Goal: Task Accomplishment & Management: Use online tool/utility

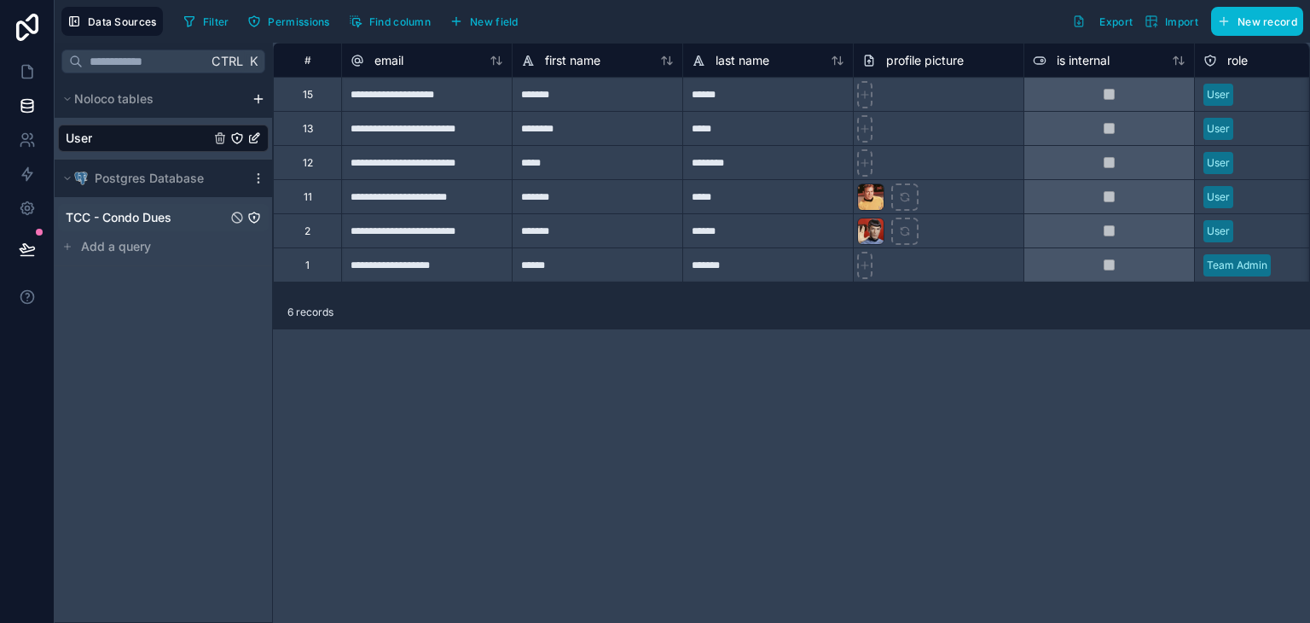
click at [113, 222] on span "TCC - Condo Dues" at bounding box center [119, 217] width 106 height 17
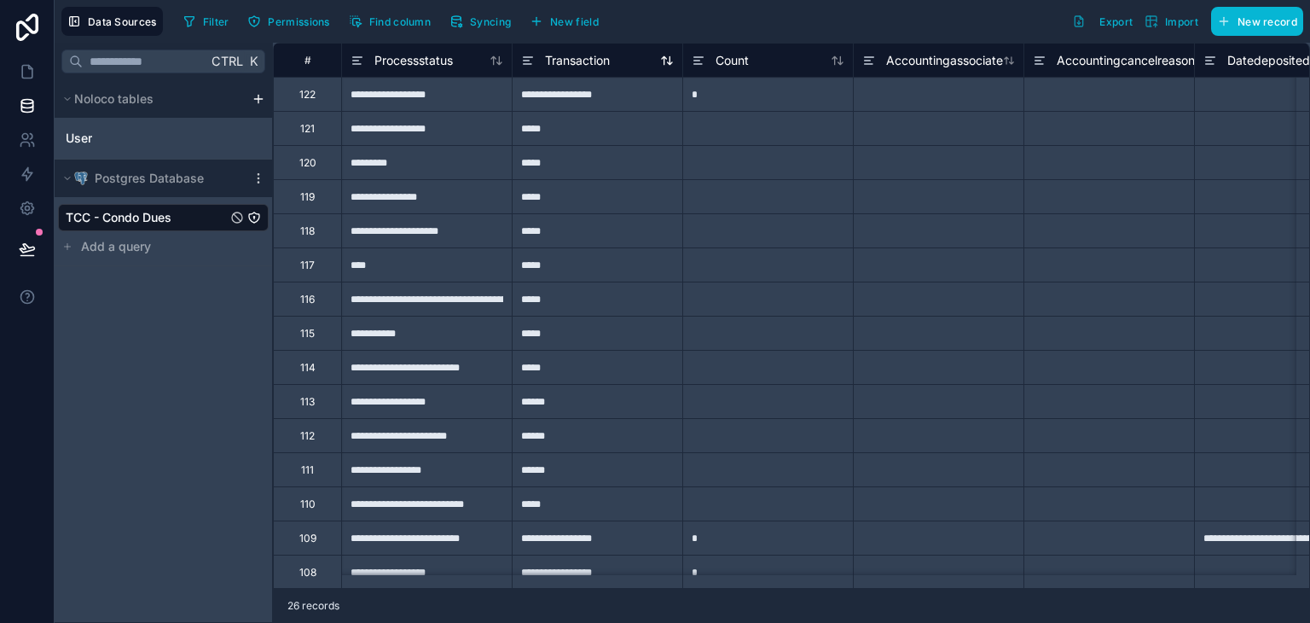
click at [672, 66] on icon at bounding box center [667, 61] width 14 height 14
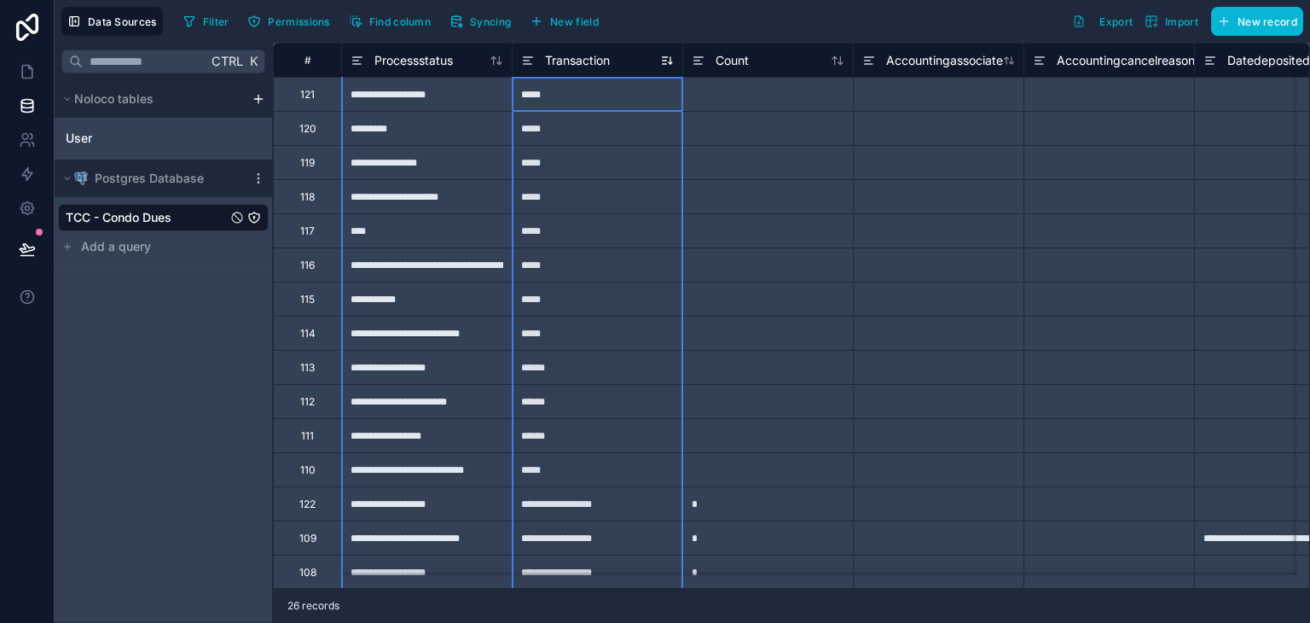
click at [668, 66] on icon at bounding box center [667, 61] width 14 height 14
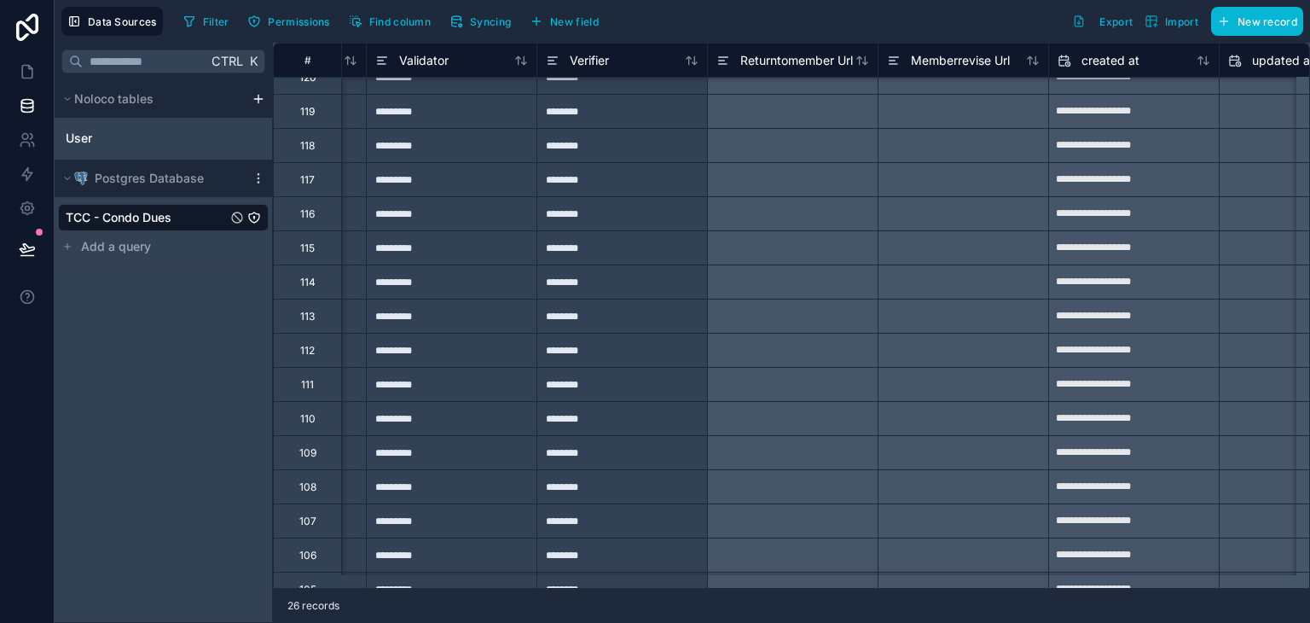
scroll to position [85, 11241]
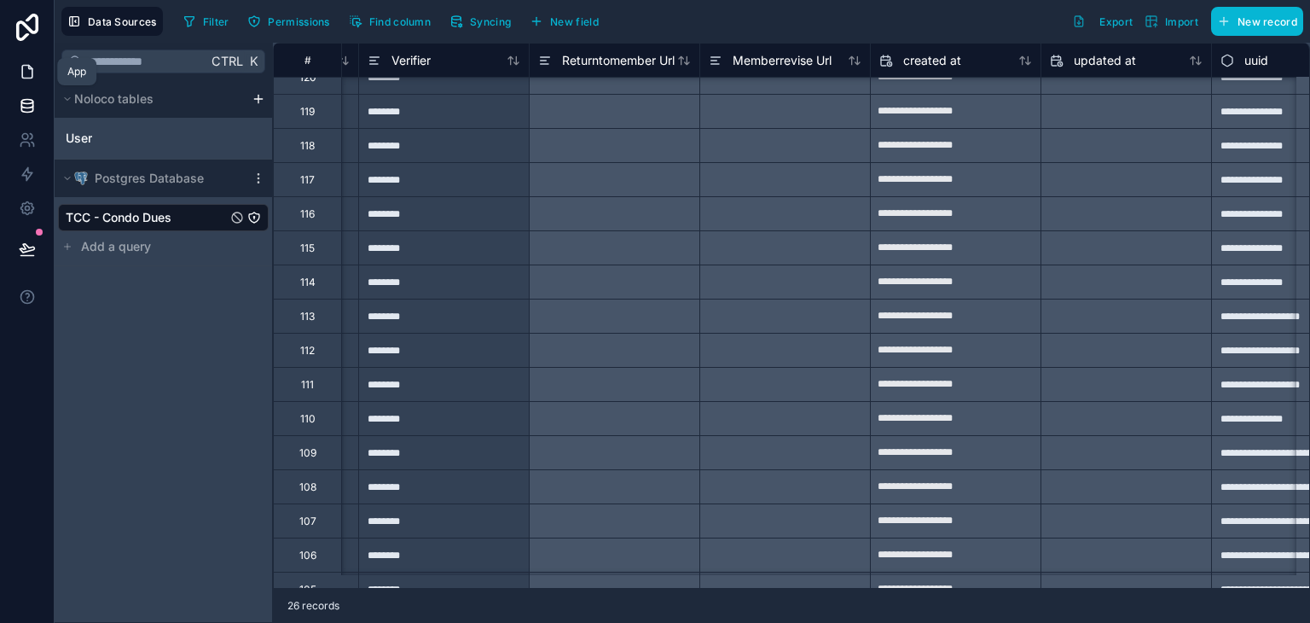
click at [34, 69] on icon at bounding box center [27, 71] width 17 height 17
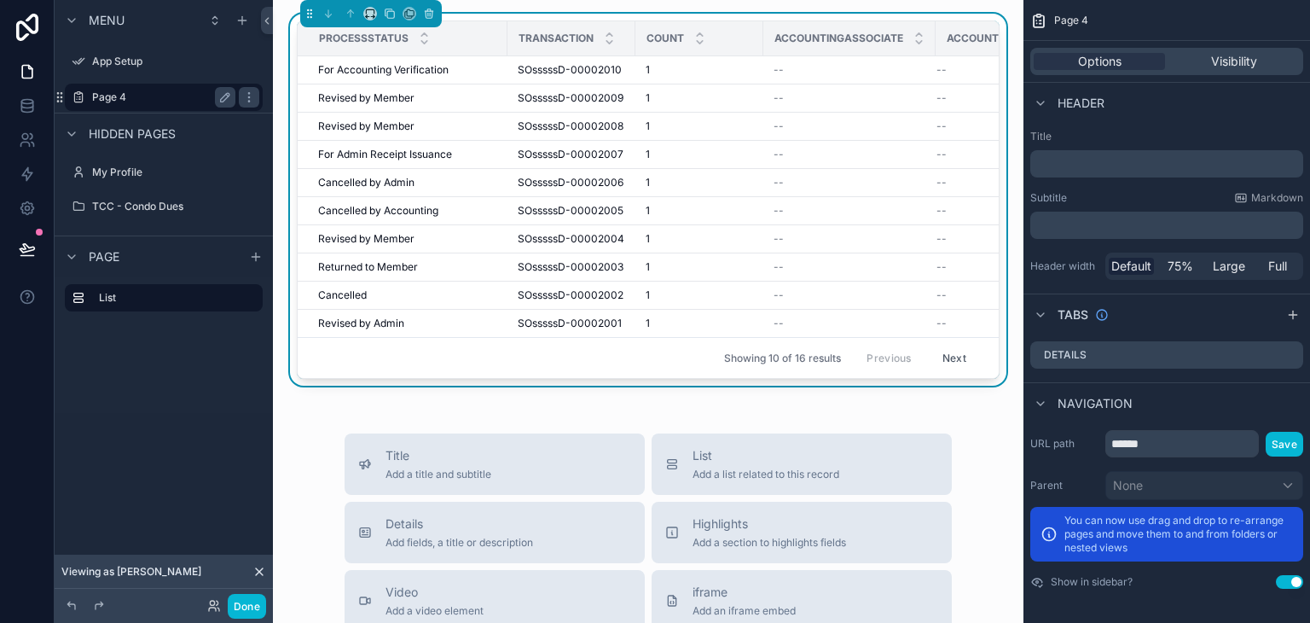
click at [154, 99] on label "Page 4" at bounding box center [160, 97] width 136 height 14
click at [249, 95] on icon "scrollable content" at bounding box center [249, 97] width 14 height 14
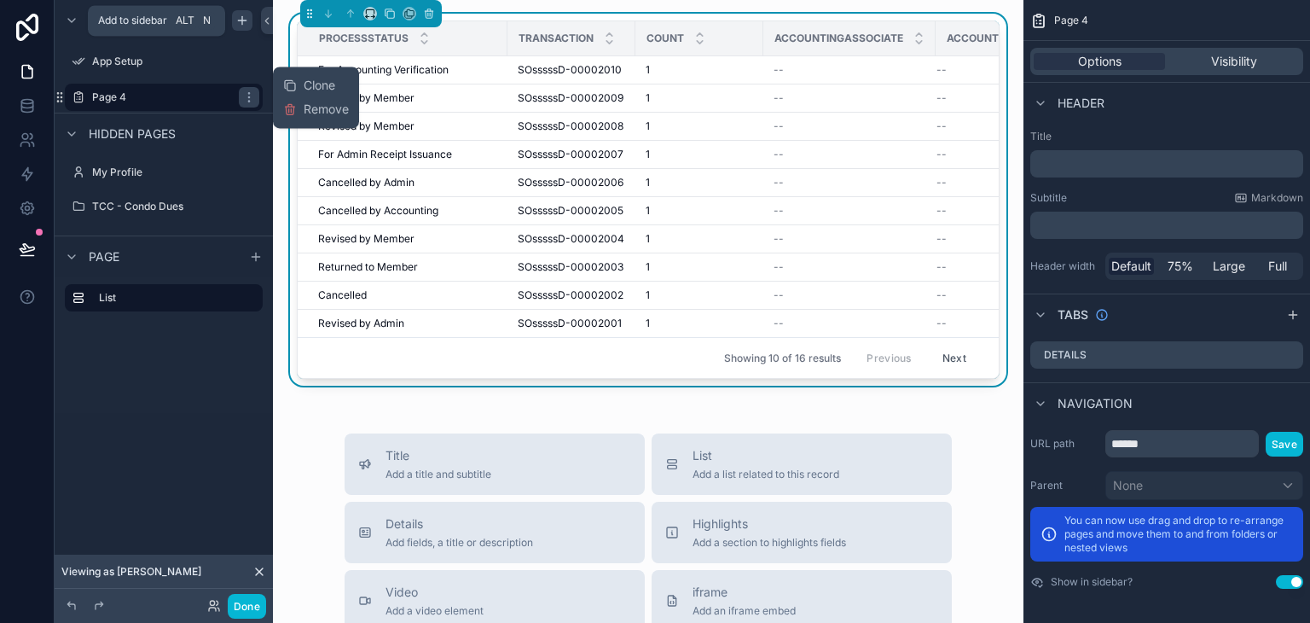
click at [246, 25] on icon "scrollable content" at bounding box center [242, 21] width 14 height 14
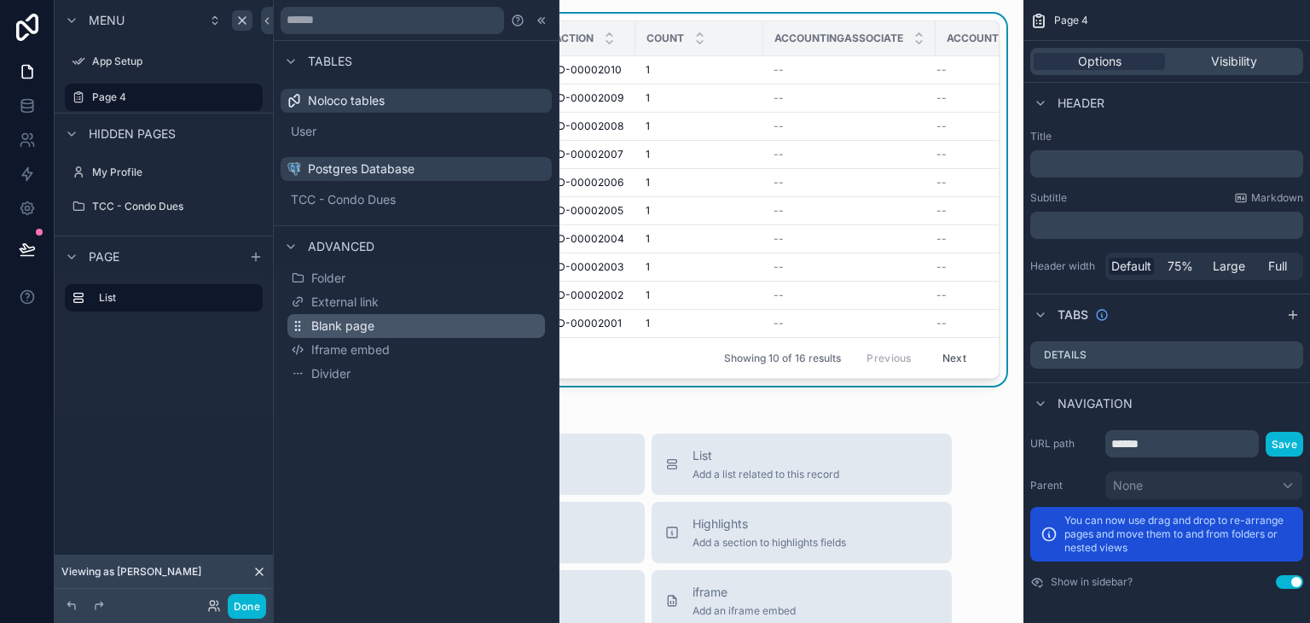
click at [383, 333] on button "Blank page" at bounding box center [416, 326] width 258 height 24
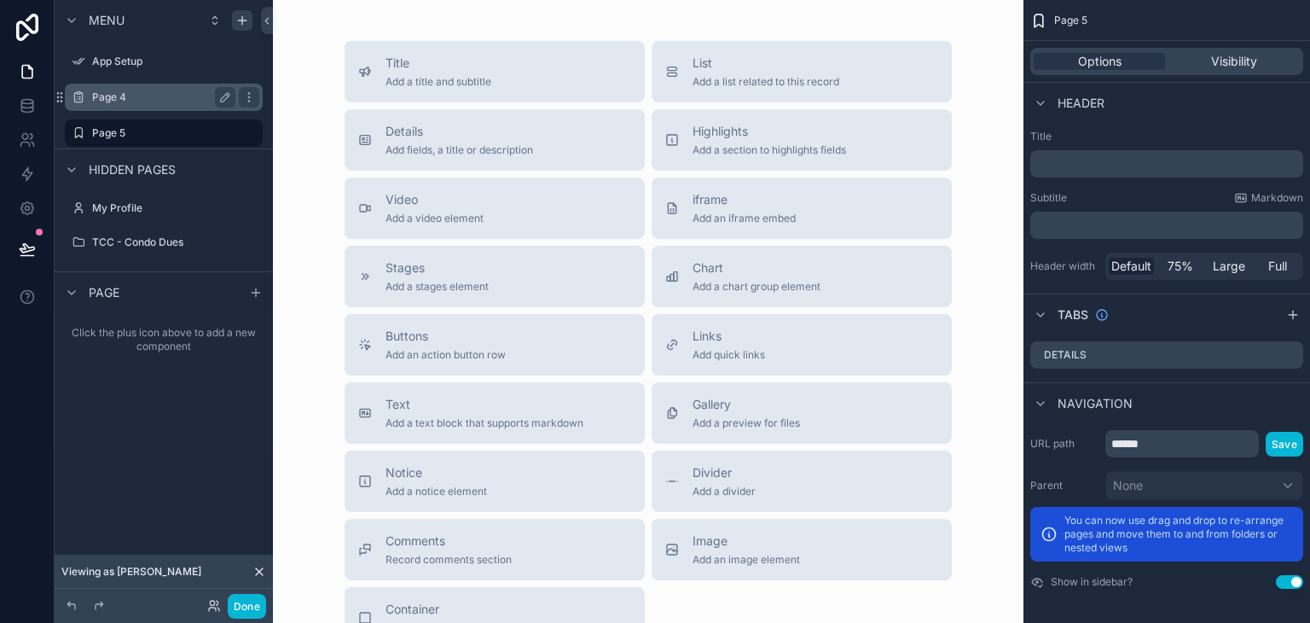
click at [177, 92] on label "Page 4" at bounding box center [160, 97] width 136 height 14
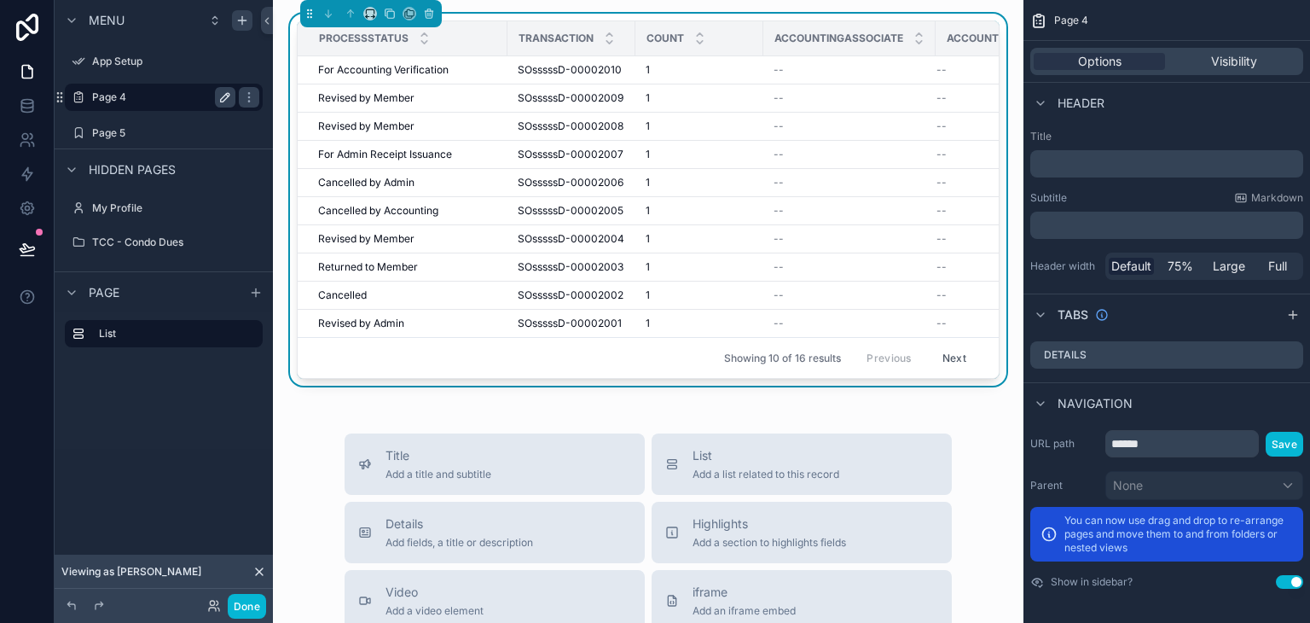
click at [222, 96] on icon "scrollable content" at bounding box center [225, 97] width 14 height 14
click at [171, 95] on input "******" at bounding box center [150, 97] width 116 height 20
type input "**********"
click at [242, 100] on icon "scrollable content" at bounding box center [249, 97] width 14 height 14
click at [192, 142] on div "Page 5" at bounding box center [163, 133] width 143 height 20
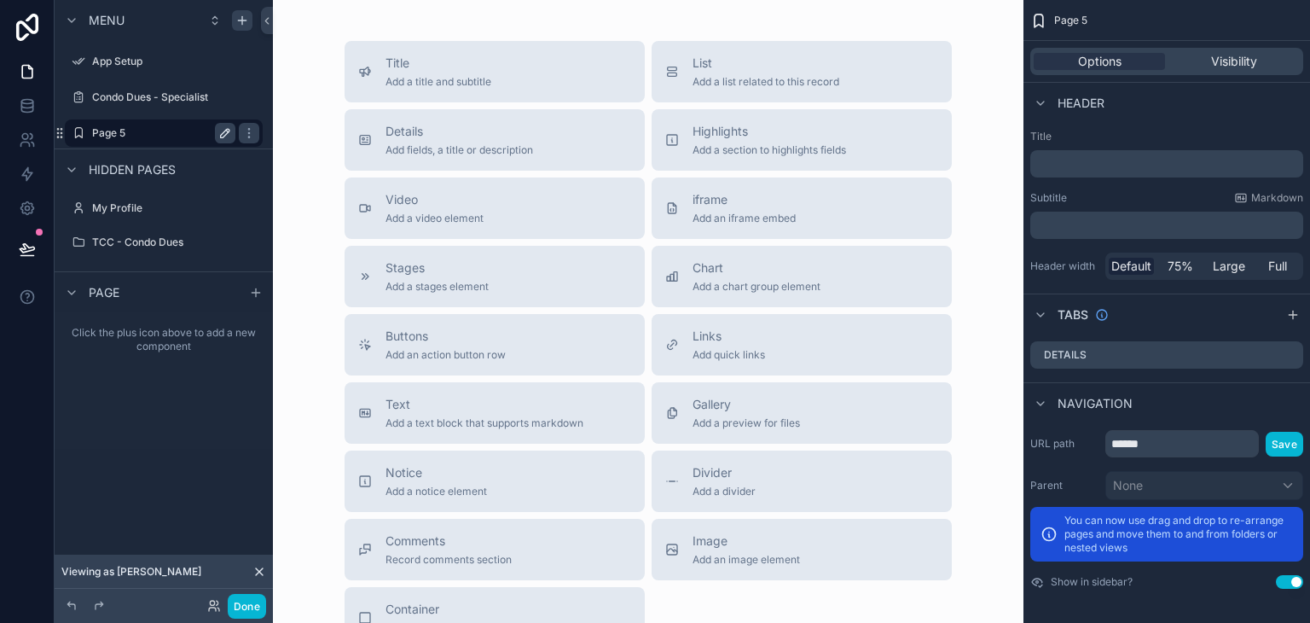
click at [223, 135] on icon "scrollable content" at bounding box center [225, 133] width 14 height 14
click at [185, 135] on input "******" at bounding box center [150, 133] width 116 height 20
type input "**********"
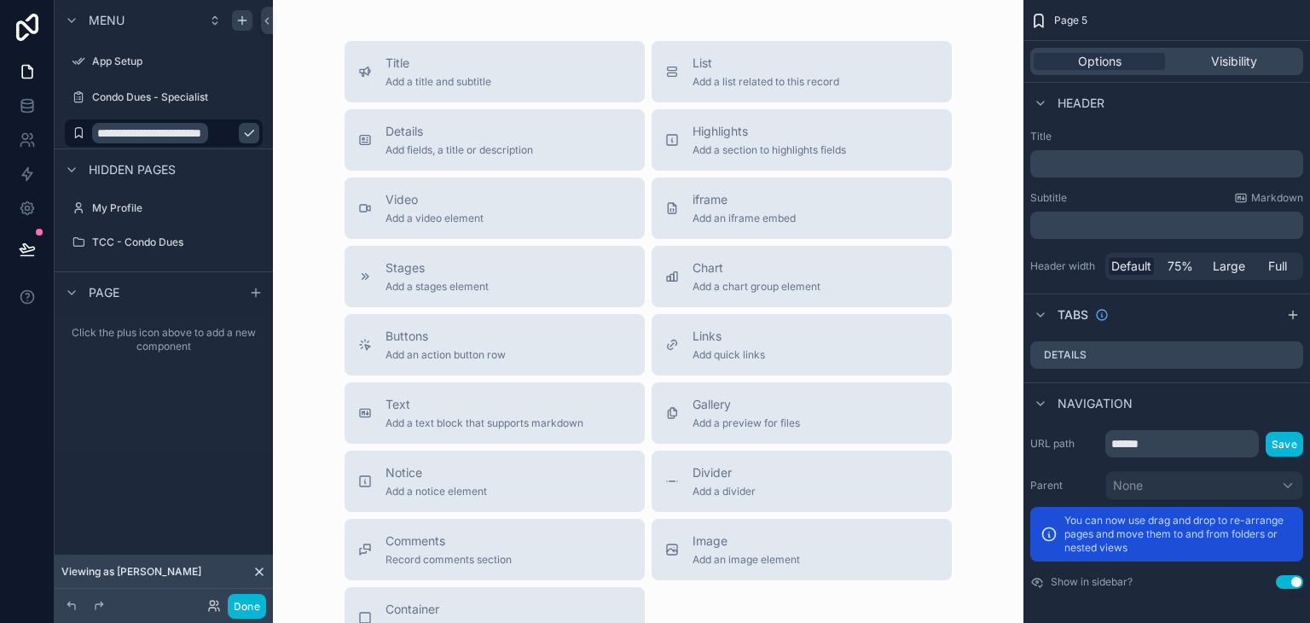
click at [242, 136] on icon "scrollable content" at bounding box center [249, 133] width 14 height 14
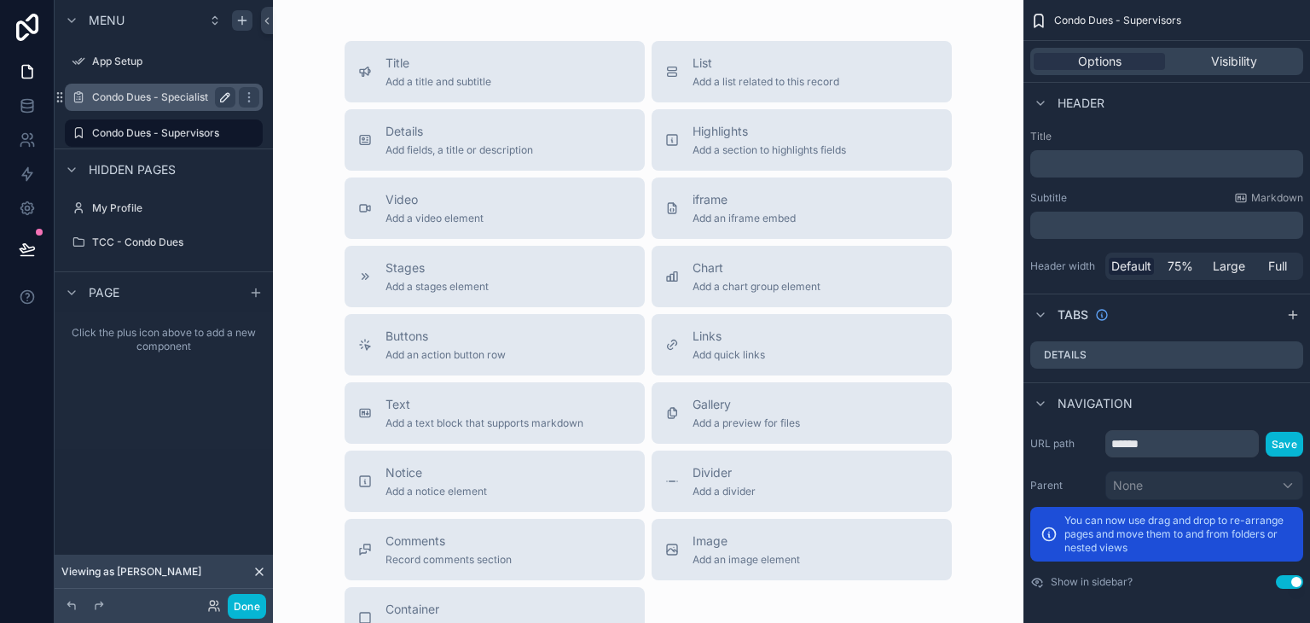
click at [191, 97] on label "Condo Dues - Specialist" at bounding box center [160, 97] width 136 height 14
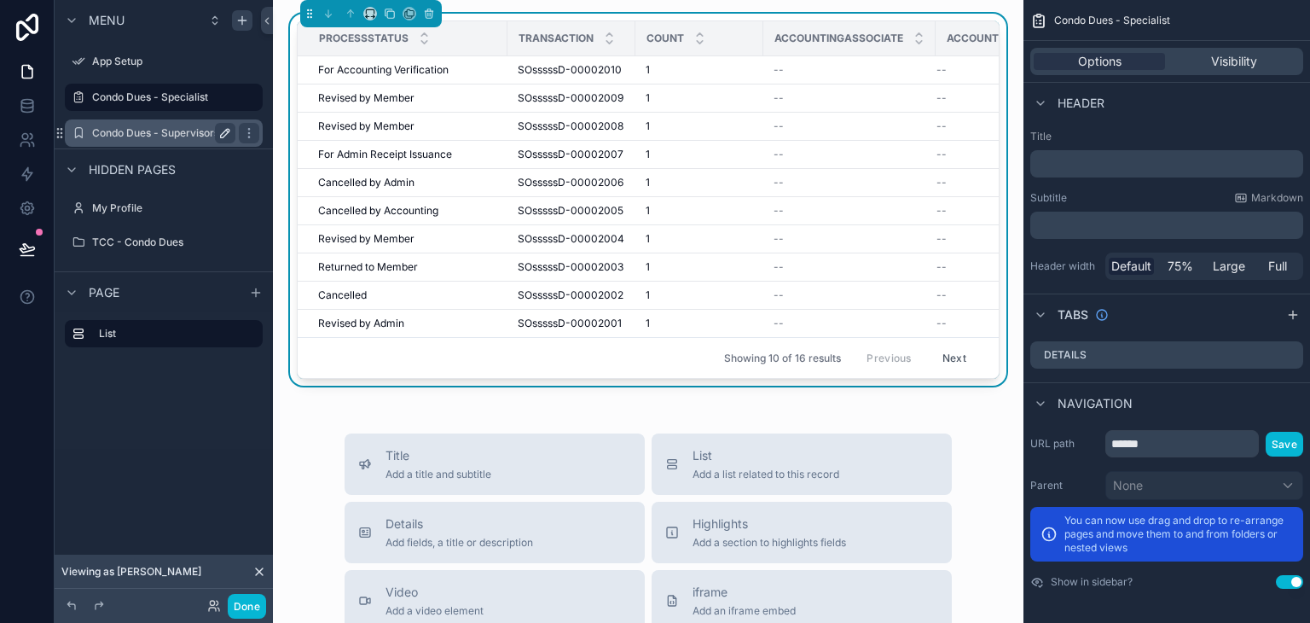
click at [186, 142] on div "Condo Dues - Supervisors" at bounding box center [163, 133] width 143 height 20
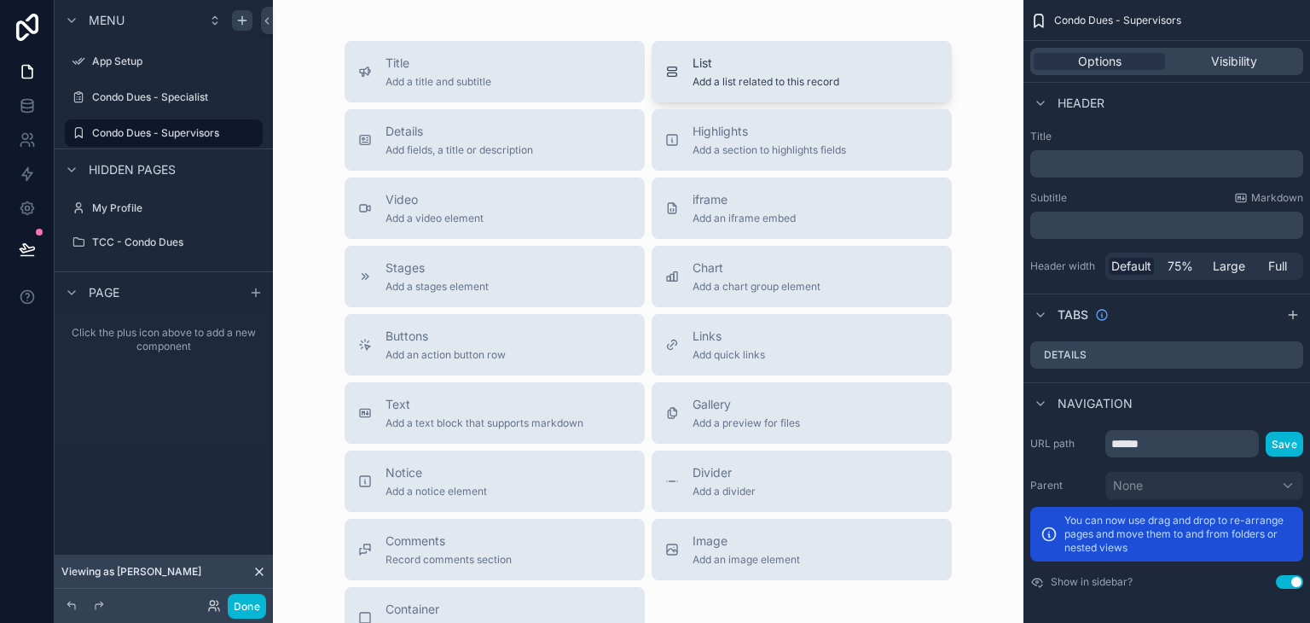
click at [727, 87] on span "Add a list related to this record" at bounding box center [766, 82] width 147 height 14
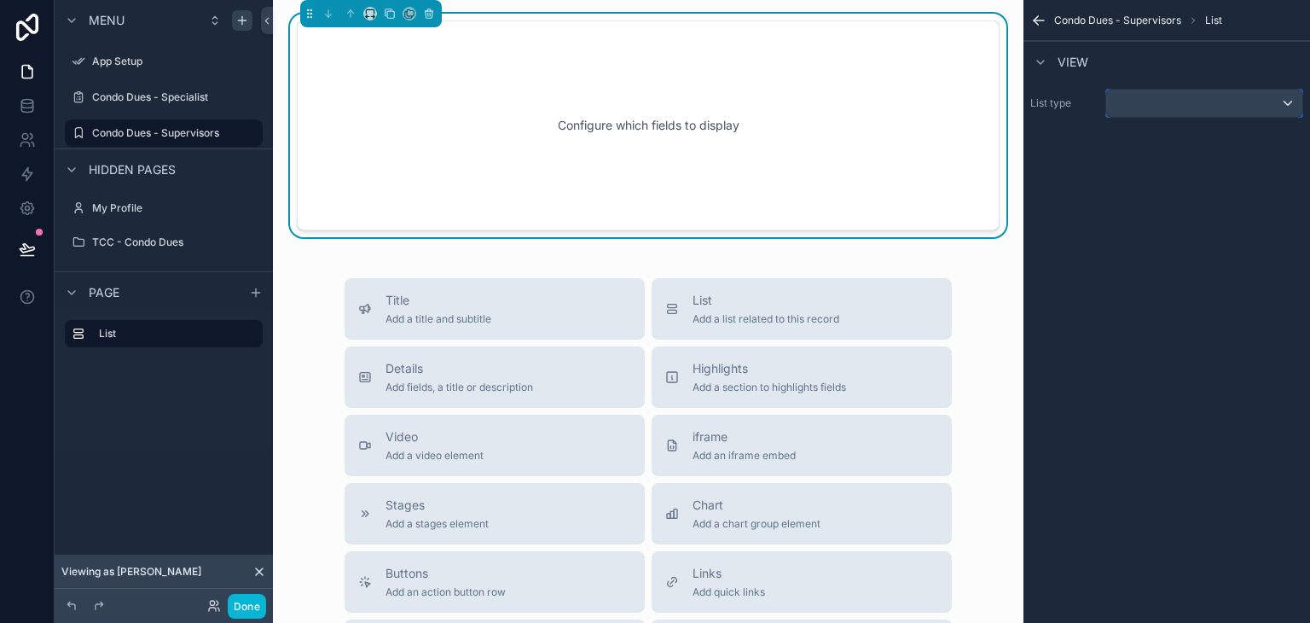
click at [1174, 107] on div "scrollable content" at bounding box center [1204, 103] width 196 height 27
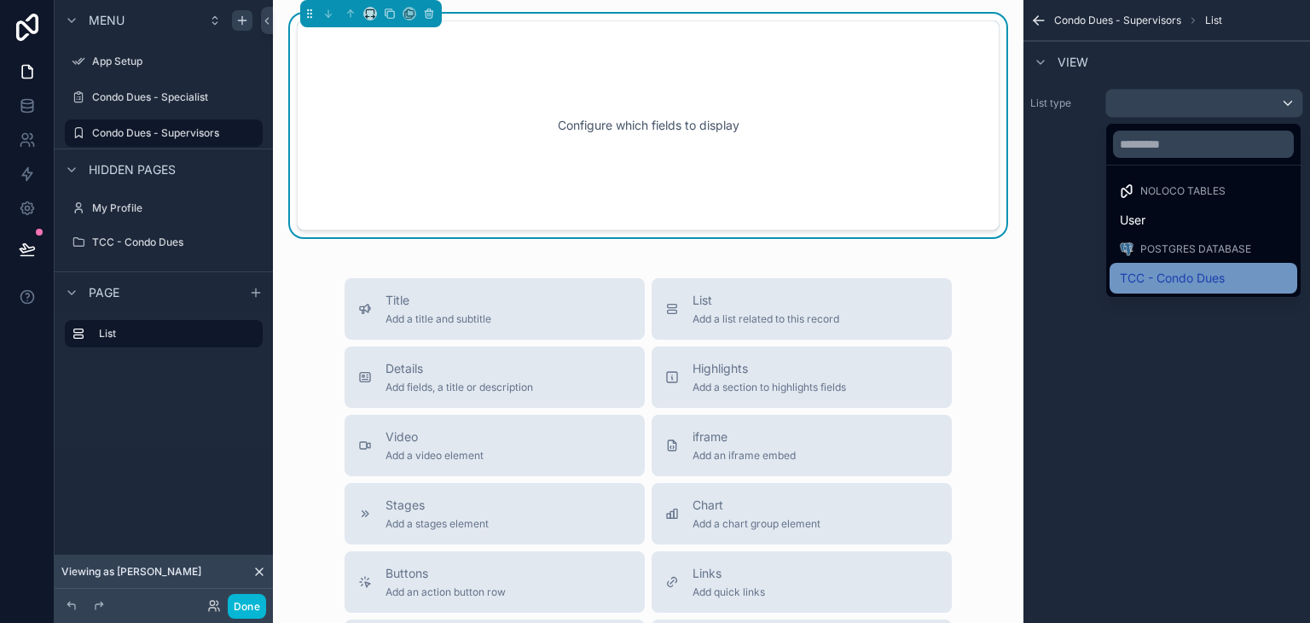
click at [1195, 276] on span "TCC - Condo Dues" at bounding box center [1172, 278] width 105 height 20
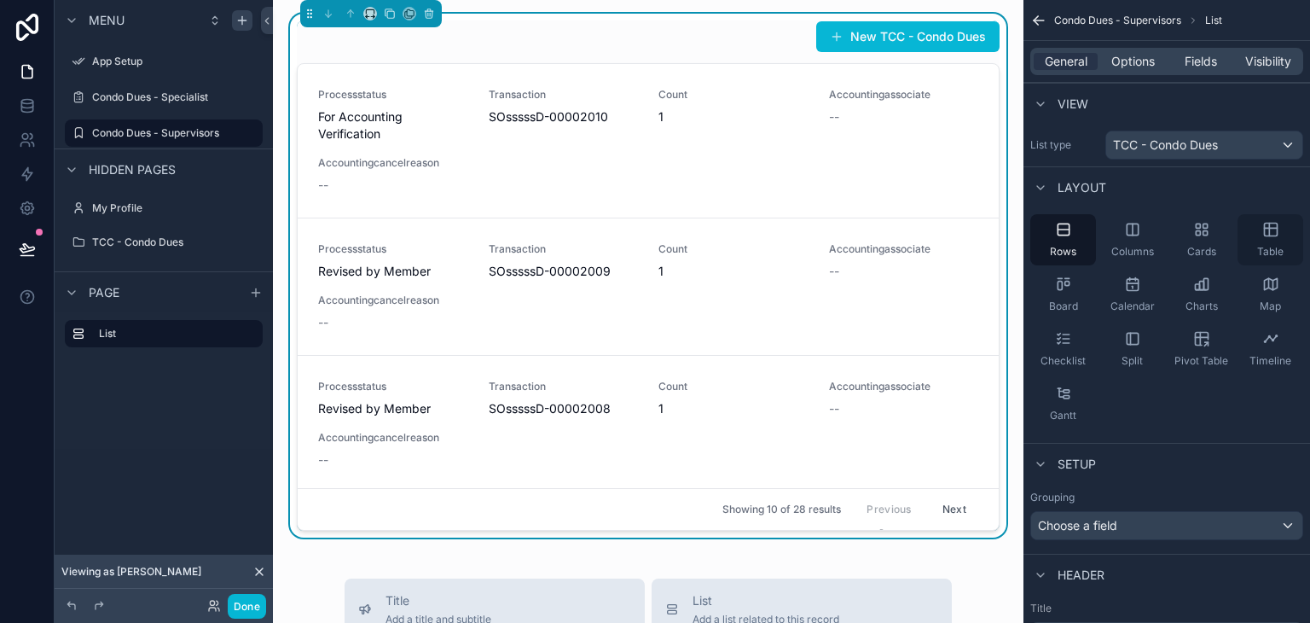
click at [1259, 233] on div "Table" at bounding box center [1271, 239] width 66 height 51
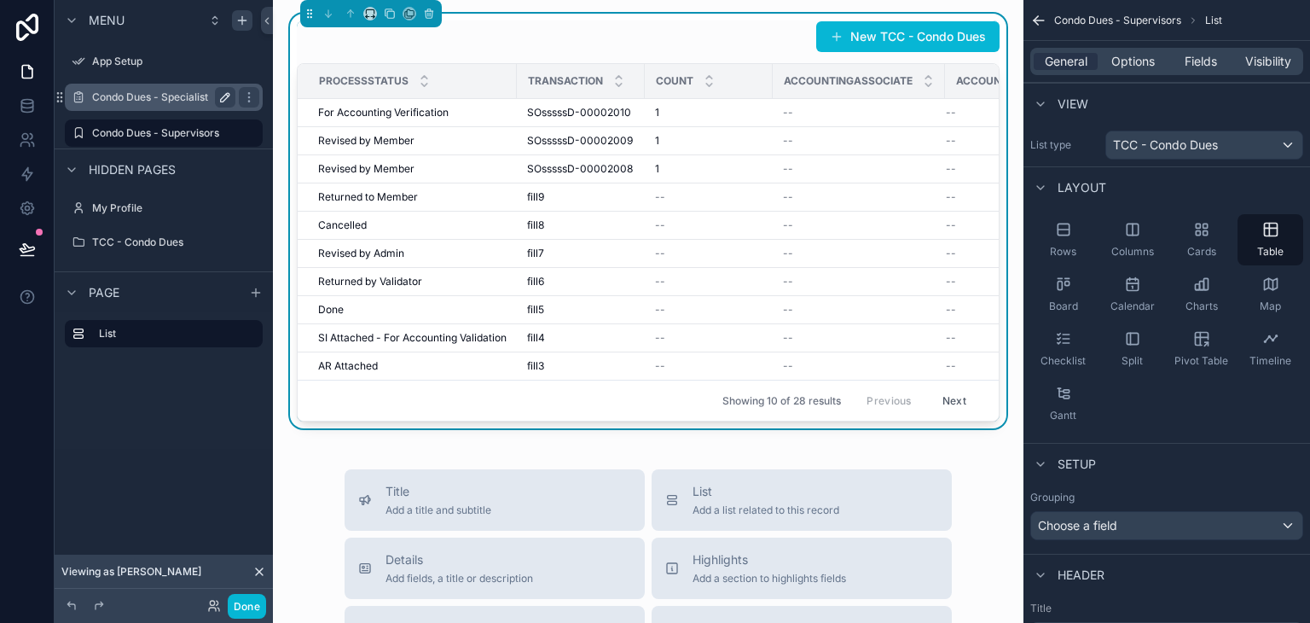
click at [148, 102] on label "Condo Dues - Specialist" at bounding box center [160, 97] width 136 height 14
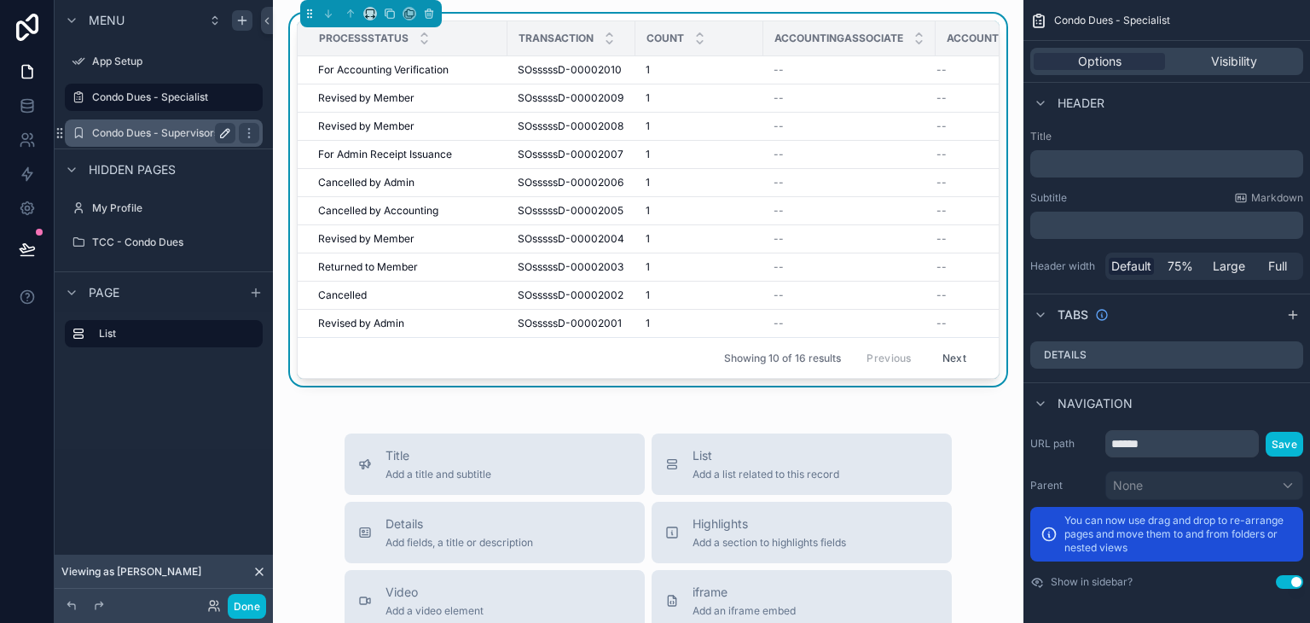
click at [171, 136] on label "Condo Dues - Supervisors" at bounding box center [160, 133] width 136 height 14
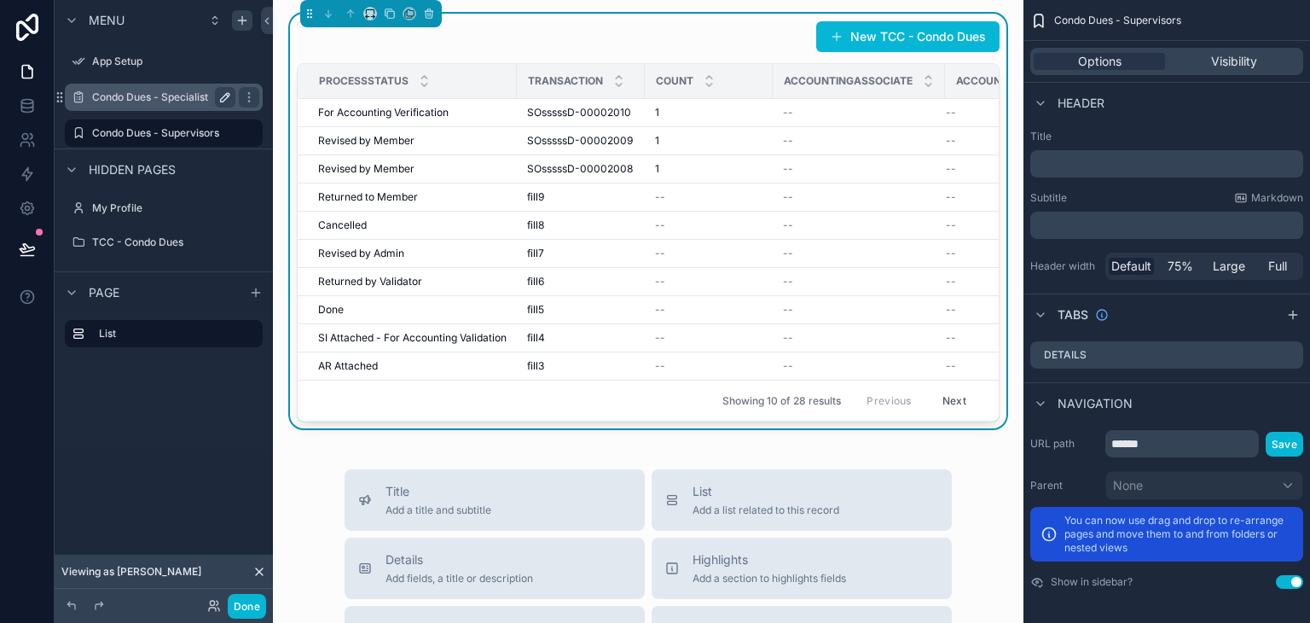
click at [185, 107] on div "Condo Dues - Specialist" at bounding box center [163, 97] width 143 height 20
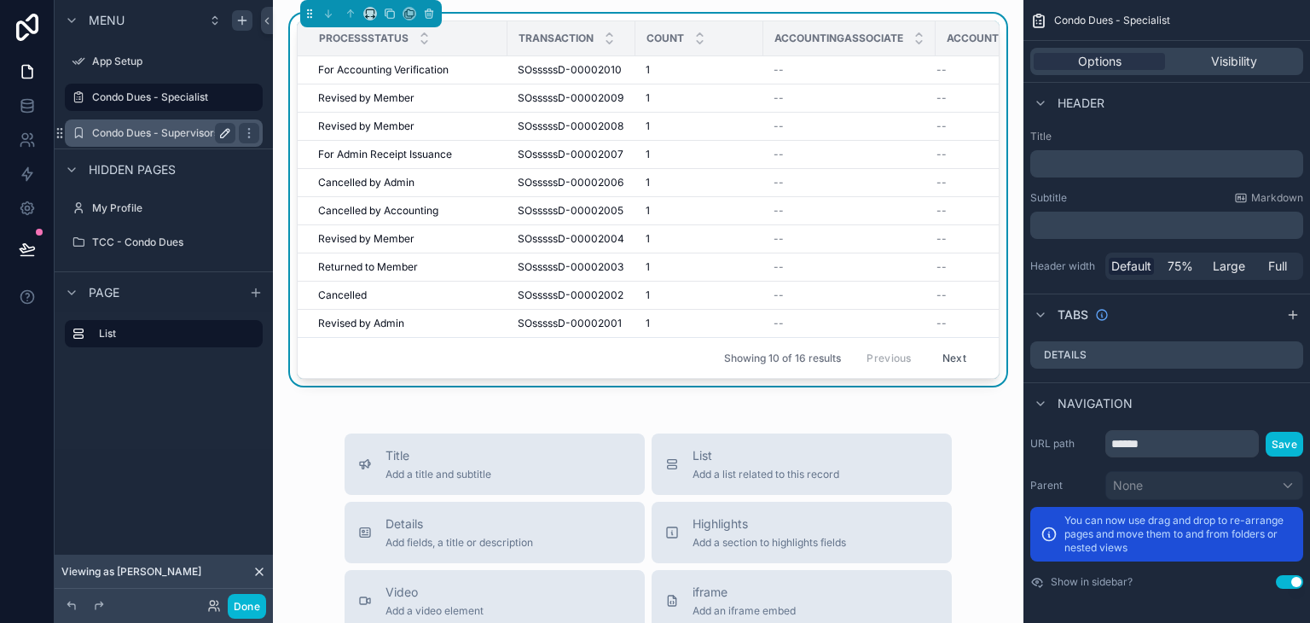
click at [186, 130] on label "Condo Dues - Supervisors" at bounding box center [160, 133] width 136 height 14
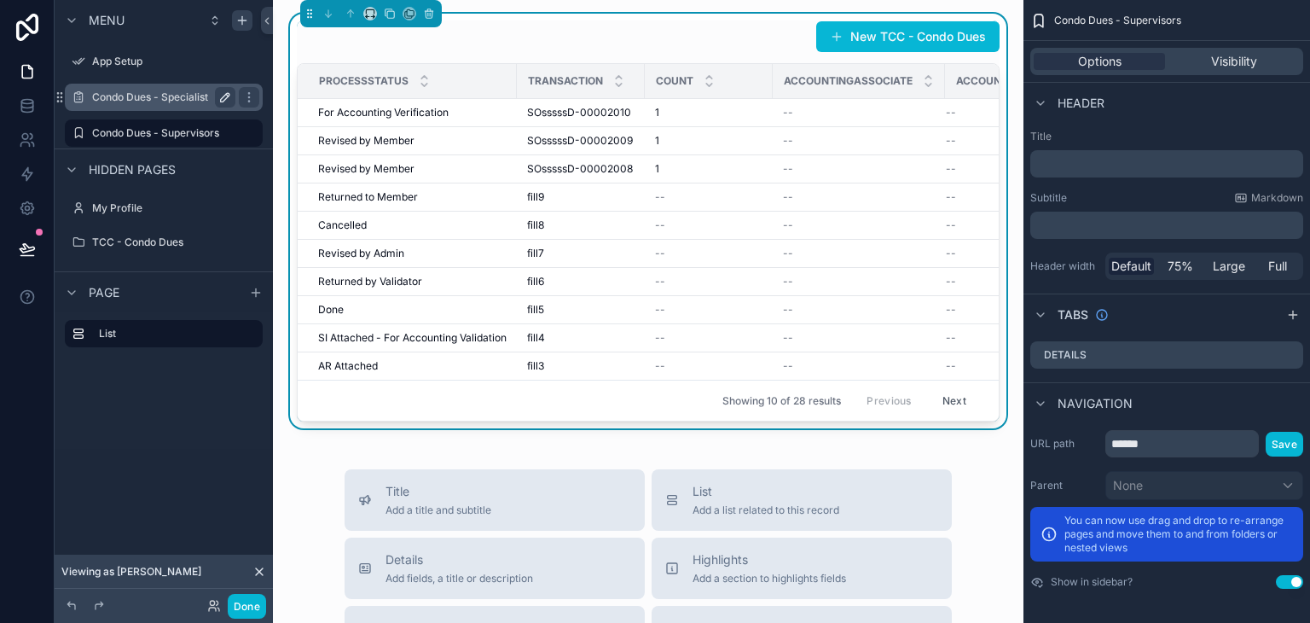
click at [177, 109] on div "Condo Dues - Specialist" at bounding box center [163, 97] width 191 height 27
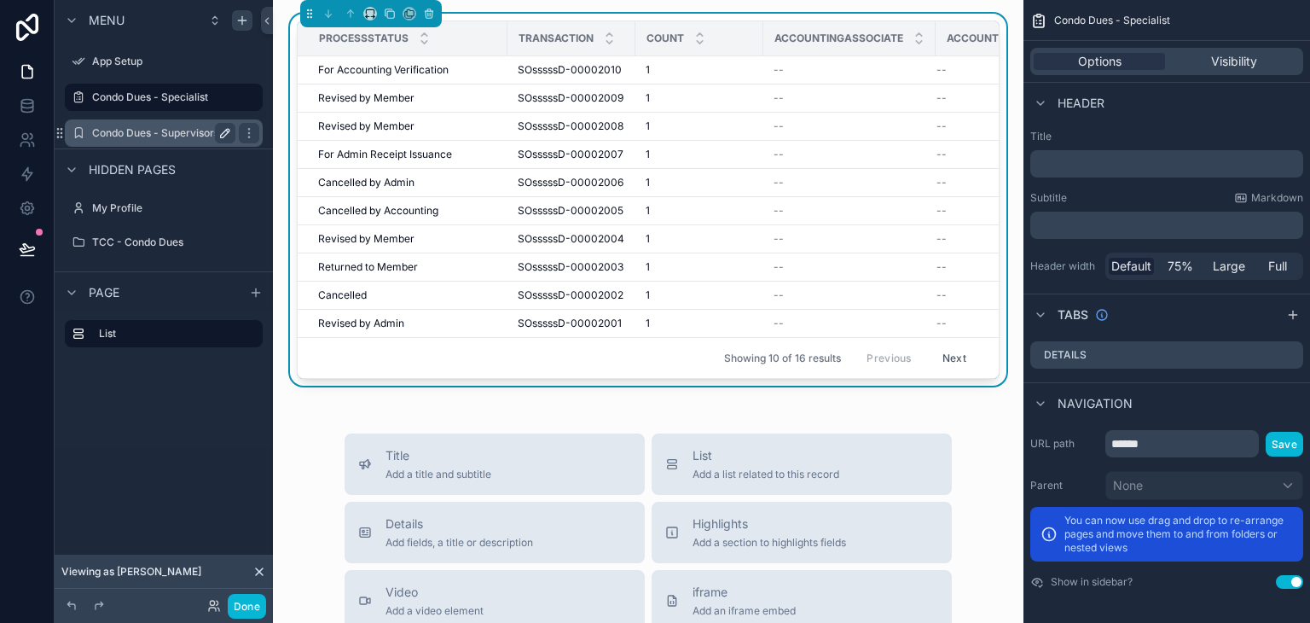
click at [188, 133] on label "Condo Dues - Supervisors" at bounding box center [160, 133] width 136 height 14
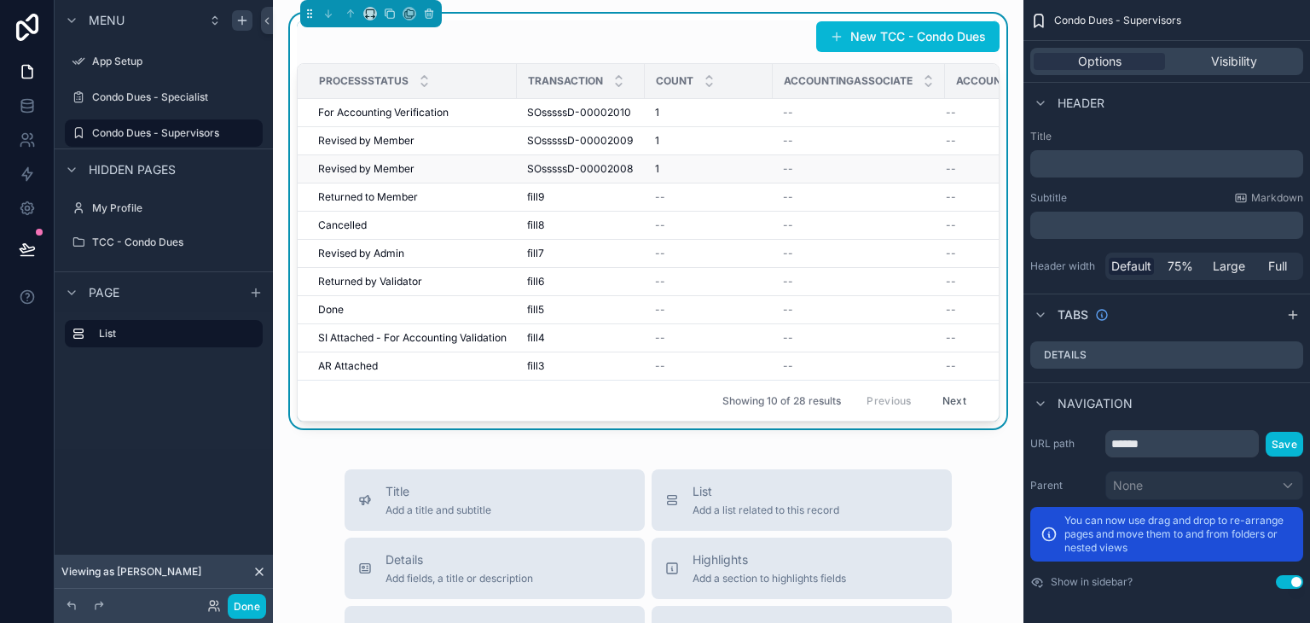
click at [553, 171] on span "SOsssssD-00002008" at bounding box center [580, 169] width 106 height 14
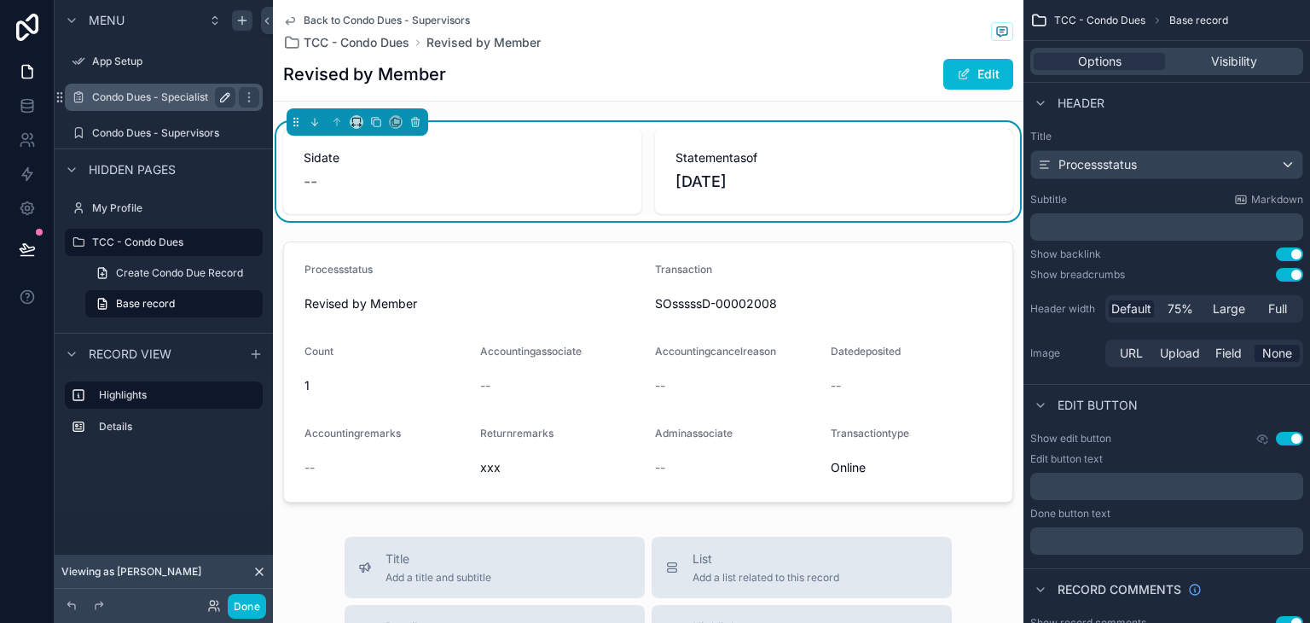
click at [184, 100] on label "Condo Dues - Specialist" at bounding box center [160, 97] width 136 height 14
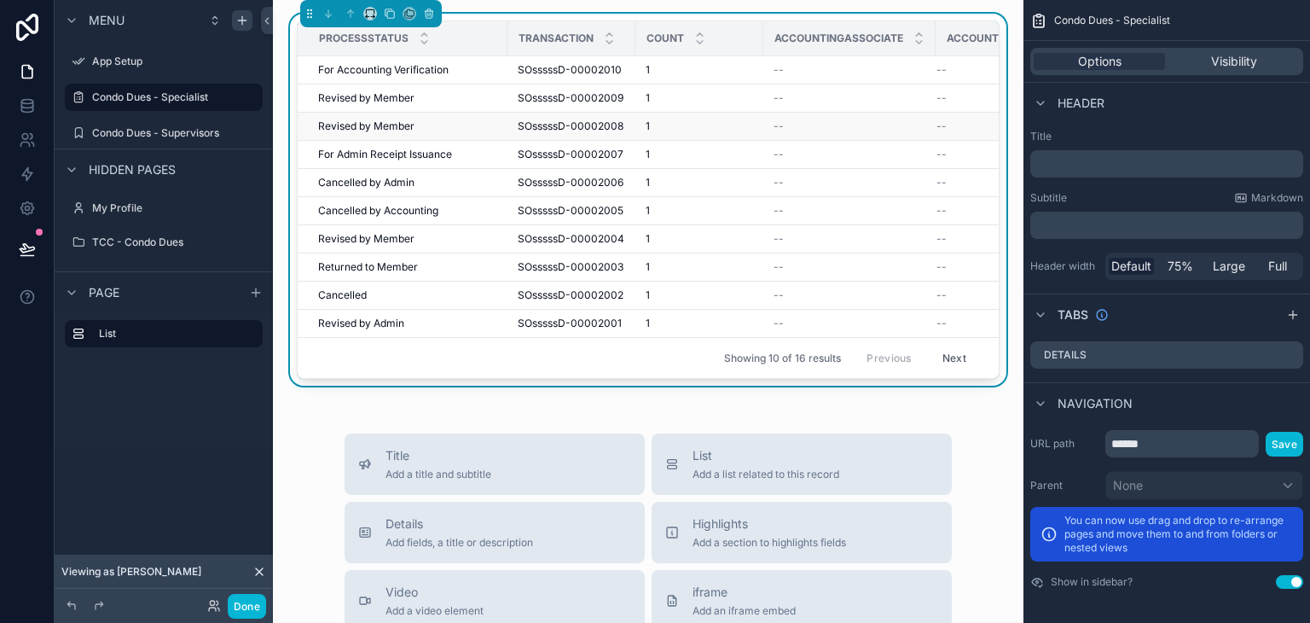
click at [390, 121] on span "Revised by Member" at bounding box center [366, 126] width 96 height 14
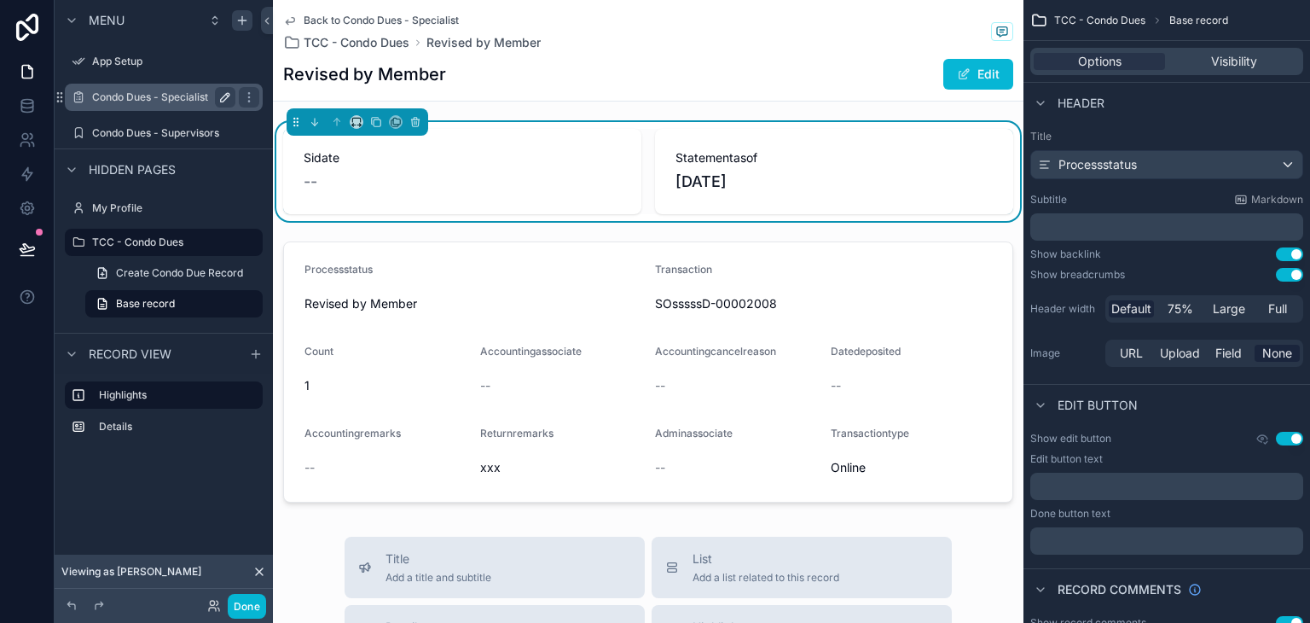
click at [167, 100] on label "Condo Dues - Specialist" at bounding box center [160, 97] width 136 height 14
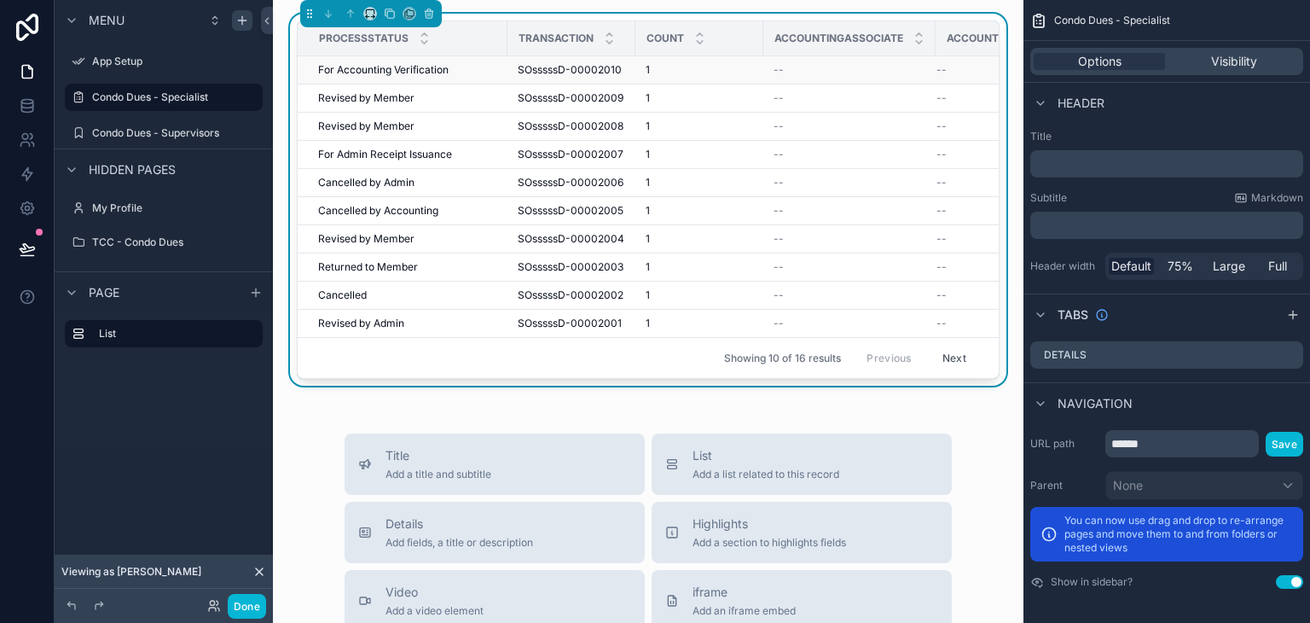
click at [422, 79] on td "For Accounting Verification For Accounting Verification" at bounding box center [403, 70] width 210 height 28
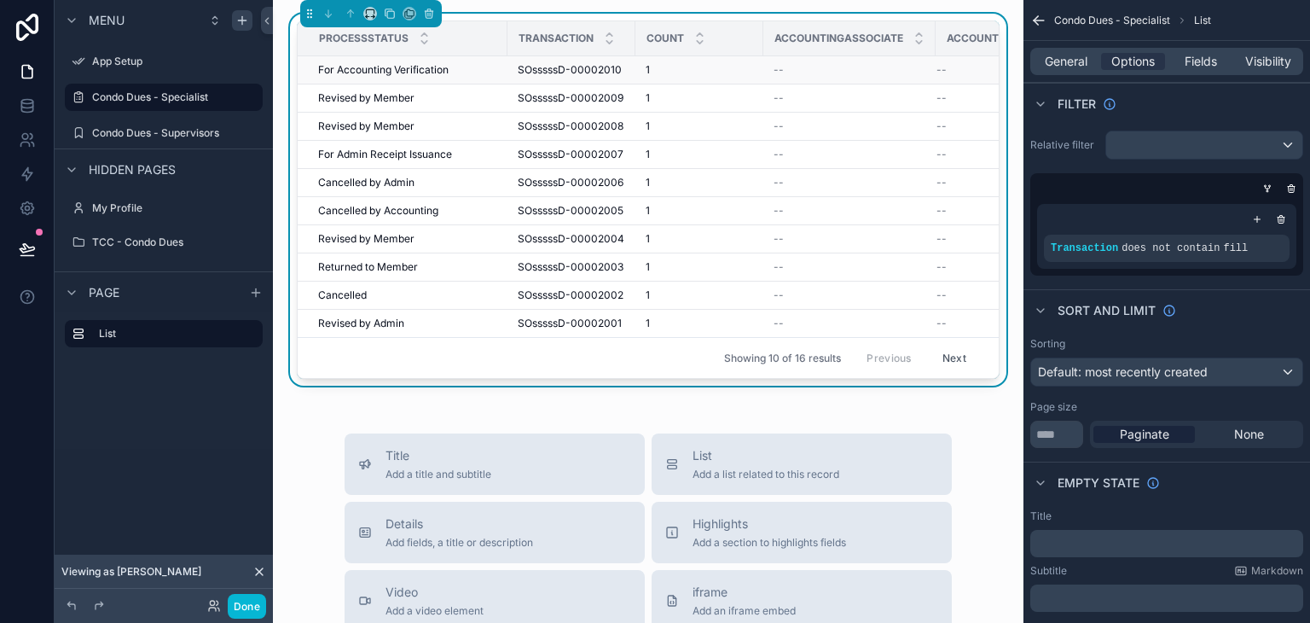
click at [422, 73] on span "For Accounting Verification" at bounding box center [383, 70] width 130 height 14
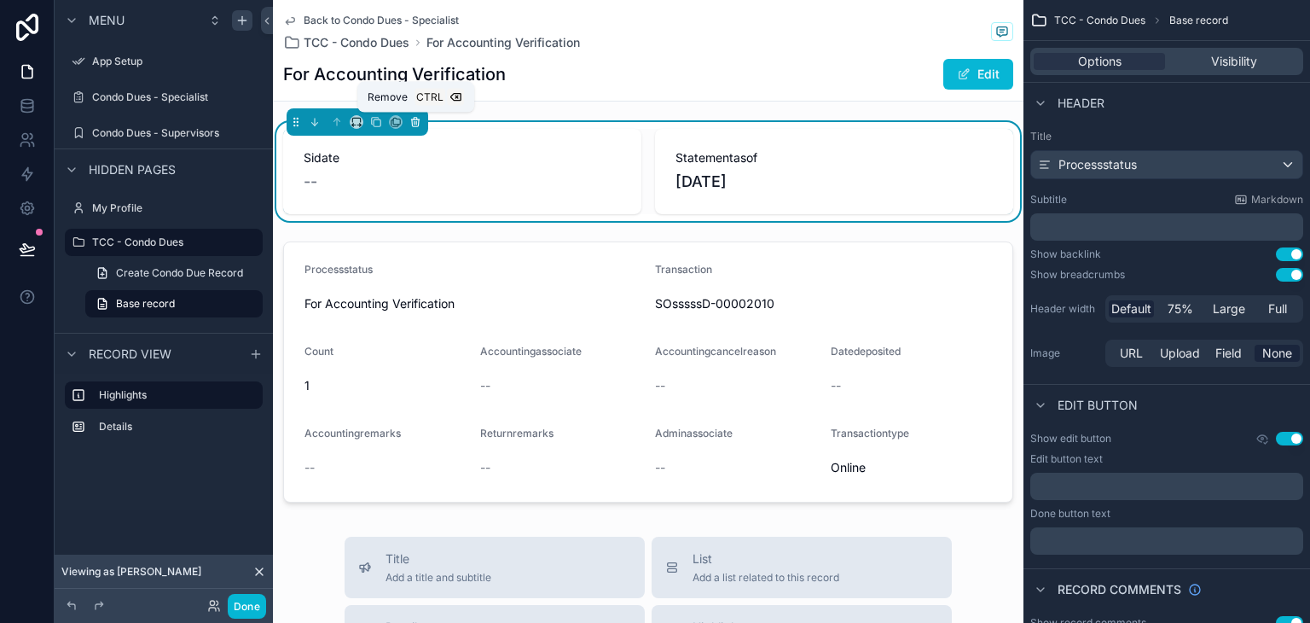
click at [416, 129] on button "scrollable content" at bounding box center [415, 122] width 19 height 19
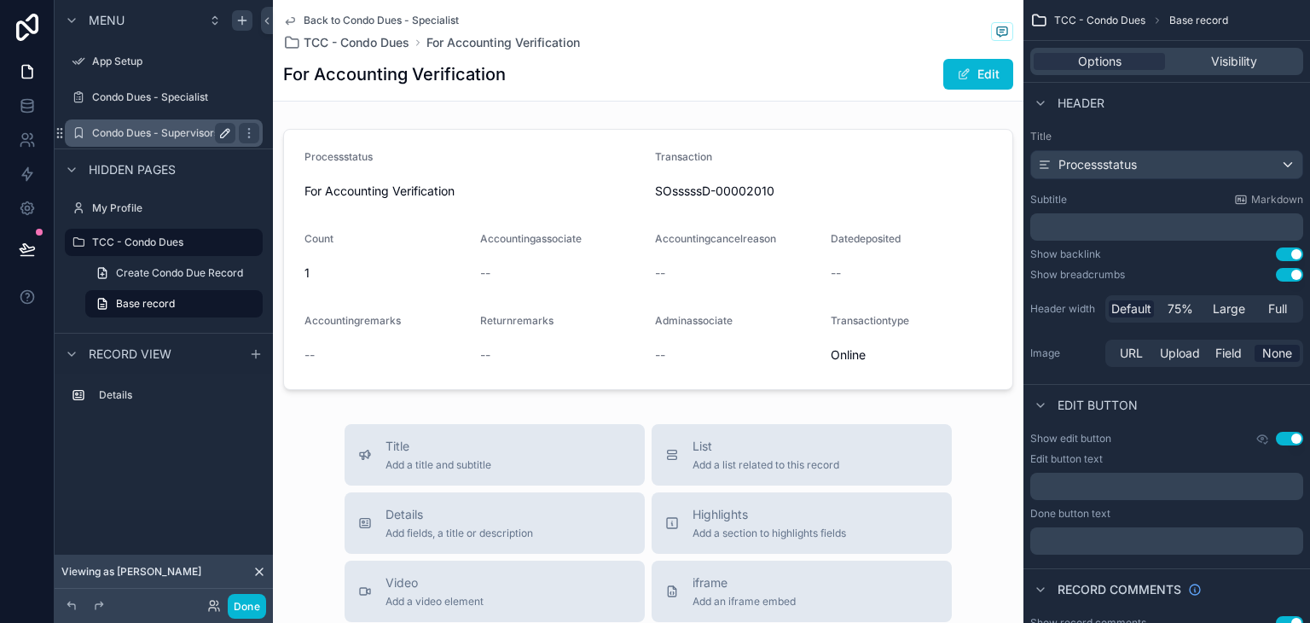
click at [171, 120] on div "Condo Dues - Supervisors" at bounding box center [163, 132] width 191 height 27
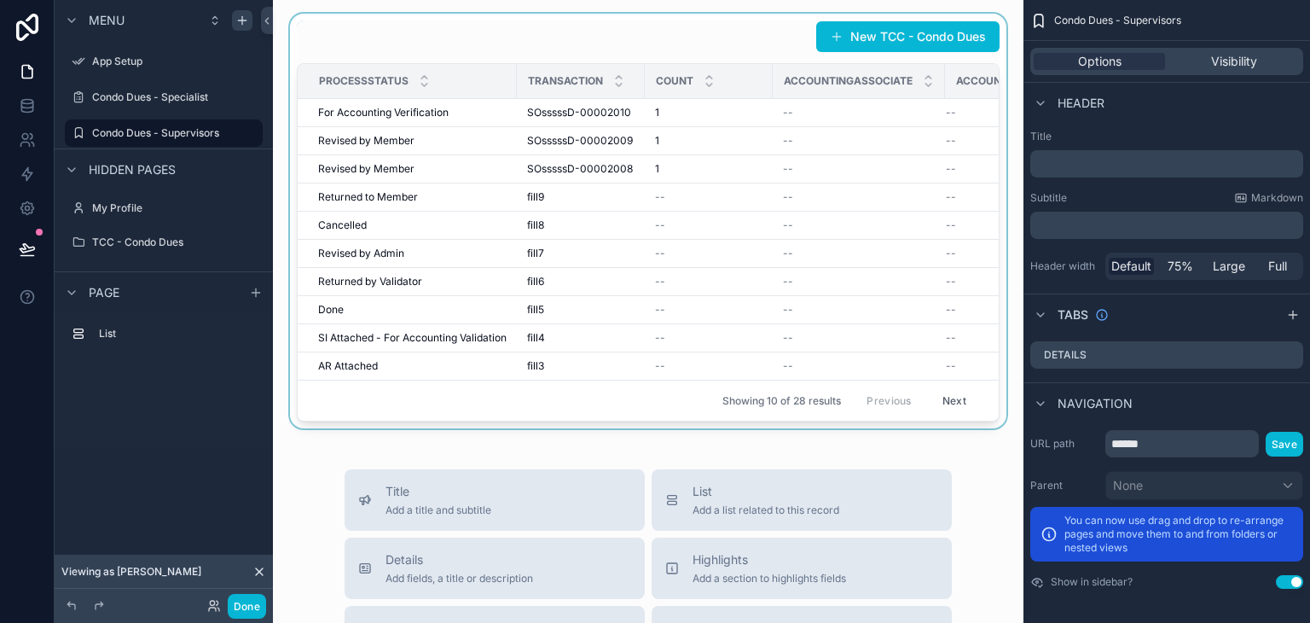
click at [372, 229] on div "scrollable content" at bounding box center [648, 221] width 723 height 415
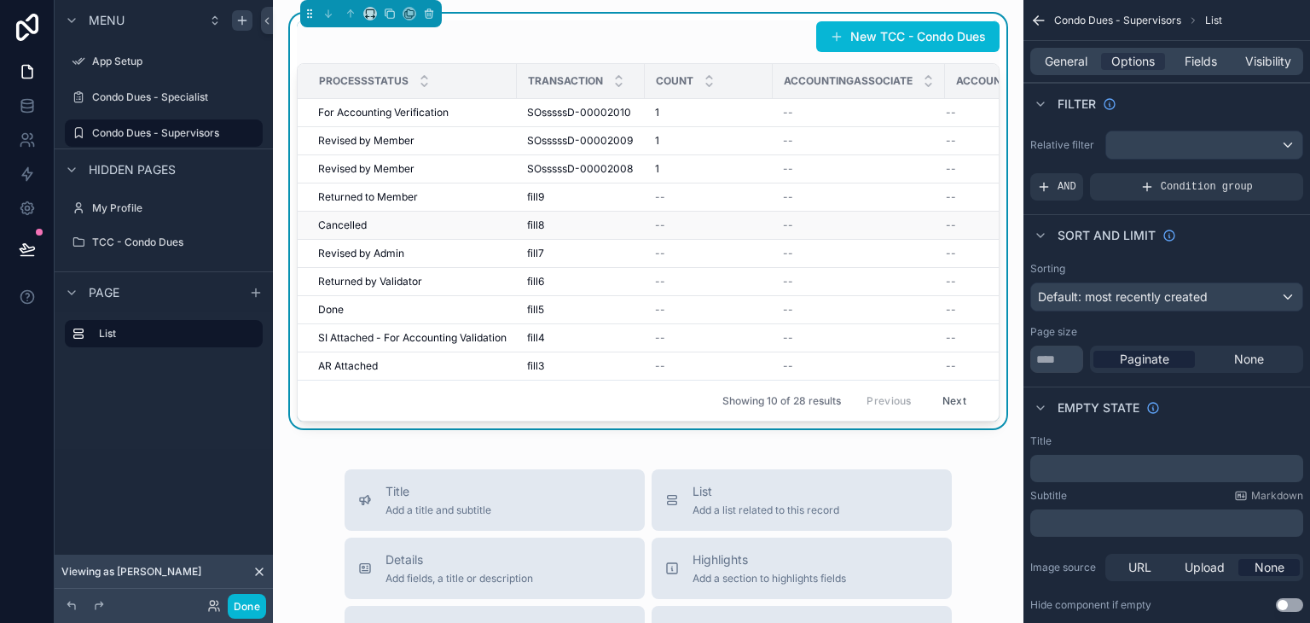
click at [360, 224] on span "Cancelled" at bounding box center [342, 225] width 49 height 14
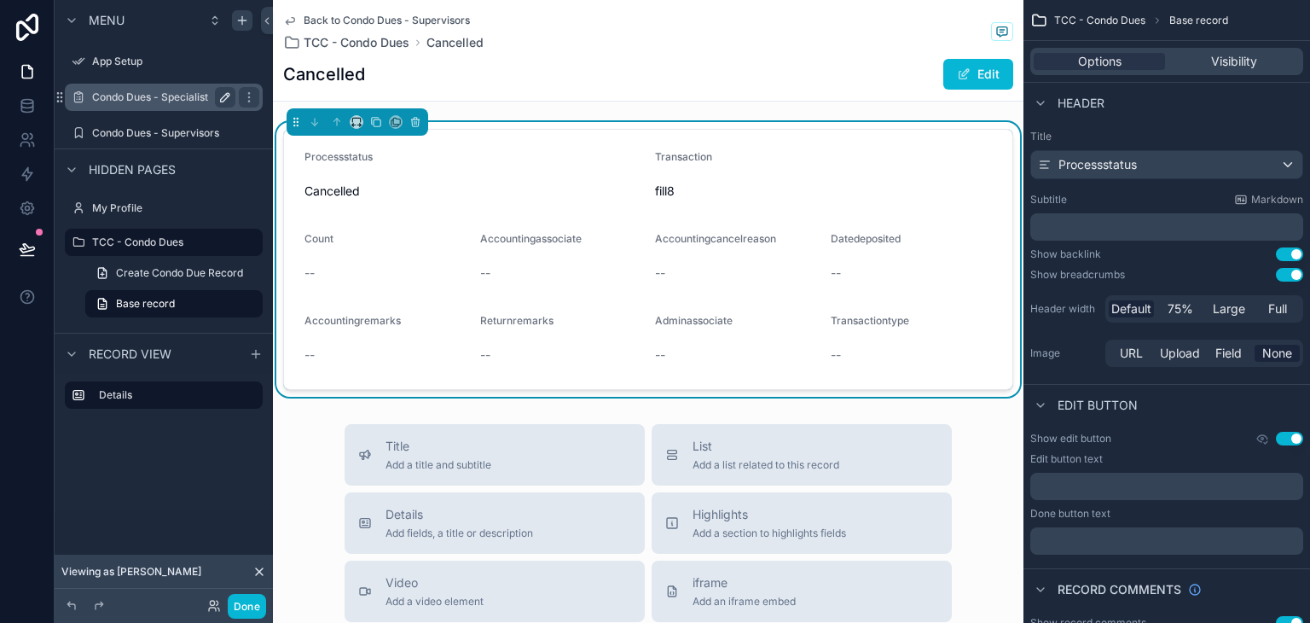
click at [159, 107] on div "Condo Dues - Specialist" at bounding box center [163, 97] width 143 height 20
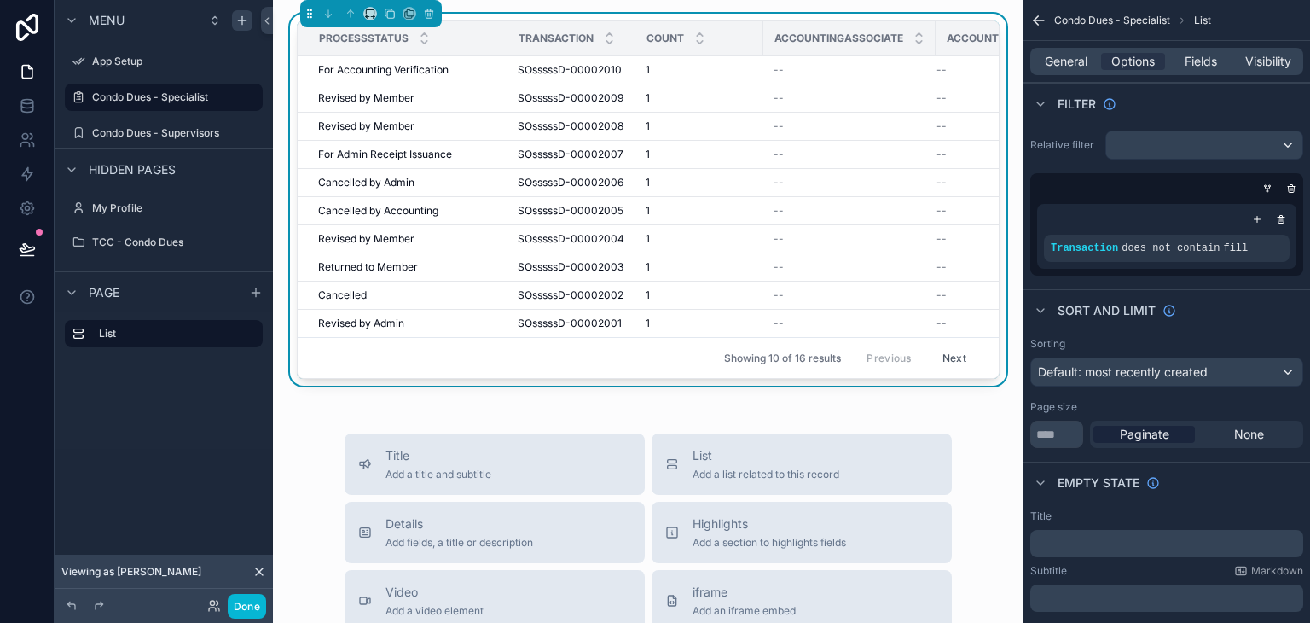
click at [403, 124] on span "Revised by Member" at bounding box center [366, 126] width 96 height 14
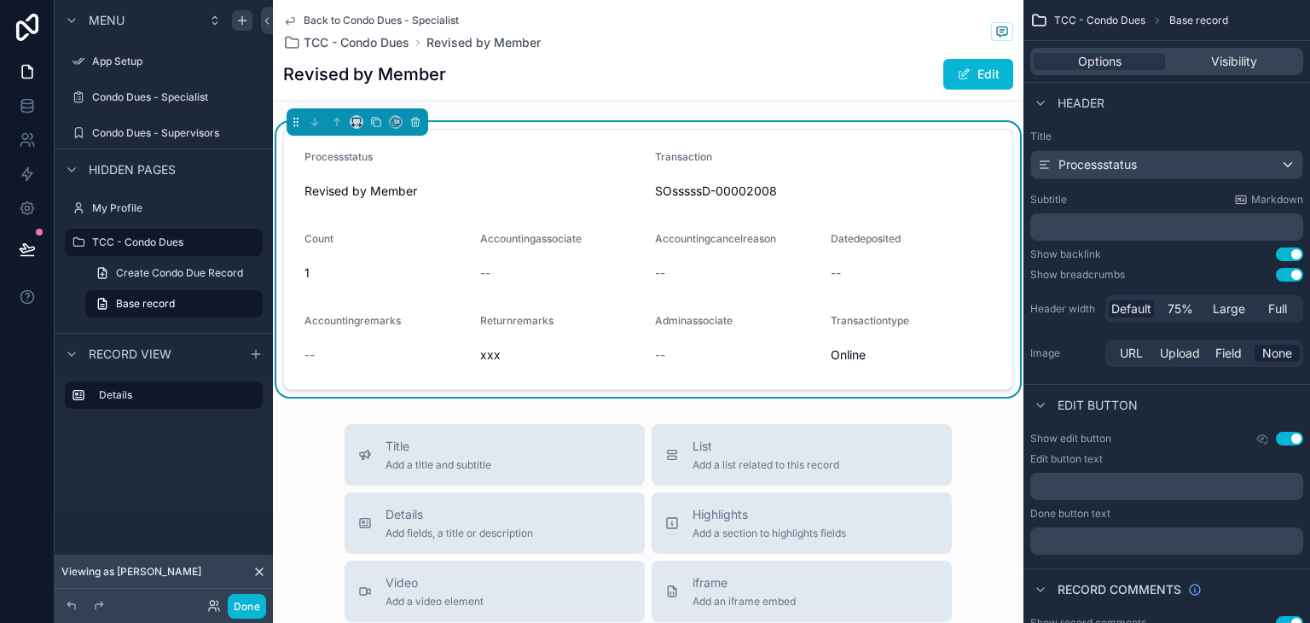
click at [573, 80] on div "Revised by Member Edit" at bounding box center [648, 74] width 730 height 32
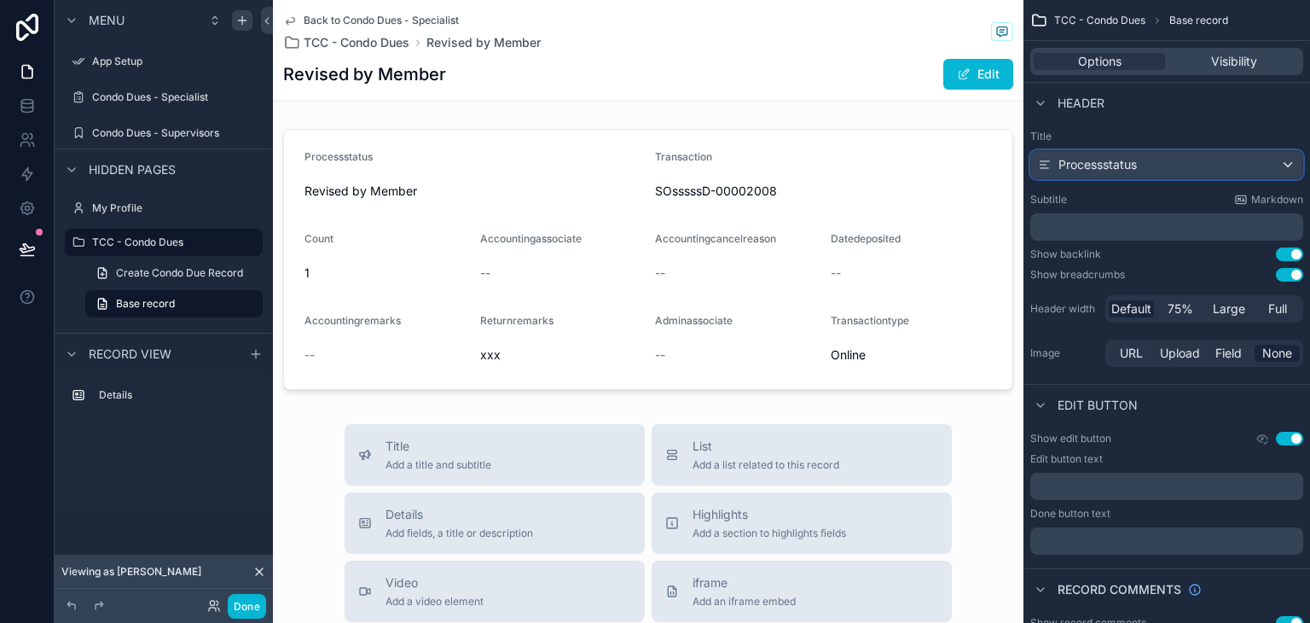
click at [1096, 171] on span "Processstatus" at bounding box center [1097, 164] width 78 height 17
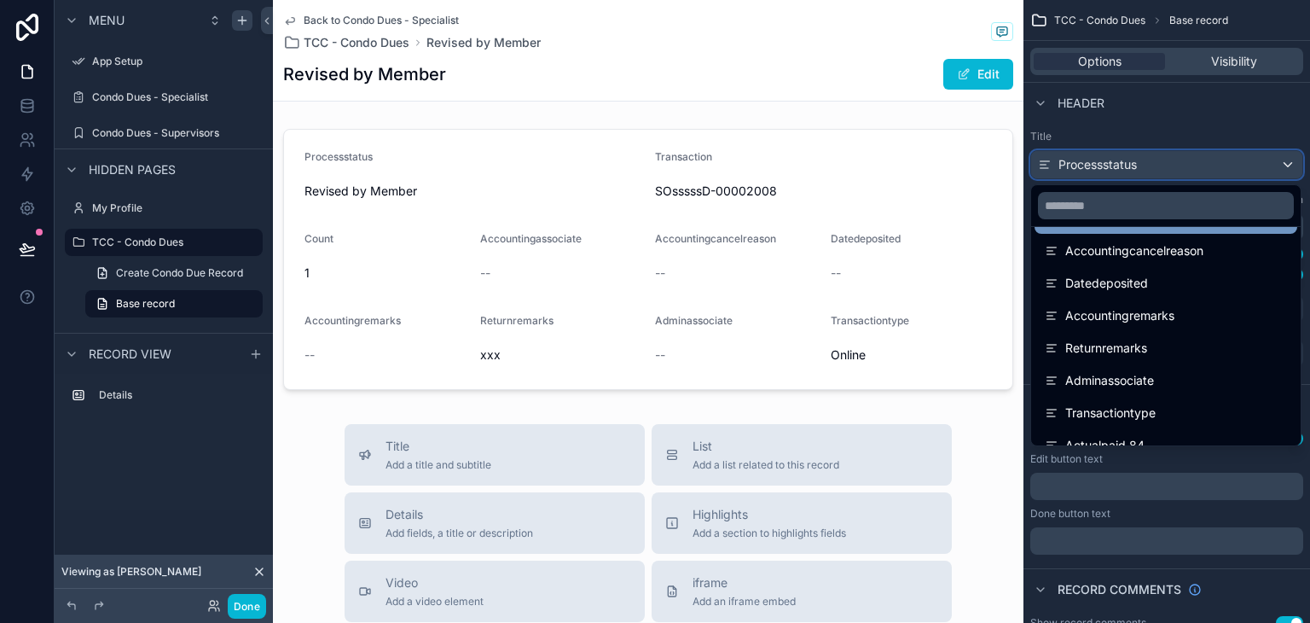
scroll to position [171, 0]
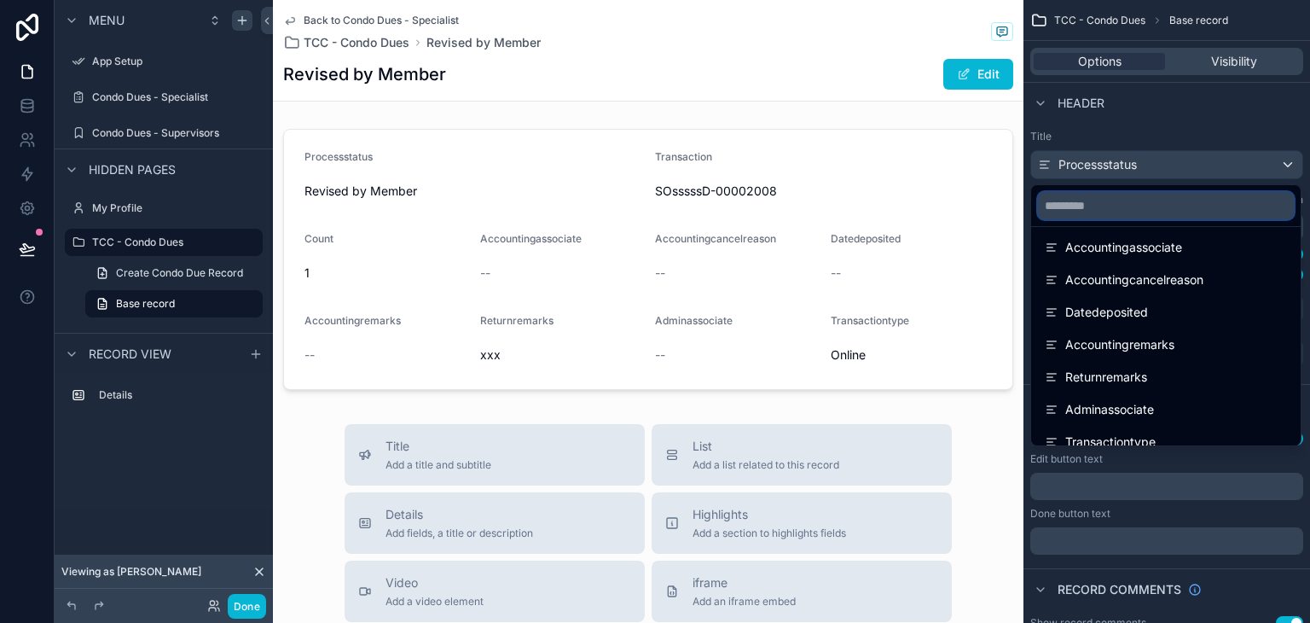
click at [1133, 216] on input "scrollable content" at bounding box center [1166, 205] width 256 height 27
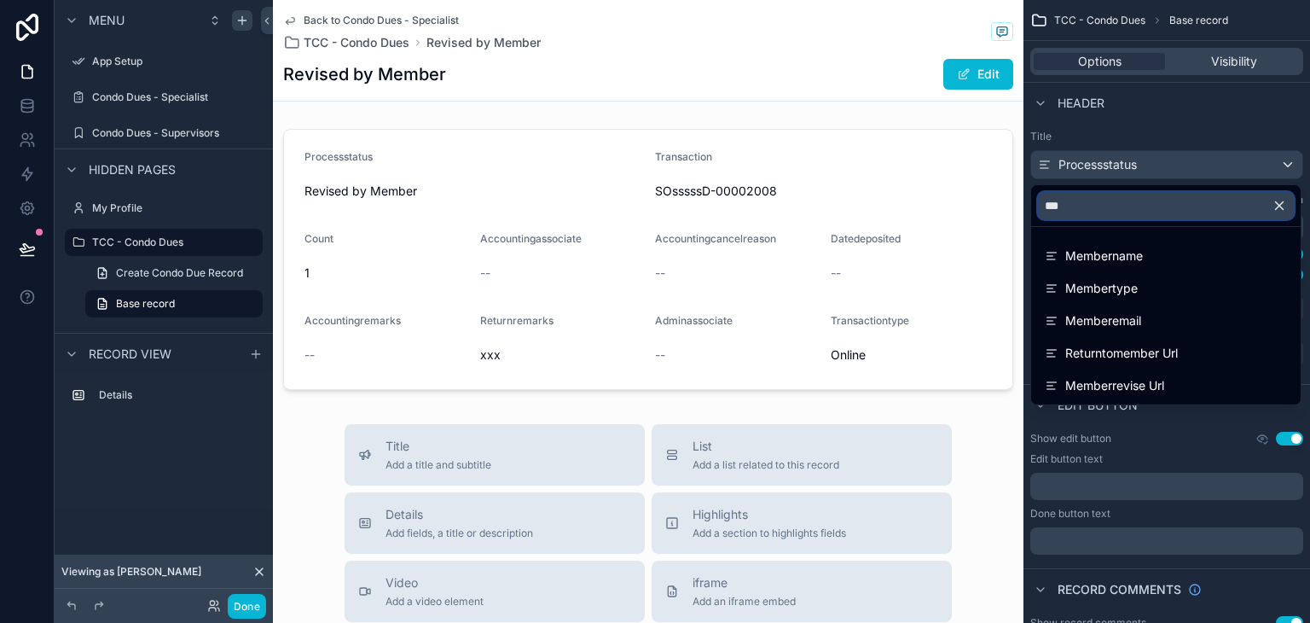
scroll to position [0, 0]
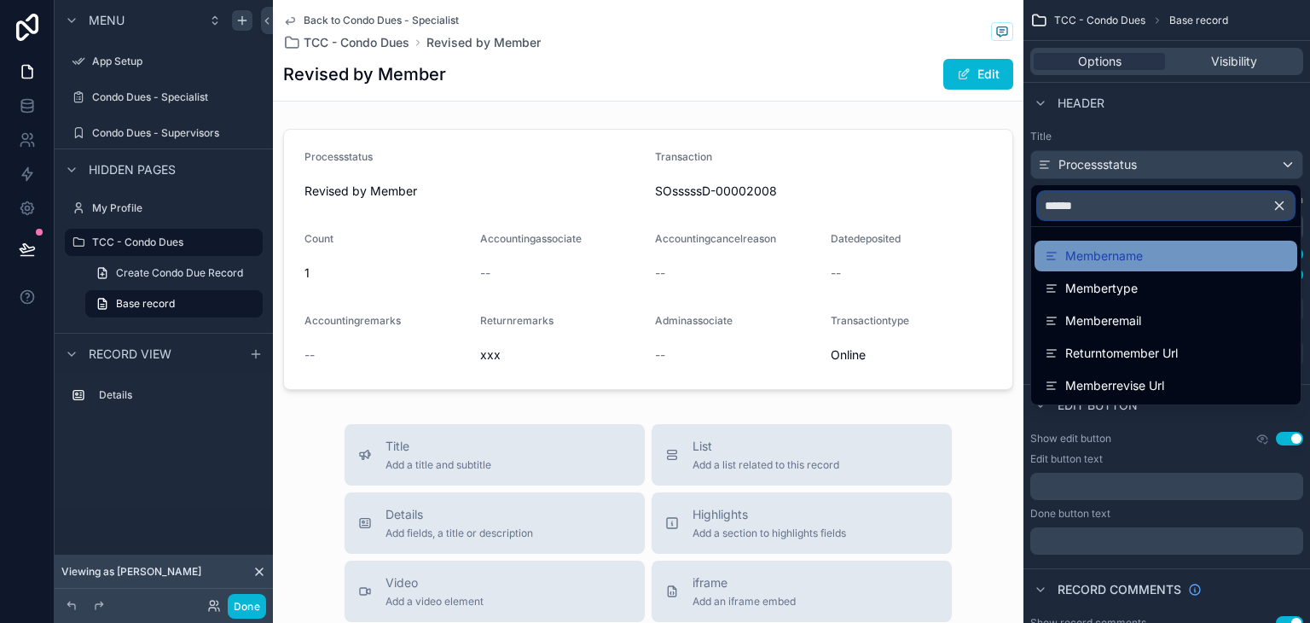
type input "******"
click at [1144, 254] on div "Membername" at bounding box center [1166, 256] width 242 height 20
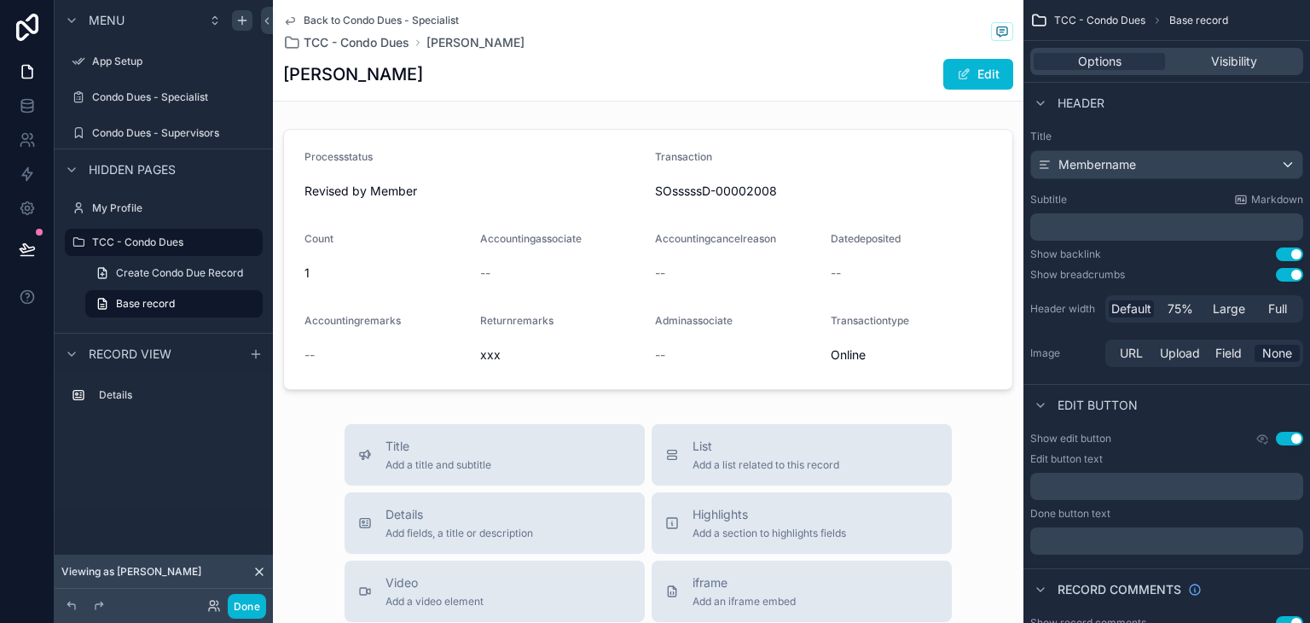
click at [1137, 223] on p "﻿" at bounding box center [1168, 226] width 263 height 17
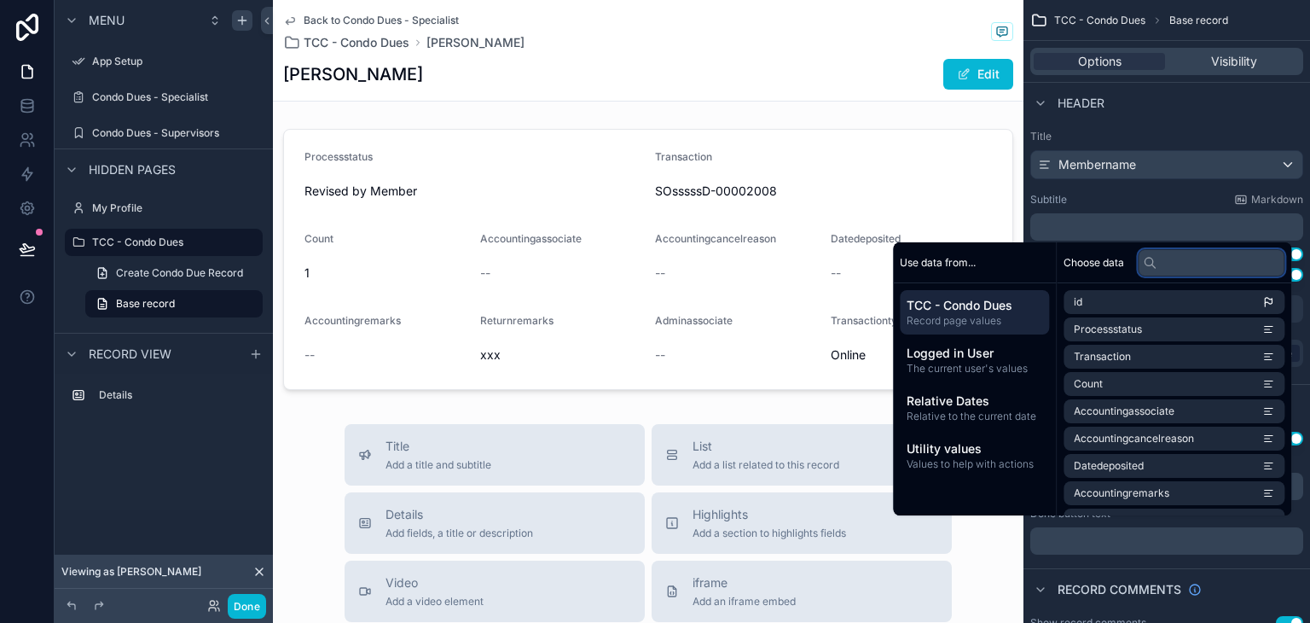
click at [1158, 270] on input "text" at bounding box center [1211, 262] width 147 height 27
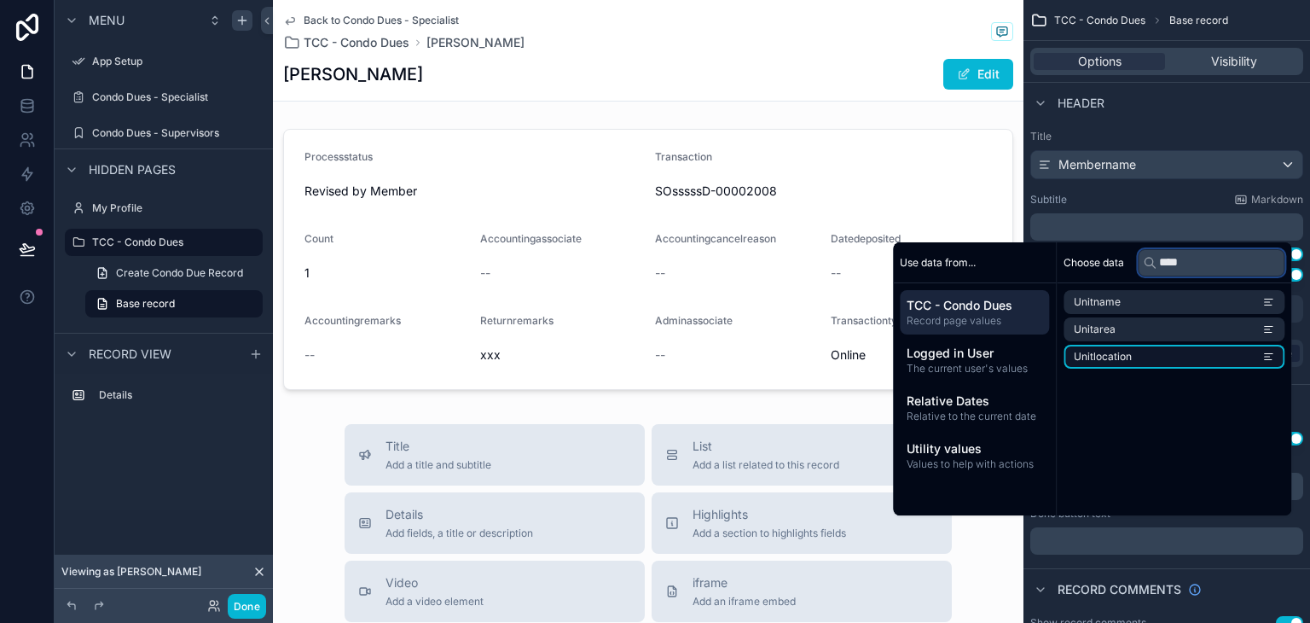
type input "****"
click at [1167, 345] on li "Unitlocation" at bounding box center [1174, 357] width 221 height 24
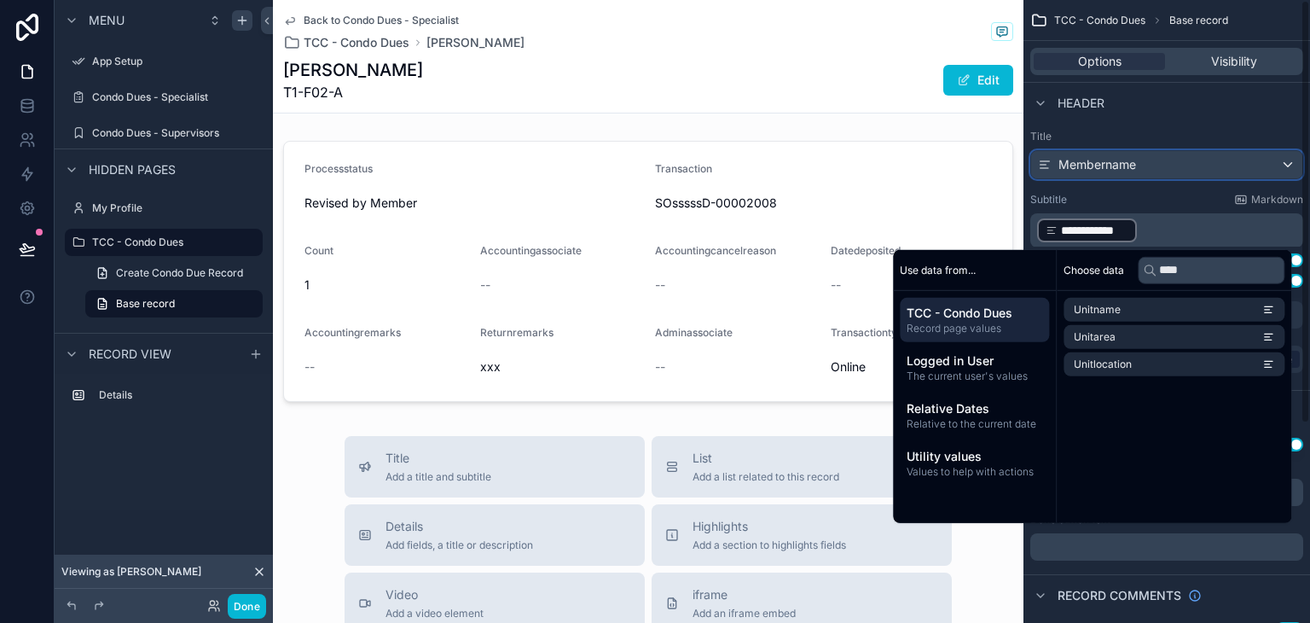
click at [1109, 165] on span "Membername" at bounding box center [1097, 164] width 78 height 17
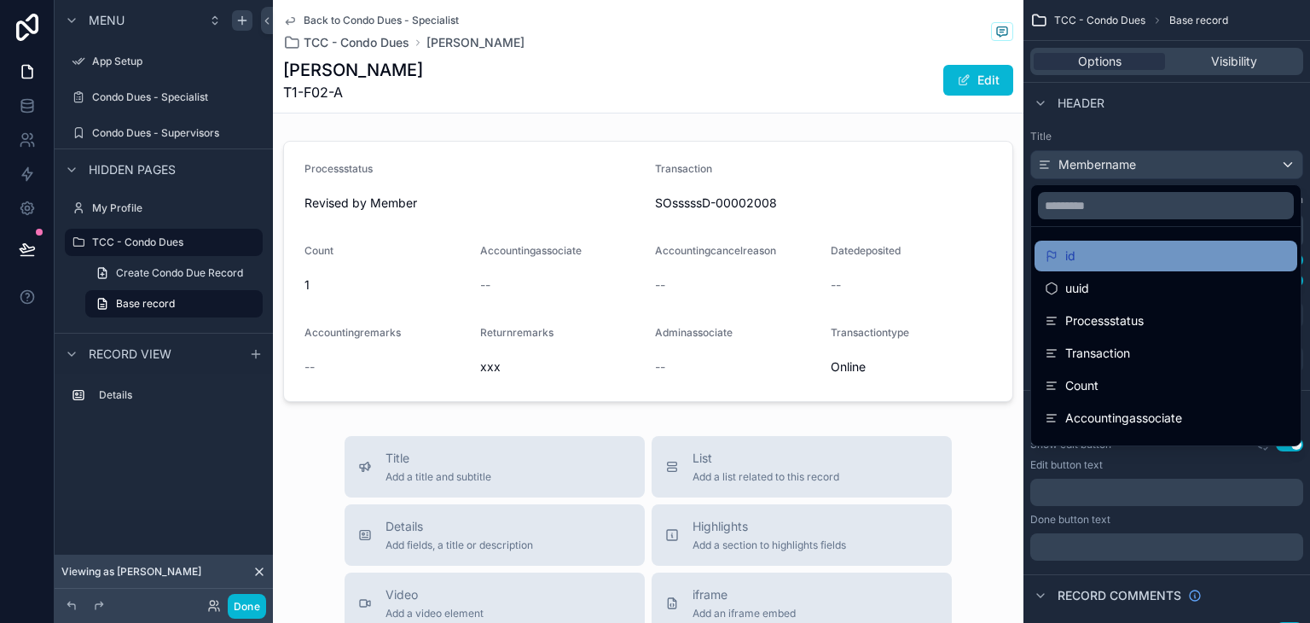
click at [1111, 248] on div "id" at bounding box center [1166, 256] width 242 height 20
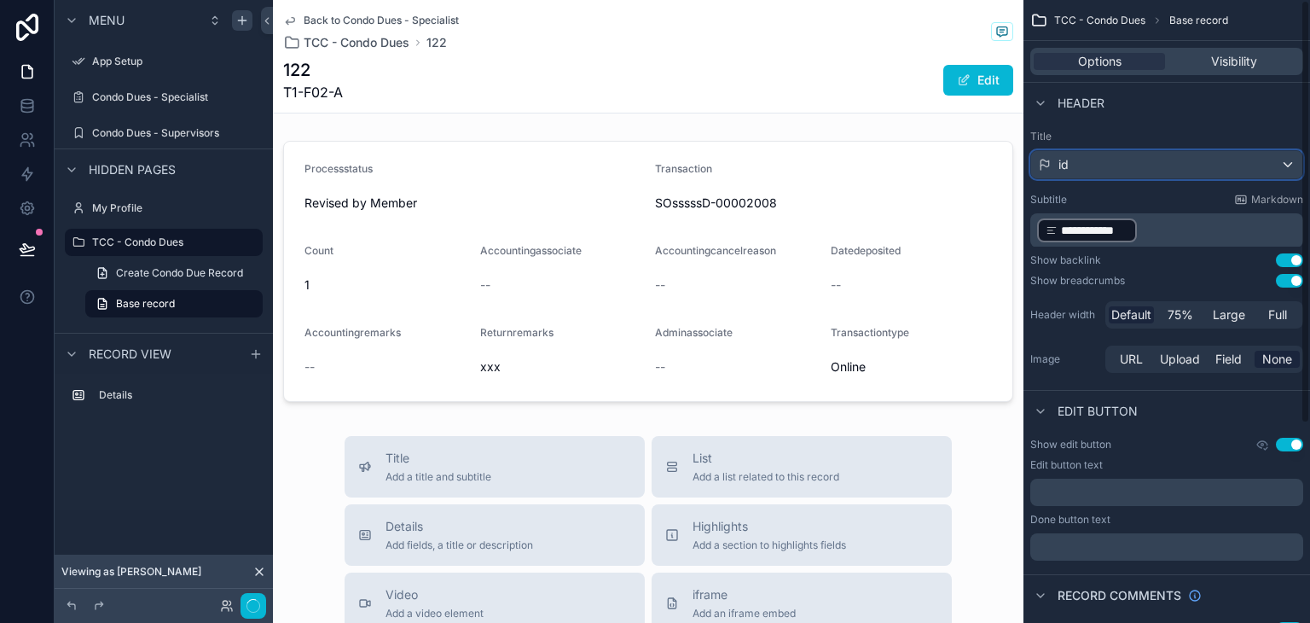
click at [1126, 166] on div "id" at bounding box center [1166, 164] width 271 height 27
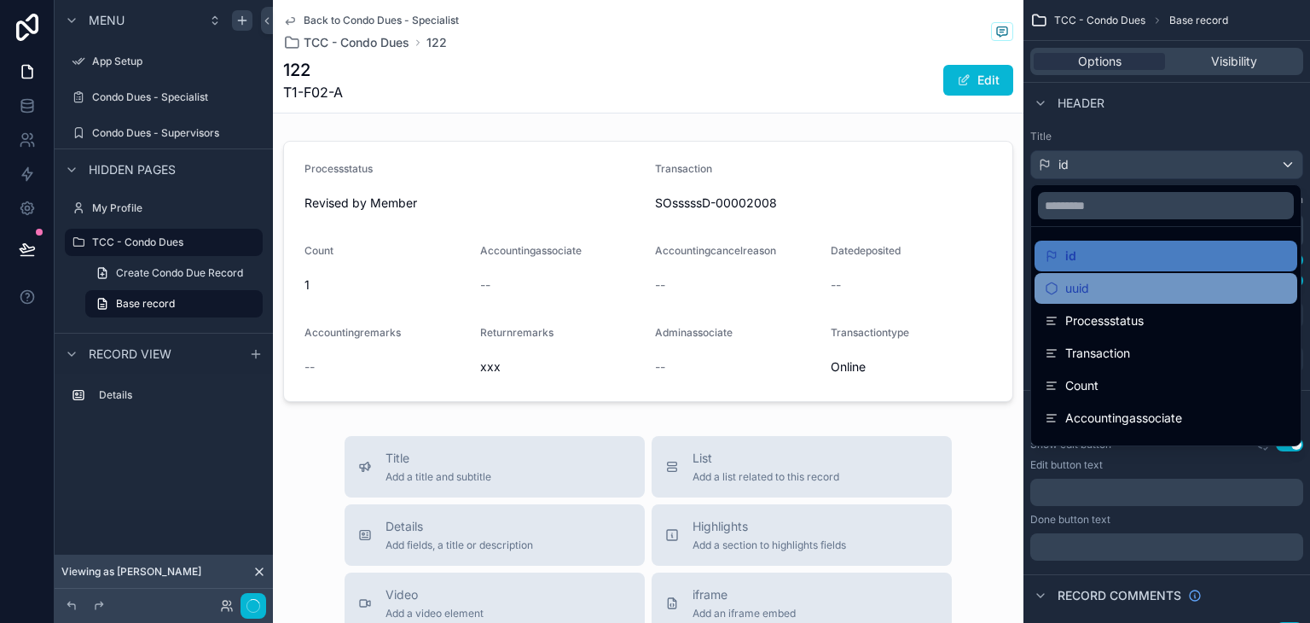
click at [1128, 288] on div "uuid" at bounding box center [1166, 288] width 242 height 20
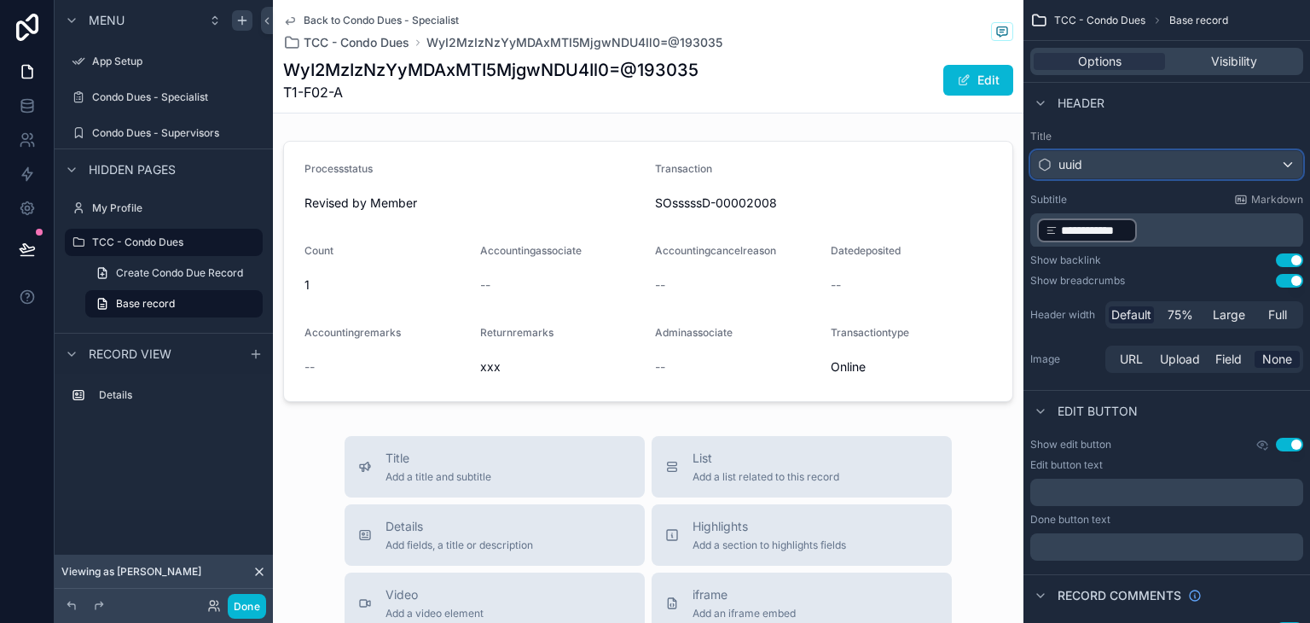
click at [1109, 161] on div "uuid" at bounding box center [1166, 164] width 271 height 27
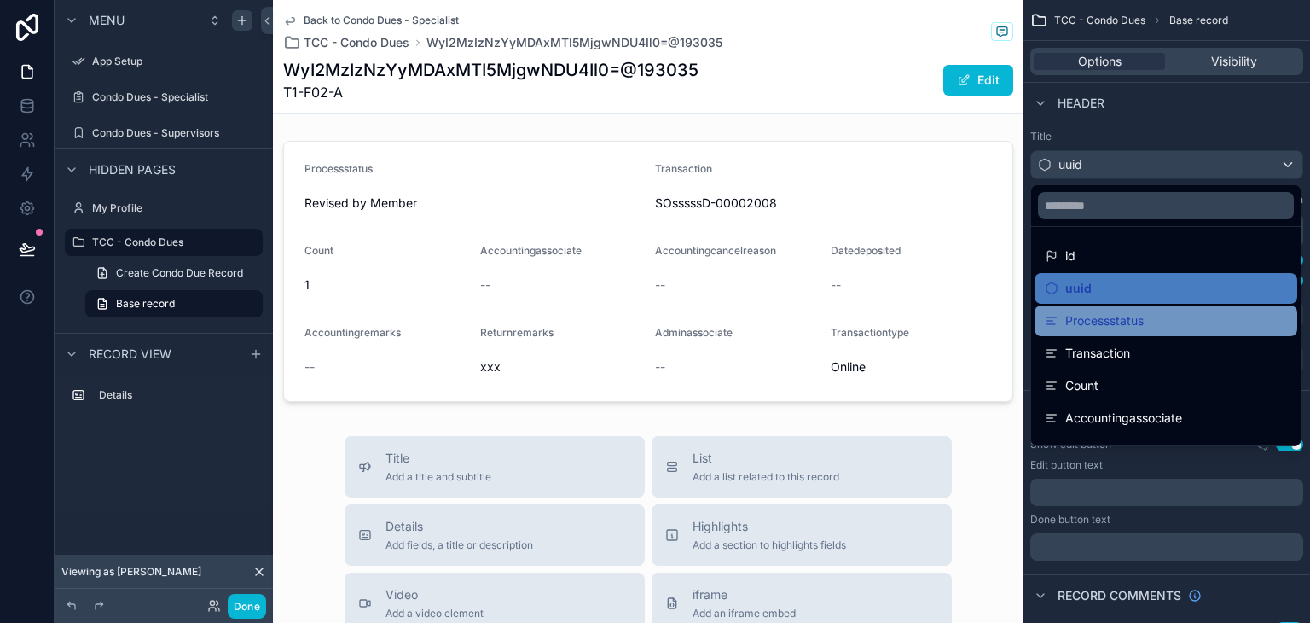
click at [1133, 308] on div "Processstatus" at bounding box center [1166, 320] width 263 height 31
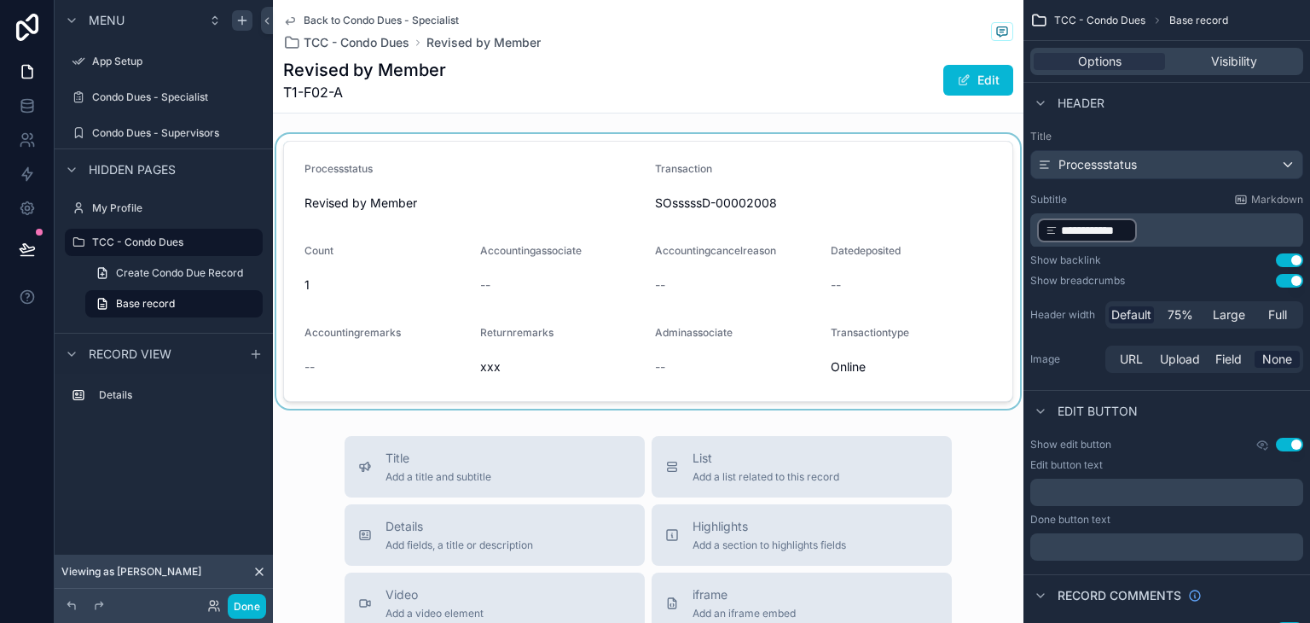
click at [523, 217] on div "scrollable content" at bounding box center [648, 271] width 751 height 275
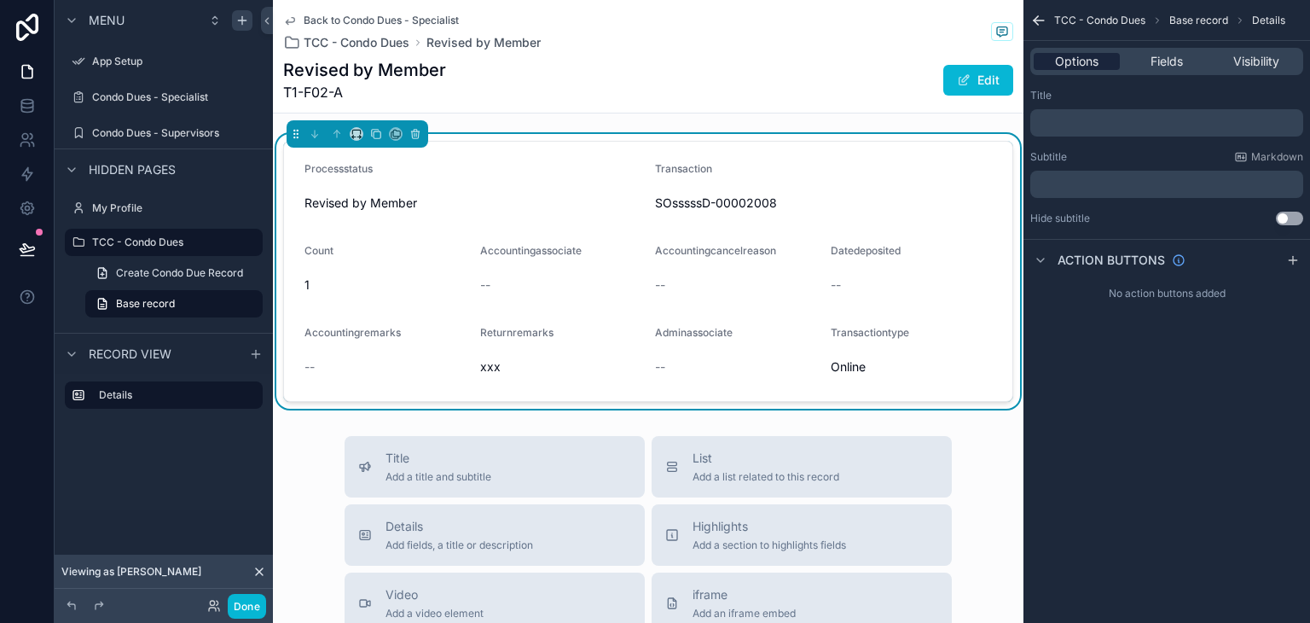
click at [1079, 62] on span "Options" at bounding box center [1076, 61] width 43 height 17
click at [1104, 125] on p "﻿" at bounding box center [1168, 123] width 263 height 14
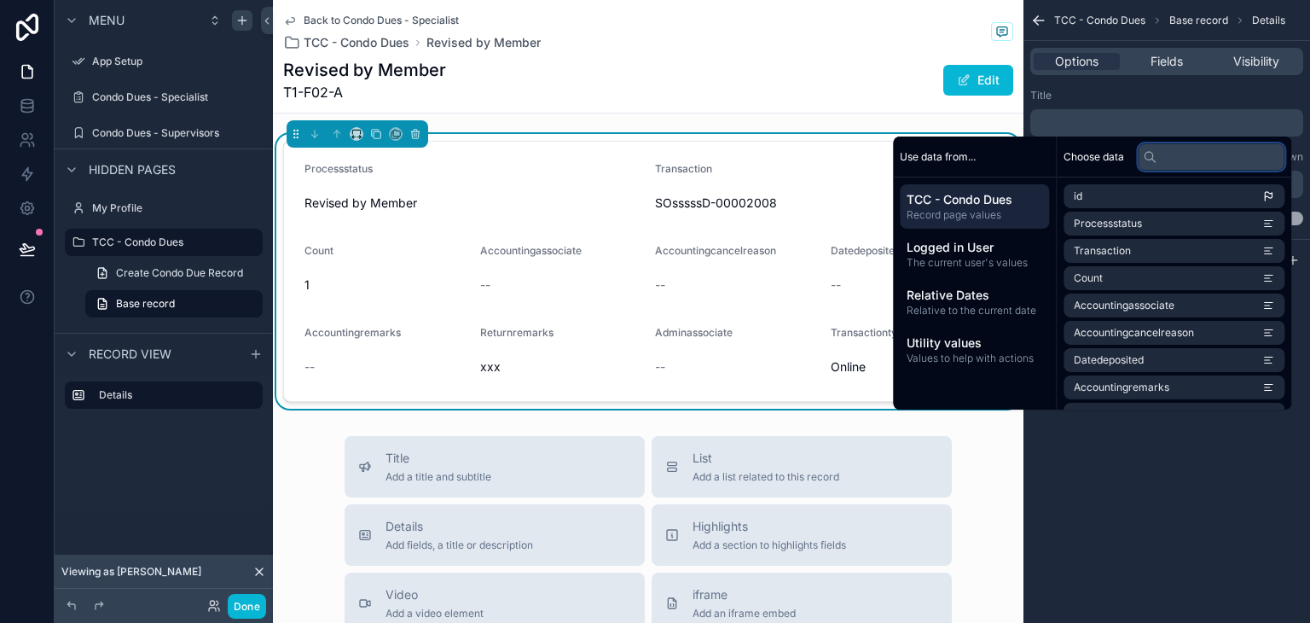
click at [1162, 163] on input "text" at bounding box center [1211, 156] width 147 height 27
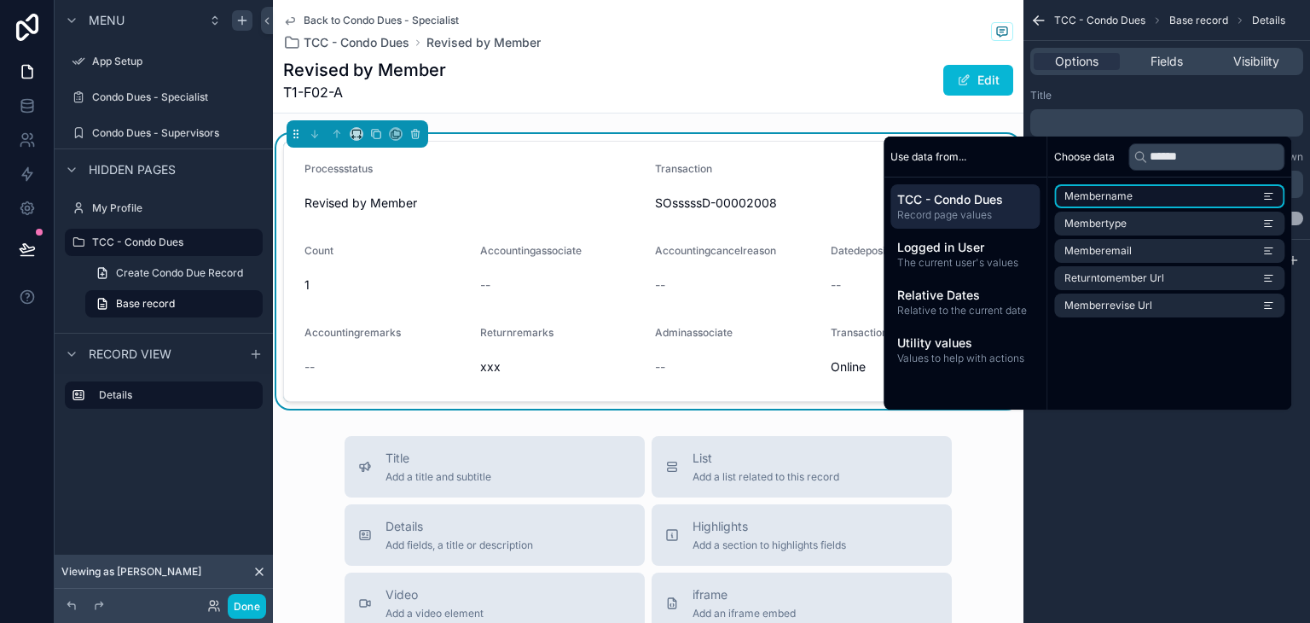
click at [1156, 192] on li "Membername" at bounding box center [1169, 196] width 230 height 24
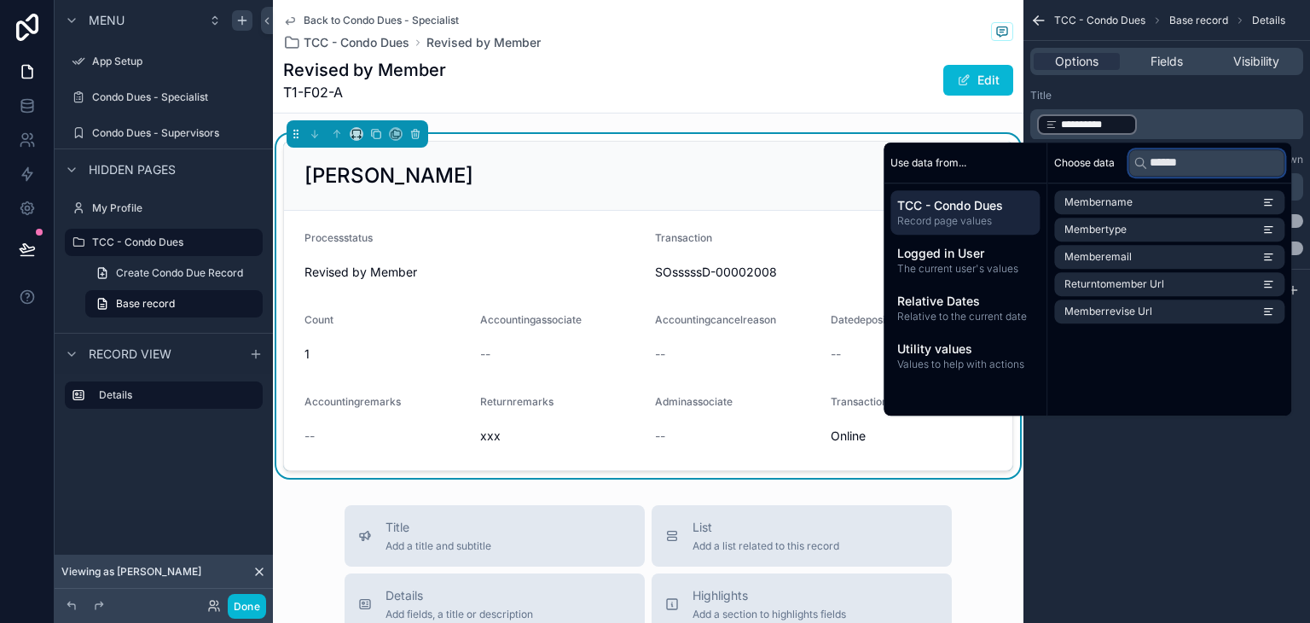
drag, startPoint x: 1200, startPoint y: 163, endPoint x: 1138, endPoint y: 163, distance: 62.3
click at [1138, 163] on div "******" at bounding box center [1206, 162] width 156 height 27
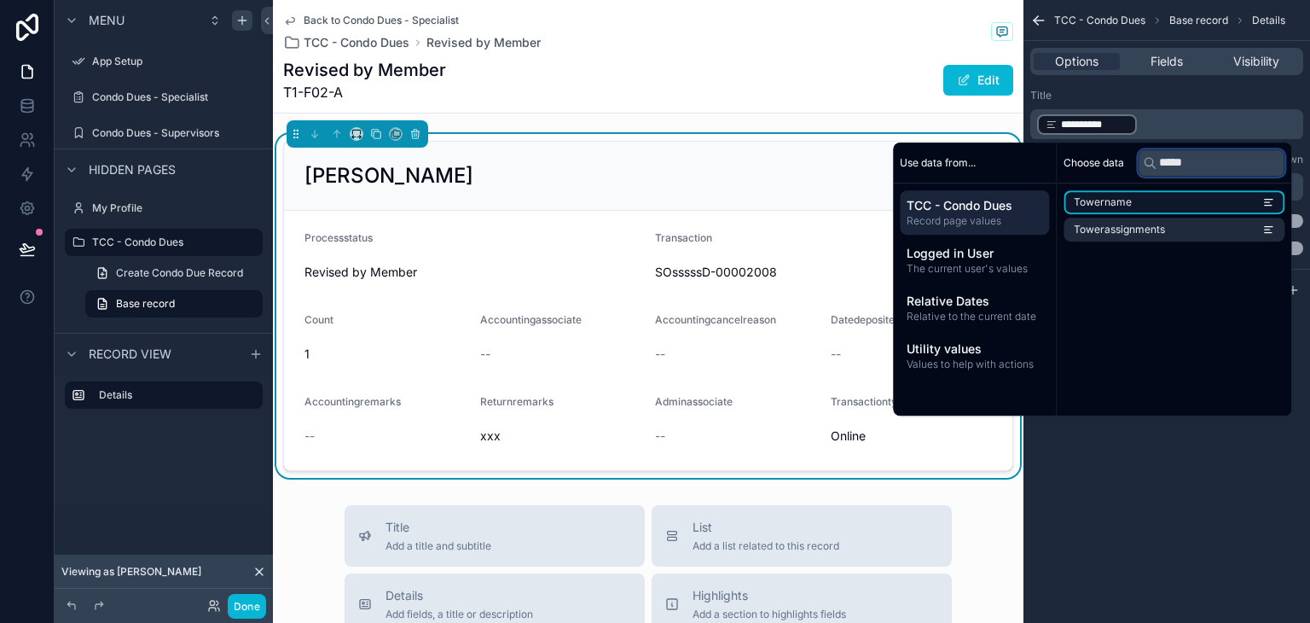
type input "*****"
click at [1129, 200] on li "Towername" at bounding box center [1174, 202] width 221 height 24
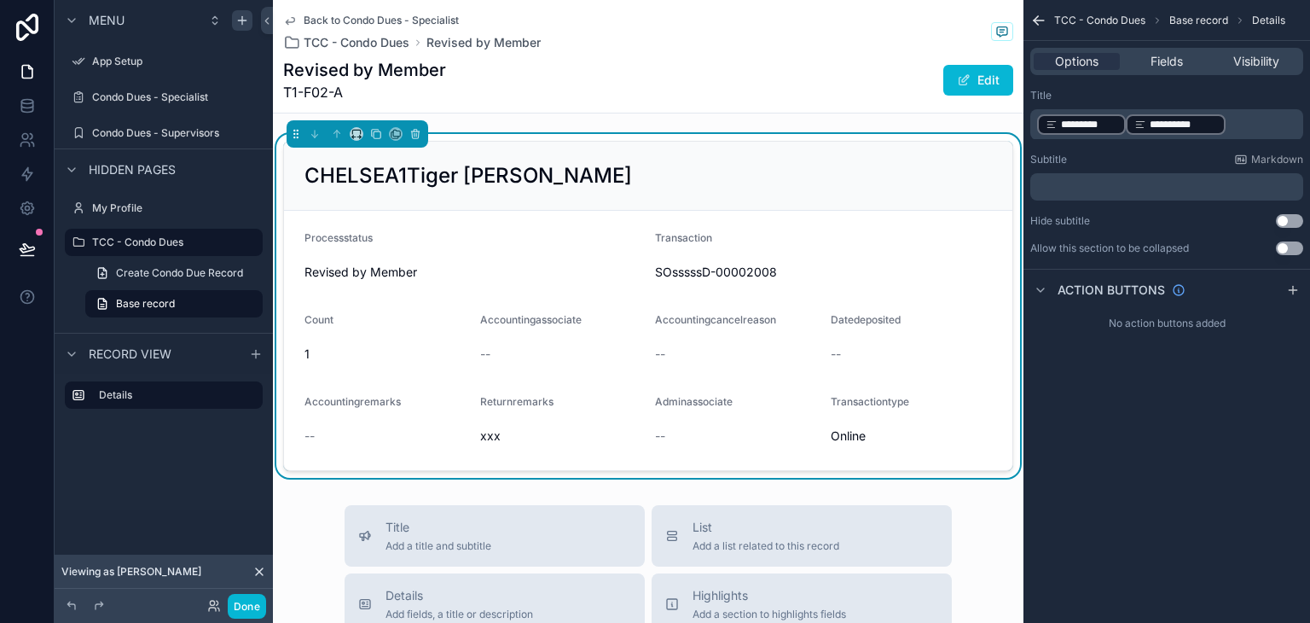
click at [1259, 123] on p "**********" at bounding box center [1168, 125] width 263 height 24
click at [1216, 132] on p "﻿ ********* ﻿ ﻿" at bounding box center [1168, 125] width 263 height 24
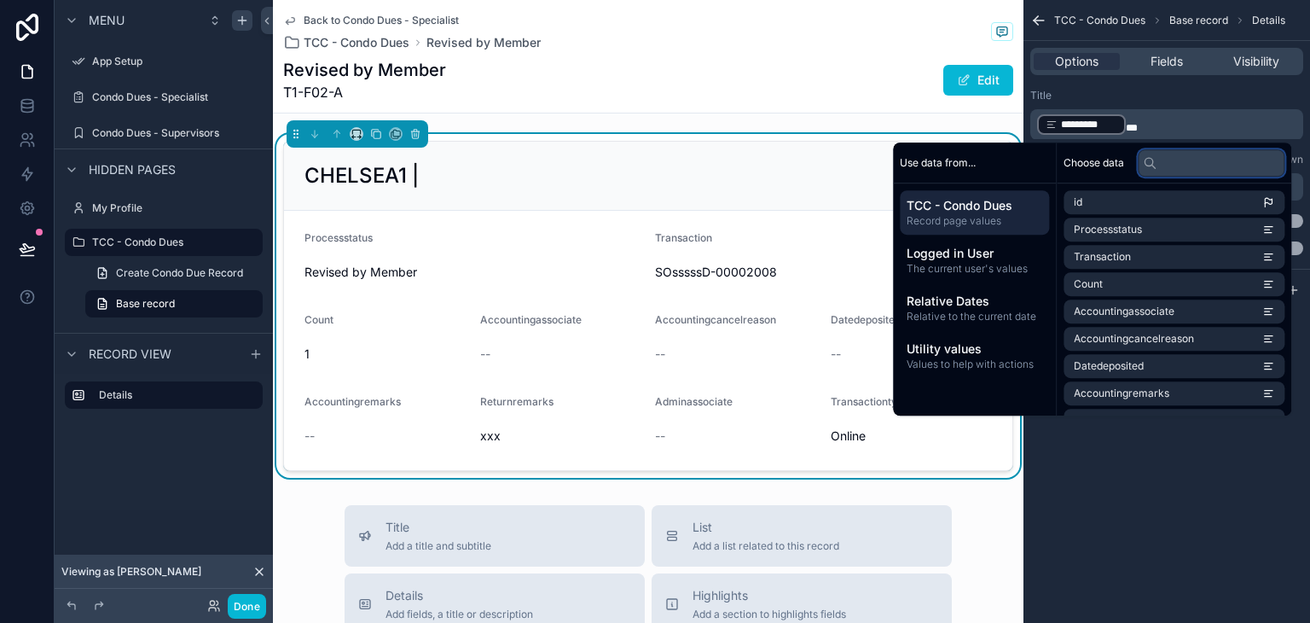
click at [1217, 161] on input "text" at bounding box center [1211, 162] width 147 height 27
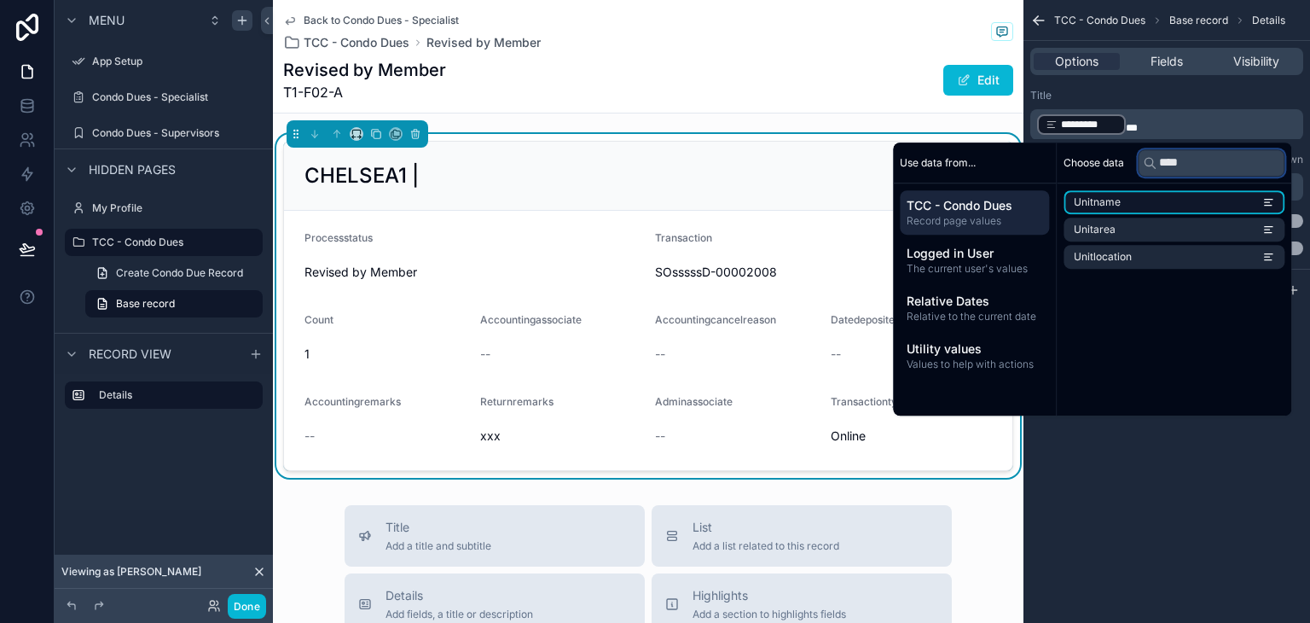
type input "****"
click at [1235, 209] on li "Unitname" at bounding box center [1174, 202] width 221 height 24
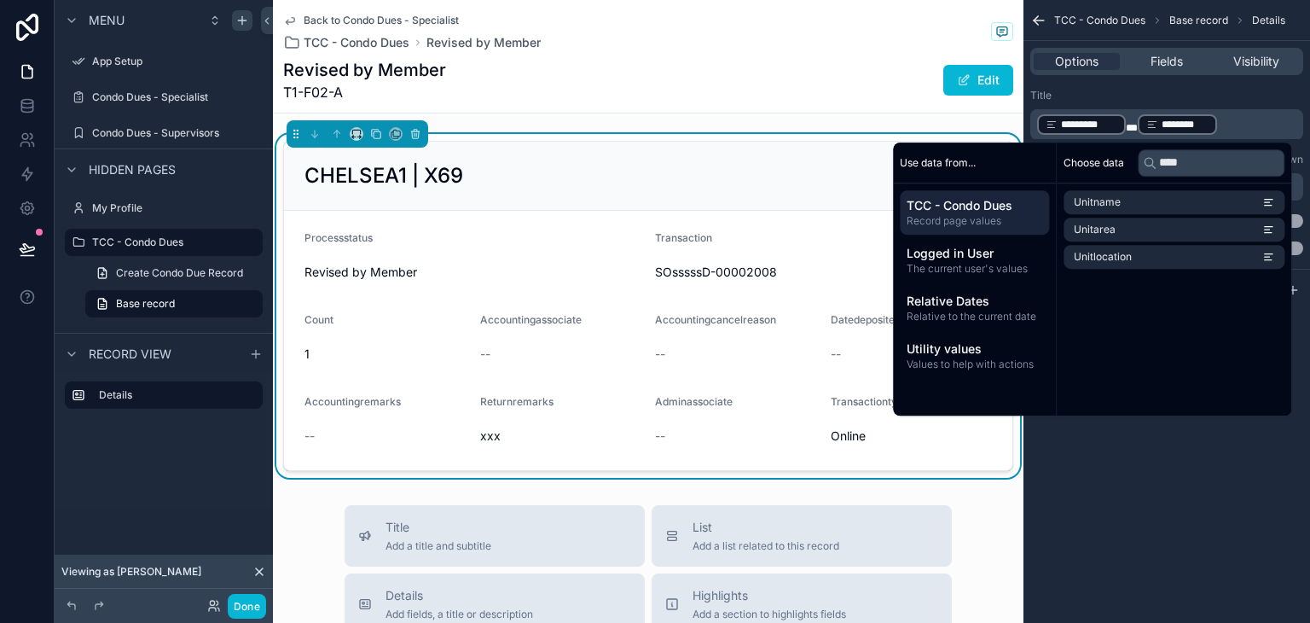
click at [1162, 456] on div "TCC - Condo Dues Base record Details Options Fields Visibility Title ﻿ ********…" at bounding box center [1166, 311] width 287 height 623
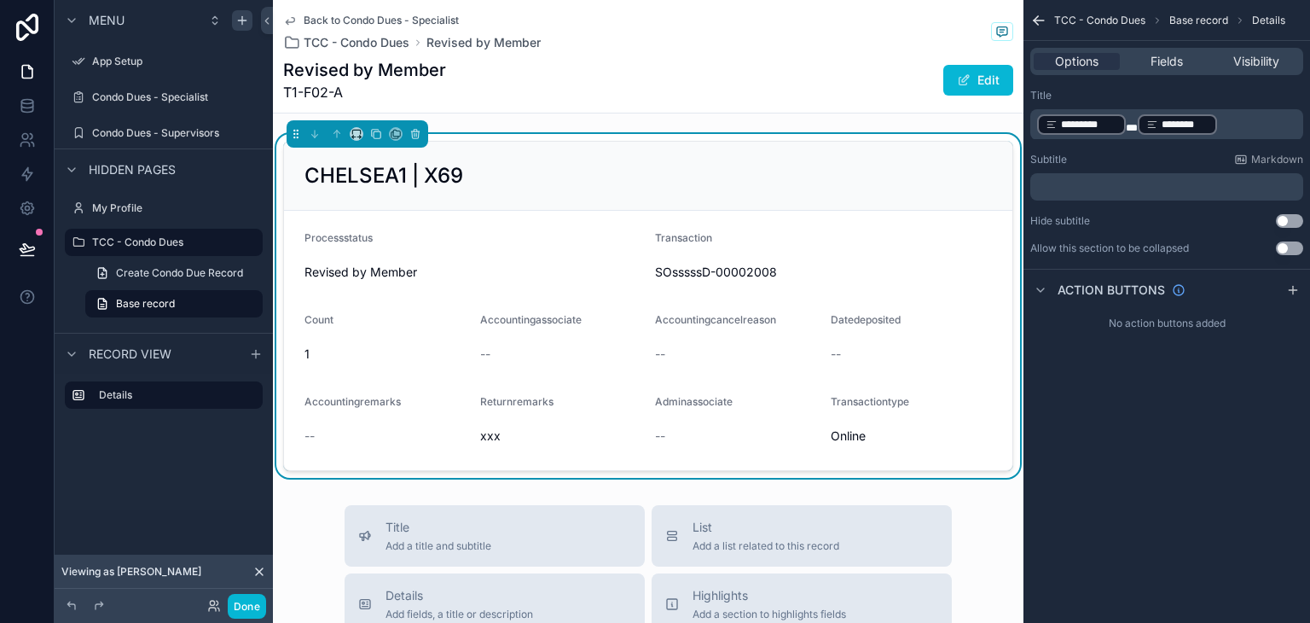
click at [1239, 124] on p "﻿ ********* ﻿ * ******** ﻿ ﻿" at bounding box center [1168, 125] width 263 height 24
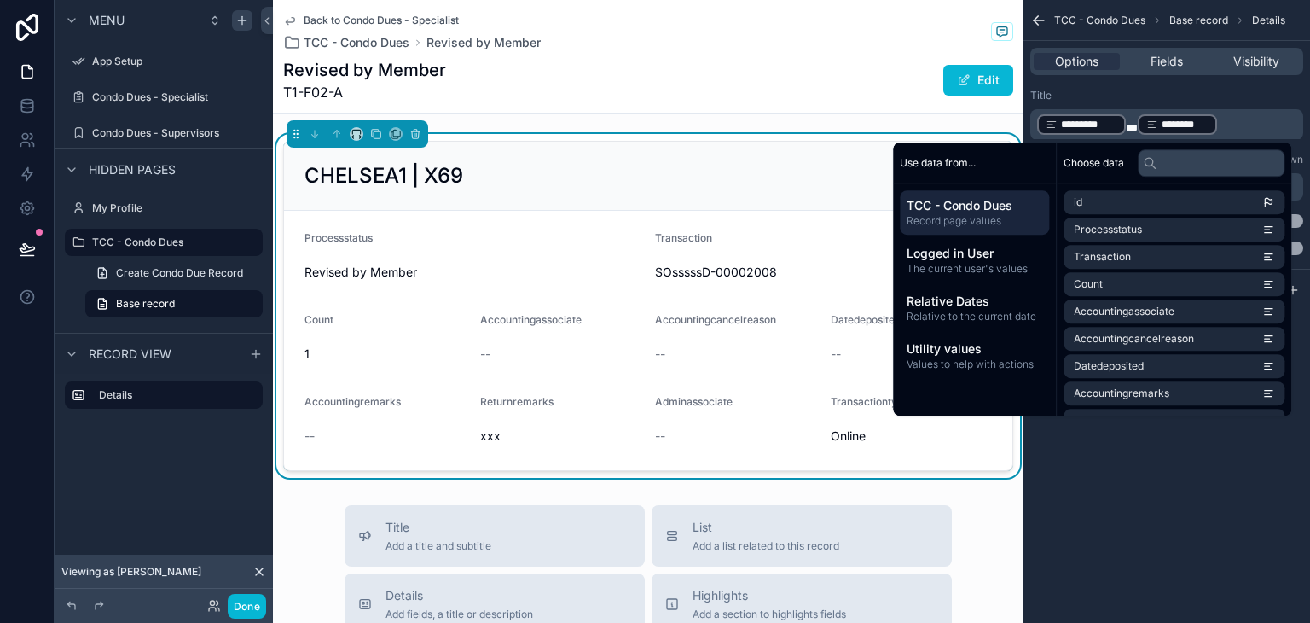
click at [1239, 124] on p "﻿ ********* ﻿ * ******** ﻿ ﻿" at bounding box center [1168, 125] width 263 height 24
click at [1220, 165] on input "text" at bounding box center [1211, 162] width 147 height 27
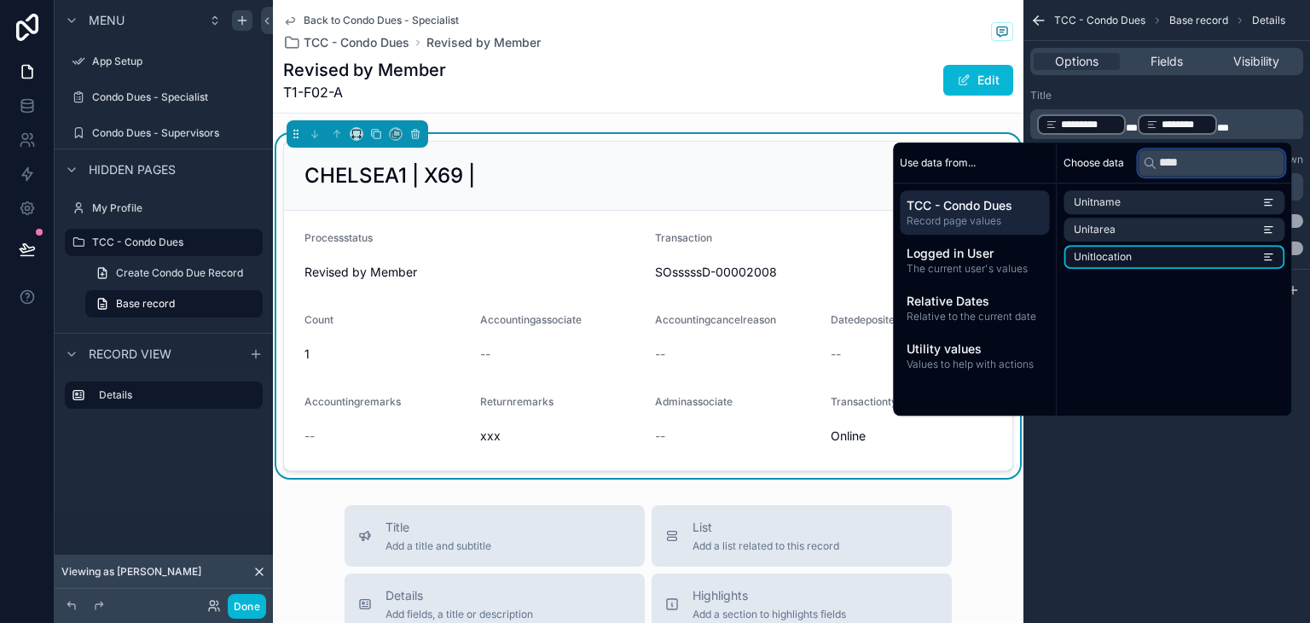
type input "****"
click at [1209, 252] on li "Unitlocation" at bounding box center [1174, 257] width 221 height 24
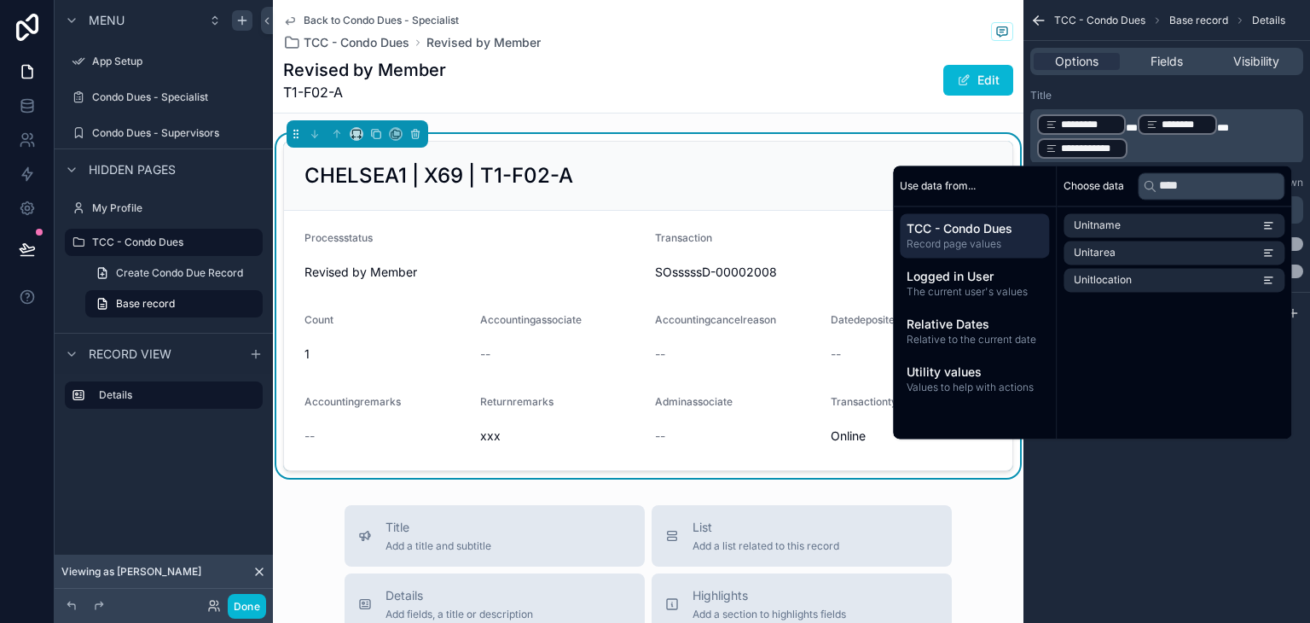
click at [1184, 486] on div "**********" at bounding box center [1166, 311] width 287 height 623
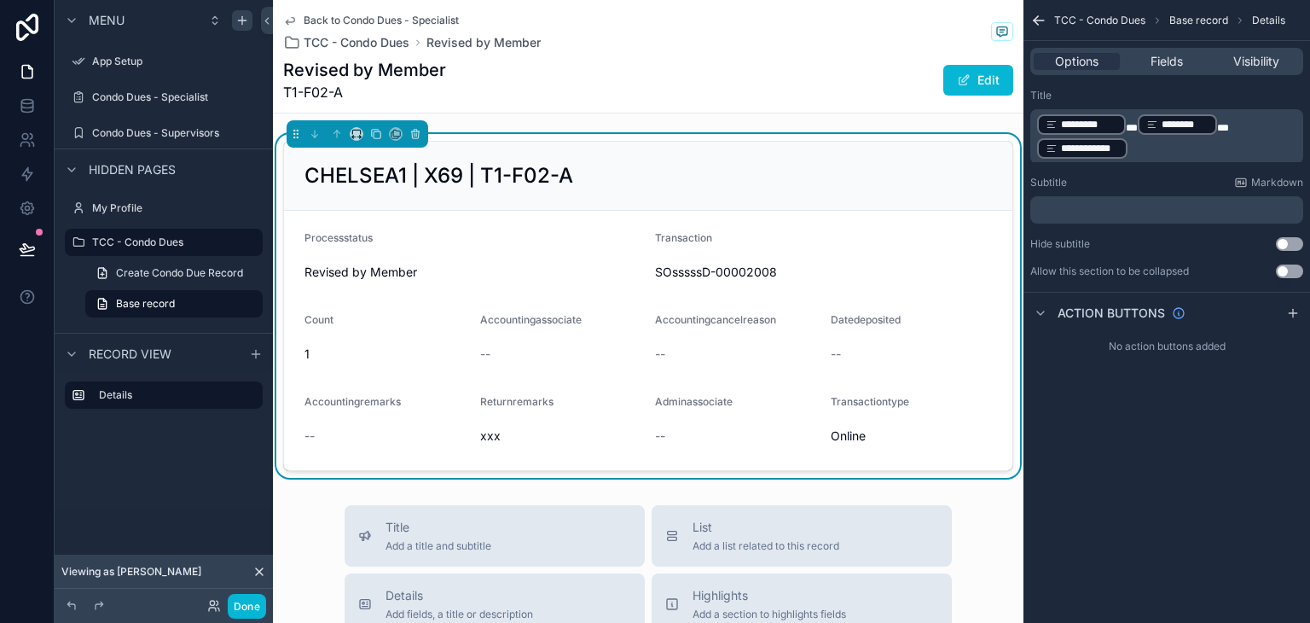
click at [1095, 212] on p "﻿" at bounding box center [1168, 210] width 263 height 14
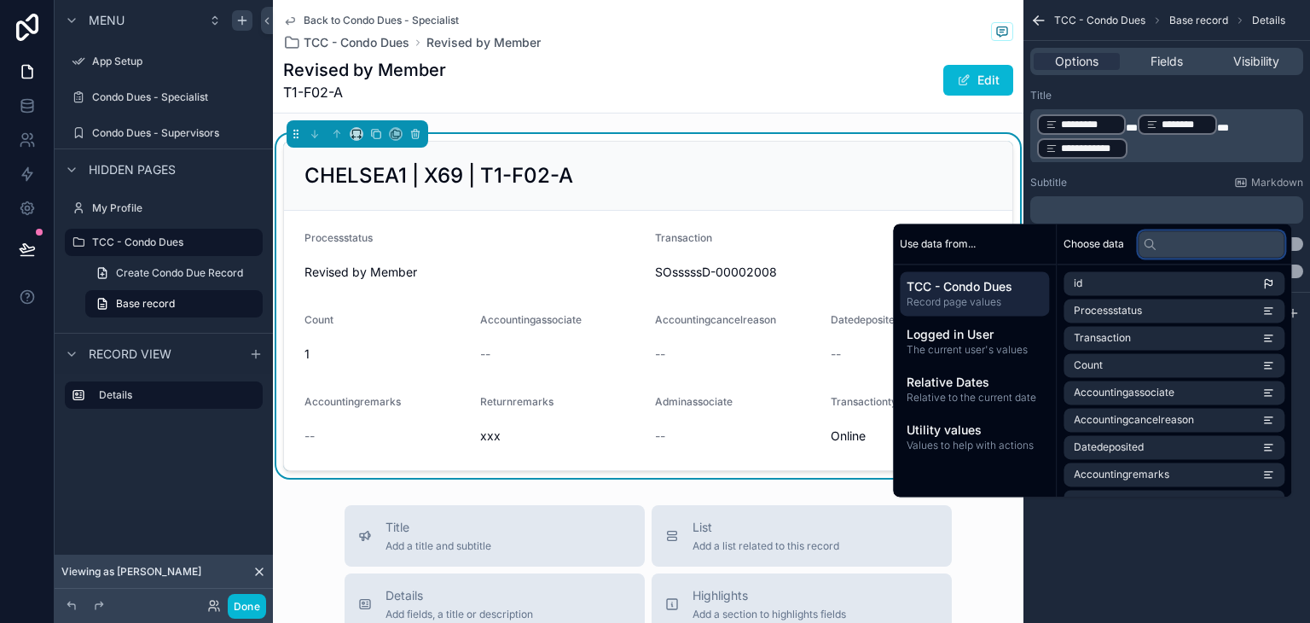
click at [1164, 235] on input "text" at bounding box center [1211, 243] width 147 height 27
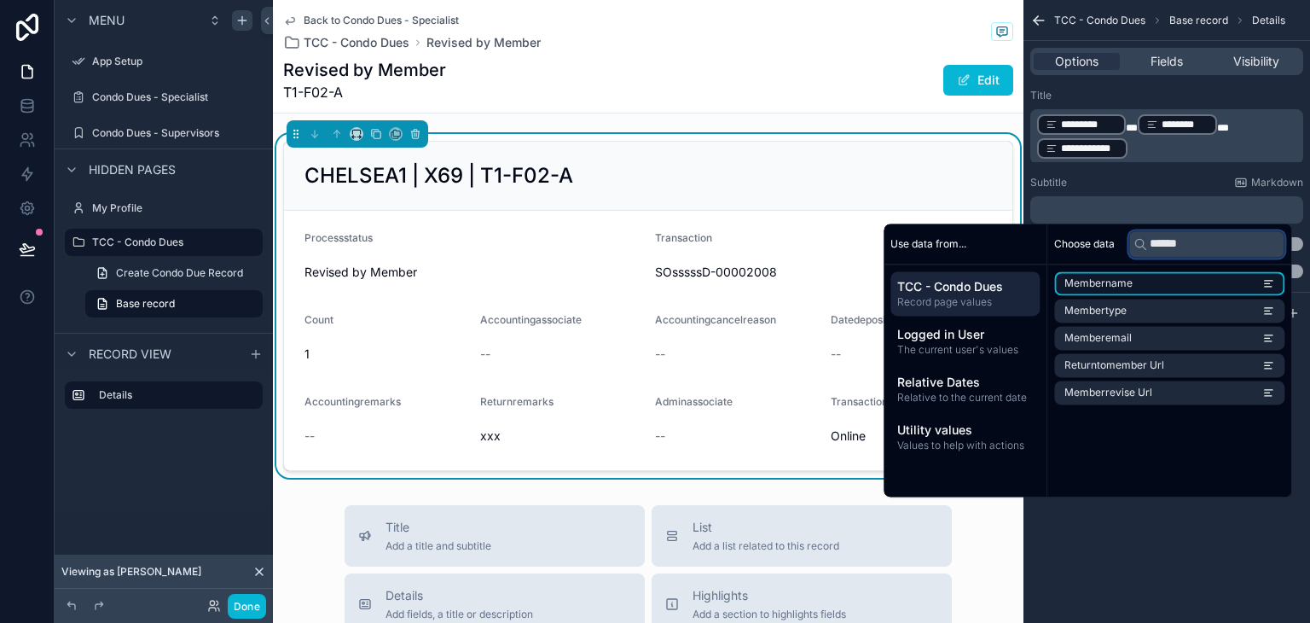
type input "******"
click at [1161, 277] on li "Membername" at bounding box center [1169, 283] width 230 height 24
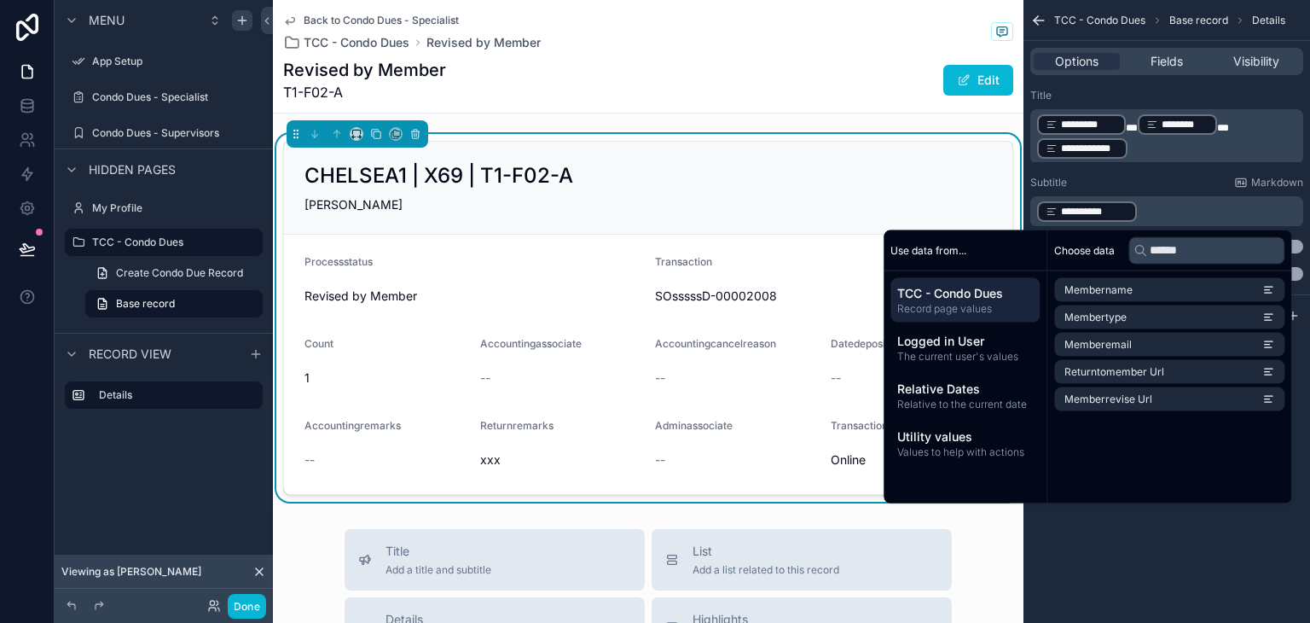
click at [1137, 496] on div "Choose data ****** Membername Membertype Memberemail Returntomember Url Memberr…" at bounding box center [1169, 366] width 244 height 273
click at [1160, 211] on p "**********" at bounding box center [1168, 212] width 263 height 24
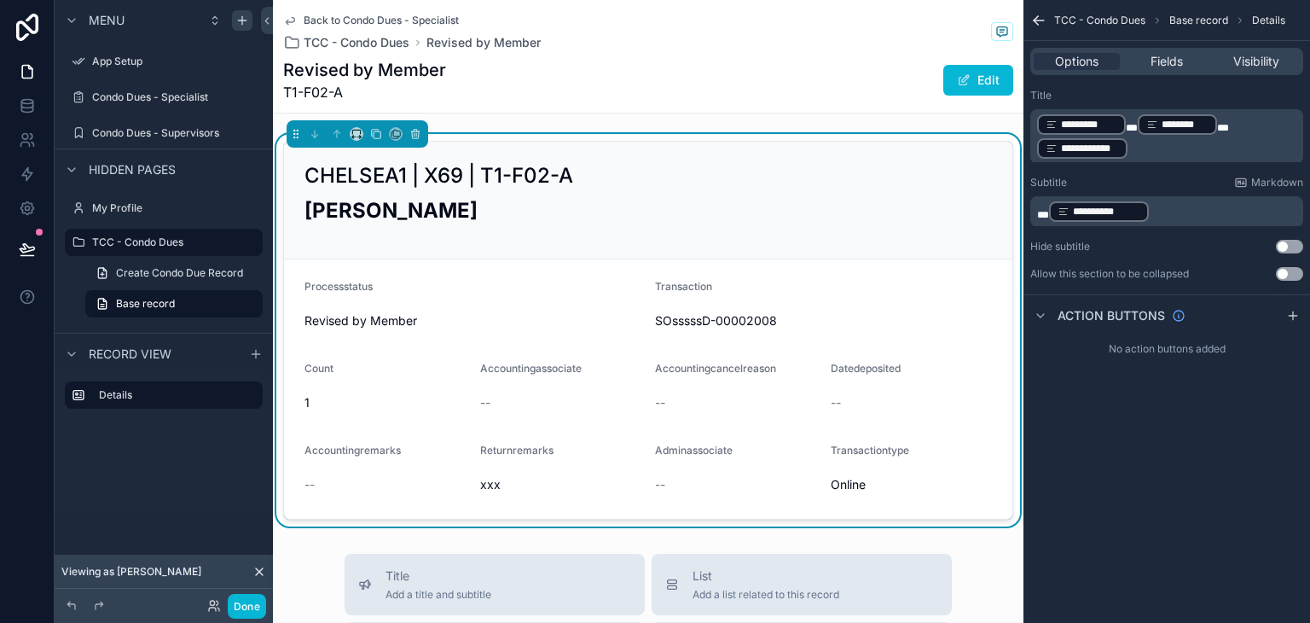
click at [1161, 544] on div "**********" at bounding box center [1166, 311] width 287 height 623
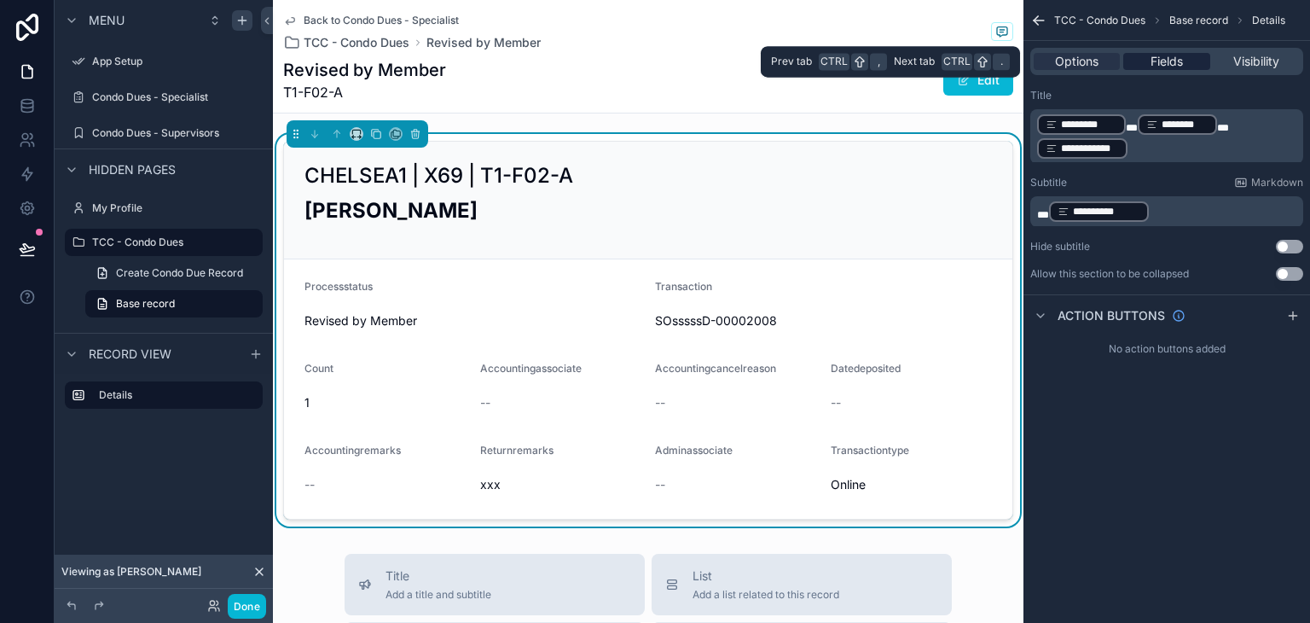
click at [1159, 63] on span "Fields" at bounding box center [1167, 61] width 32 height 17
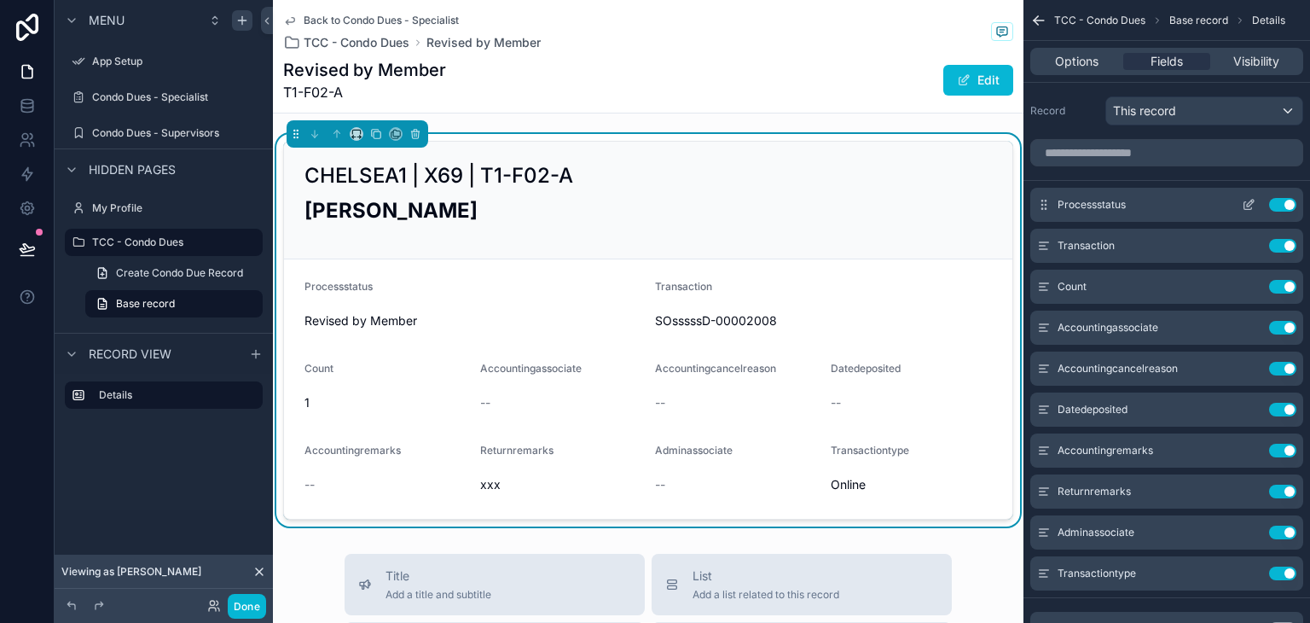
click at [1276, 201] on button "Use setting" at bounding box center [1282, 205] width 27 height 14
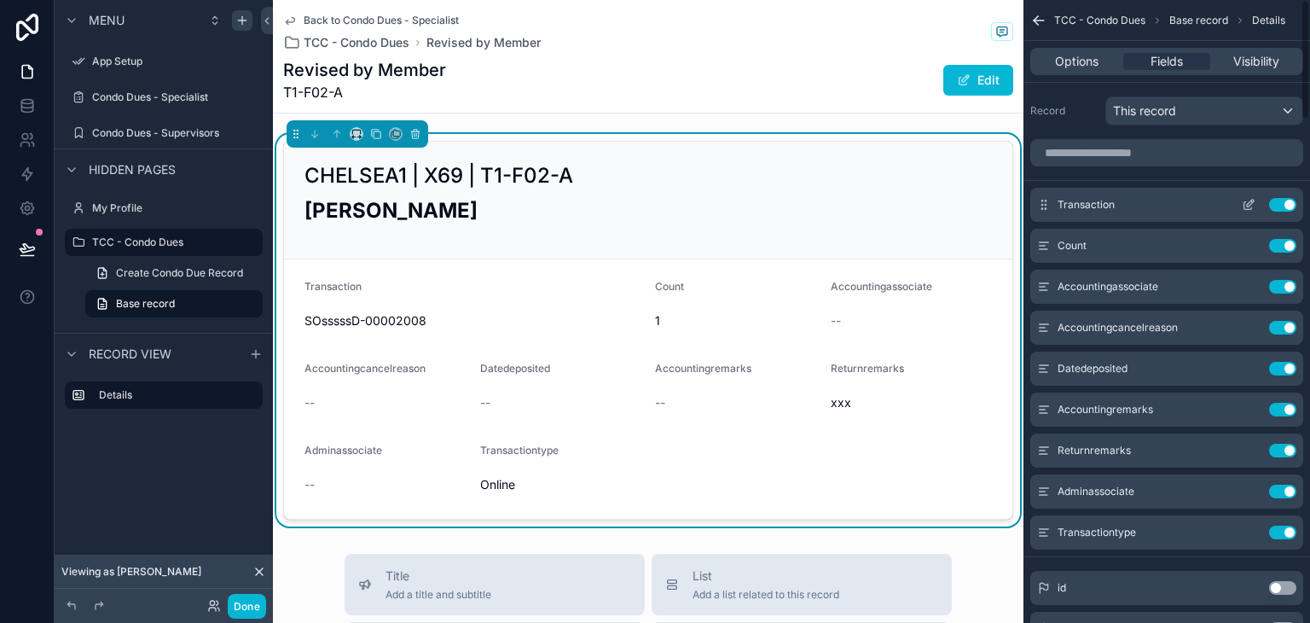
click at [1279, 209] on button "Use setting" at bounding box center [1282, 205] width 27 height 14
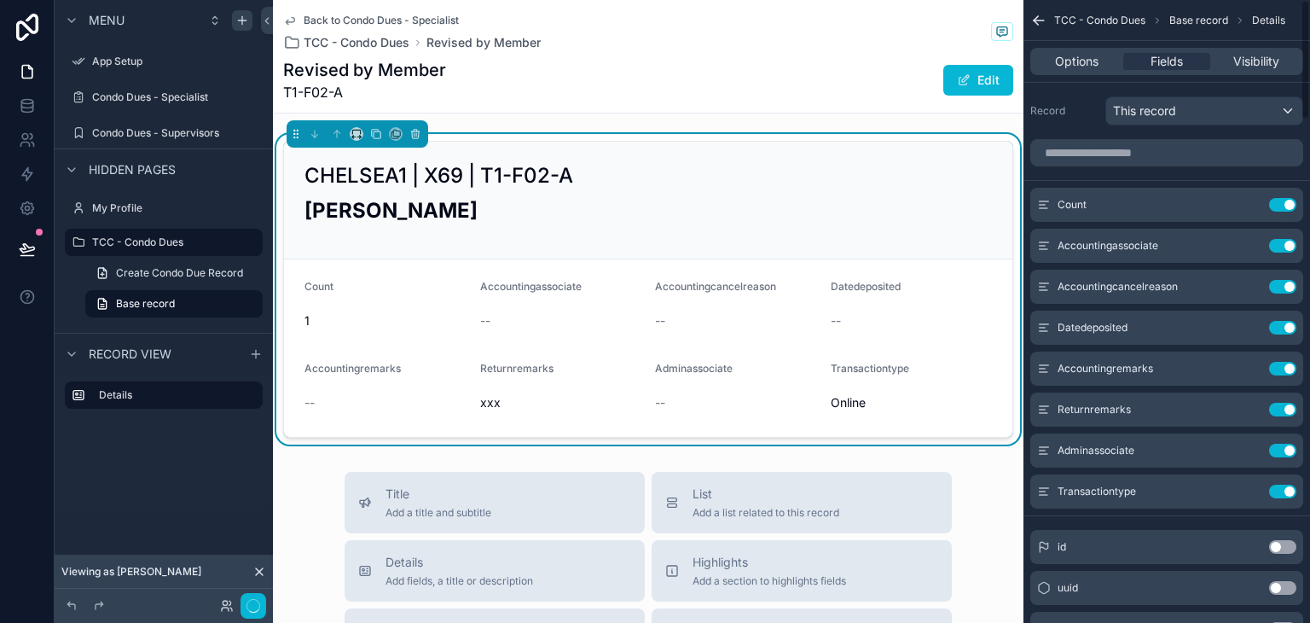
click at [1279, 209] on button "Use setting" at bounding box center [1282, 205] width 27 height 14
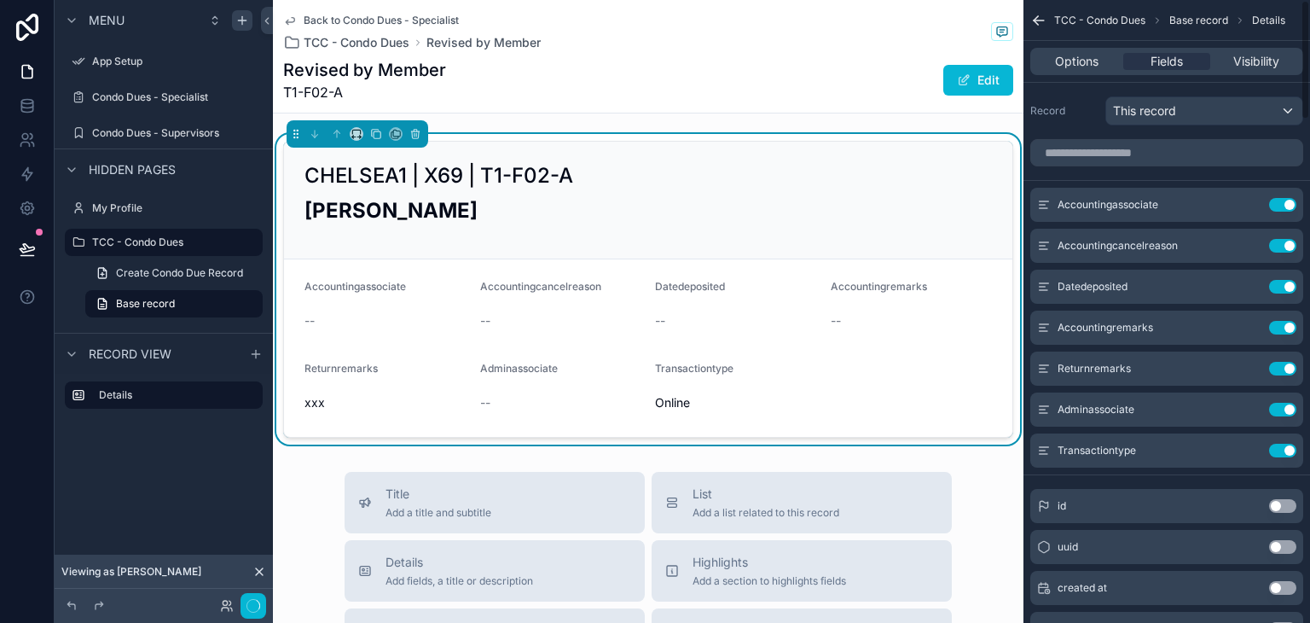
click at [1279, 209] on button "Use setting" at bounding box center [1282, 205] width 27 height 14
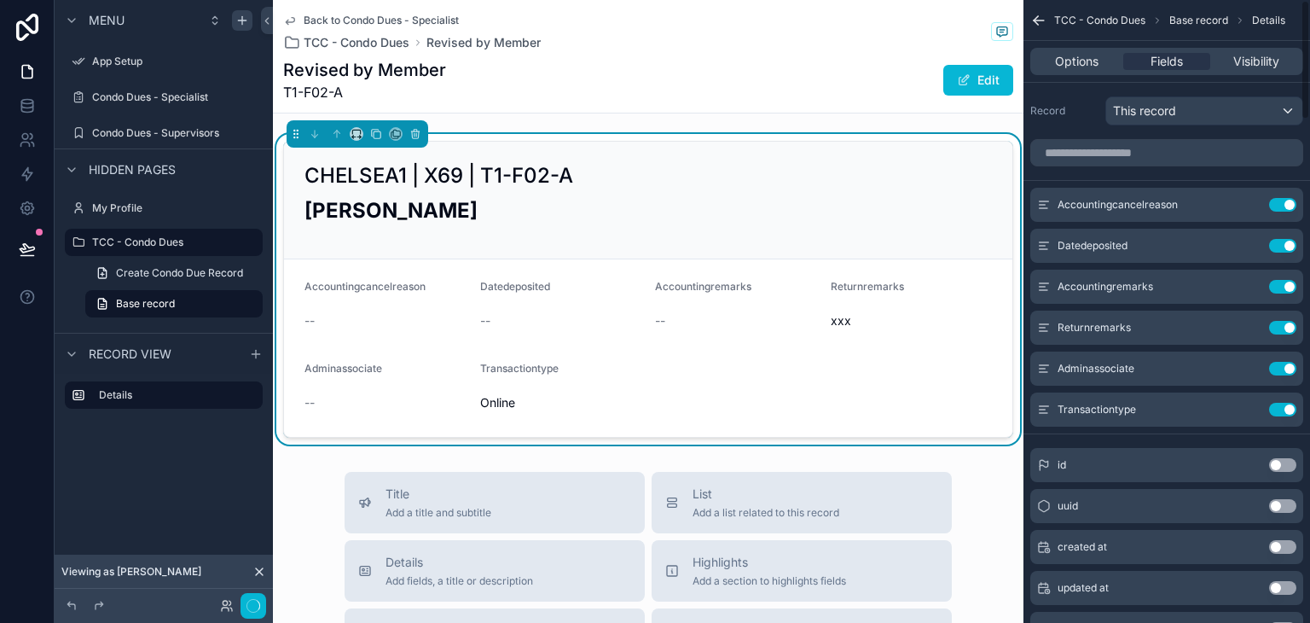
click at [1279, 209] on button "Use setting" at bounding box center [1282, 205] width 27 height 14
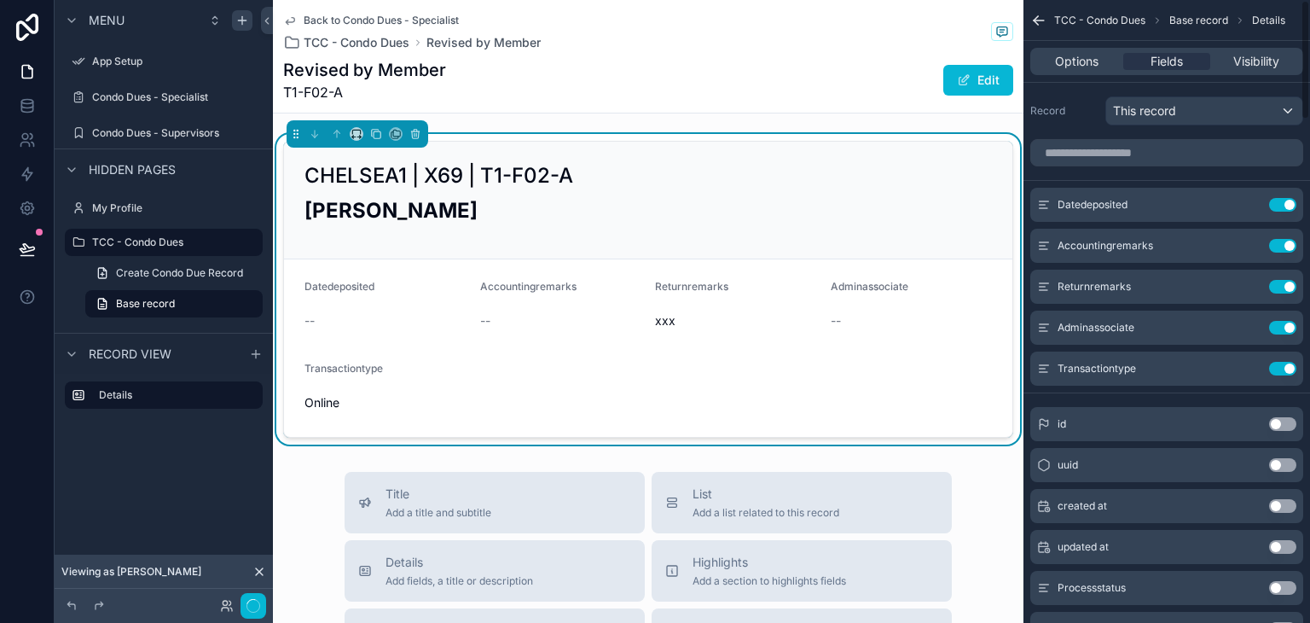
click at [1279, 209] on button "Use setting" at bounding box center [1282, 205] width 27 height 14
click at [1279, 239] on button "Use setting" at bounding box center [1282, 246] width 27 height 14
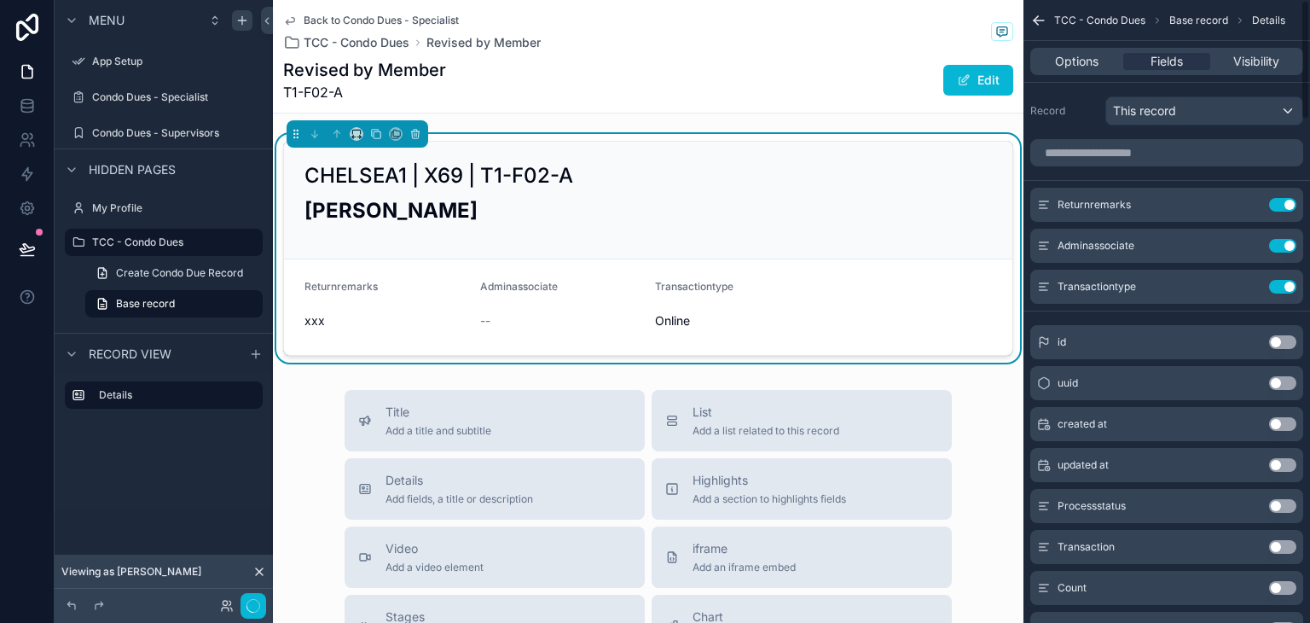
click at [1279, 209] on button "Use setting" at bounding box center [1282, 205] width 27 height 14
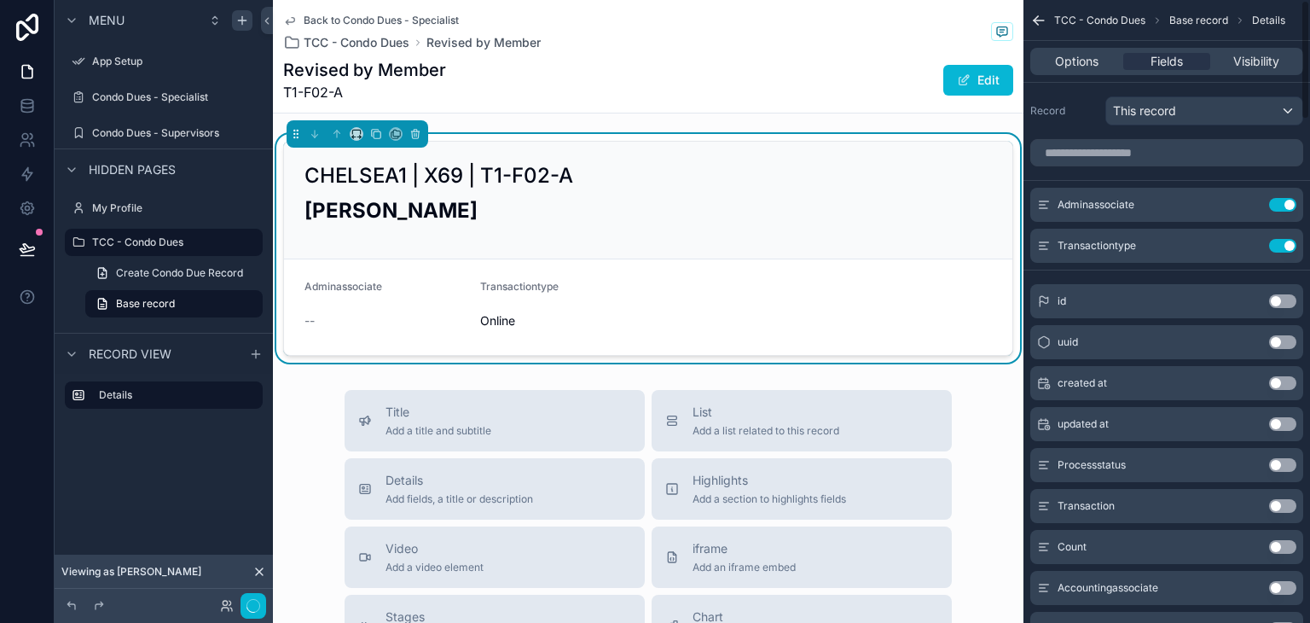
click at [1279, 209] on button "Use setting" at bounding box center [1282, 205] width 27 height 14
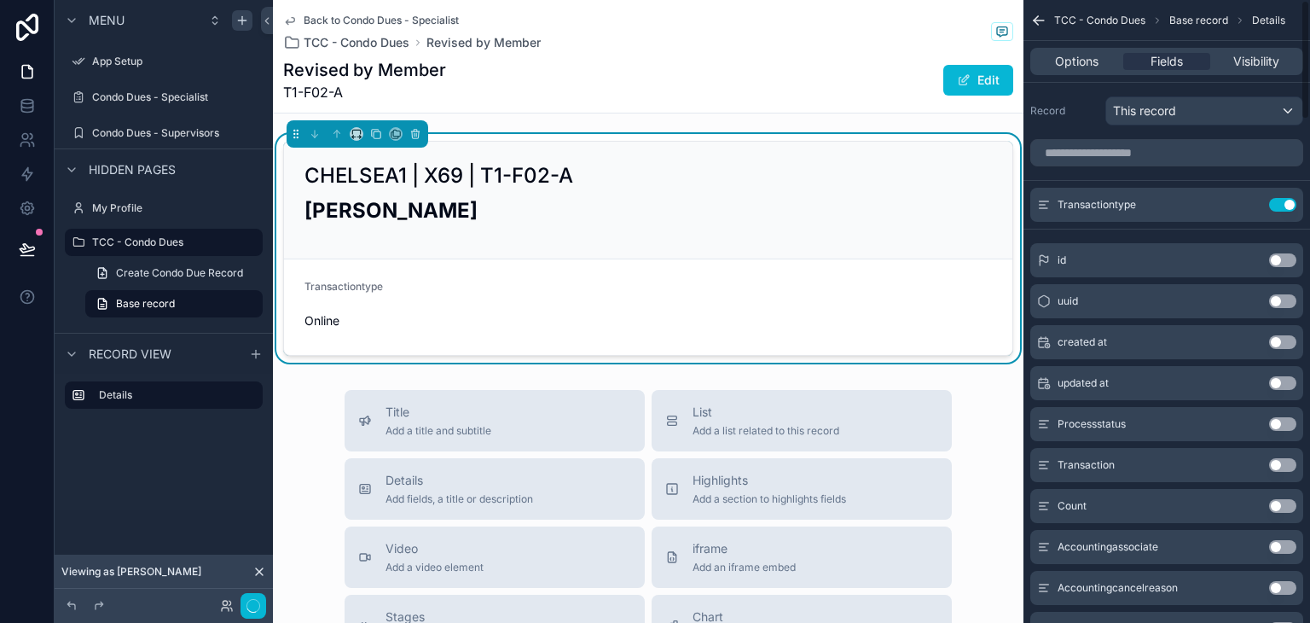
click at [1279, 209] on button "Use setting" at bounding box center [1282, 205] width 27 height 14
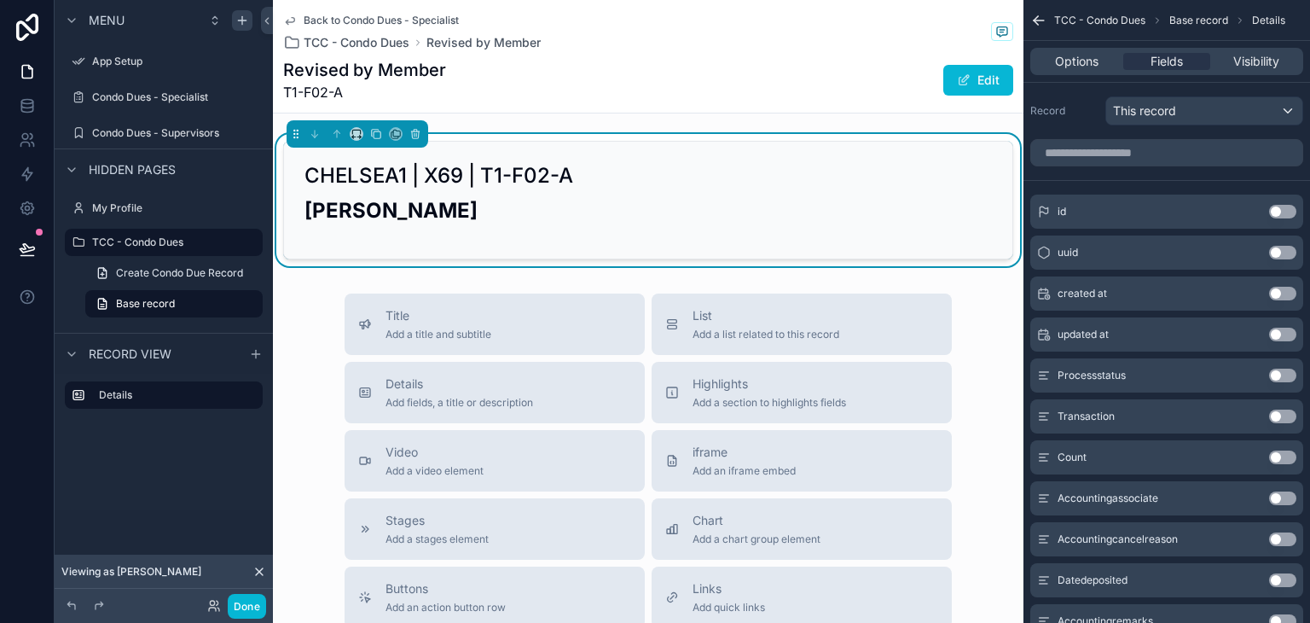
click at [1278, 373] on button "Use setting" at bounding box center [1282, 375] width 27 height 14
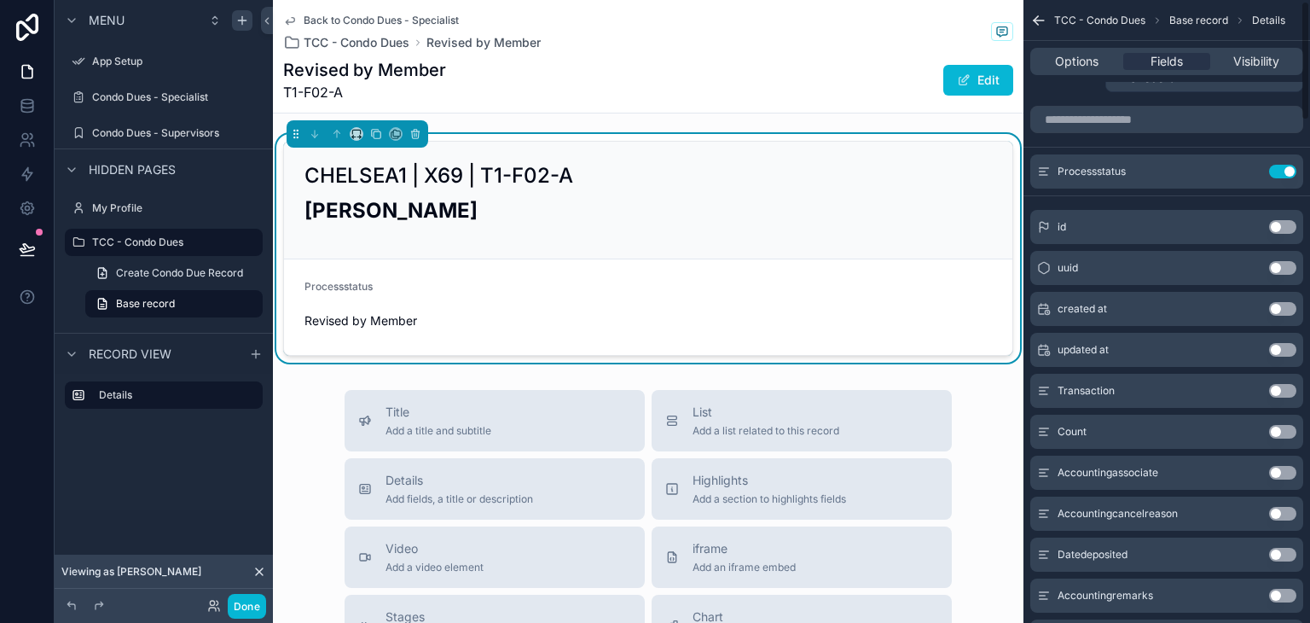
scroll to position [85, 0]
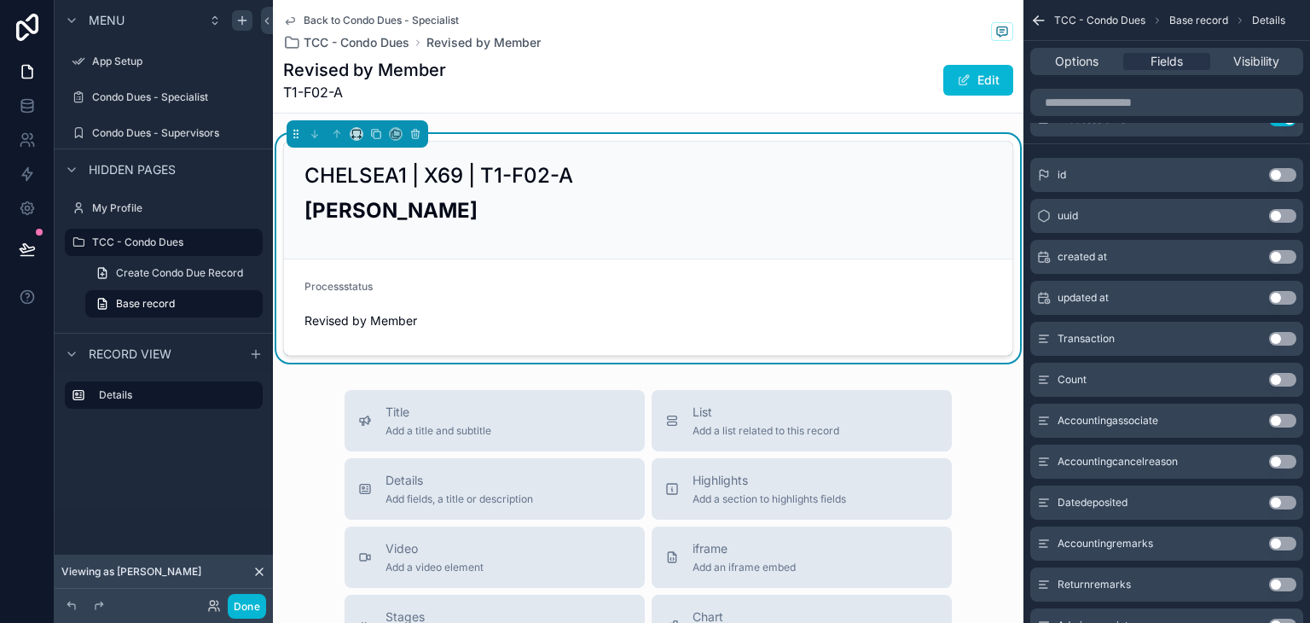
click at [1274, 335] on button "Use setting" at bounding box center [1282, 339] width 27 height 14
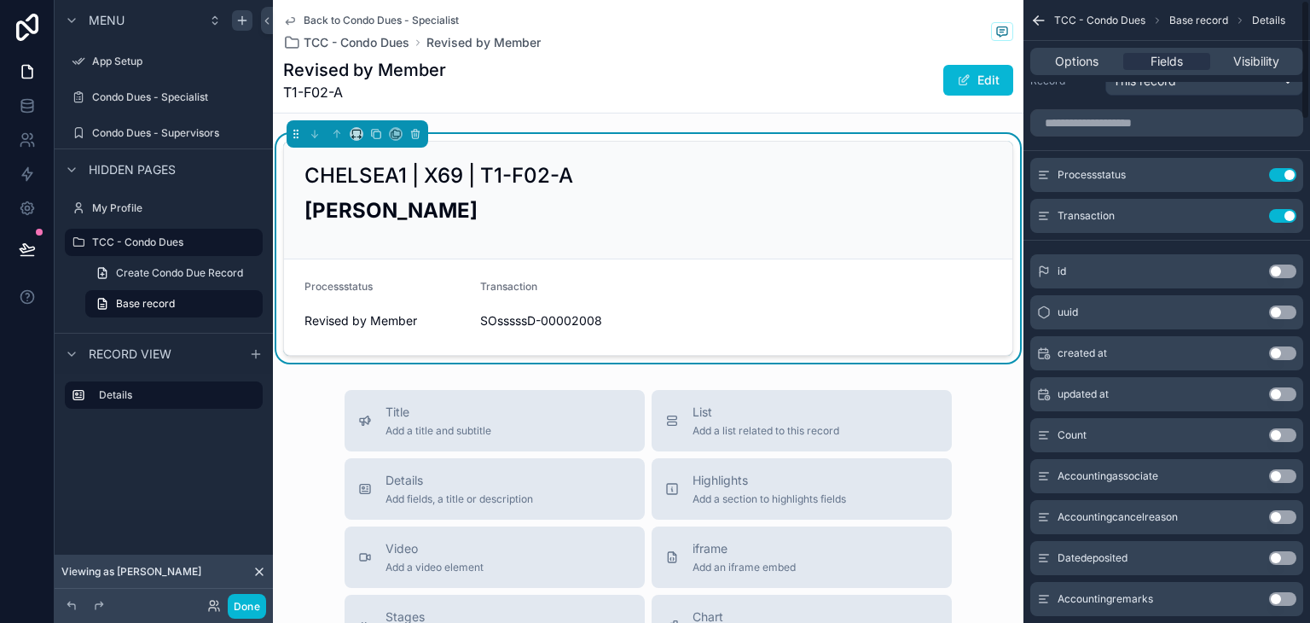
scroll to position [0, 0]
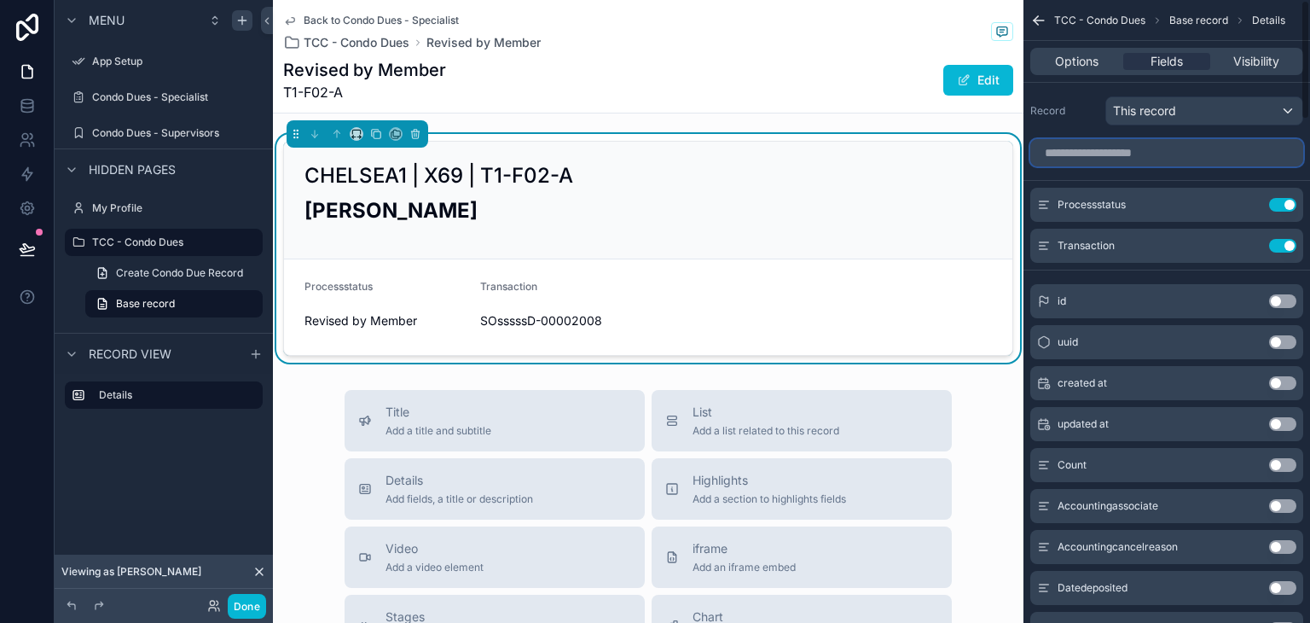
click at [1162, 158] on input "scrollable content" at bounding box center [1166, 152] width 273 height 27
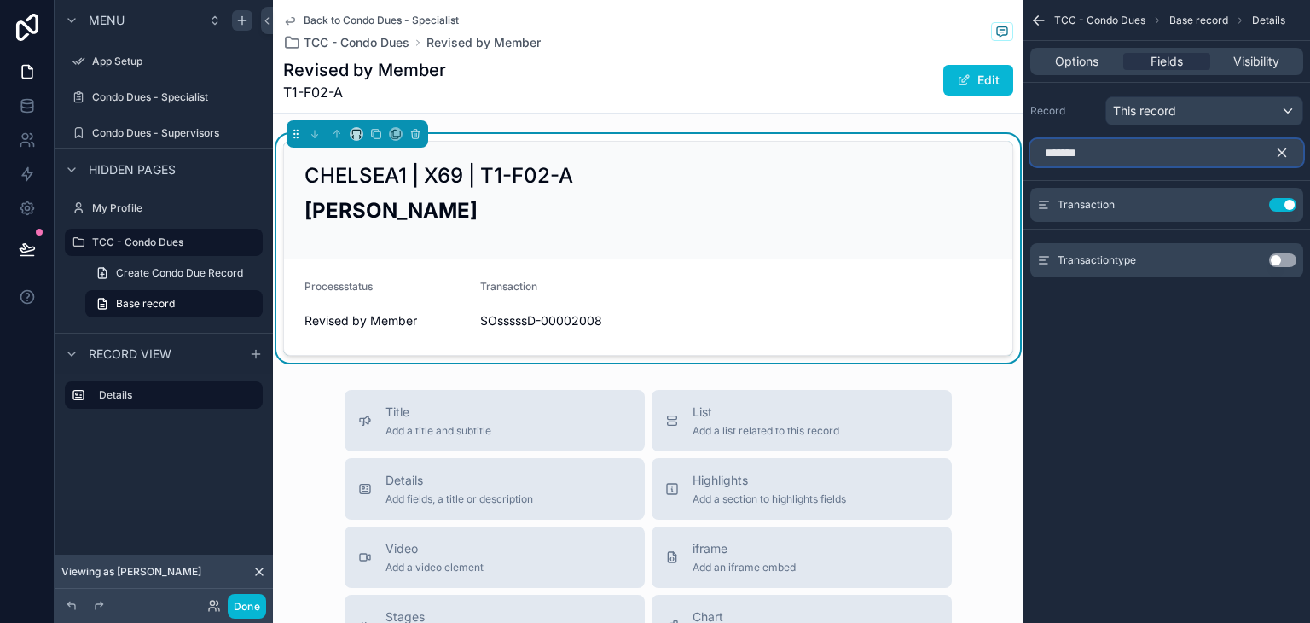
type input "*******"
click at [1271, 263] on button "Use setting" at bounding box center [1282, 260] width 27 height 14
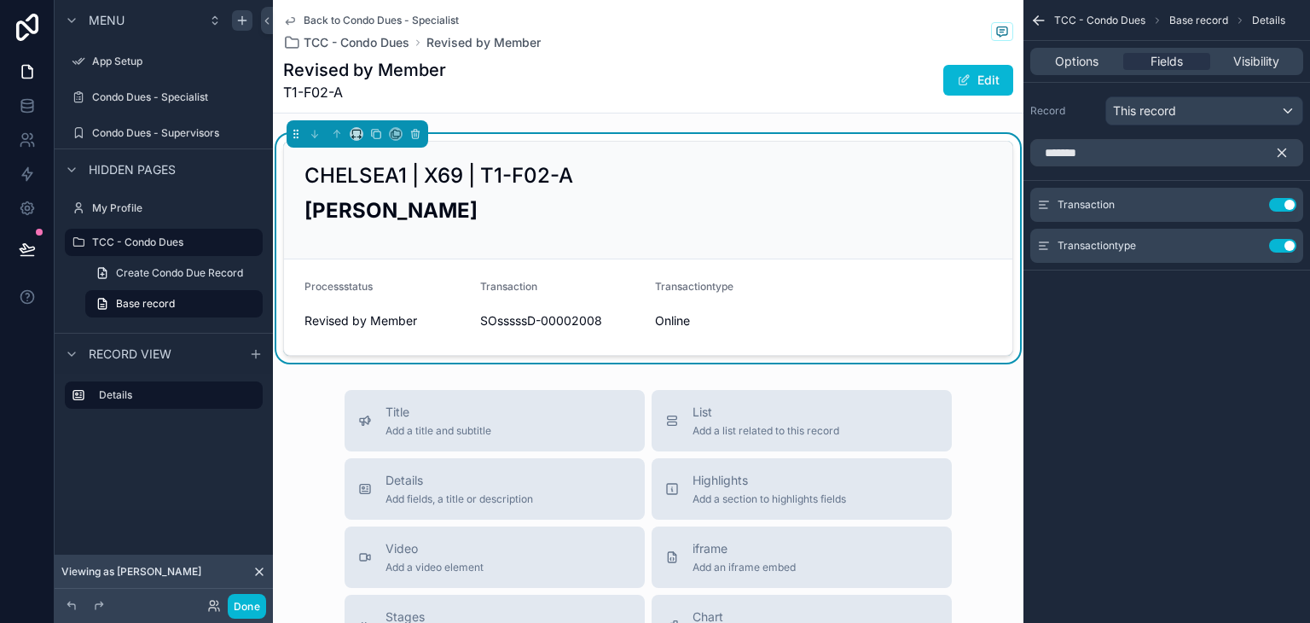
click at [1174, 369] on div "TCC - Condo Dues Base record Details Options Fields Visibility Record This reco…" at bounding box center [1166, 311] width 287 height 623
click at [1290, 155] on button "scrollable content" at bounding box center [1288, 152] width 29 height 27
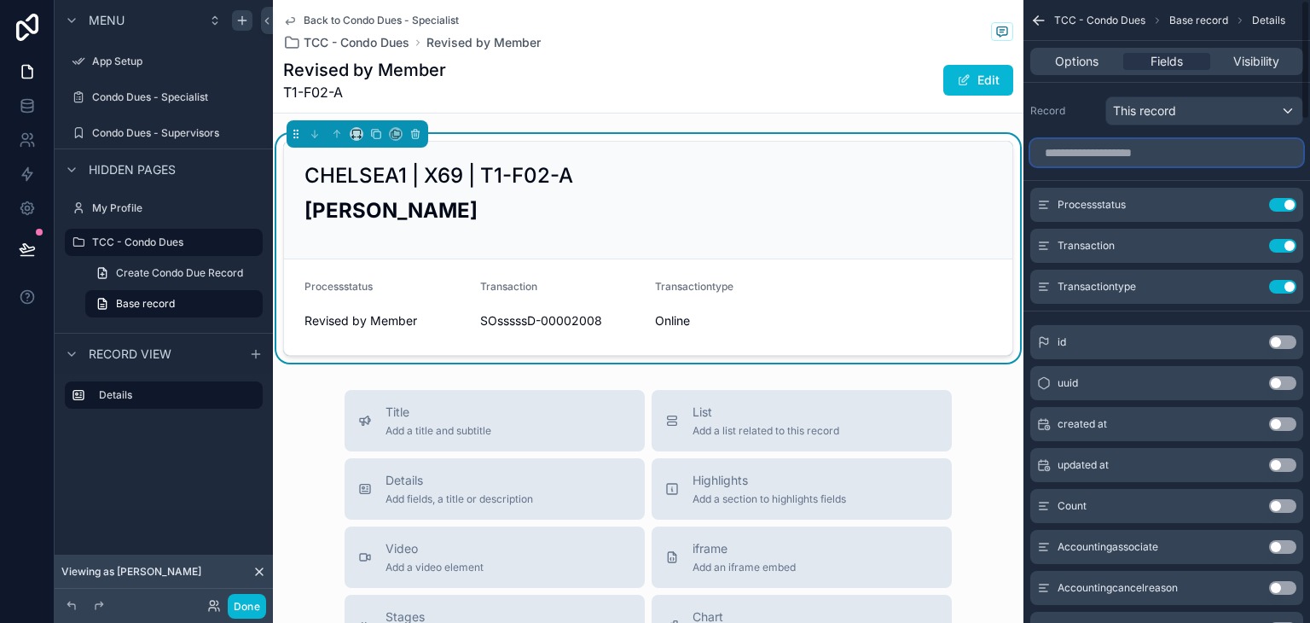
click at [1153, 154] on input "scrollable content" at bounding box center [1166, 152] width 273 height 27
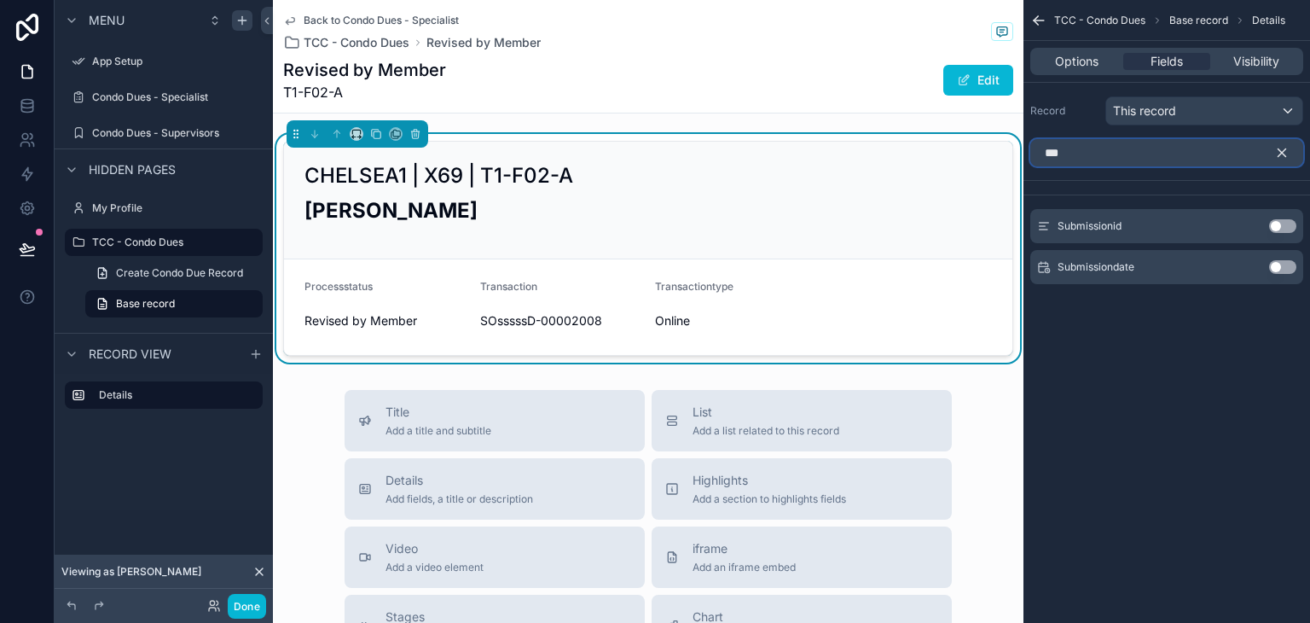
type input "***"
click at [1278, 268] on button "Use setting" at bounding box center [1282, 267] width 27 height 14
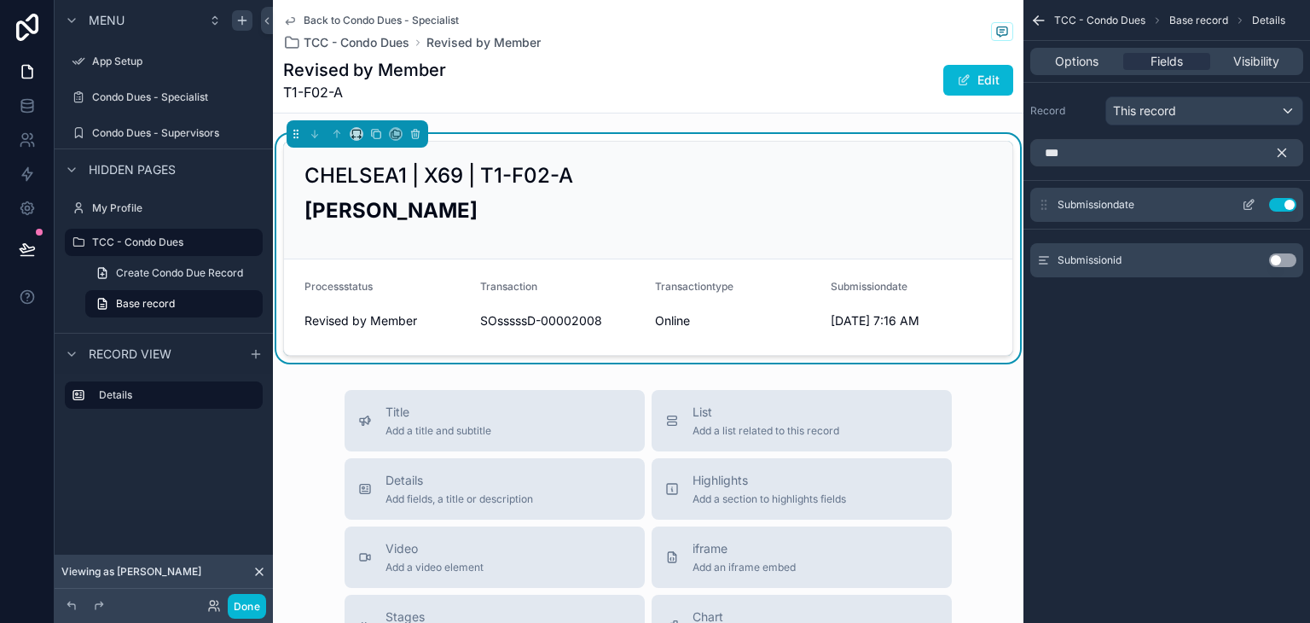
click at [1279, 206] on button "Use setting" at bounding box center [1282, 205] width 27 height 14
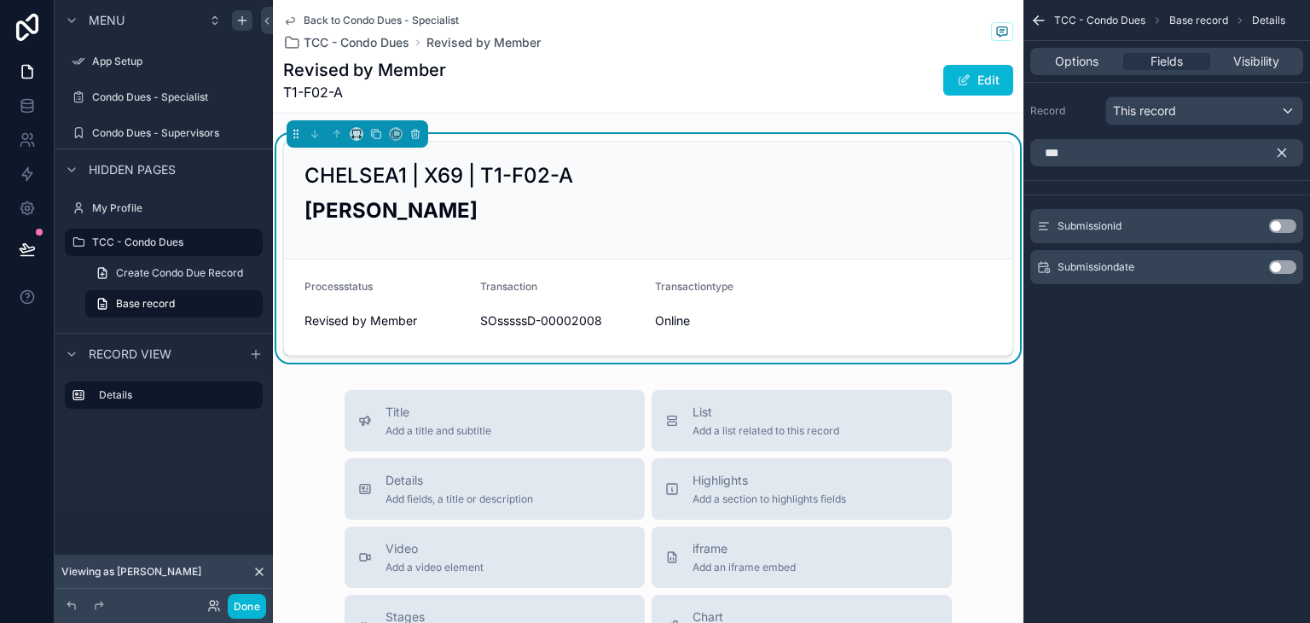
click at [1278, 267] on button "Use setting" at bounding box center [1282, 267] width 27 height 14
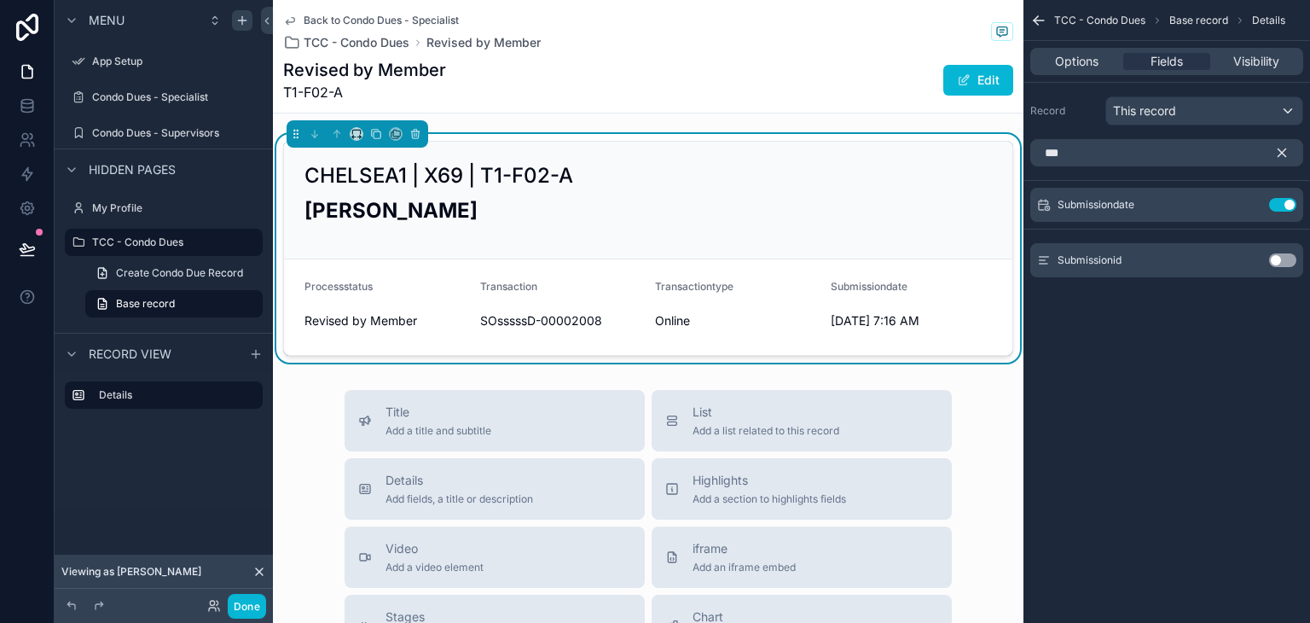
click at [1275, 254] on button "Use setting" at bounding box center [1282, 260] width 27 height 14
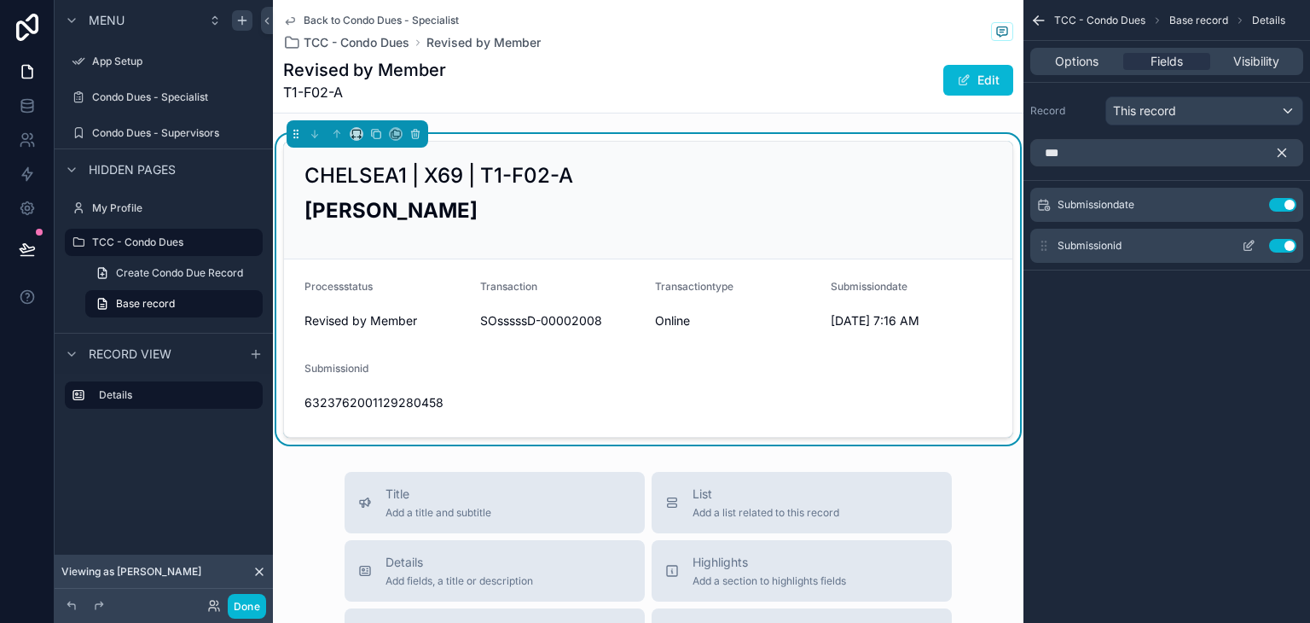
click at [1284, 246] on button "Use setting" at bounding box center [1282, 246] width 27 height 14
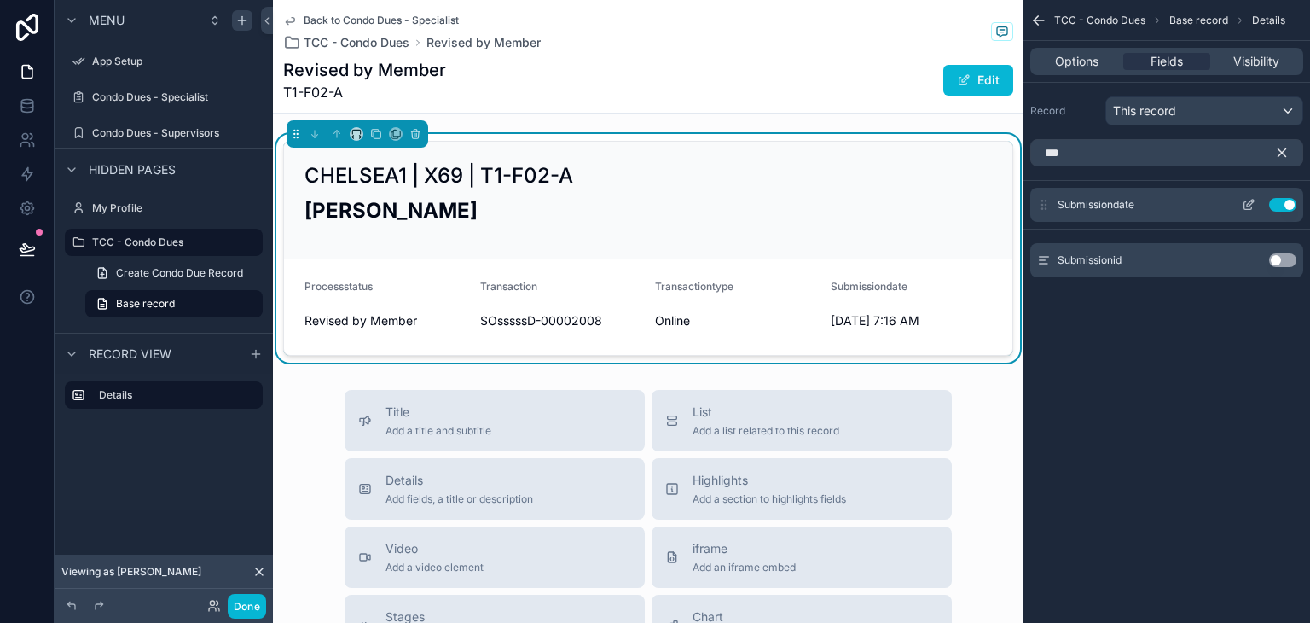
click at [1284, 209] on button "Use setting" at bounding box center [1282, 205] width 27 height 14
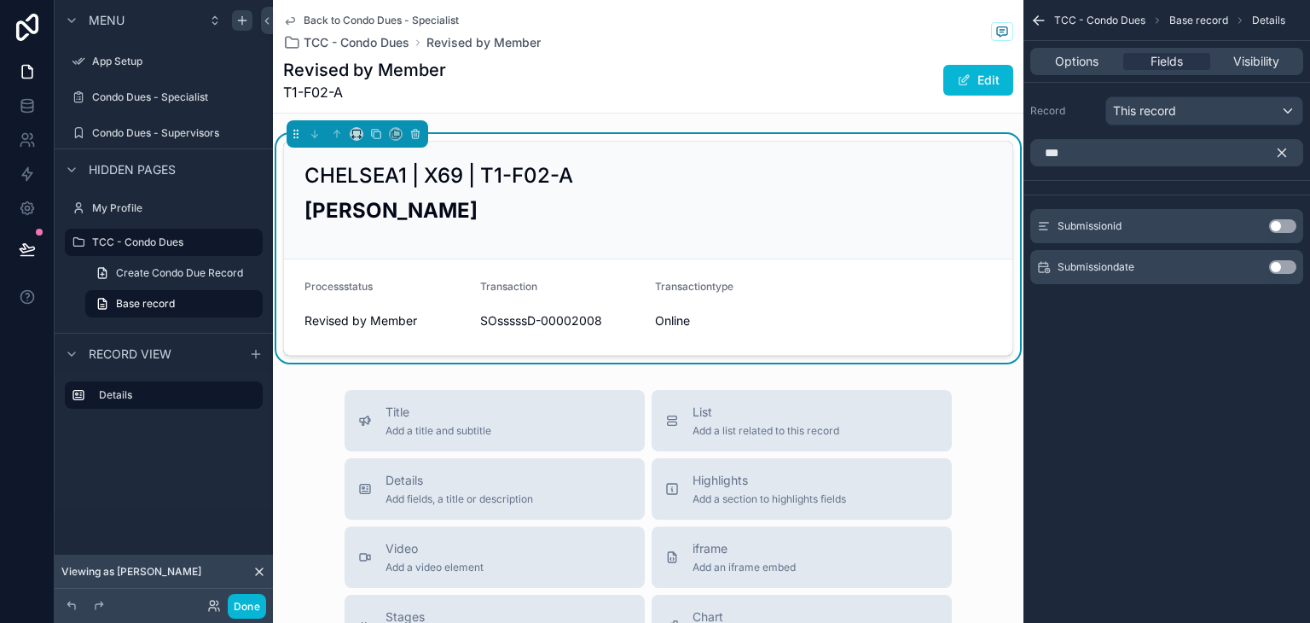
click at [1289, 156] on icon "scrollable content" at bounding box center [1281, 152] width 15 height 15
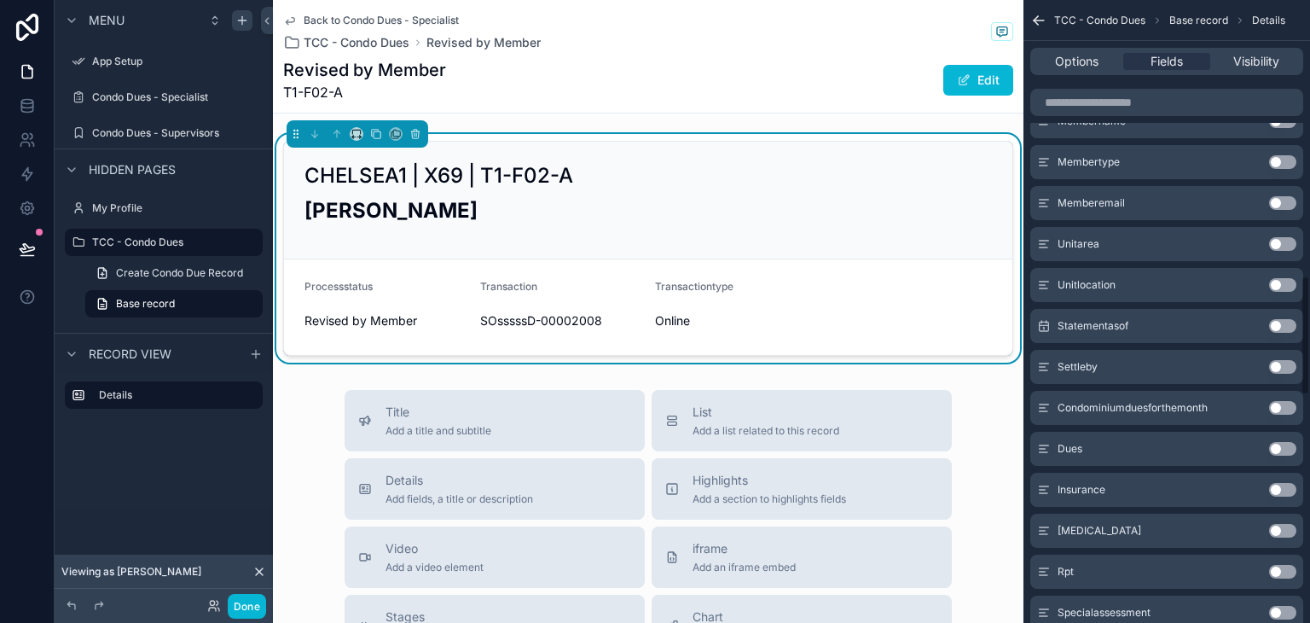
scroll to position [1450, 0]
click at [1275, 321] on button "Use setting" at bounding box center [1282, 325] width 27 height 14
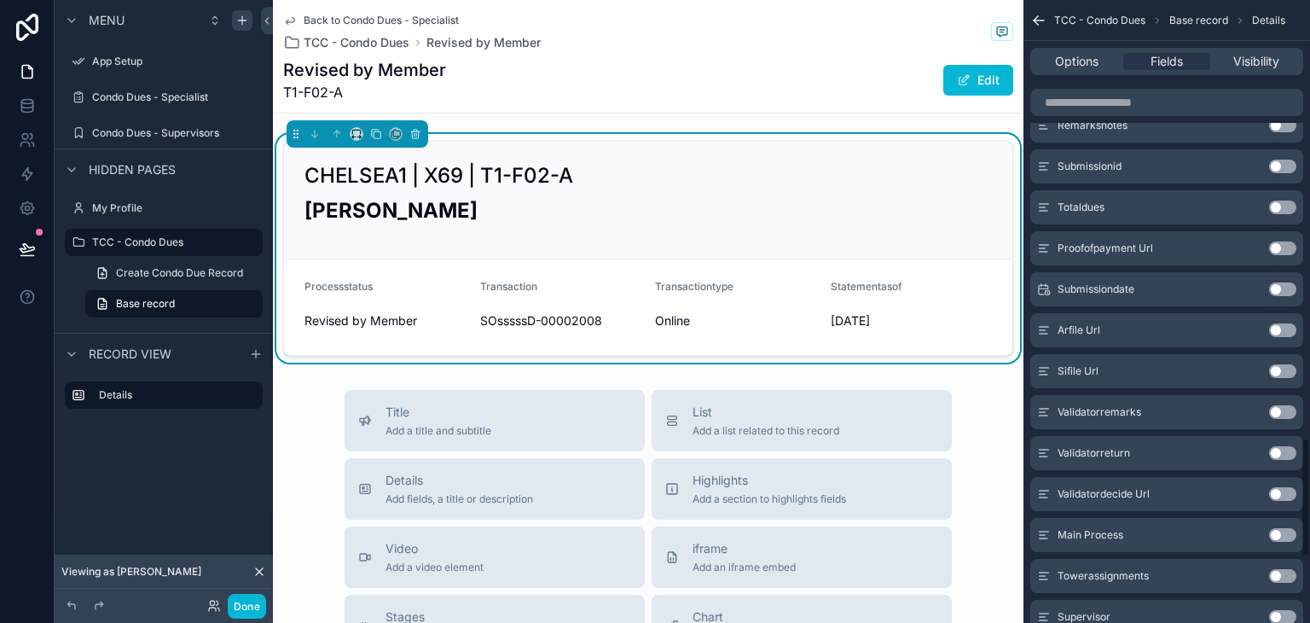
scroll to position [2267, 0]
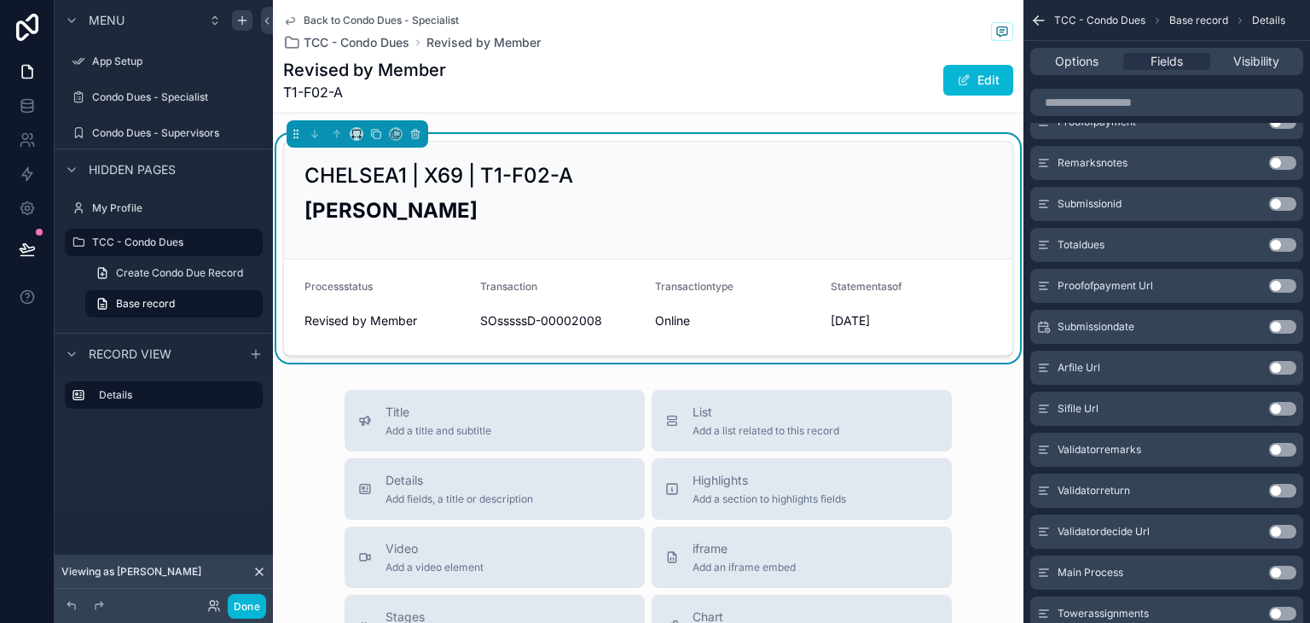
click at [1272, 246] on button "Use setting" at bounding box center [1282, 245] width 27 height 14
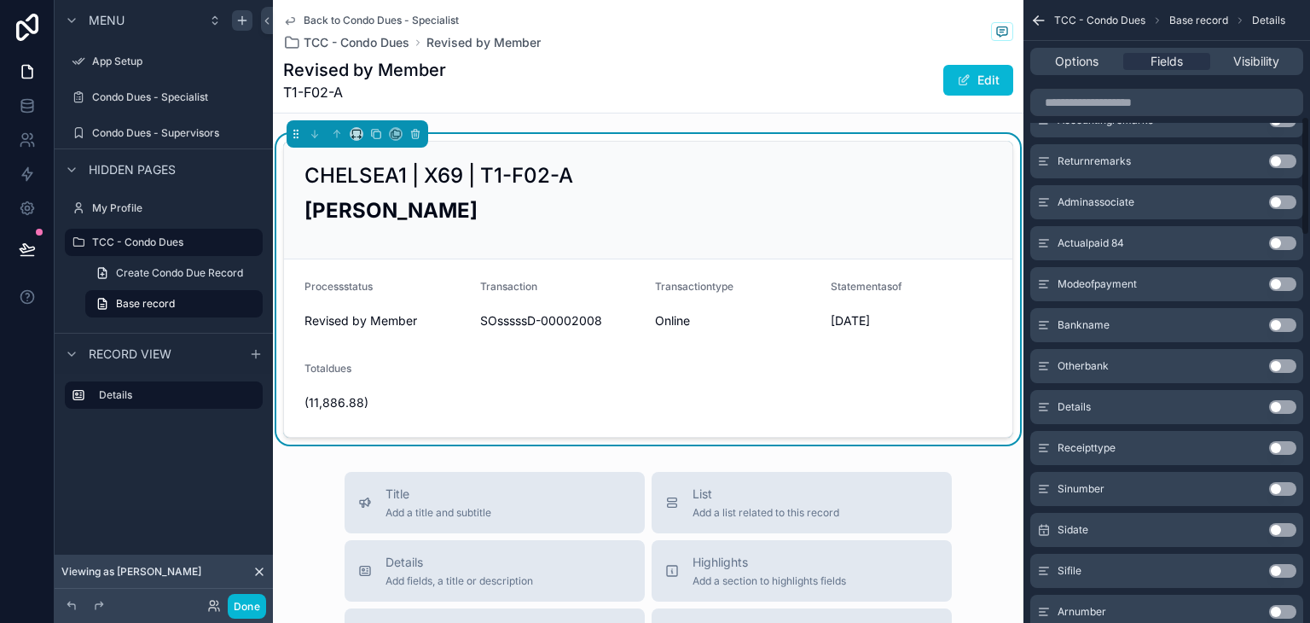
scroll to position [602, 0]
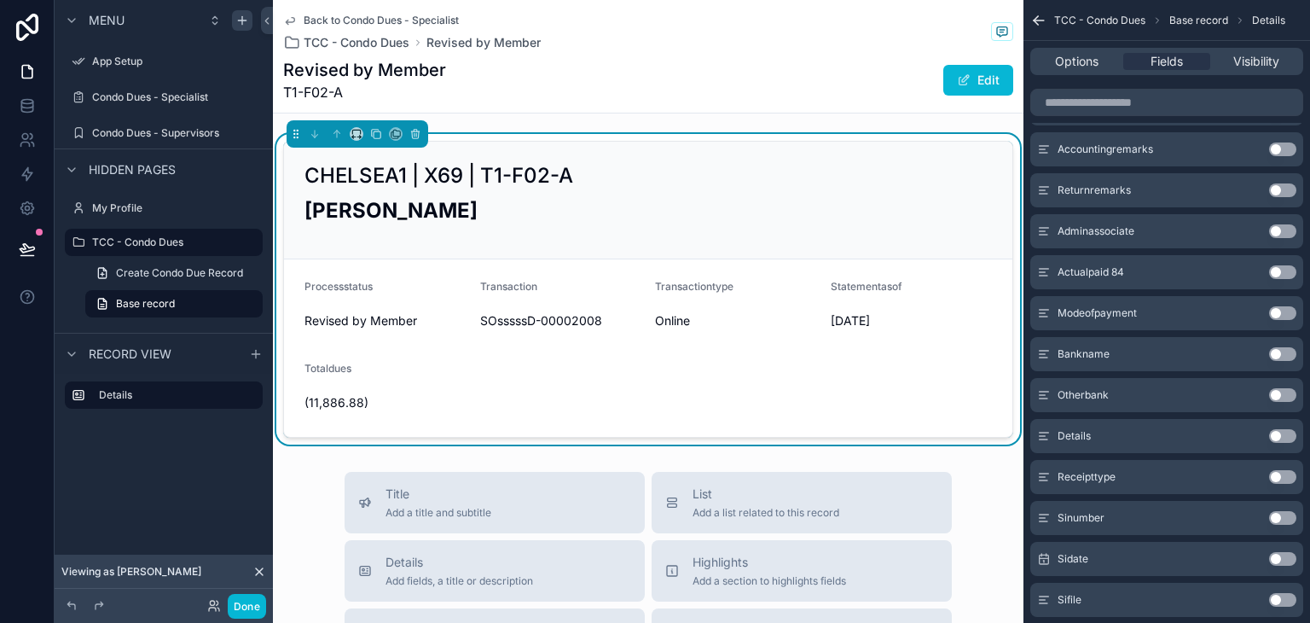
click at [1276, 270] on button "Use setting" at bounding box center [1282, 272] width 27 height 14
click at [1279, 275] on button "Use setting" at bounding box center [1282, 272] width 27 height 14
click at [1281, 352] on button "Use setting" at bounding box center [1282, 354] width 27 height 14
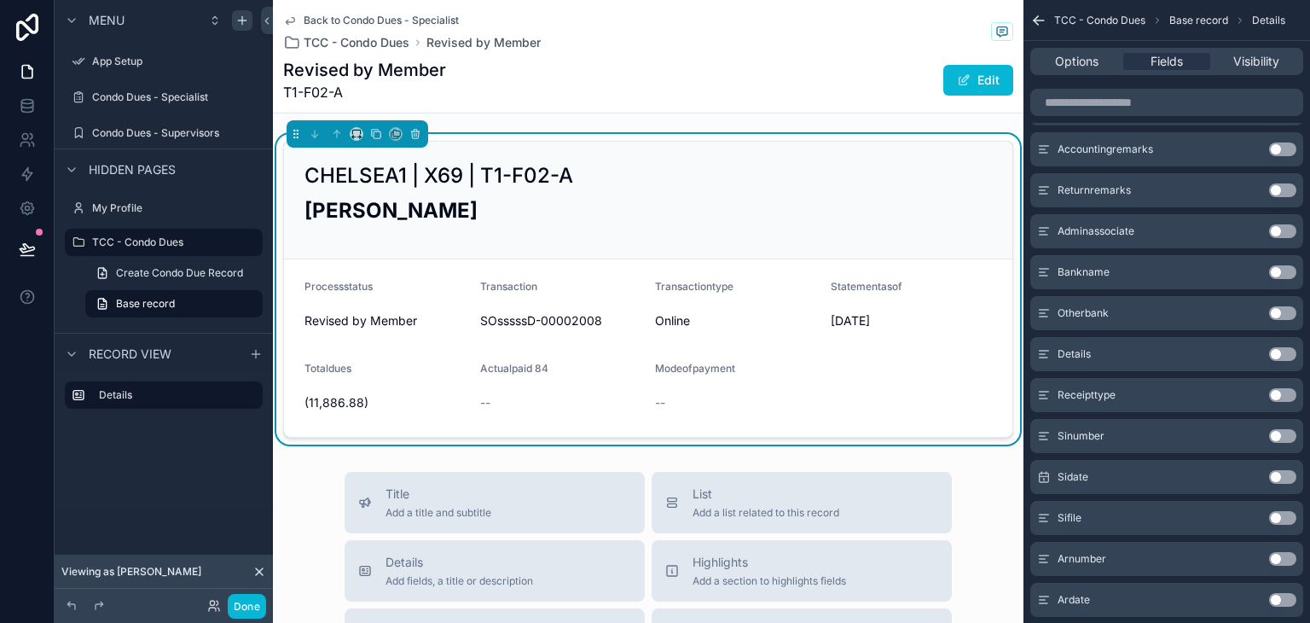
scroll to position [725, 0]
click at [1278, 352] on button "Use setting" at bounding box center [1282, 354] width 27 height 14
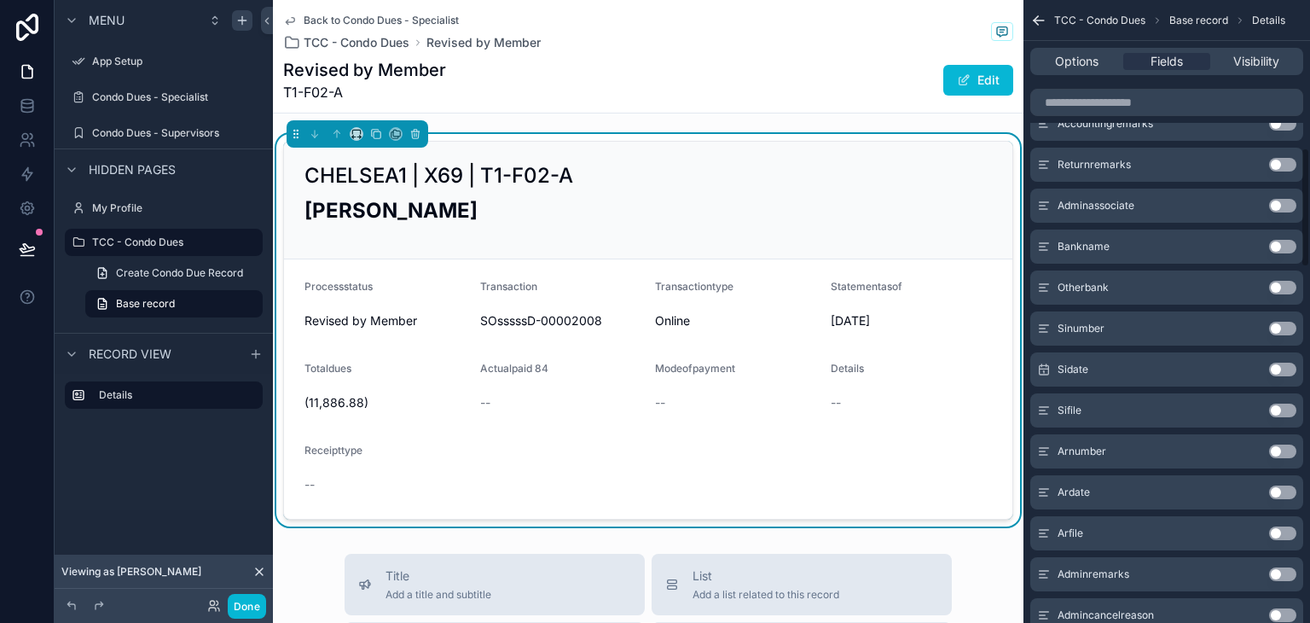
scroll to position [766, 0]
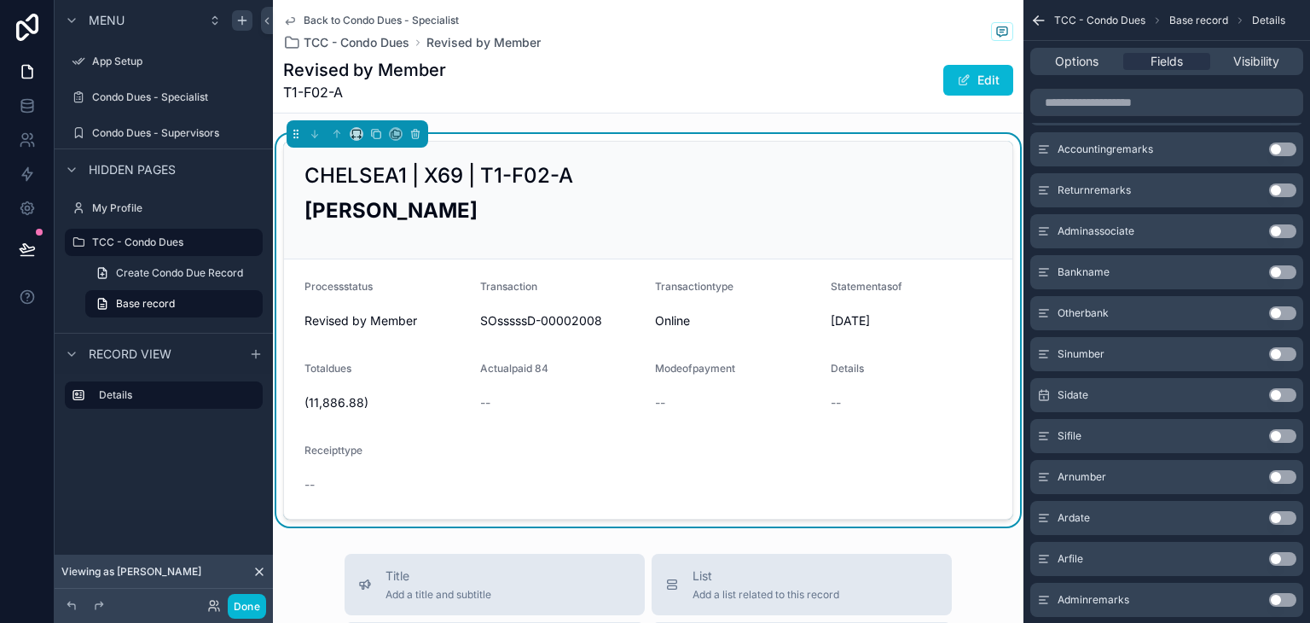
click at [1271, 351] on button "Use setting" at bounding box center [1282, 354] width 27 height 14
click at [1273, 351] on button "Use setting" at bounding box center [1282, 354] width 27 height 14
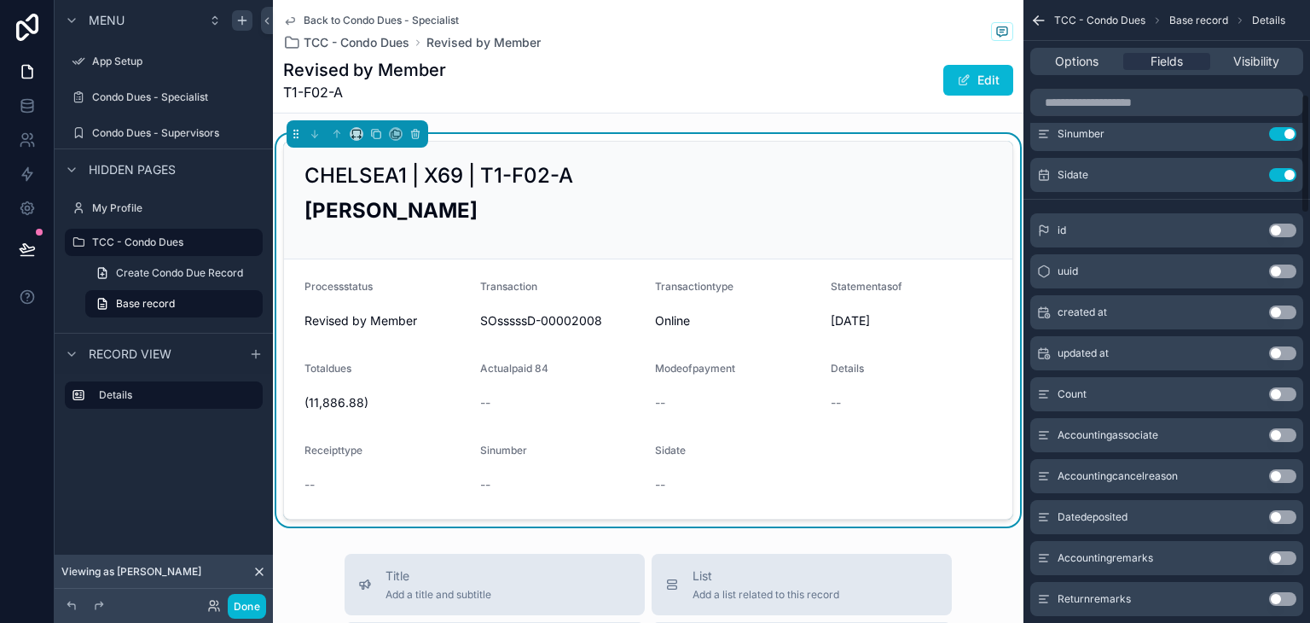
scroll to position [421, 0]
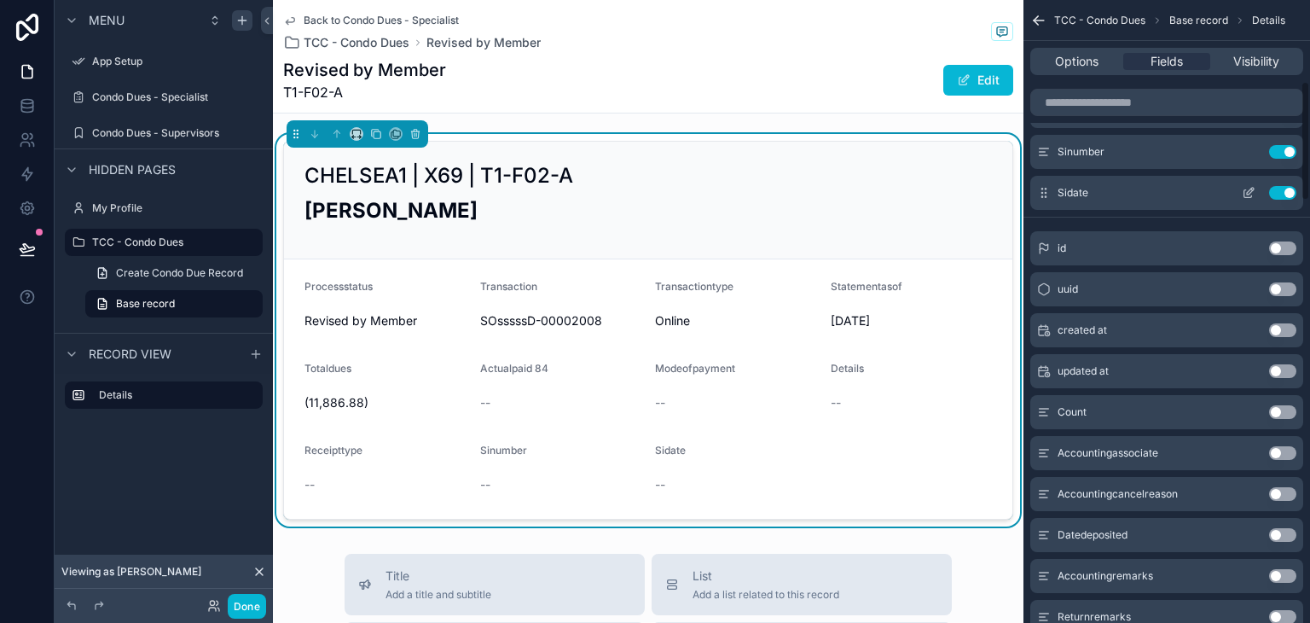
click at [1277, 198] on button "Use setting" at bounding box center [1282, 193] width 27 height 14
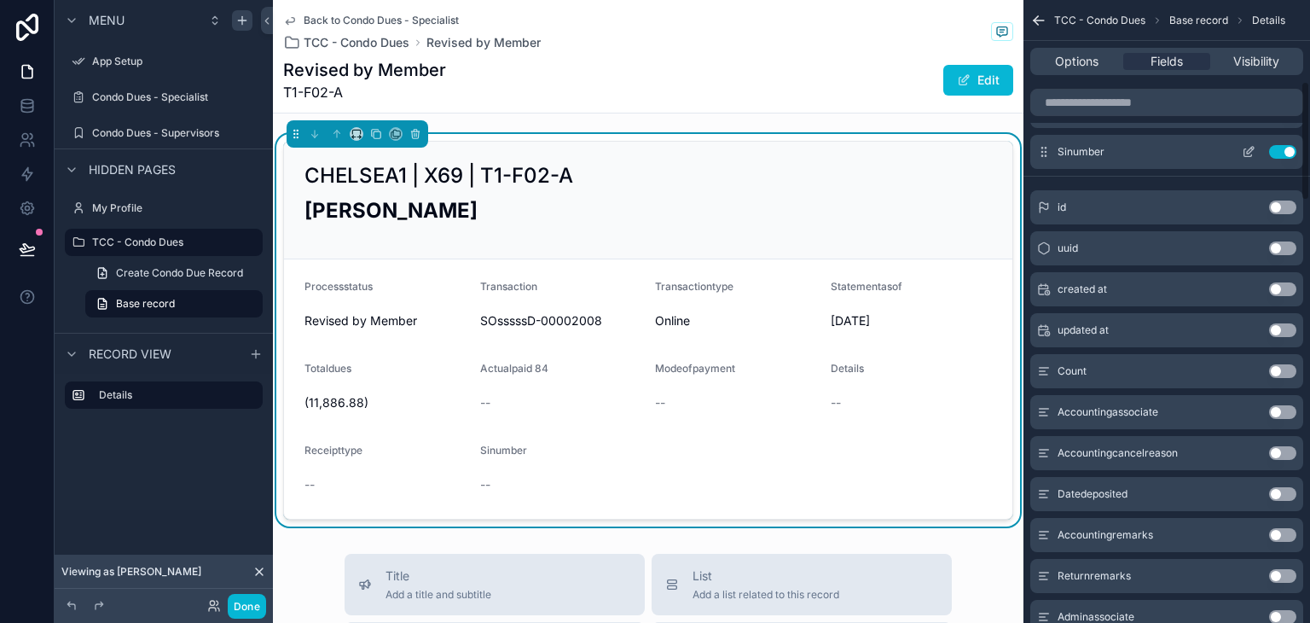
click at [1280, 149] on button "Use setting" at bounding box center [1282, 152] width 27 height 14
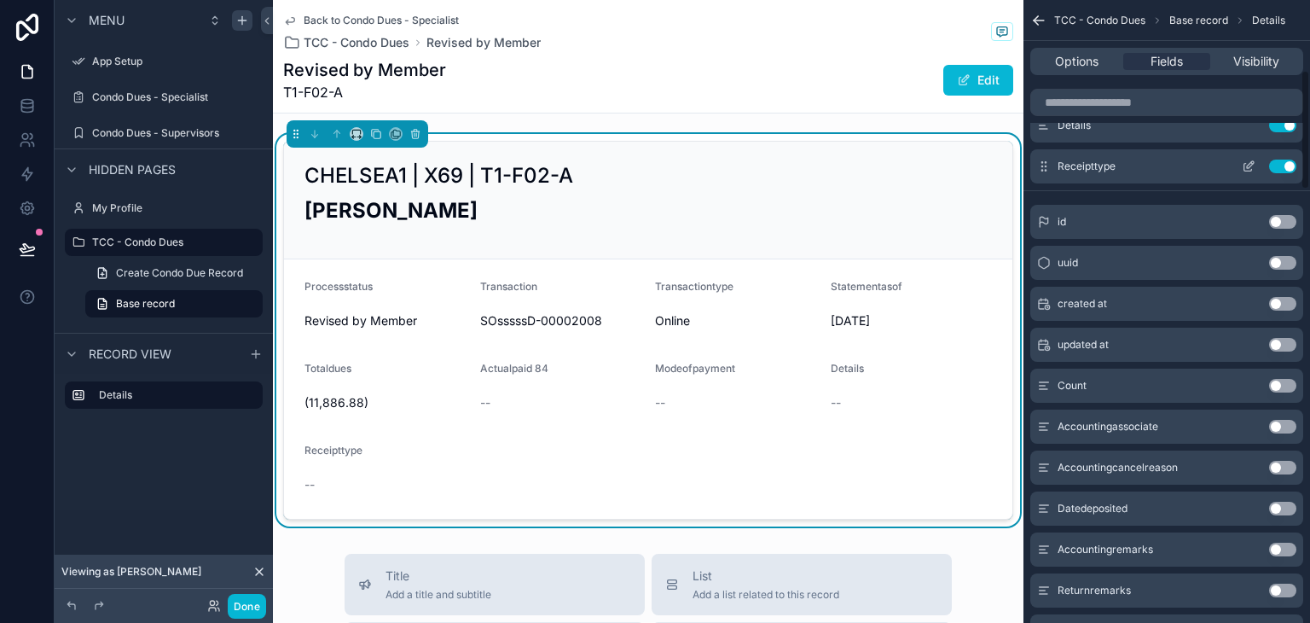
scroll to position [336, 0]
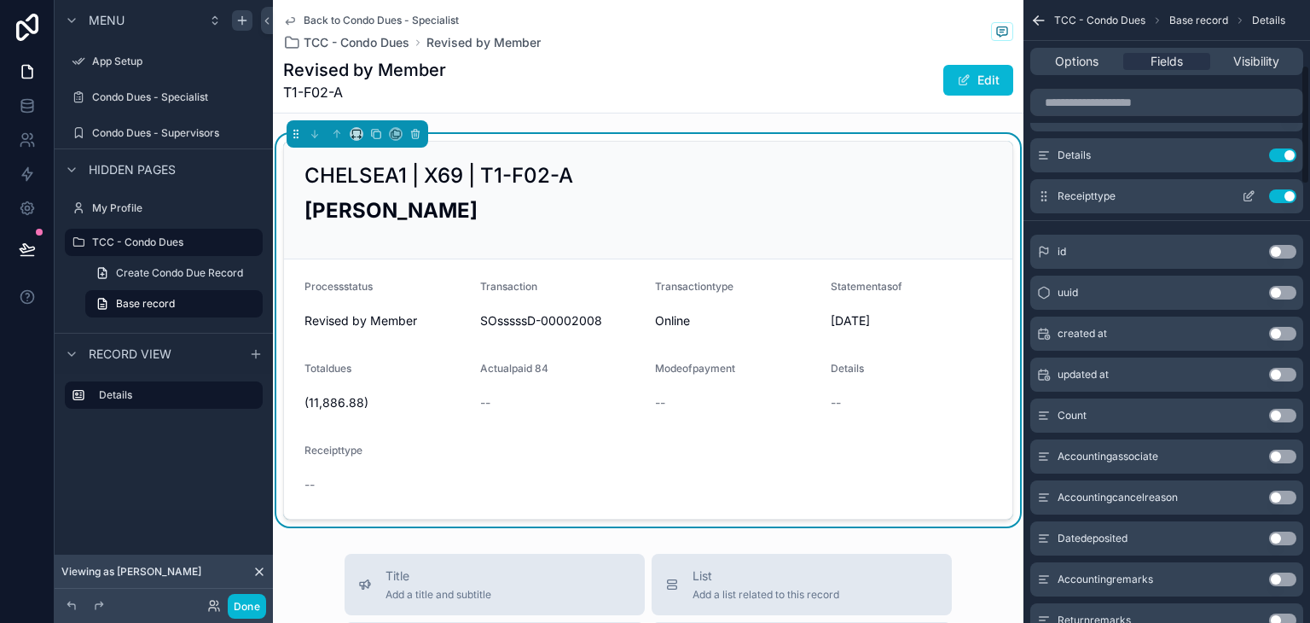
click at [1272, 196] on button "Use setting" at bounding box center [1282, 196] width 27 height 14
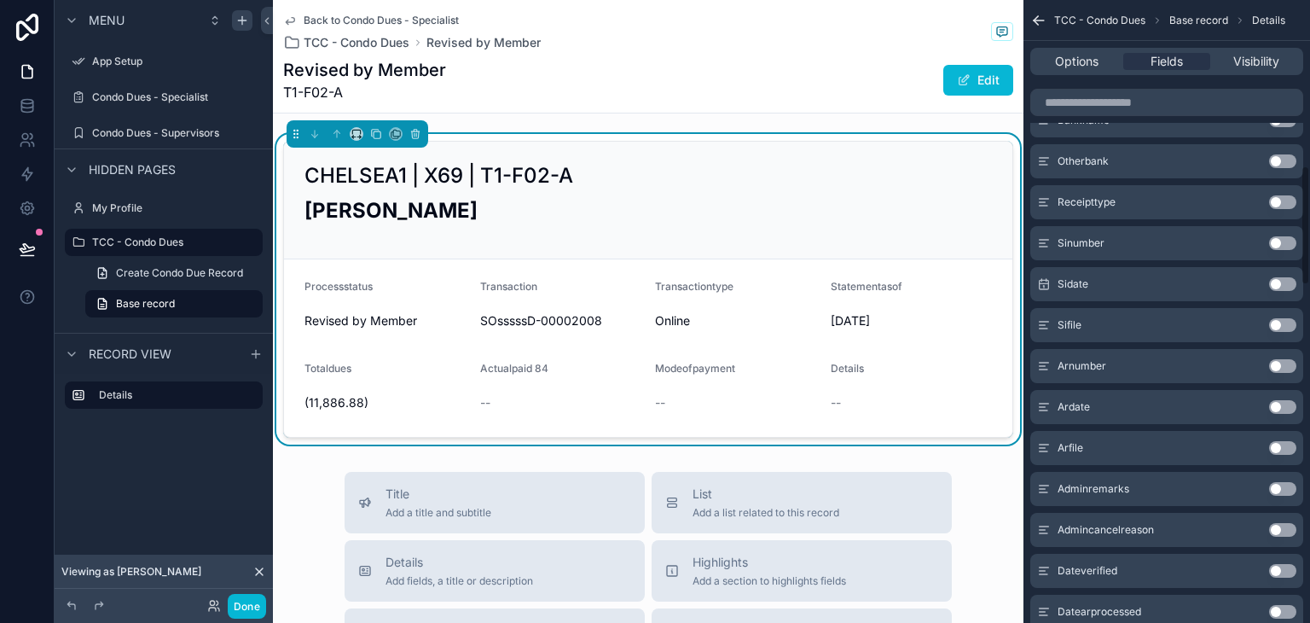
scroll to position [848, 0]
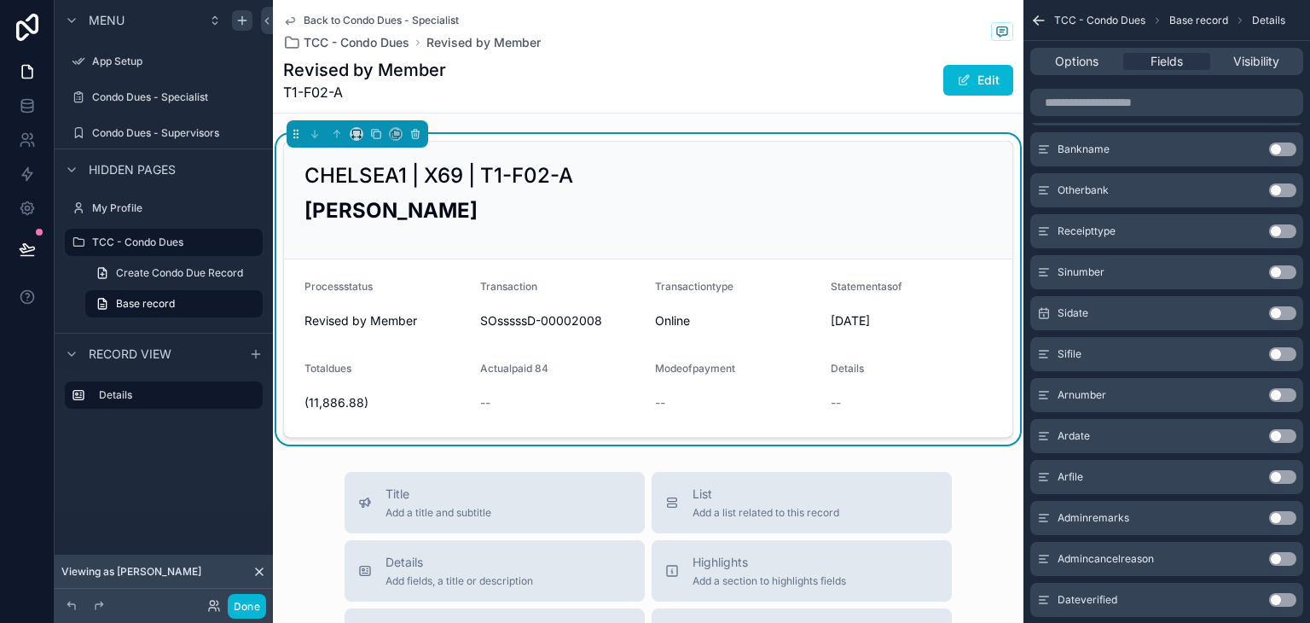
click at [1274, 271] on button "Use setting" at bounding box center [1282, 272] width 27 height 14
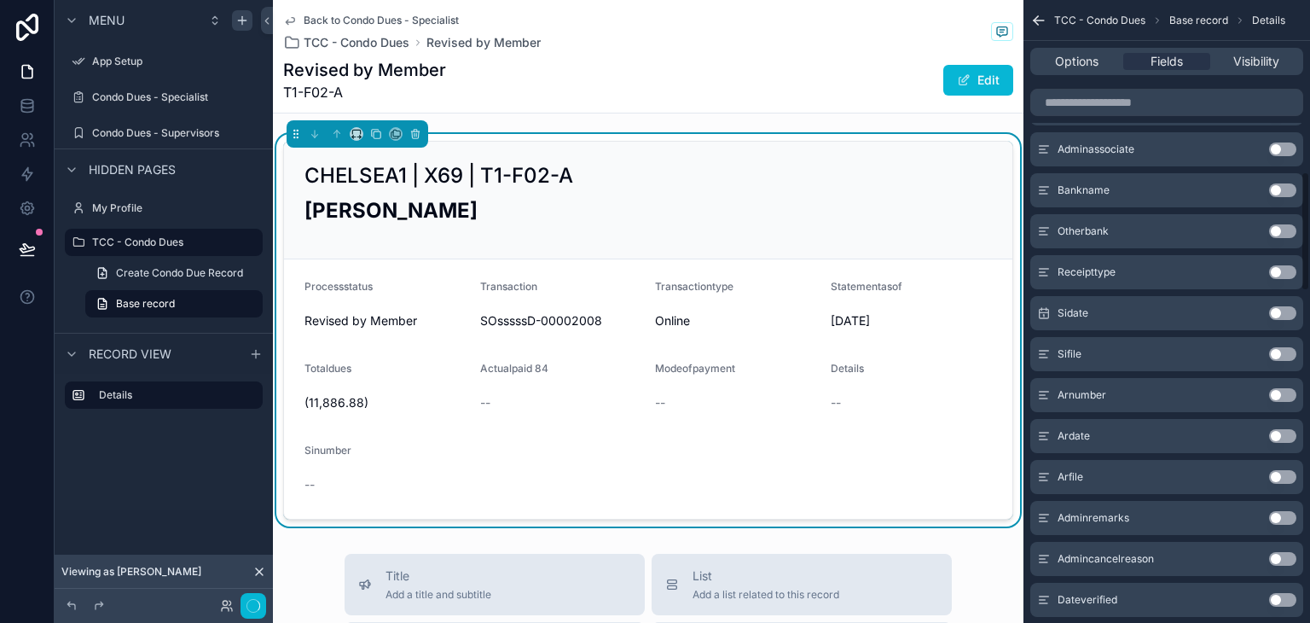
scroll to position [889, 0]
click at [1280, 270] on button "Use setting" at bounding box center [1282, 272] width 27 height 14
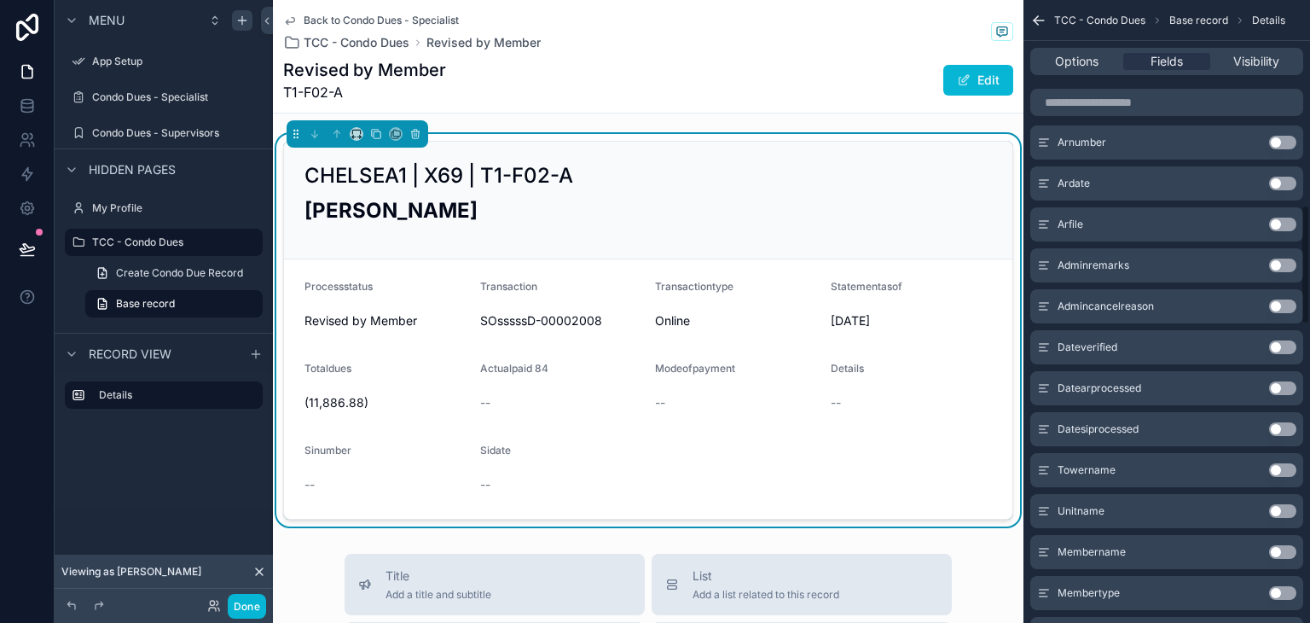
scroll to position [930, 0]
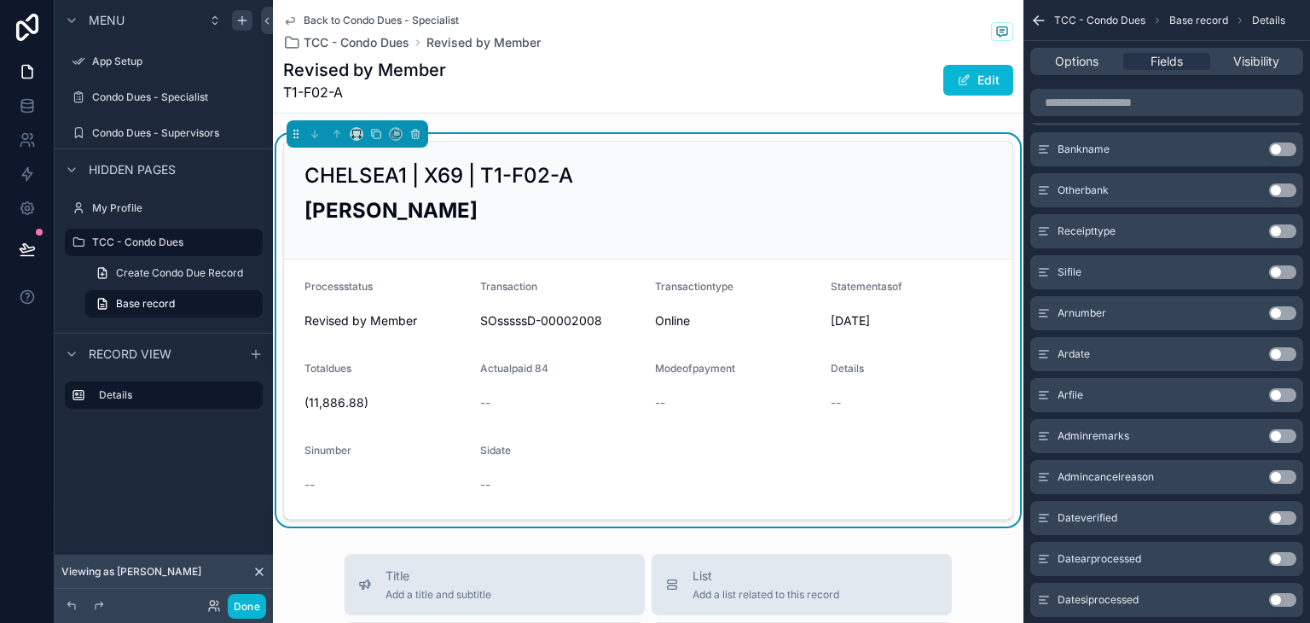
click at [1282, 306] on button "Use setting" at bounding box center [1282, 313] width 27 height 14
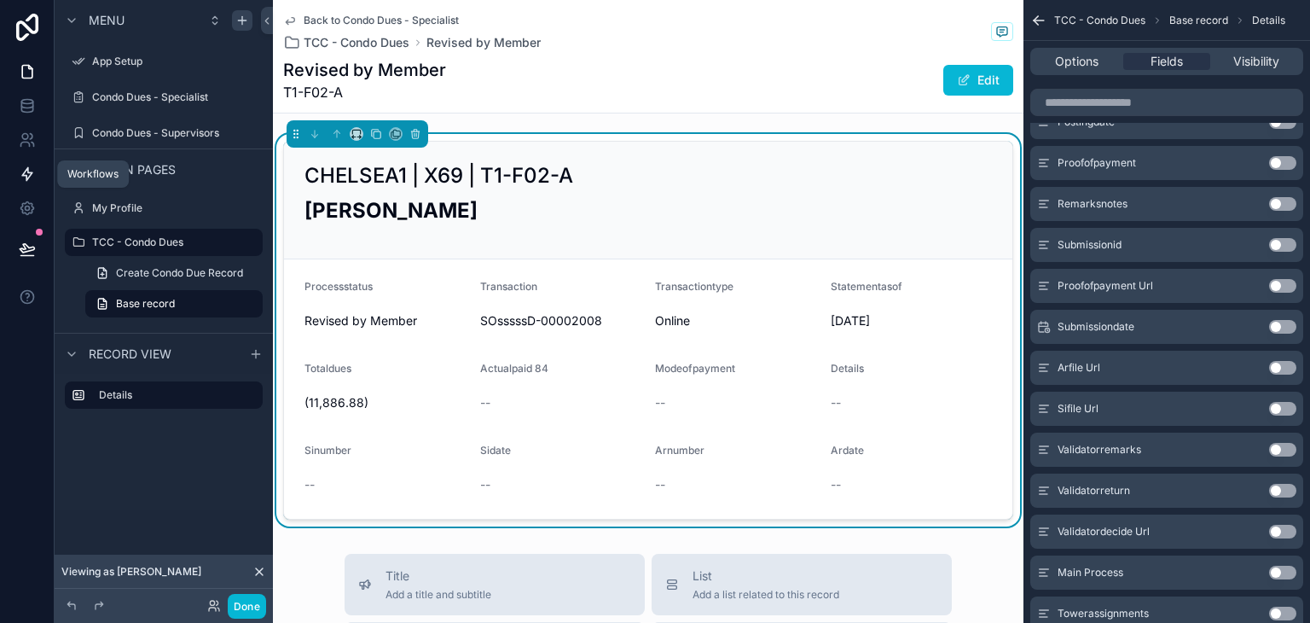
click at [14, 171] on link at bounding box center [27, 174] width 54 height 34
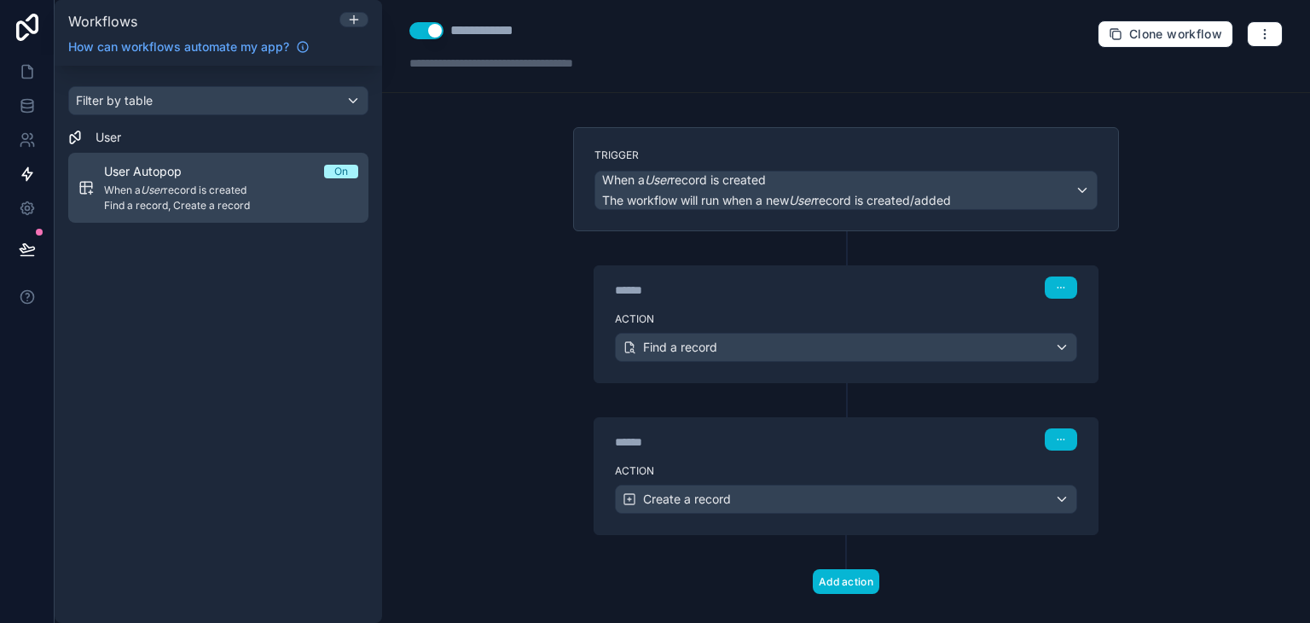
click at [178, 204] on span "Find a record, Create a record" at bounding box center [231, 206] width 254 height 14
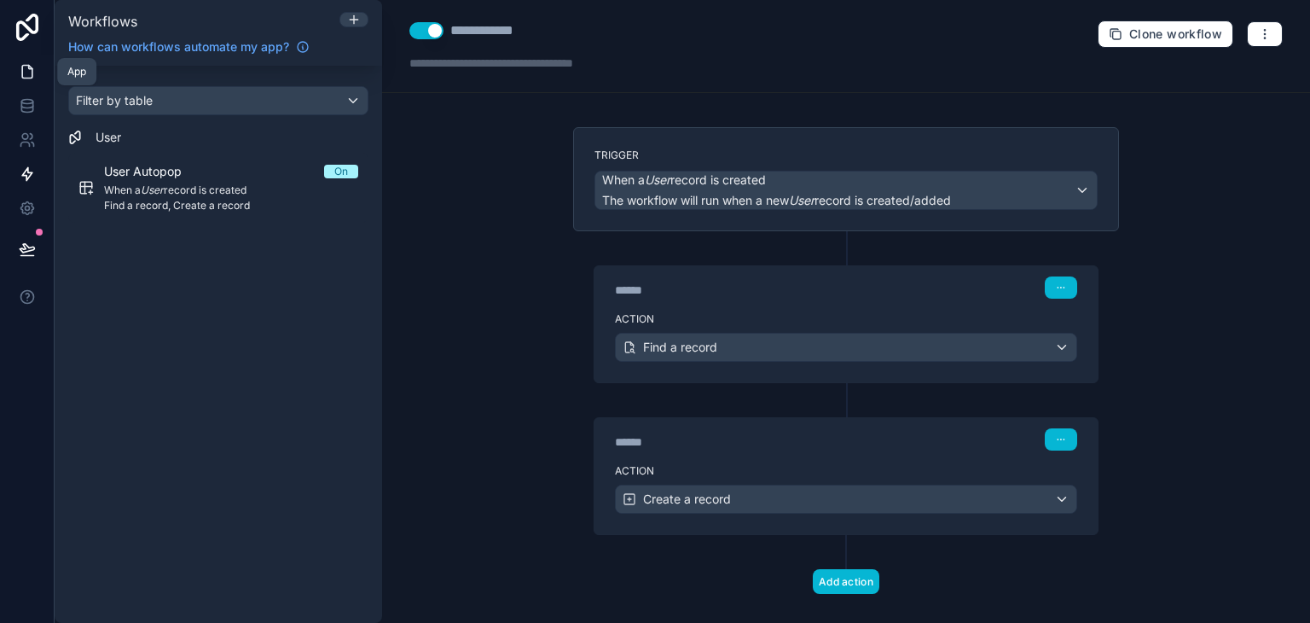
click at [31, 76] on icon at bounding box center [27, 71] width 17 height 17
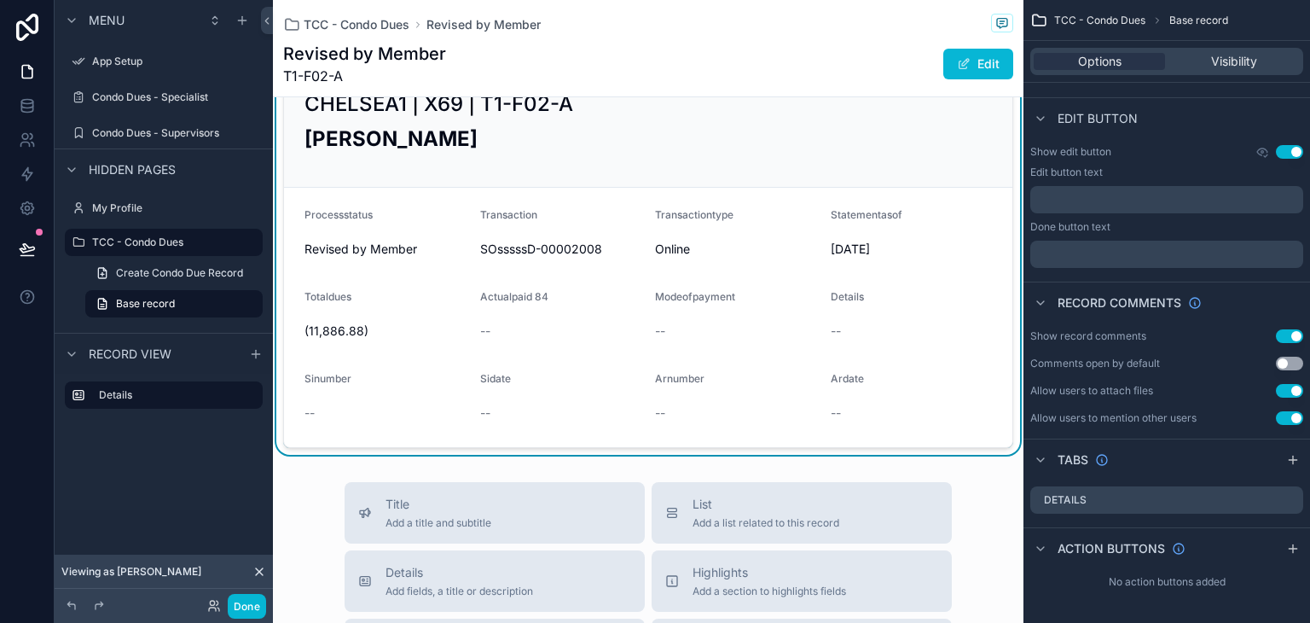
scroll to position [85, 0]
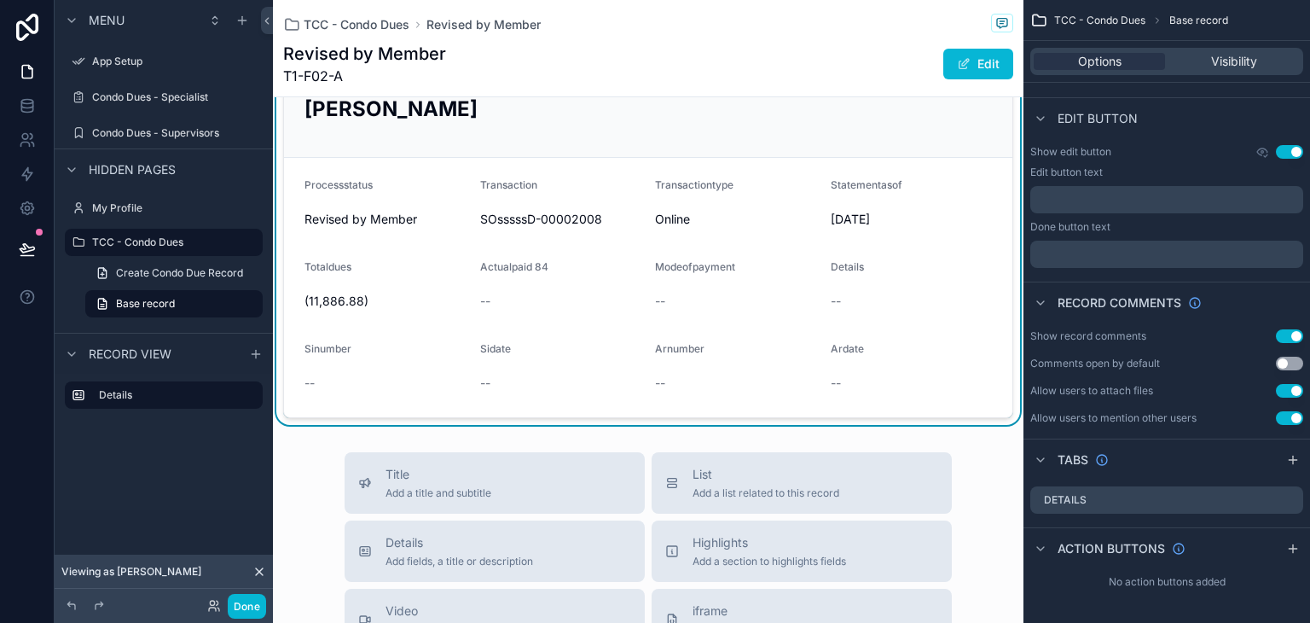
click at [972, 250] on form "Processstatus Revised by Member Transaction SOsssssD-00002008 Transactiontype O…" at bounding box center [648, 287] width 728 height 259
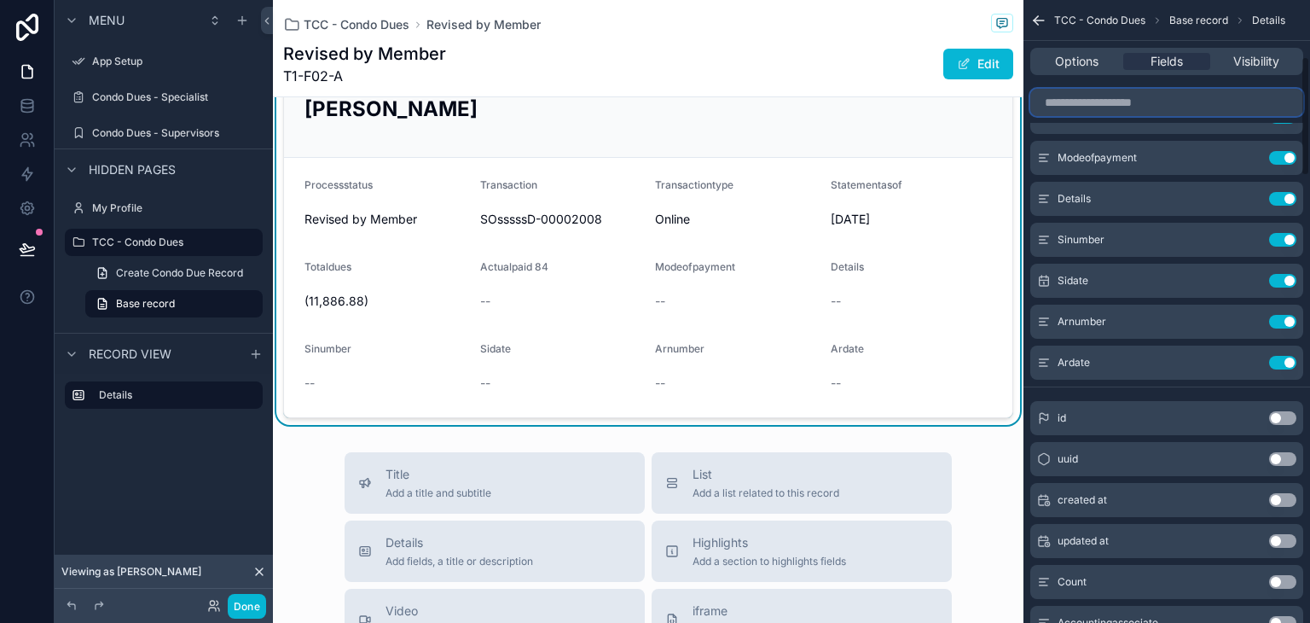
click at [1159, 107] on input "scrollable content" at bounding box center [1166, 102] width 273 height 27
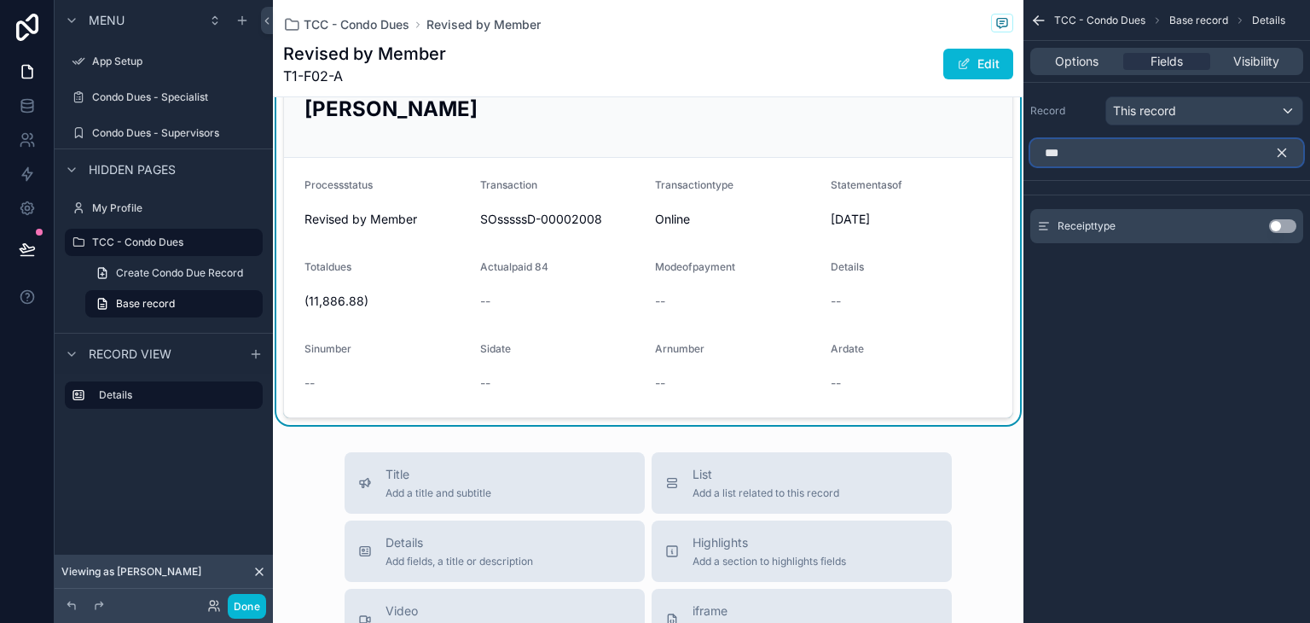
scroll to position [0, 0]
type input "*****"
click at [1284, 226] on button "Use setting" at bounding box center [1282, 226] width 27 height 14
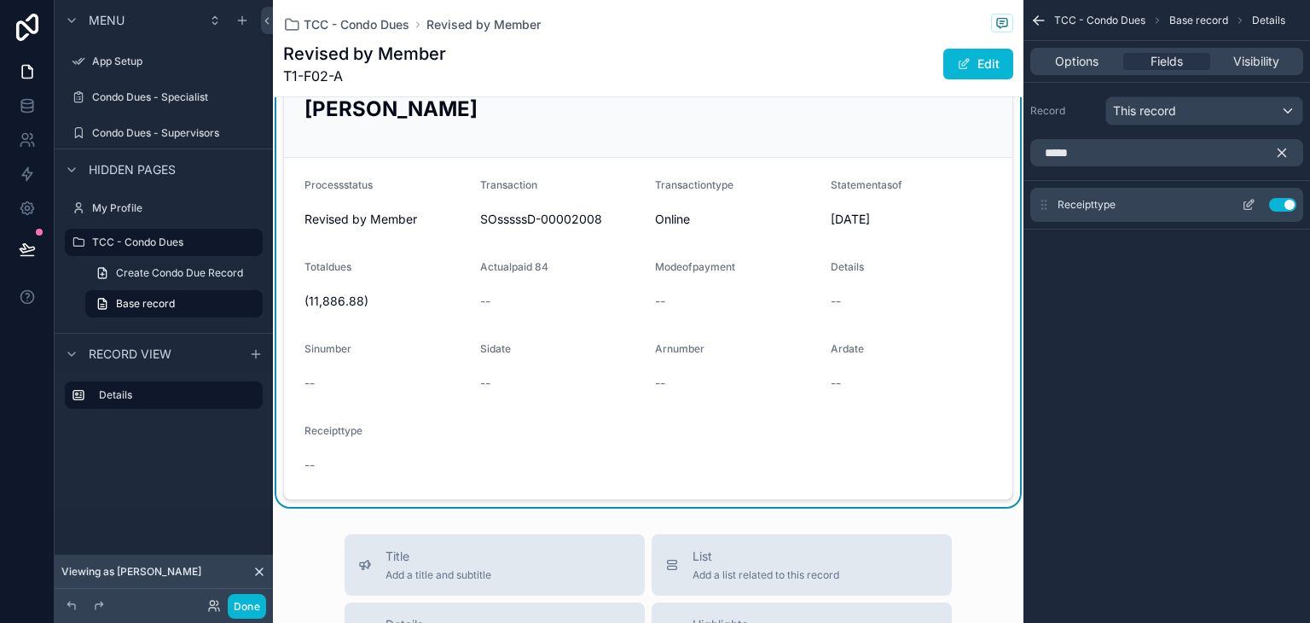
drag, startPoint x: 1046, startPoint y: 206, endPoint x: 1052, endPoint y: 189, distance: 18.4
click at [1048, 183] on div "***** Receipttype Use setting" at bounding box center [1166, 197] width 287 height 131
click at [1283, 154] on icon "scrollable content" at bounding box center [1282, 153] width 8 height 8
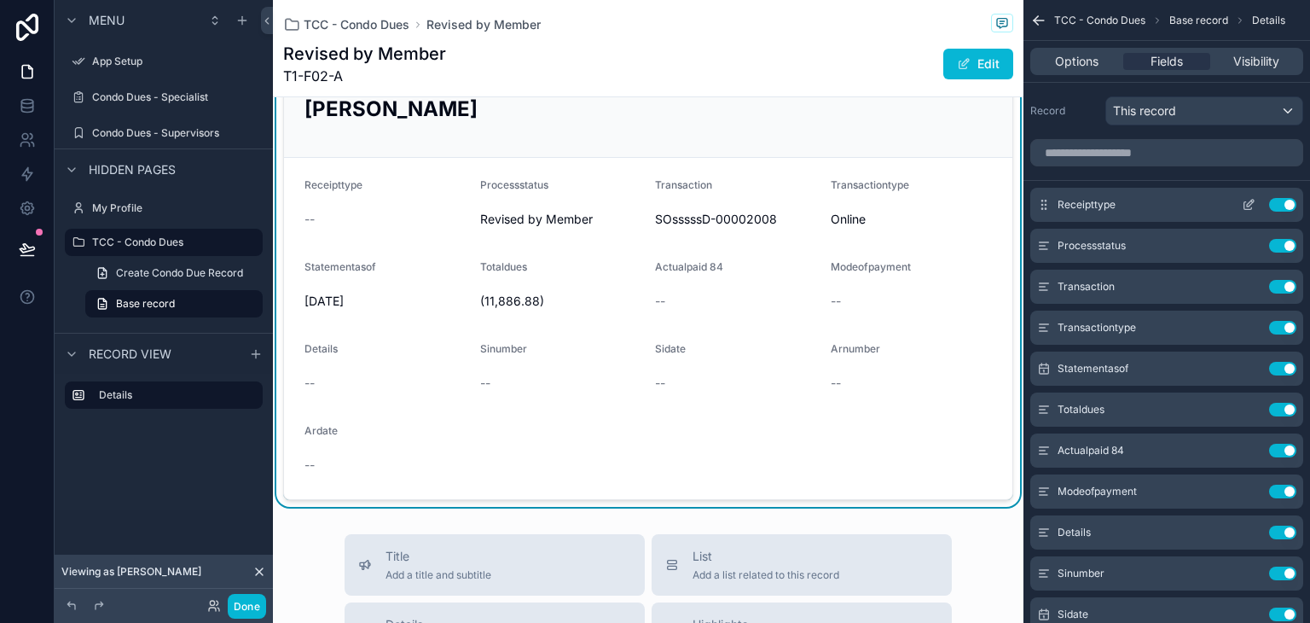
click at [1246, 199] on icon "scrollable content" at bounding box center [1249, 205] width 14 height 14
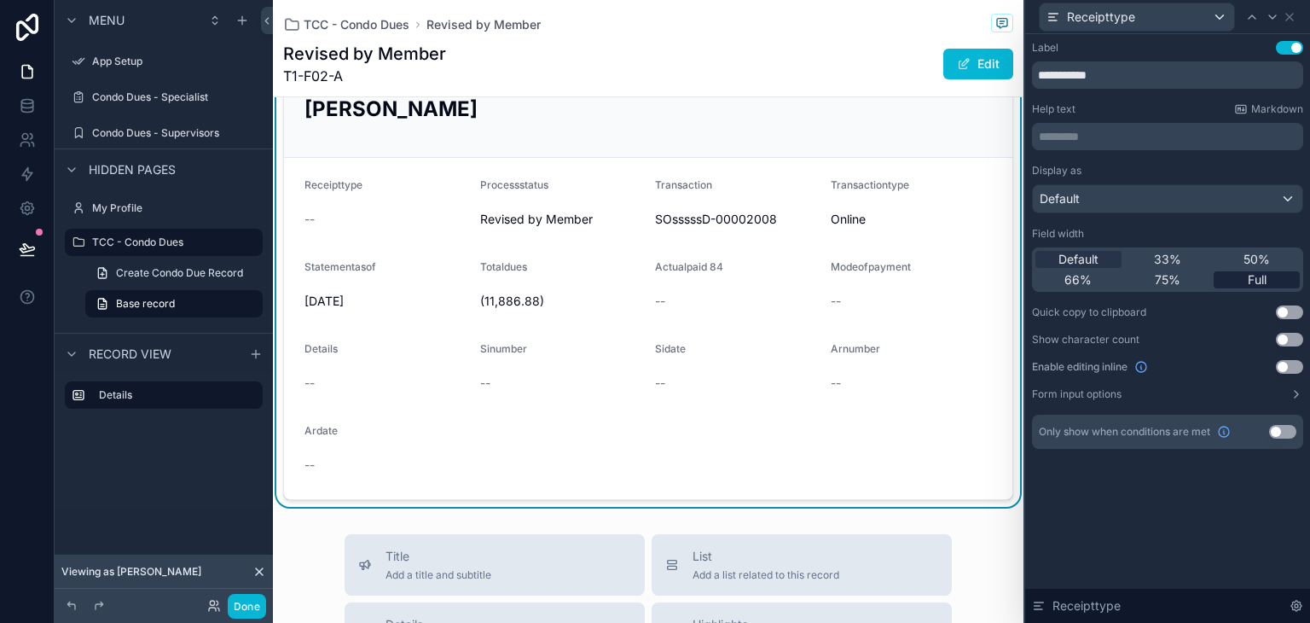
click at [1248, 275] on span "Full" at bounding box center [1257, 279] width 19 height 17
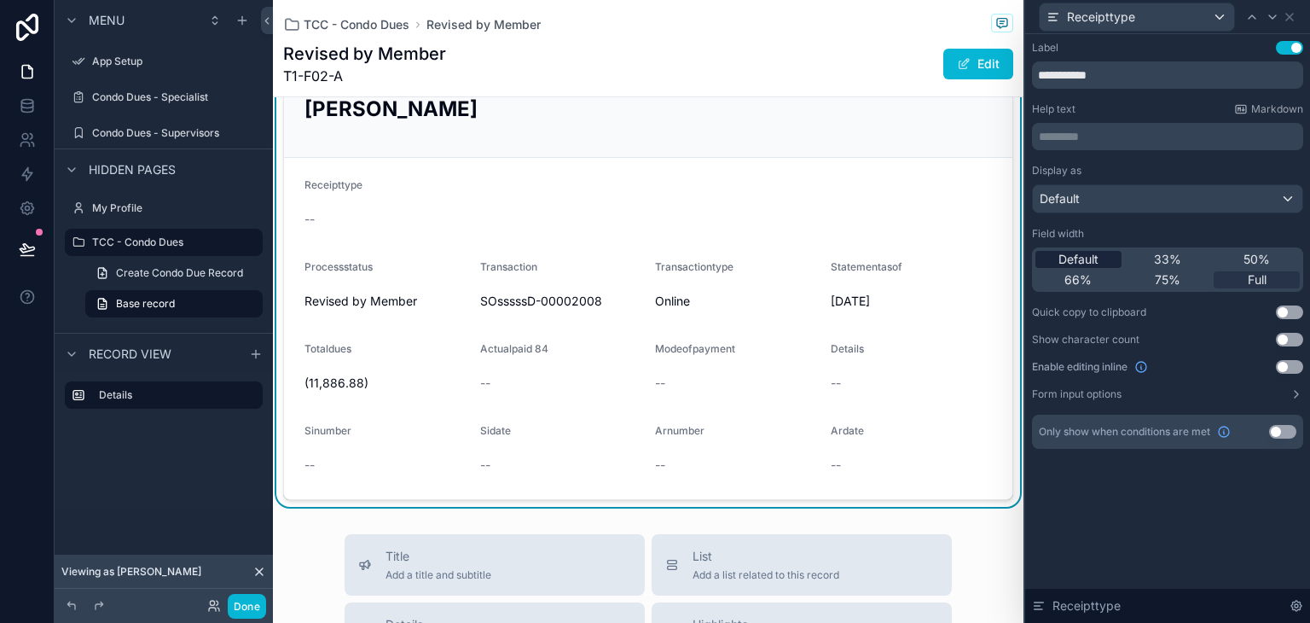
click at [1073, 263] on span "Default" at bounding box center [1078, 259] width 40 height 17
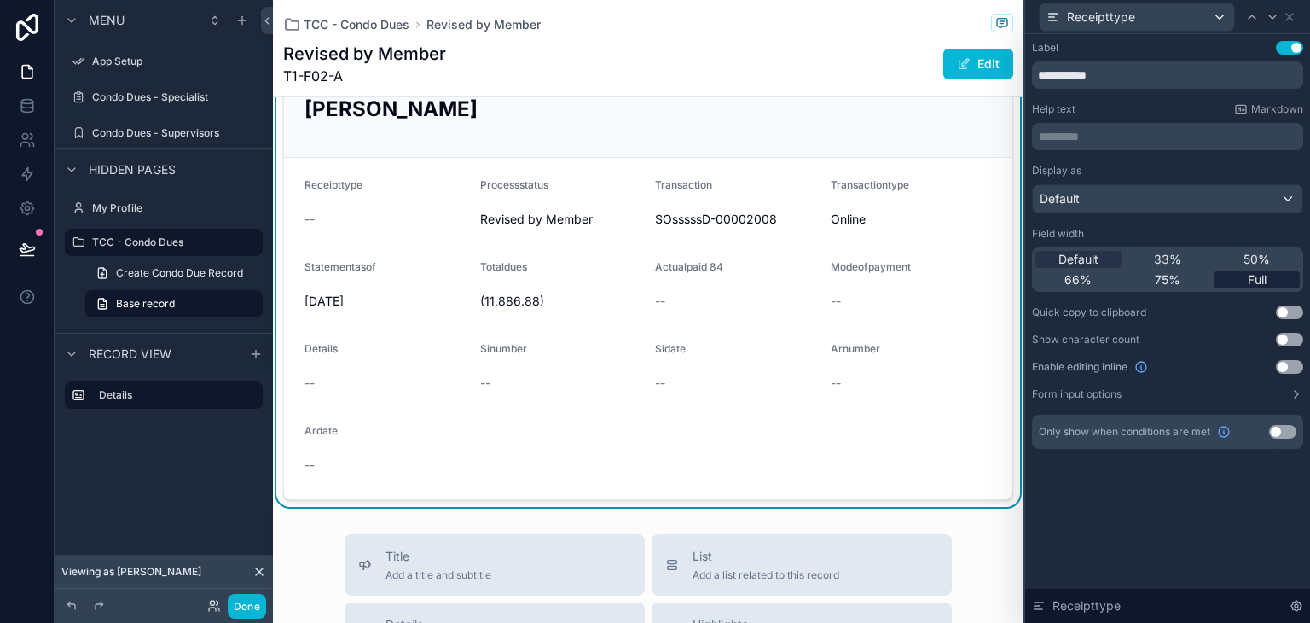
click at [1261, 282] on span "Full" at bounding box center [1257, 279] width 19 height 17
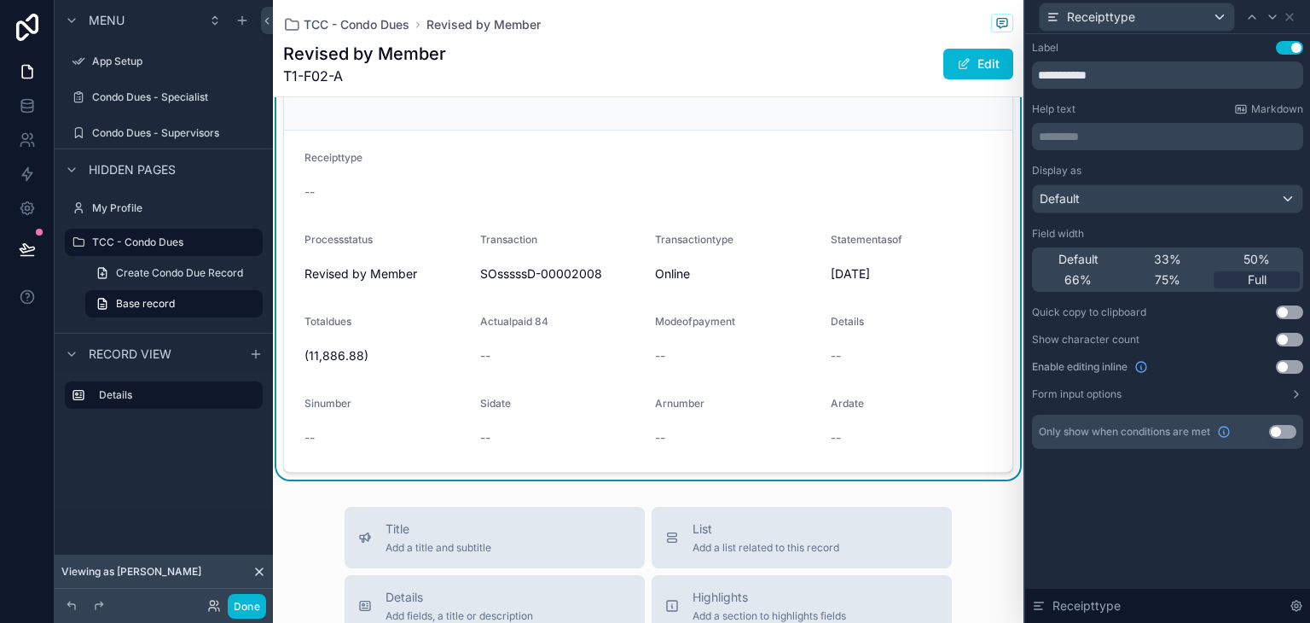
scroll to position [85, 0]
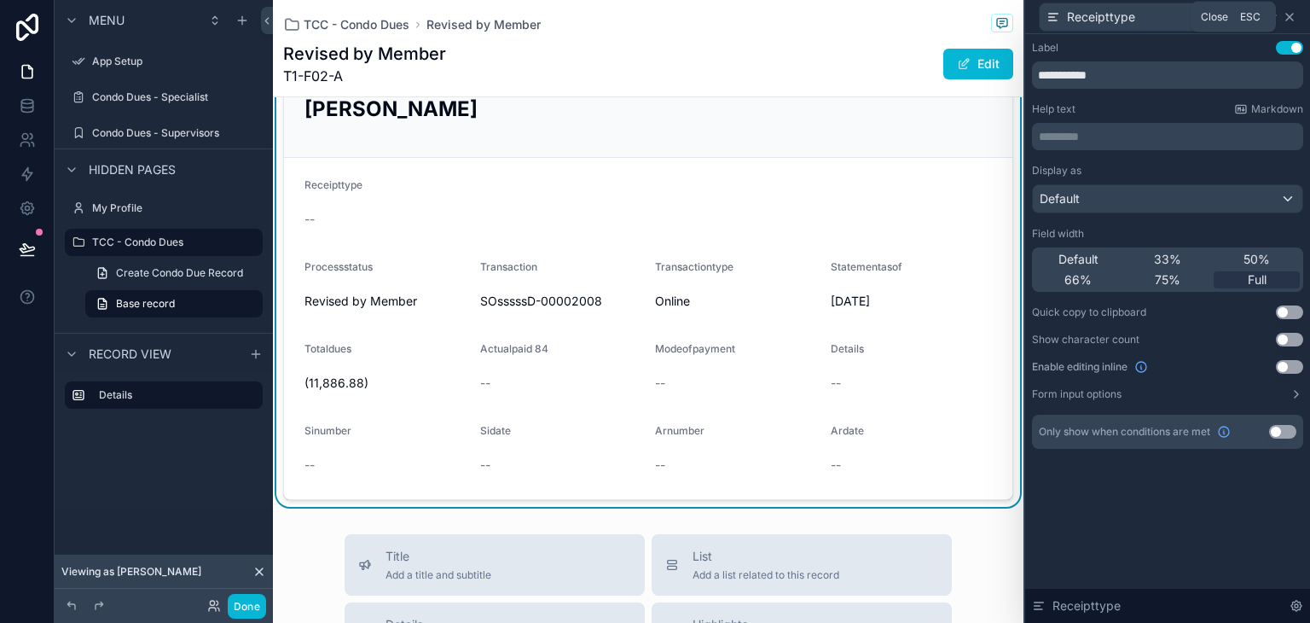
click at [1293, 22] on icon at bounding box center [1290, 17] width 14 height 14
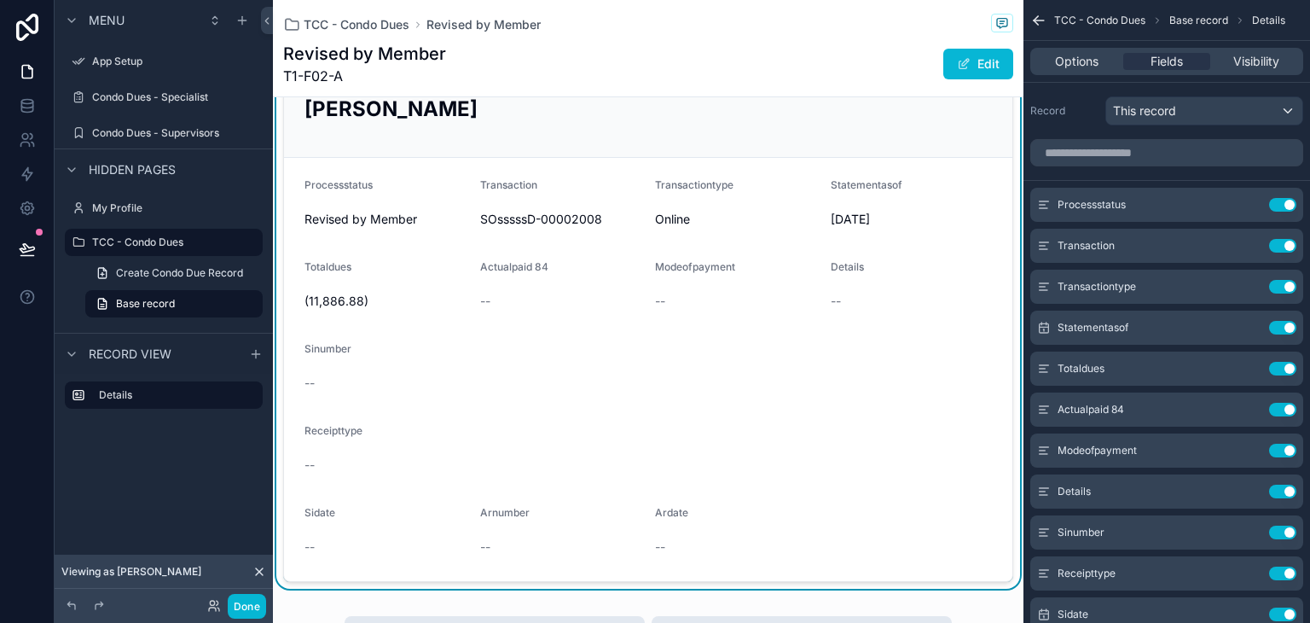
scroll to position [171, 0]
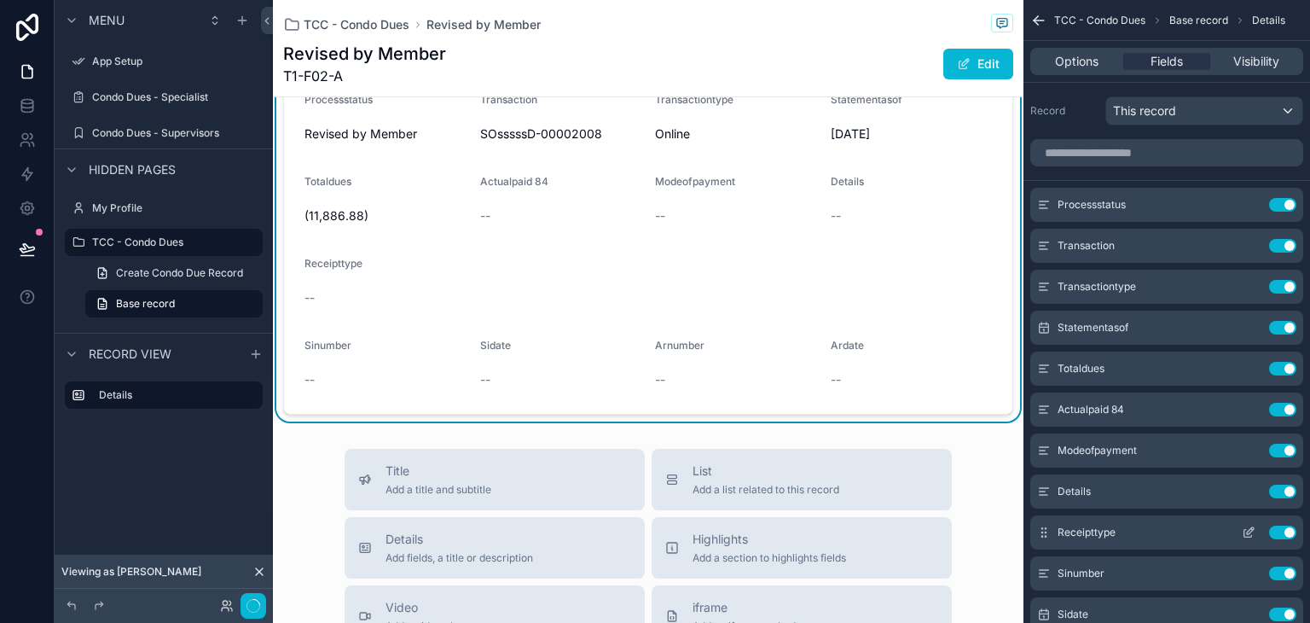
click at [1043, 532] on icon "scrollable content" at bounding box center [1044, 532] width 14 height 14
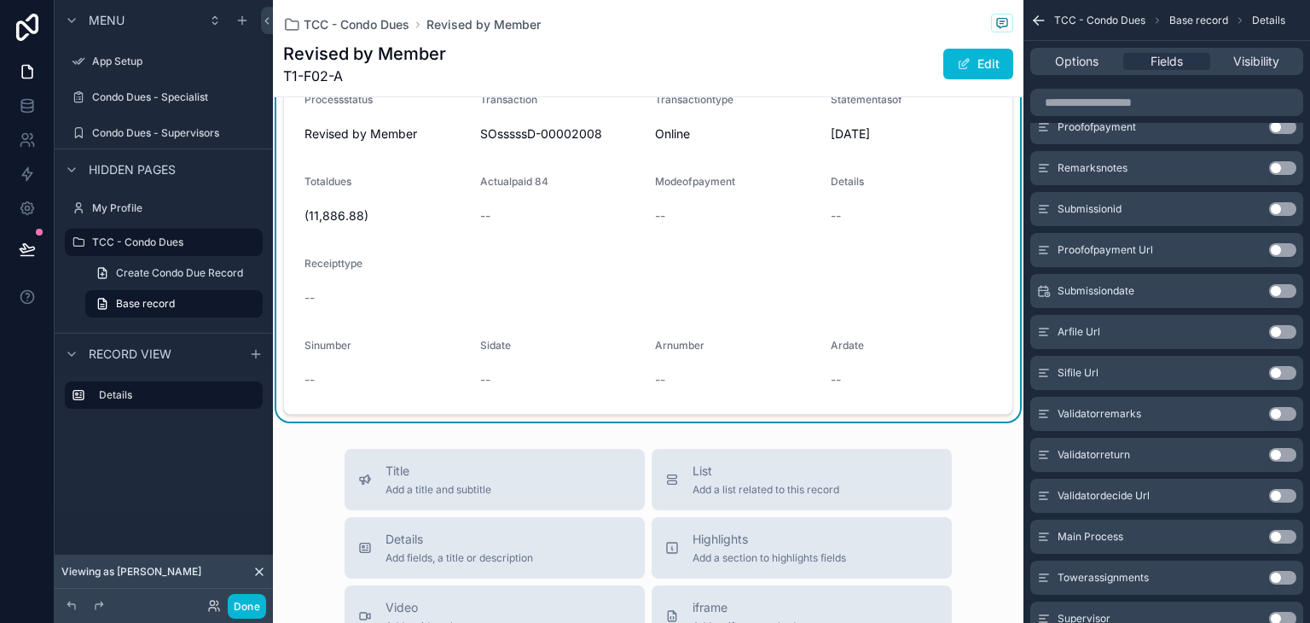
scroll to position [256, 0]
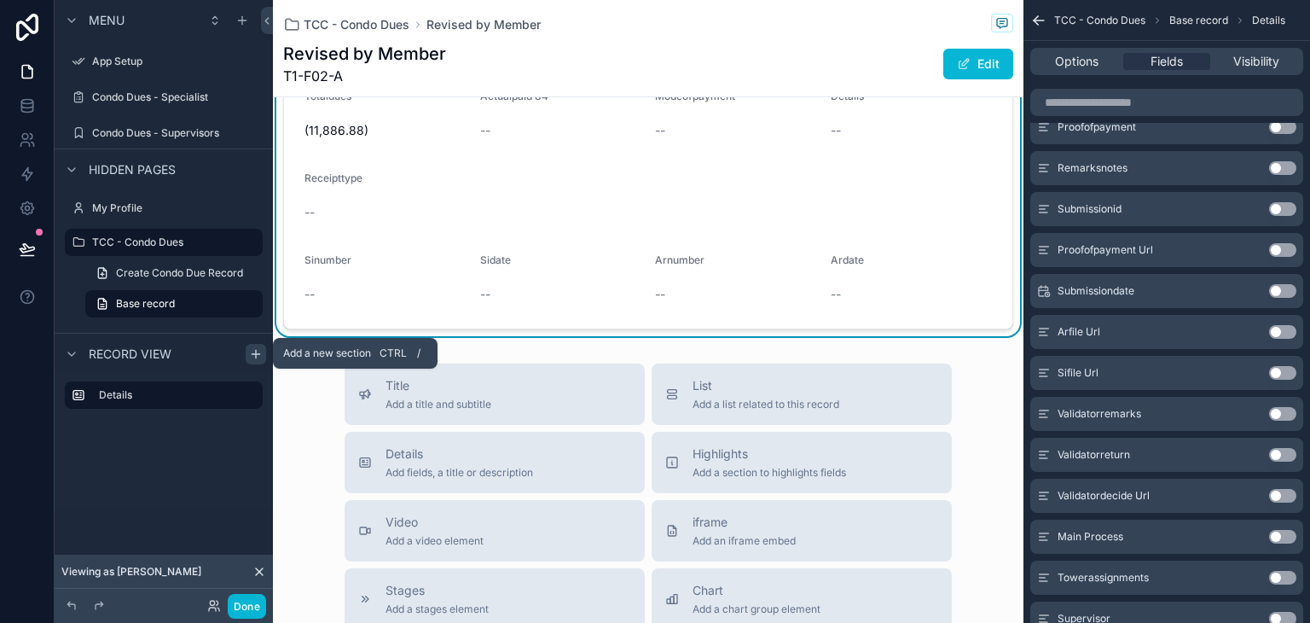
click at [257, 358] on icon "scrollable content" at bounding box center [256, 354] width 14 height 14
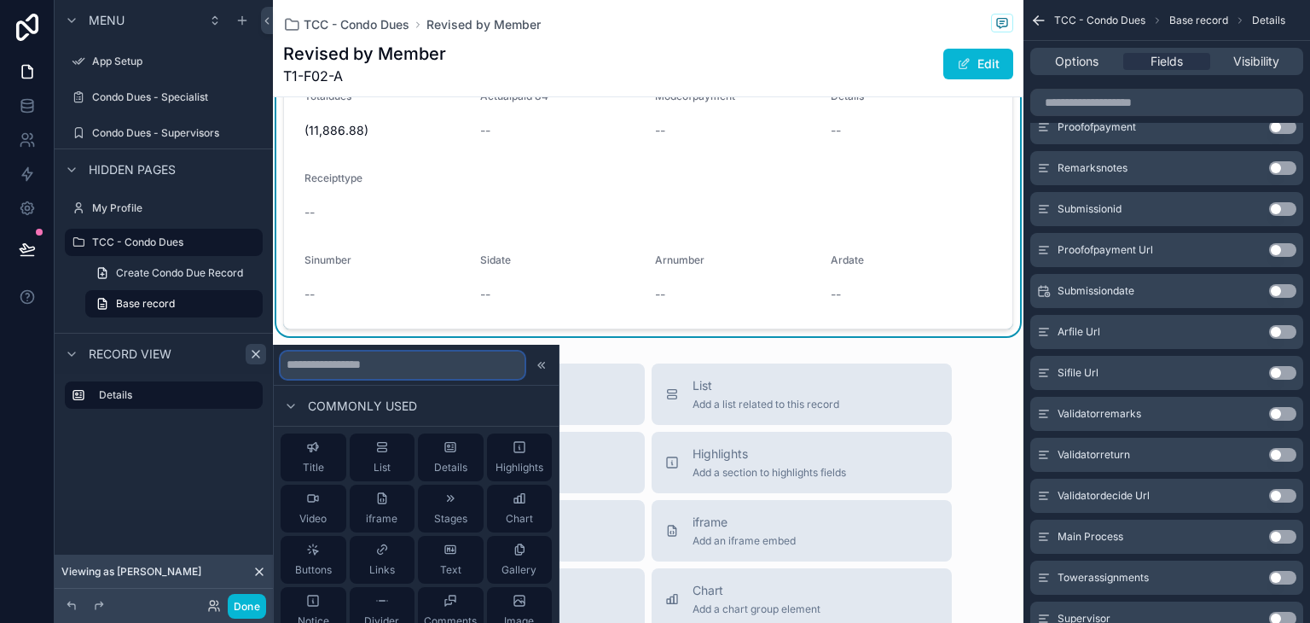
click at [372, 367] on input "text" at bounding box center [403, 364] width 244 height 27
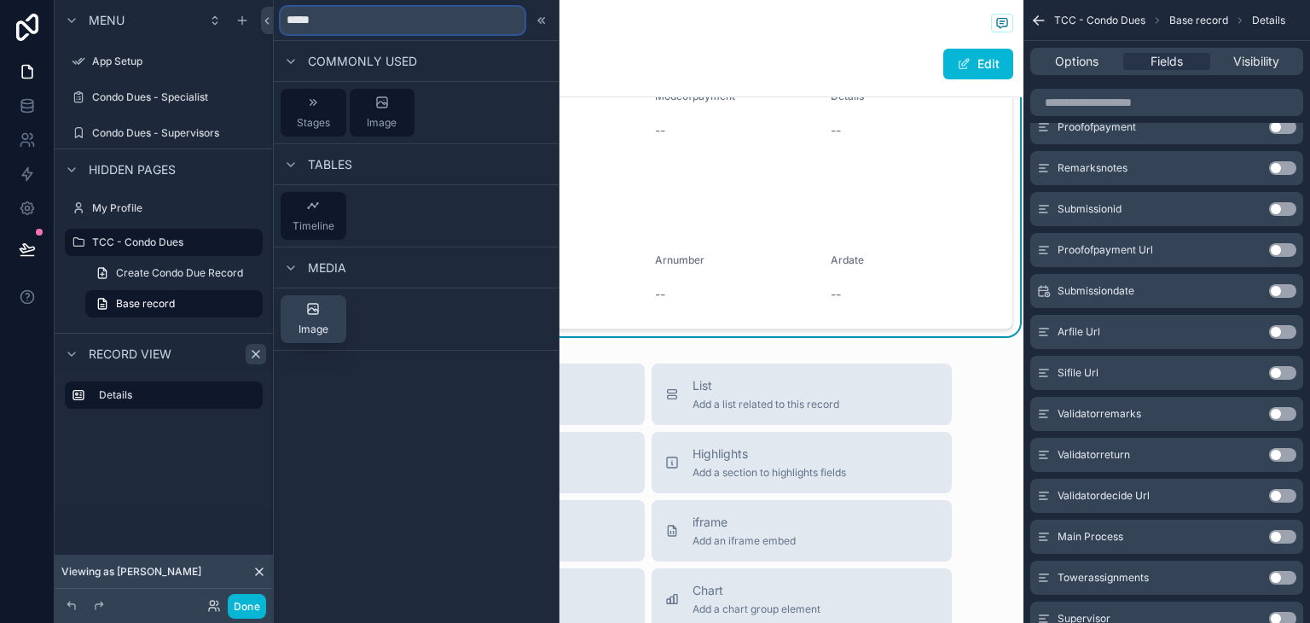
type input "*****"
click at [327, 325] on span "Image" at bounding box center [314, 329] width 30 height 14
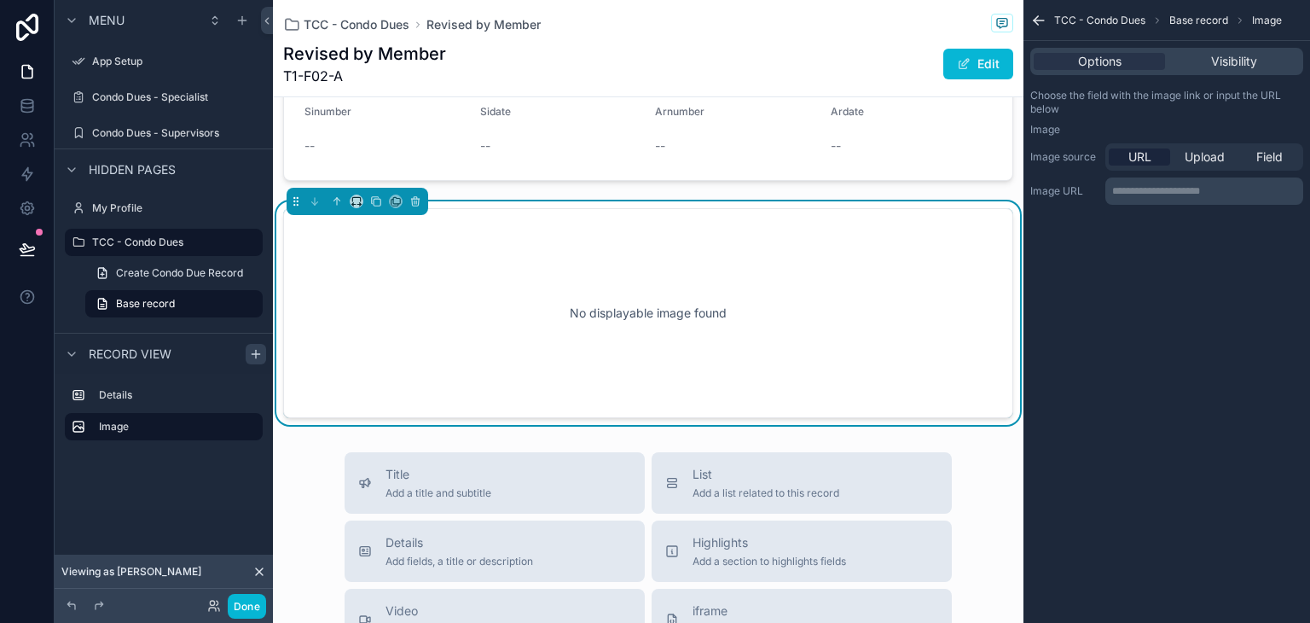
scroll to position [405, 0]
click at [417, 199] on icon "scrollable content" at bounding box center [415, 201] width 7 height 7
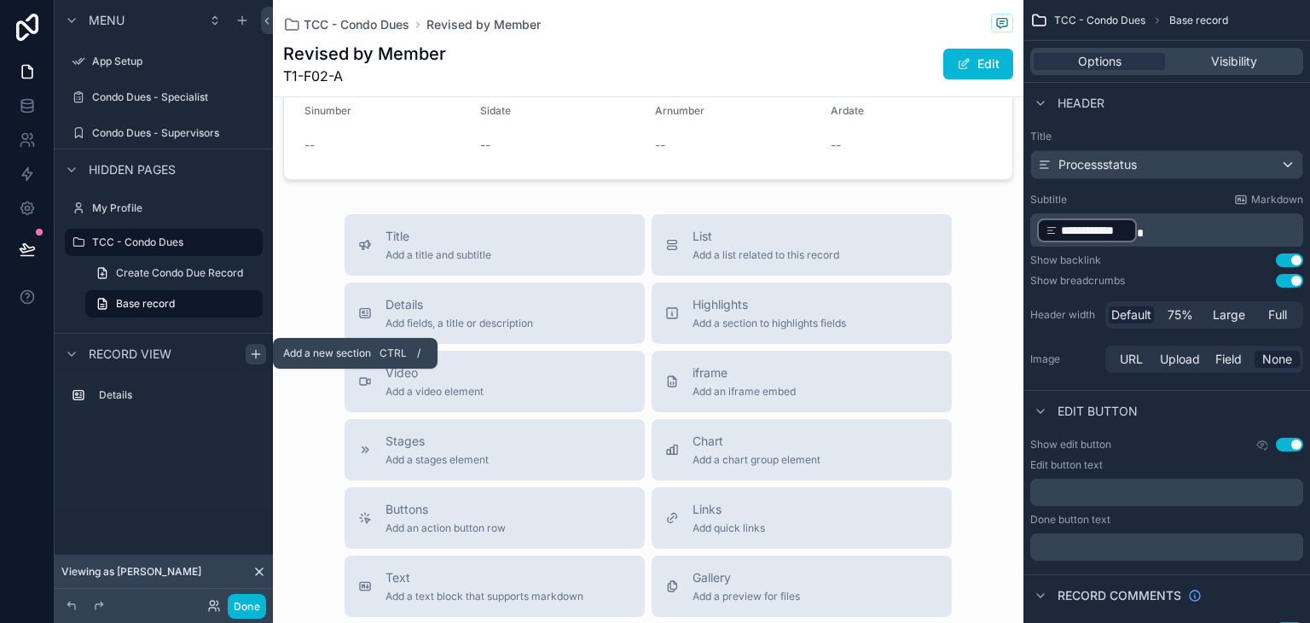
click at [252, 352] on icon "scrollable content" at bounding box center [256, 354] width 14 height 14
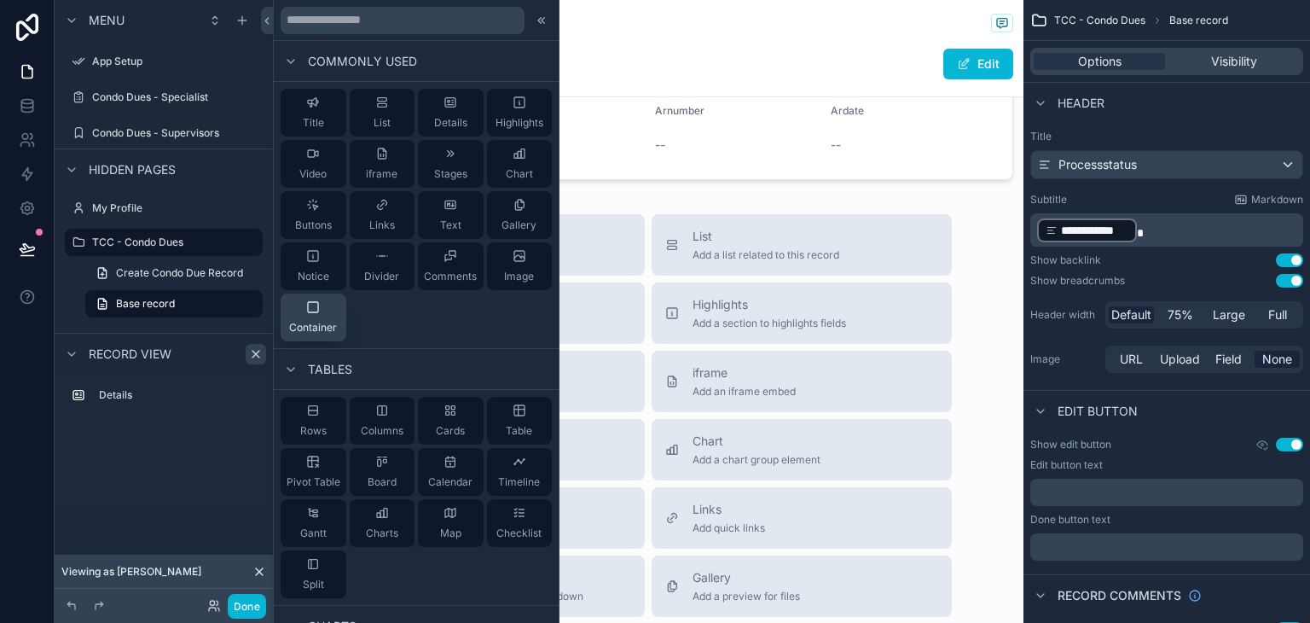
click at [333, 311] on div "Container" at bounding box center [313, 317] width 48 height 34
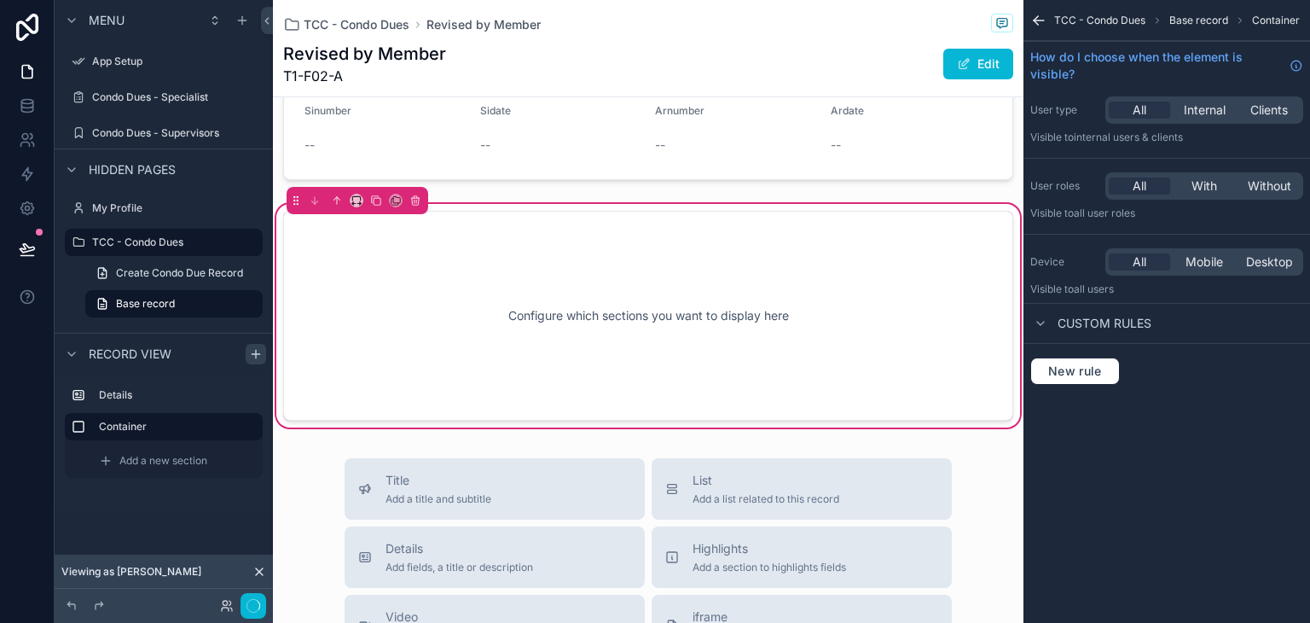
scroll to position [409, 0]
click at [417, 316] on div "Configure which sections you want to display here" at bounding box center [648, 312] width 674 height 154
click at [664, 310] on div "Configure which sections you want to display here" at bounding box center [648, 312] width 674 height 154
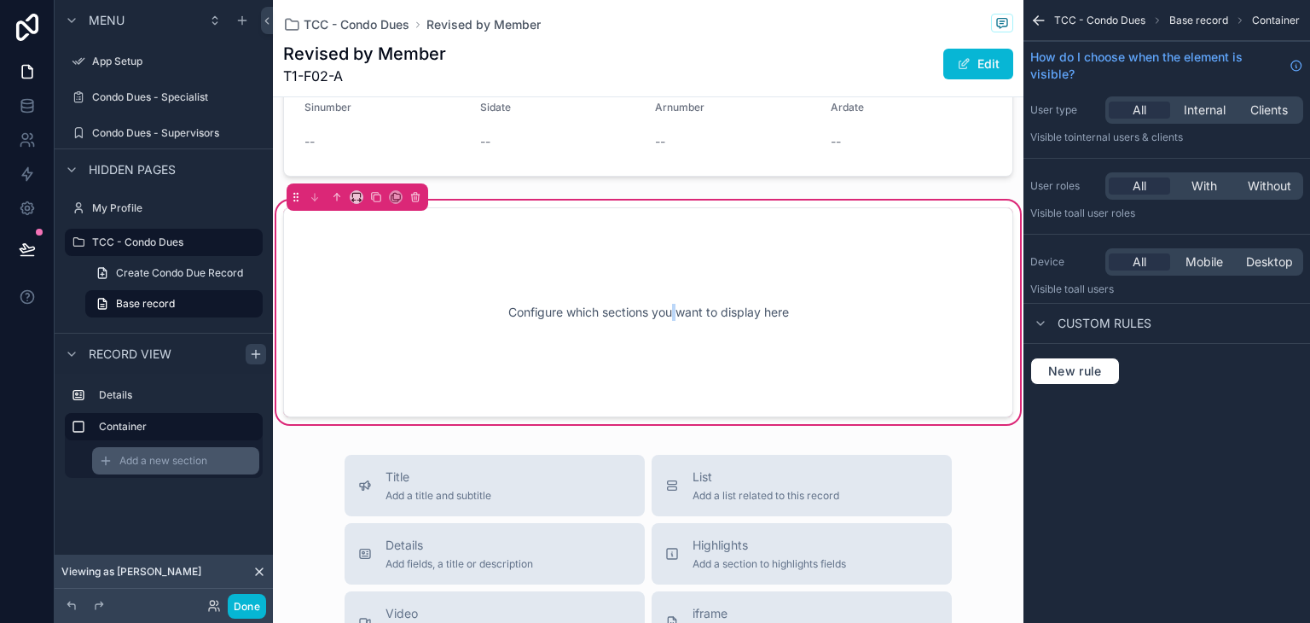
click at [142, 462] on span "Add a new section" at bounding box center [163, 461] width 88 height 14
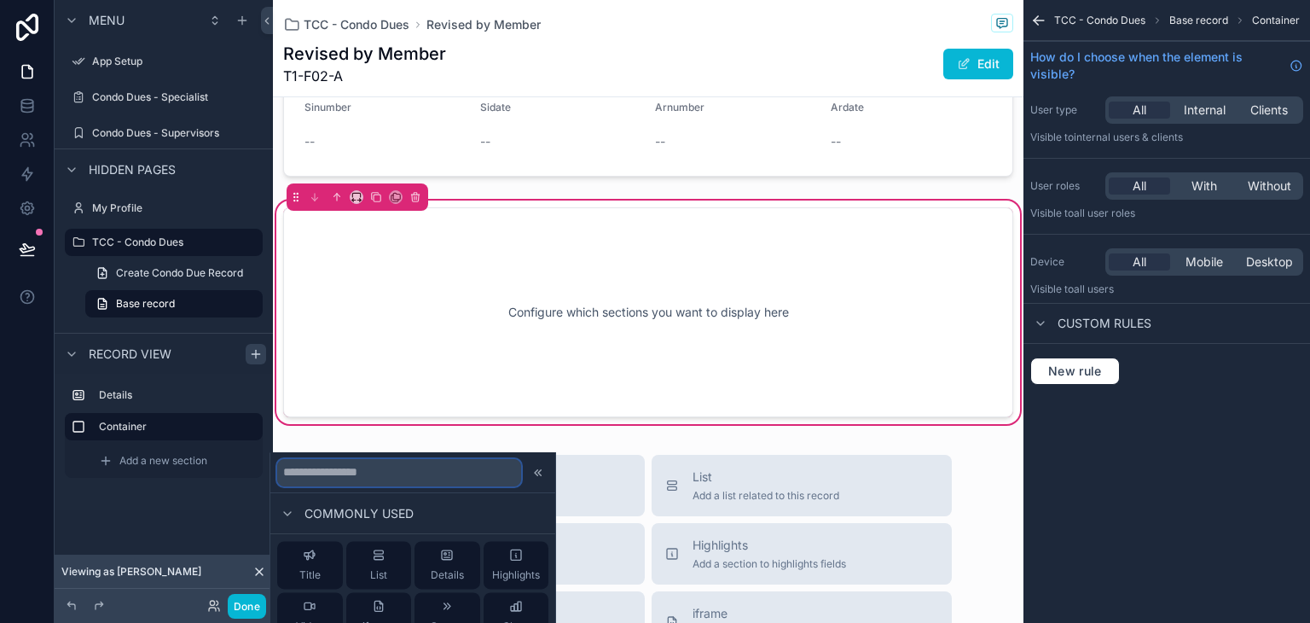
click at [347, 472] on input "text" at bounding box center [399, 472] width 244 height 27
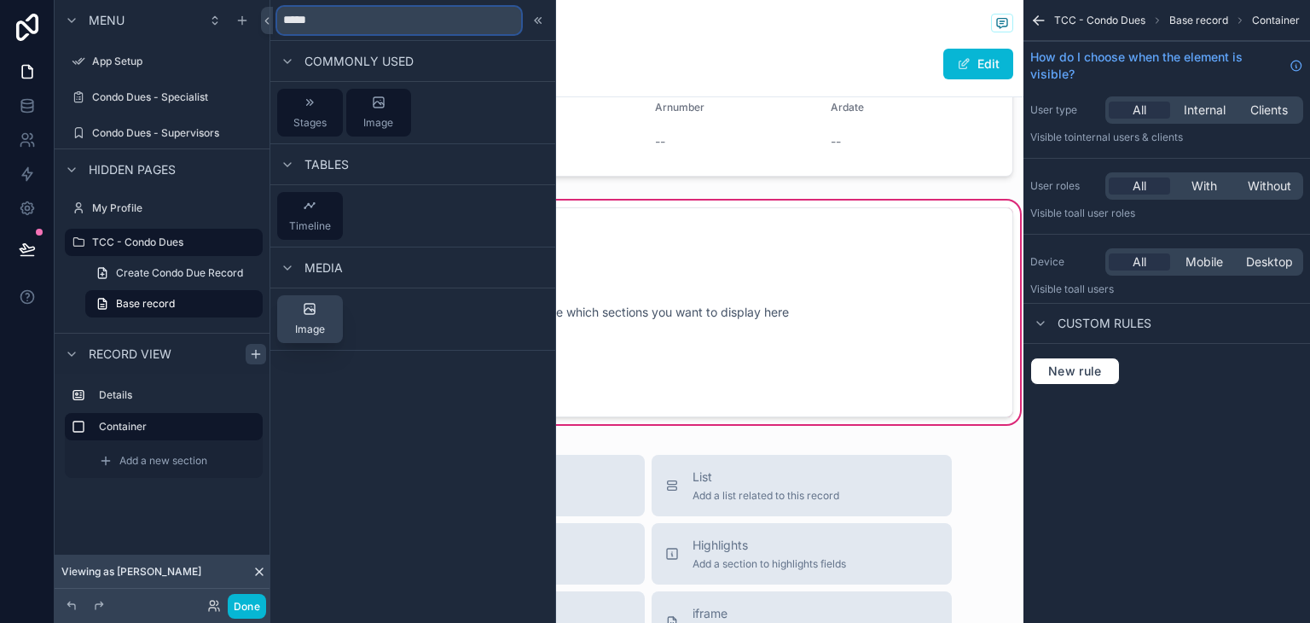
type input "*****"
click at [319, 321] on div "Image" at bounding box center [310, 319] width 30 height 34
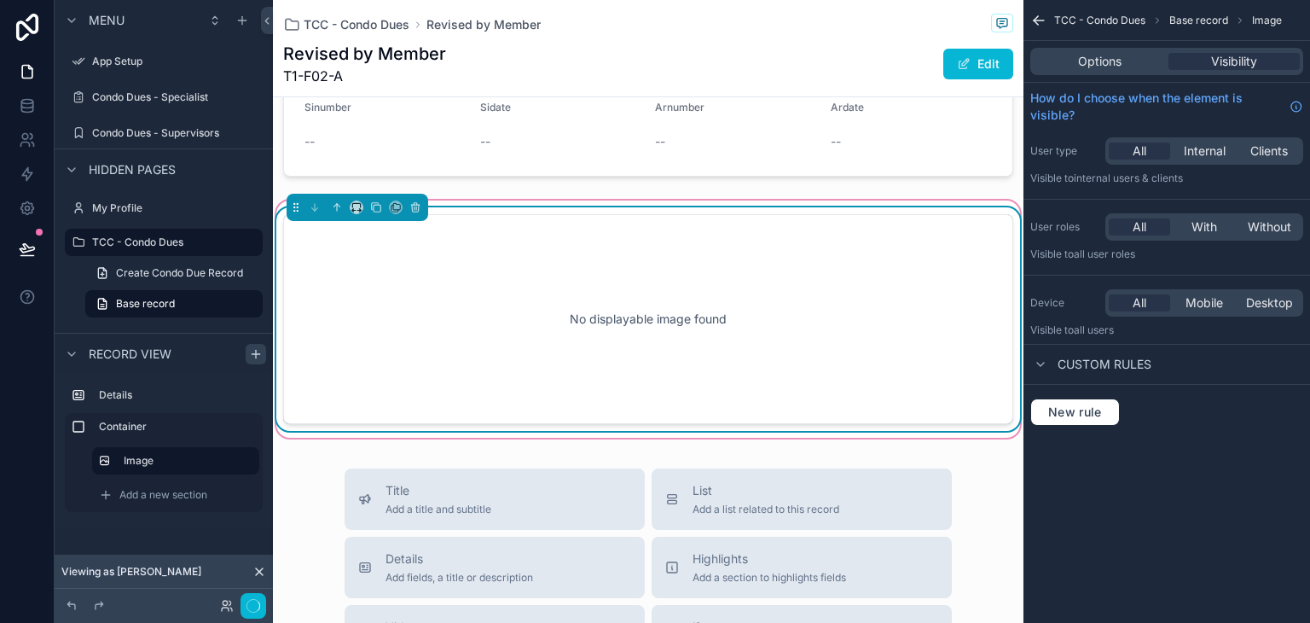
scroll to position [415, 0]
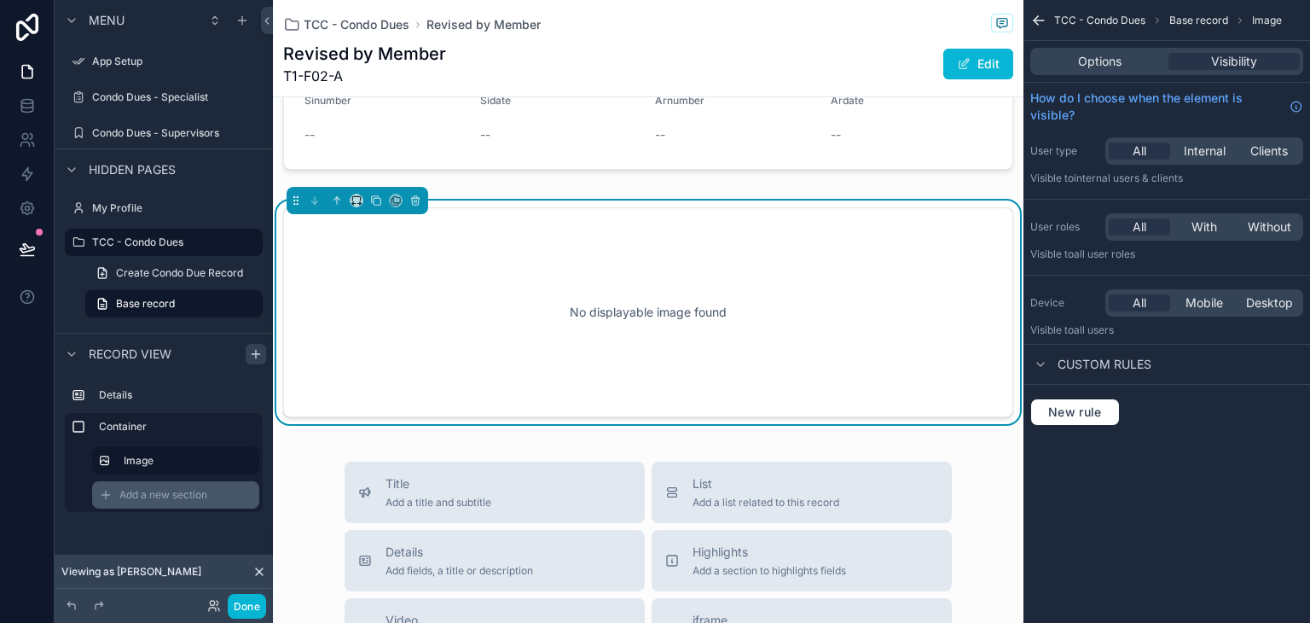
click at [181, 492] on span "Add a new section" at bounding box center [163, 495] width 88 height 14
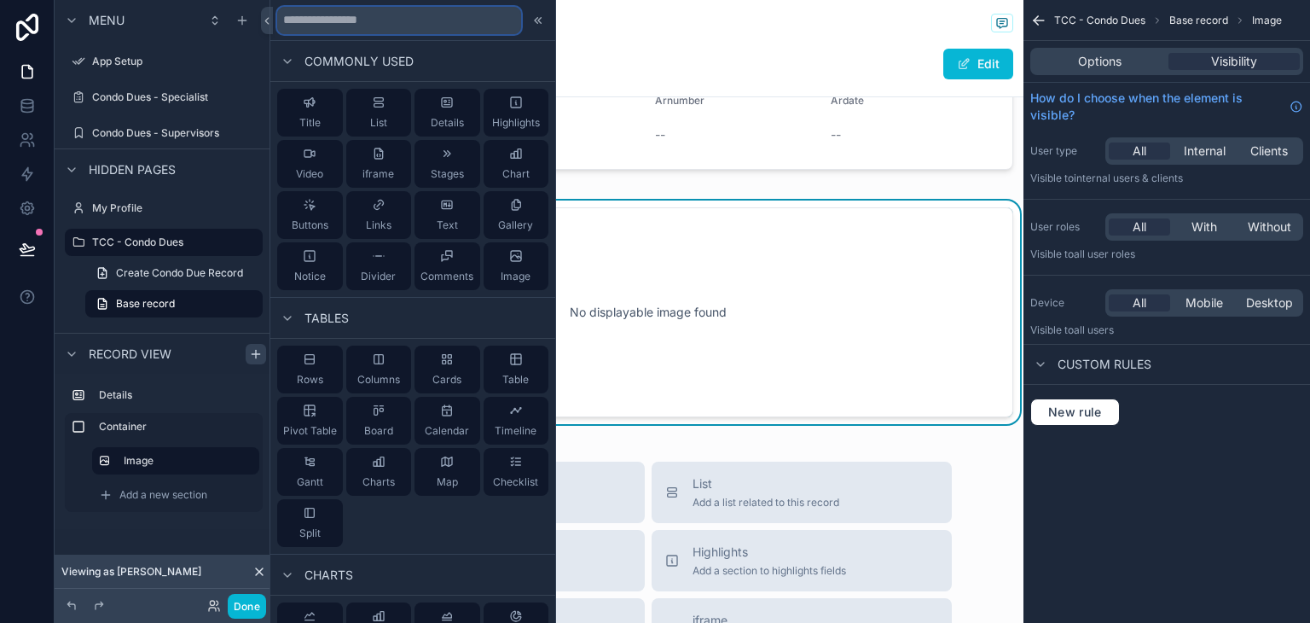
click at [376, 24] on input "text" at bounding box center [399, 20] width 244 height 27
type input "*"
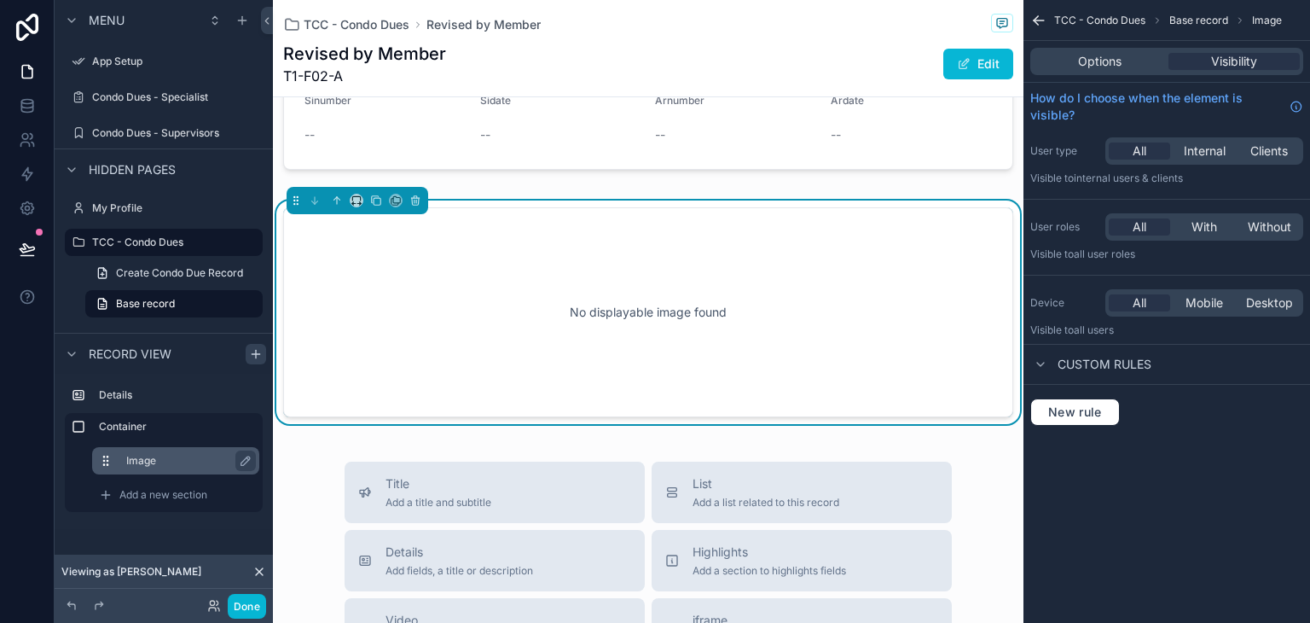
click at [157, 458] on label "Image" at bounding box center [185, 461] width 119 height 14
click at [242, 463] on icon "scrollable content" at bounding box center [246, 461] width 14 height 14
click at [242, 463] on icon "scrollable content" at bounding box center [242, 461] width 14 height 14
click at [1074, 60] on div "Options" at bounding box center [1099, 61] width 131 height 17
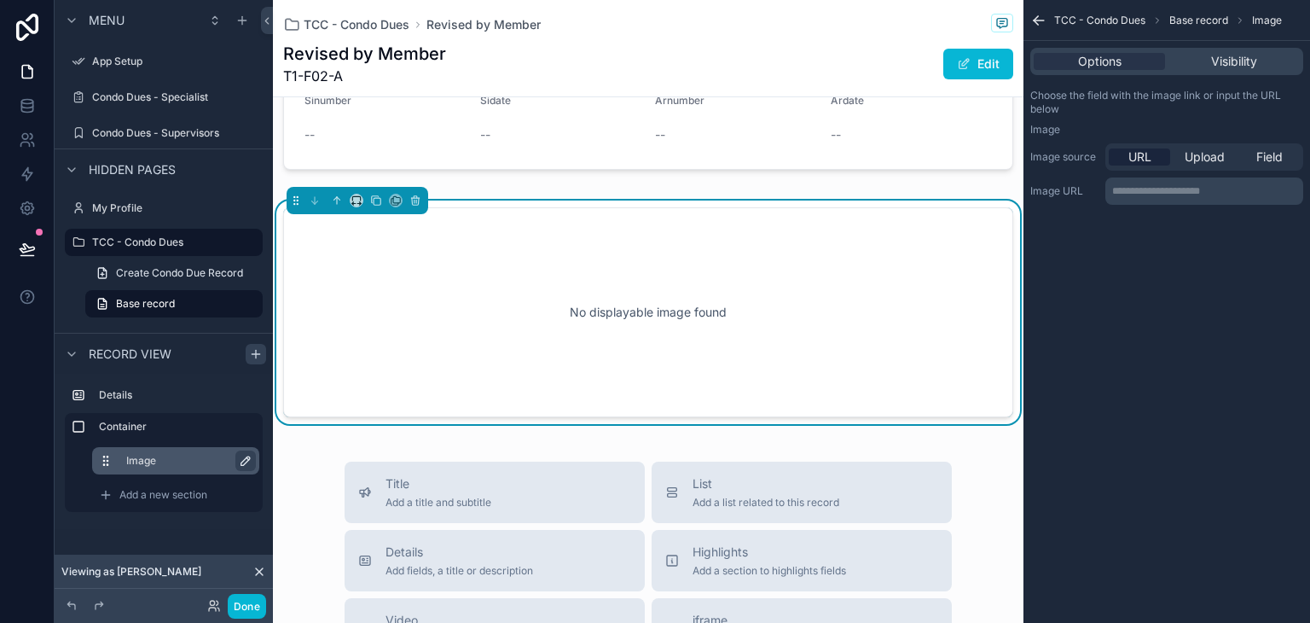
click at [204, 456] on label "Image" at bounding box center [185, 461] width 119 height 14
click at [1183, 190] on p "**********" at bounding box center [1206, 191] width 188 height 14
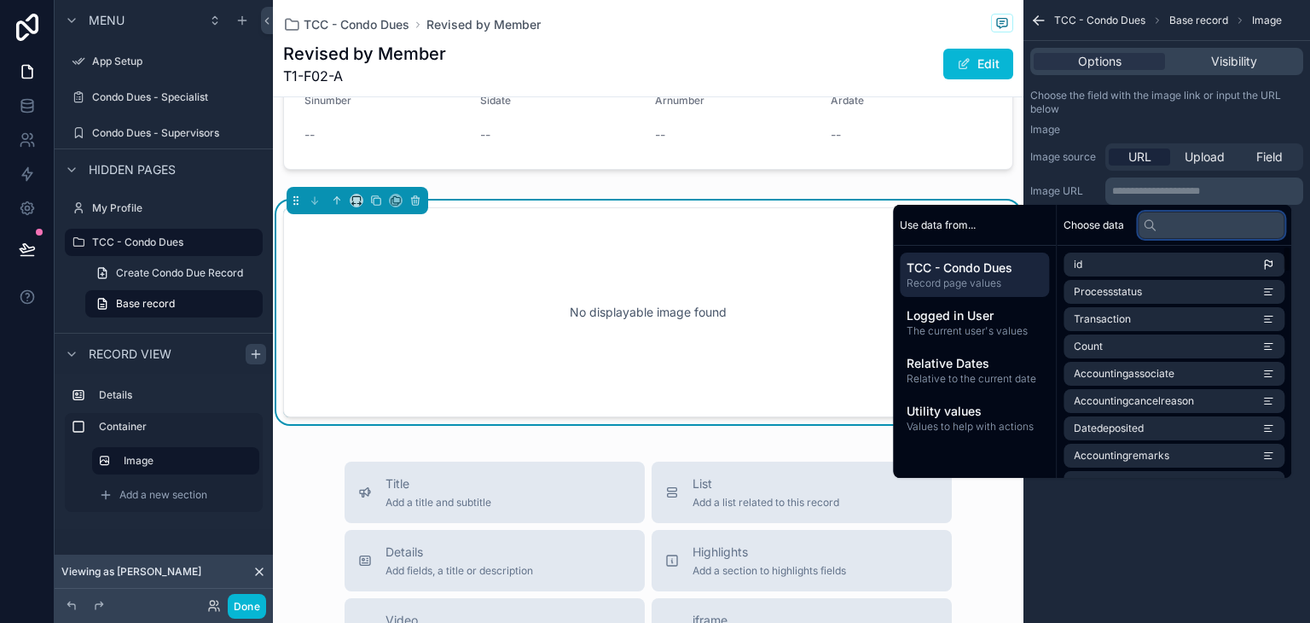
click at [1193, 229] on input "text" at bounding box center [1211, 225] width 147 height 27
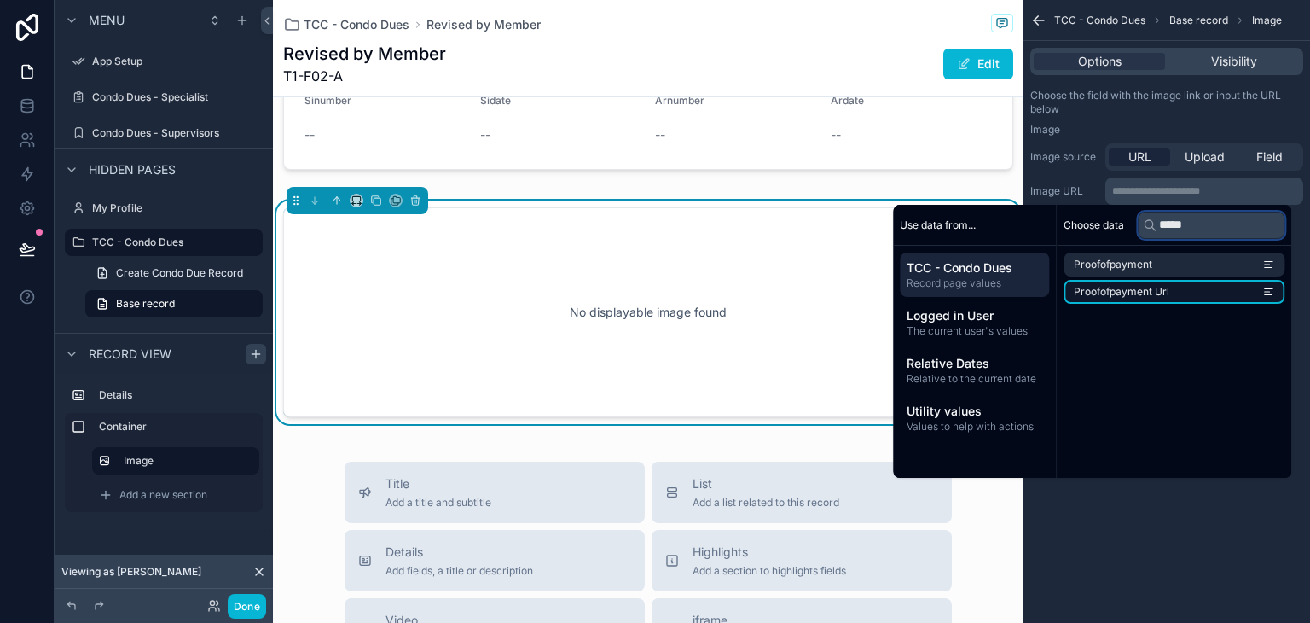
type input "*****"
click at [1204, 295] on li "Proofofpayment Url" at bounding box center [1174, 292] width 221 height 24
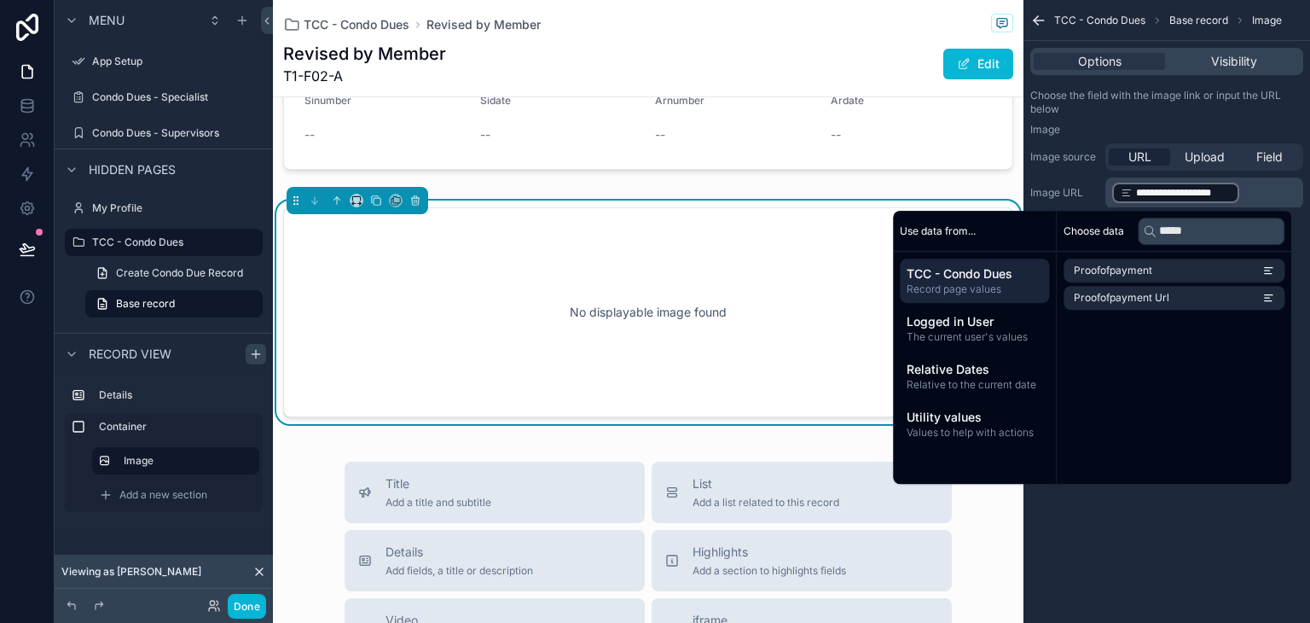
click at [1168, 496] on div "**********" at bounding box center [1166, 311] width 287 height 623
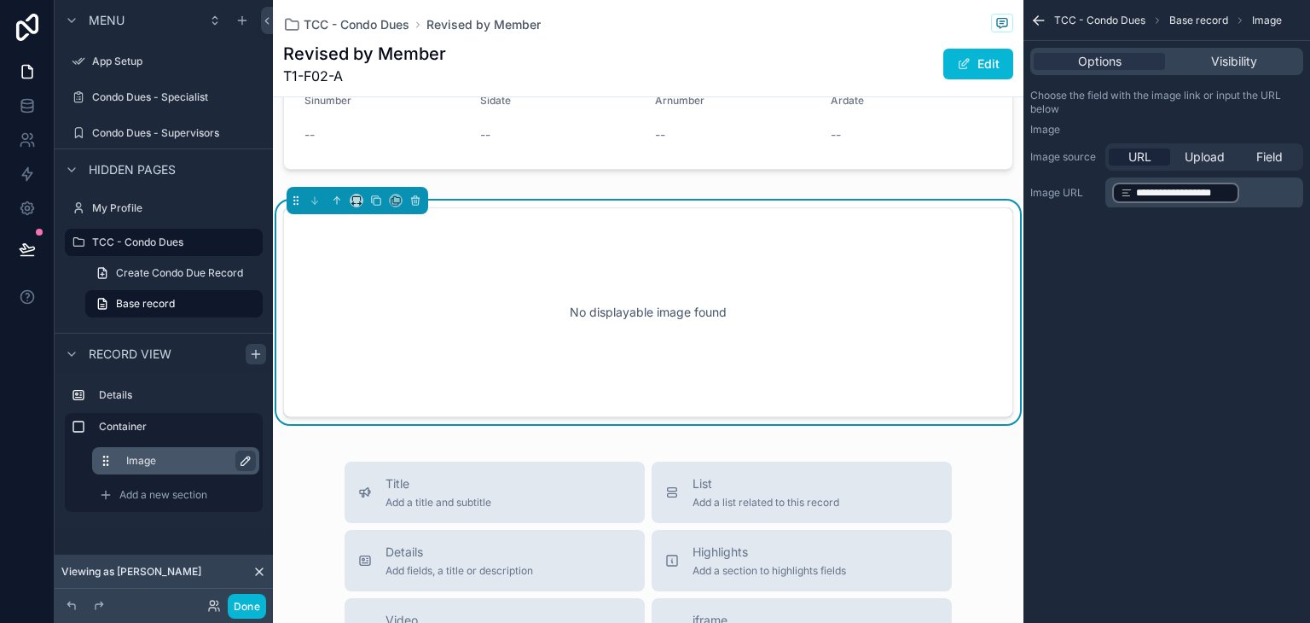
click at [182, 450] on div "Image" at bounding box center [189, 460] width 126 height 20
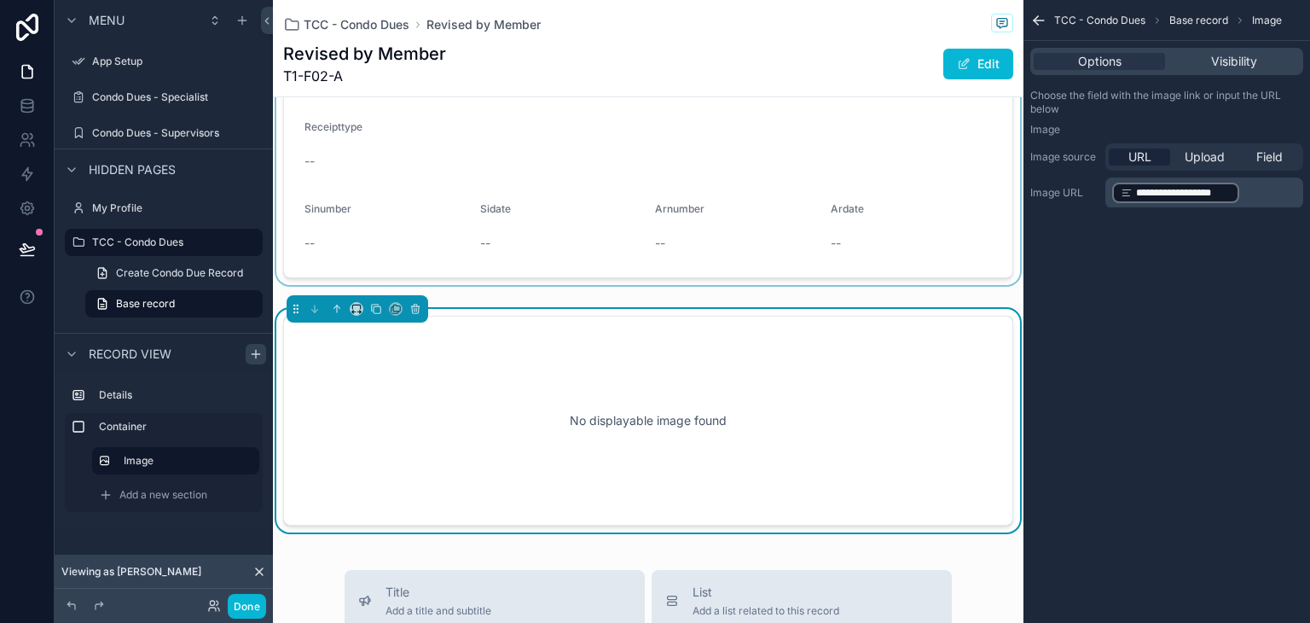
scroll to position [0, 0]
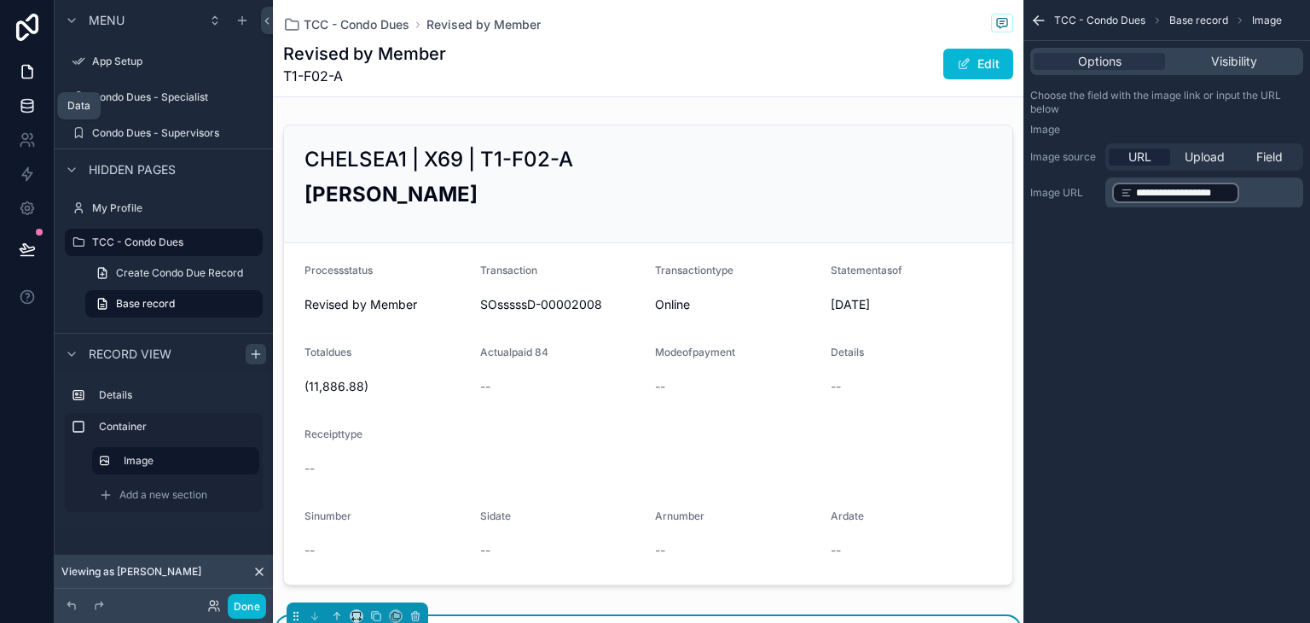
click at [32, 107] on icon at bounding box center [26, 109] width 11 height 7
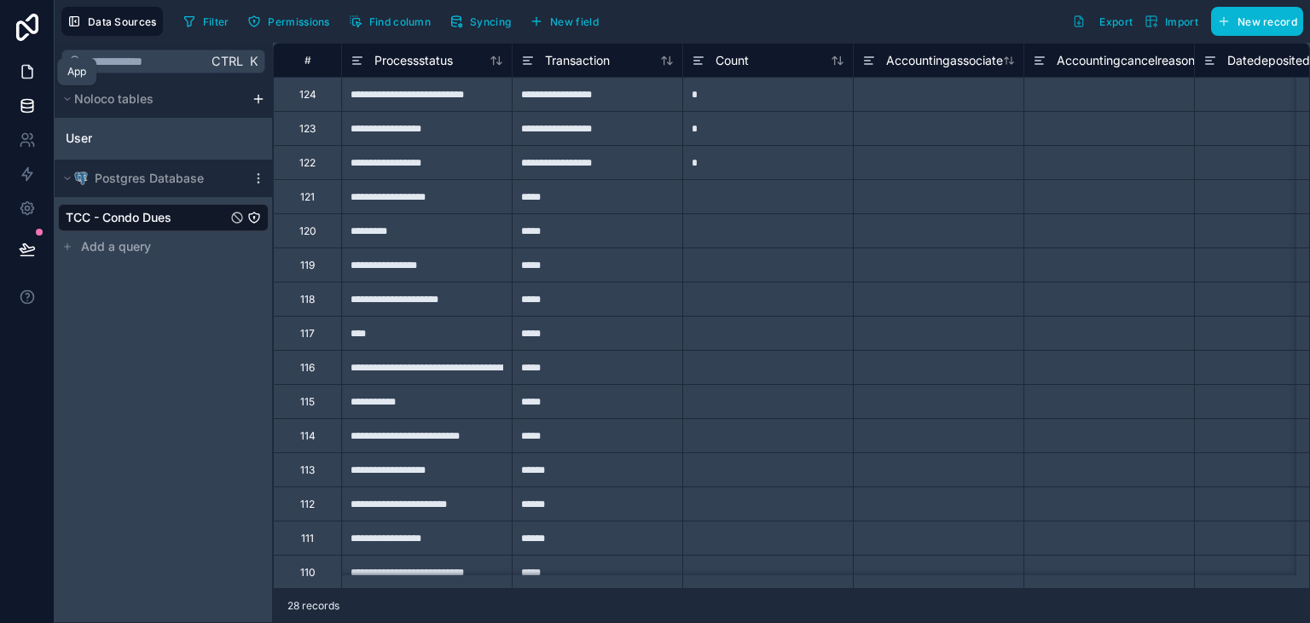
click at [20, 69] on icon at bounding box center [27, 71] width 17 height 17
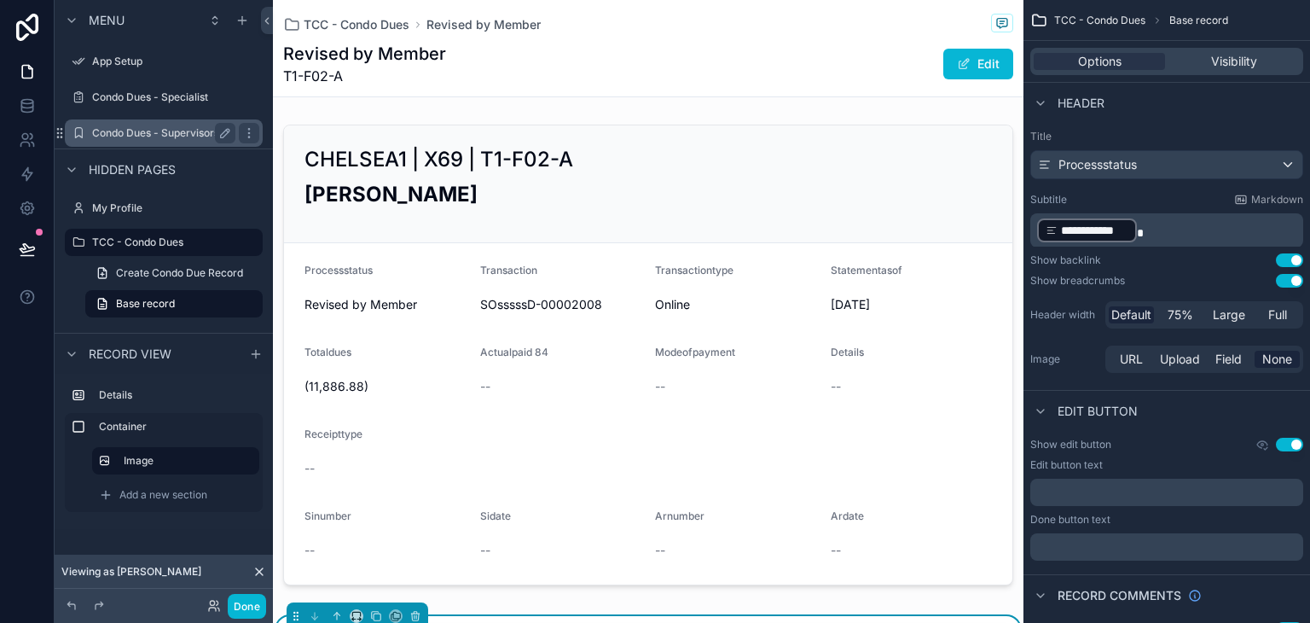
click at [157, 144] on div "Condo Dues - Supervisors" at bounding box center [163, 132] width 191 height 27
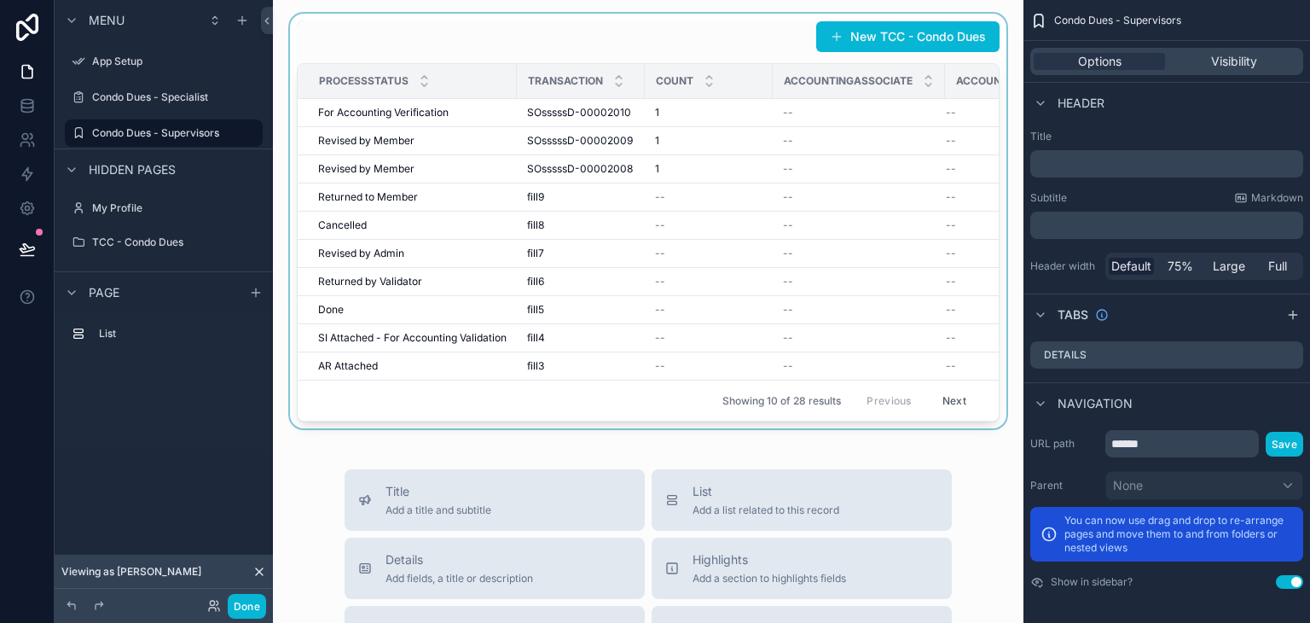
click at [565, 108] on div "scrollable content" at bounding box center [648, 221] width 723 height 415
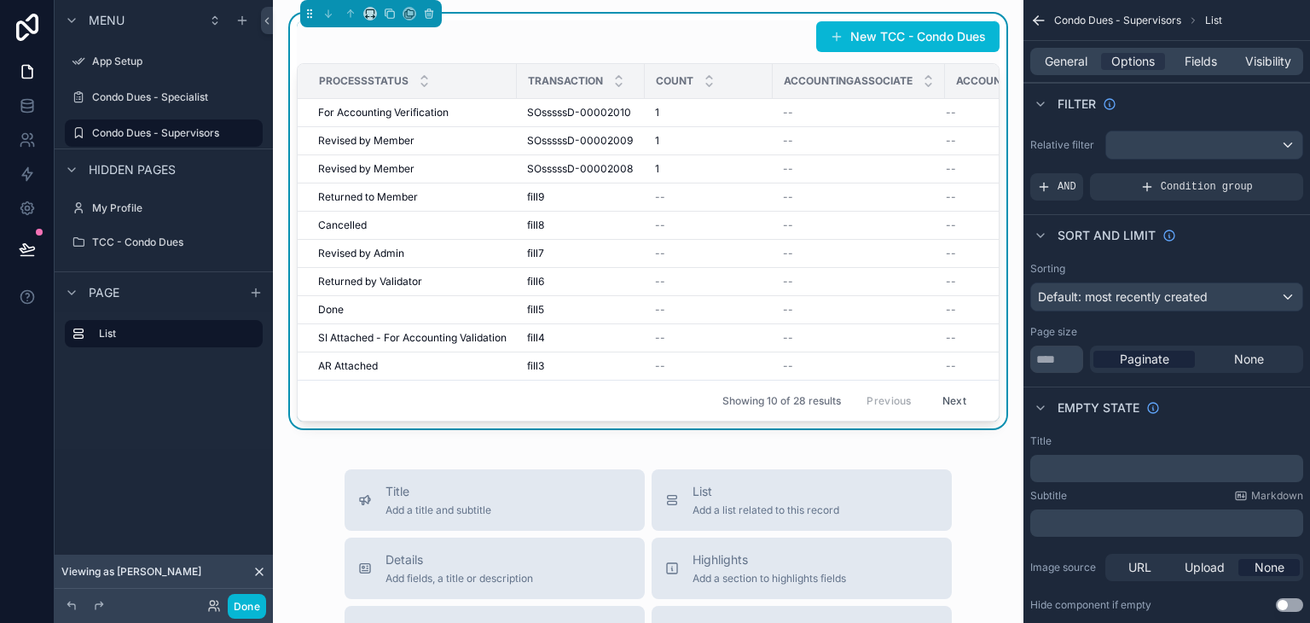
click at [565, 115] on span "SOsssssD-00002010" at bounding box center [579, 113] width 104 height 14
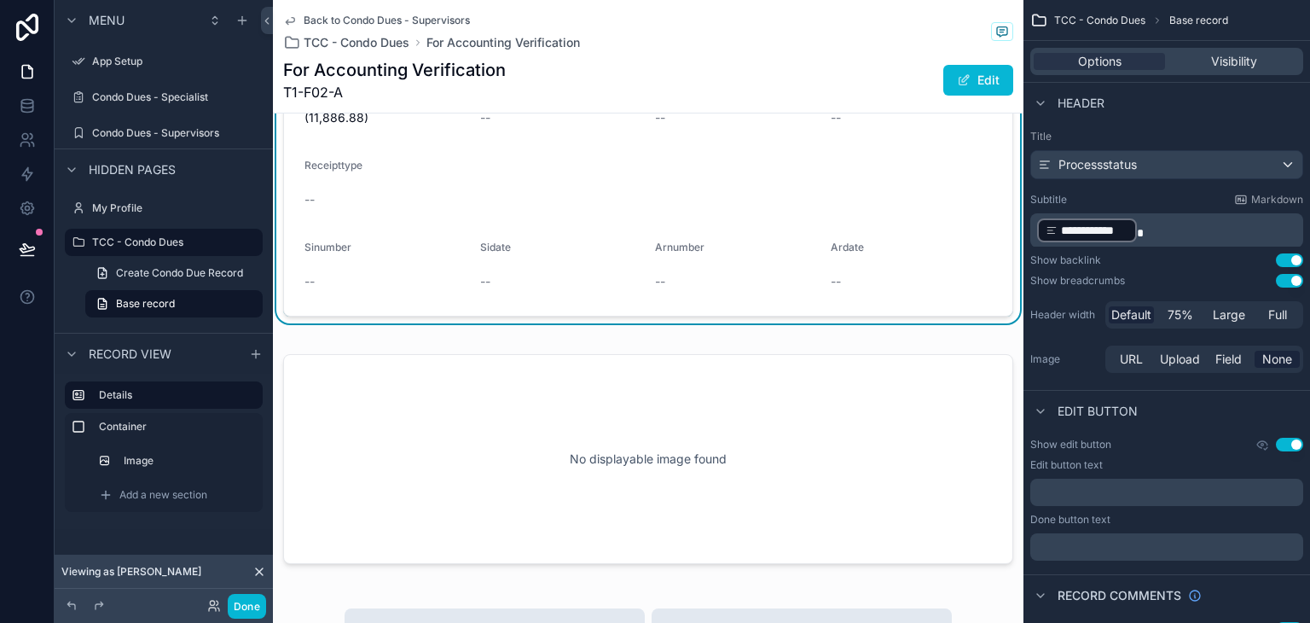
scroll to position [171, 0]
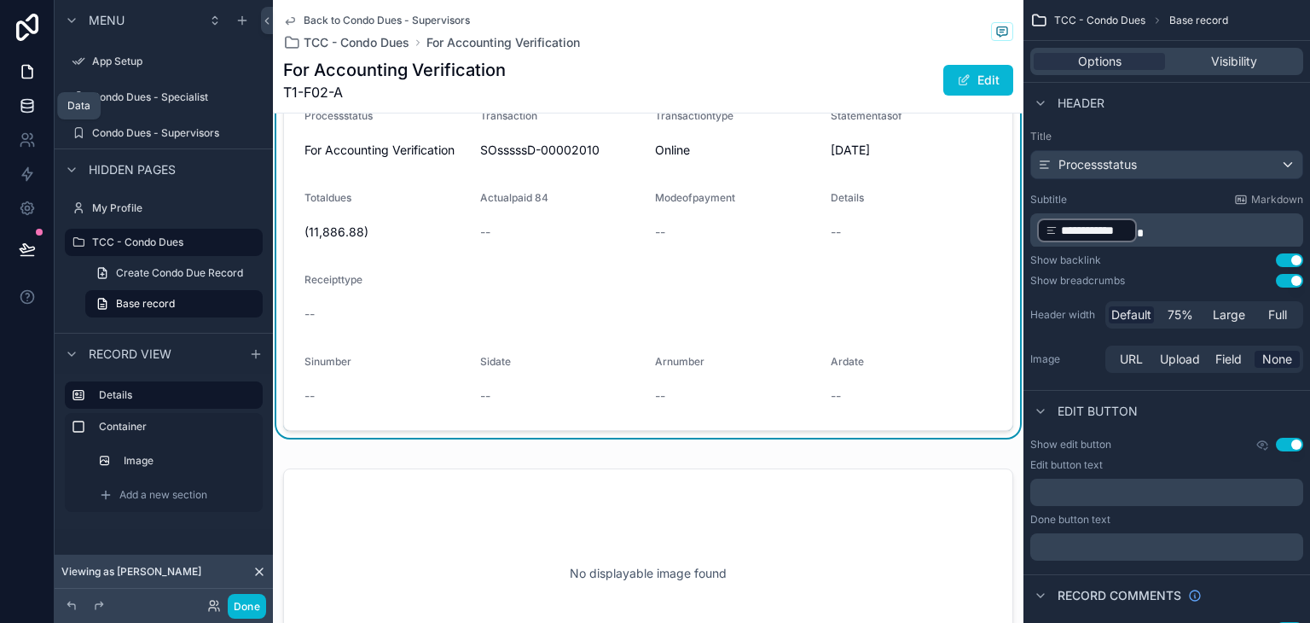
click at [38, 107] on link at bounding box center [27, 106] width 54 height 34
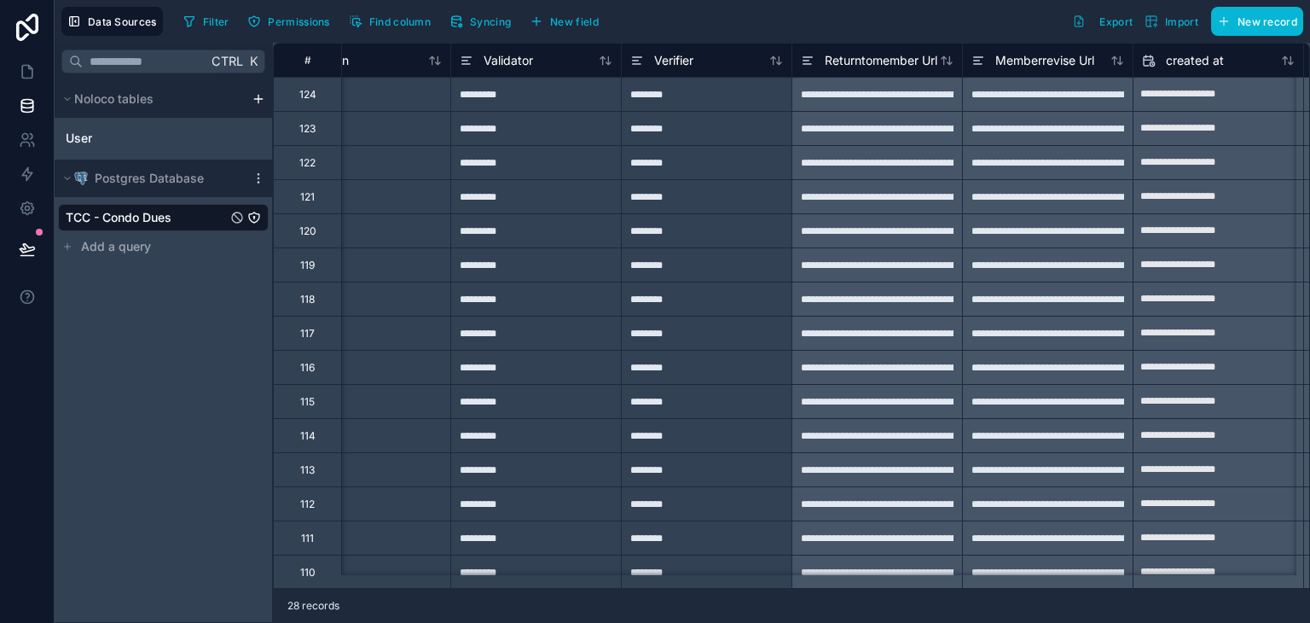
scroll to position [0, 11326]
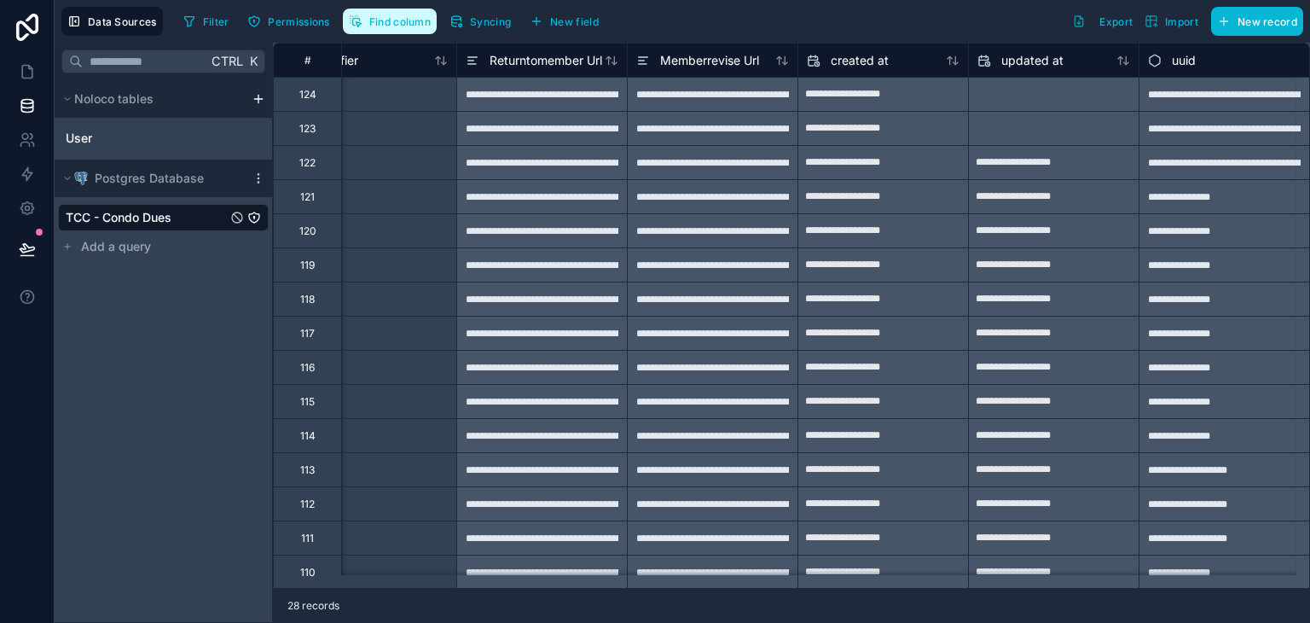
click at [391, 28] on button "Find column" at bounding box center [390, 22] width 94 height 26
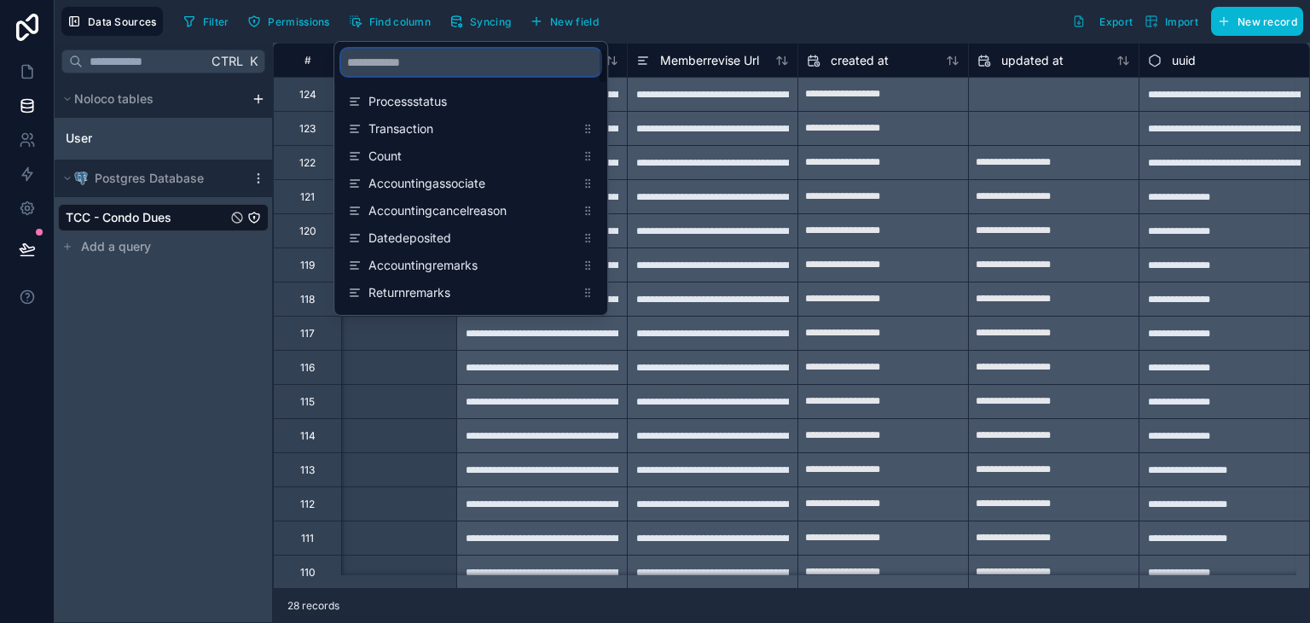
click at [400, 65] on input "scrollable content" at bounding box center [470, 62] width 259 height 27
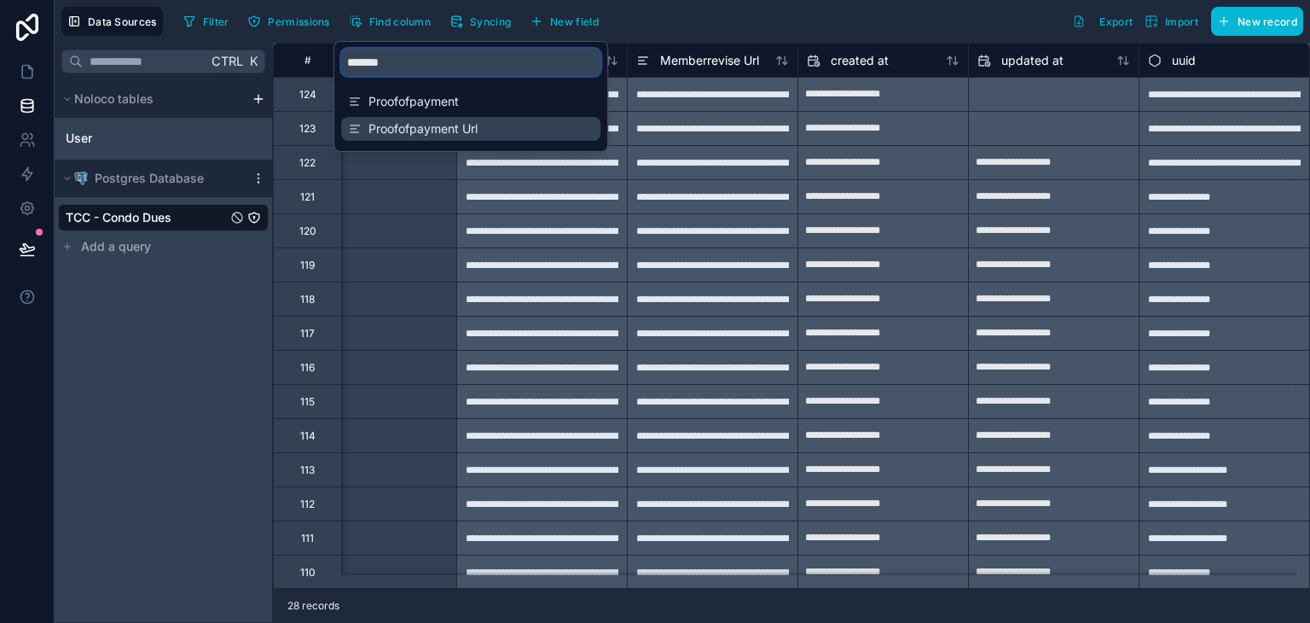
type input "******"
click at [410, 127] on span "Proofofpayment Url" at bounding box center [471, 128] width 206 height 17
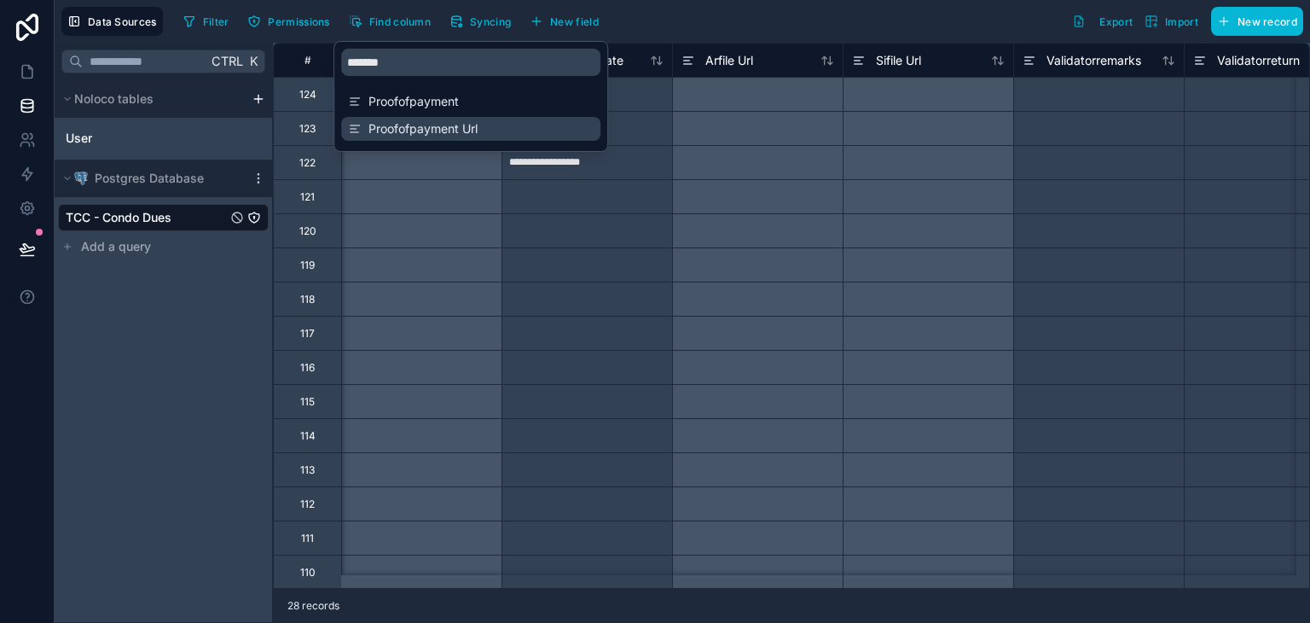
scroll to position [0, 9041]
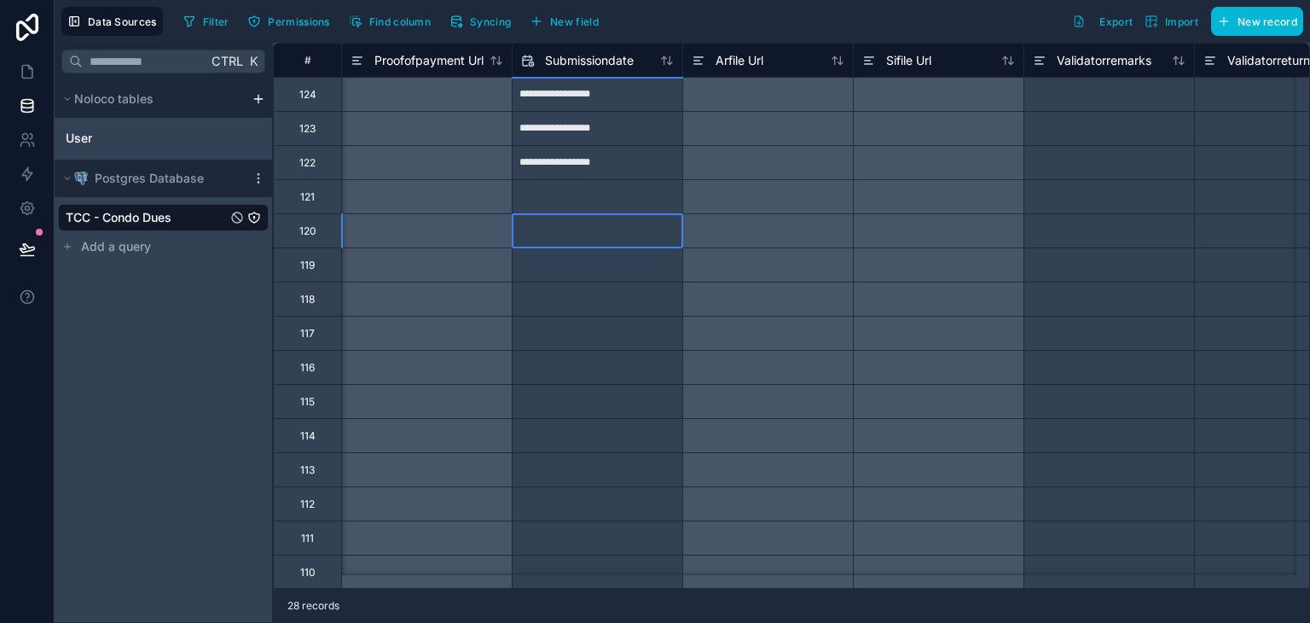
click at [661, 108] on input "text" at bounding box center [598, 94] width 170 height 27
select select "****"
select select "*"
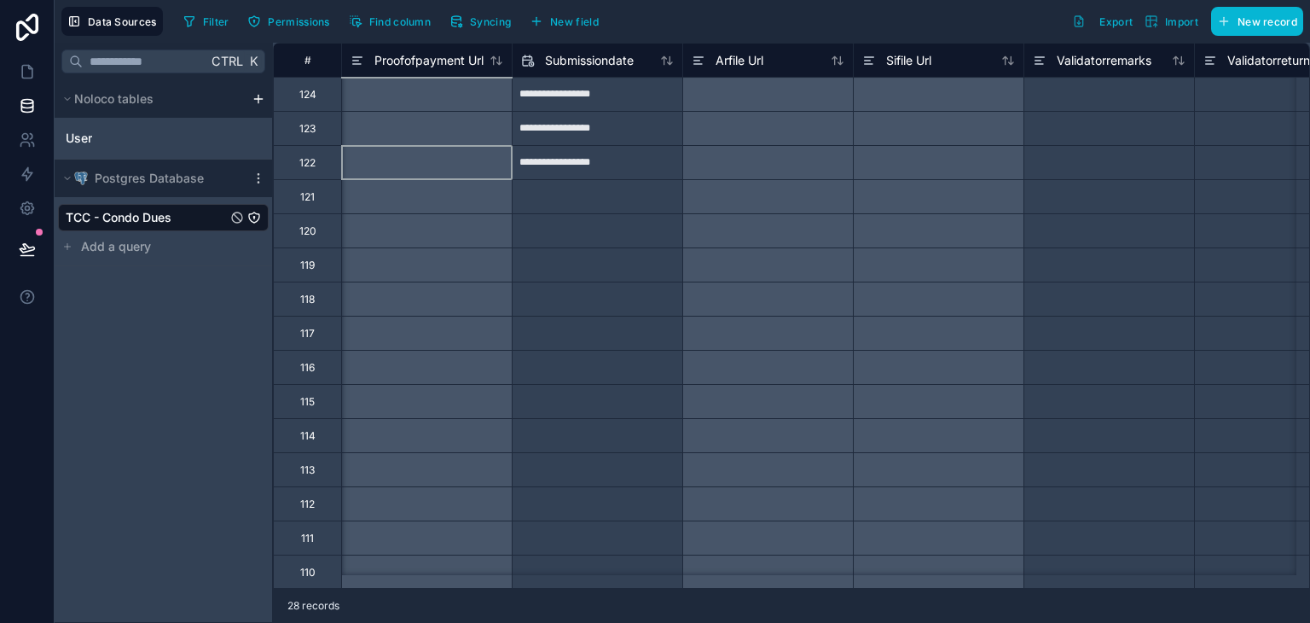
click at [455, 163] on div at bounding box center [426, 162] width 171 height 34
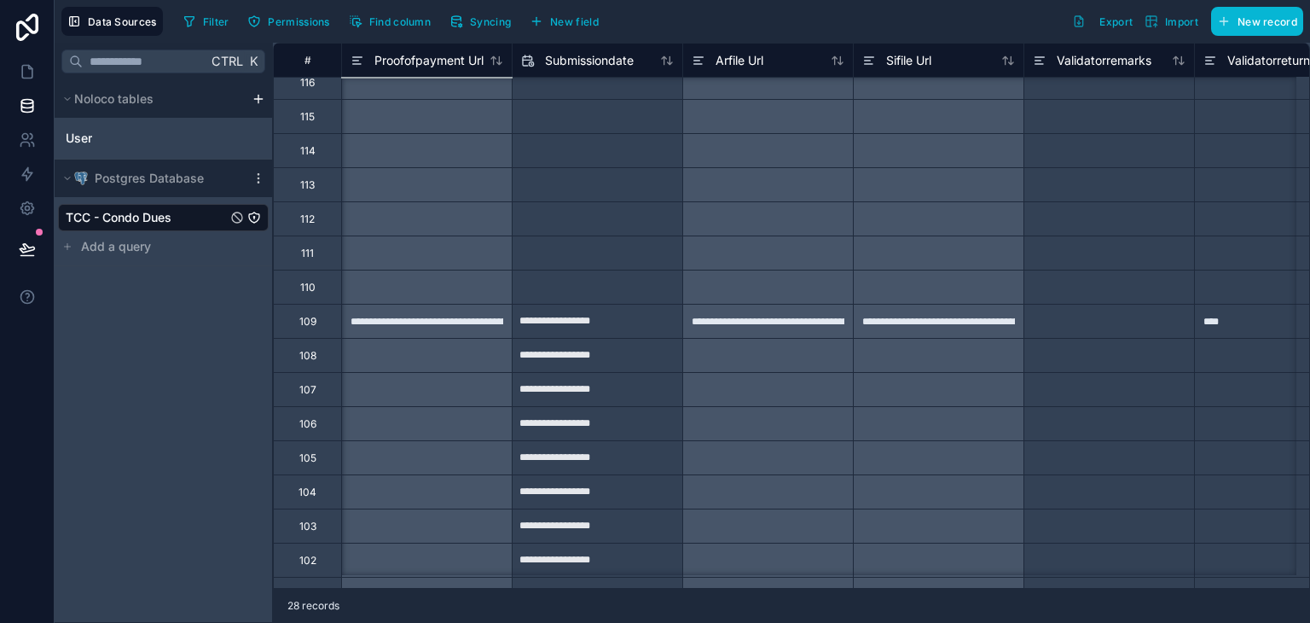
scroll to position [457, 9041]
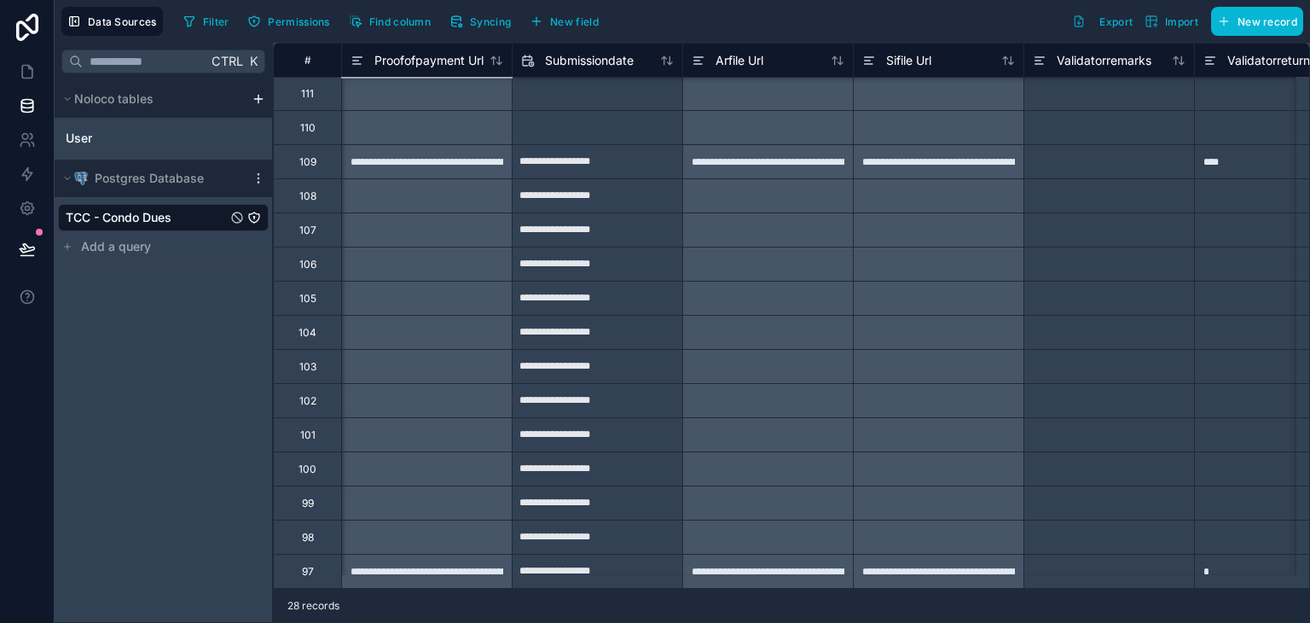
click at [489, 560] on div "**********" at bounding box center [426, 571] width 171 height 34
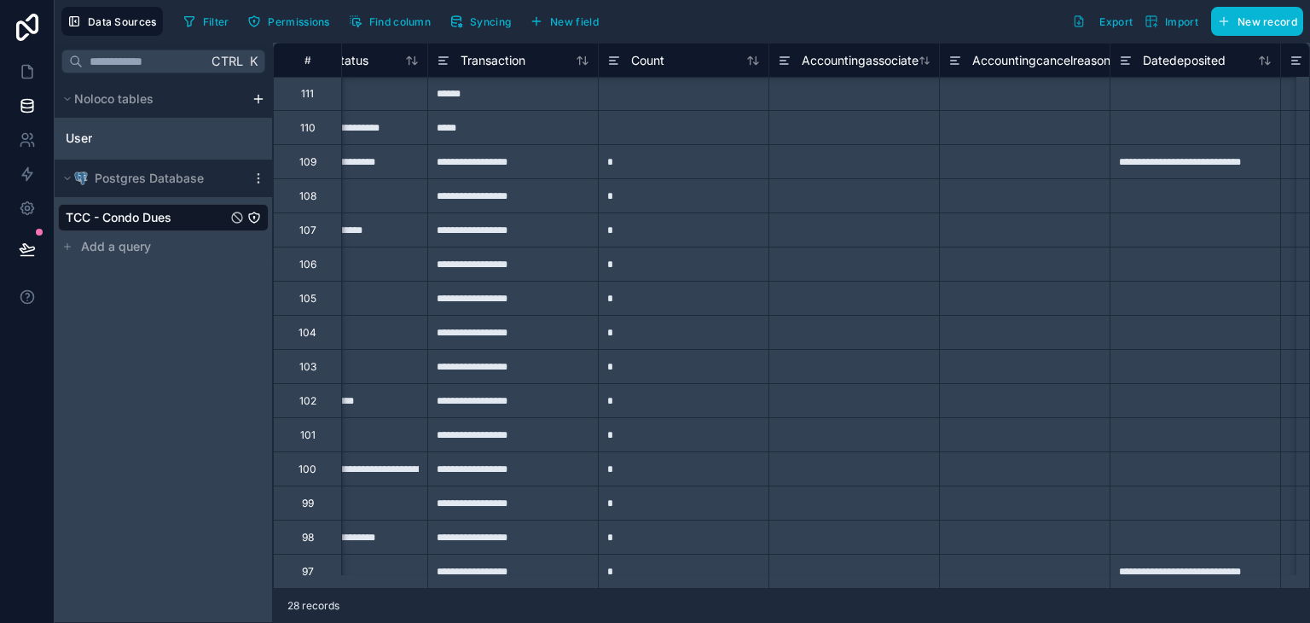
scroll to position [457, 0]
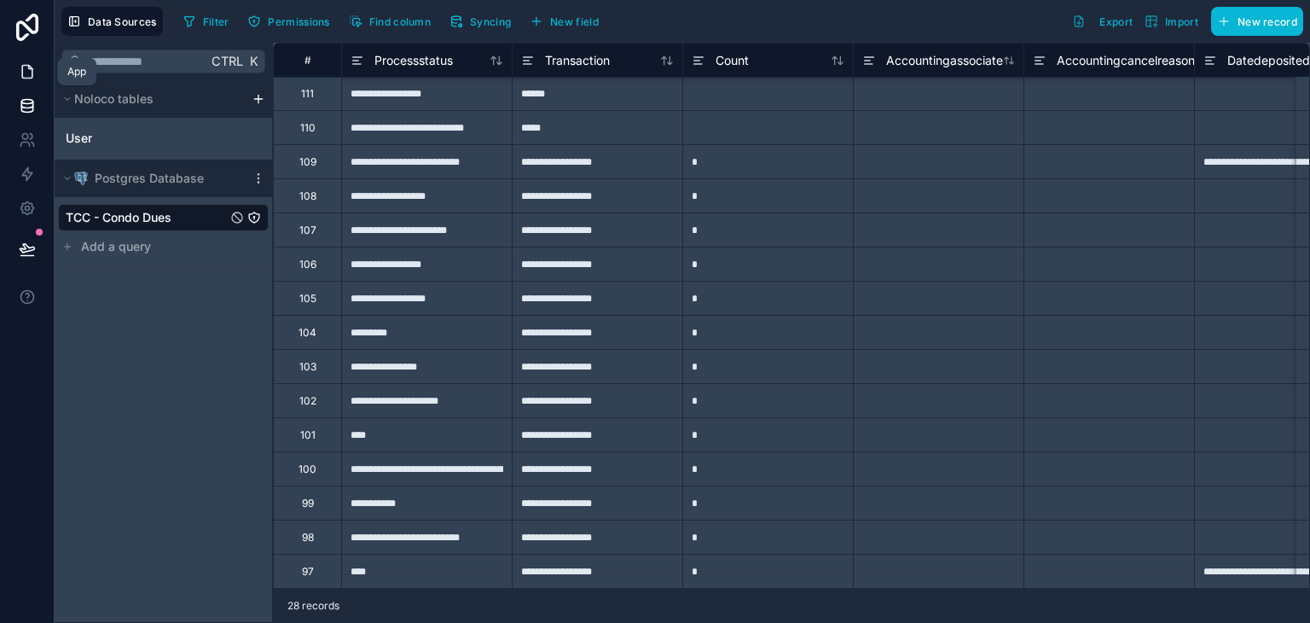
click at [34, 69] on icon at bounding box center [27, 71] width 17 height 17
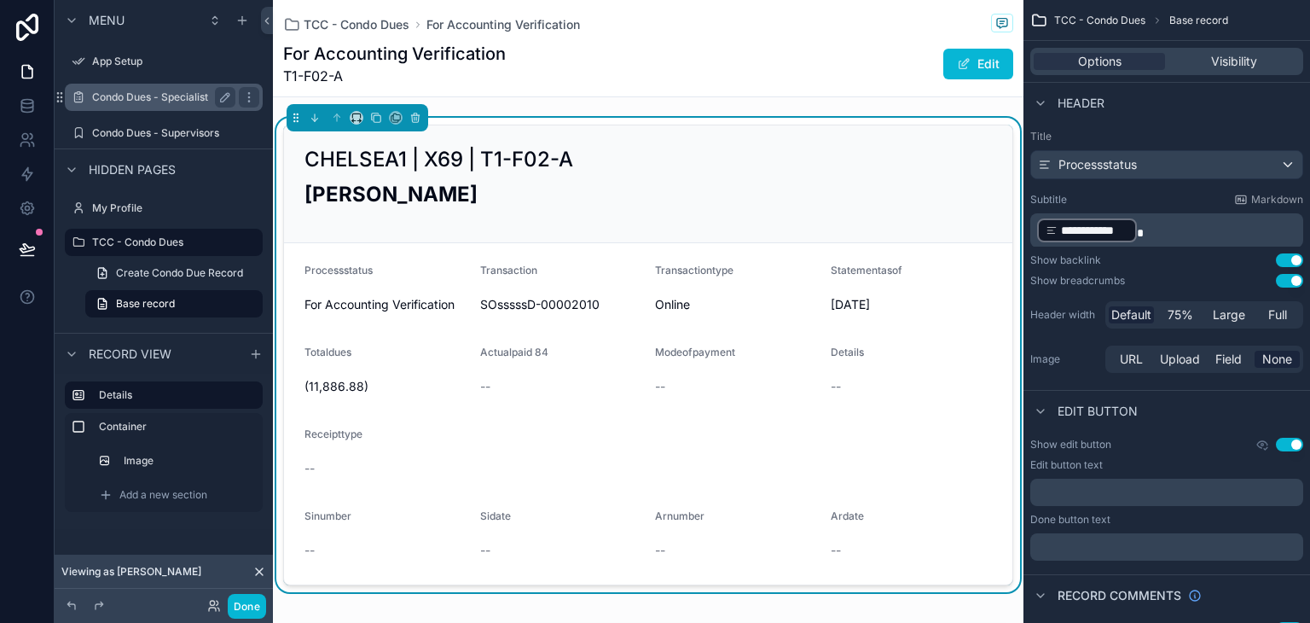
click at [157, 106] on div "Condo Dues - Specialist" at bounding box center [163, 97] width 143 height 20
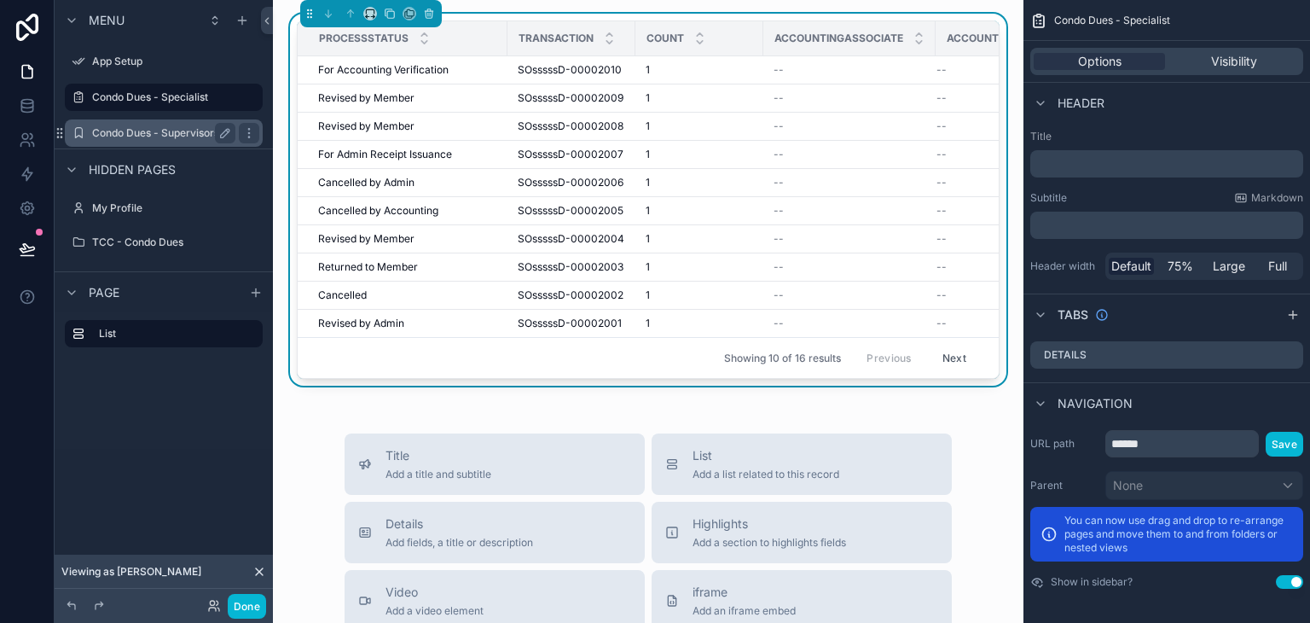
click at [159, 130] on label "Condo Dues - Supervisors" at bounding box center [160, 133] width 136 height 14
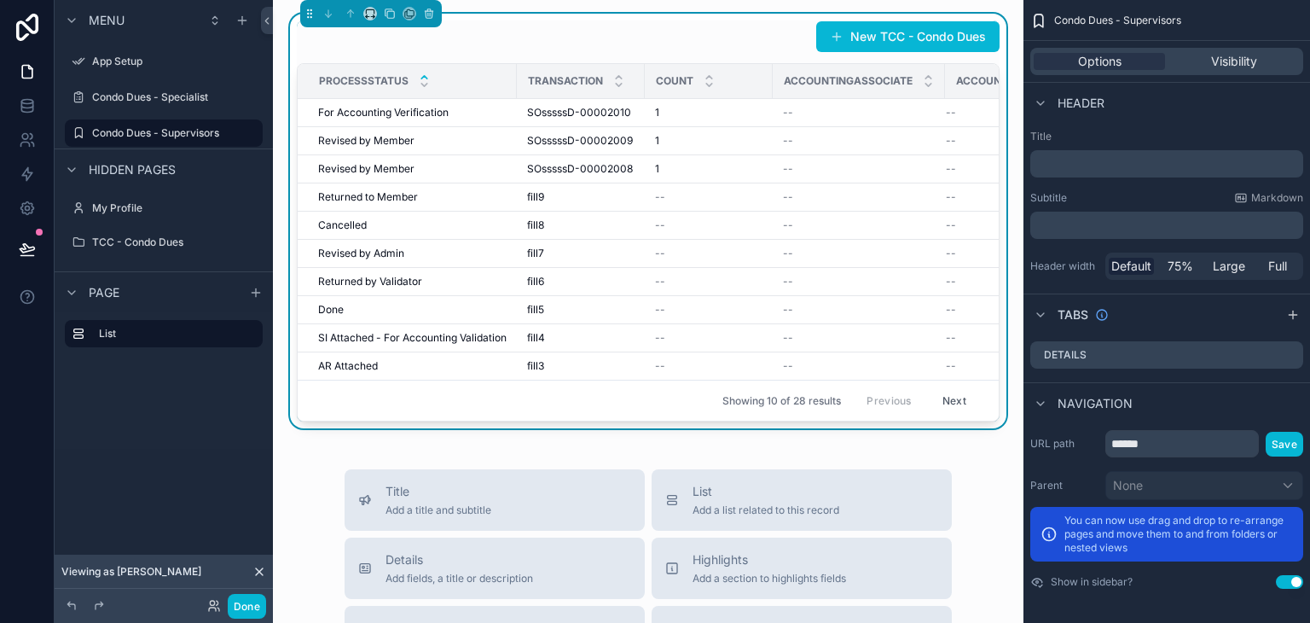
click at [420, 74] on icon "scrollable content" at bounding box center [424, 77] width 11 height 11
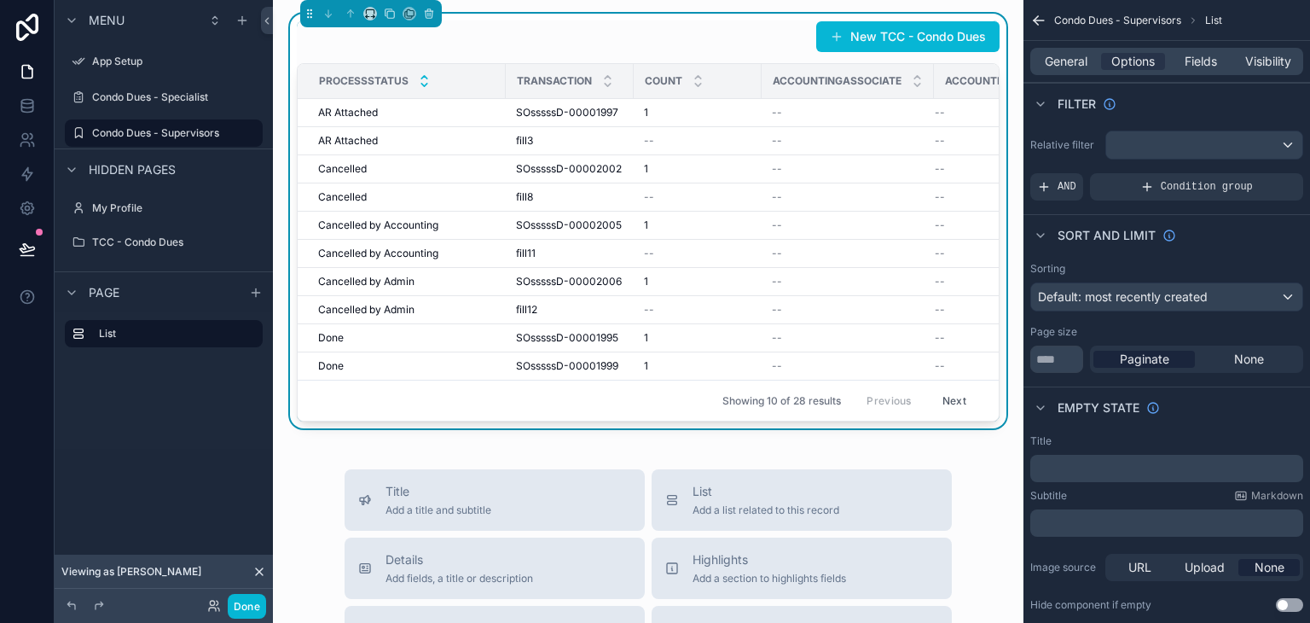
click at [419, 84] on icon "scrollable content" at bounding box center [424, 84] width 11 height 11
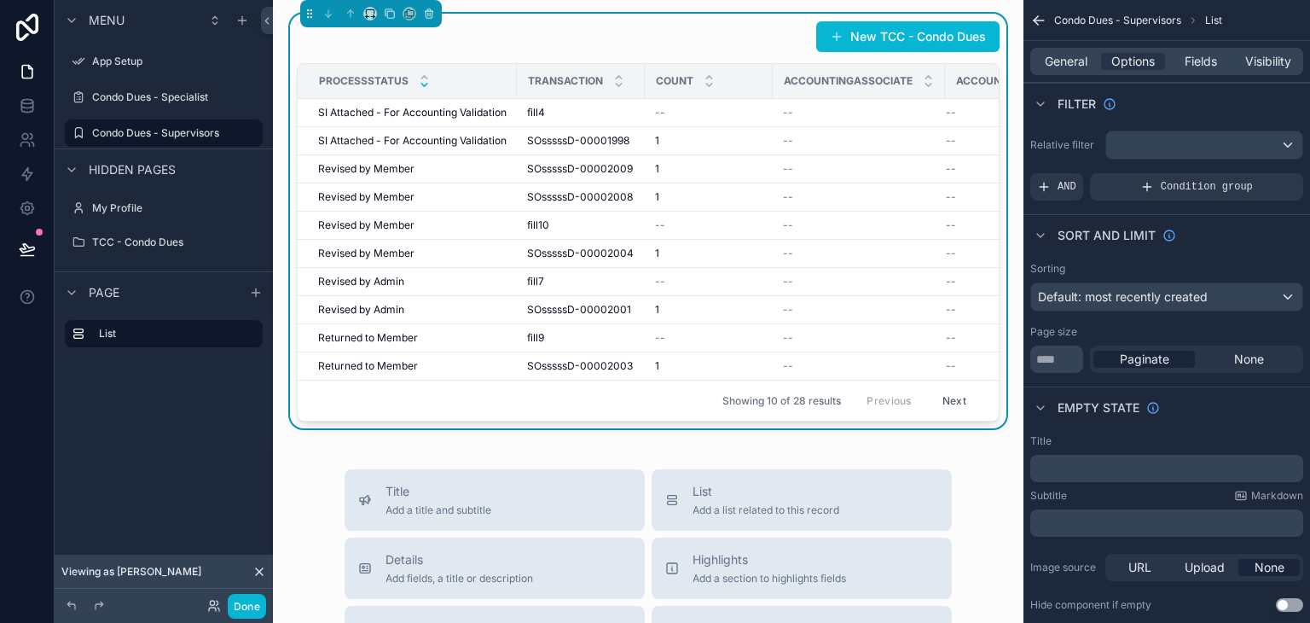
click at [419, 84] on icon "scrollable content" at bounding box center [424, 84] width 11 height 11
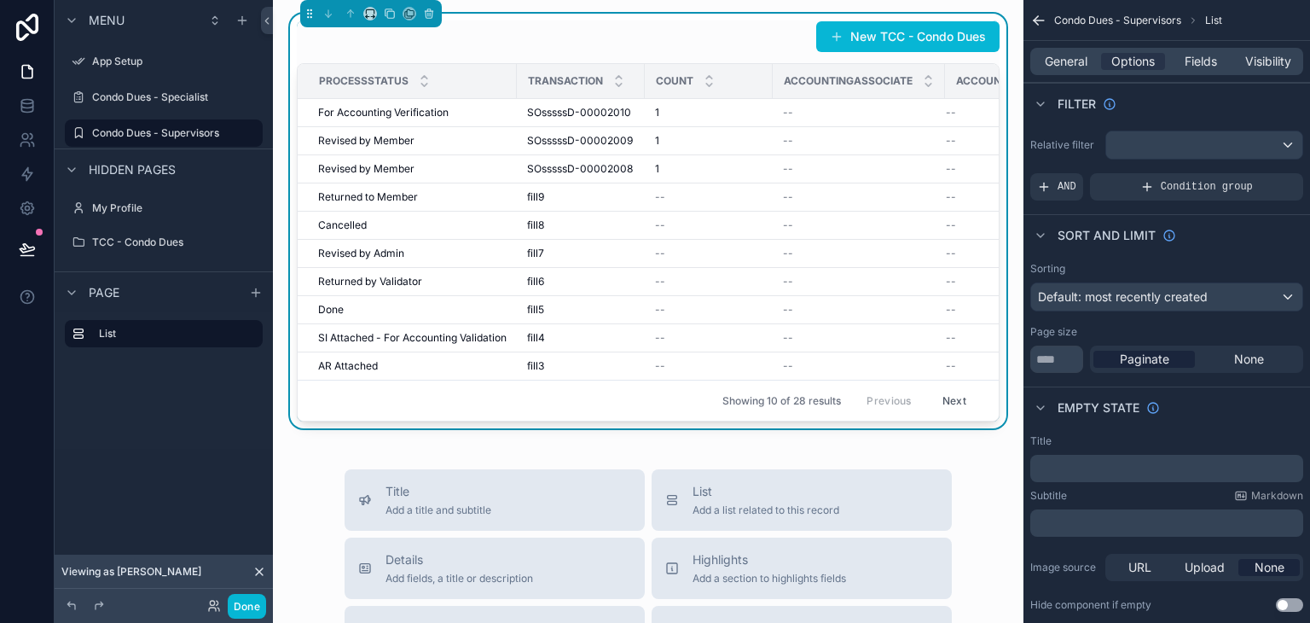
click at [939, 403] on button "Next" at bounding box center [954, 400] width 48 height 26
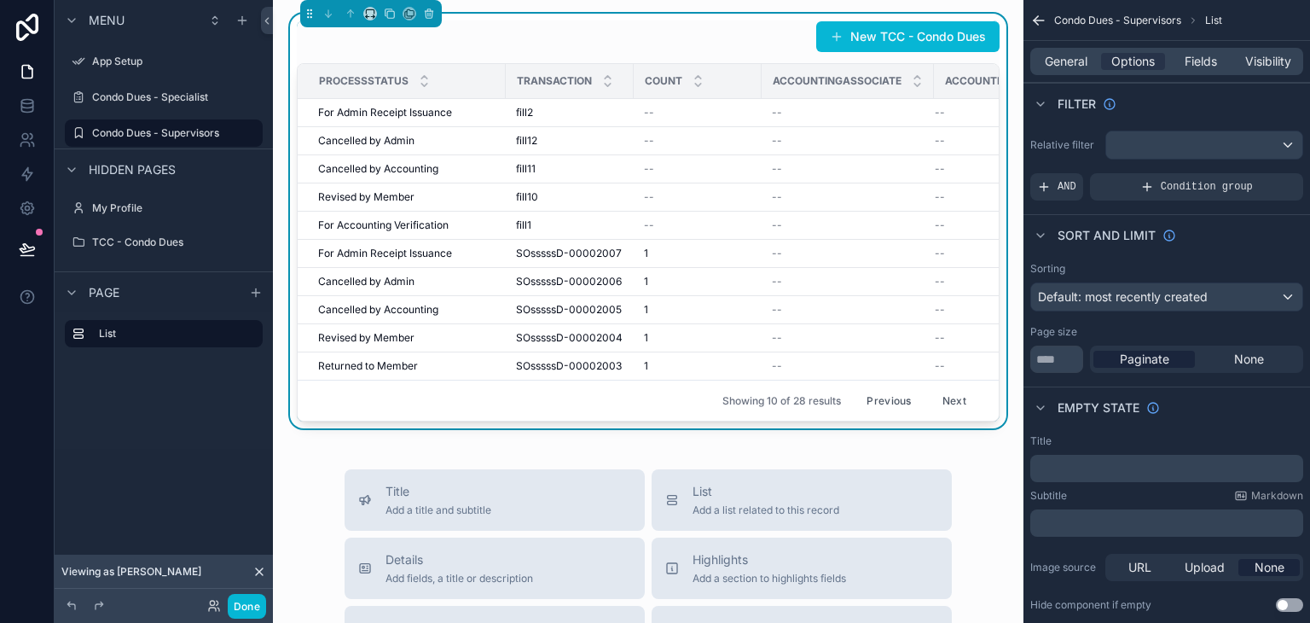
click at [940, 396] on button "Next" at bounding box center [954, 400] width 48 height 26
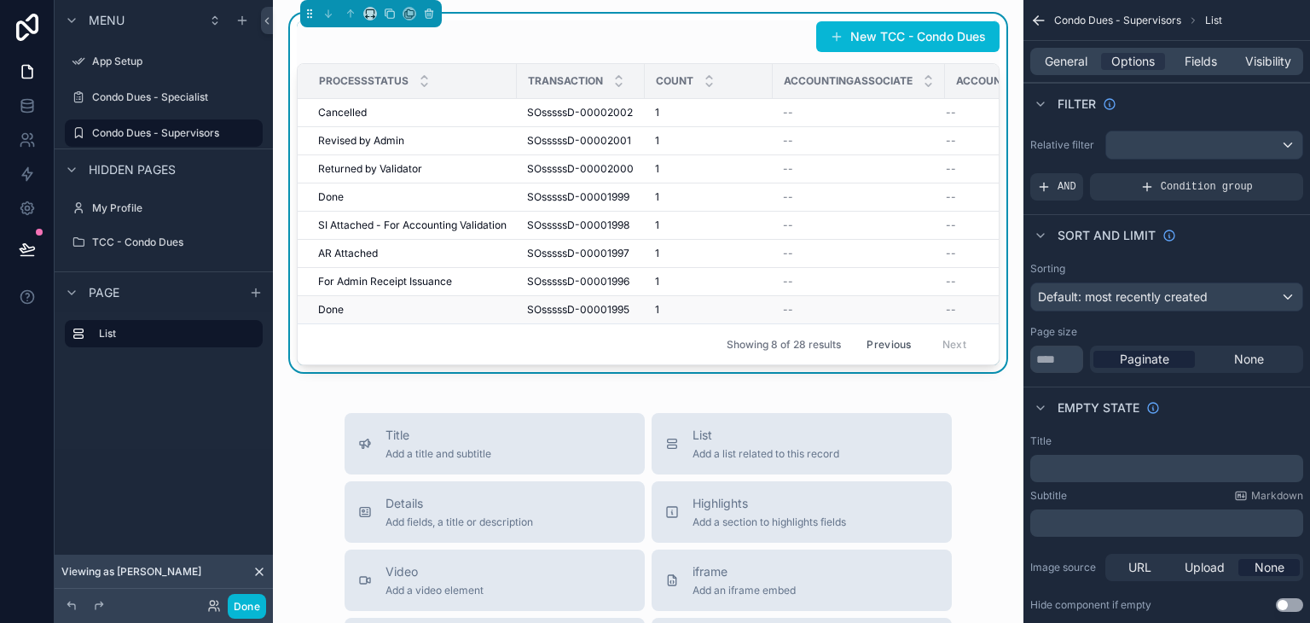
click at [486, 296] on td "Done Done" at bounding box center [407, 310] width 219 height 28
click at [491, 310] on div "Done Done" at bounding box center [412, 310] width 188 height 14
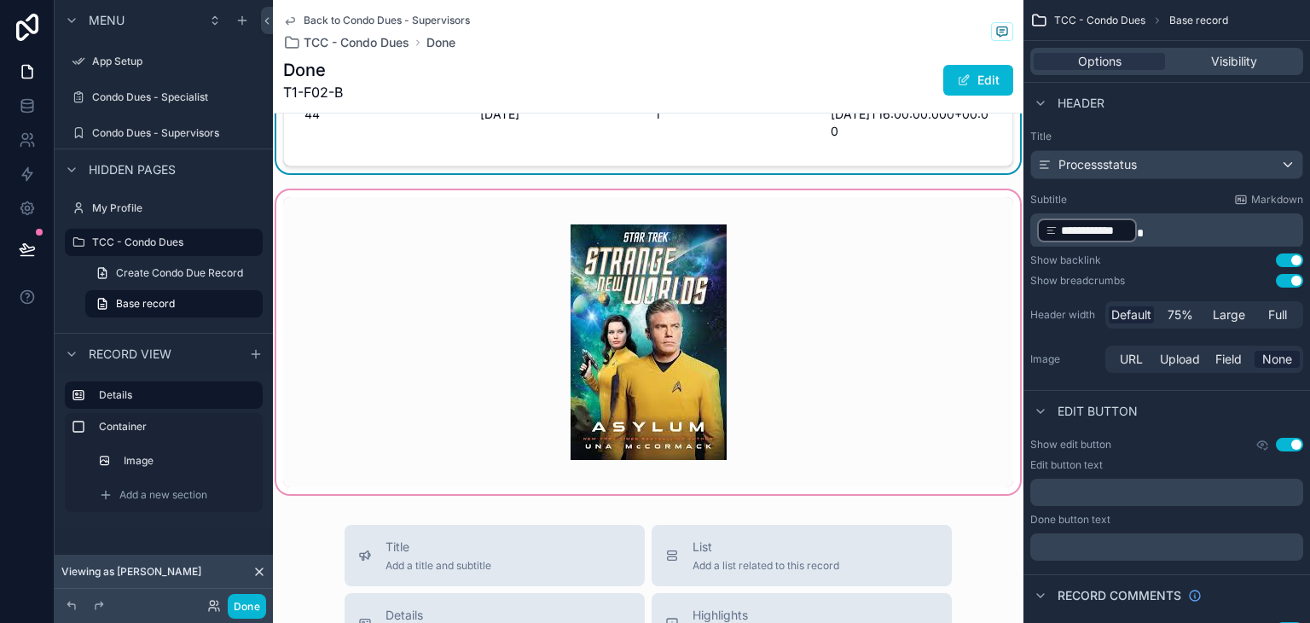
scroll to position [426, 0]
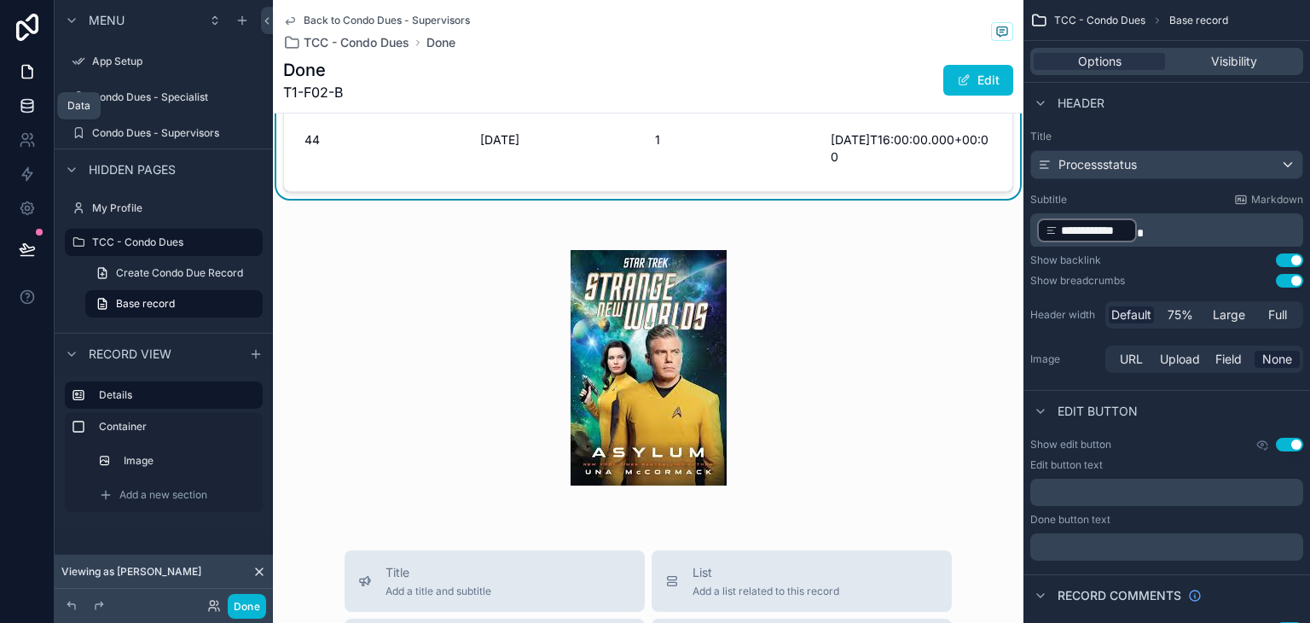
click at [21, 104] on icon at bounding box center [26, 104] width 11 height 7
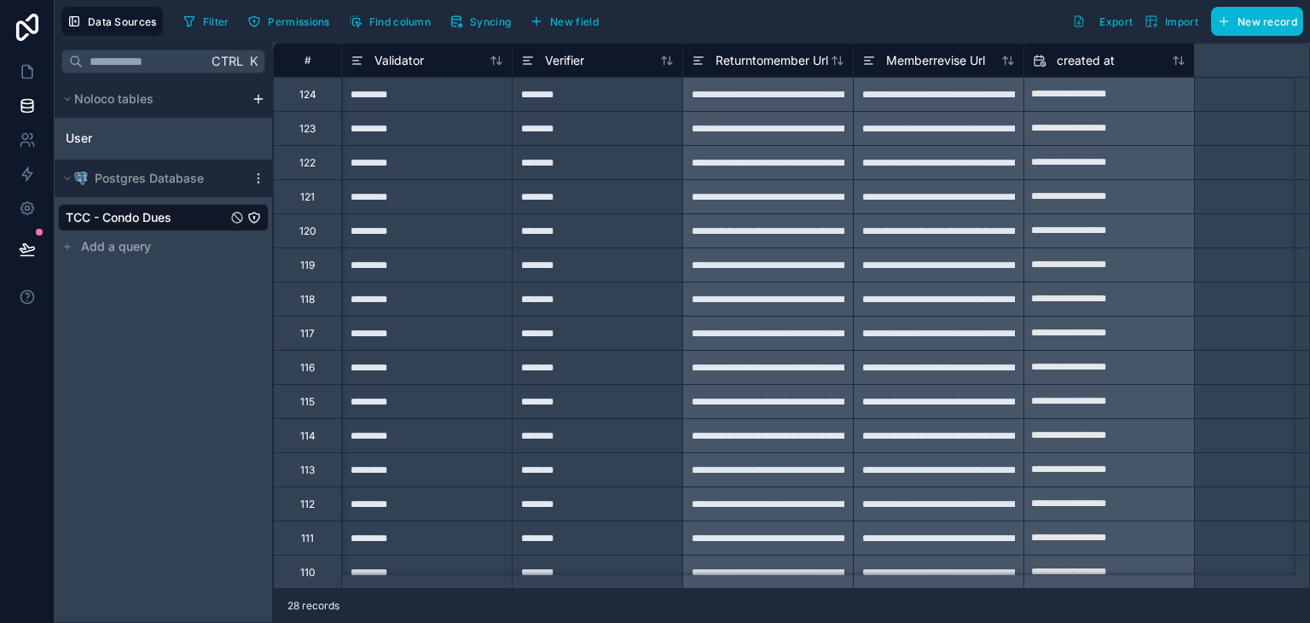
scroll to position [0, 11326]
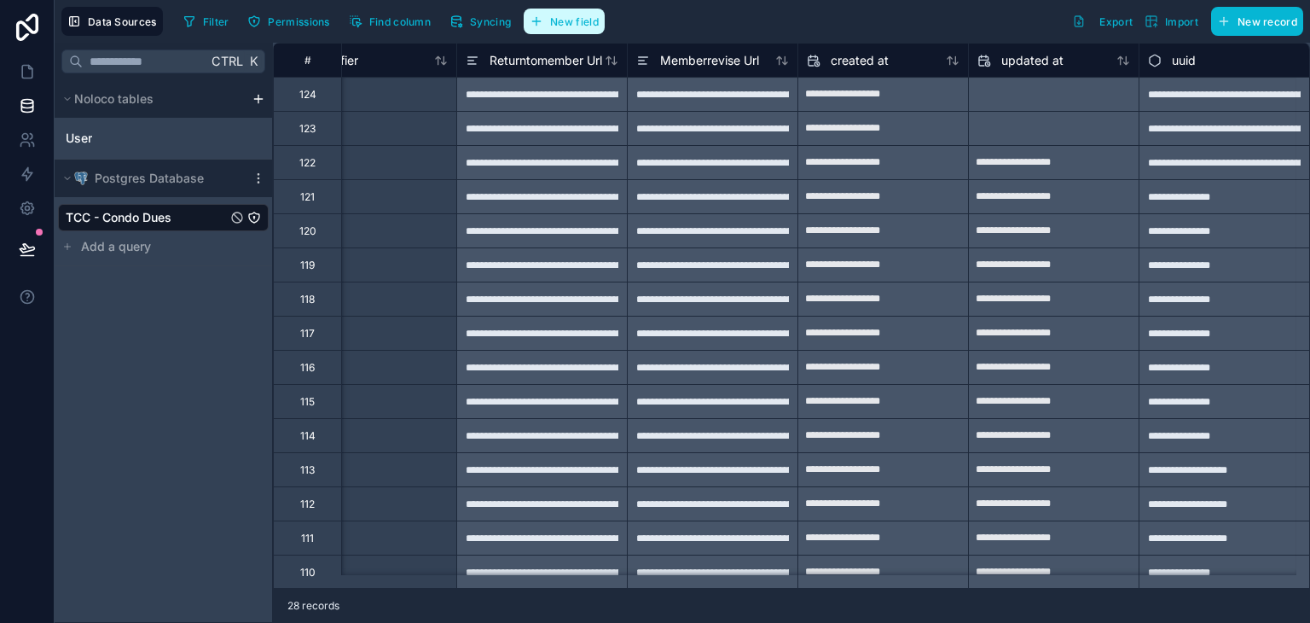
click at [554, 25] on span "New field" at bounding box center [574, 21] width 49 height 13
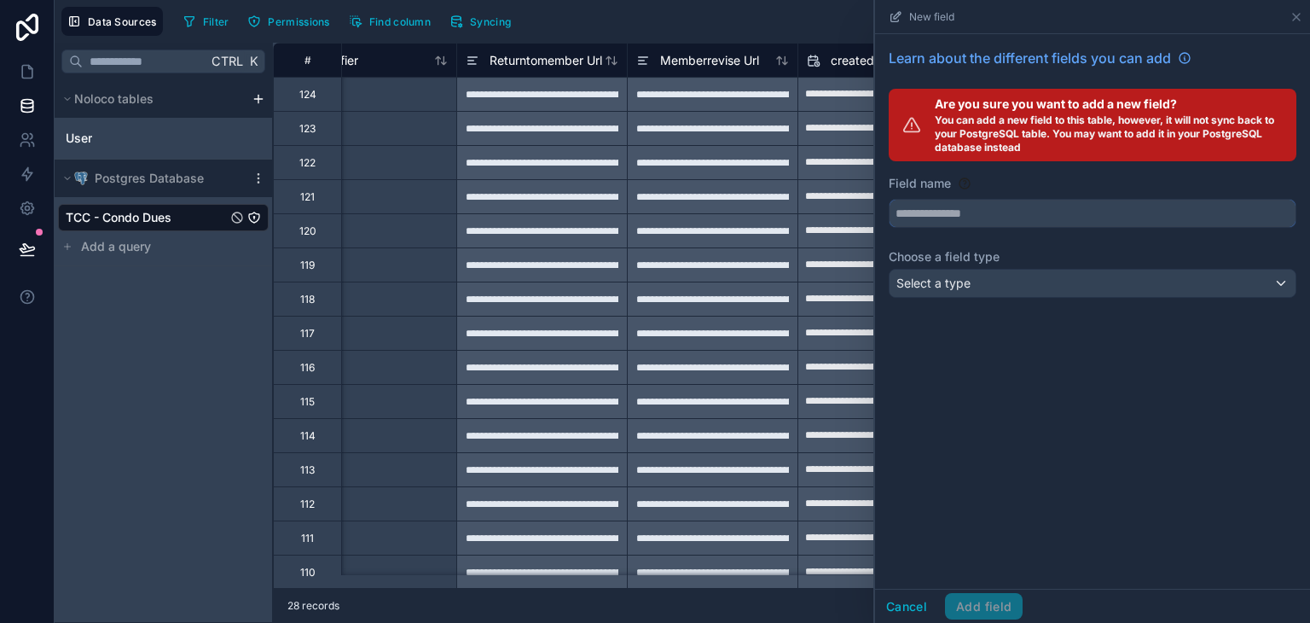
click at [972, 226] on input "text" at bounding box center [1093, 213] width 406 height 27
click at [889, 199] on button "******" at bounding box center [1093, 213] width 408 height 29
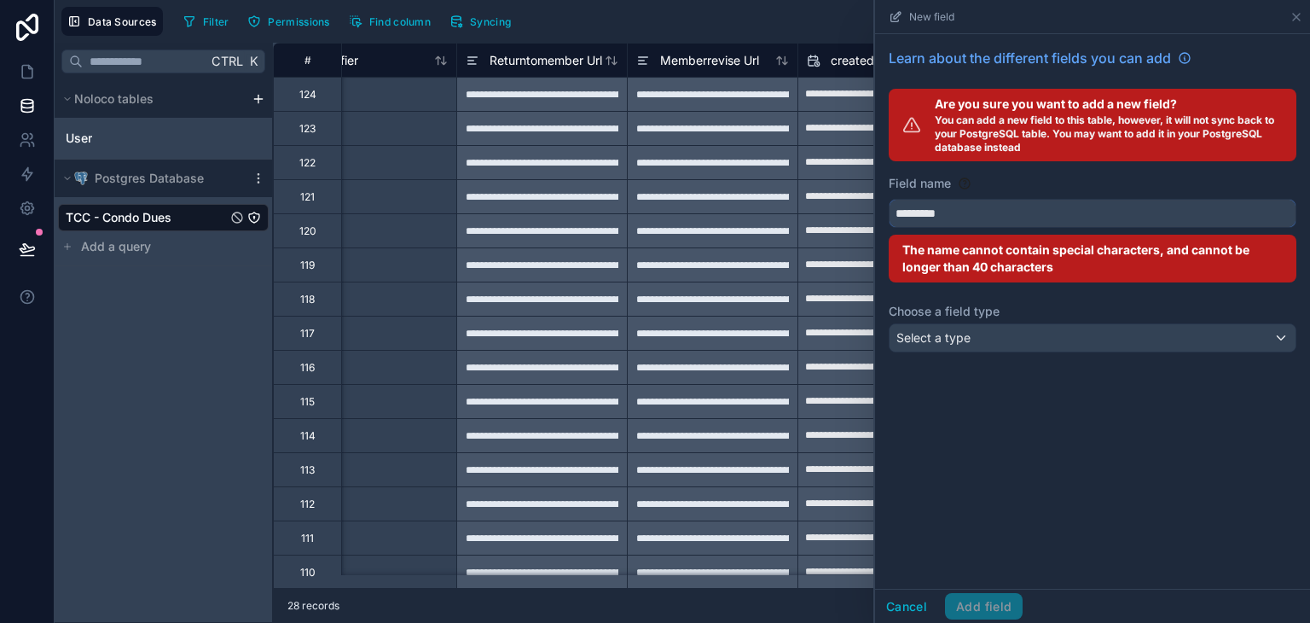
click at [889, 199] on button "********" at bounding box center [1093, 213] width 408 height 29
click at [889, 199] on button "**********" at bounding box center [1093, 213] width 408 height 29
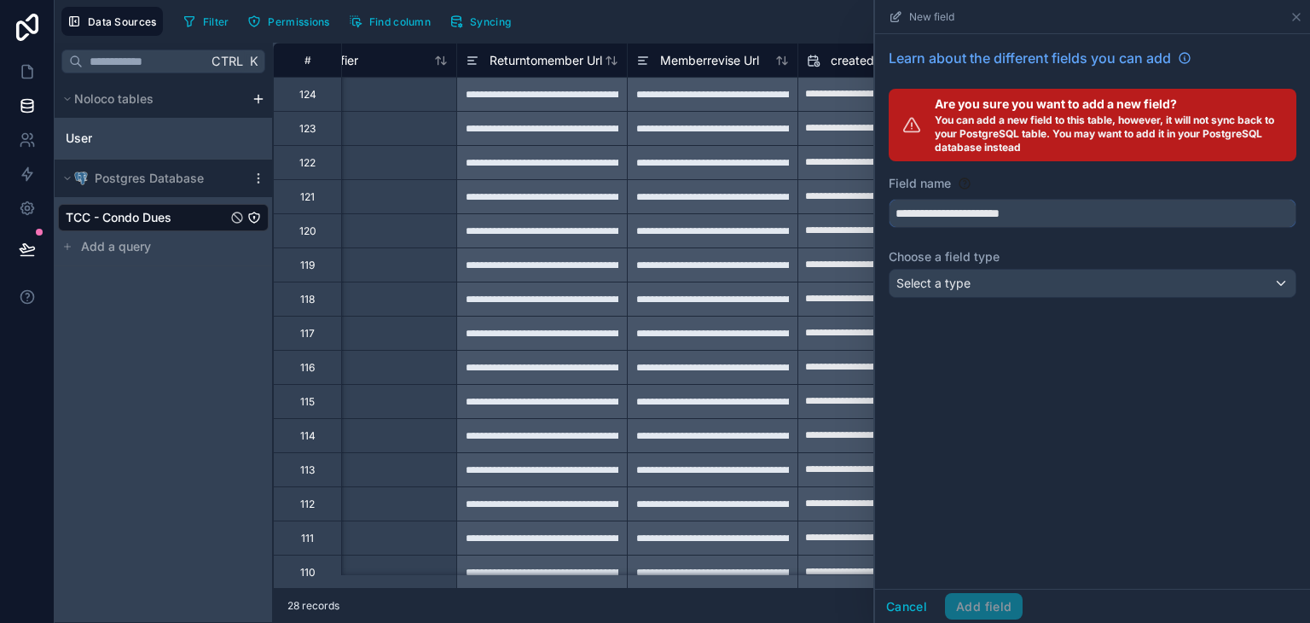
type input "**********"
click at [1072, 277] on div "Select a type" at bounding box center [1093, 283] width 406 height 27
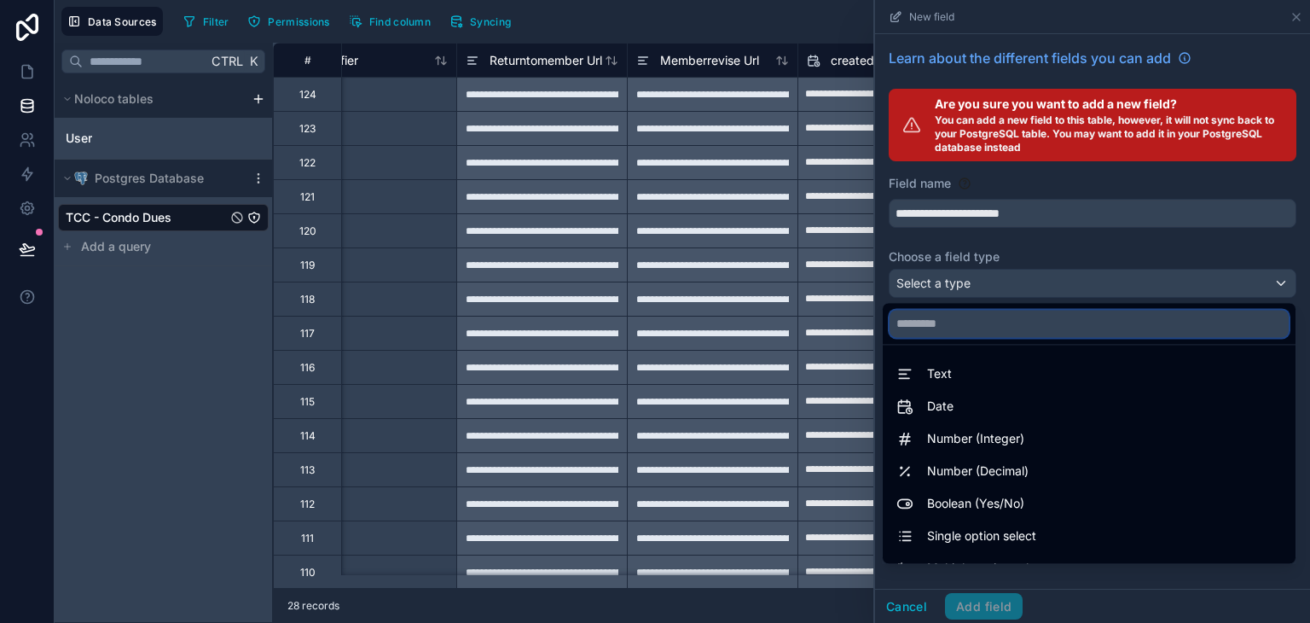
click at [1053, 328] on input "text" at bounding box center [1089, 323] width 399 height 27
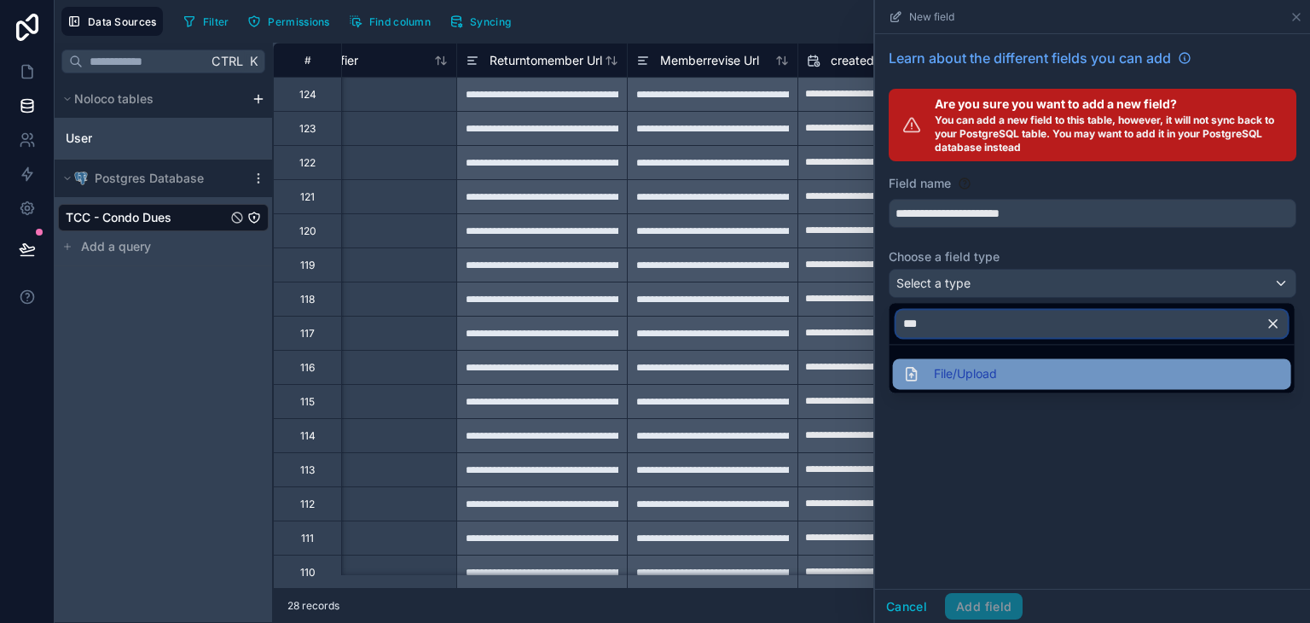
type input "***"
click at [1038, 374] on div "File/Upload" at bounding box center [1092, 373] width 378 height 20
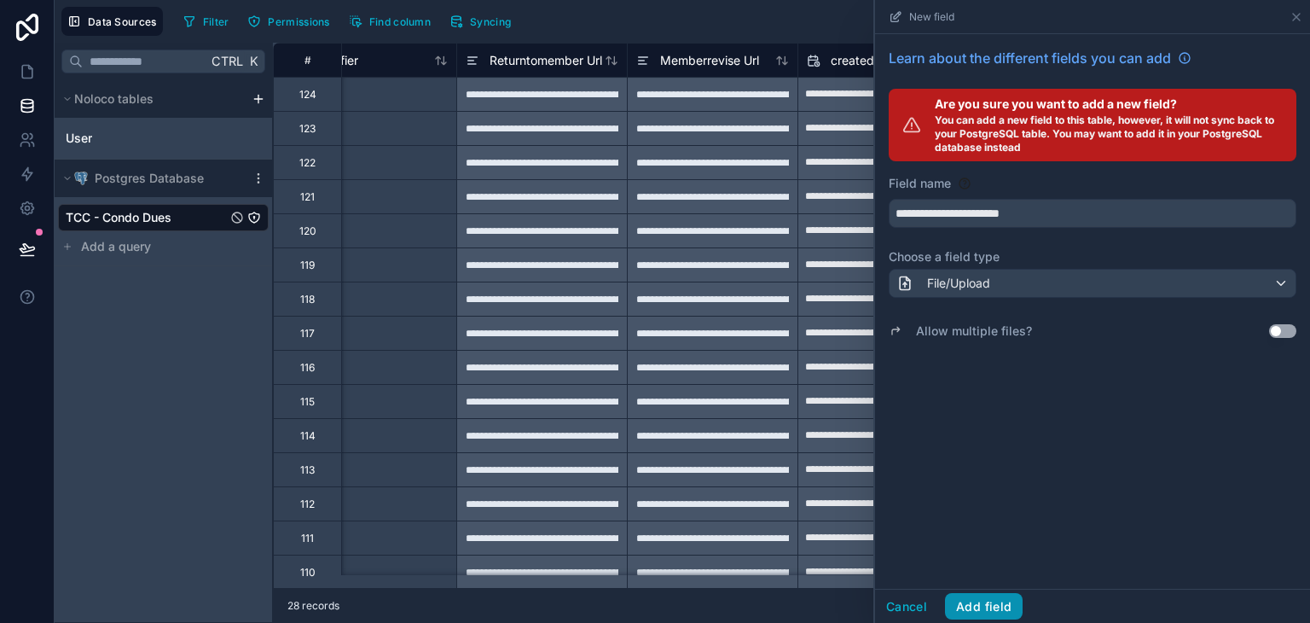
click at [990, 608] on button "Add field" at bounding box center [984, 606] width 78 height 27
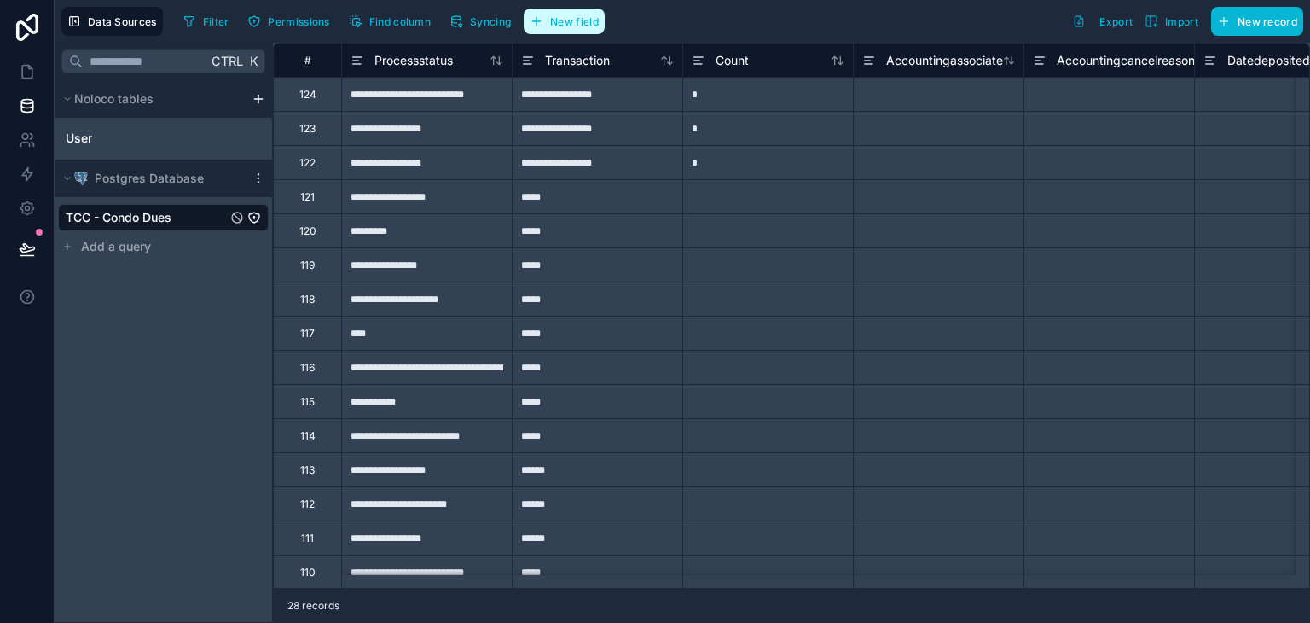
click at [564, 32] on button "New field" at bounding box center [564, 22] width 81 height 26
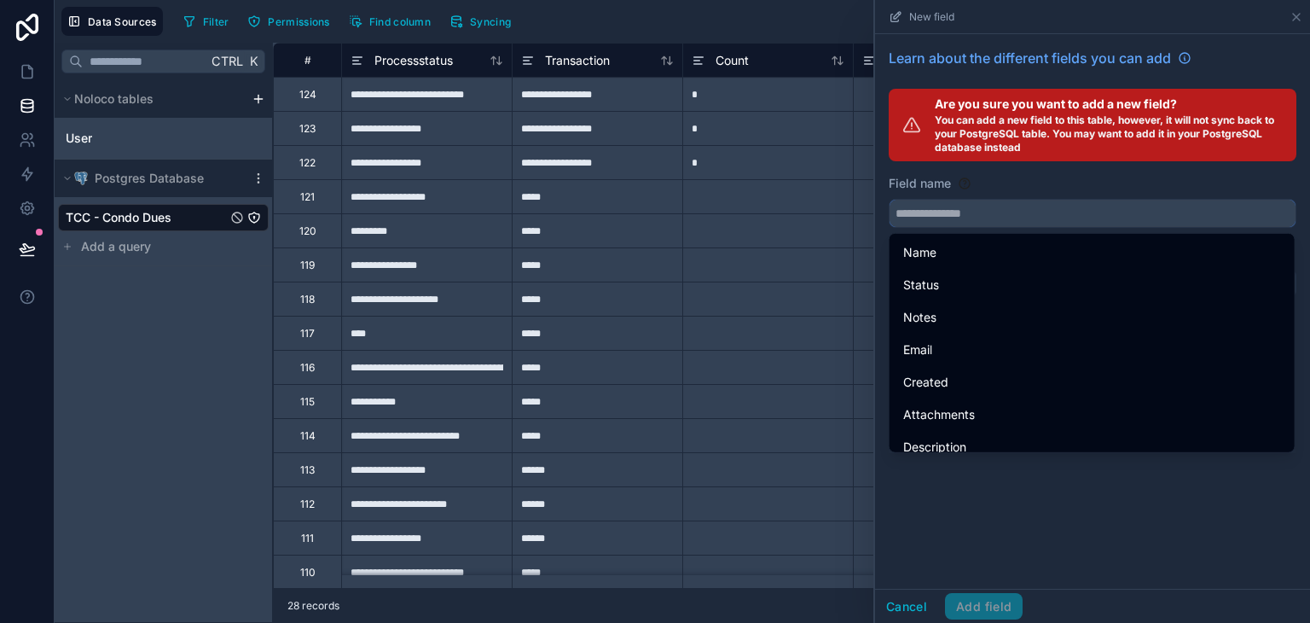
click at [948, 209] on input "text" at bounding box center [1093, 213] width 406 height 27
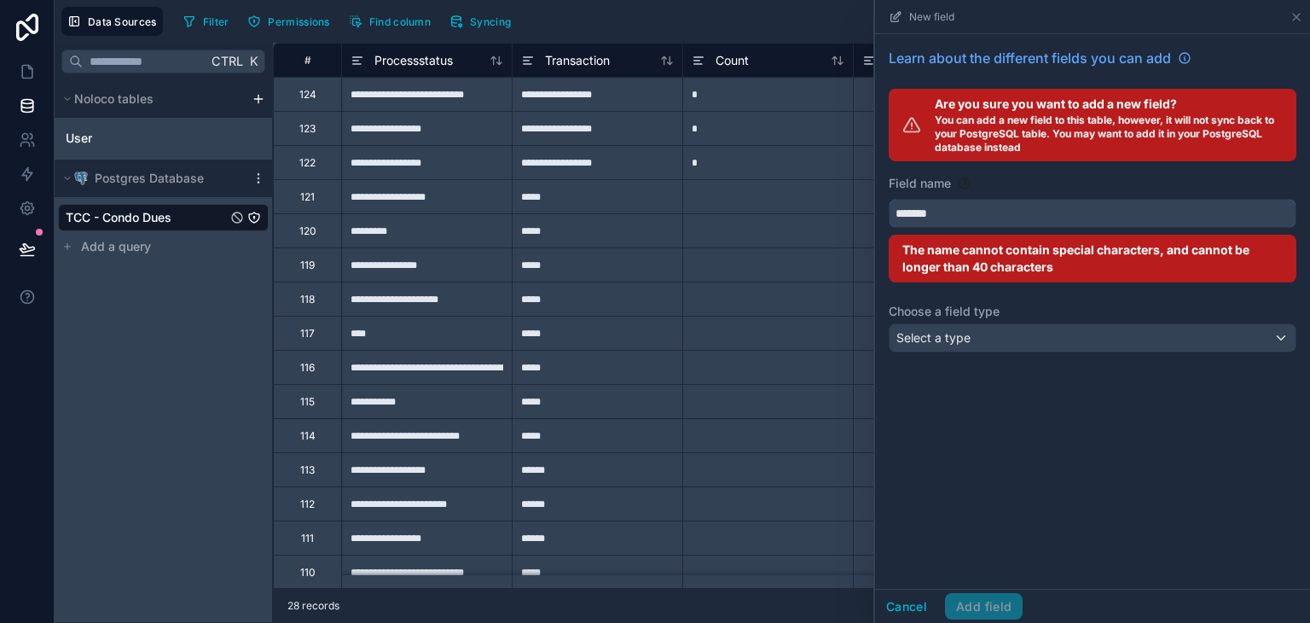
click at [889, 199] on button "******" at bounding box center [1093, 213] width 408 height 29
click at [889, 199] on button "********" at bounding box center [1093, 213] width 408 height 29
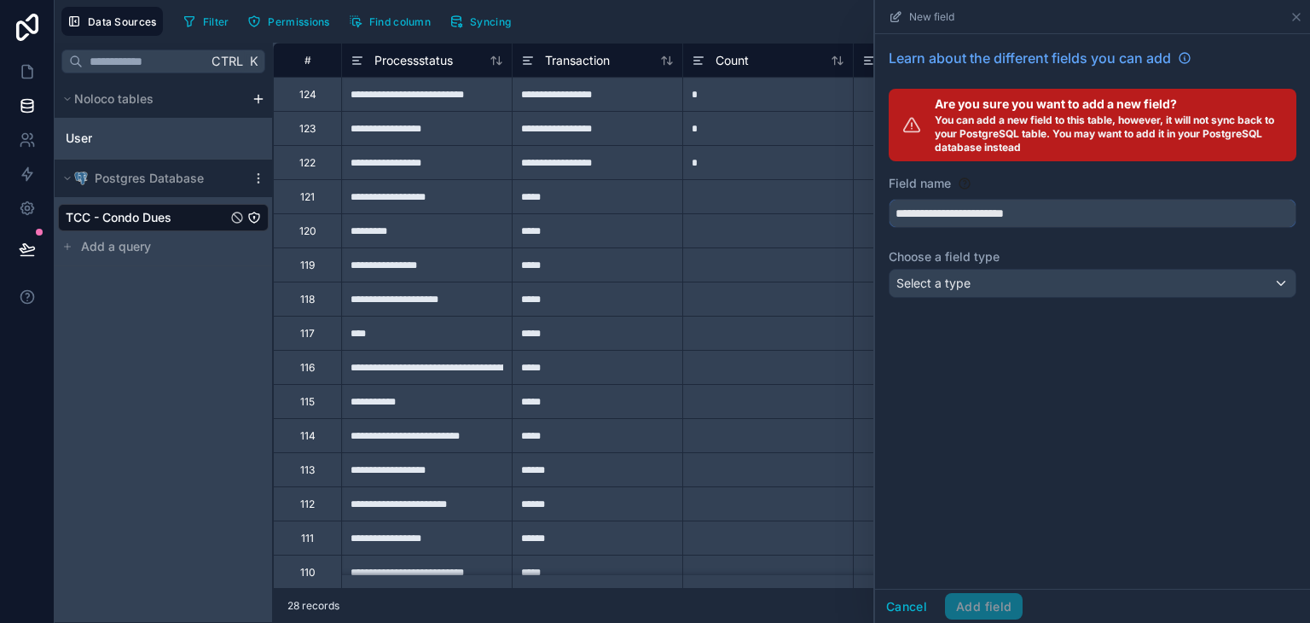
click at [889, 199] on button "**********" at bounding box center [1093, 213] width 408 height 29
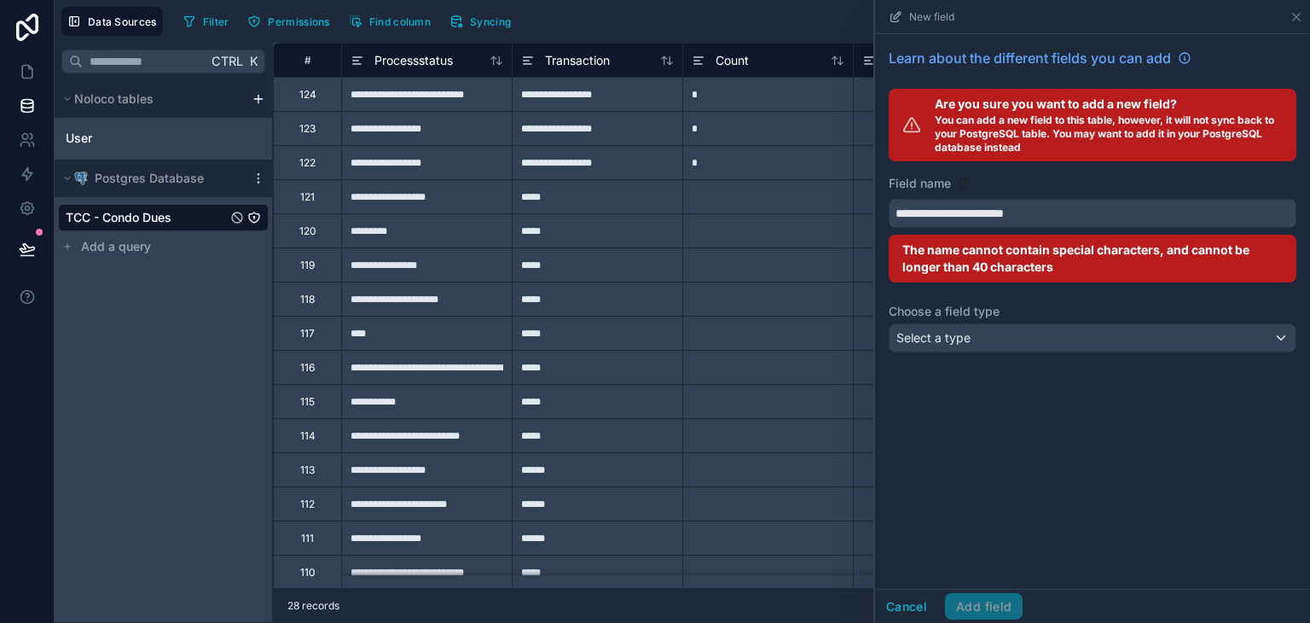
click at [889, 199] on button "**********" at bounding box center [1093, 213] width 408 height 29
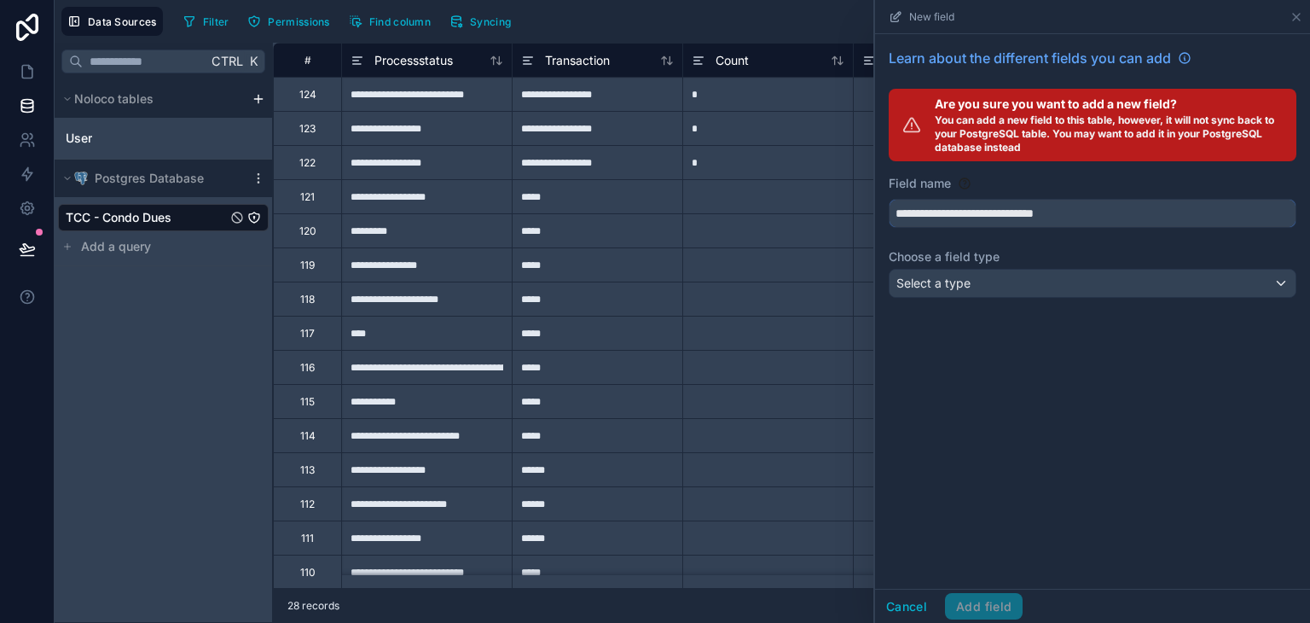
type input "**********"
click at [979, 281] on div "Select a type" at bounding box center [1093, 283] width 406 height 27
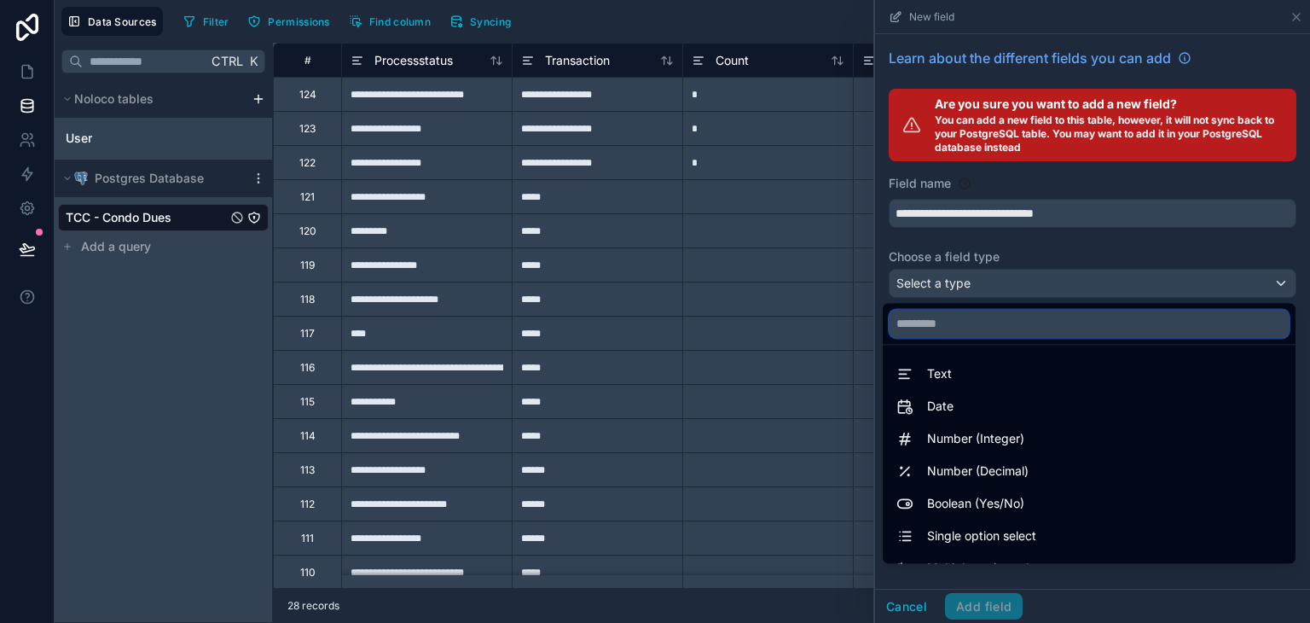
click at [1004, 330] on input "text" at bounding box center [1089, 323] width 399 height 27
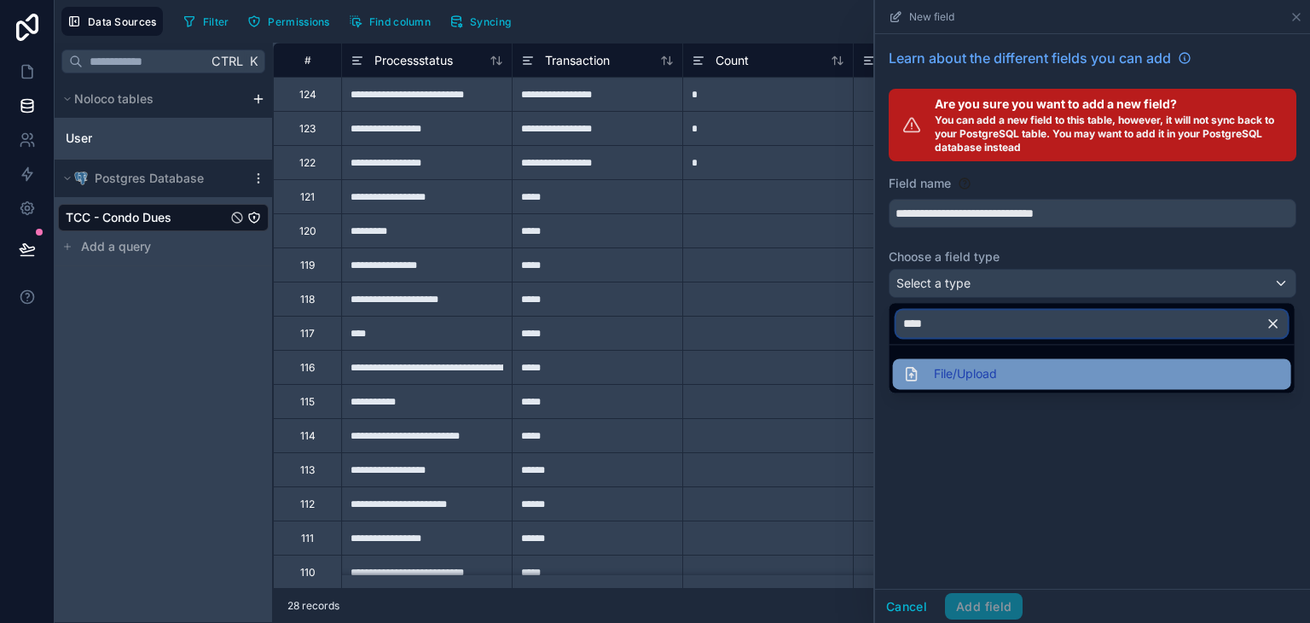
type input "****"
click at [1005, 364] on div "File/Upload" at bounding box center [1092, 373] width 378 height 20
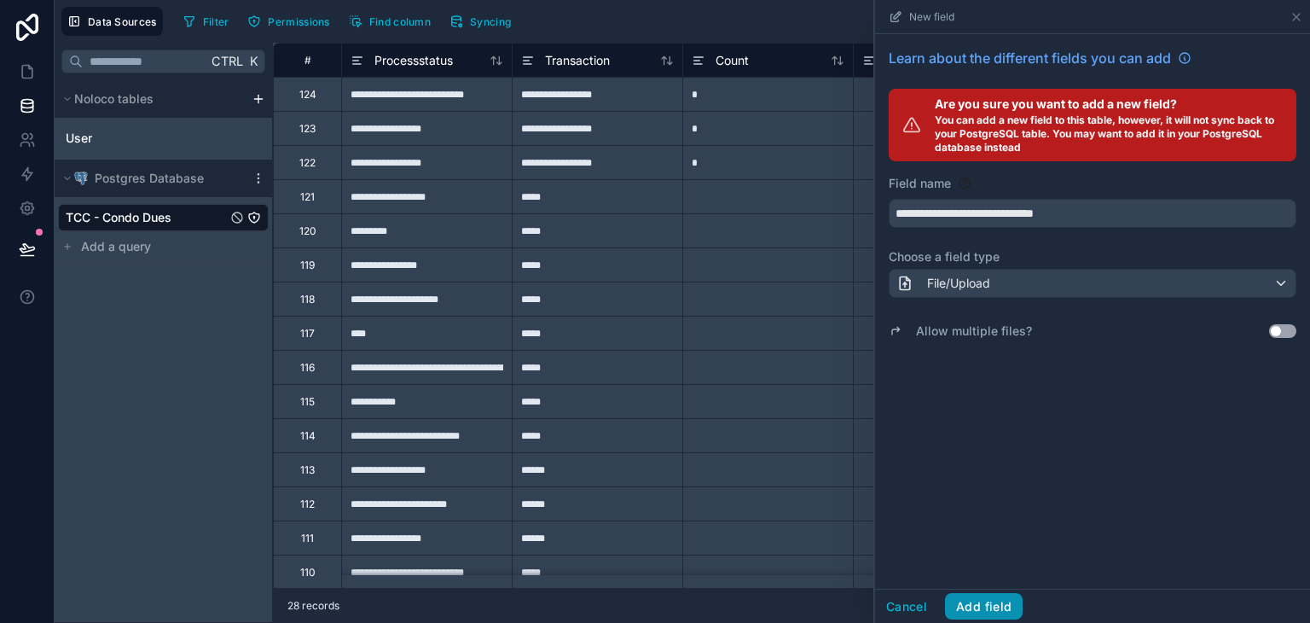
click at [979, 600] on button "Add field" at bounding box center [984, 606] width 78 height 27
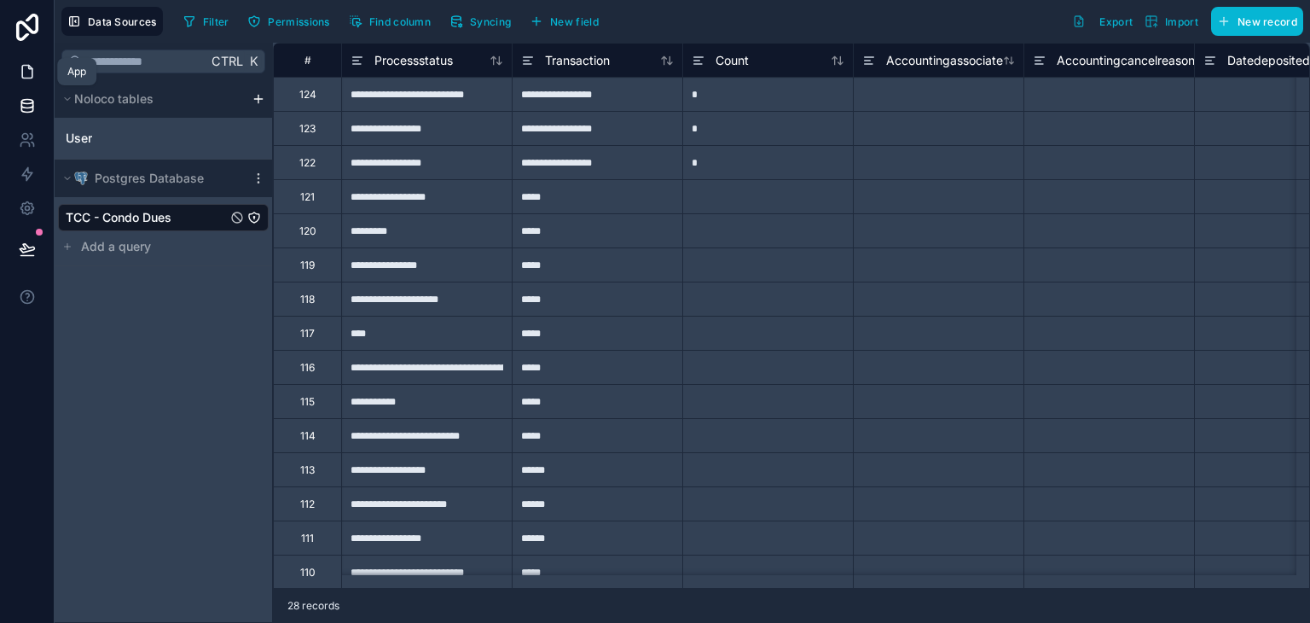
click at [37, 70] on link at bounding box center [27, 72] width 54 height 34
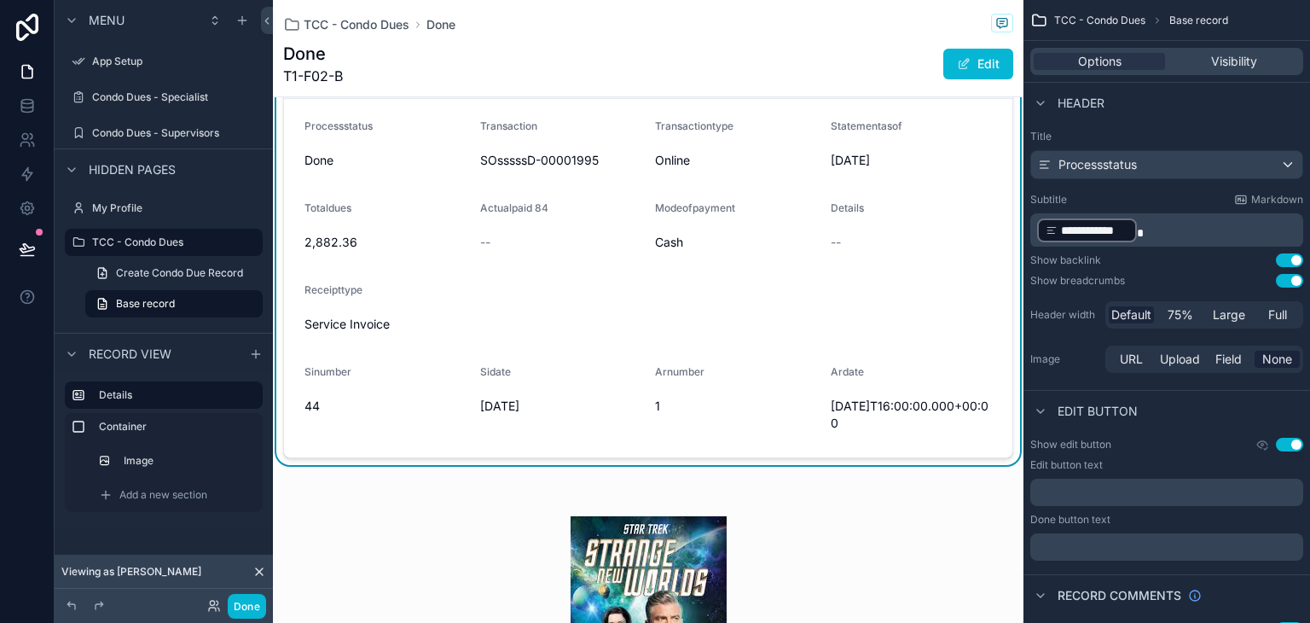
scroll to position [426, 0]
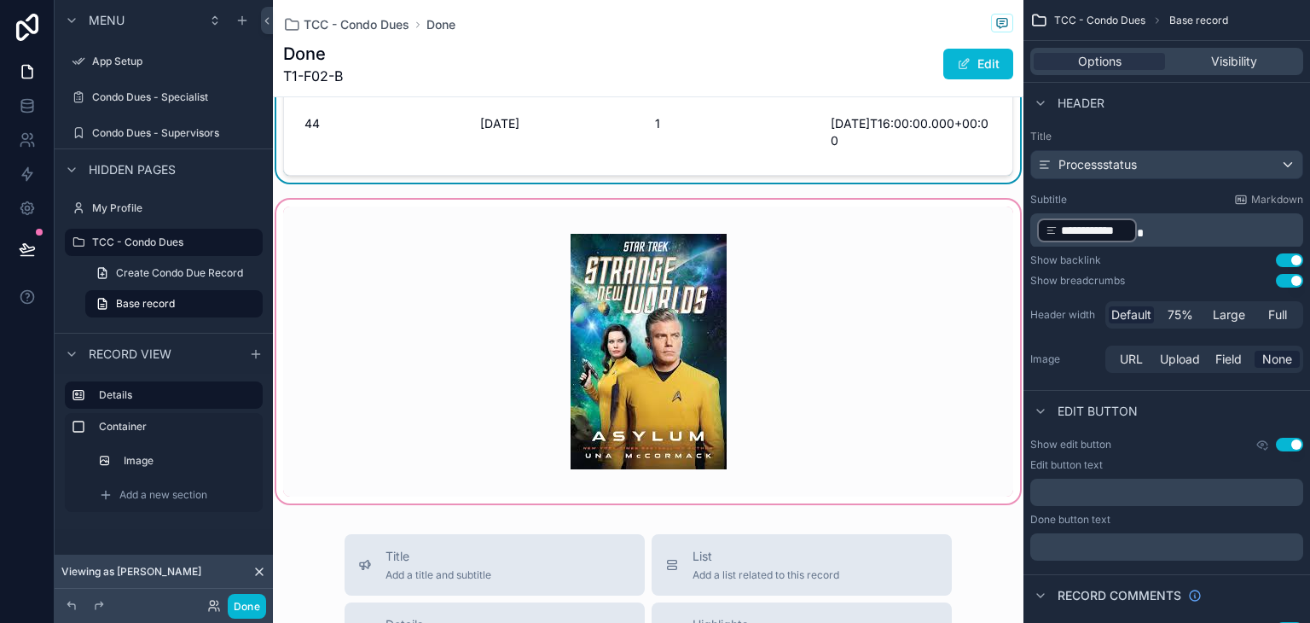
click at [780, 321] on div "scrollable content" at bounding box center [648, 351] width 751 height 310
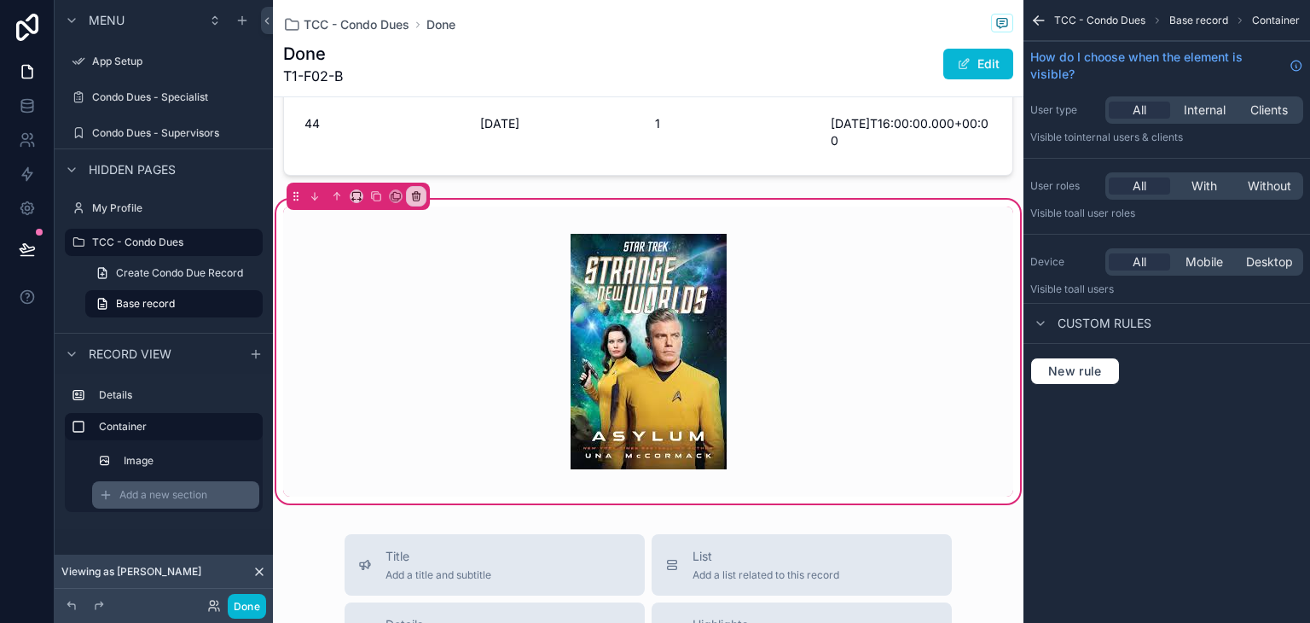
click at [192, 492] on span "Add a new section" at bounding box center [163, 495] width 88 height 14
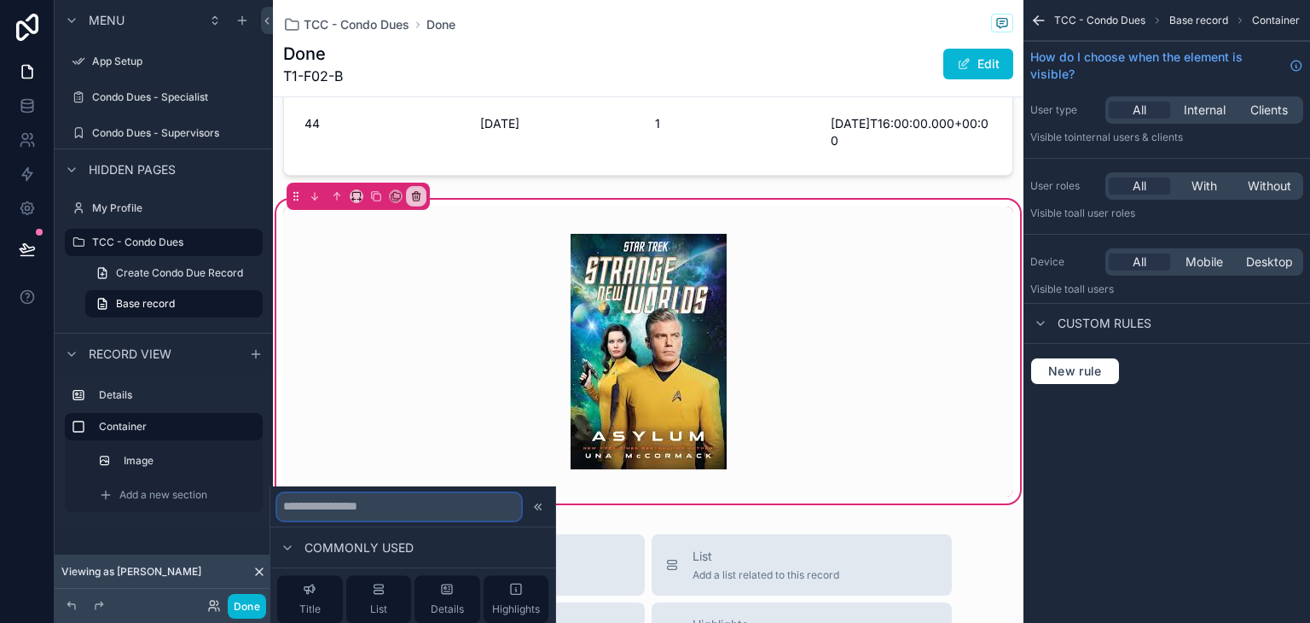
click at [351, 511] on input "text" at bounding box center [399, 506] width 244 height 27
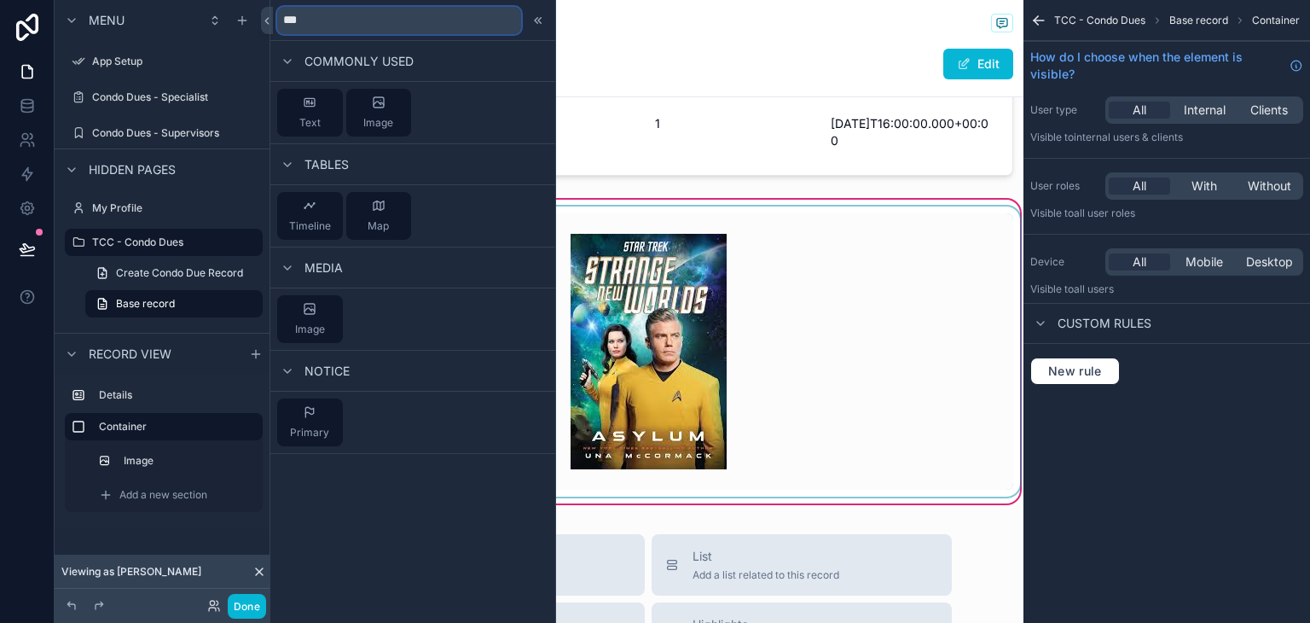
type input "***"
click at [874, 467] on div "scrollable content" at bounding box center [648, 351] width 751 height 290
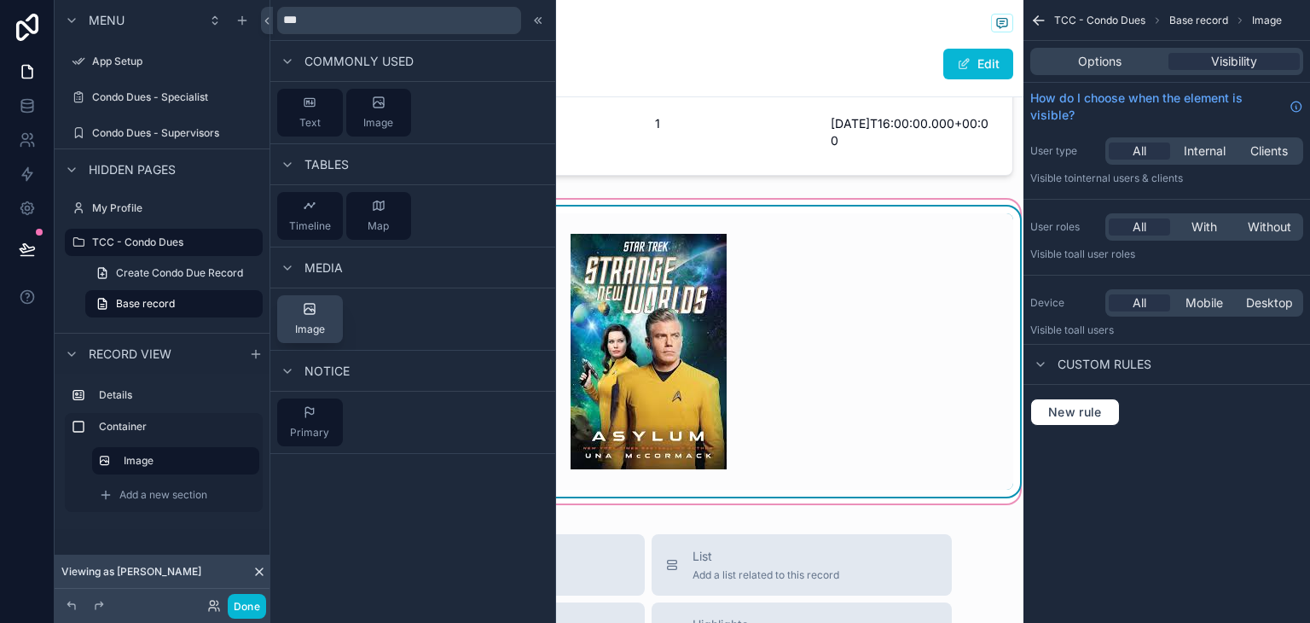
click at [322, 313] on div "Image" at bounding box center [310, 319] width 30 height 34
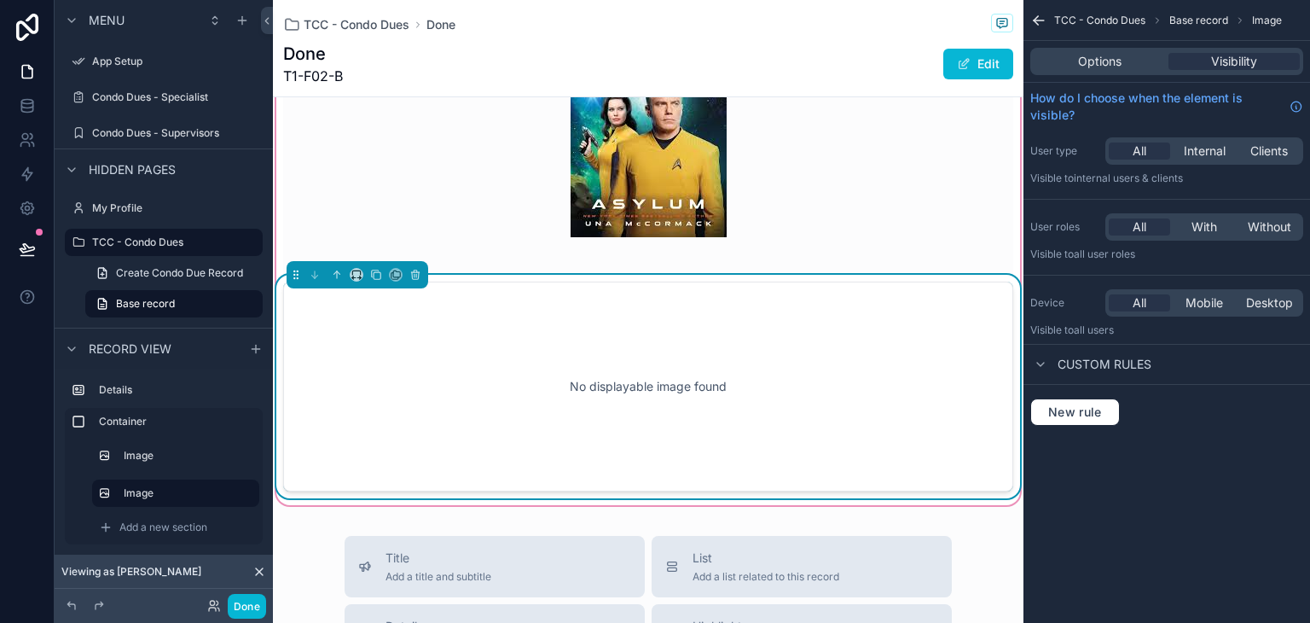
scroll to position [733, 0]
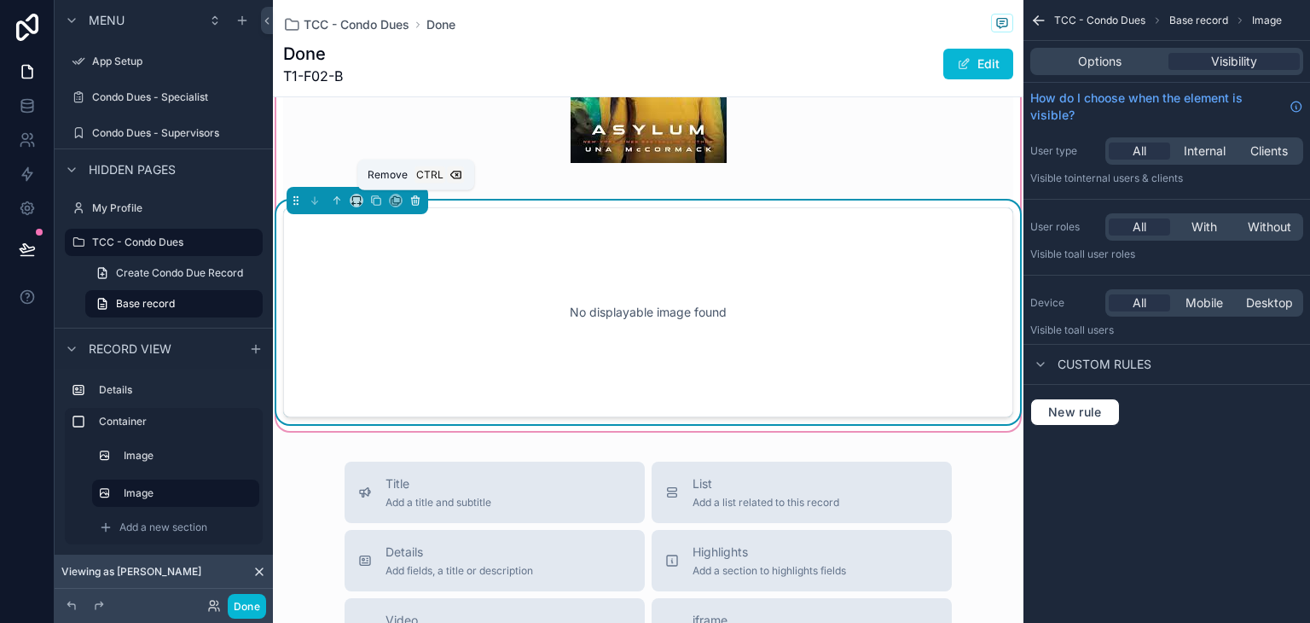
click at [415, 200] on icon "scrollable content" at bounding box center [415, 201] width 0 height 3
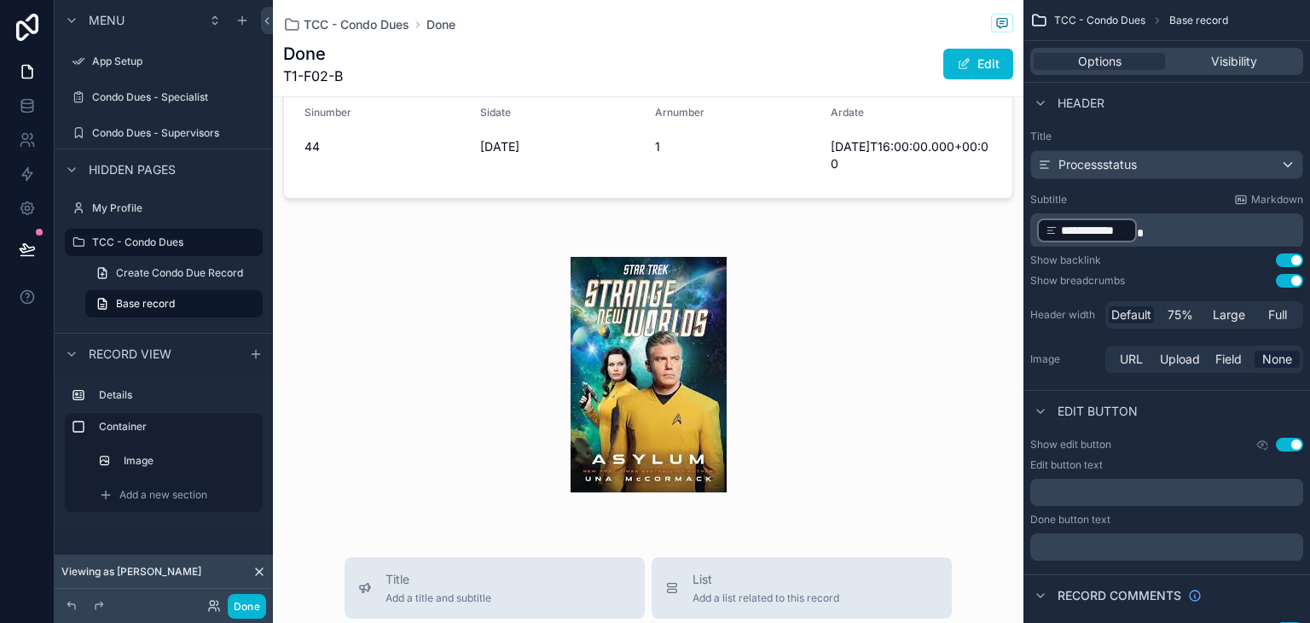
scroll to position [391, 0]
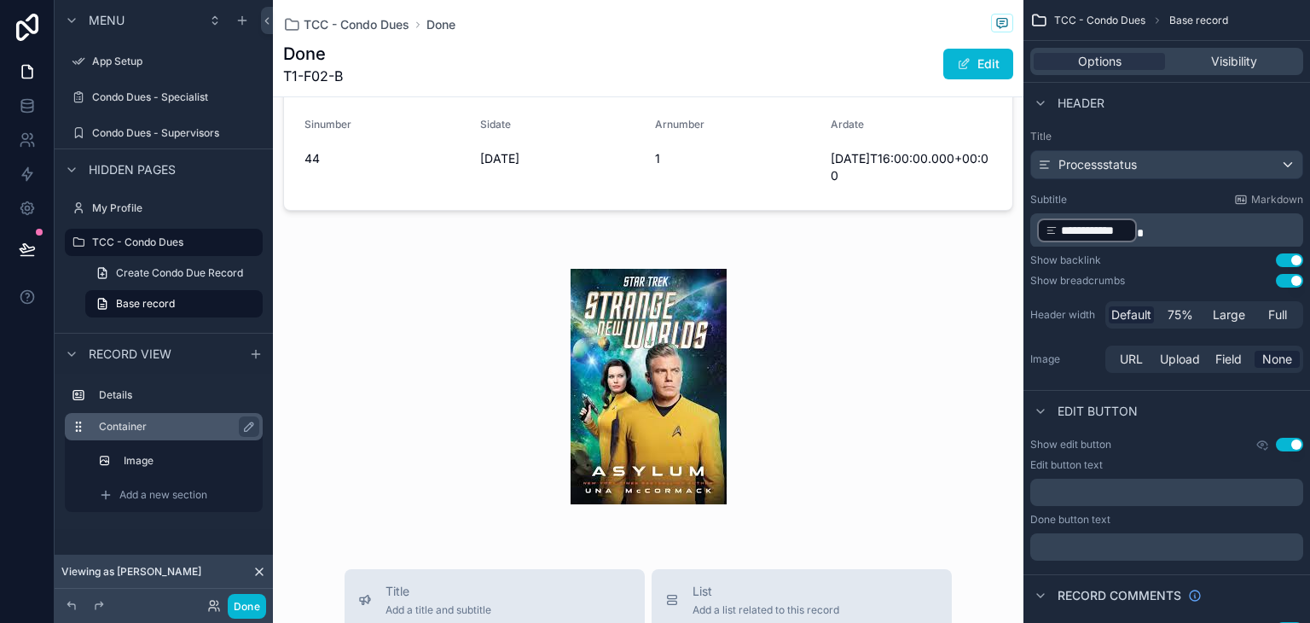
click at [205, 423] on label "Container" at bounding box center [174, 427] width 150 height 14
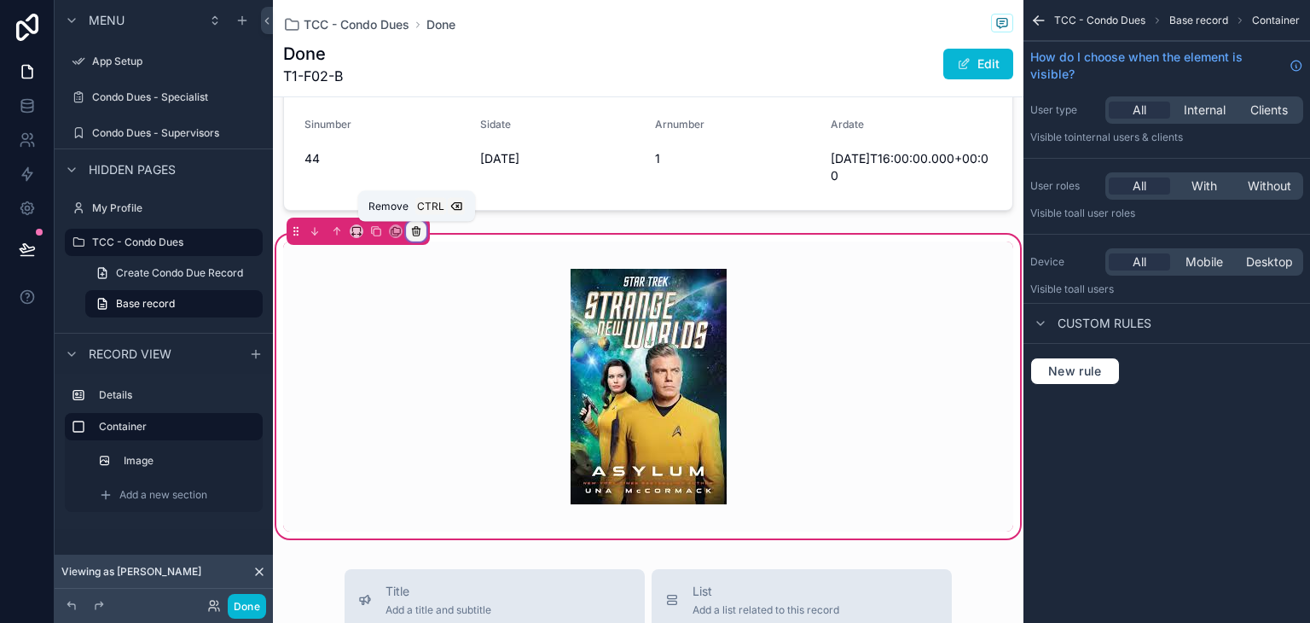
click at [414, 235] on icon "scrollable content" at bounding box center [416, 232] width 7 height 7
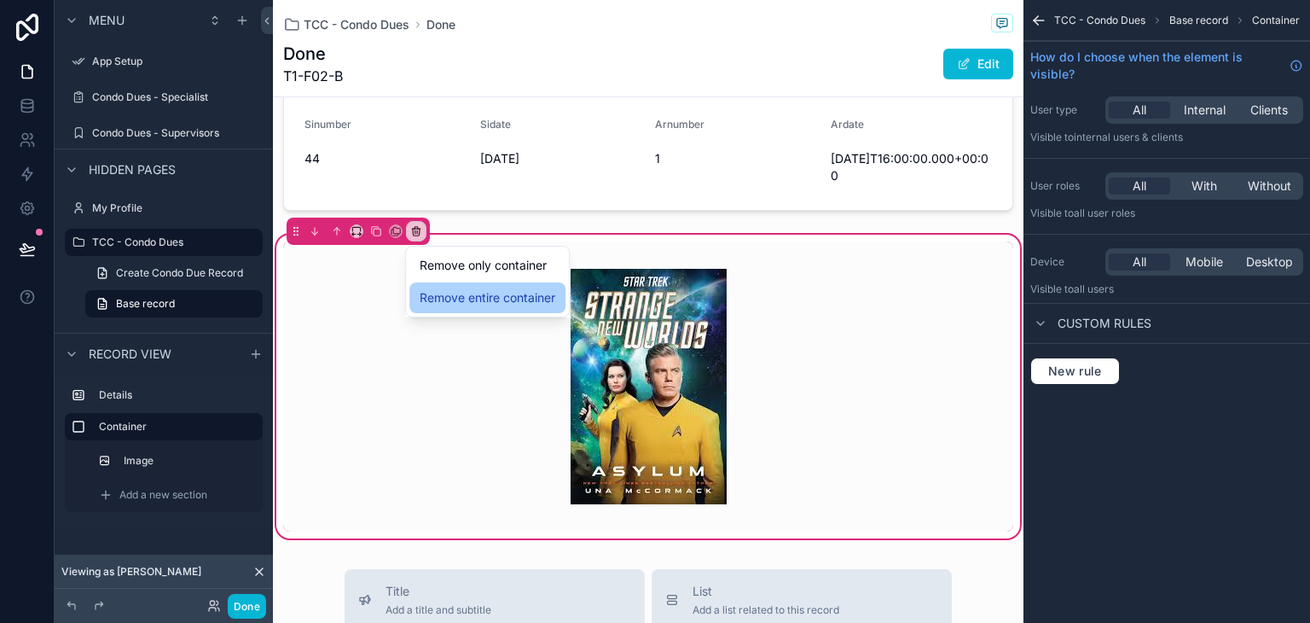
click at [465, 298] on span "Remove entire container" at bounding box center [488, 297] width 136 height 20
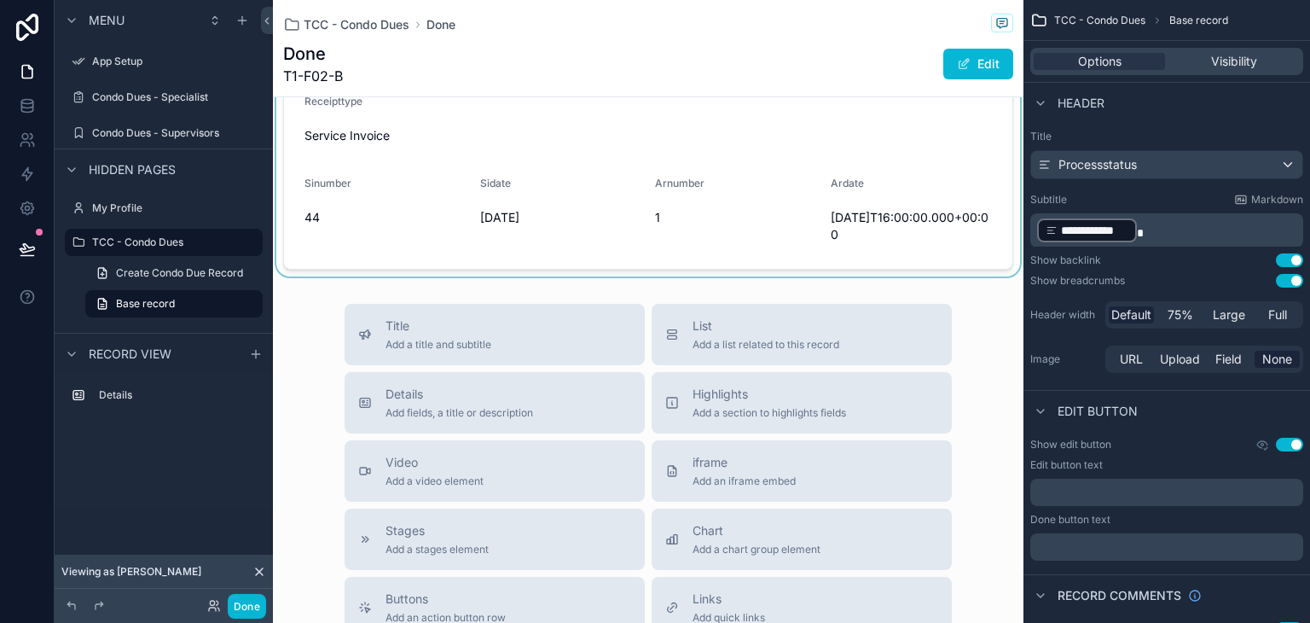
scroll to position [306, 0]
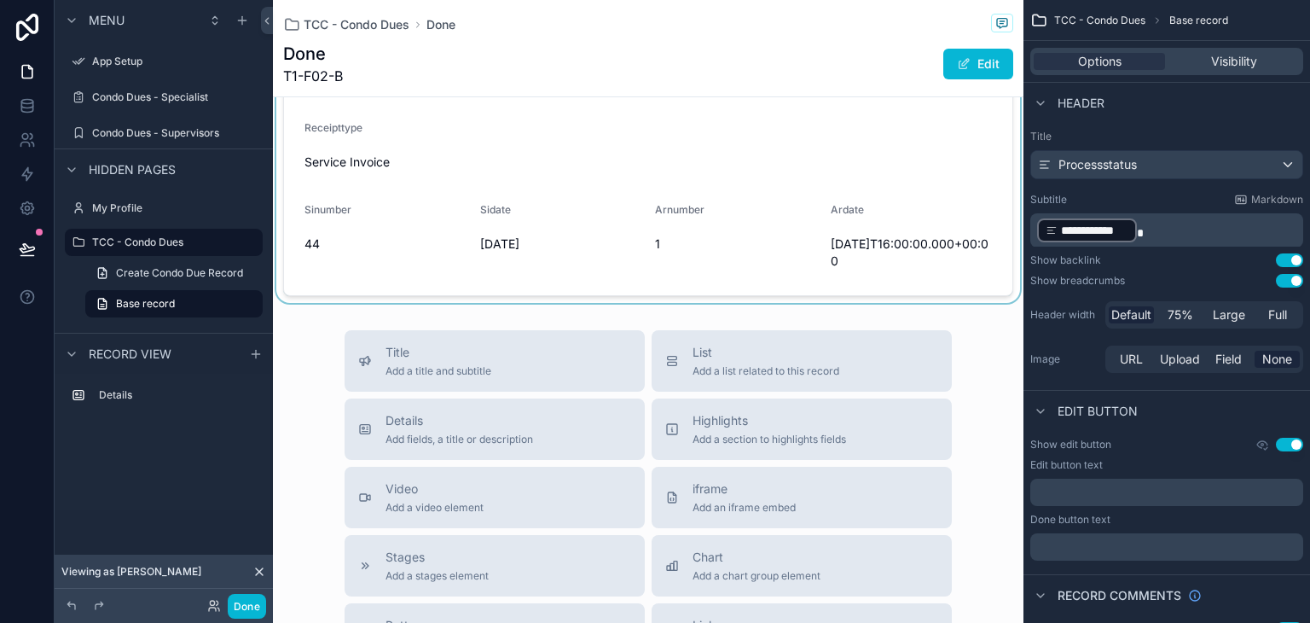
click at [355, 275] on div "scrollable content" at bounding box center [648, 57] width 751 height 491
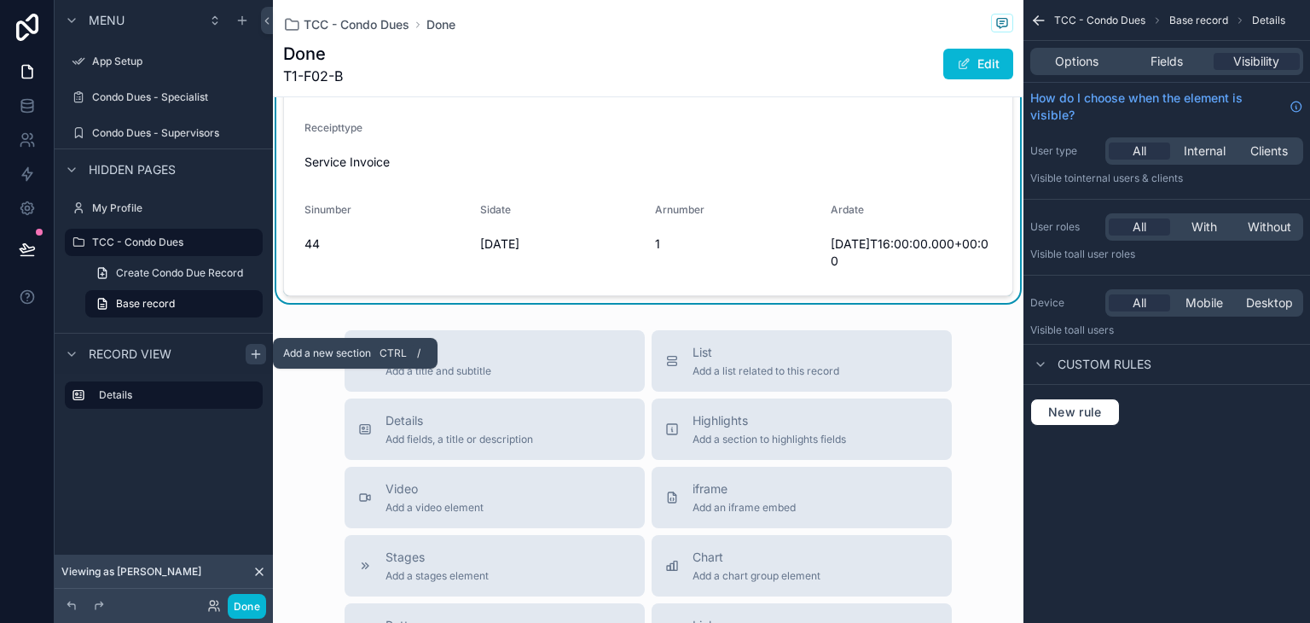
click at [252, 355] on icon "scrollable content" at bounding box center [256, 354] width 14 height 14
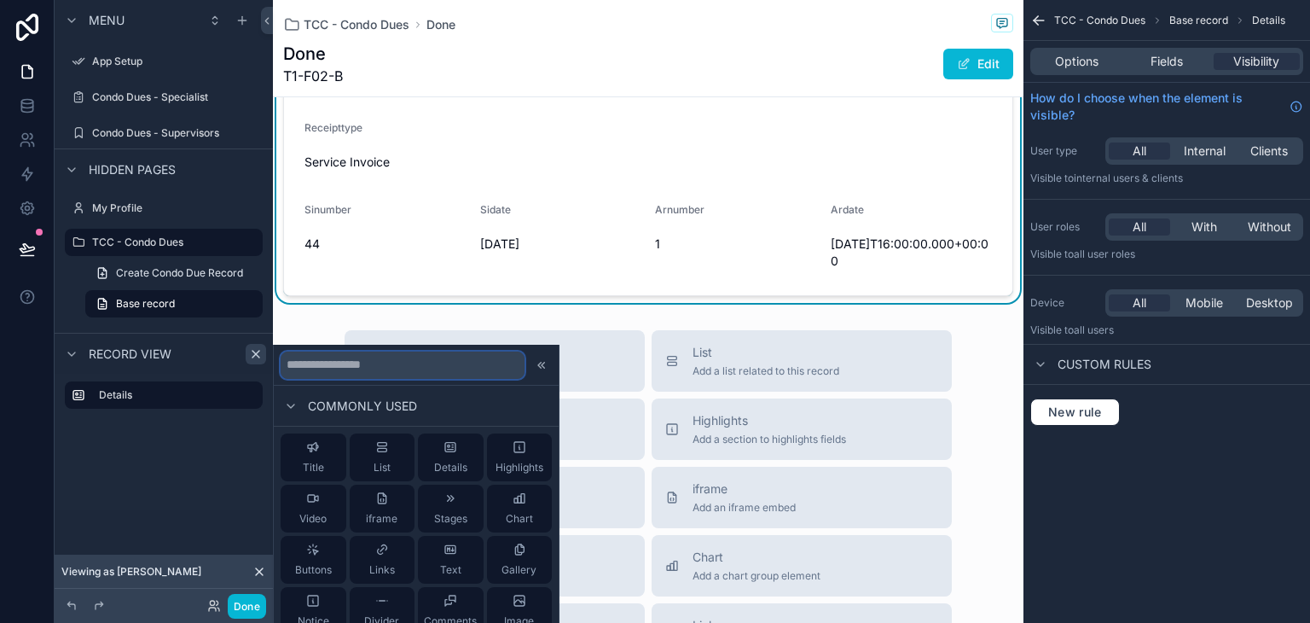
click at [443, 359] on input "text" at bounding box center [403, 364] width 244 height 27
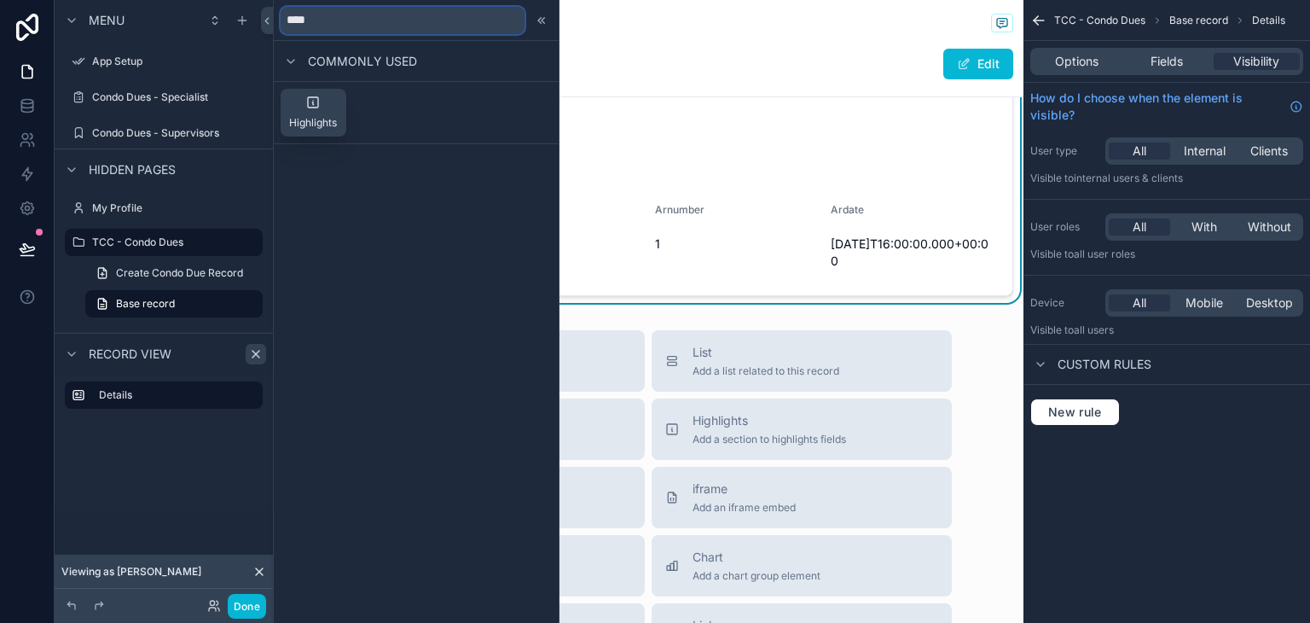
type input "****"
click at [299, 103] on div "Highlights" at bounding box center [313, 113] width 48 height 34
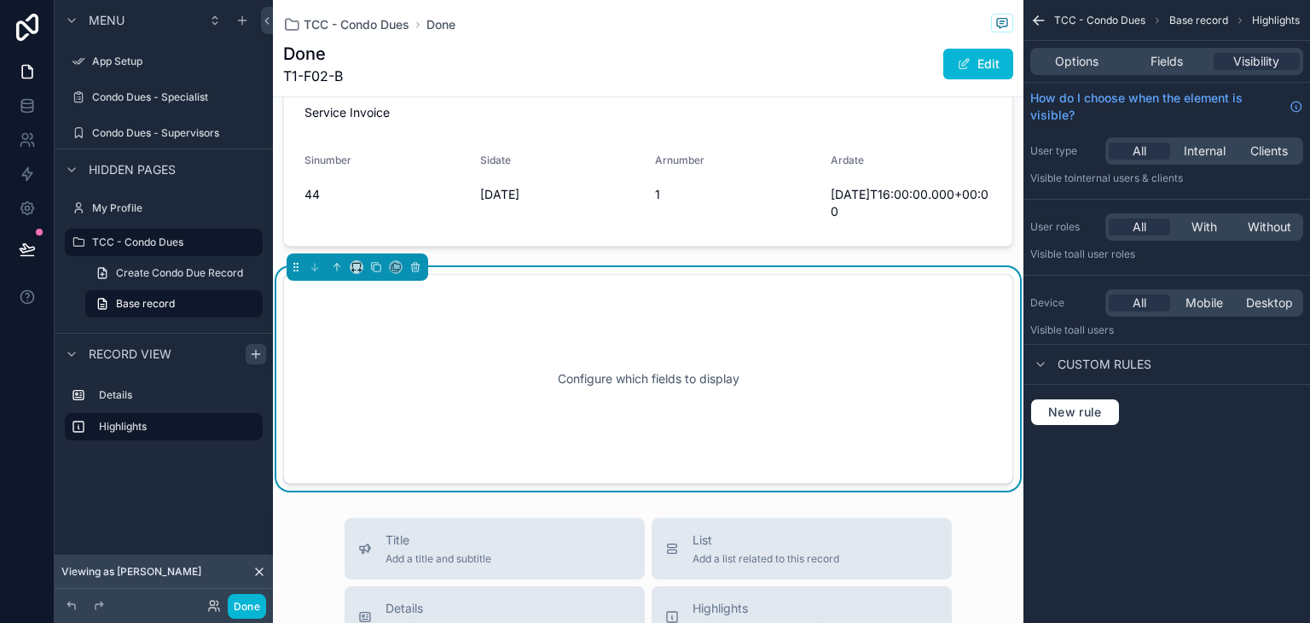
scroll to position [422, 0]
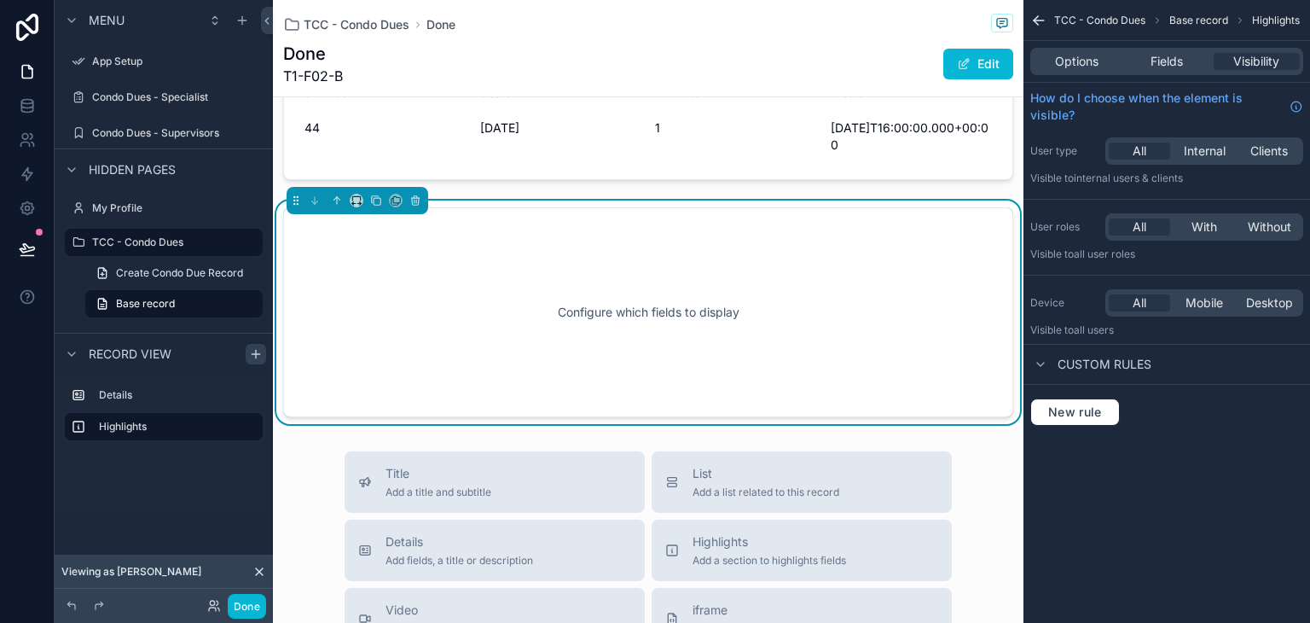
click at [616, 311] on div "Configure which fields to display" at bounding box center [648, 312] width 674 height 154
click at [183, 424] on label "Highlights" at bounding box center [174, 427] width 150 height 14
click at [1080, 67] on span "Options" at bounding box center [1076, 61] width 43 height 17
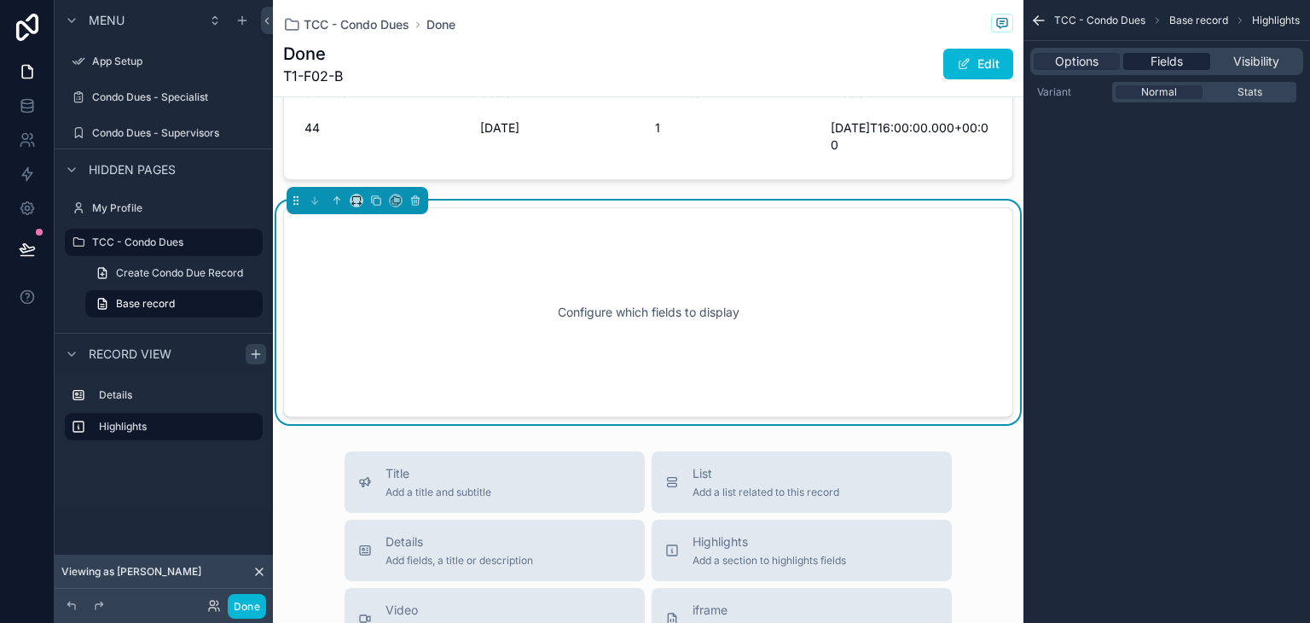
click at [1163, 65] on span "Fields" at bounding box center [1167, 61] width 32 height 17
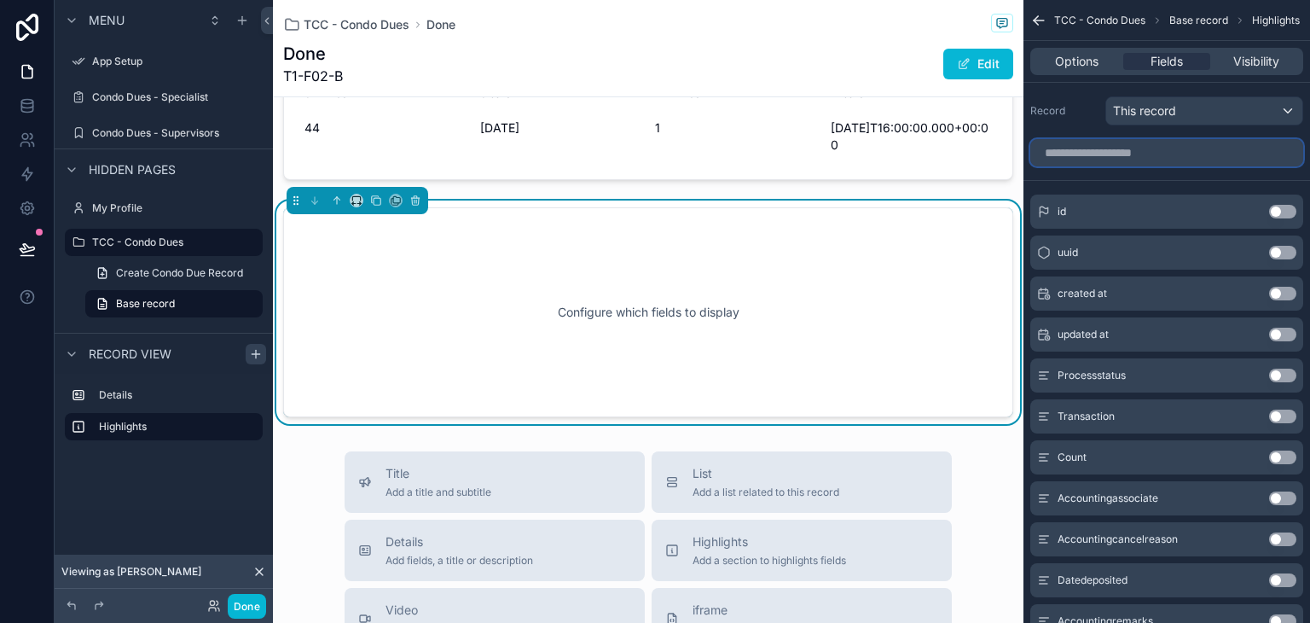
click at [1196, 149] on input "scrollable content" at bounding box center [1166, 152] width 273 height 27
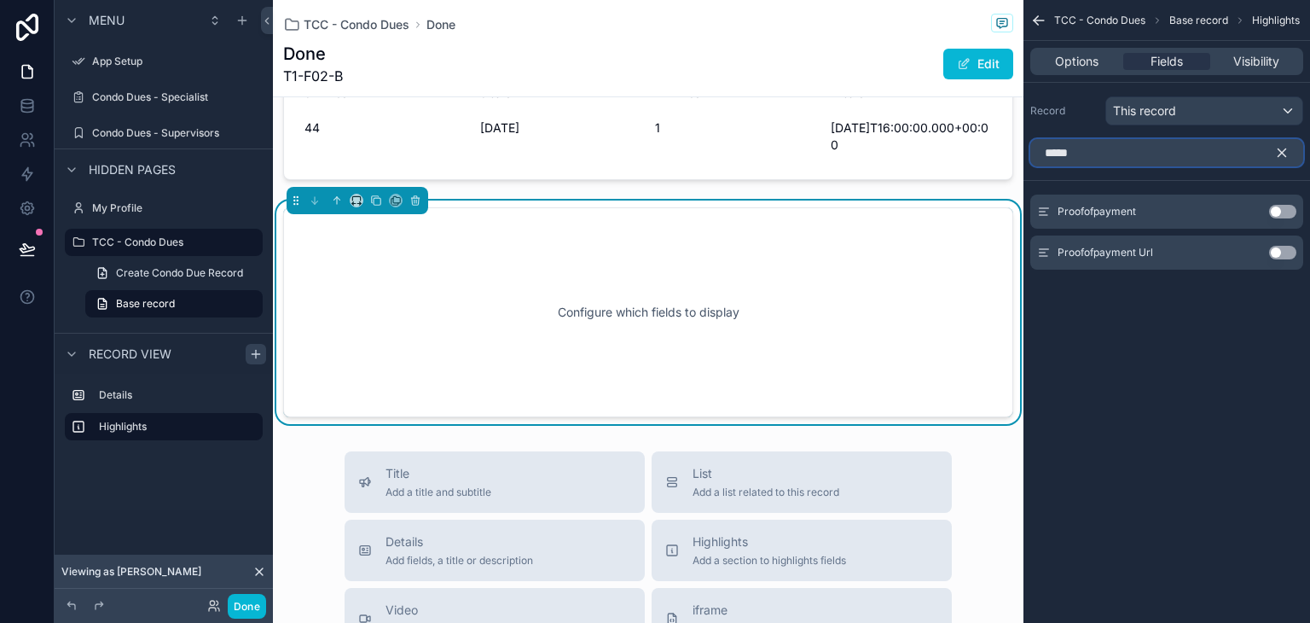
type input "*****"
click at [1284, 252] on button "Use setting" at bounding box center [1282, 253] width 27 height 14
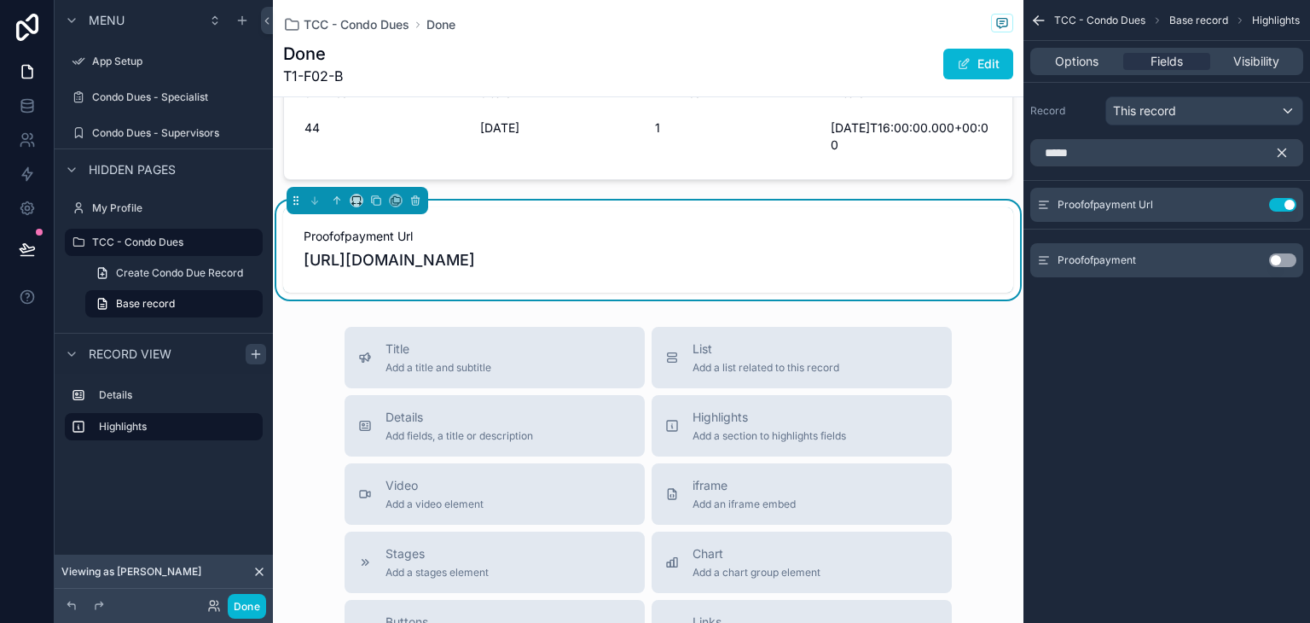
click at [1284, 148] on icon "scrollable content" at bounding box center [1281, 152] width 15 height 15
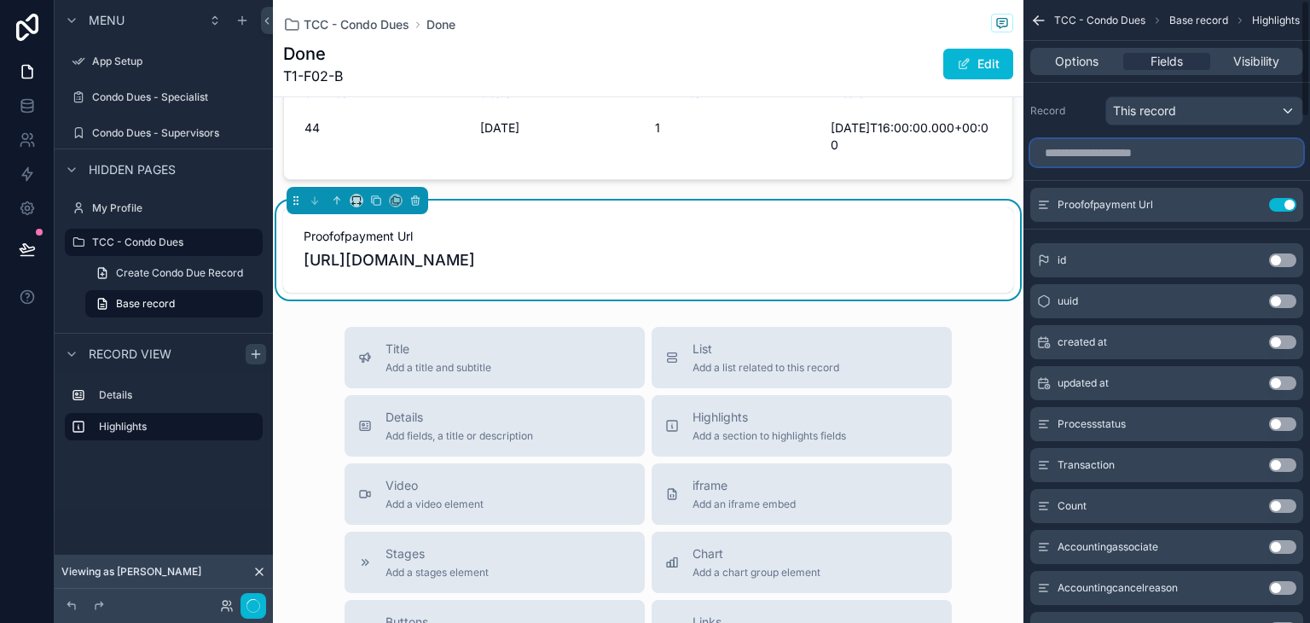
click at [1238, 151] on input "scrollable content" at bounding box center [1166, 152] width 273 height 27
type input "*"
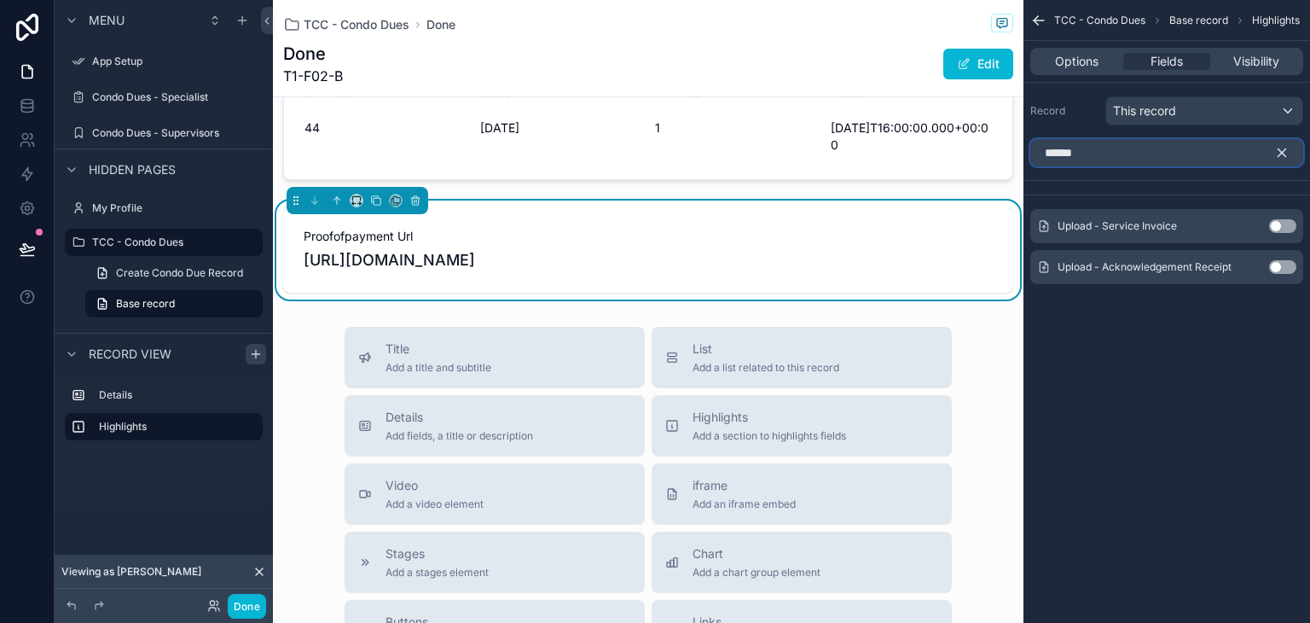
type input "******"
click at [1277, 226] on button "Use setting" at bounding box center [1282, 226] width 27 height 14
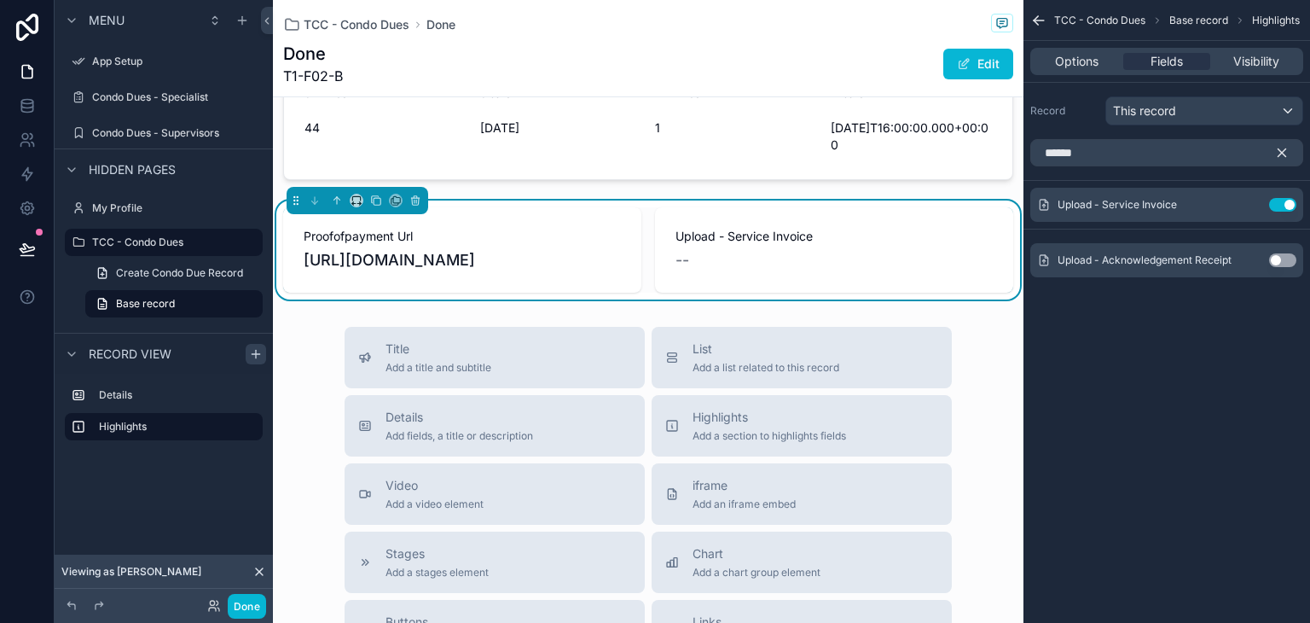
click at [1281, 256] on button "Use setting" at bounding box center [1282, 260] width 27 height 14
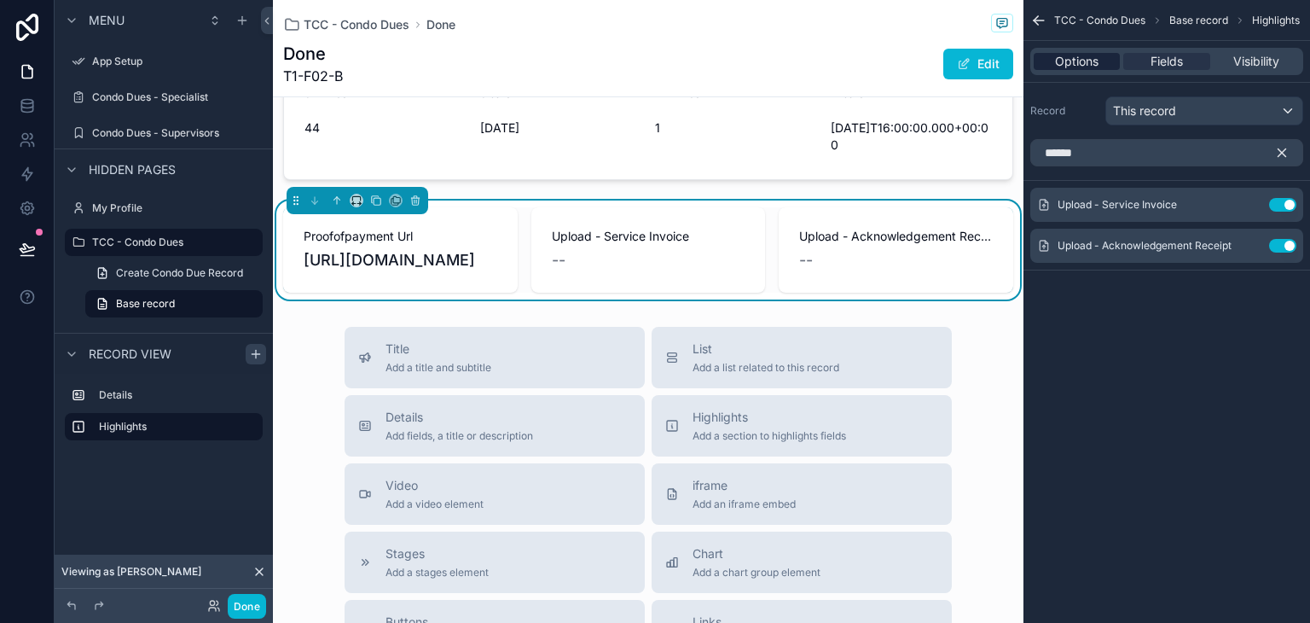
click at [1075, 69] on span "Options" at bounding box center [1076, 61] width 43 height 17
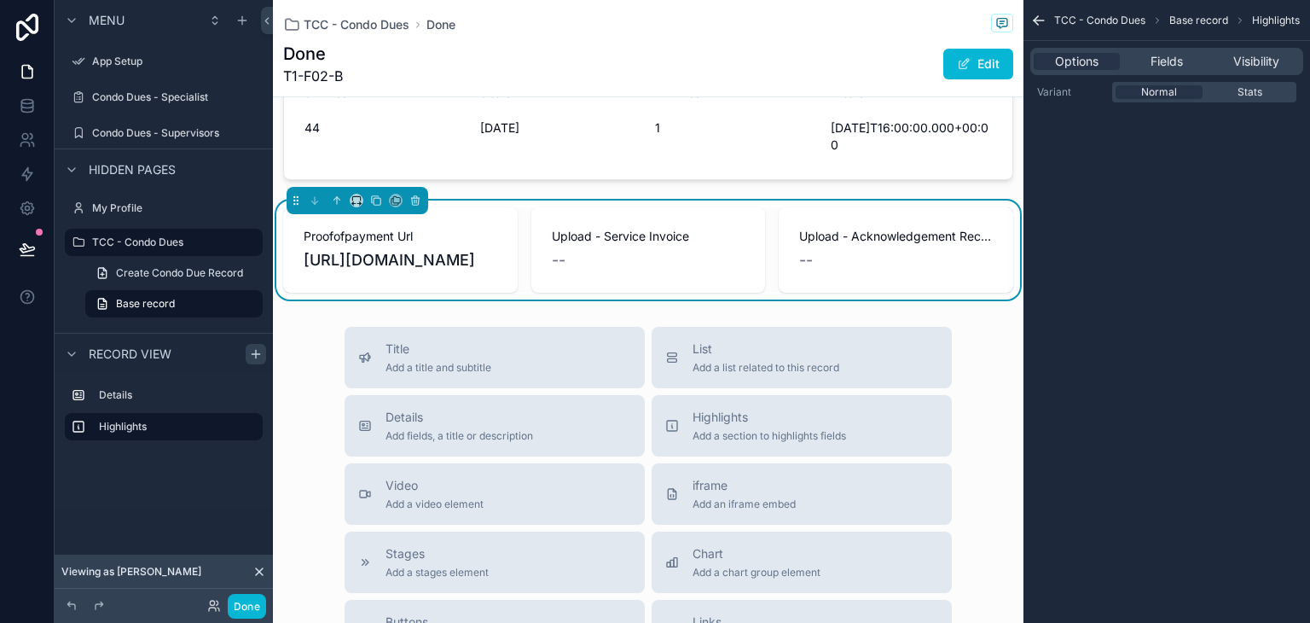
click at [443, 272] on span "[URL][DOMAIN_NAME]" at bounding box center [401, 260] width 194 height 24
click at [1175, 63] on span "Fields" at bounding box center [1167, 61] width 32 height 17
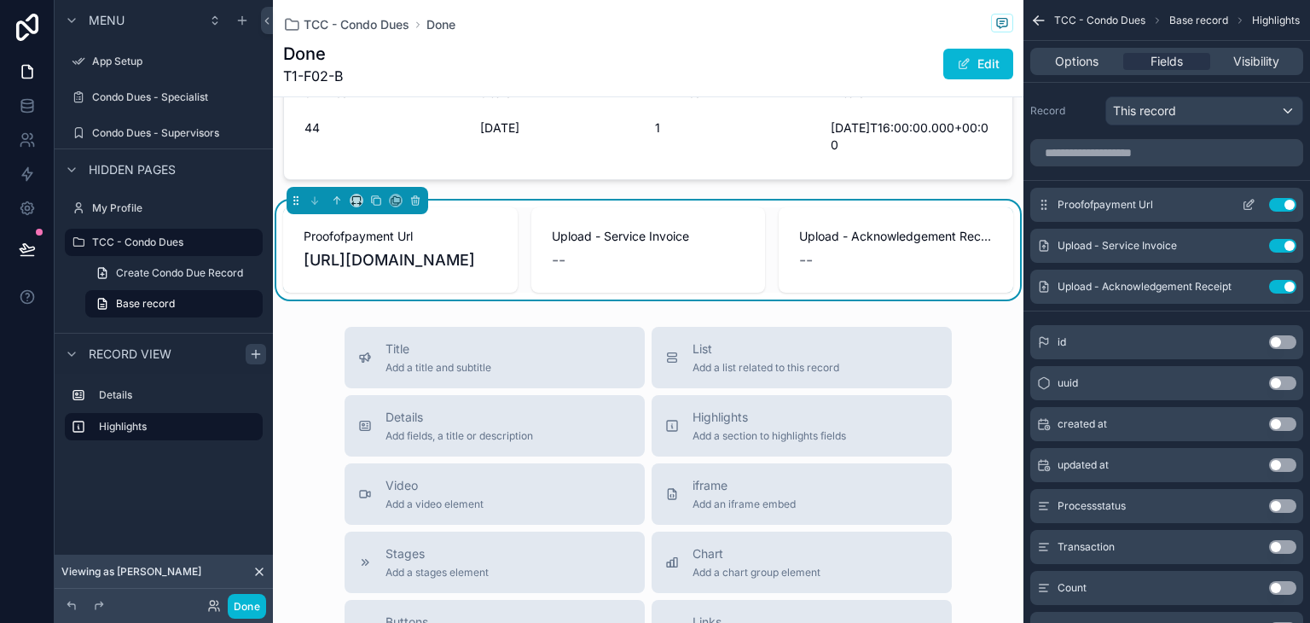
click at [1249, 204] on icon "scrollable content" at bounding box center [1250, 203] width 7 height 7
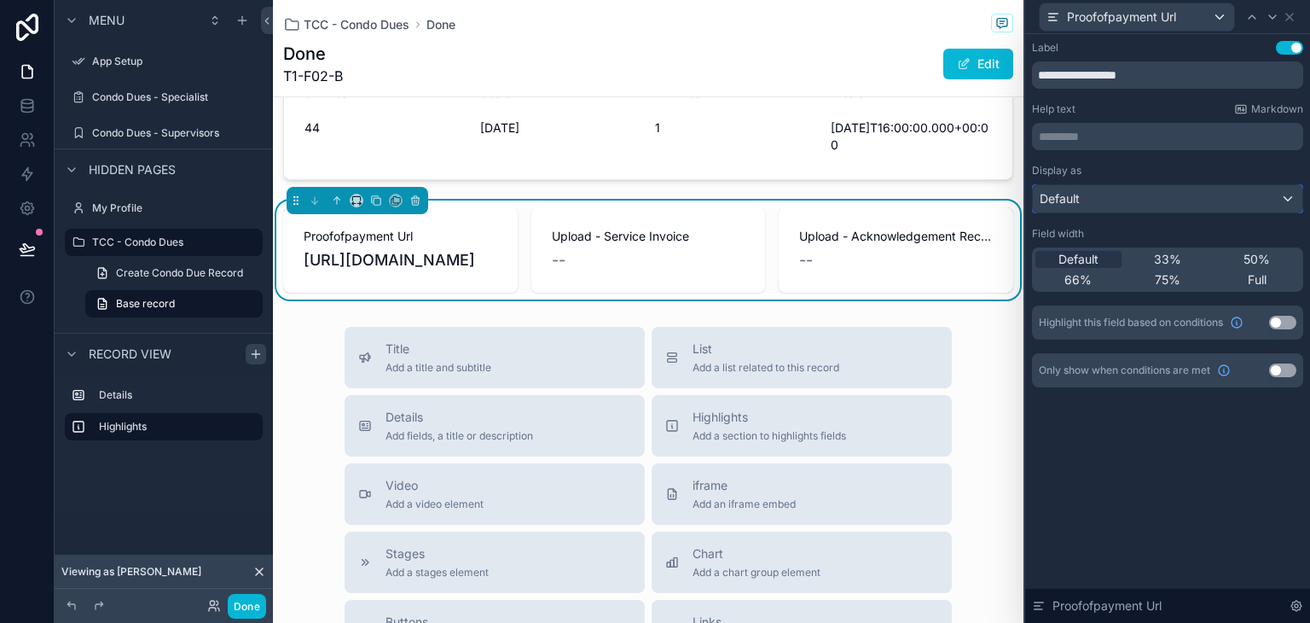
click at [1136, 195] on div "Default" at bounding box center [1168, 198] width 270 height 27
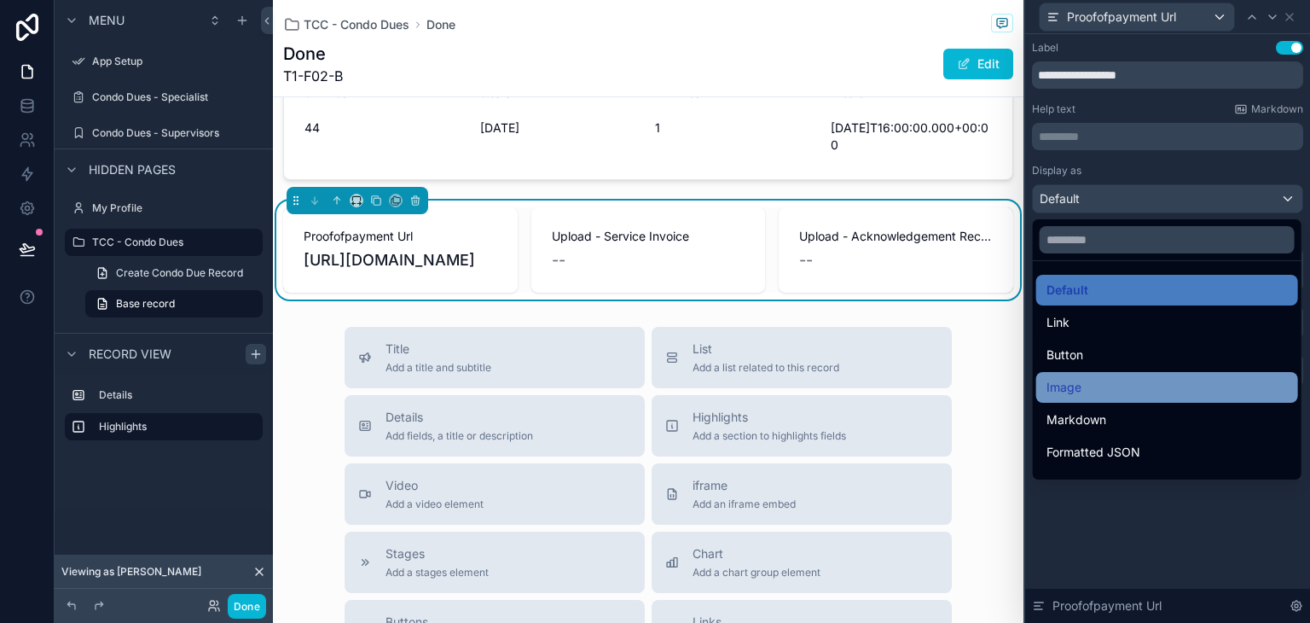
click at [1105, 393] on div "Image" at bounding box center [1166, 387] width 241 height 20
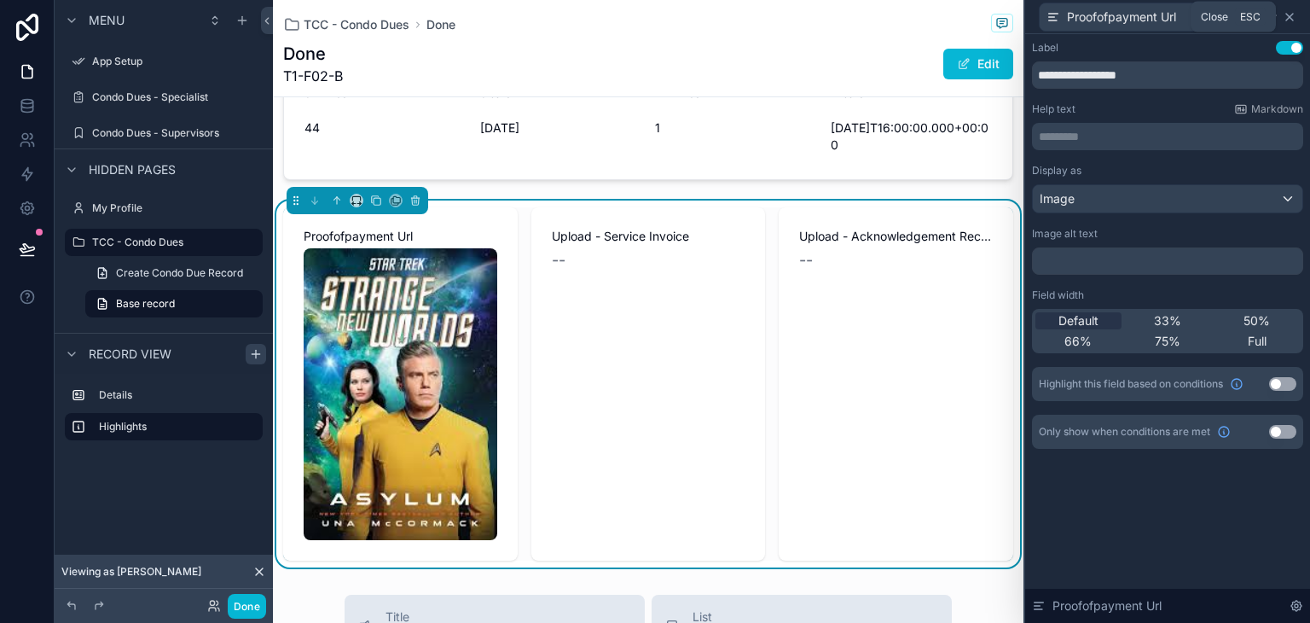
click at [1289, 14] on icon at bounding box center [1290, 17] width 14 height 14
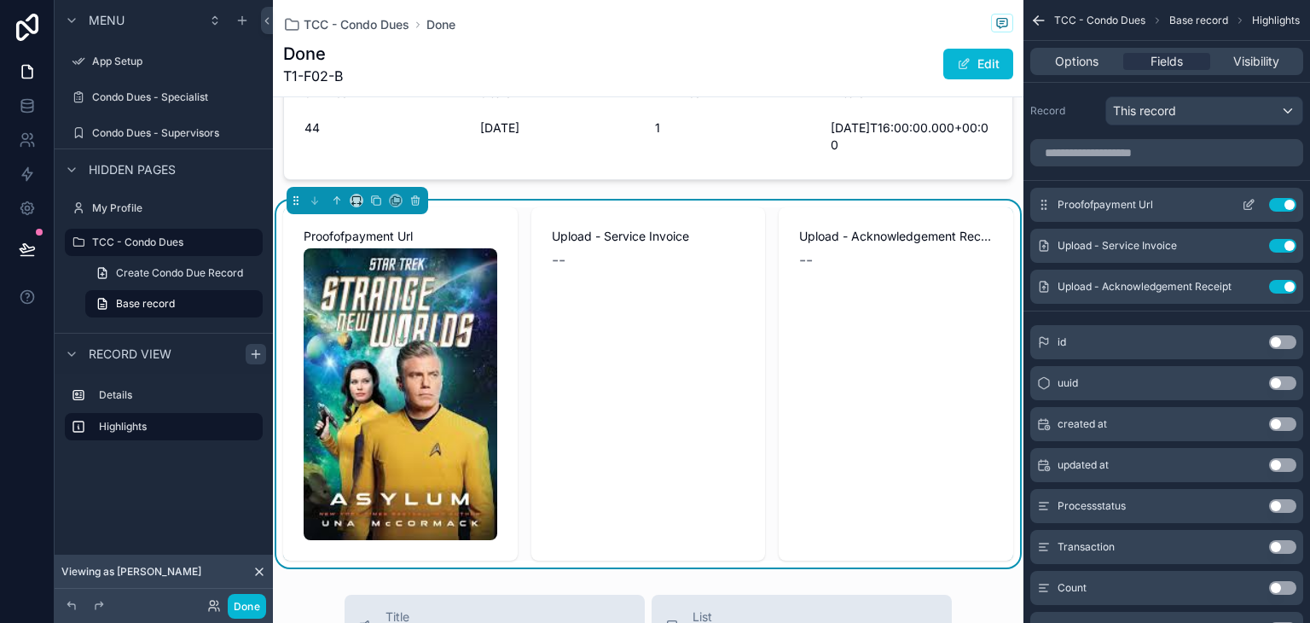
click at [1245, 202] on icon "scrollable content" at bounding box center [1248, 206] width 8 height 8
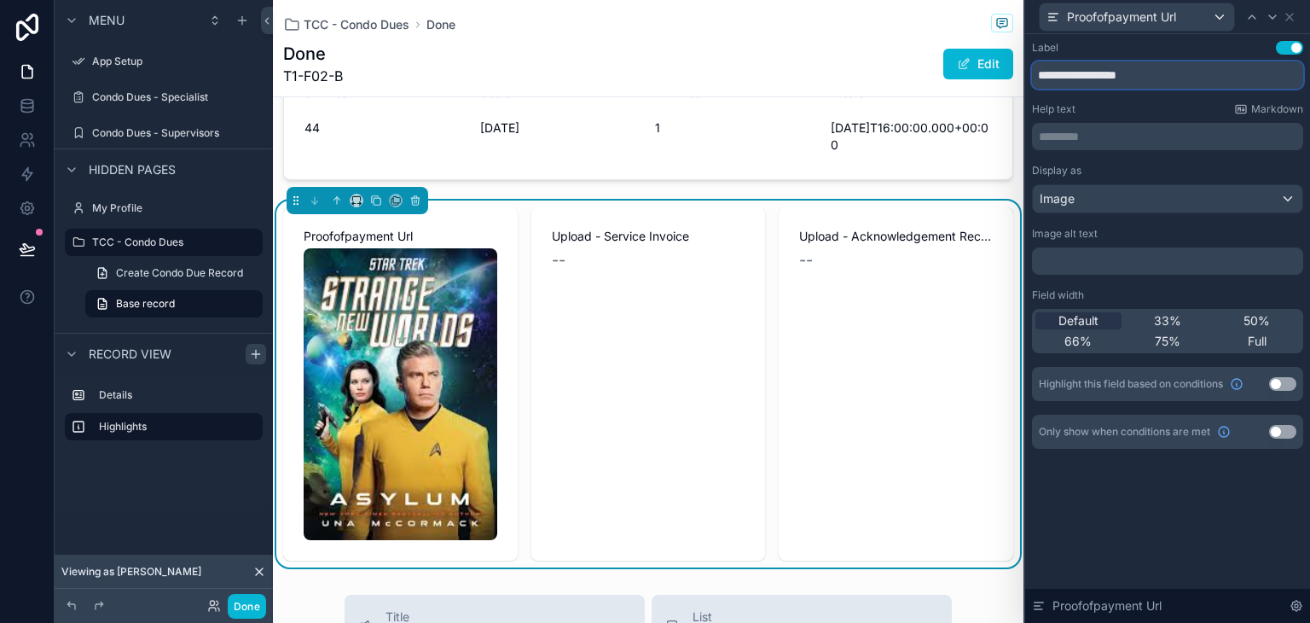
click at [1142, 81] on input "**********" at bounding box center [1167, 74] width 271 height 27
type input "**********"
click at [1149, 522] on div "**********" at bounding box center [1167, 328] width 285 height 588
click at [1296, 18] on icon at bounding box center [1290, 17] width 14 height 14
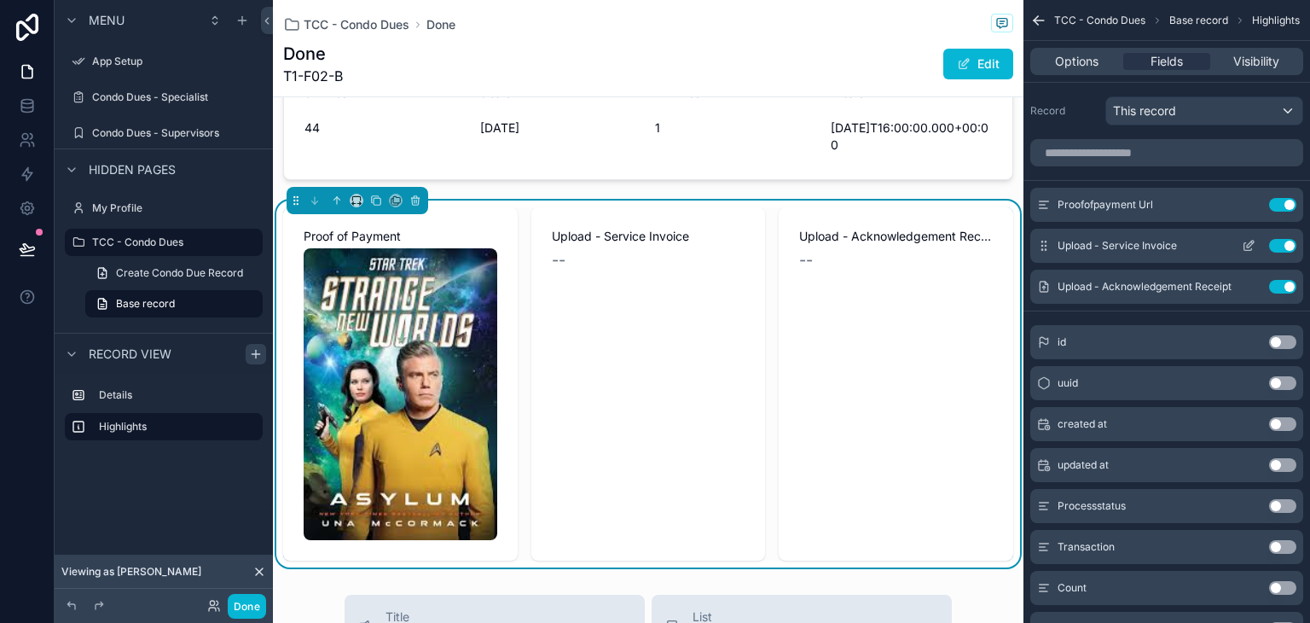
click at [1247, 246] on icon "scrollable content" at bounding box center [1250, 244] width 7 height 7
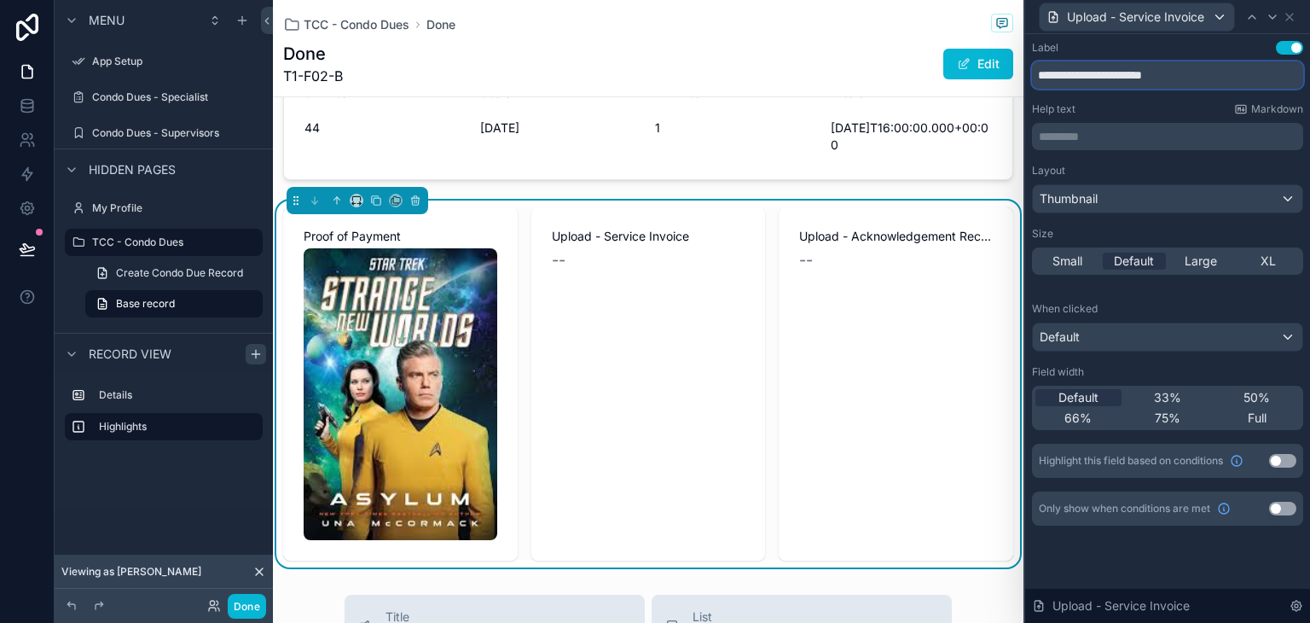
click at [1150, 77] on input "**********" at bounding box center [1167, 74] width 271 height 27
click at [1191, 78] on input "**********" at bounding box center [1167, 74] width 271 height 27
click at [1175, 83] on input "**********" at bounding box center [1167, 74] width 271 height 27
type input "**********"
click at [1177, 138] on p "********* ﻿" at bounding box center [1169, 136] width 261 height 17
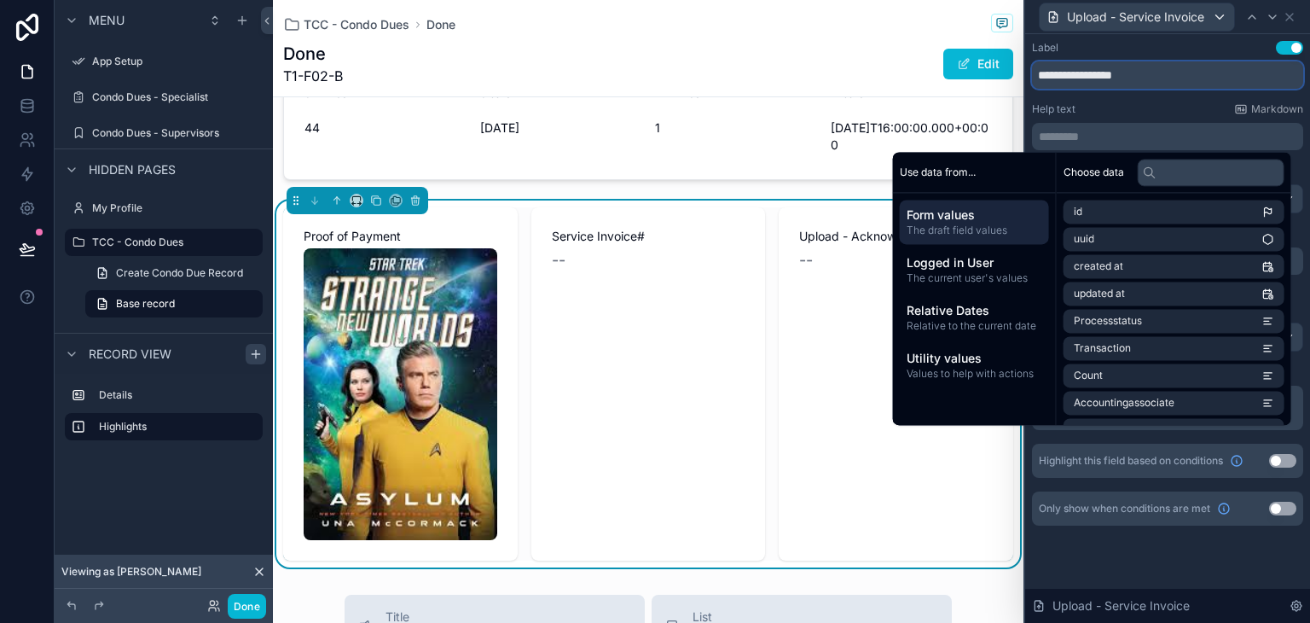
click at [1143, 82] on input "**********" at bounding box center [1167, 74] width 271 height 27
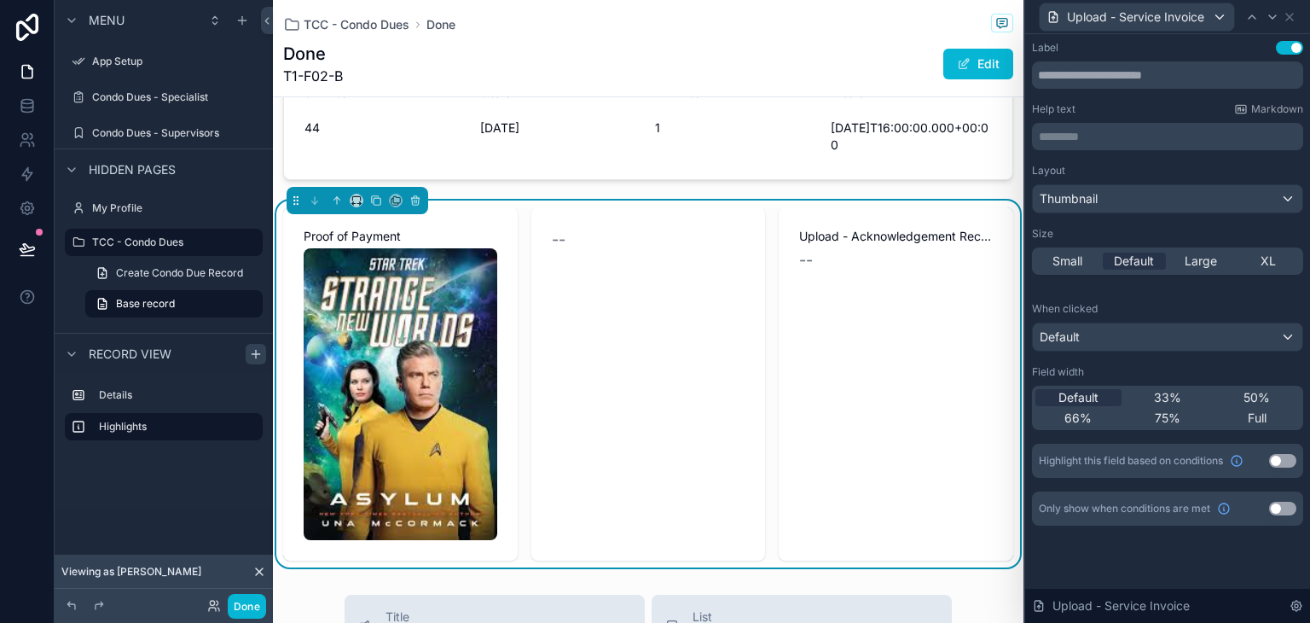
click at [1123, 130] on p "********* ﻿" at bounding box center [1169, 136] width 261 height 17
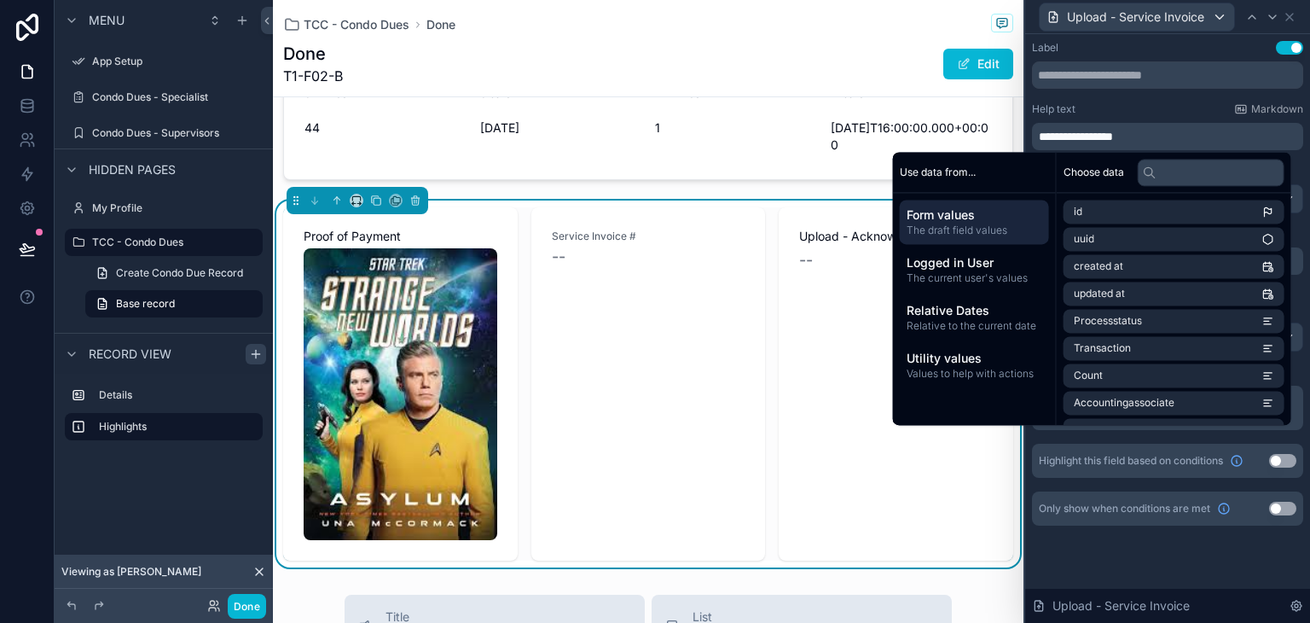
click at [1010, 228] on span "The draft field values" at bounding box center [975, 230] width 136 height 14
click at [1175, 178] on input "text" at bounding box center [1211, 172] width 147 height 27
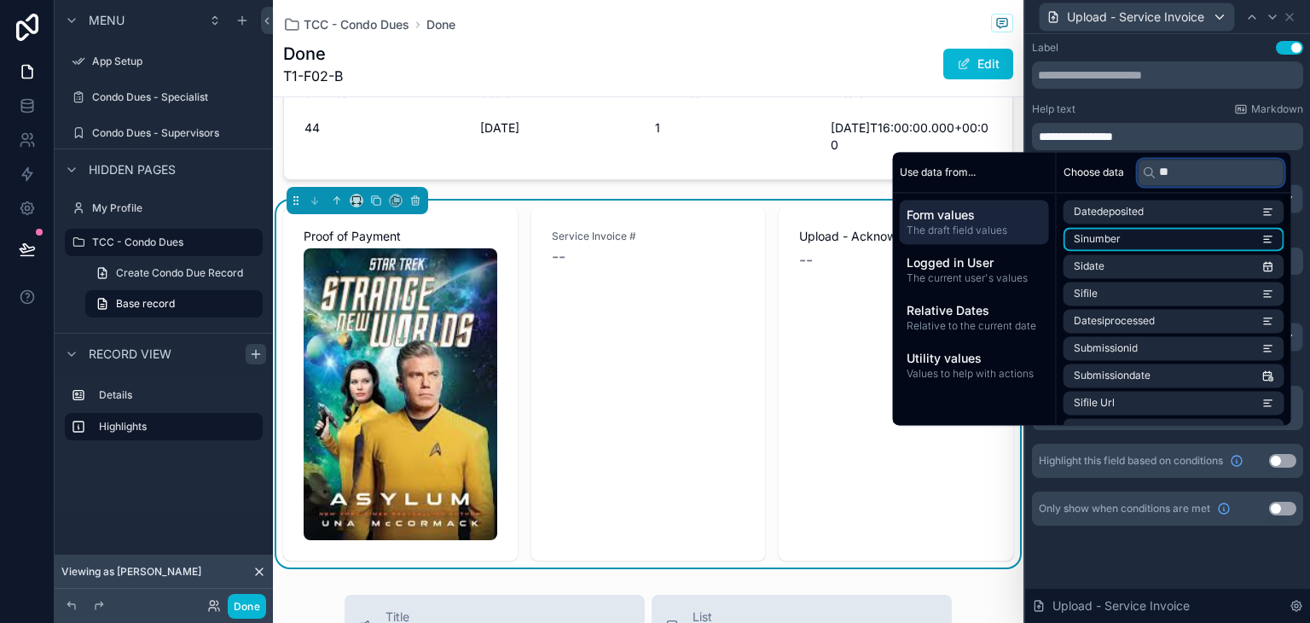
type input "**"
click at [1205, 240] on li "Sinumber" at bounding box center [1174, 239] width 221 height 24
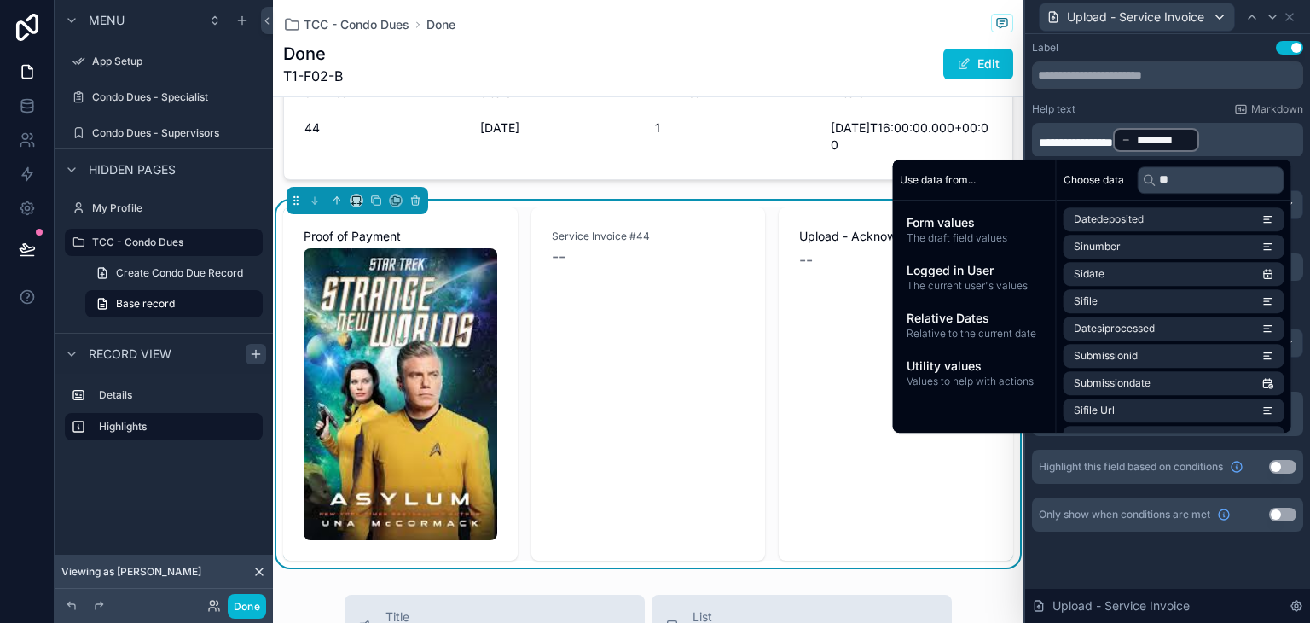
click at [1167, 569] on div "**********" at bounding box center [1167, 303] width 285 height 538
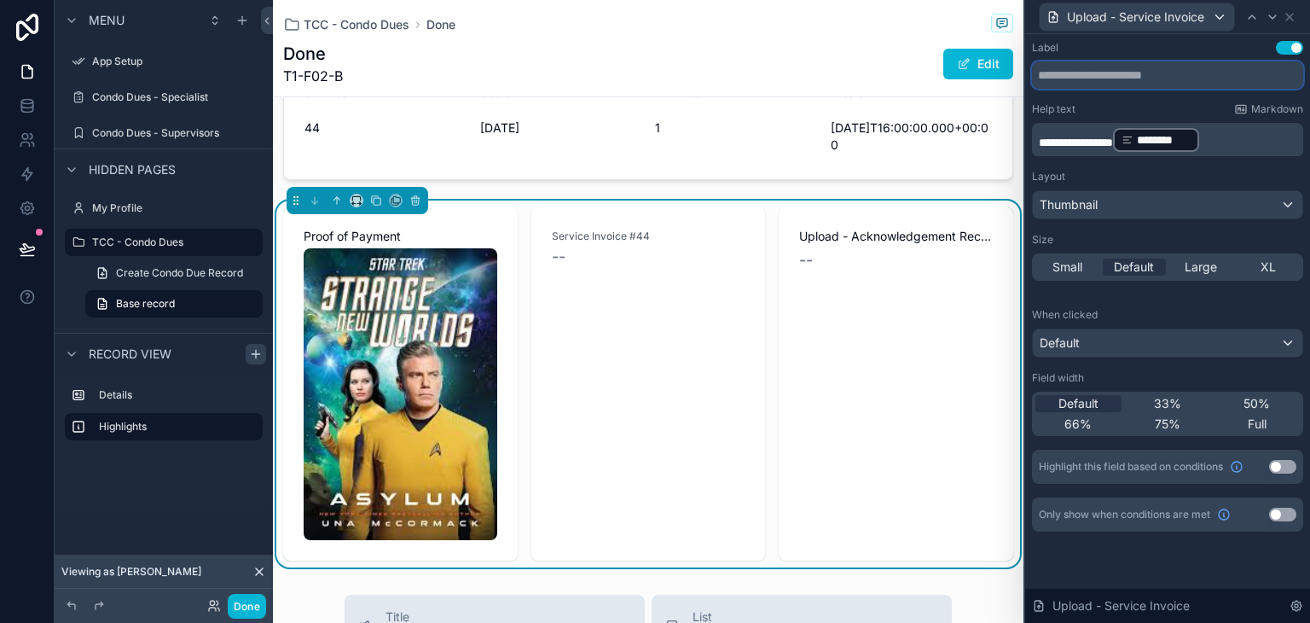
click at [1138, 79] on input "text" at bounding box center [1167, 74] width 271 height 27
type input "**********"
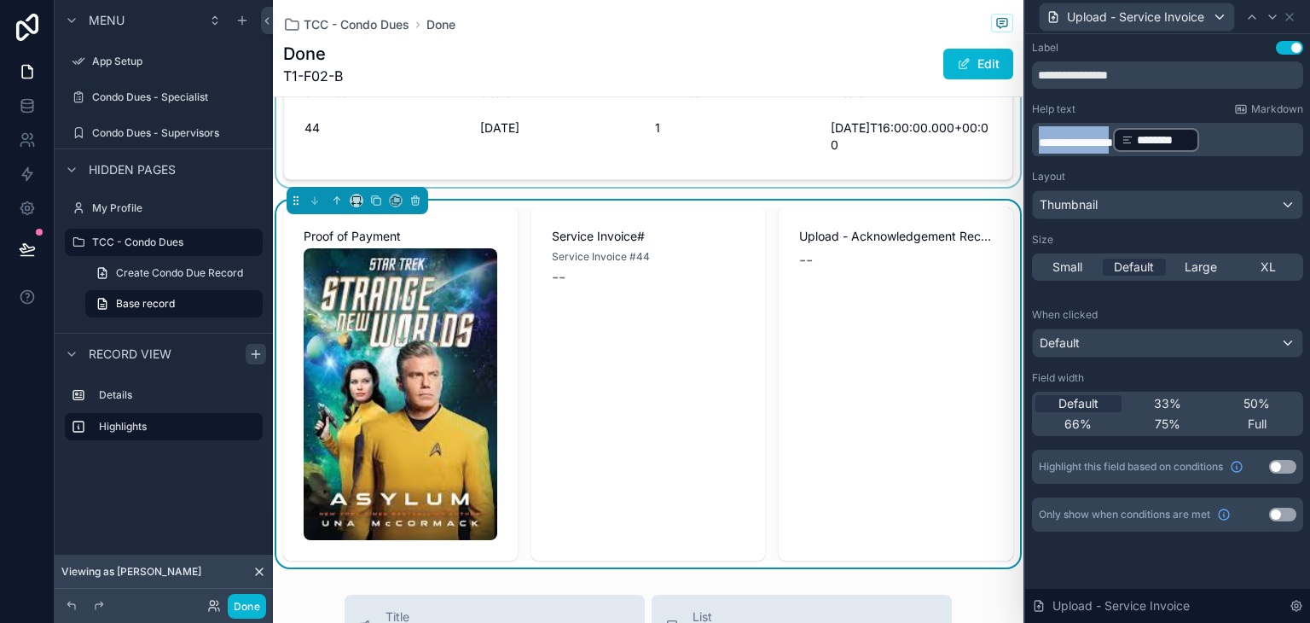
drag, startPoint x: 1132, startPoint y: 141, endPoint x: 1006, endPoint y: 138, distance: 126.3
click at [1006, 138] on div "**********" at bounding box center [655, 311] width 1310 height 623
click at [1200, 138] on p "﻿ ******** ﻿ ﻿" at bounding box center [1169, 139] width 261 height 27
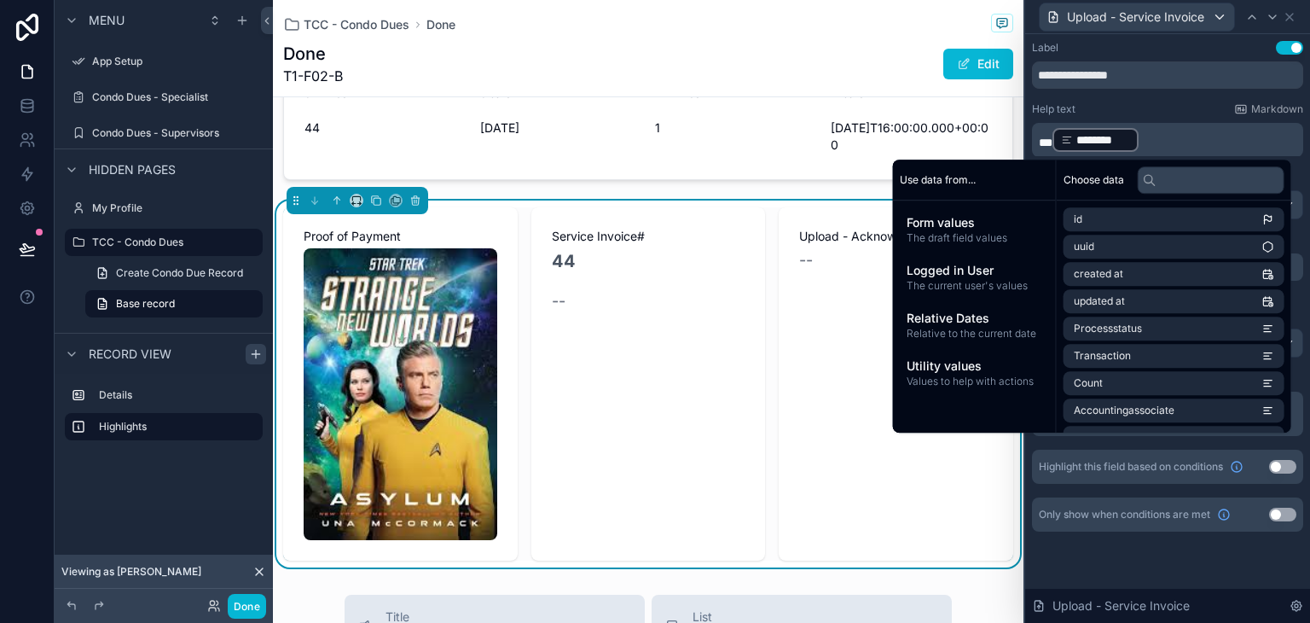
click at [1197, 134] on p "** ******** ﻿ ﻿" at bounding box center [1169, 139] width 261 height 27
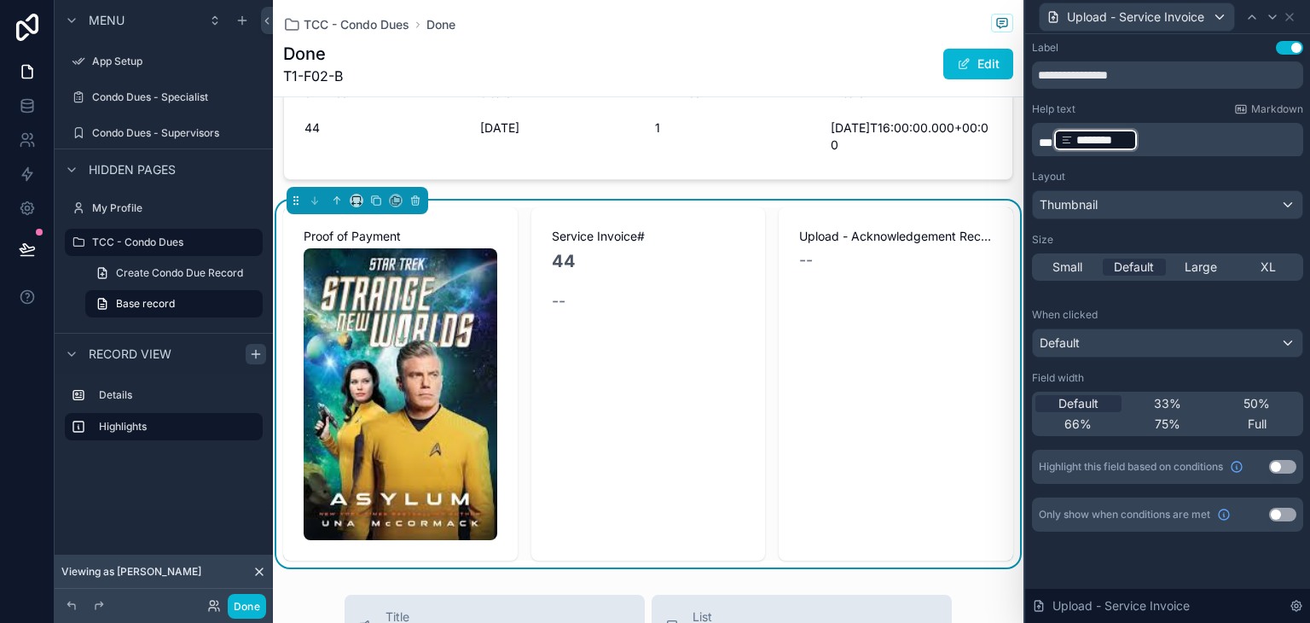
click at [1197, 134] on p "** ******** ﻿ ﻿" at bounding box center [1169, 139] width 261 height 27
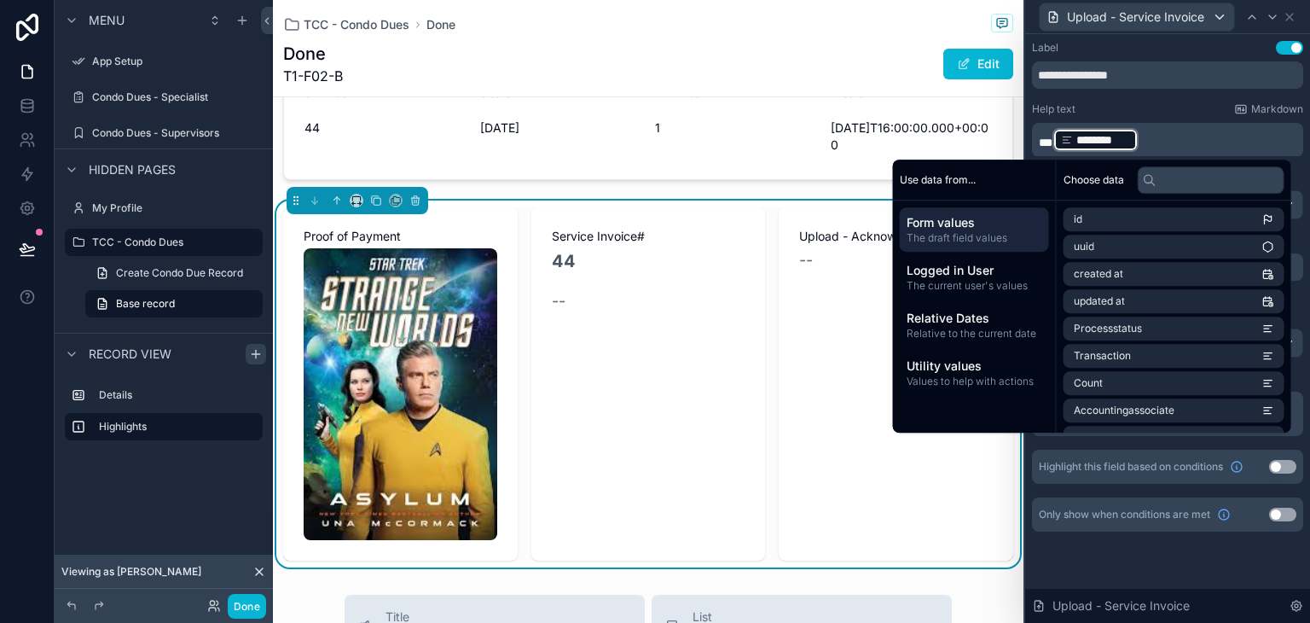
click at [1197, 134] on p "** ******** ﻿ ﻿" at bounding box center [1169, 139] width 261 height 27
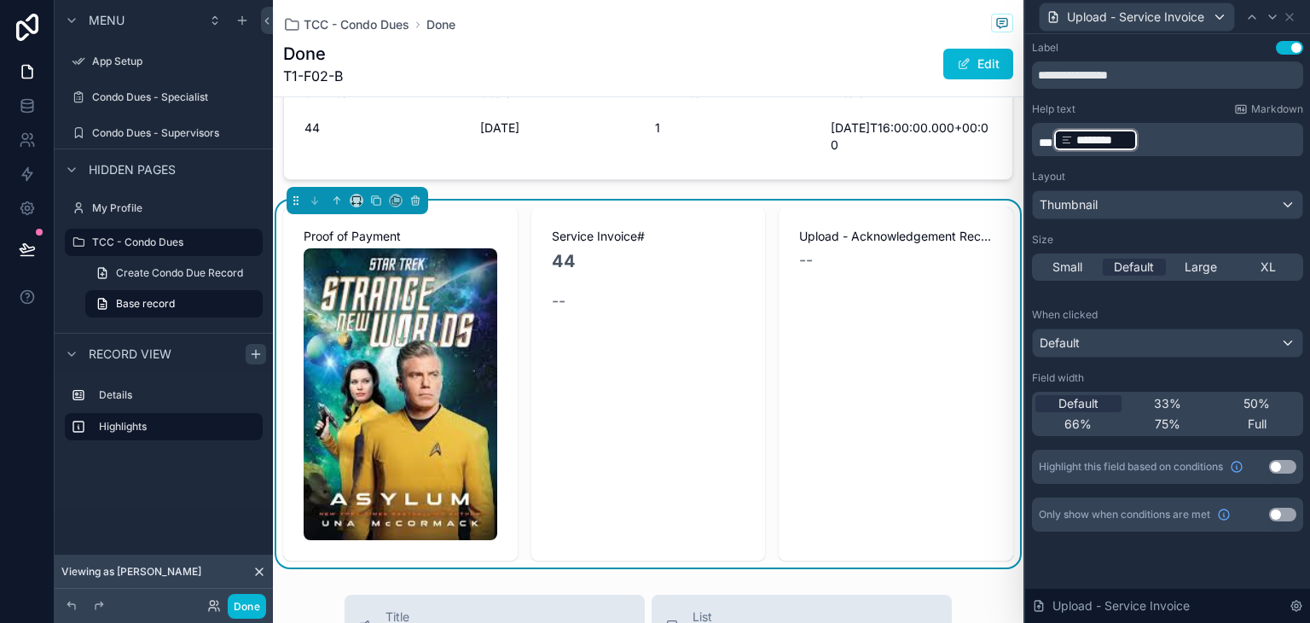
click at [1197, 134] on p "** ******** ﻿ ﻿" at bounding box center [1169, 139] width 261 height 27
click at [1174, 103] on div "Help text Markdown" at bounding box center [1167, 109] width 271 height 14
drag, startPoint x: 1147, startPoint y: 74, endPoint x: 983, endPoint y: 92, distance: 165.6
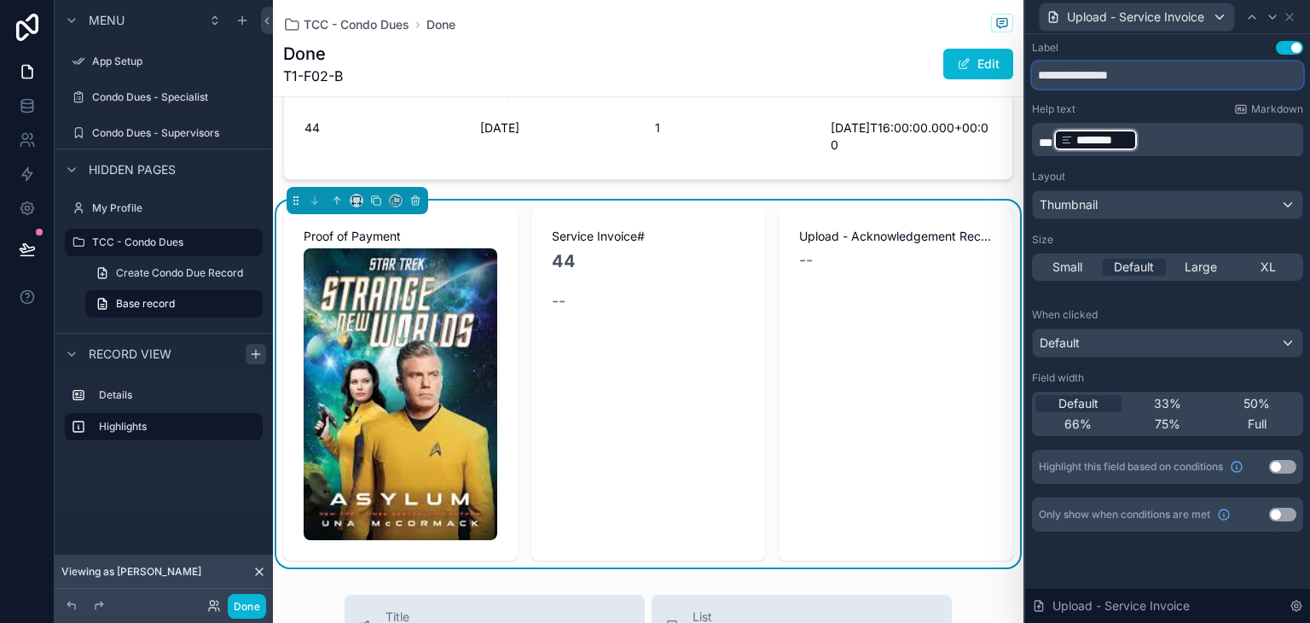
click at [983, 92] on div "**********" at bounding box center [655, 311] width 1310 height 623
click at [1150, 134] on p "** ******** ﻿ ﻿" at bounding box center [1169, 139] width 261 height 27
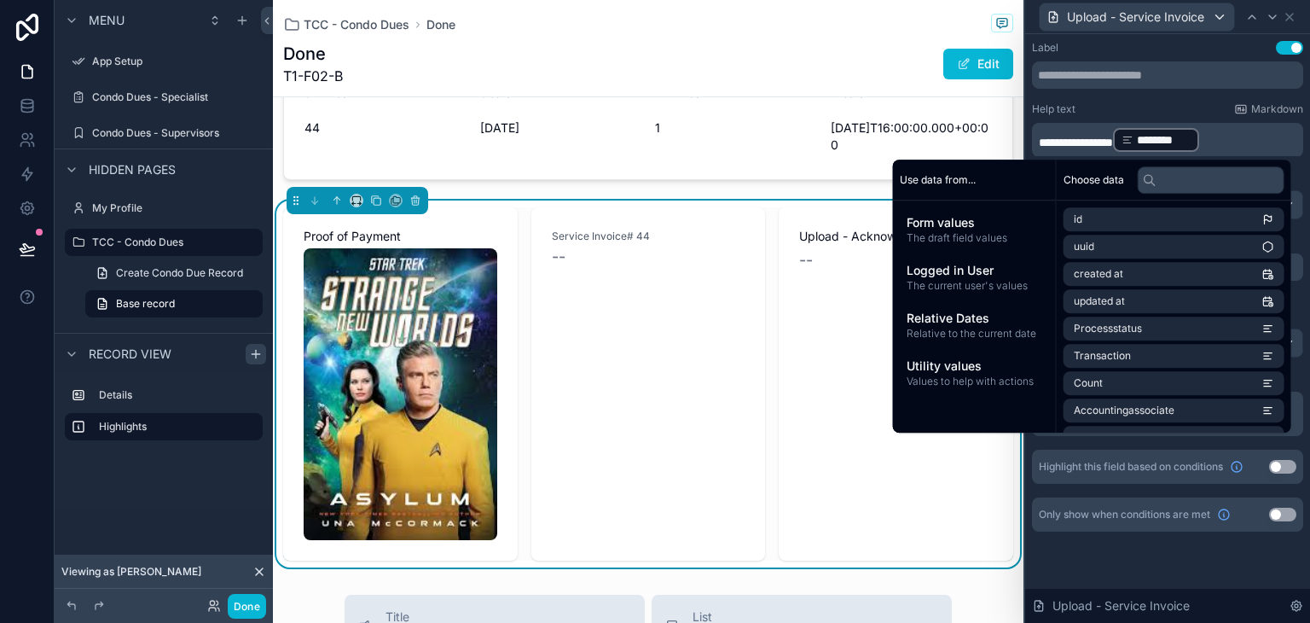
click at [1235, 141] on p "**********" at bounding box center [1169, 139] width 261 height 27
click at [1175, 543] on div "**********" at bounding box center [1167, 303] width 285 height 538
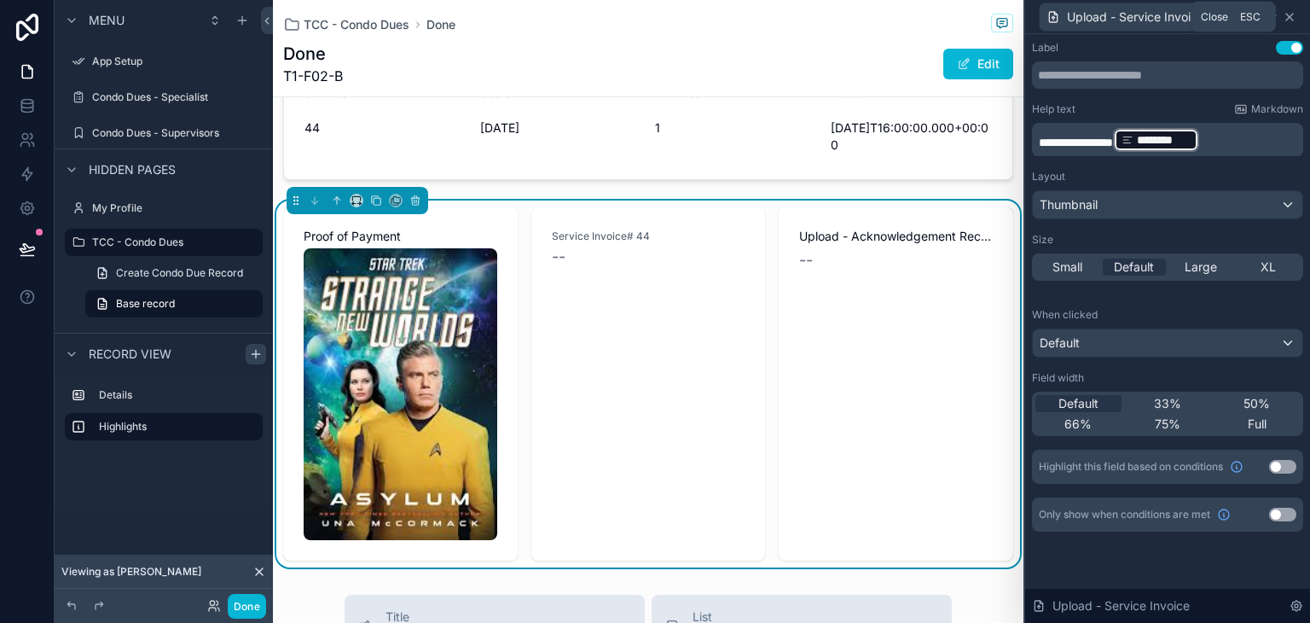
click at [1290, 16] on icon at bounding box center [1289, 17] width 7 height 7
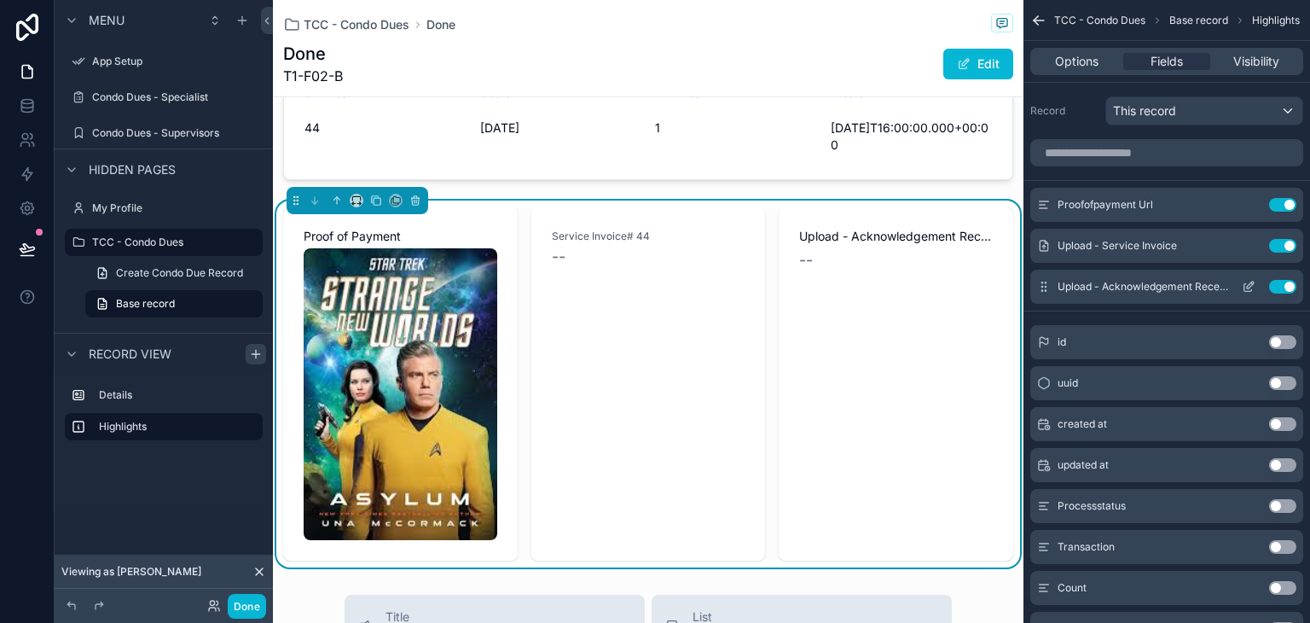
click at [1252, 287] on icon "scrollable content" at bounding box center [1249, 287] width 14 height 14
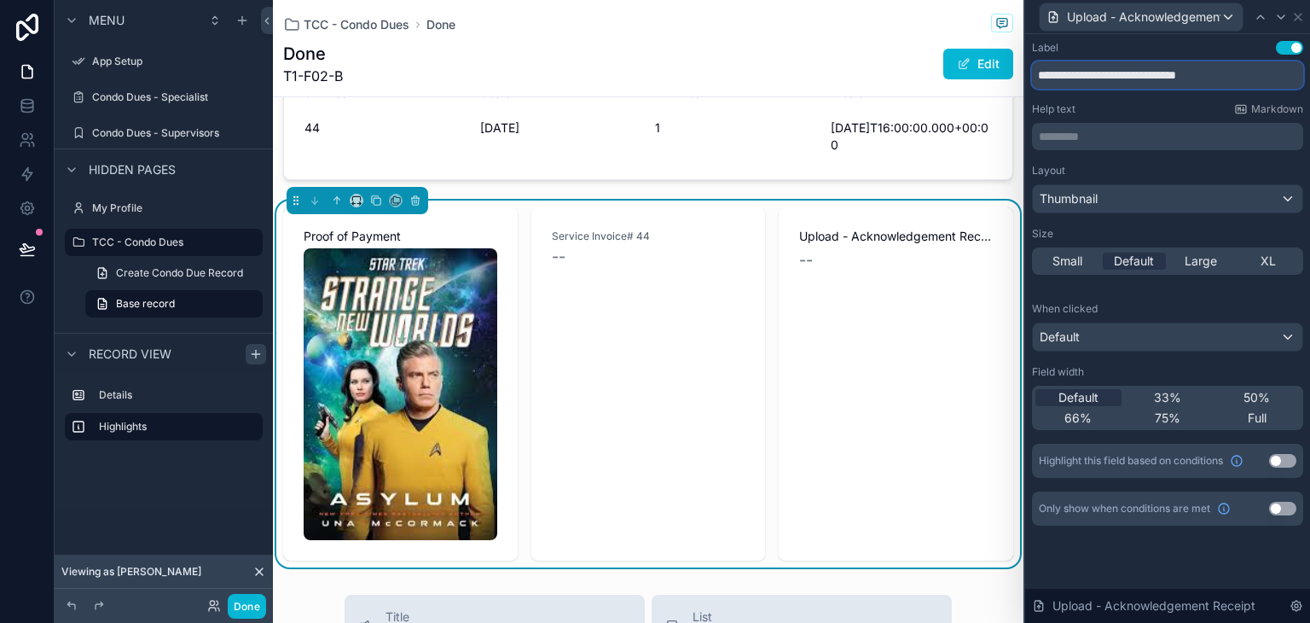
click at [1203, 78] on input "**********" at bounding box center [1167, 74] width 271 height 27
click at [1197, 134] on p "********* ﻿" at bounding box center [1169, 136] width 261 height 17
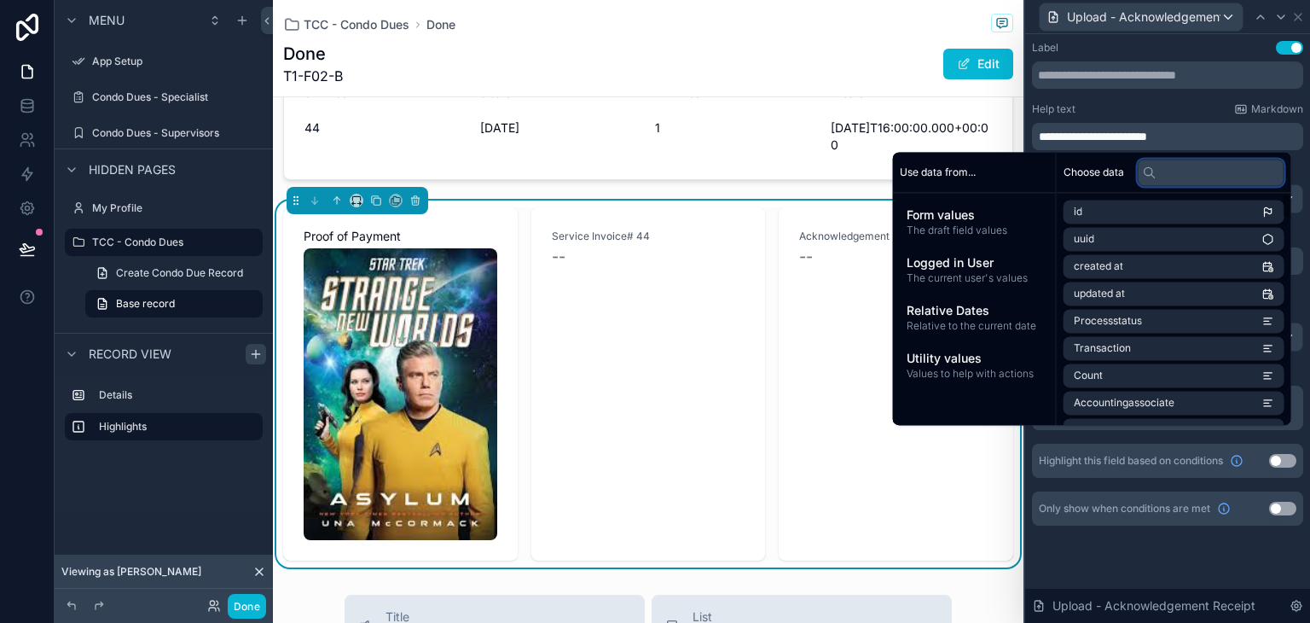
click at [1187, 176] on input "text" at bounding box center [1211, 172] width 147 height 27
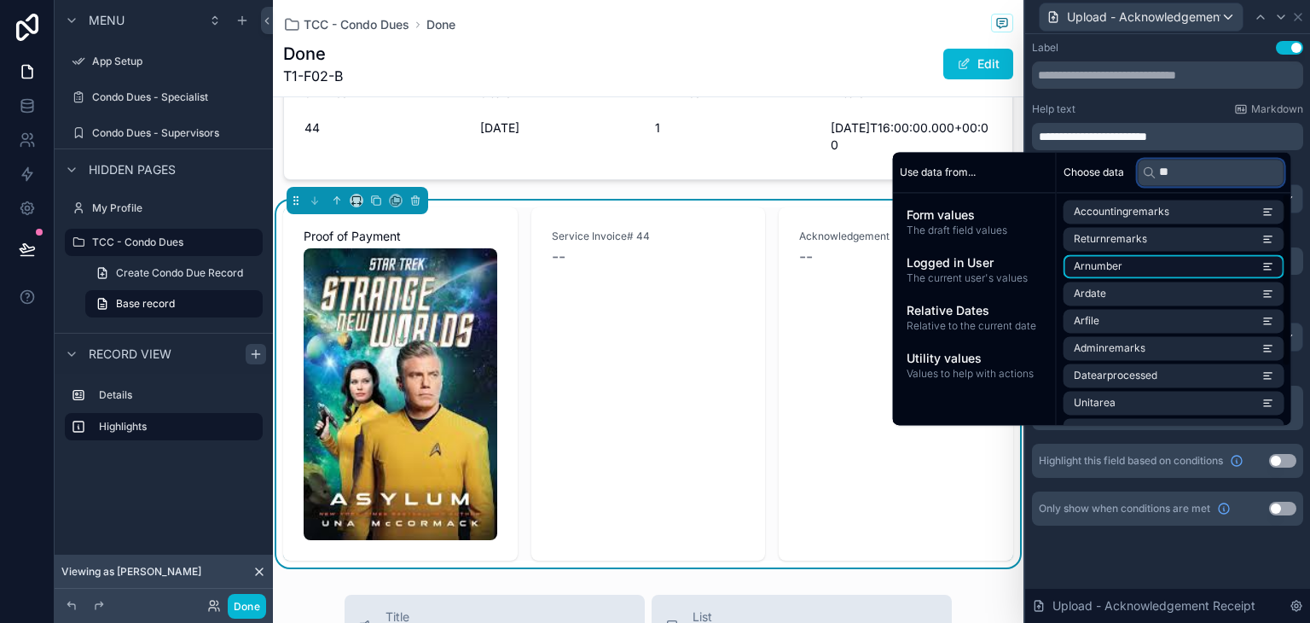
type input "**"
click at [1191, 258] on li "Arnumber" at bounding box center [1174, 266] width 221 height 24
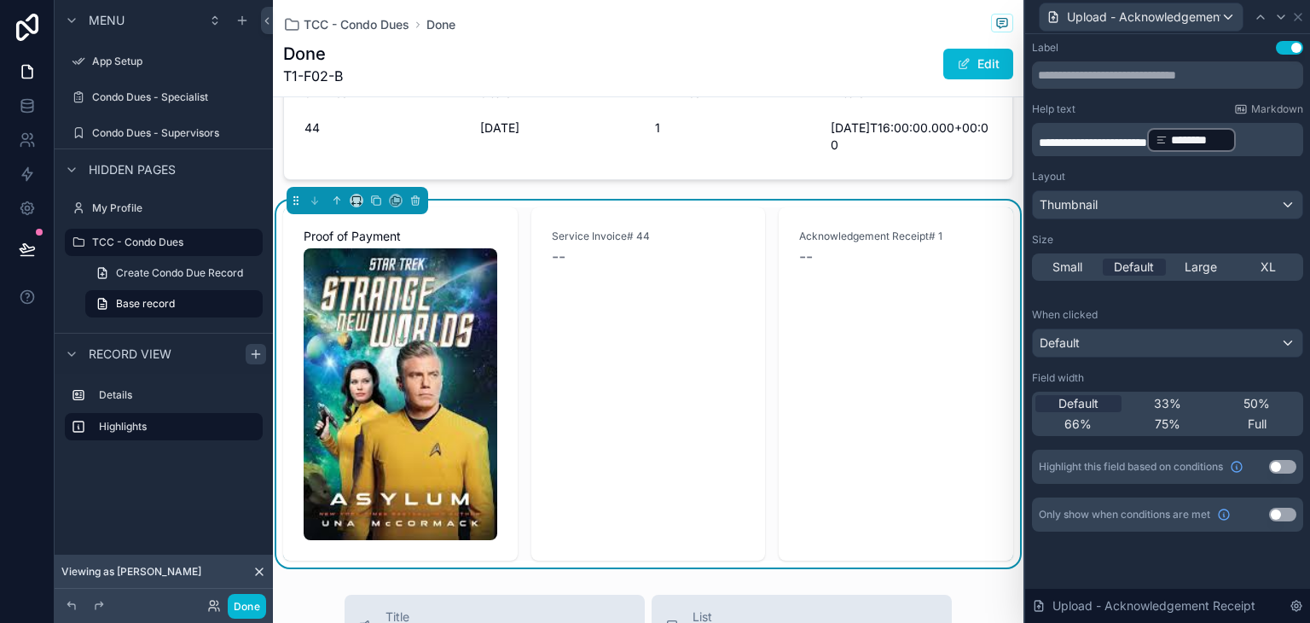
click at [1193, 113] on div "Help text Markdown" at bounding box center [1167, 109] width 271 height 14
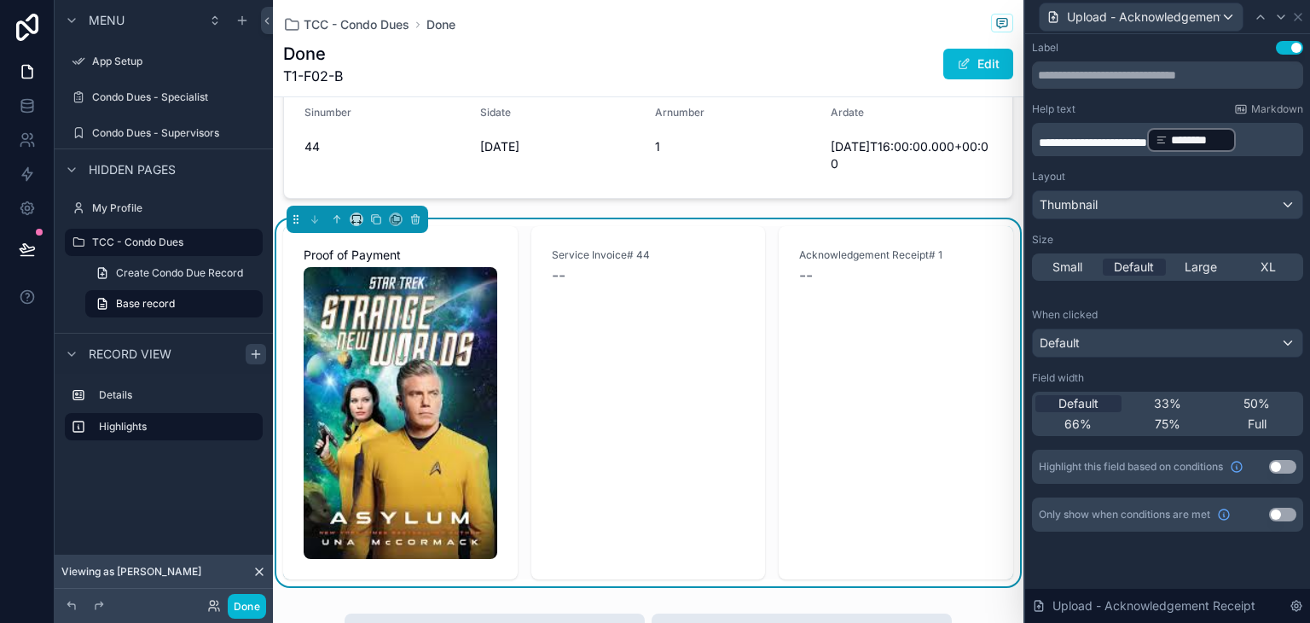
scroll to position [252, 0]
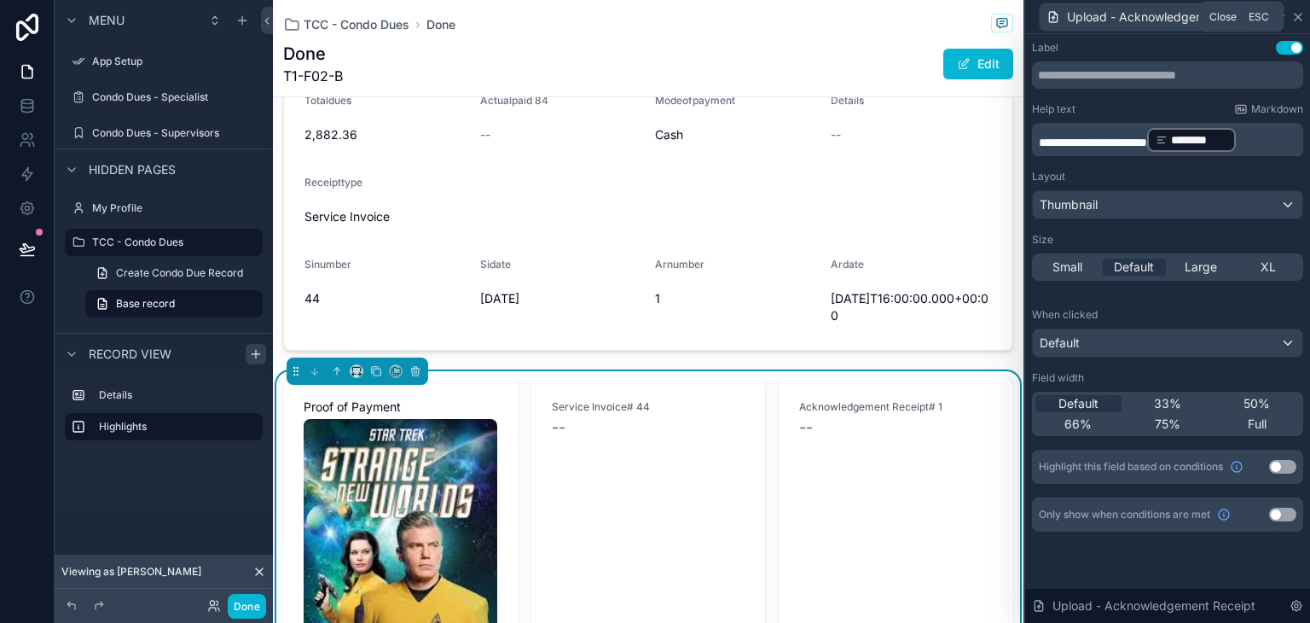
click at [1301, 18] on icon at bounding box center [1298, 17] width 14 height 14
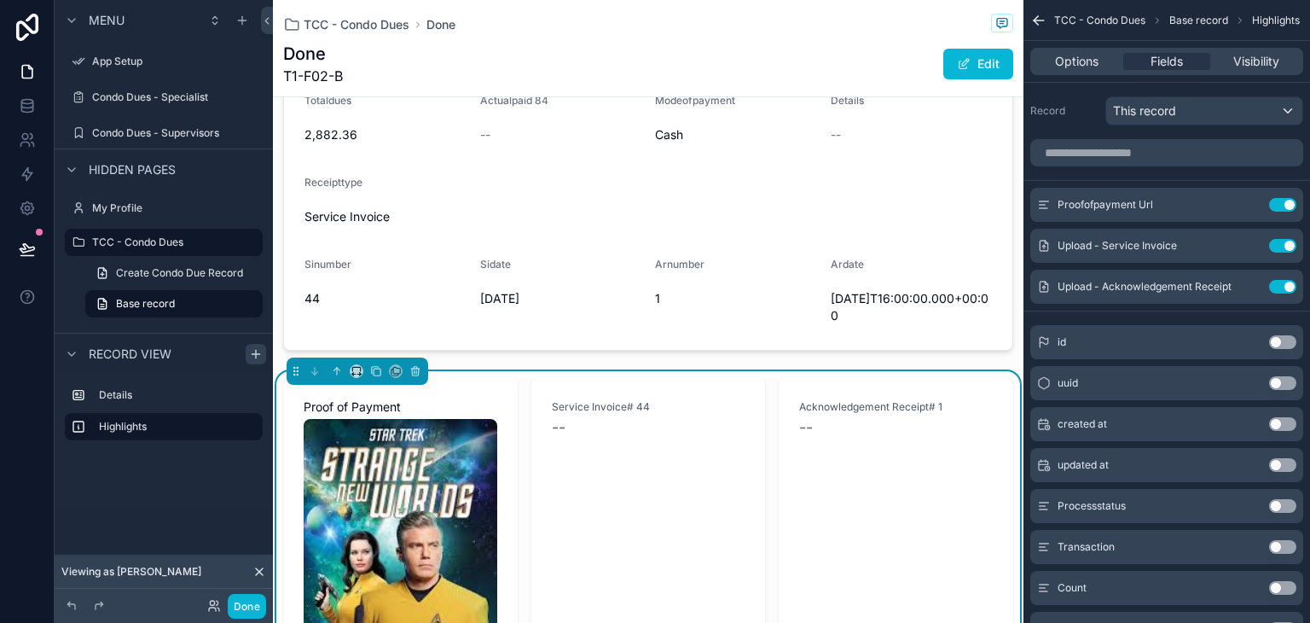
click at [1043, 20] on icon "scrollable content" at bounding box center [1039, 20] width 10 height 0
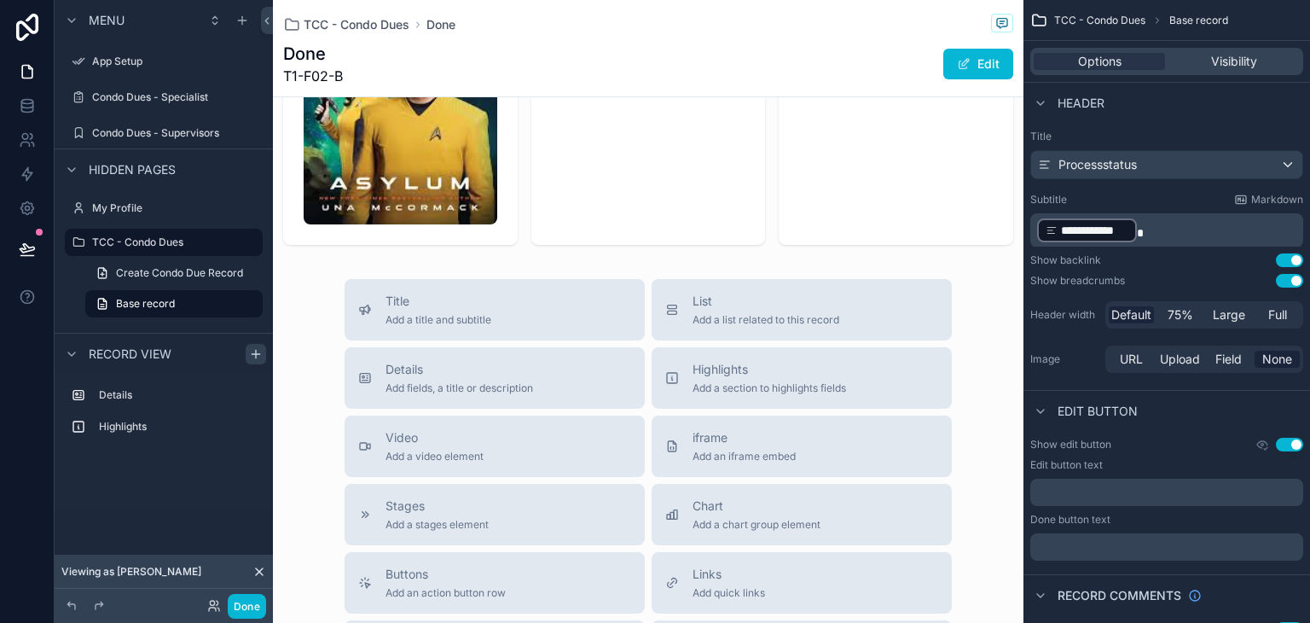
scroll to position [763, 0]
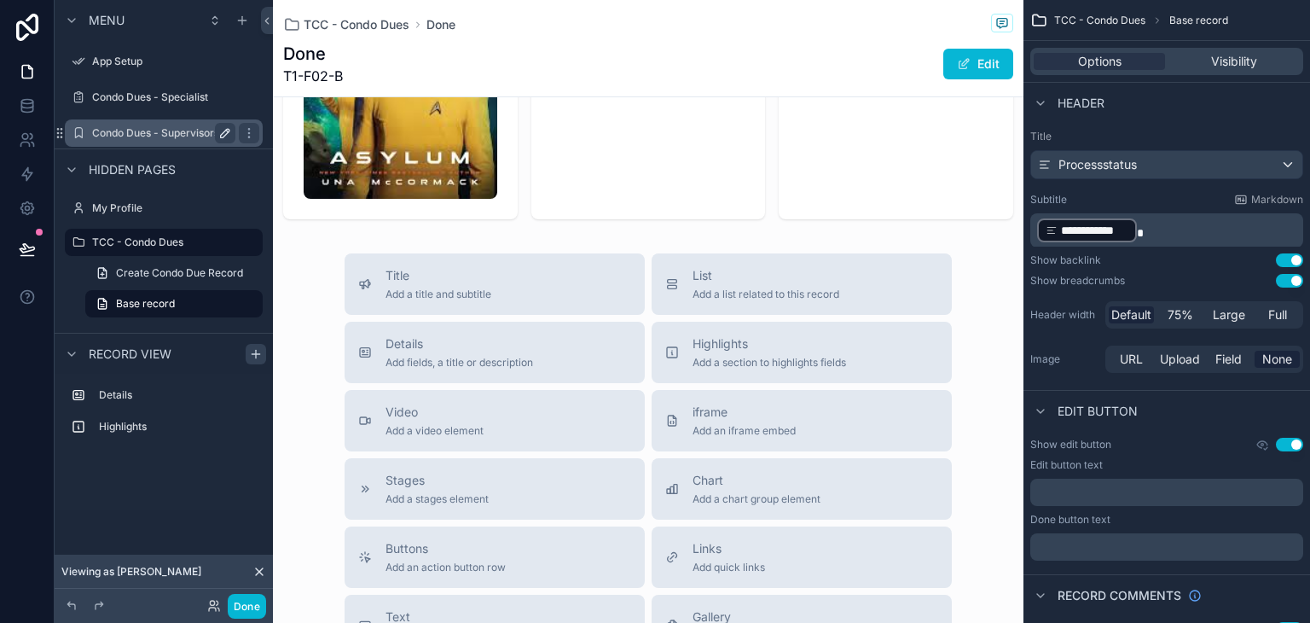
click at [225, 134] on icon "scrollable content" at bounding box center [225, 133] width 9 height 9
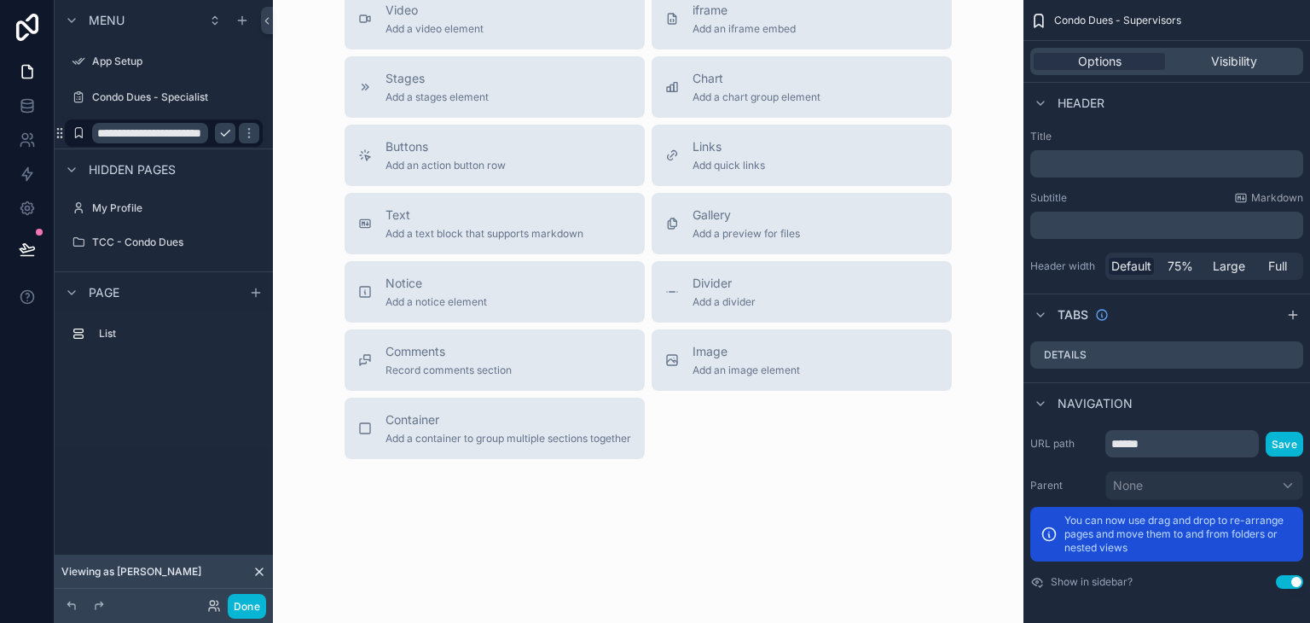
scroll to position [628, 0]
click at [232, 132] on button "scrollable content" at bounding box center [225, 133] width 20 height 20
click at [251, 133] on icon "scrollable content" at bounding box center [249, 133] width 14 height 14
click at [304, 118] on span "Clone" at bounding box center [320, 121] width 32 height 17
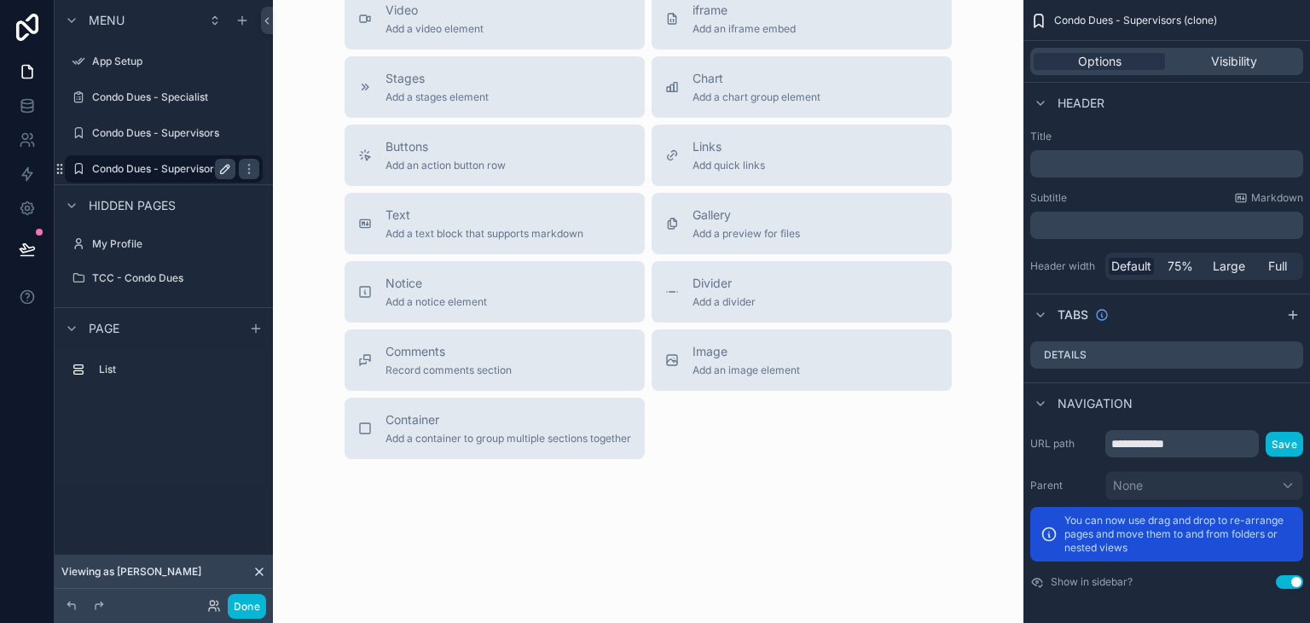
click at [215, 165] on button "scrollable content" at bounding box center [225, 169] width 20 height 20
click at [271, 206] on div "Hidden pages" at bounding box center [164, 204] width 218 height 41
click at [297, 128] on div "Title Add a title and subtitle List Add a list related to this record Details A…" at bounding box center [648, 155] width 723 height 607
click at [101, 163] on input "**********" at bounding box center [150, 169] width 116 height 20
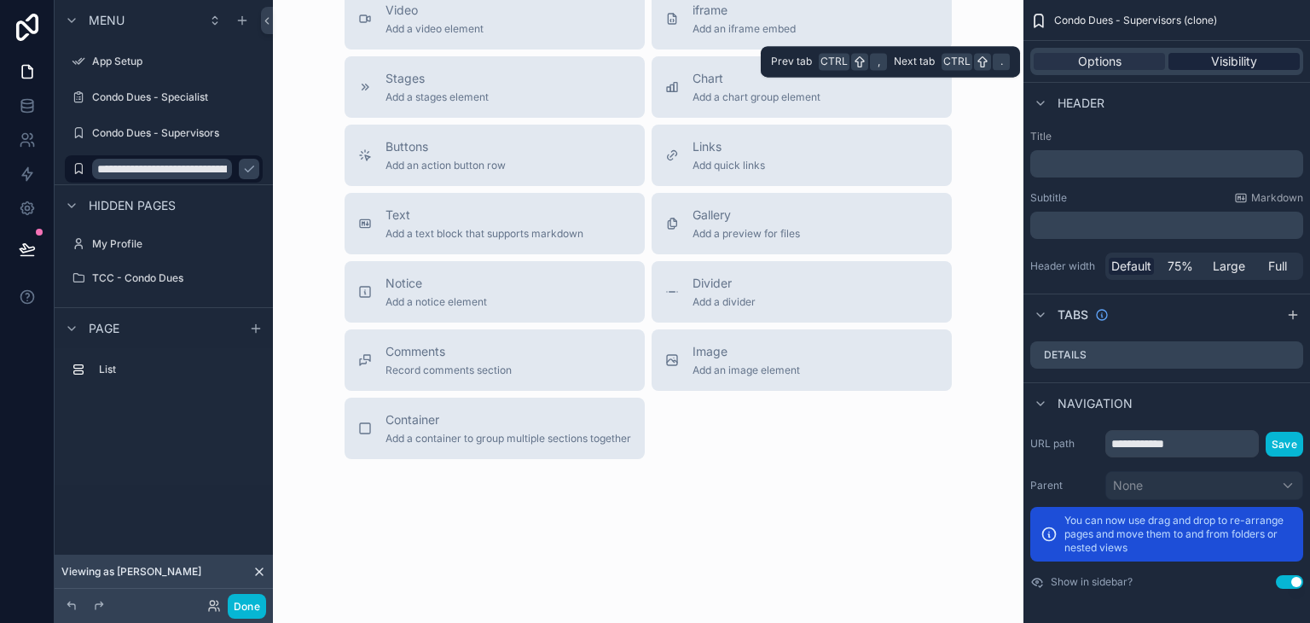
click at [1202, 67] on div "Visibility" at bounding box center [1233, 61] width 131 height 17
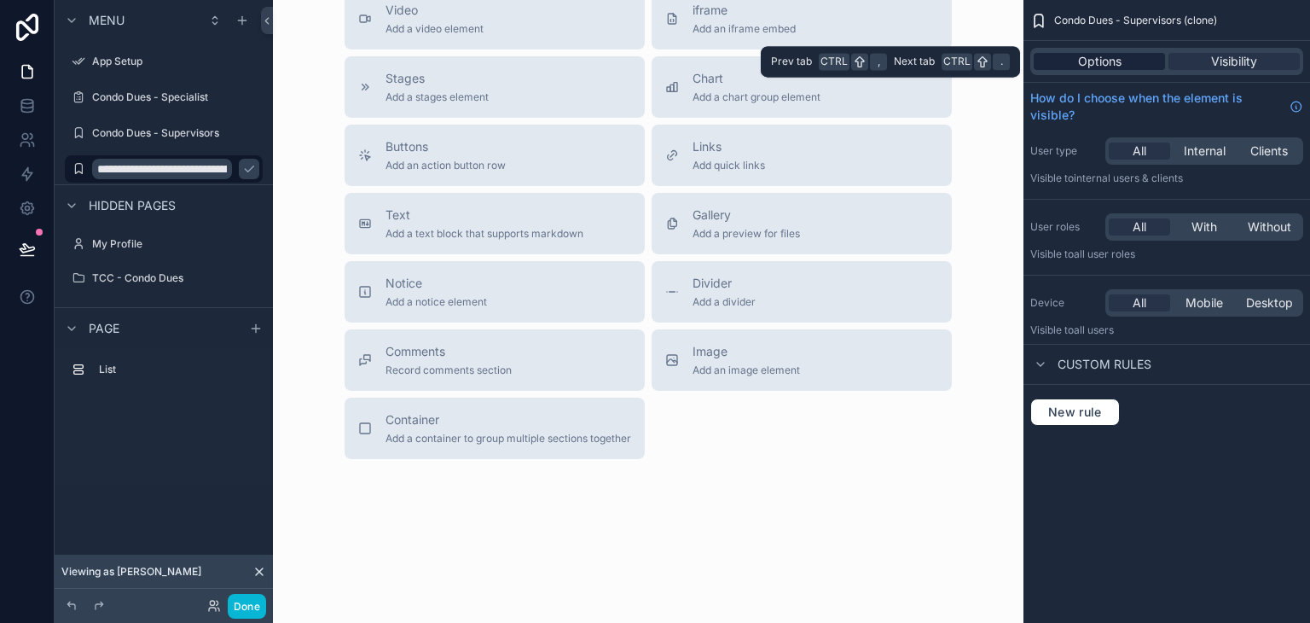
click at [1110, 67] on span "Options" at bounding box center [1099, 61] width 43 height 17
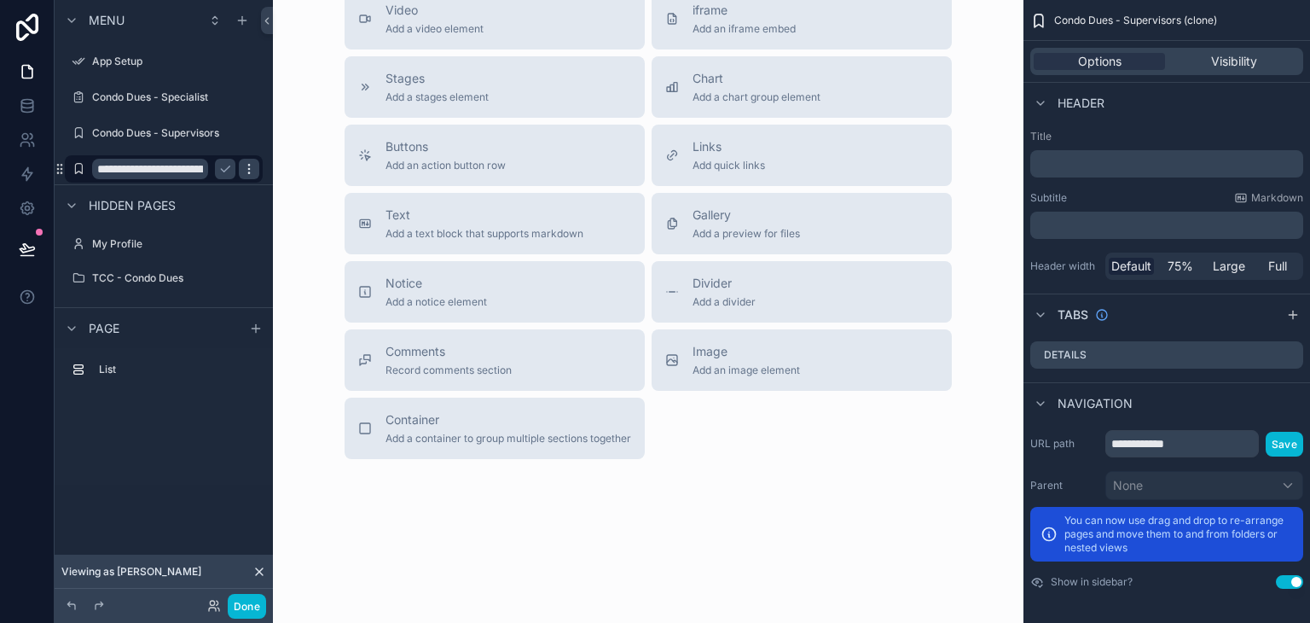
click at [252, 168] on icon "scrollable content" at bounding box center [249, 169] width 14 height 14
click at [232, 172] on button "scrollable content" at bounding box center [225, 169] width 20 height 20
click at [174, 175] on label "Condo Dues - Supervisors (clone)" at bounding box center [173, 169] width 163 height 14
click at [1228, 66] on span "Visibility" at bounding box center [1234, 61] width 46 height 17
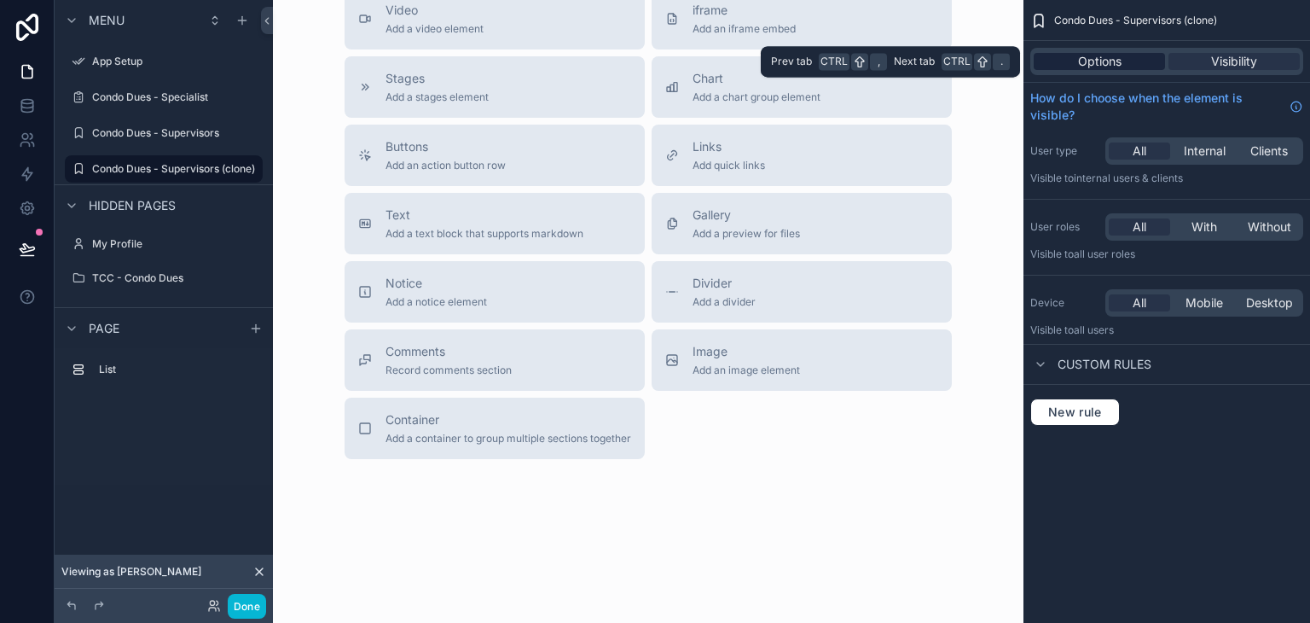
click at [1113, 64] on span "Options" at bounding box center [1099, 61] width 43 height 17
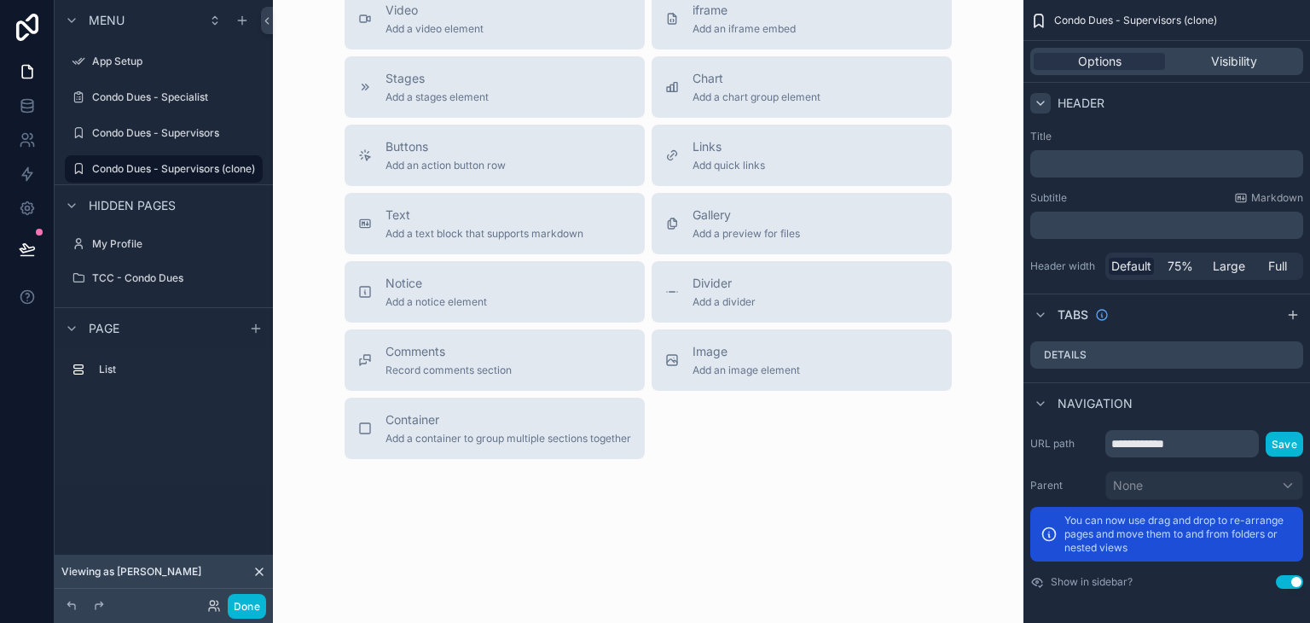
click at [1046, 101] on icon "scrollable content" at bounding box center [1041, 103] width 14 height 14
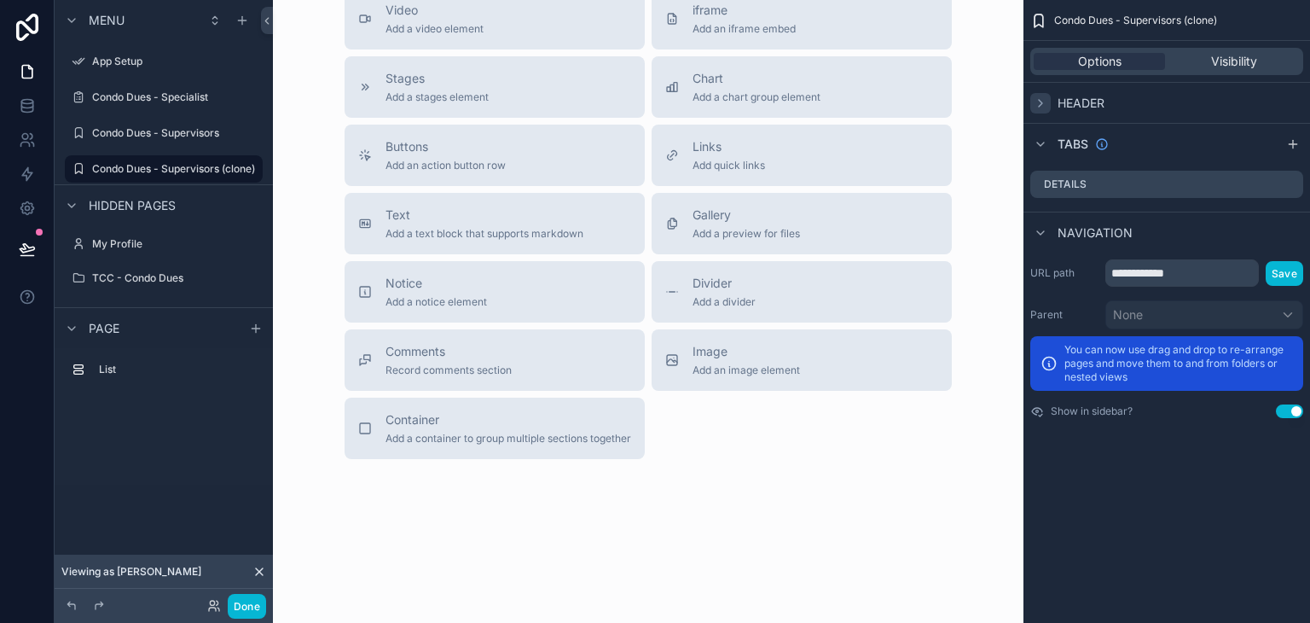
click at [1046, 101] on icon "scrollable content" at bounding box center [1041, 103] width 14 height 14
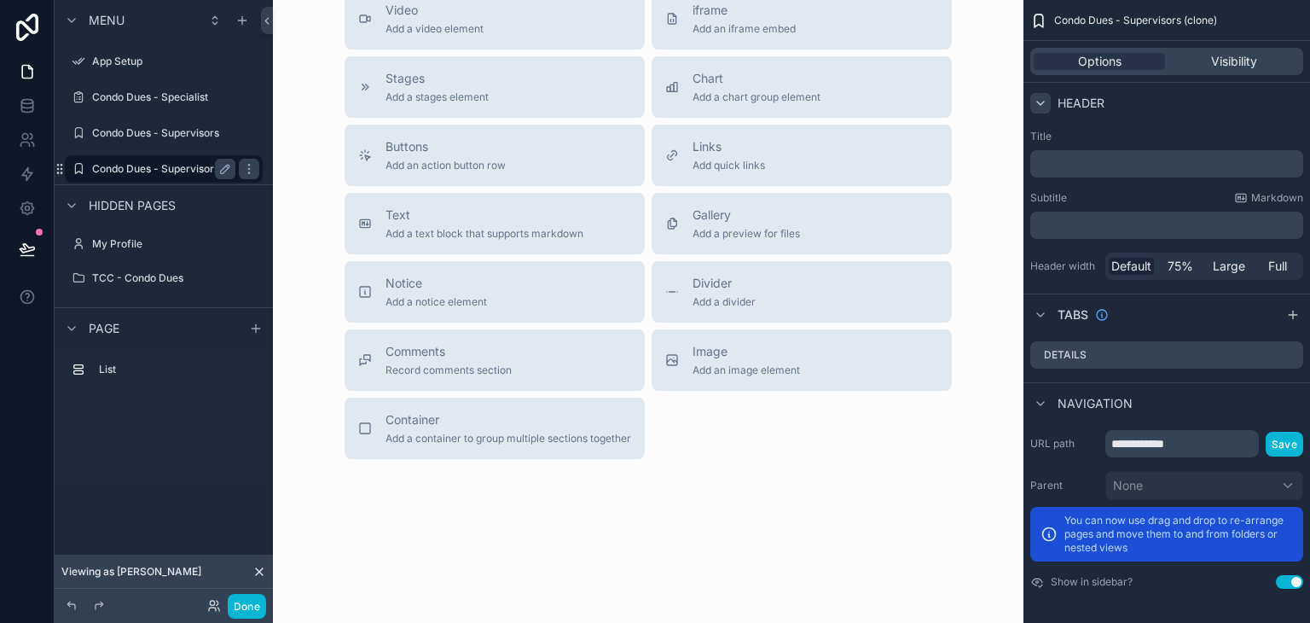
click at [182, 169] on label "Condo Dues - Supervisors (clone)" at bounding box center [173, 169] width 163 height 14
click at [253, 165] on icon "scrollable content" at bounding box center [249, 169] width 14 height 14
click at [299, 179] on button "Remove" at bounding box center [316, 180] width 66 height 17
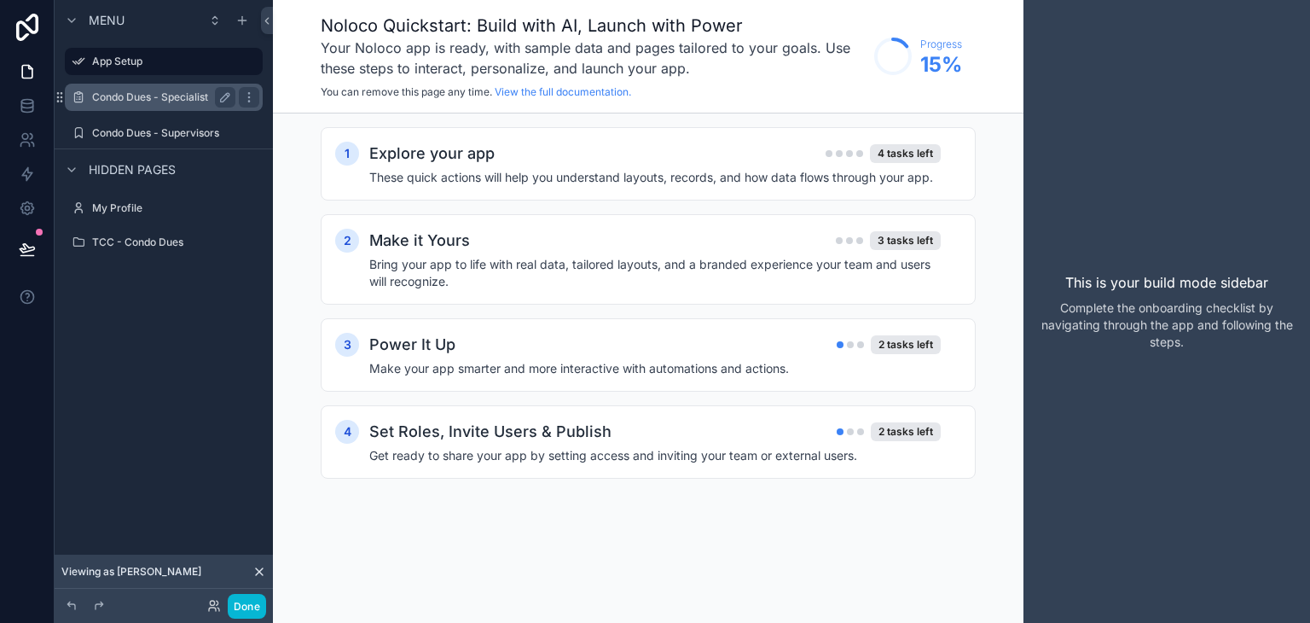
click at [176, 100] on label "Condo Dues - Specialist" at bounding box center [160, 97] width 136 height 14
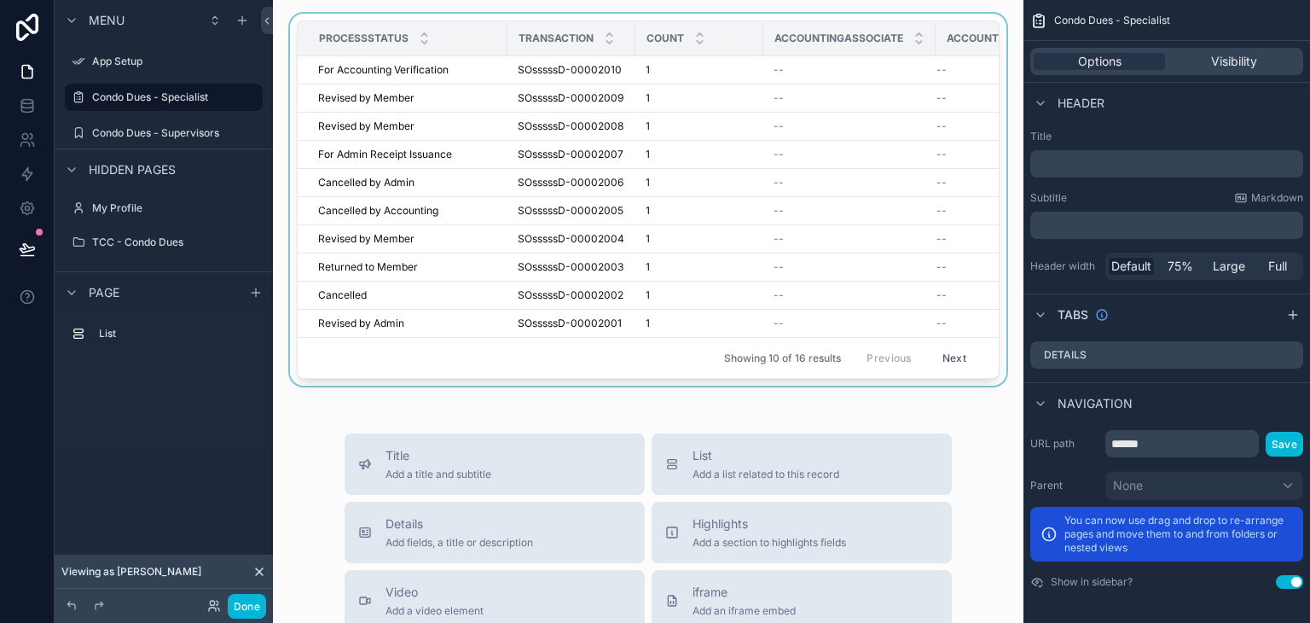
click at [392, 134] on div "scrollable content" at bounding box center [648, 203] width 723 height 379
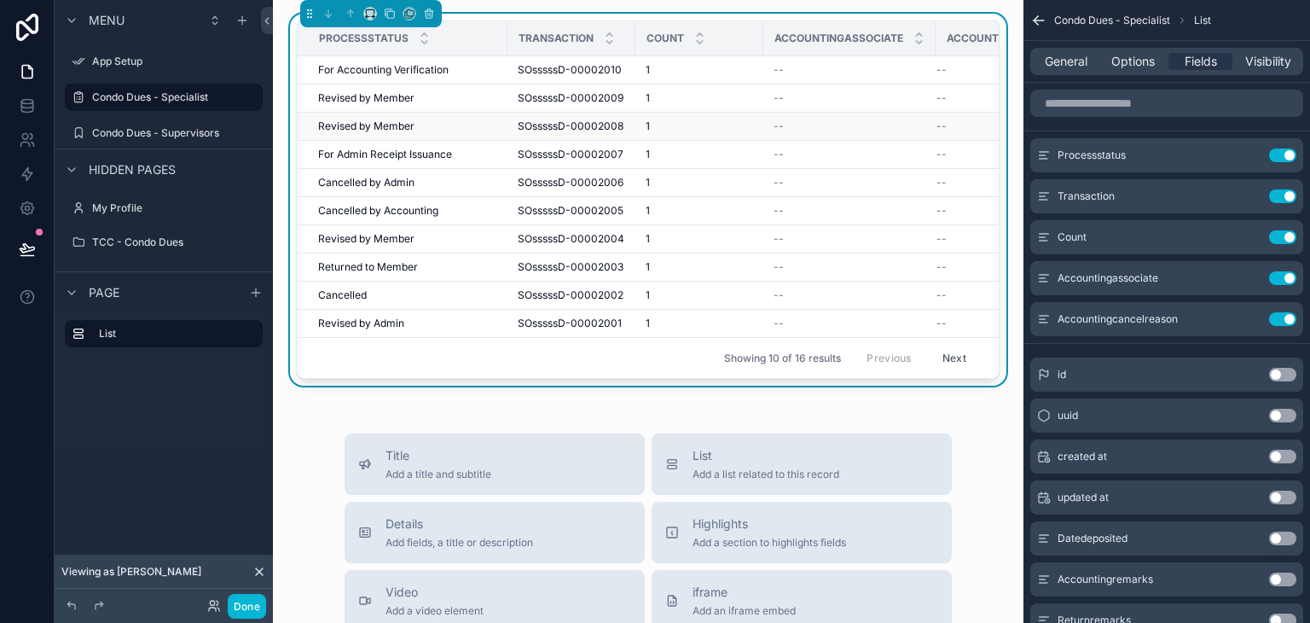
click at [392, 121] on span "Revised by Member" at bounding box center [366, 126] width 96 height 14
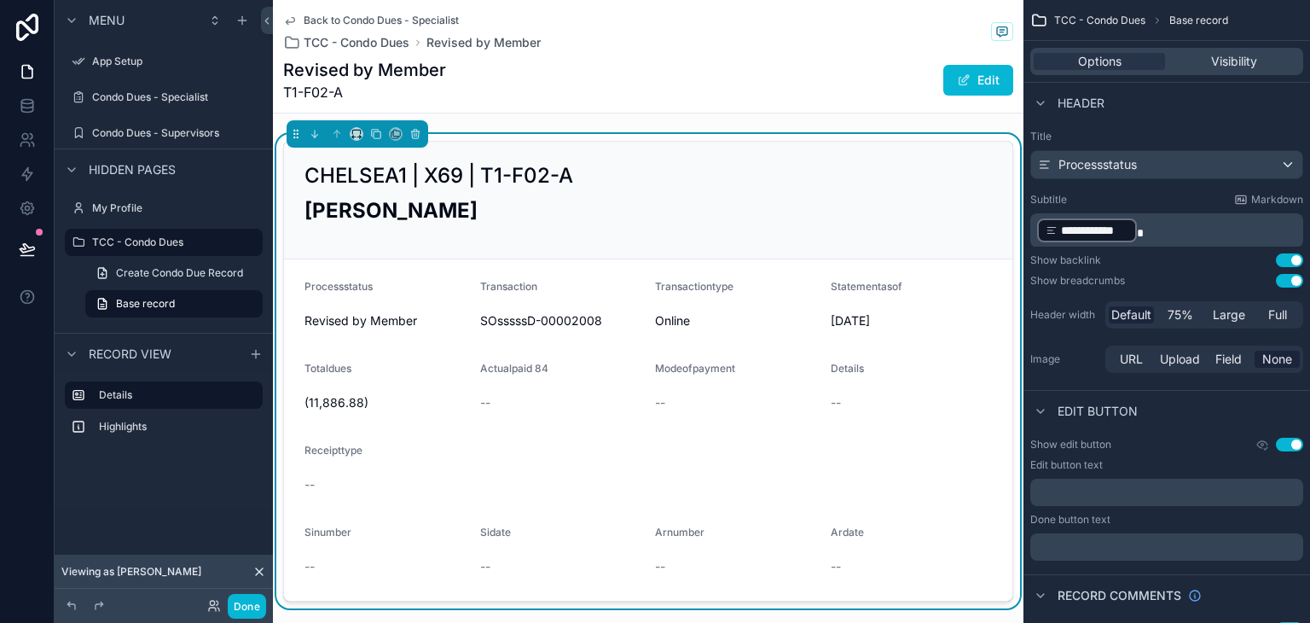
click at [177, 113] on div "scrollable content" at bounding box center [164, 114] width 218 height 3
click at [188, 89] on div "Condo Dues - Specialist" at bounding box center [163, 97] width 143 height 20
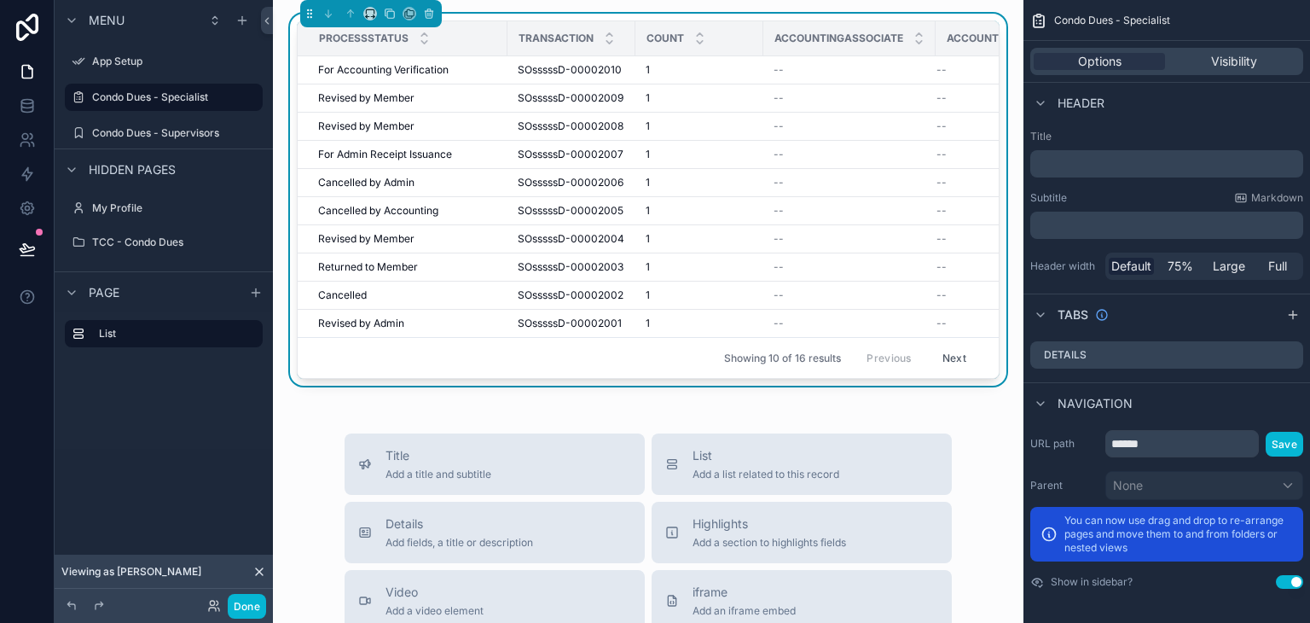
scroll to position [0, 79]
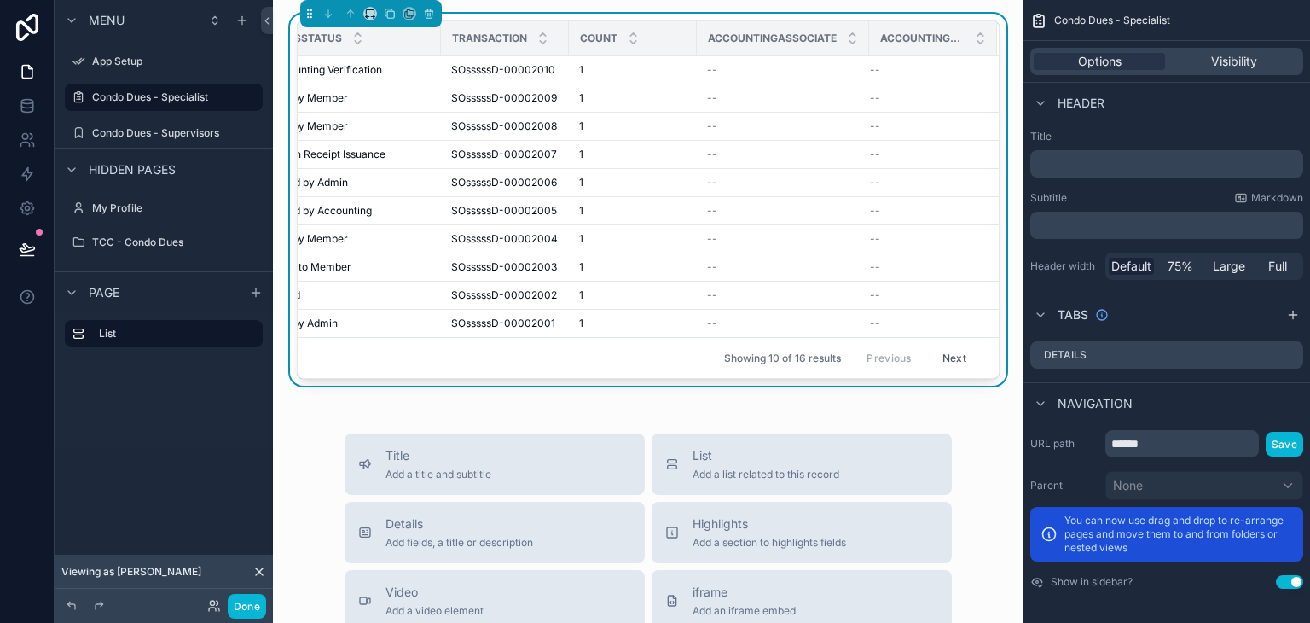
click at [958, 355] on button "Next" at bounding box center [954, 358] width 48 height 26
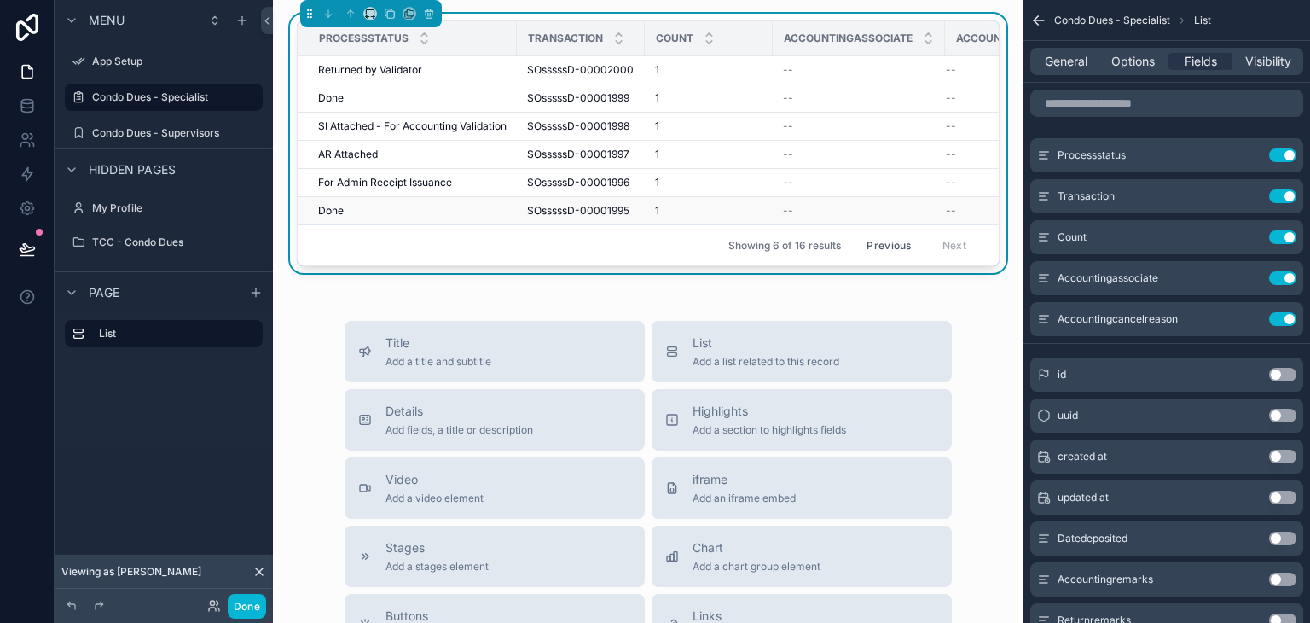
click at [605, 215] on span "SOsssssD-00001995" at bounding box center [578, 211] width 102 height 14
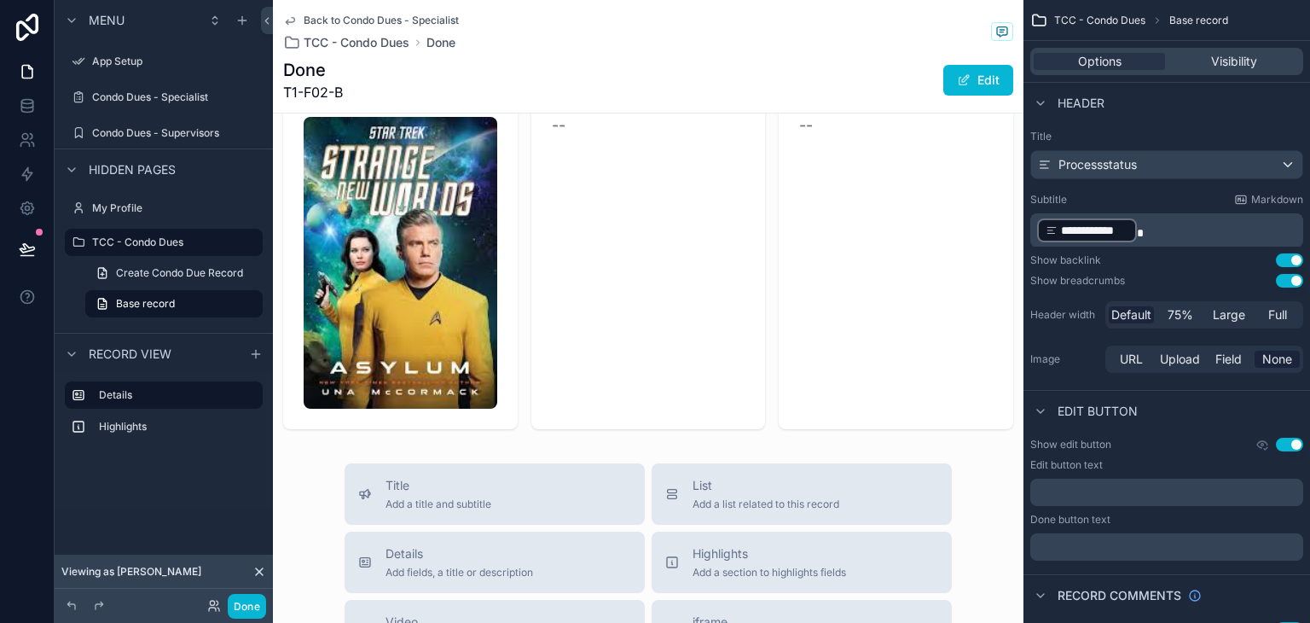
scroll to position [597, 0]
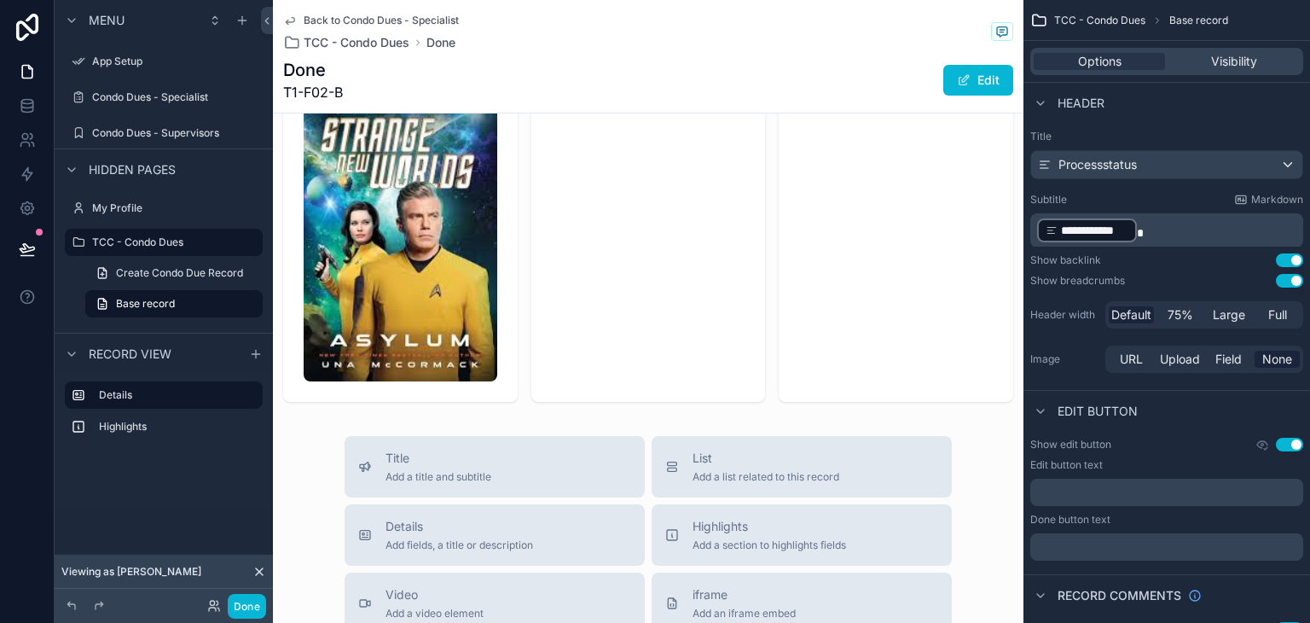
click at [655, 223] on div "scrollable content" at bounding box center [648, 225] width 751 height 367
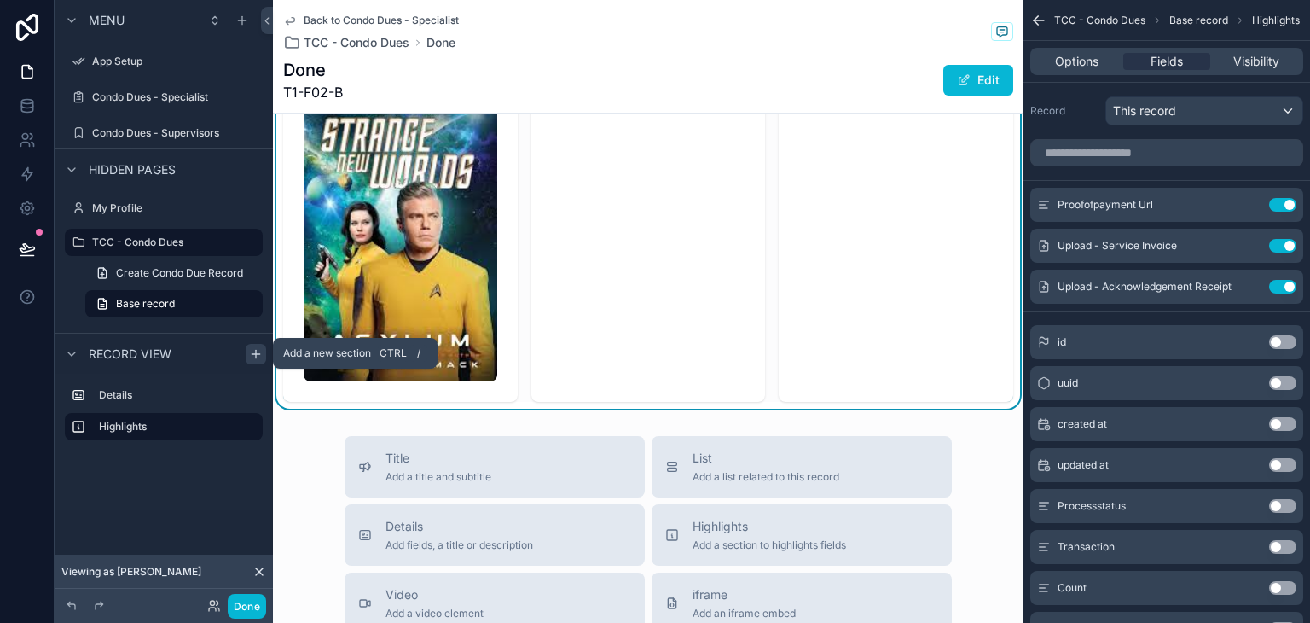
click at [256, 350] on icon "scrollable content" at bounding box center [256, 354] width 0 height 8
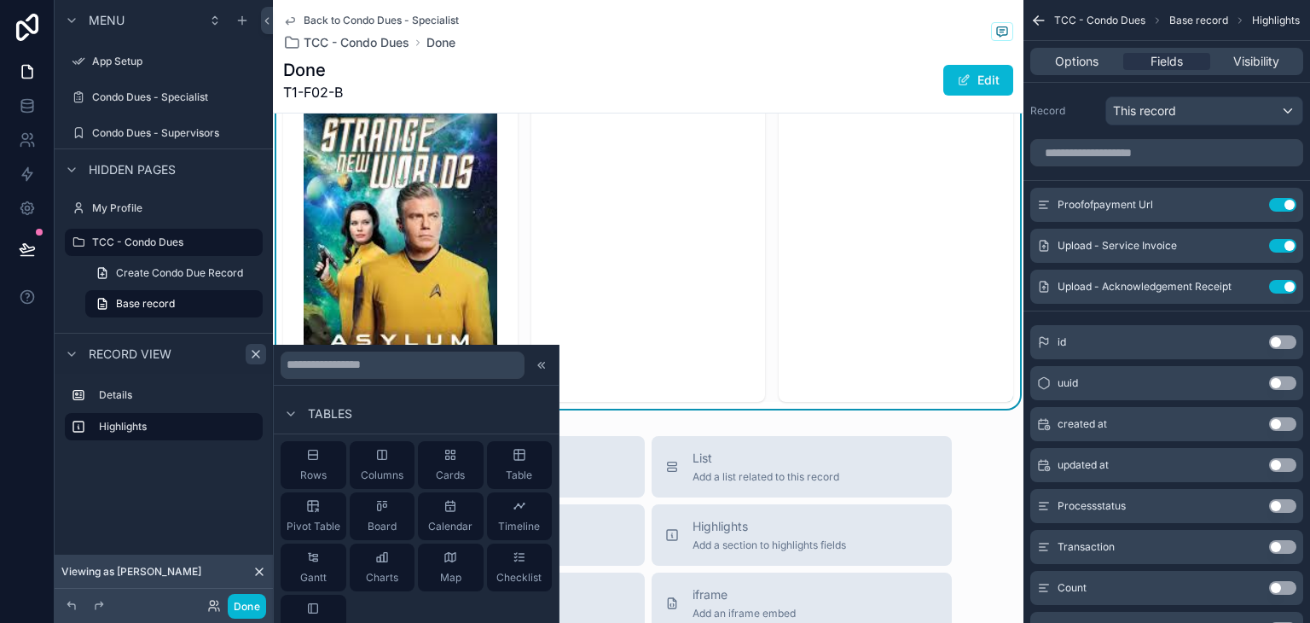
scroll to position [297, 0]
click at [314, 523] on span "Pivot Table" at bounding box center [314, 530] width 54 height 14
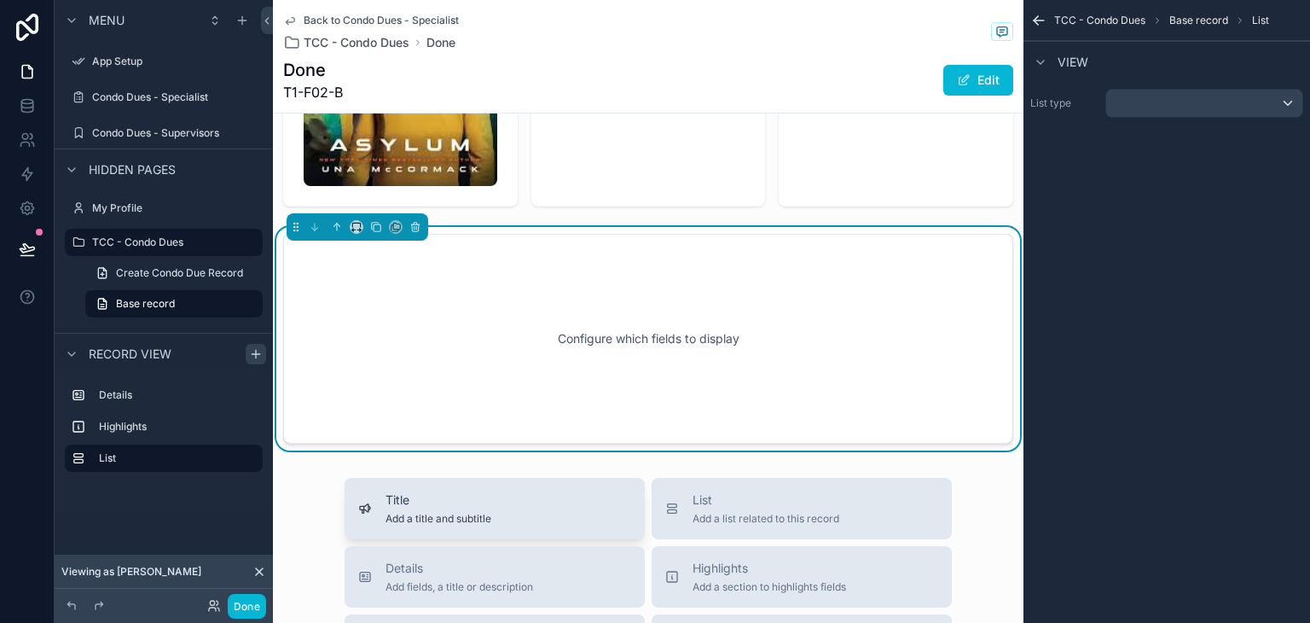
scroll to position [812, 0]
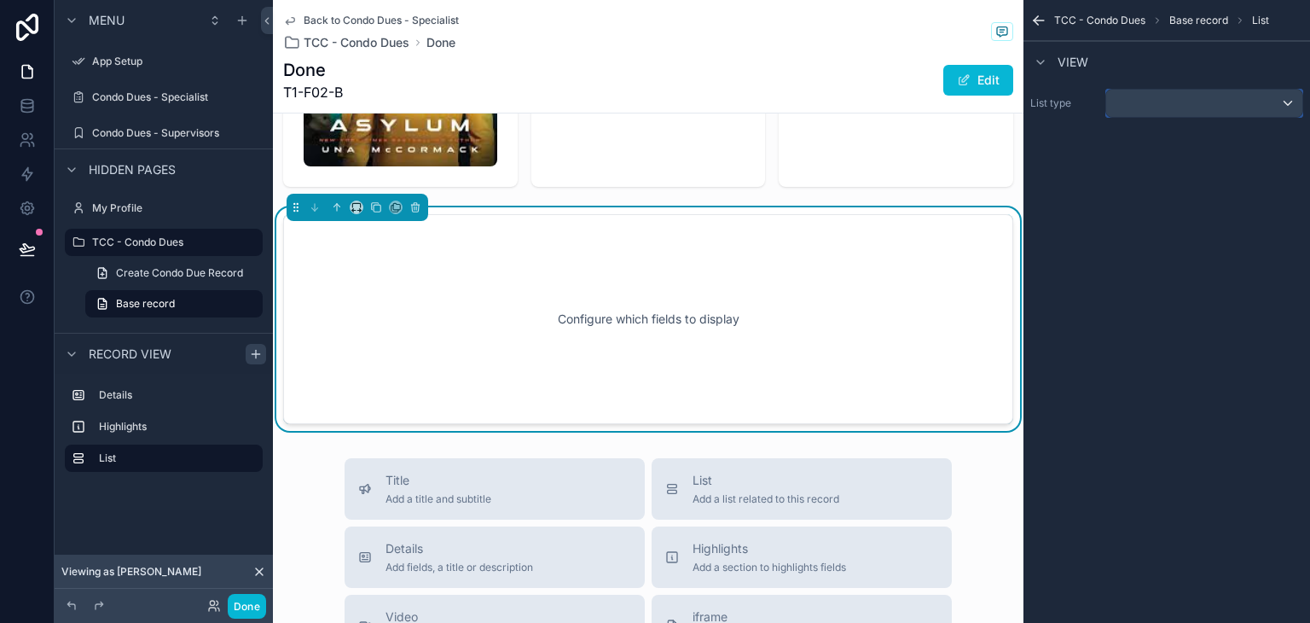
click at [1140, 110] on div "scrollable content" at bounding box center [1204, 103] width 196 height 27
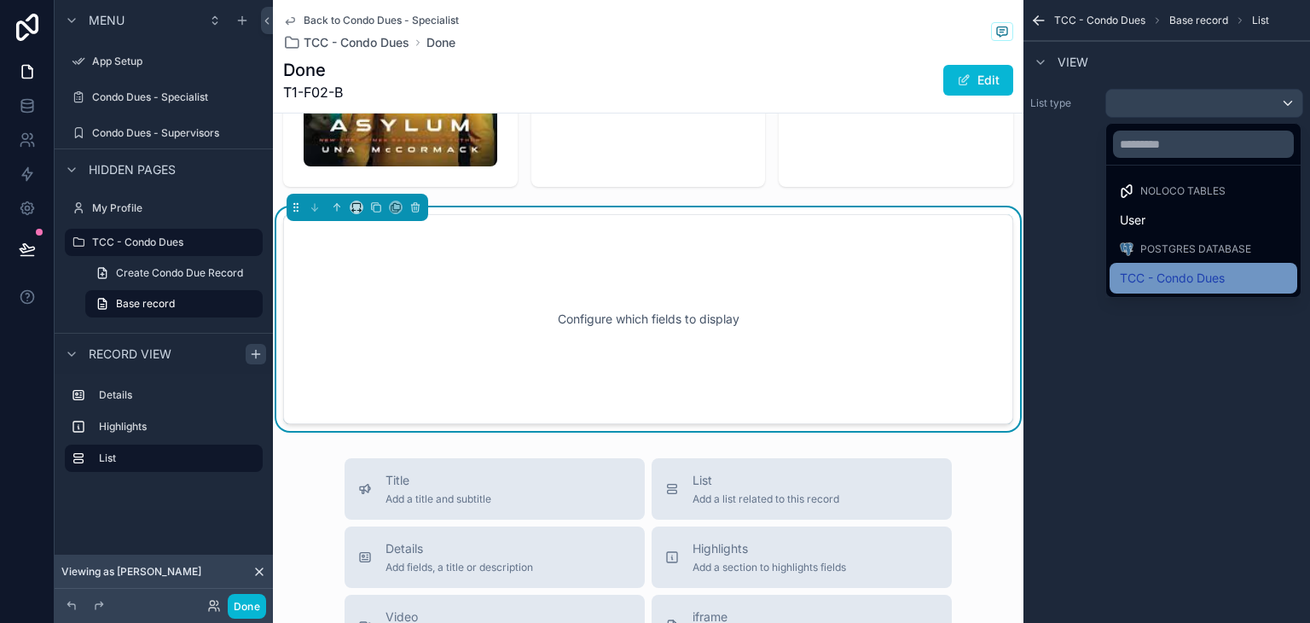
click at [1152, 274] on span "TCC - Condo Dues" at bounding box center [1172, 278] width 105 height 20
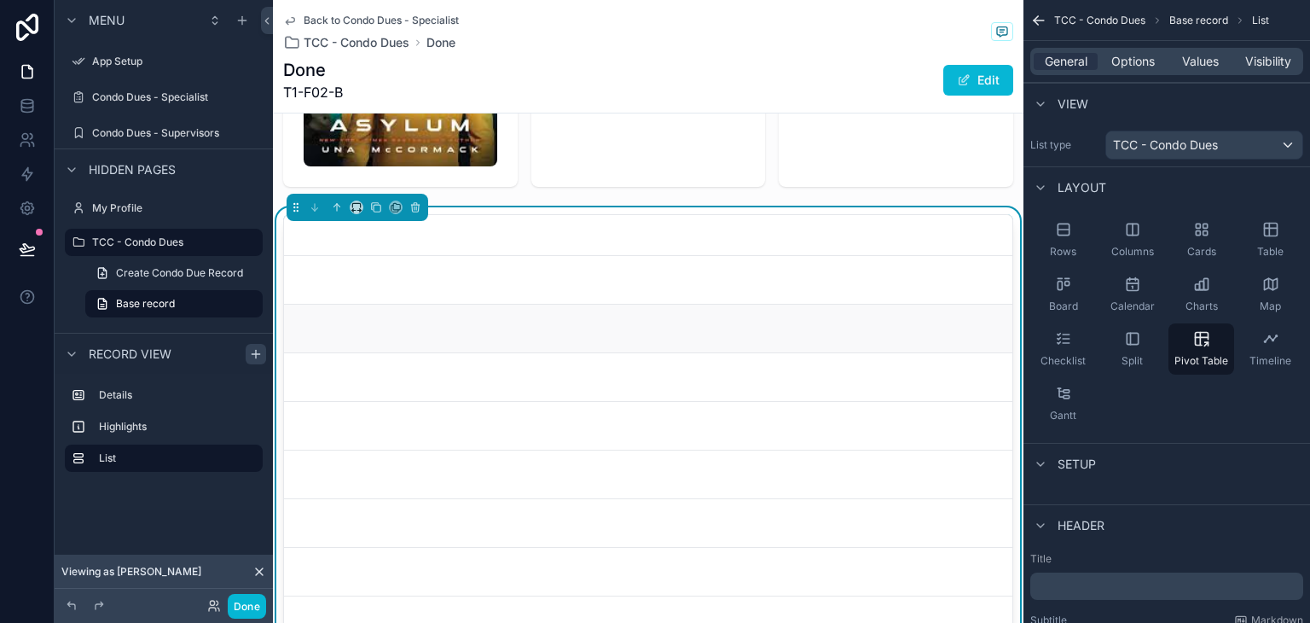
scroll to position [256, 0]
click at [505, 316] on link "scrollable content" at bounding box center [648, 323] width 728 height 49
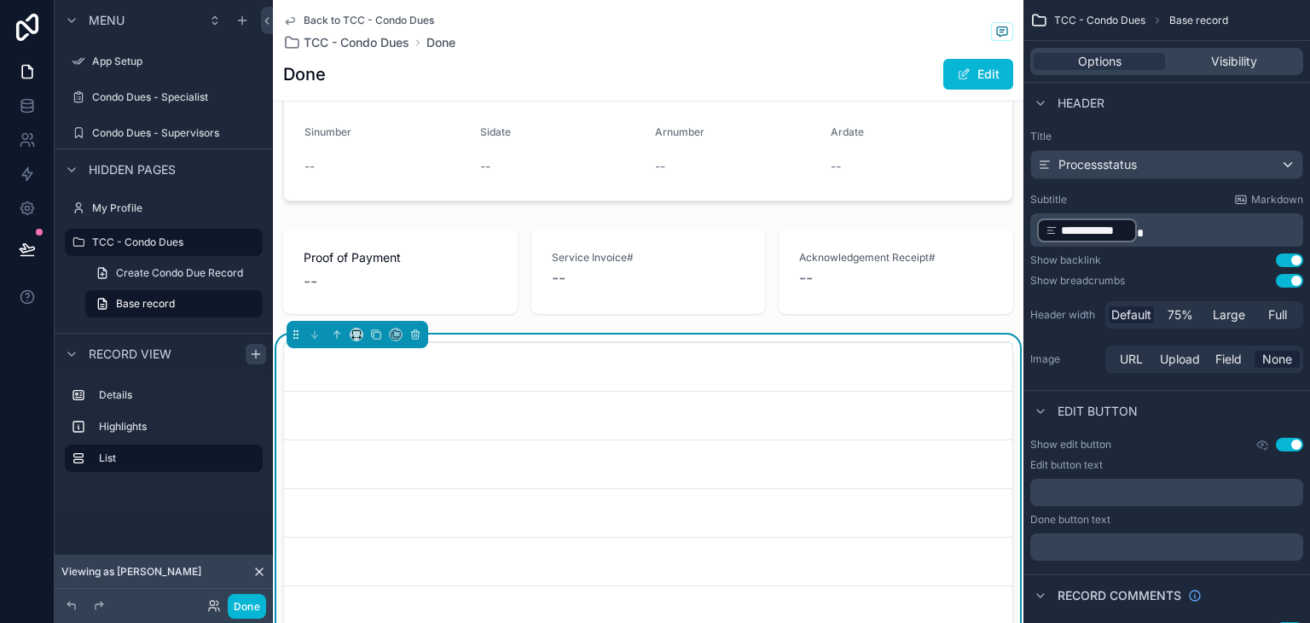
scroll to position [256, 0]
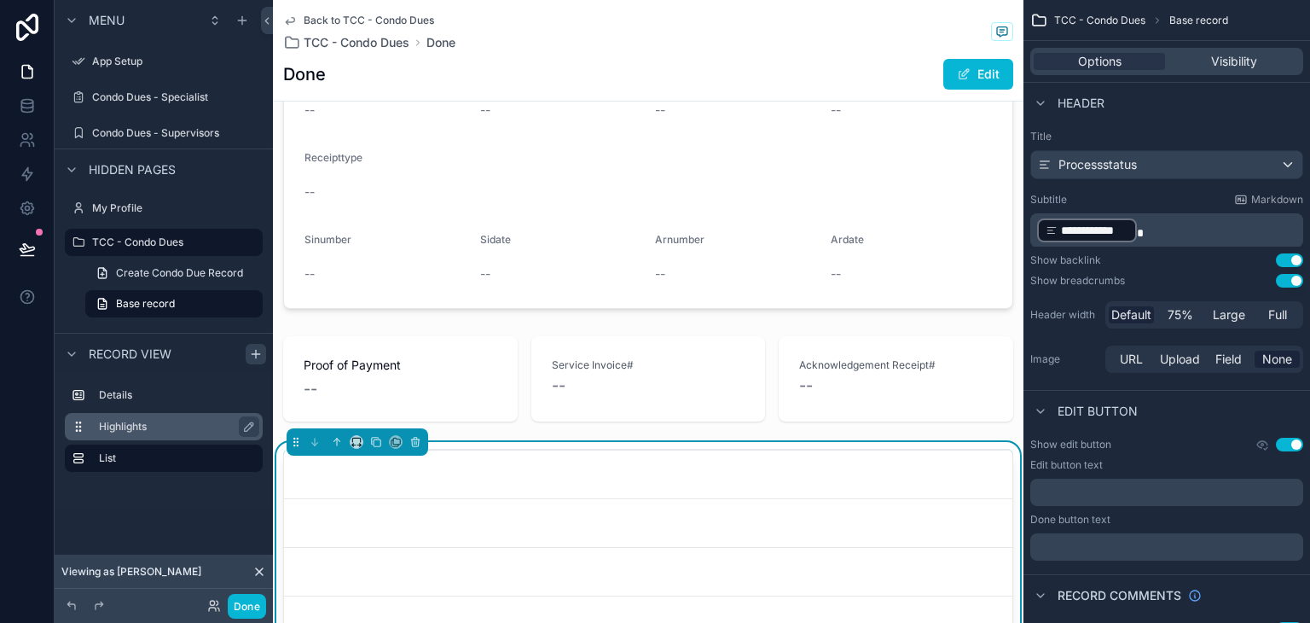
click at [180, 420] on label "Highlights" at bounding box center [174, 427] width 150 height 14
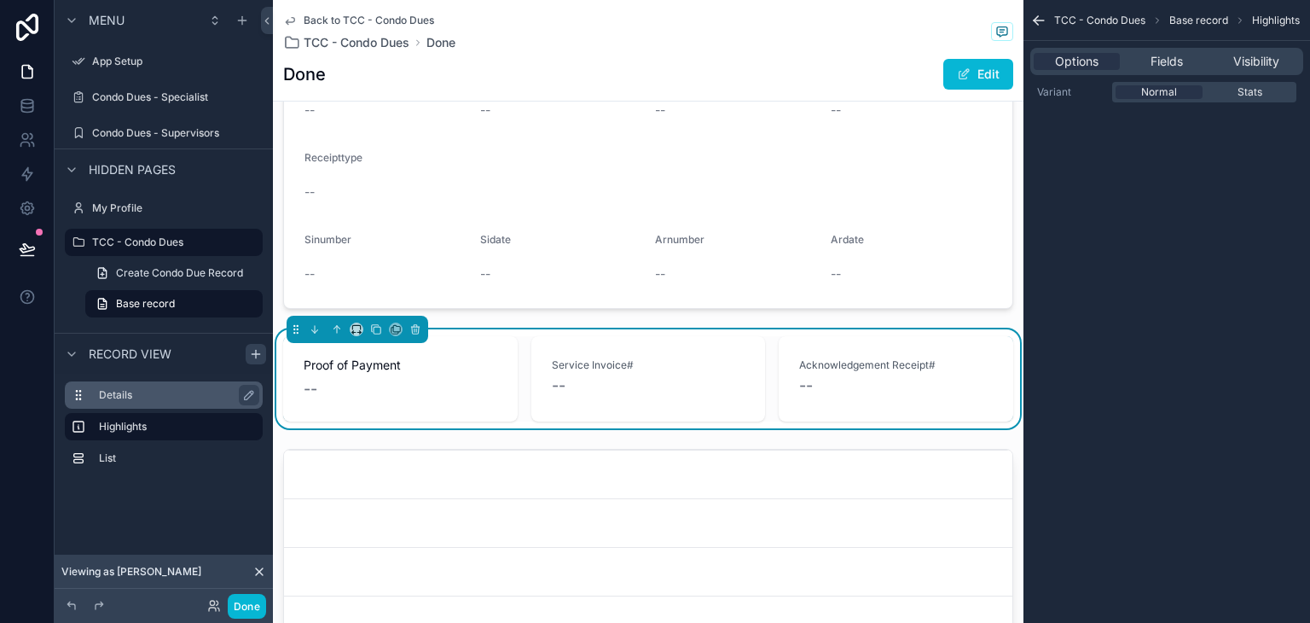
click at [177, 400] on label "Details" at bounding box center [174, 395] width 150 height 14
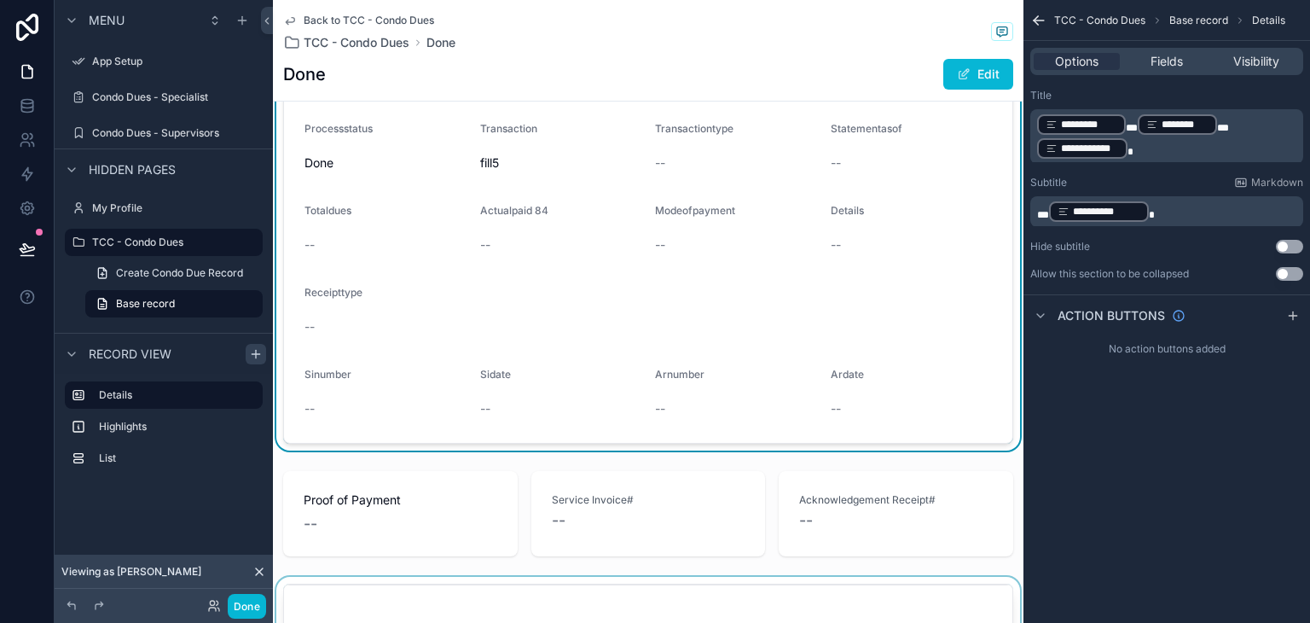
scroll to position [426, 0]
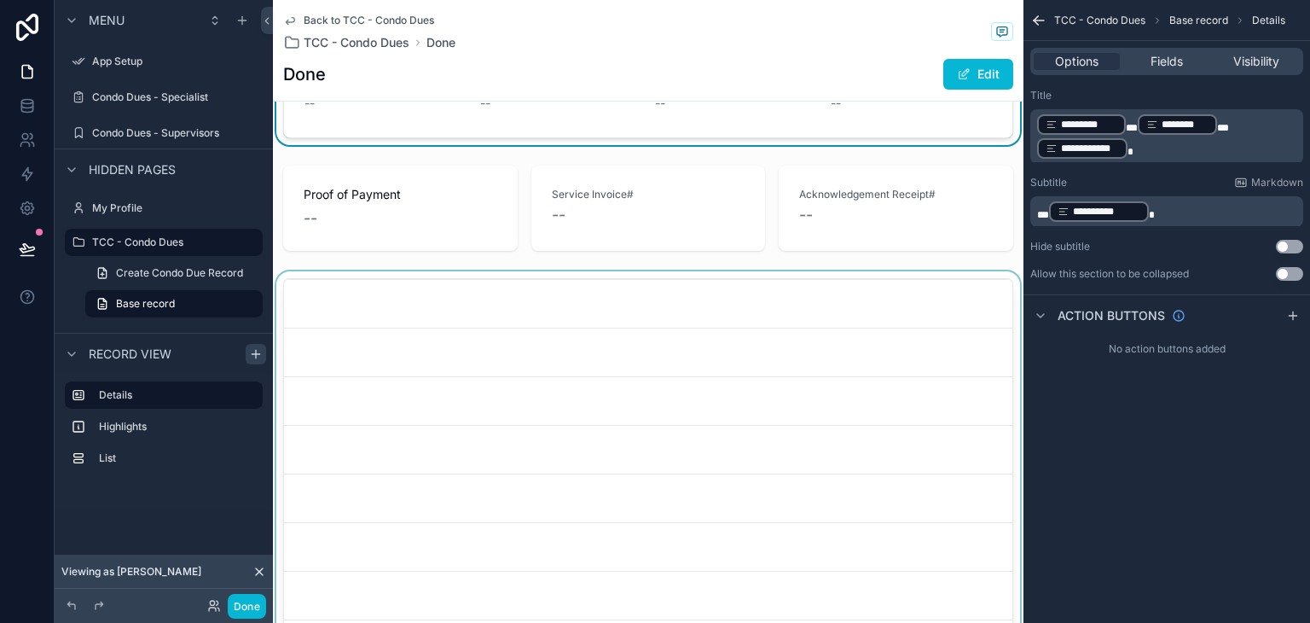
click at [442, 344] on div "scrollable content" at bounding box center [648, 516] width 751 height 490
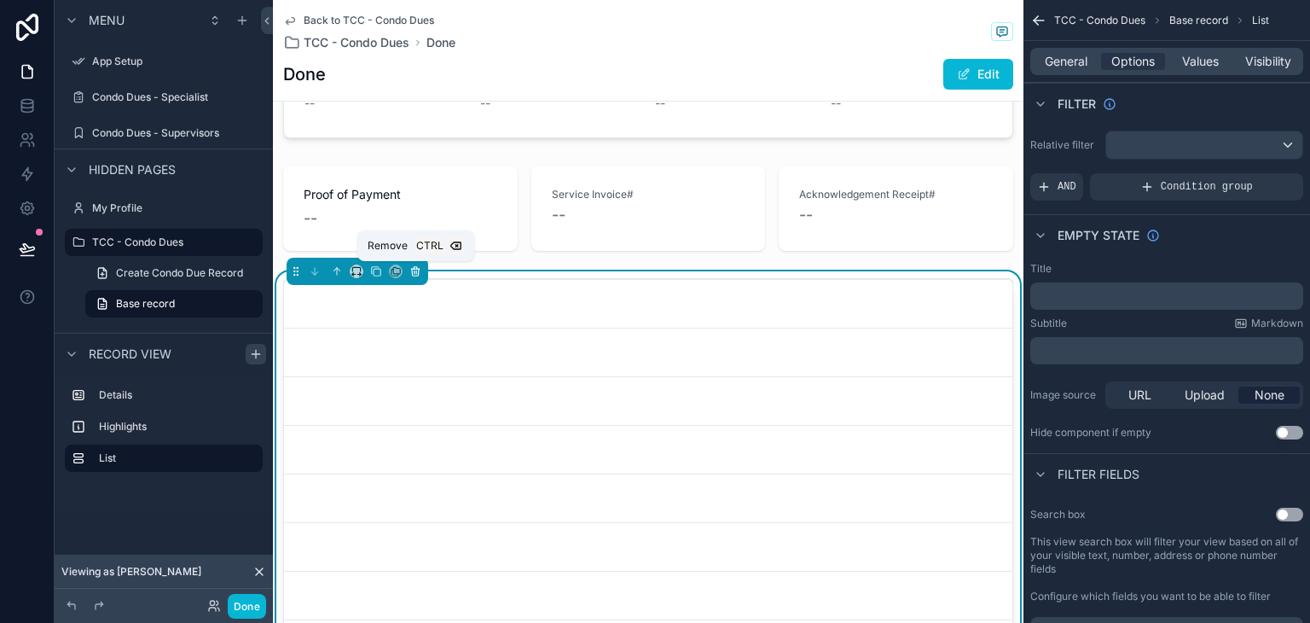
click at [416, 278] on button "scrollable content" at bounding box center [415, 271] width 19 height 19
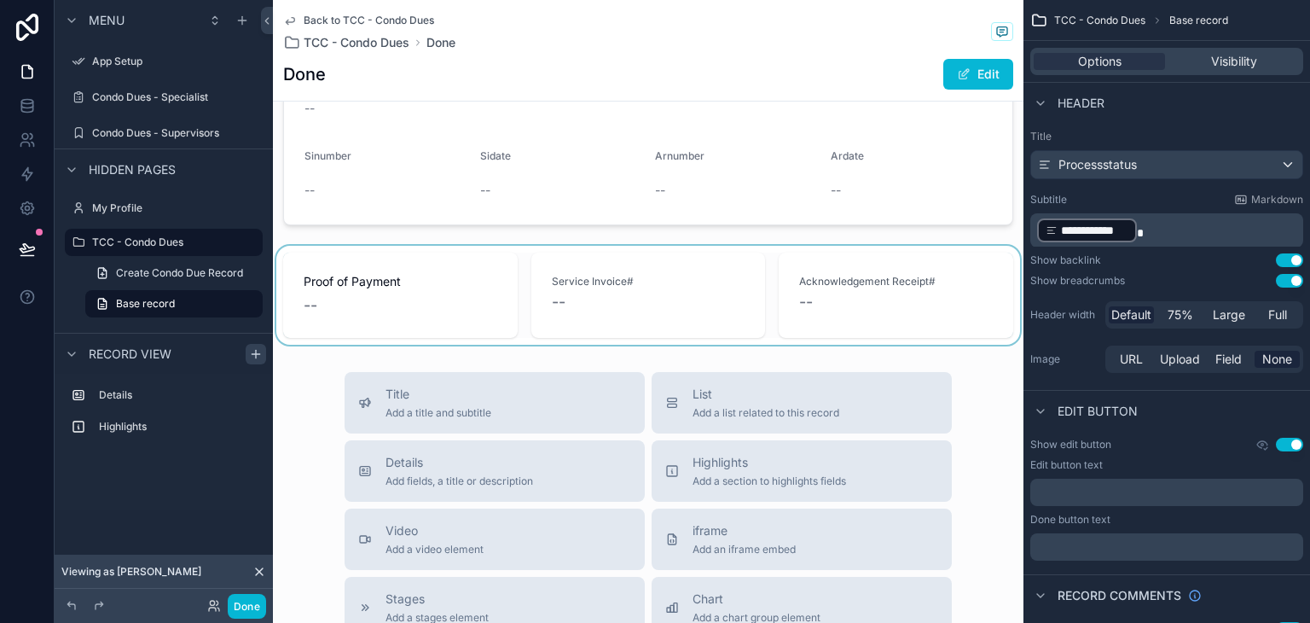
scroll to position [341, 0]
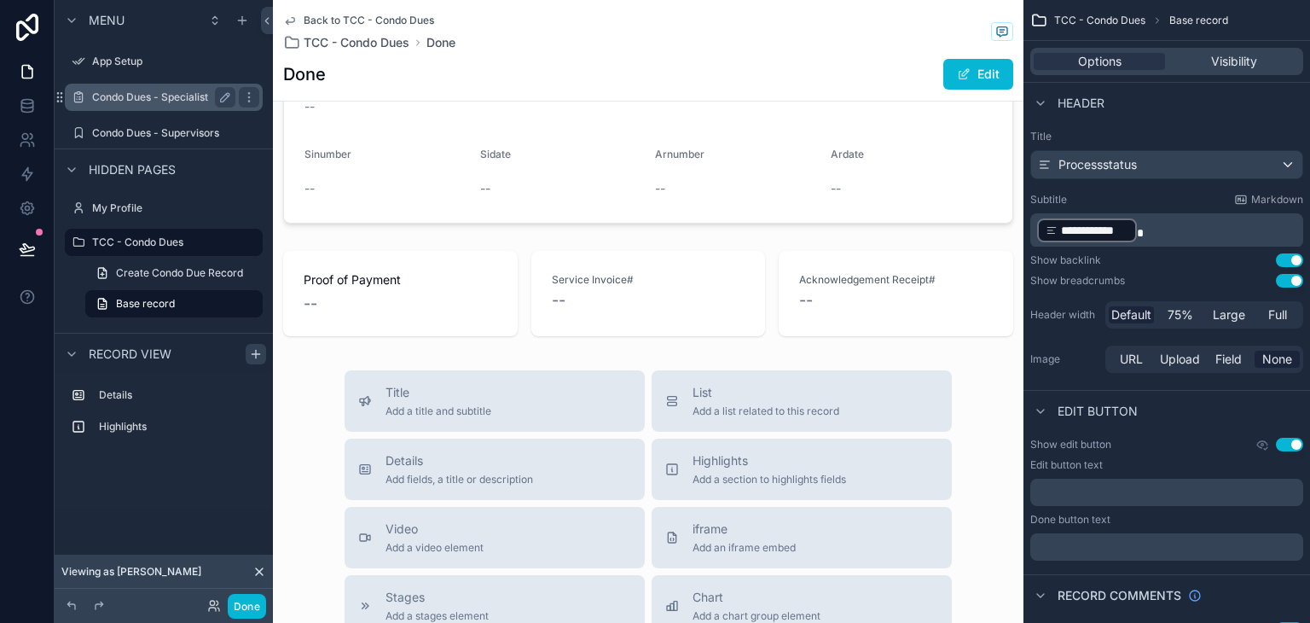
click at [197, 101] on label "Condo Dues - Specialist" at bounding box center [160, 97] width 136 height 14
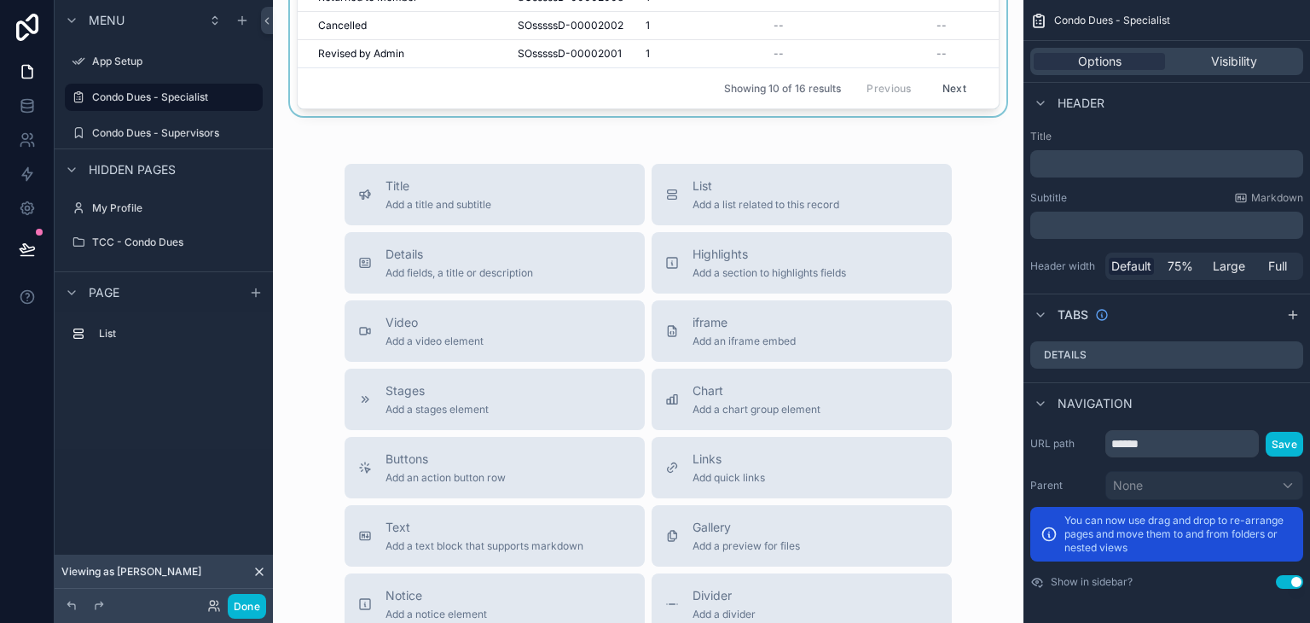
scroll to position [171, 0]
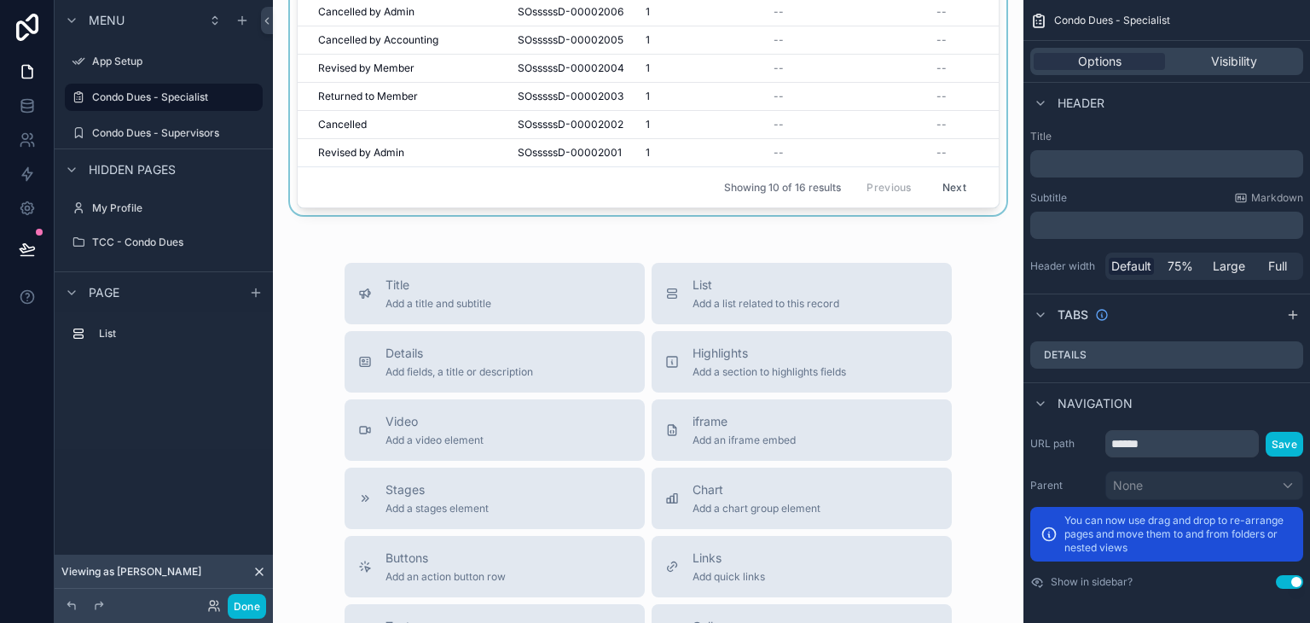
click at [930, 182] on button "Next" at bounding box center [954, 187] width 48 height 26
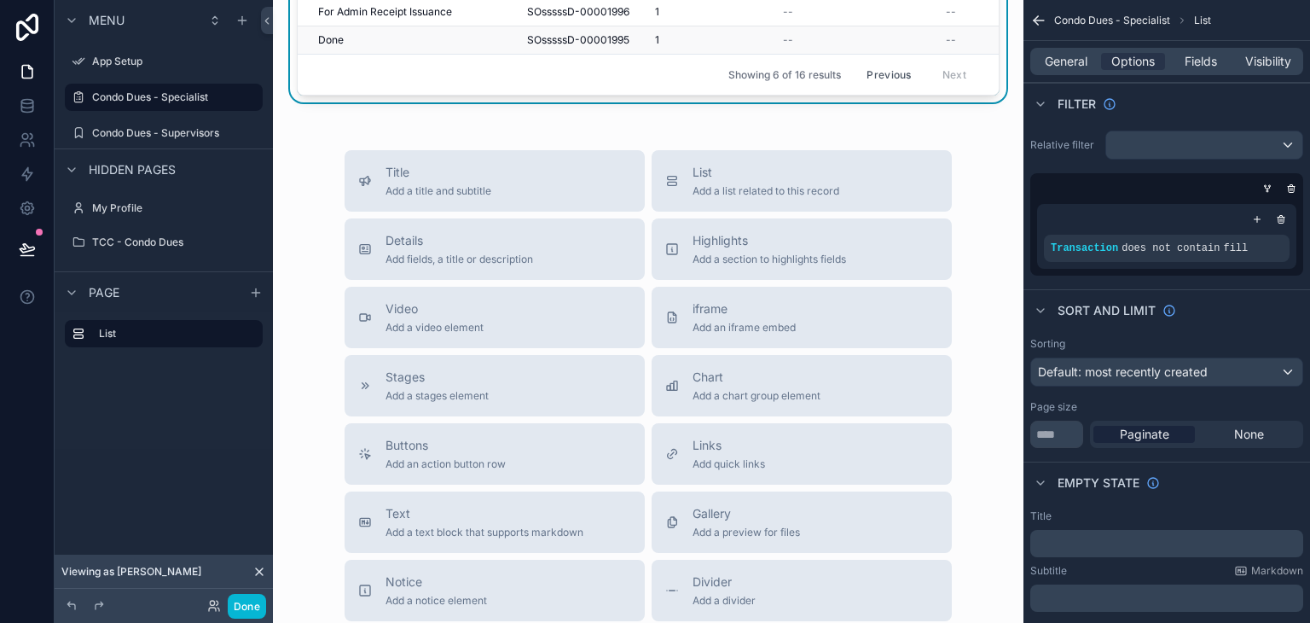
click at [617, 39] on span "SOsssssD-00001995" at bounding box center [578, 40] width 102 height 14
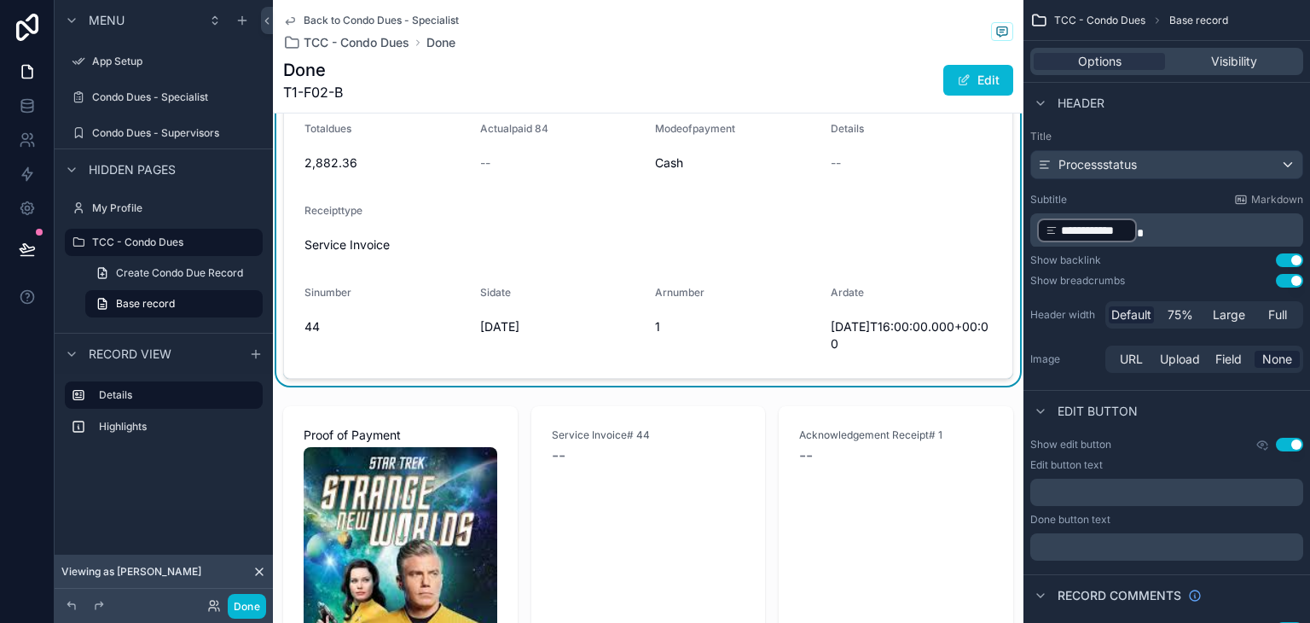
scroll to position [341, 0]
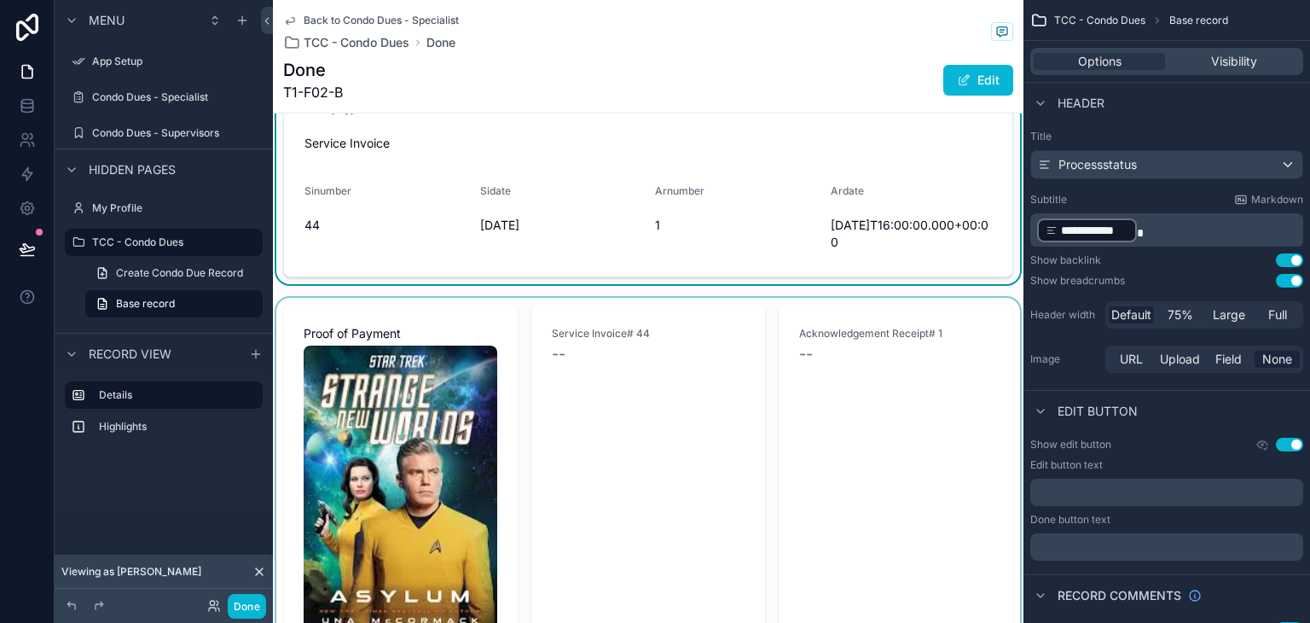
click at [655, 304] on div "scrollable content" at bounding box center [648, 481] width 751 height 367
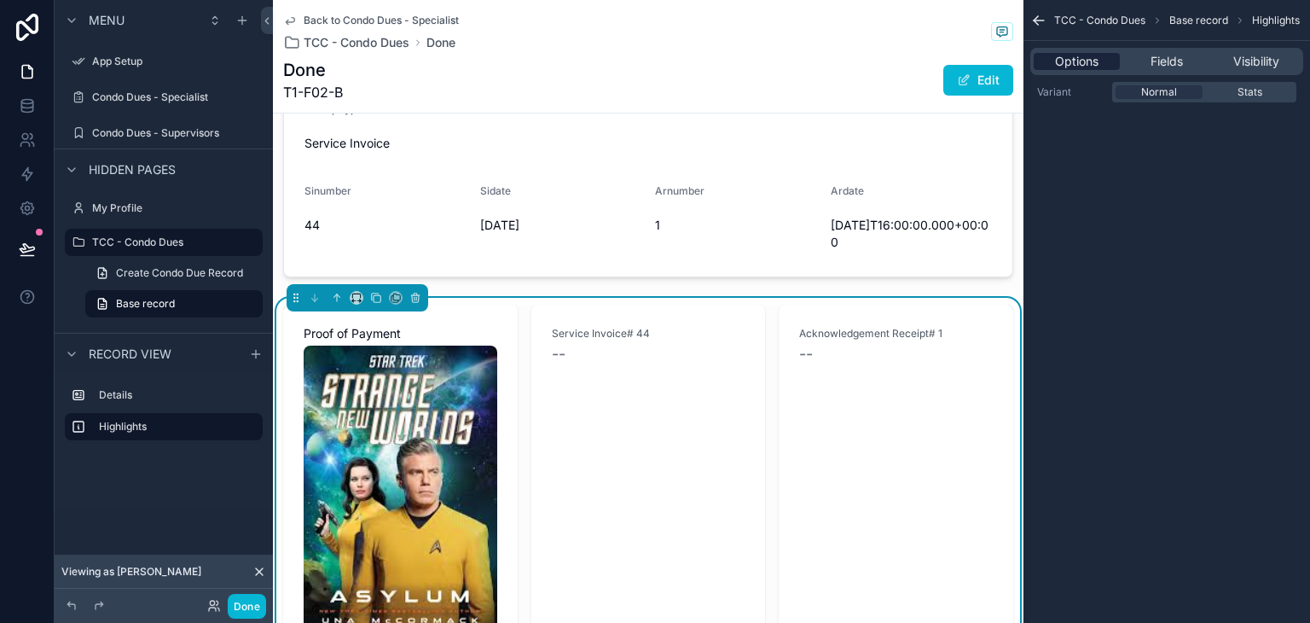
click at [1074, 60] on span "Options" at bounding box center [1076, 61] width 43 height 17
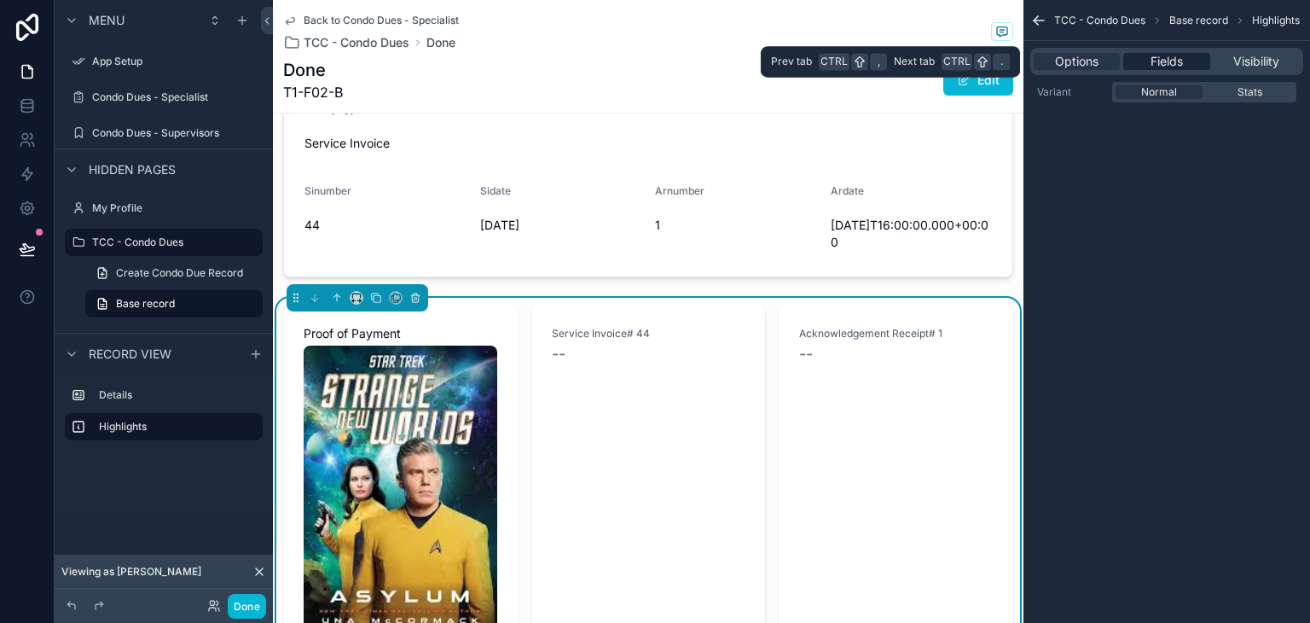
click at [1160, 64] on span "Fields" at bounding box center [1167, 61] width 32 height 17
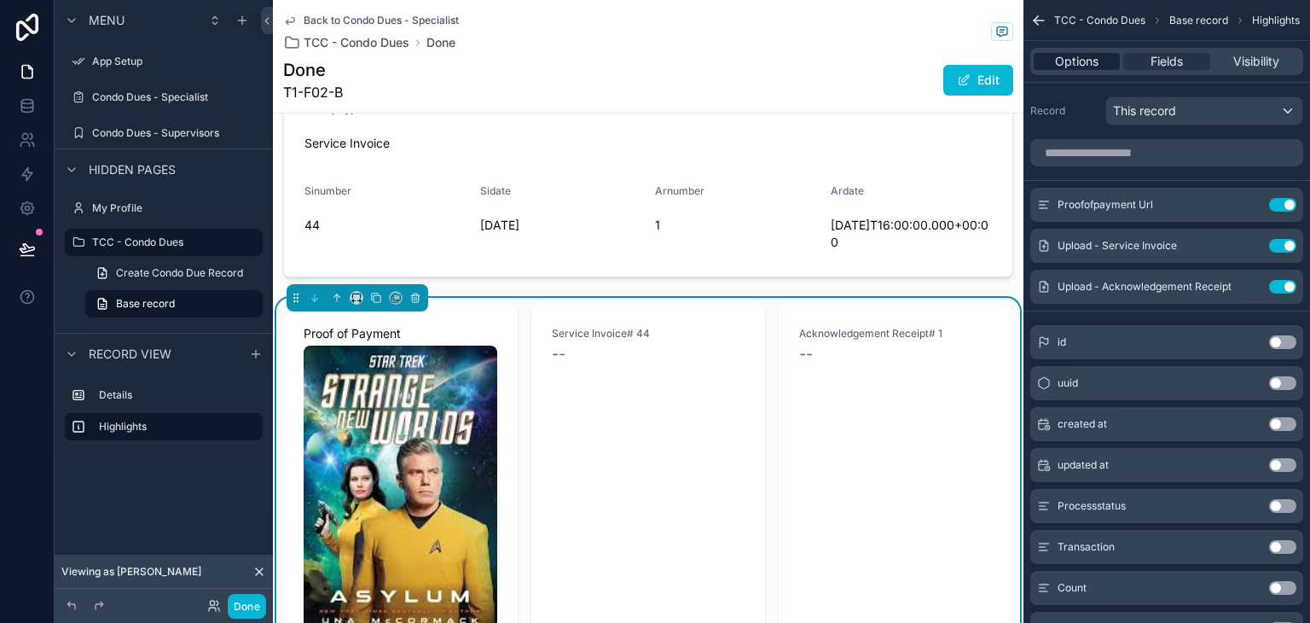
click at [1086, 64] on span "Options" at bounding box center [1076, 61] width 43 height 17
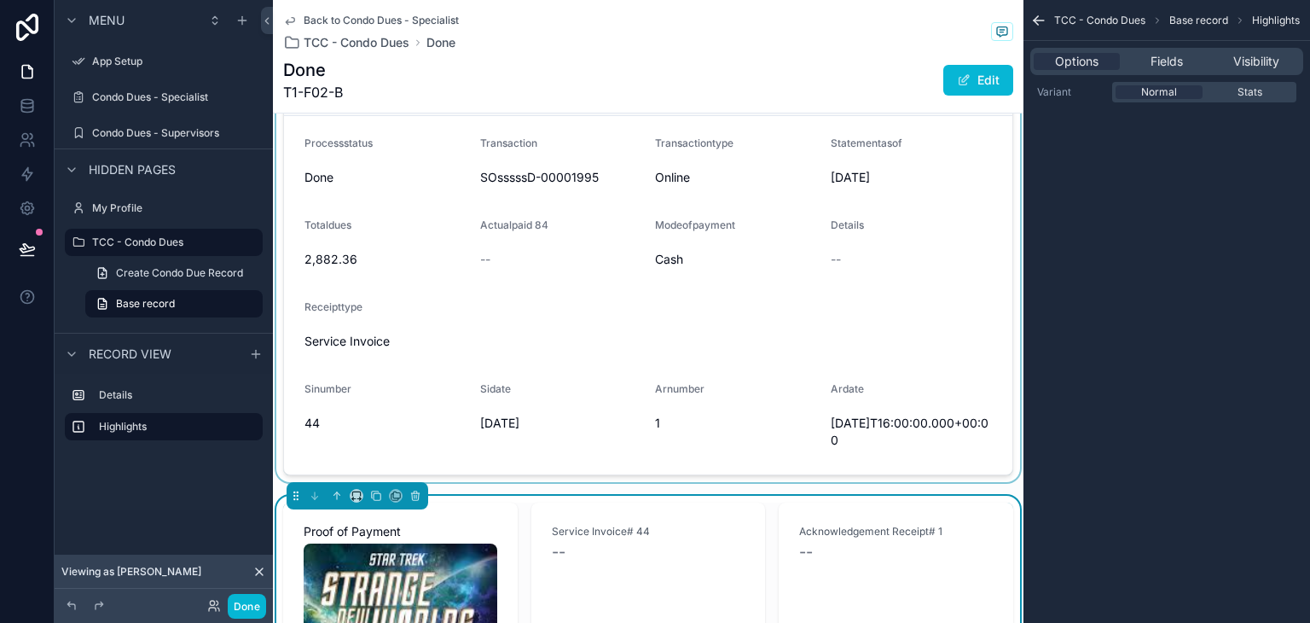
scroll to position [171, 0]
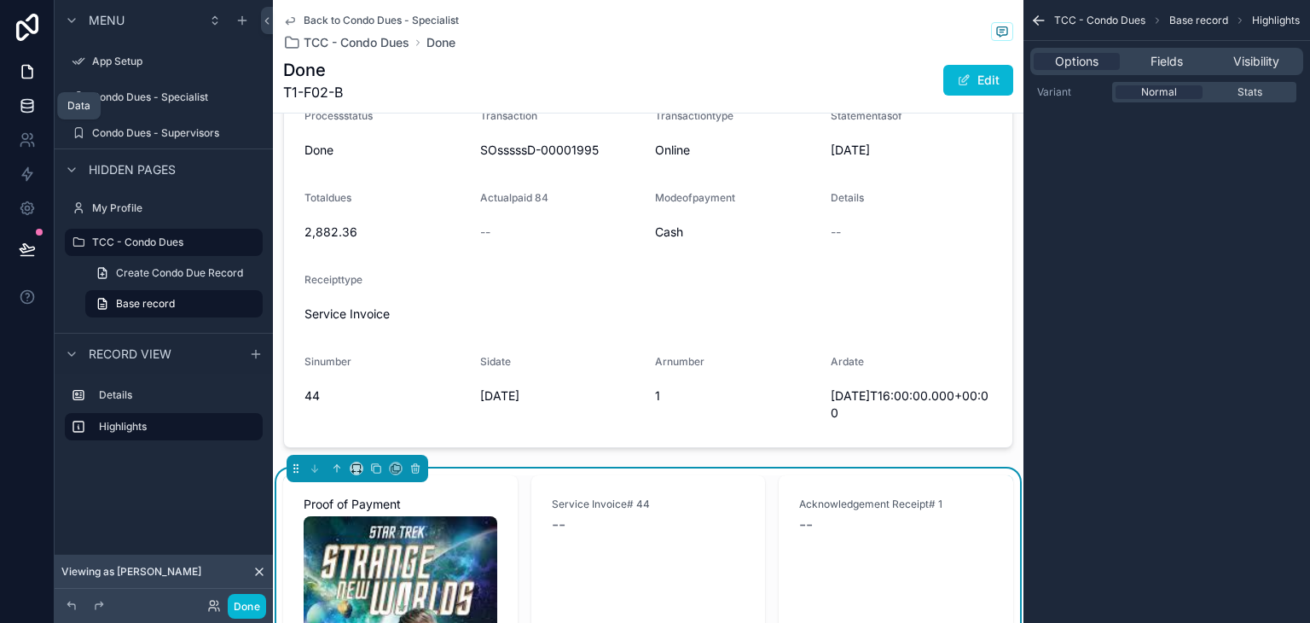
click at [30, 102] on icon at bounding box center [27, 105] width 17 height 17
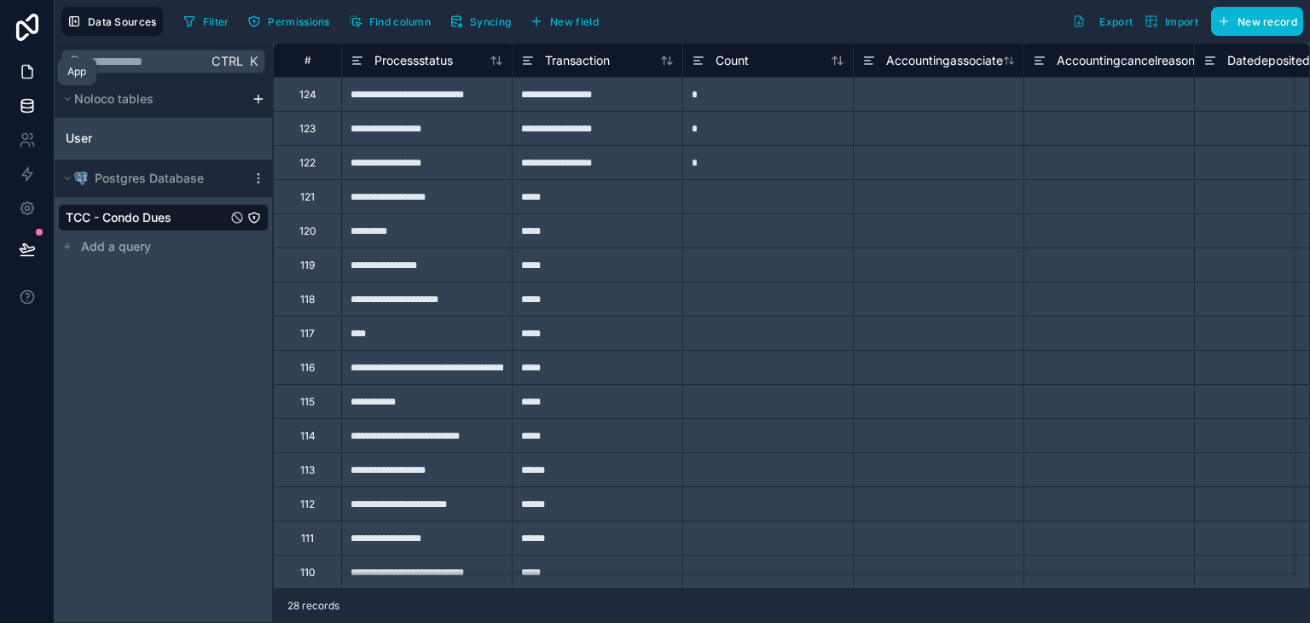
click at [38, 78] on link at bounding box center [27, 72] width 54 height 34
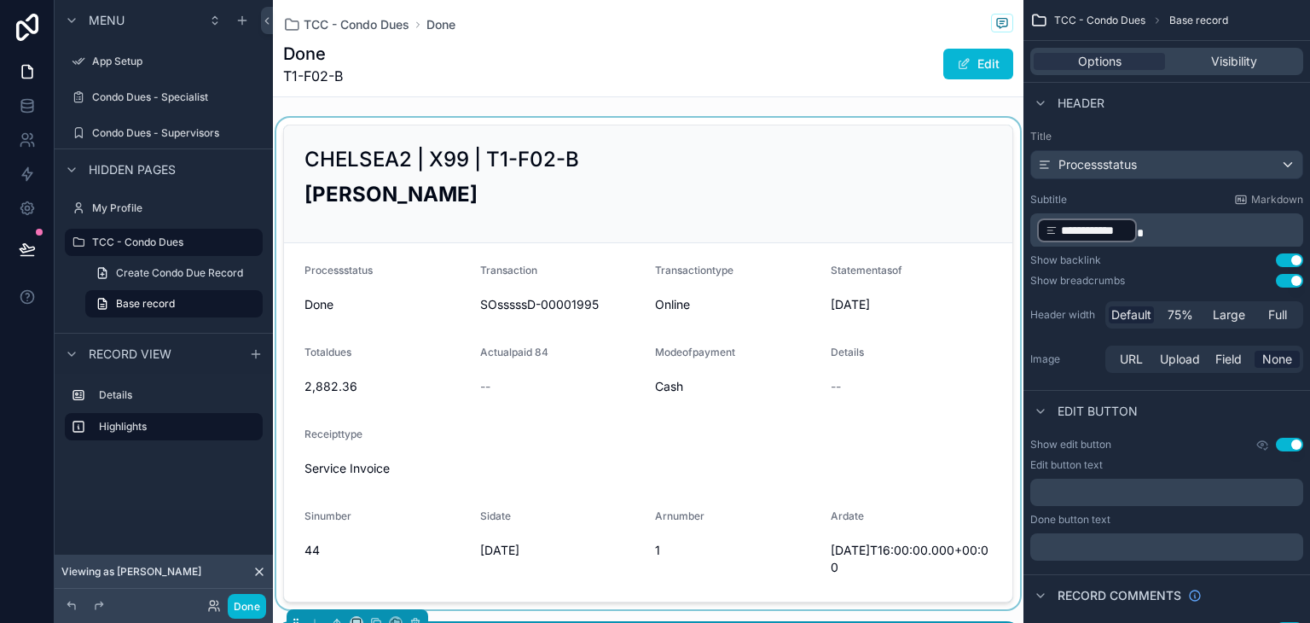
click at [740, 225] on div "scrollable content" at bounding box center [648, 363] width 751 height 491
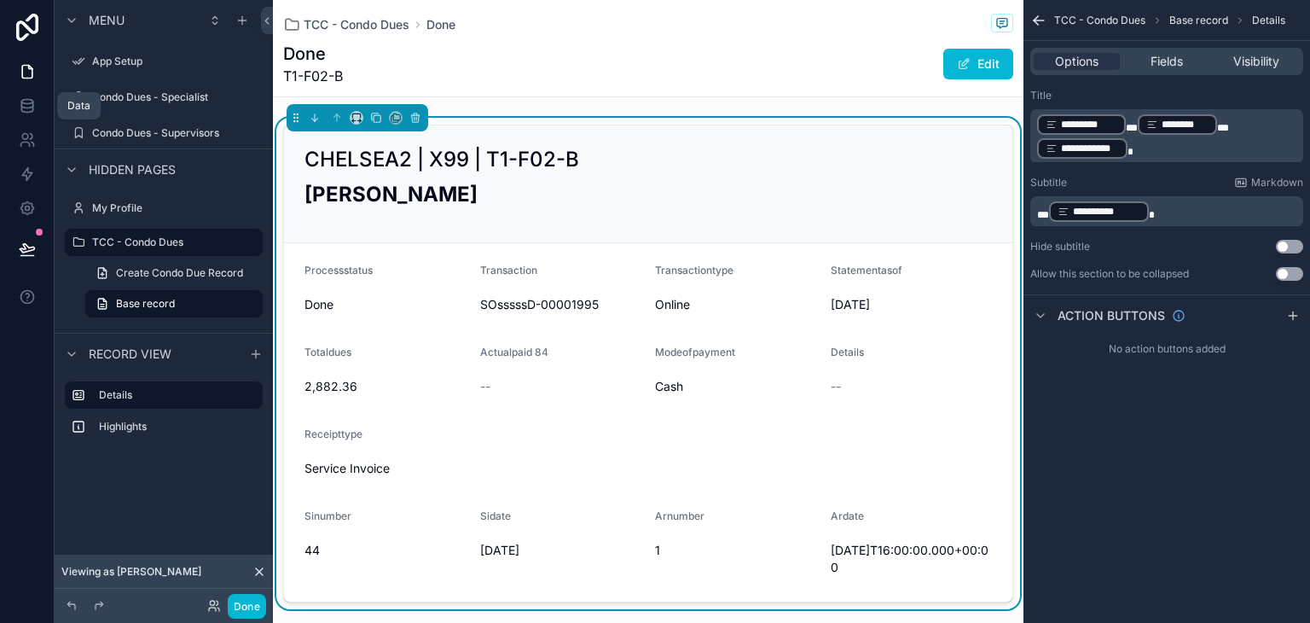
drag, startPoint x: 27, startPoint y: 102, endPoint x: 87, endPoint y: 119, distance: 61.9
click at [27, 102] on icon at bounding box center [27, 105] width 17 height 17
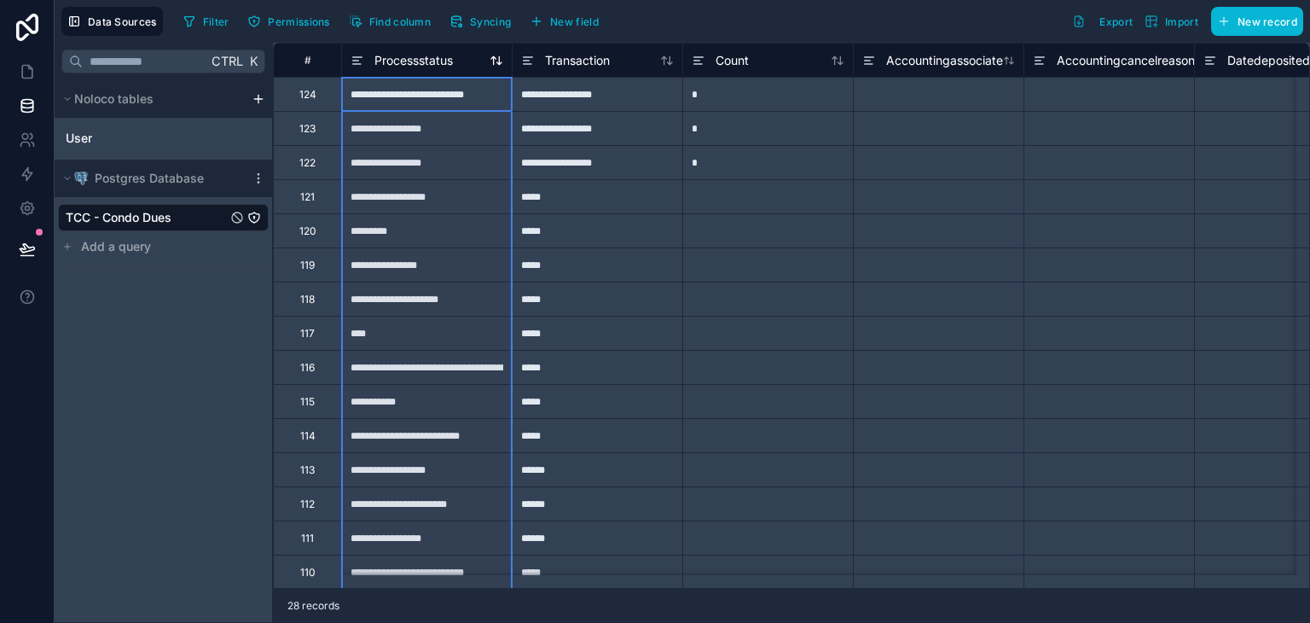
click at [358, 57] on icon at bounding box center [357, 57] width 9 height 0
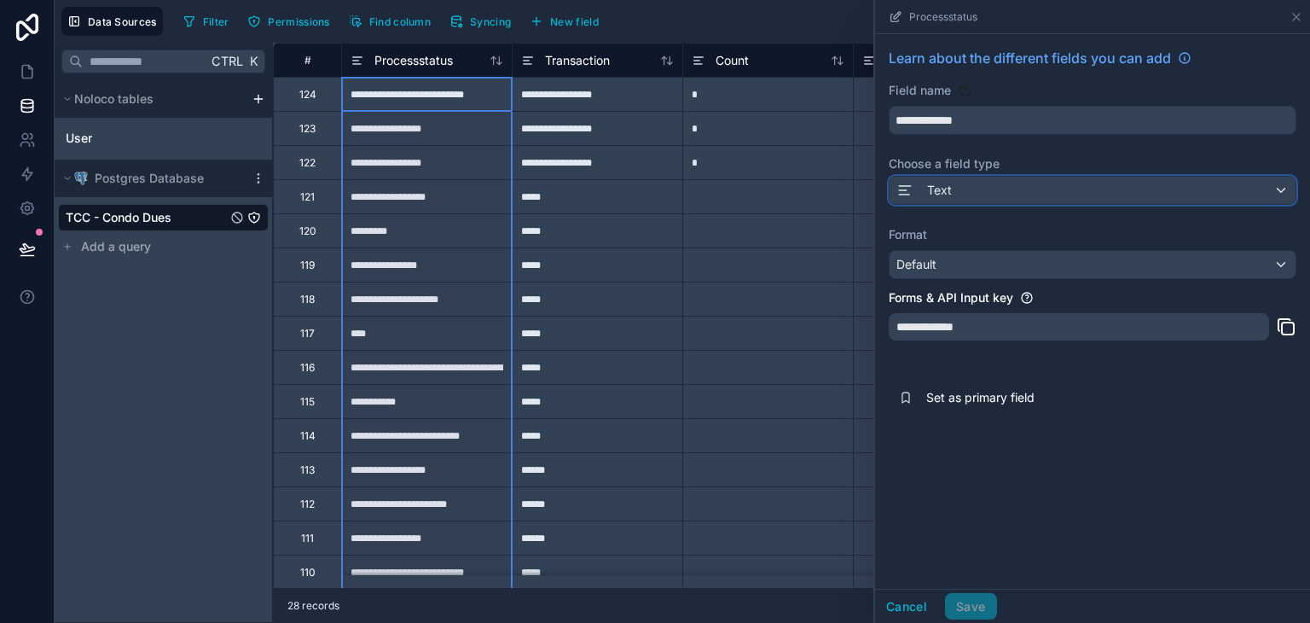
click at [979, 192] on div "Text" at bounding box center [1093, 190] width 406 height 27
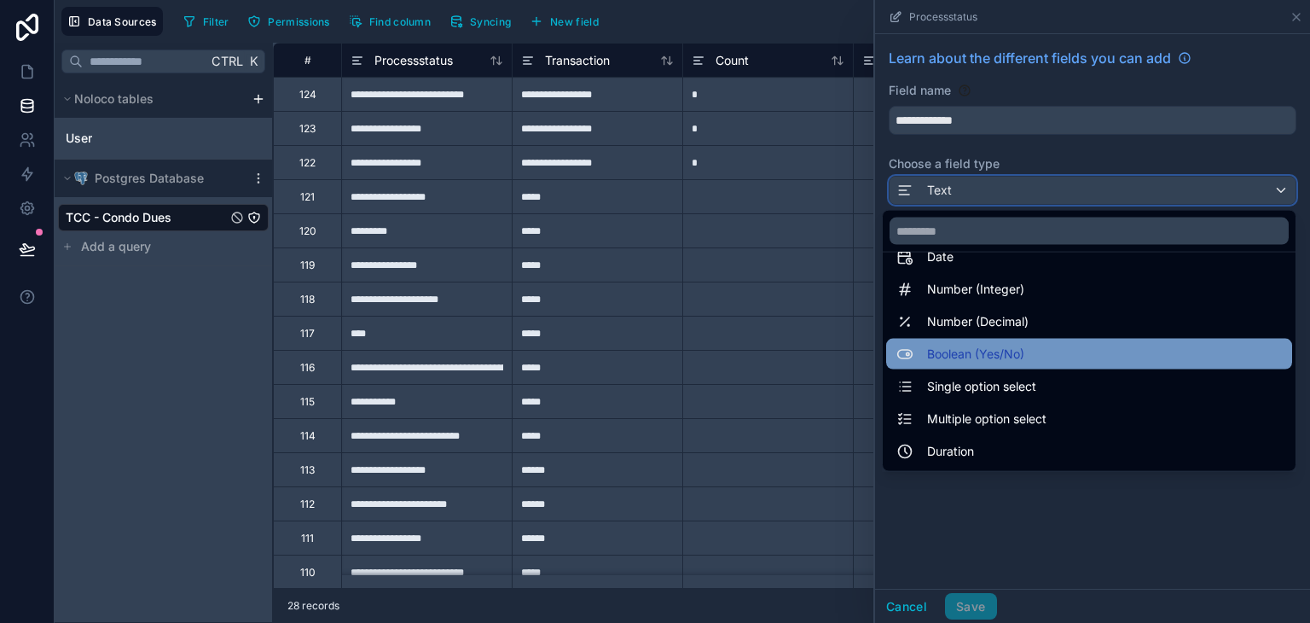
scroll to position [85, 0]
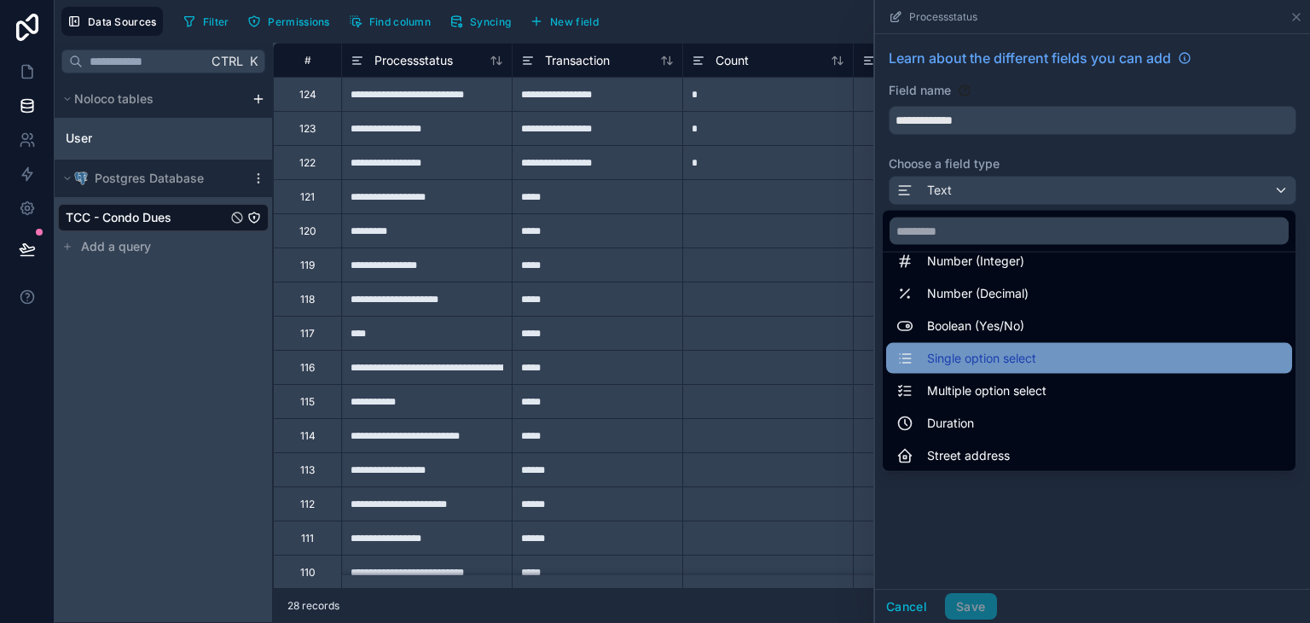
click at [983, 348] on span "Single option select" at bounding box center [981, 358] width 109 height 20
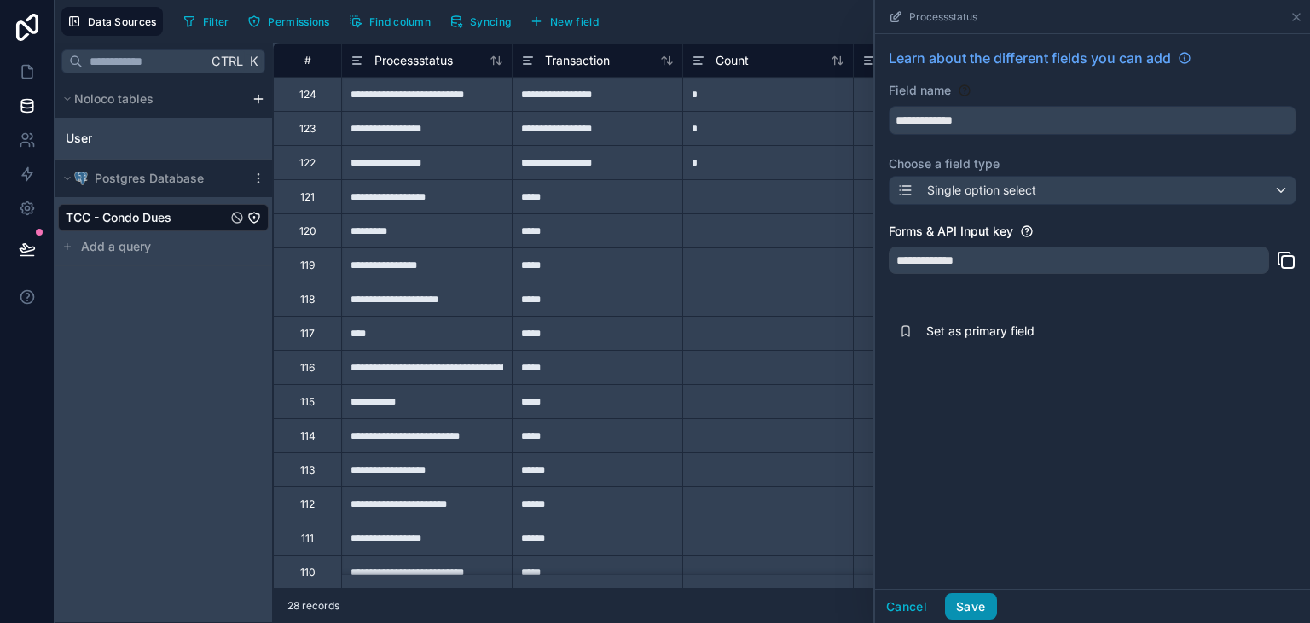
click at [970, 605] on button "Save" at bounding box center [970, 606] width 51 height 27
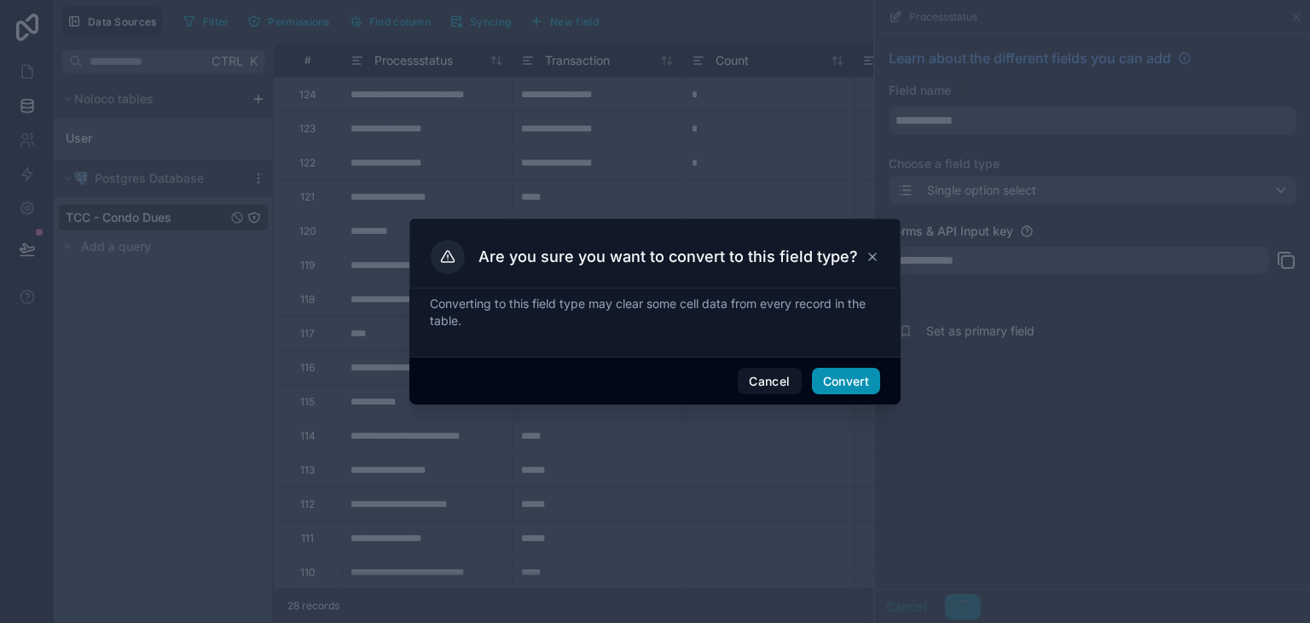
click at [851, 373] on button "Convert" at bounding box center [846, 381] width 68 height 27
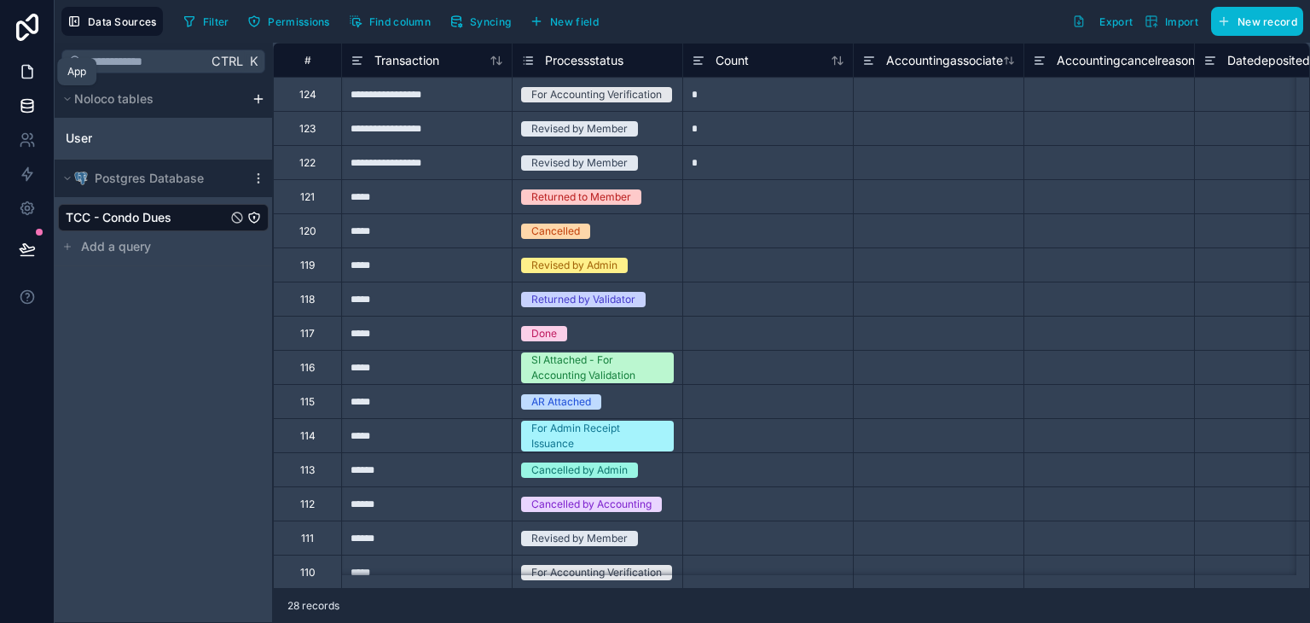
click at [31, 71] on icon at bounding box center [27, 71] width 17 height 17
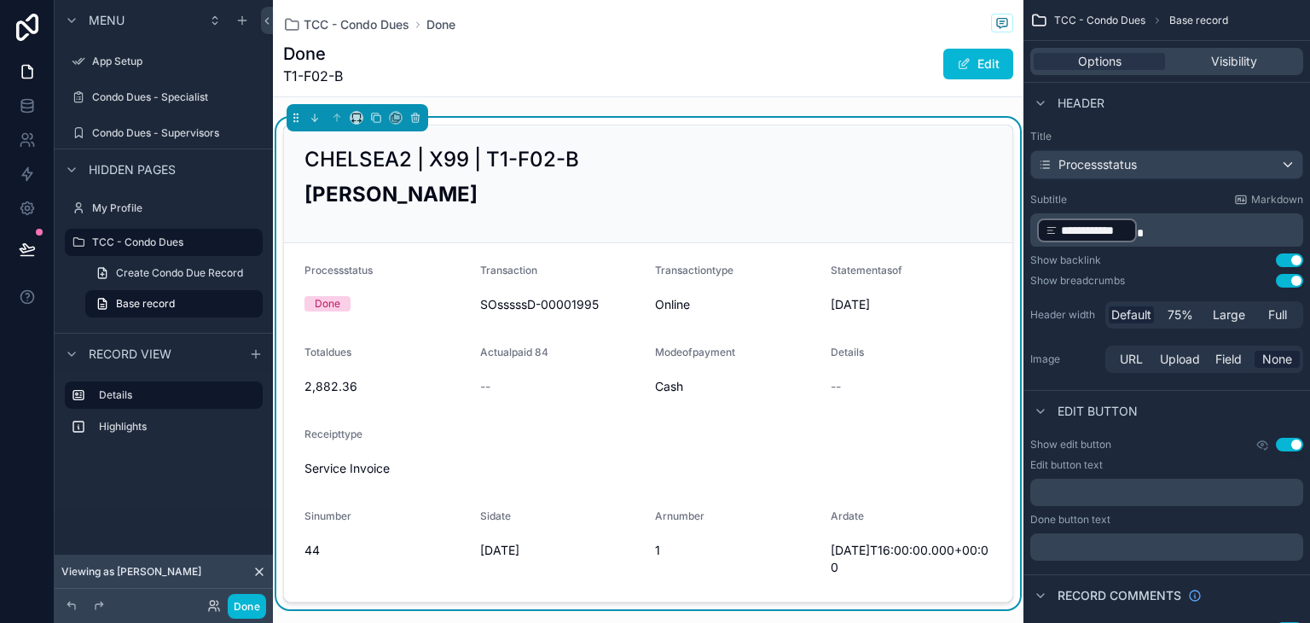
click at [663, 210] on div "[PERSON_NAME]" at bounding box center [647, 201] width 687 height 42
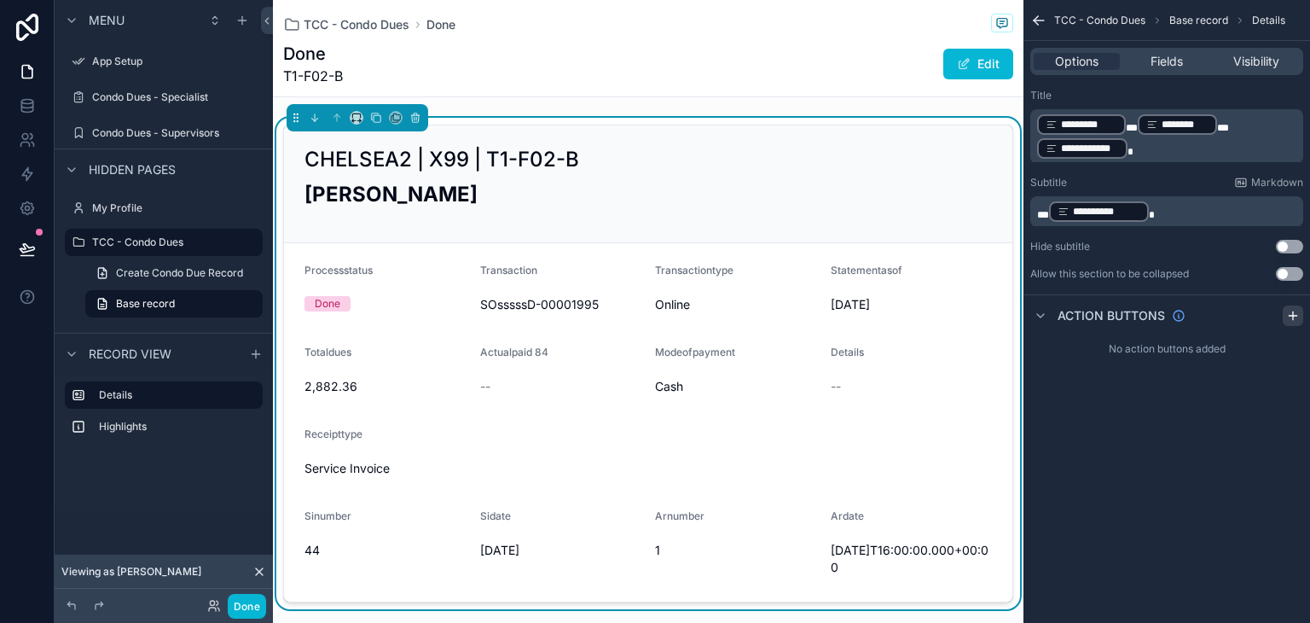
click at [1297, 315] on icon "scrollable content" at bounding box center [1293, 316] width 14 height 14
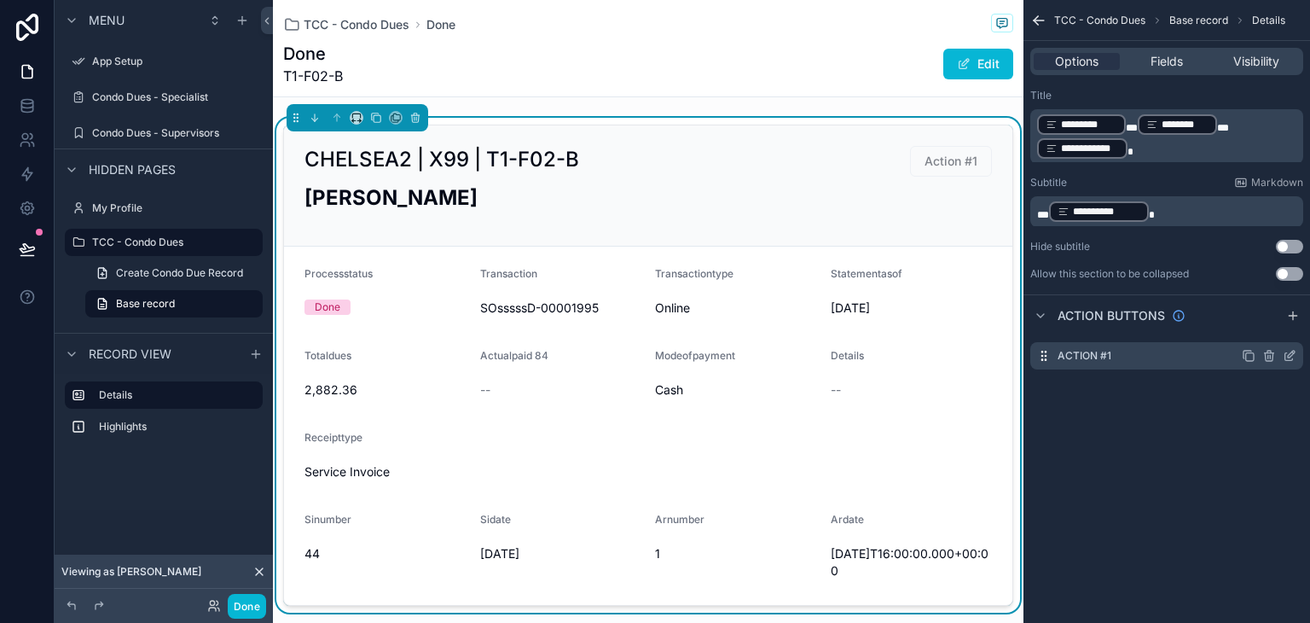
click at [1291, 356] on icon "scrollable content" at bounding box center [1291, 354] width 7 height 7
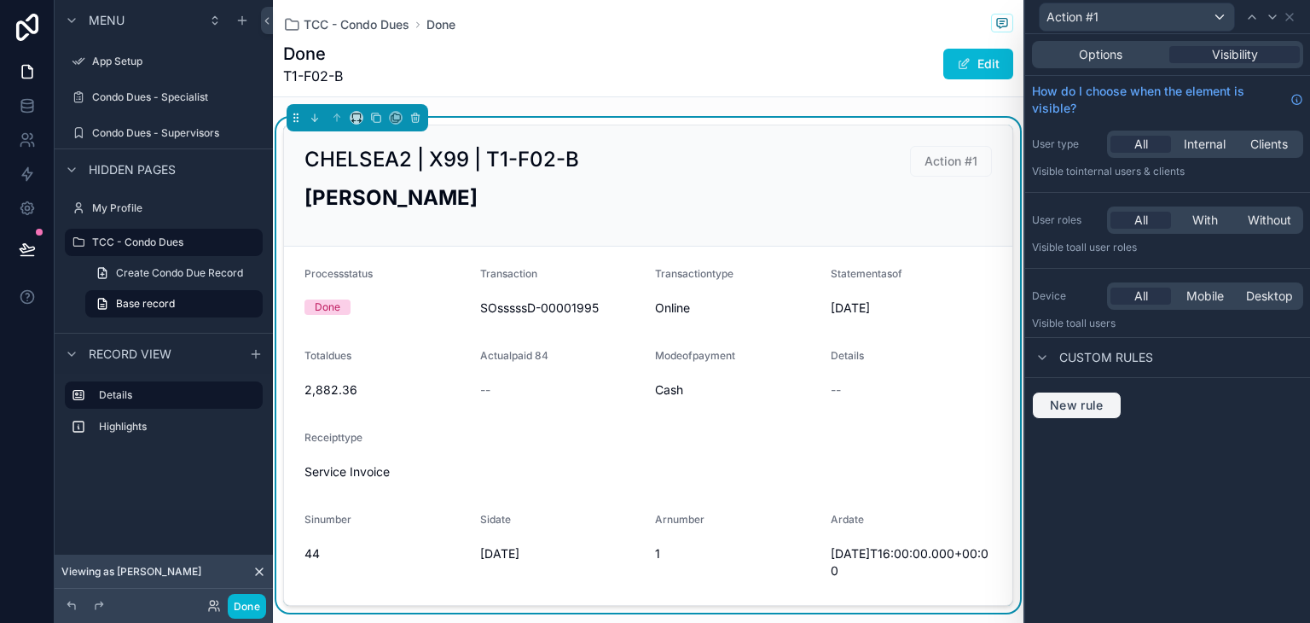
click at [1087, 414] on button "New rule" at bounding box center [1077, 404] width 90 height 27
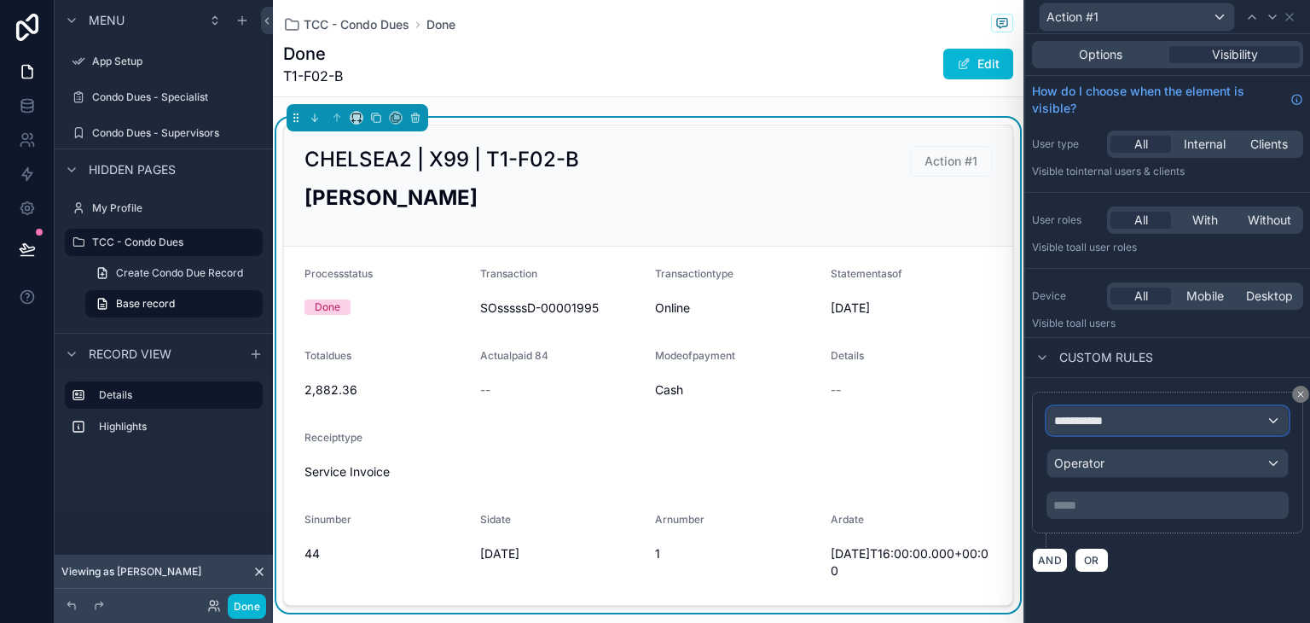
click at [1087, 418] on span "**********" at bounding box center [1085, 420] width 63 height 17
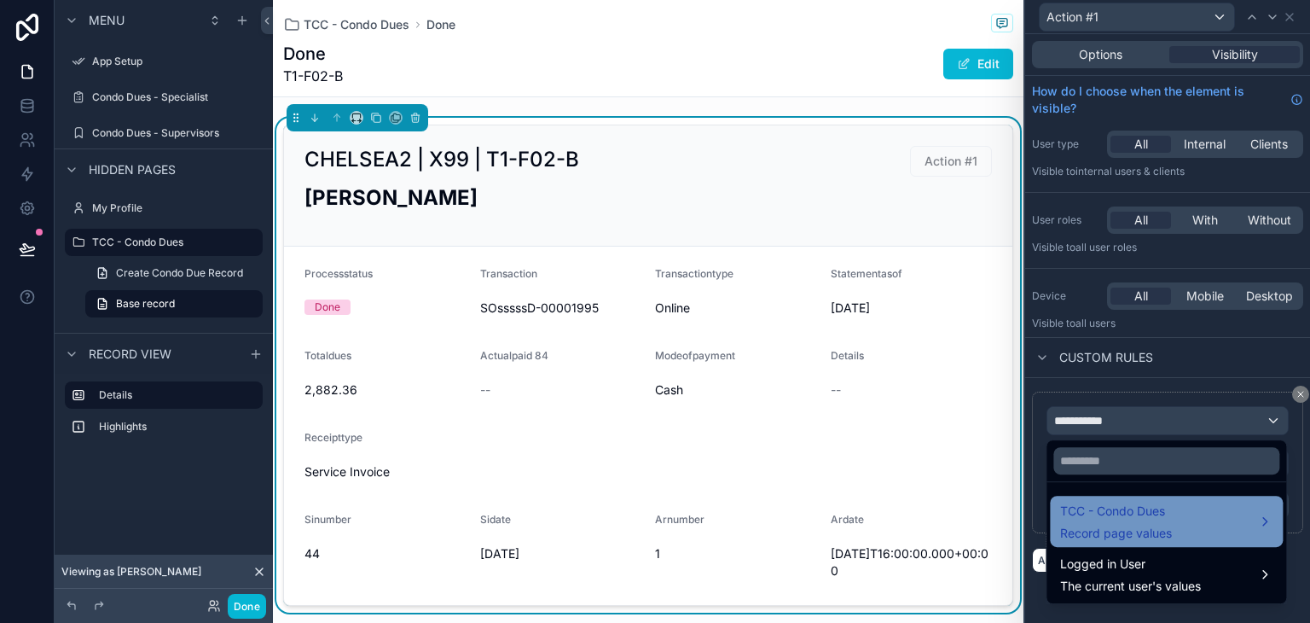
click at [1120, 519] on span "TCC - Condo Dues" at bounding box center [1116, 511] width 112 height 20
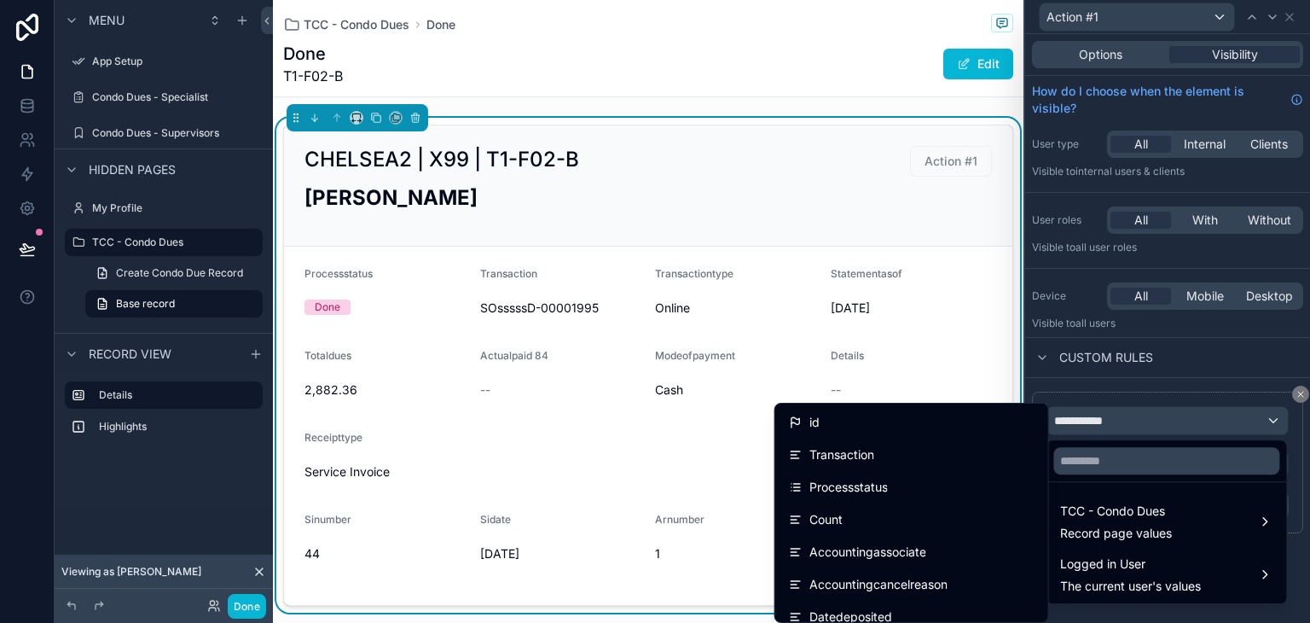
click at [1102, 393] on div at bounding box center [1167, 311] width 285 height 623
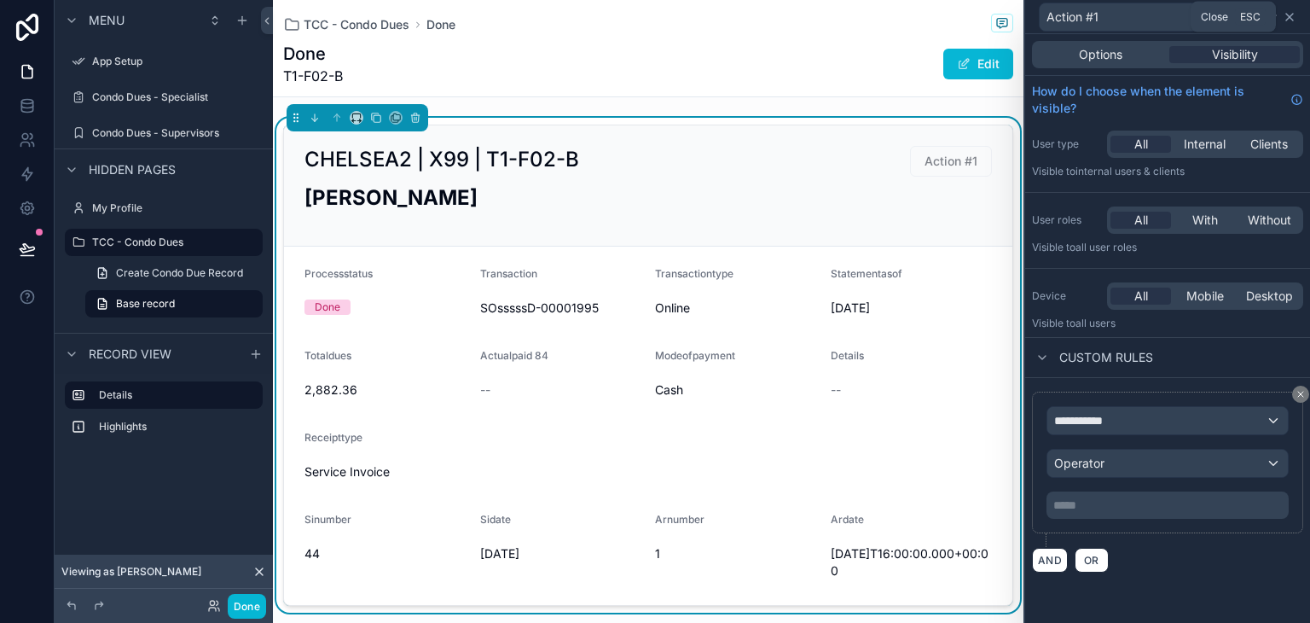
click at [1292, 17] on icon at bounding box center [1290, 17] width 14 height 14
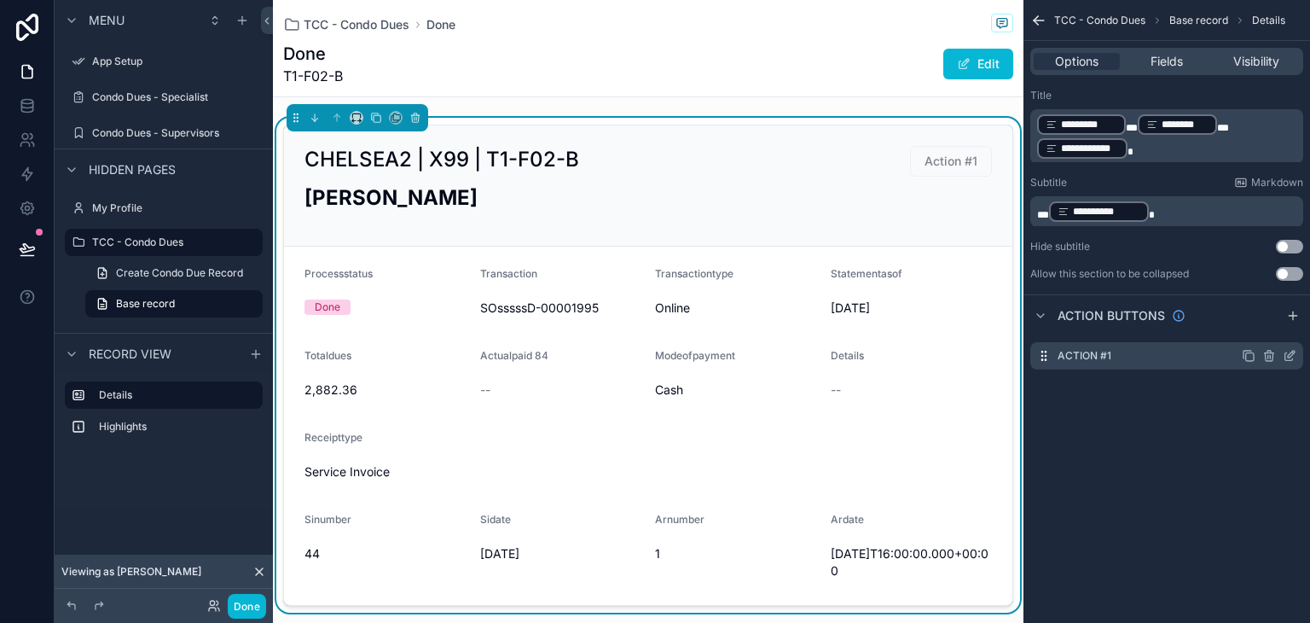
click at [1293, 357] on icon "scrollable content" at bounding box center [1290, 356] width 14 height 14
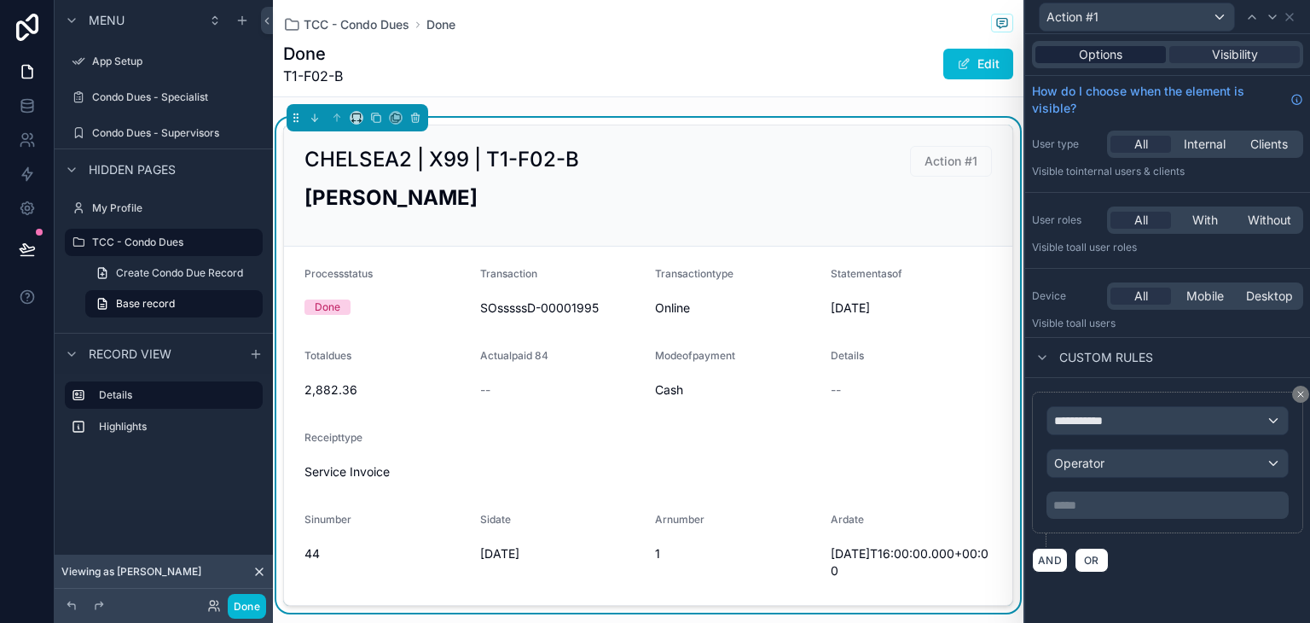
click at [1081, 56] on span "Options" at bounding box center [1100, 54] width 43 height 17
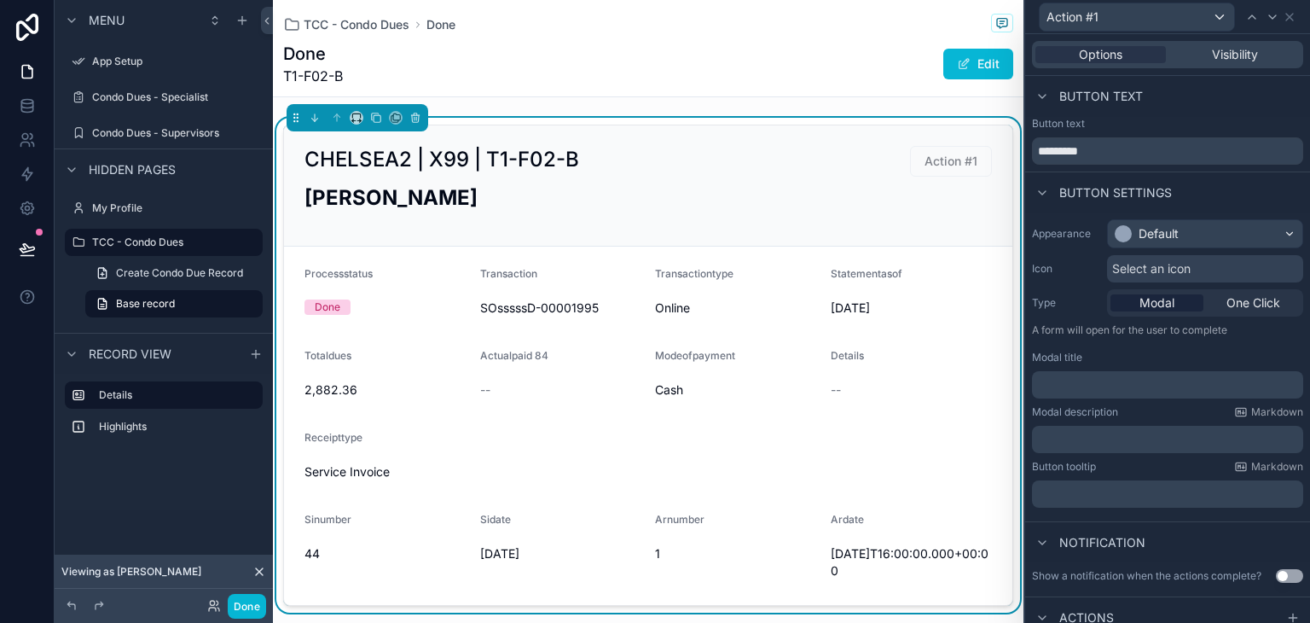
scroll to position [44, 0]
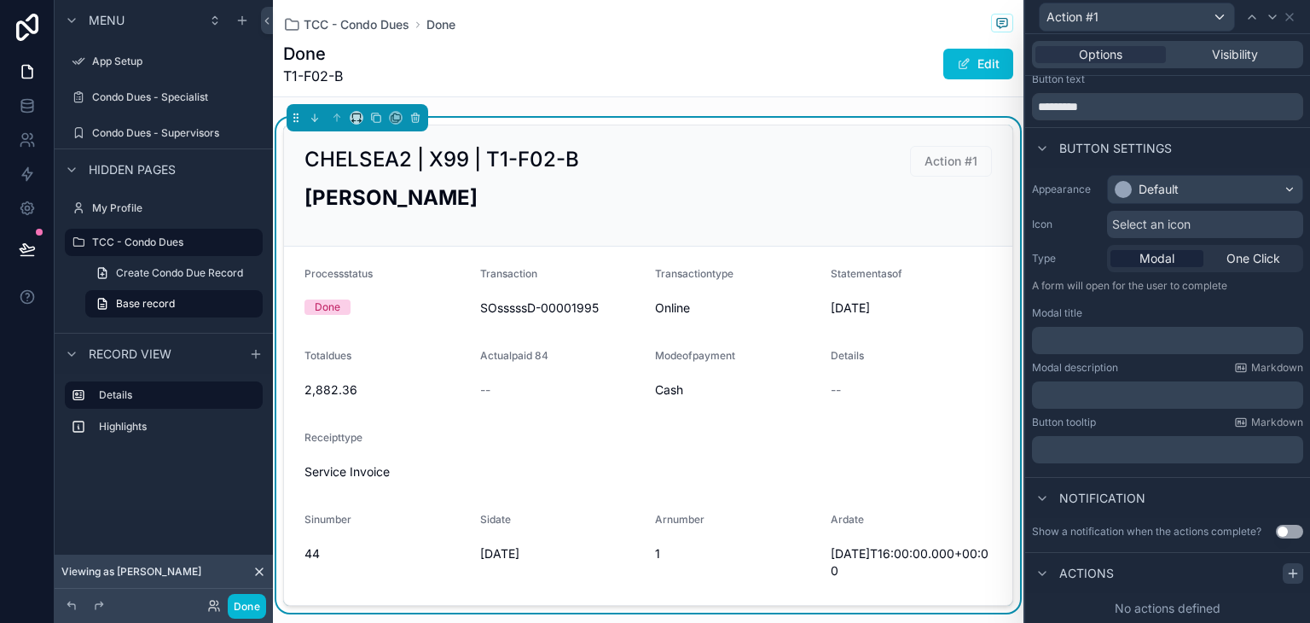
click at [1283, 571] on div at bounding box center [1293, 573] width 20 height 20
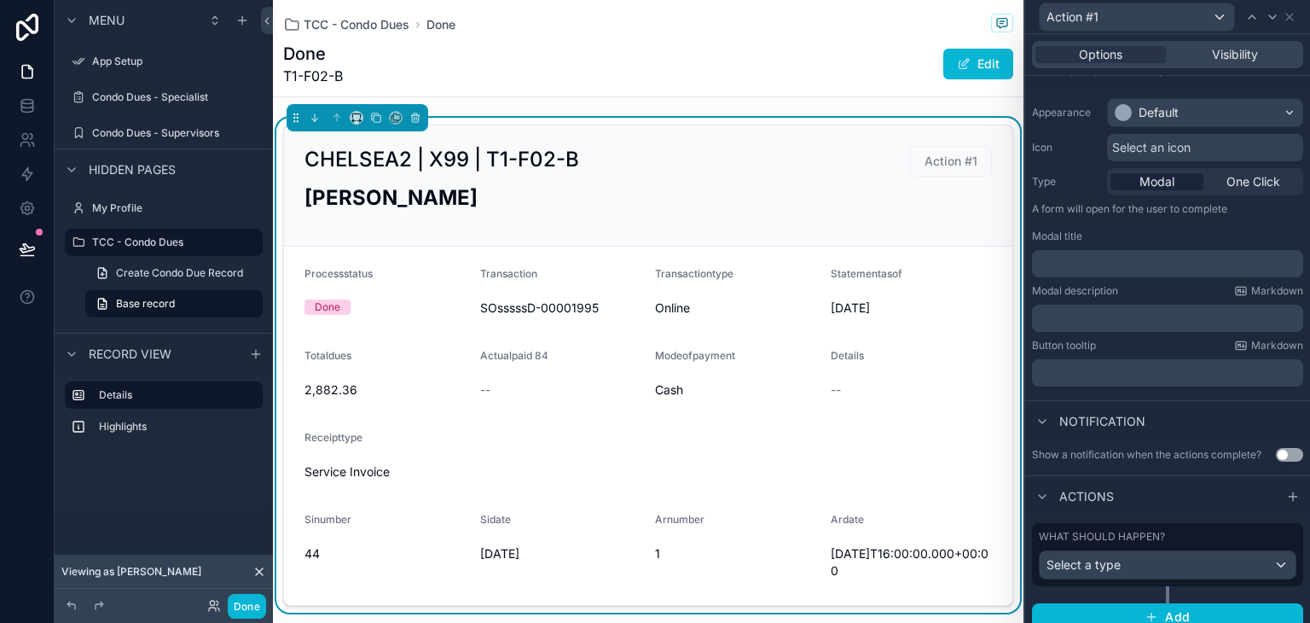
scroll to position [134, 0]
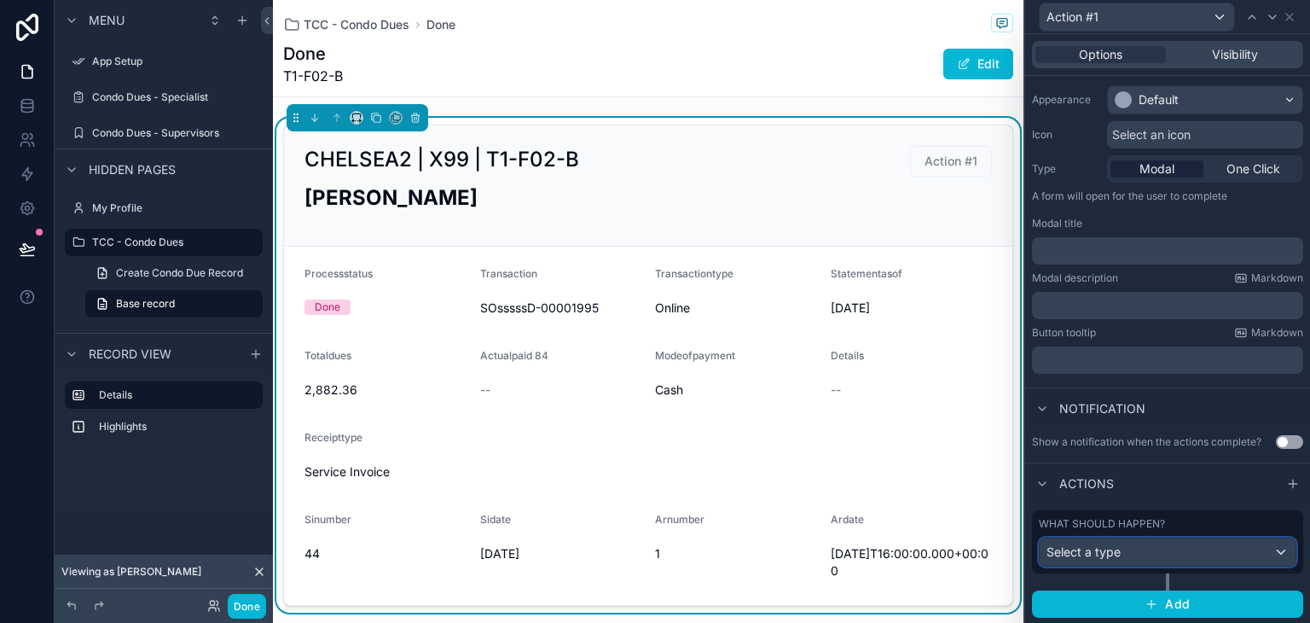
click at [1167, 544] on div "Select a type" at bounding box center [1168, 551] width 256 height 27
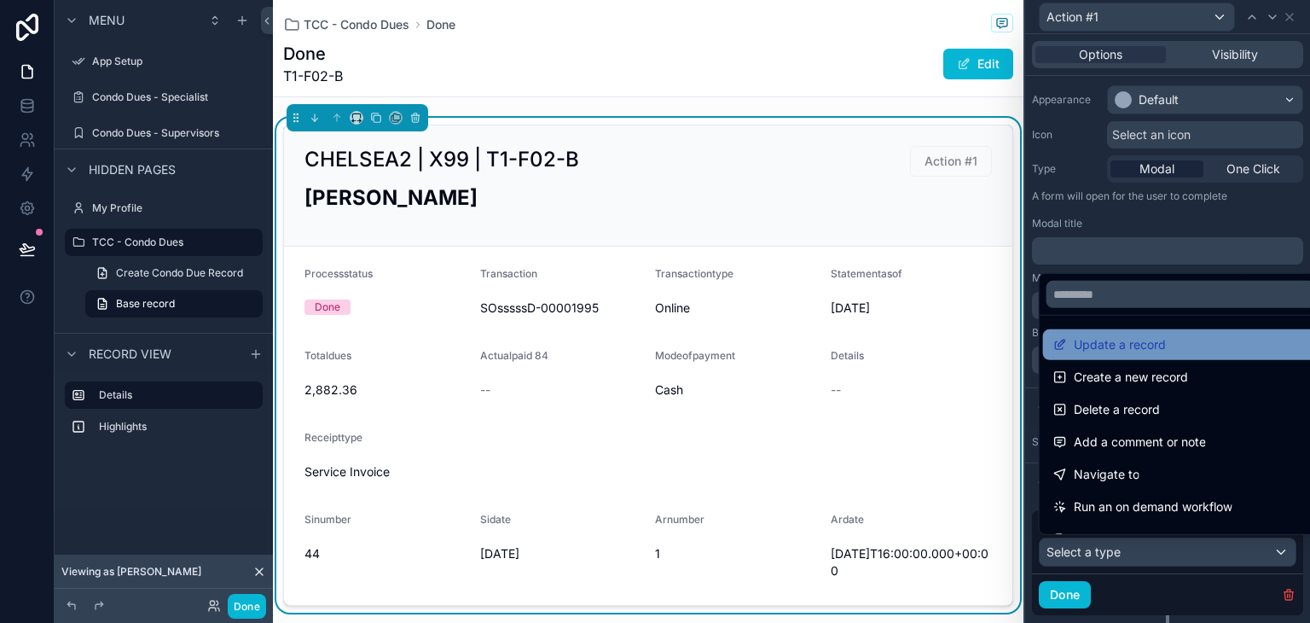
click at [1191, 339] on div "Update a record" at bounding box center [1181, 344] width 256 height 20
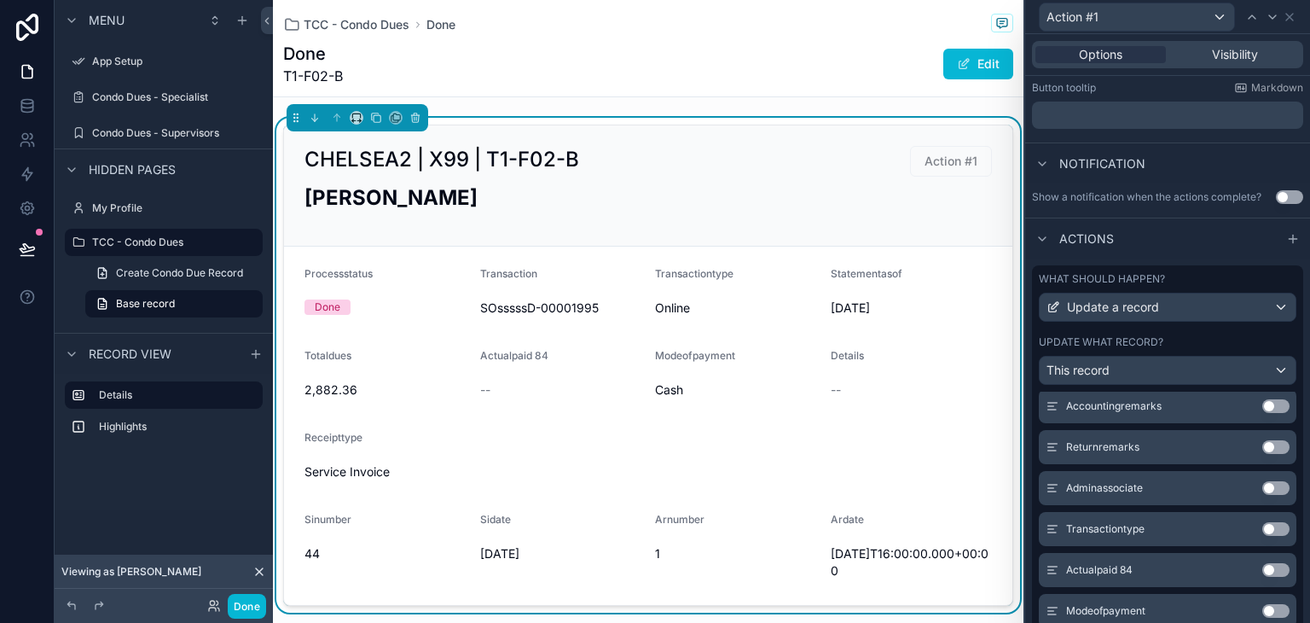
scroll to position [597, 0]
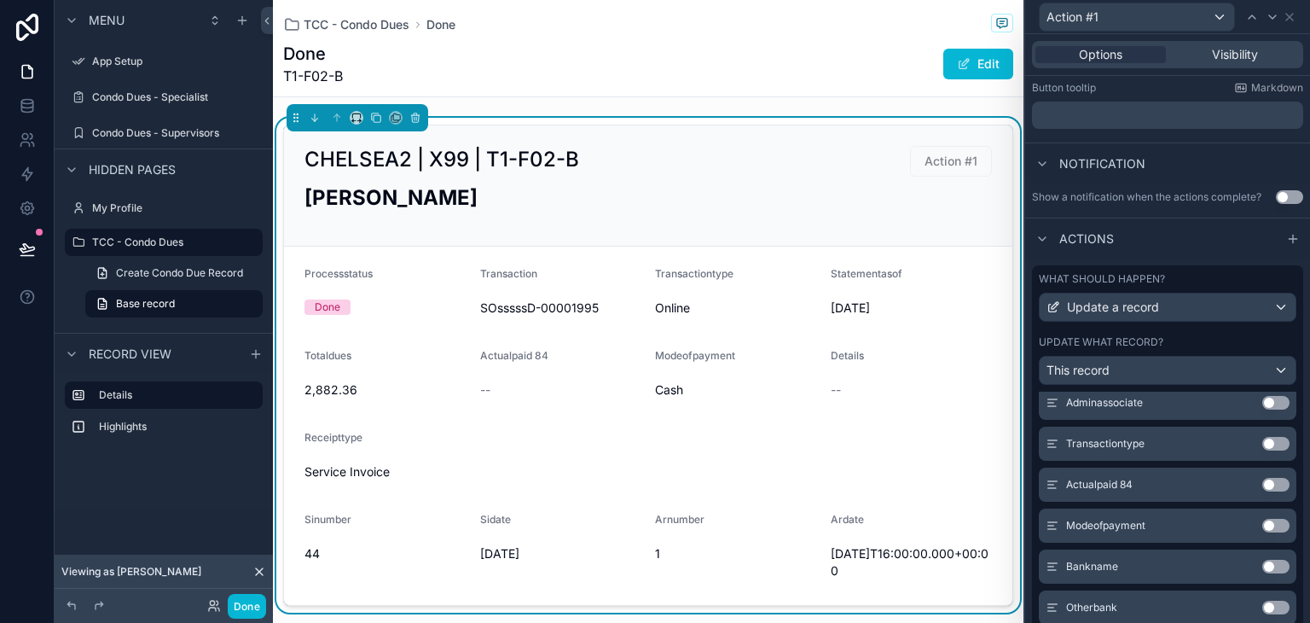
click at [1262, 485] on button "Use setting" at bounding box center [1275, 485] width 27 height 14
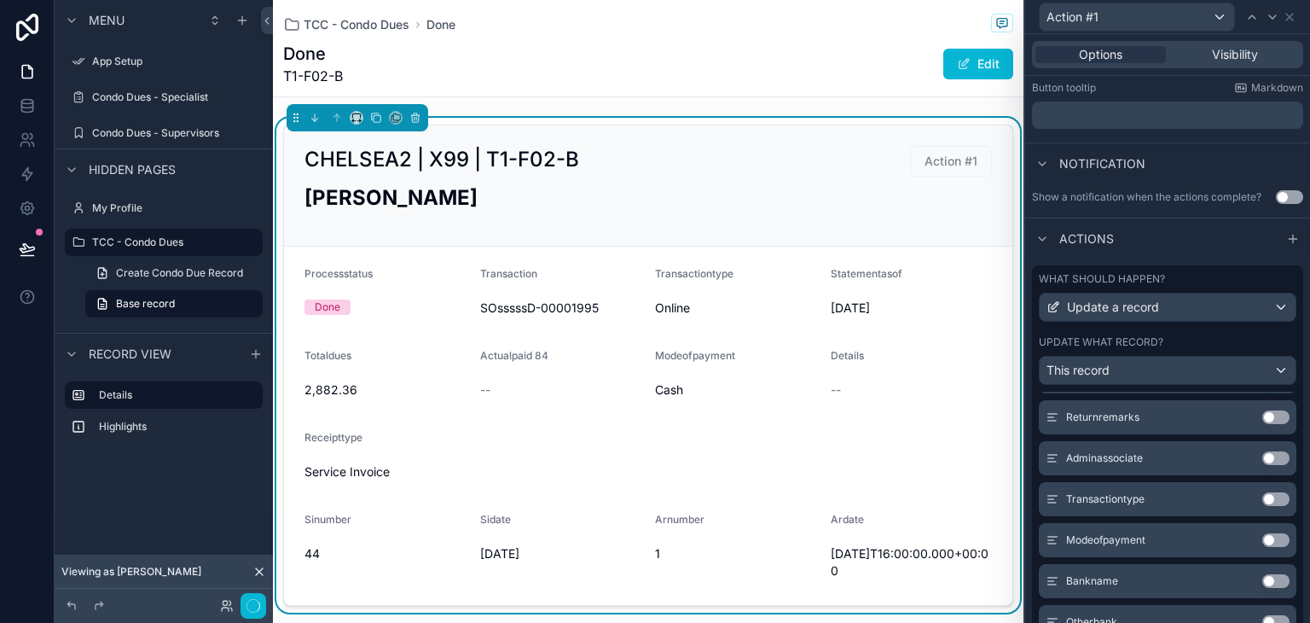
scroll to position [652, 0]
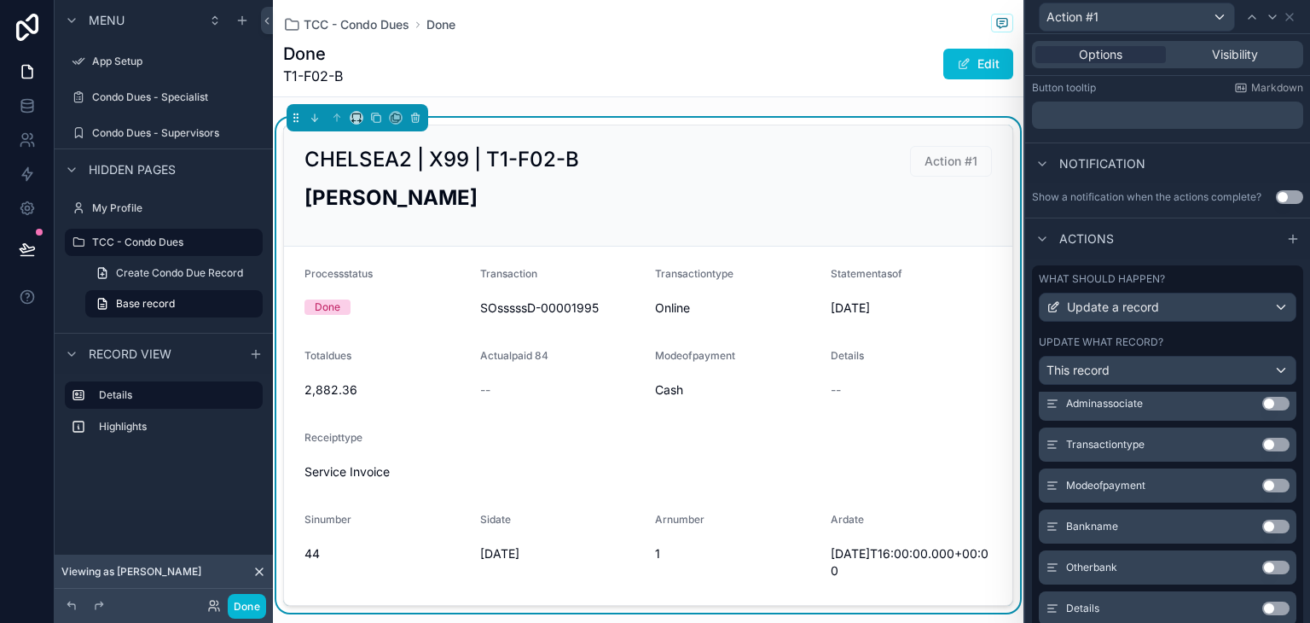
click at [1262, 485] on button "Use setting" at bounding box center [1275, 485] width 27 height 14
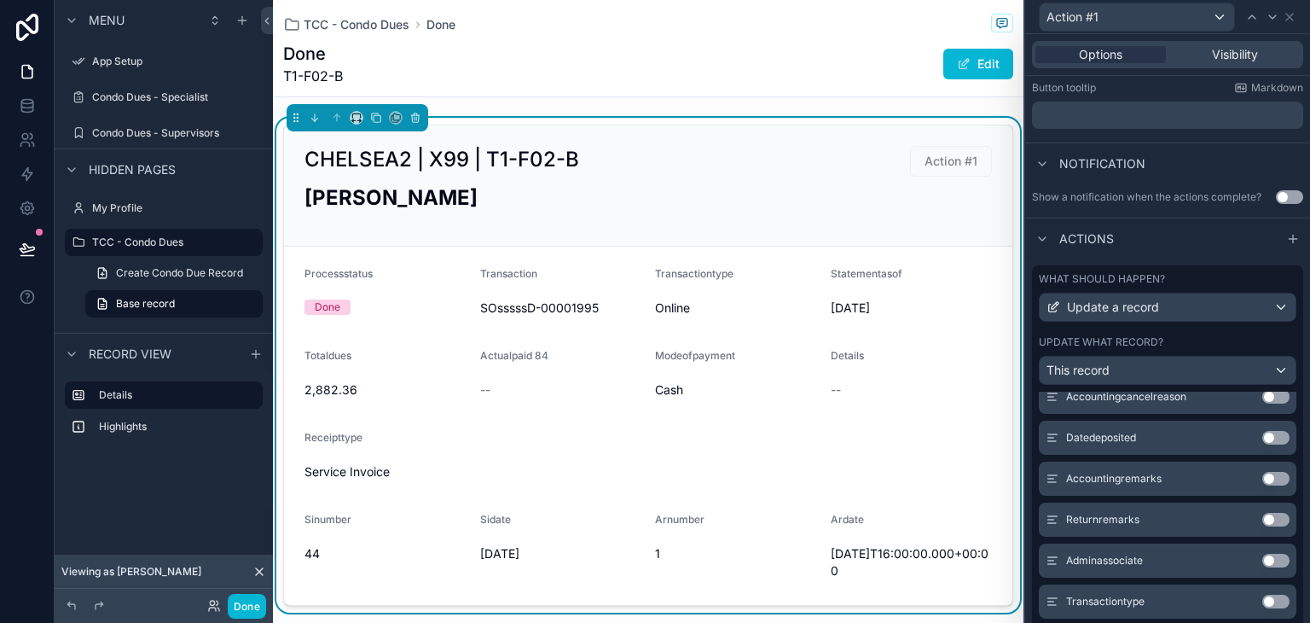
scroll to position [645, 0]
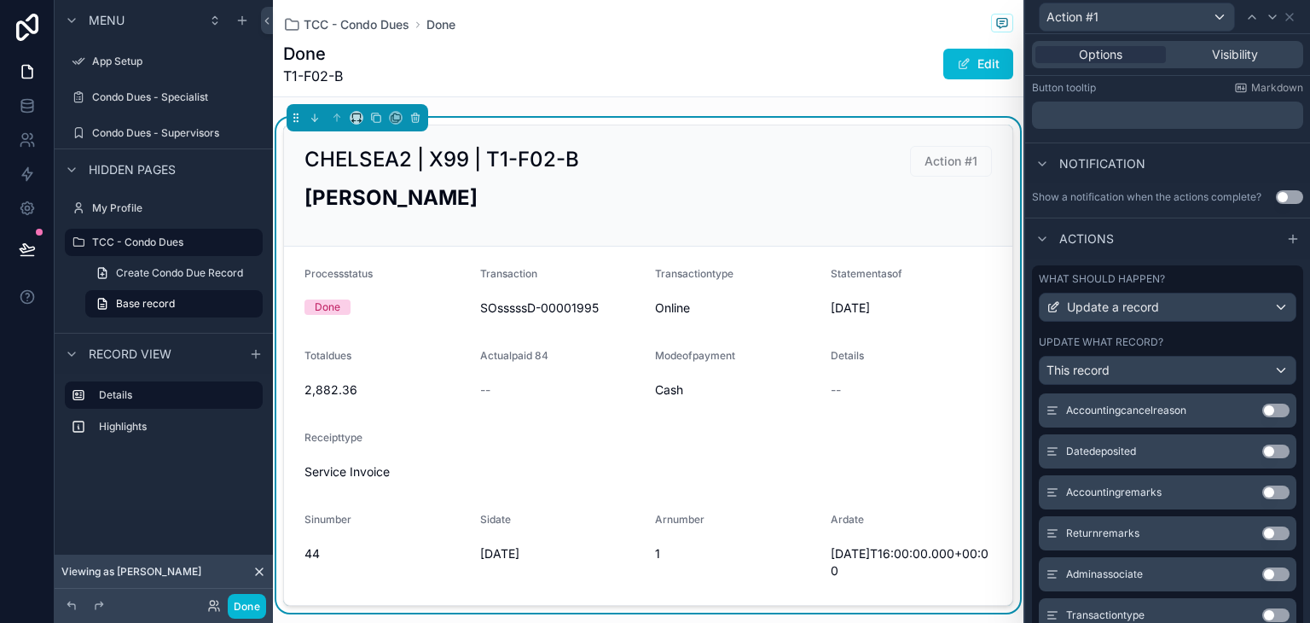
click at [1262, 488] on button "Use setting" at bounding box center [1275, 492] width 27 height 14
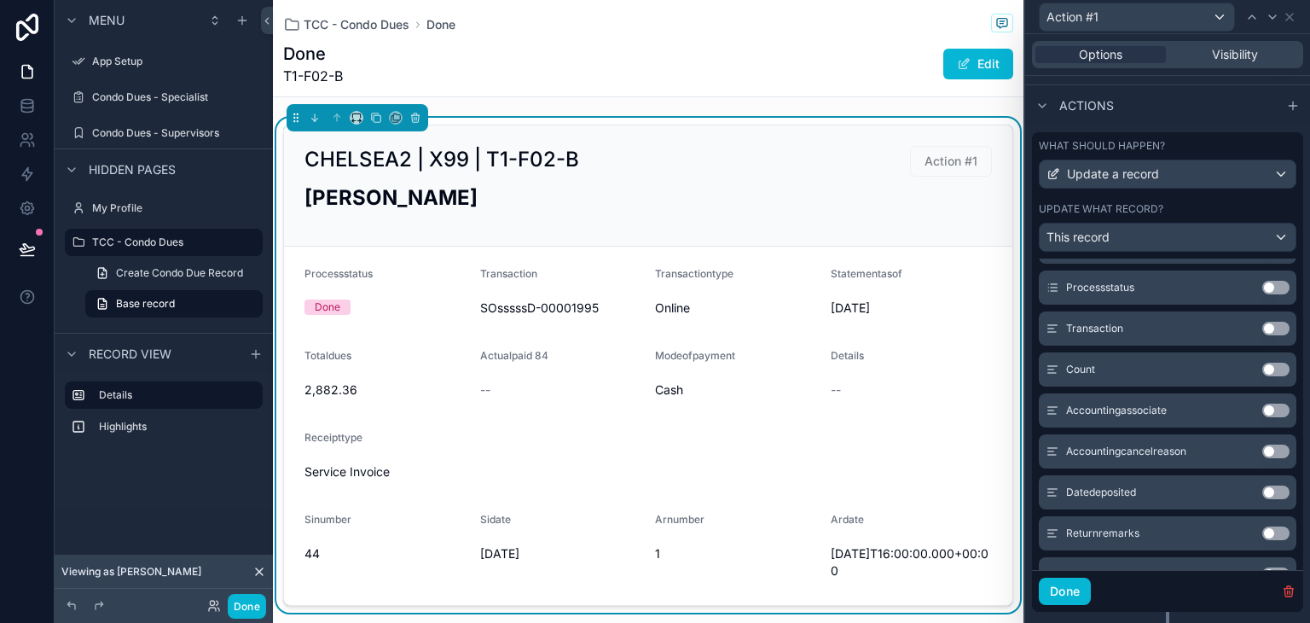
scroll to position [426, 0]
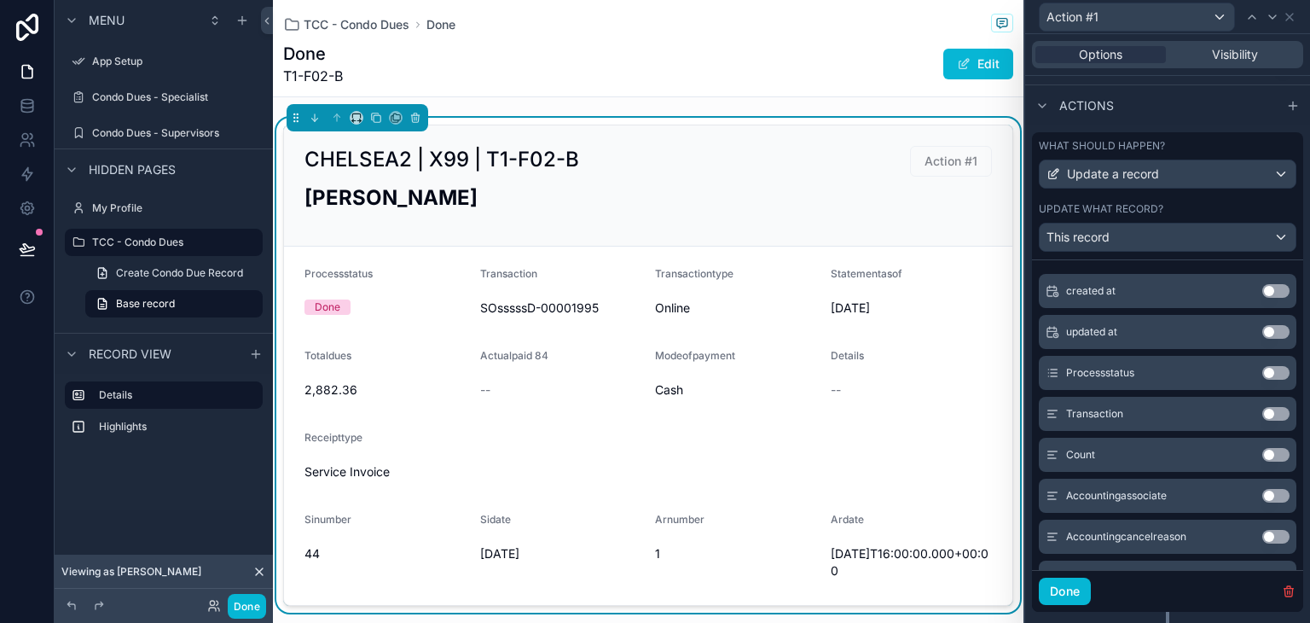
click at [1262, 374] on button "Use setting" at bounding box center [1275, 373] width 27 height 14
click at [1084, 594] on button "Done" at bounding box center [1065, 590] width 52 height 27
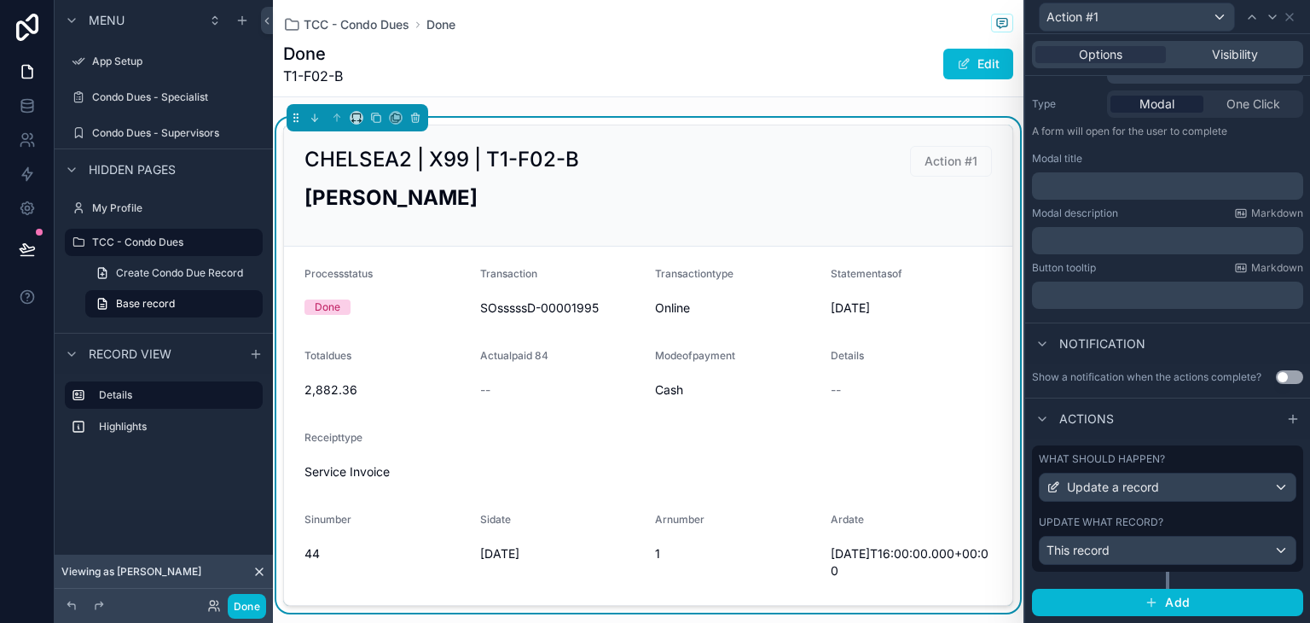
scroll to position [197, 0]
click at [254, 601] on button "Done" at bounding box center [247, 606] width 38 height 25
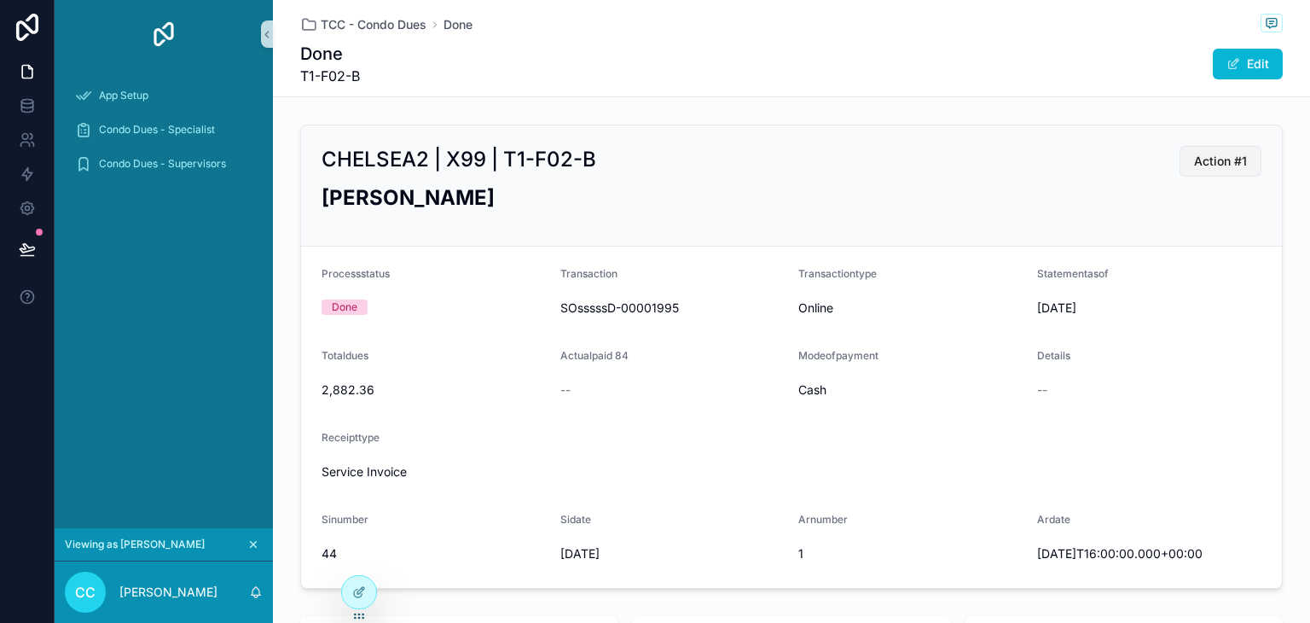
click at [1180, 168] on button "Action #1" at bounding box center [1221, 161] width 82 height 31
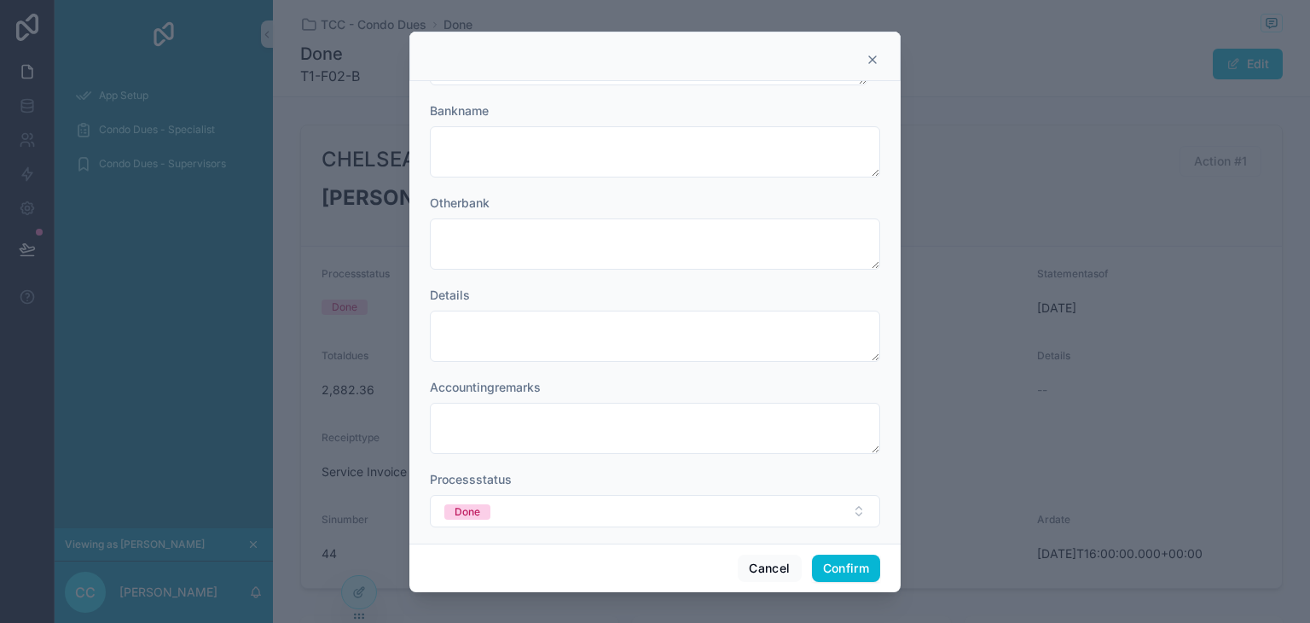
scroll to position [183, 0]
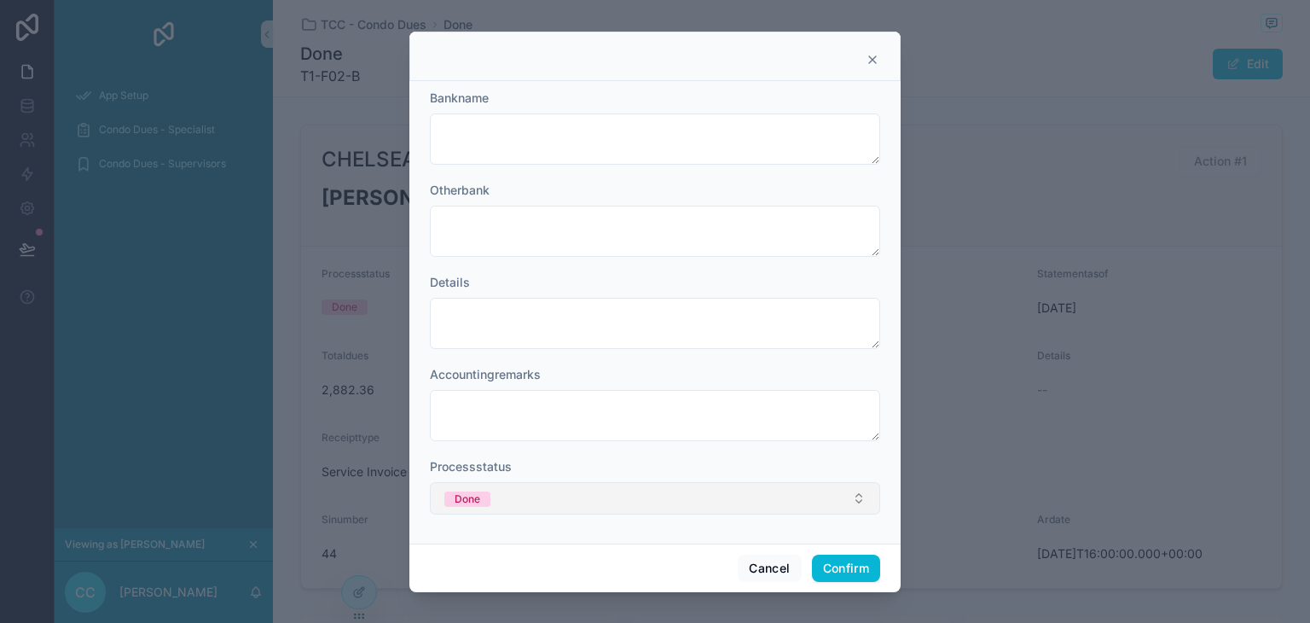
click at [588, 495] on button "Done" at bounding box center [655, 498] width 450 height 32
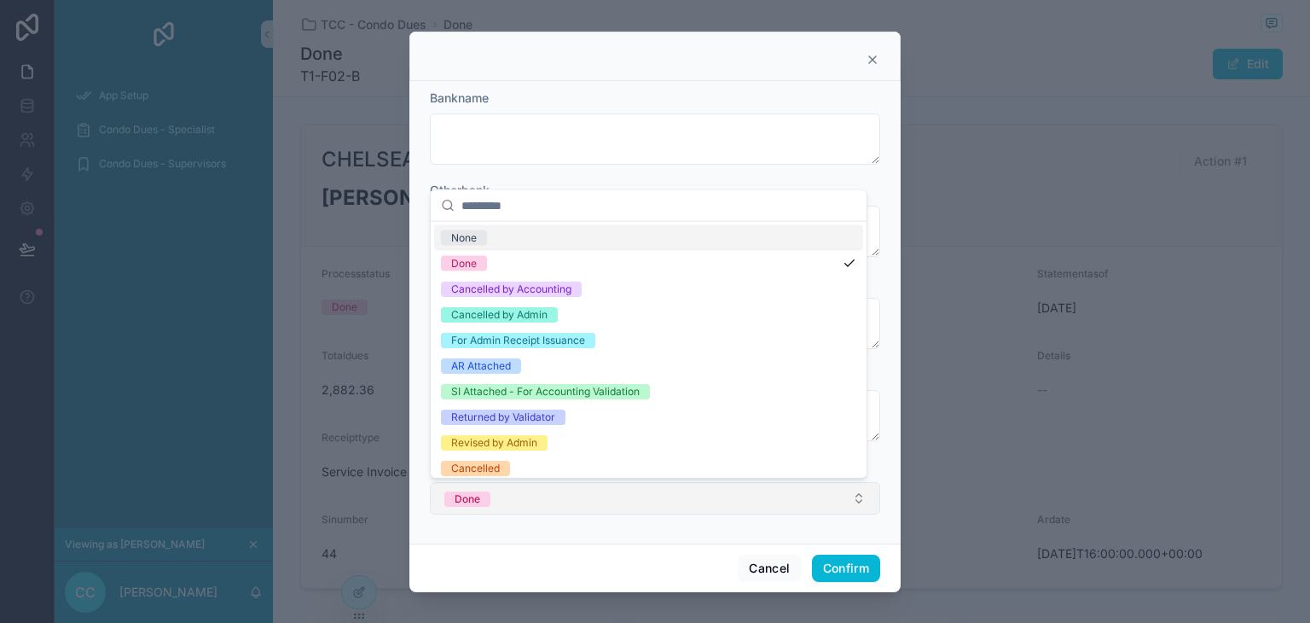
click at [588, 495] on button "Done" at bounding box center [655, 498] width 450 height 32
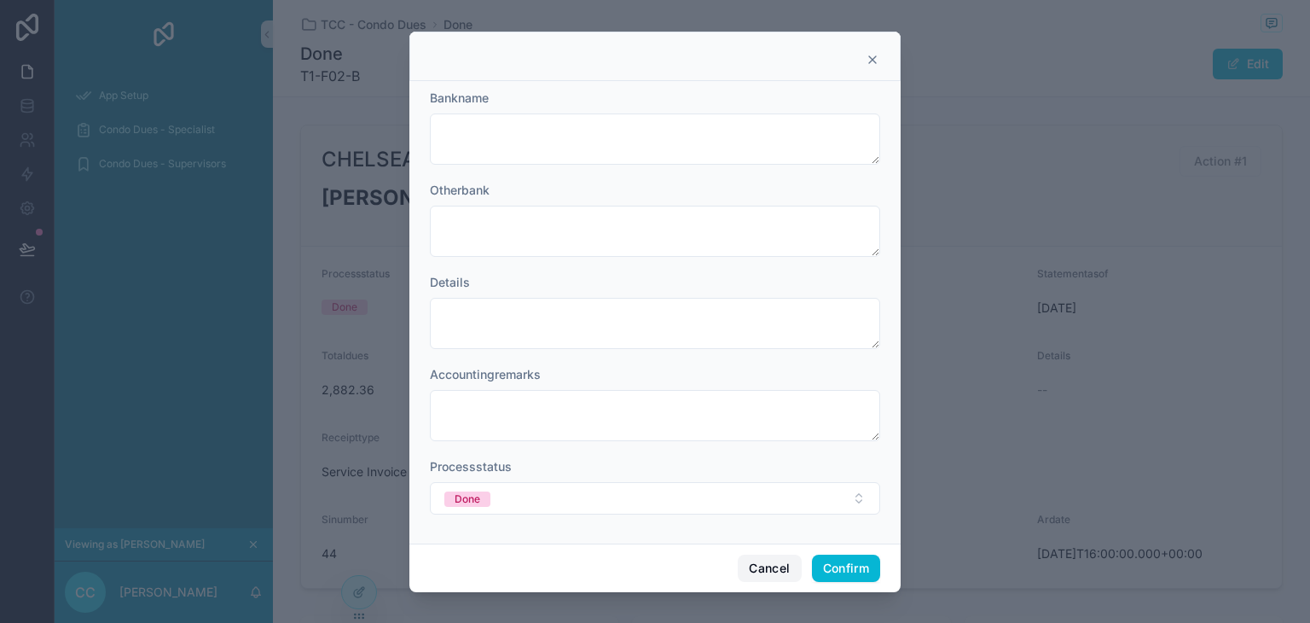
click at [766, 571] on button "Cancel" at bounding box center [769, 567] width 63 height 27
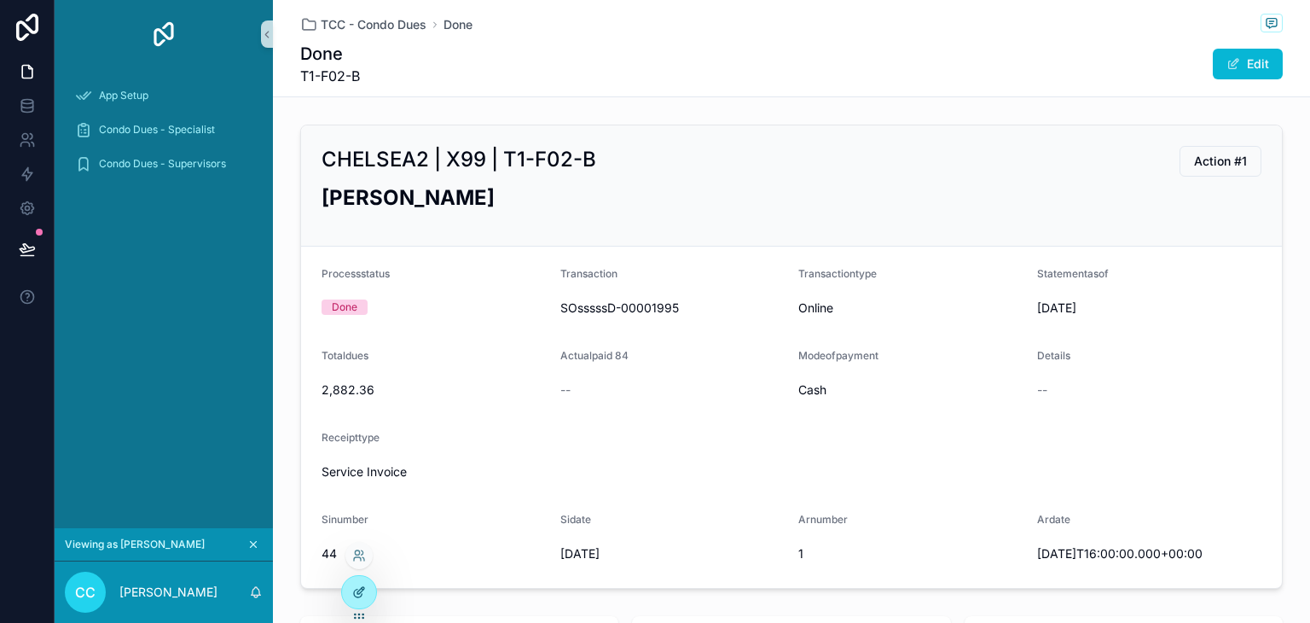
click at [364, 596] on icon at bounding box center [359, 592] width 14 height 14
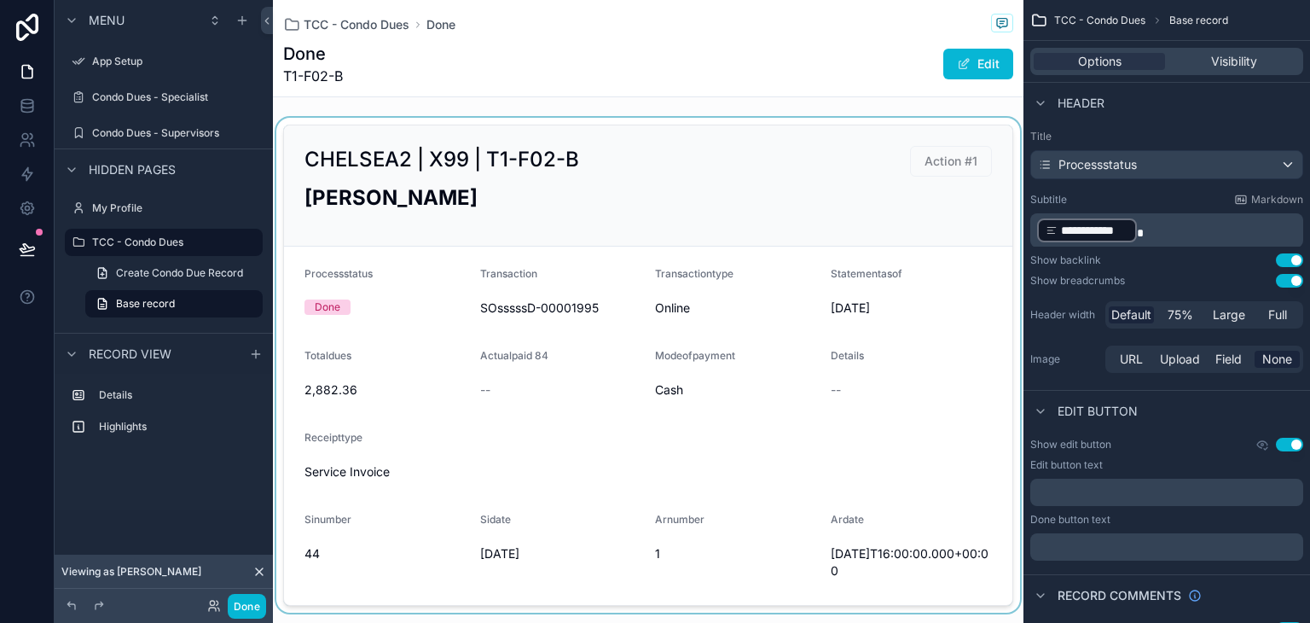
click at [1000, 228] on div "scrollable content" at bounding box center [648, 365] width 751 height 495
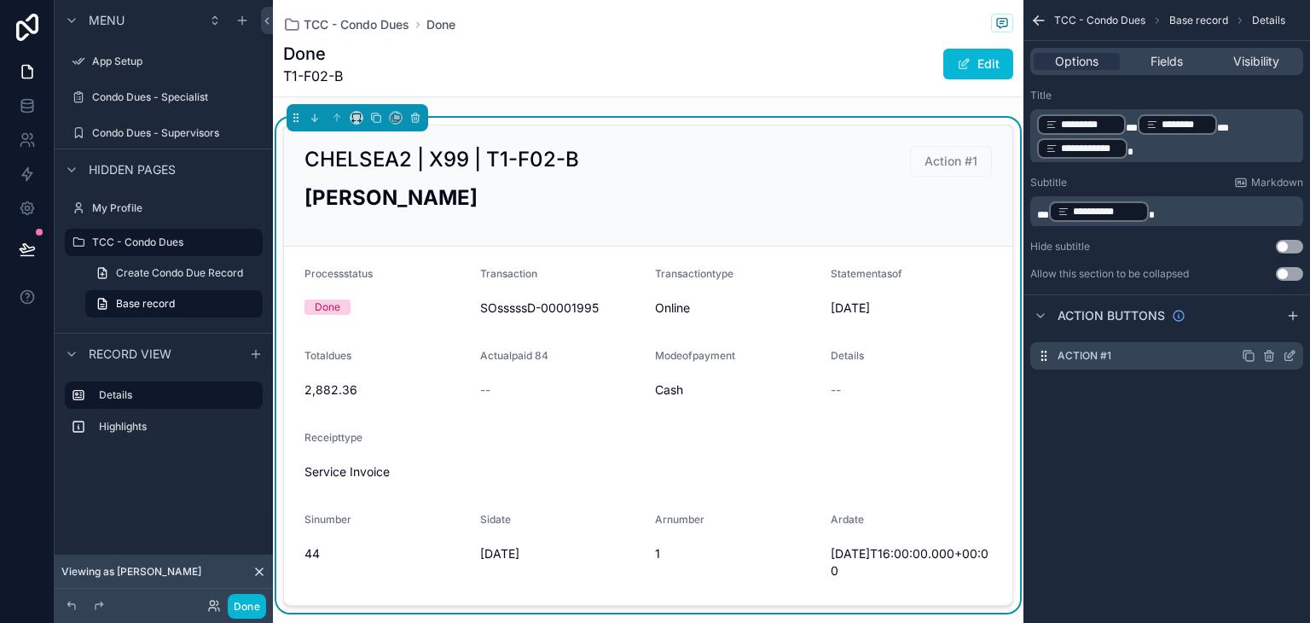
click at [1286, 355] on icon "scrollable content" at bounding box center [1290, 356] width 14 height 14
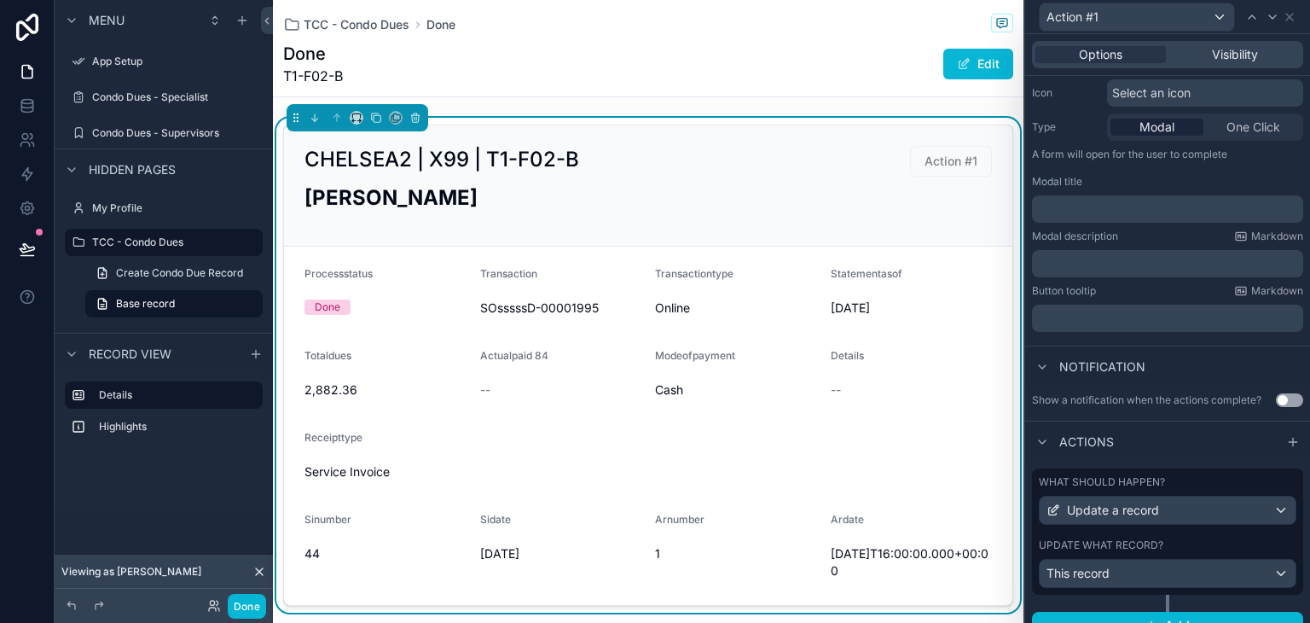
scroll to position [197, 0]
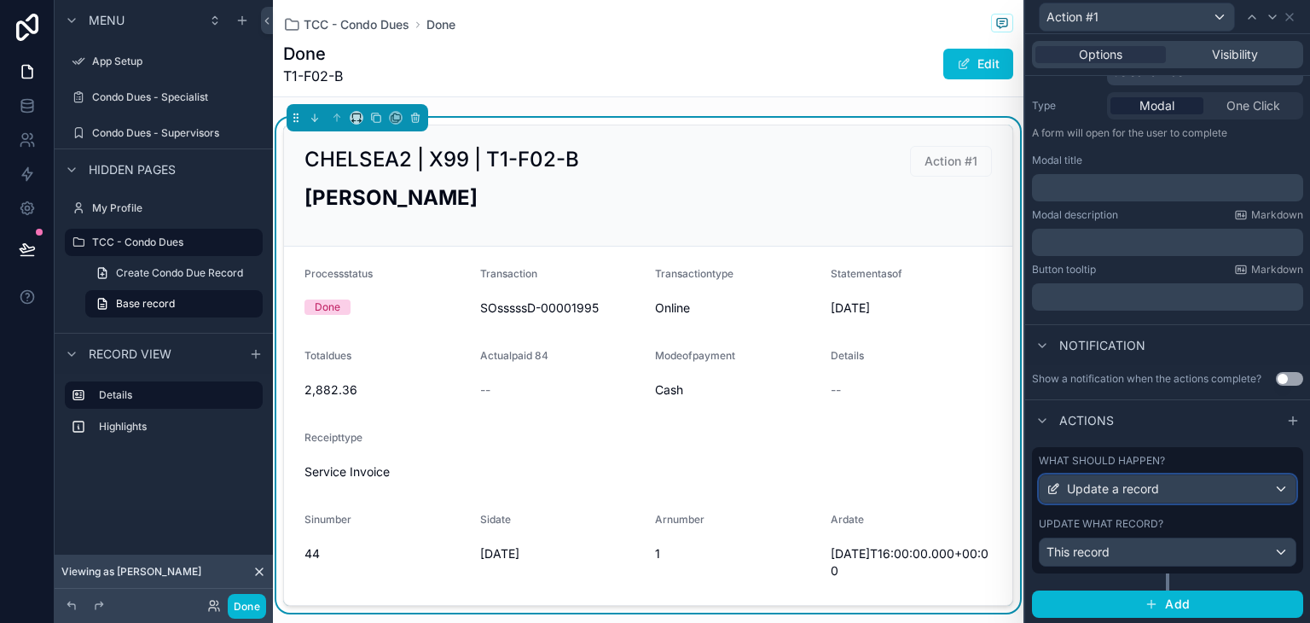
click at [1121, 498] on div "Update a record" at bounding box center [1168, 488] width 256 height 27
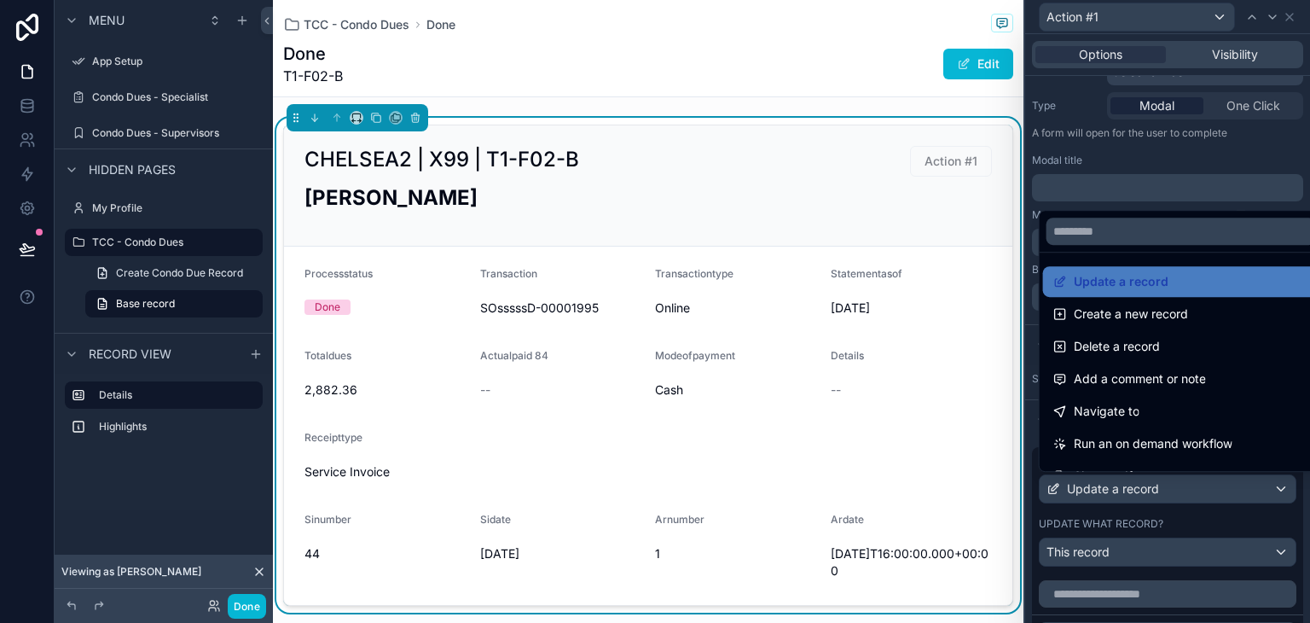
click at [1121, 498] on div at bounding box center [1167, 311] width 285 height 623
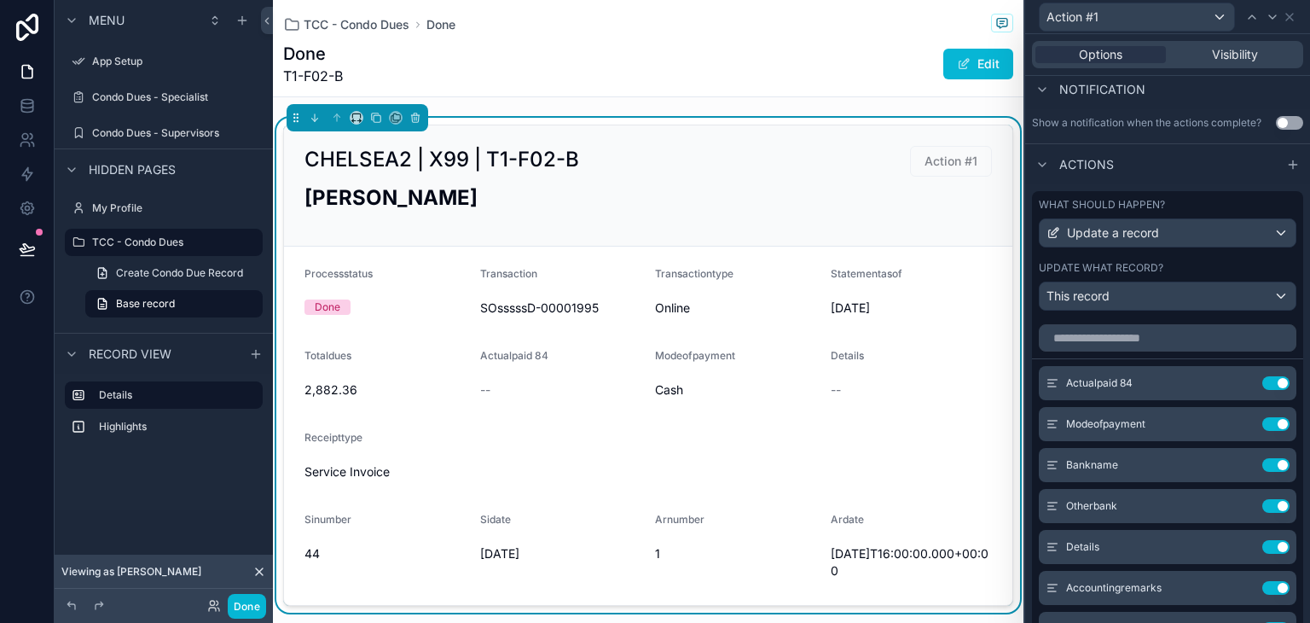
scroll to position [538, 0]
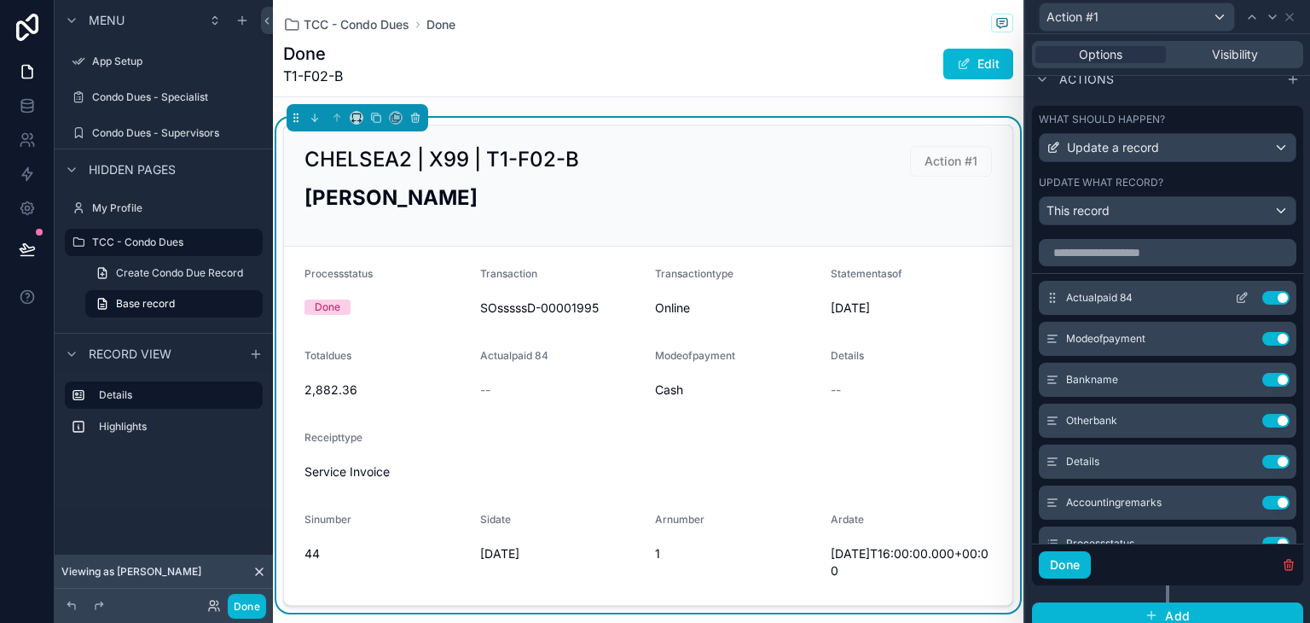
click at [1235, 299] on icon at bounding box center [1242, 298] width 14 height 14
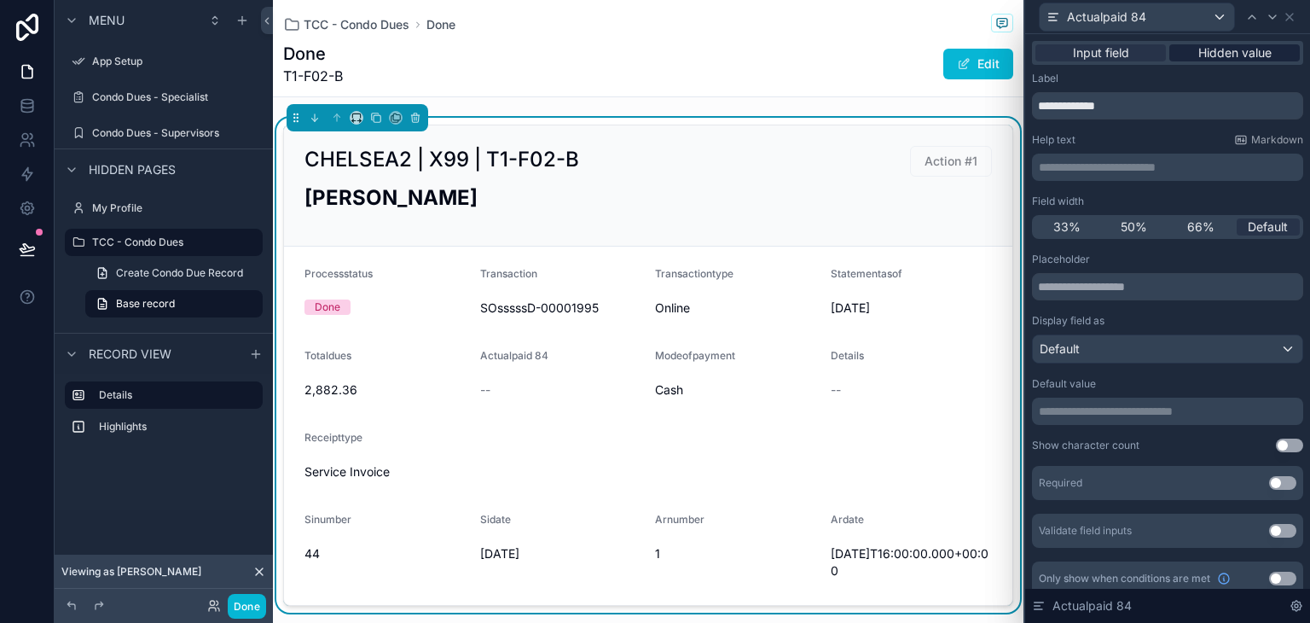
click at [1231, 44] on span "Hidden value" at bounding box center [1234, 52] width 73 height 17
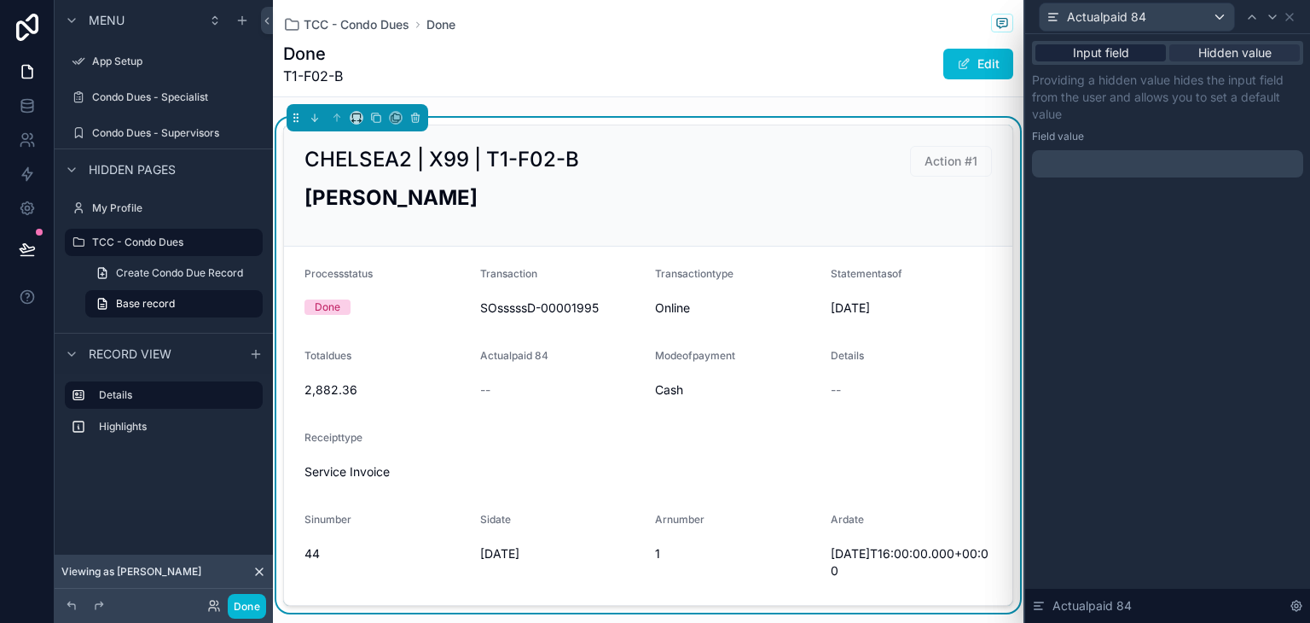
click at [1105, 54] on span "Input field" at bounding box center [1101, 52] width 56 height 17
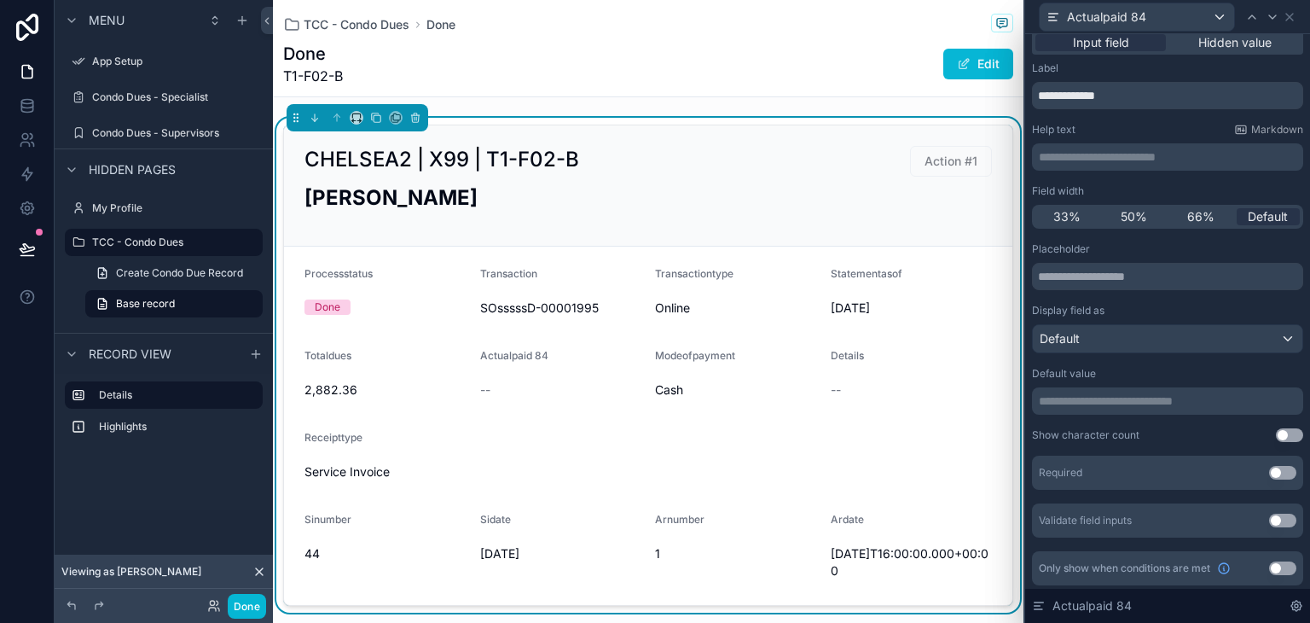
scroll to position [14, 0]
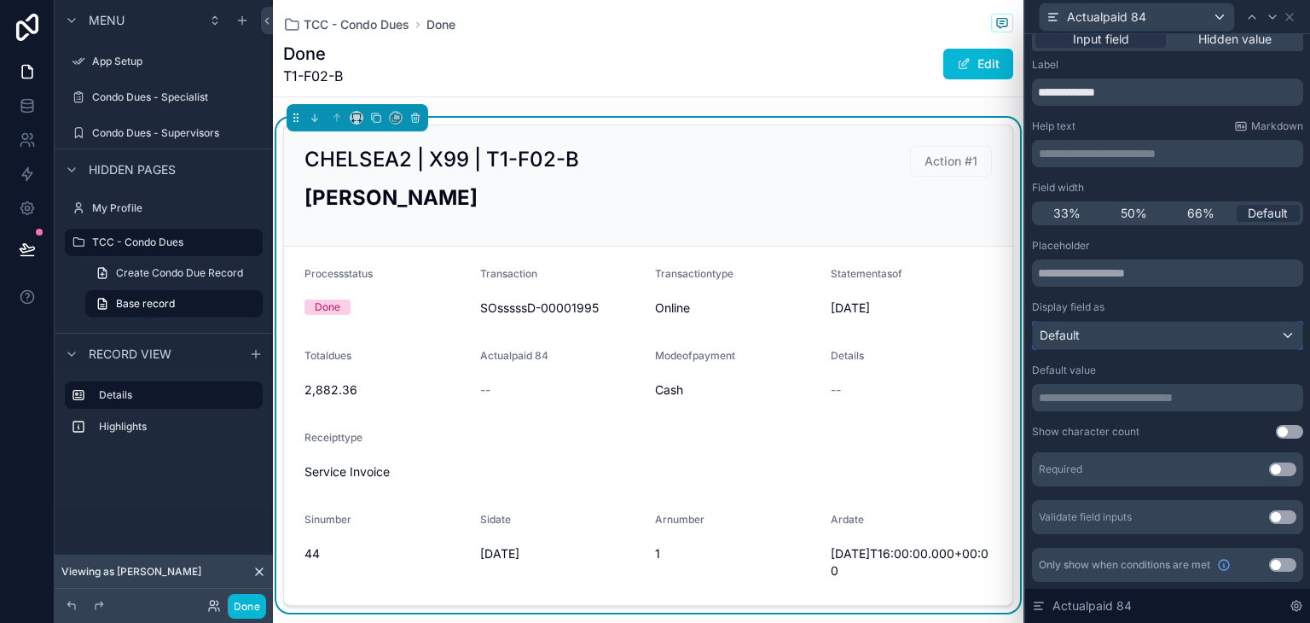
click at [1119, 332] on div "Default" at bounding box center [1168, 335] width 270 height 27
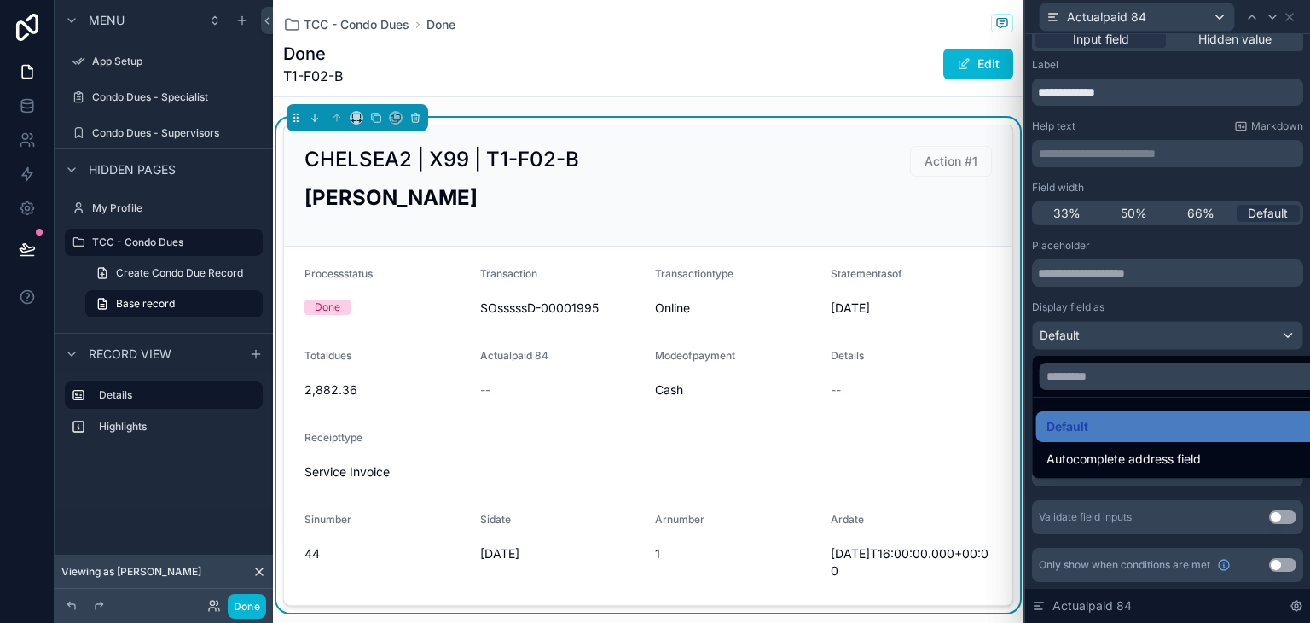
click at [1119, 332] on div at bounding box center [1167, 311] width 285 height 623
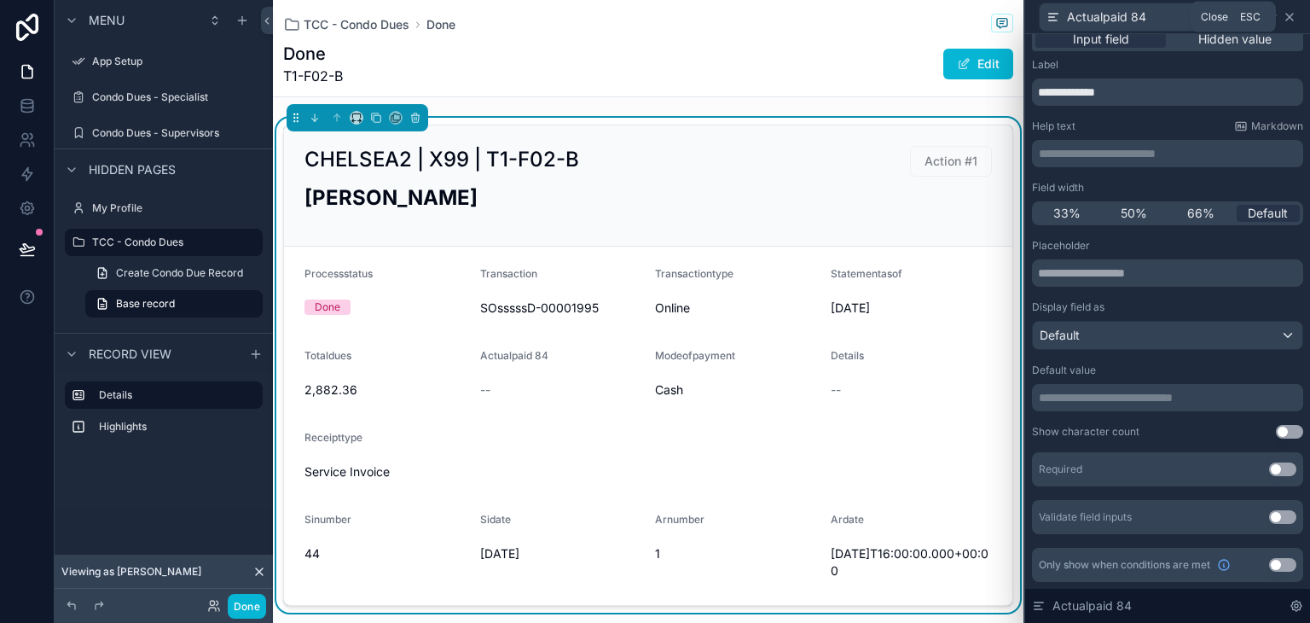
click at [1286, 18] on icon at bounding box center [1290, 17] width 14 height 14
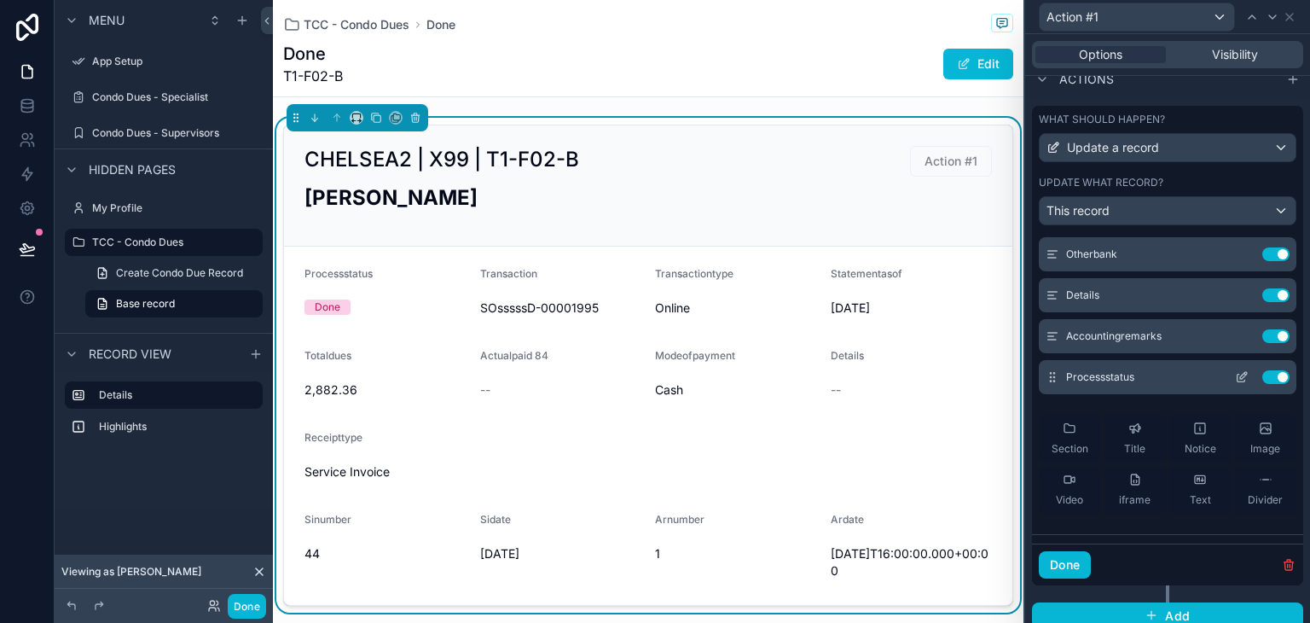
scroll to position [171, 0]
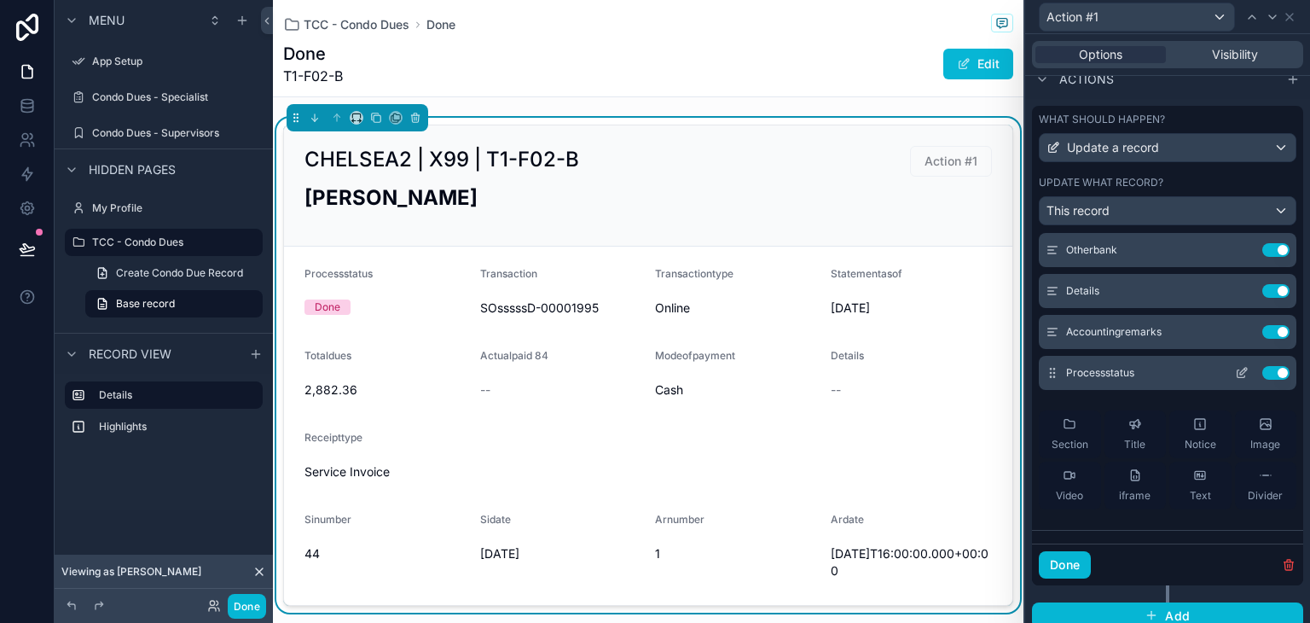
click at [1235, 371] on icon at bounding box center [1242, 373] width 14 height 14
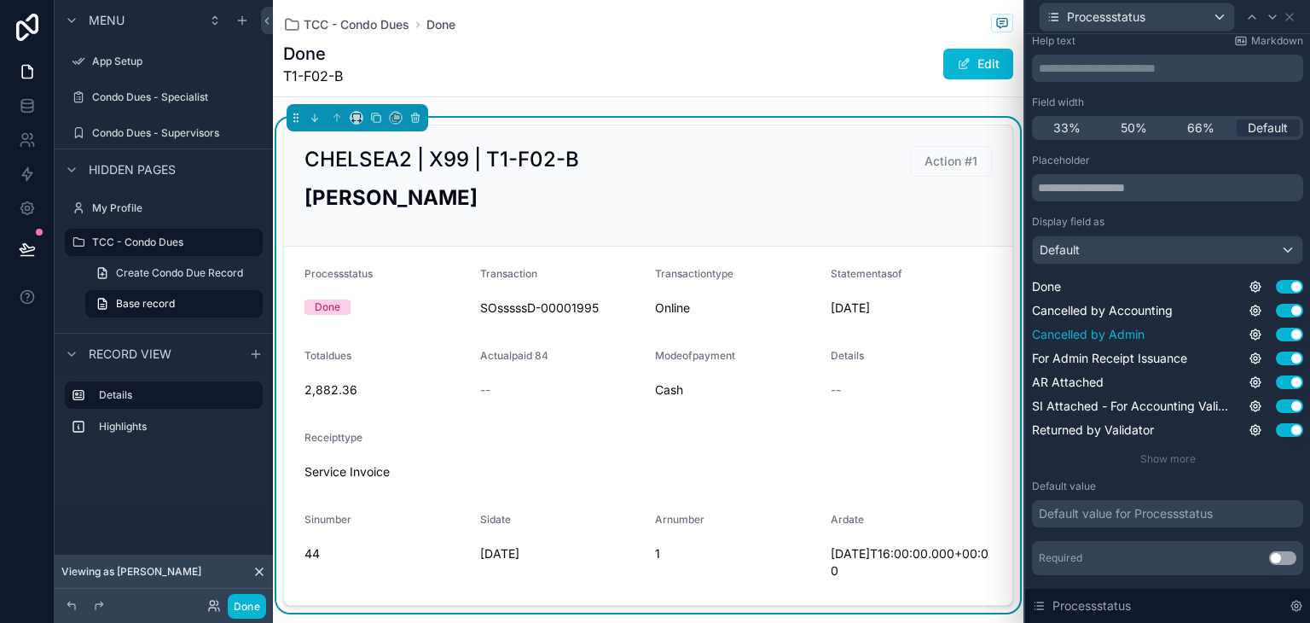
scroll to position [140, 0]
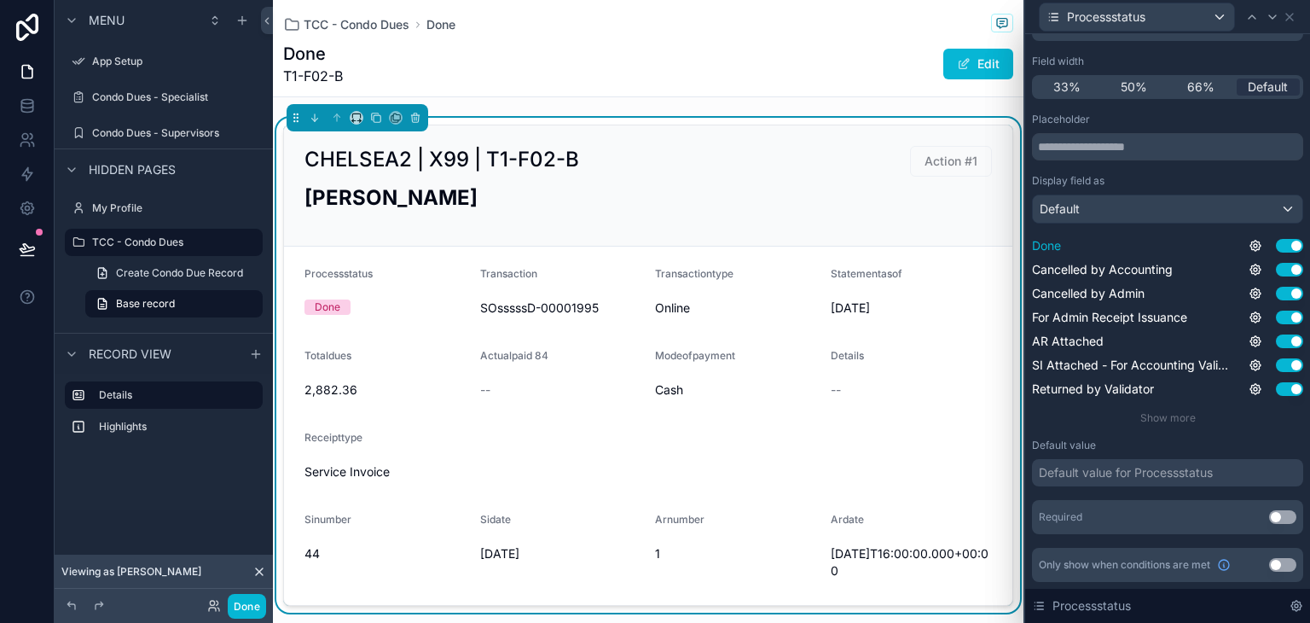
click at [1276, 250] on button "Use setting" at bounding box center [1289, 246] width 27 height 14
click at [1276, 269] on button "Use setting" at bounding box center [1289, 270] width 27 height 14
click at [1276, 290] on button "Use setting" at bounding box center [1289, 294] width 27 height 14
click at [1276, 340] on button "Use setting" at bounding box center [1289, 341] width 27 height 14
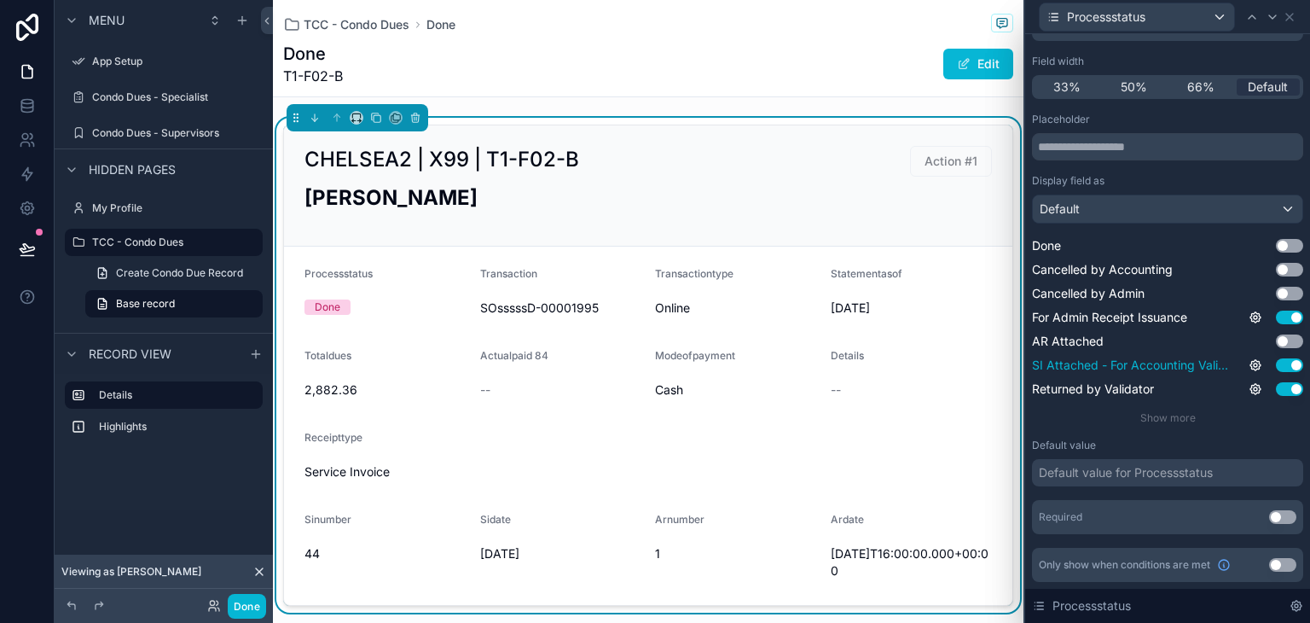
click at [1276, 366] on button "Use setting" at bounding box center [1289, 365] width 27 height 14
click at [1276, 391] on button "Use setting" at bounding box center [1289, 389] width 27 height 14
click at [1137, 424] on div "Show more" at bounding box center [1167, 418] width 271 height 14
click at [1170, 418] on span "Show more" at bounding box center [1167, 417] width 55 height 13
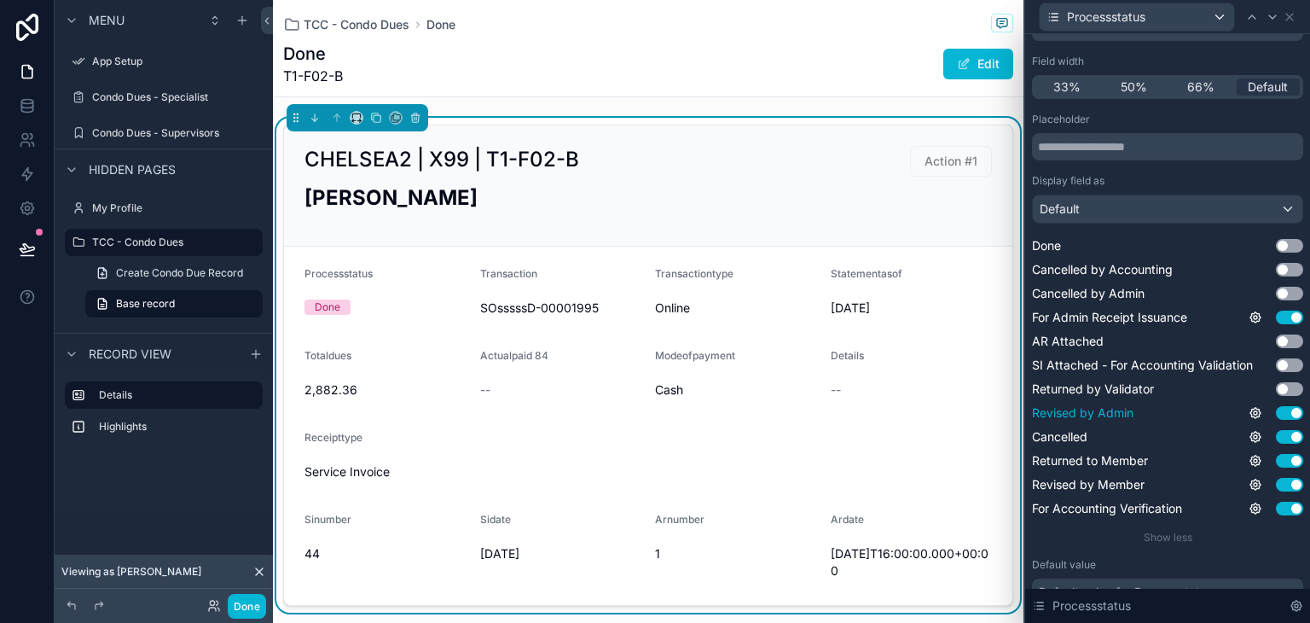
click at [1279, 412] on button "Use setting" at bounding box center [1289, 413] width 27 height 14
click at [1276, 434] on button "Use setting" at bounding box center [1289, 437] width 27 height 14
click at [1276, 458] on button "Use setting" at bounding box center [1289, 461] width 27 height 14
click at [1276, 478] on button "Use setting" at bounding box center [1289, 485] width 27 height 14
click at [1279, 506] on button "Use setting" at bounding box center [1289, 508] width 27 height 14
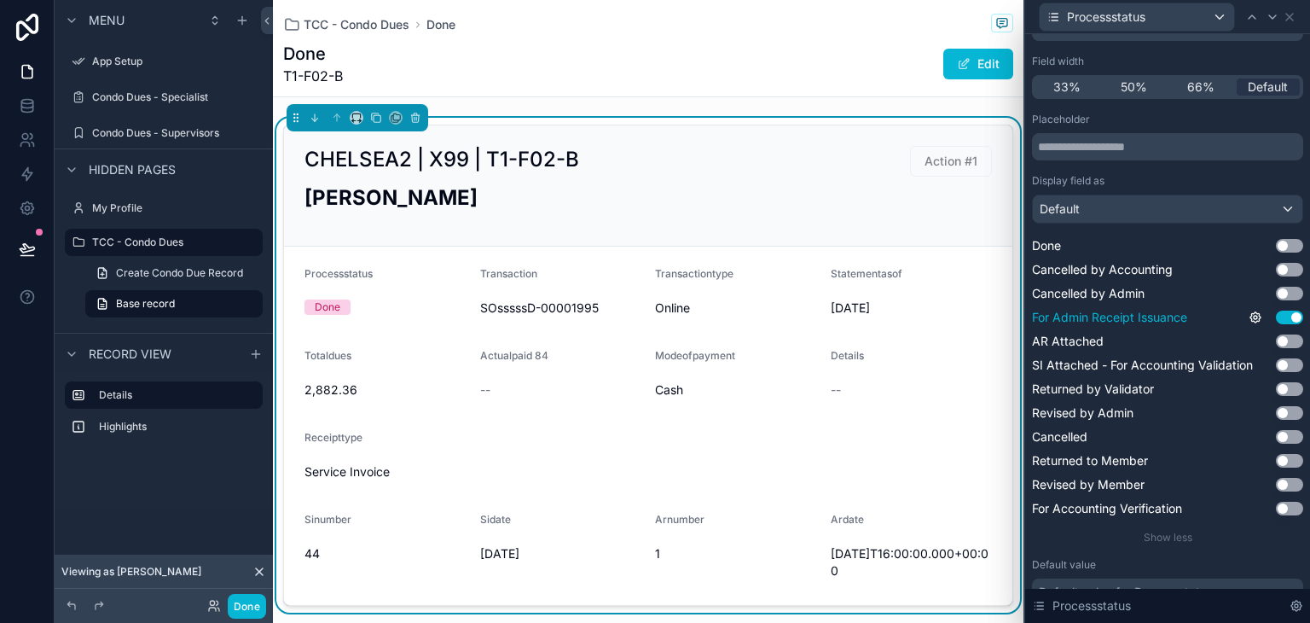
click at [1276, 315] on button "Use setting" at bounding box center [1289, 317] width 27 height 14
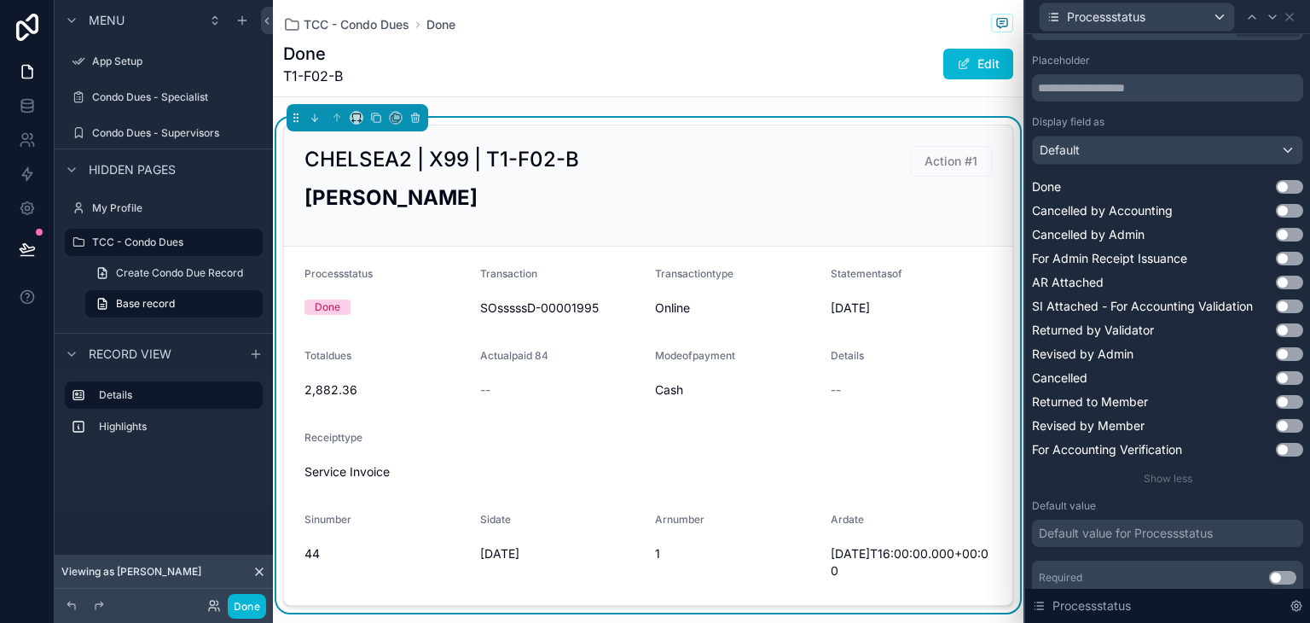
scroll to position [259, 0]
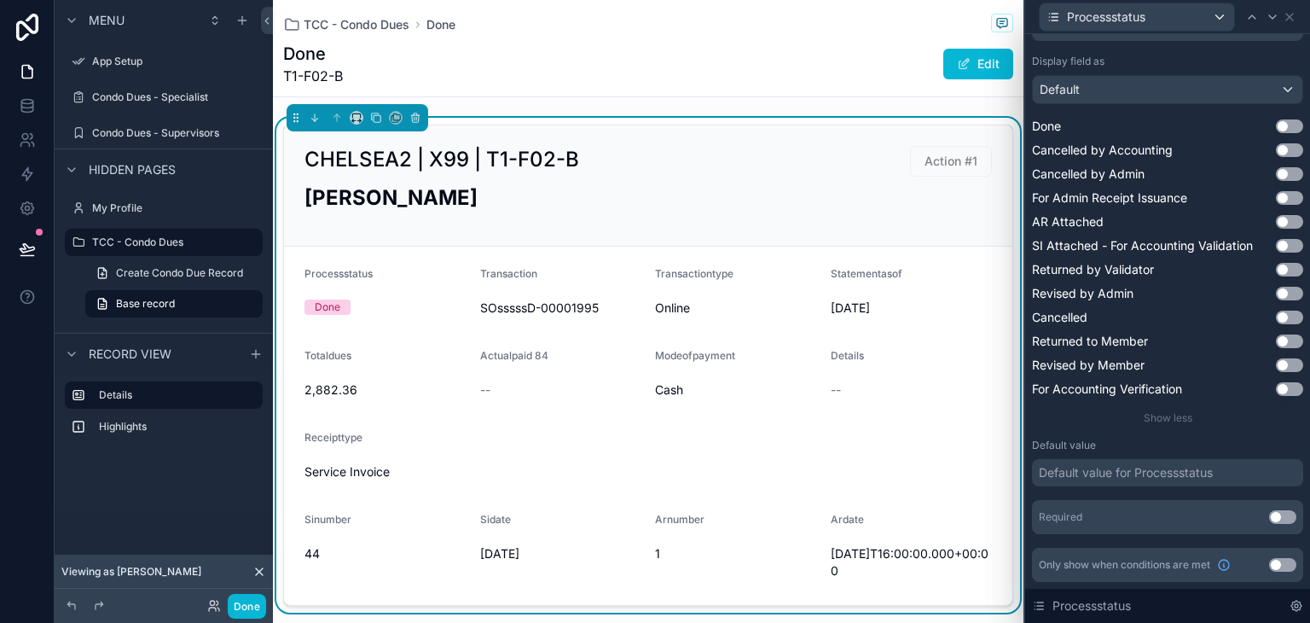
click at [1114, 472] on div "Default value for Processstatus" at bounding box center [1126, 472] width 174 height 17
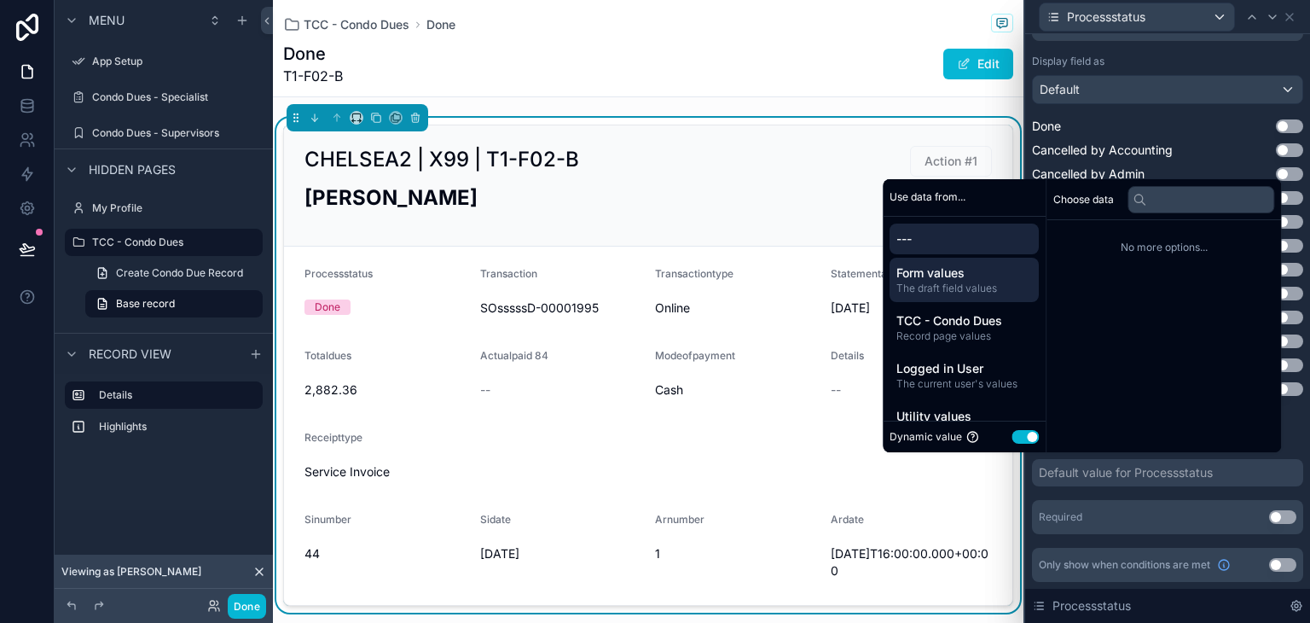
click at [984, 276] on span "Form values" at bounding box center [964, 272] width 136 height 17
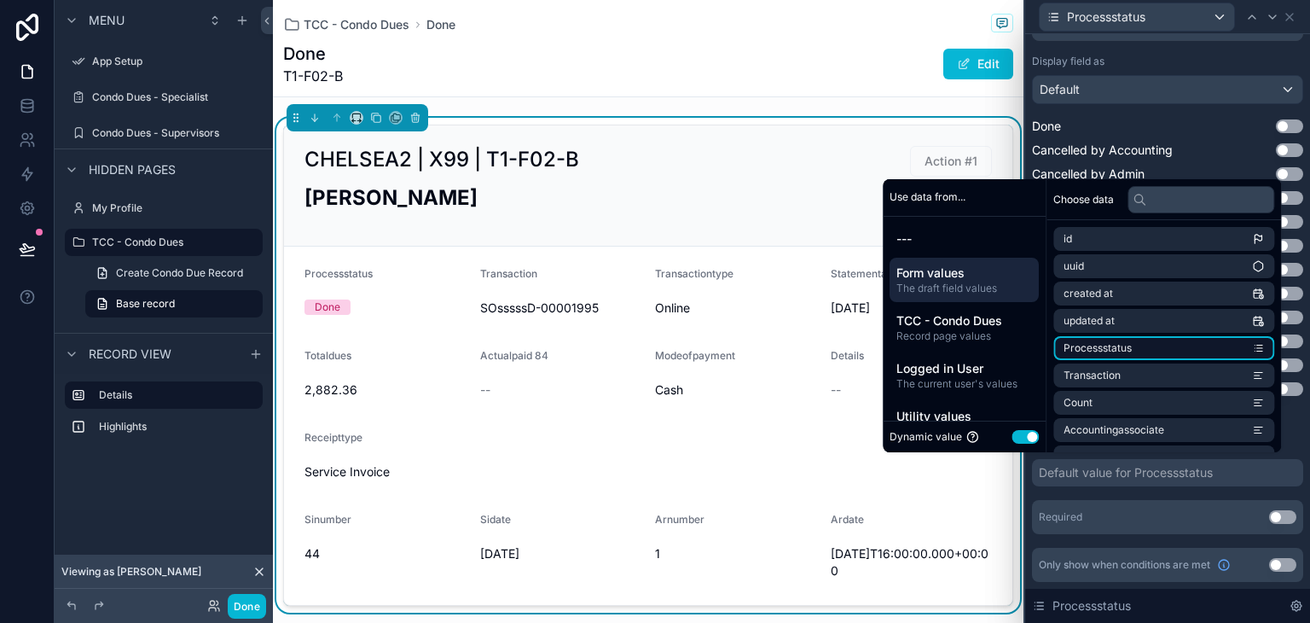
click at [1110, 345] on span "Processstatus" at bounding box center [1098, 348] width 68 height 14
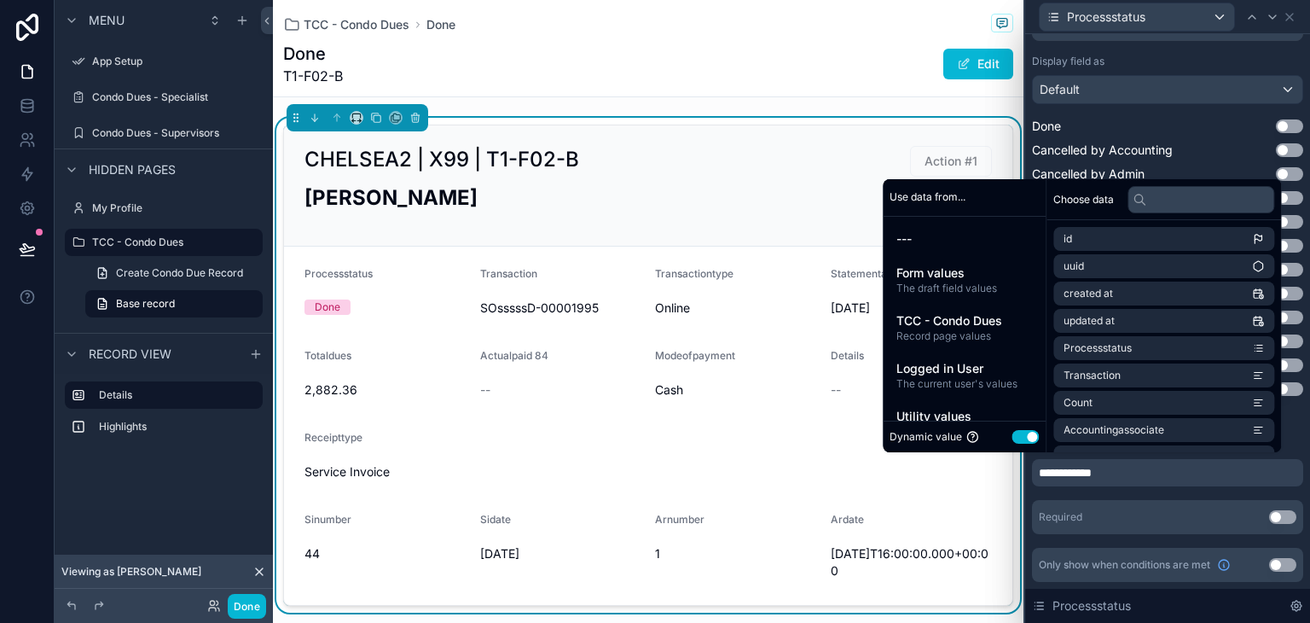
click at [1019, 434] on button "Use setting" at bounding box center [1025, 437] width 27 height 14
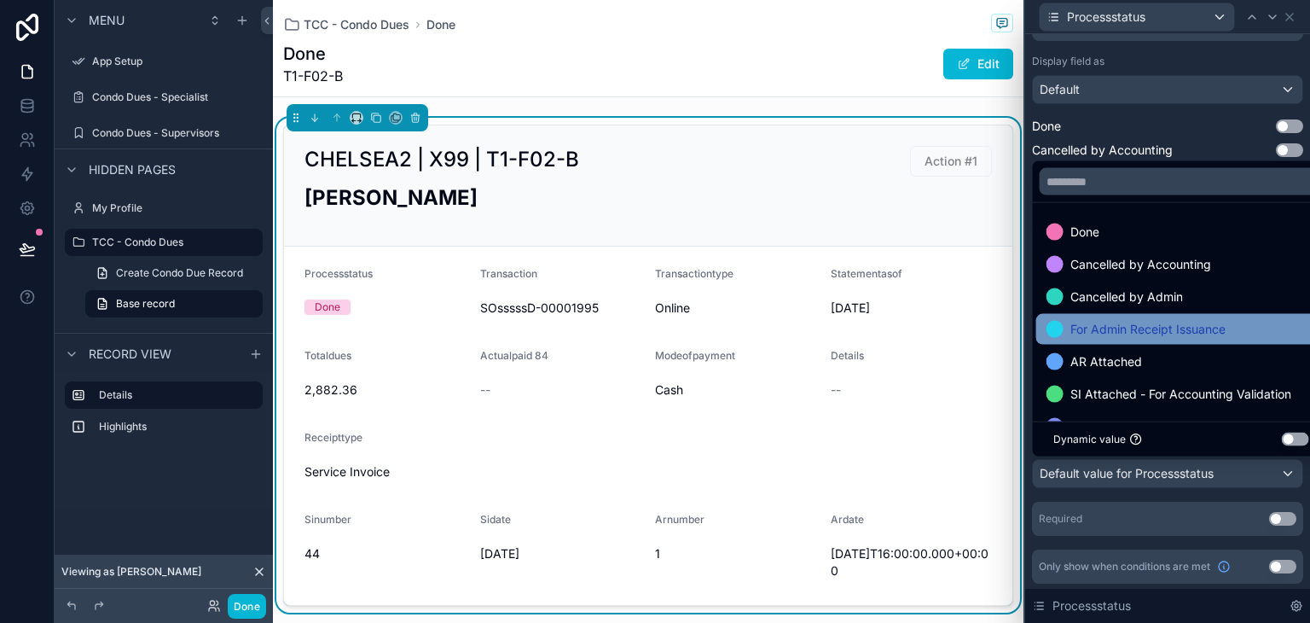
click at [1116, 333] on span "For Admin Receipt Issuance" at bounding box center [1147, 329] width 155 height 20
click at [1025, 500] on div "**********" at bounding box center [1167, 199] width 285 height 849
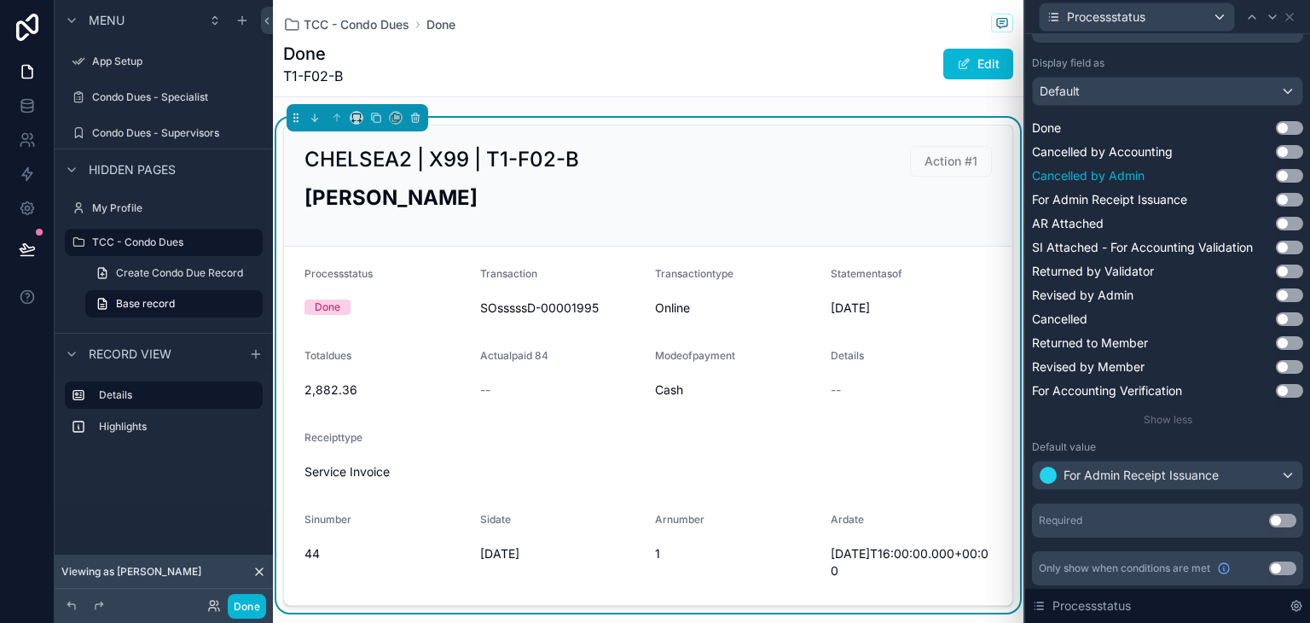
scroll to position [260, 0]
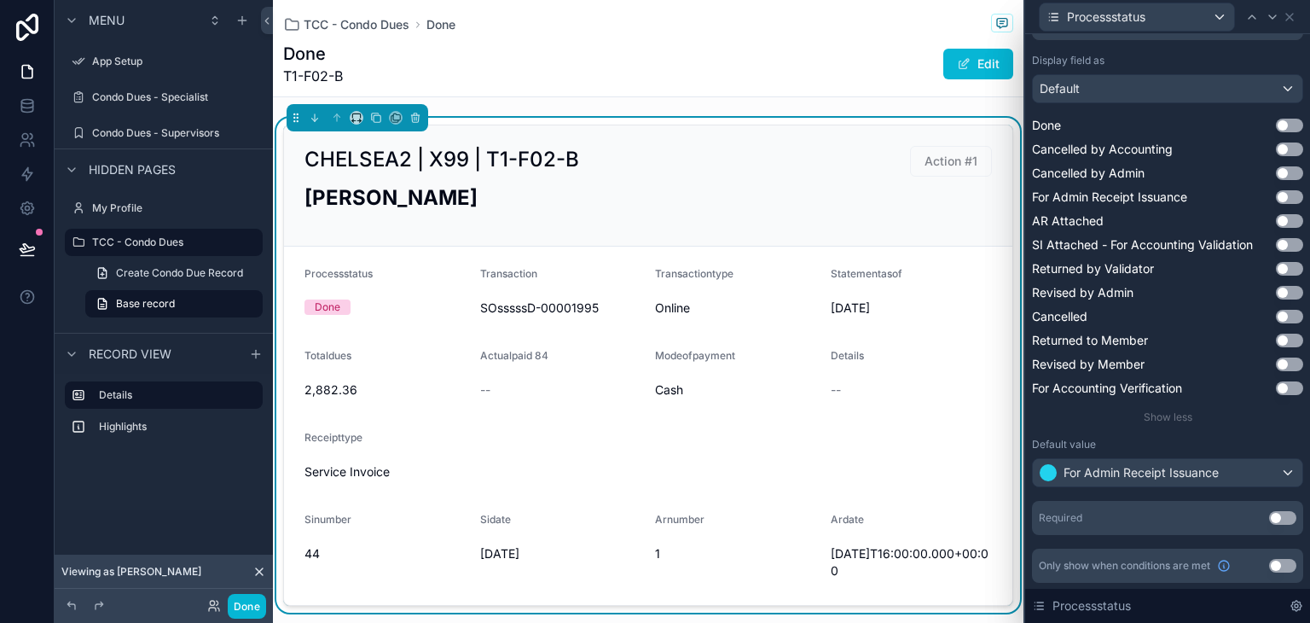
click at [1269, 564] on button "Use setting" at bounding box center [1282, 566] width 27 height 14
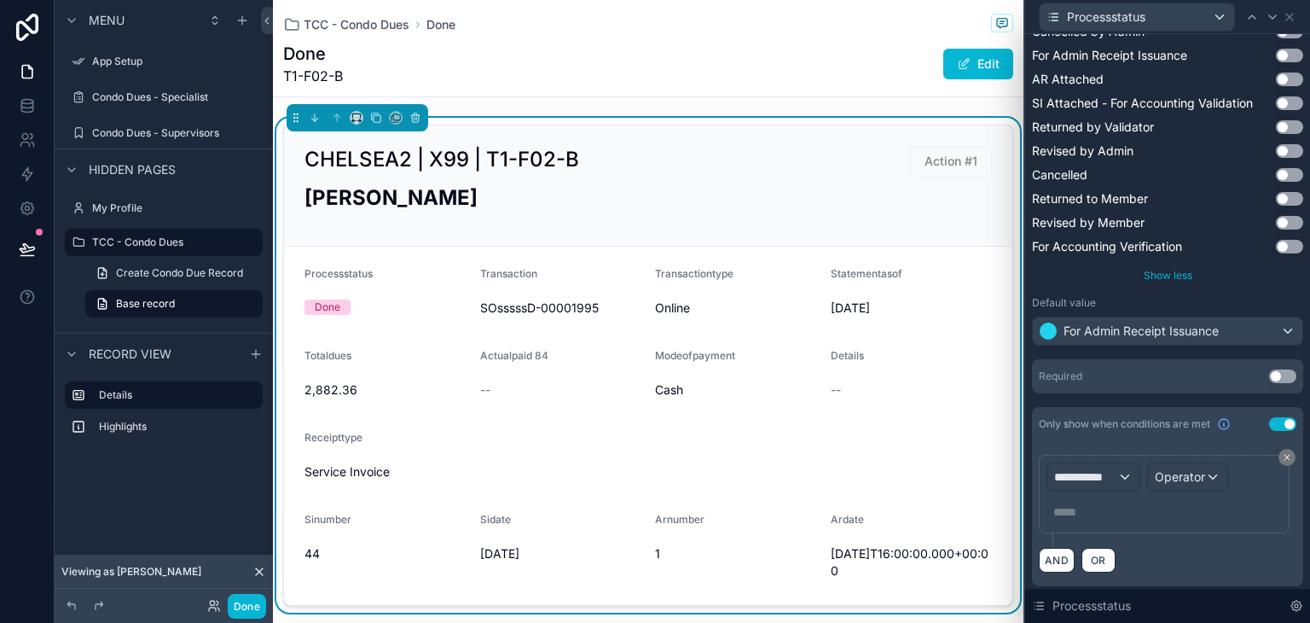
scroll to position [404, 0]
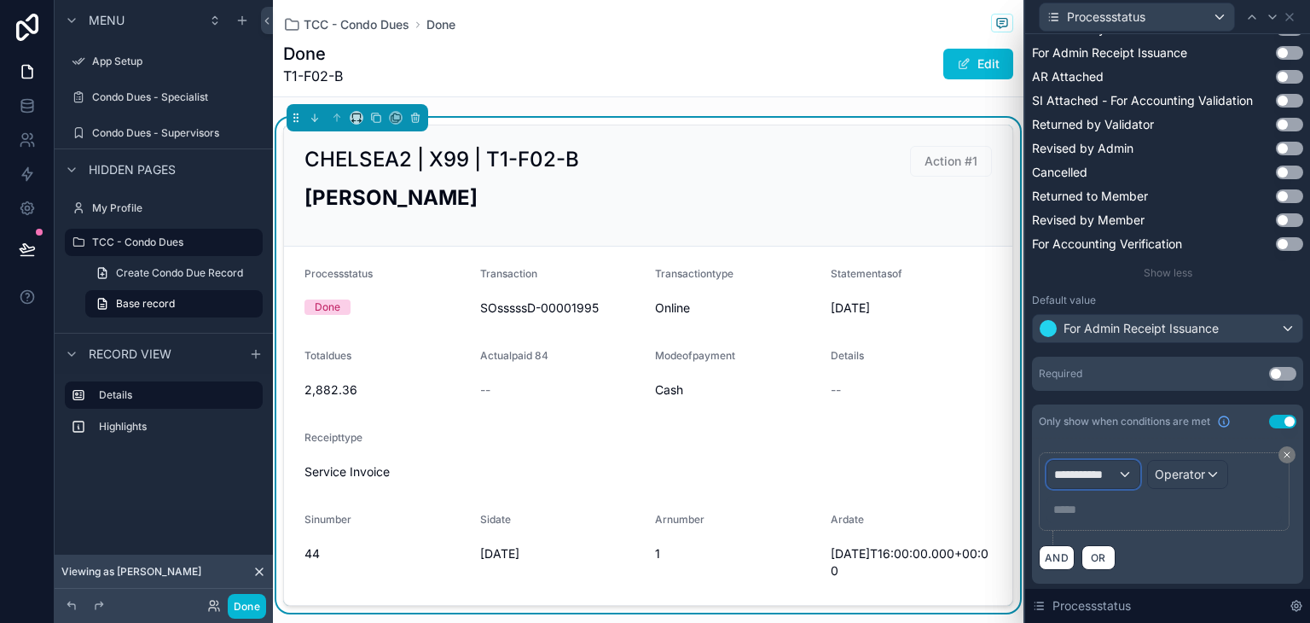
click at [1122, 472] on div "**********" at bounding box center [1093, 474] width 92 height 27
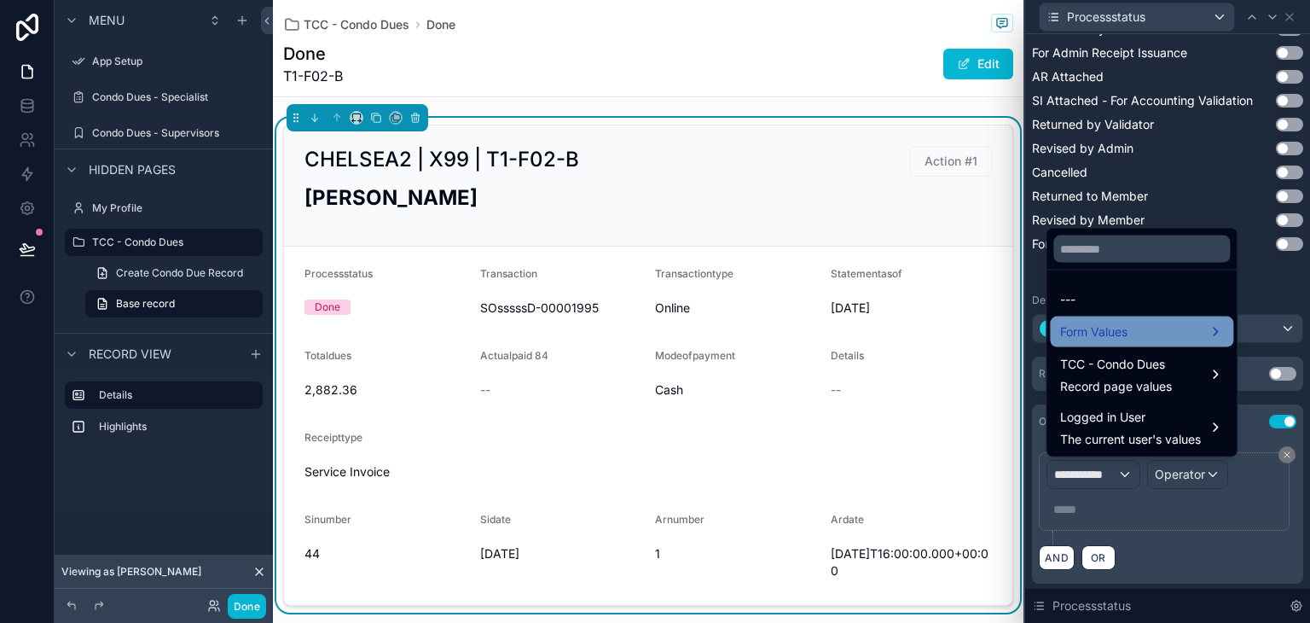
click at [1158, 330] on div "Form Values" at bounding box center [1141, 332] width 163 height 20
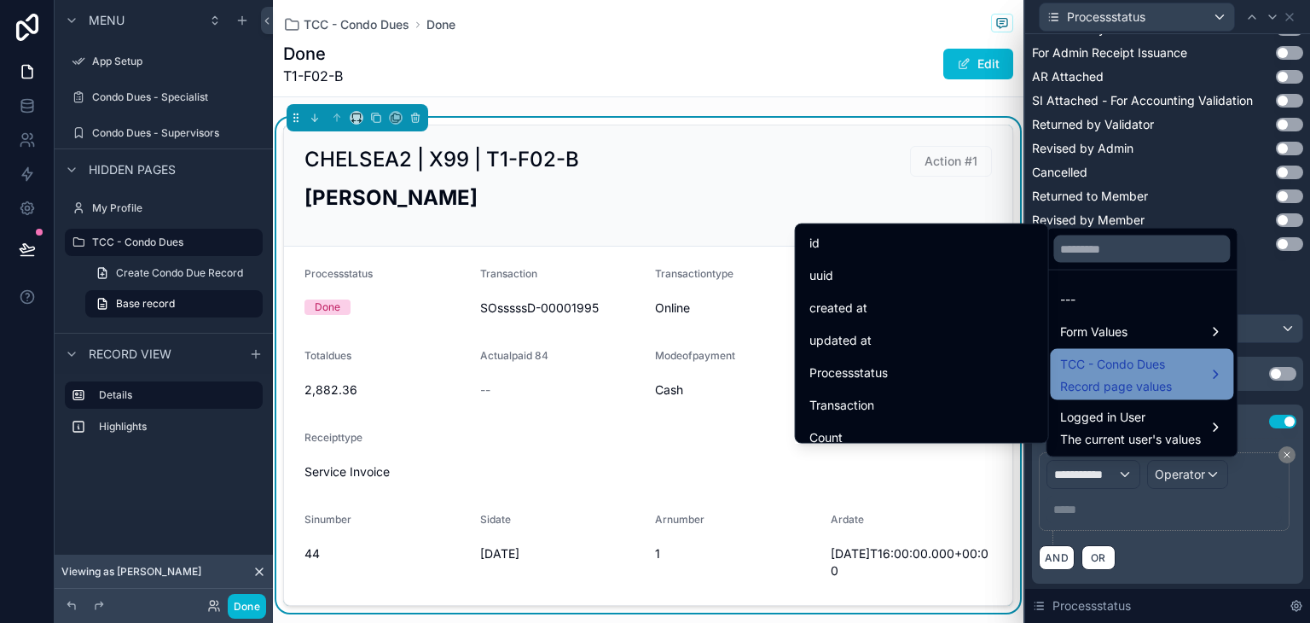
click at [1157, 368] on span "TCC - Condo Dues" at bounding box center [1116, 364] width 112 height 20
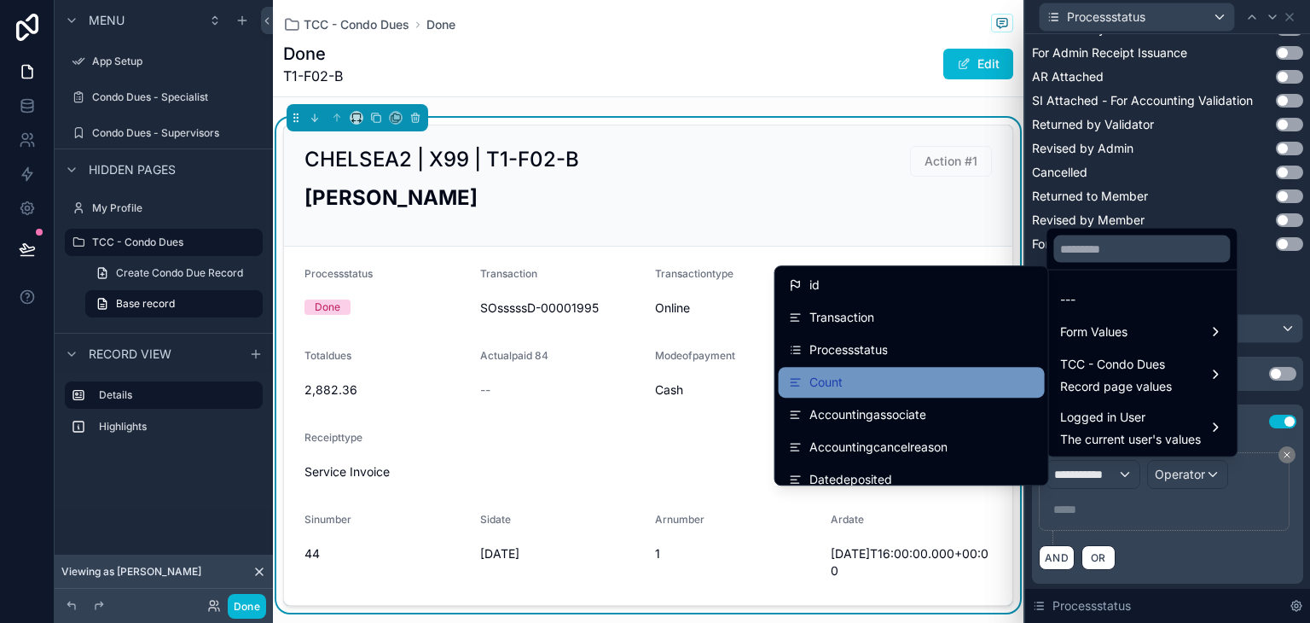
click at [926, 384] on div "Count" at bounding box center [912, 382] width 246 height 20
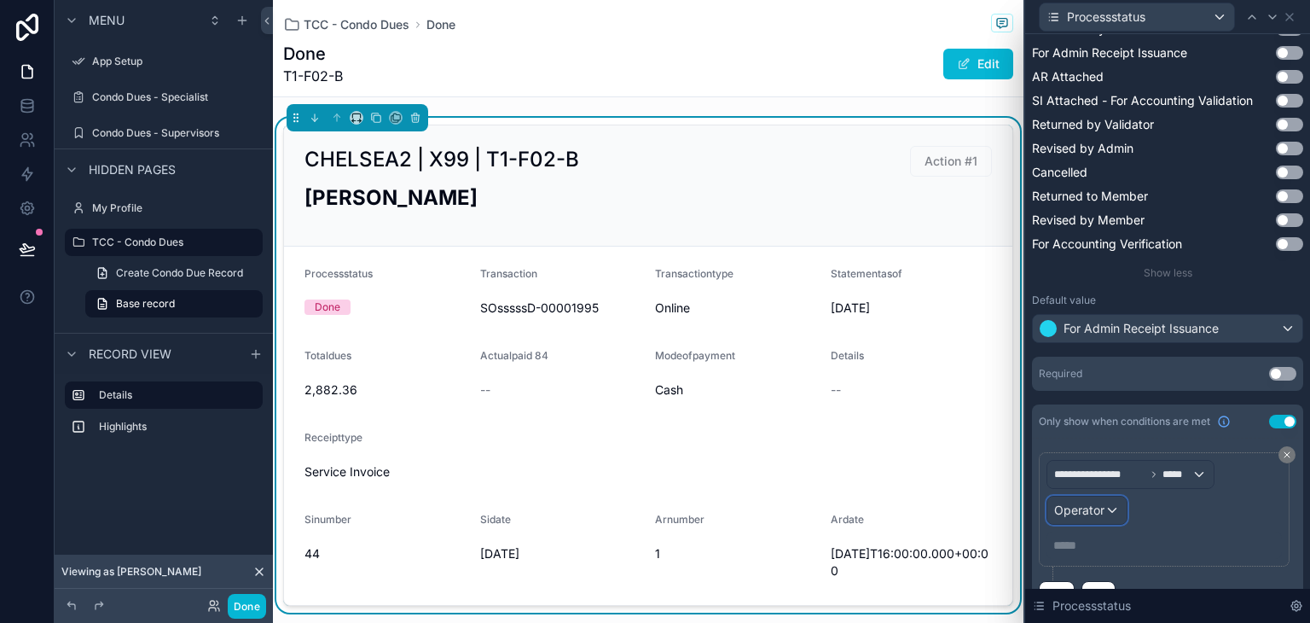
click at [1071, 514] on span "Operator" at bounding box center [1079, 509] width 50 height 14
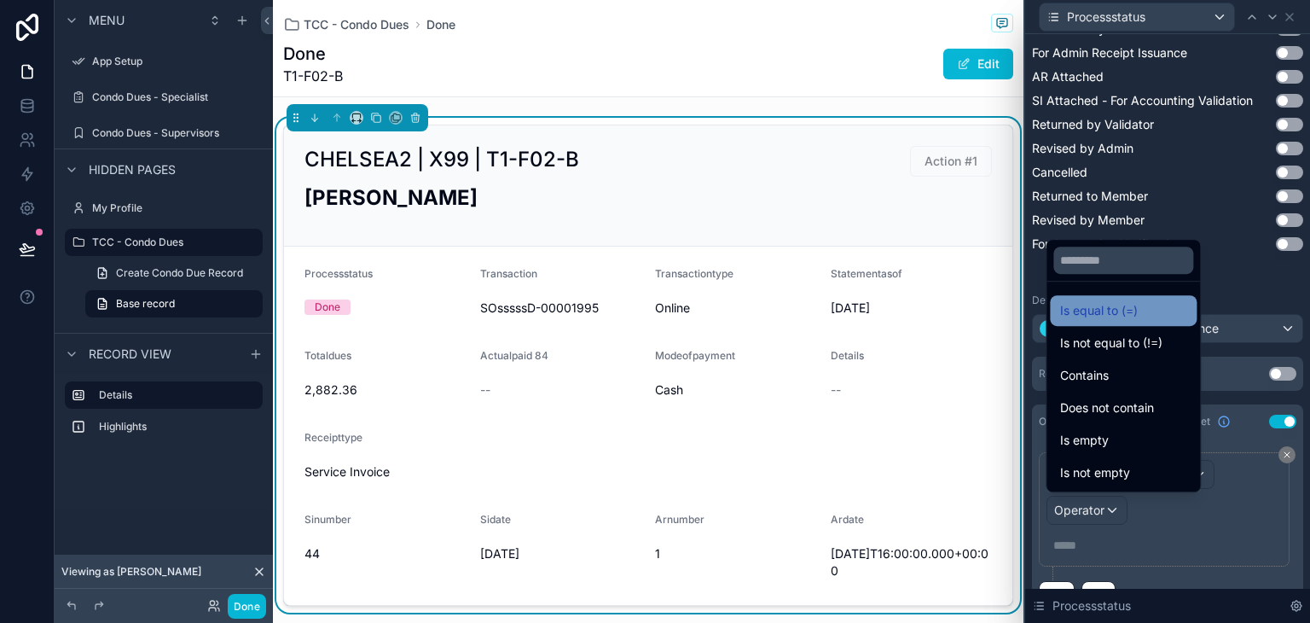
click at [1087, 319] on span "Is equal to (=)" at bounding box center [1099, 310] width 78 height 20
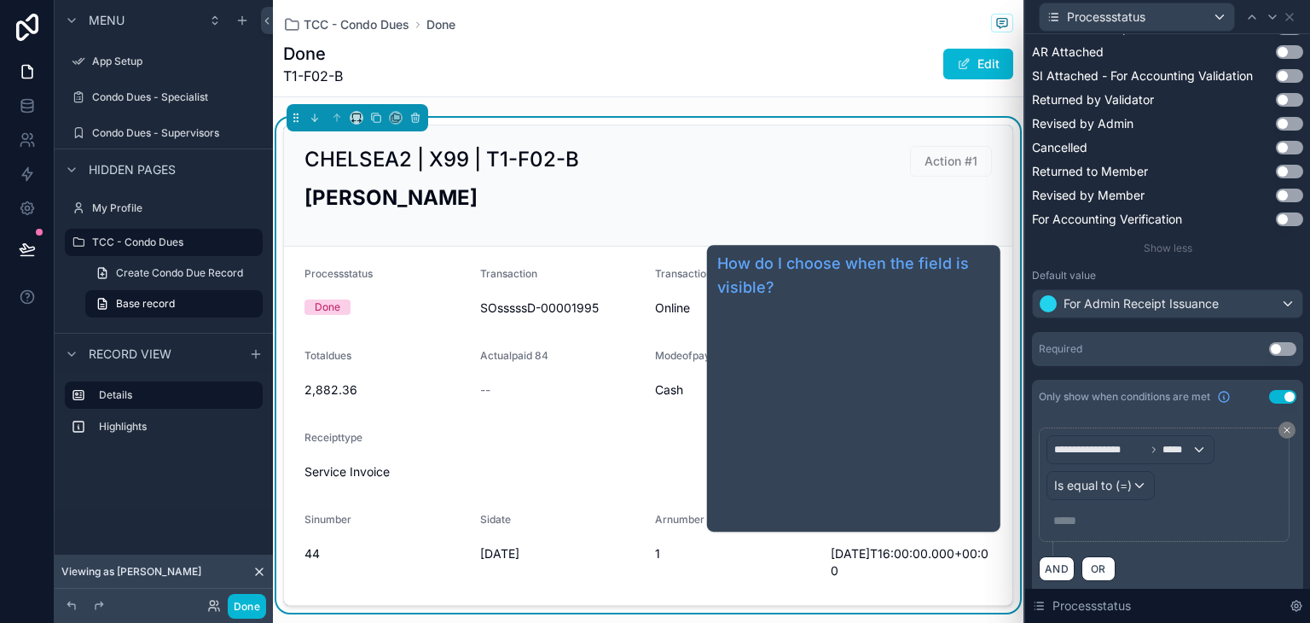
scroll to position [440, 0]
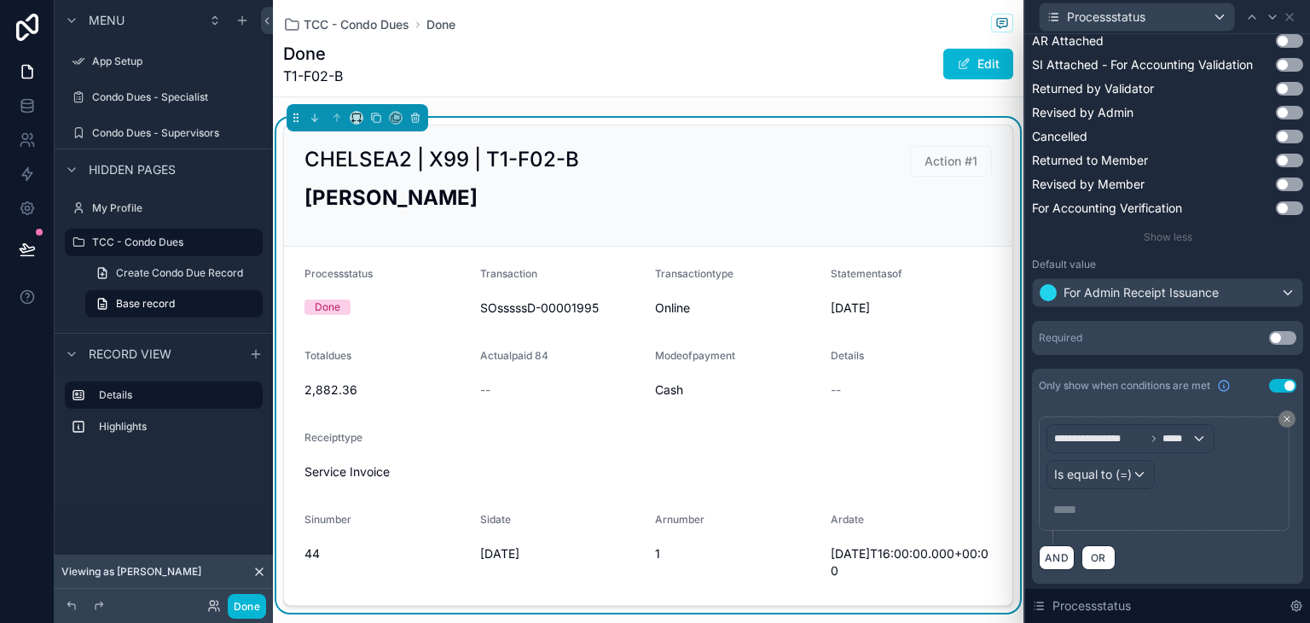
click at [1084, 506] on p "***** ﻿" at bounding box center [1165, 509] width 225 height 17
click at [1198, 544] on div "AND OR" at bounding box center [1168, 557] width 258 height 26
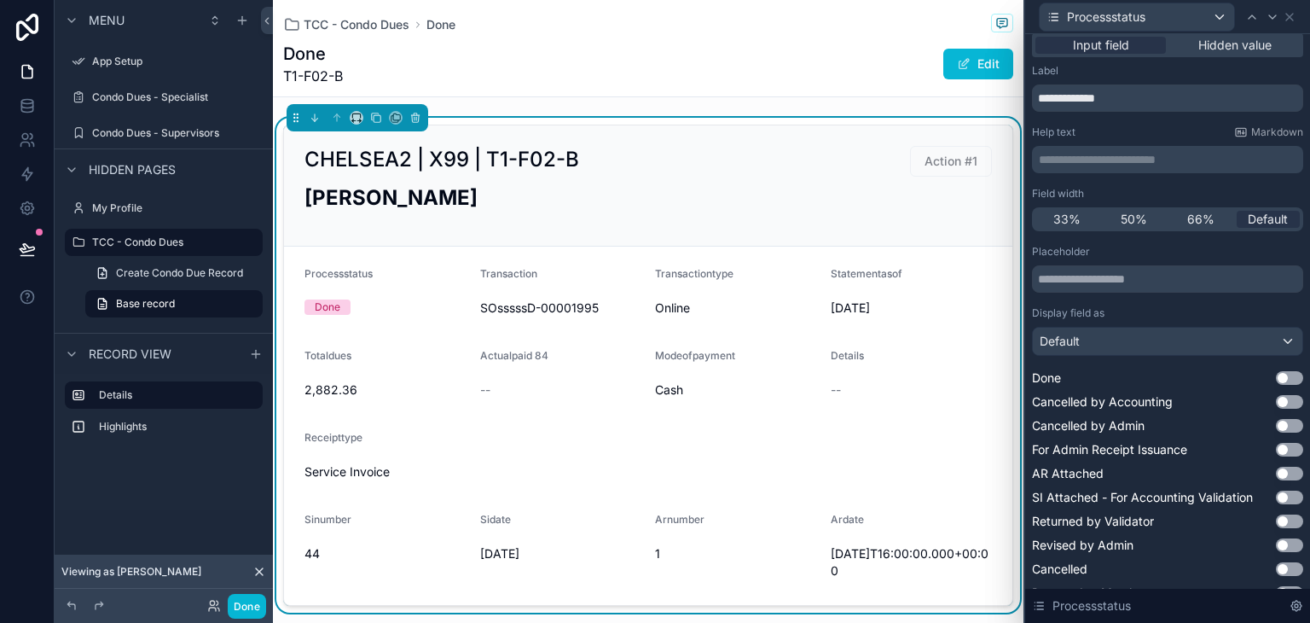
scroll to position [0, 0]
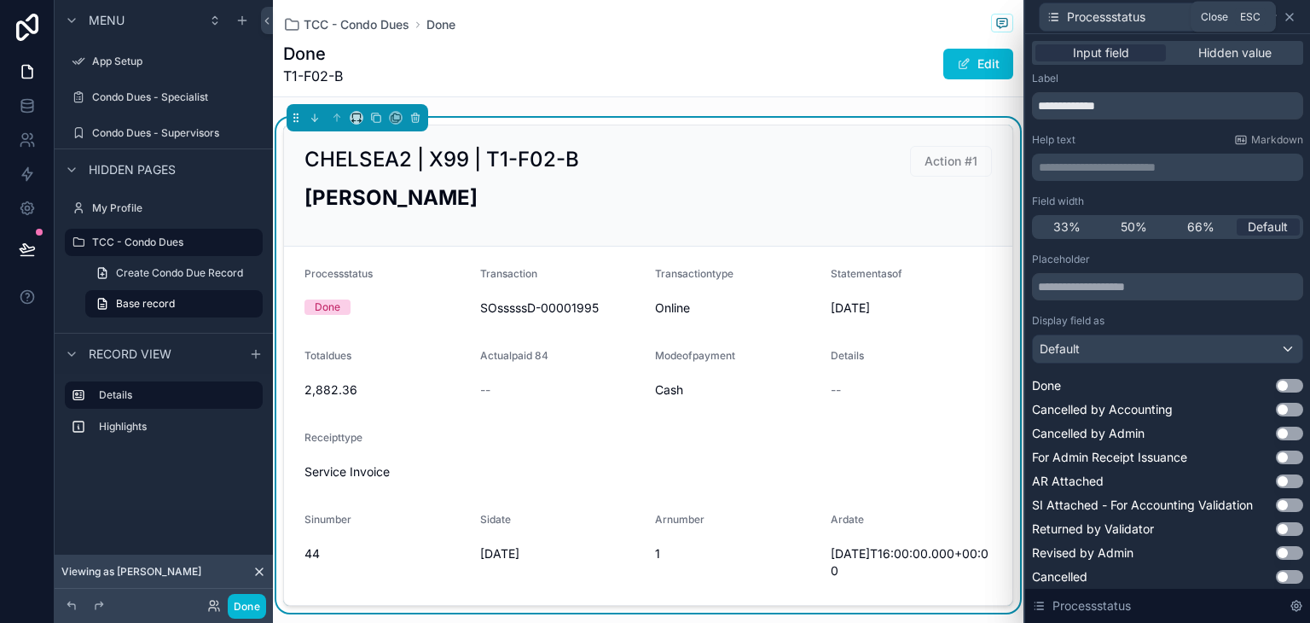
click at [1293, 17] on icon at bounding box center [1290, 17] width 14 height 14
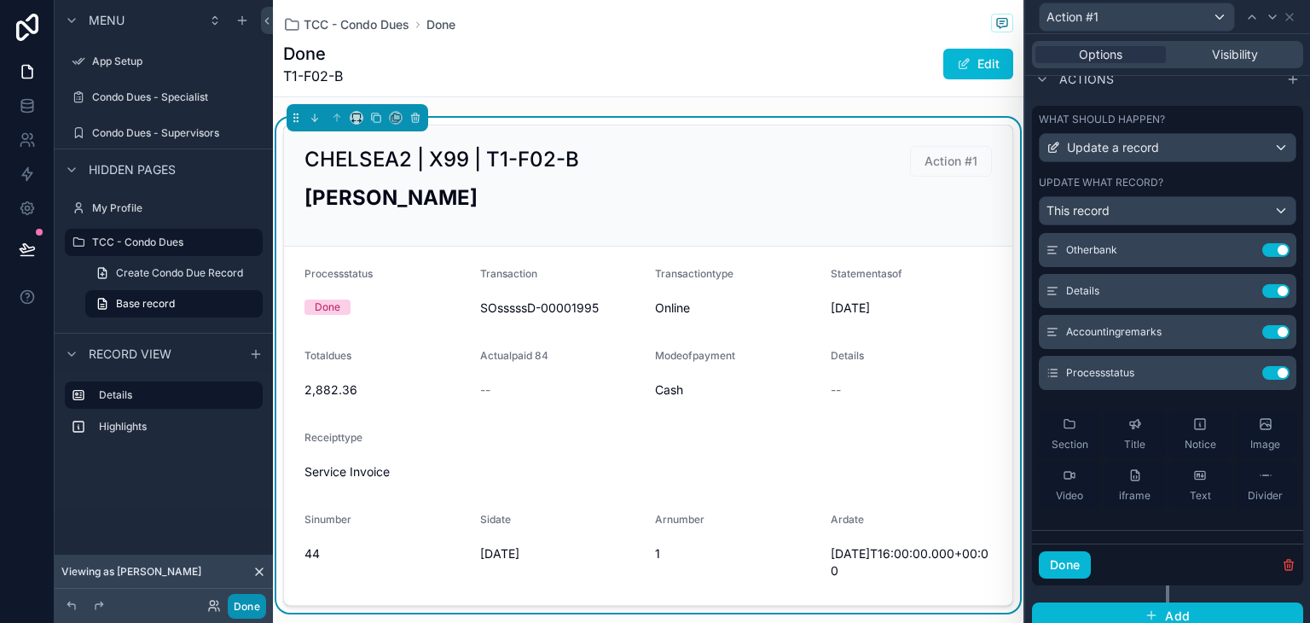
click at [241, 603] on button "Done" at bounding box center [247, 606] width 38 height 25
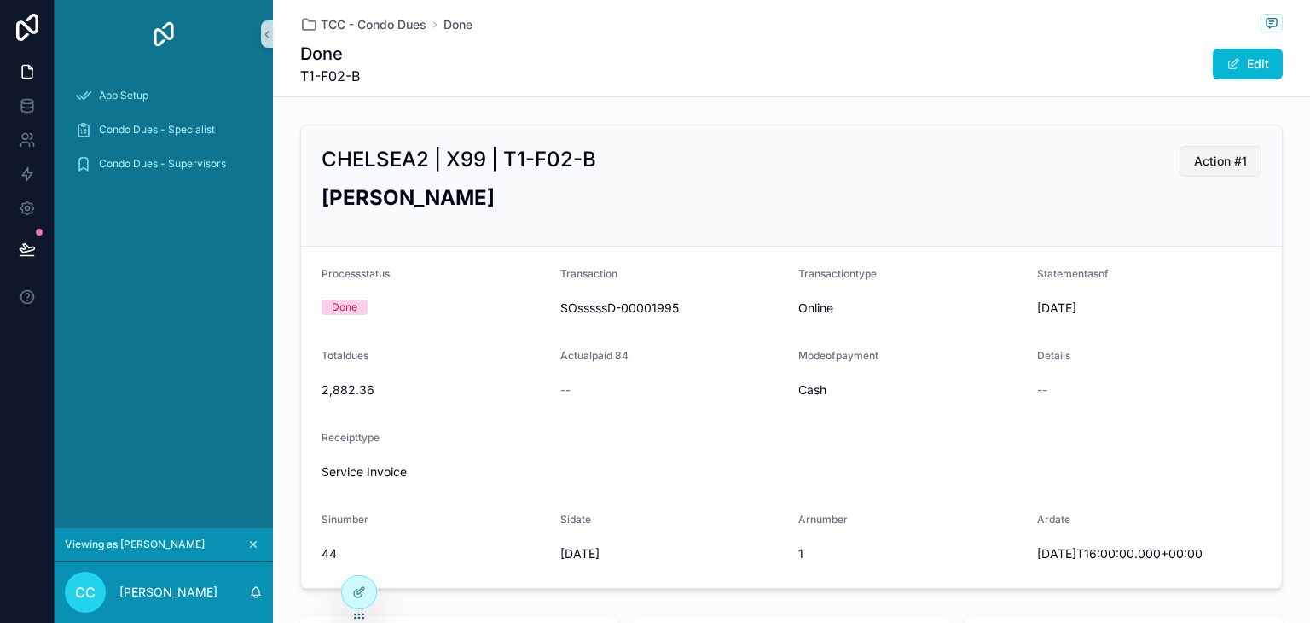
click at [1228, 165] on span "Action #1" at bounding box center [1220, 161] width 53 height 17
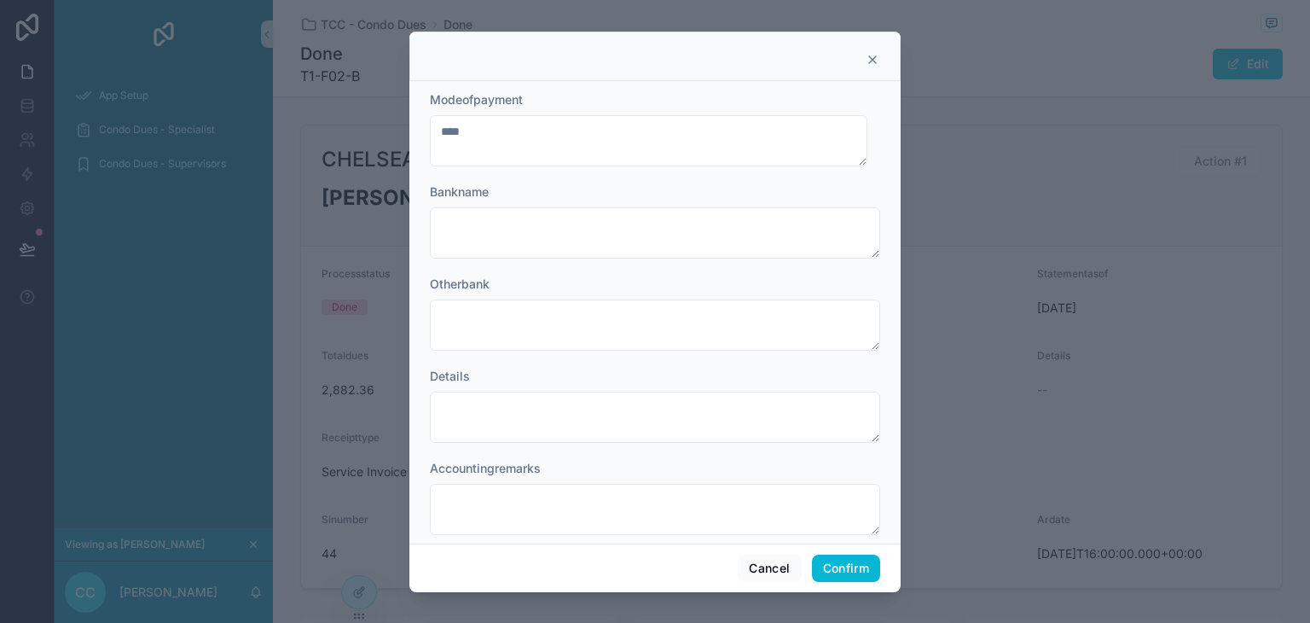
scroll to position [109, 0]
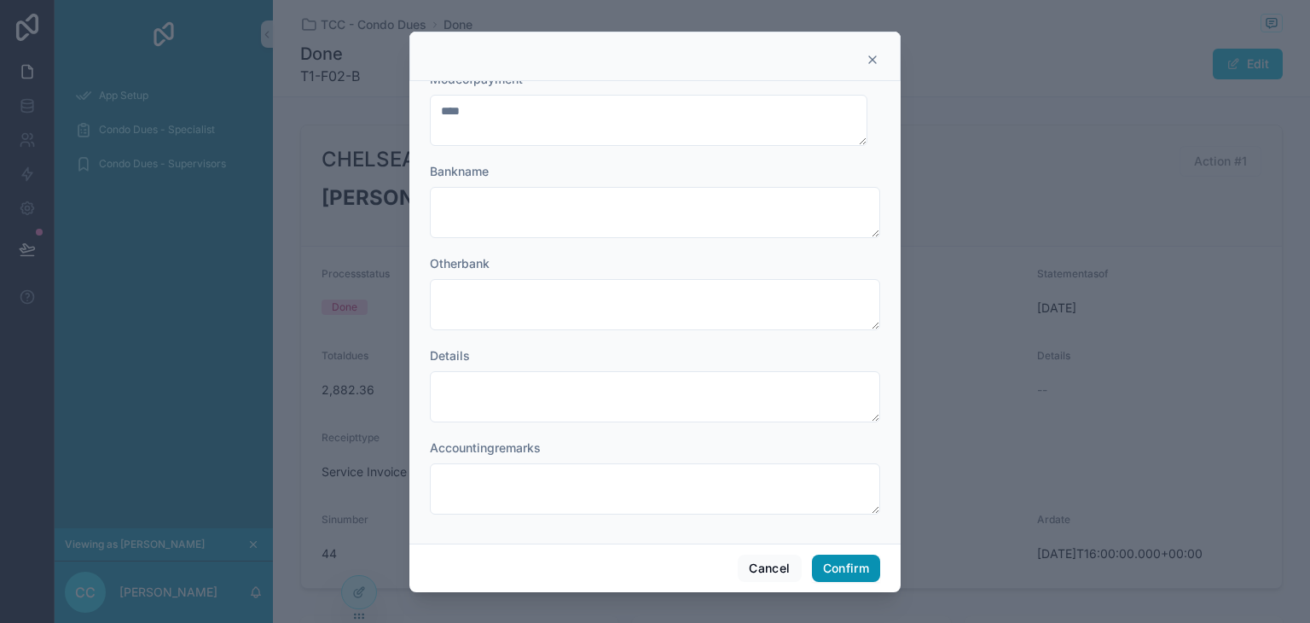
click at [832, 571] on button "Confirm" at bounding box center [846, 567] width 68 height 27
click at [841, 559] on button "Confirm" at bounding box center [846, 567] width 68 height 27
click at [789, 567] on button "Cancel" at bounding box center [769, 567] width 63 height 27
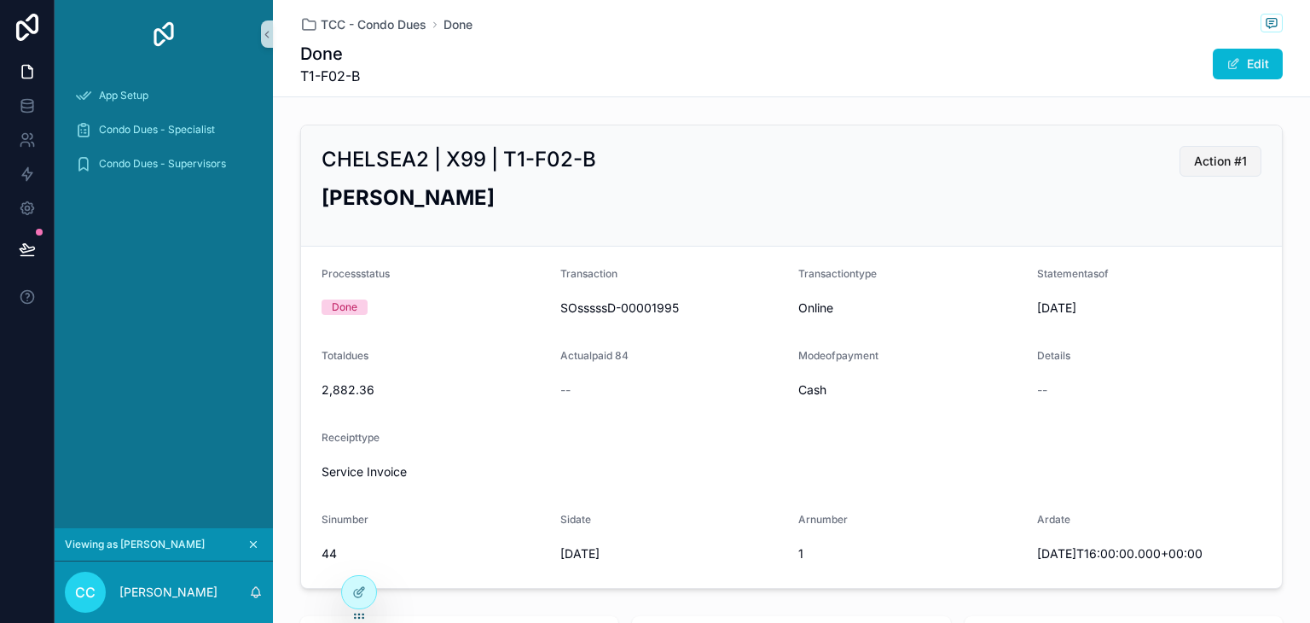
click at [1204, 151] on button "Action #1" at bounding box center [1221, 161] width 82 height 31
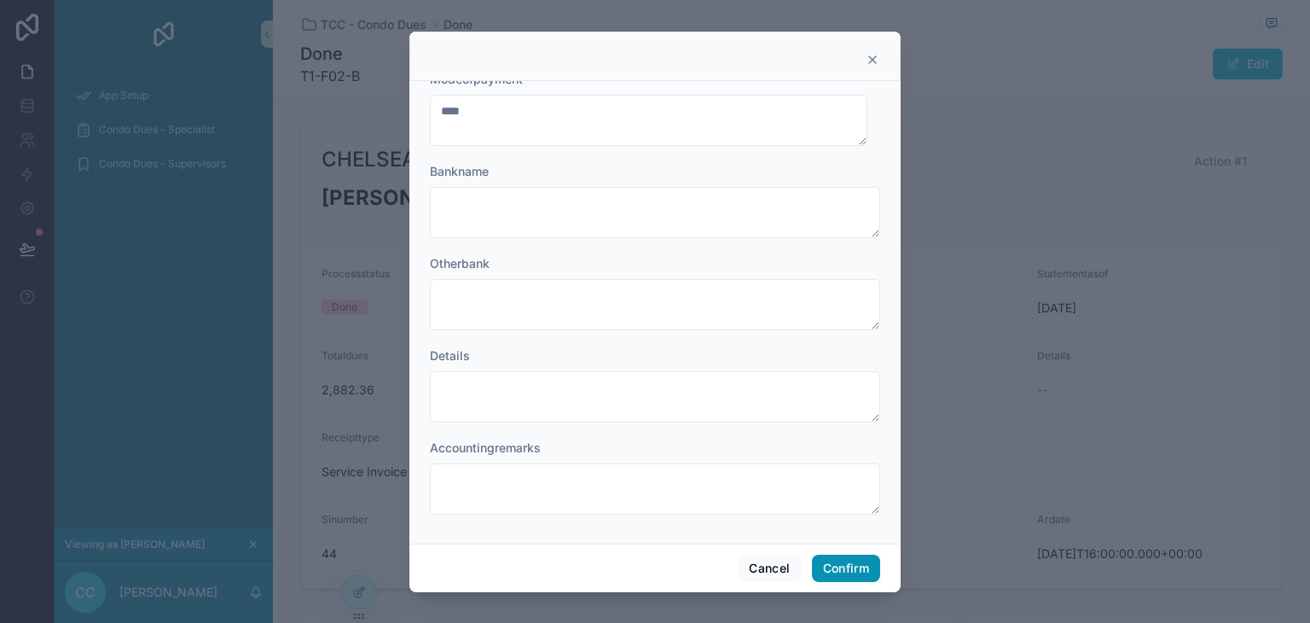
click at [847, 565] on button "Confirm" at bounding box center [846, 567] width 68 height 27
click at [788, 567] on button "Cancel" at bounding box center [769, 567] width 63 height 27
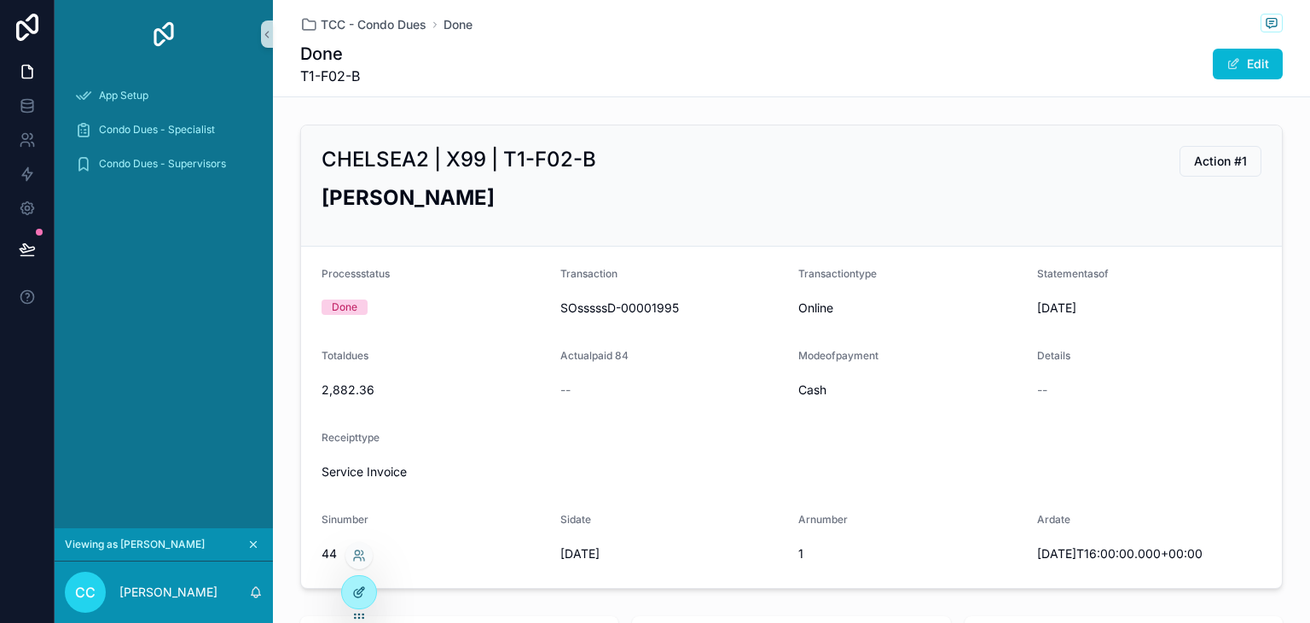
click at [343, 594] on div at bounding box center [359, 592] width 34 height 32
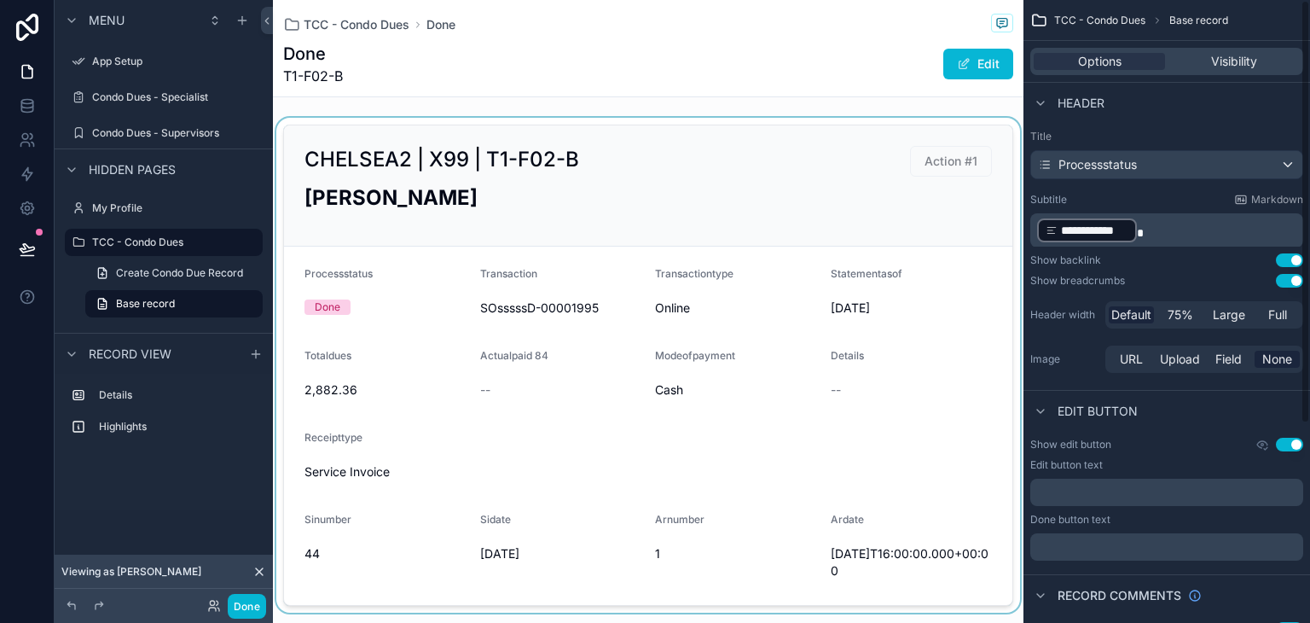
click at [968, 181] on div "scrollable content" at bounding box center [648, 365] width 751 height 495
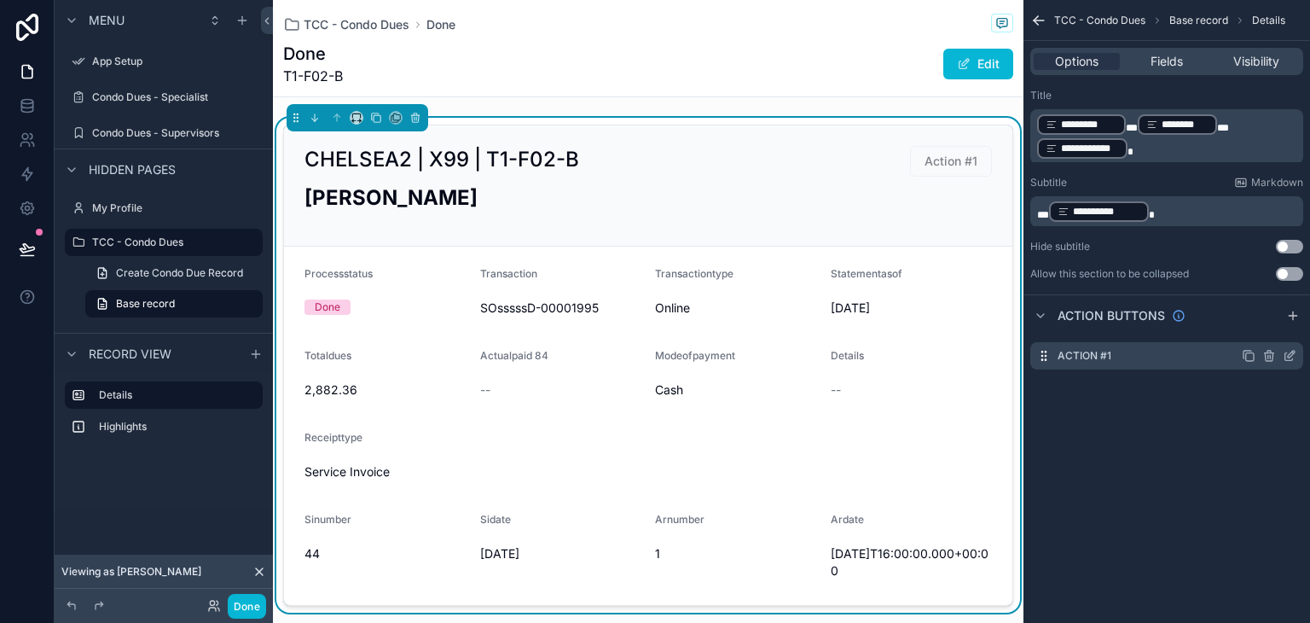
click at [1286, 353] on icon "scrollable content" at bounding box center [1290, 356] width 14 height 14
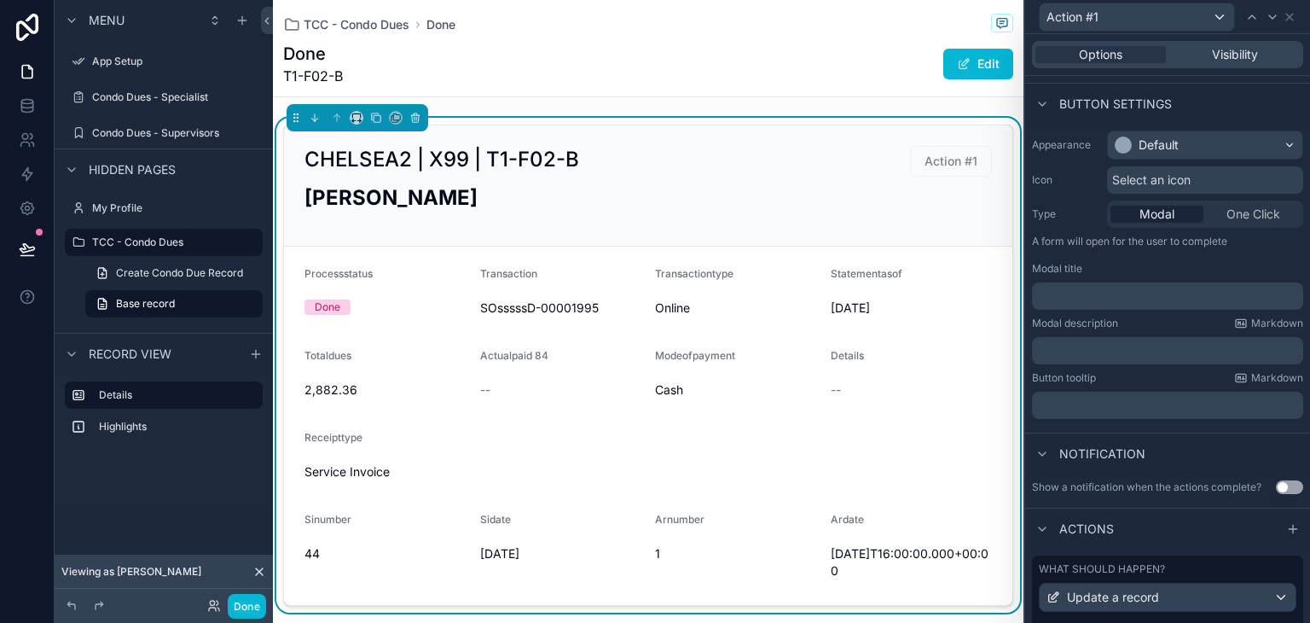
scroll to position [197, 0]
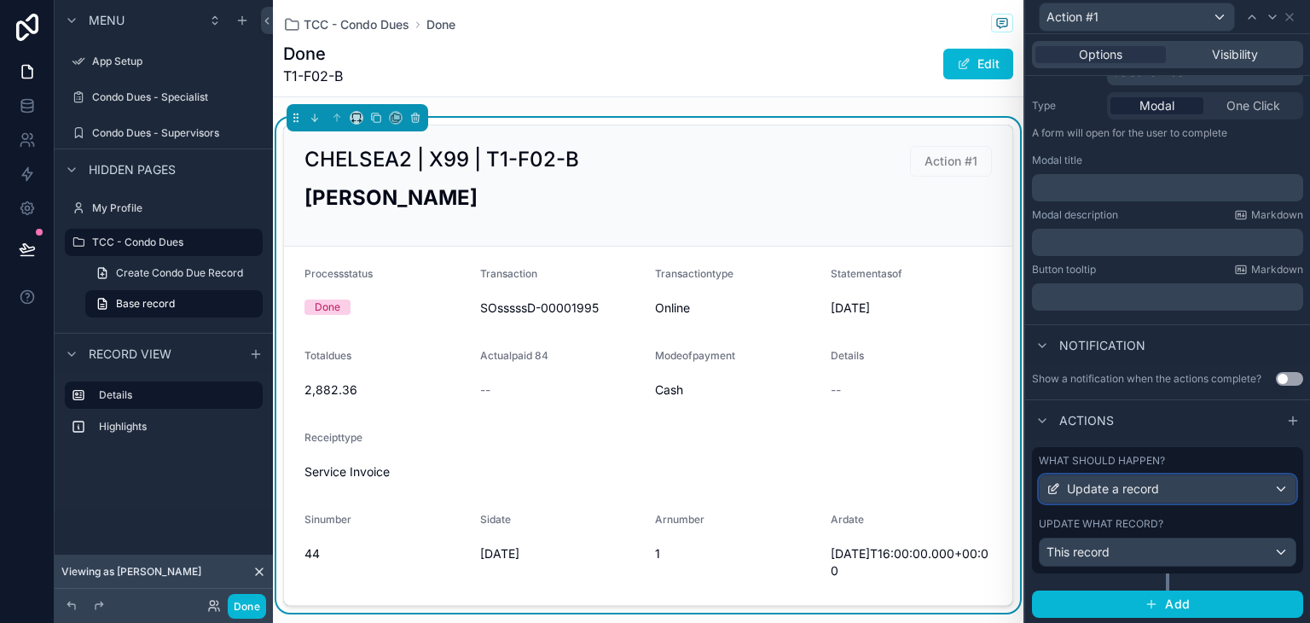
click at [1163, 496] on div "Update a record" at bounding box center [1168, 488] width 256 height 27
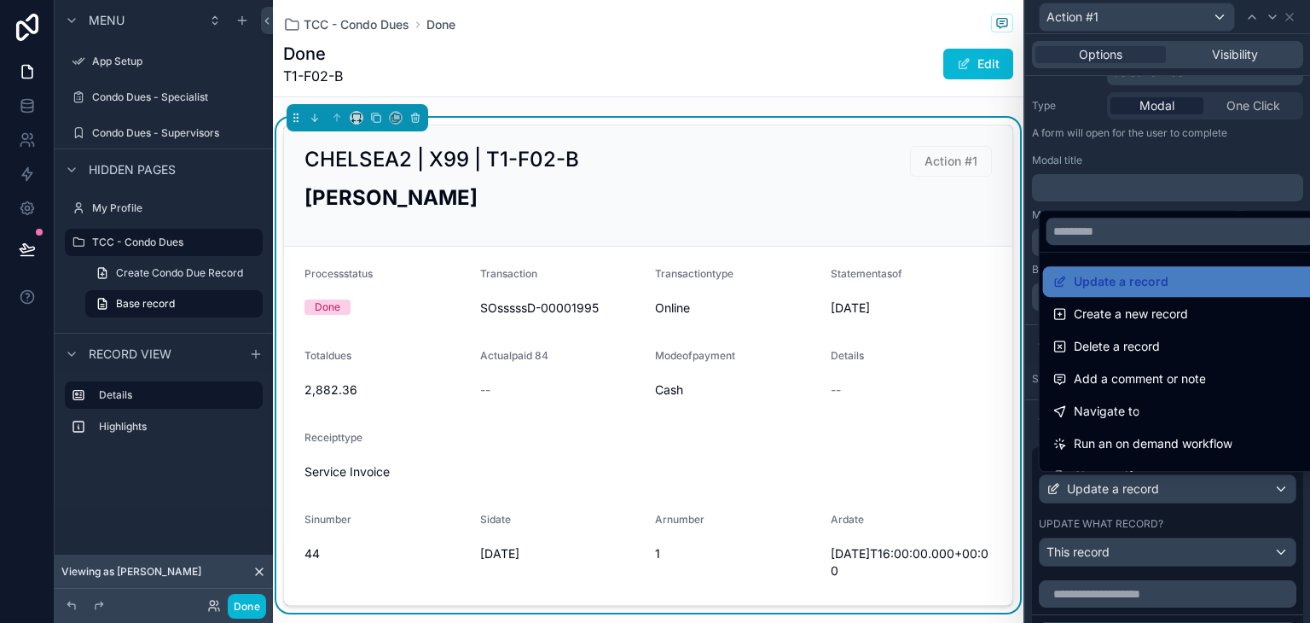
click at [1163, 496] on div at bounding box center [1167, 311] width 285 height 623
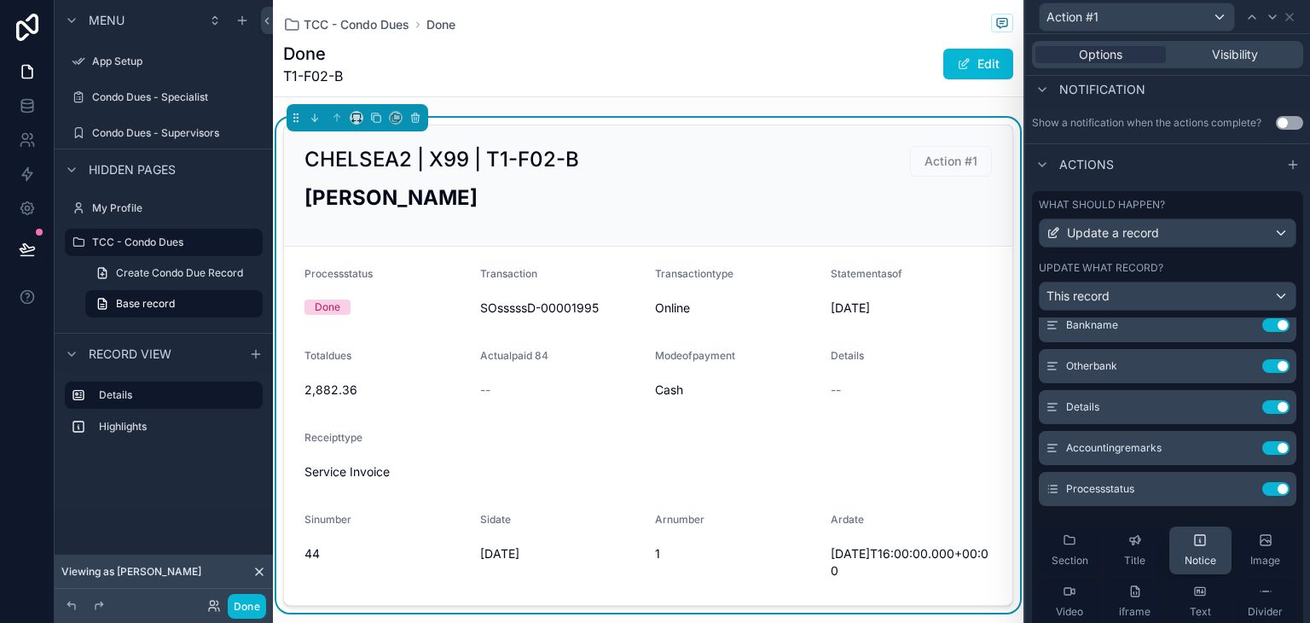
scroll to position [171, 0]
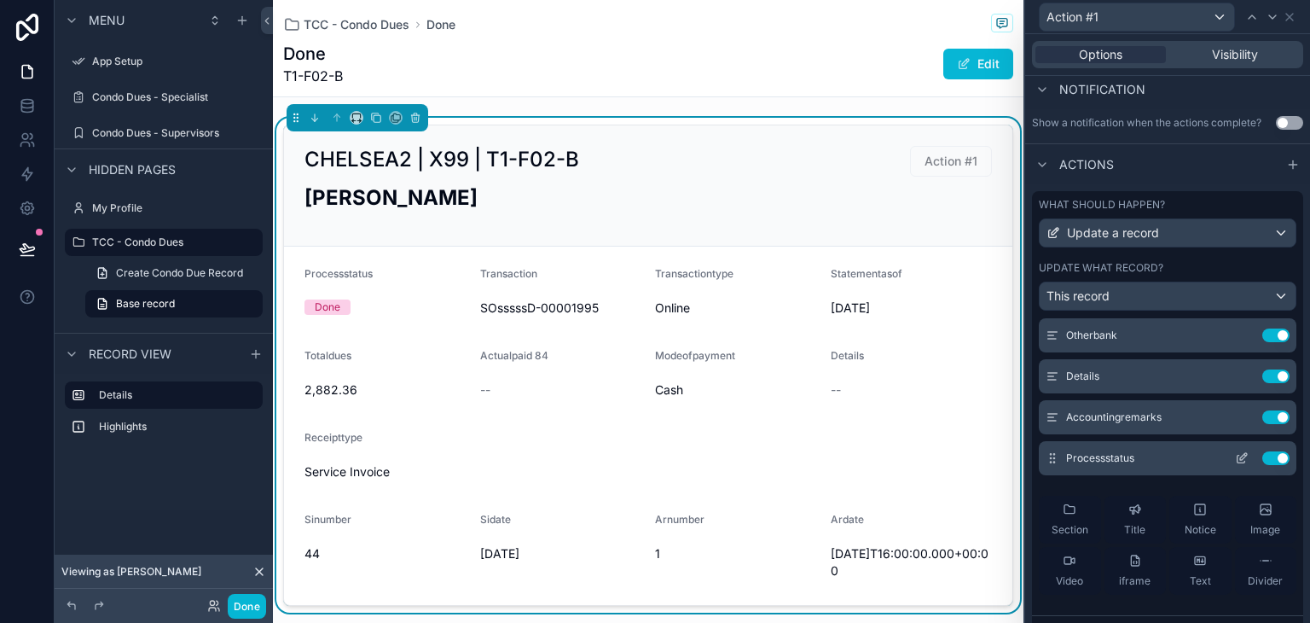
click at [1235, 458] on icon at bounding box center [1242, 458] width 14 height 14
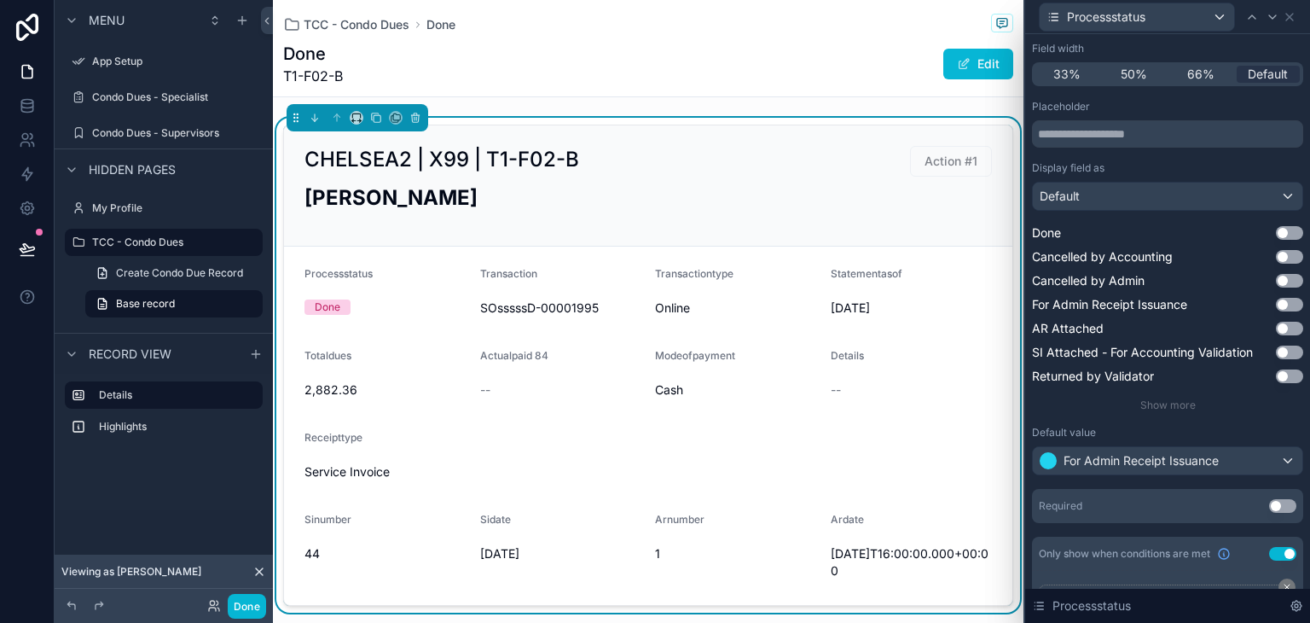
scroll to position [150, 0]
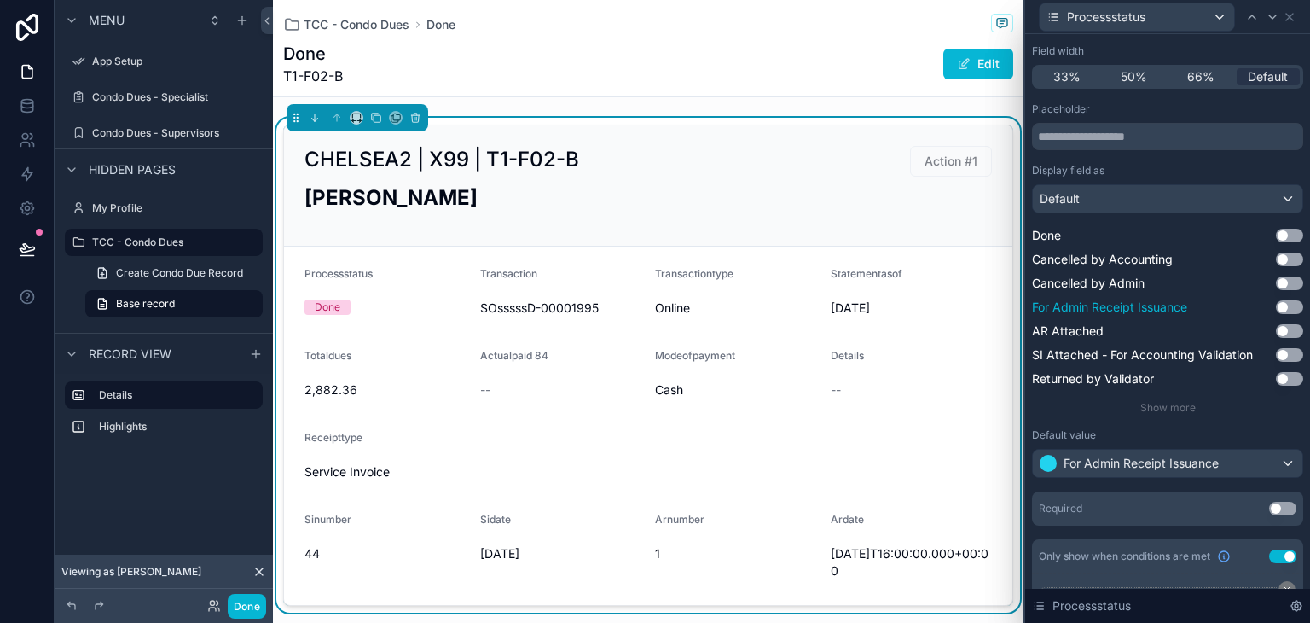
click at [1276, 307] on button "Use setting" at bounding box center [1289, 307] width 27 height 14
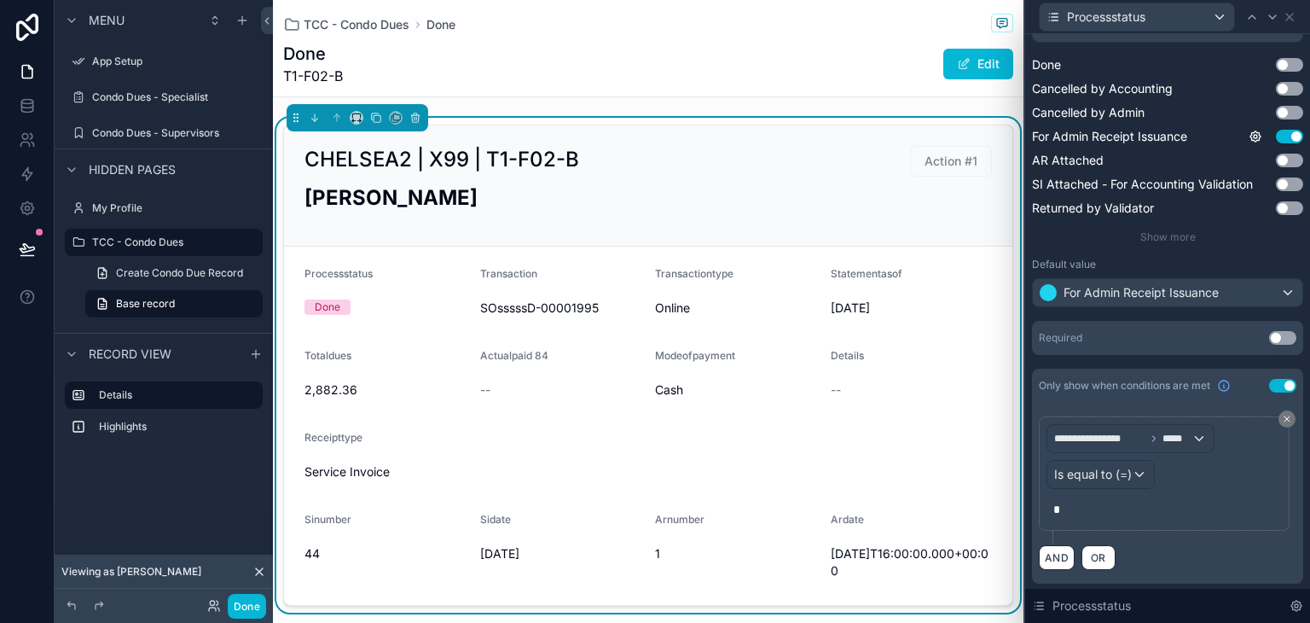
scroll to position [235, 0]
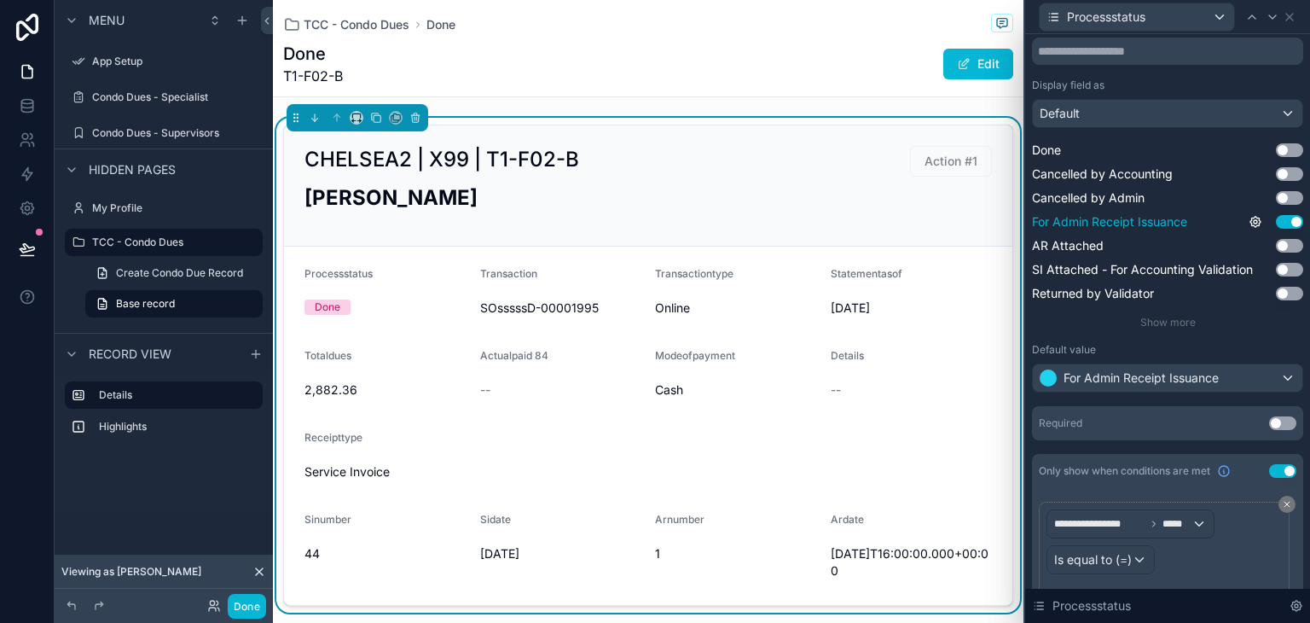
click at [1276, 226] on button "Use setting" at bounding box center [1289, 222] width 27 height 14
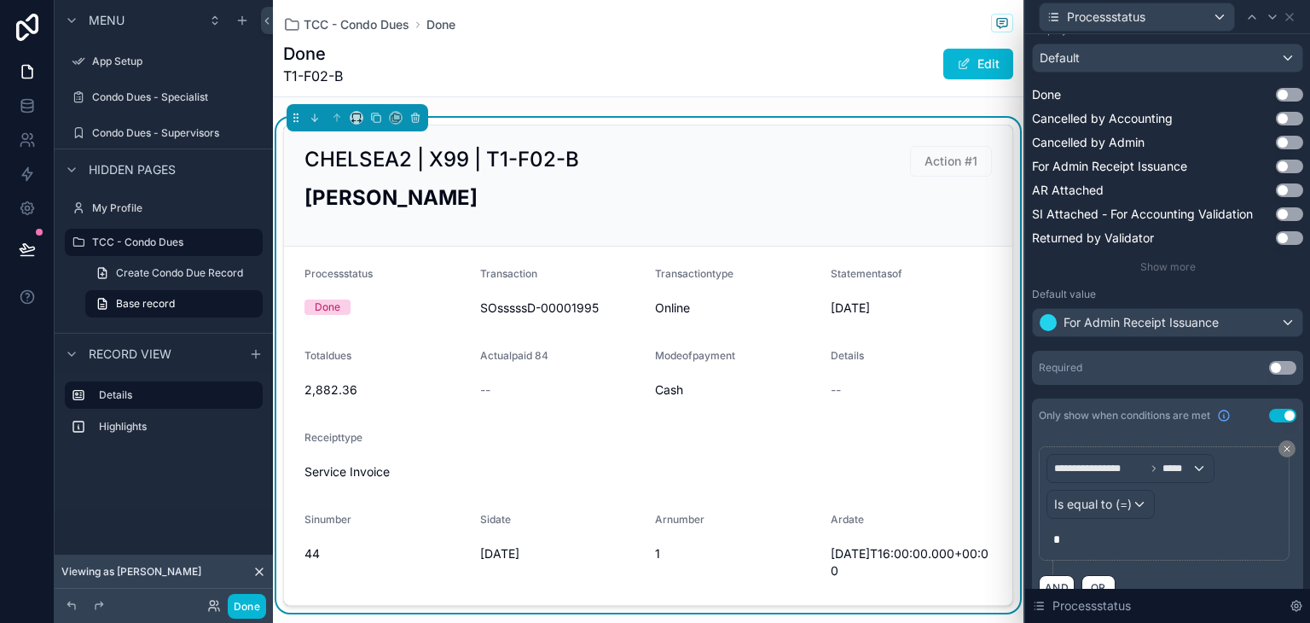
scroll to position [321, 0]
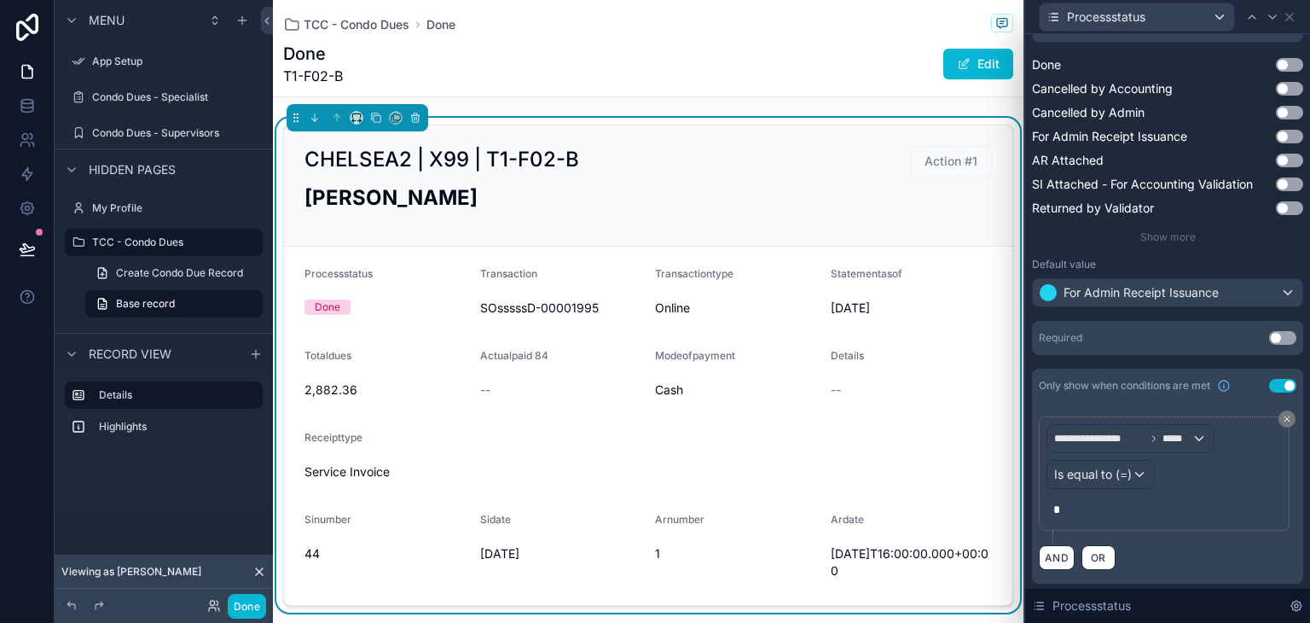
click at [1274, 386] on button "Use setting" at bounding box center [1282, 386] width 27 height 14
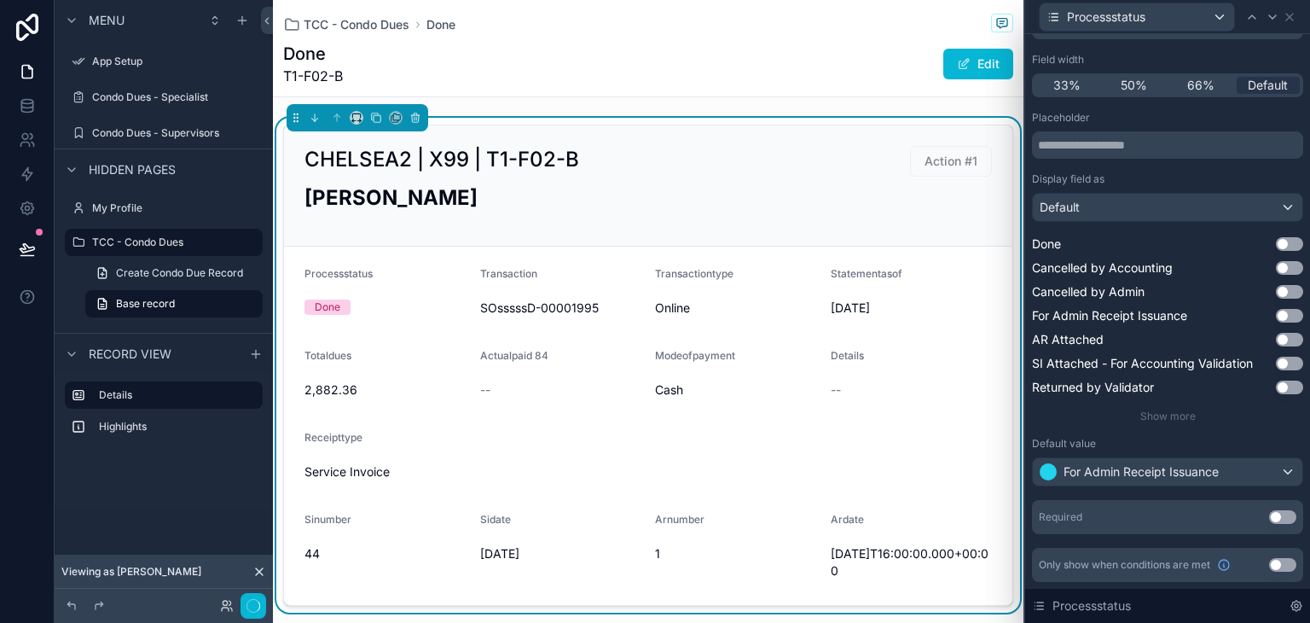
scroll to position [141, 0]
click at [1273, 563] on button "Use setting" at bounding box center [1282, 566] width 27 height 14
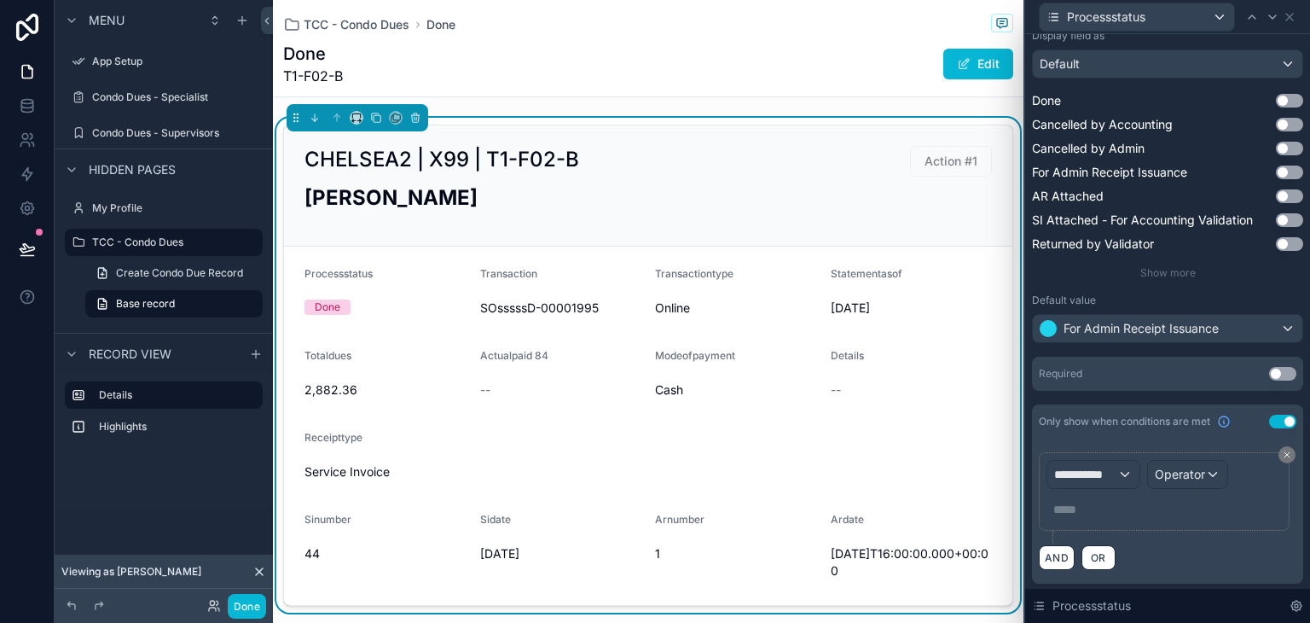
click at [1269, 416] on button "Use setting" at bounding box center [1282, 422] width 27 height 14
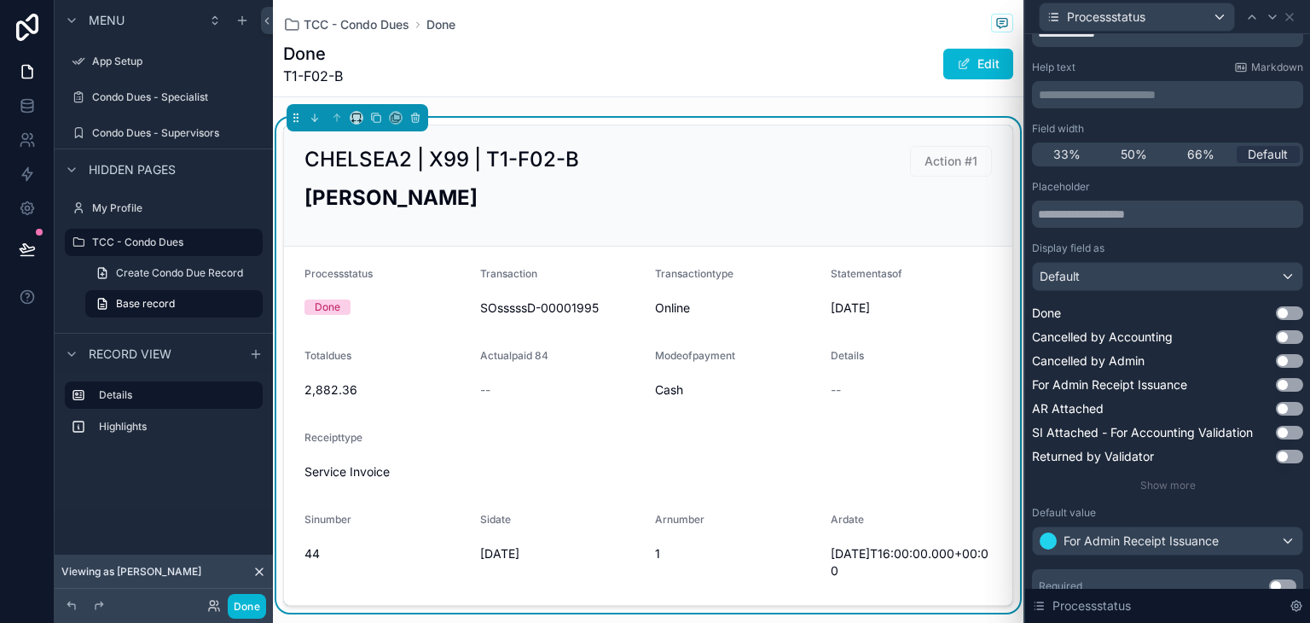
scroll to position [0, 0]
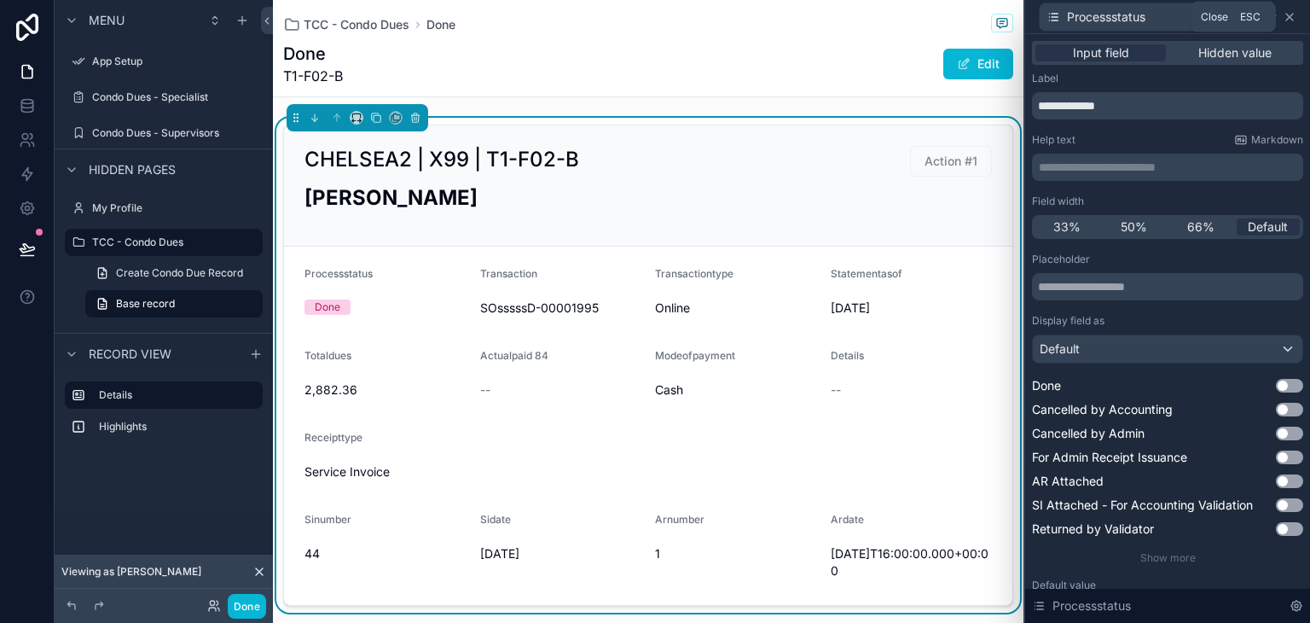
click at [1284, 17] on icon at bounding box center [1290, 17] width 14 height 14
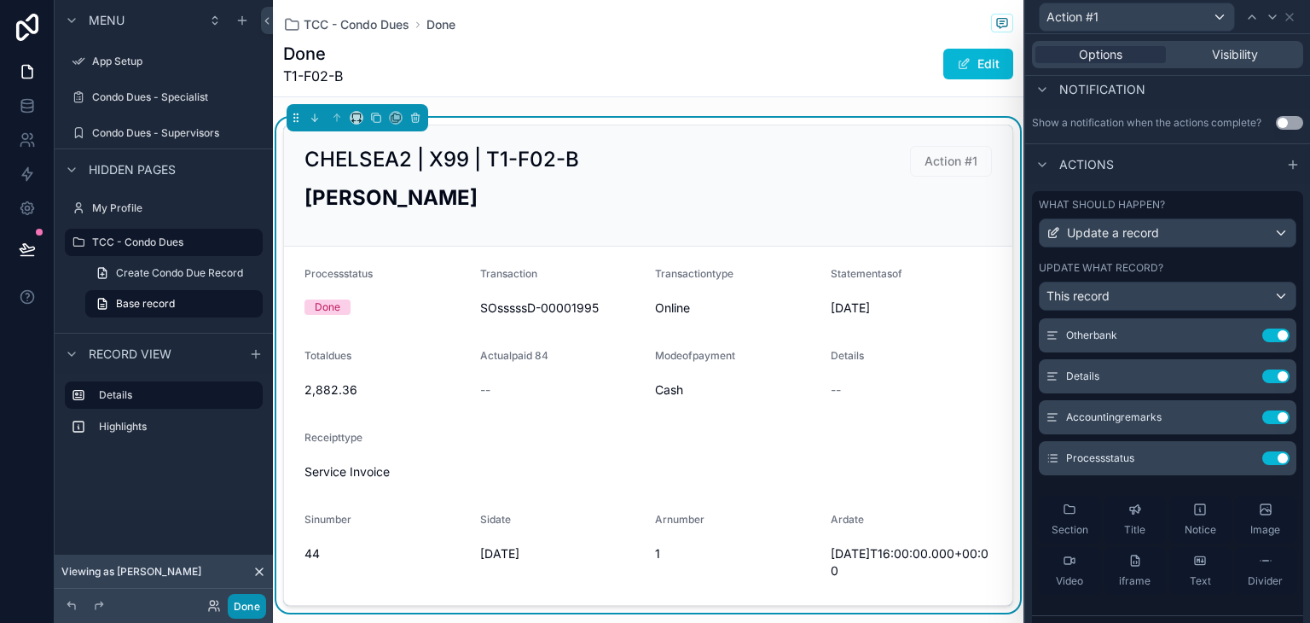
click at [244, 602] on button "Done" at bounding box center [247, 606] width 38 height 25
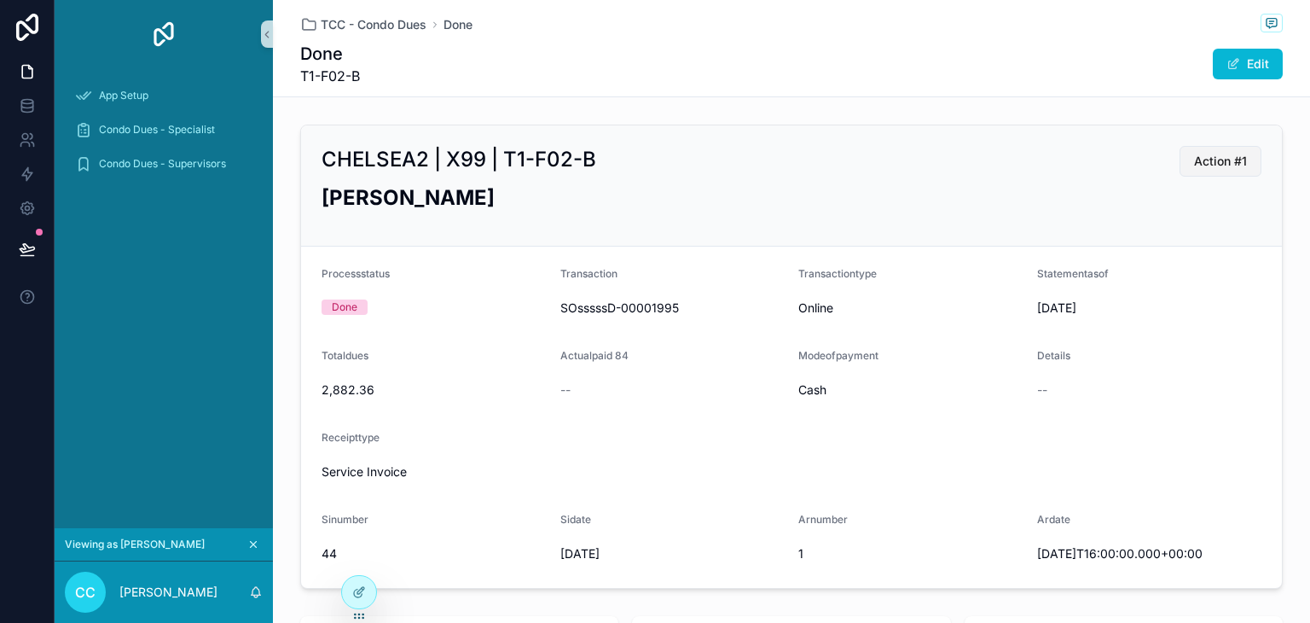
click at [1221, 158] on span "Action #1" at bounding box center [1220, 161] width 53 height 17
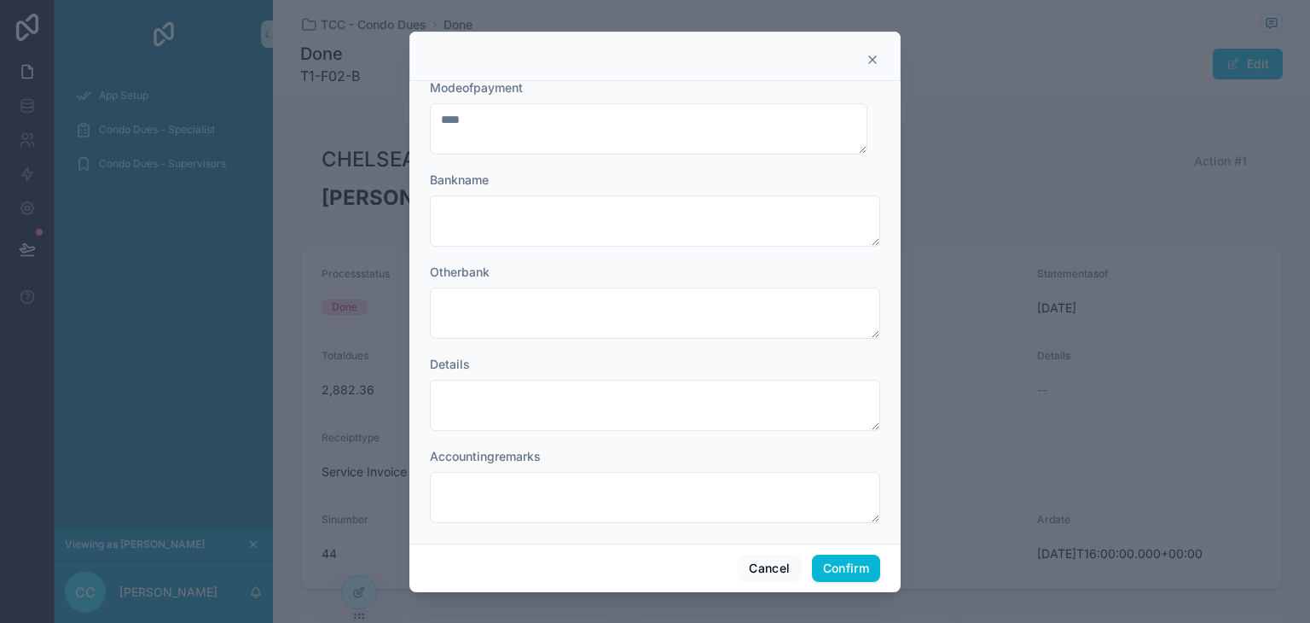
scroll to position [183, 0]
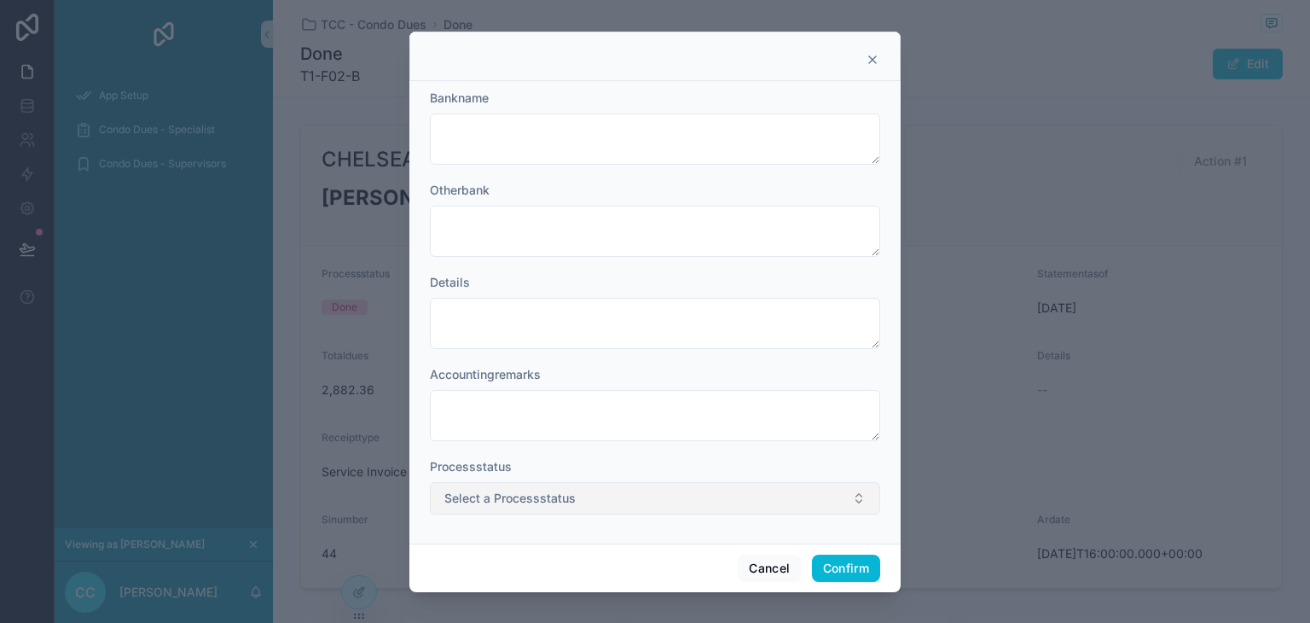
click at [766, 502] on button "Select a Processstatus" at bounding box center [655, 498] width 450 height 32
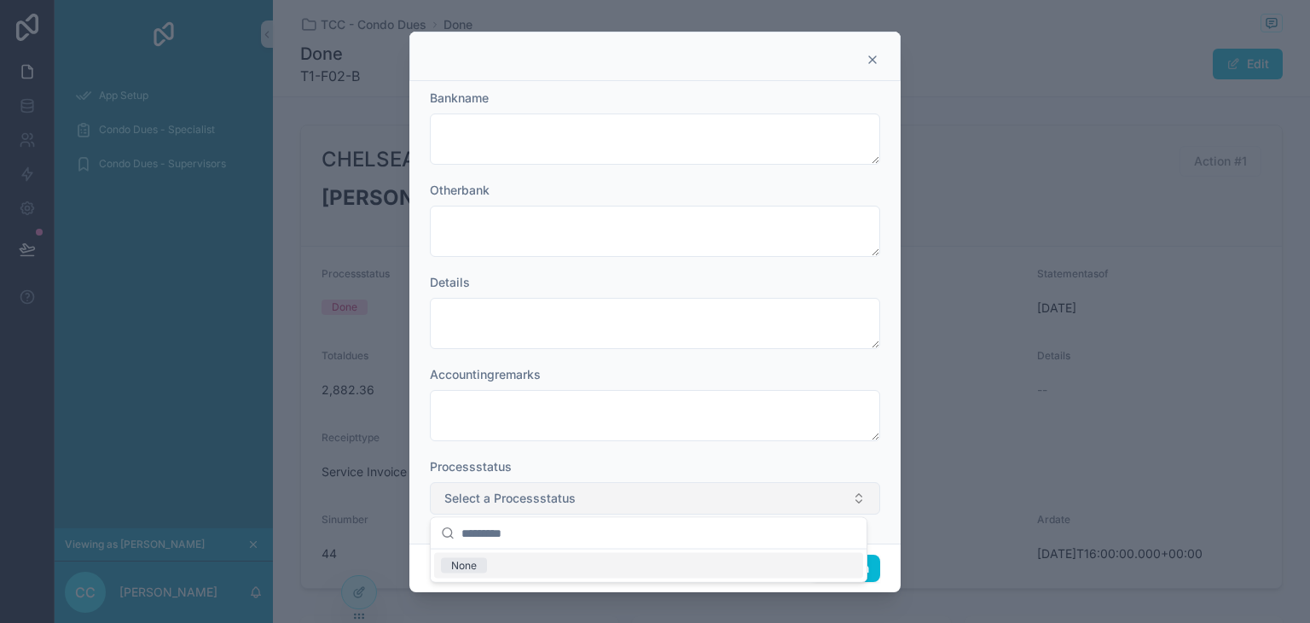
click at [766, 502] on button "Select a Processstatus" at bounding box center [655, 498] width 450 height 32
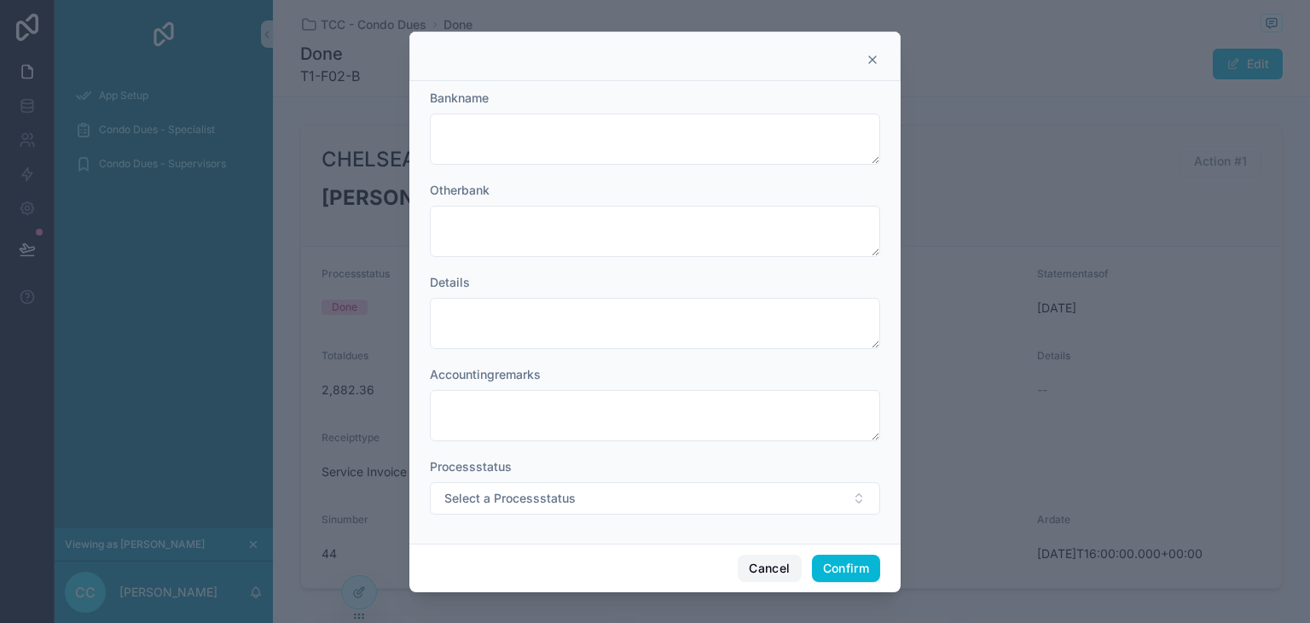
click at [772, 565] on button "Cancel" at bounding box center [769, 567] width 63 height 27
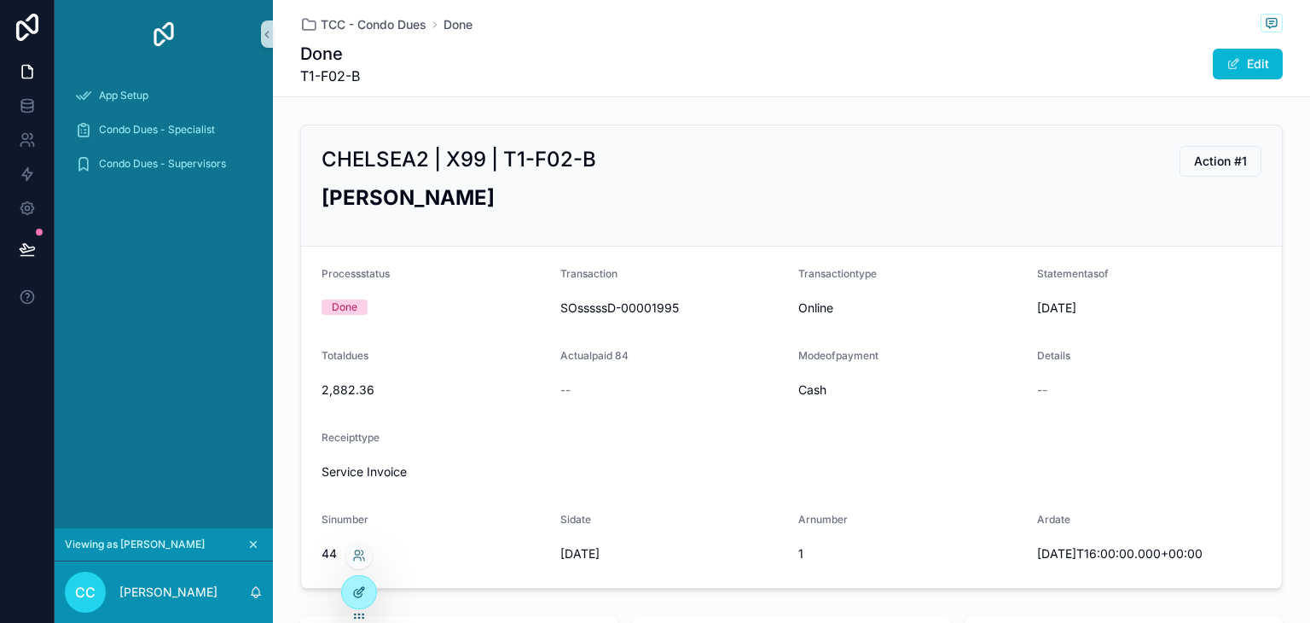
click at [357, 594] on icon at bounding box center [359, 592] width 14 height 14
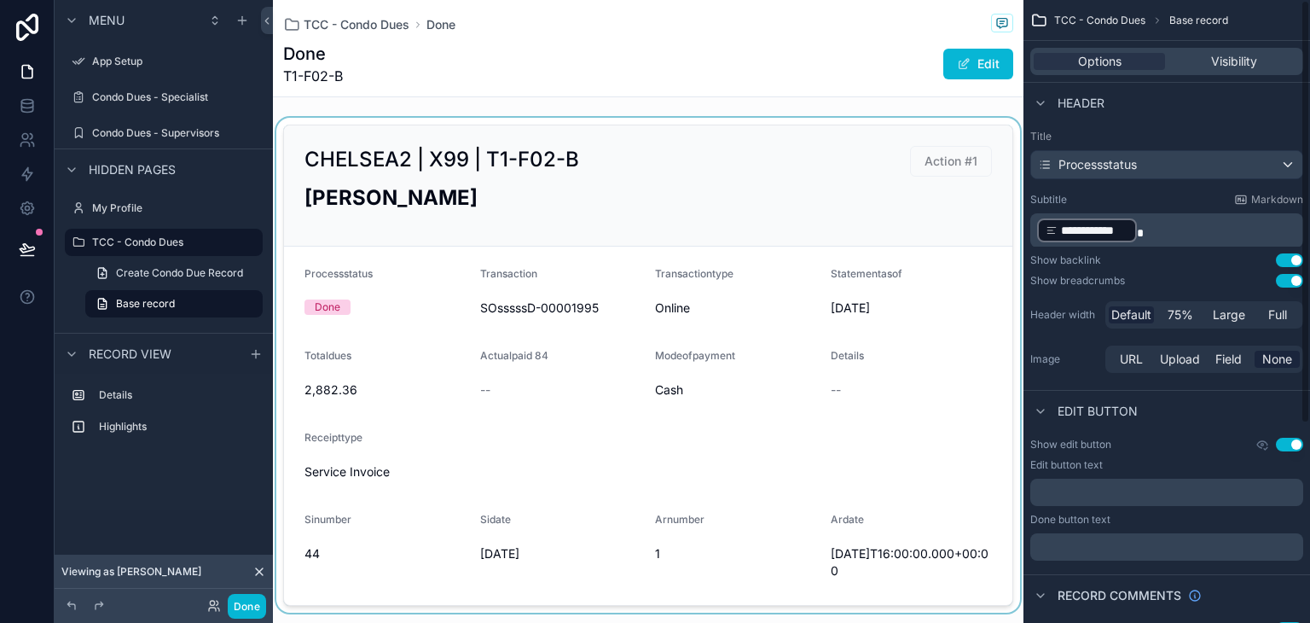
click at [947, 167] on div "scrollable content" at bounding box center [648, 365] width 751 height 495
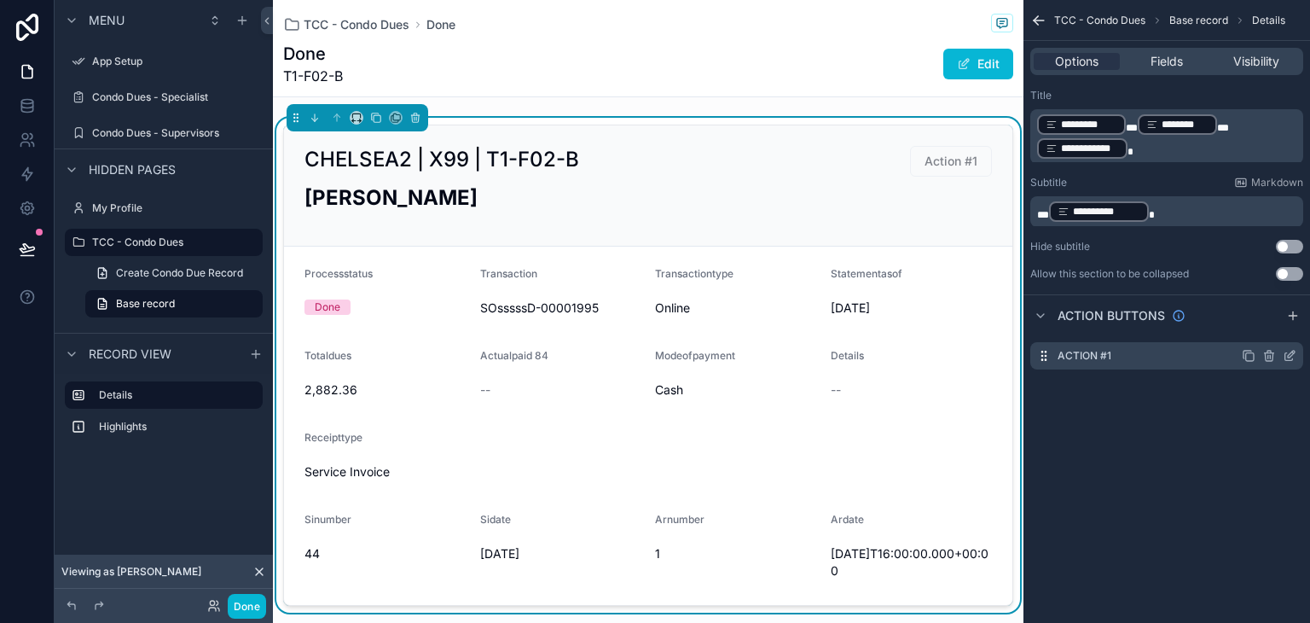
click at [1290, 352] on icon "scrollable content" at bounding box center [1291, 354] width 7 height 7
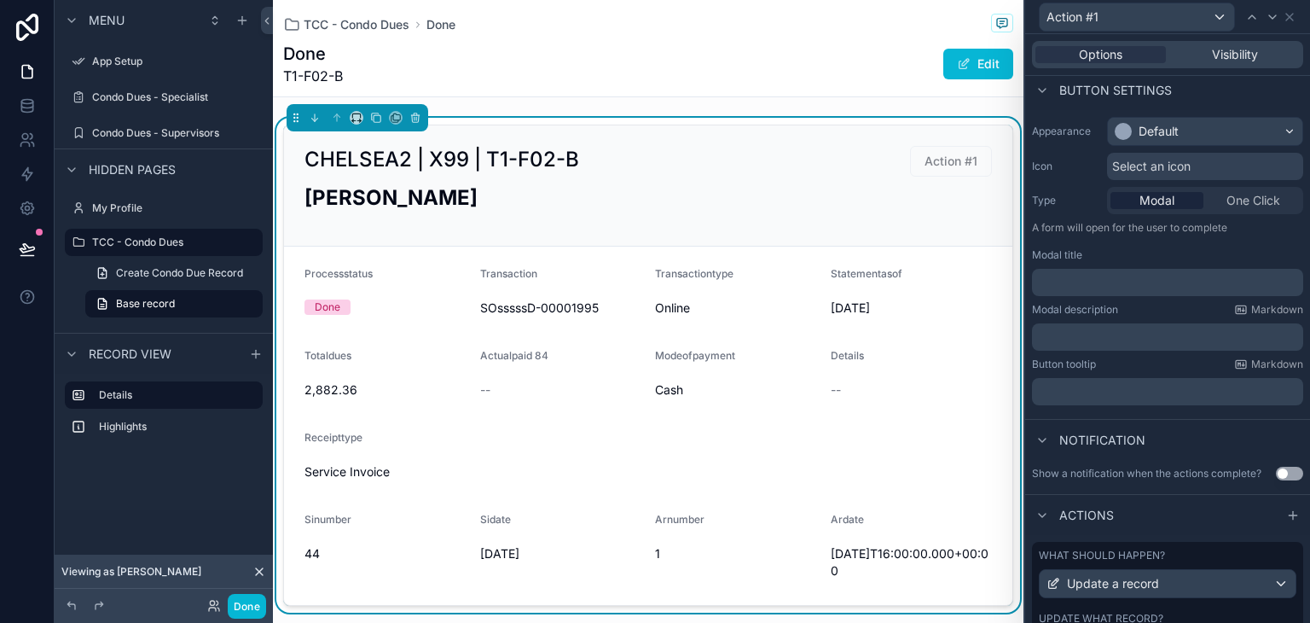
scroll to position [197, 0]
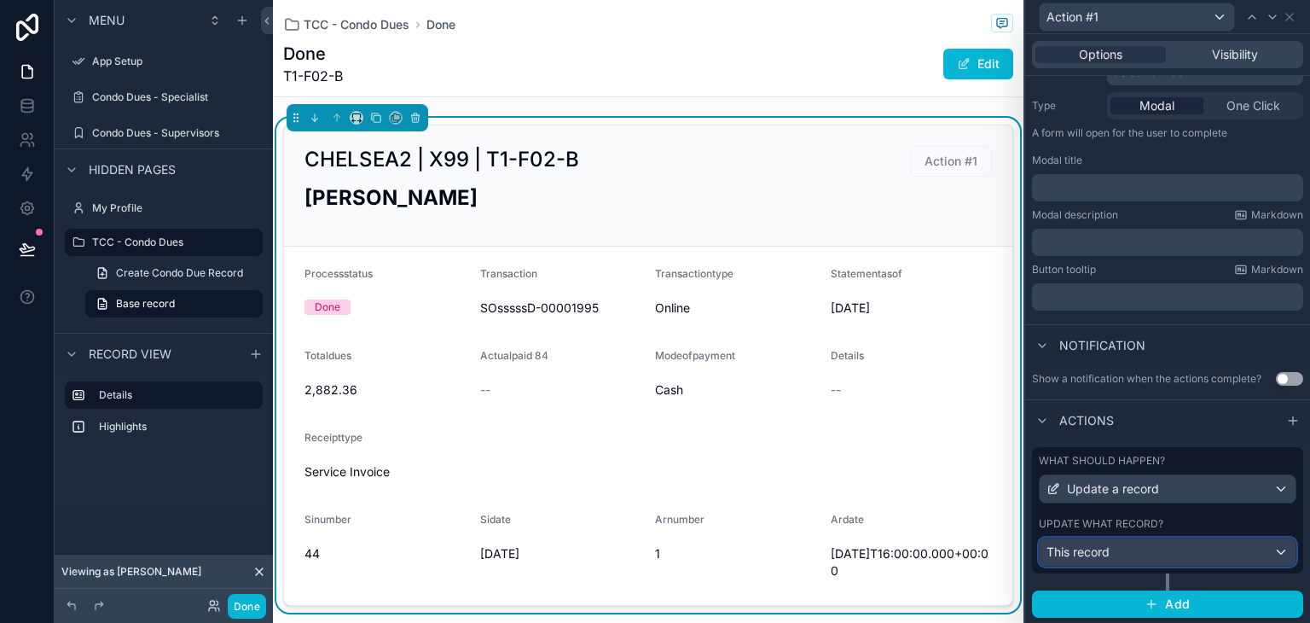
click at [1210, 544] on div "This record" at bounding box center [1168, 551] width 256 height 27
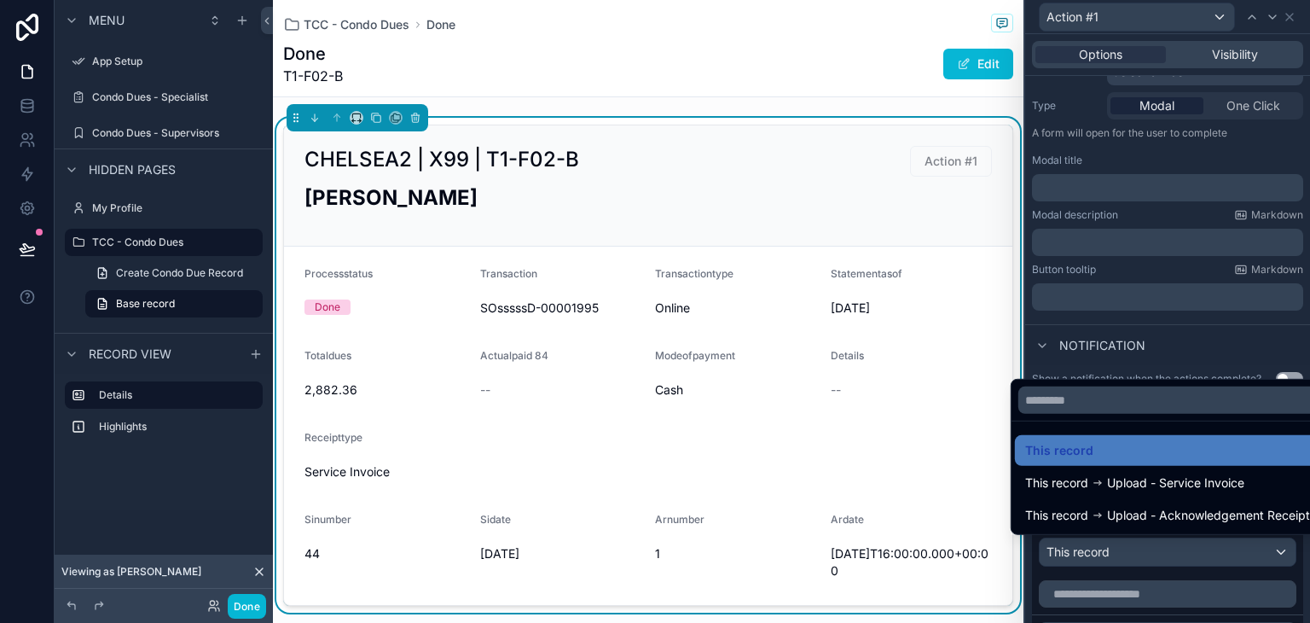
click at [1210, 544] on div at bounding box center [1167, 311] width 285 height 623
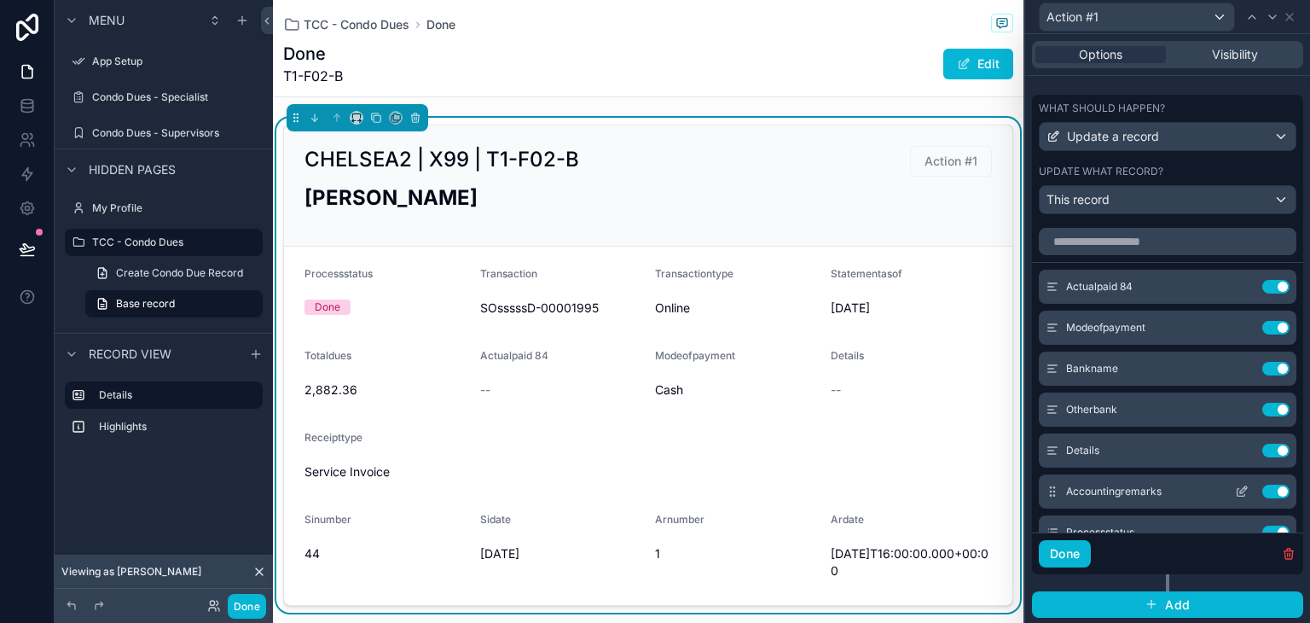
scroll to position [171, 0]
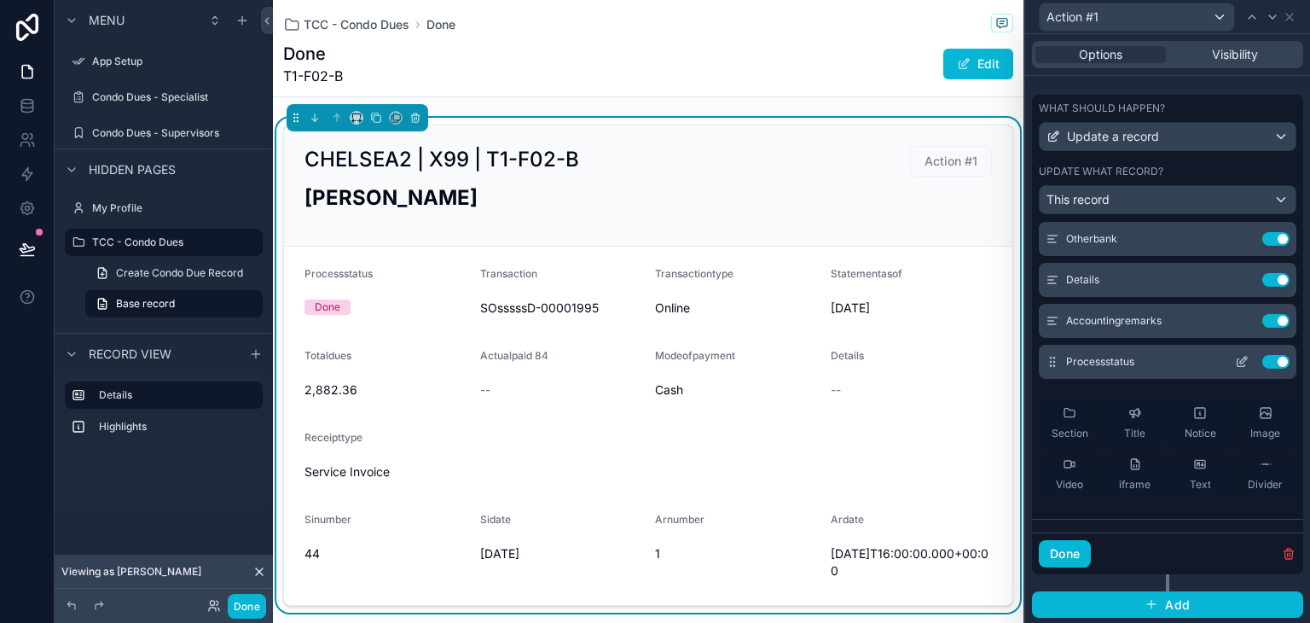
click at [1240, 357] on icon at bounding box center [1243, 360] width 7 height 7
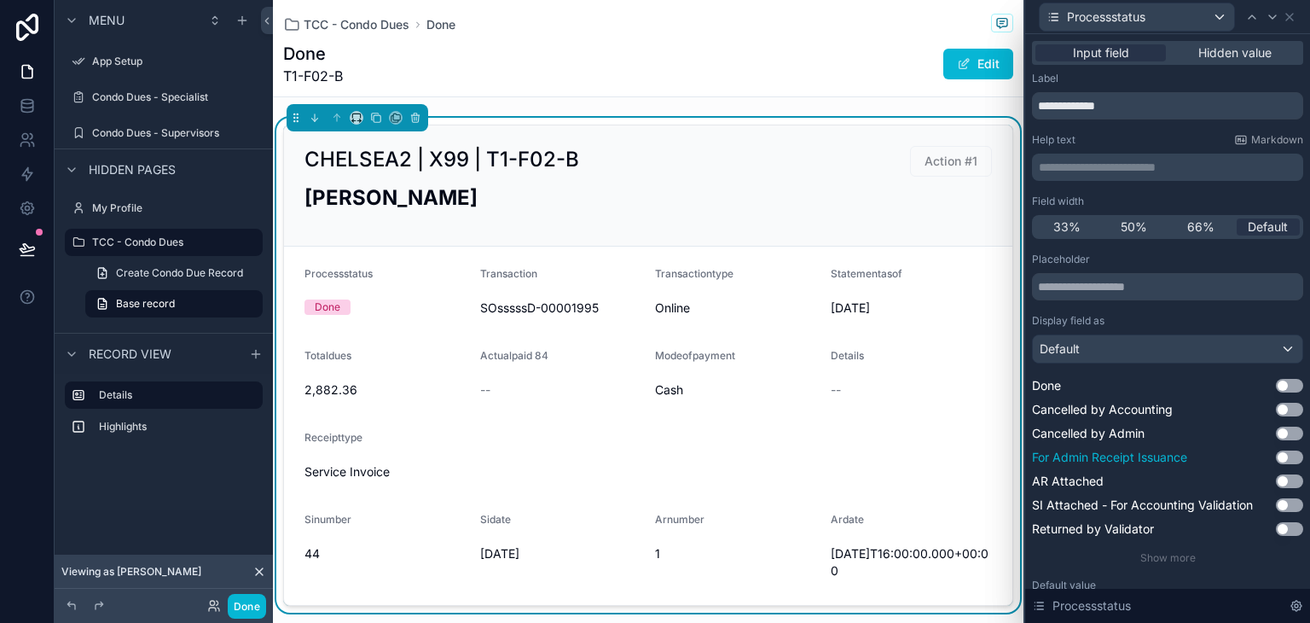
click at [1276, 460] on button "Use setting" at bounding box center [1289, 457] width 27 height 14
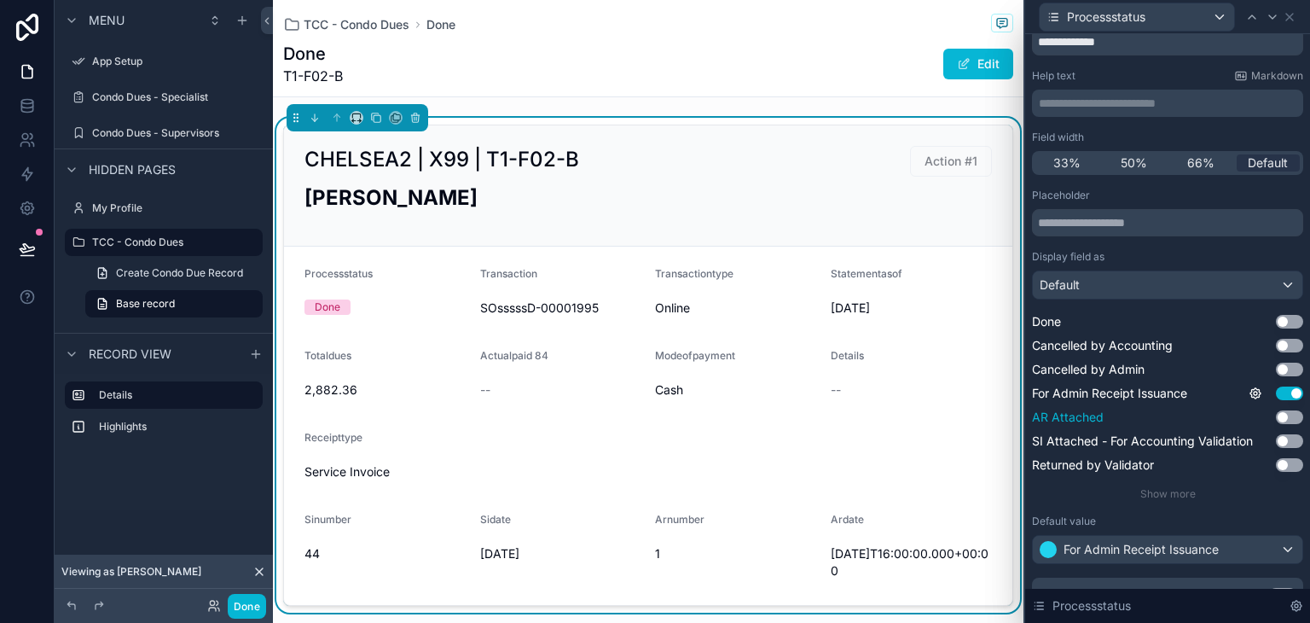
scroll to position [141, 0]
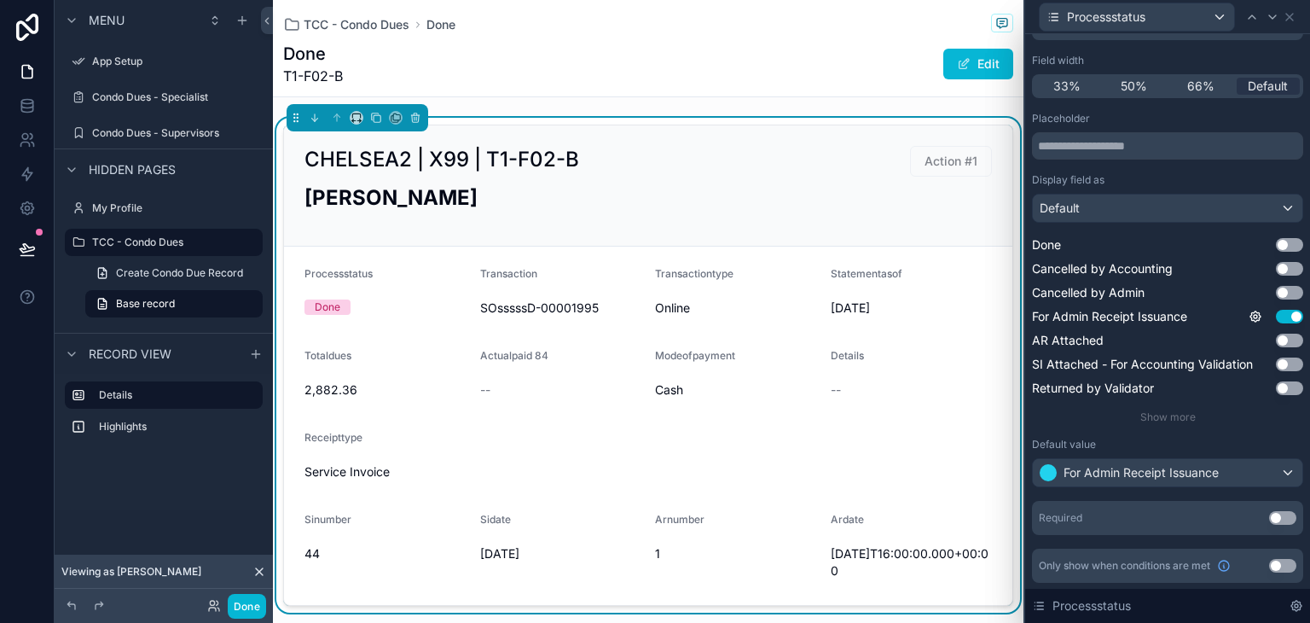
click at [1269, 564] on button "Use setting" at bounding box center [1282, 566] width 27 height 14
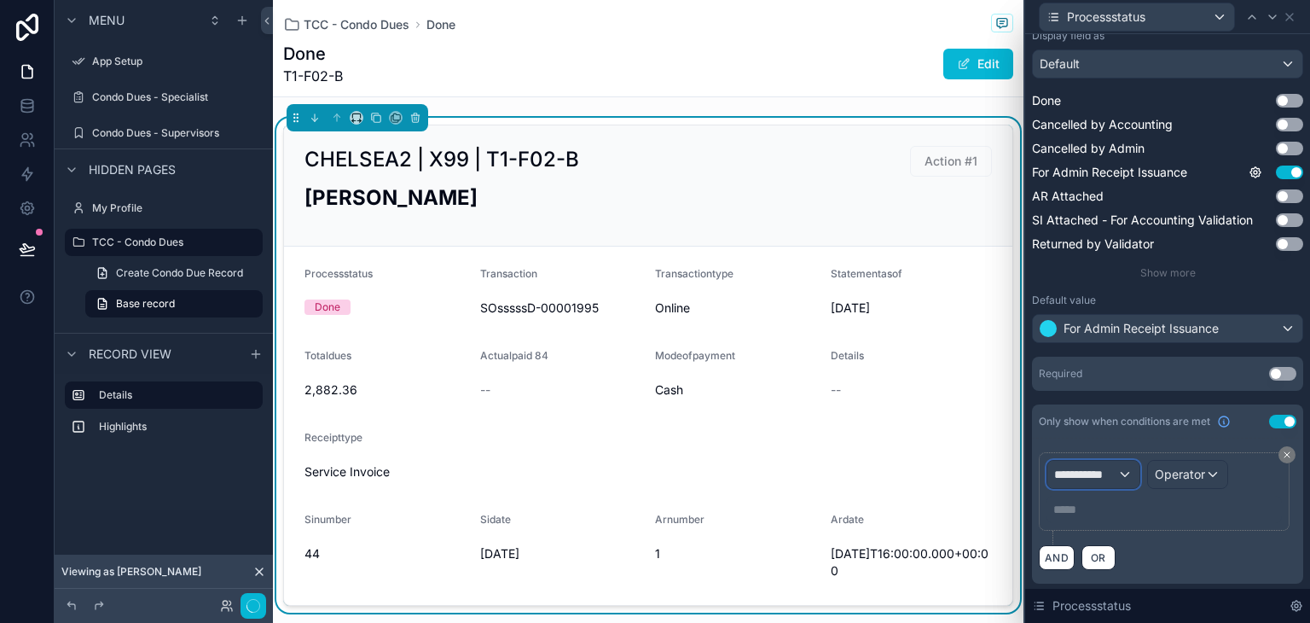
click at [1119, 464] on div "**********" at bounding box center [1093, 474] width 92 height 27
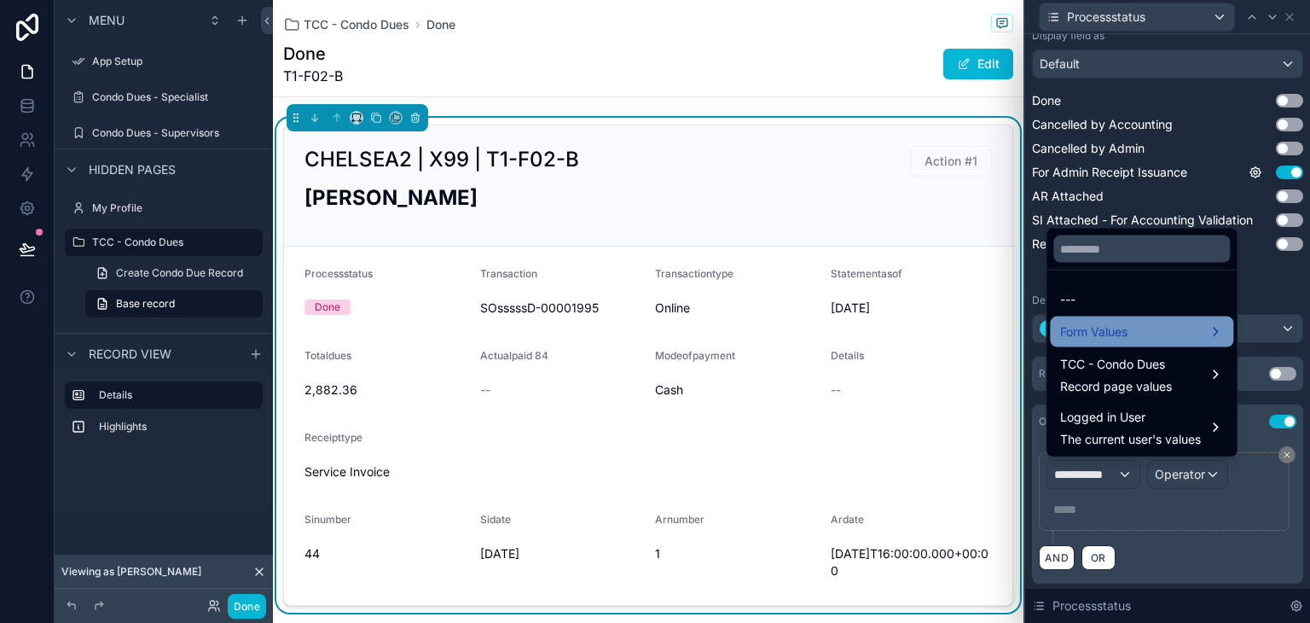
click at [1128, 324] on span "Form Values" at bounding box center [1093, 332] width 67 height 20
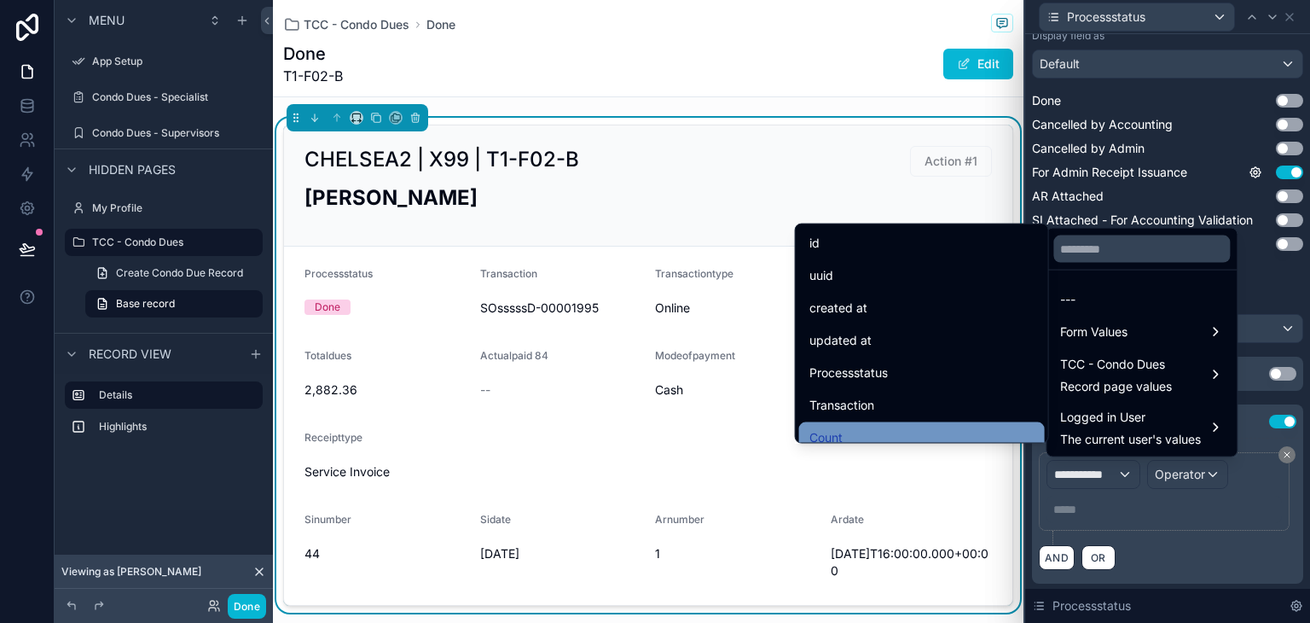
click at [942, 422] on div "Count" at bounding box center [922, 437] width 246 height 31
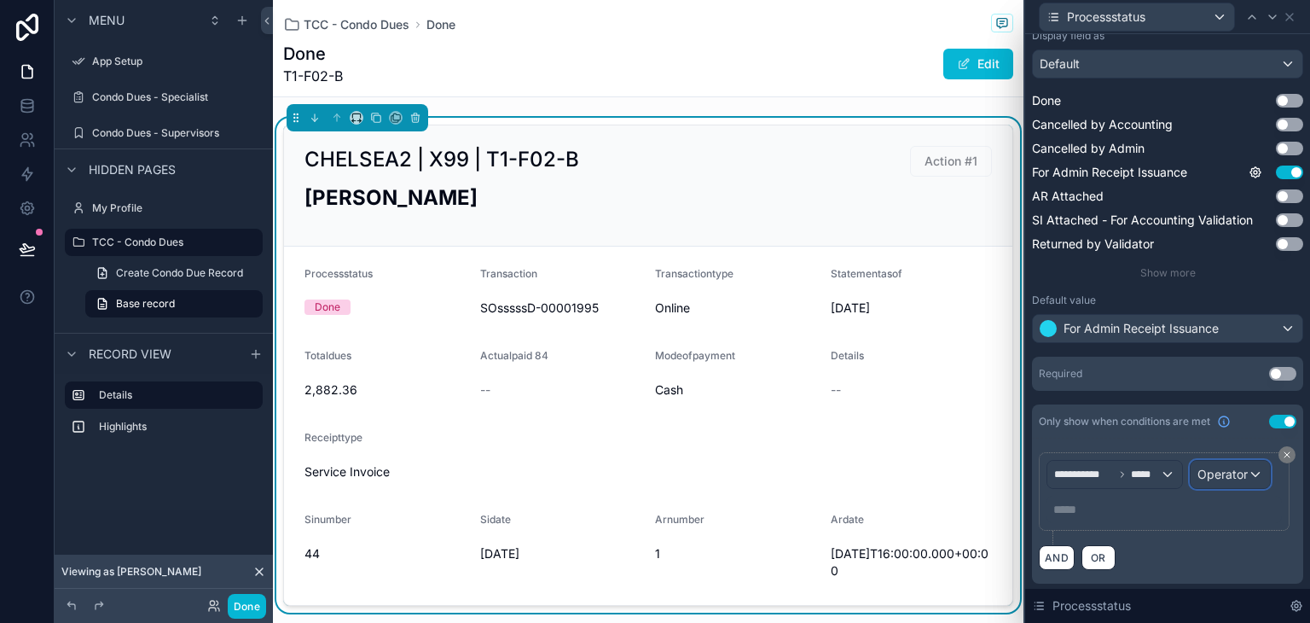
click at [1191, 488] on div "Operator" at bounding box center [1230, 474] width 79 height 27
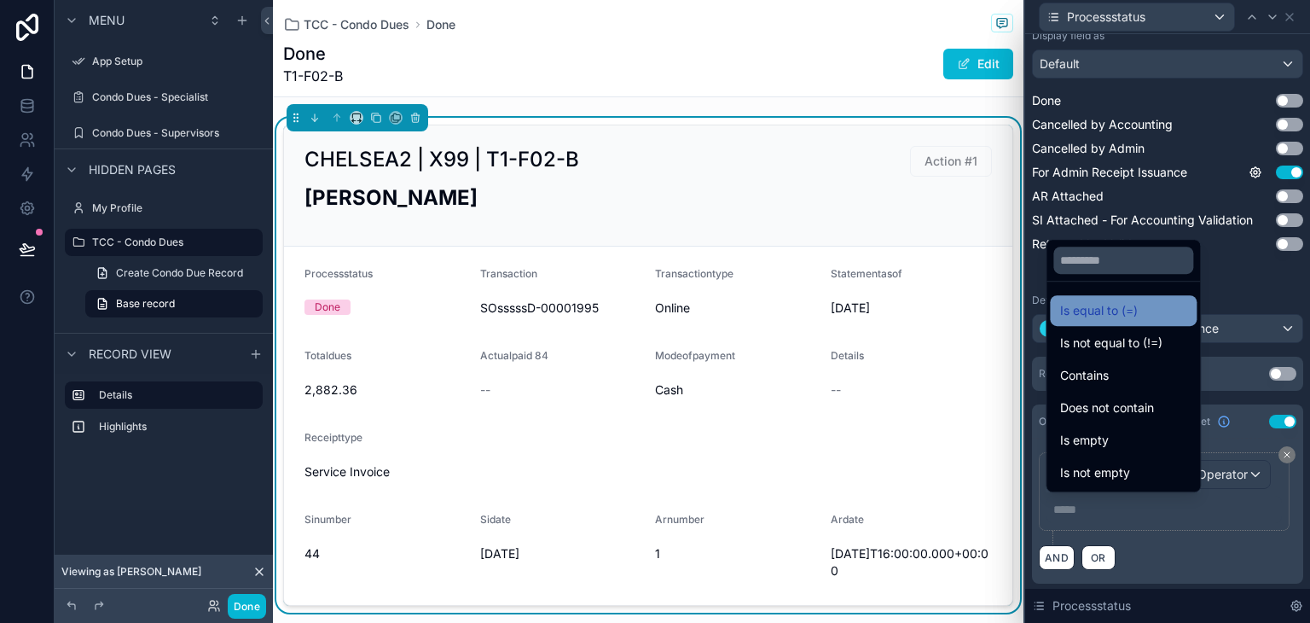
click at [1087, 314] on span "Is equal to (=)" at bounding box center [1099, 310] width 78 height 20
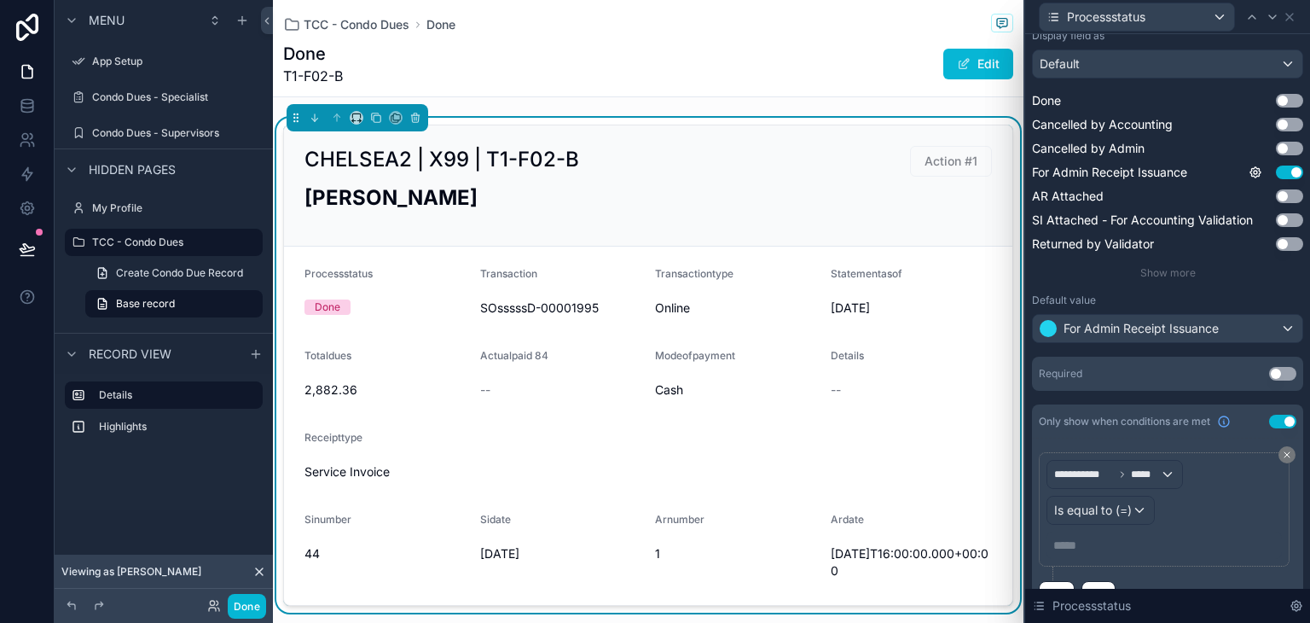
click at [1095, 536] on p "***** ﻿" at bounding box center [1165, 544] width 225 height 17
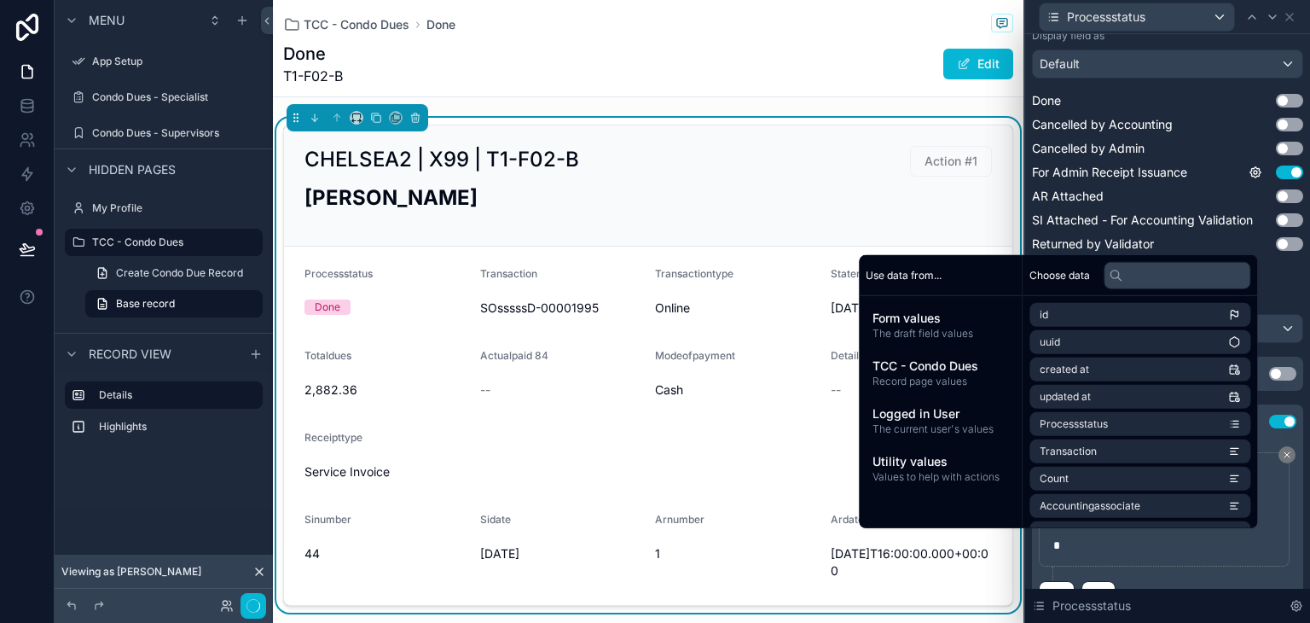
click at [1141, 567] on div "**********" at bounding box center [1168, 516] width 258 height 128
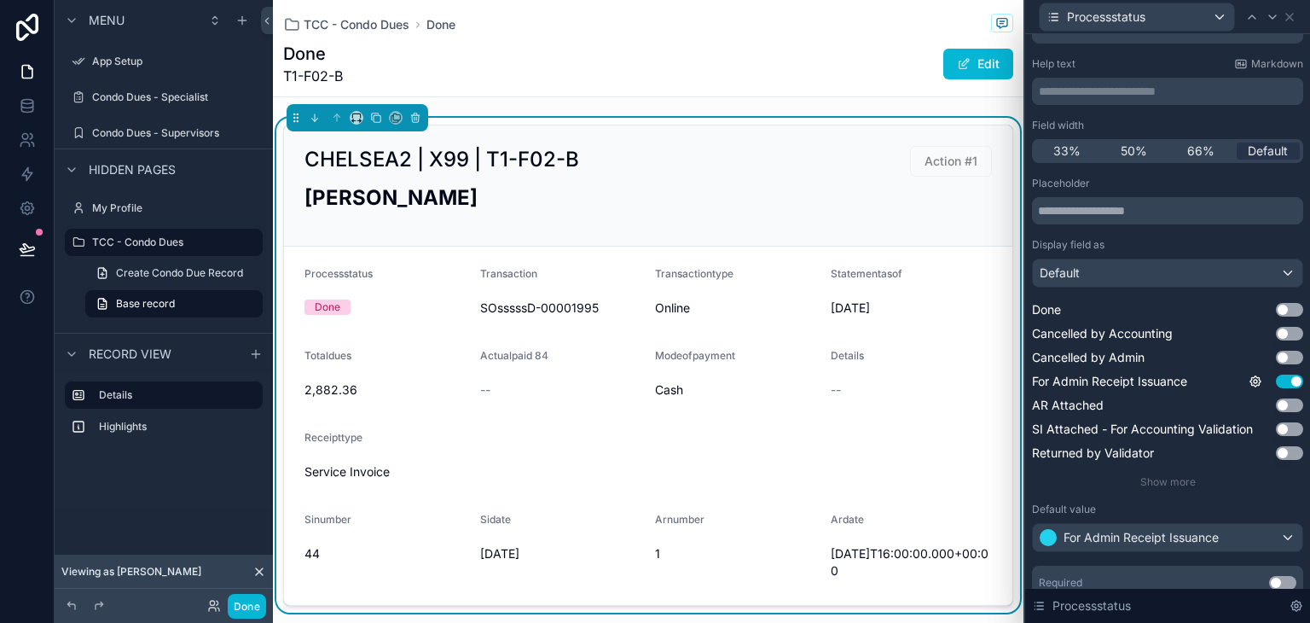
scroll to position [0, 0]
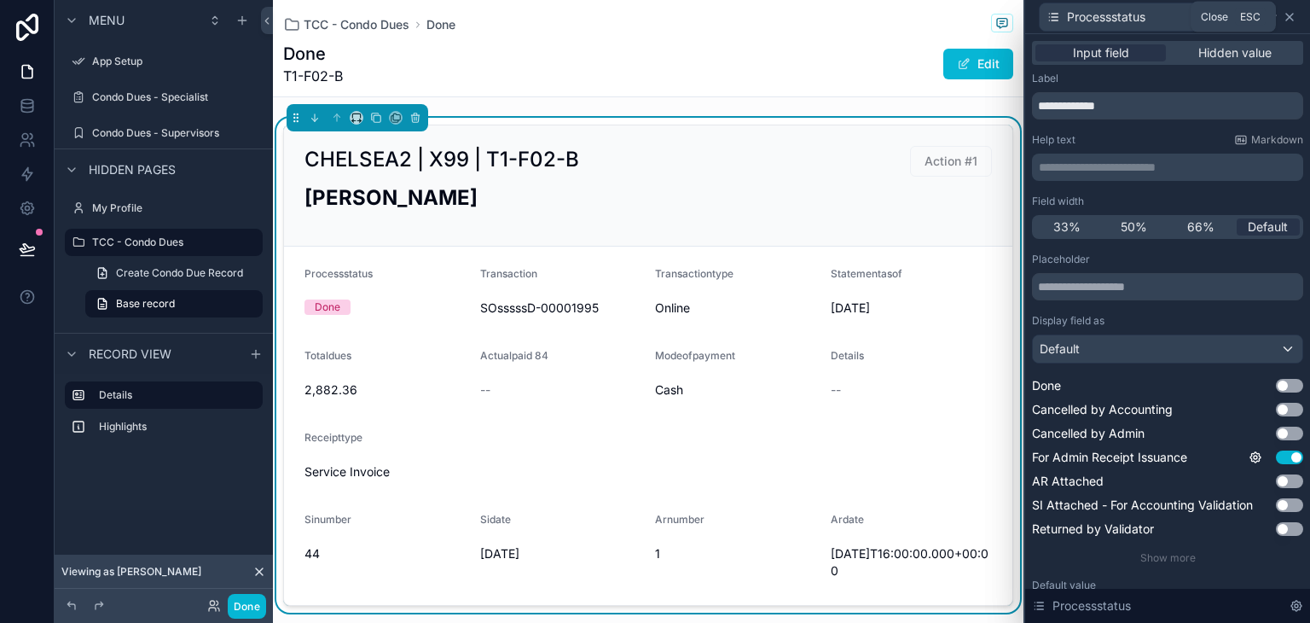
click at [1290, 14] on icon at bounding box center [1290, 17] width 14 height 14
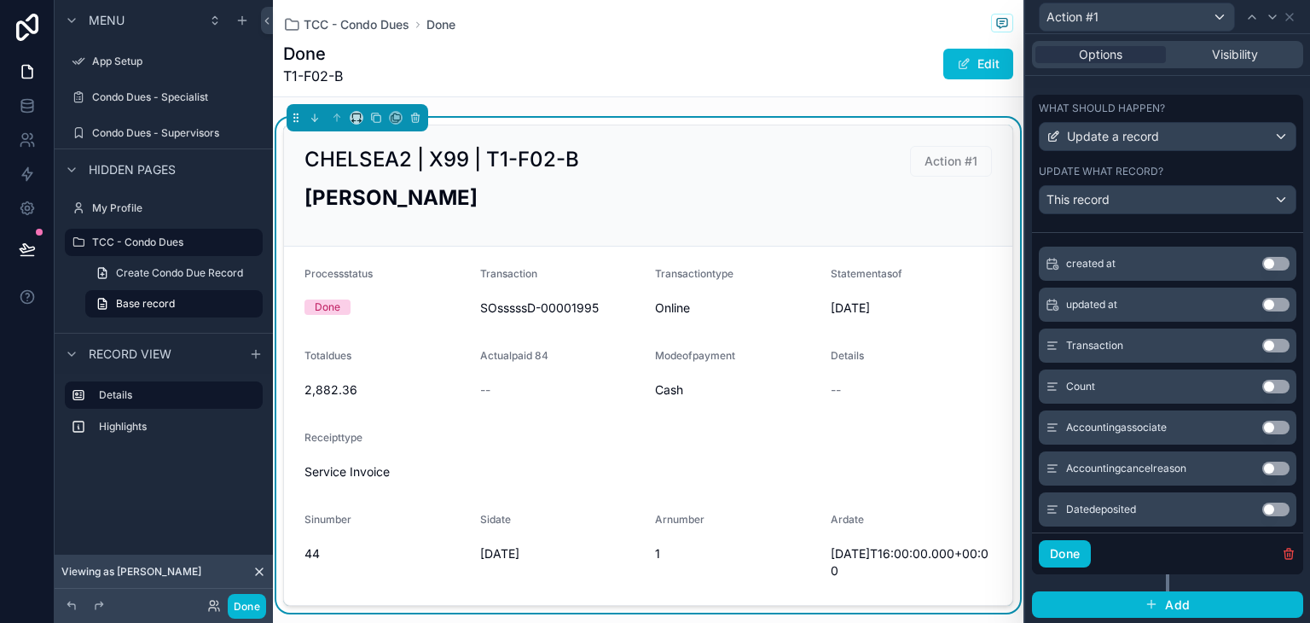
scroll to position [597, 0]
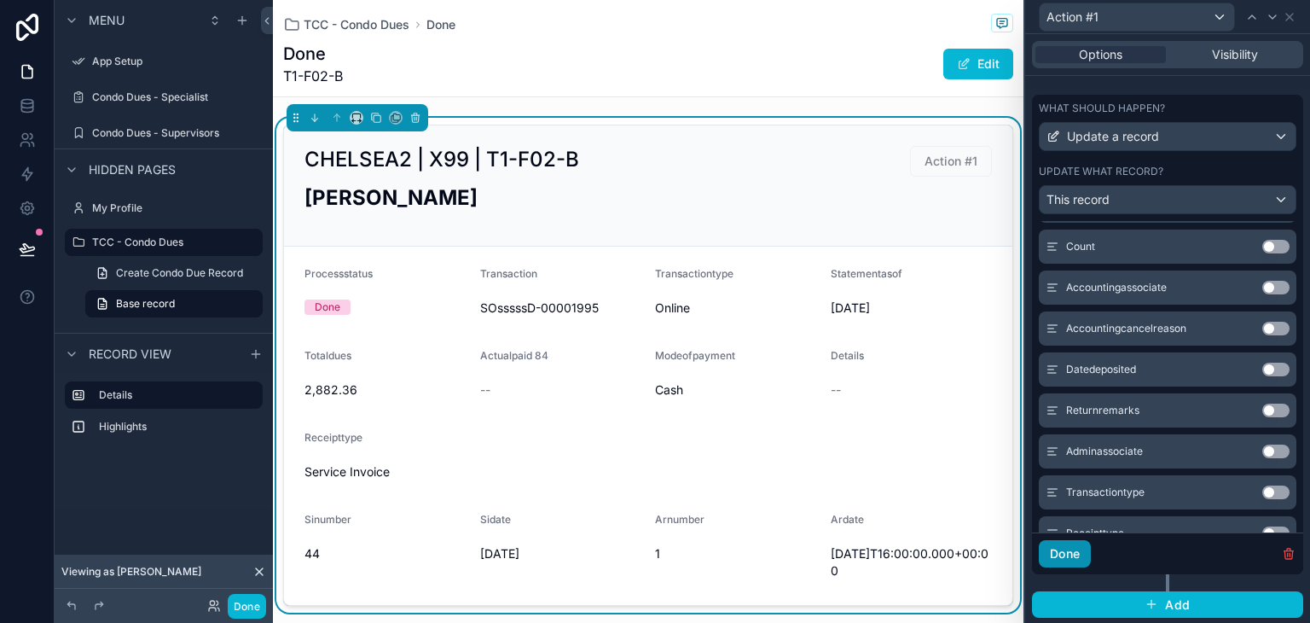
click at [1080, 550] on button "Done" at bounding box center [1065, 553] width 52 height 27
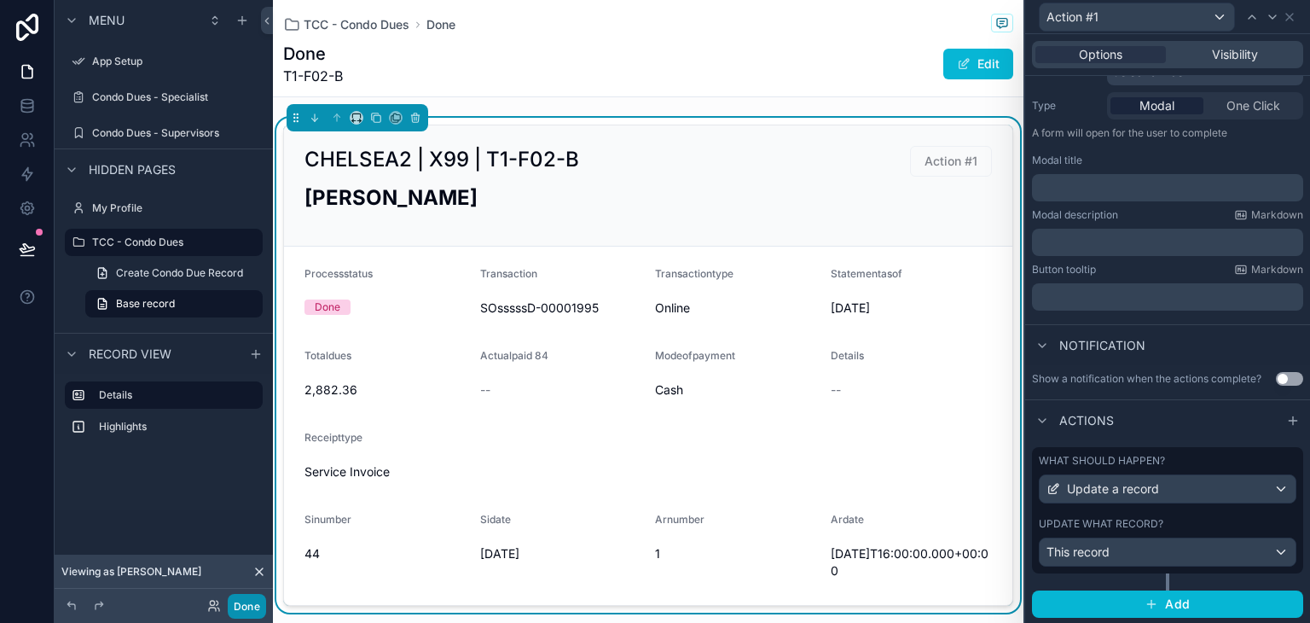
click at [231, 603] on button "Done" at bounding box center [247, 606] width 38 height 25
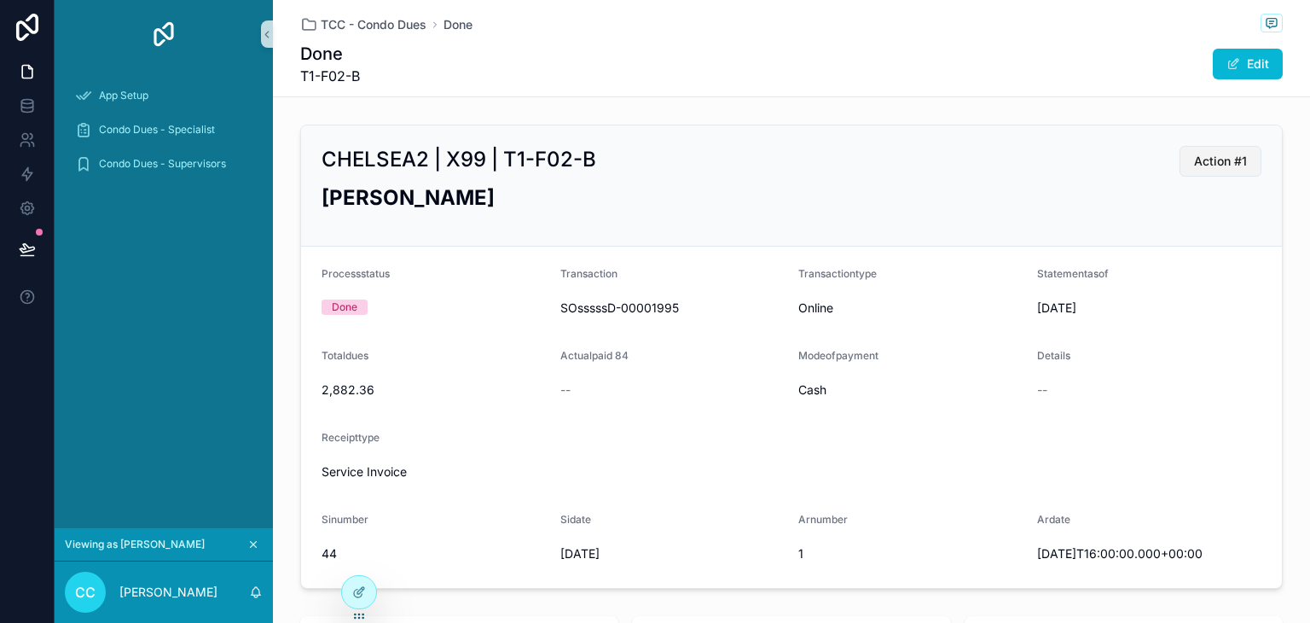
click at [1225, 165] on span "Action #1" at bounding box center [1220, 161] width 53 height 17
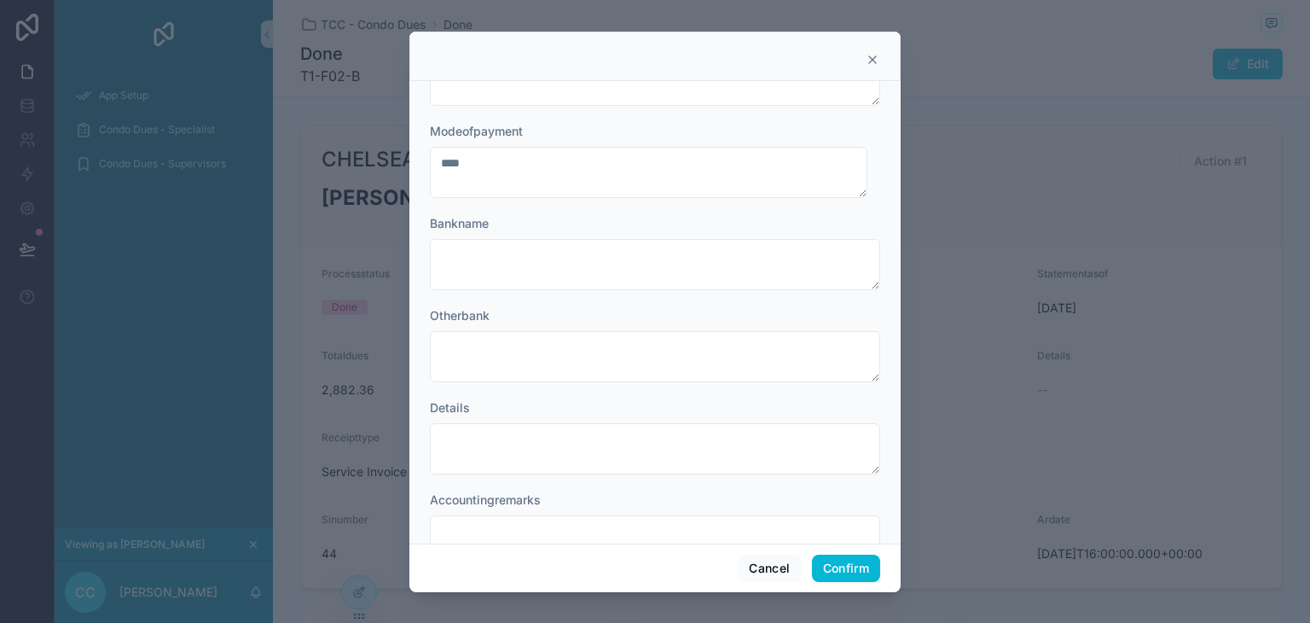
scroll to position [109, 0]
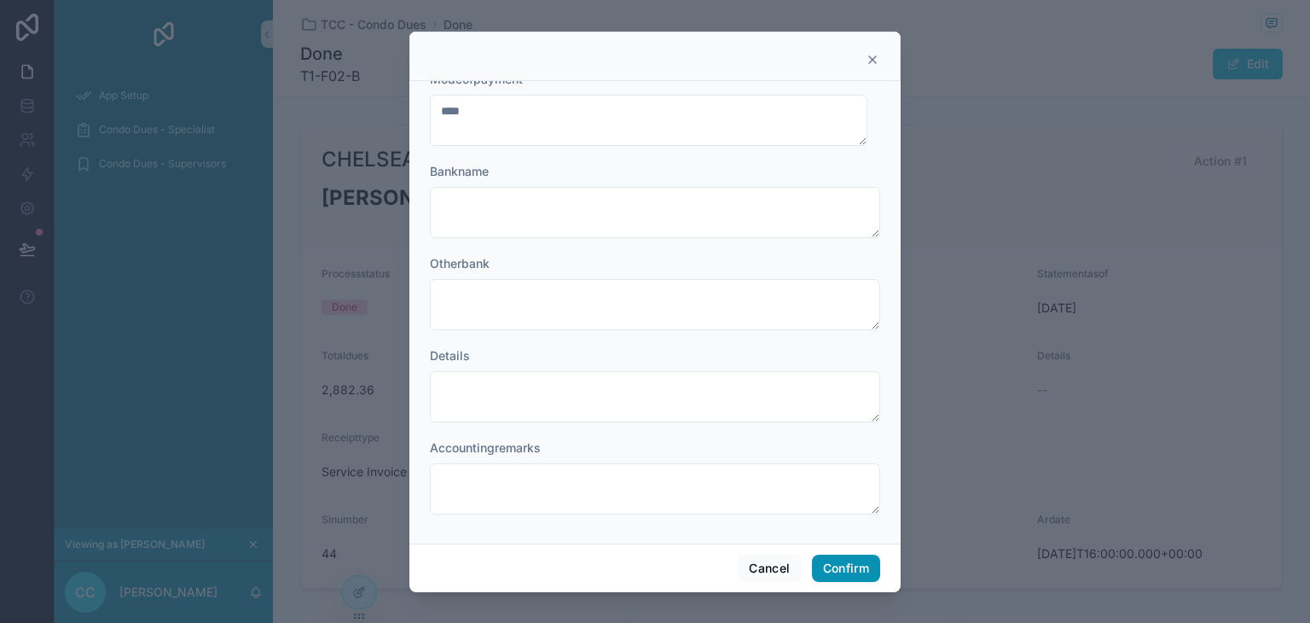
click at [829, 569] on button "Confirm" at bounding box center [846, 567] width 68 height 27
click at [832, 569] on button "Confirm" at bounding box center [846, 567] width 68 height 27
click at [763, 560] on button "Cancel" at bounding box center [769, 567] width 63 height 27
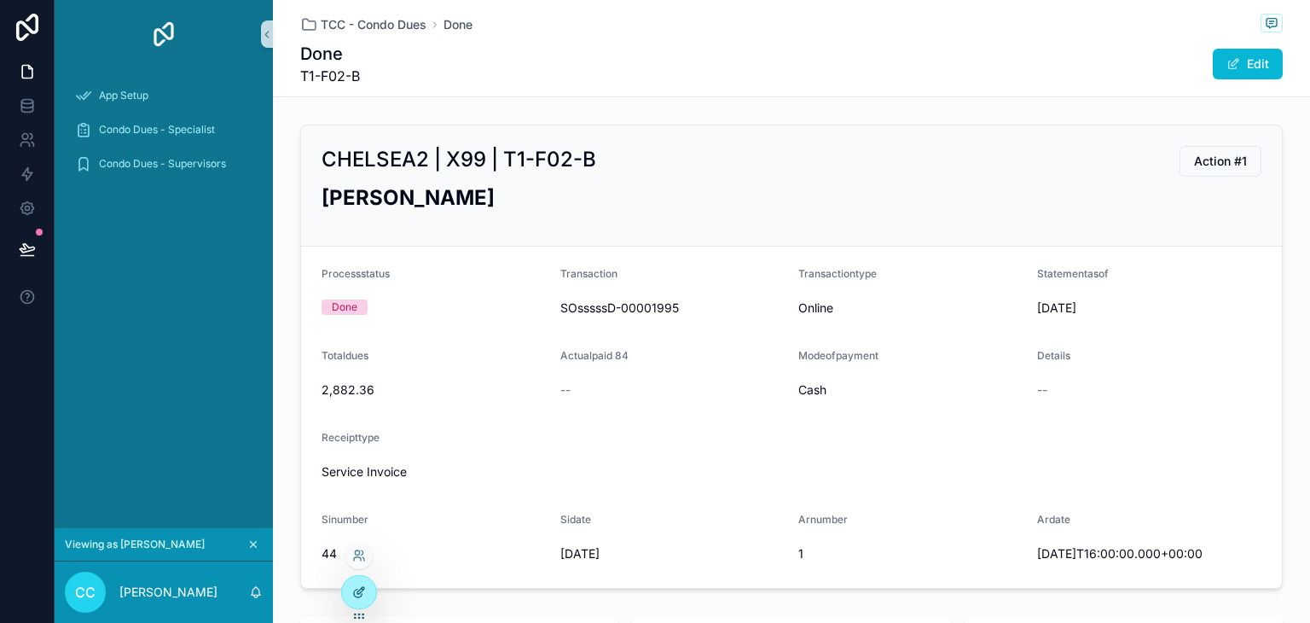
click at [353, 588] on icon at bounding box center [359, 592] width 14 height 14
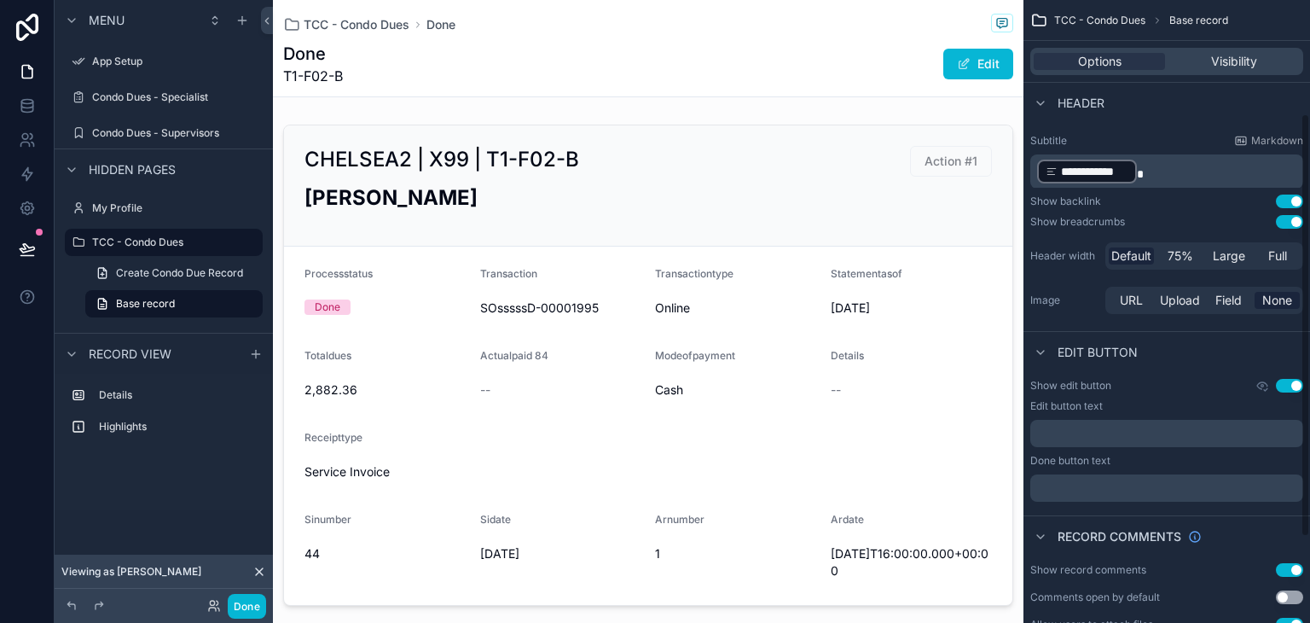
scroll to position [0, 0]
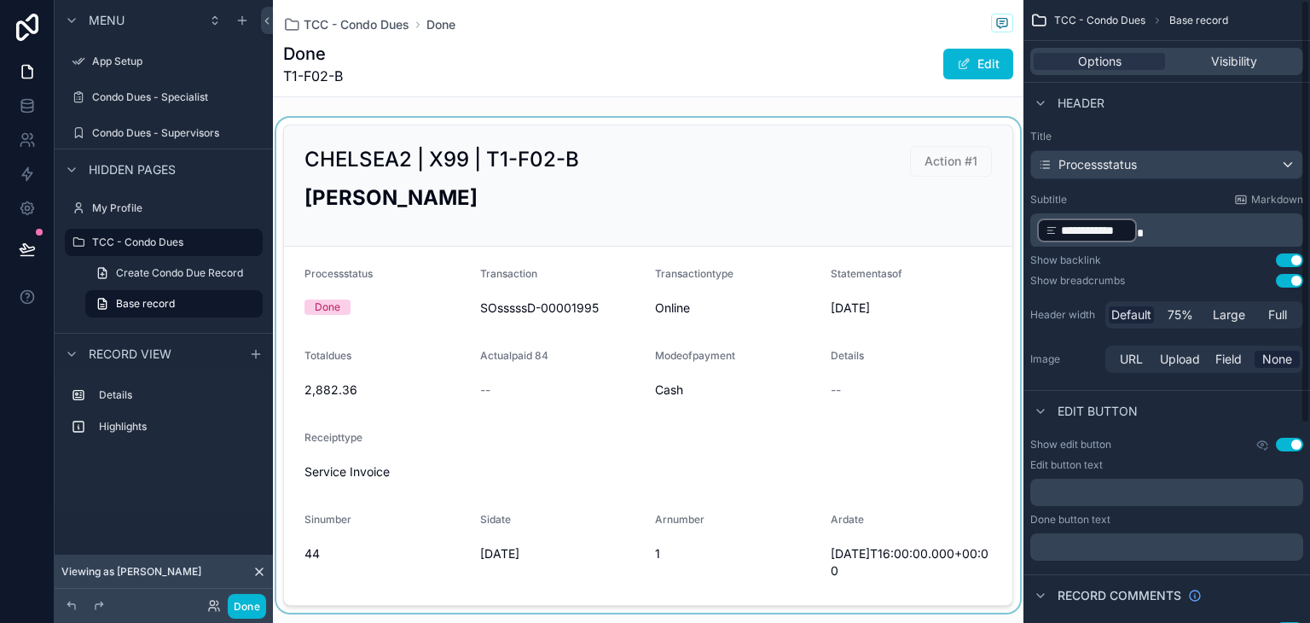
click at [964, 210] on div "scrollable content" at bounding box center [648, 365] width 751 height 495
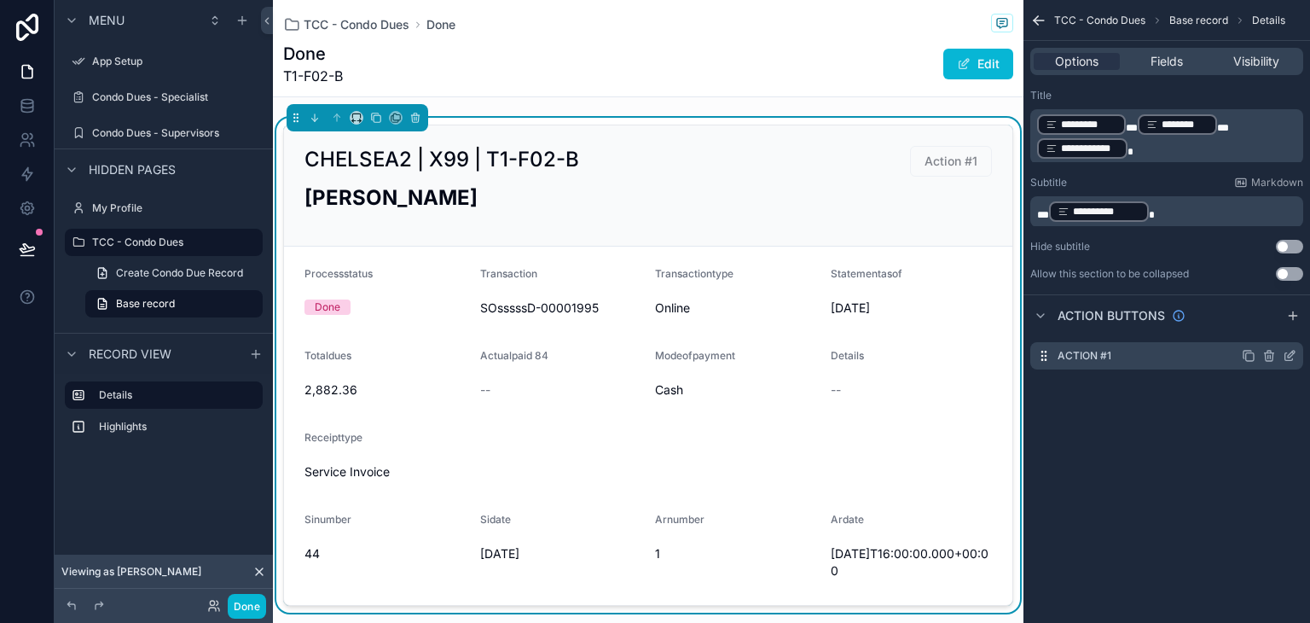
click at [1290, 356] on icon "scrollable content" at bounding box center [1290, 356] width 14 height 14
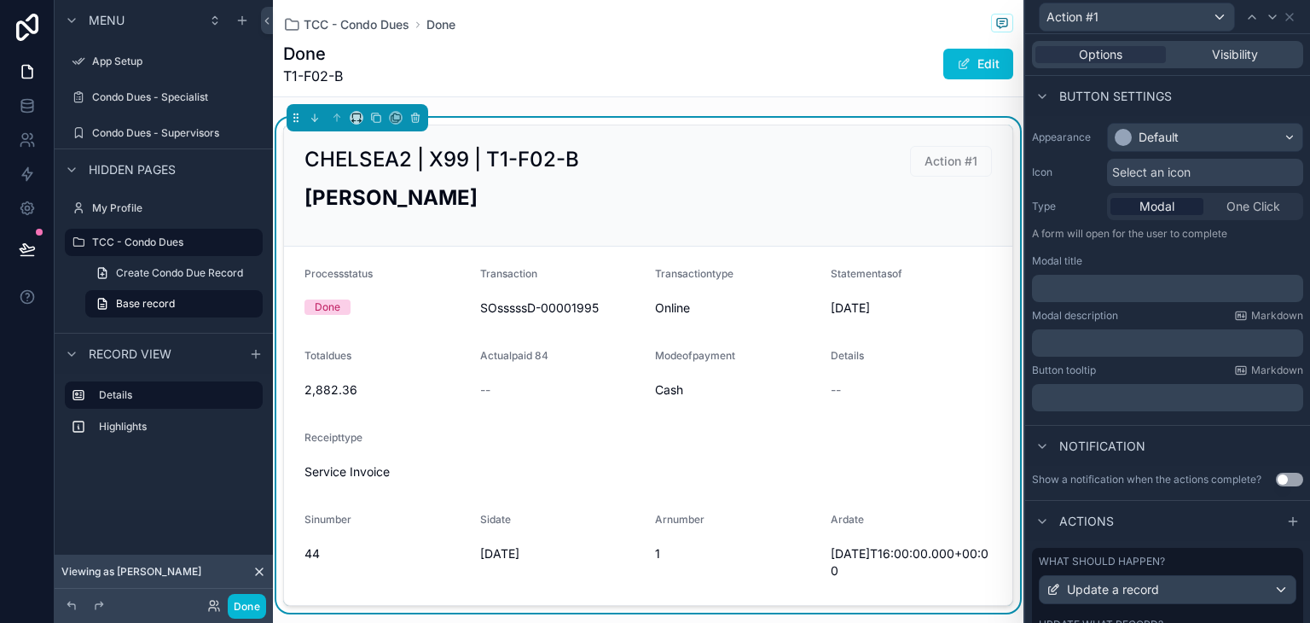
scroll to position [197, 0]
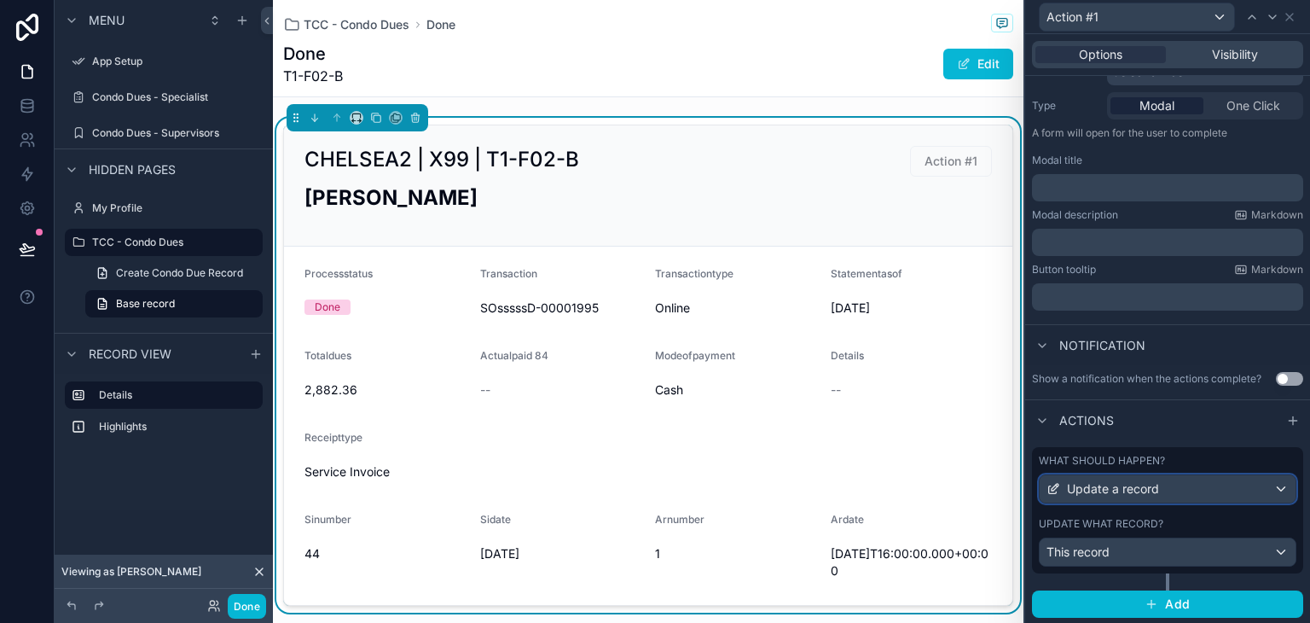
click at [1190, 488] on div "Update a record" at bounding box center [1168, 488] width 256 height 27
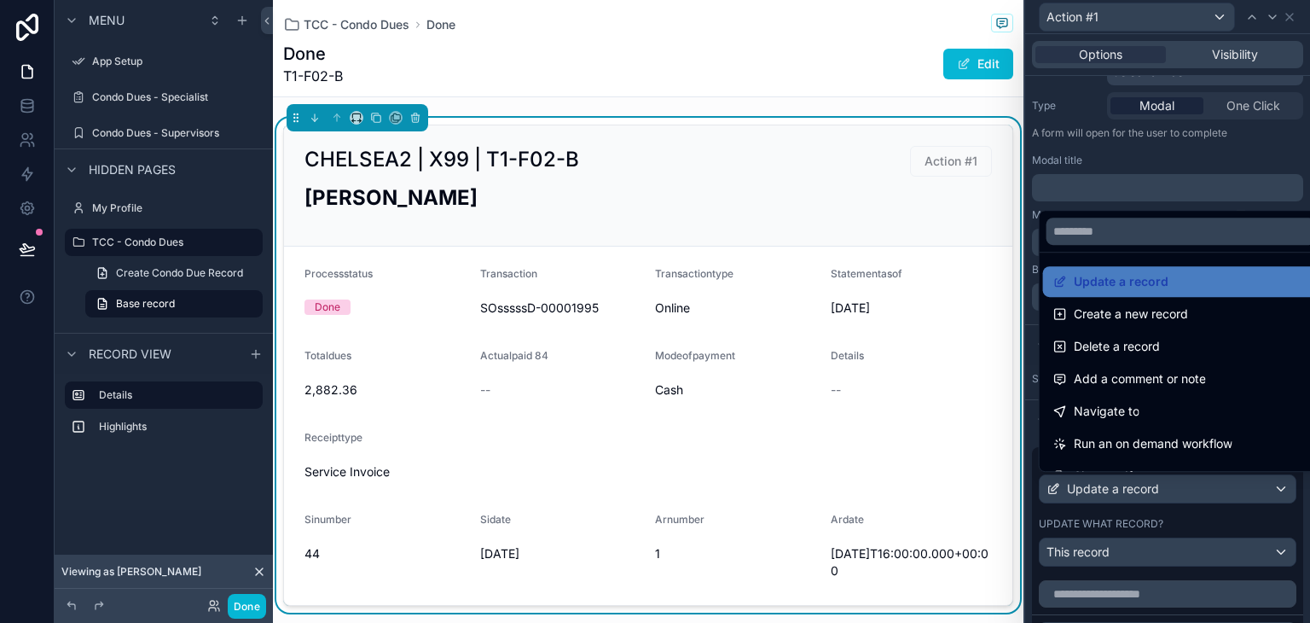
click at [1190, 488] on div at bounding box center [1167, 311] width 285 height 623
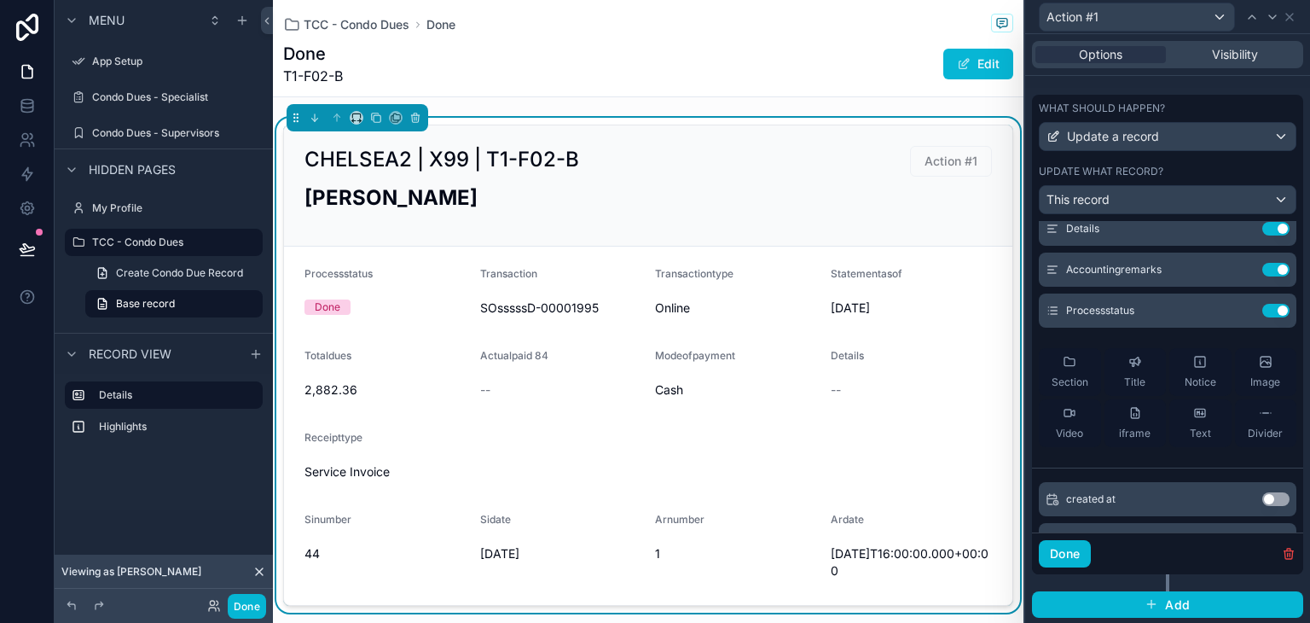
scroll to position [256, 0]
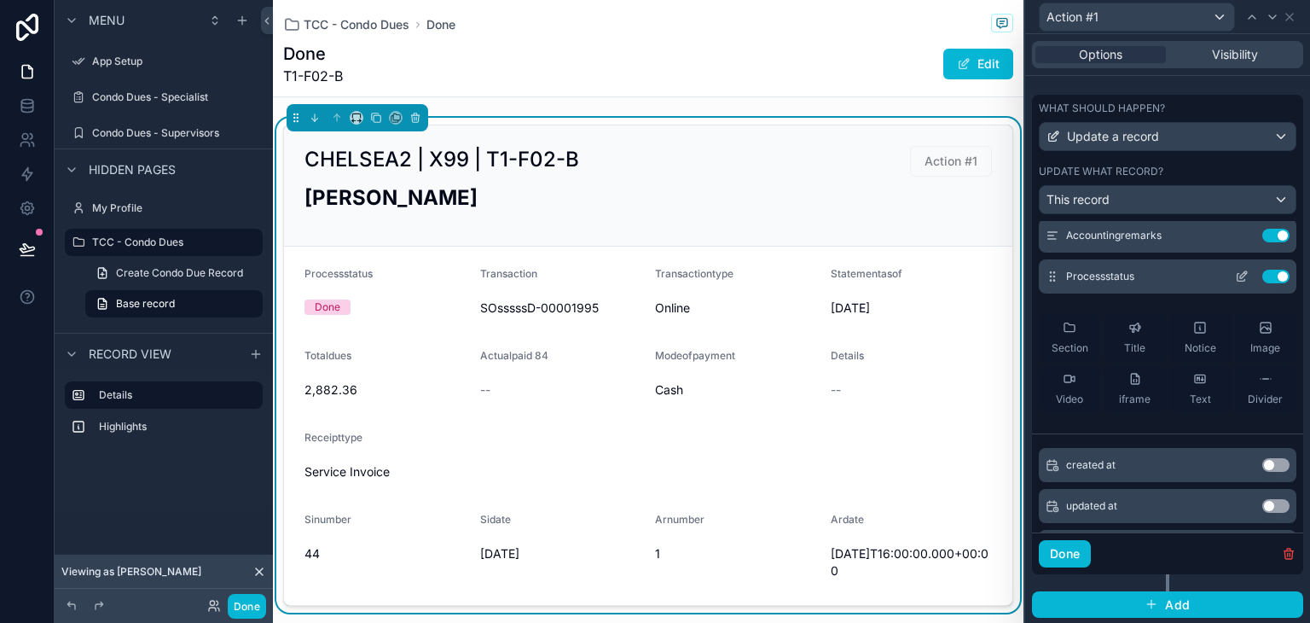
click at [1235, 274] on icon at bounding box center [1242, 277] width 14 height 14
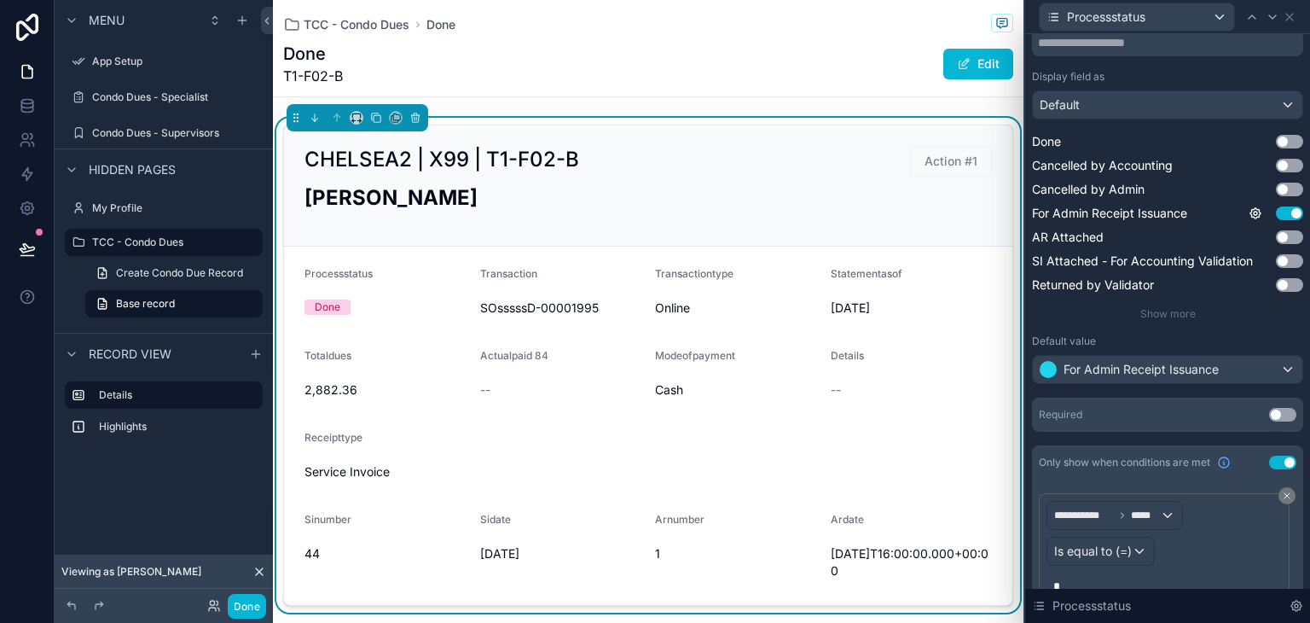
scroll to position [256, 0]
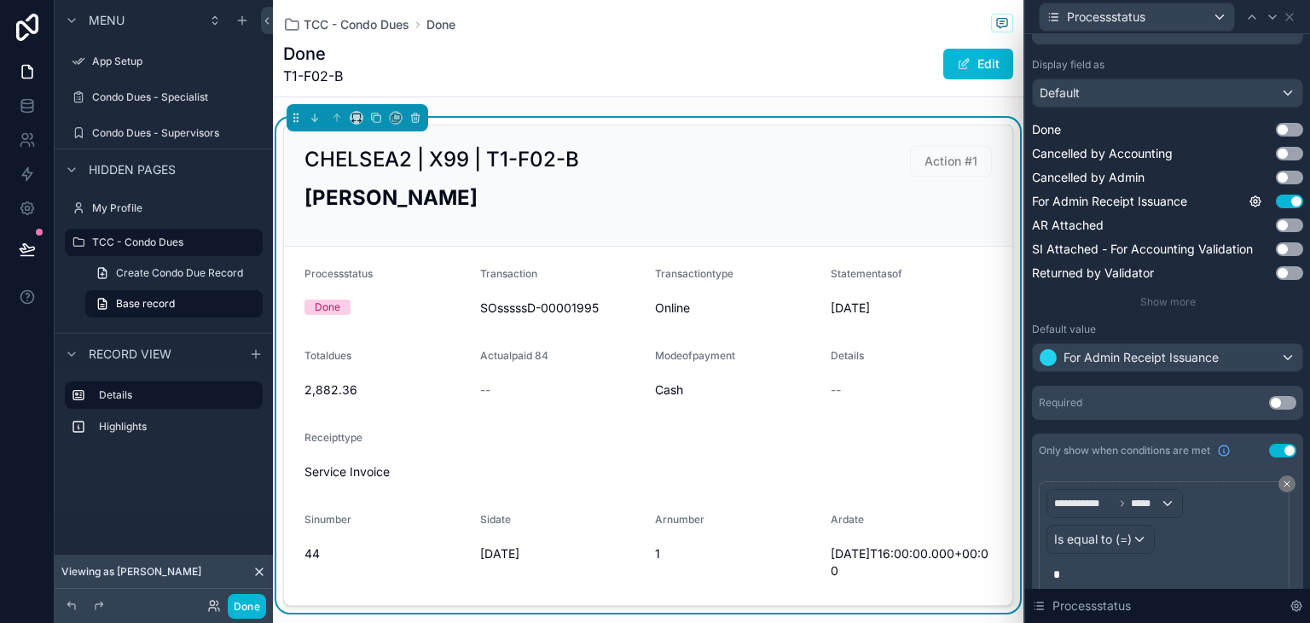
click at [1270, 447] on button "Use setting" at bounding box center [1282, 450] width 27 height 14
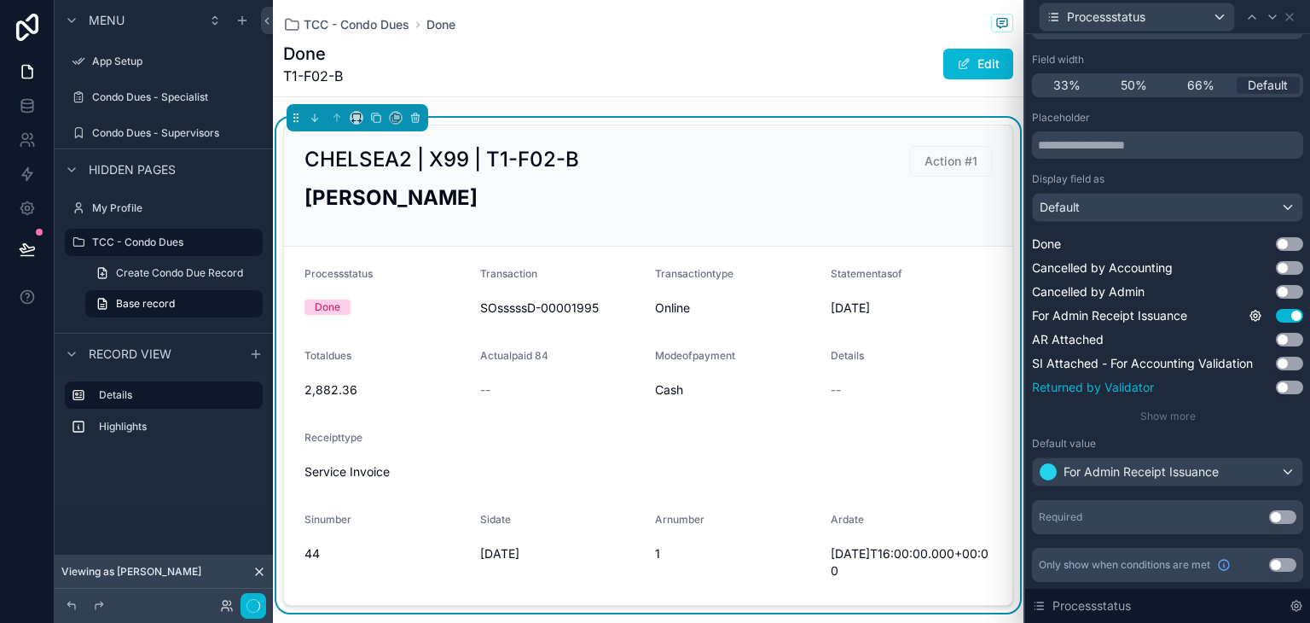
scroll to position [141, 0]
click at [1272, 513] on button "Use setting" at bounding box center [1282, 518] width 27 height 14
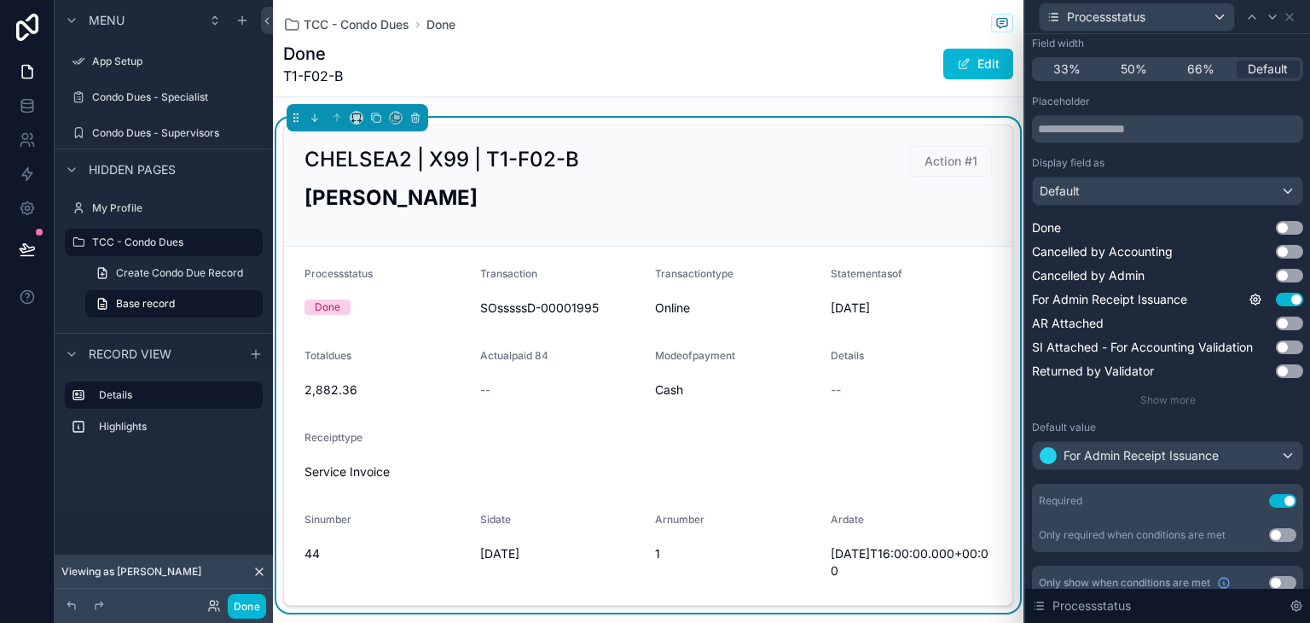
scroll to position [175, 0]
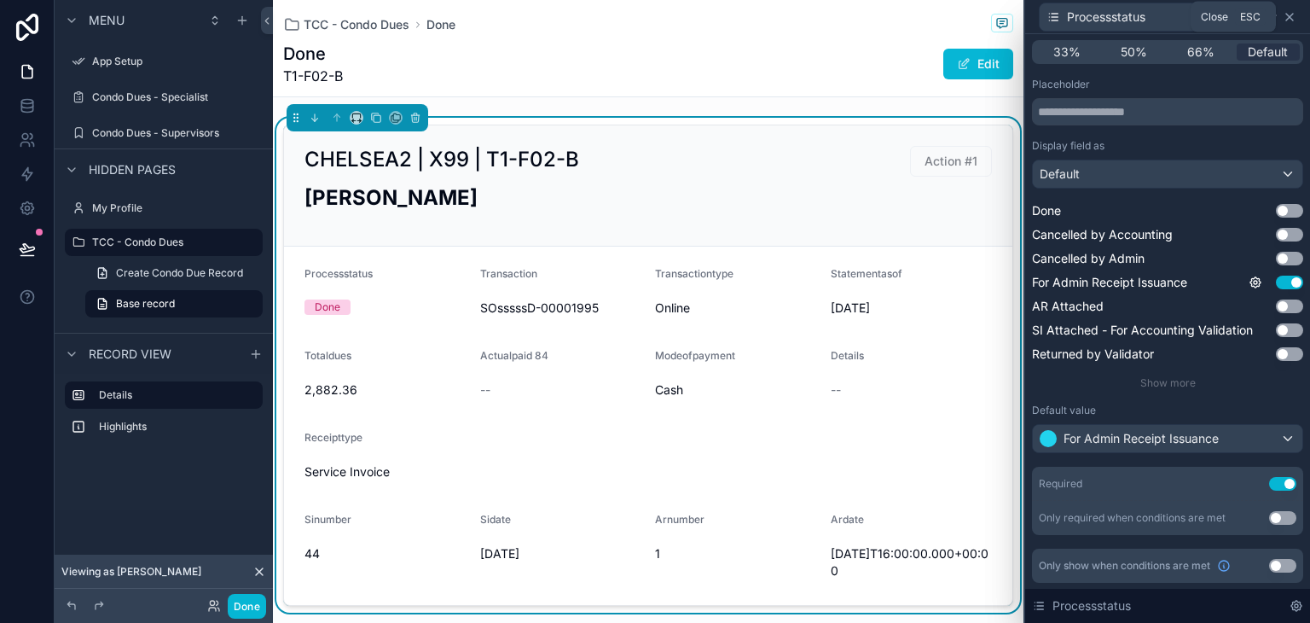
click at [1283, 18] on icon at bounding box center [1290, 17] width 14 height 14
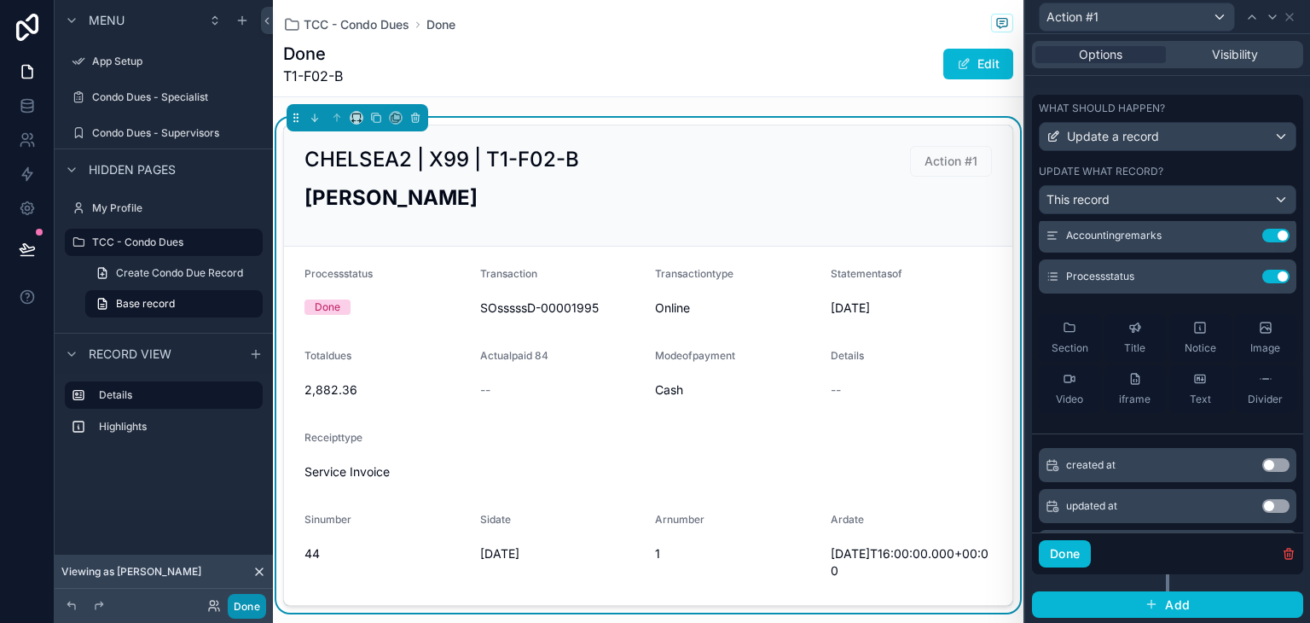
click at [249, 610] on button "Done" at bounding box center [247, 606] width 38 height 25
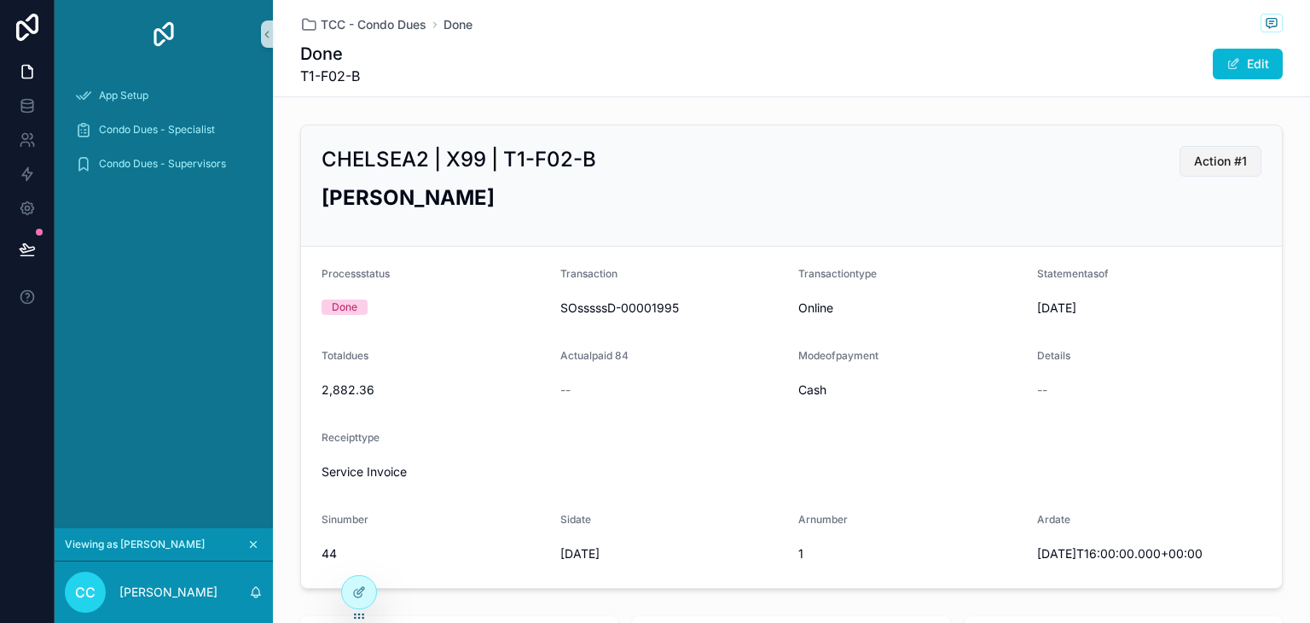
click at [1226, 165] on span "Action #1" at bounding box center [1220, 161] width 53 height 17
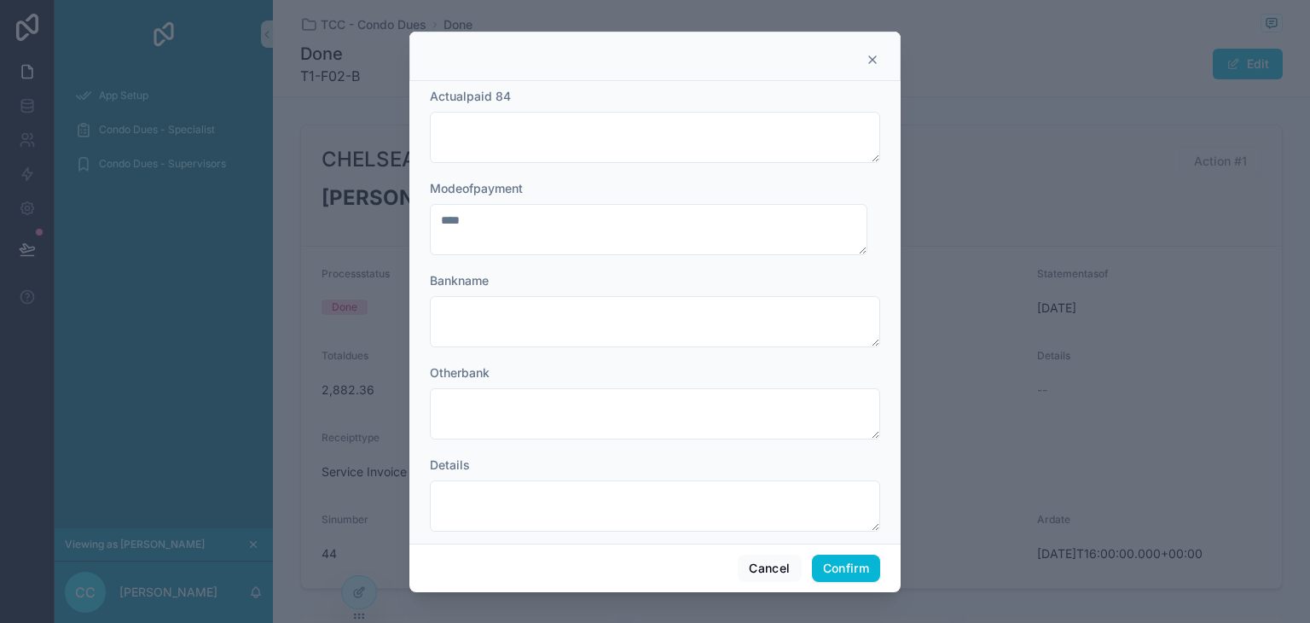
scroll to position [183, 0]
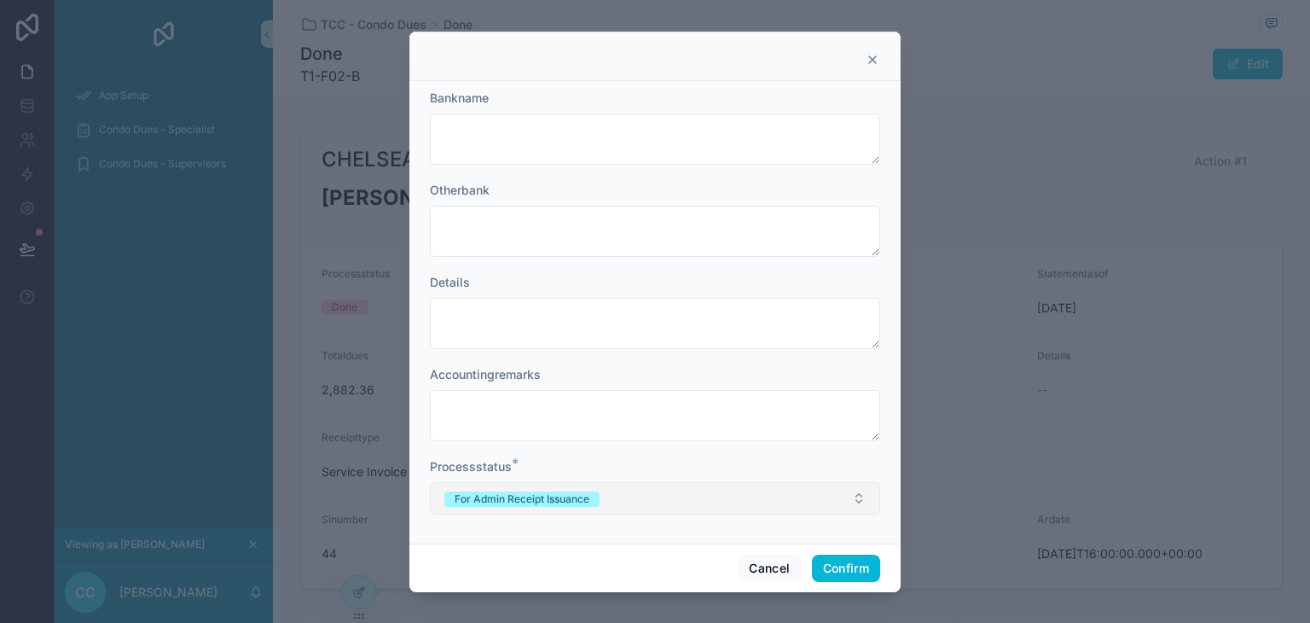
click at [743, 490] on button "For Admin Receipt Issuance" at bounding box center [655, 498] width 450 height 32
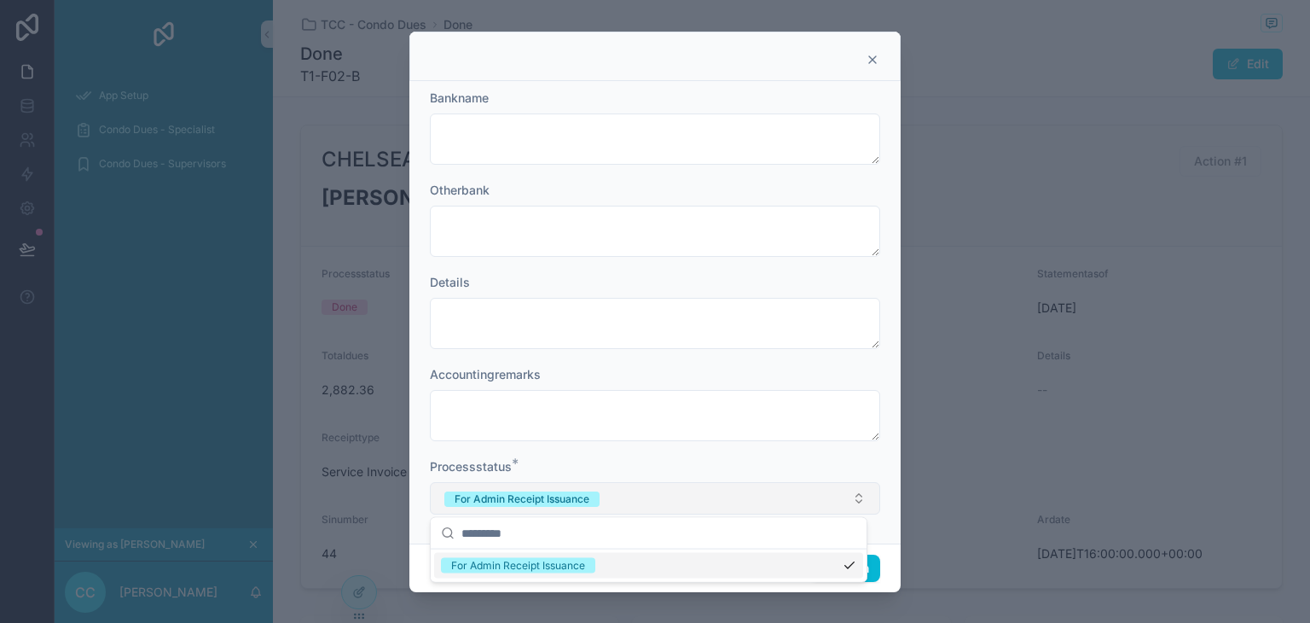
click at [743, 490] on button "For Admin Receipt Issuance" at bounding box center [655, 498] width 450 height 32
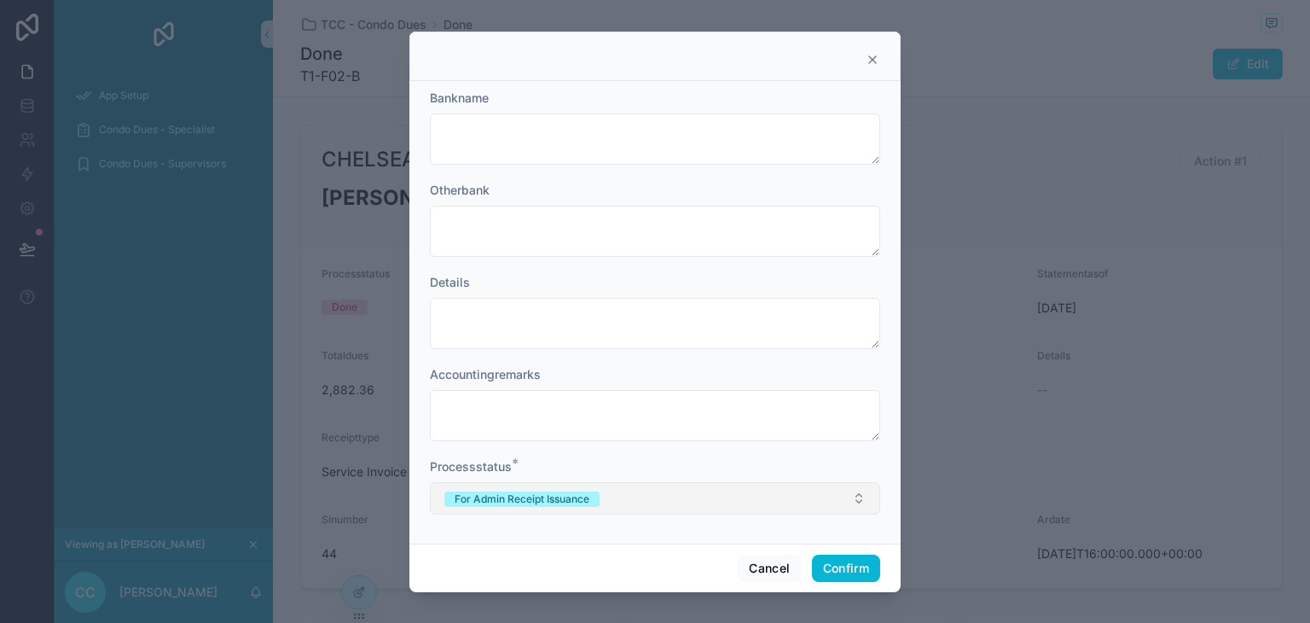
click at [808, 503] on button "For Admin Receipt Issuance" at bounding box center [655, 498] width 450 height 32
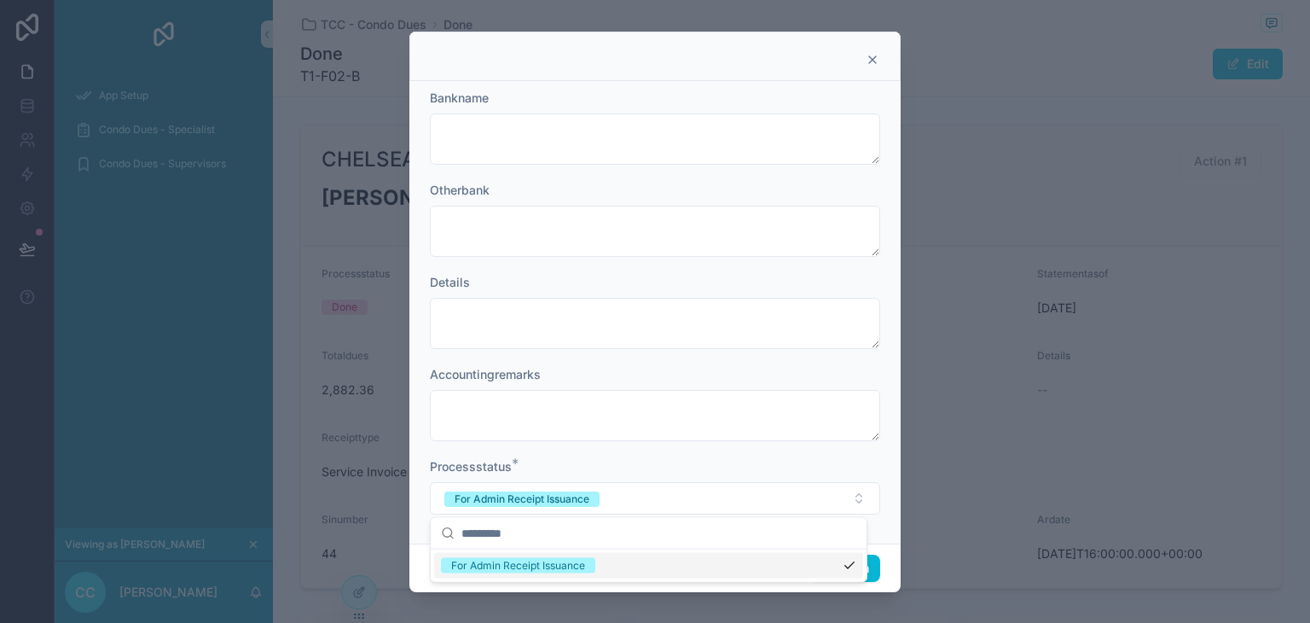
click at [798, 565] on div "For Admin Receipt Issuance" at bounding box center [648, 566] width 429 height 26
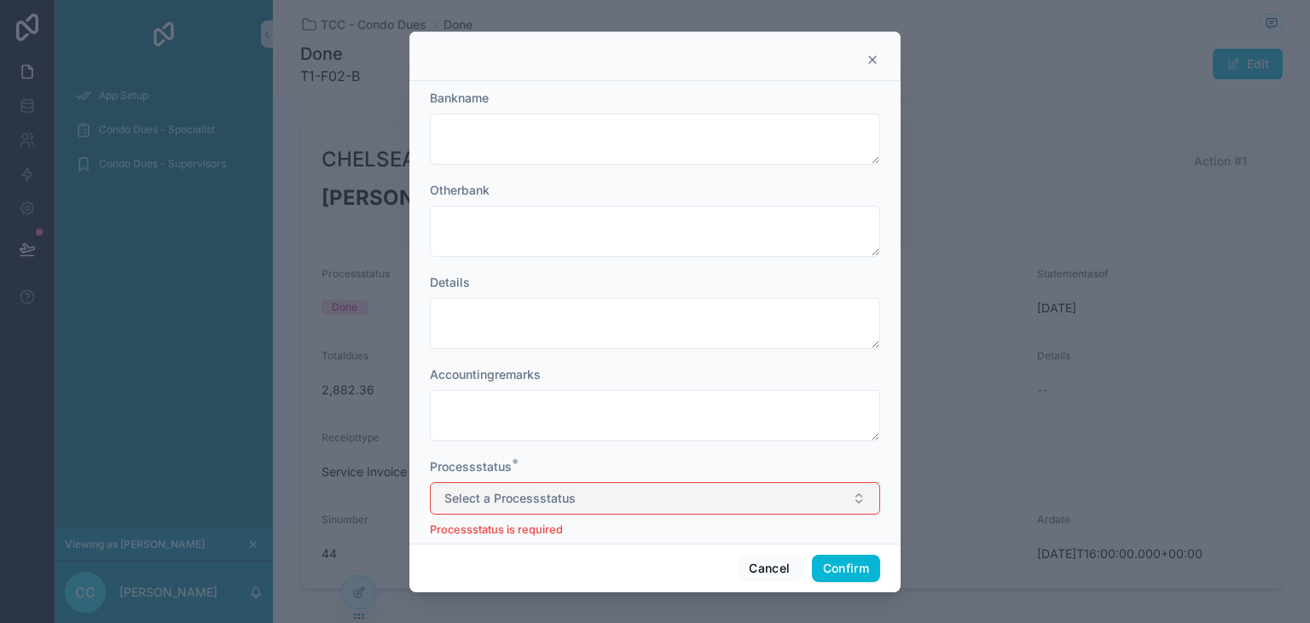
click at [782, 503] on button "Select a Processstatus" at bounding box center [655, 498] width 450 height 32
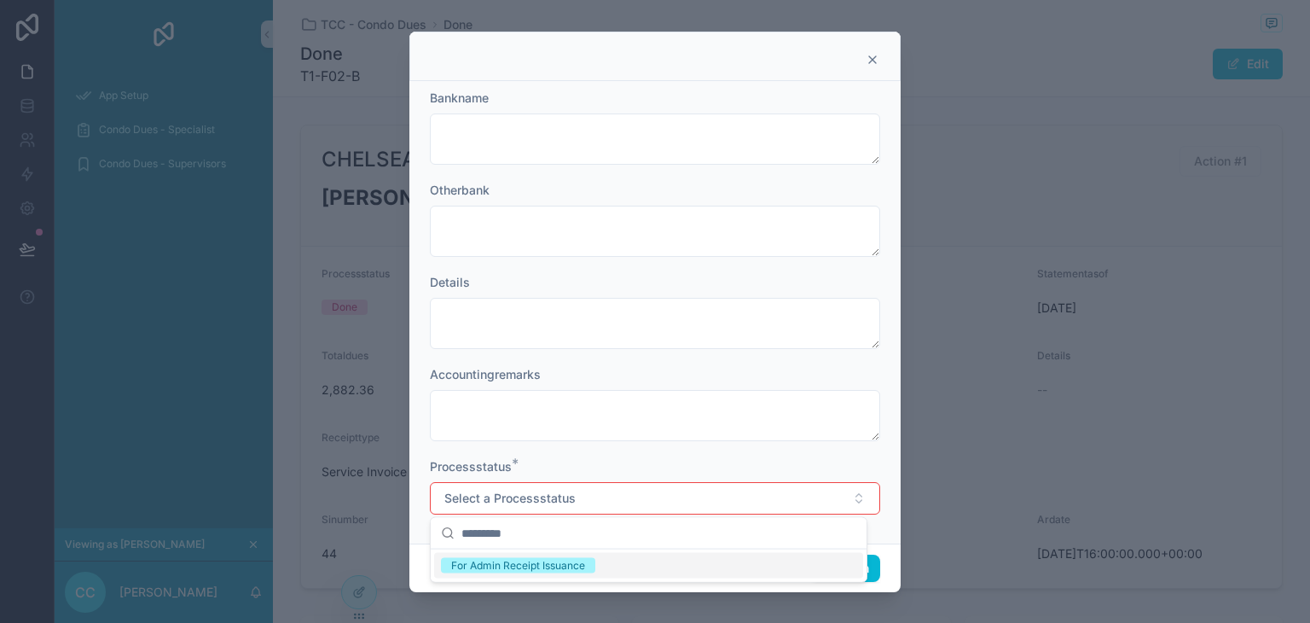
click at [738, 565] on div "For Admin Receipt Issuance" at bounding box center [648, 566] width 429 height 26
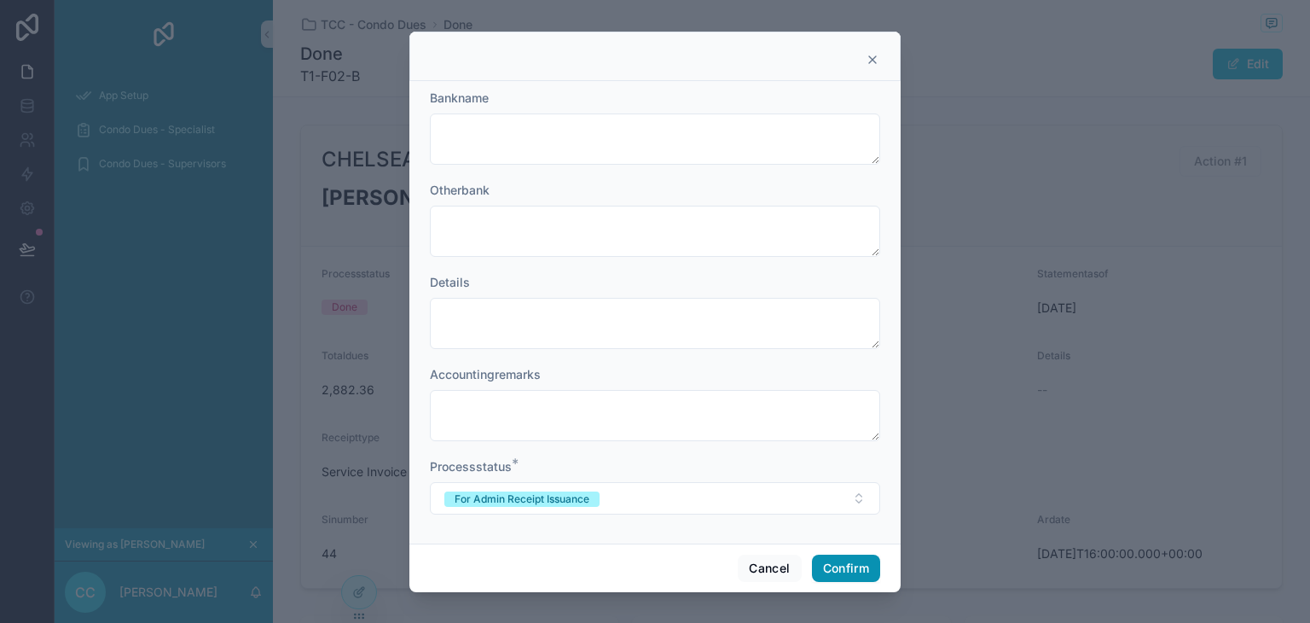
click at [818, 564] on button "Confirm" at bounding box center [846, 567] width 68 height 27
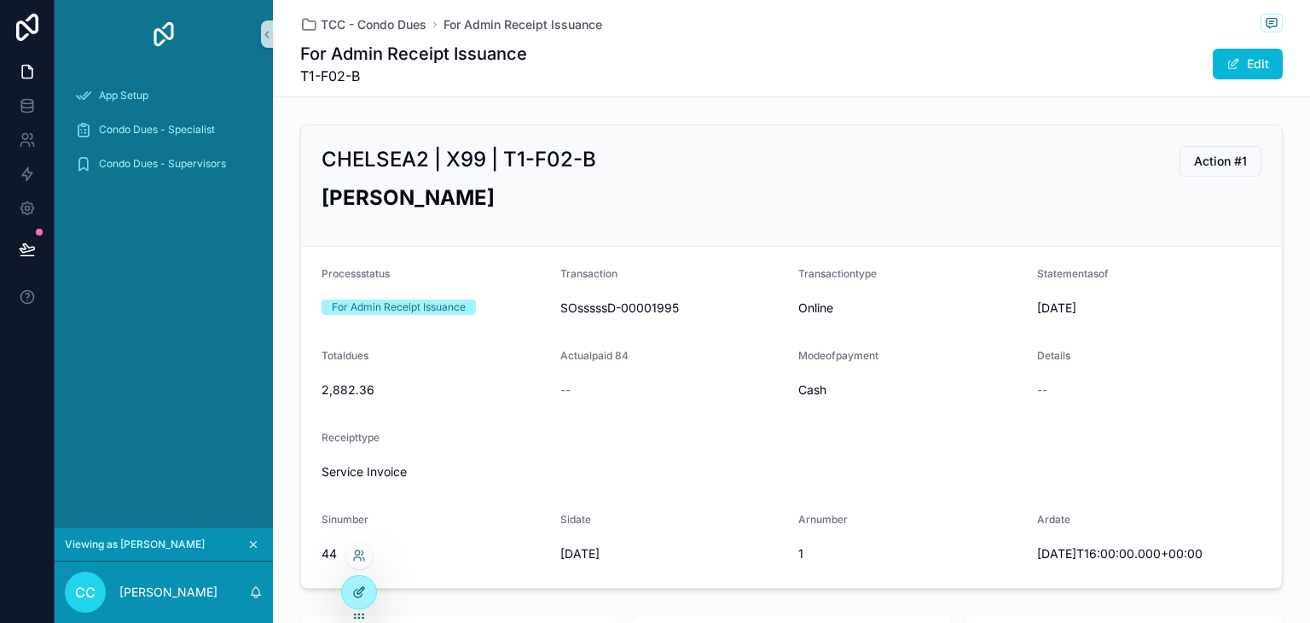
click at [345, 588] on div at bounding box center [359, 592] width 34 height 32
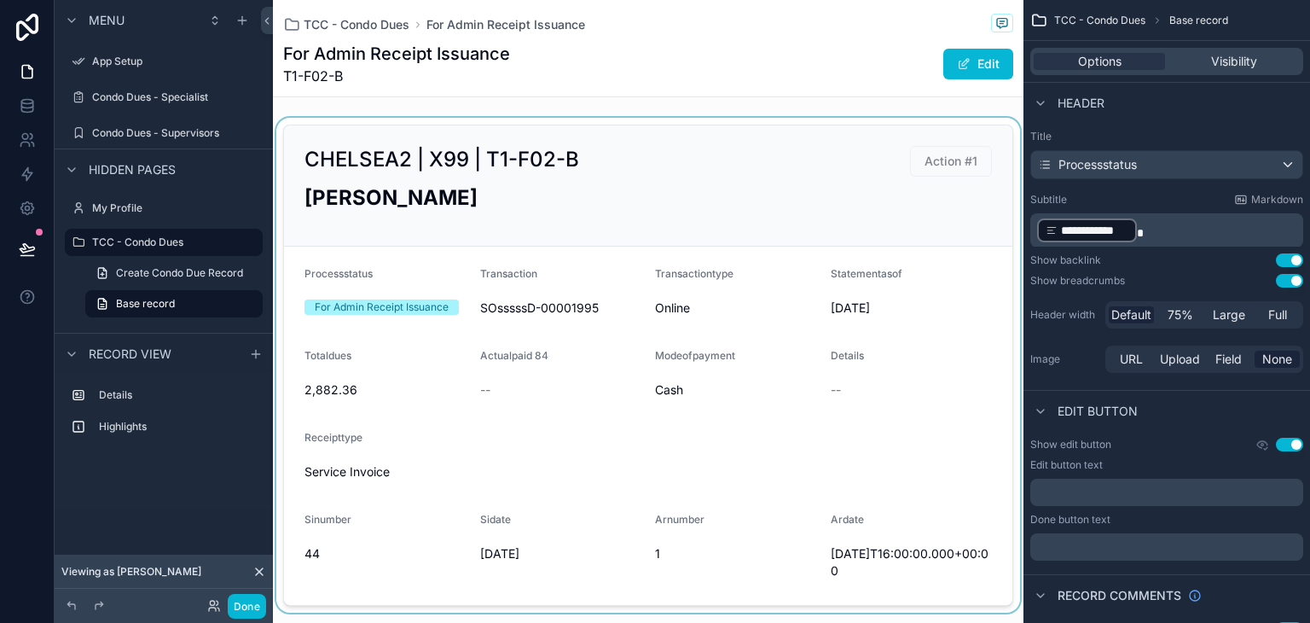
click at [928, 161] on div "scrollable content" at bounding box center [648, 365] width 751 height 495
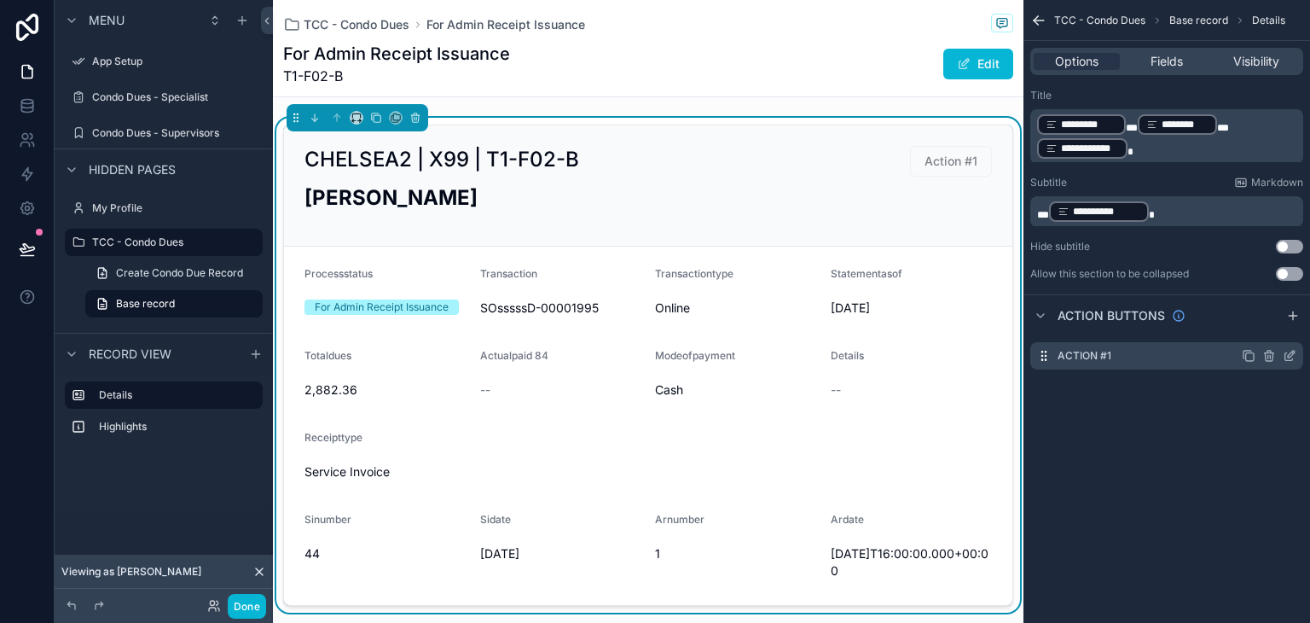
click at [1290, 351] on icon "scrollable content" at bounding box center [1290, 356] width 14 height 14
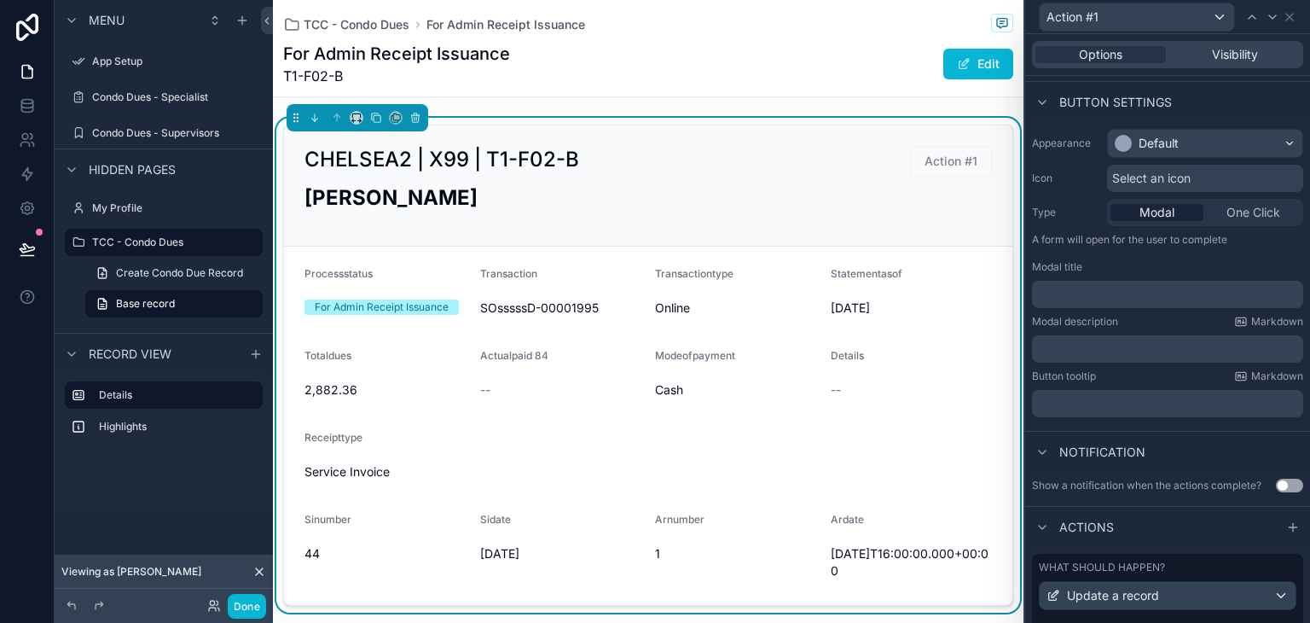
scroll to position [197, 0]
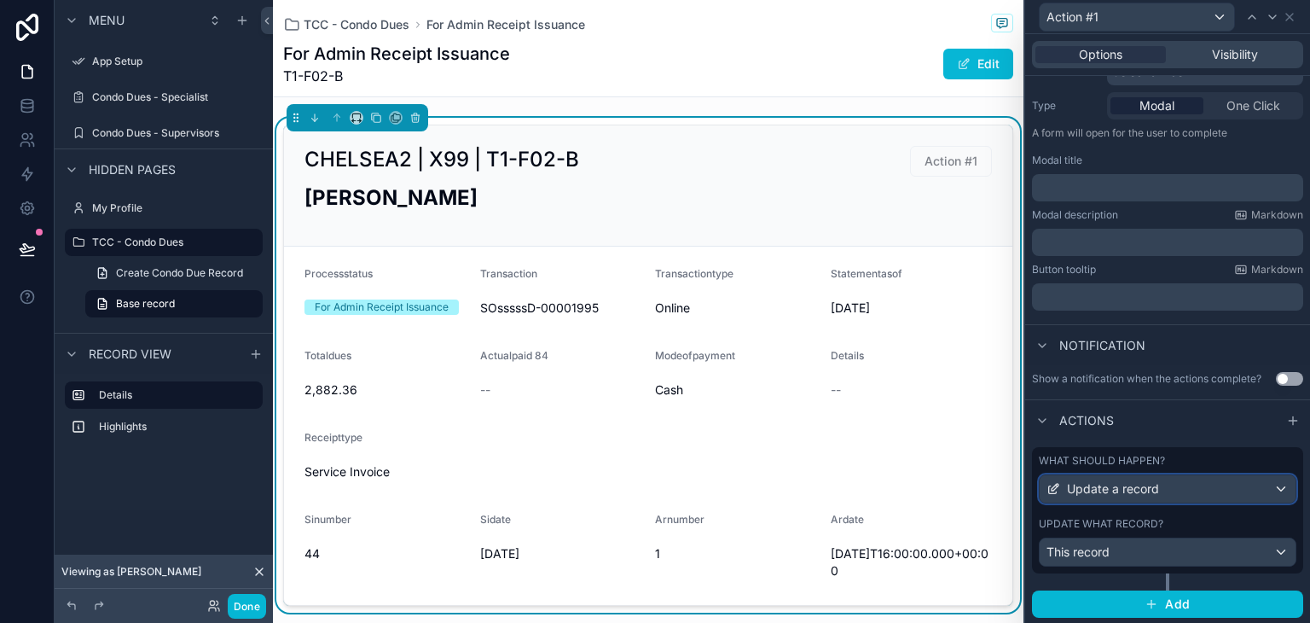
click at [1140, 490] on span "Update a record" at bounding box center [1113, 488] width 92 height 17
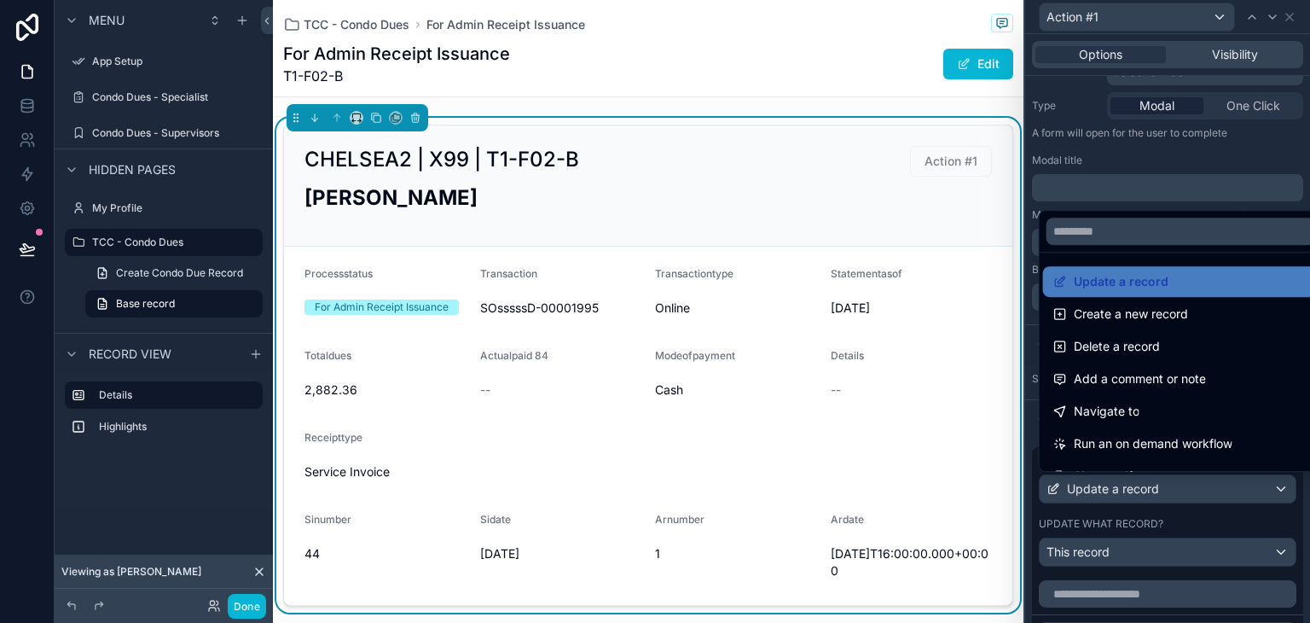
click at [1140, 490] on div at bounding box center [1167, 311] width 285 height 623
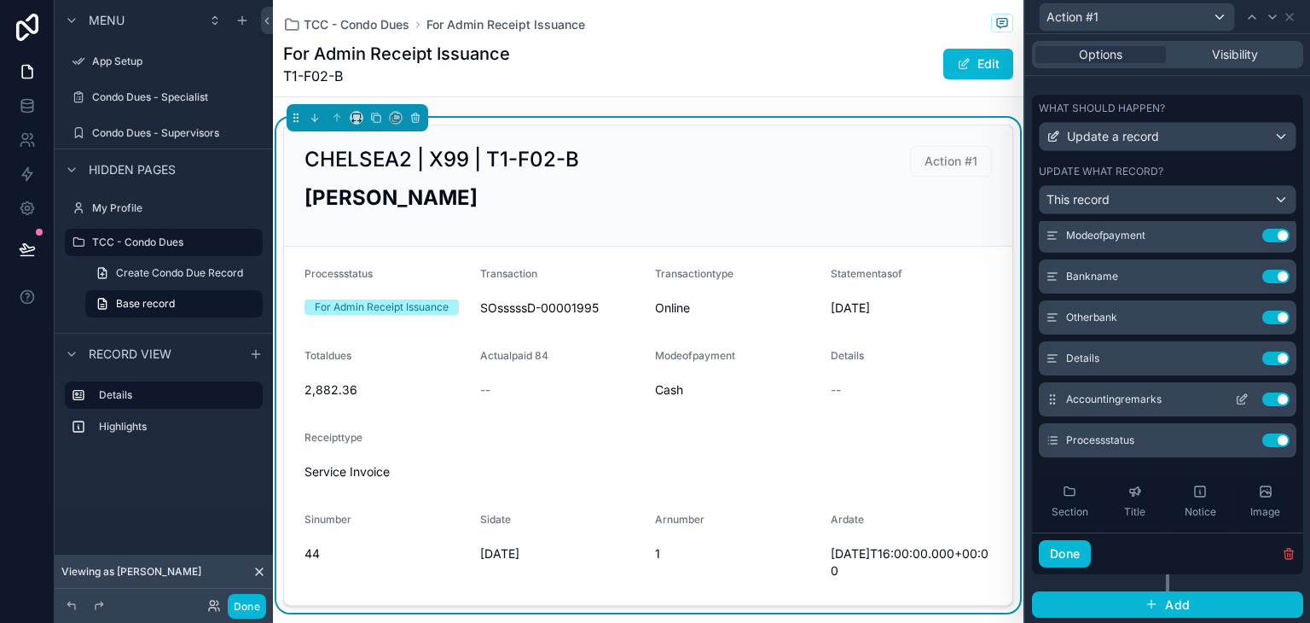
scroll to position [256, 0]
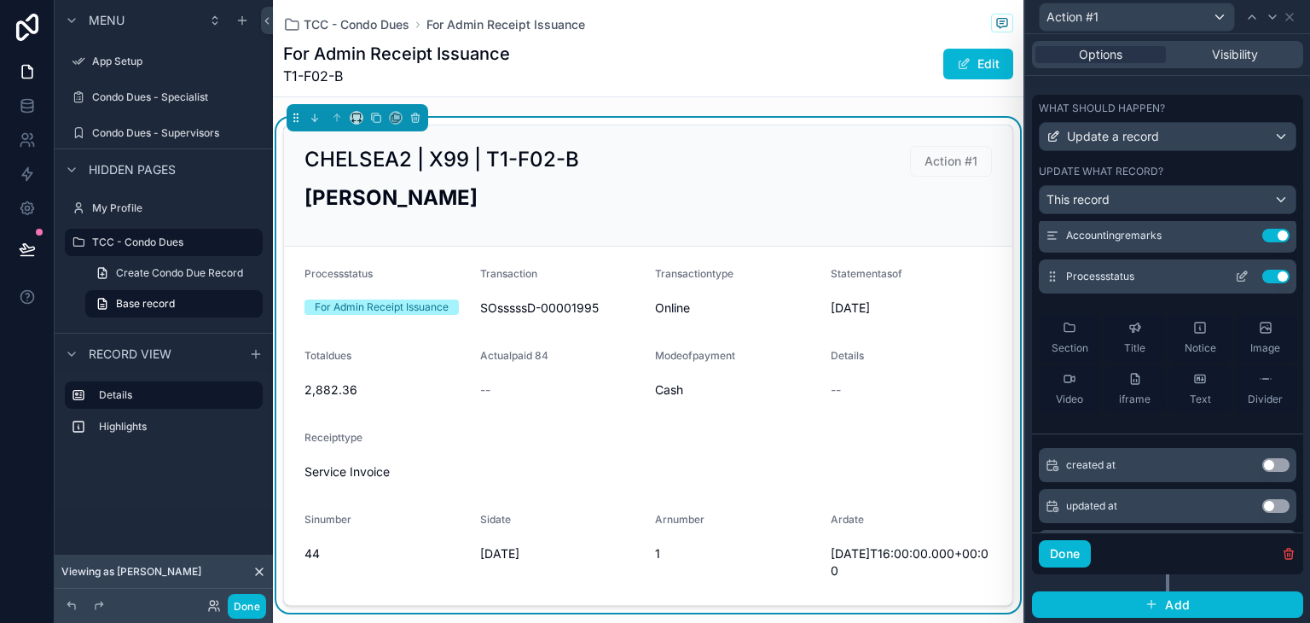
click at [1240, 275] on icon at bounding box center [1243, 274] width 7 height 7
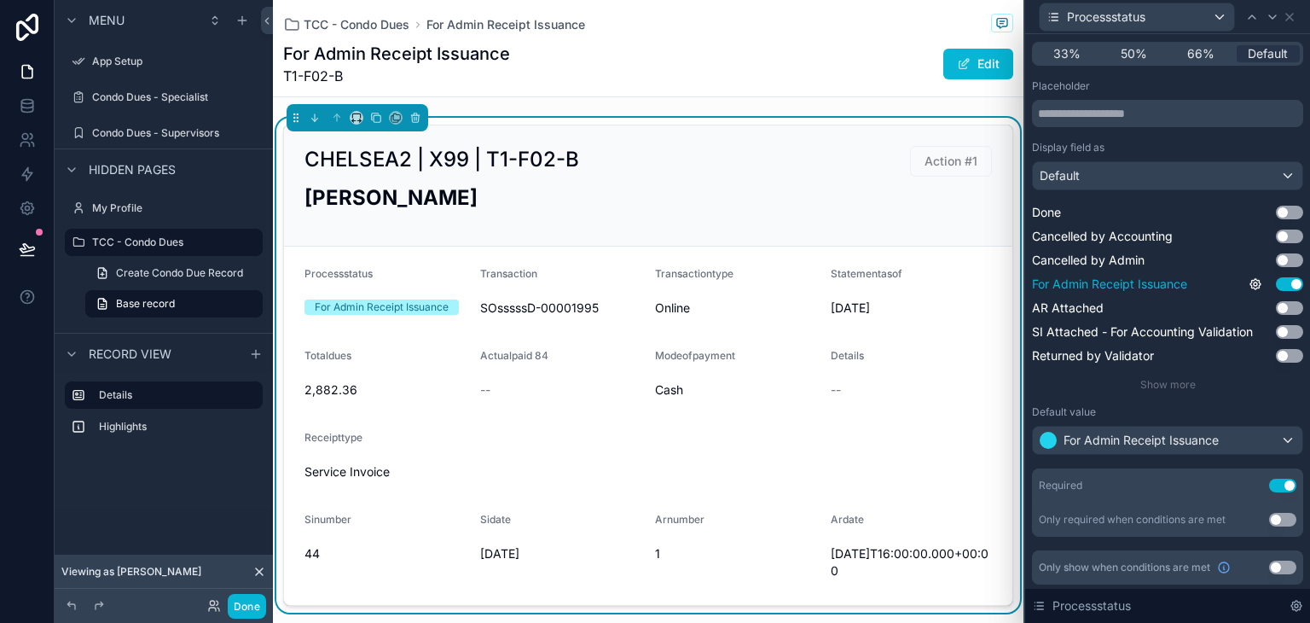
scroll to position [175, 0]
click at [1152, 382] on span "Show more" at bounding box center [1167, 382] width 55 height 13
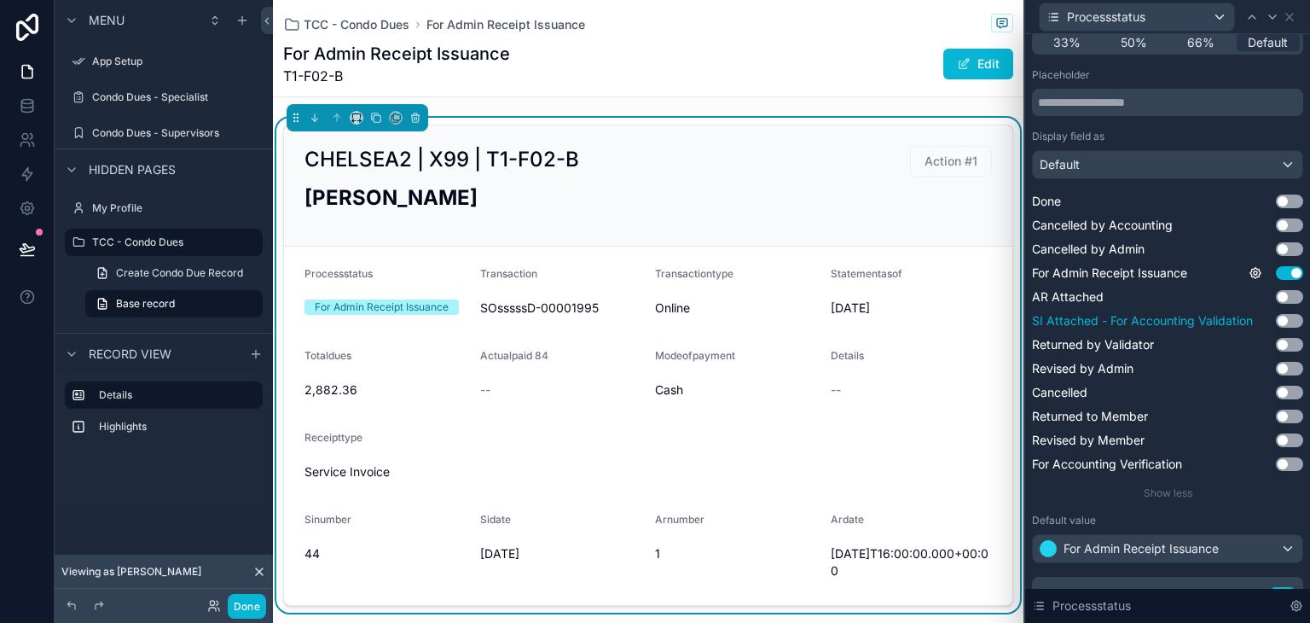
scroll to position [256, 0]
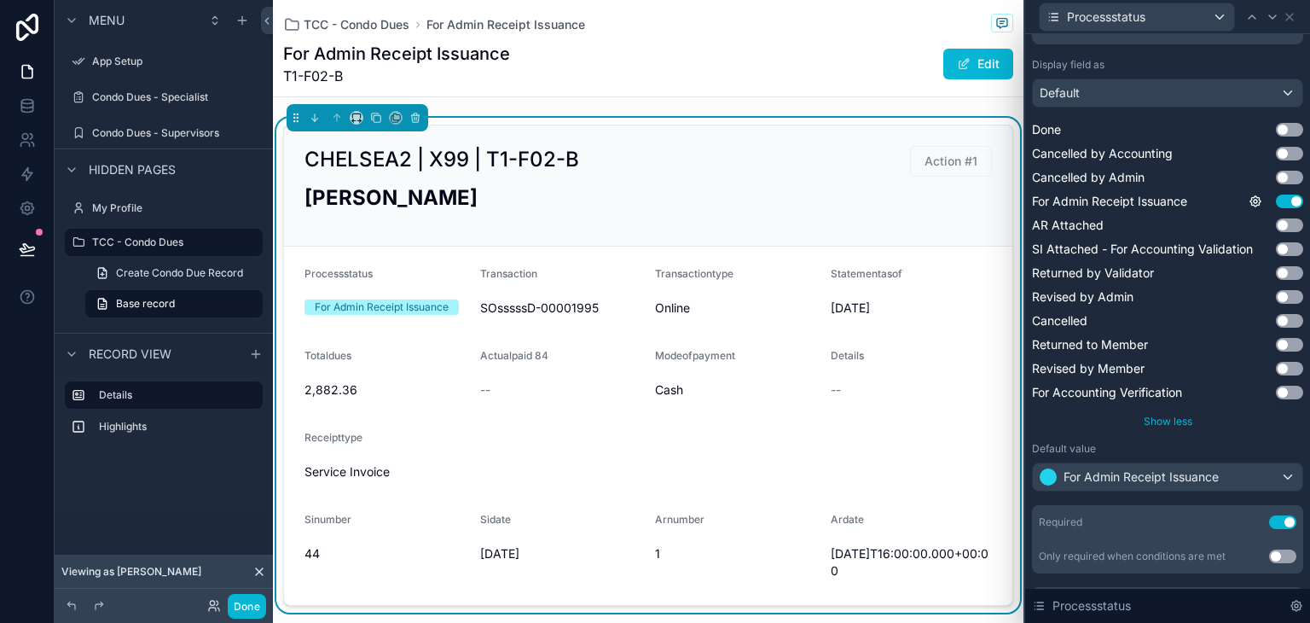
click at [1155, 423] on span "Show less" at bounding box center [1168, 421] width 49 height 13
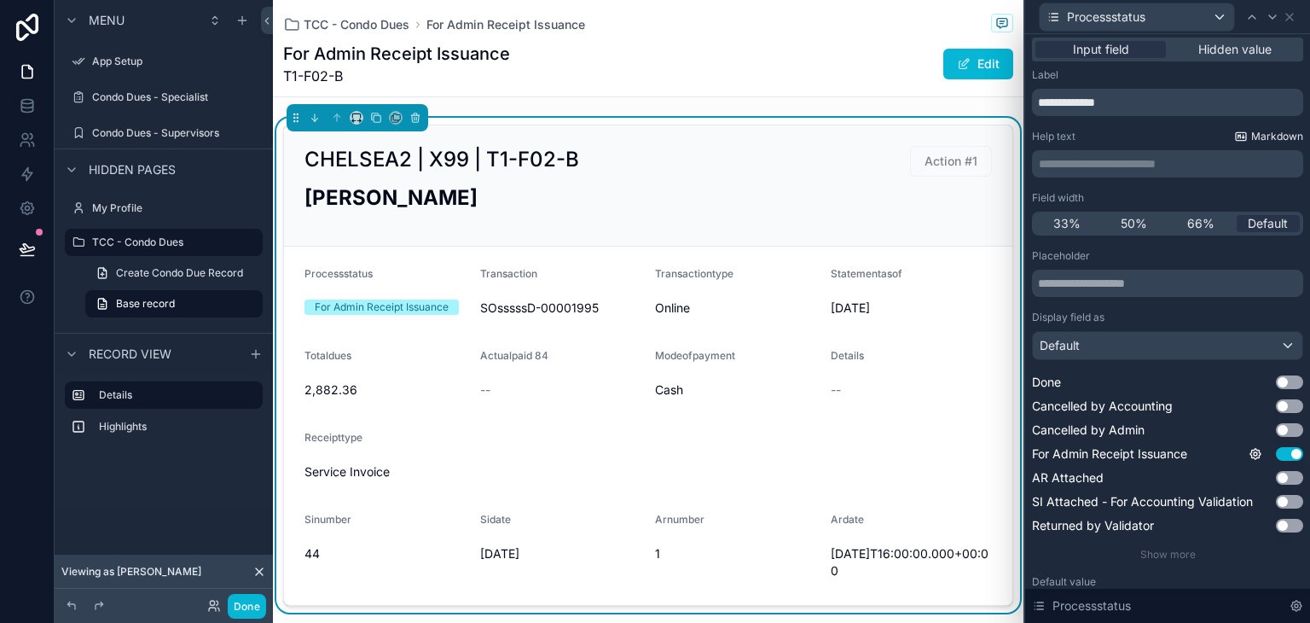
scroll to position [0, 0]
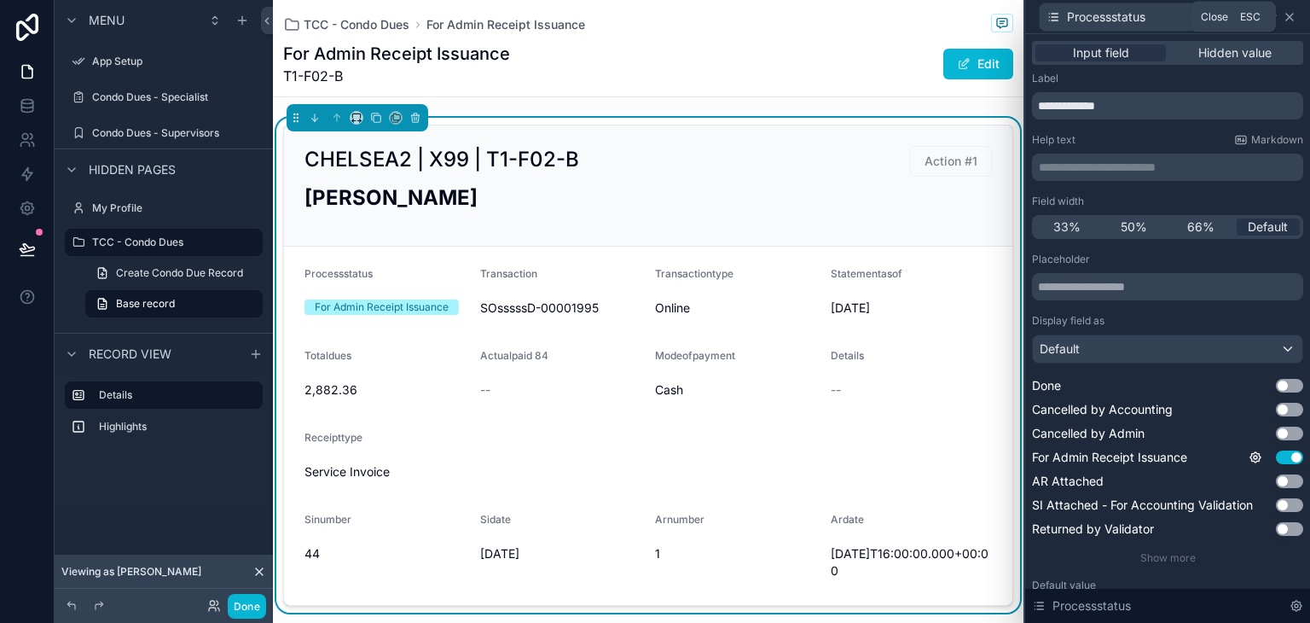
click at [1289, 20] on icon at bounding box center [1290, 17] width 14 height 14
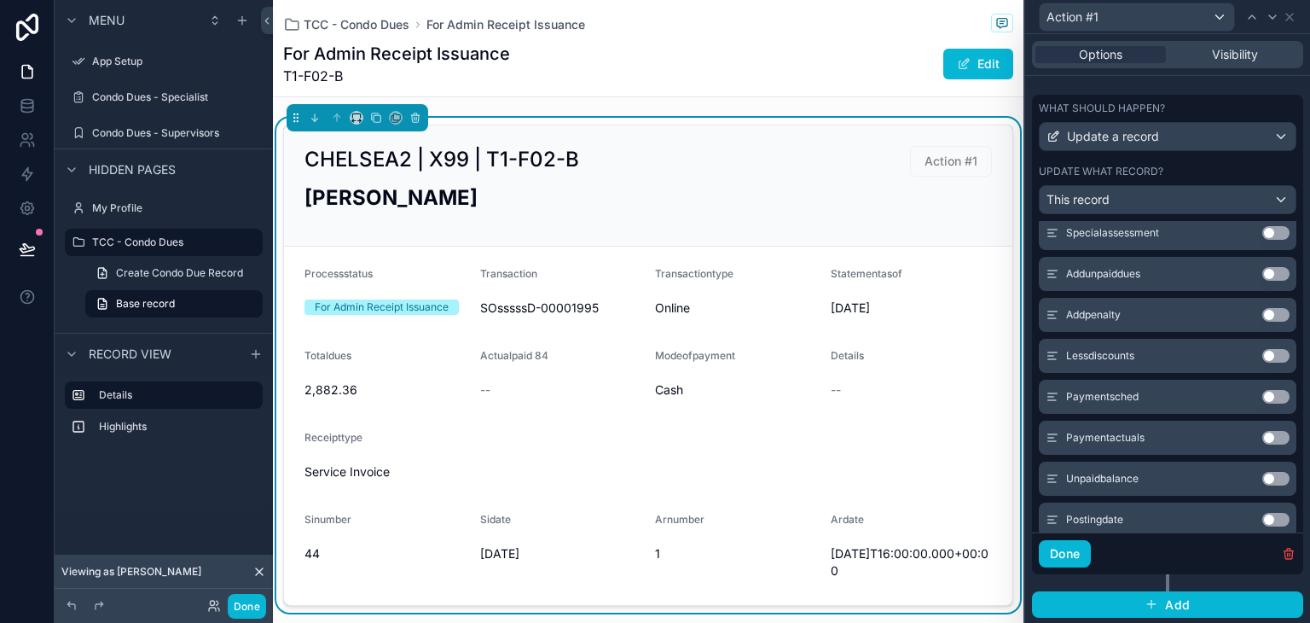
click at [969, 165] on span "Action #1" at bounding box center [951, 161] width 82 height 14
click at [1286, 18] on icon at bounding box center [1290, 17] width 14 height 14
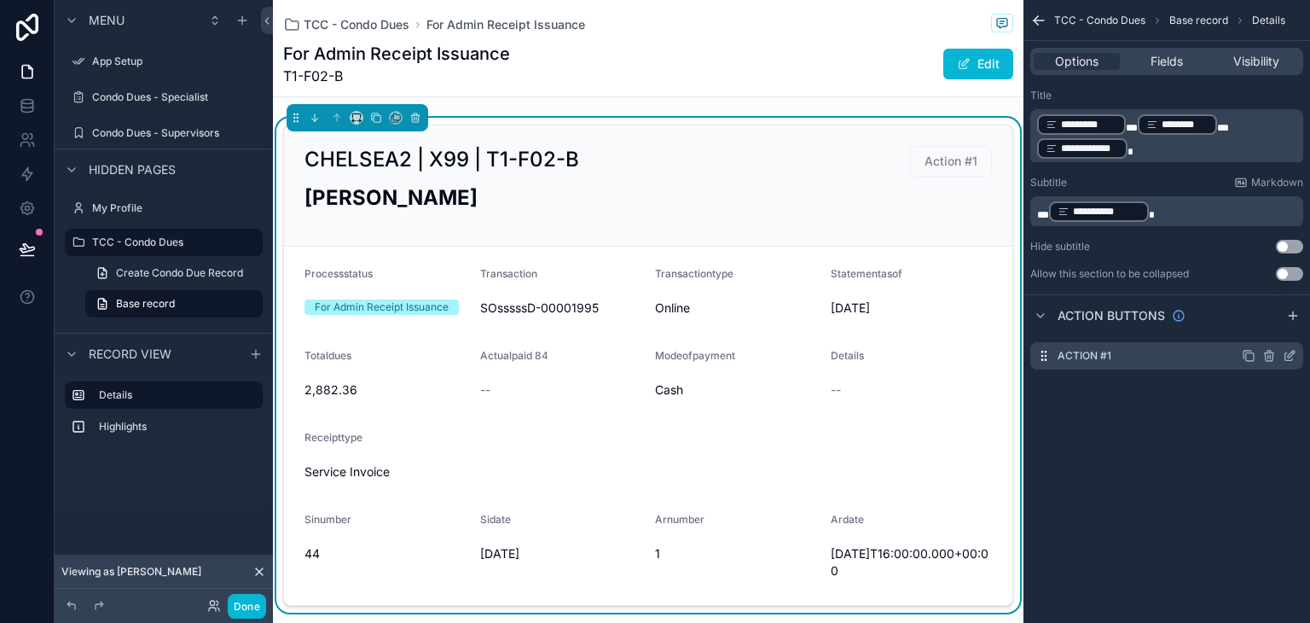
click at [1288, 356] on icon "scrollable content" at bounding box center [1291, 354] width 7 height 7
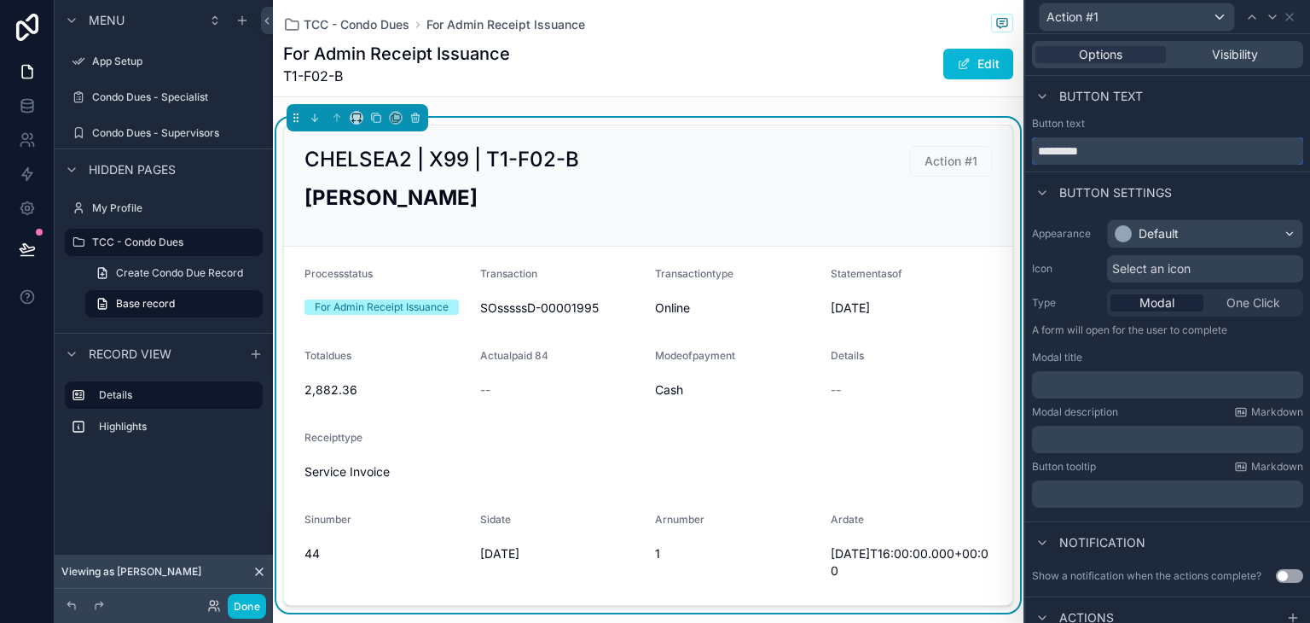
click at [1094, 158] on input "*********" at bounding box center [1167, 150] width 271 height 27
type input "**********"
click at [1292, 18] on icon at bounding box center [1290, 17] width 14 height 14
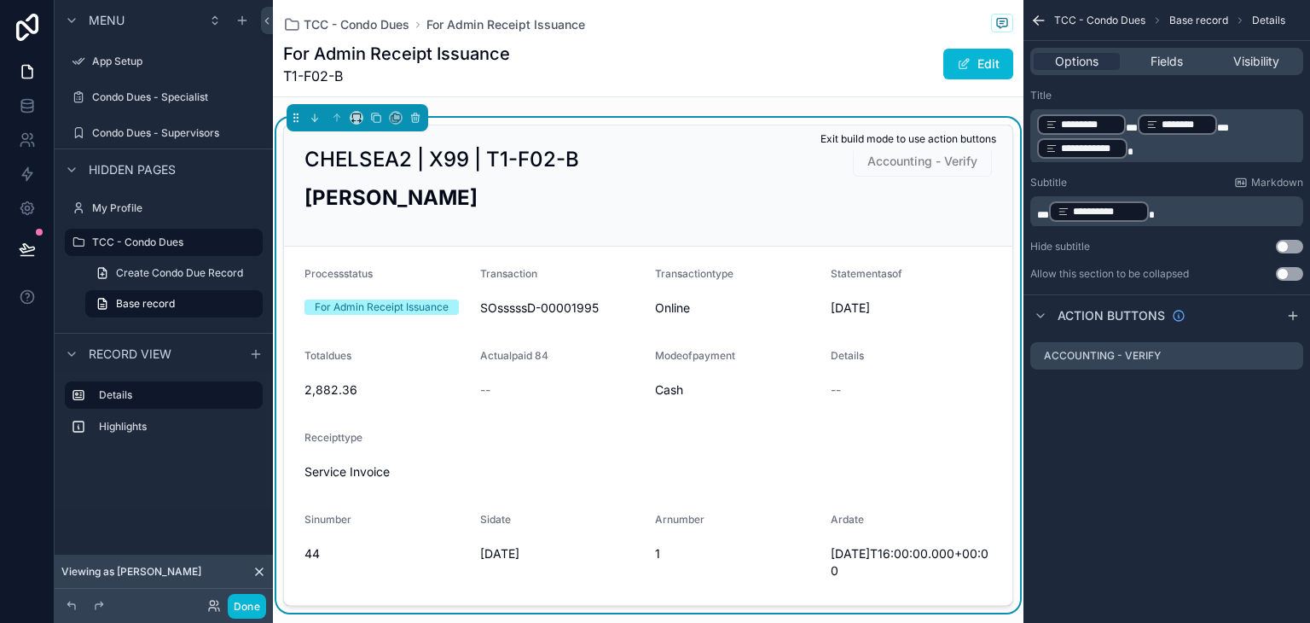
click at [899, 159] on span "Accounting - Verify" at bounding box center [922, 161] width 139 height 14
click at [1290, 358] on icon "scrollable content" at bounding box center [1290, 356] width 14 height 14
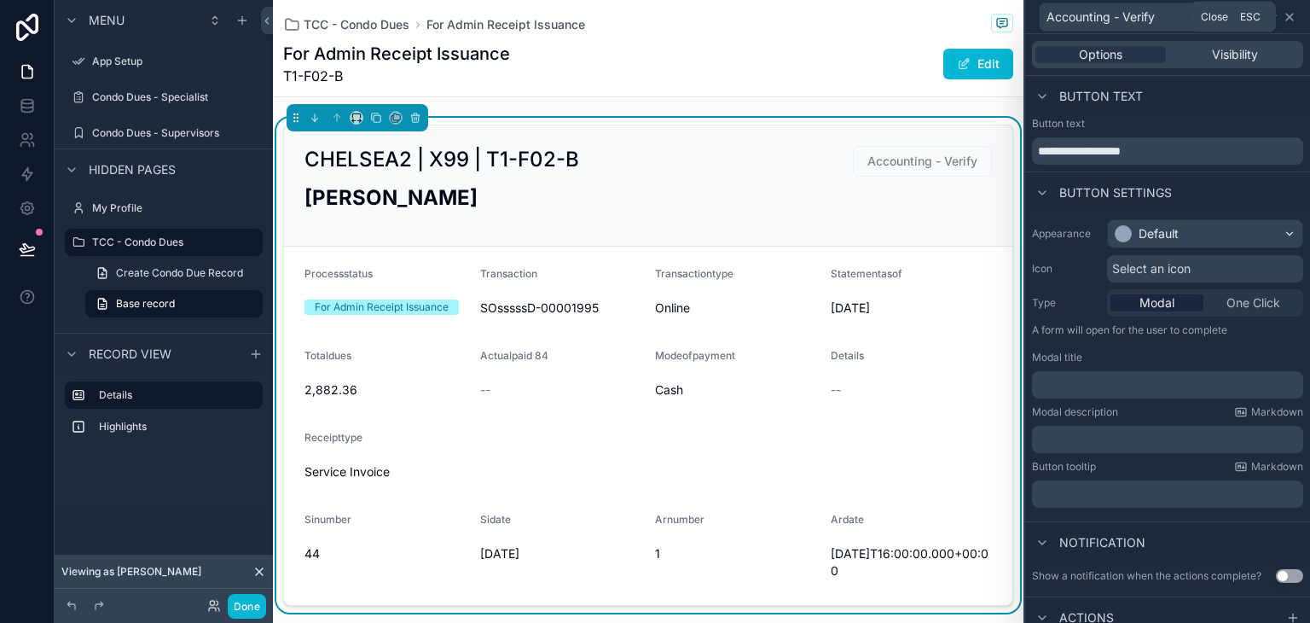
click at [1288, 23] on icon at bounding box center [1290, 17] width 14 height 14
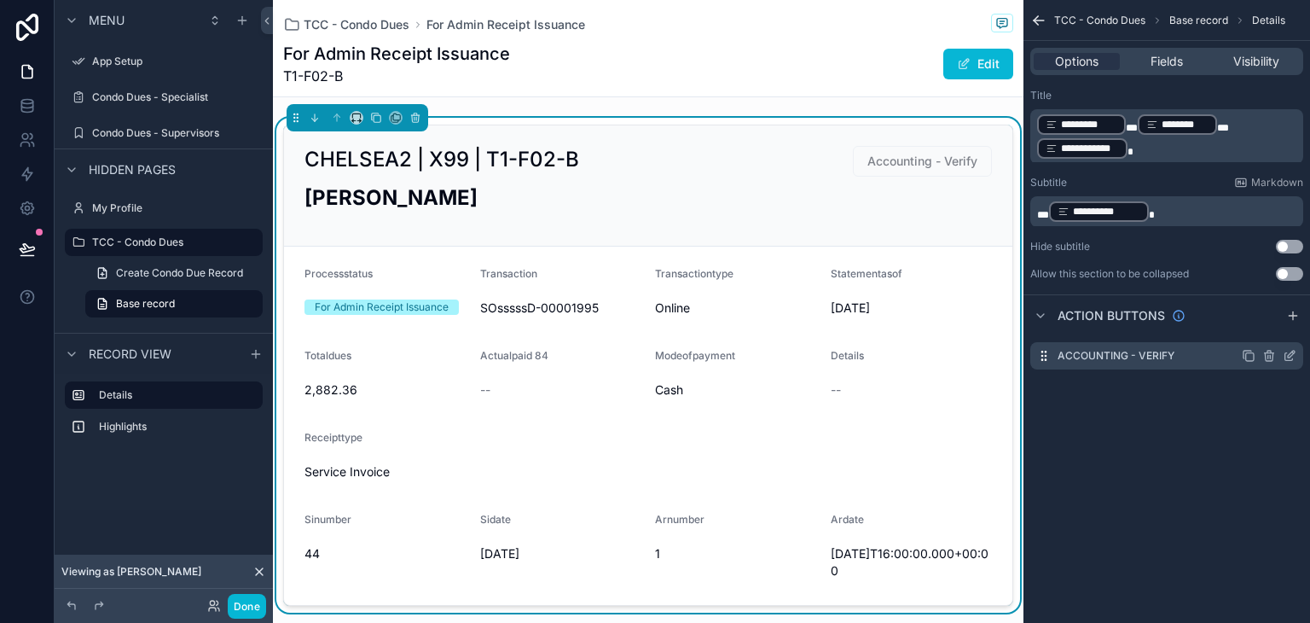
click at [1290, 357] on icon "scrollable content" at bounding box center [1291, 354] width 7 height 7
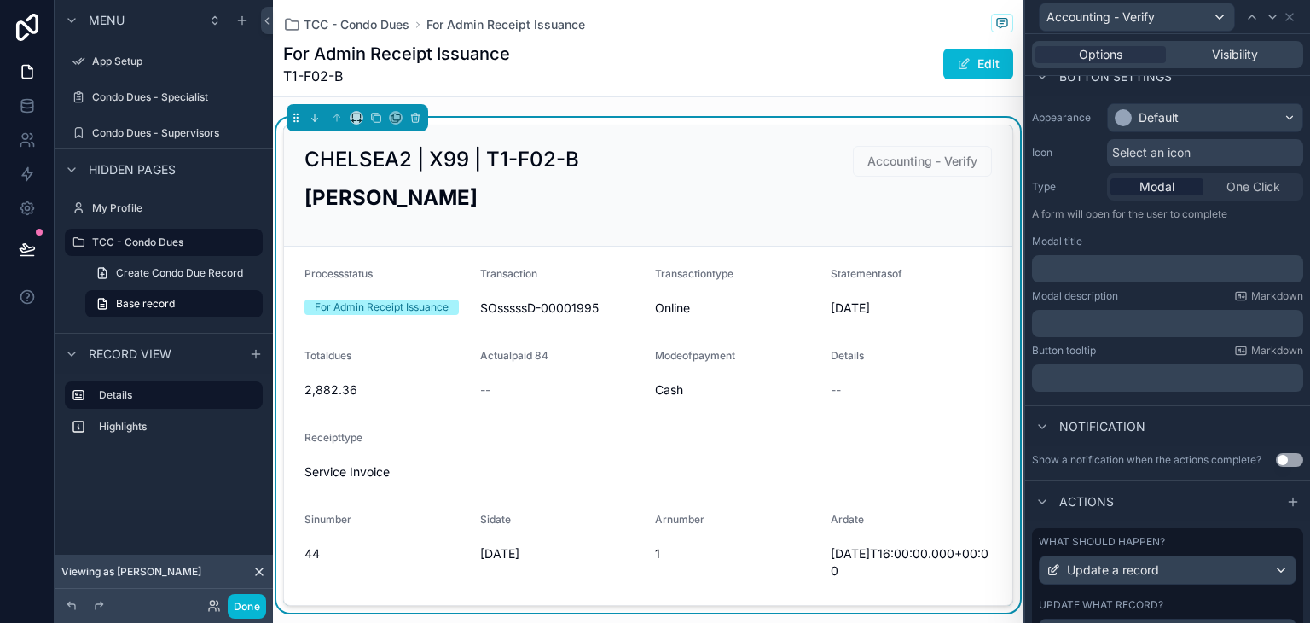
scroll to position [197, 0]
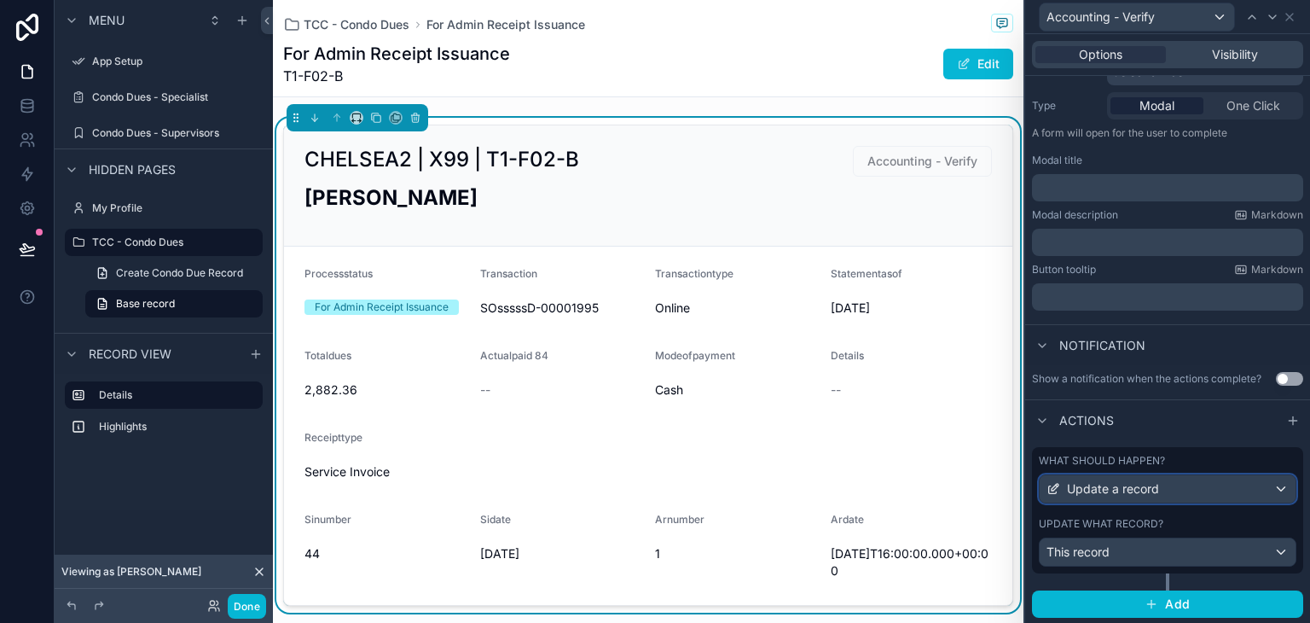
click at [1223, 492] on div "Update a record" at bounding box center [1168, 488] width 256 height 27
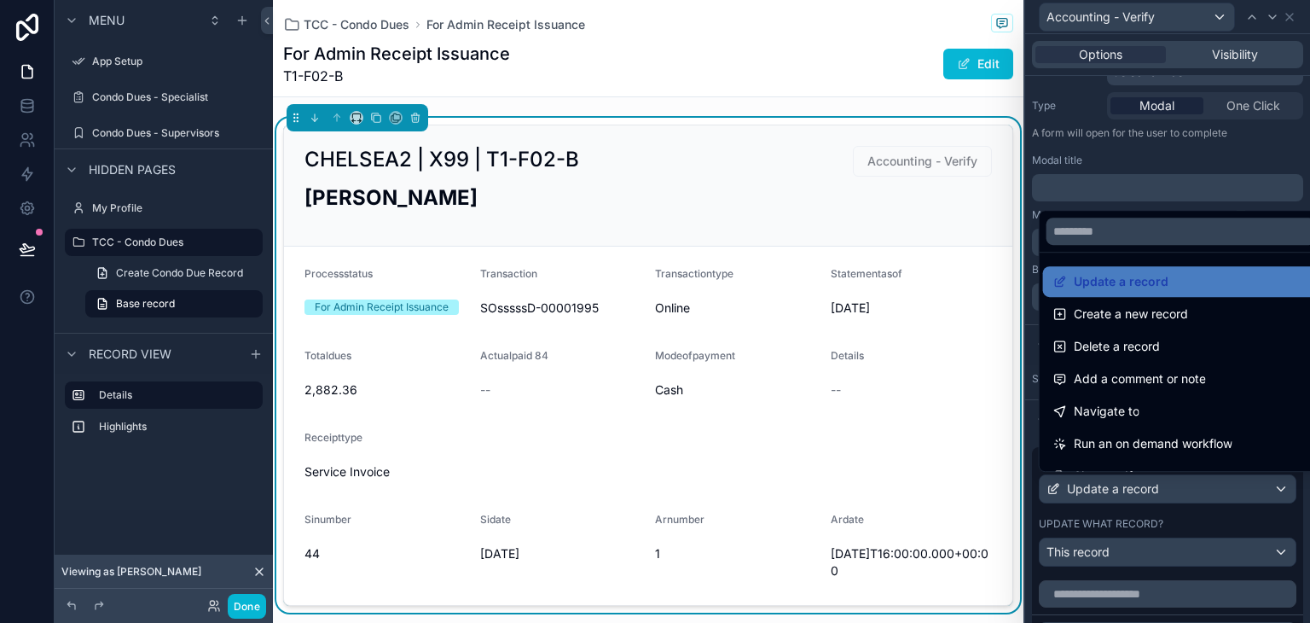
click at [1223, 492] on div at bounding box center [1167, 311] width 285 height 623
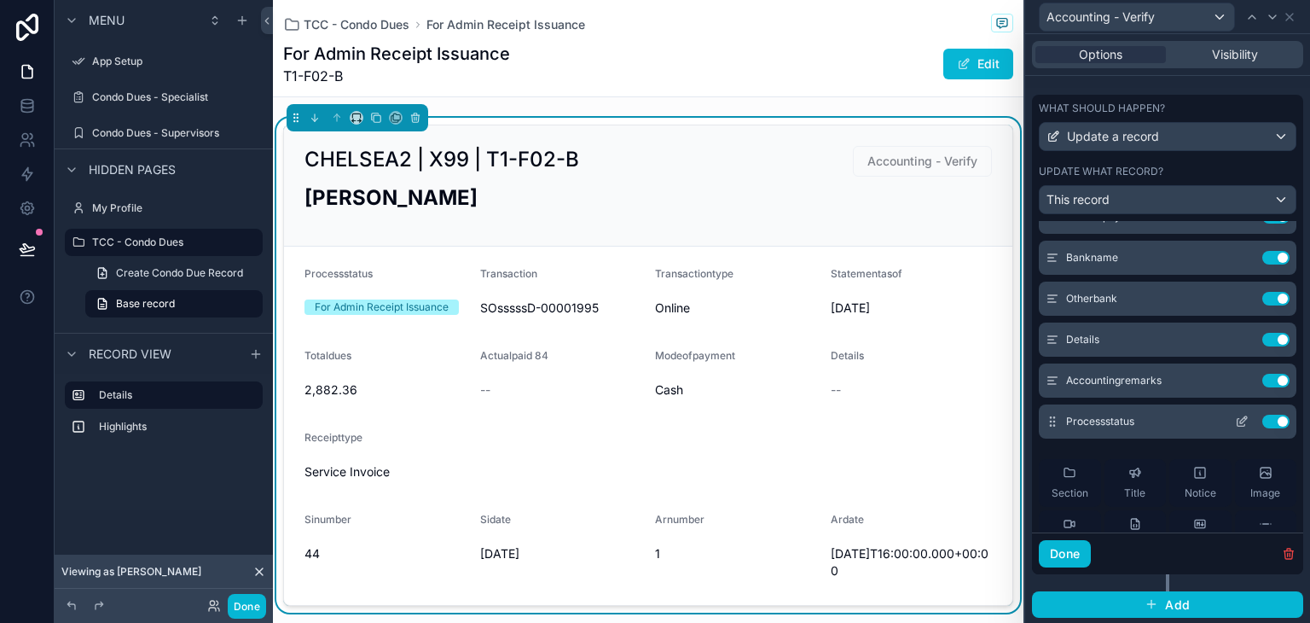
scroll to position [85, 0]
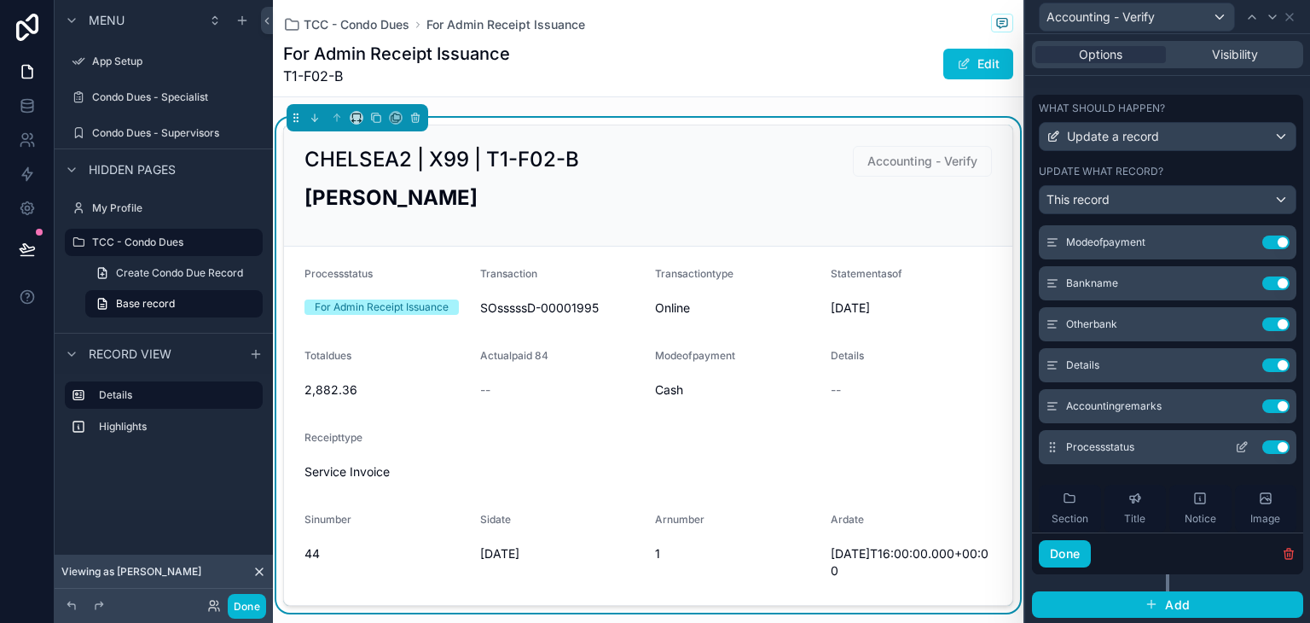
click at [1235, 445] on icon at bounding box center [1242, 447] width 14 height 14
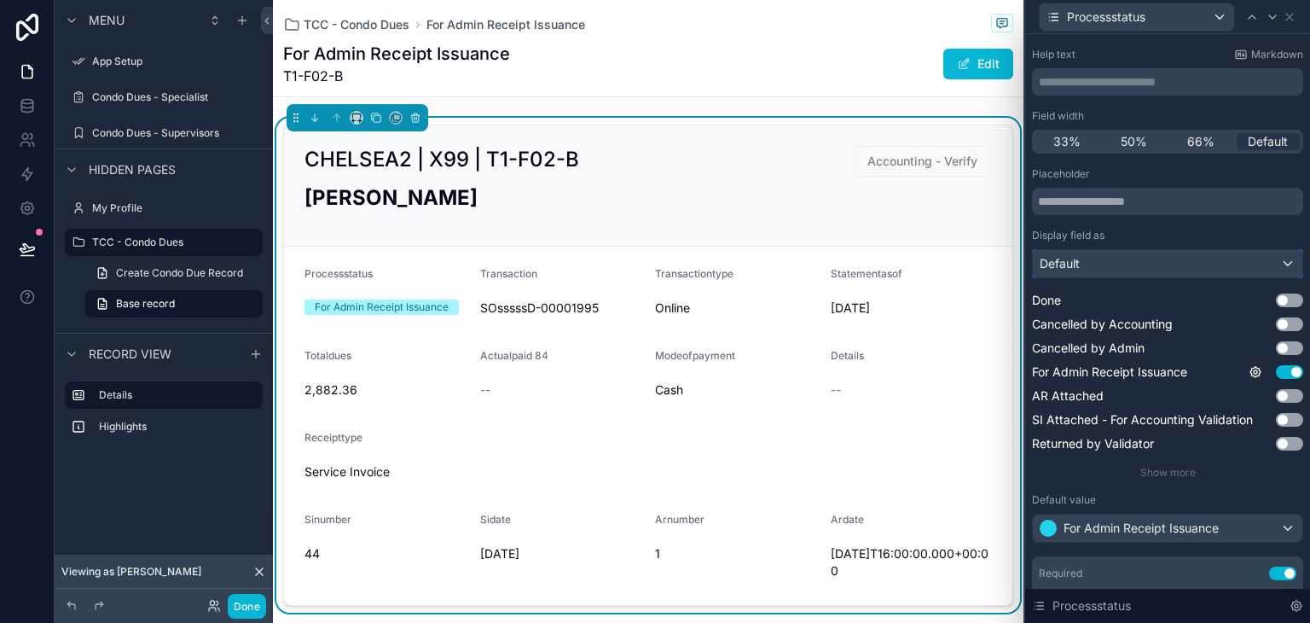
click at [1168, 274] on div "Default" at bounding box center [1168, 263] width 270 height 27
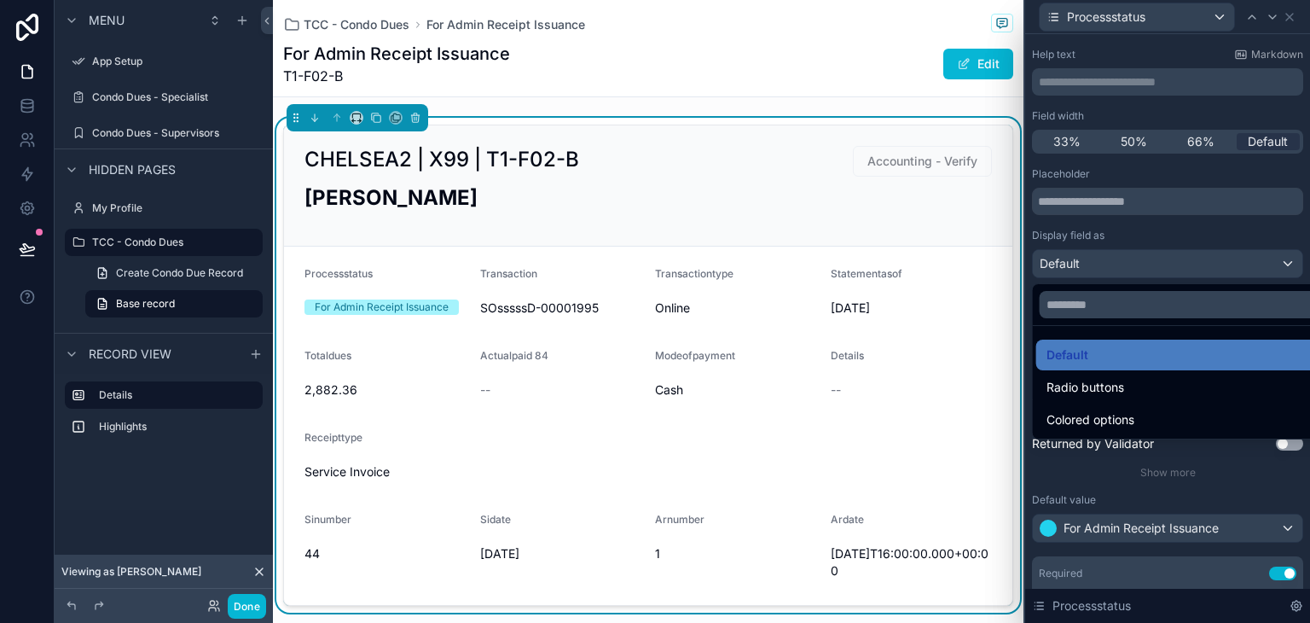
click at [1168, 274] on div at bounding box center [1167, 311] width 285 height 623
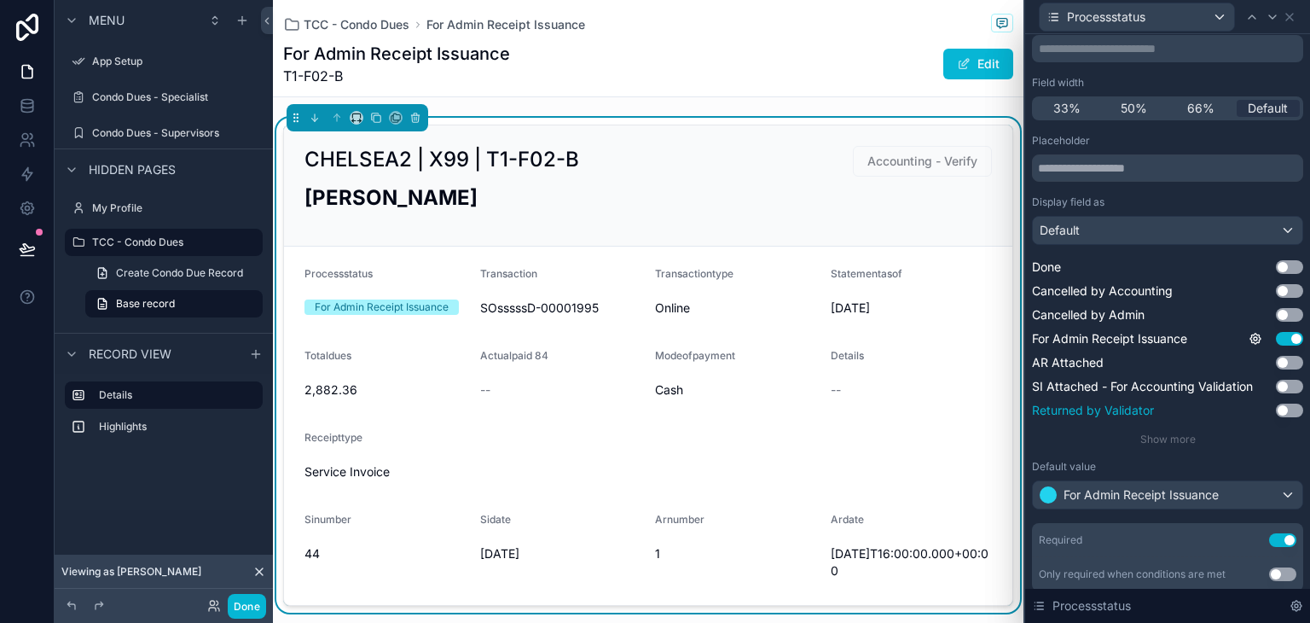
scroll to position [90, 0]
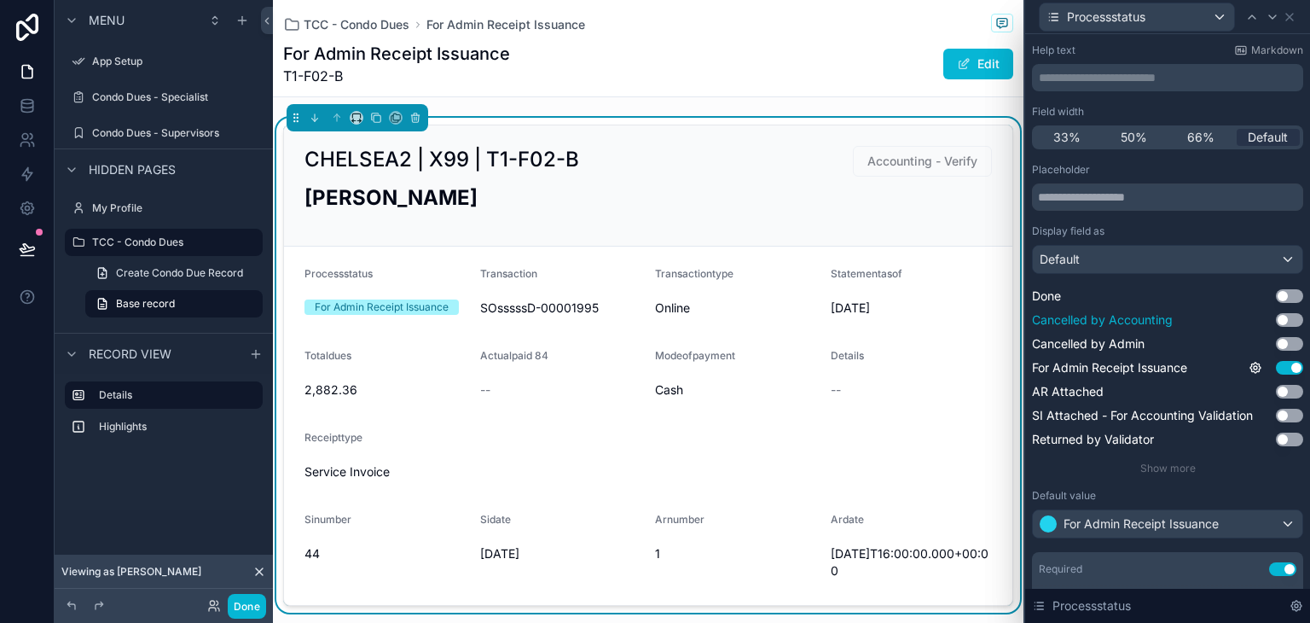
click at [1276, 320] on button "Use setting" at bounding box center [1289, 320] width 27 height 14
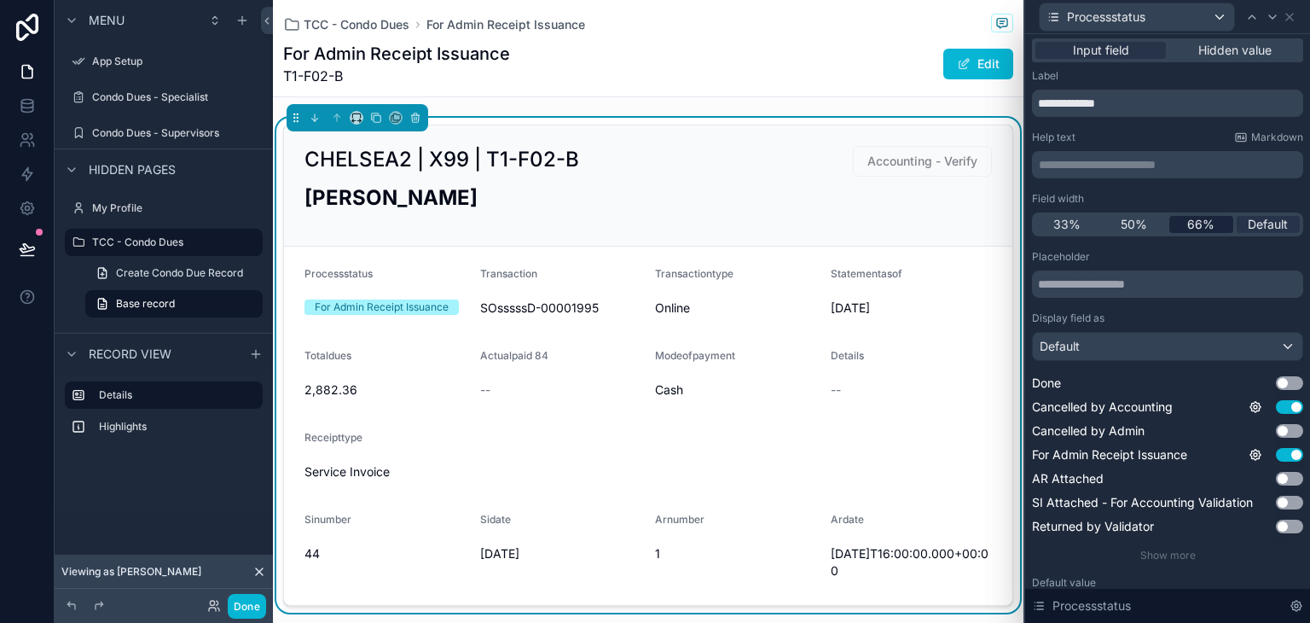
scroll to position [0, 0]
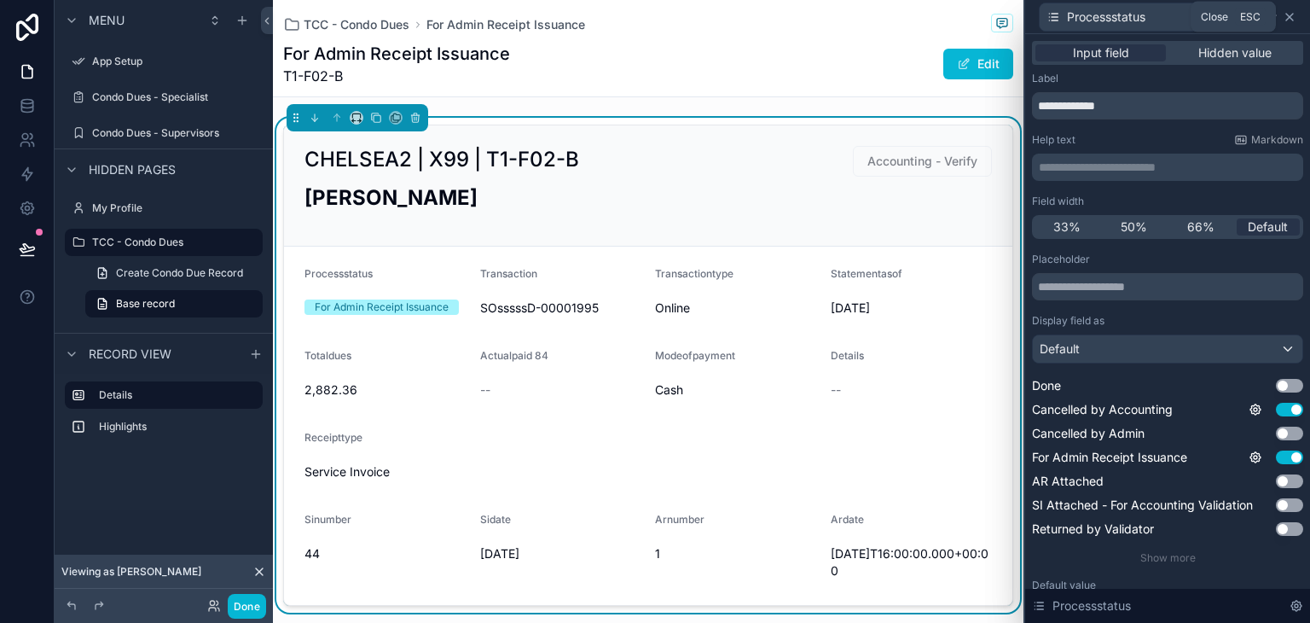
click at [1286, 20] on icon at bounding box center [1289, 17] width 7 height 7
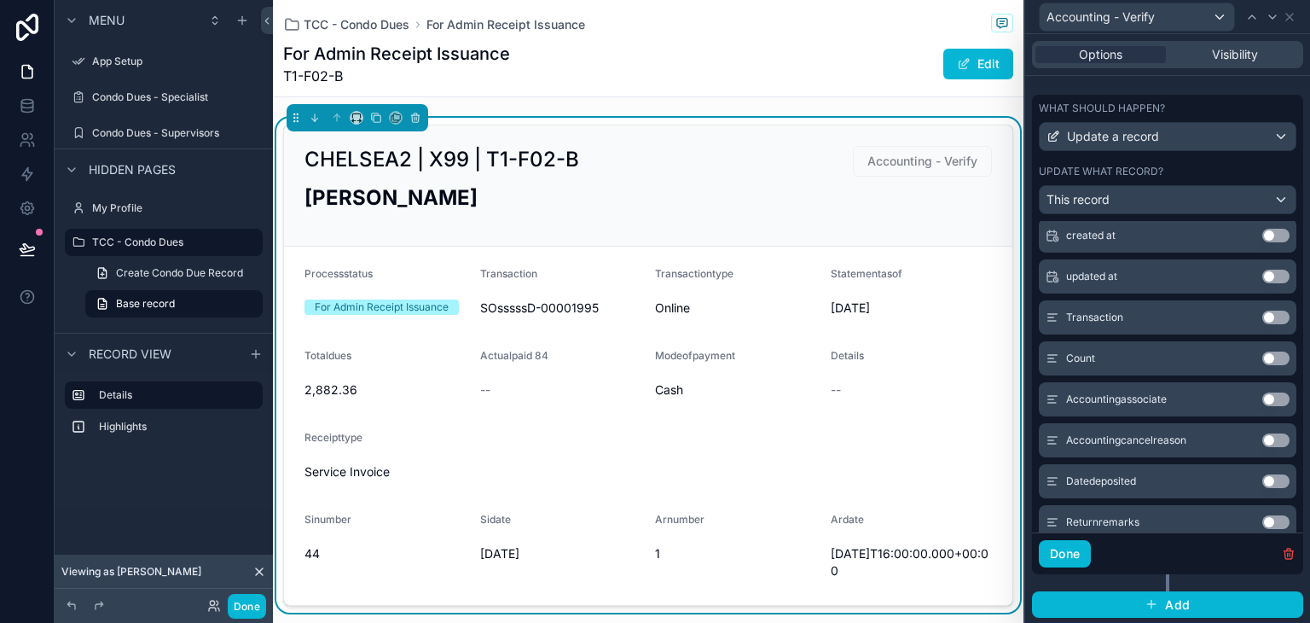
scroll to position [512, 0]
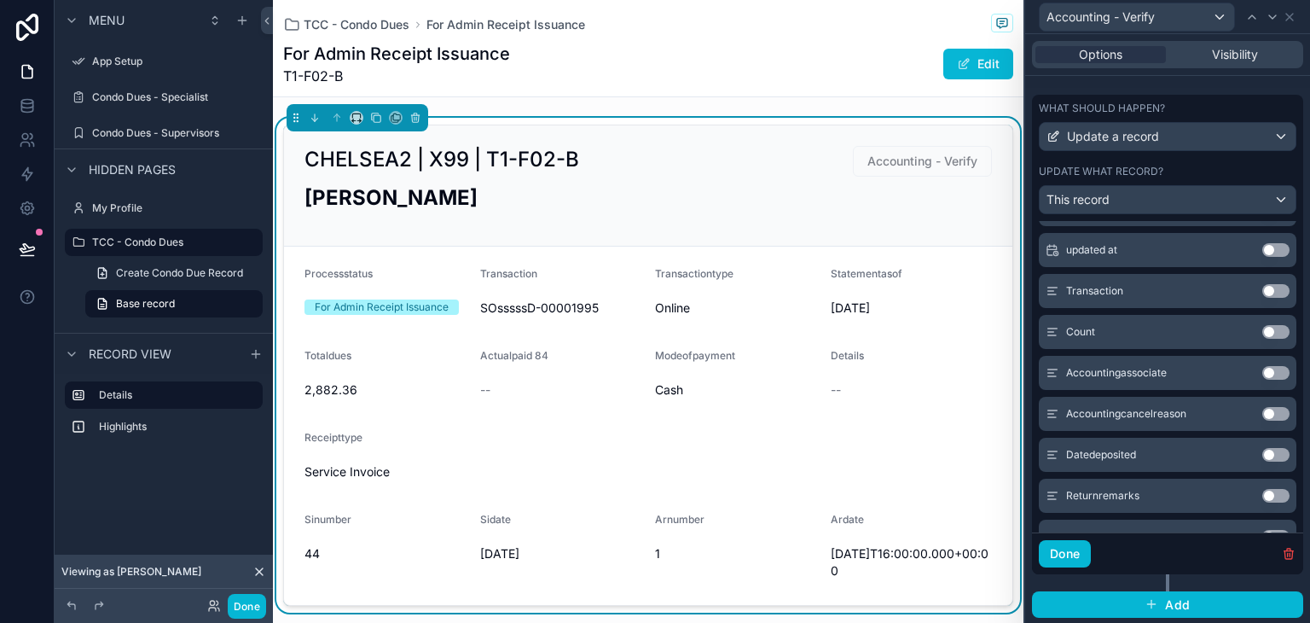
click at [1262, 413] on button "Use setting" at bounding box center [1275, 414] width 27 height 14
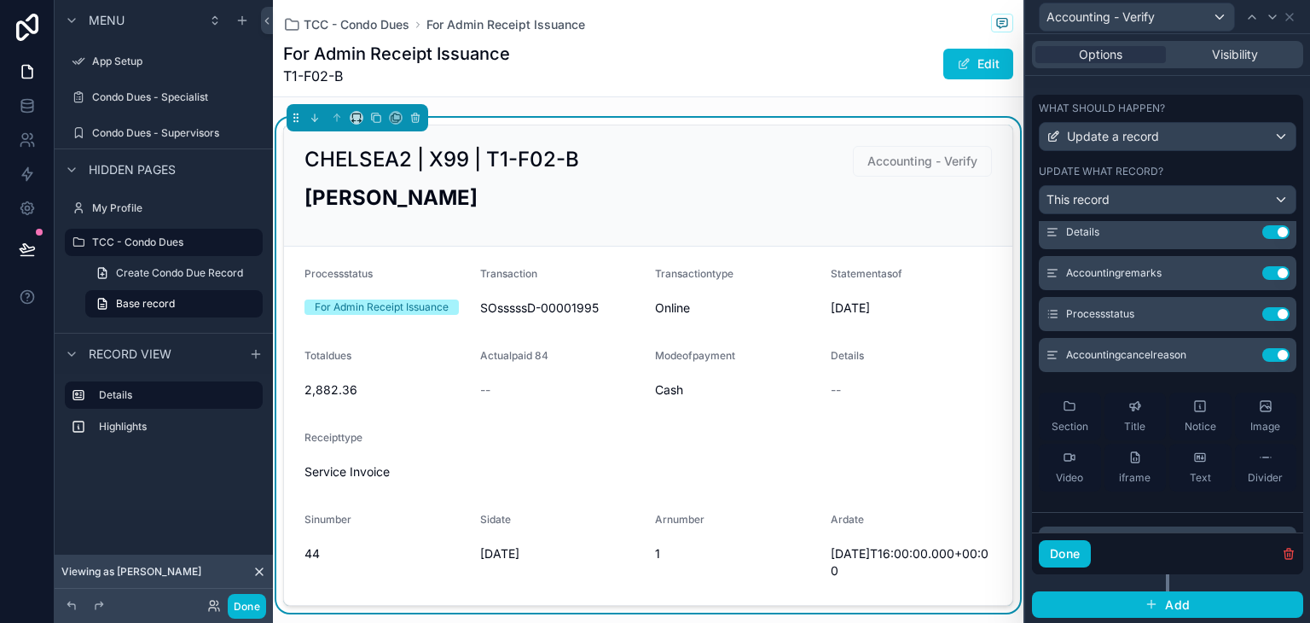
scroll to position [212, 0]
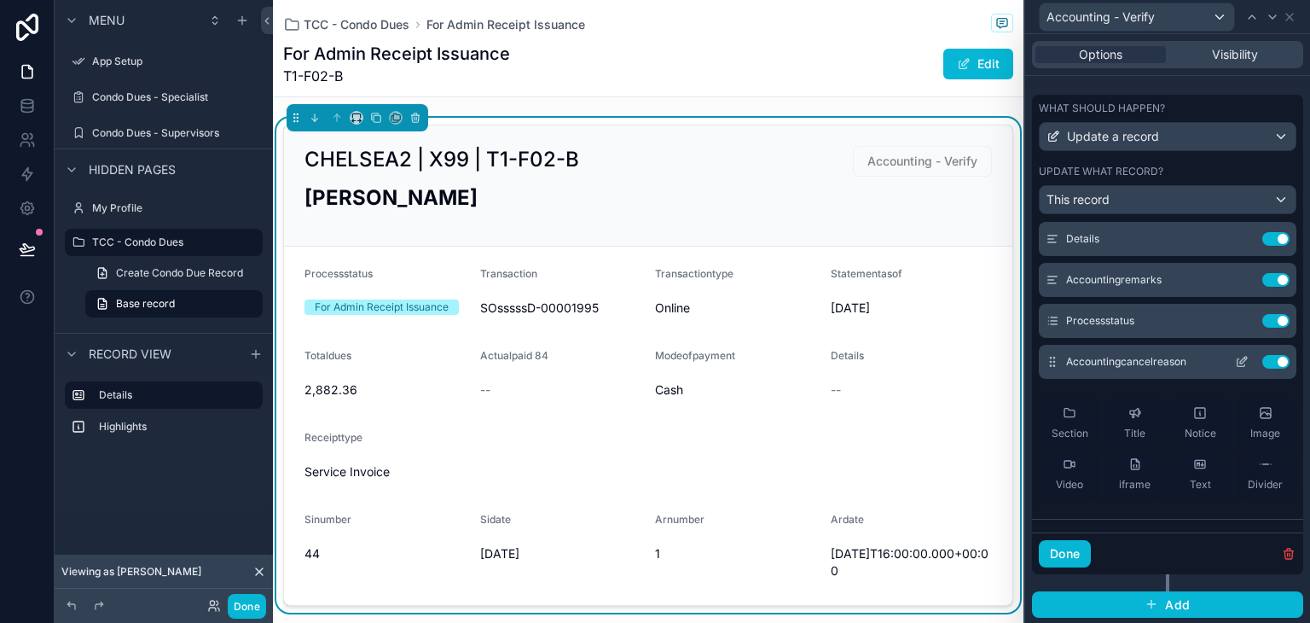
click at [1238, 362] on icon at bounding box center [1242, 363] width 8 height 8
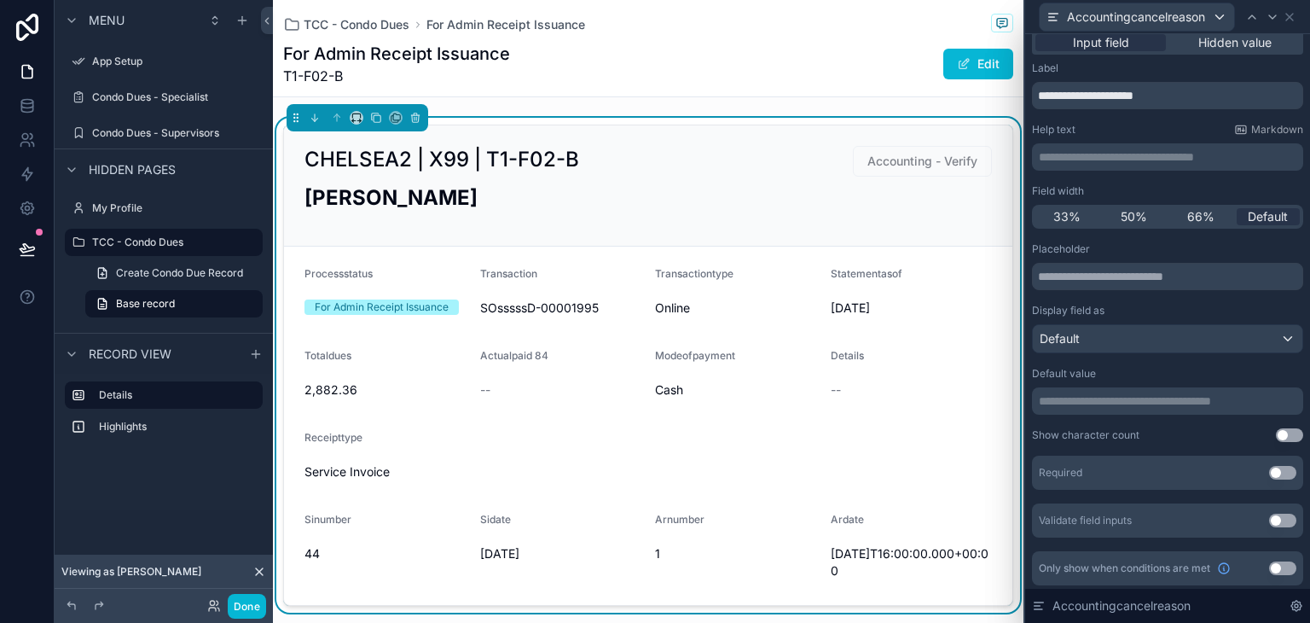
scroll to position [14, 0]
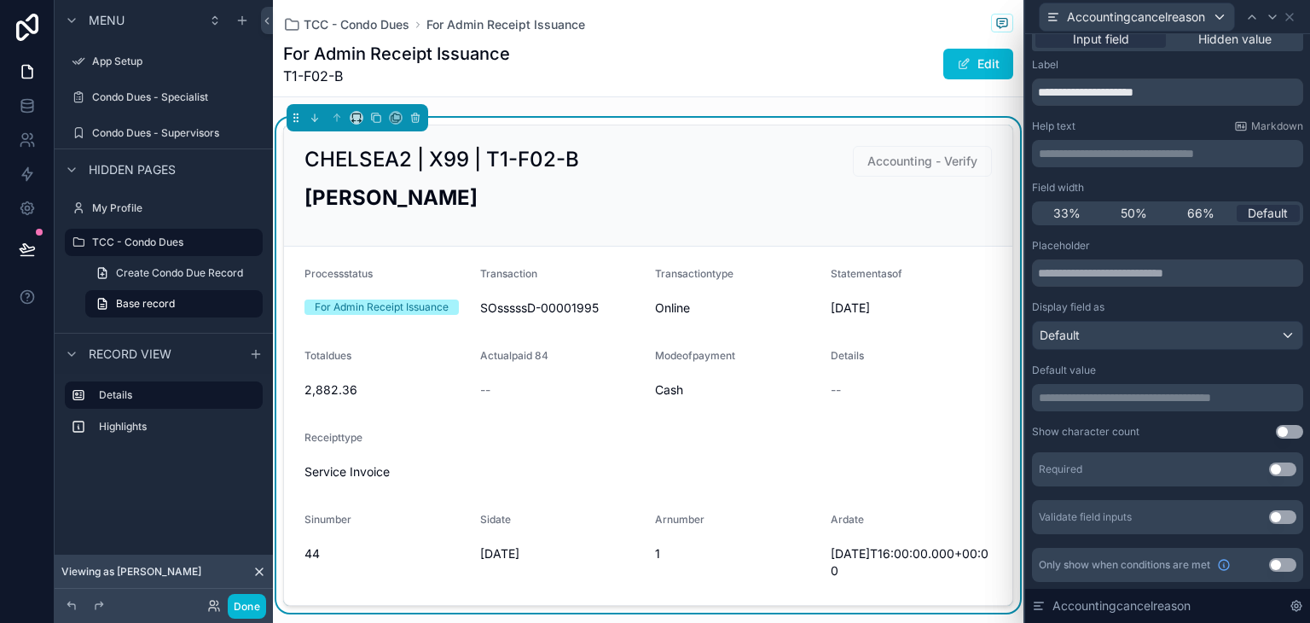
click at [1191, 405] on p "**********" at bounding box center [1169, 397] width 261 height 17
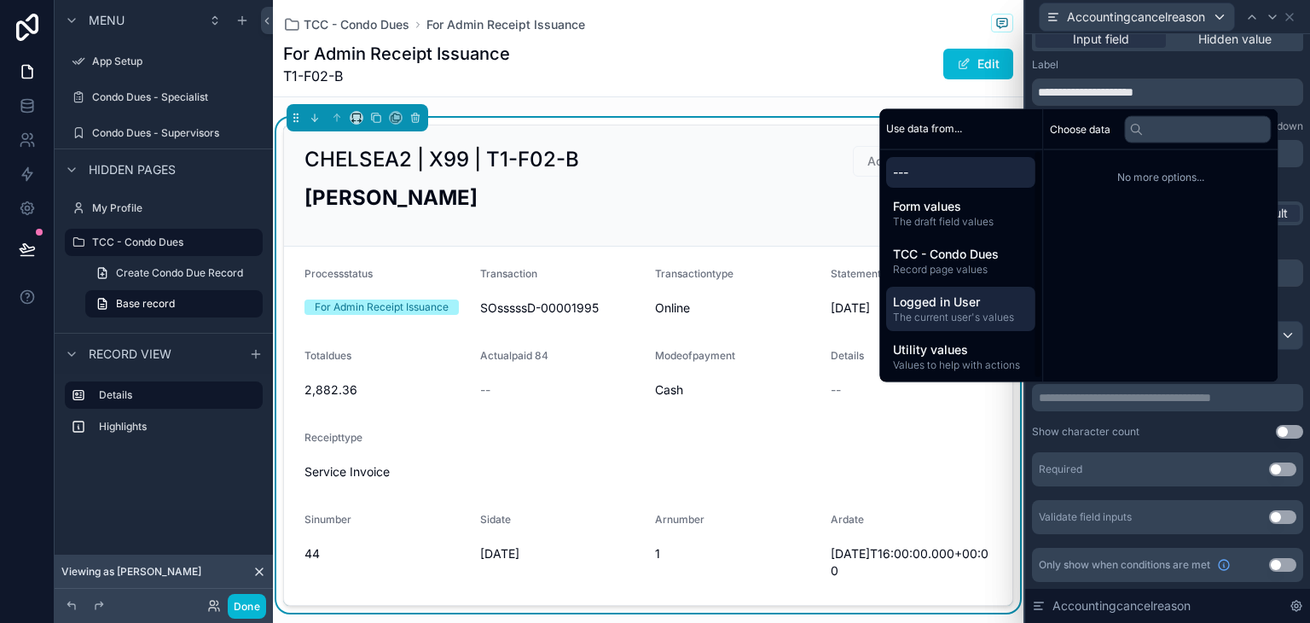
scroll to position [3, 0]
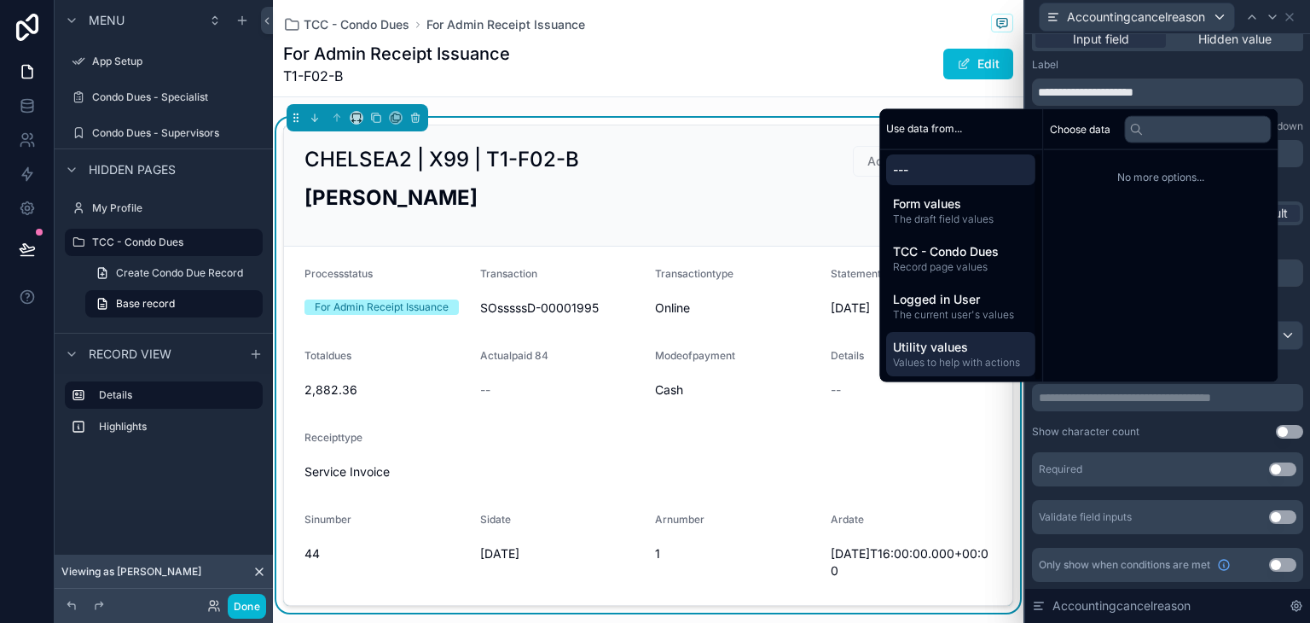
click at [983, 341] on span "Utility values" at bounding box center [961, 346] width 136 height 17
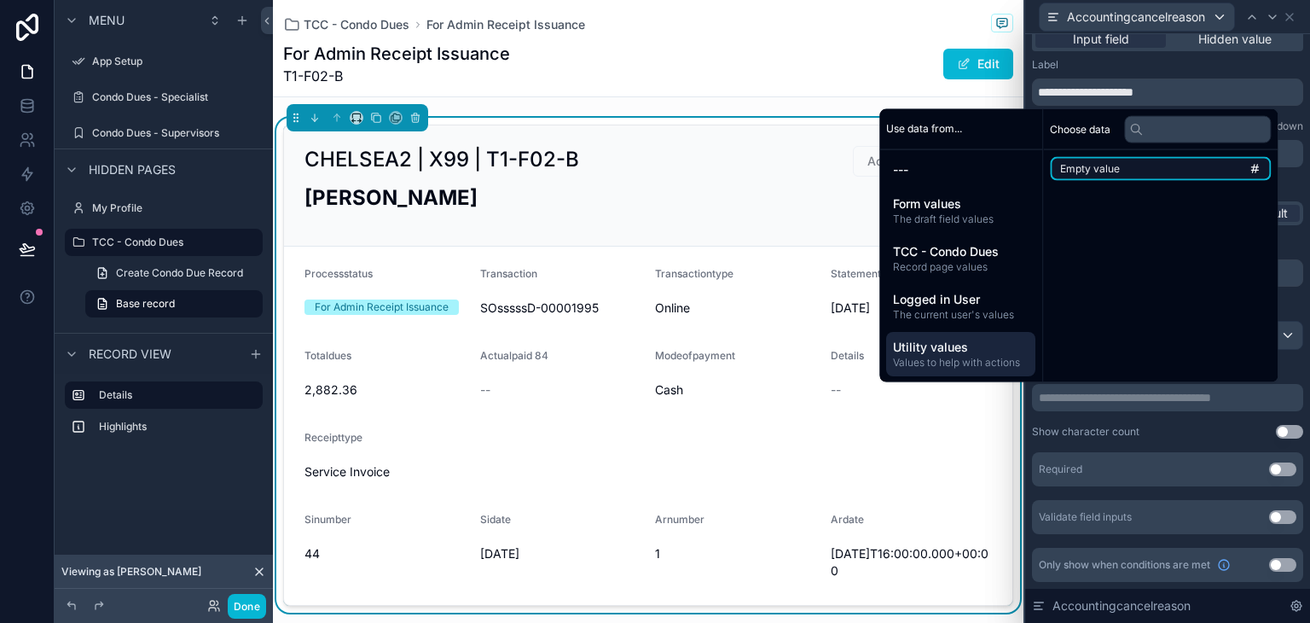
click at [1126, 167] on li "Empty value" at bounding box center [1160, 169] width 221 height 24
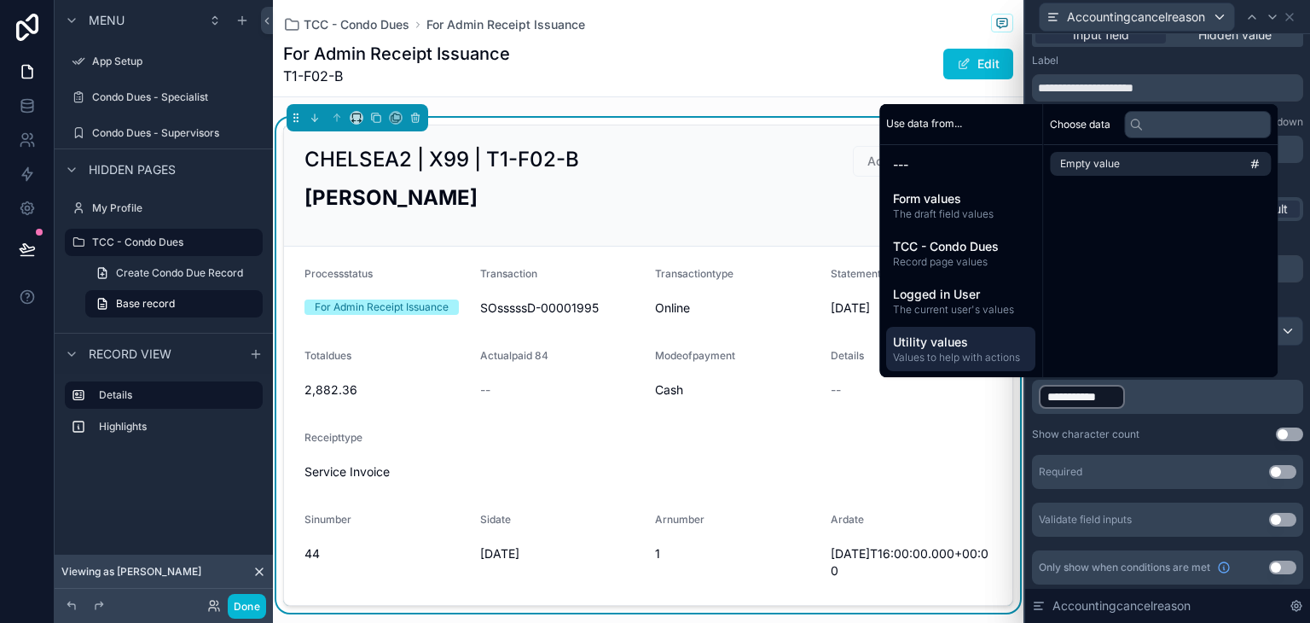
scroll to position [20, 0]
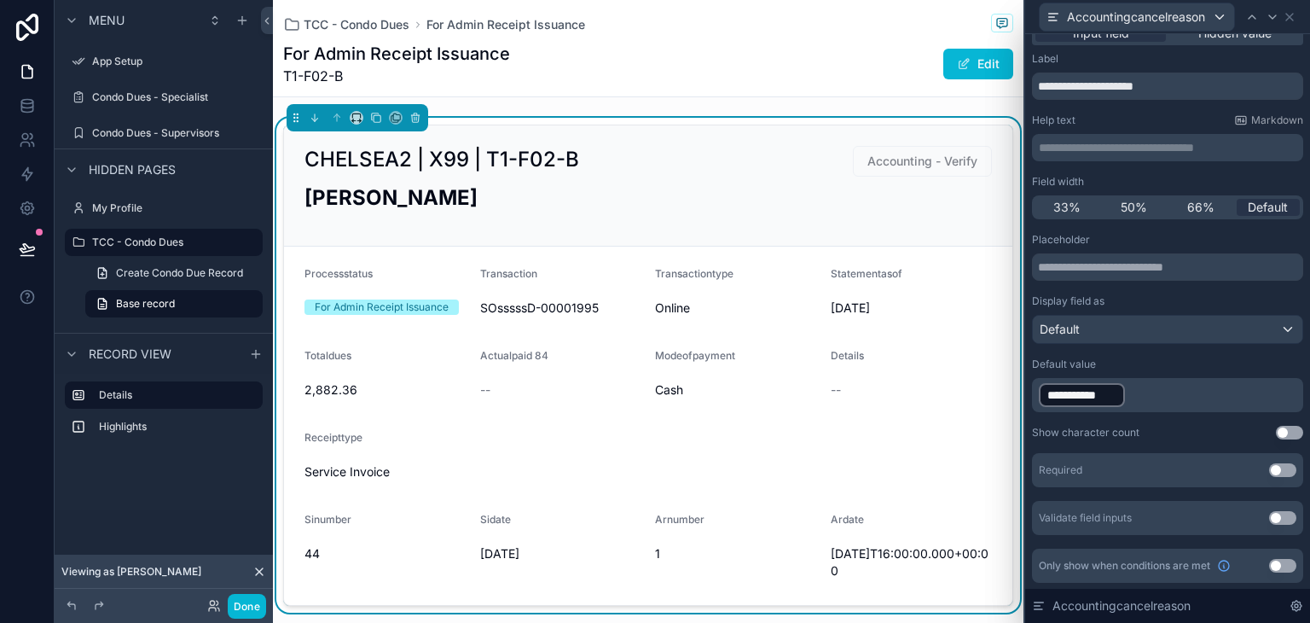
click at [1269, 467] on button "Use setting" at bounding box center [1282, 470] width 27 height 14
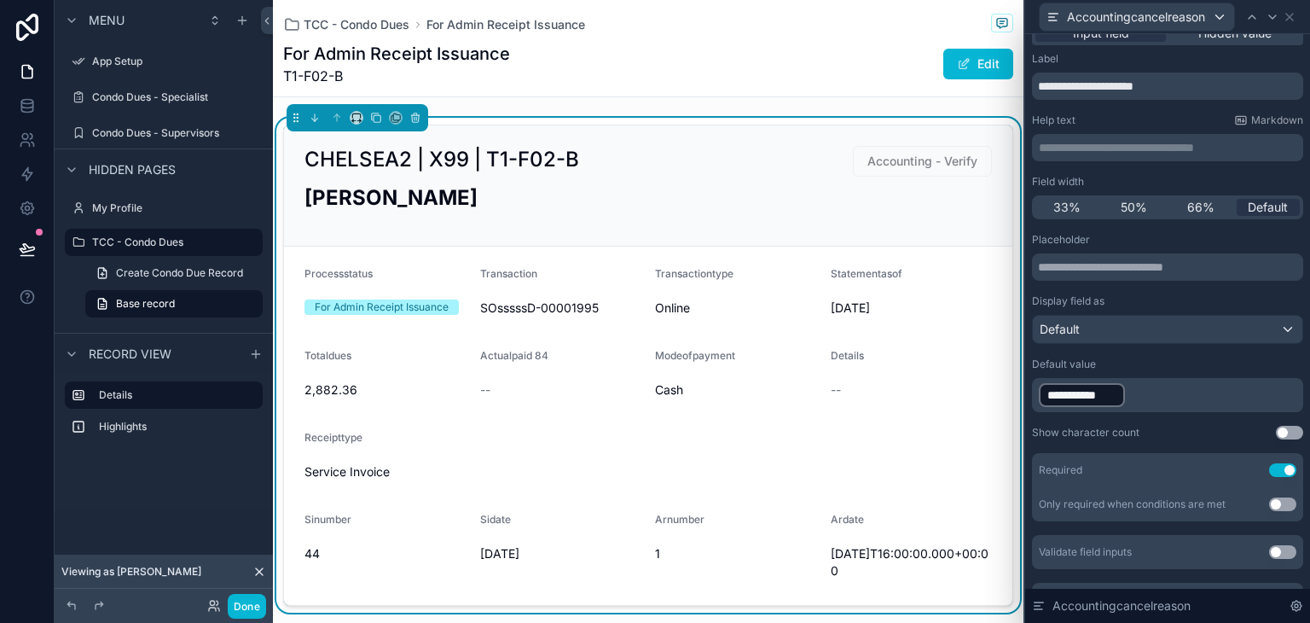
scroll to position [54, 0]
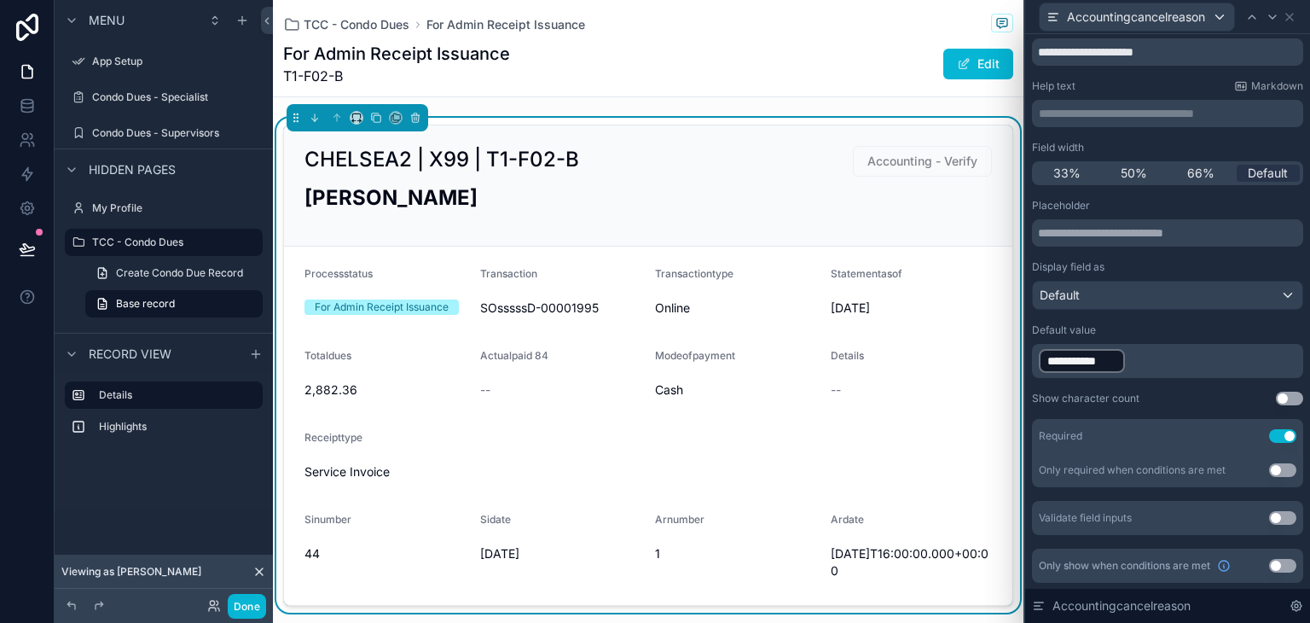
click at [1267, 571] on div "Only show when conditions are met Use setting" at bounding box center [1167, 565] width 271 height 34
click at [1269, 562] on button "Use setting" at bounding box center [1282, 566] width 27 height 14
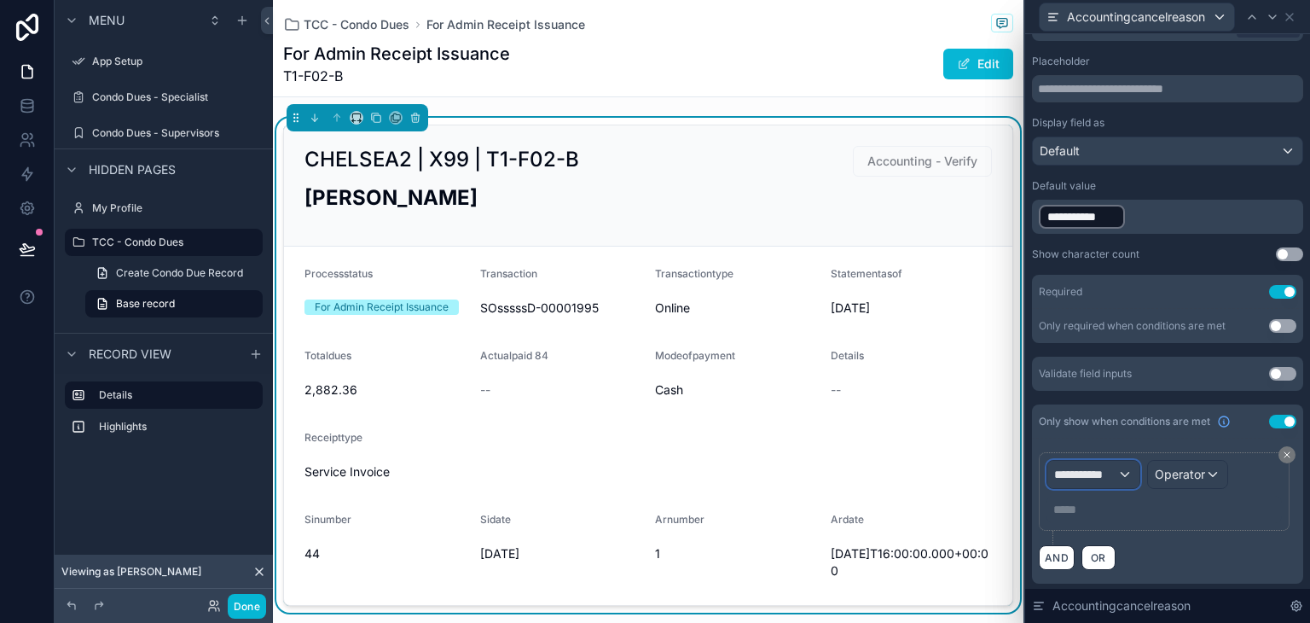
click at [1097, 467] on span "**********" at bounding box center [1085, 474] width 63 height 17
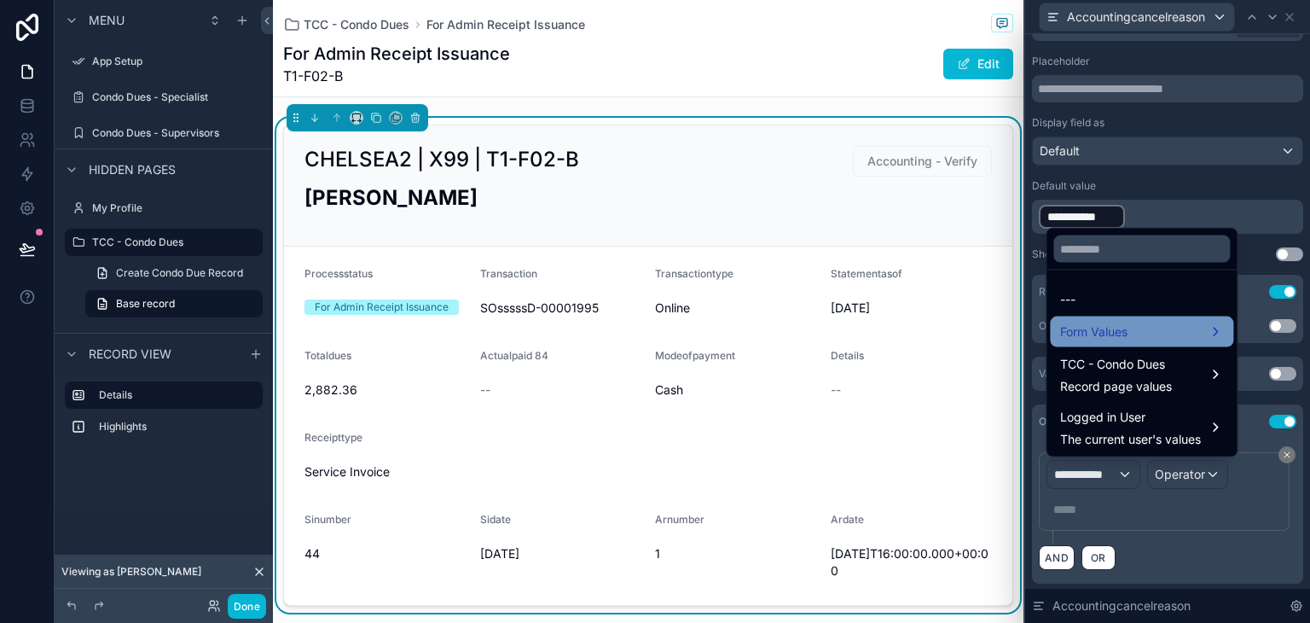
click at [1105, 333] on span "Form Values" at bounding box center [1093, 332] width 67 height 20
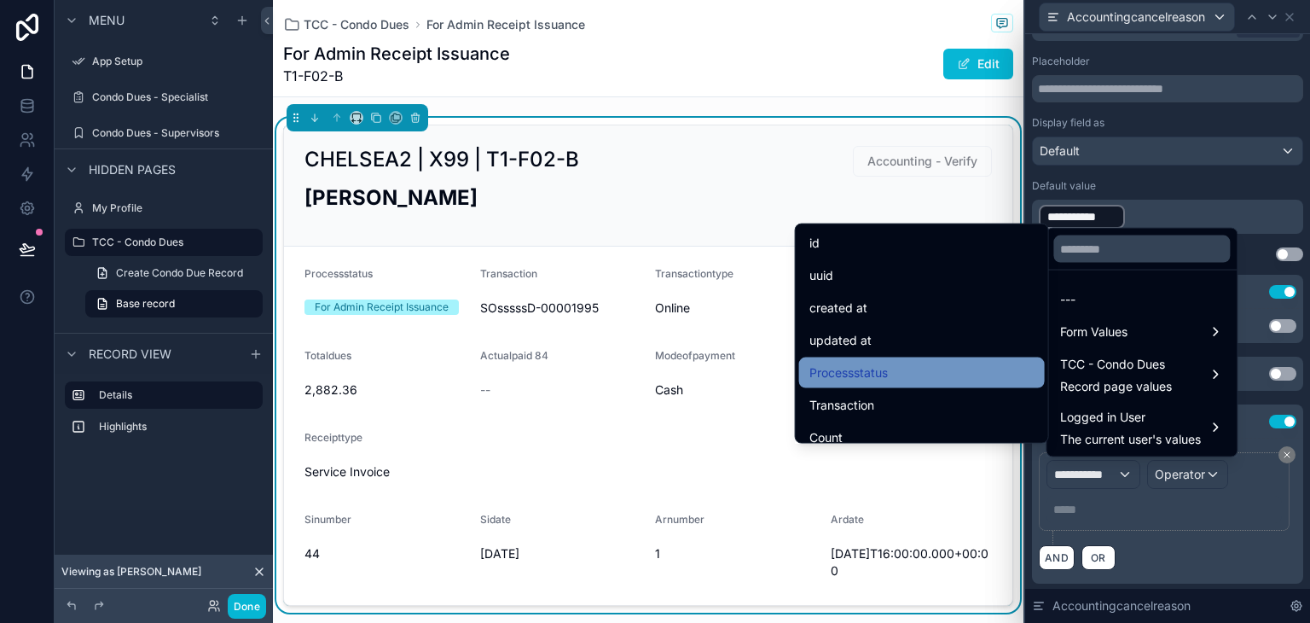
click at [965, 371] on div "Processstatus" at bounding box center [921, 372] width 225 height 20
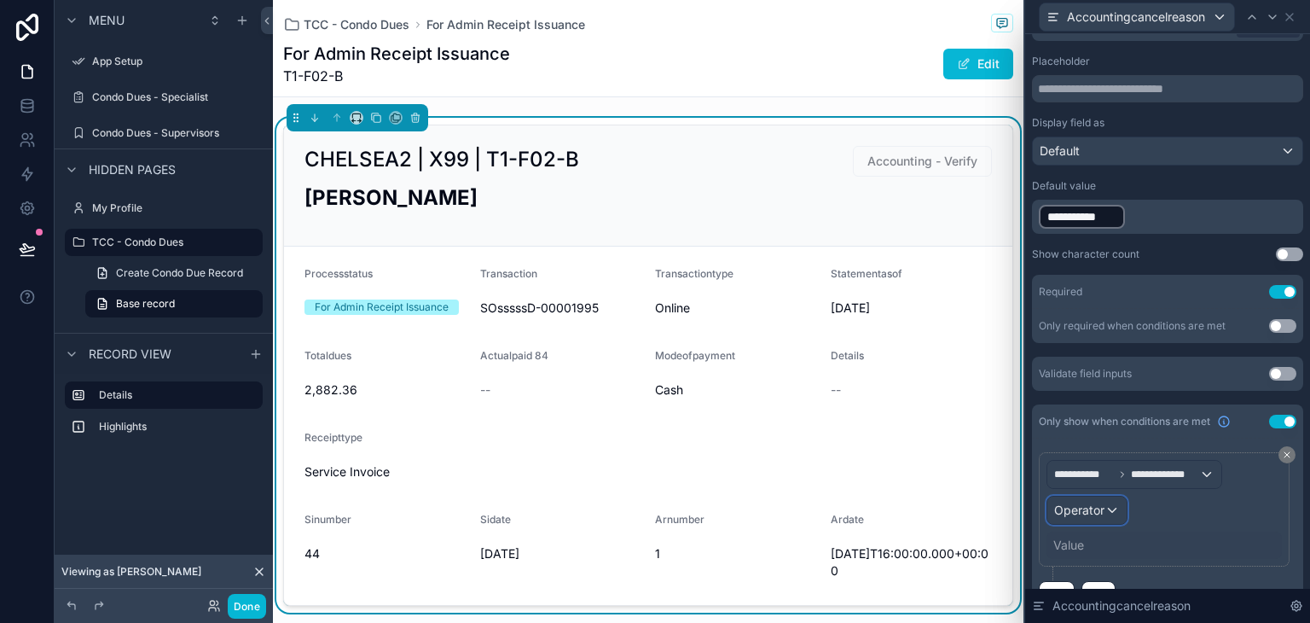
click at [1105, 503] on div "Operator" at bounding box center [1086, 509] width 79 height 27
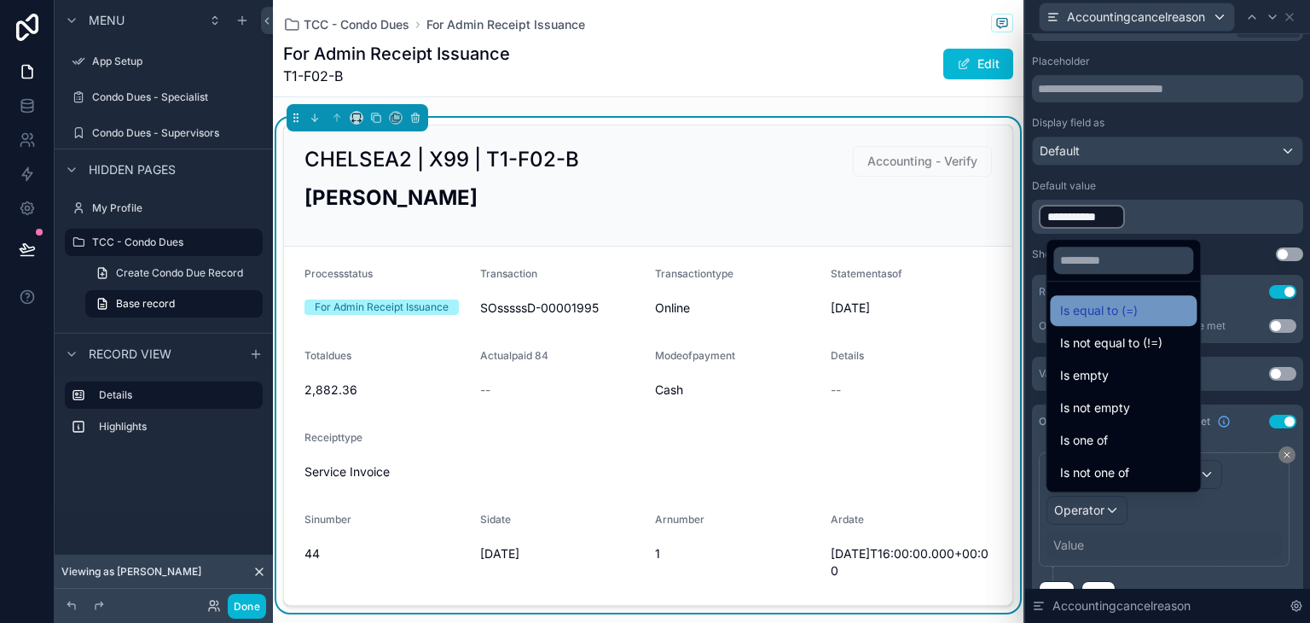
click at [1070, 316] on span "Is equal to (=)" at bounding box center [1099, 310] width 78 height 20
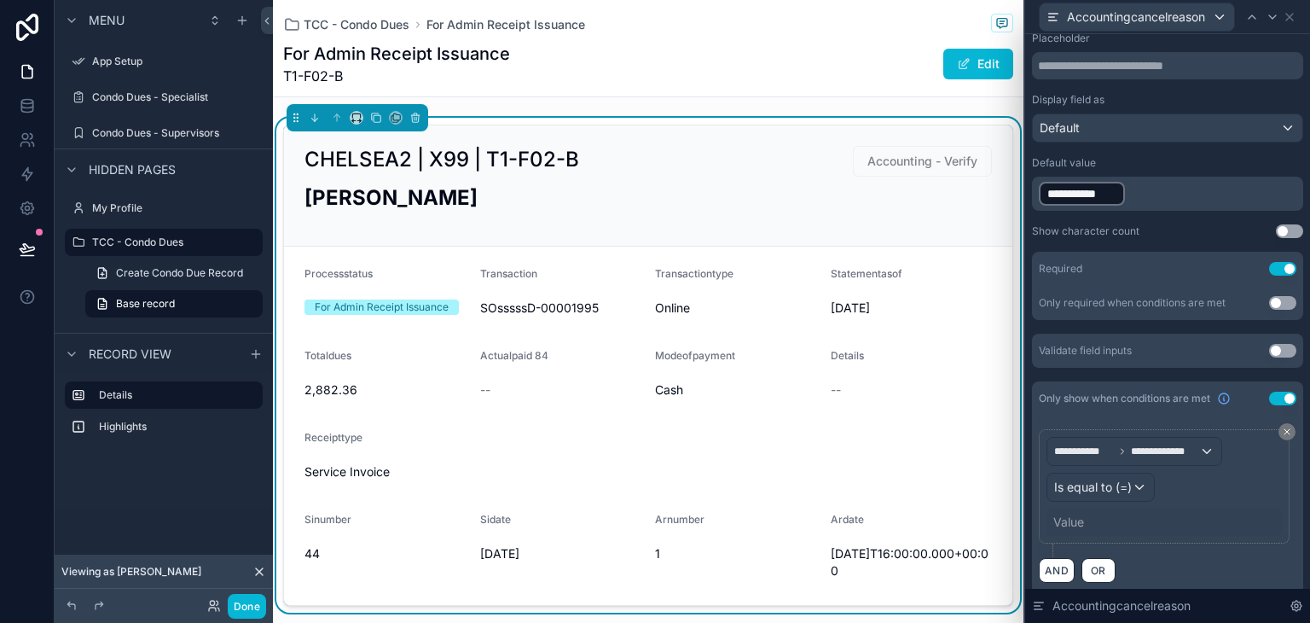
scroll to position [233, 0]
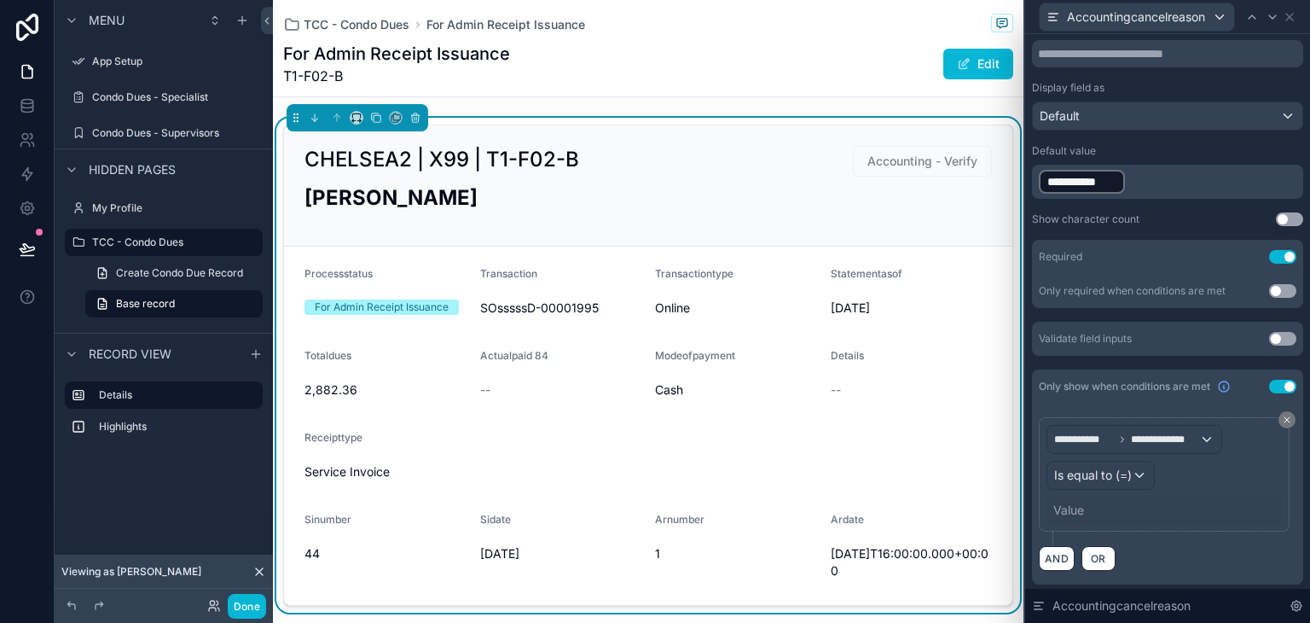
click at [1075, 505] on div "Value" at bounding box center [1068, 509] width 31 height 17
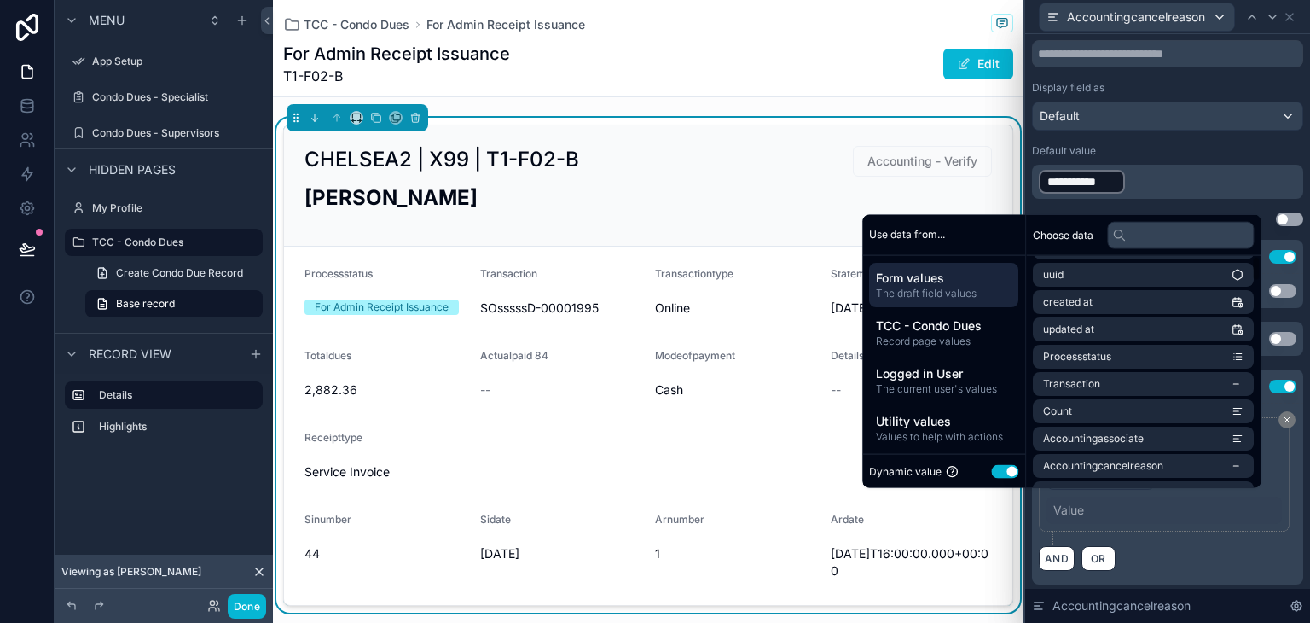
scroll to position [0, 0]
click at [991, 467] on button "Use setting" at bounding box center [1004, 471] width 27 height 14
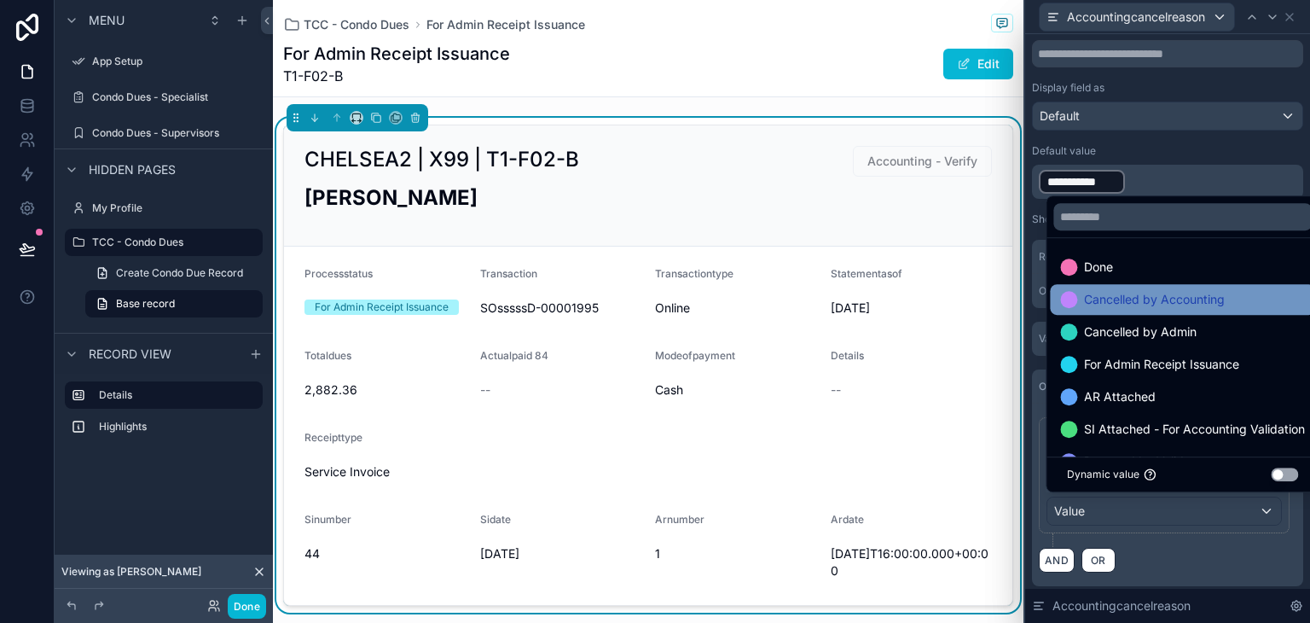
click at [1181, 304] on span "Cancelled by Accounting" at bounding box center [1154, 299] width 141 height 20
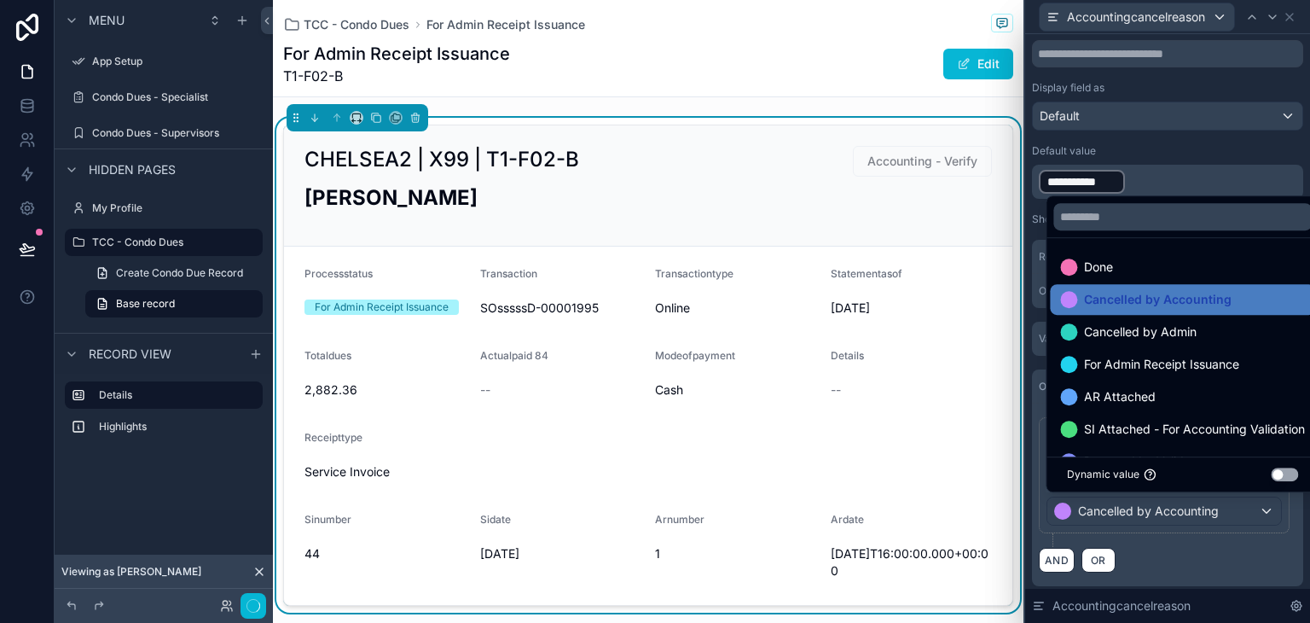
click at [1187, 557] on div "AND OR" at bounding box center [1168, 560] width 258 height 26
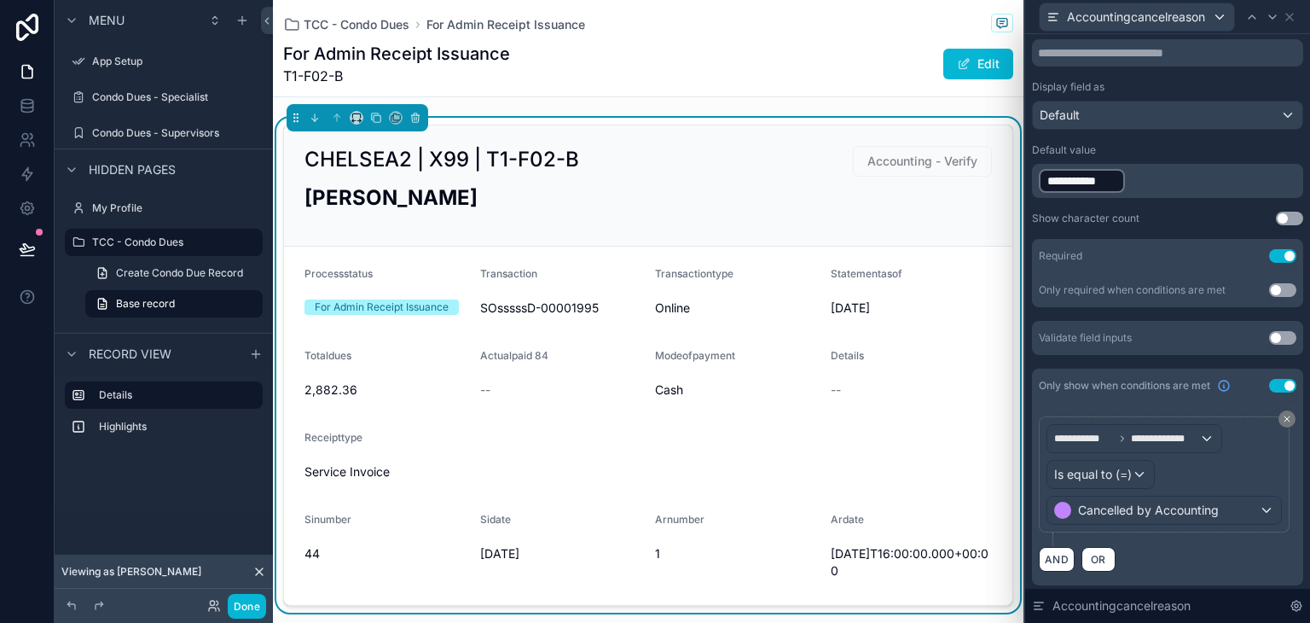
scroll to position [235, 0]
click at [1286, 18] on icon at bounding box center [1290, 17] width 14 height 14
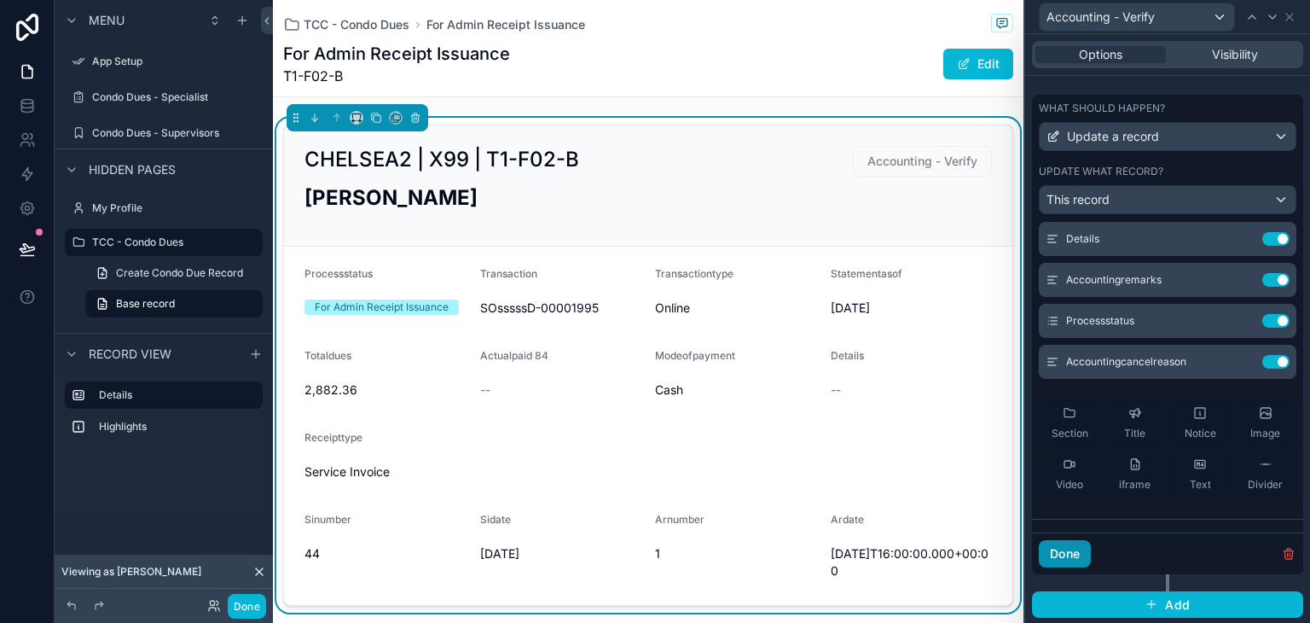
click at [1071, 550] on button "Done" at bounding box center [1065, 553] width 52 height 27
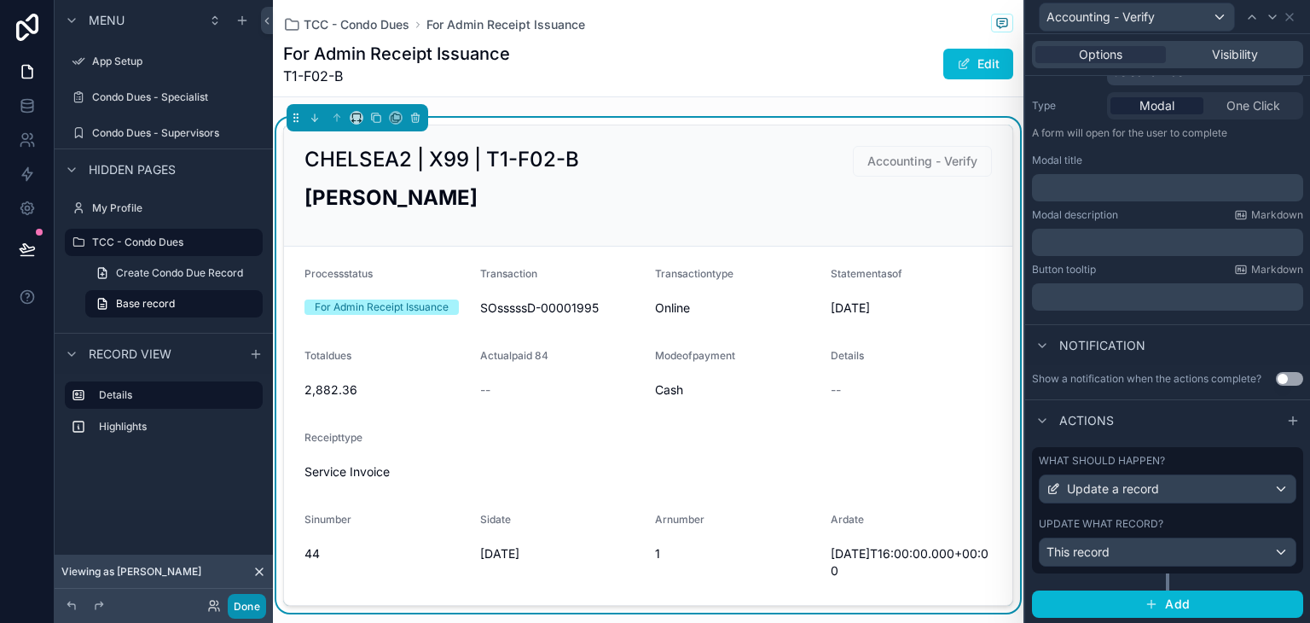
click at [243, 611] on button "Done" at bounding box center [247, 606] width 38 height 25
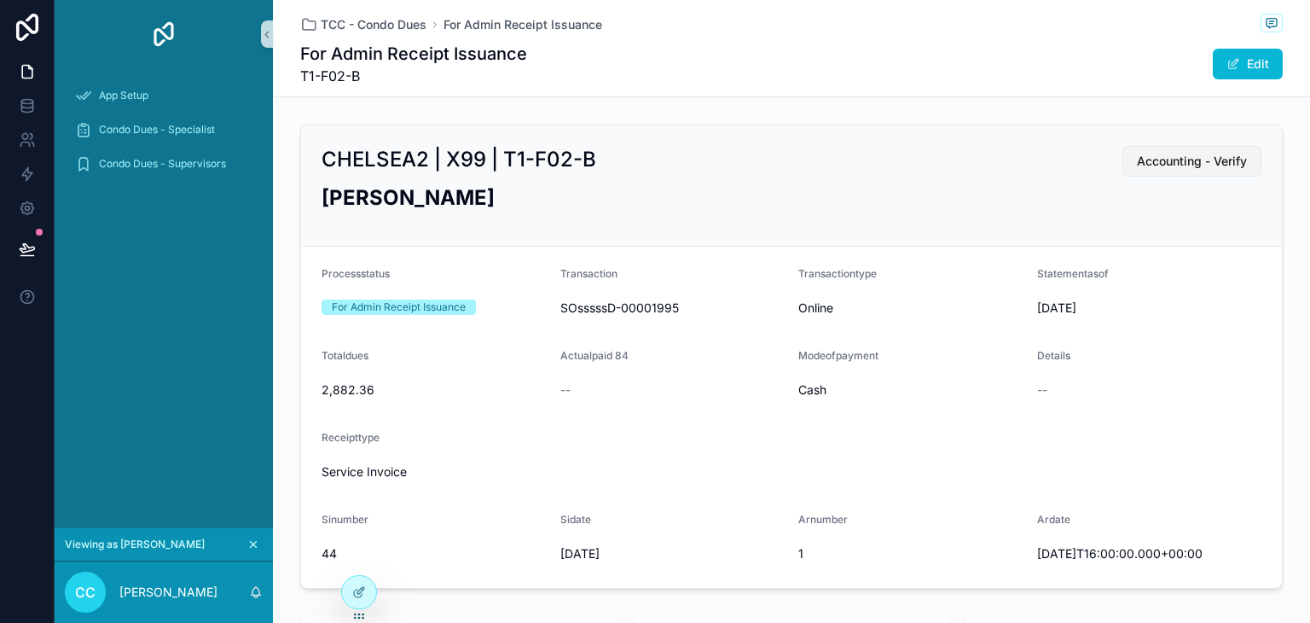
click at [1181, 157] on span "Accounting - Verify" at bounding box center [1192, 161] width 110 height 17
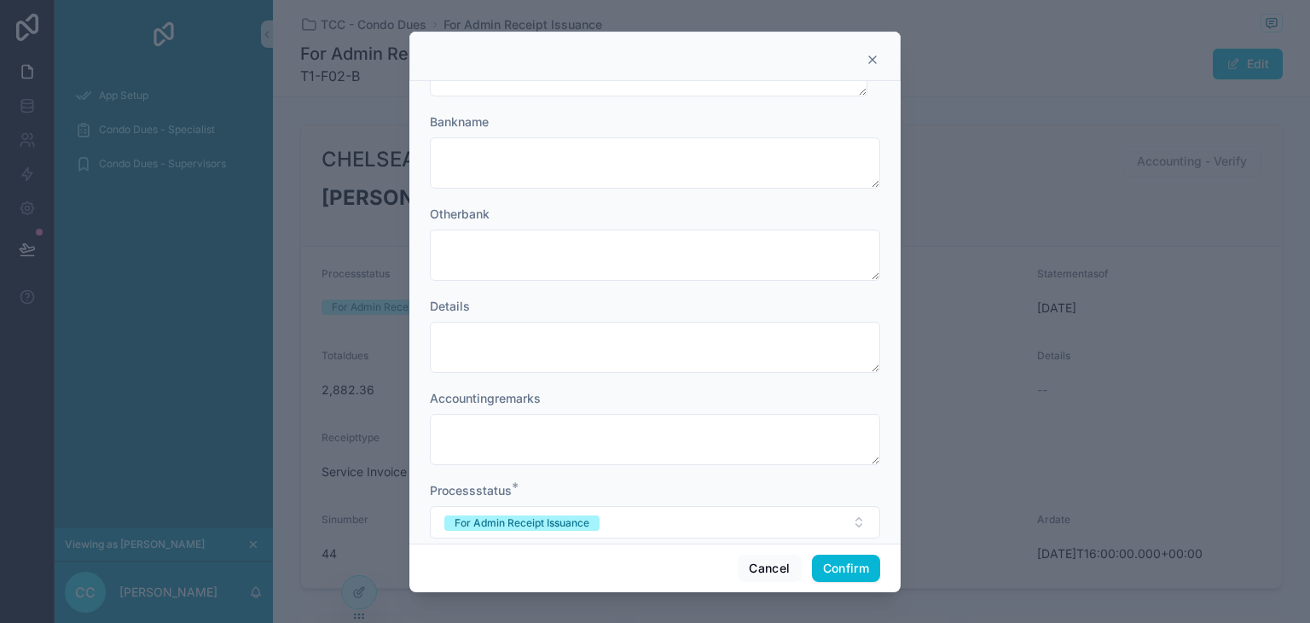
scroll to position [183, 0]
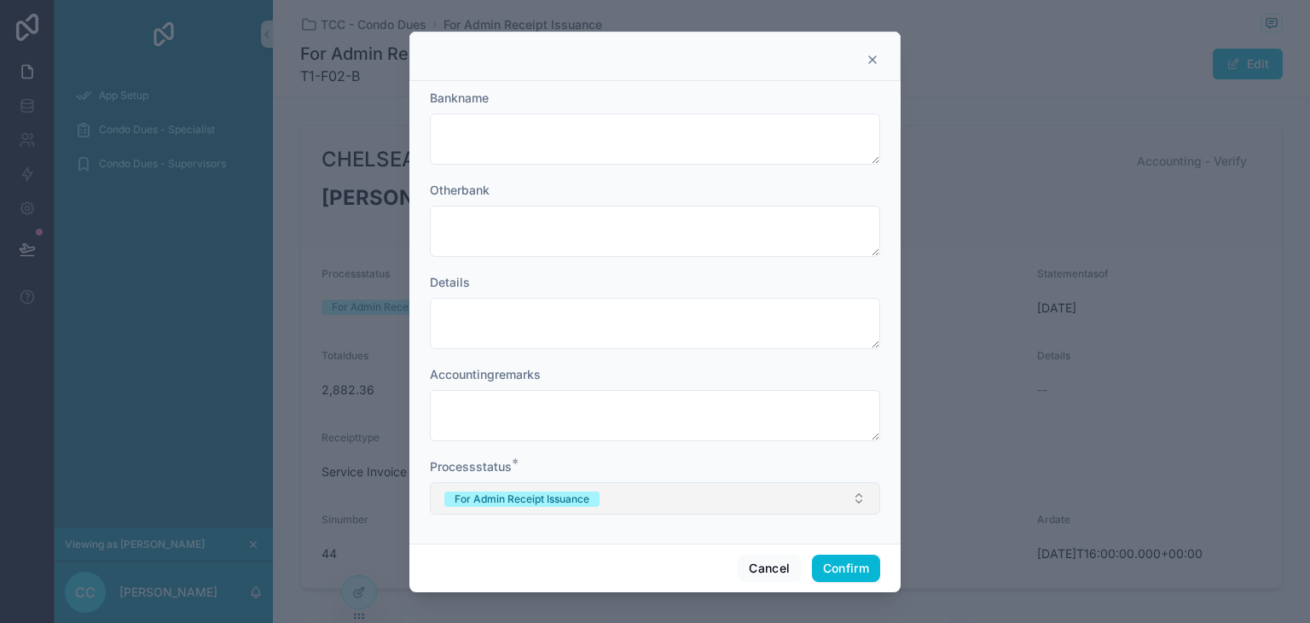
click at [587, 504] on div "For Admin Receipt Issuance" at bounding box center [522, 498] width 135 height 15
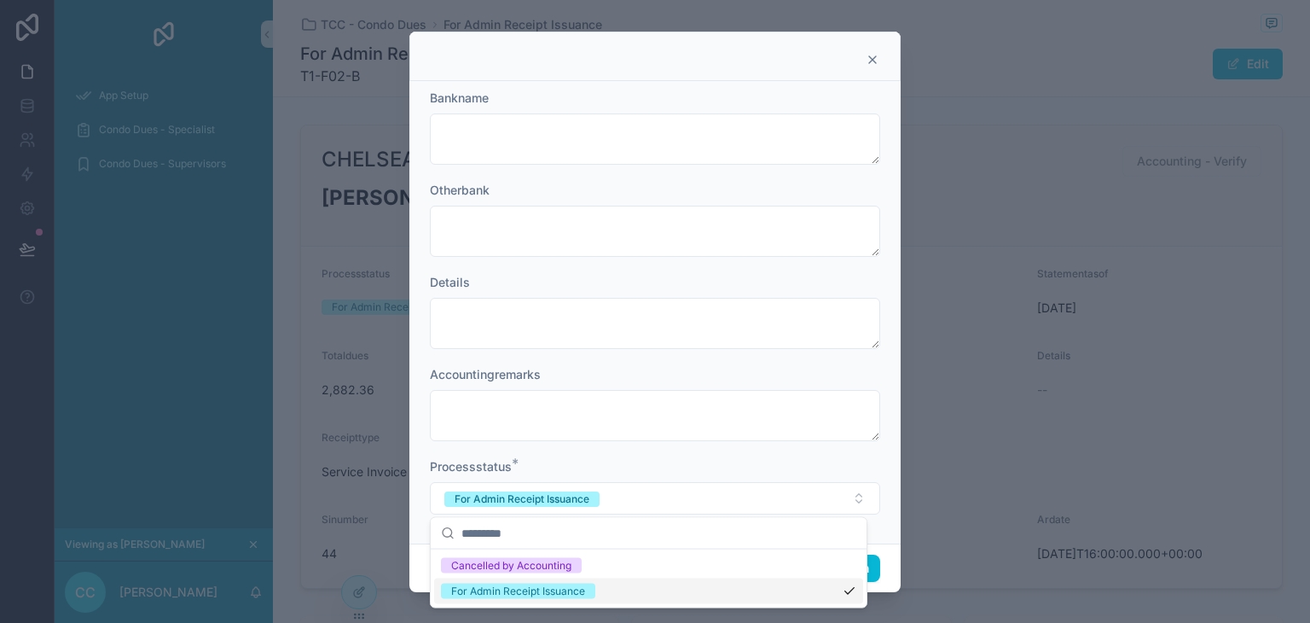
click at [590, 593] on span "For Admin Receipt Issuance" at bounding box center [518, 590] width 154 height 15
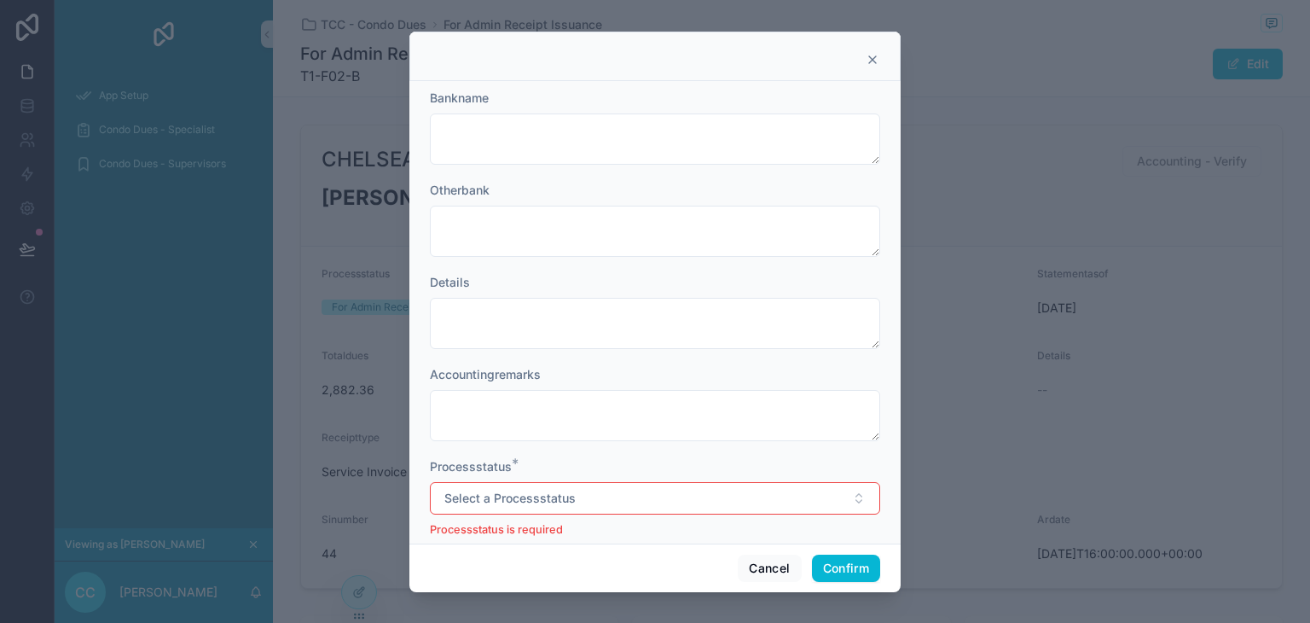
scroll to position [206, 0]
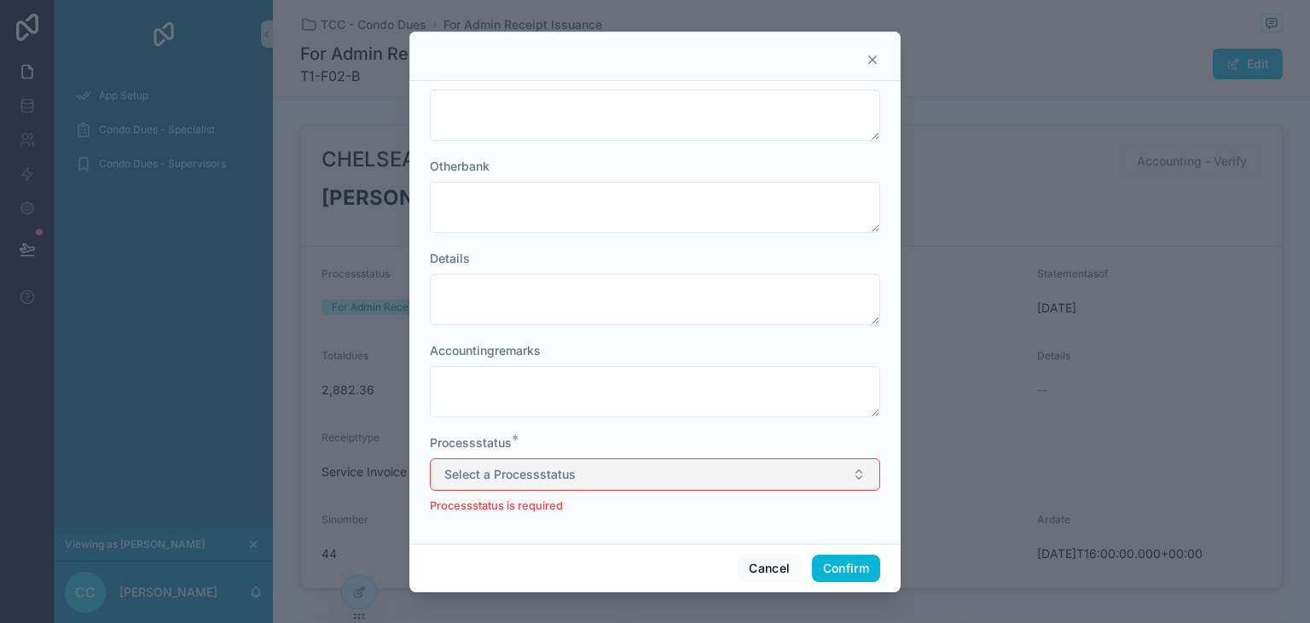
click at [641, 460] on button "Select a Processstatus" at bounding box center [655, 474] width 450 height 32
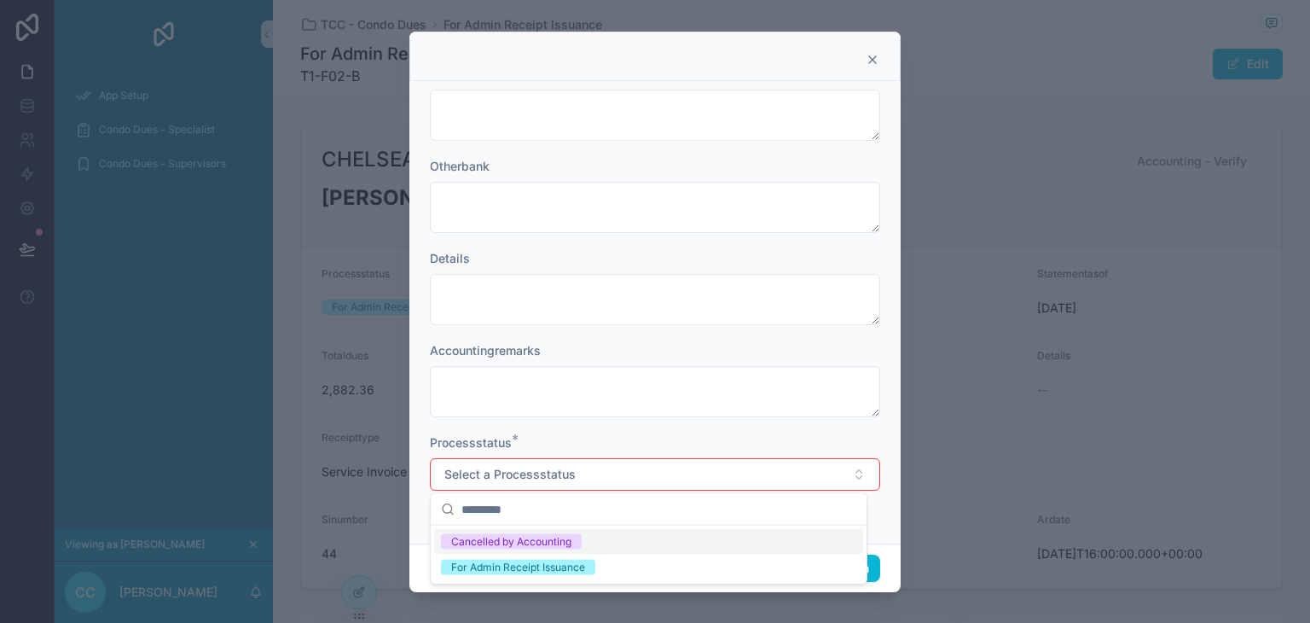
click at [631, 547] on div "Cancelled by Accounting" at bounding box center [648, 542] width 429 height 26
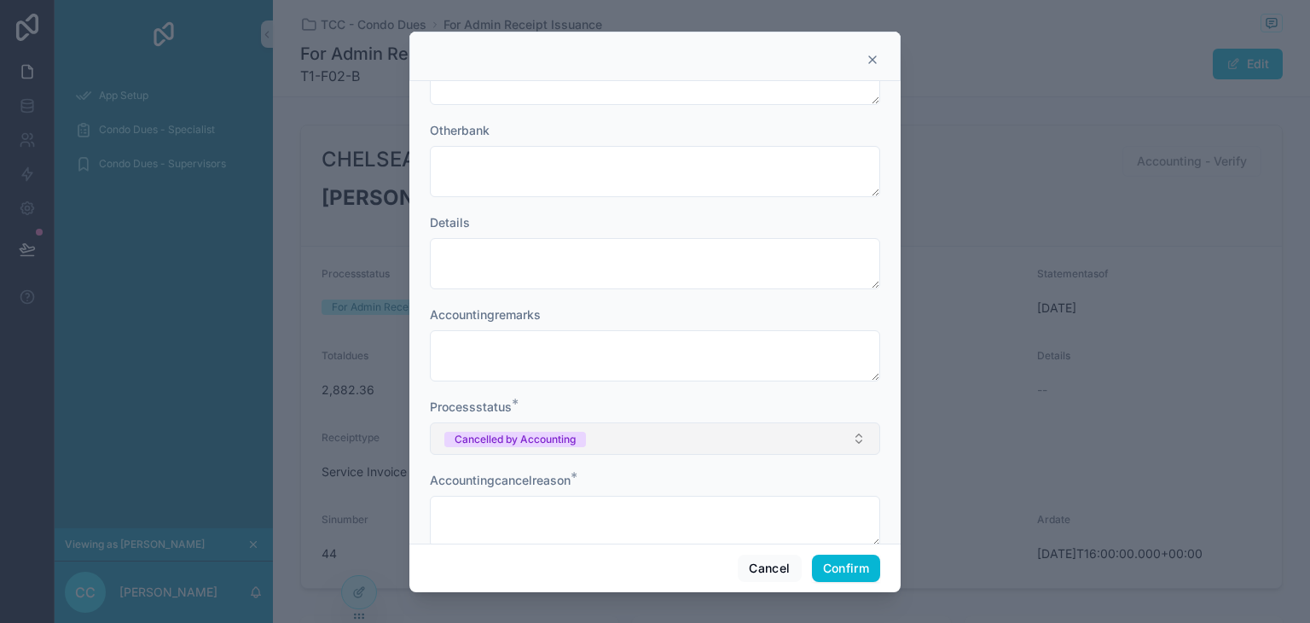
scroll to position [275, 0]
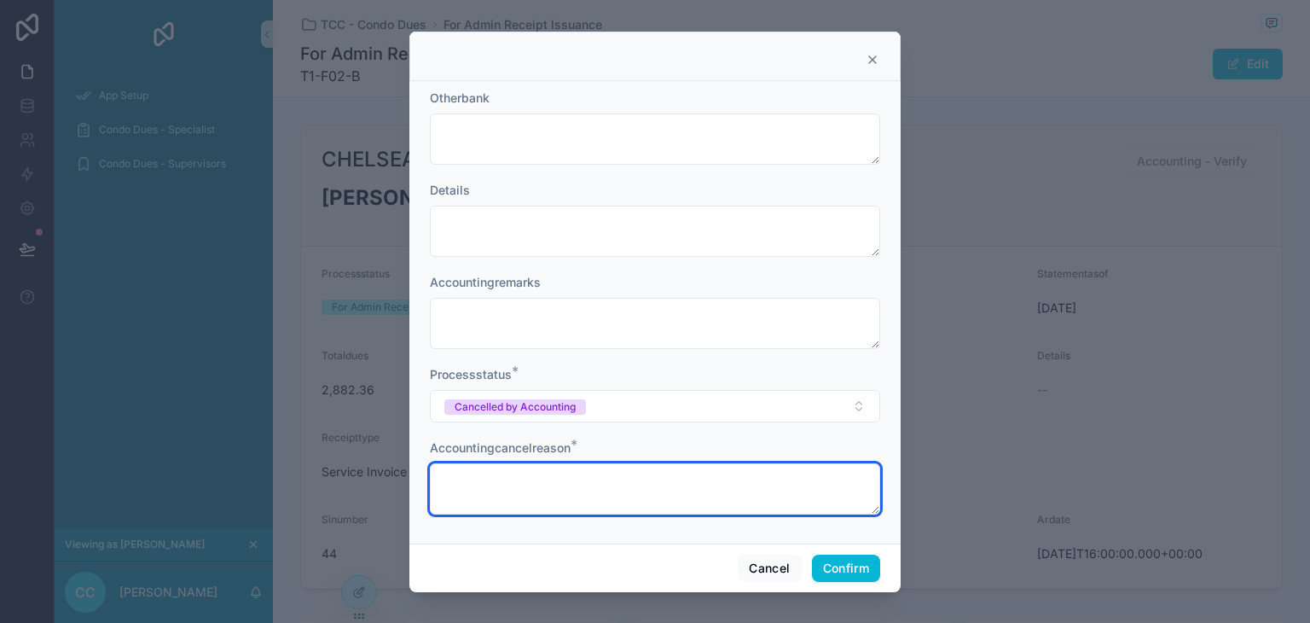
click at [637, 485] on textarea at bounding box center [655, 488] width 450 height 51
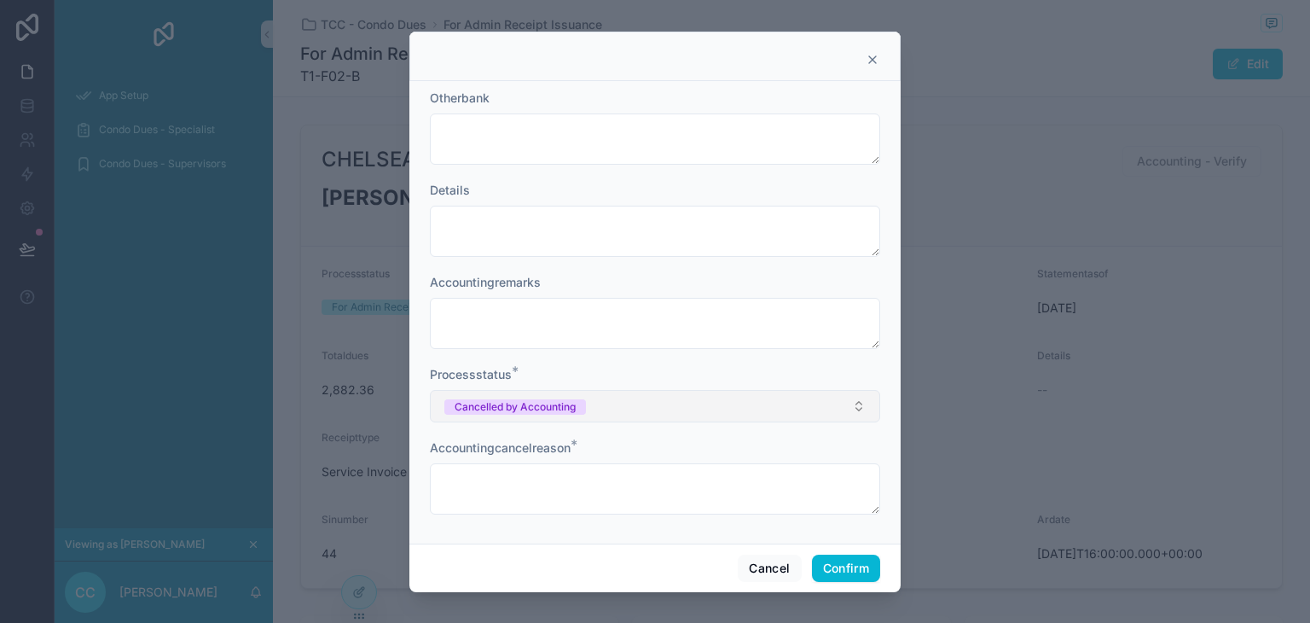
click at [671, 403] on button "Cancelled by Accounting" at bounding box center [655, 406] width 450 height 32
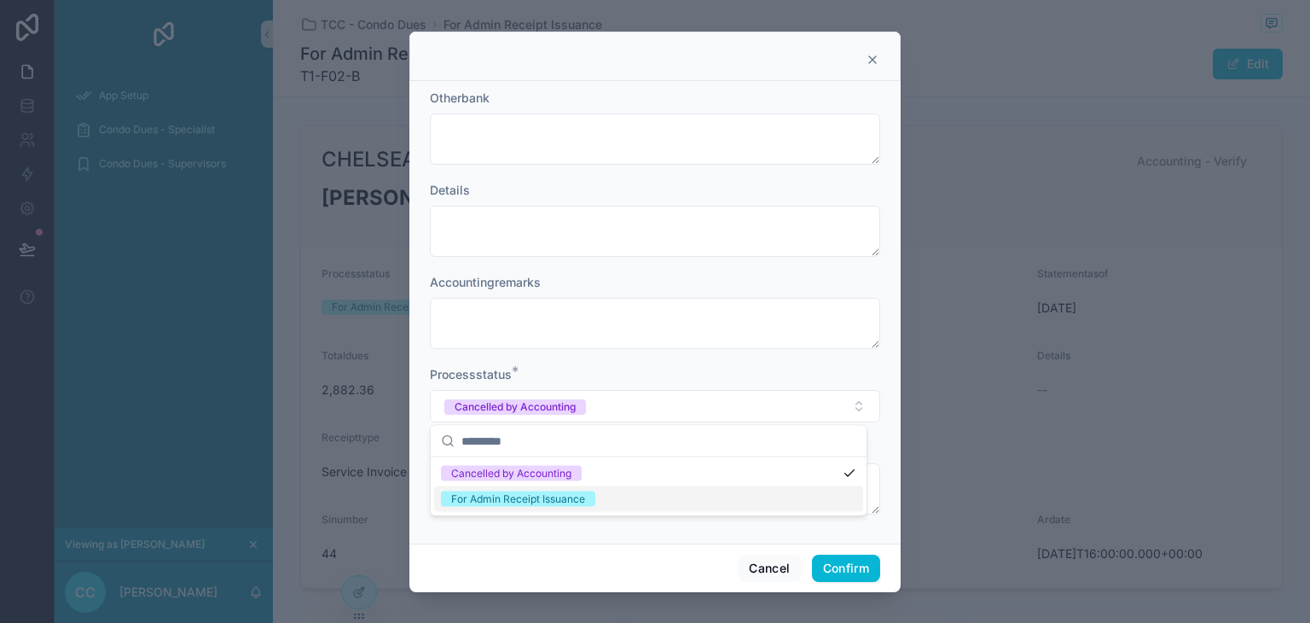
click at [625, 501] on div "For Admin Receipt Issuance" at bounding box center [648, 499] width 429 height 26
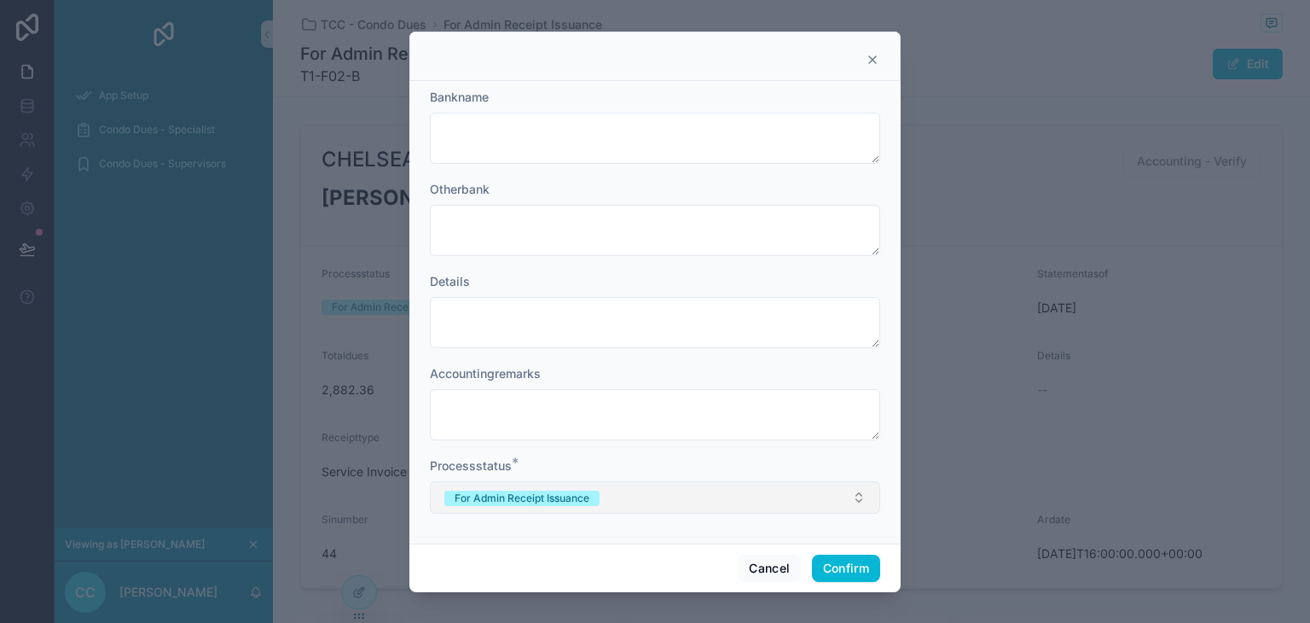
scroll to position [183, 0]
click at [754, 571] on button "Cancel" at bounding box center [769, 567] width 63 height 27
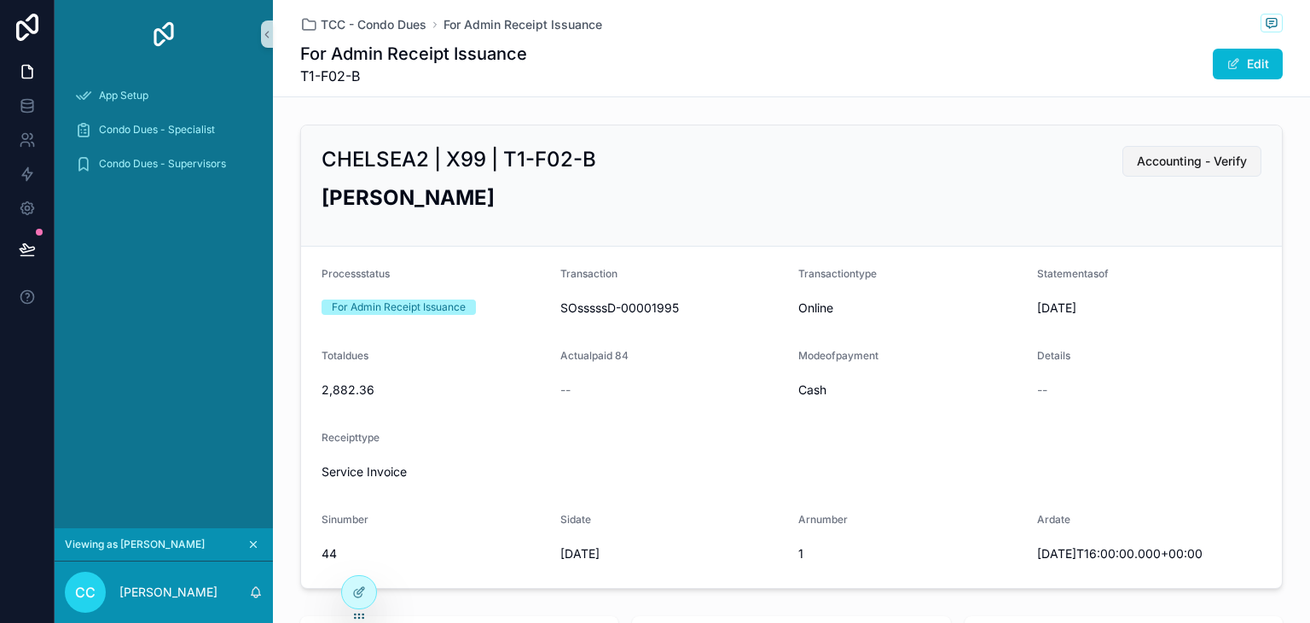
click at [1174, 165] on span "Accounting - Verify" at bounding box center [1192, 161] width 110 height 17
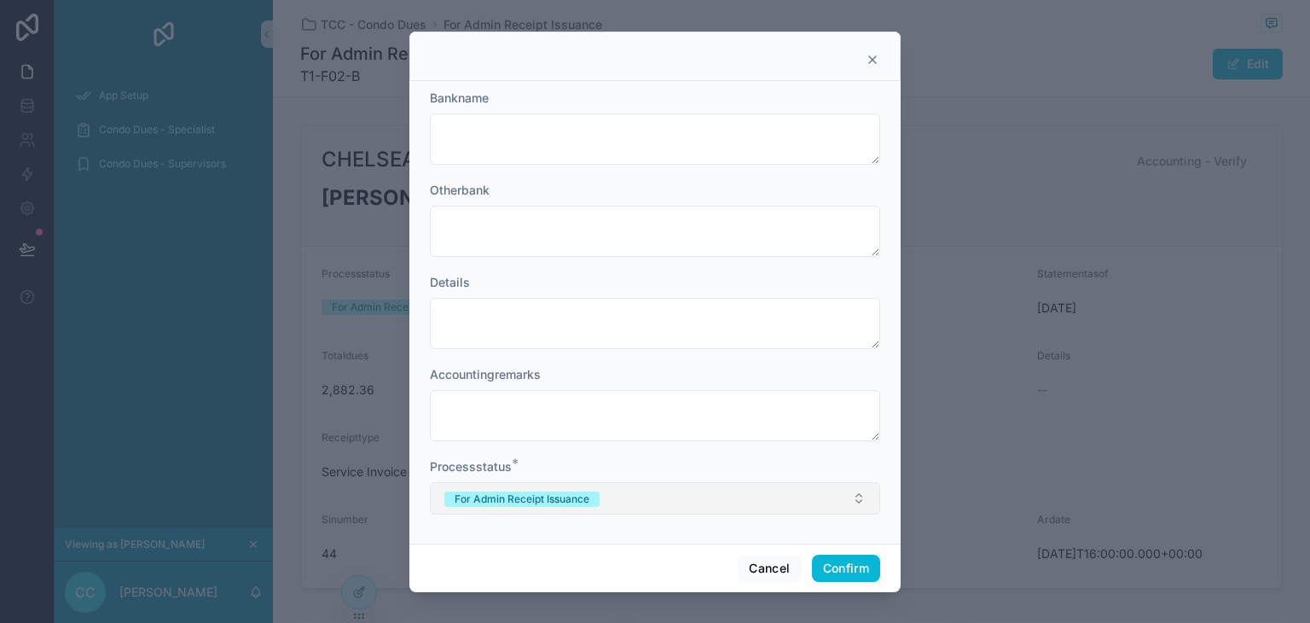
click at [761, 506] on button "For Admin Receipt Issuance" at bounding box center [655, 498] width 450 height 32
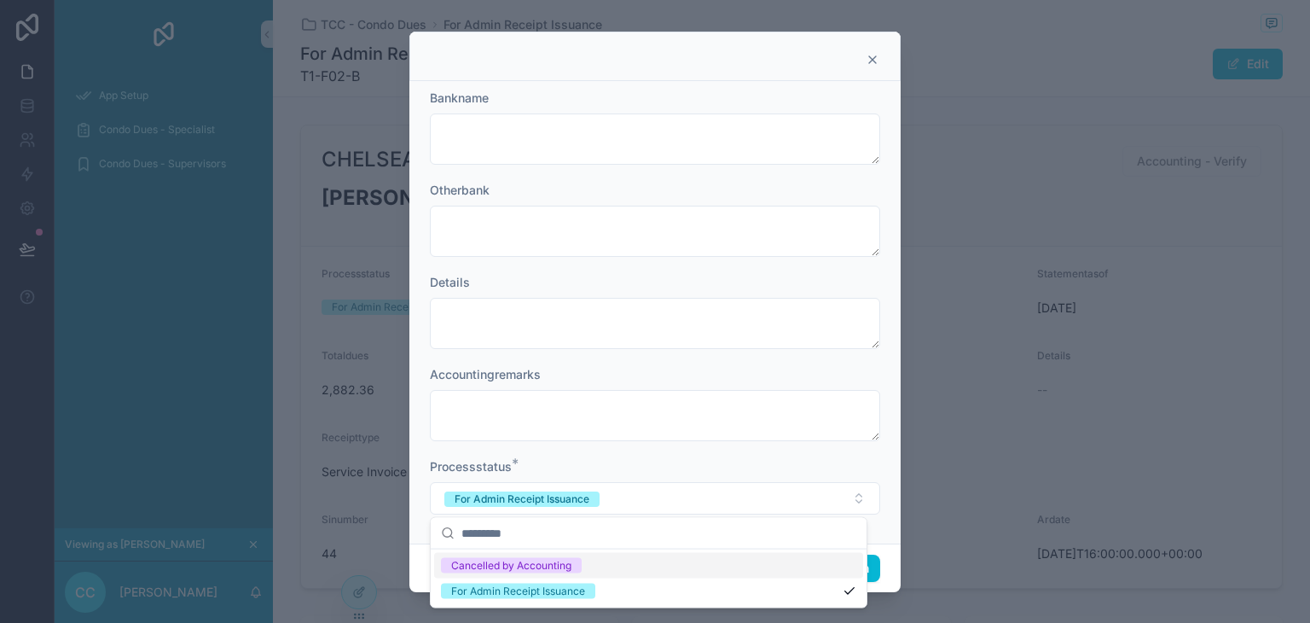
click at [797, 559] on div "Cancelled by Accounting" at bounding box center [648, 566] width 429 height 26
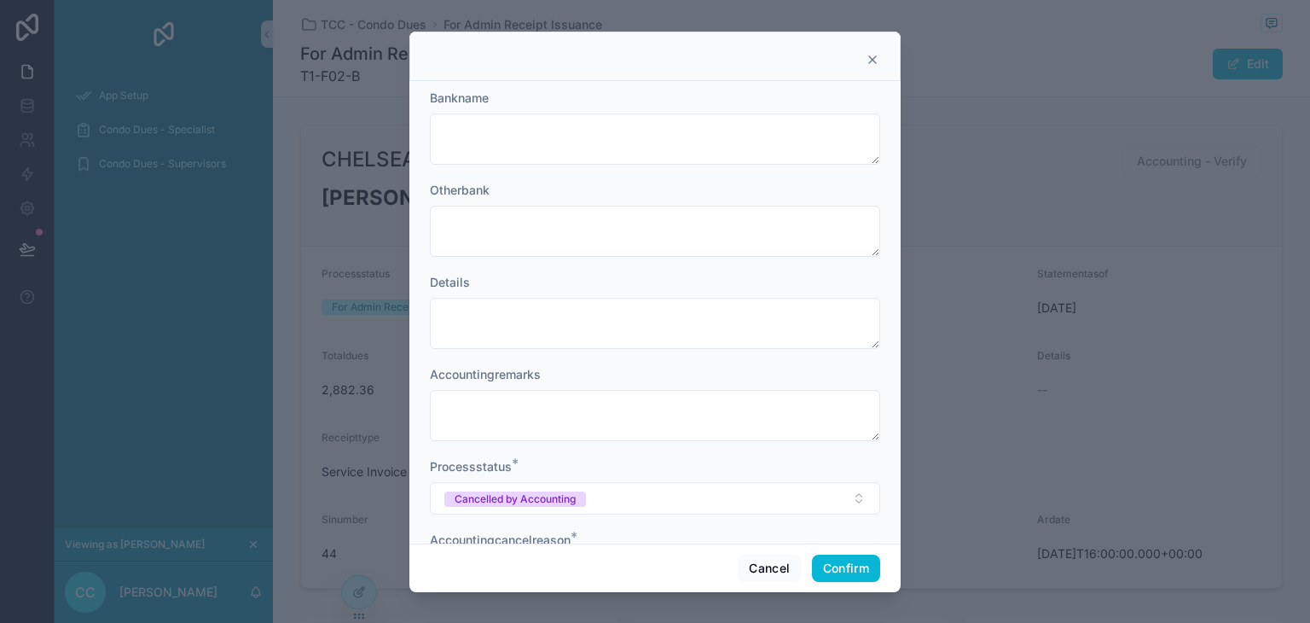
scroll to position [275, 0]
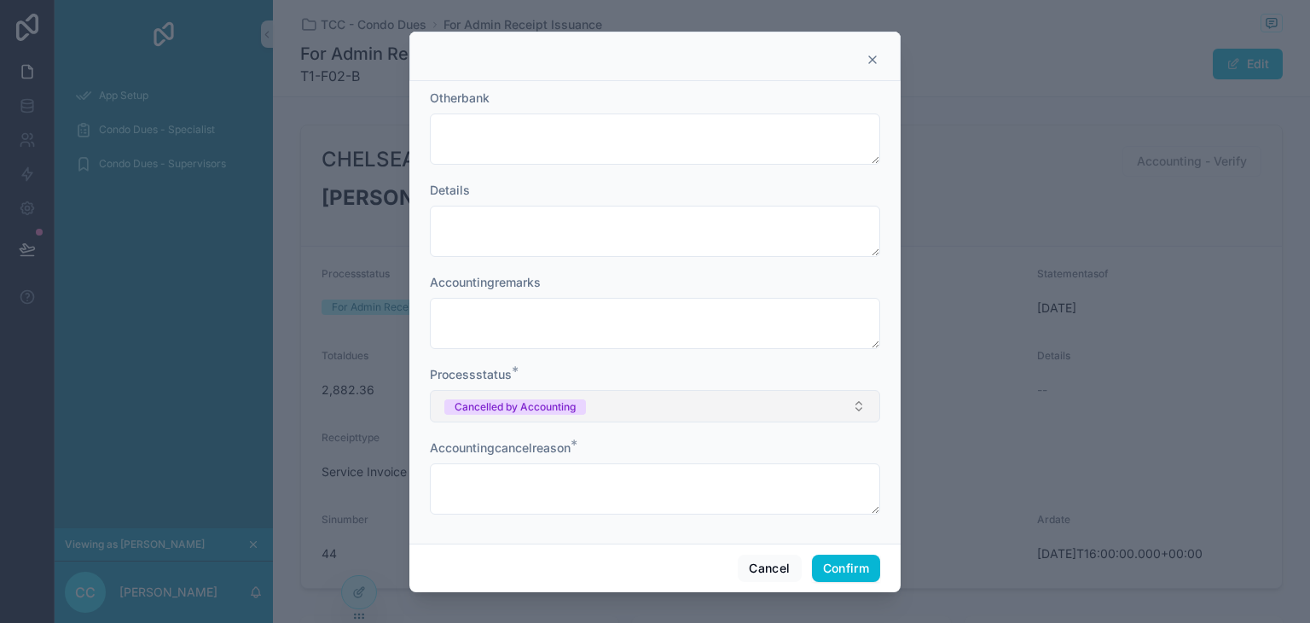
click at [657, 408] on button "Cancelled by Accounting" at bounding box center [655, 406] width 450 height 32
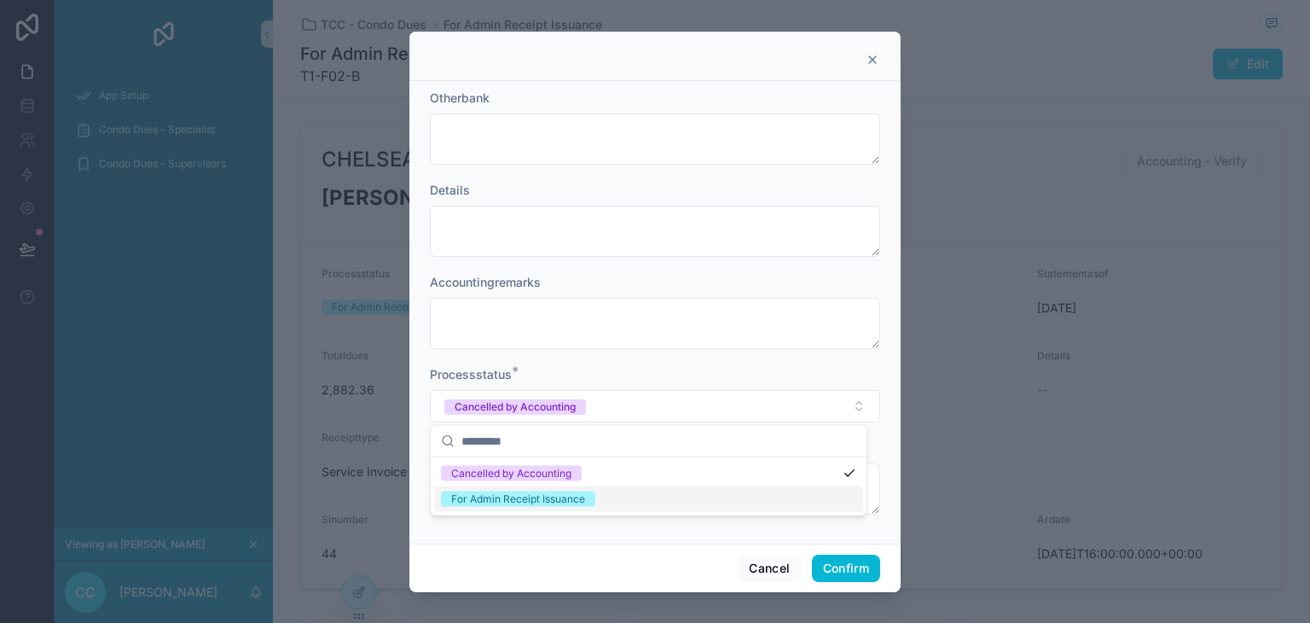
click at [625, 494] on div "For Admin Receipt Issuance" at bounding box center [648, 499] width 429 height 26
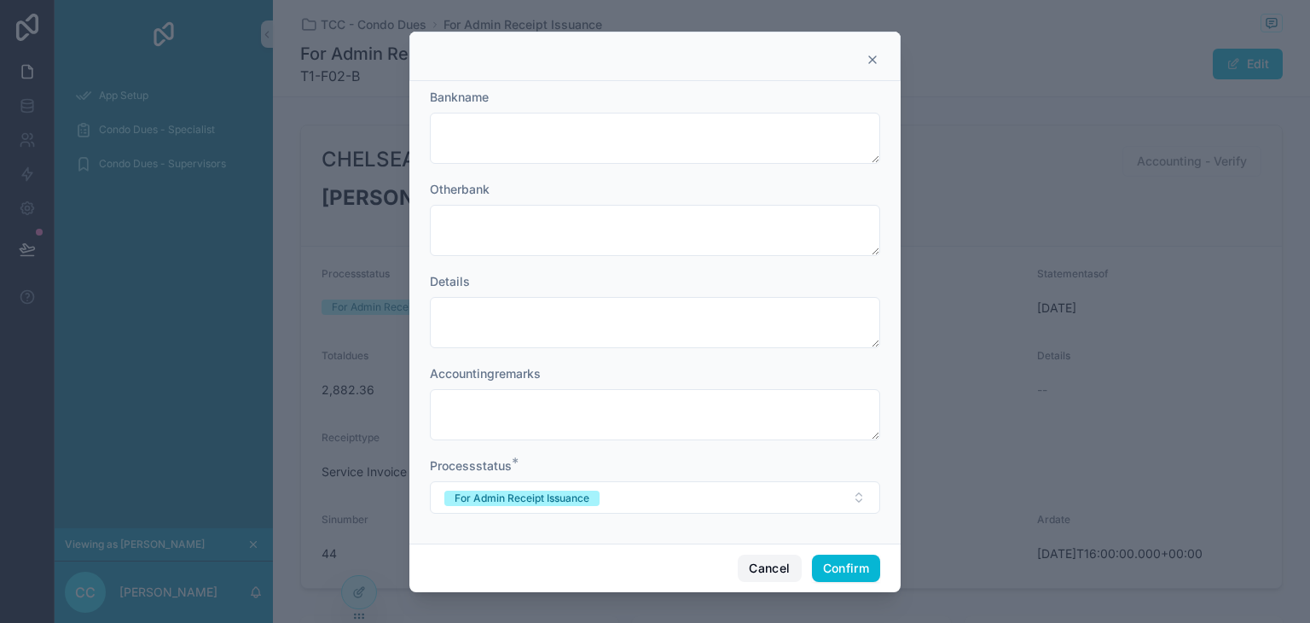
click at [751, 568] on button "Cancel" at bounding box center [769, 567] width 63 height 27
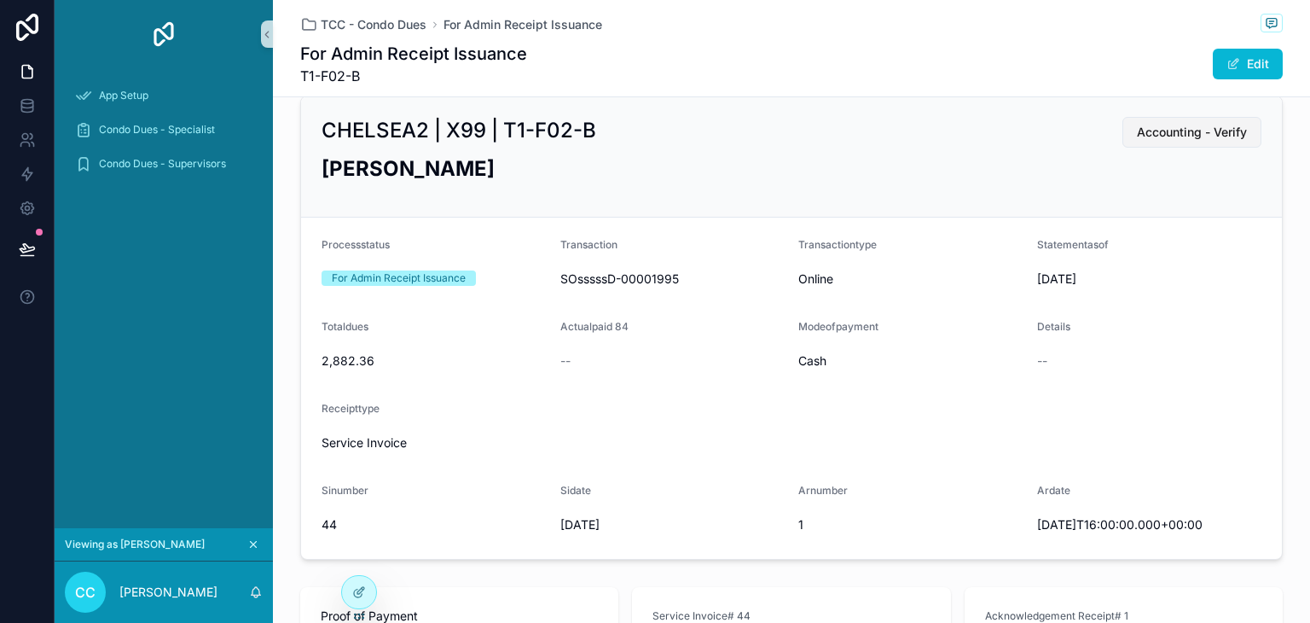
scroll to position [0, 0]
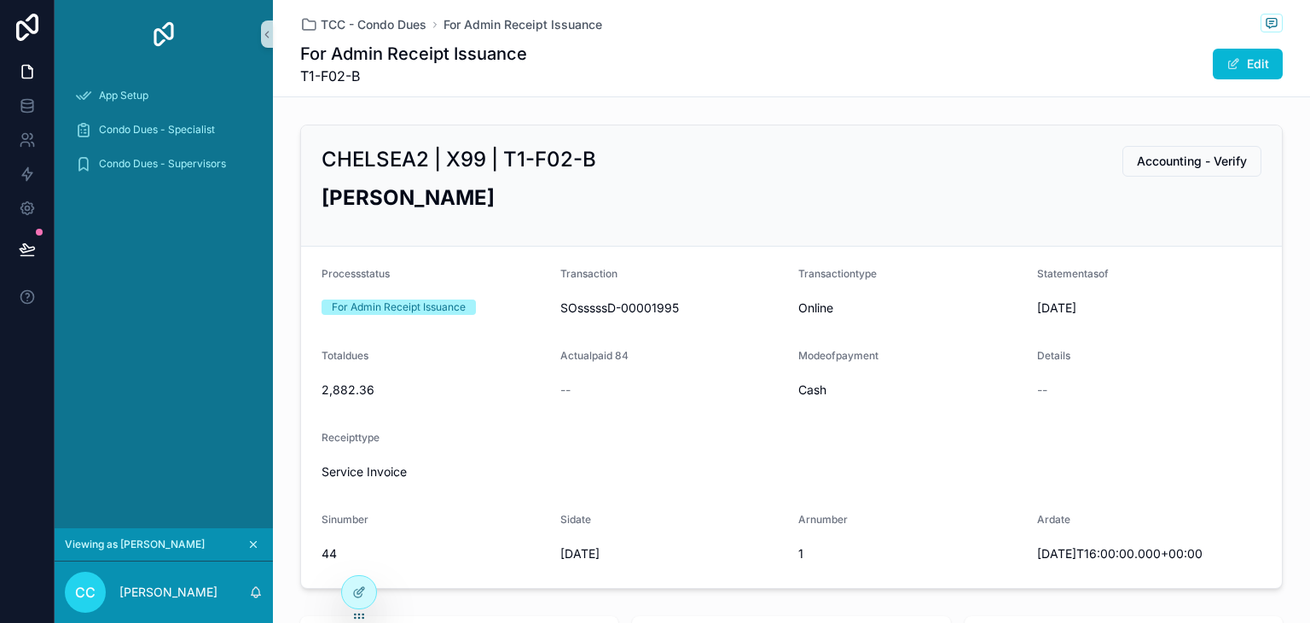
click at [1151, 217] on div "[PERSON_NAME]" at bounding box center [792, 204] width 940 height 42
click at [345, 591] on div at bounding box center [359, 592] width 34 height 32
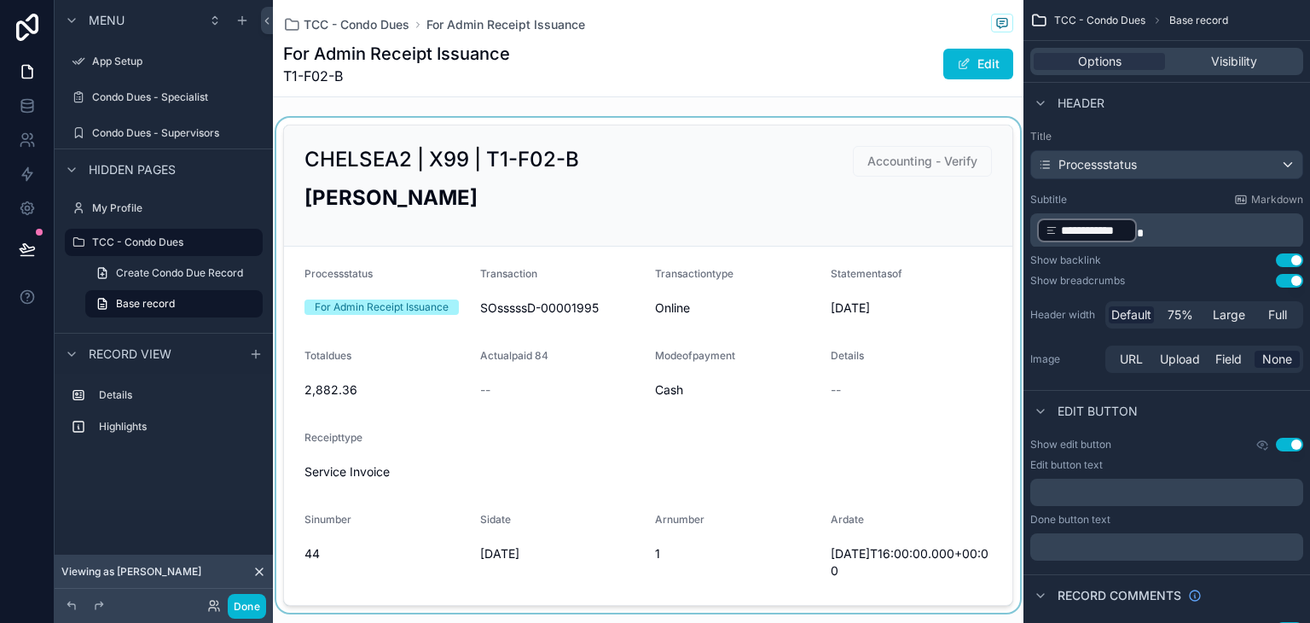
click at [652, 219] on div "scrollable content" at bounding box center [648, 365] width 751 height 495
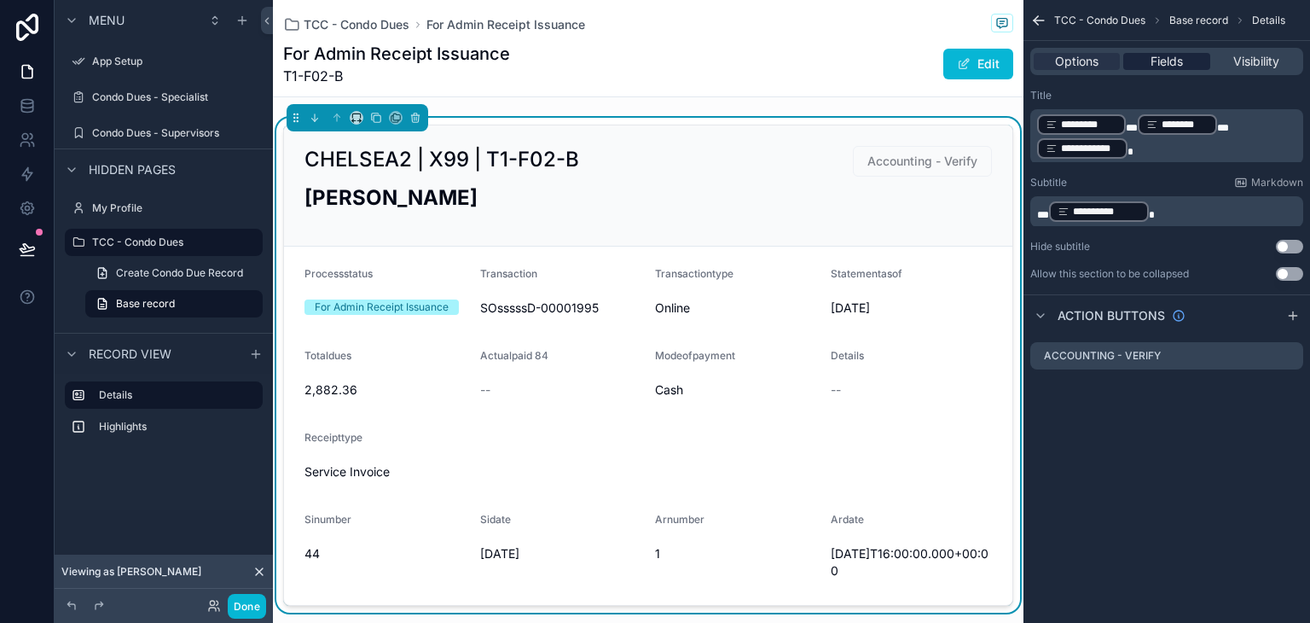
click at [1157, 55] on span "Fields" at bounding box center [1167, 61] width 32 height 17
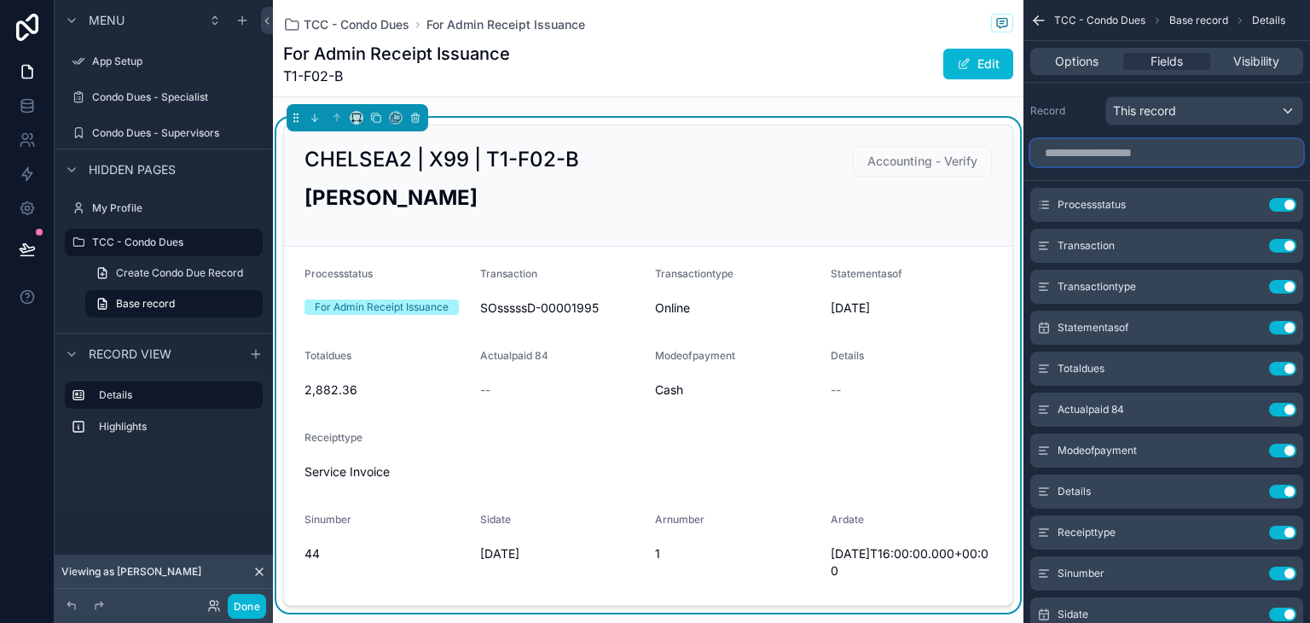
click at [1160, 150] on input "scrollable content" at bounding box center [1166, 152] width 273 height 27
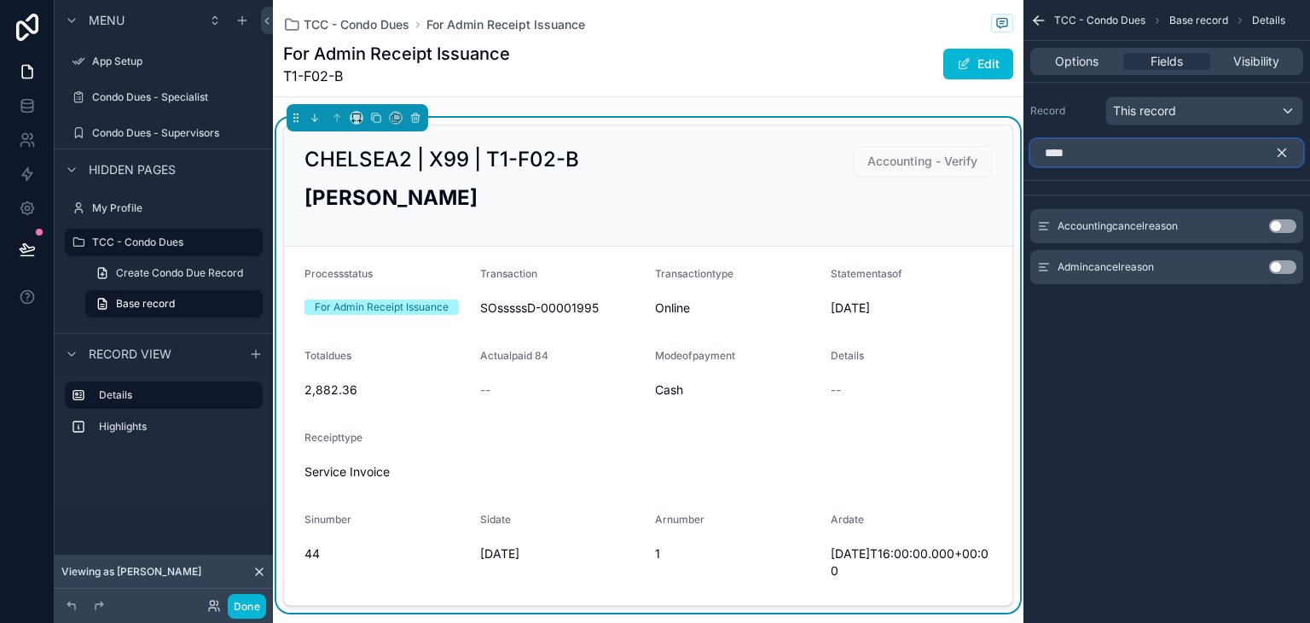
type input "****"
click at [1284, 223] on button "Use setting" at bounding box center [1282, 226] width 27 height 14
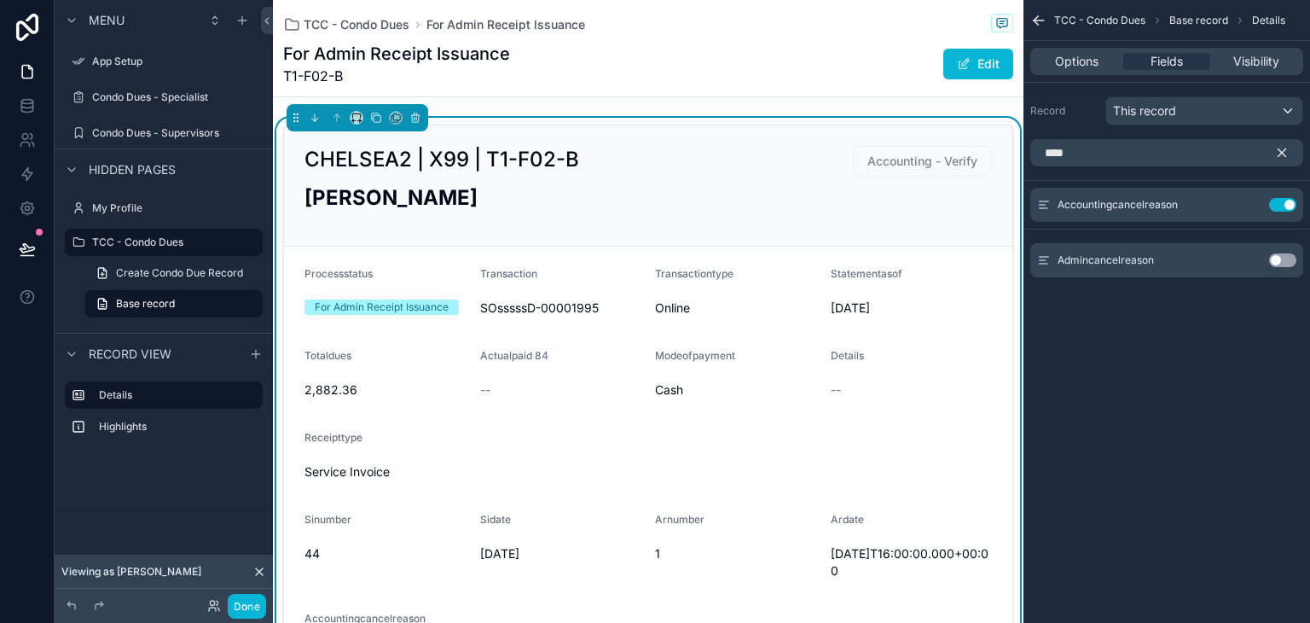
click at [1277, 260] on button "Use setting" at bounding box center [1282, 260] width 27 height 14
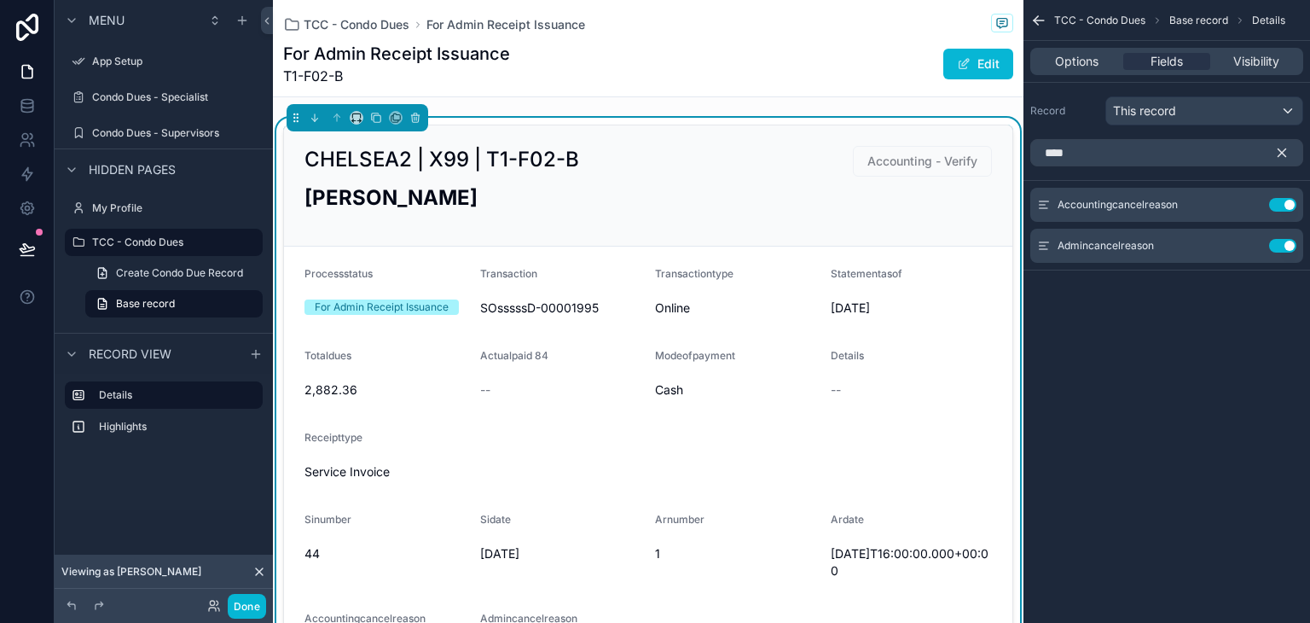
click at [1284, 154] on icon "scrollable content" at bounding box center [1281, 152] width 15 height 15
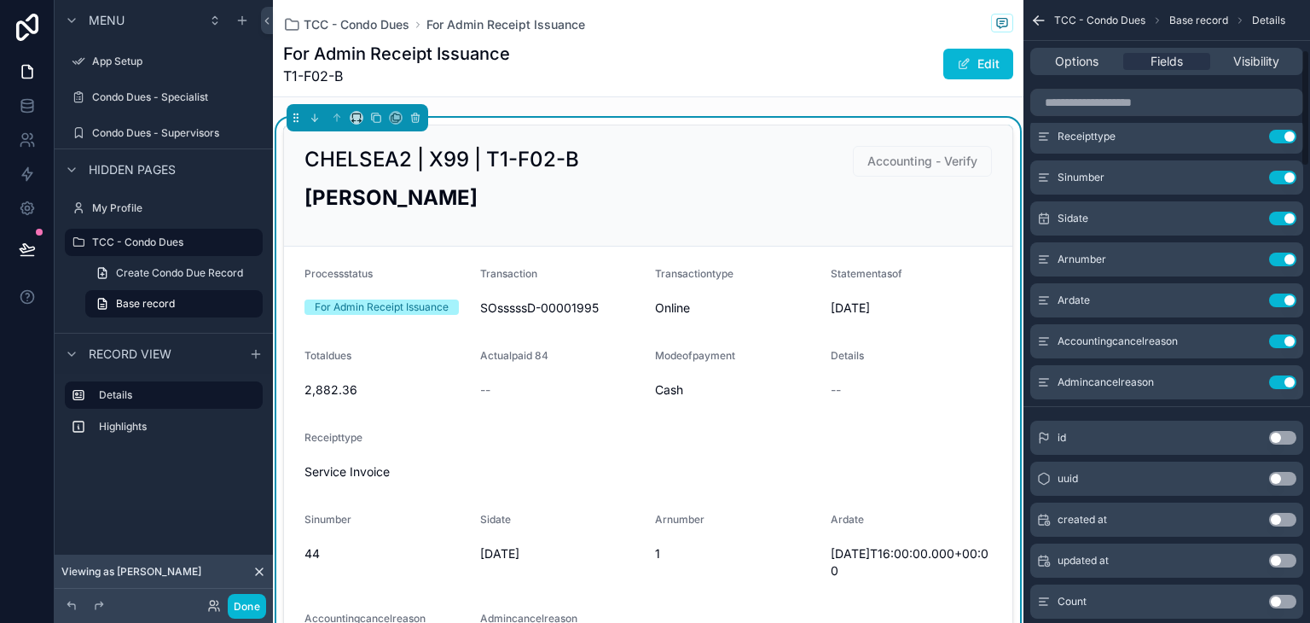
scroll to position [256, 0]
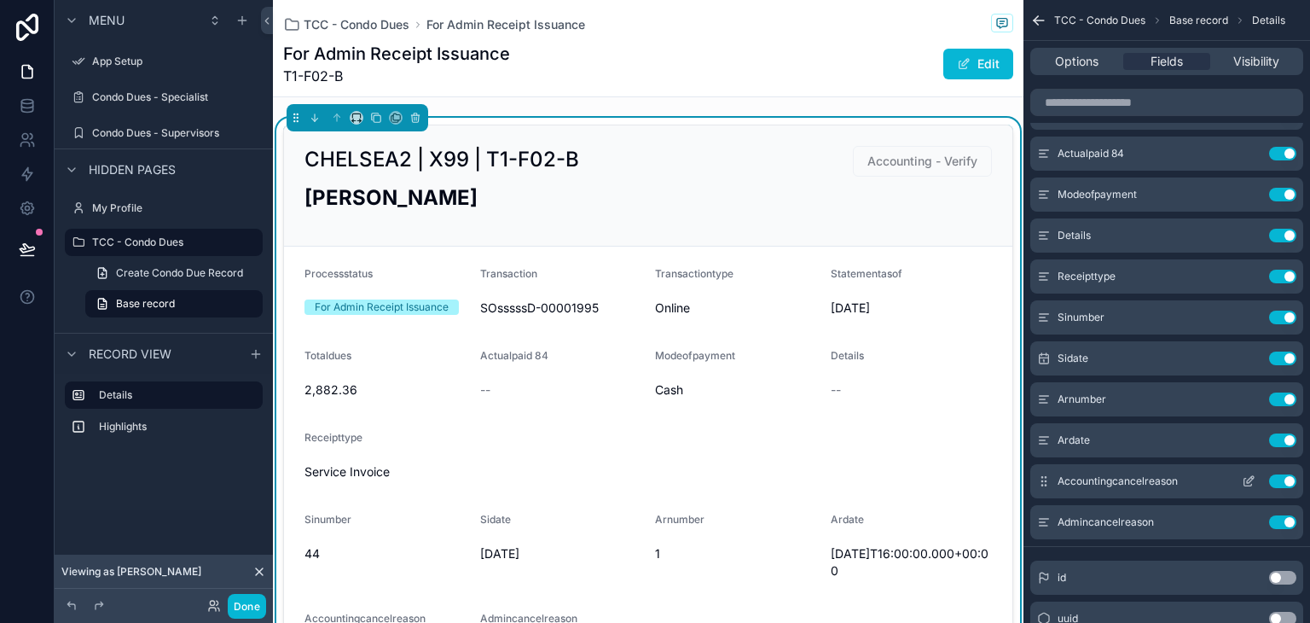
click at [1046, 485] on div "Accountingcancelreason Use setting" at bounding box center [1166, 481] width 273 height 34
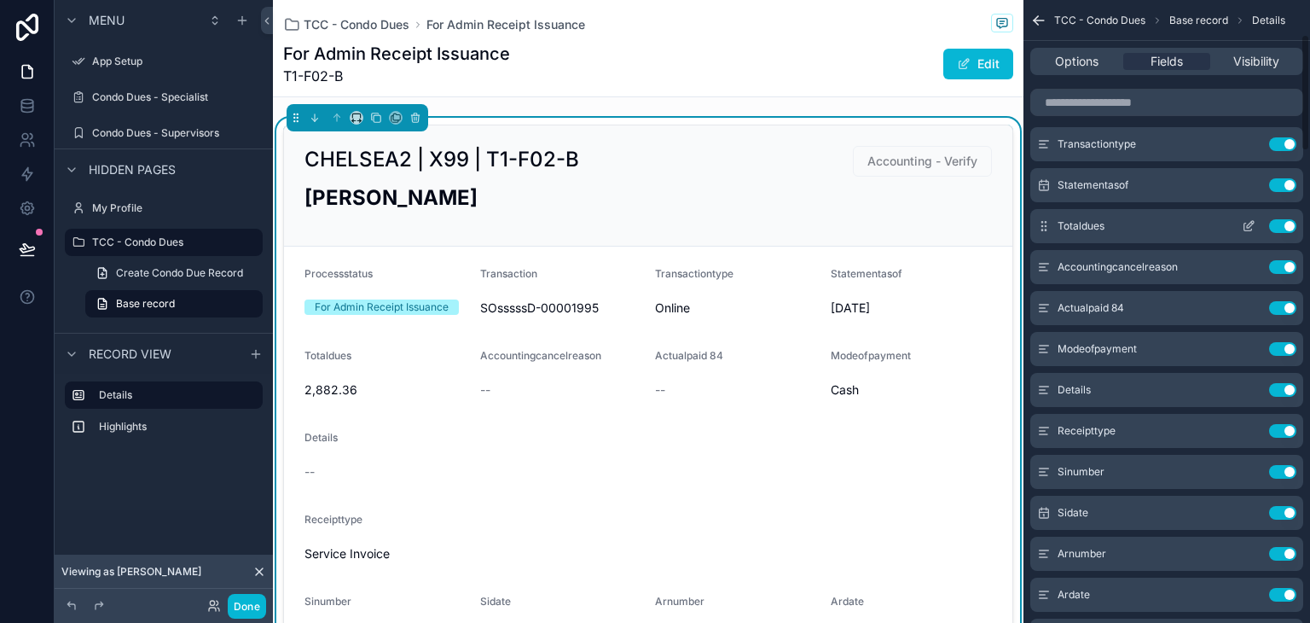
scroll to position [85, 0]
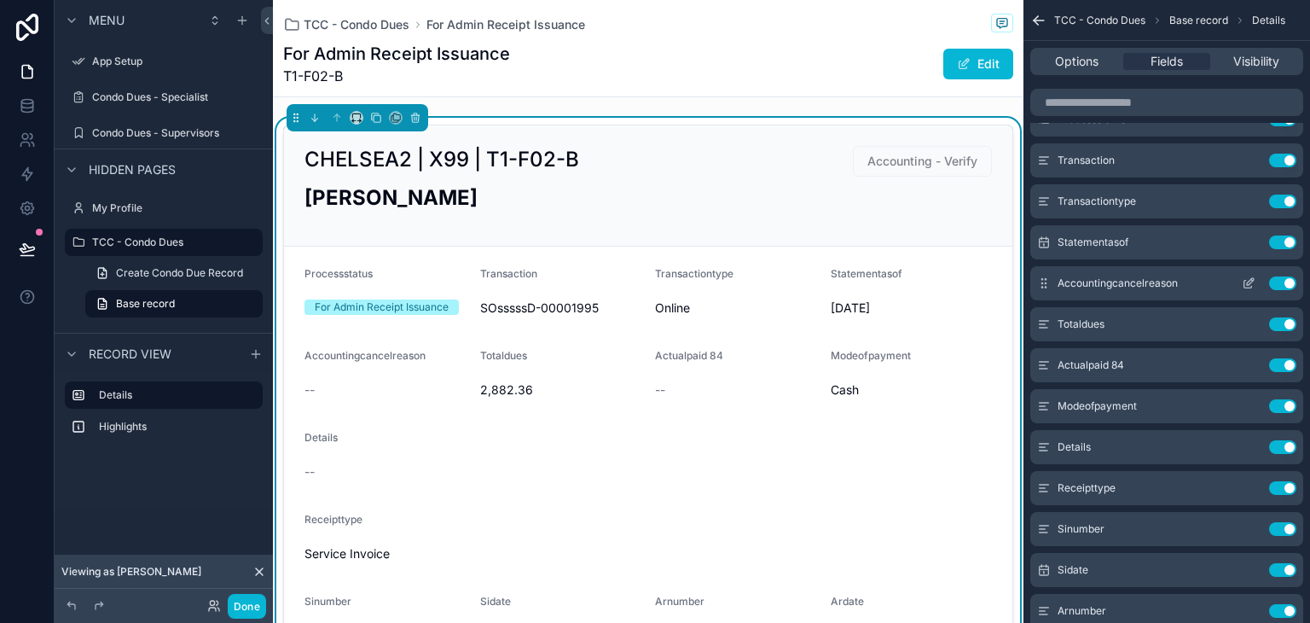
click at [1245, 281] on icon "scrollable content" at bounding box center [1248, 285] width 8 height 8
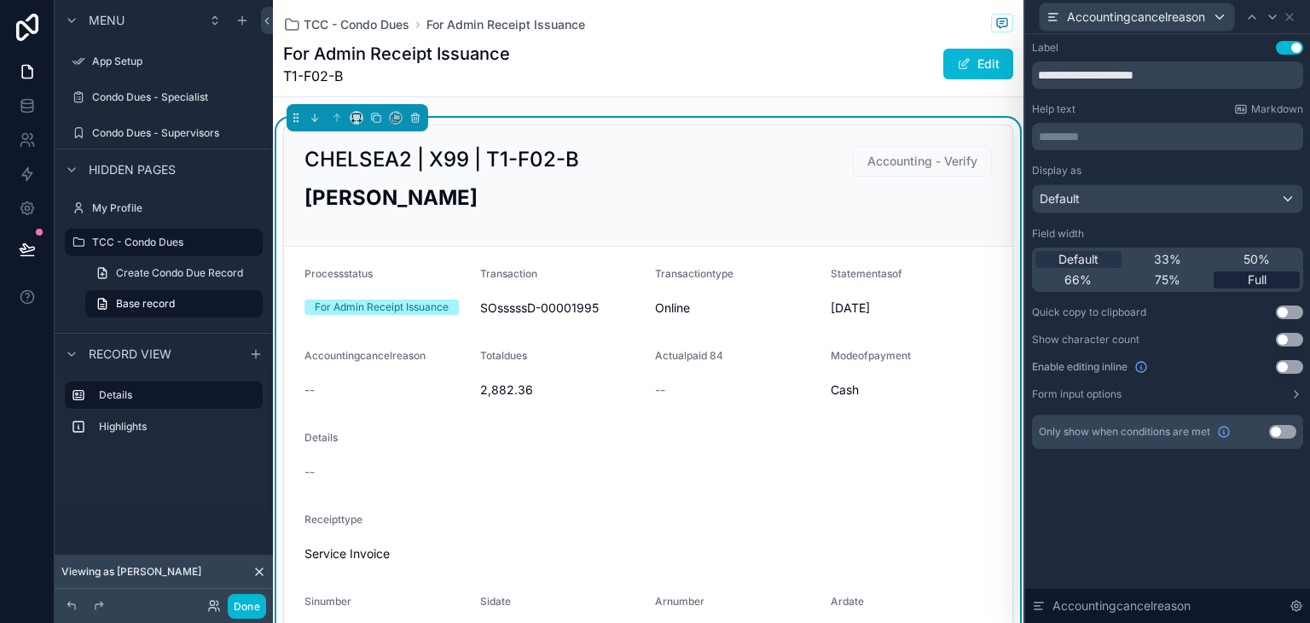
click at [1259, 275] on span "Full" at bounding box center [1257, 279] width 19 height 17
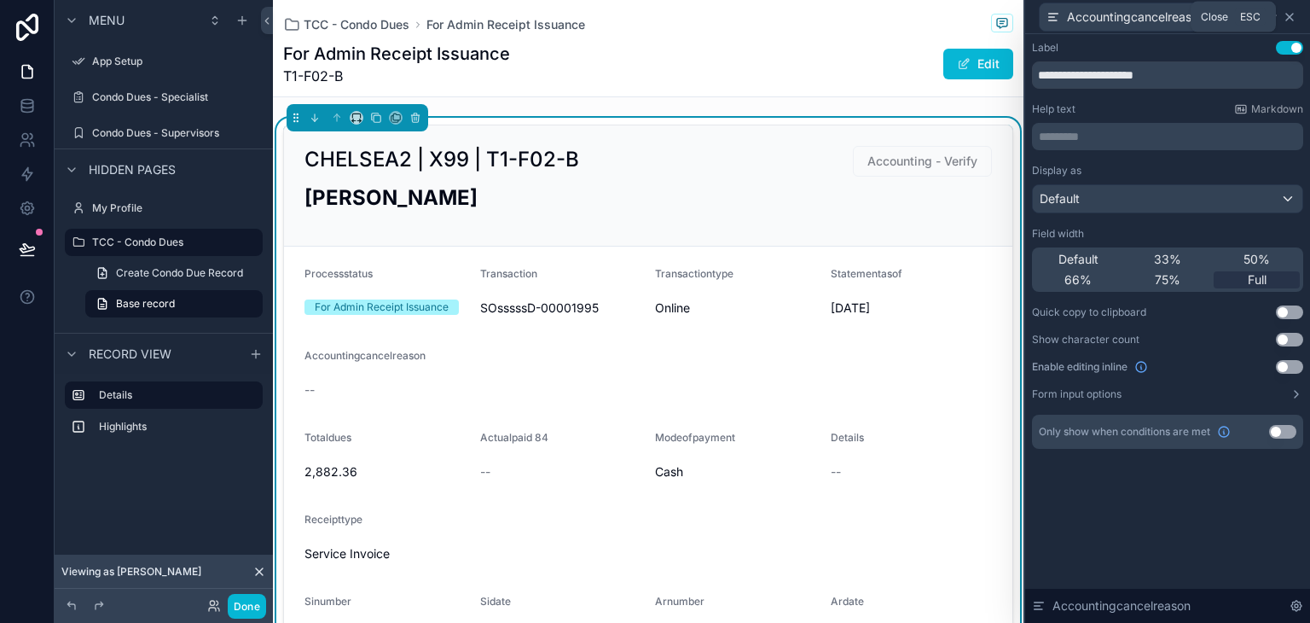
click at [1292, 18] on icon at bounding box center [1290, 17] width 14 height 14
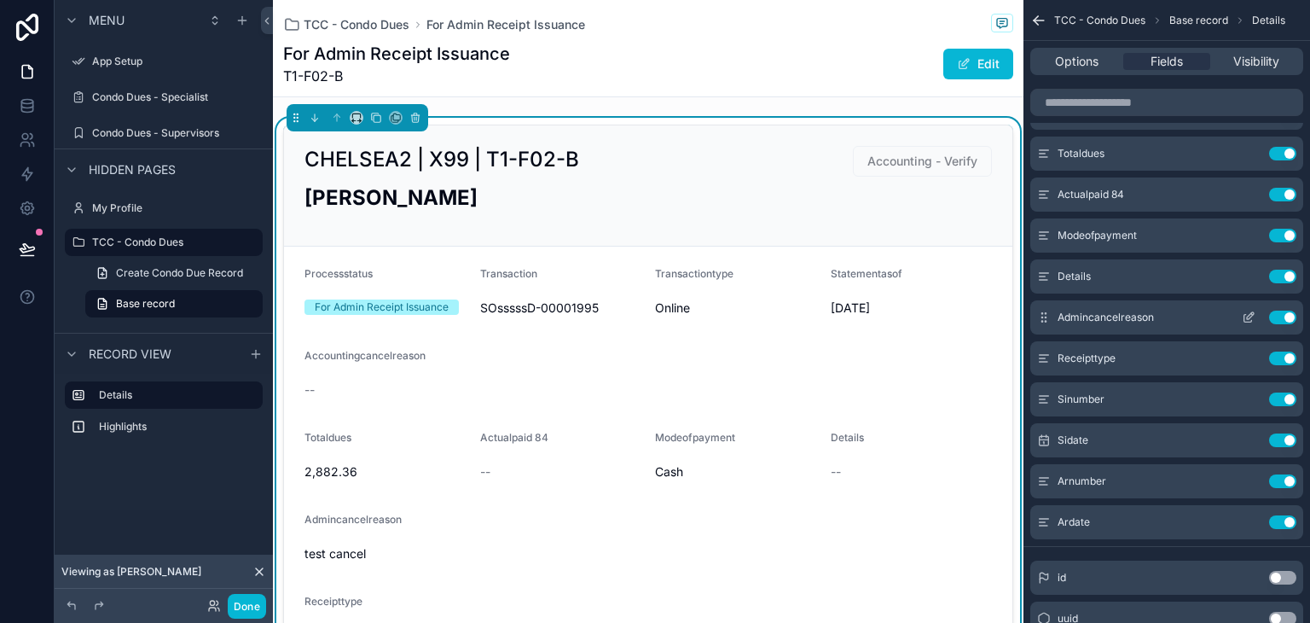
scroll to position [171, 0]
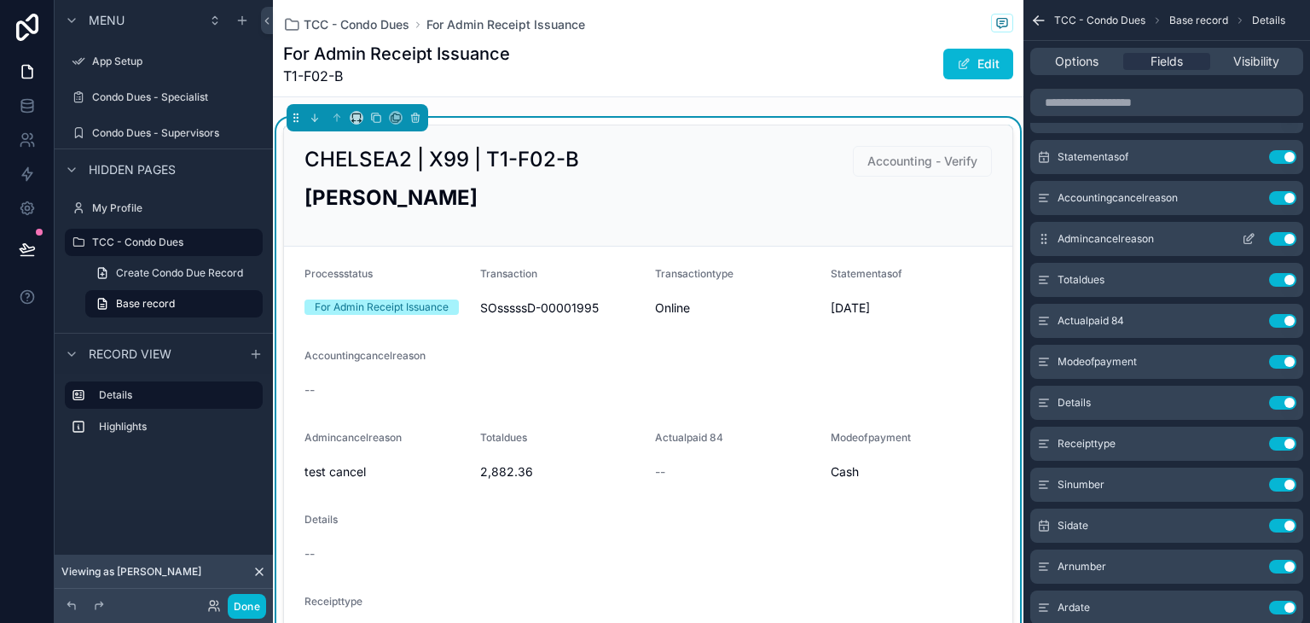
click at [1249, 233] on icon "scrollable content" at bounding box center [1249, 239] width 14 height 14
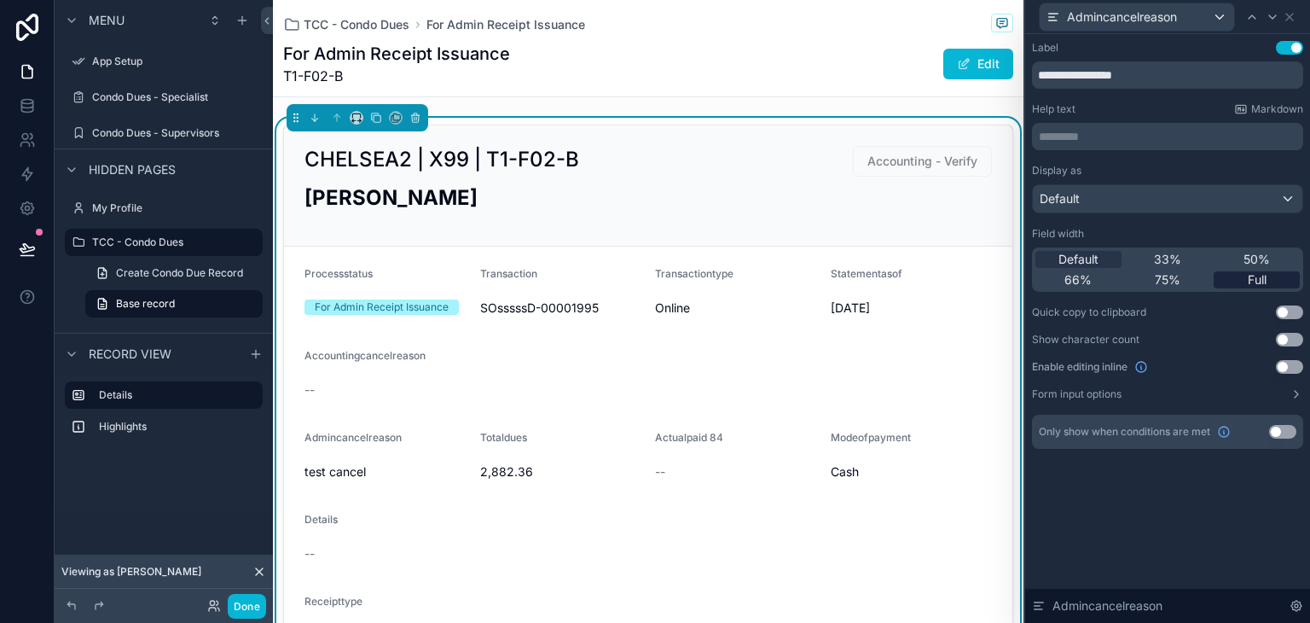
click at [1252, 274] on span "Full" at bounding box center [1257, 279] width 19 height 17
click at [1083, 513] on div "**********" at bounding box center [1167, 328] width 285 height 588
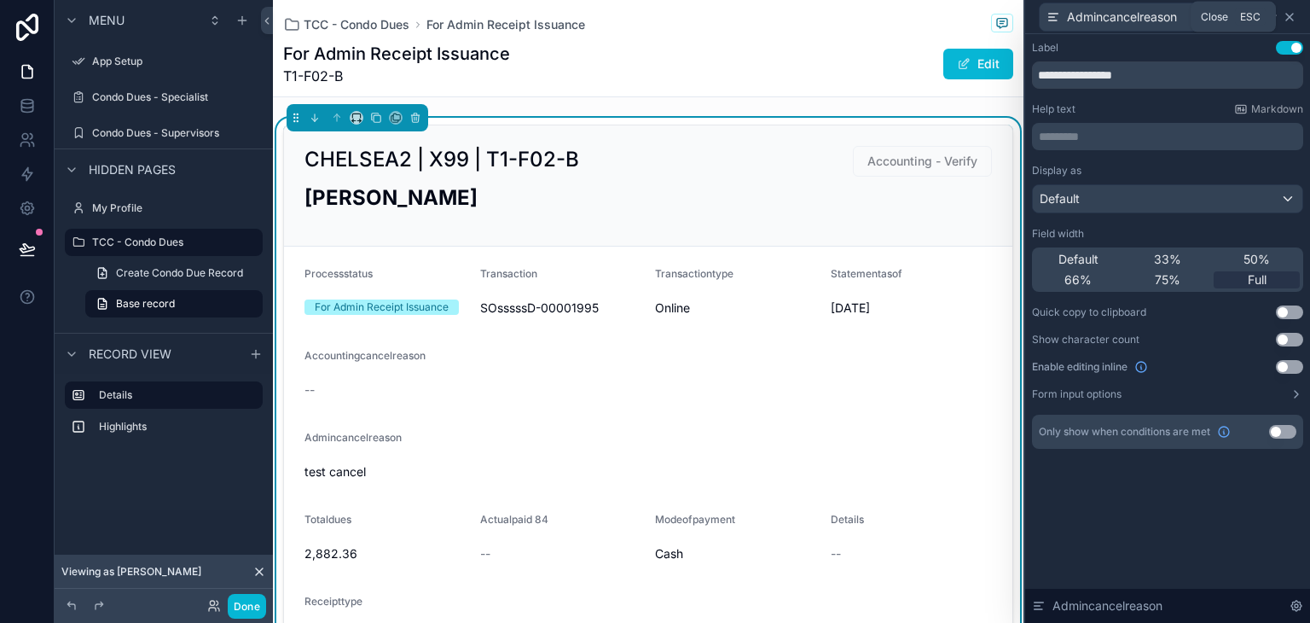
click at [1287, 12] on icon at bounding box center [1290, 17] width 14 height 14
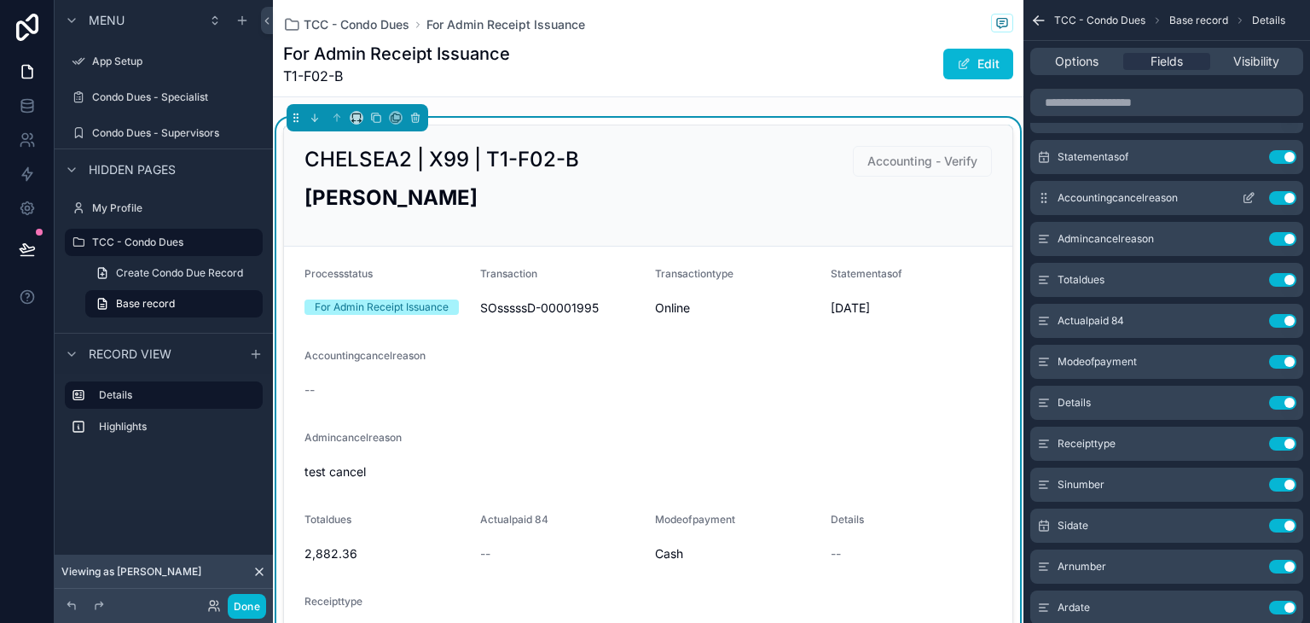
click at [1253, 199] on icon "scrollable content" at bounding box center [1249, 198] width 14 height 14
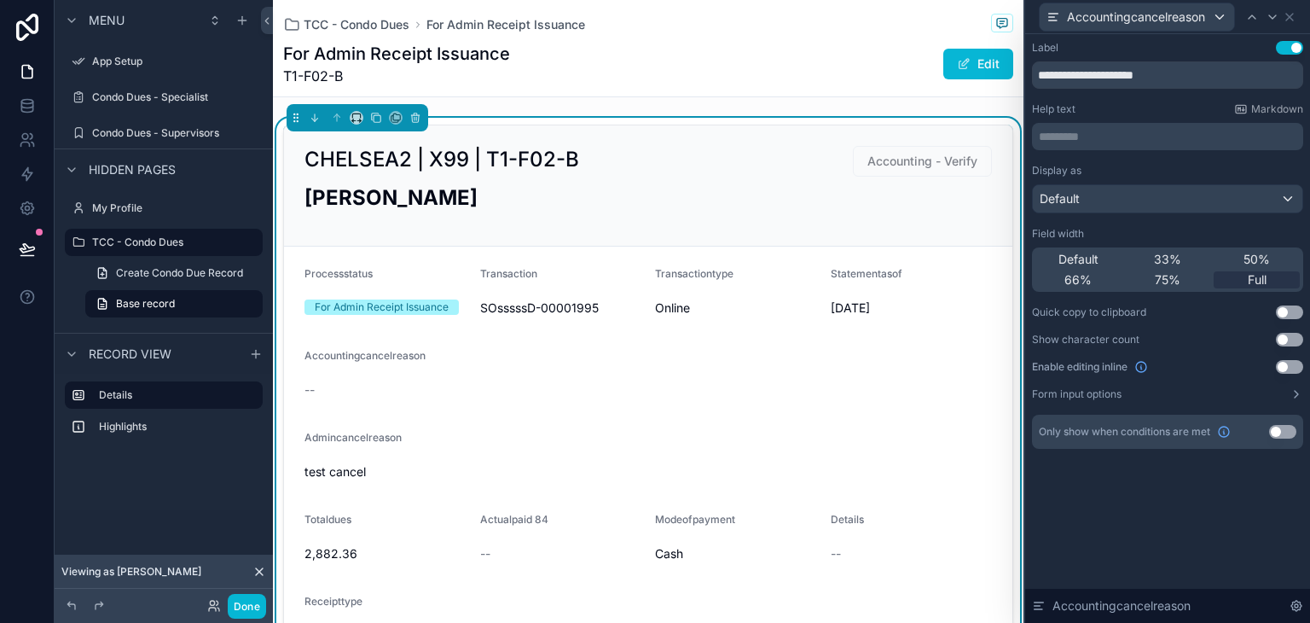
click at [1282, 432] on button "Use setting" at bounding box center [1282, 432] width 27 height 14
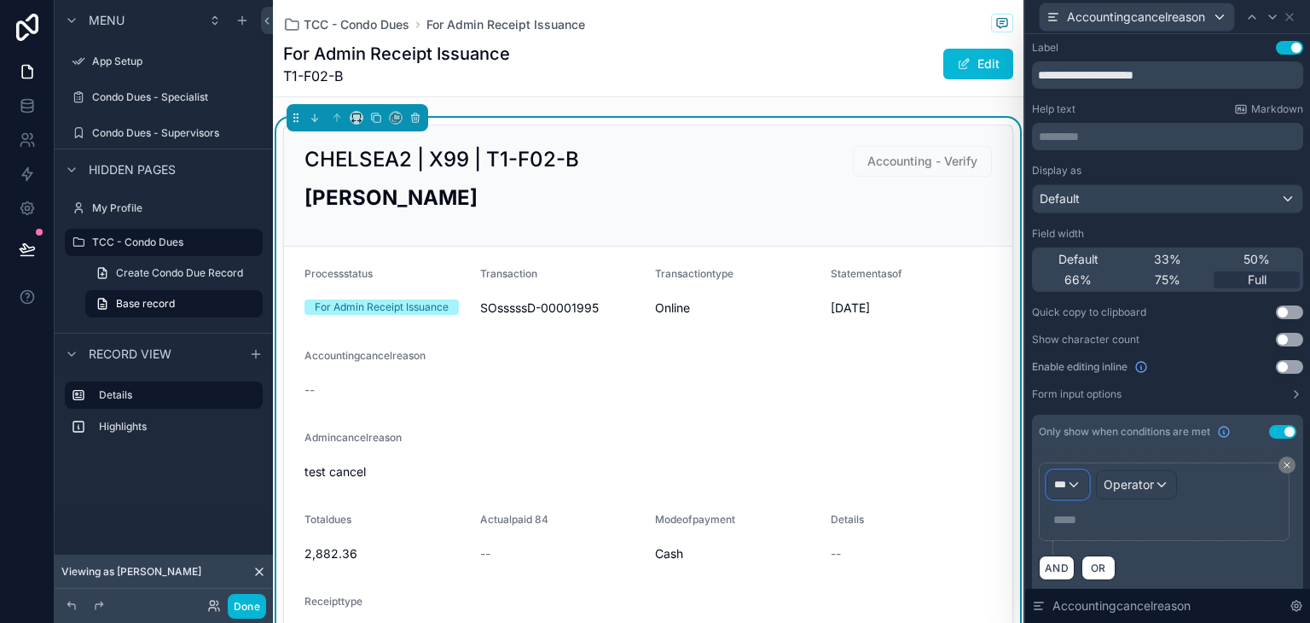
click at [1080, 487] on div "***" at bounding box center [1067, 484] width 41 height 27
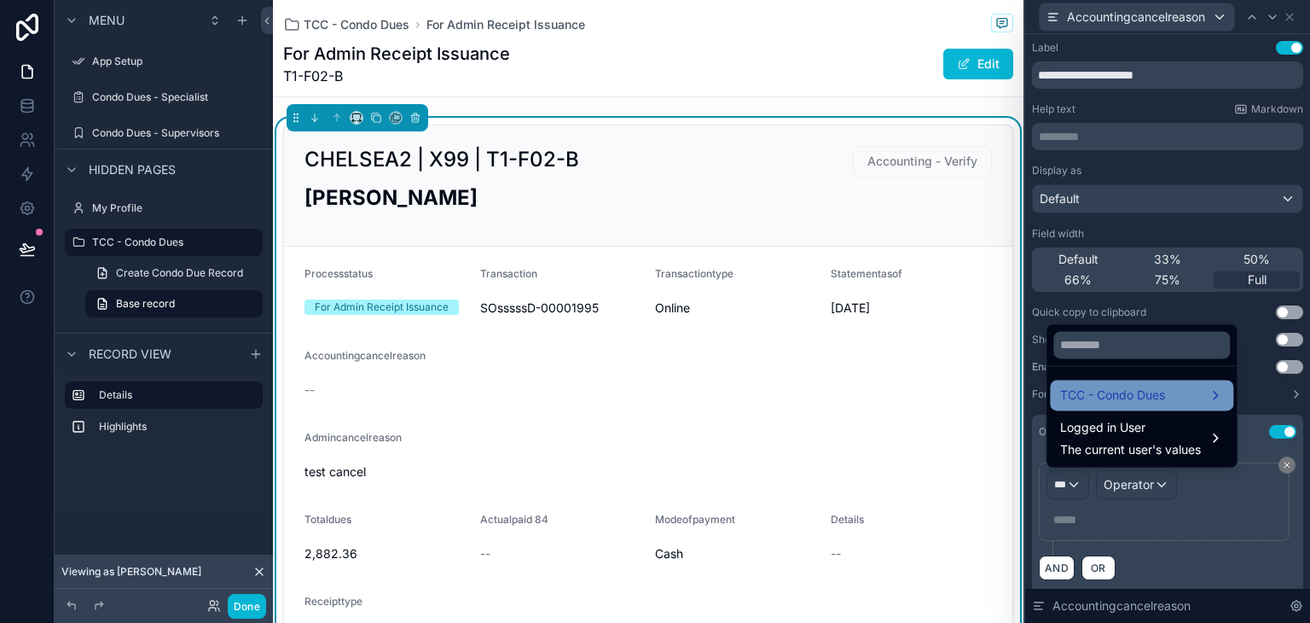
click at [1111, 403] on span "TCC - Condo Dues" at bounding box center [1112, 395] width 105 height 20
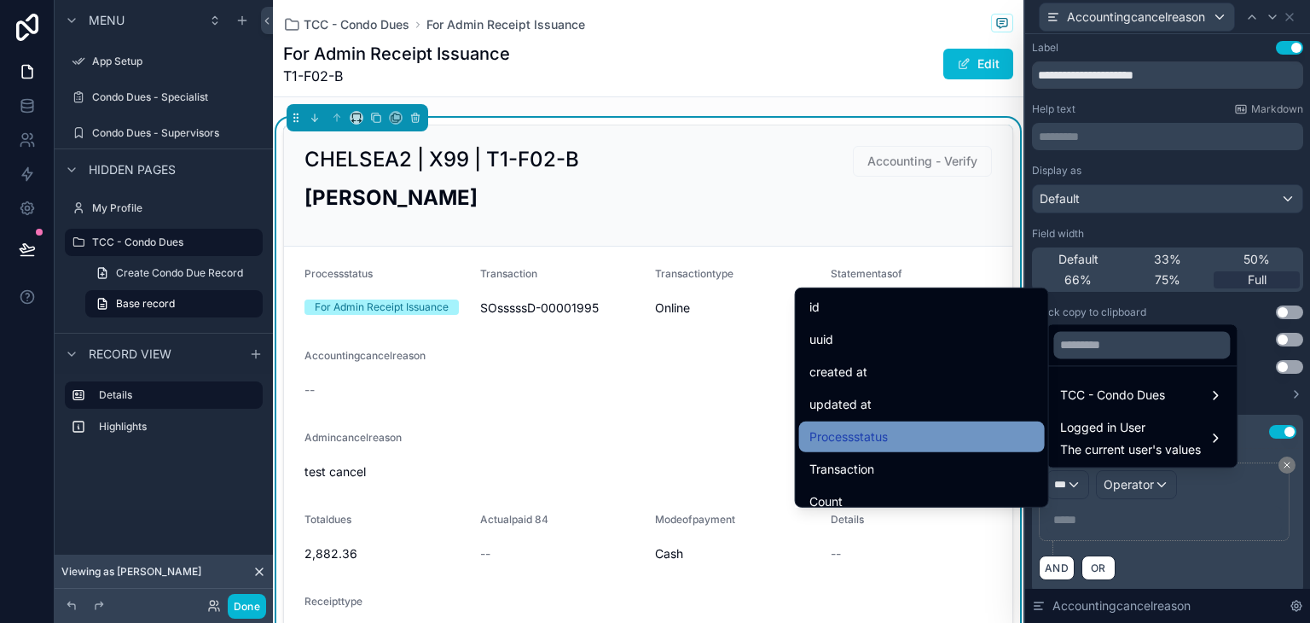
click at [973, 422] on div "Processstatus" at bounding box center [922, 436] width 246 height 31
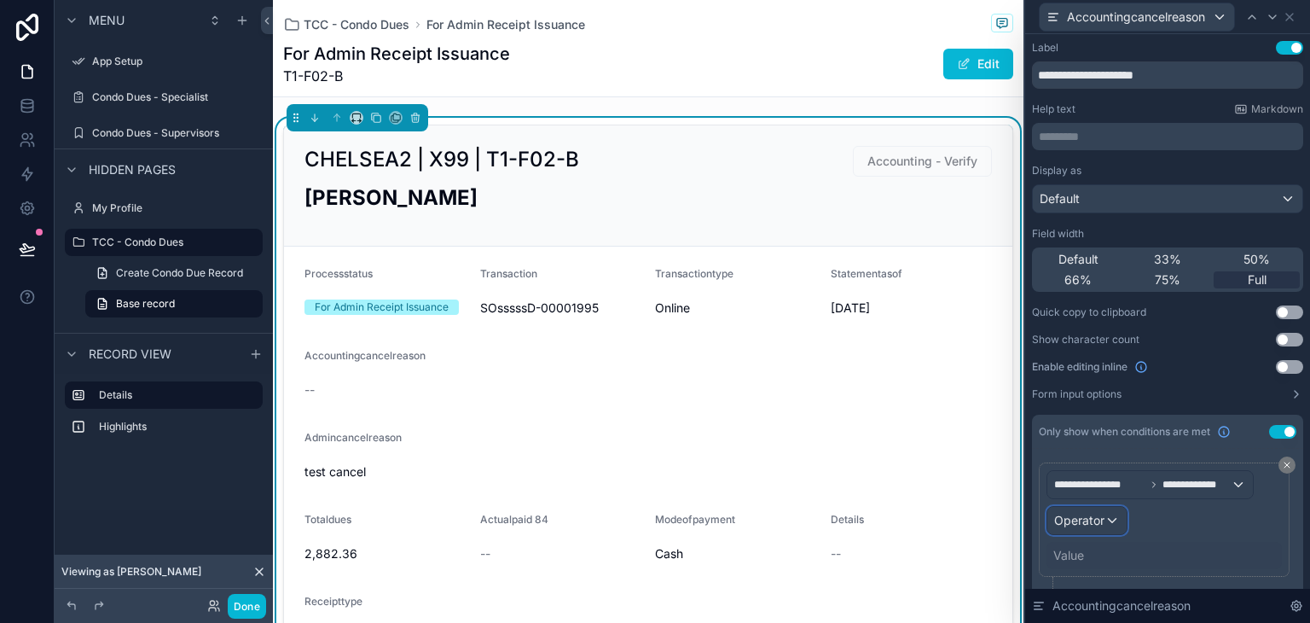
click at [1092, 513] on span "Operator" at bounding box center [1079, 520] width 50 height 14
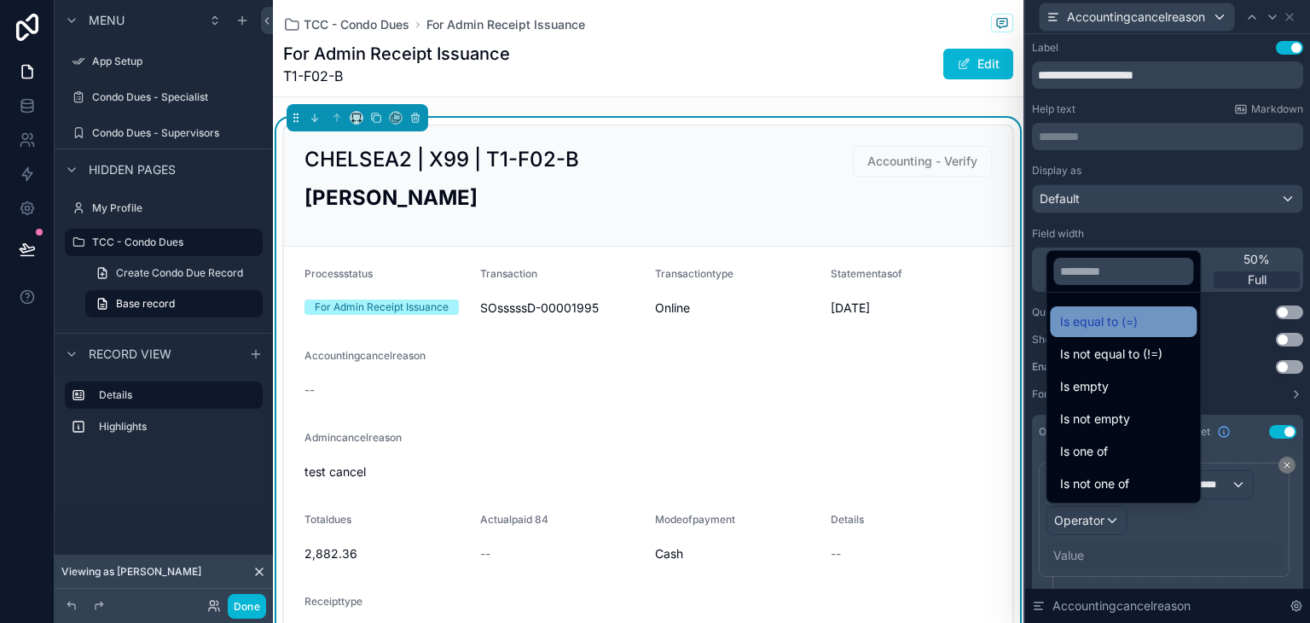
click at [1085, 323] on span "Is equal to (=)" at bounding box center [1099, 321] width 78 height 20
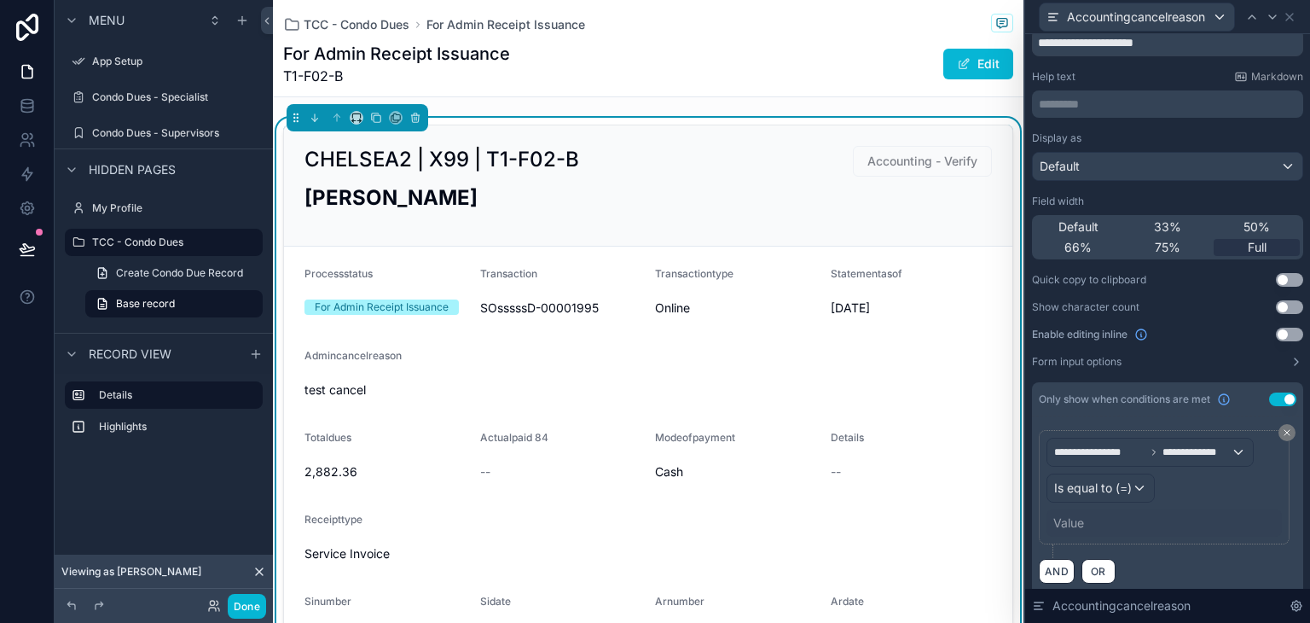
scroll to position [46, 0]
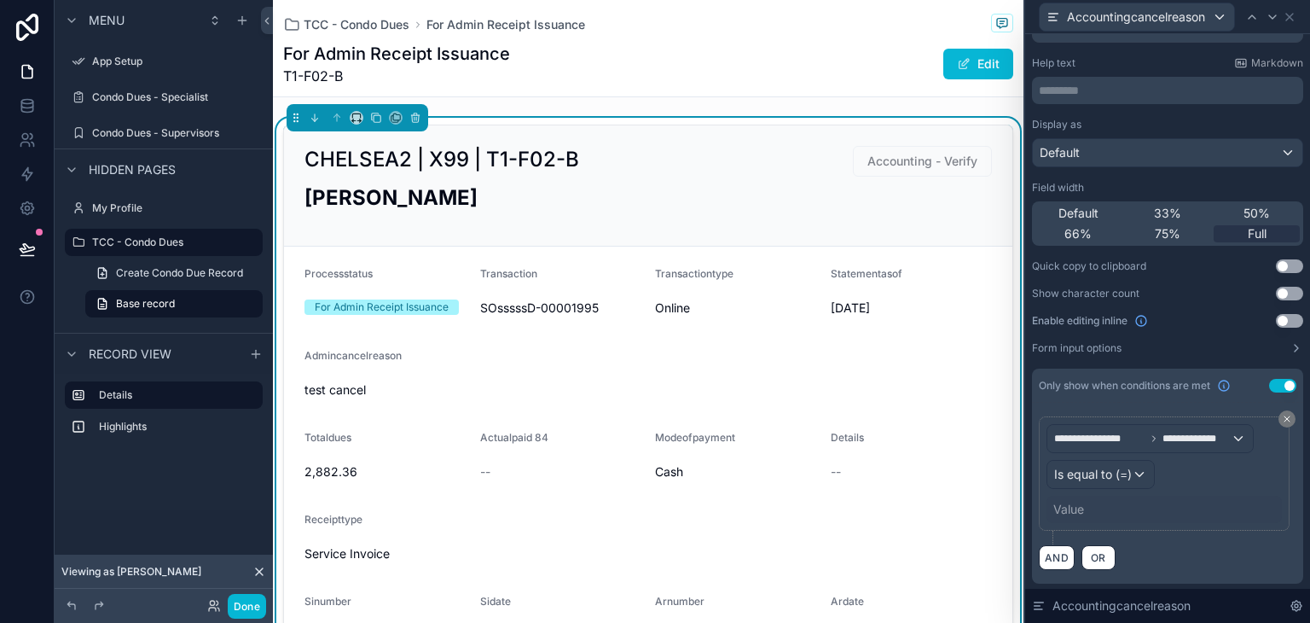
click at [1083, 502] on div "Value" at bounding box center [1068, 509] width 31 height 17
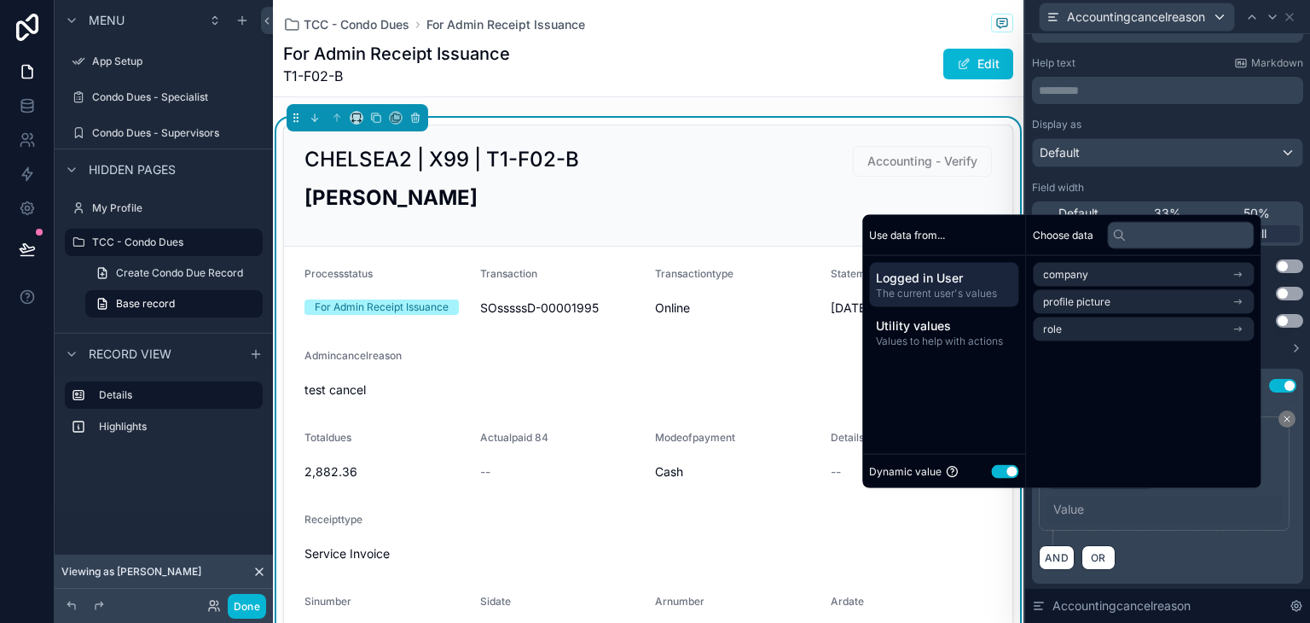
click at [1004, 467] on button "Use setting" at bounding box center [1004, 471] width 27 height 14
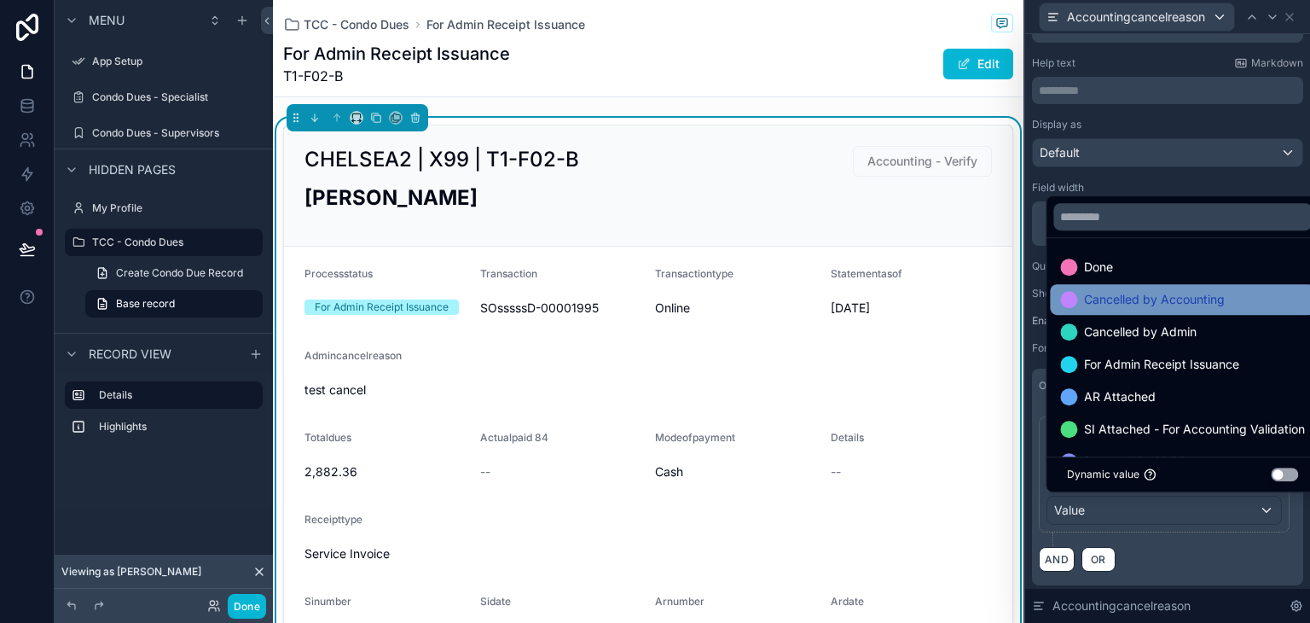
click at [1105, 303] on span "Cancelled by Accounting" at bounding box center [1154, 299] width 141 height 20
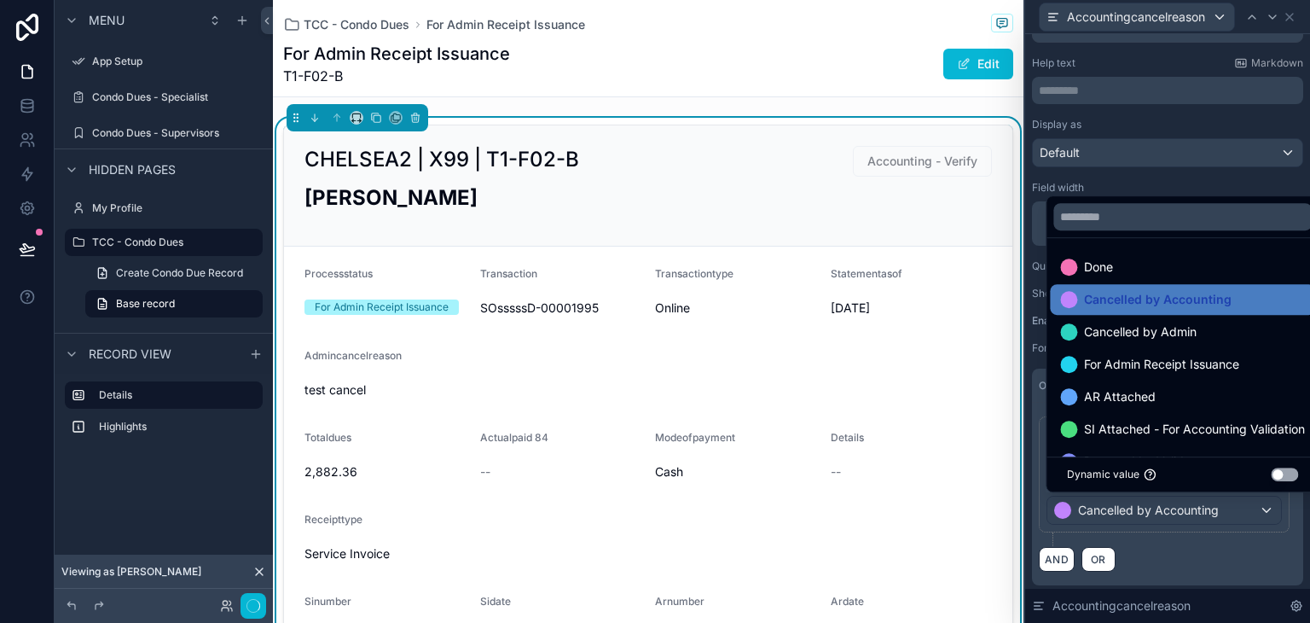
click at [1186, 547] on div "AND OR" at bounding box center [1168, 559] width 258 height 26
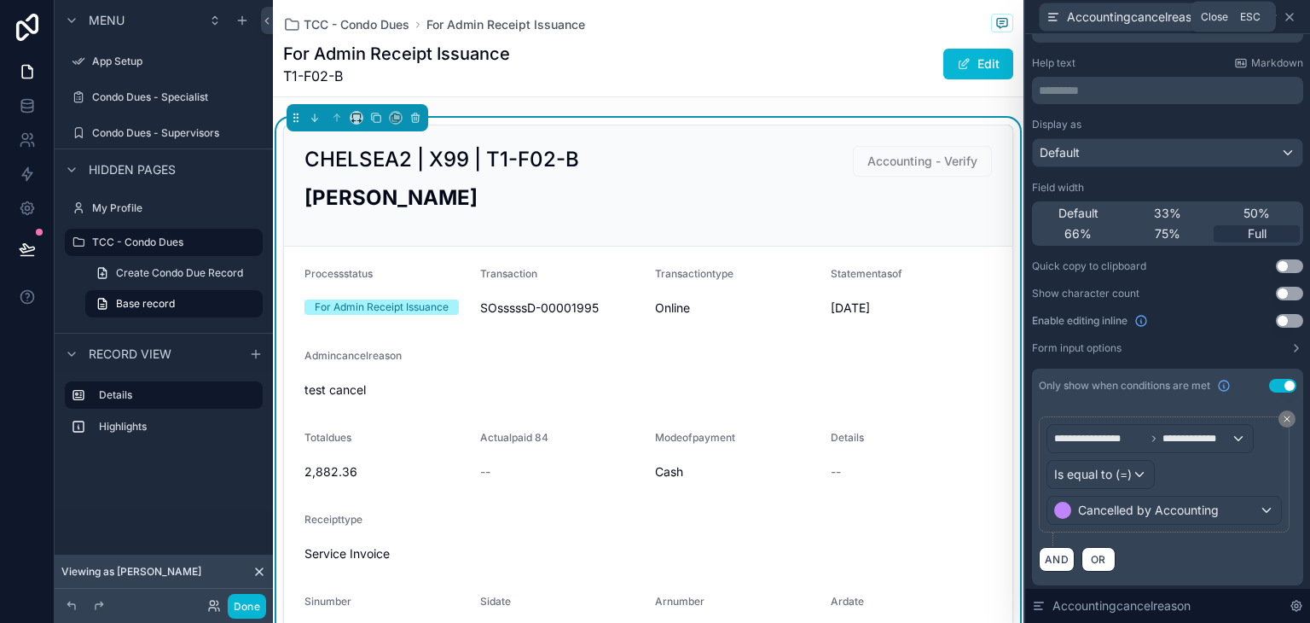
click at [1290, 19] on icon at bounding box center [1290, 17] width 14 height 14
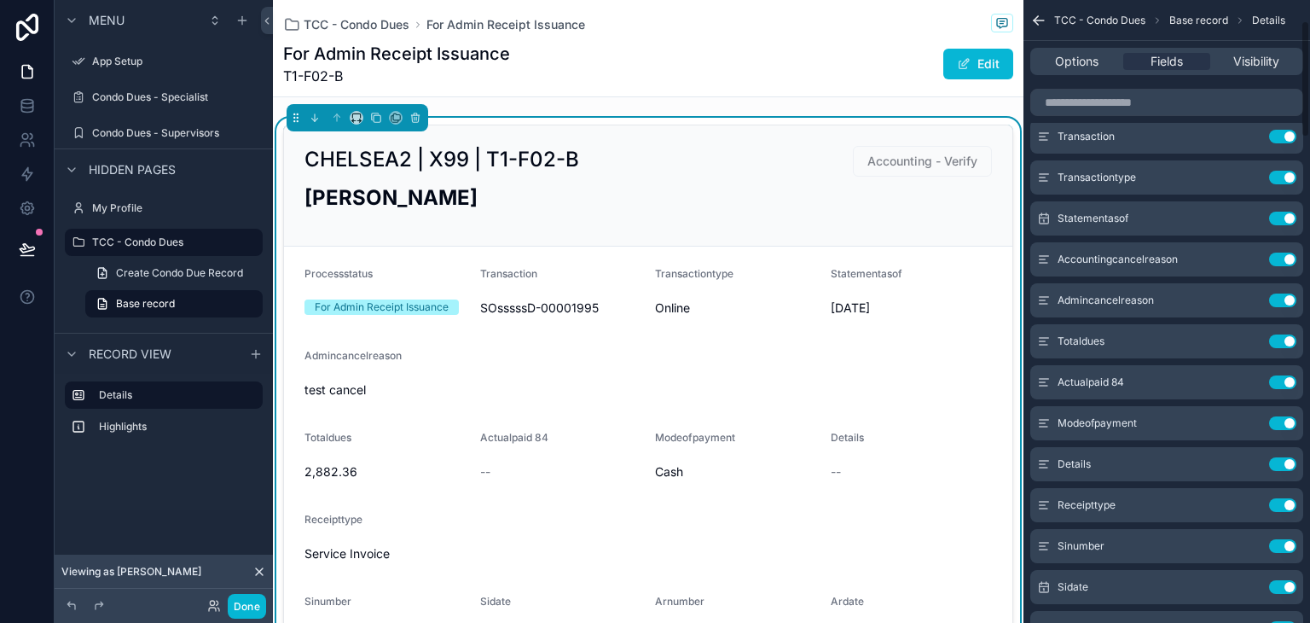
scroll to position [85, 0]
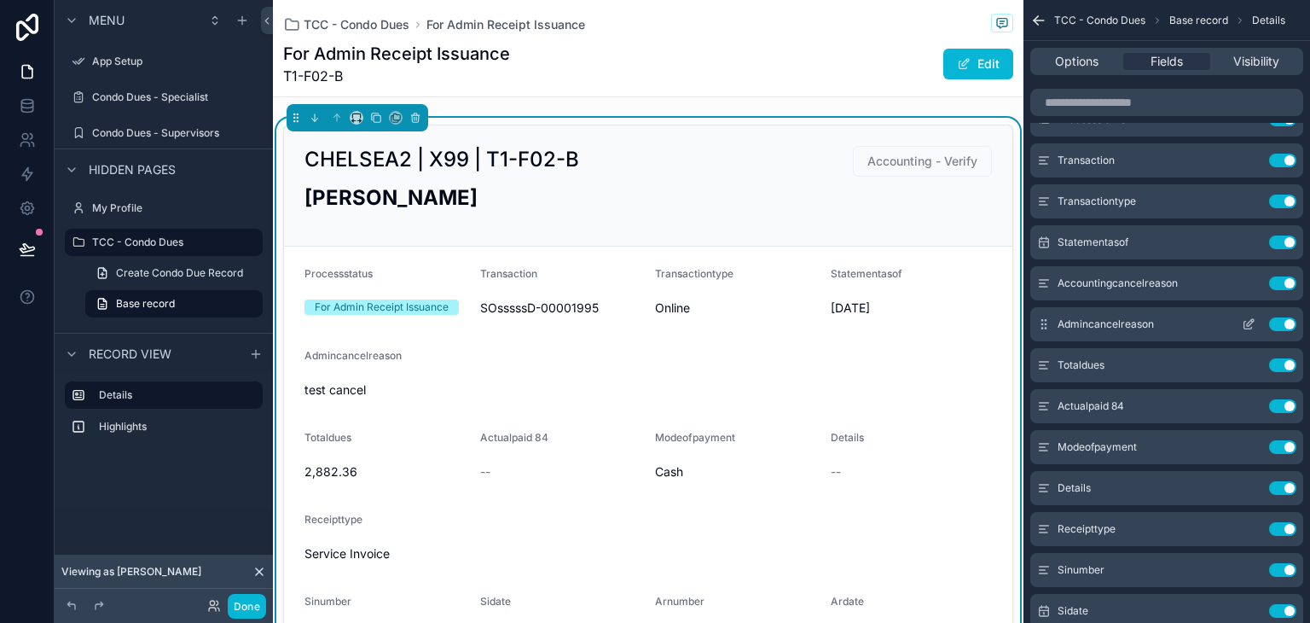
click at [1254, 325] on icon "scrollable content" at bounding box center [1249, 324] width 14 height 14
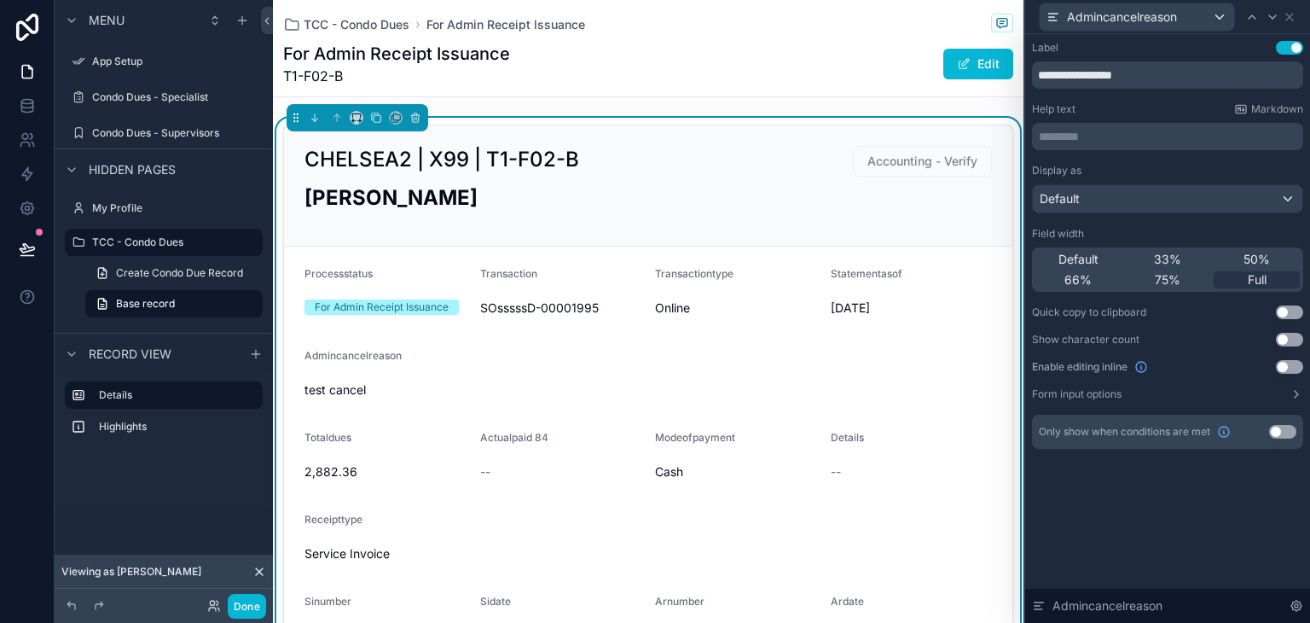
scroll to position [256, 0]
click at [1277, 432] on button "Use setting" at bounding box center [1282, 432] width 27 height 14
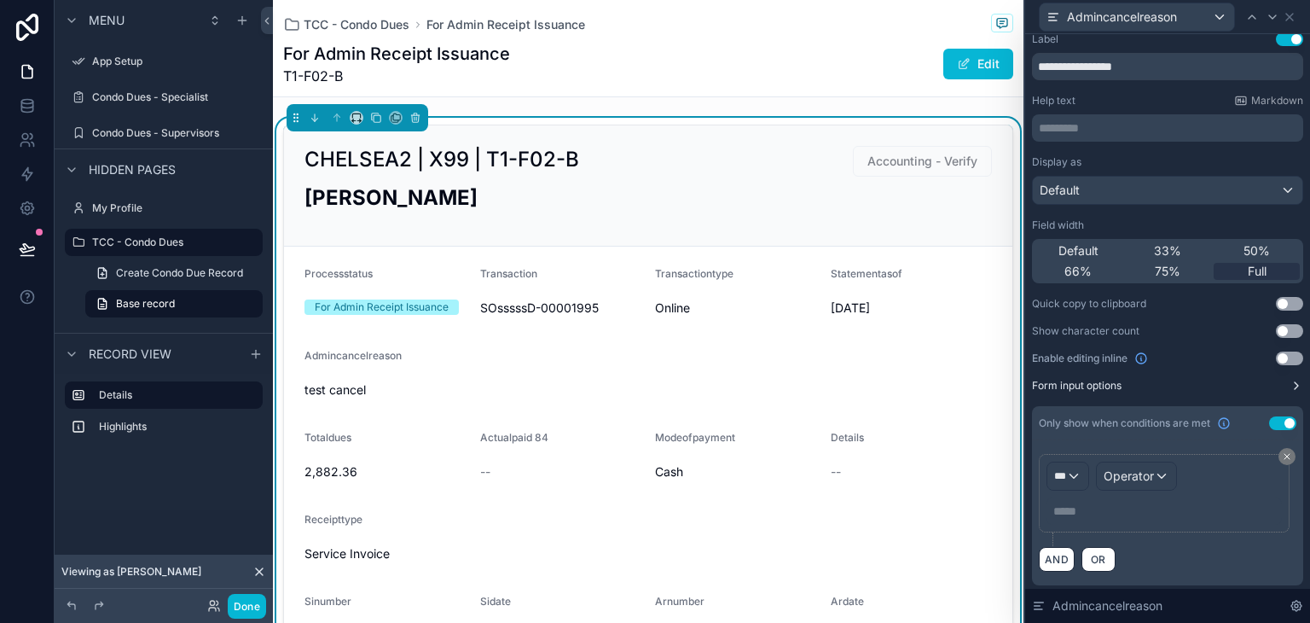
scroll to position [10, 0]
click at [1078, 472] on div "***" at bounding box center [1067, 474] width 41 height 27
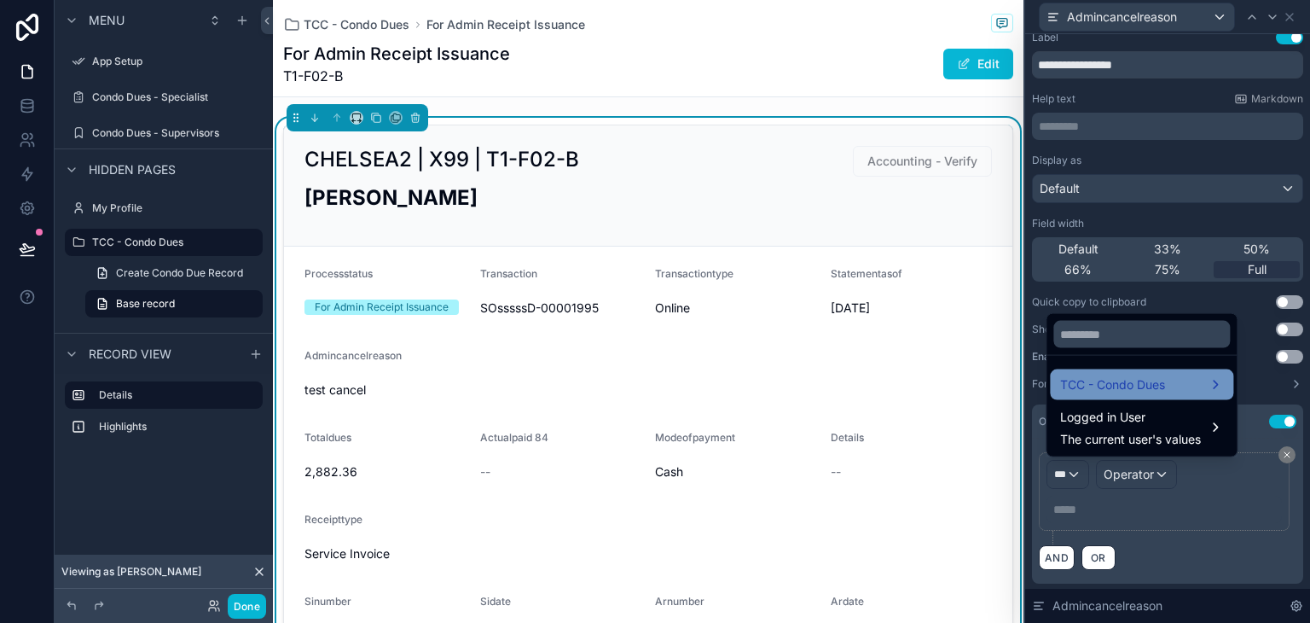
click at [1126, 390] on span "TCC - Condo Dues" at bounding box center [1112, 384] width 105 height 20
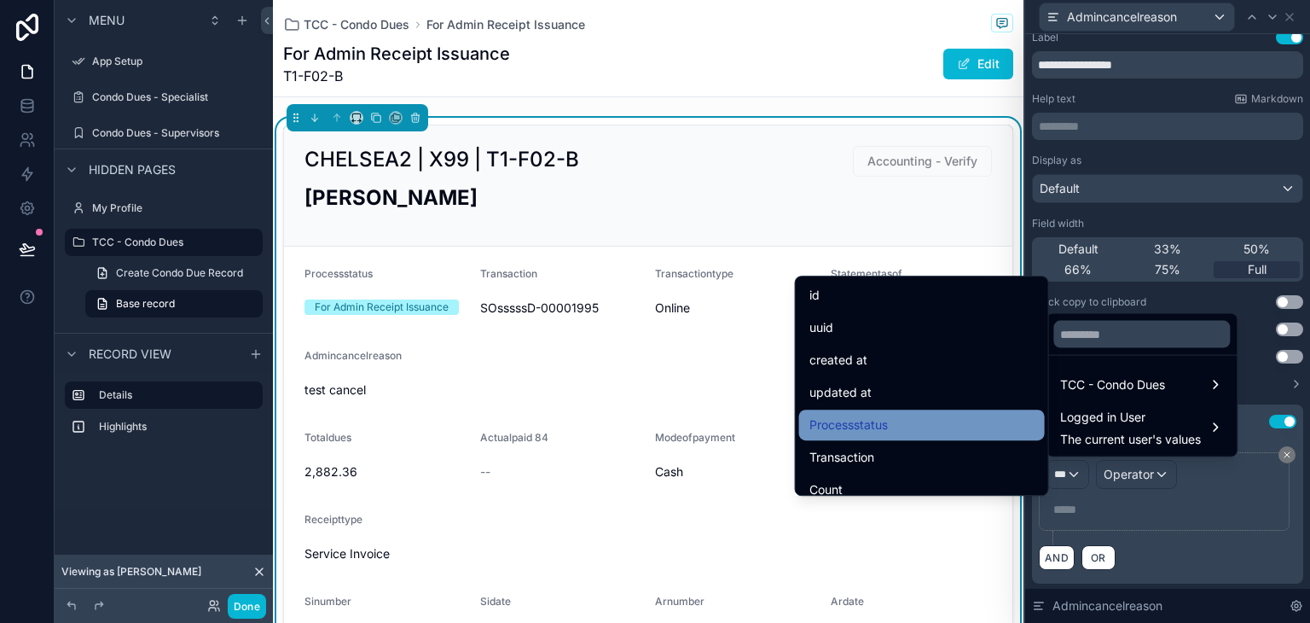
click at [959, 424] on div "Processstatus" at bounding box center [921, 425] width 225 height 20
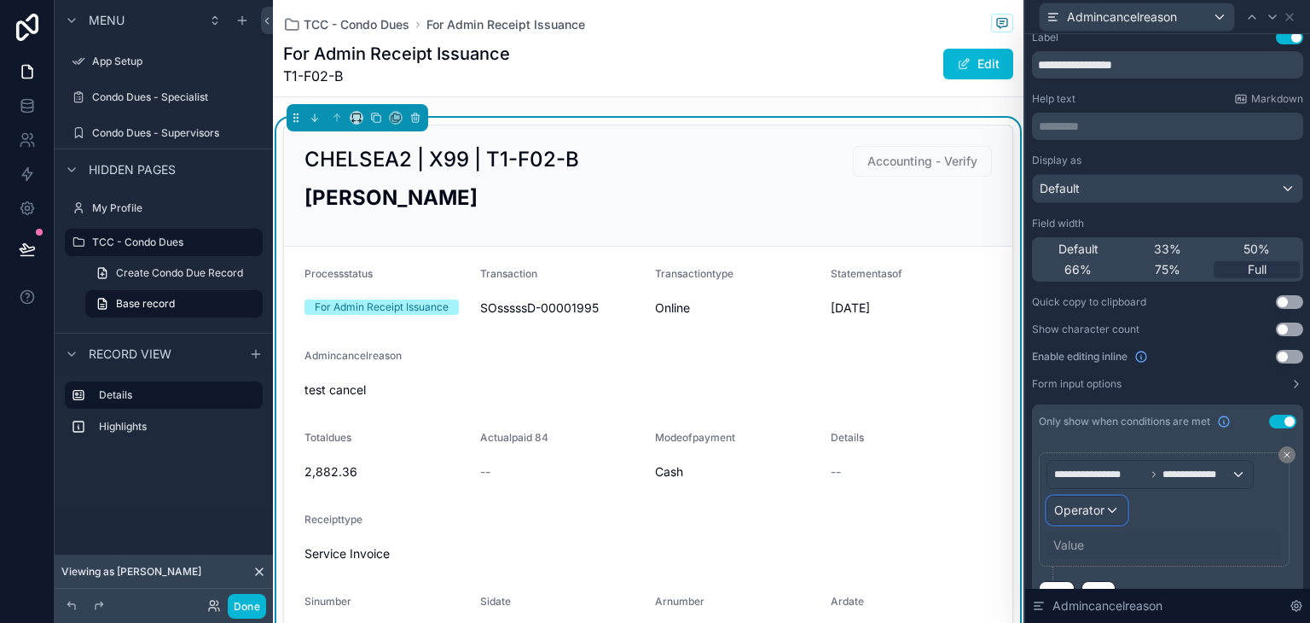
click at [1100, 508] on span "Operator" at bounding box center [1079, 509] width 50 height 14
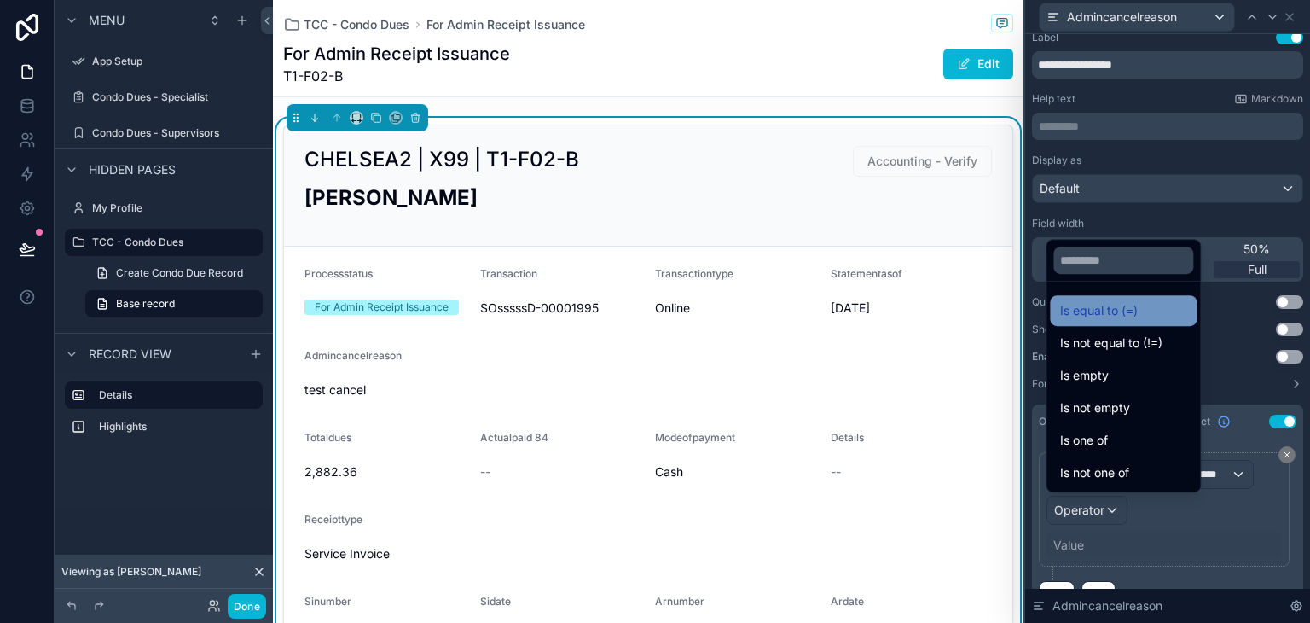
click at [1118, 317] on span "Is equal to (=)" at bounding box center [1099, 310] width 78 height 20
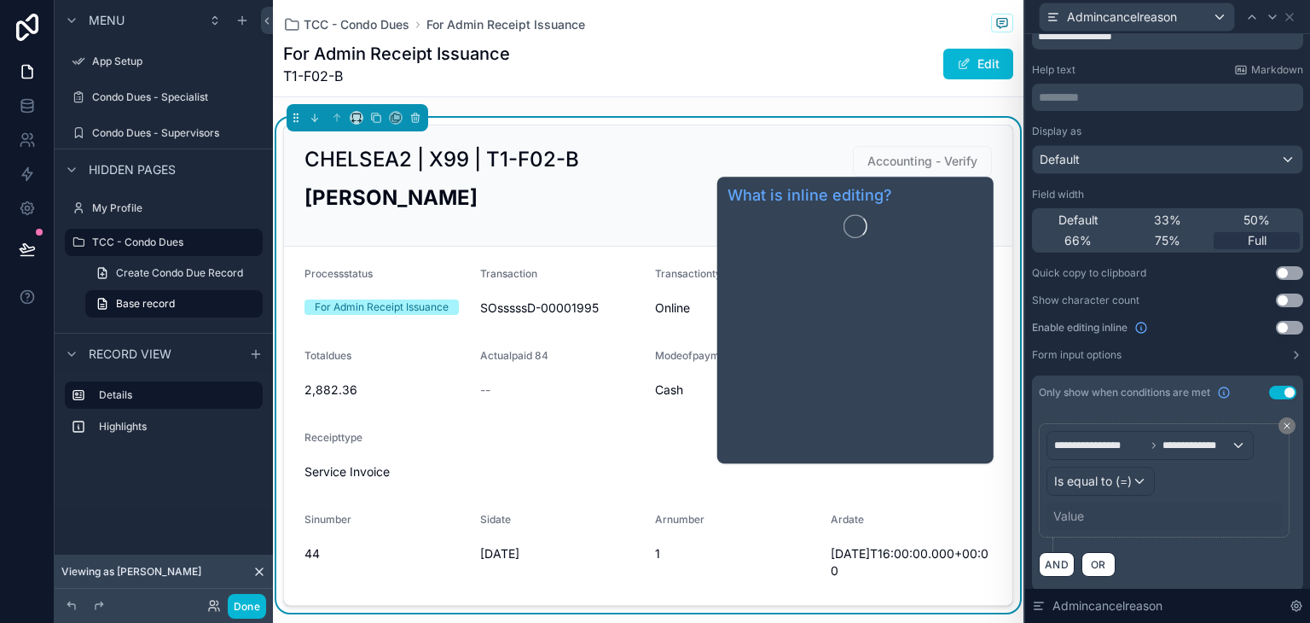
scroll to position [46, 0]
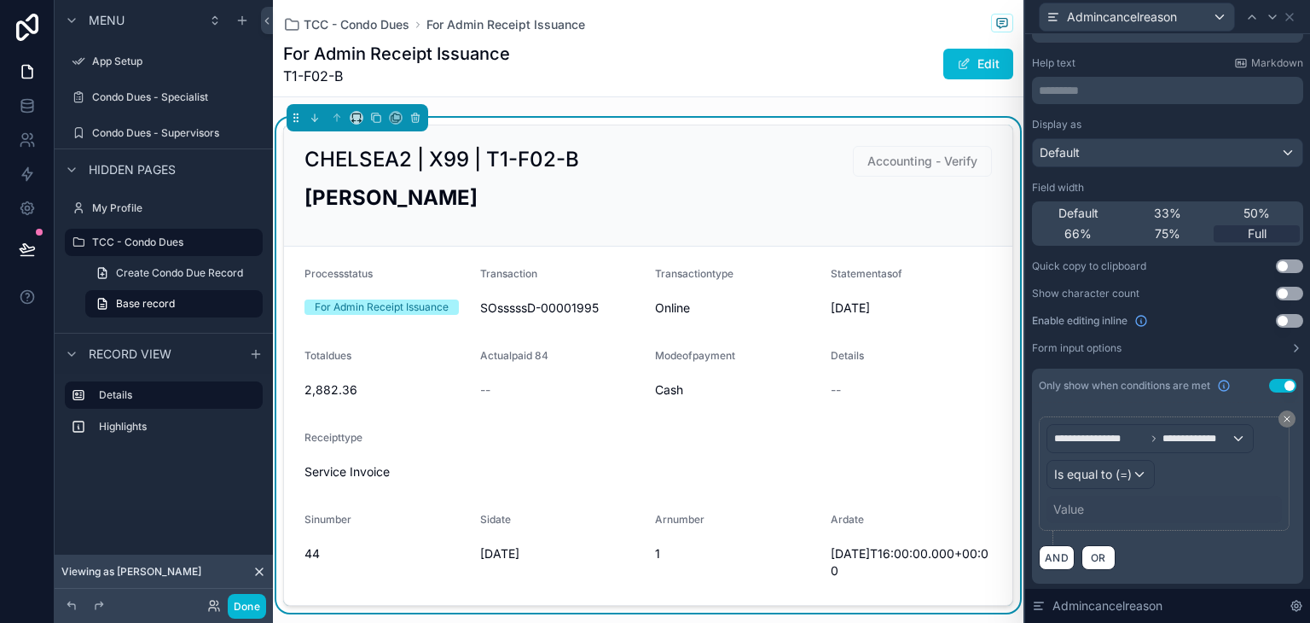
click at [1085, 507] on div "Value" at bounding box center [1163, 509] width 235 height 27
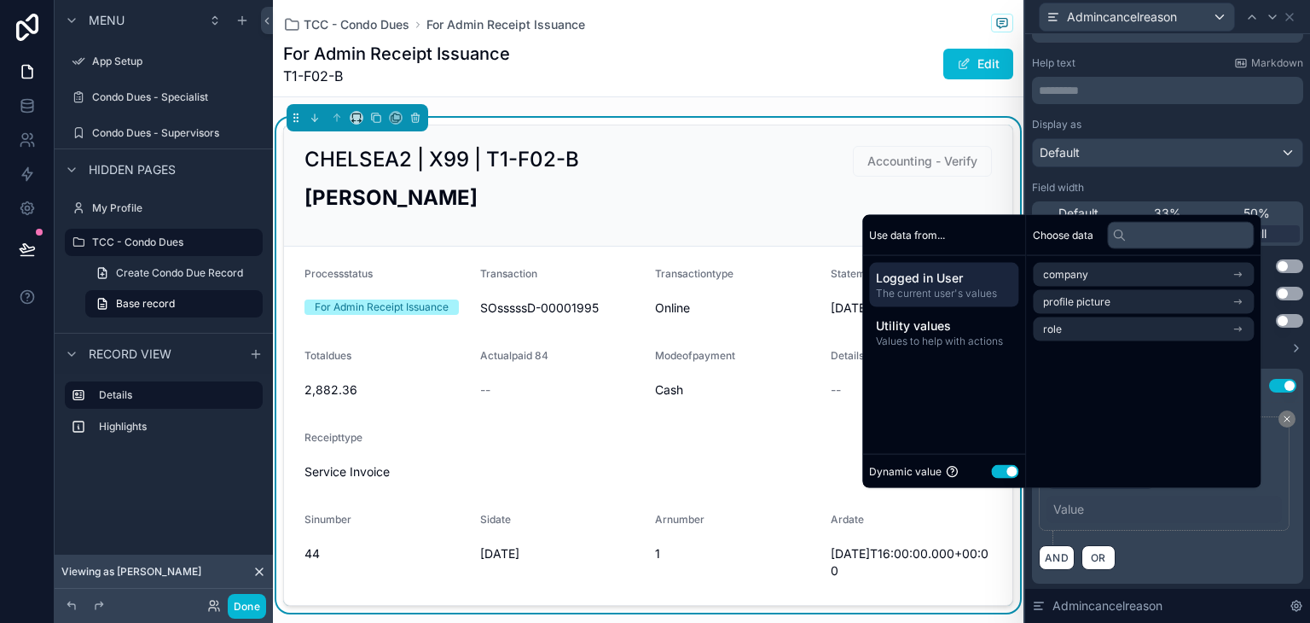
click at [997, 472] on button "Use setting" at bounding box center [1004, 471] width 27 height 14
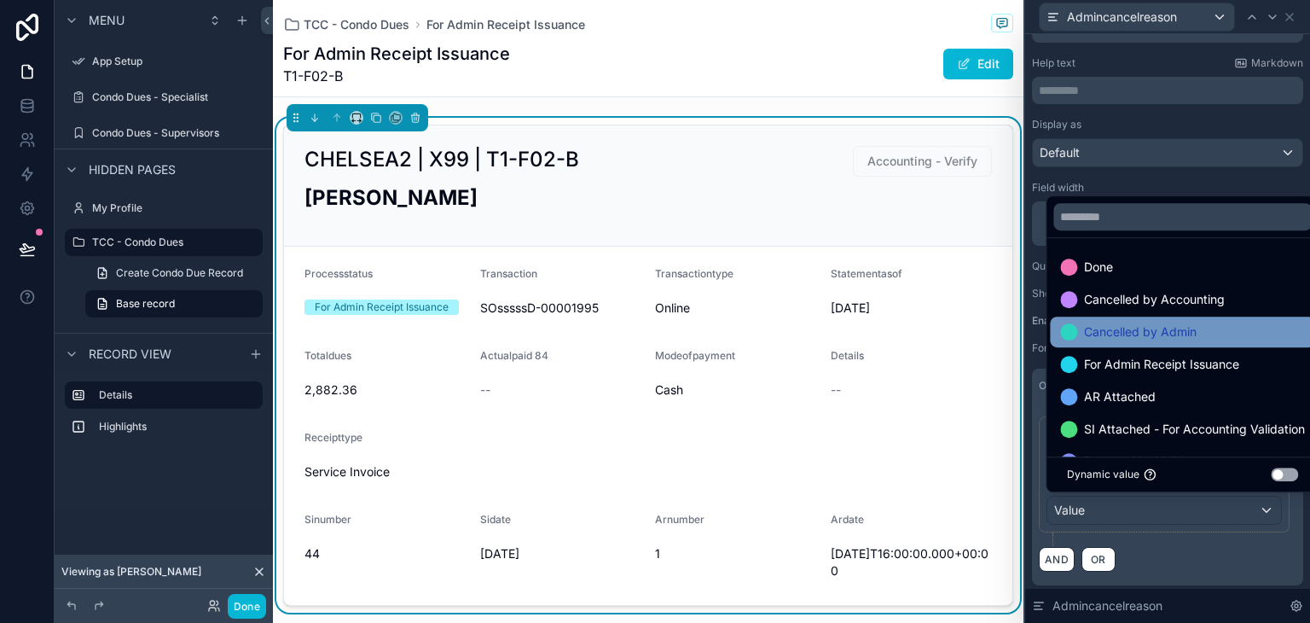
click at [1111, 345] on div "Cancelled by Admin" at bounding box center [1182, 331] width 265 height 31
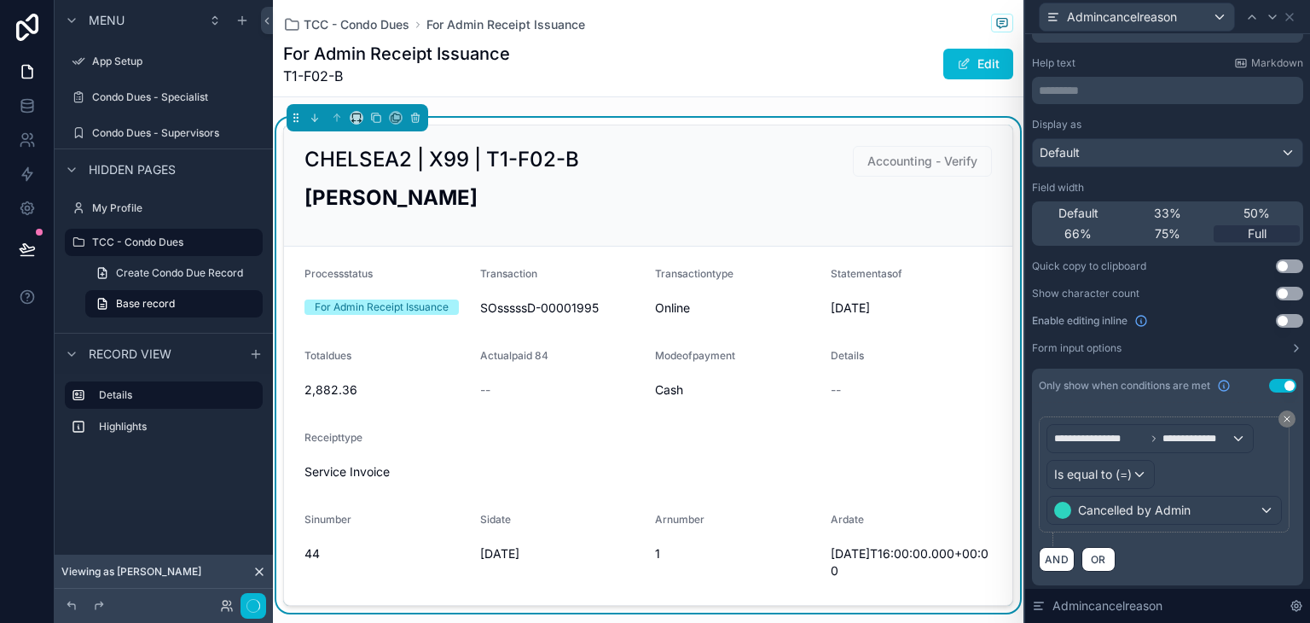
click at [1173, 553] on div "AND OR" at bounding box center [1168, 559] width 258 height 26
click at [1288, 20] on icon at bounding box center [1290, 17] width 14 height 14
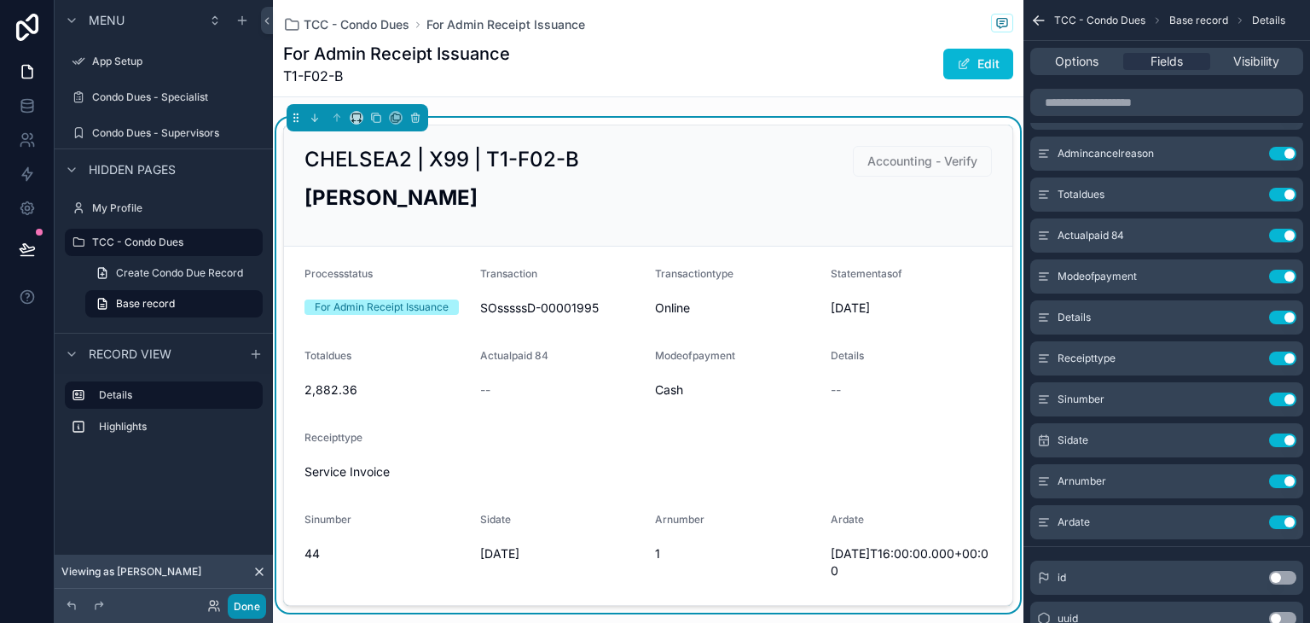
click at [252, 604] on button "Done" at bounding box center [247, 606] width 38 height 25
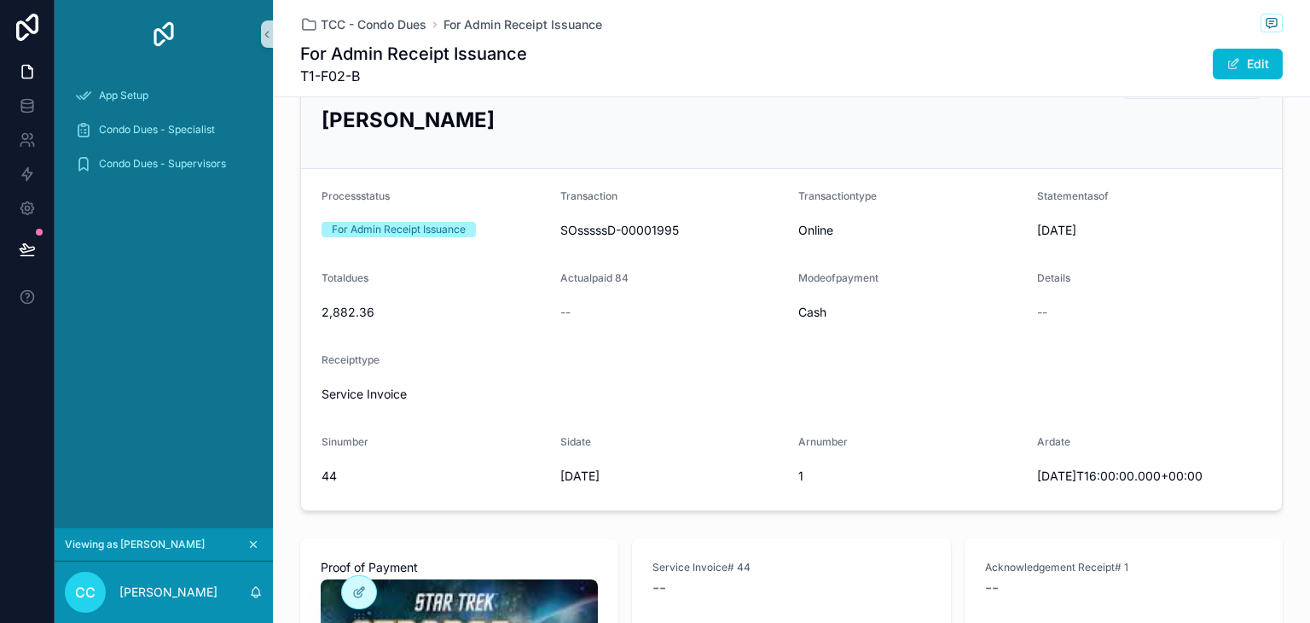
scroll to position [0, 0]
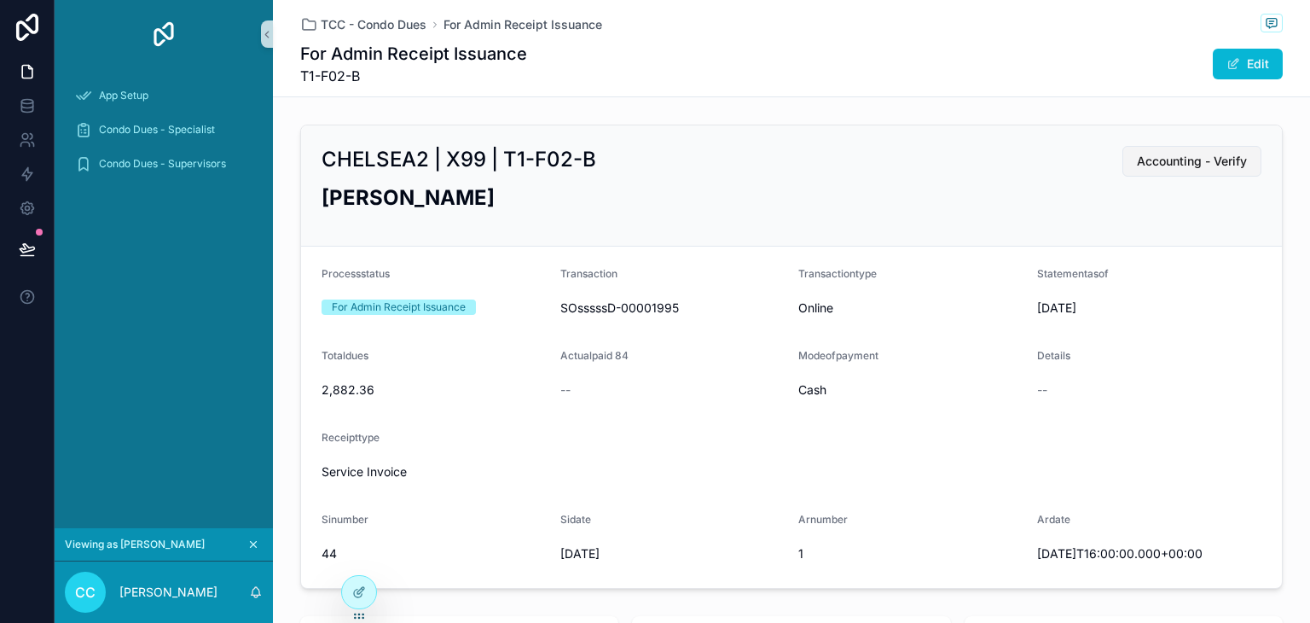
click at [1139, 154] on span "Accounting - Verify" at bounding box center [1192, 161] width 110 height 17
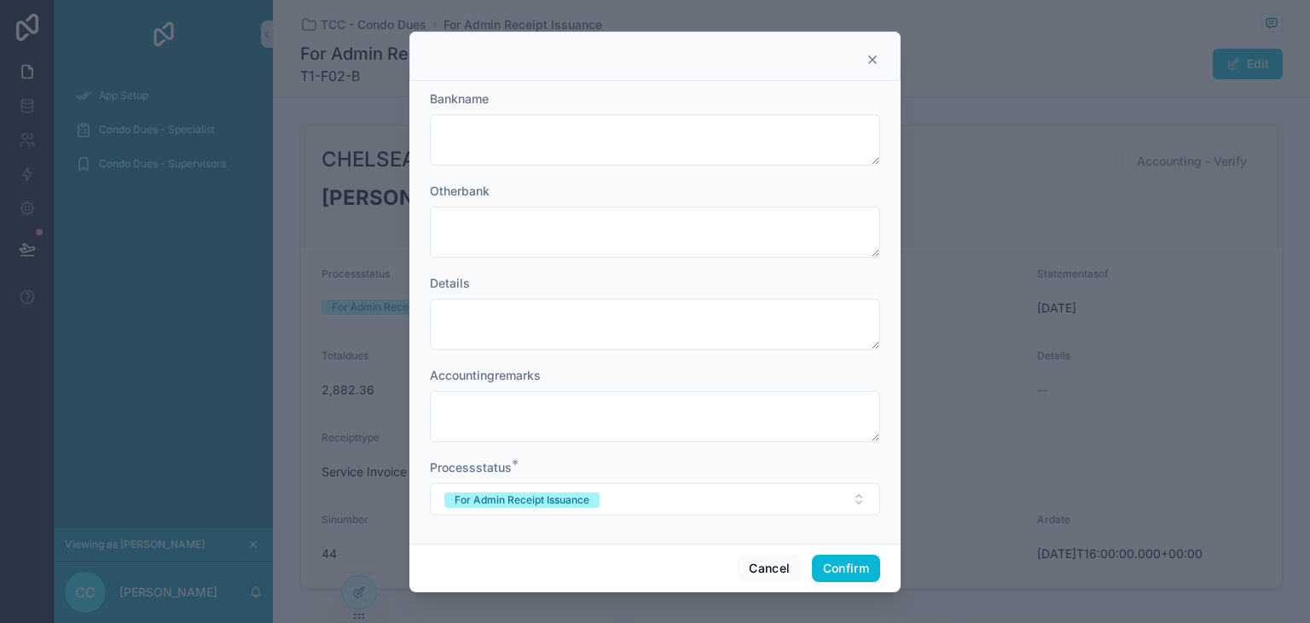
scroll to position [183, 0]
click at [583, 490] on span "For Admin Receipt Issuance" at bounding box center [521, 498] width 155 height 17
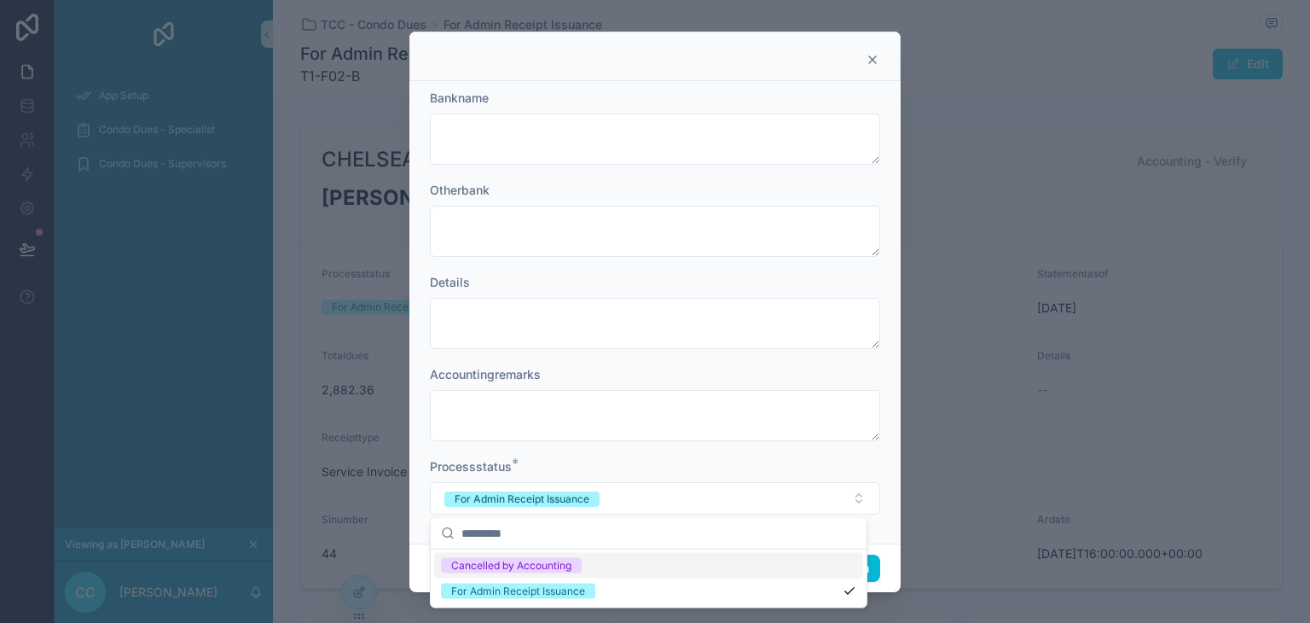
click at [570, 571] on div "Cancelled by Accounting" at bounding box center [511, 565] width 120 height 15
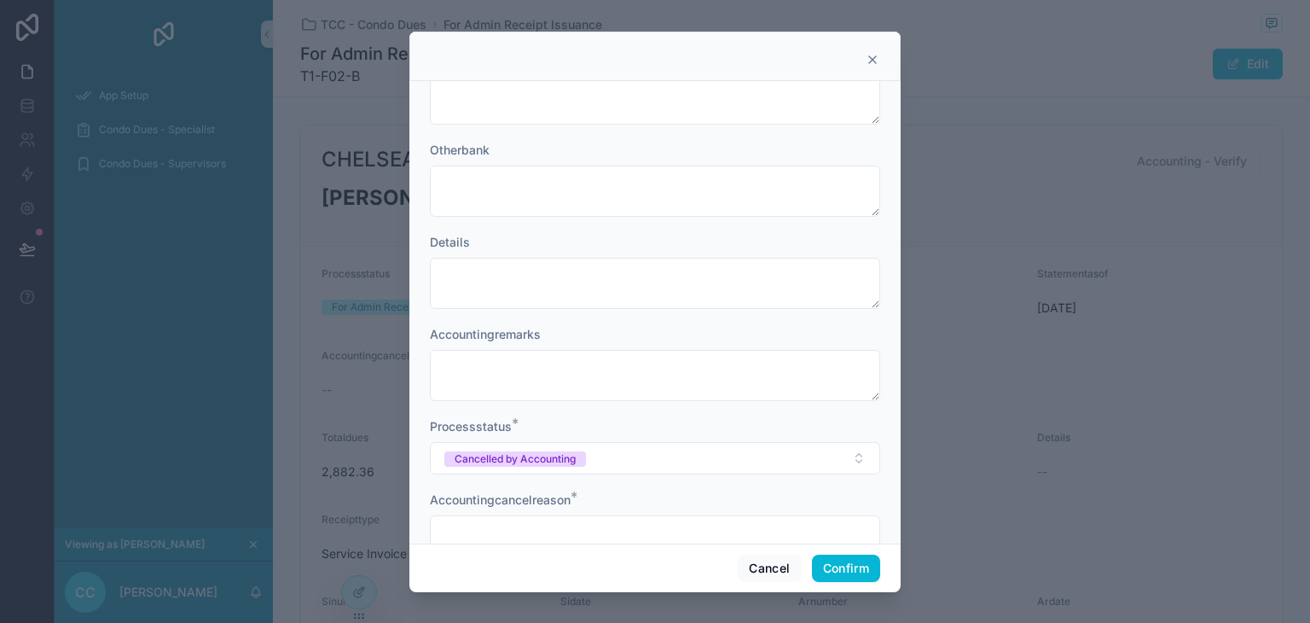
scroll to position [275, 0]
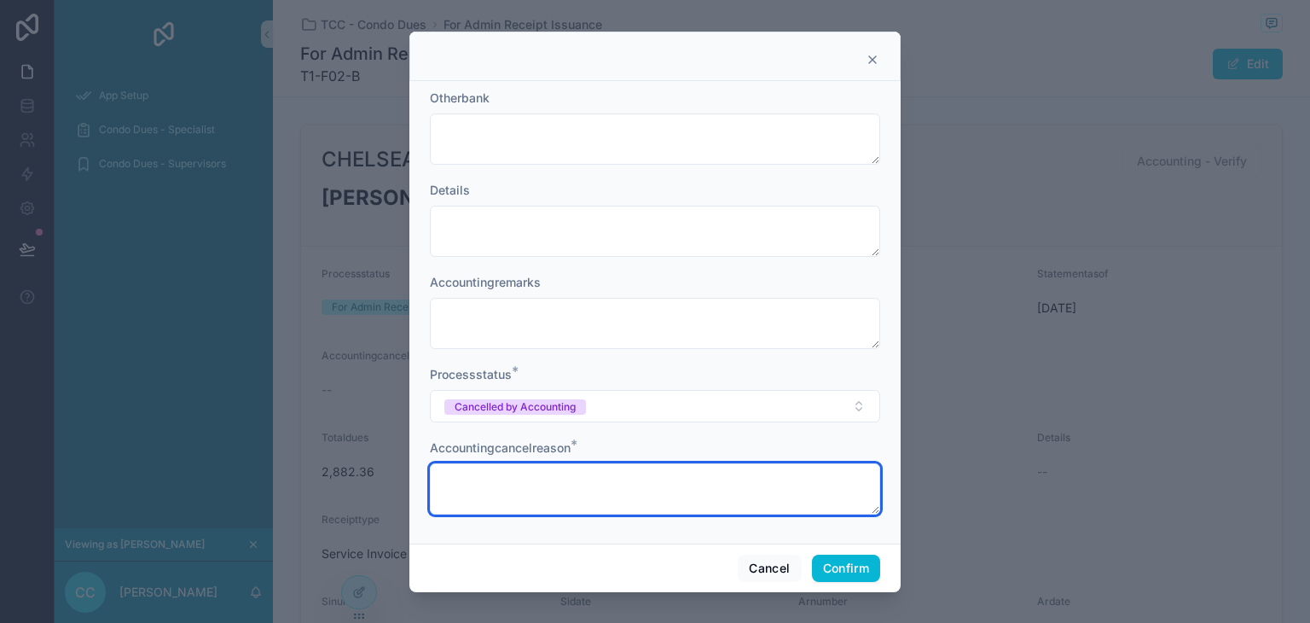
click at [600, 496] on textarea at bounding box center [655, 488] width 450 height 51
type textarea "**********"
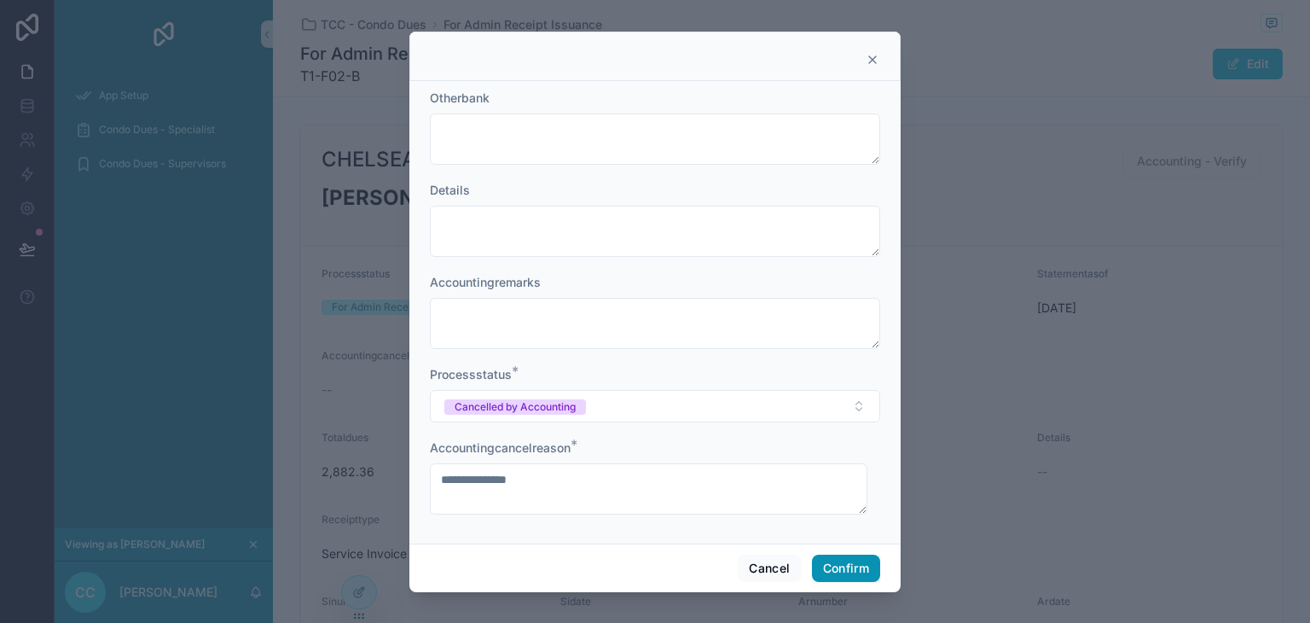
click at [826, 560] on button "Confirm" at bounding box center [846, 567] width 68 height 27
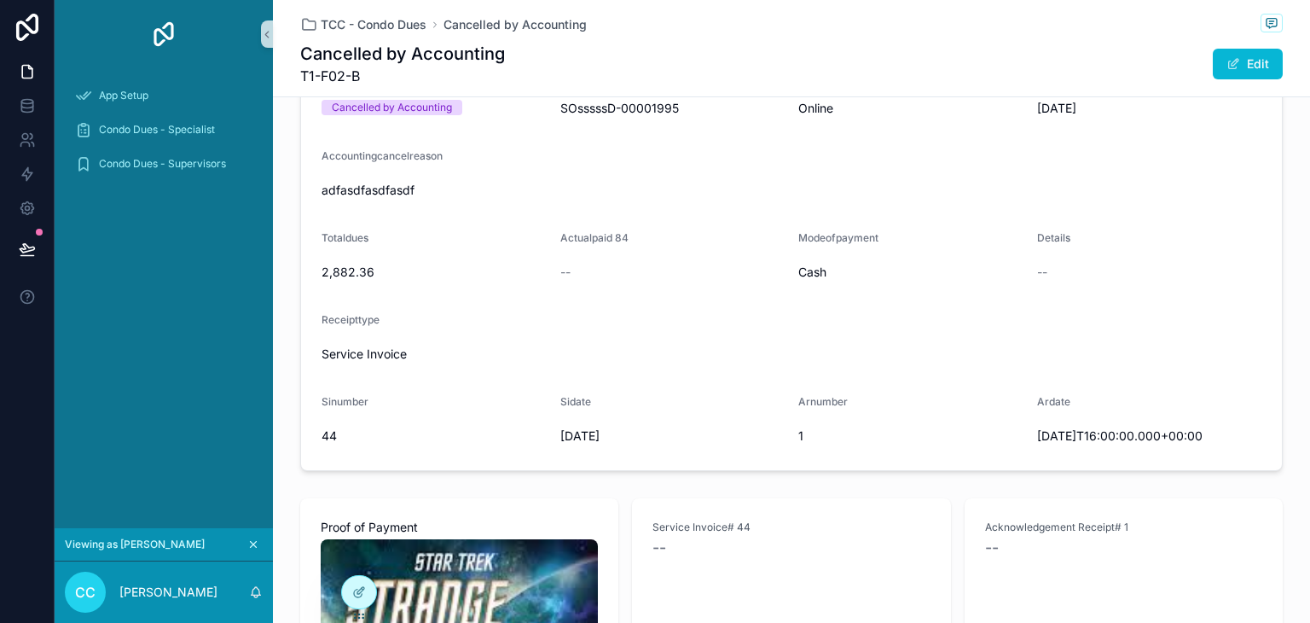
scroll to position [171, 0]
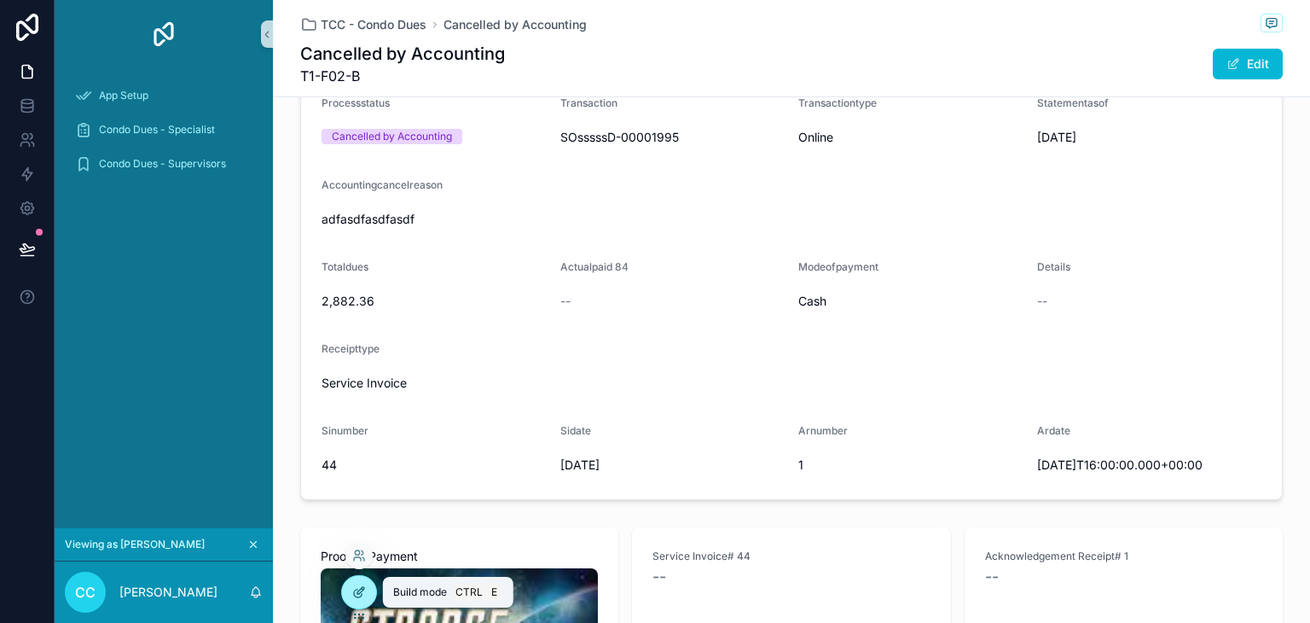
click at [353, 588] on icon at bounding box center [359, 592] width 14 height 14
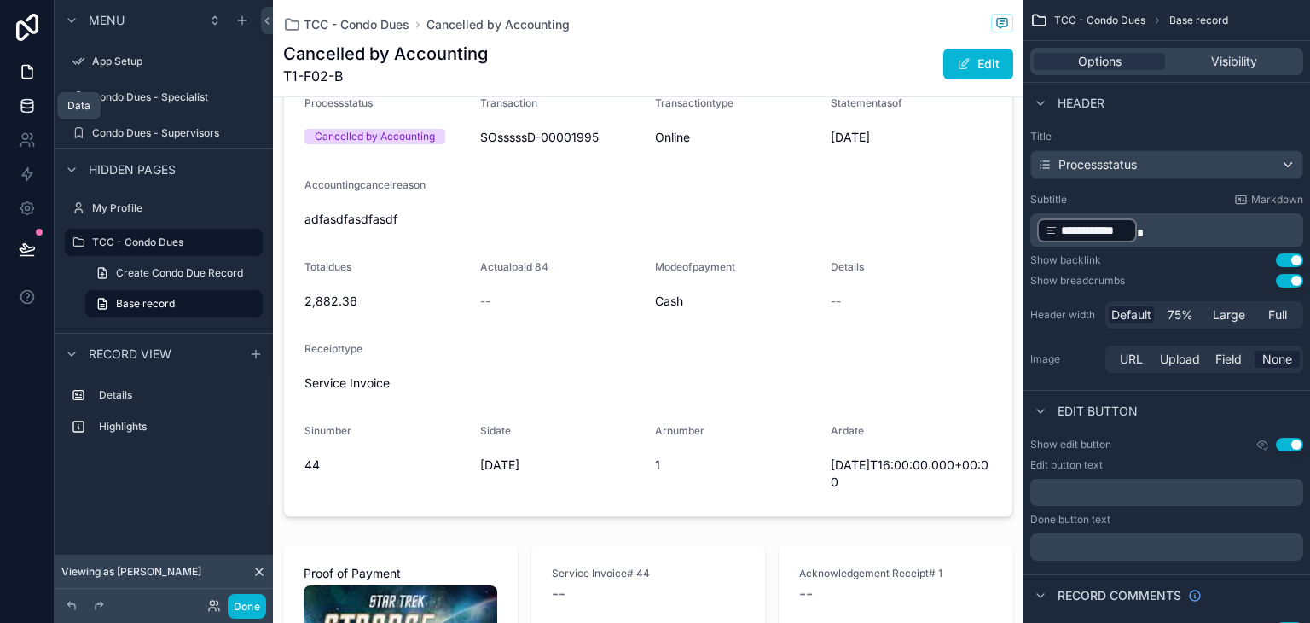
click at [21, 107] on icon at bounding box center [27, 105] width 17 height 17
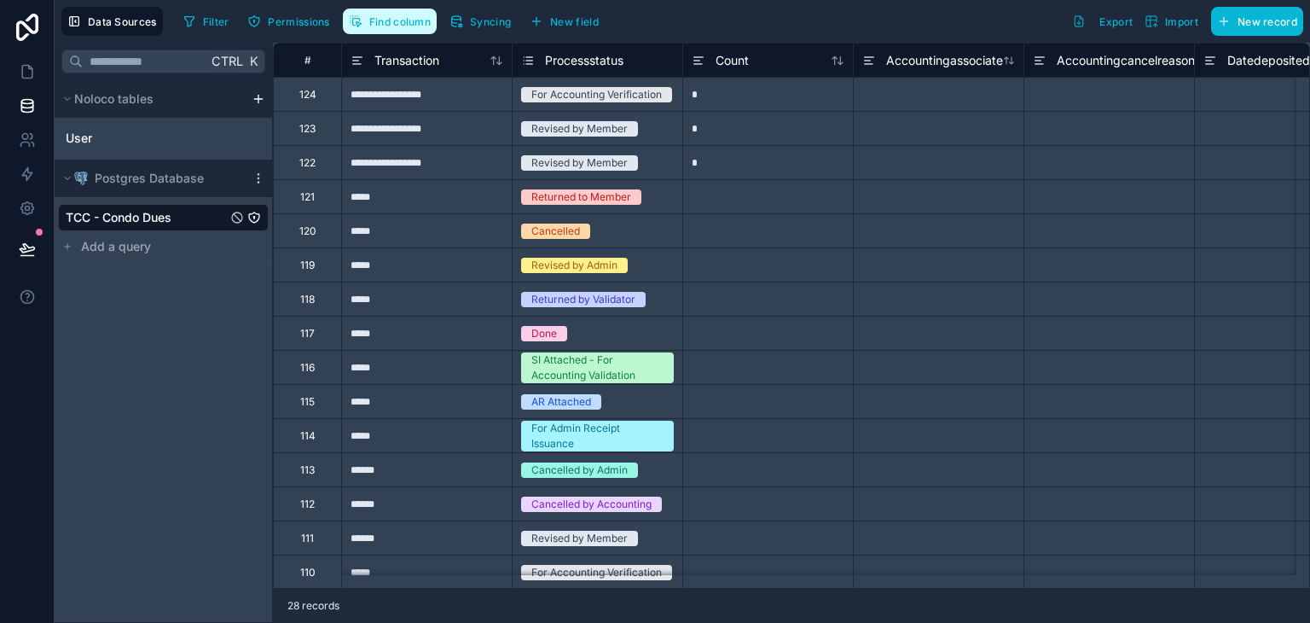
click at [372, 28] on button "Find column" at bounding box center [390, 22] width 94 height 26
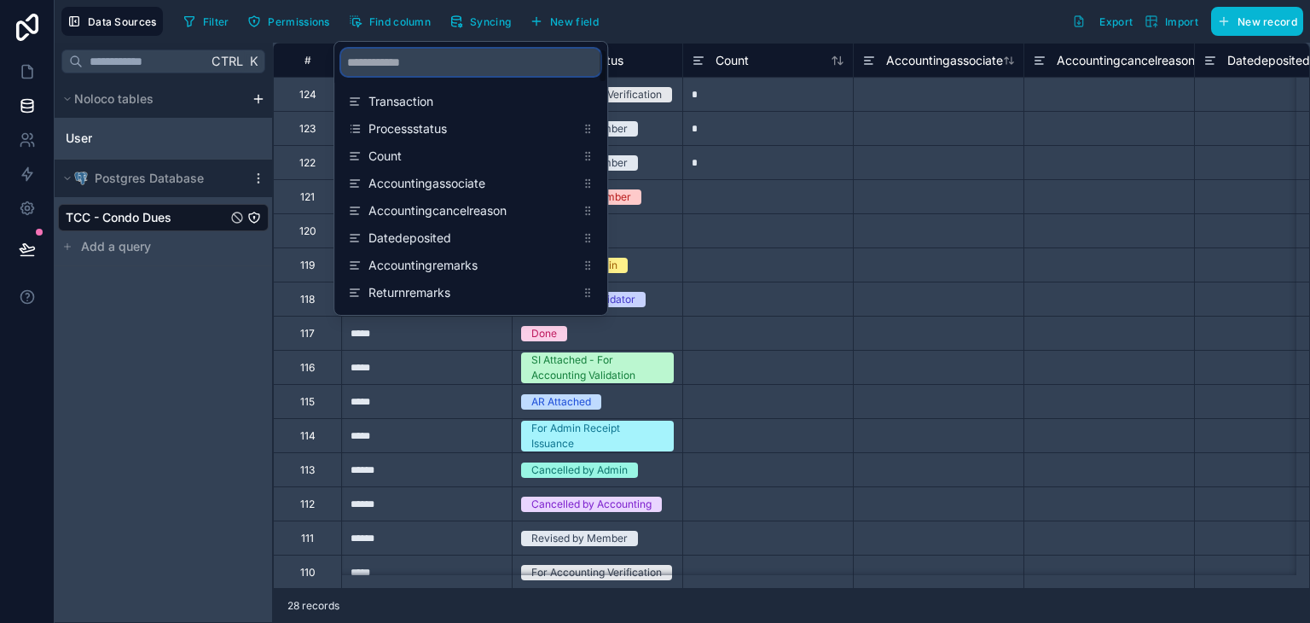
click at [415, 65] on input "scrollable content" at bounding box center [470, 62] width 259 height 27
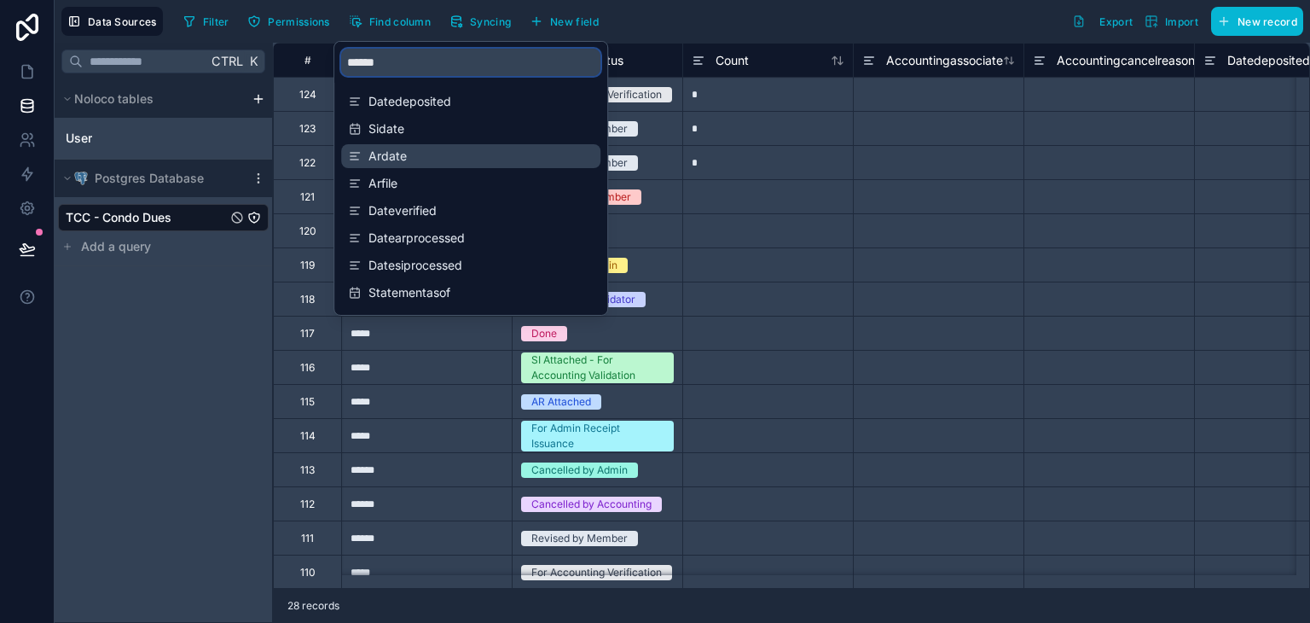
type input "******"
click at [445, 163] on span "Ardate" at bounding box center [471, 156] width 206 height 17
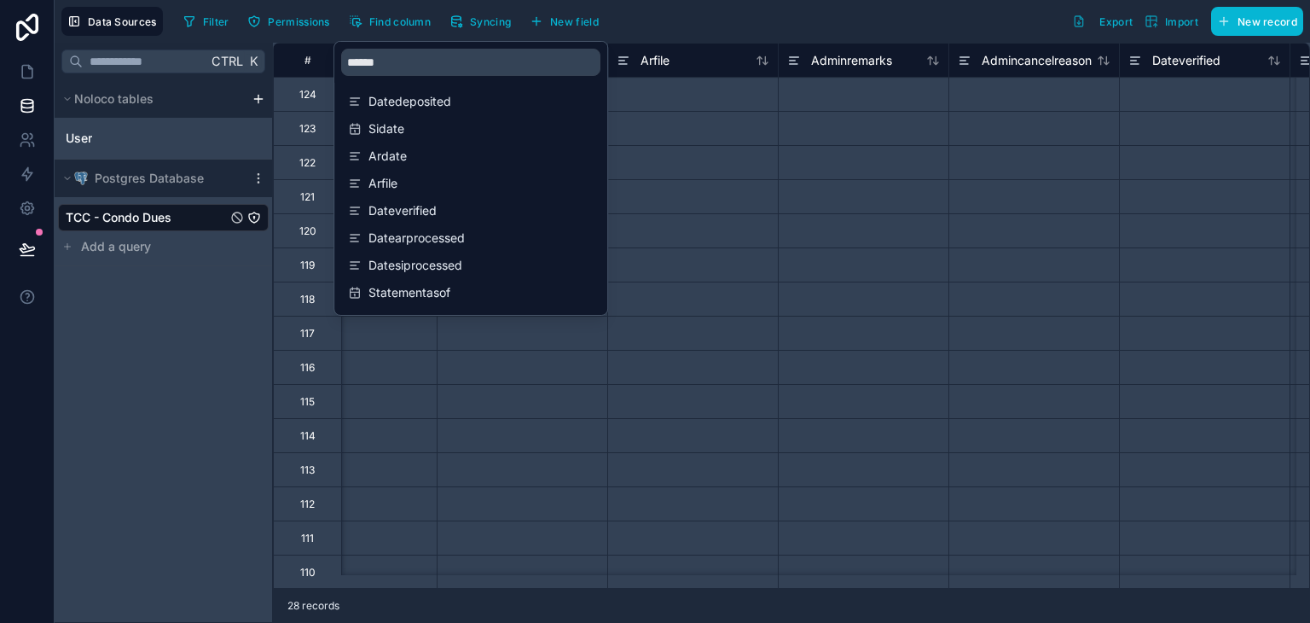
scroll to position [0, 3412]
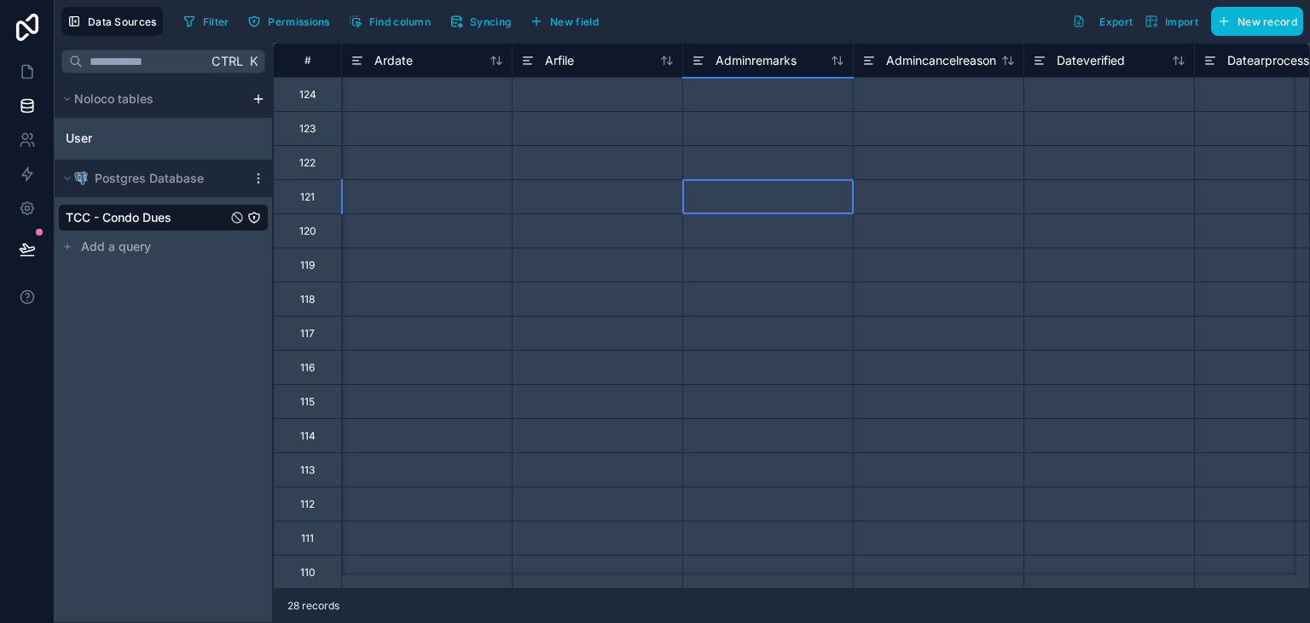
click at [827, 195] on div at bounding box center [767, 196] width 171 height 34
click at [354, 57] on icon at bounding box center [358, 60] width 14 height 20
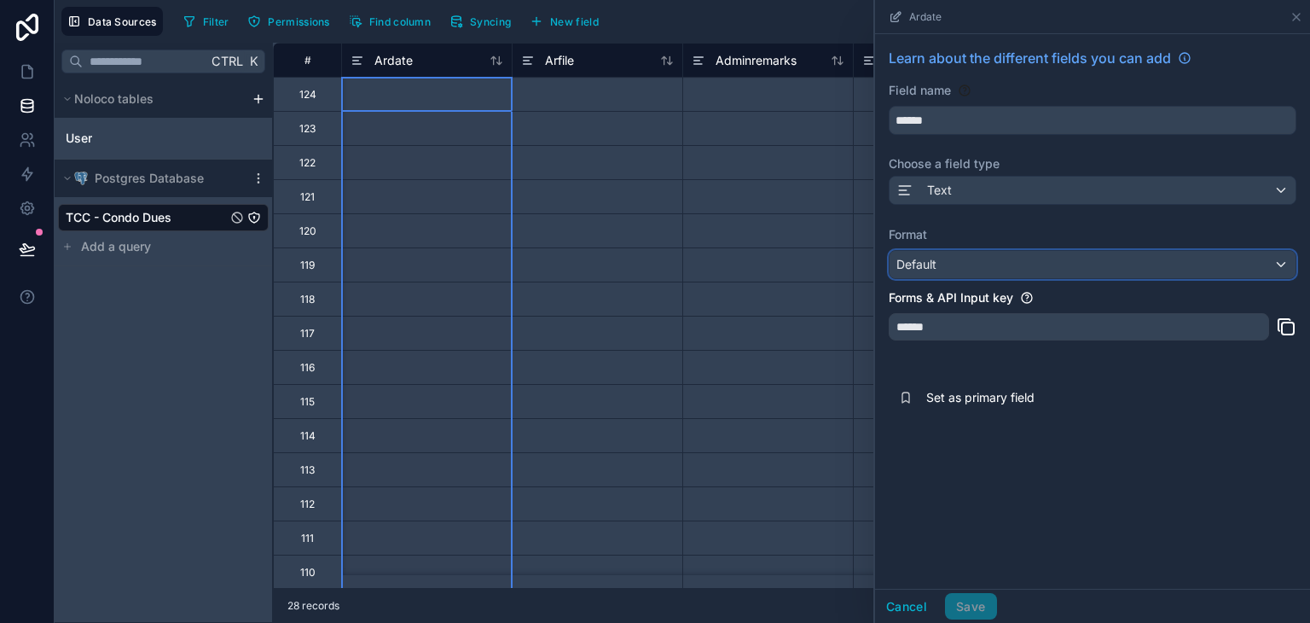
click at [1009, 260] on div "Default" at bounding box center [1093, 264] width 406 height 27
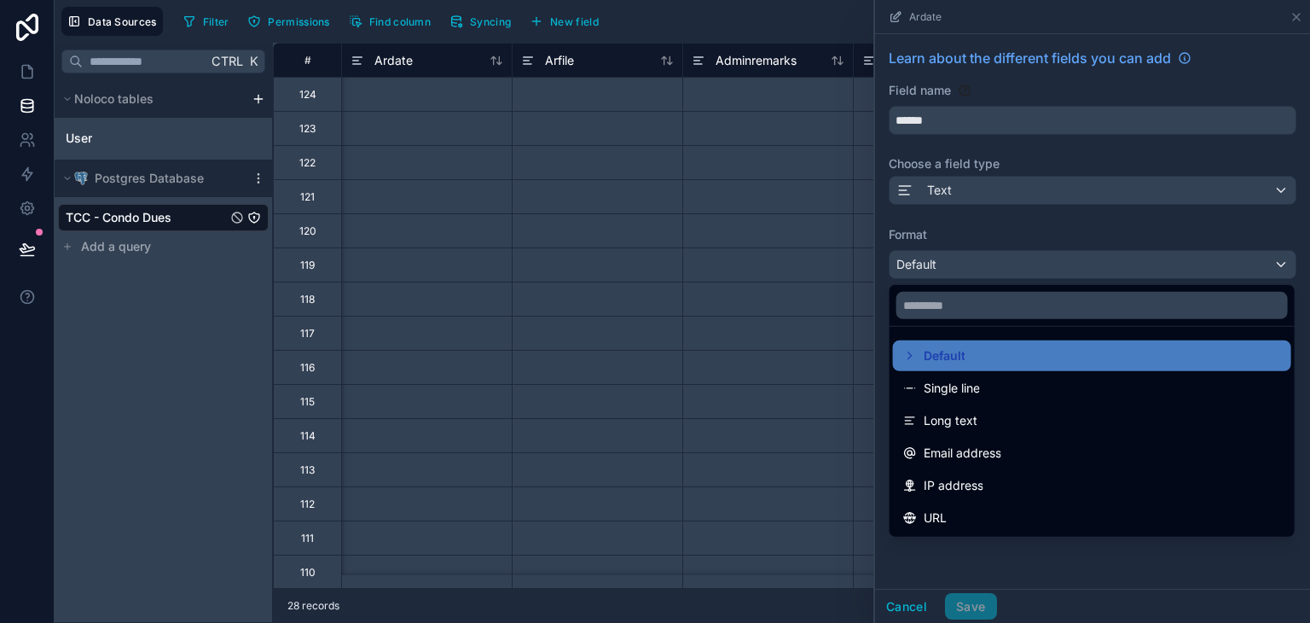
click at [967, 196] on div at bounding box center [1092, 311] width 435 height 623
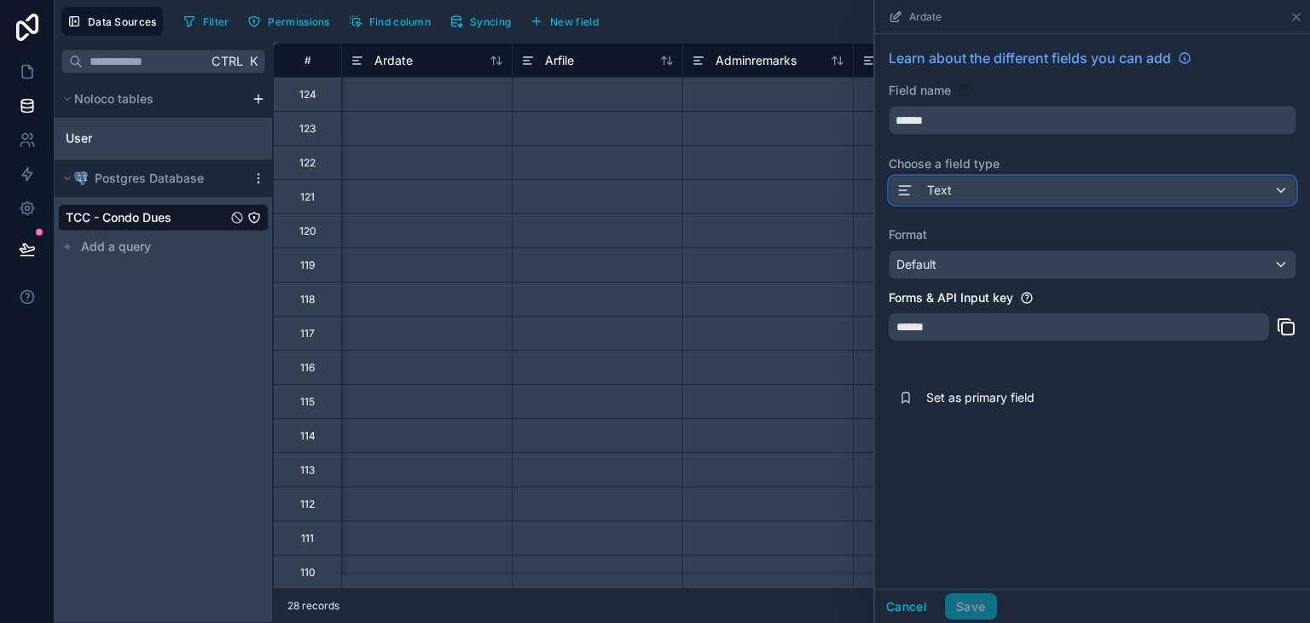
click at [942, 176] on button "Text" at bounding box center [1093, 190] width 408 height 29
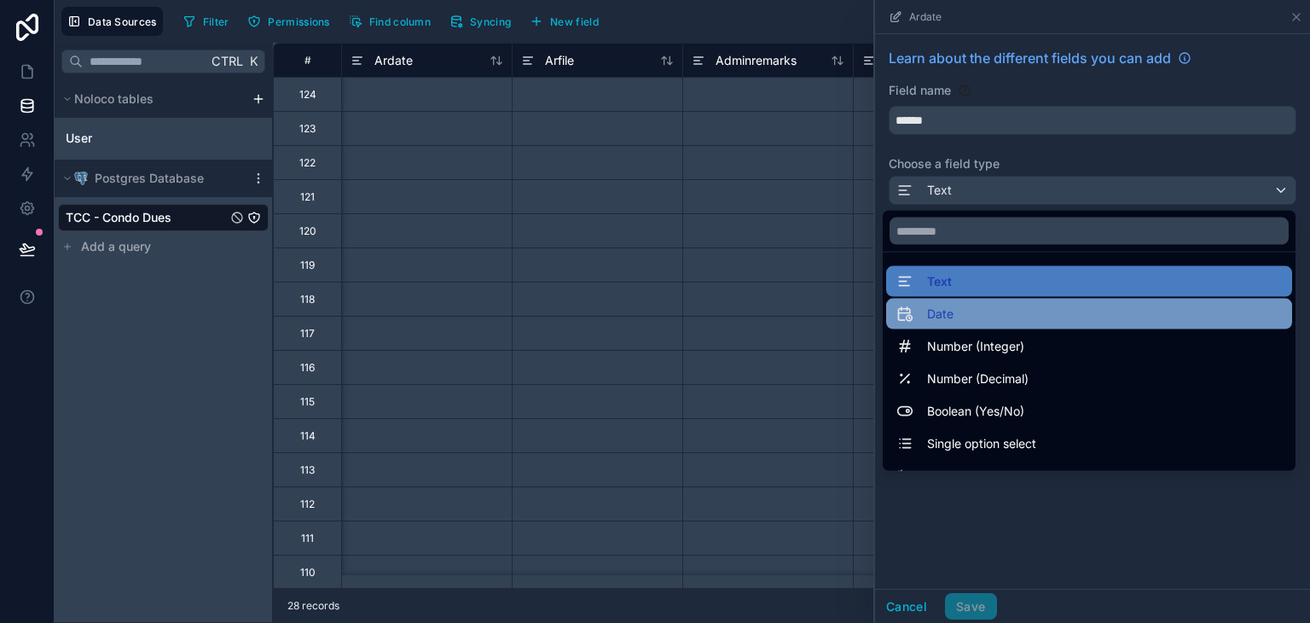
click at [948, 314] on div "Date" at bounding box center [1089, 314] width 386 height 20
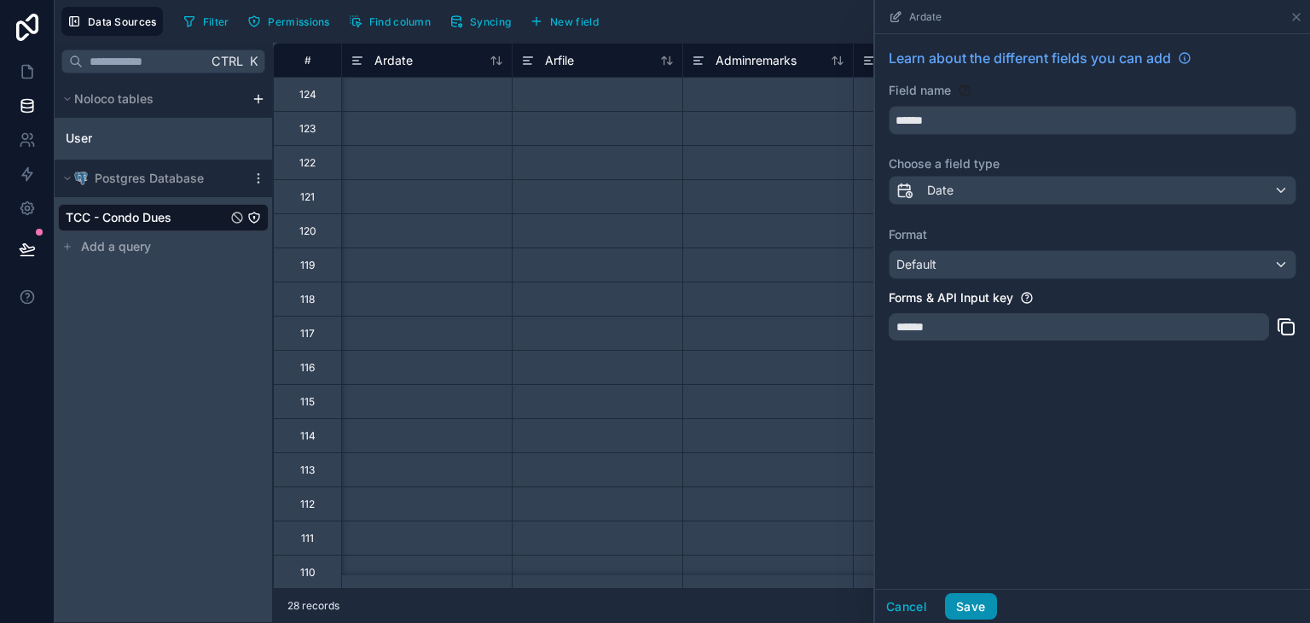
click at [973, 606] on button "Save" at bounding box center [970, 606] width 51 height 27
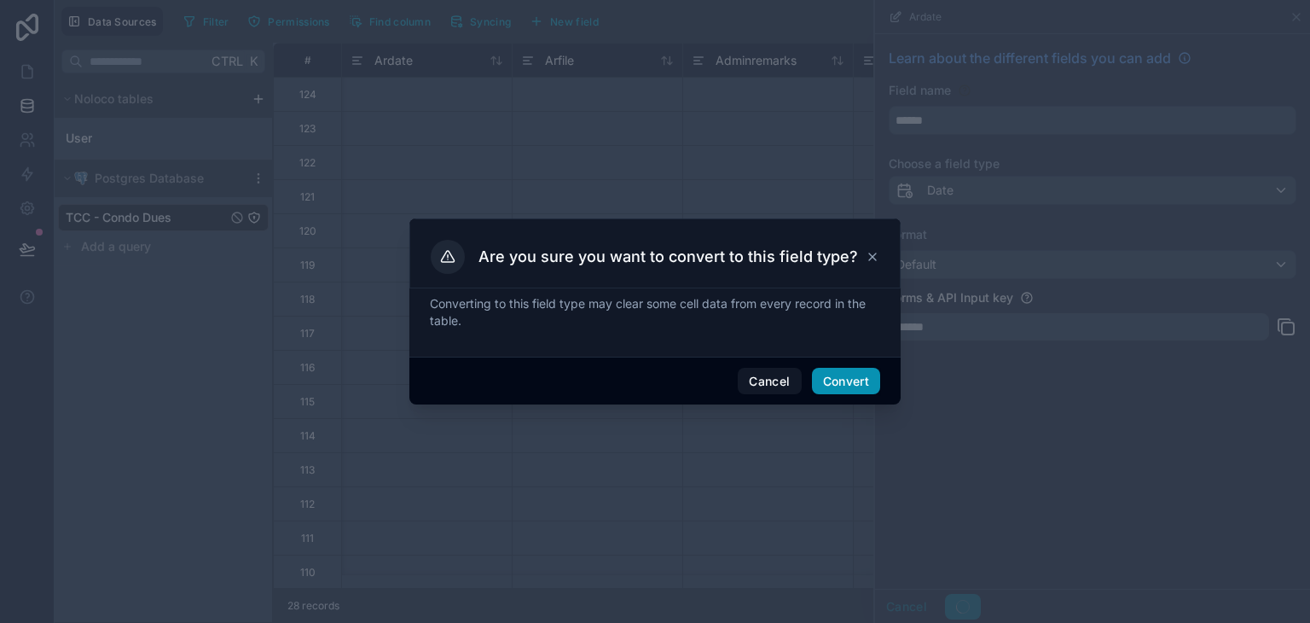
click at [843, 380] on button "Convert" at bounding box center [846, 381] width 68 height 27
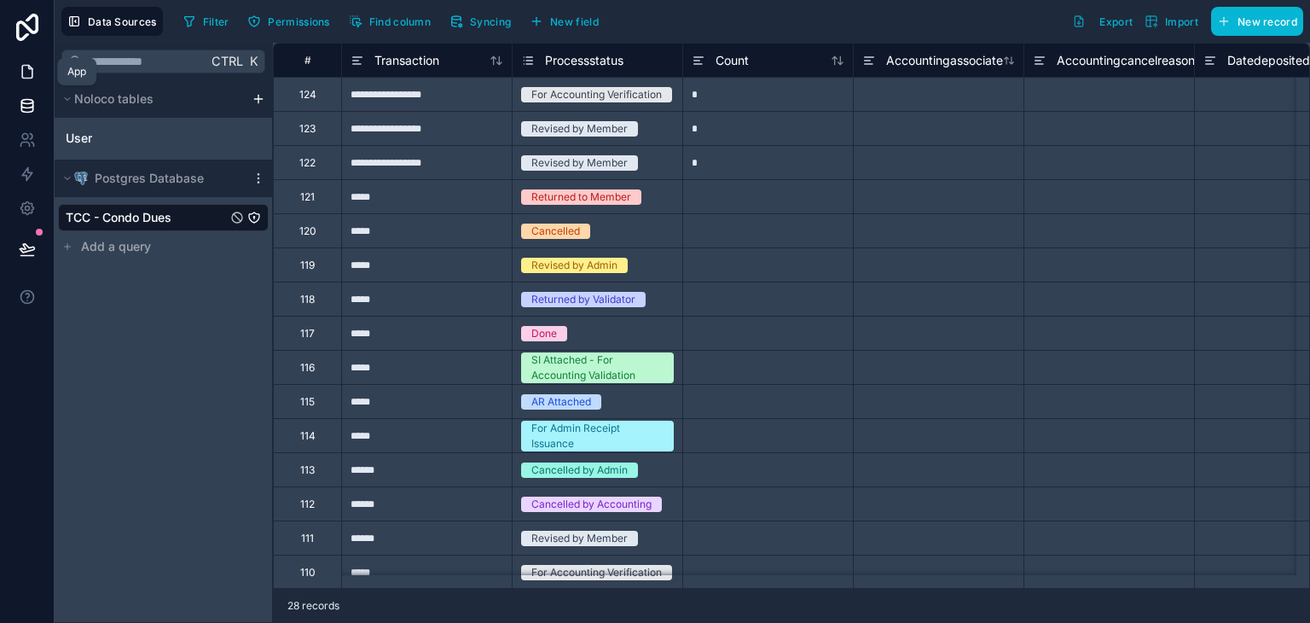
click at [30, 83] on link at bounding box center [27, 72] width 54 height 34
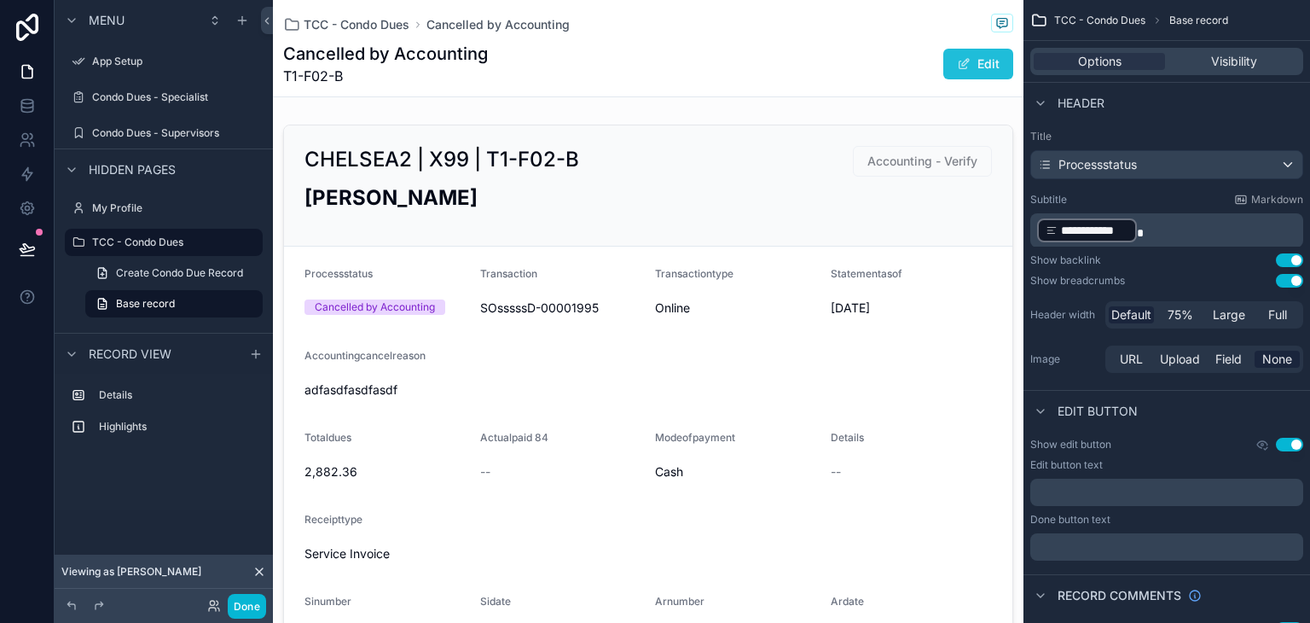
click at [957, 67] on span "scrollable content" at bounding box center [964, 64] width 14 height 14
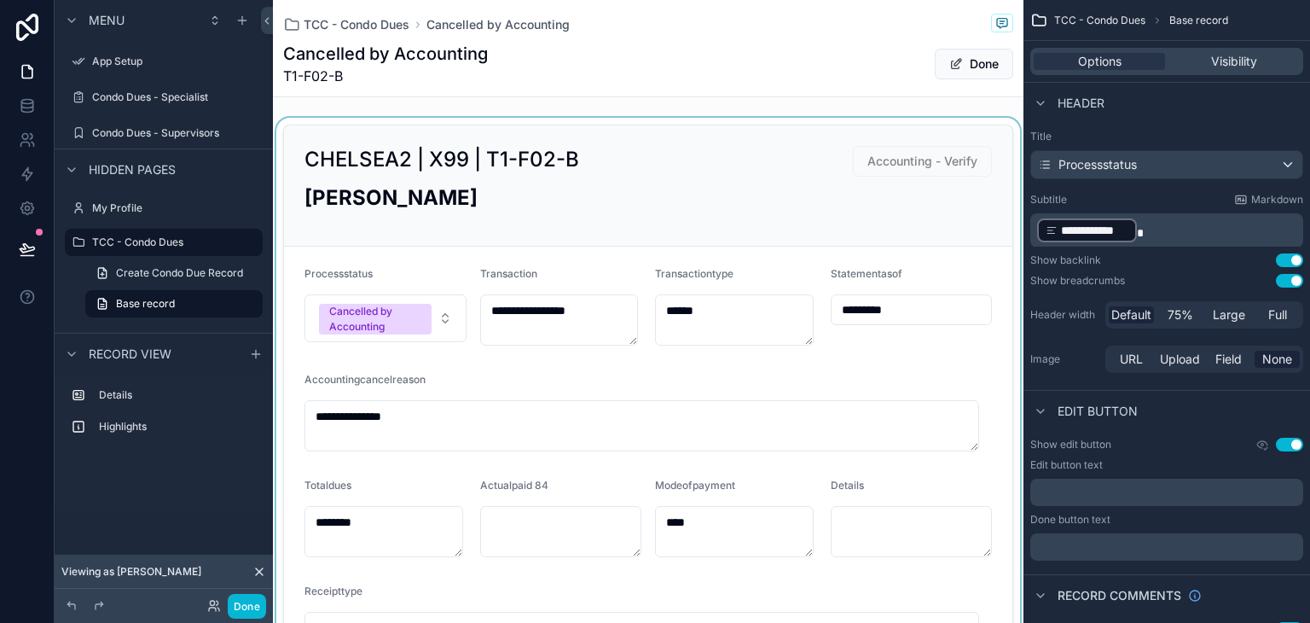
click at [443, 320] on div "scrollable content" at bounding box center [648, 457] width 751 height 679
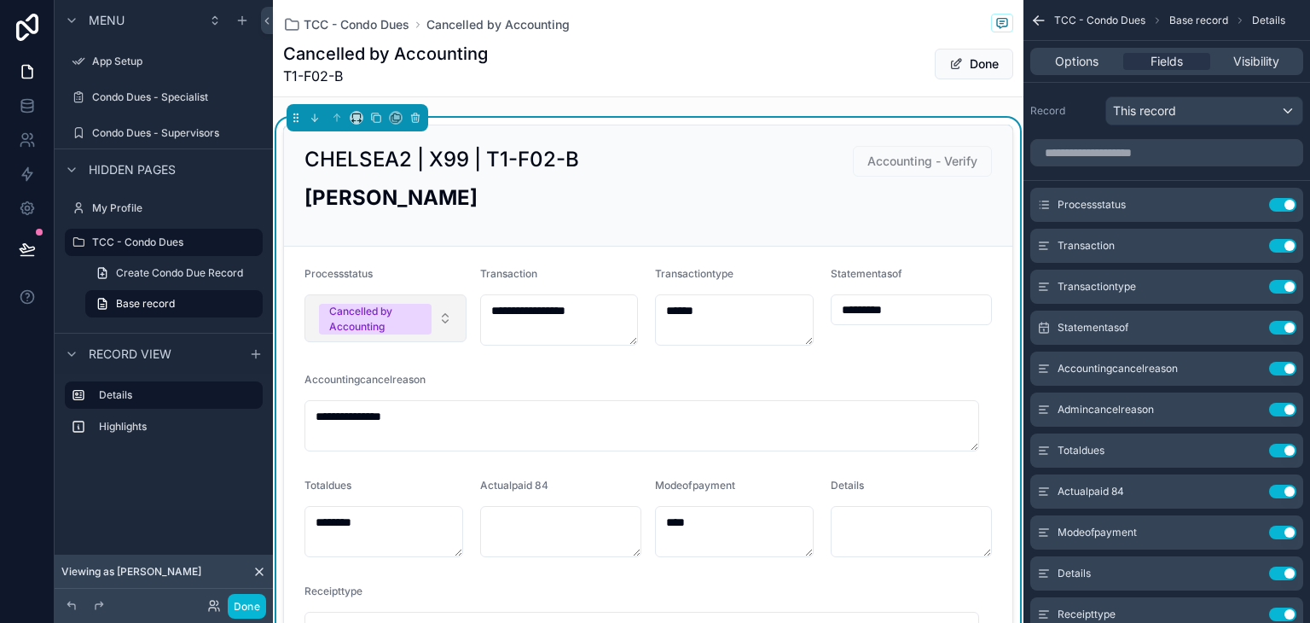
click at [443, 316] on button "Cancelled by Accounting" at bounding box center [385, 318] width 162 height 48
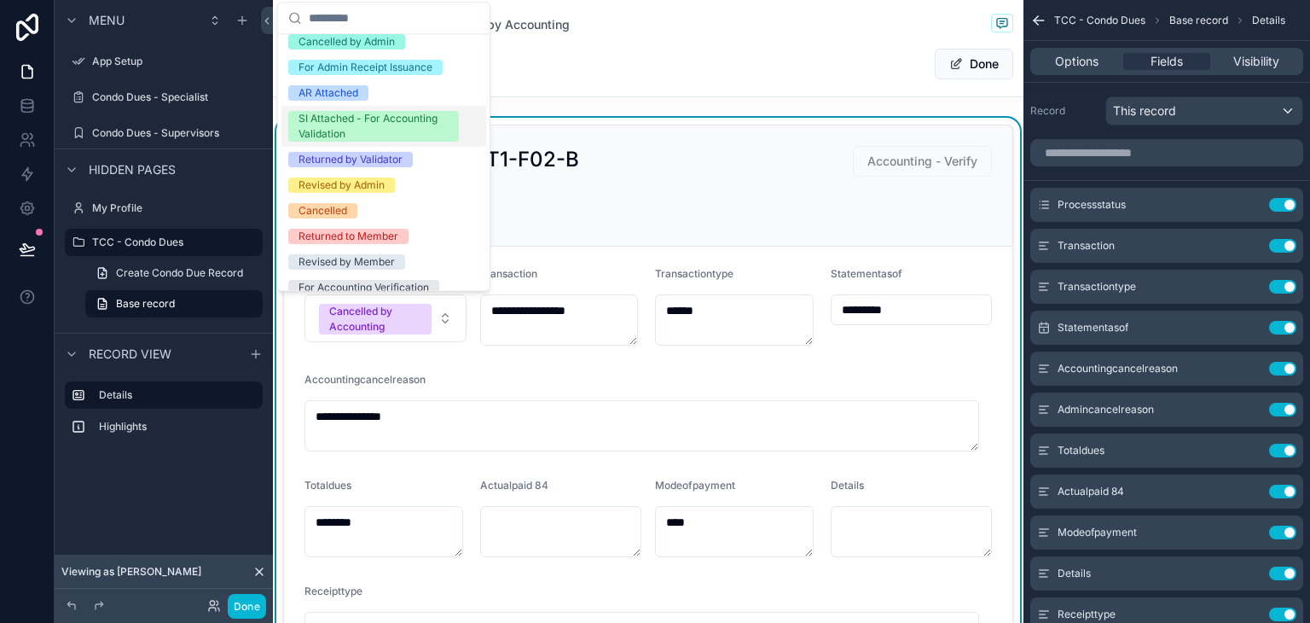
scroll to position [99, 0]
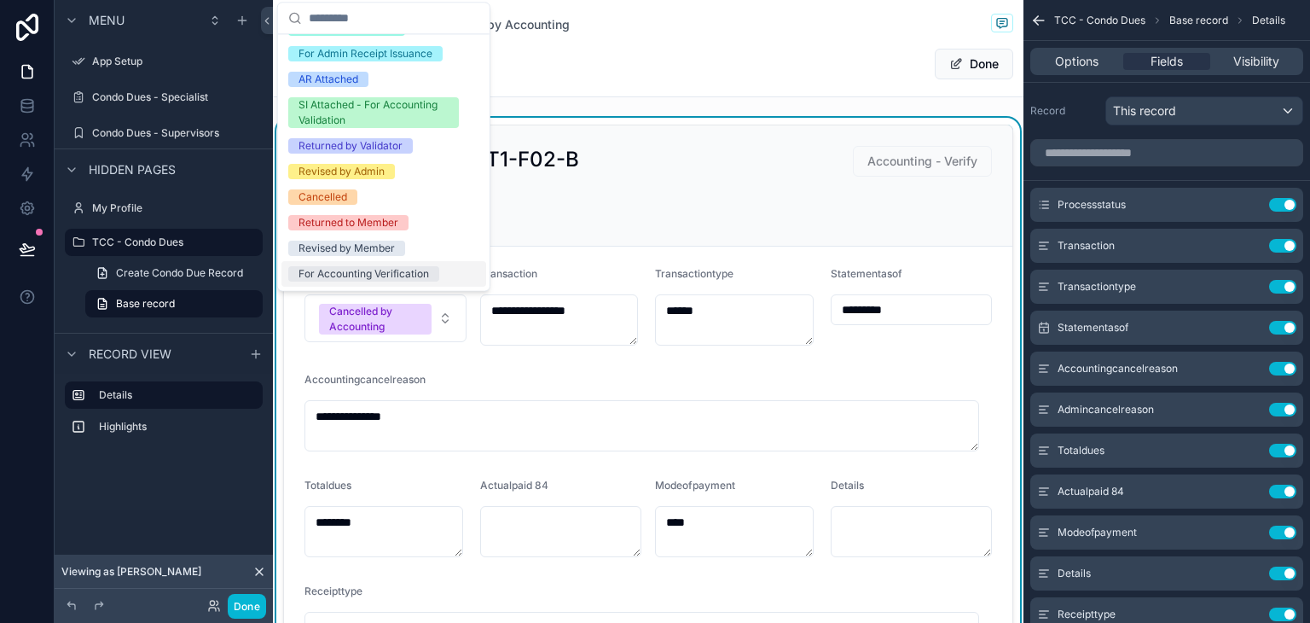
click at [403, 273] on div "For Accounting Verification" at bounding box center [364, 273] width 130 height 15
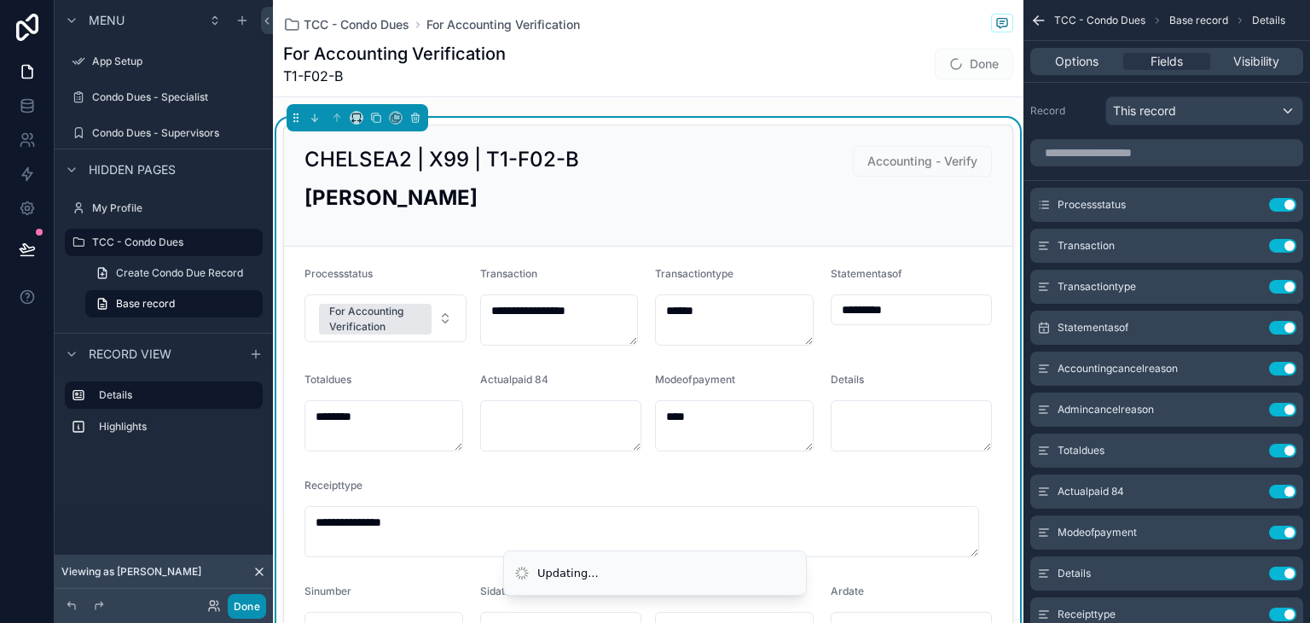
type input "**********"
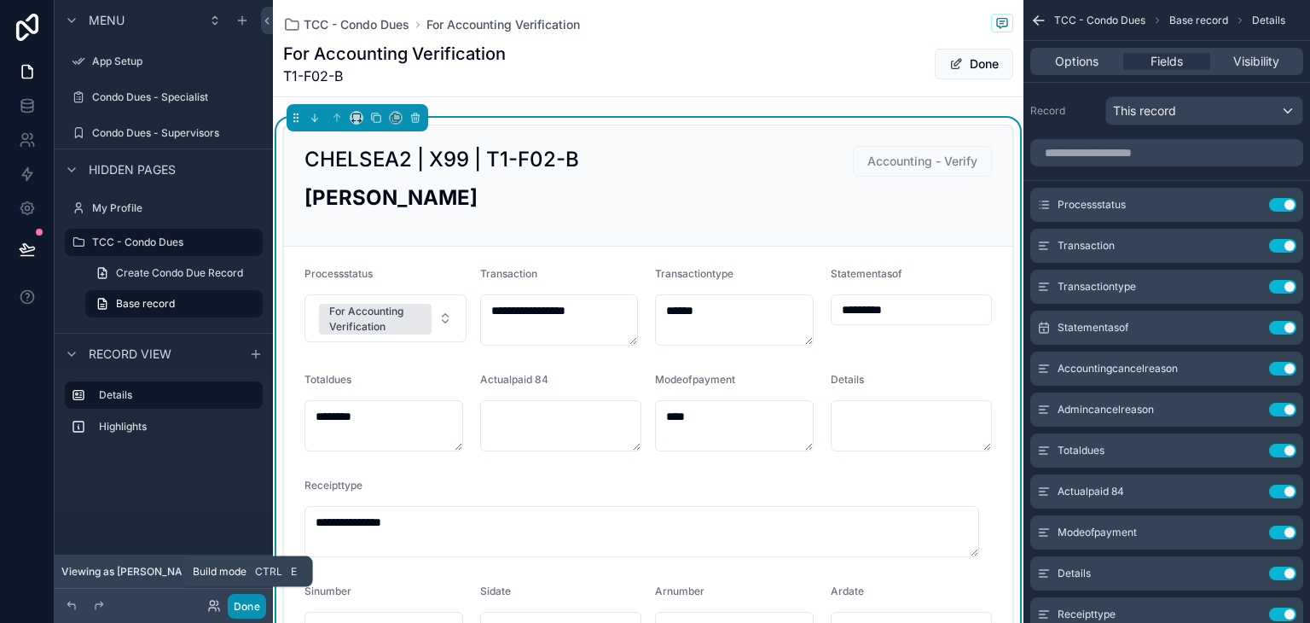
click at [252, 601] on button "Done" at bounding box center [247, 606] width 38 height 25
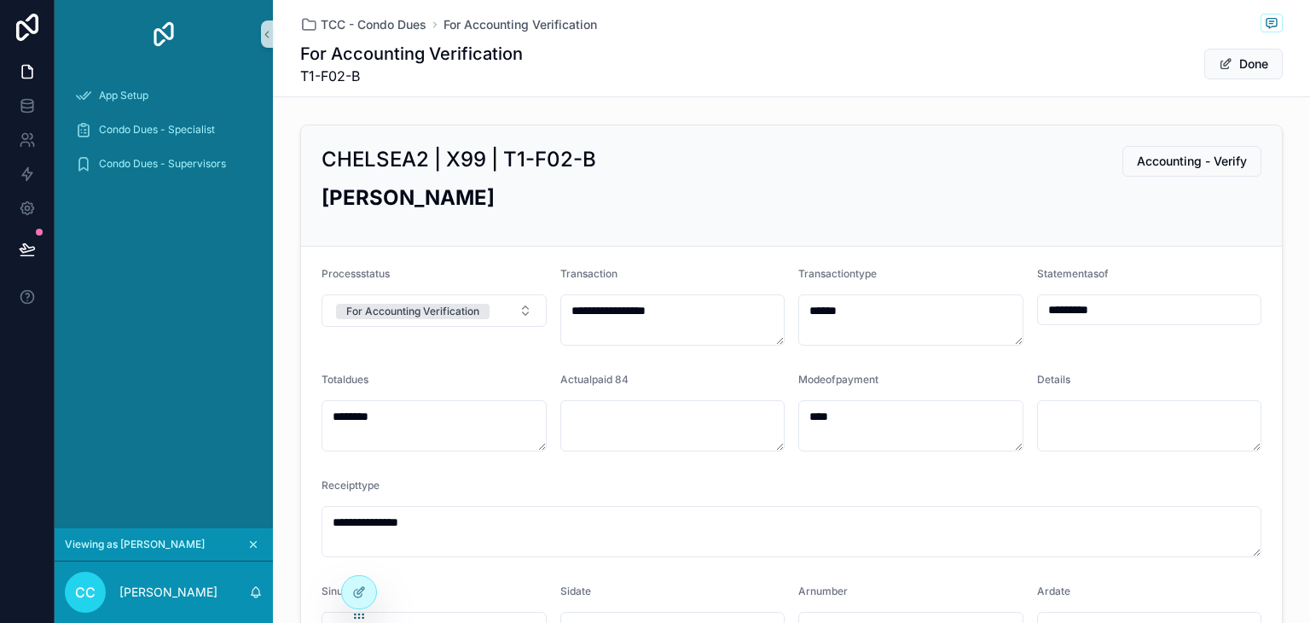
click at [1081, 172] on div "CHELSEA2 | X99 | T1-F02-B Accounting - Verify" at bounding box center [792, 161] width 940 height 31
click at [362, 594] on icon at bounding box center [359, 592] width 14 height 14
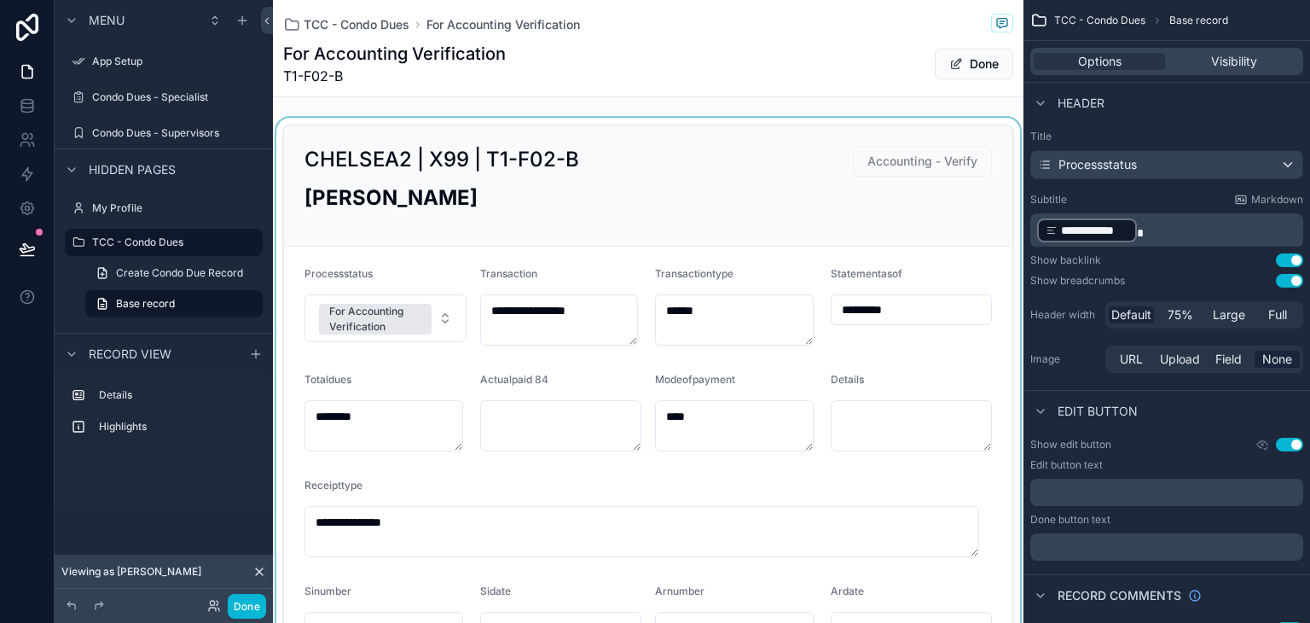
click at [935, 216] on div "scrollable content" at bounding box center [648, 404] width 751 height 573
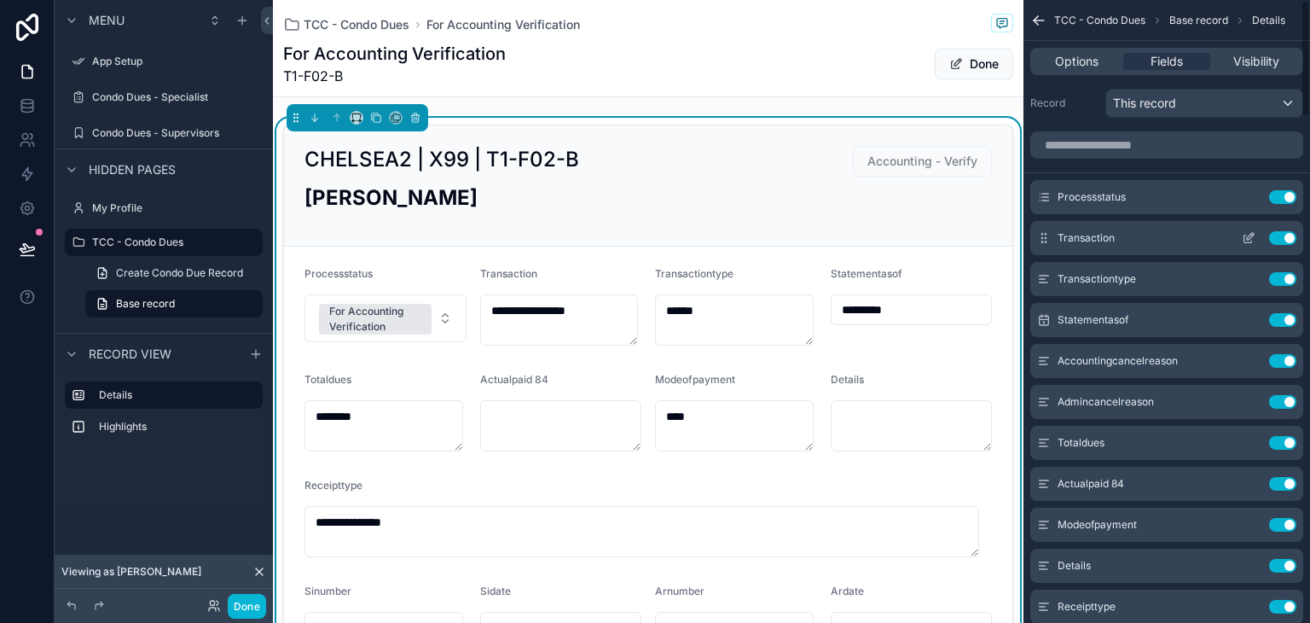
scroll to position [0, 0]
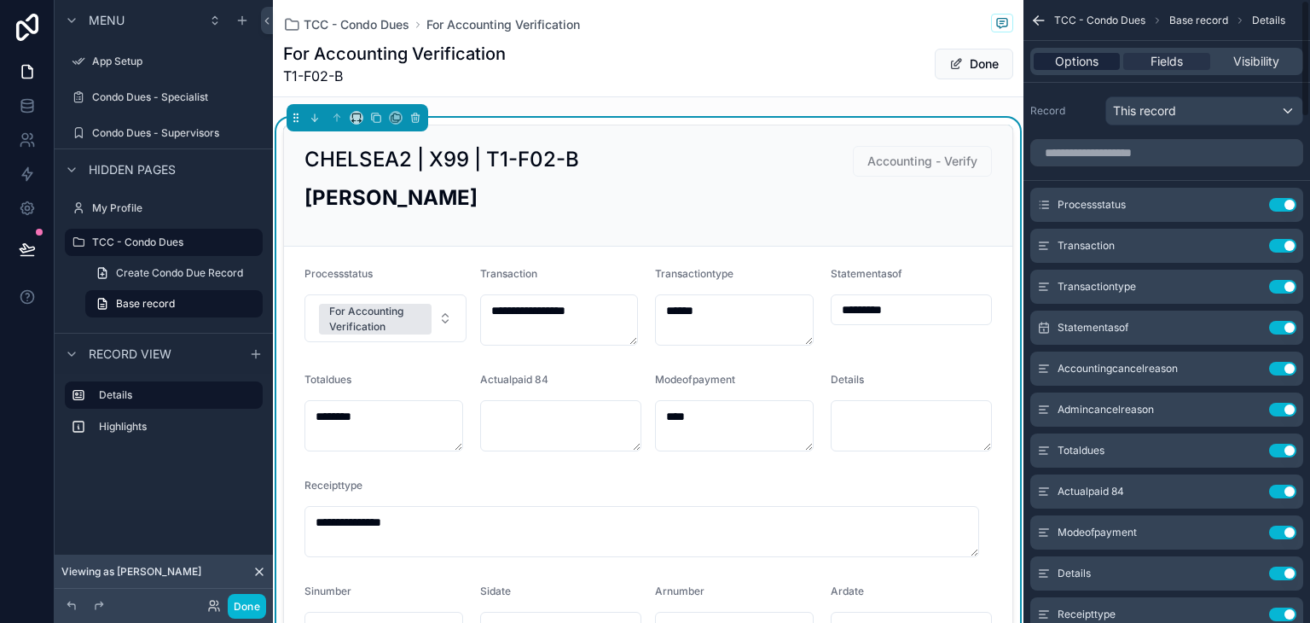
click at [1072, 61] on span "Options" at bounding box center [1076, 61] width 43 height 17
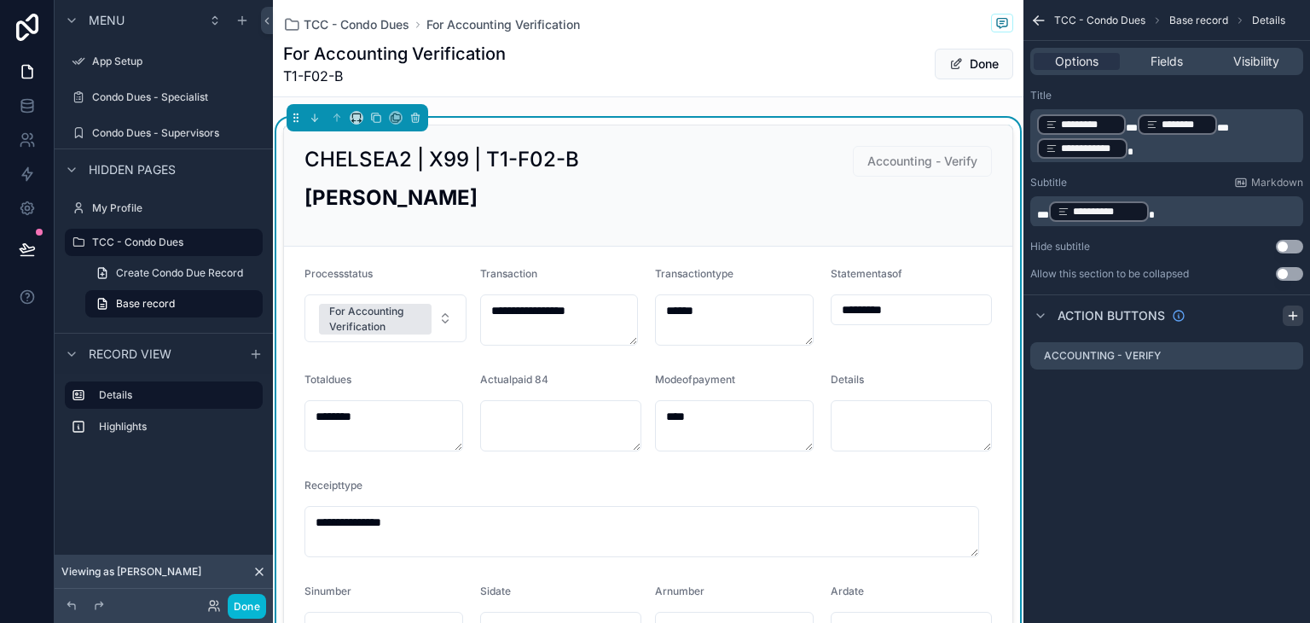
click at [1293, 310] on icon "scrollable content" at bounding box center [1293, 316] width 14 height 14
click at [1290, 391] on icon "scrollable content" at bounding box center [1291, 388] width 7 height 7
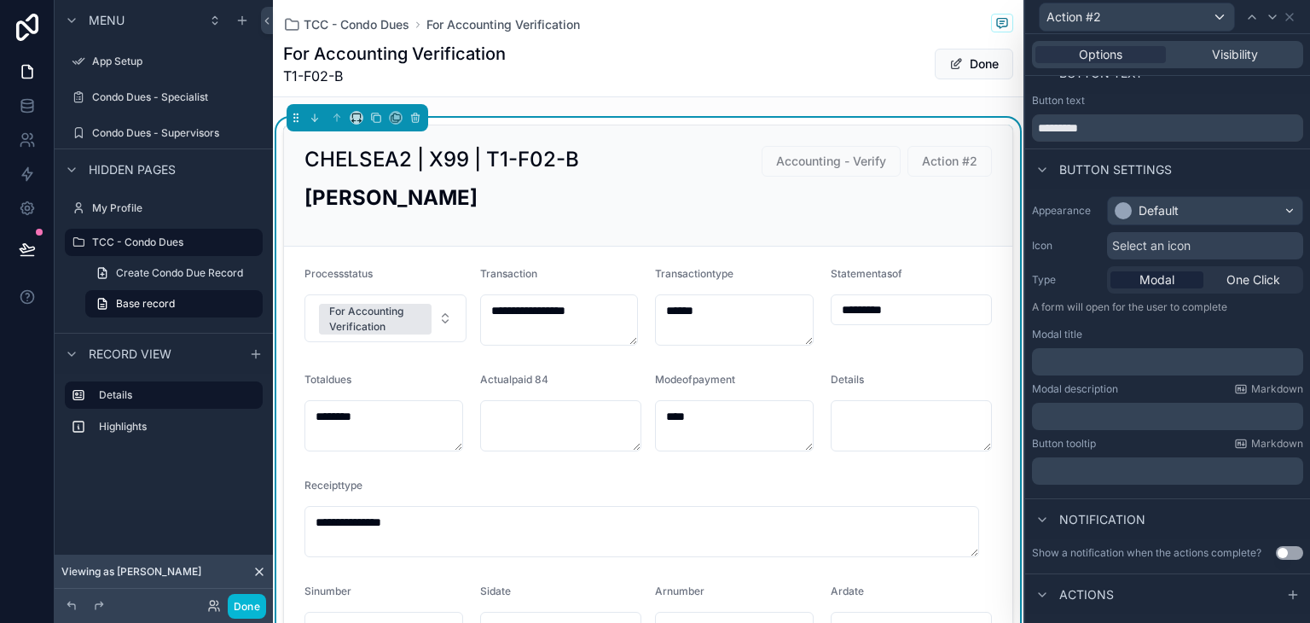
scroll to position [44, 0]
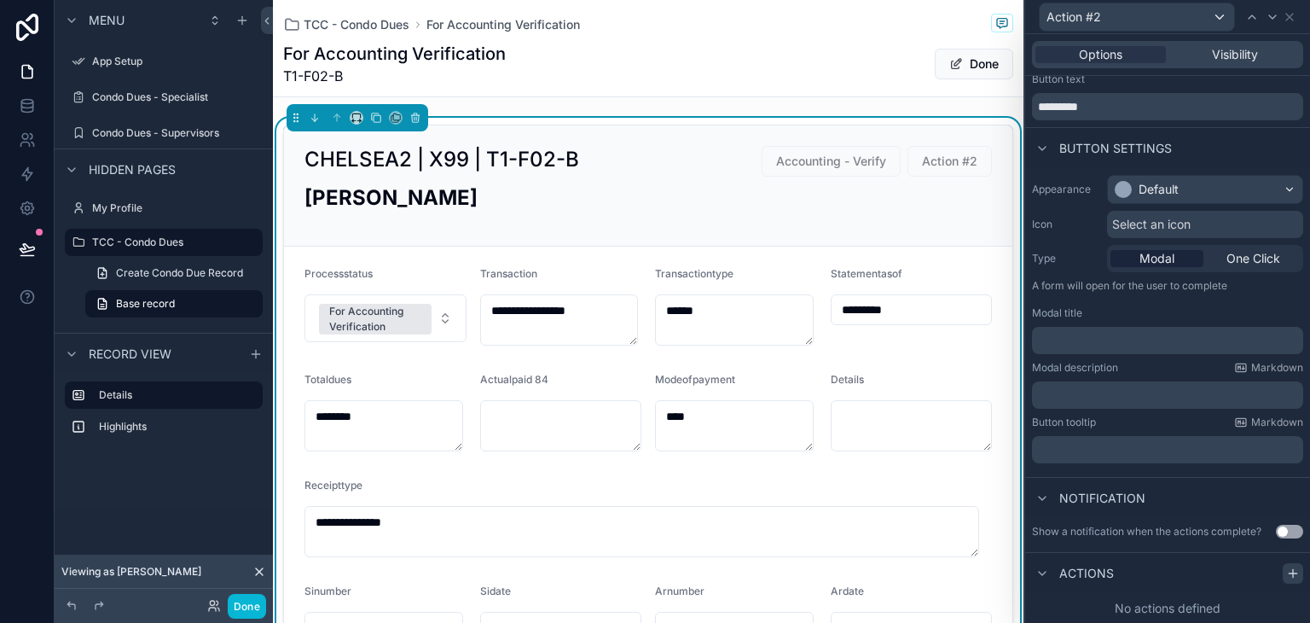
click at [1286, 569] on icon at bounding box center [1293, 573] width 14 height 14
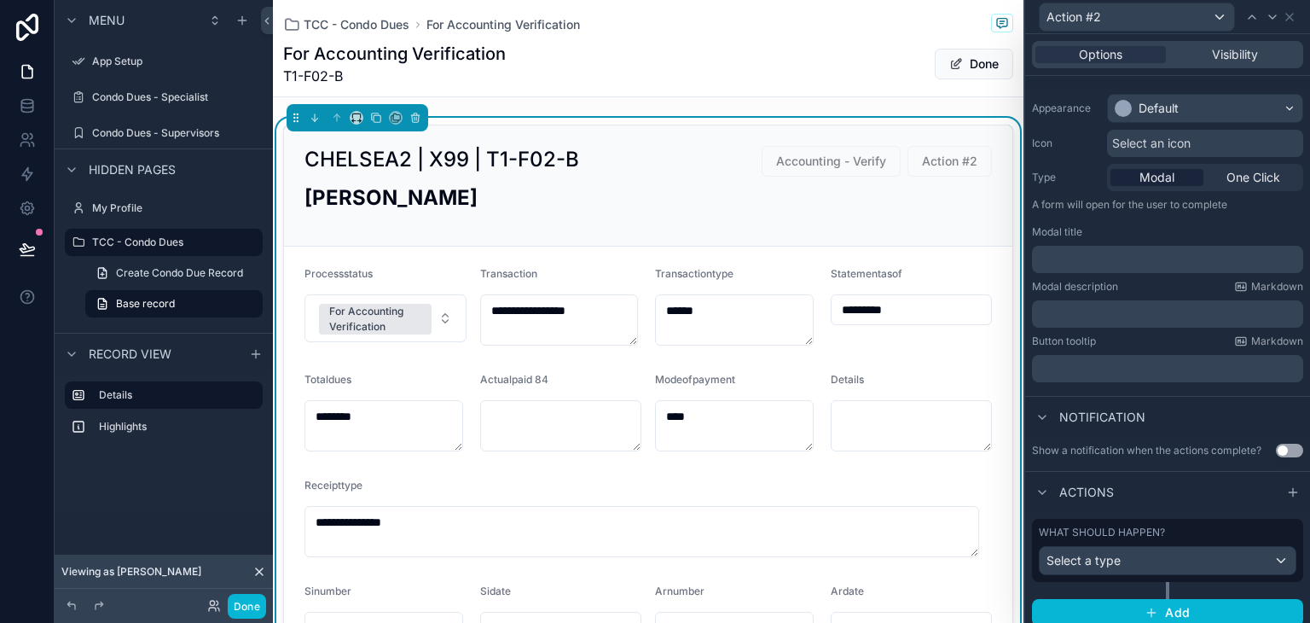
scroll to position [134, 0]
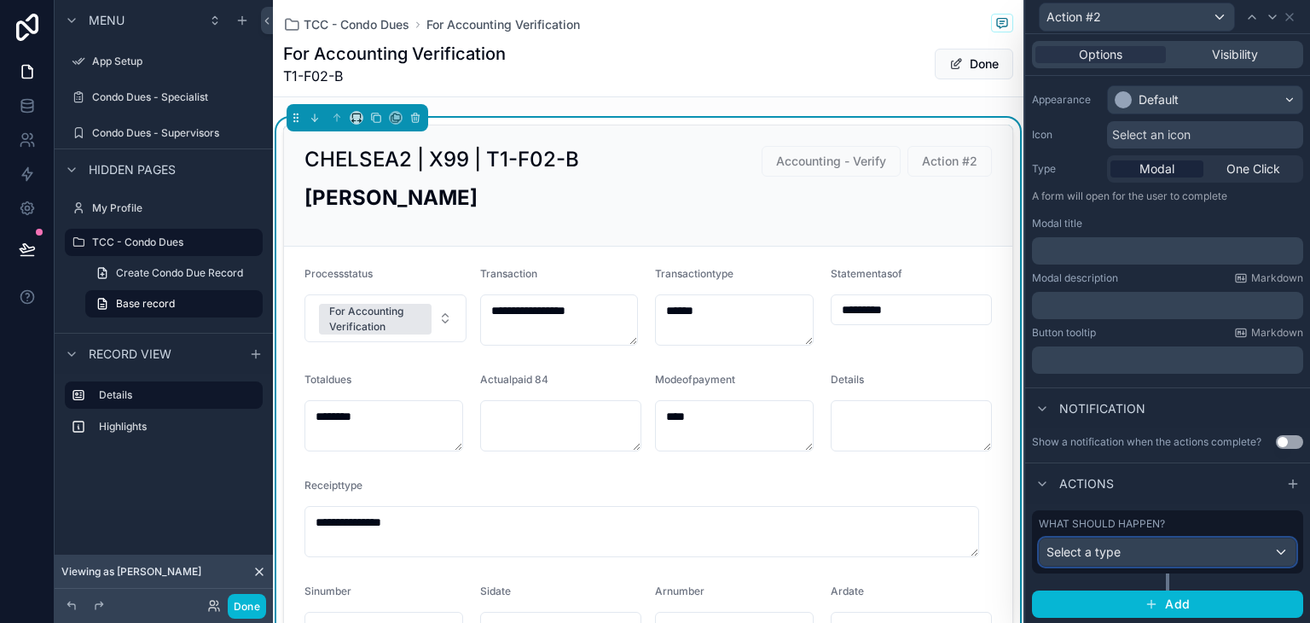
click at [1167, 547] on div "Select a type" at bounding box center [1168, 551] width 256 height 27
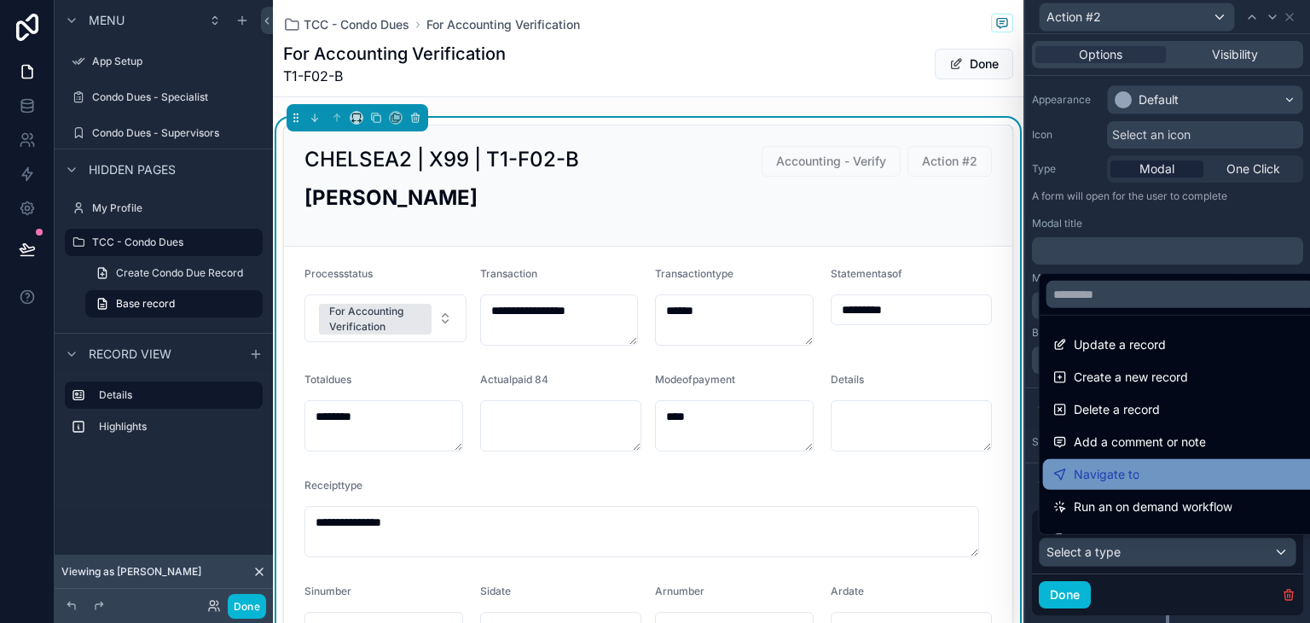
click at [1149, 466] on div "Navigate to" at bounding box center [1181, 474] width 256 height 20
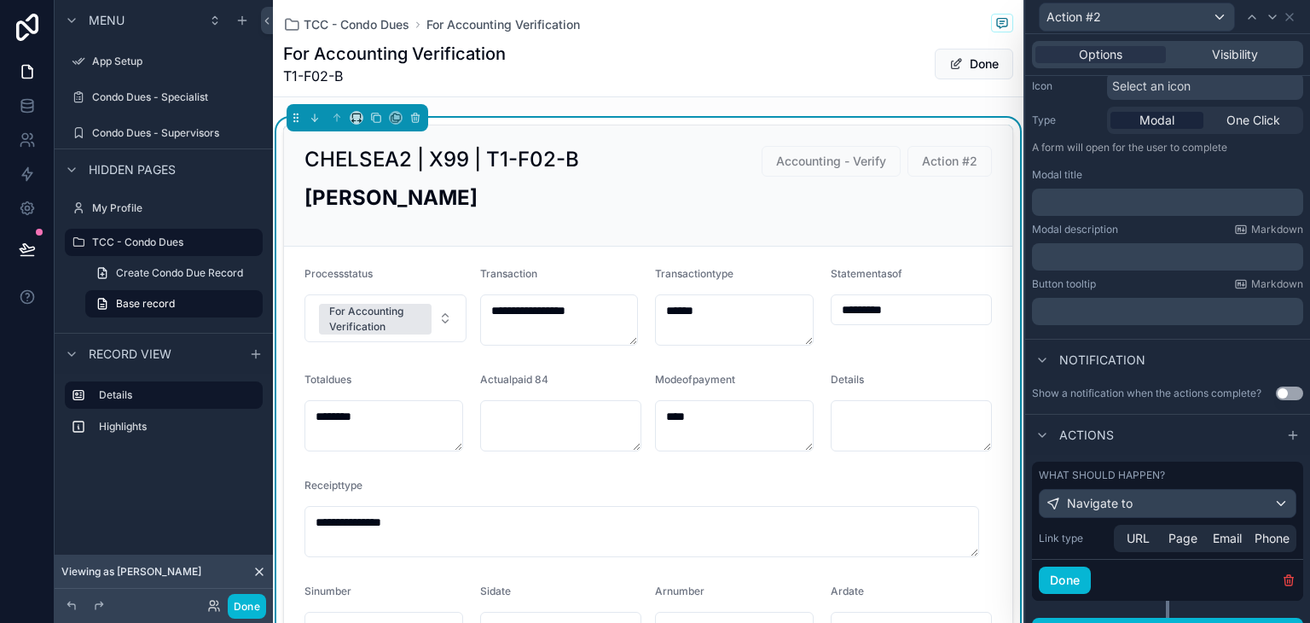
scroll to position [209, 0]
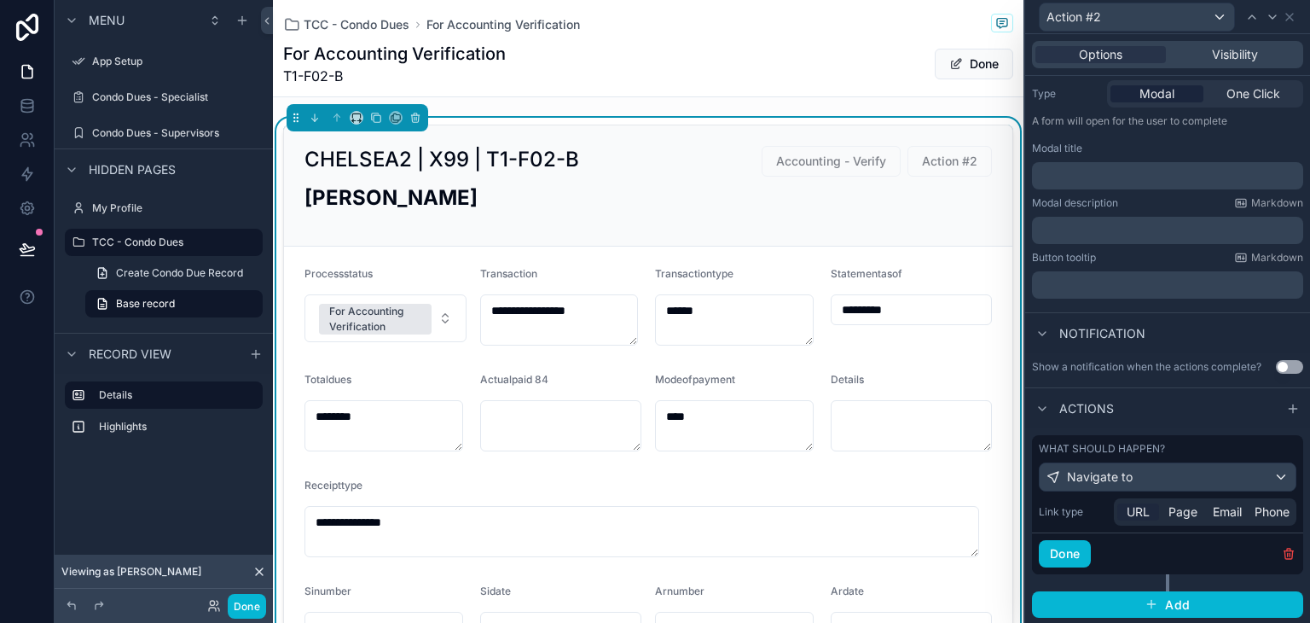
click at [1145, 506] on span "URL" at bounding box center [1138, 511] width 23 height 17
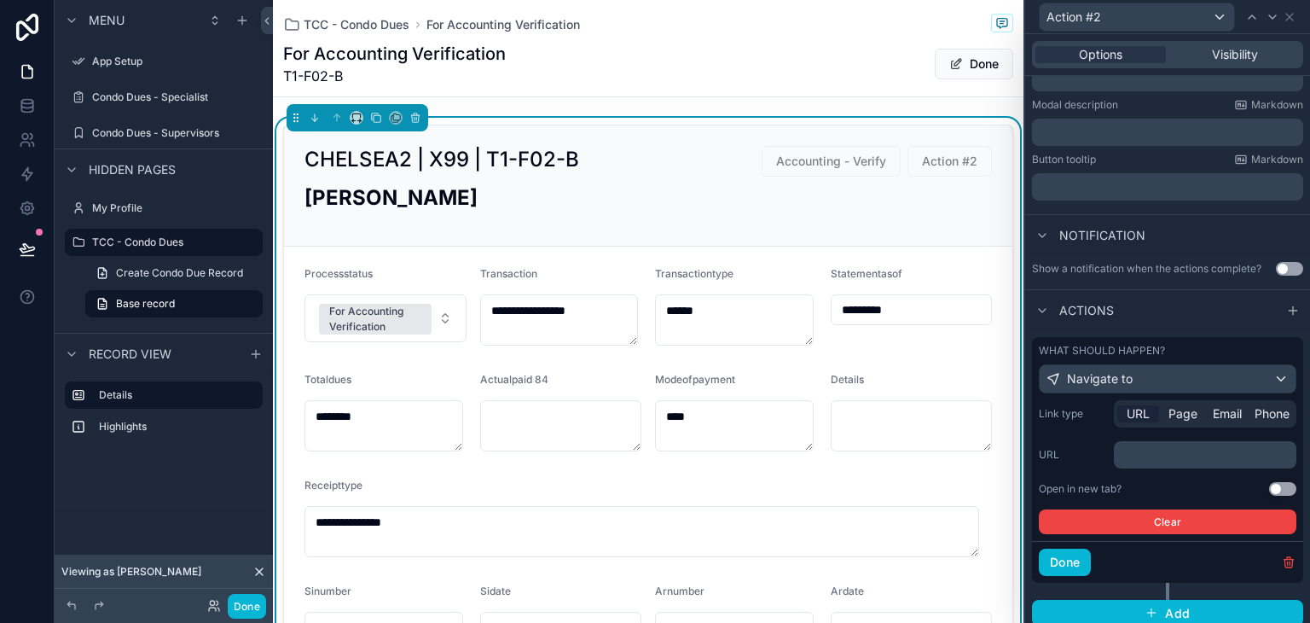
scroll to position [316, 0]
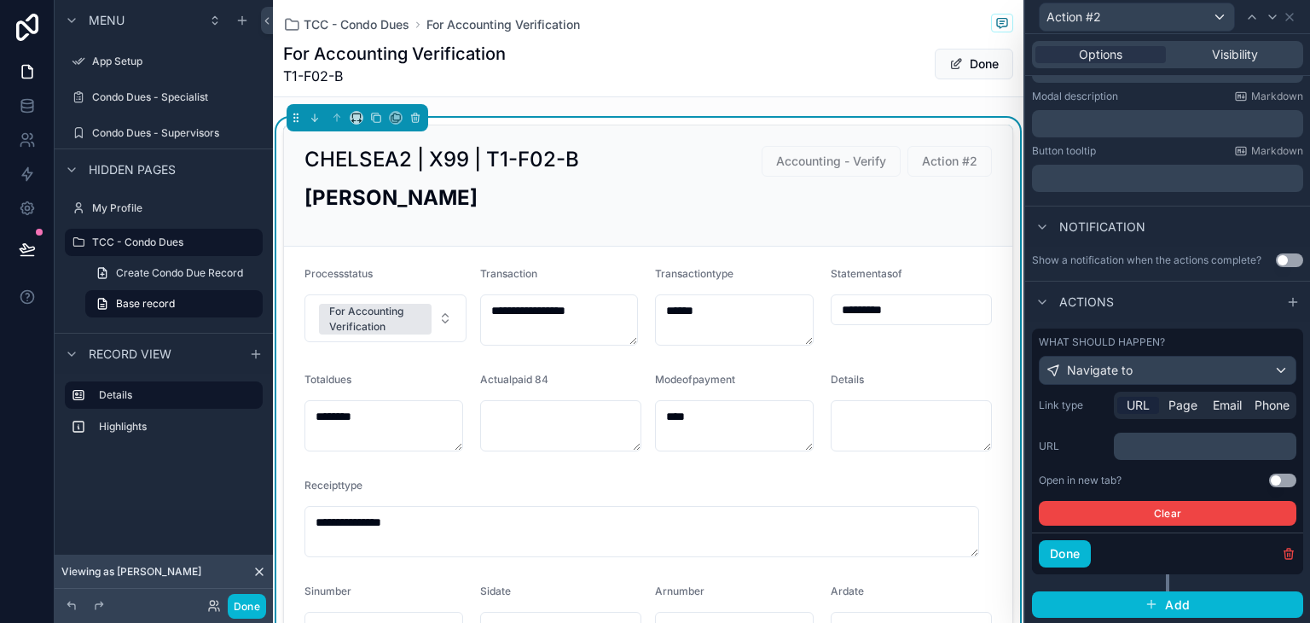
click at [1143, 453] on p "﻿" at bounding box center [1207, 446] width 172 height 17
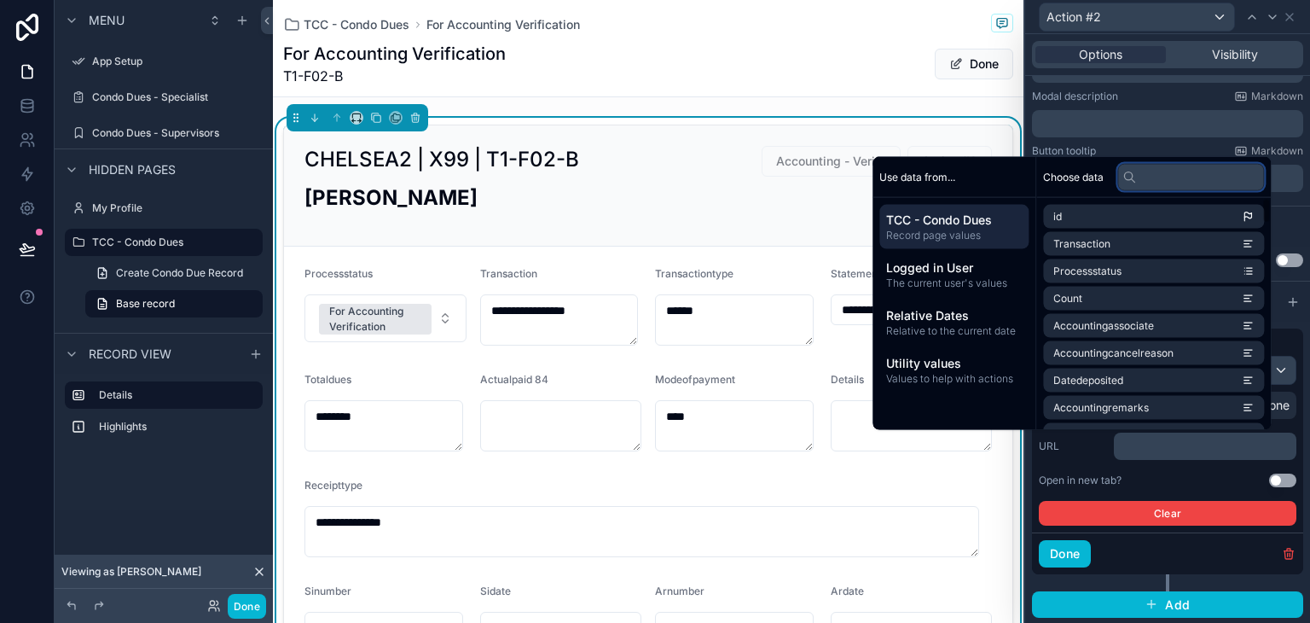
click at [1170, 174] on input "text" at bounding box center [1190, 176] width 147 height 27
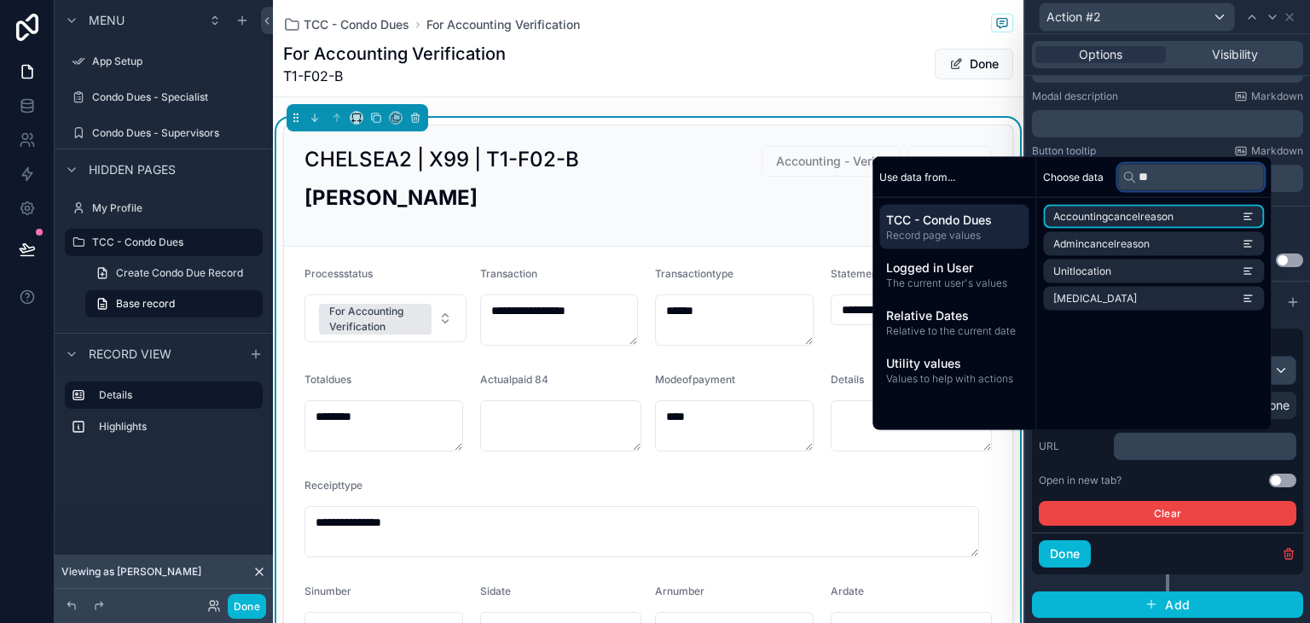
type input "*"
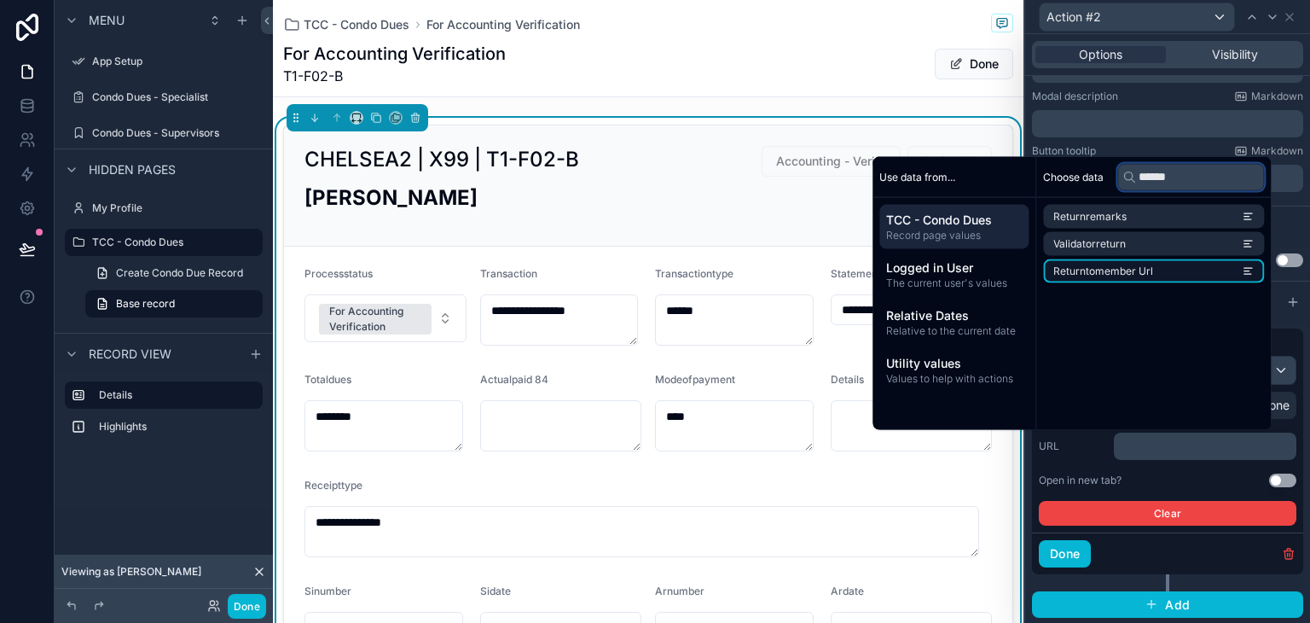
type input "******"
click at [1164, 273] on li "Returntomember Url" at bounding box center [1153, 271] width 221 height 24
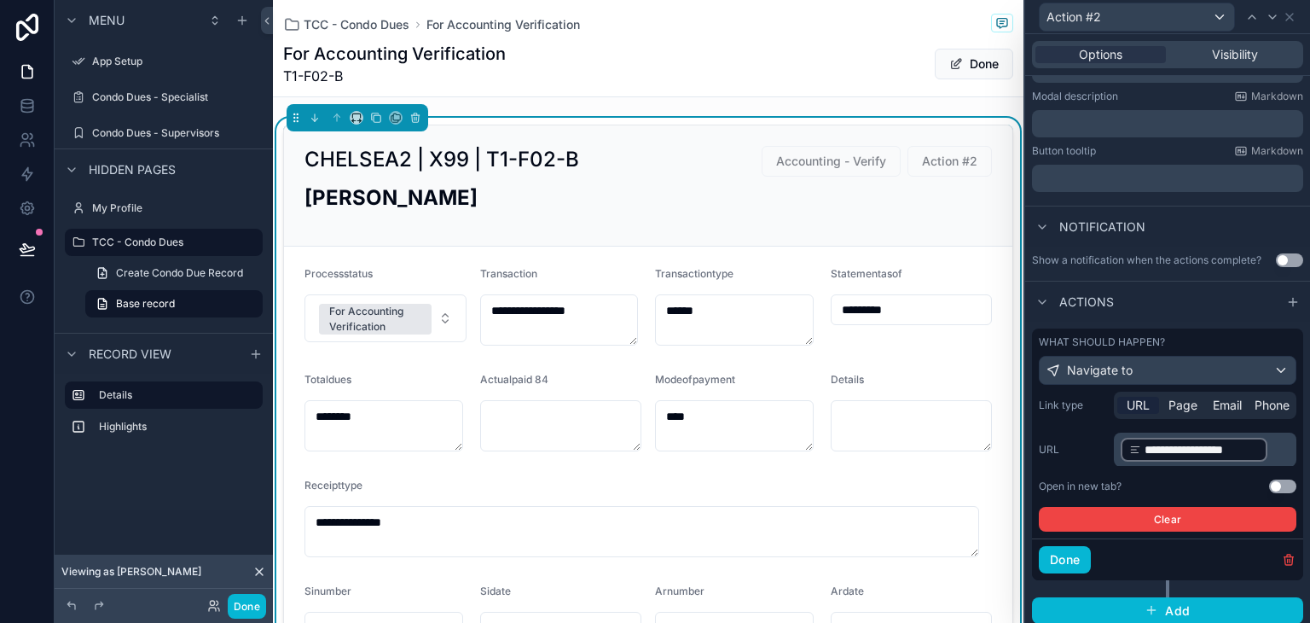
click at [1146, 482] on div "Open in new tab? Use setting" at bounding box center [1168, 486] width 258 height 14
click at [1275, 484] on button "Use setting" at bounding box center [1282, 486] width 27 height 14
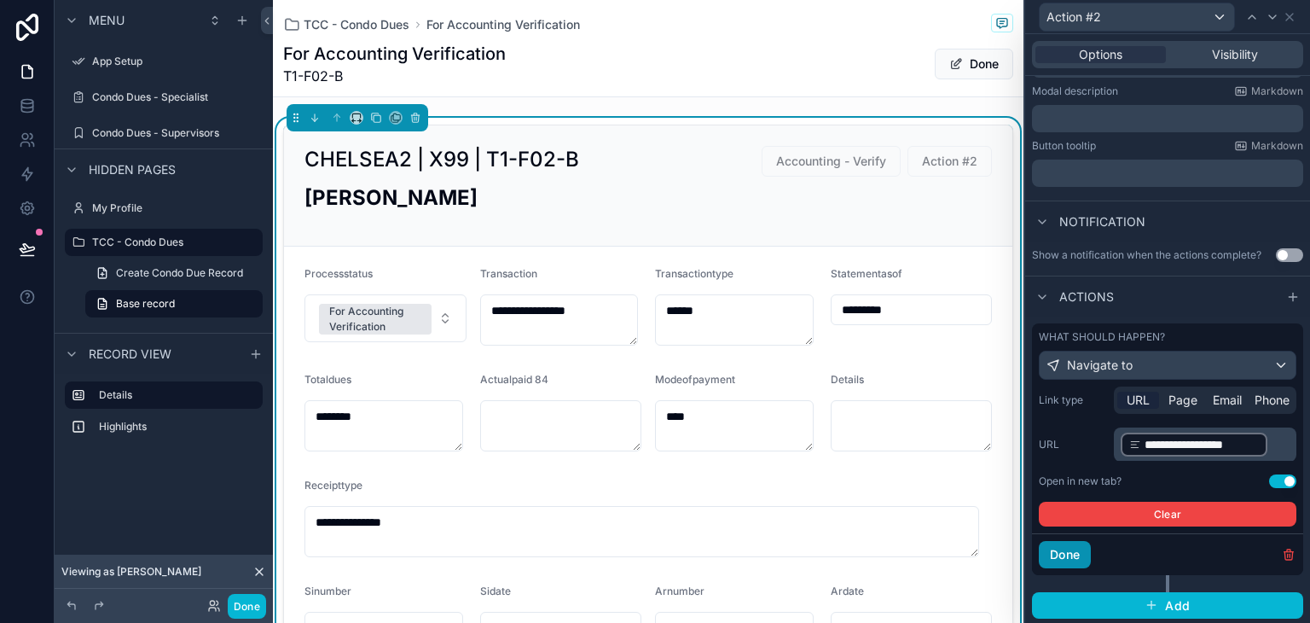
click at [1081, 545] on button "Done" at bounding box center [1065, 554] width 52 height 27
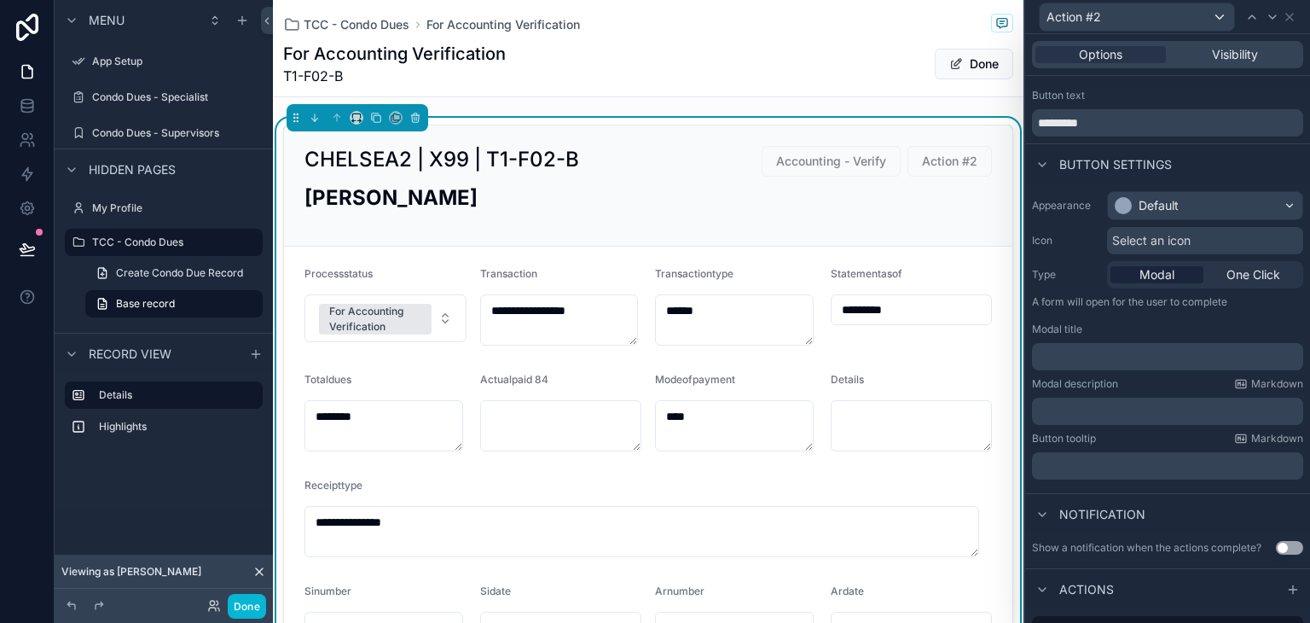
scroll to position [0, 0]
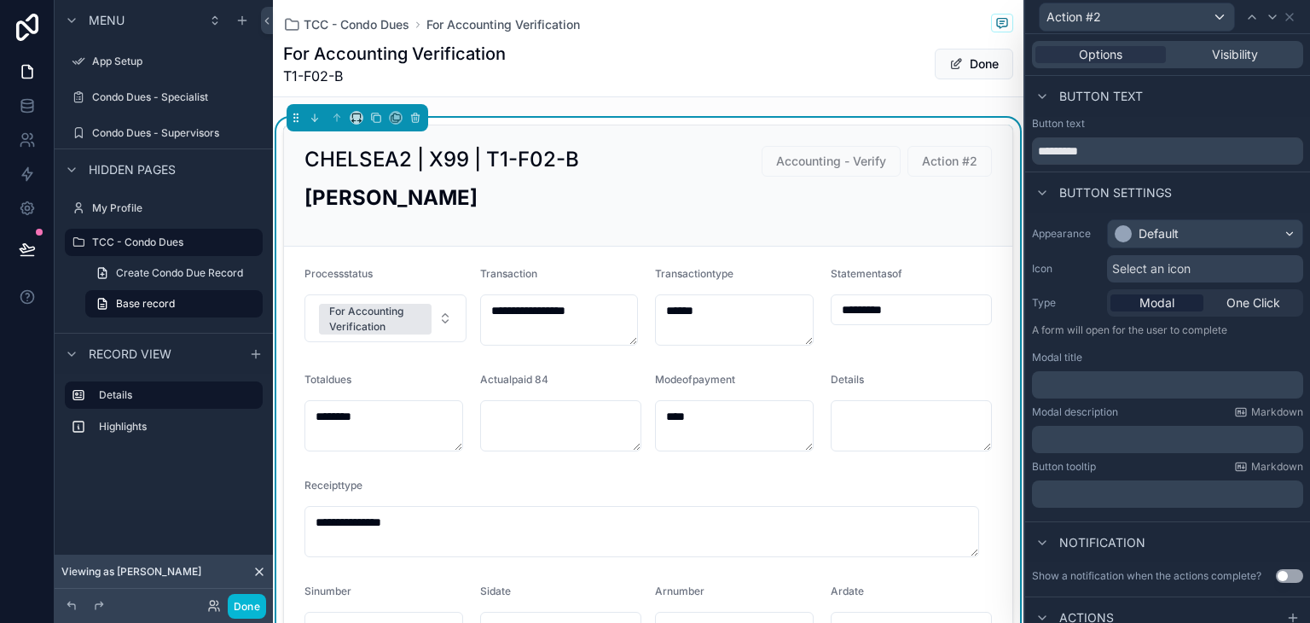
click at [1133, 382] on p "﻿" at bounding box center [1169, 384] width 261 height 17
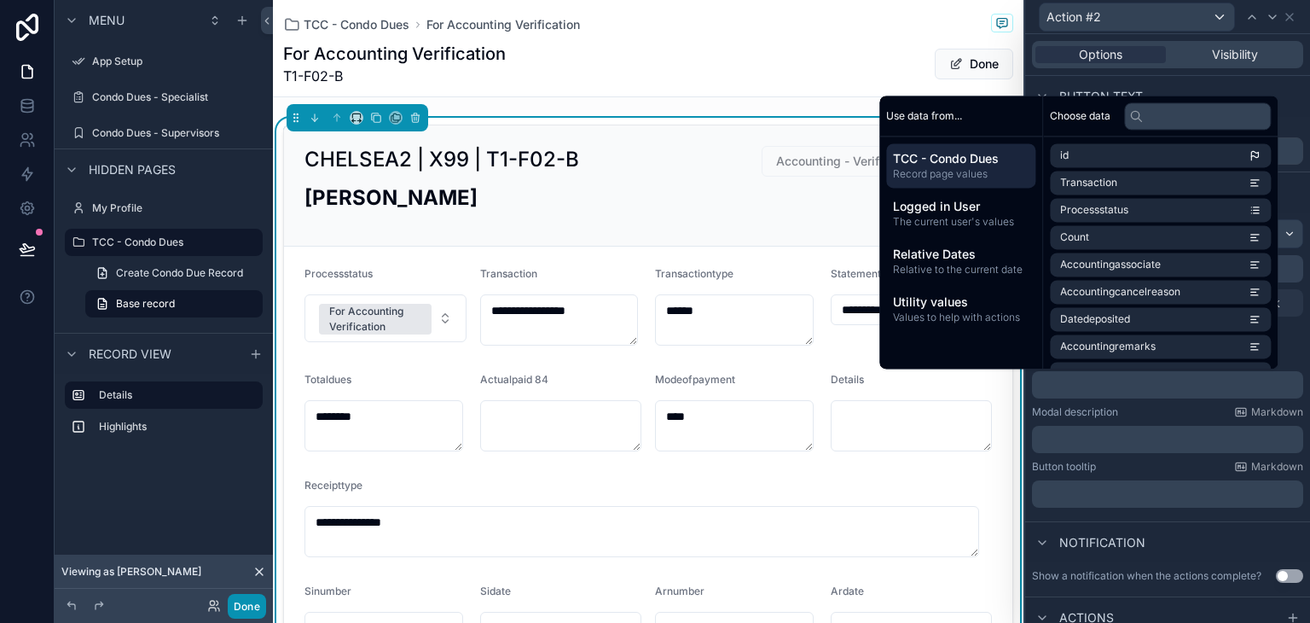
click at [252, 602] on button "Done" at bounding box center [247, 606] width 38 height 25
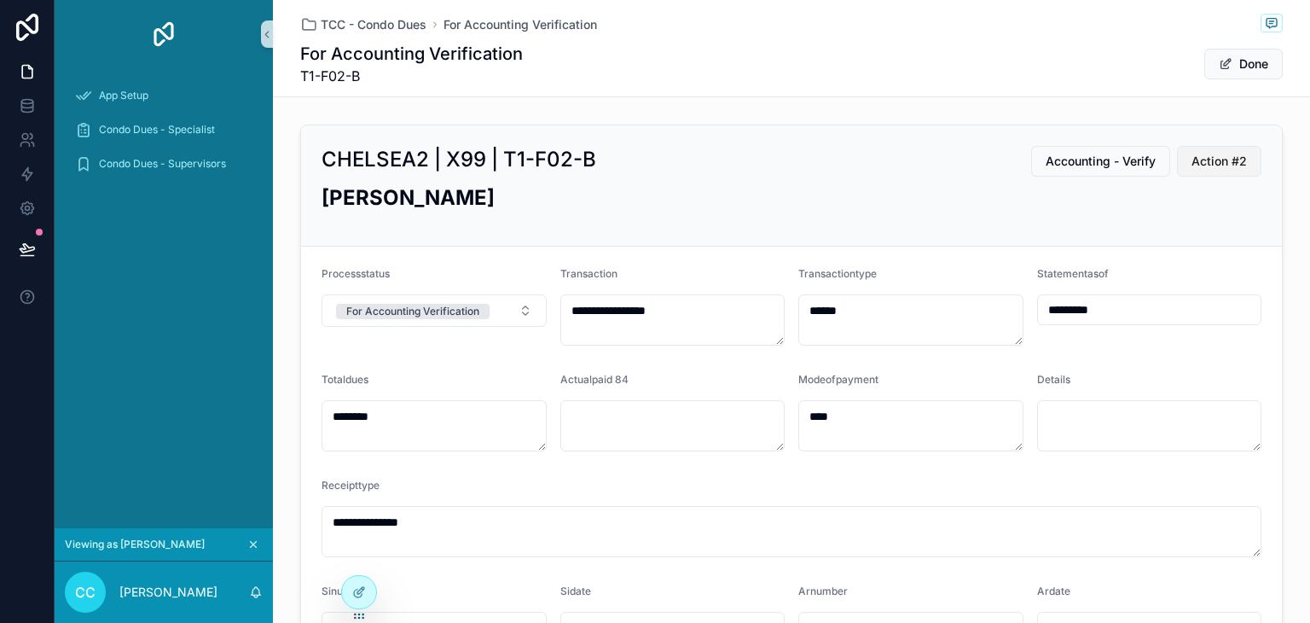
click at [1216, 163] on span "Action #2" at bounding box center [1218, 161] width 55 height 17
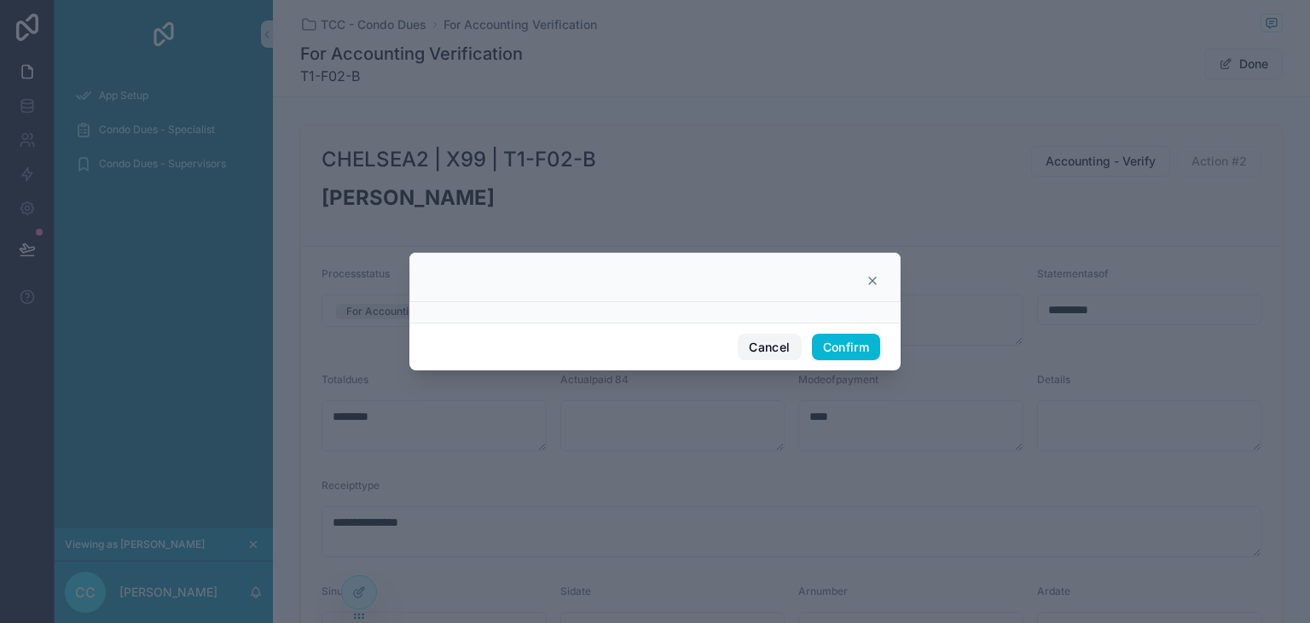
click at [768, 355] on button "Cancel" at bounding box center [769, 346] width 63 height 27
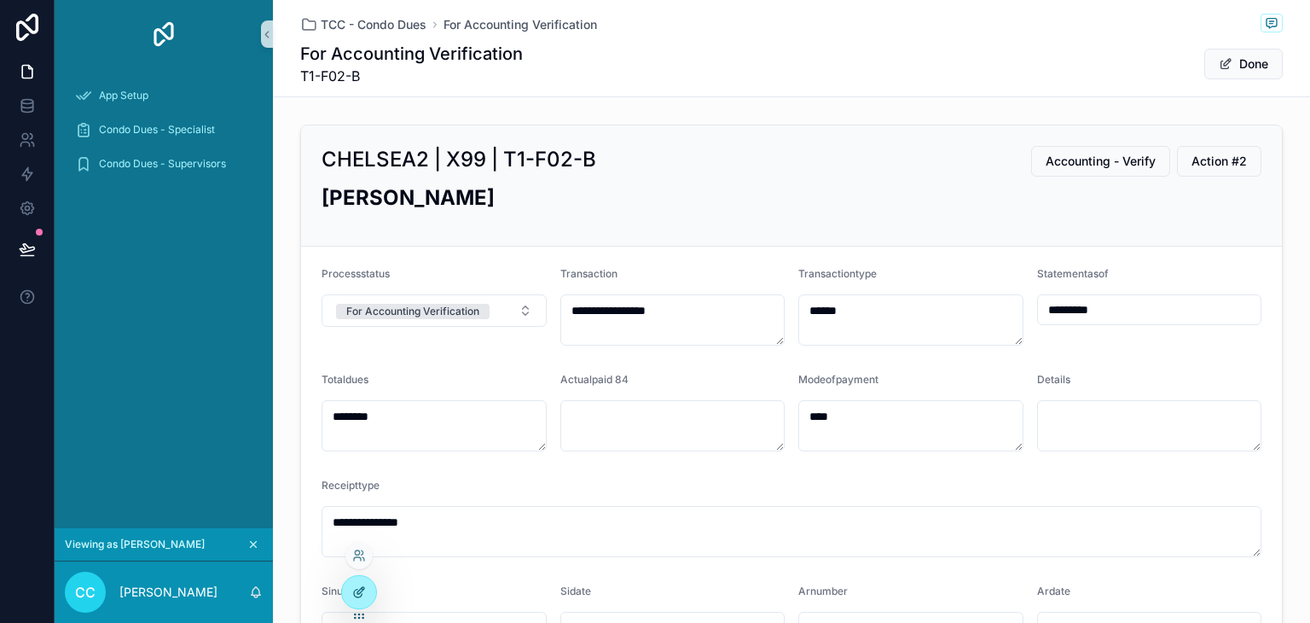
click at [345, 591] on div at bounding box center [359, 592] width 34 height 32
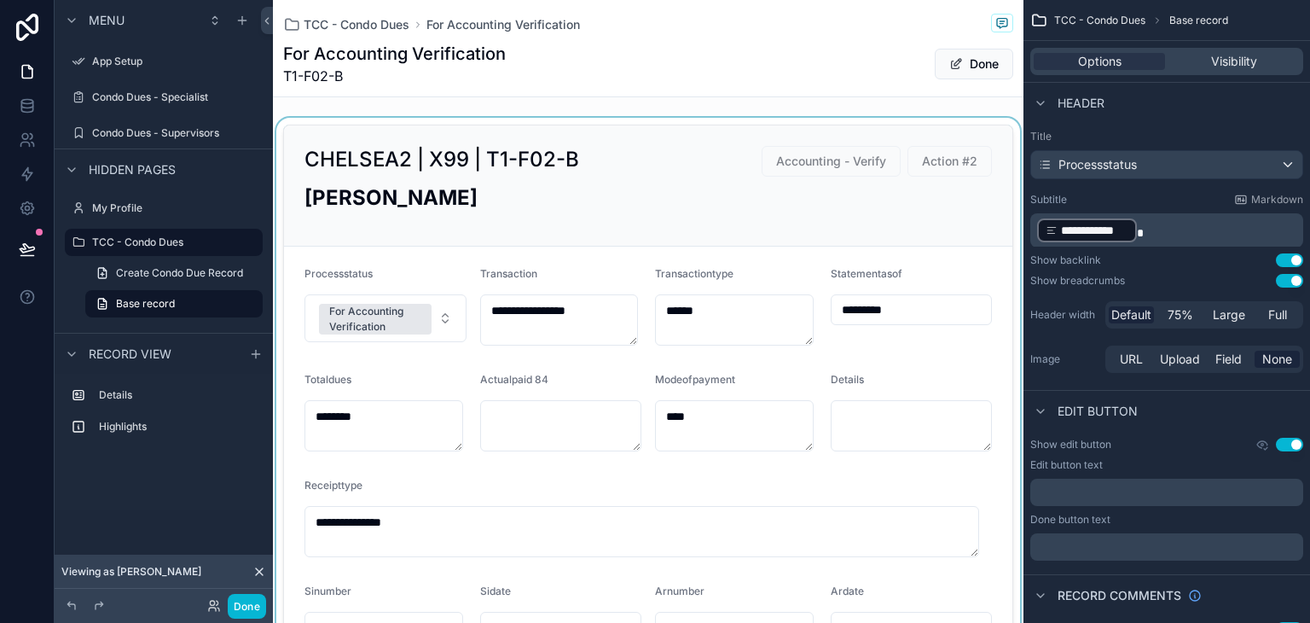
click at [822, 208] on div "scrollable content" at bounding box center [648, 404] width 751 height 573
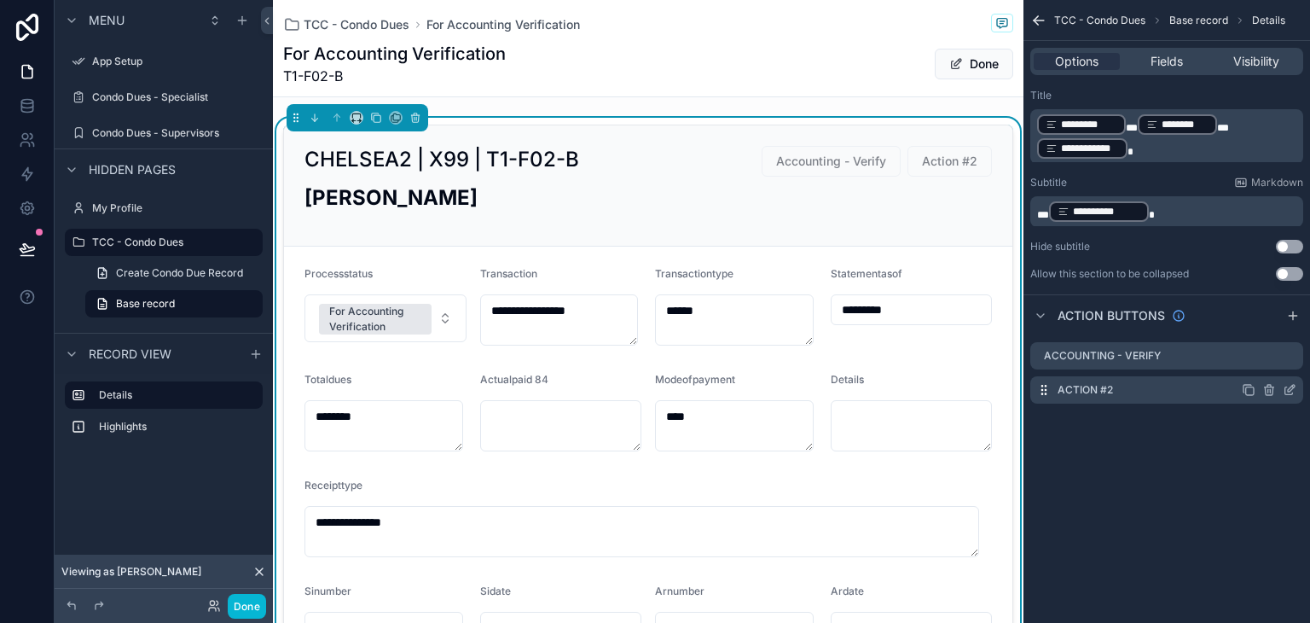
click at [1290, 391] on icon "scrollable content" at bounding box center [1290, 390] width 14 height 14
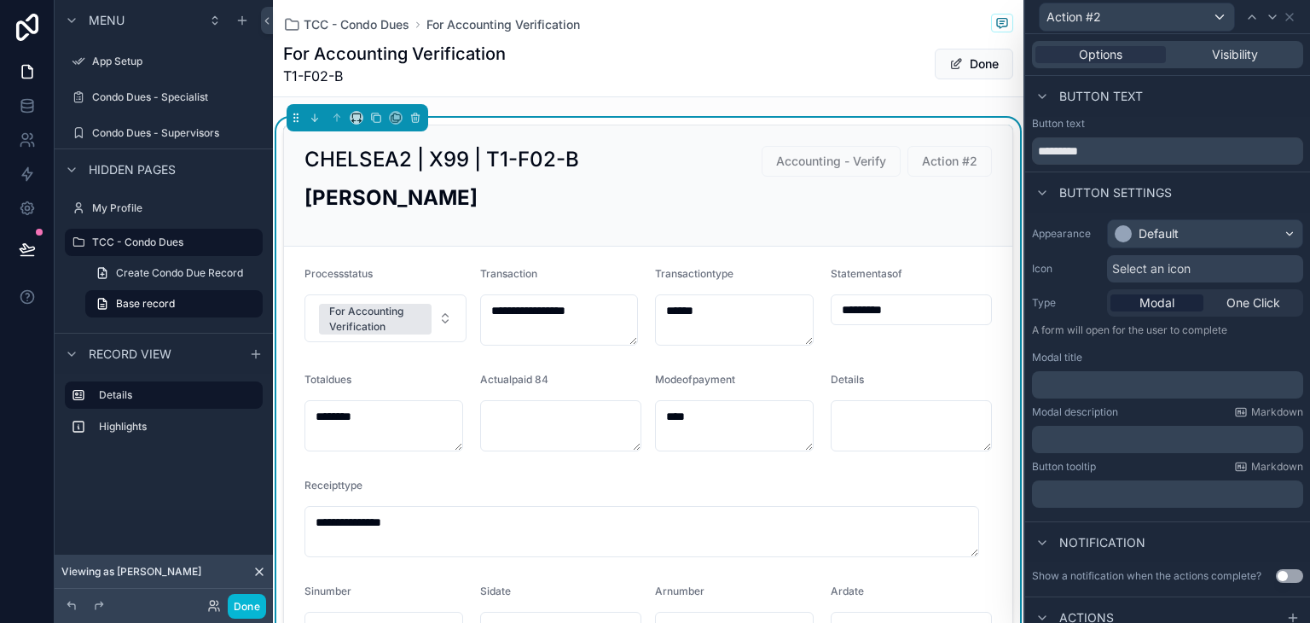
click at [1124, 376] on p "﻿" at bounding box center [1169, 384] width 261 height 17
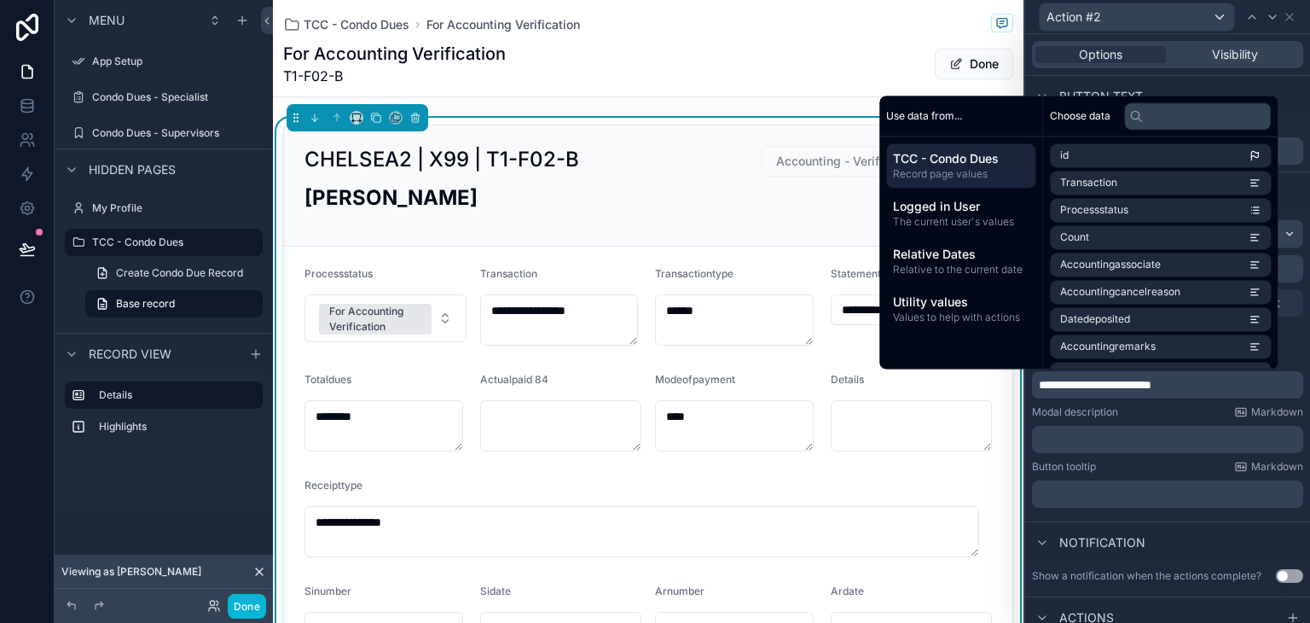
click at [1104, 414] on label "Modal description" at bounding box center [1075, 412] width 86 height 14
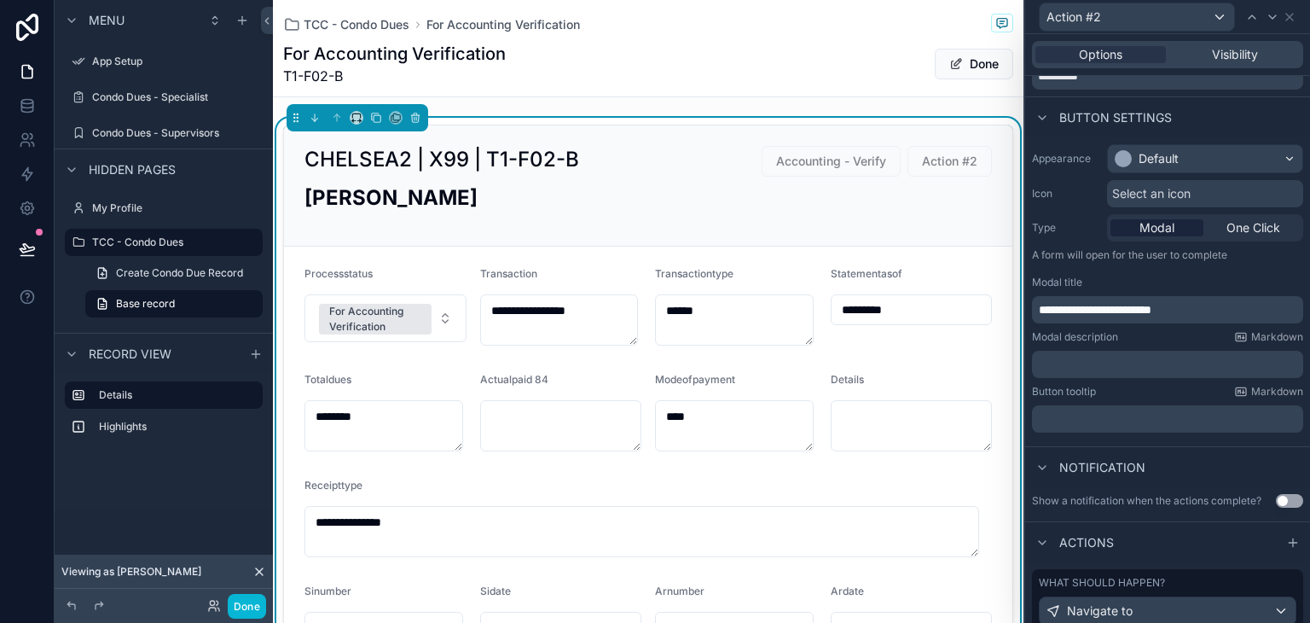
scroll to position [134, 0]
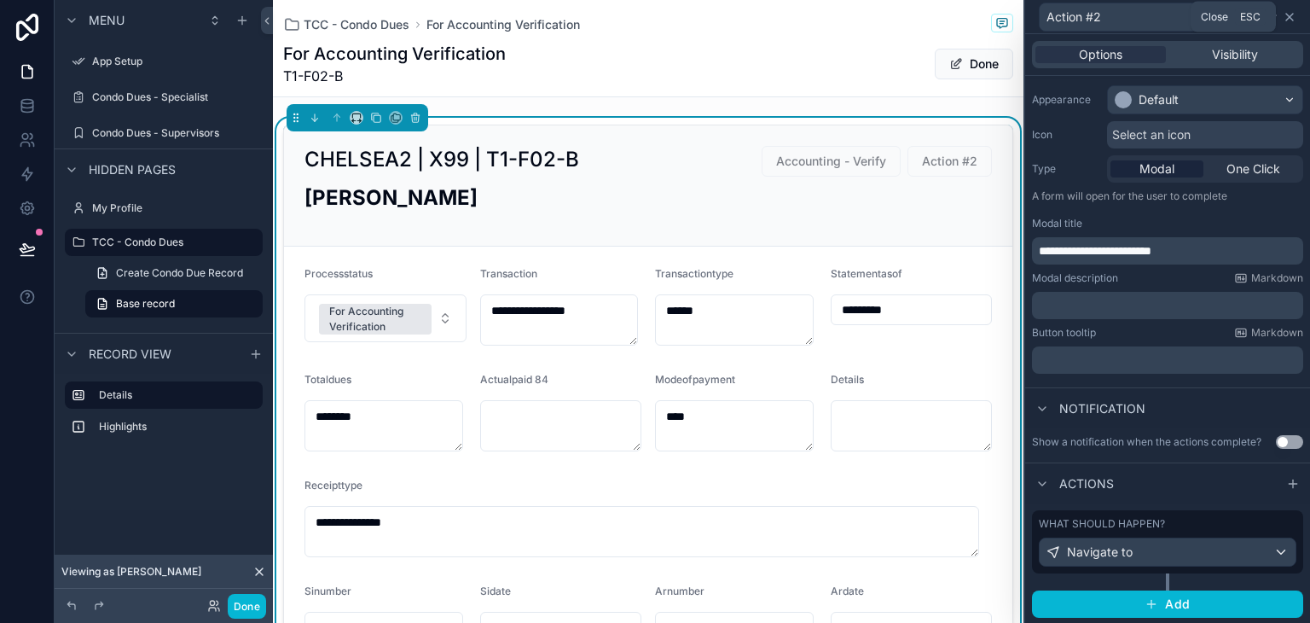
click at [1287, 20] on icon at bounding box center [1290, 17] width 14 height 14
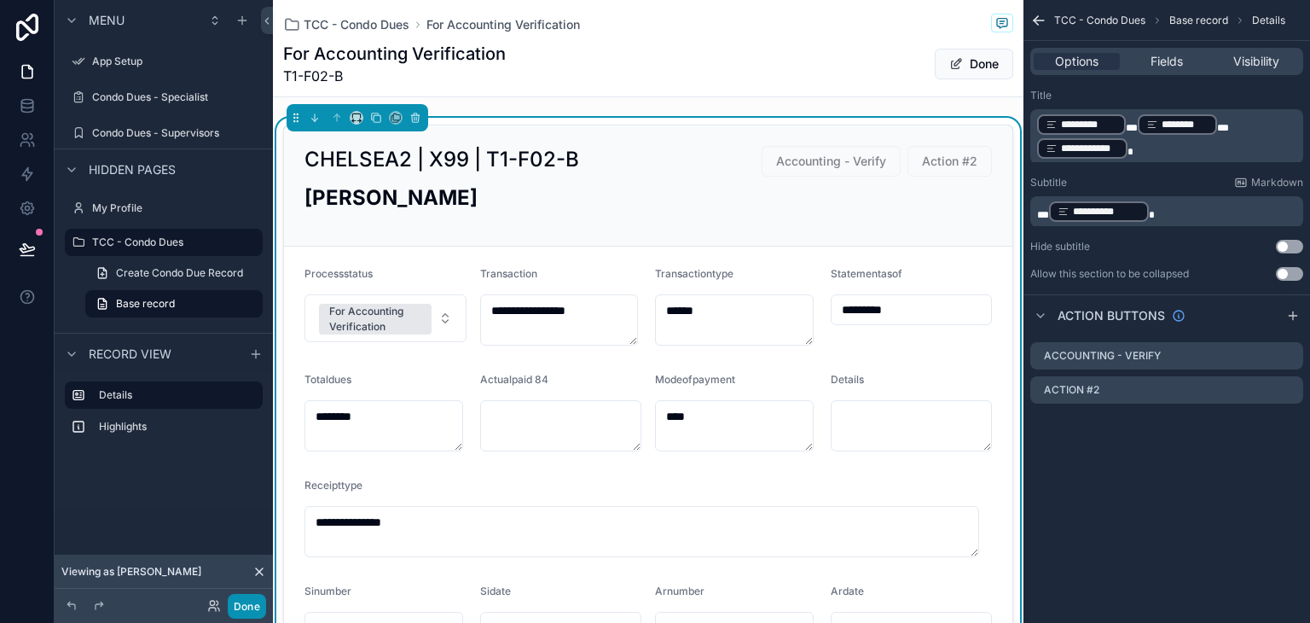
click at [262, 599] on button "Done" at bounding box center [247, 606] width 38 height 25
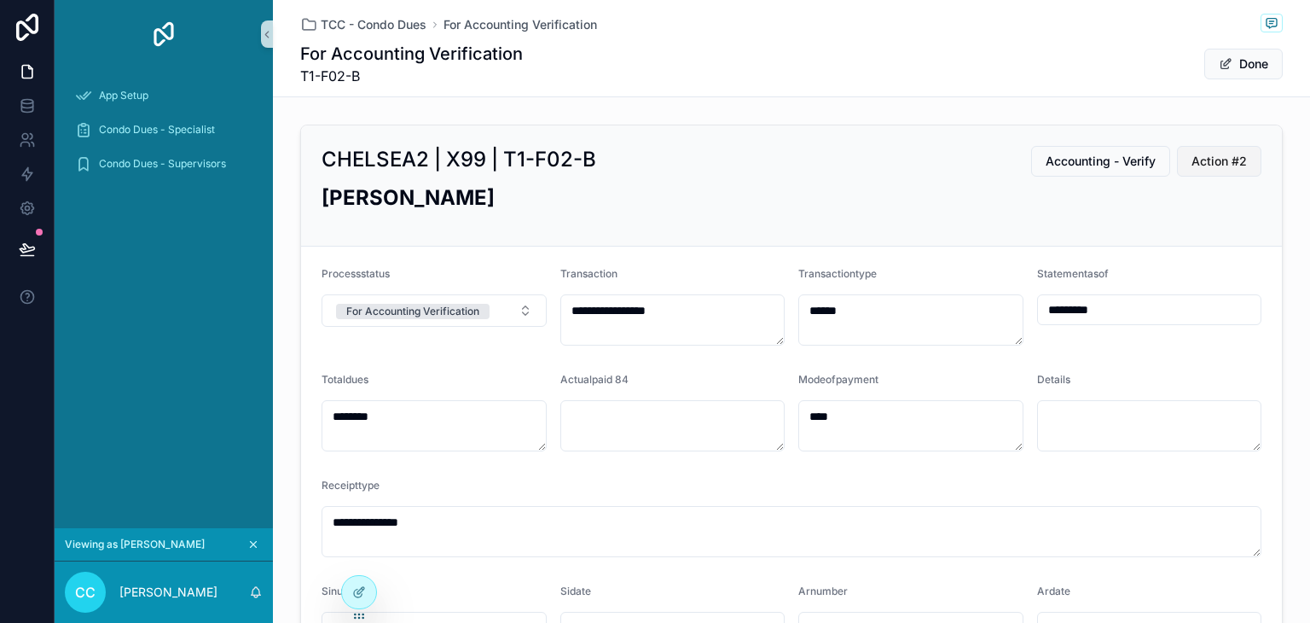
click at [1235, 159] on span "Action #2" at bounding box center [1218, 161] width 55 height 17
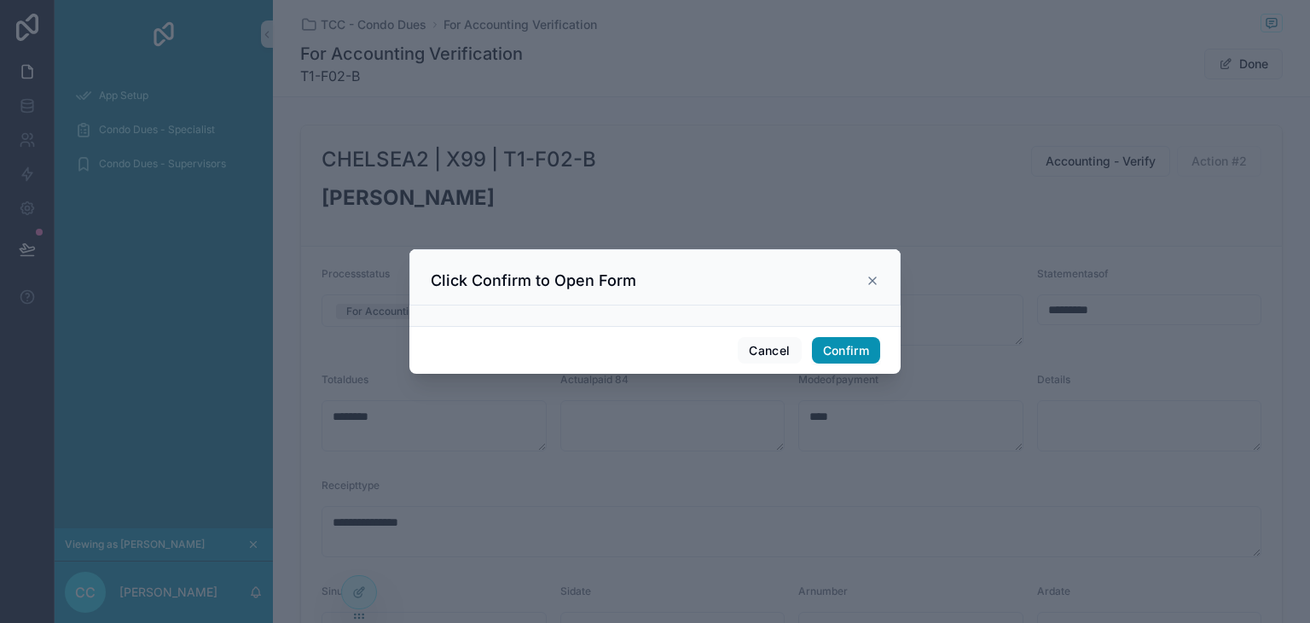
click at [840, 352] on button "Confirm" at bounding box center [846, 350] width 68 height 27
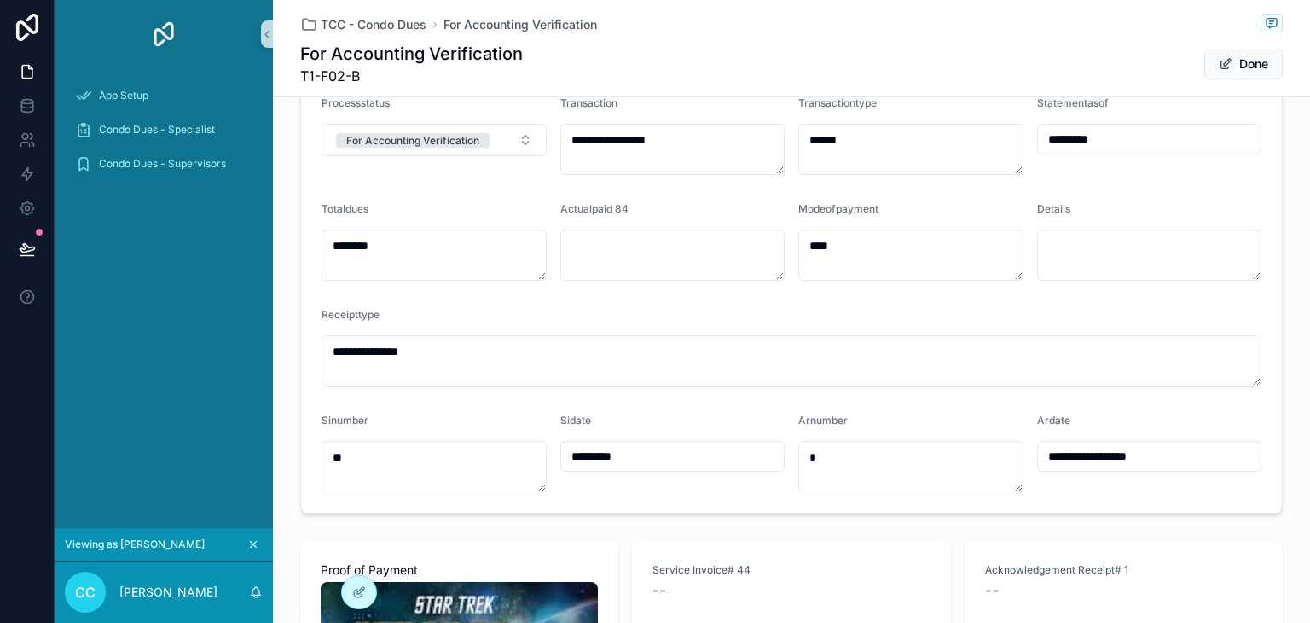
scroll to position [0, 0]
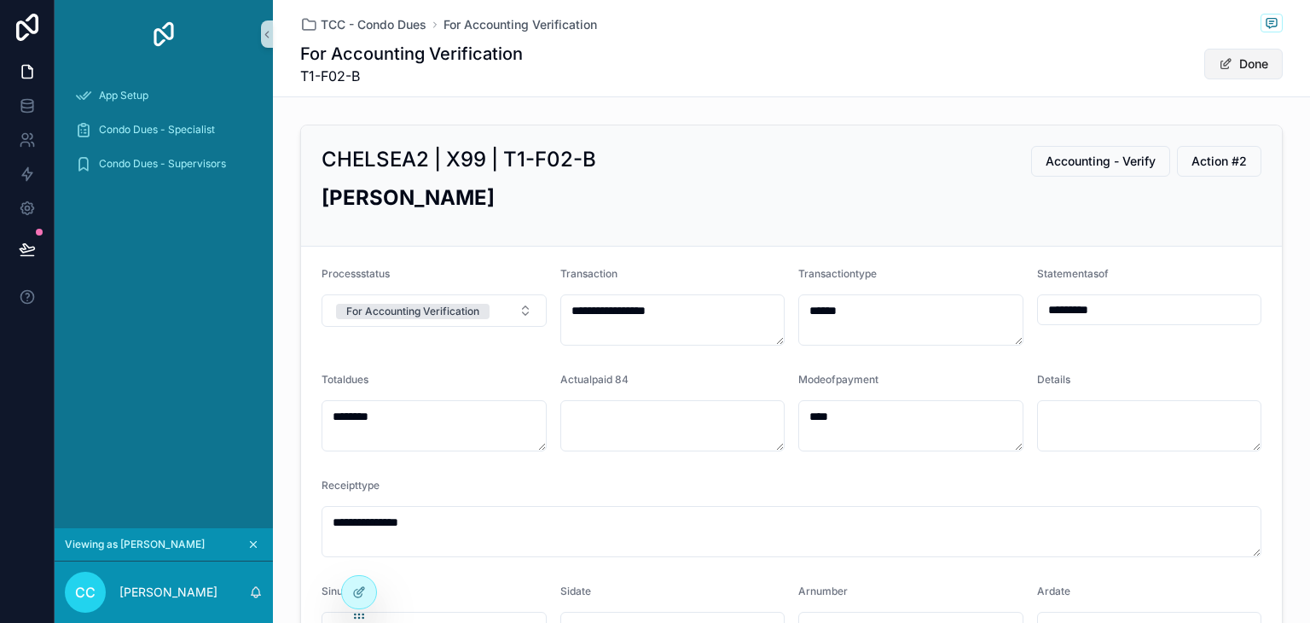
click at [1236, 66] on button "Done" at bounding box center [1243, 64] width 78 height 31
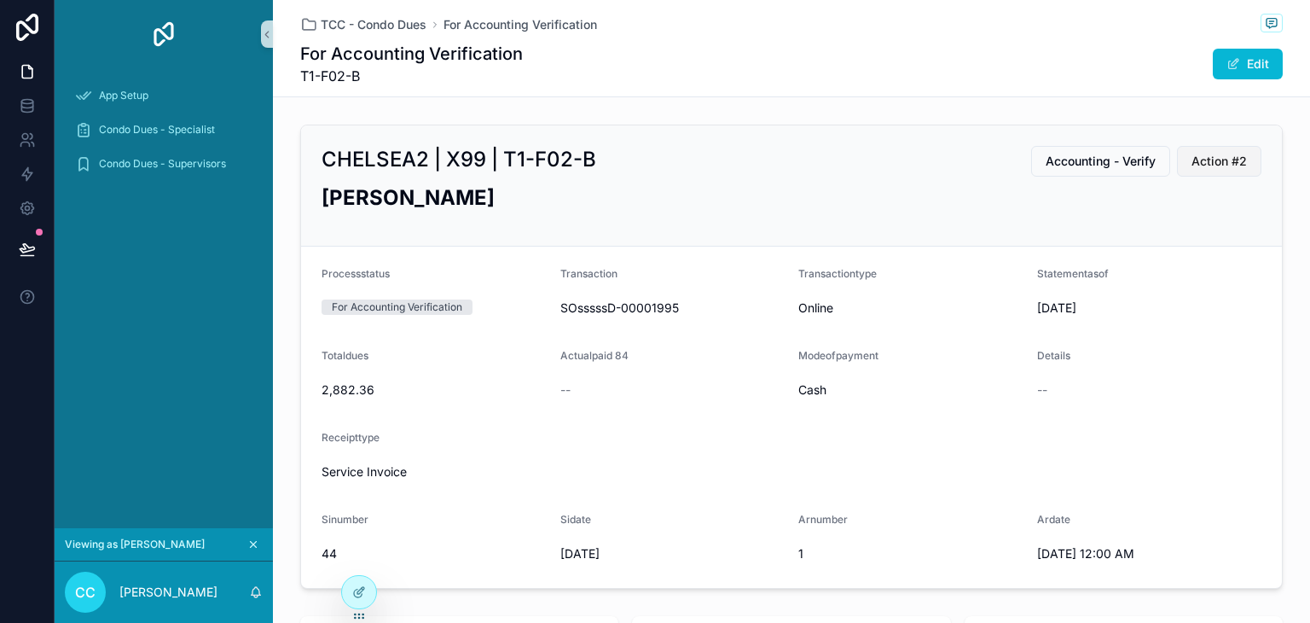
click at [1199, 165] on span "Action #2" at bounding box center [1218, 161] width 55 height 17
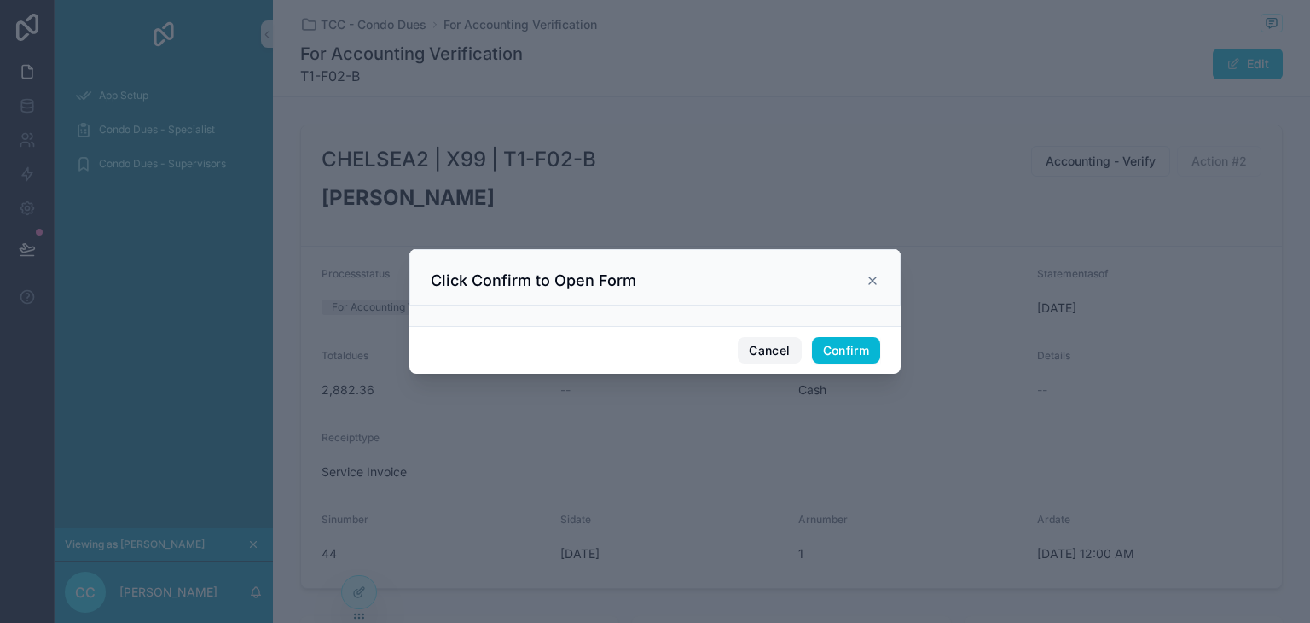
click at [779, 347] on button "Cancel" at bounding box center [769, 350] width 63 height 27
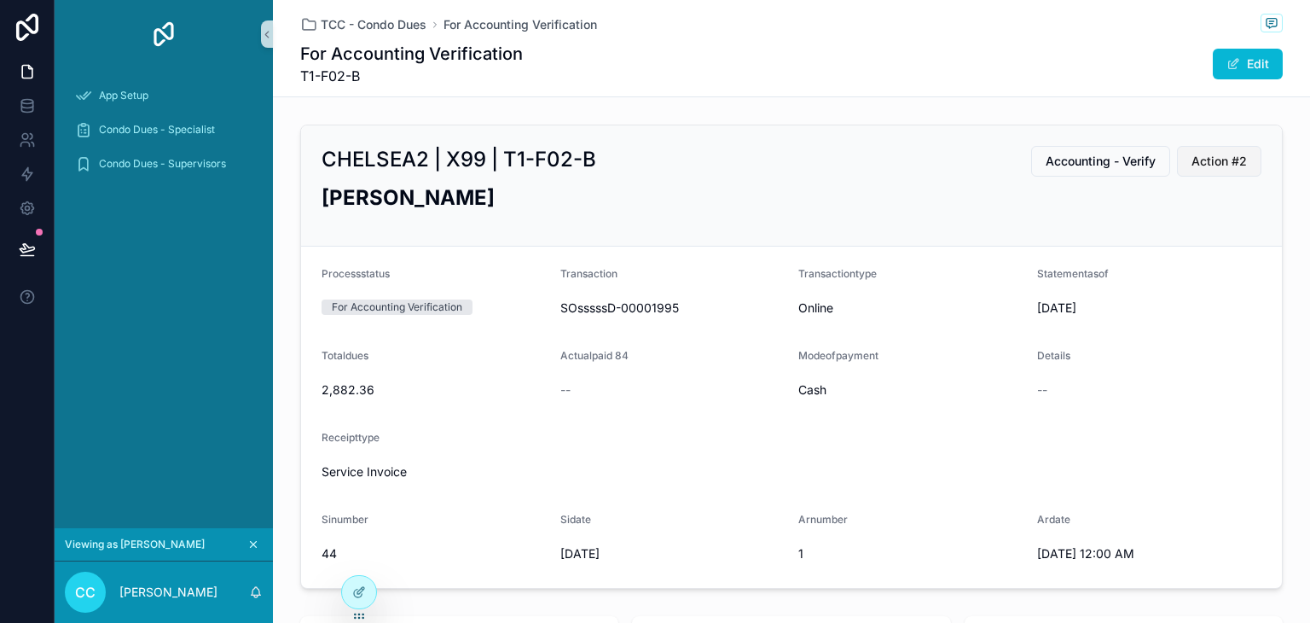
click at [1214, 155] on span "Action #2" at bounding box center [1218, 161] width 55 height 17
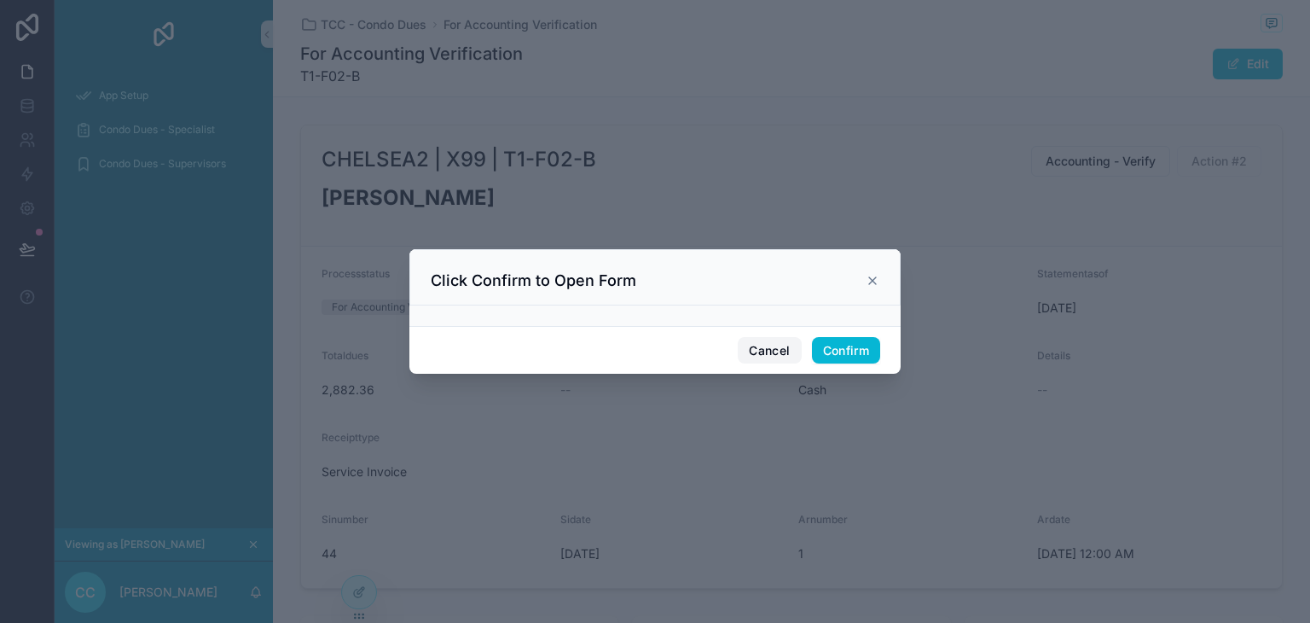
click at [786, 352] on button "Cancel" at bounding box center [769, 350] width 63 height 27
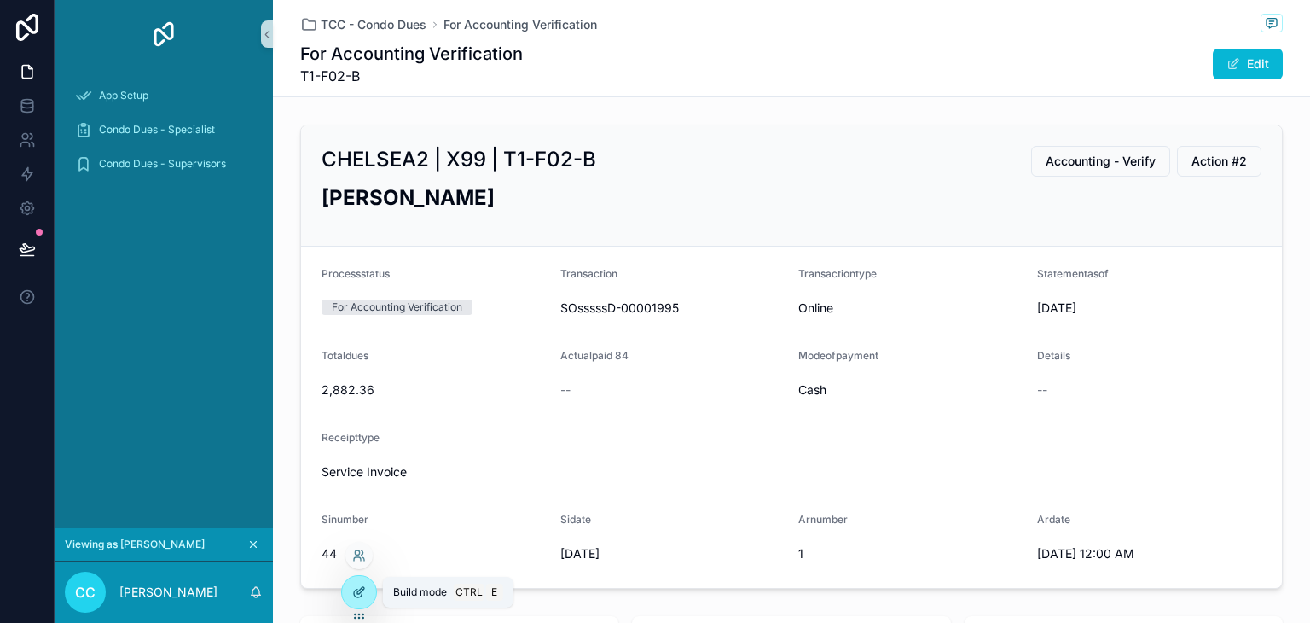
click at [366, 592] on div at bounding box center [359, 592] width 34 height 32
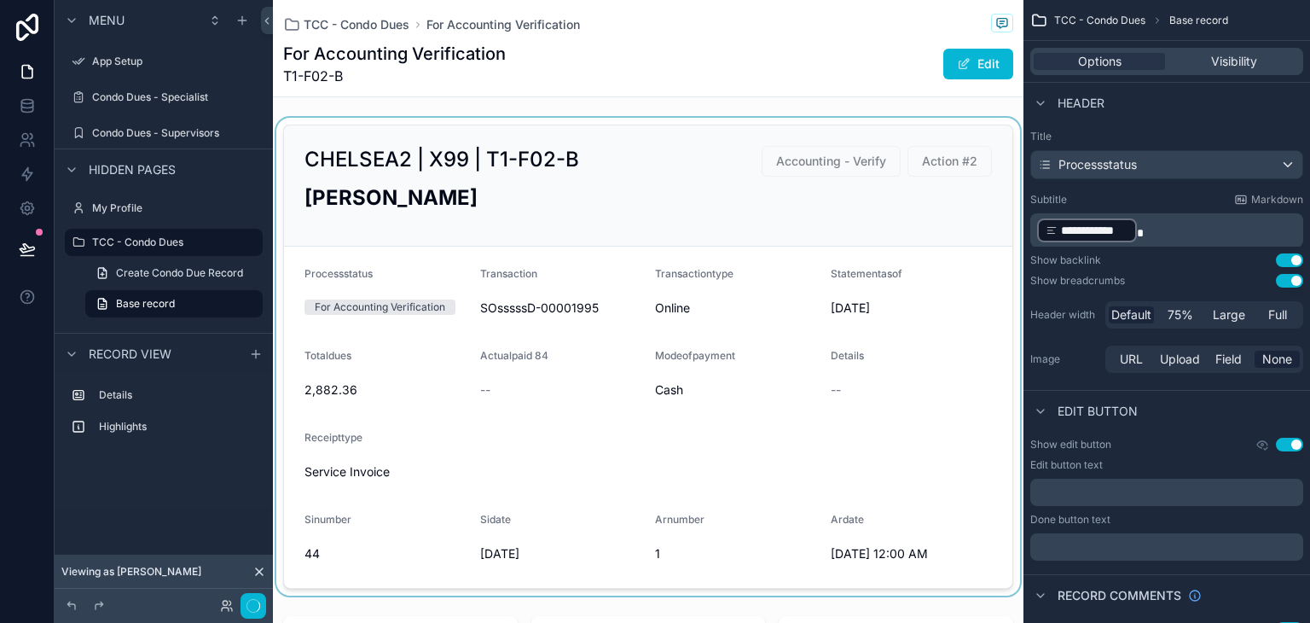
click at [846, 336] on div "scrollable content" at bounding box center [648, 357] width 751 height 478
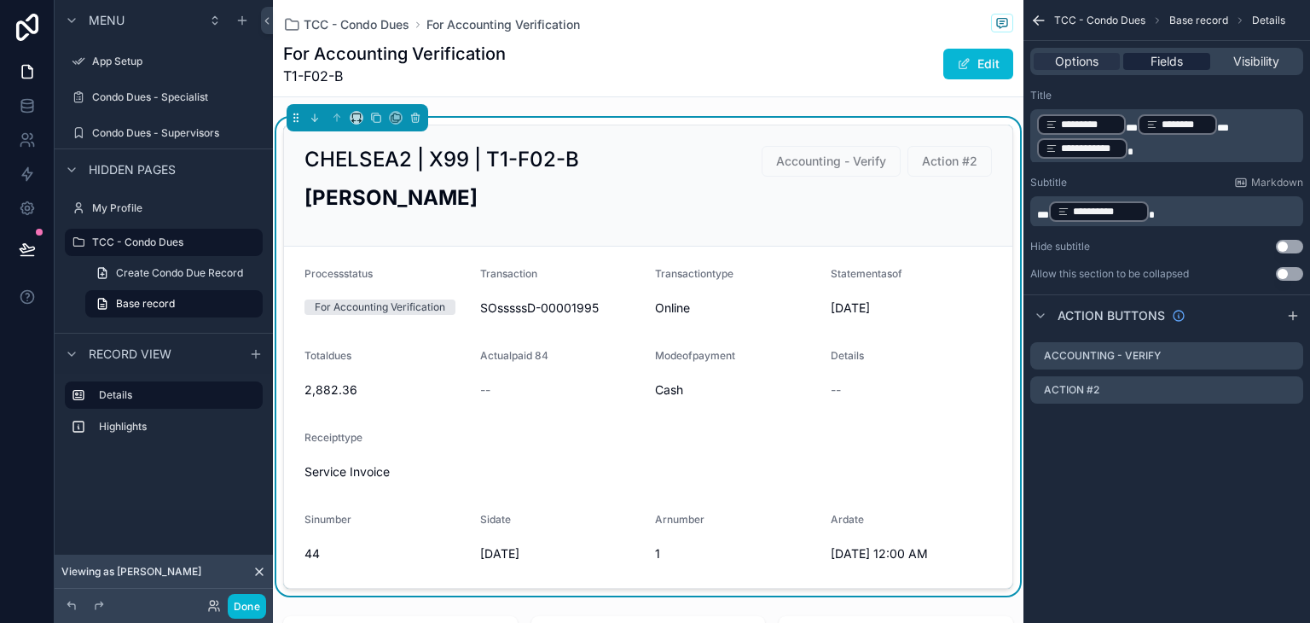
click at [1139, 62] on div "Fields" at bounding box center [1166, 61] width 86 height 17
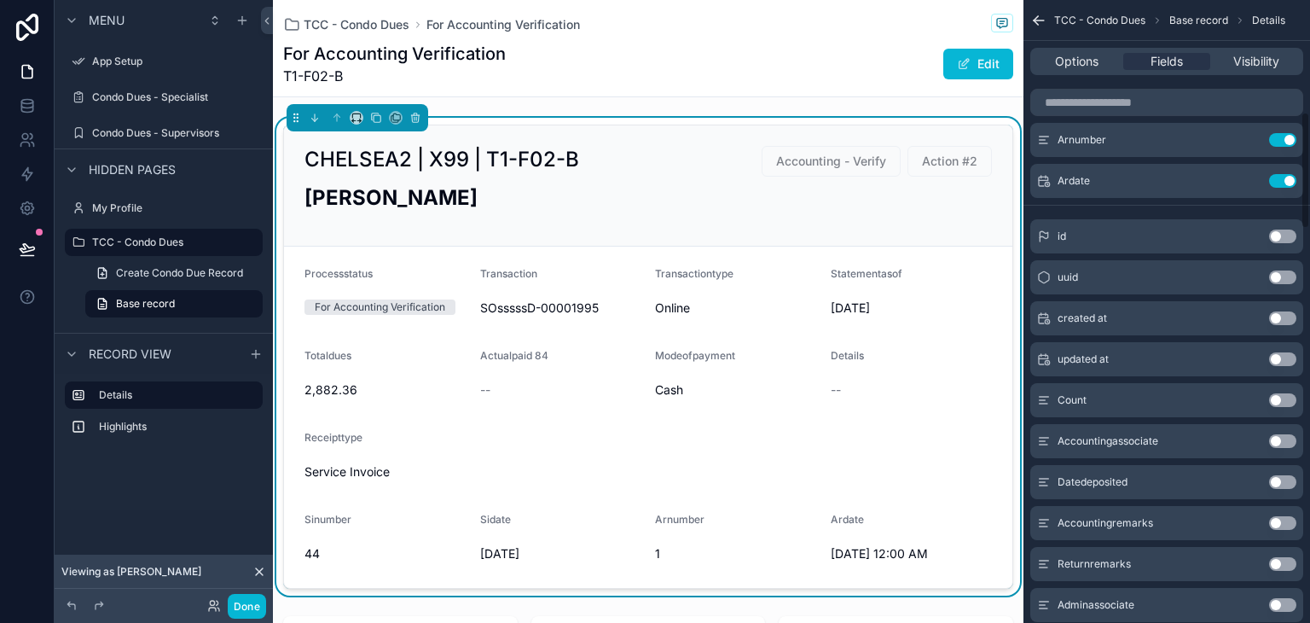
scroll to position [853, 0]
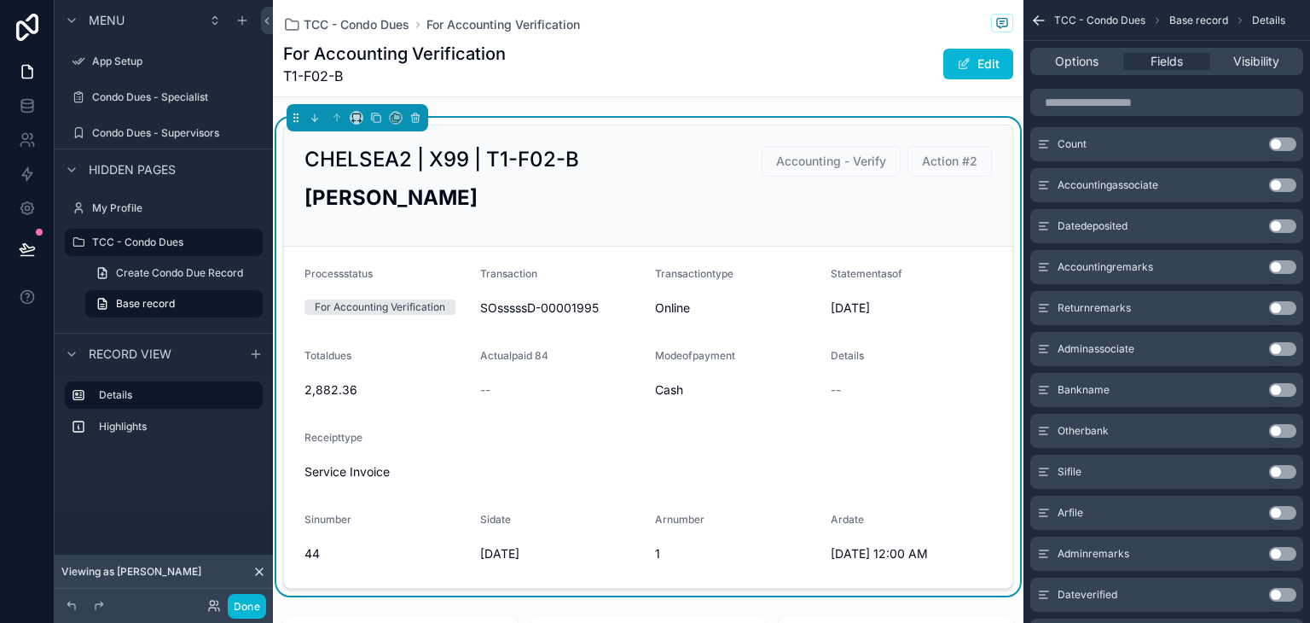
click at [1278, 307] on button "Use setting" at bounding box center [1282, 308] width 27 height 14
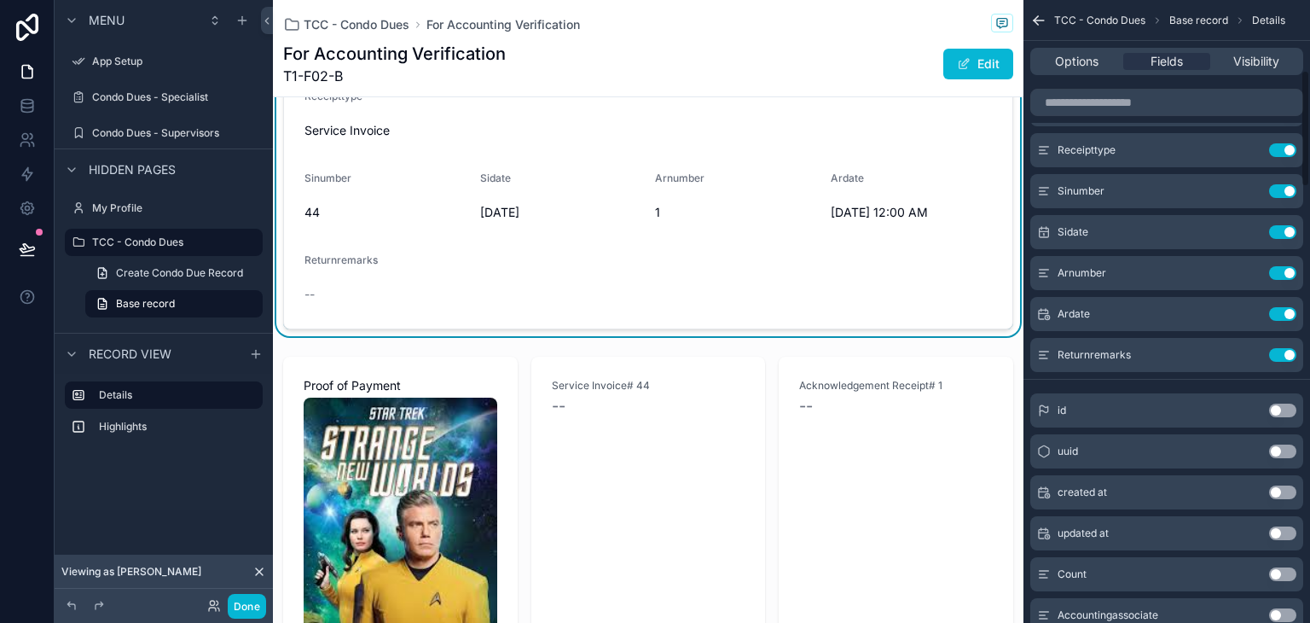
scroll to position [467, 0]
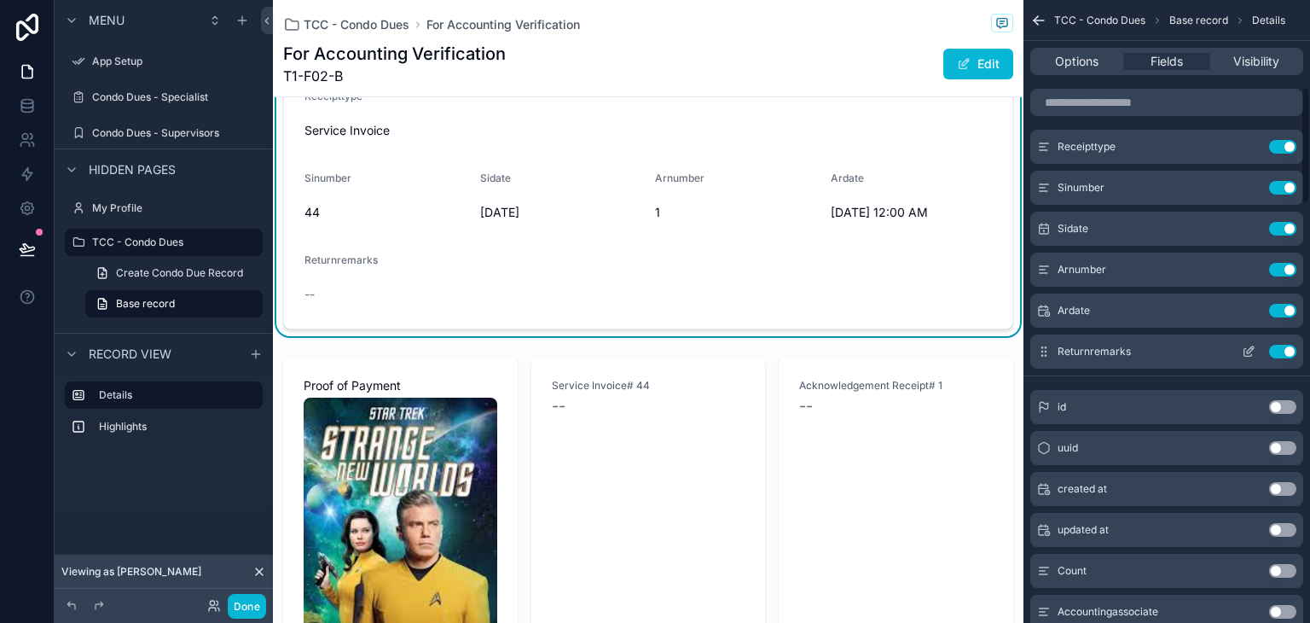
click at [1248, 349] on icon "scrollable content" at bounding box center [1250, 349] width 7 height 7
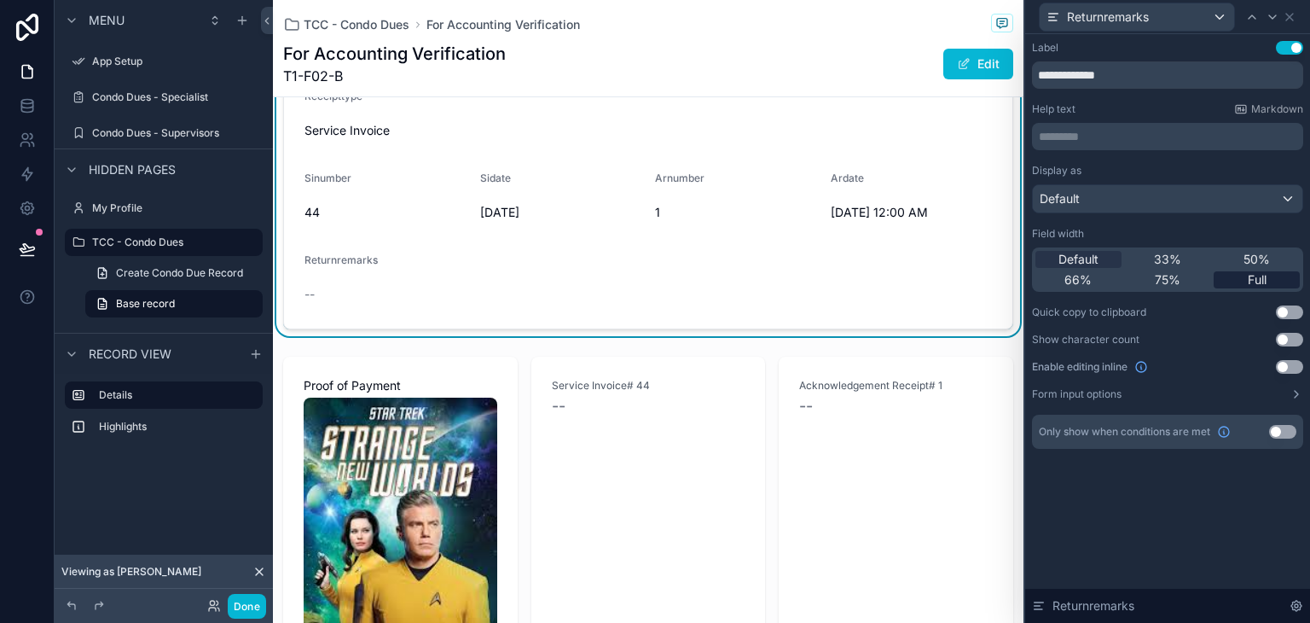
click at [1248, 281] on span "Full" at bounding box center [1257, 279] width 19 height 17
click at [1293, 12] on icon at bounding box center [1290, 17] width 14 height 14
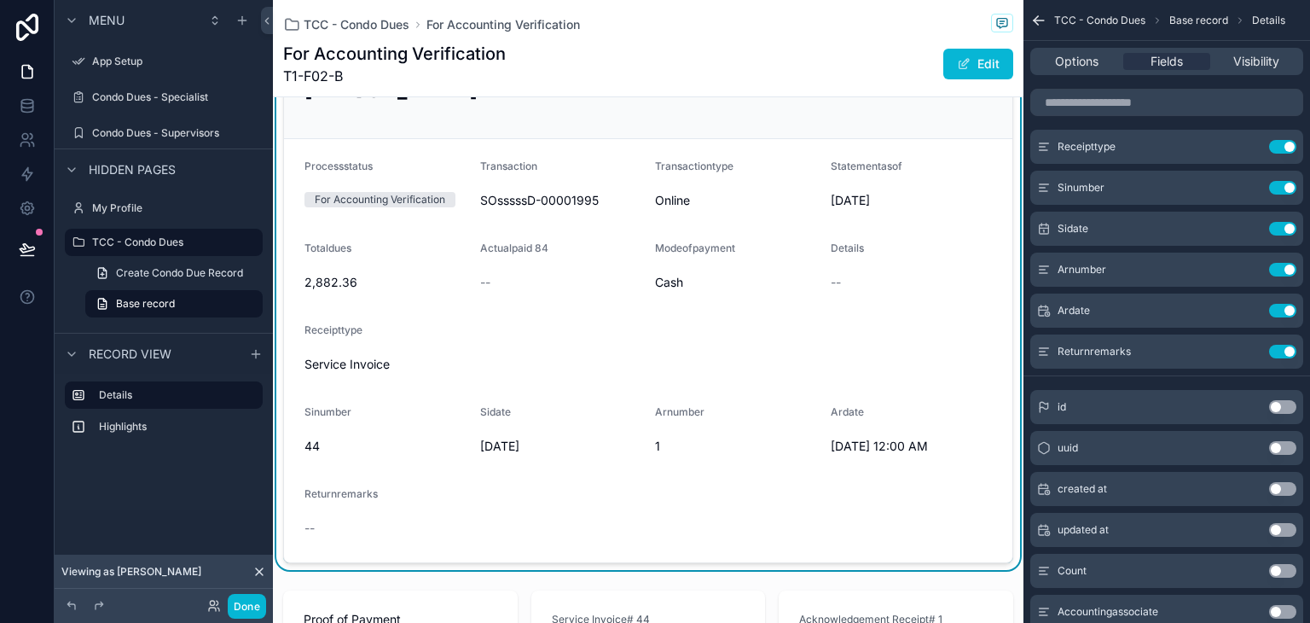
scroll to position [171, 0]
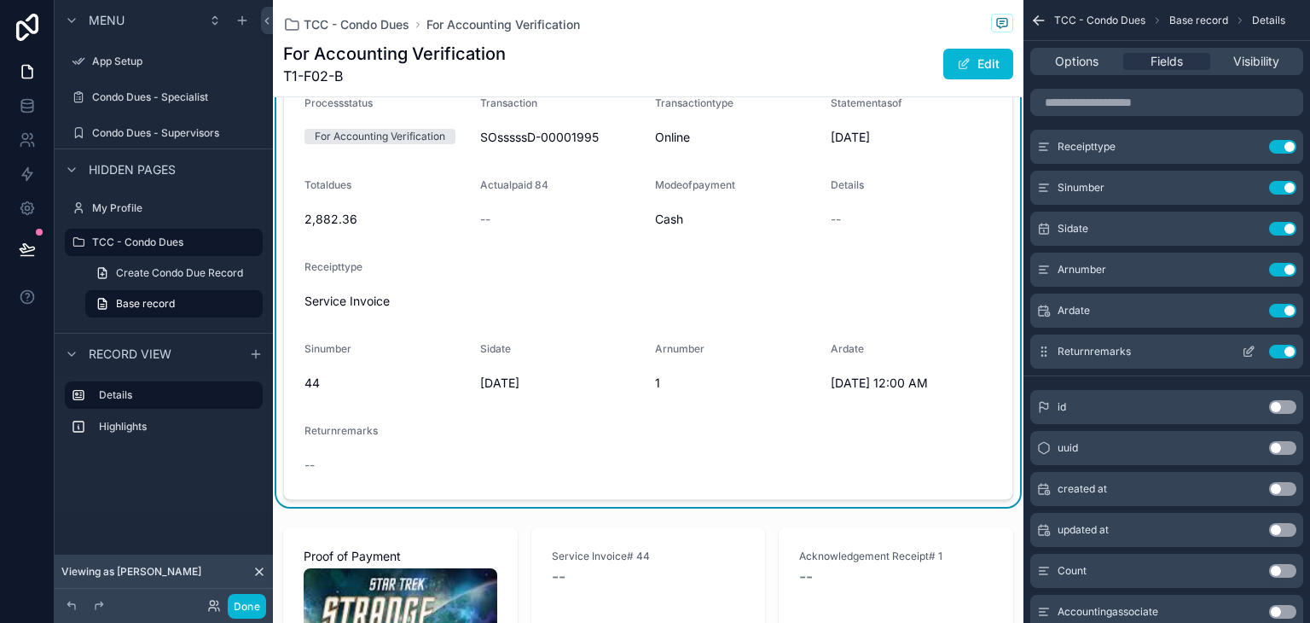
click at [1252, 349] on icon "scrollable content" at bounding box center [1252, 348] width 2 height 2
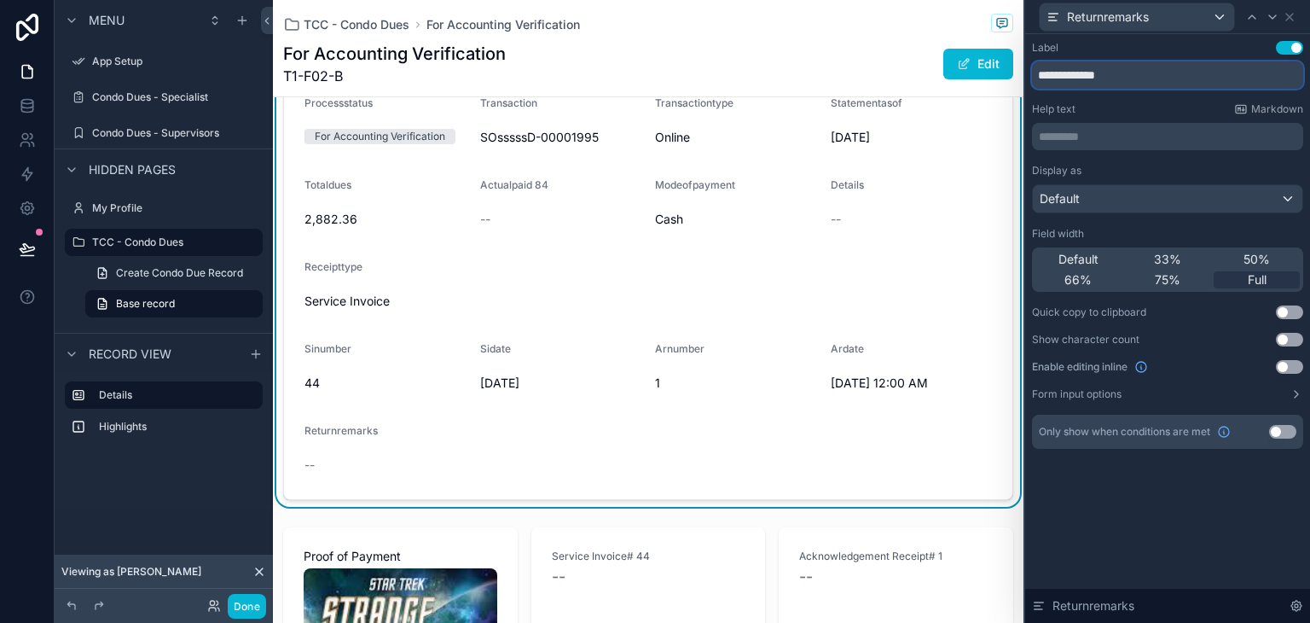
click at [1115, 79] on input "**********" at bounding box center [1167, 74] width 271 height 27
type input "**********"
click at [1289, 20] on icon at bounding box center [1290, 17] width 14 height 14
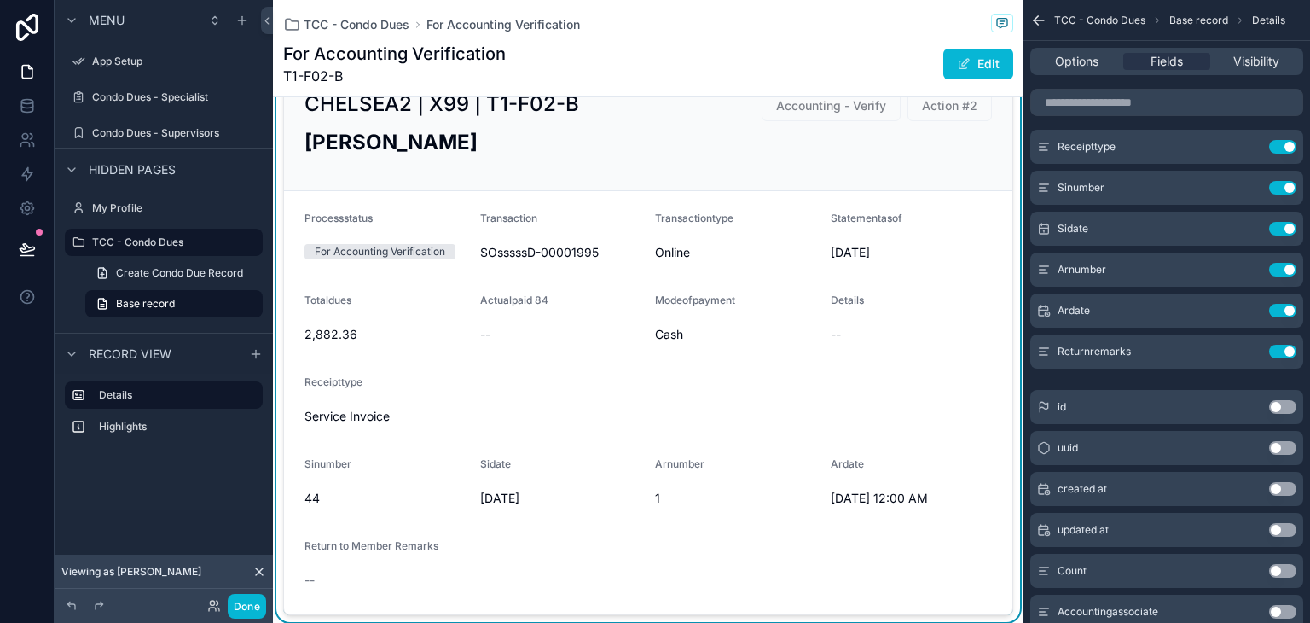
scroll to position [0, 0]
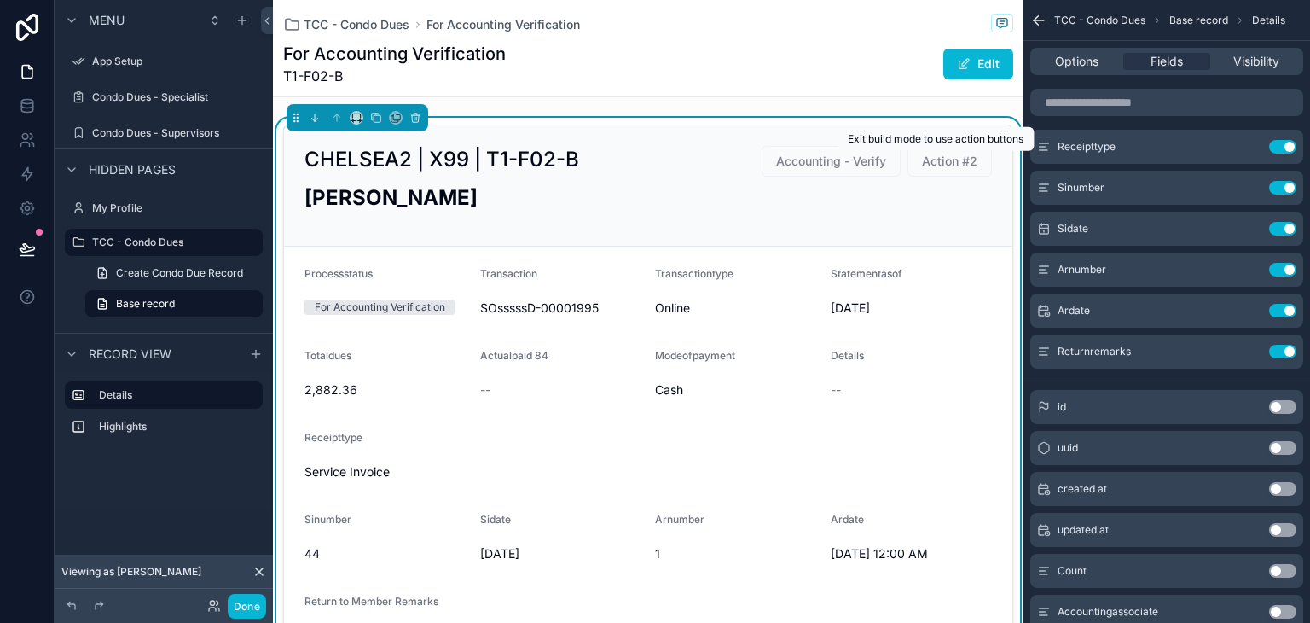
click at [957, 161] on span "Action #2" at bounding box center [949, 161] width 84 height 14
click at [917, 161] on span "Action #2" at bounding box center [949, 161] width 84 height 14
click at [253, 597] on button "Done" at bounding box center [247, 606] width 38 height 25
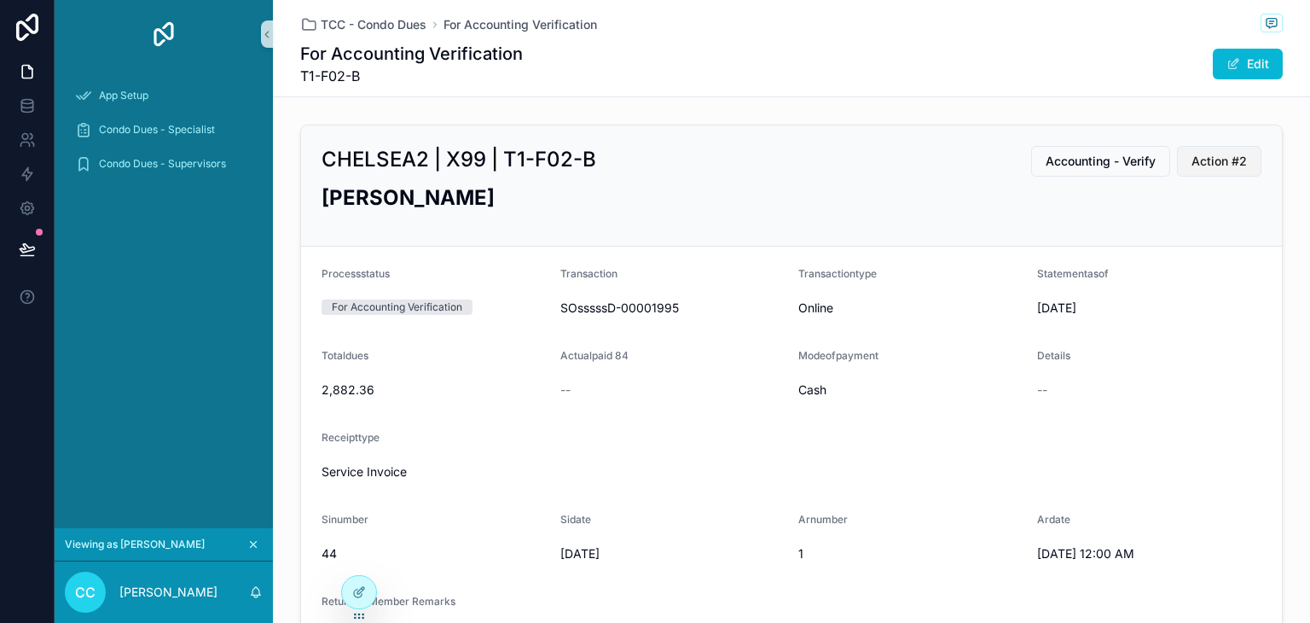
click at [1210, 165] on span "Action #2" at bounding box center [1218, 161] width 55 height 17
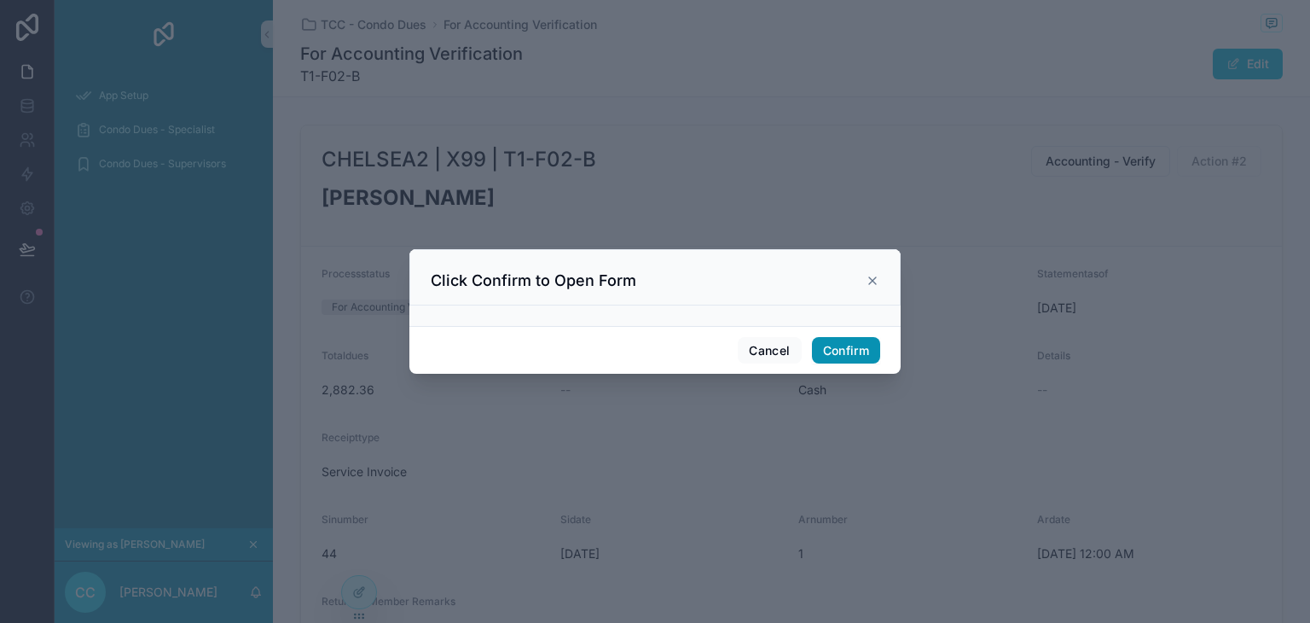
click at [847, 354] on button "Confirm" at bounding box center [846, 350] width 68 height 27
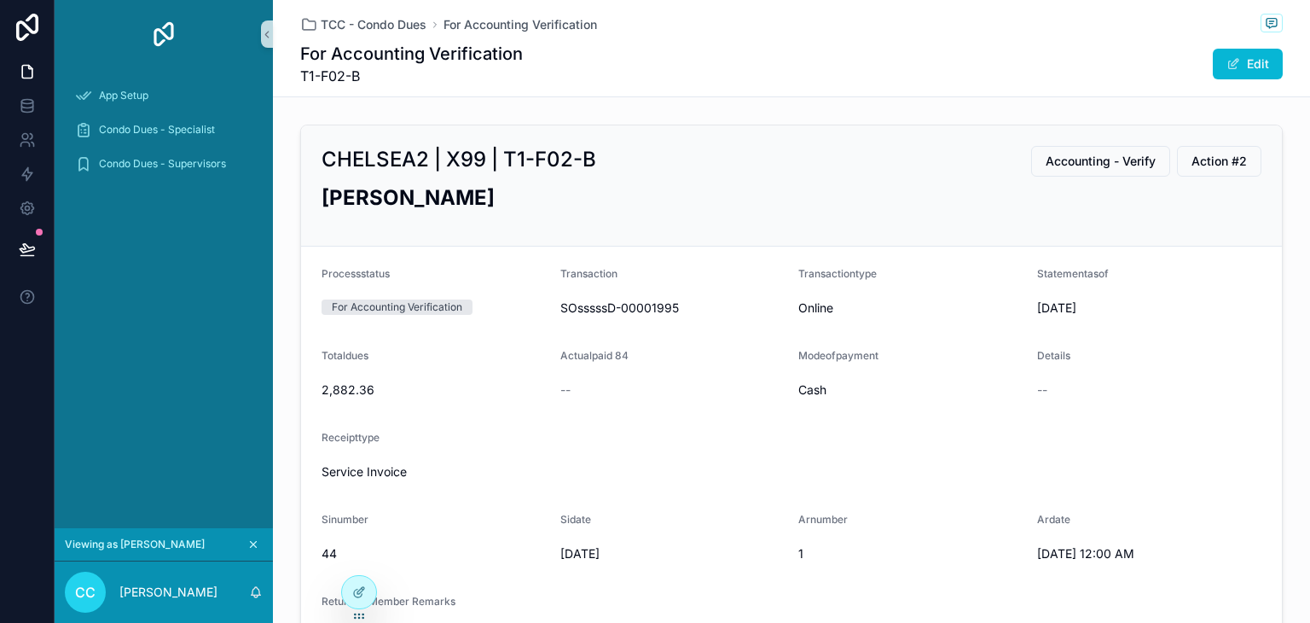
click at [702, 183] on h2 "[PERSON_NAME]" at bounding box center [792, 197] width 940 height 28
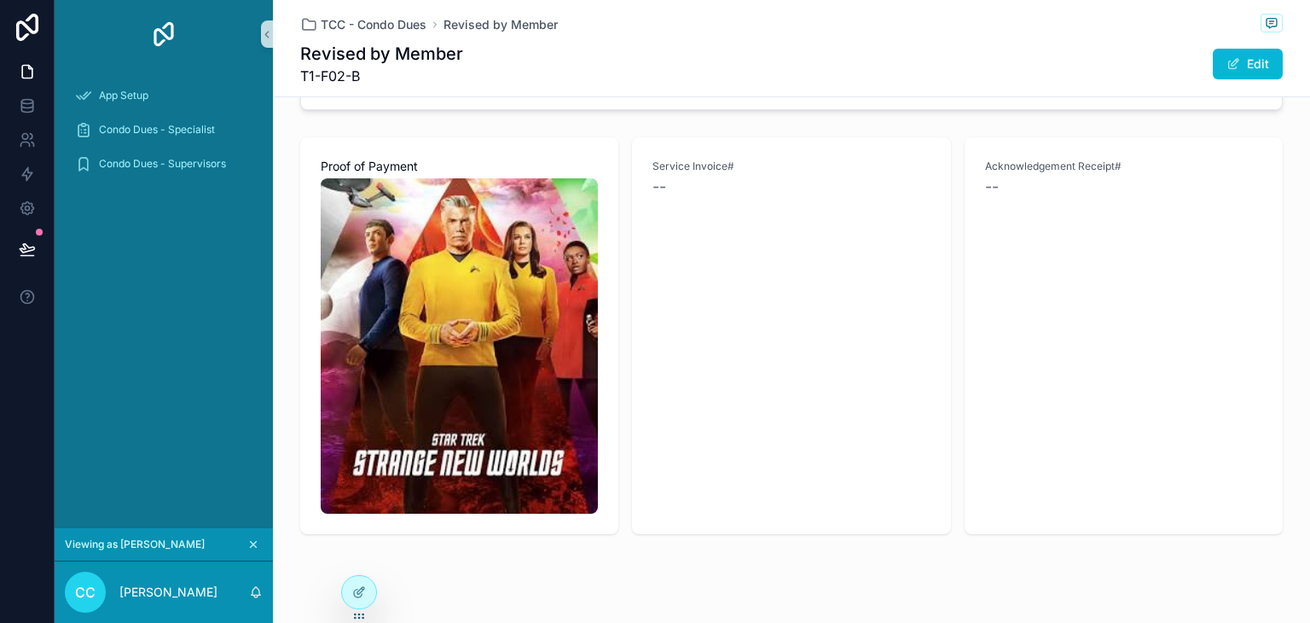
scroll to position [588, 0]
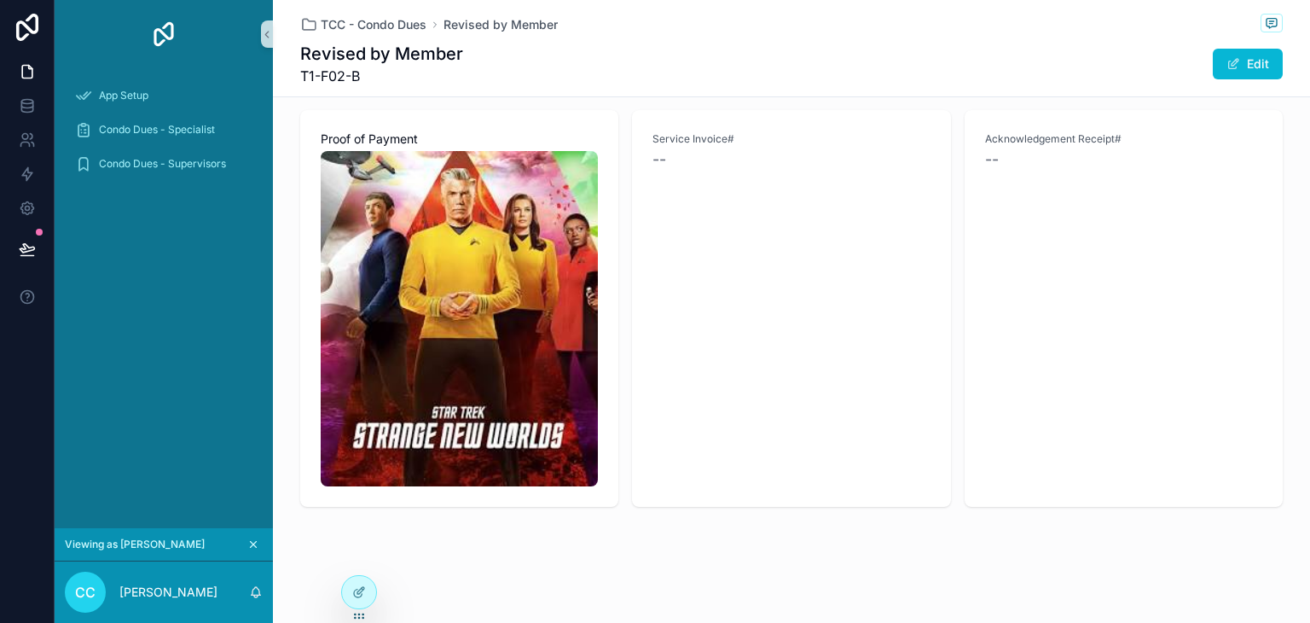
click at [475, 246] on img "scrollable content" at bounding box center [459, 318] width 277 height 335
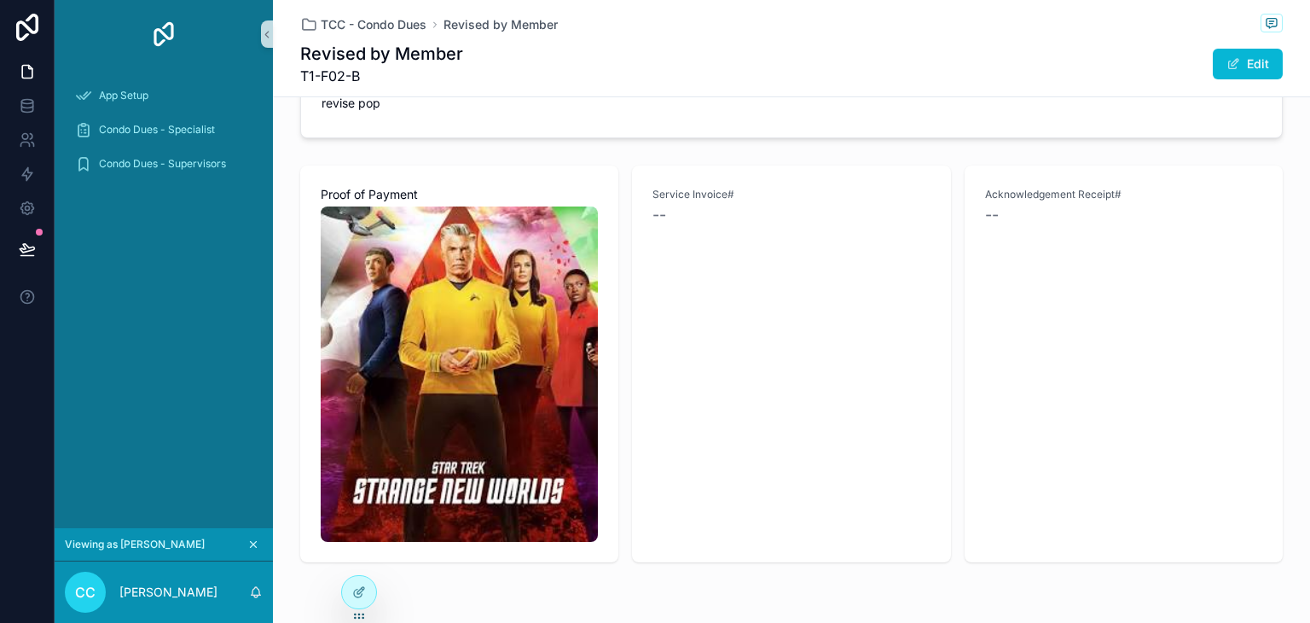
scroll to position [502, 0]
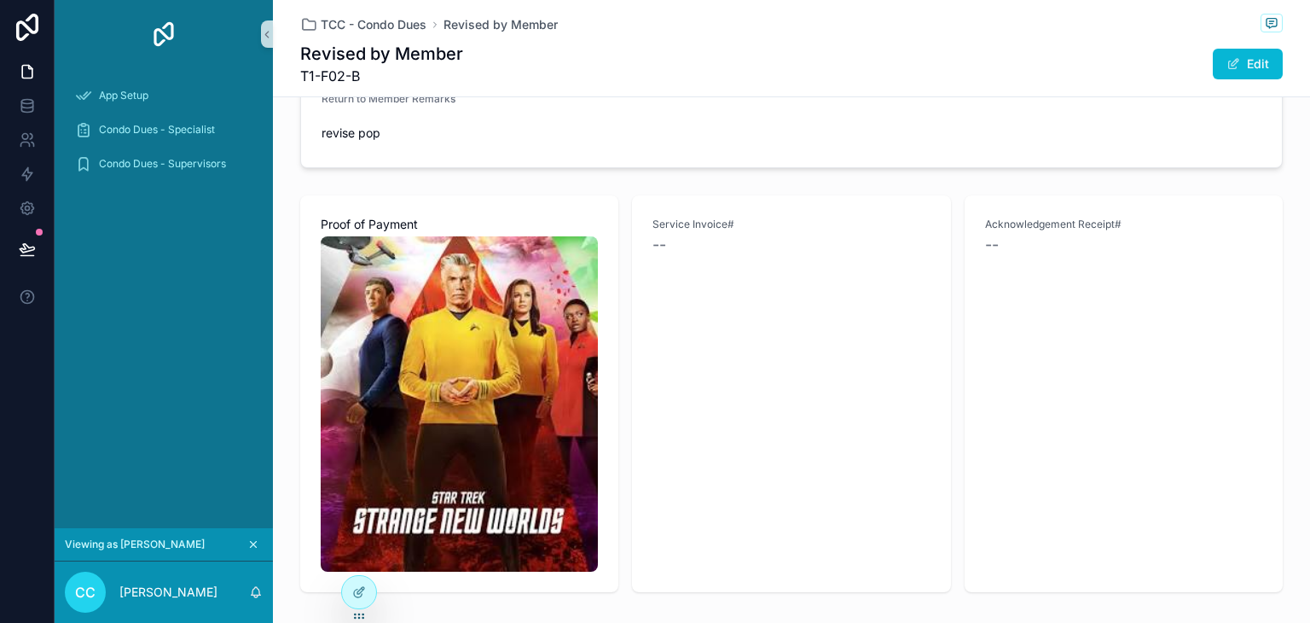
click at [988, 183] on div "CHELSEA2 | X99 | T1-F02-B Accounting - Verify Action #2 Bryson Dechambeau Proce…" at bounding box center [791, 106] width 1037 height 983
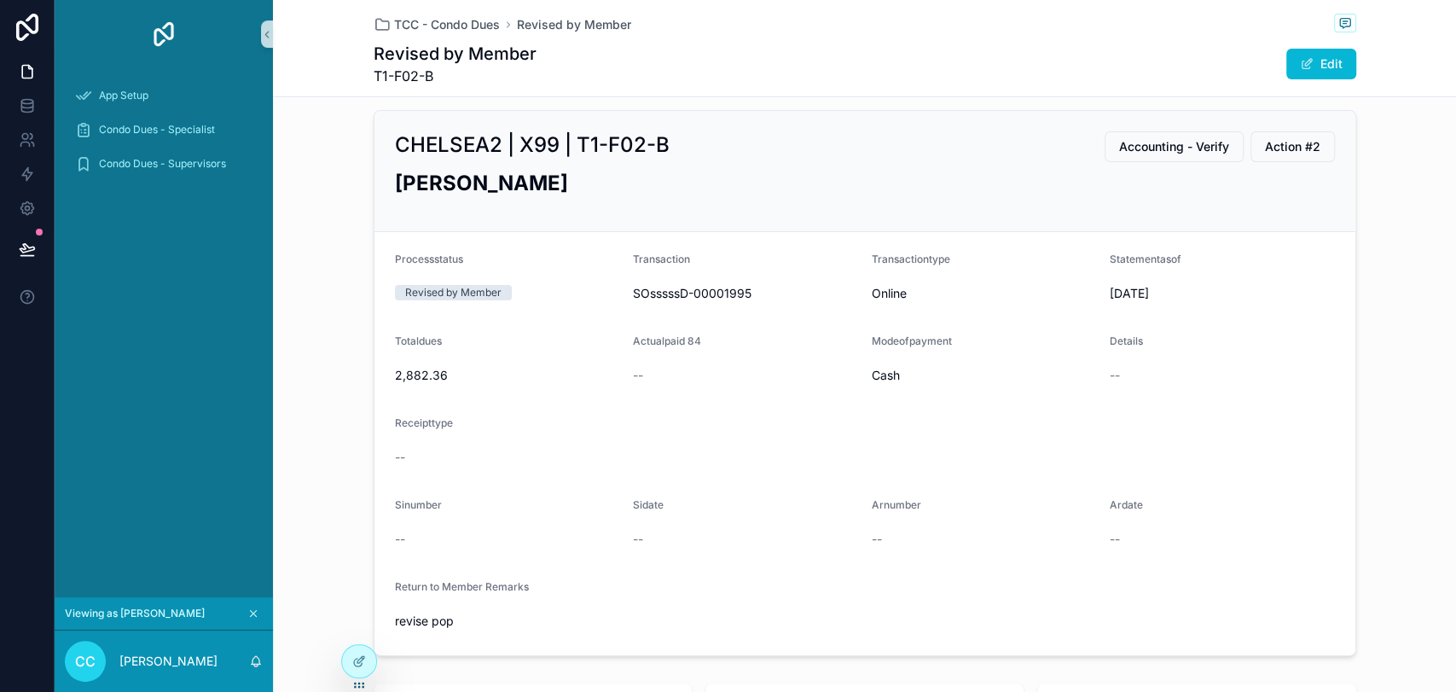
scroll to position [0, 0]
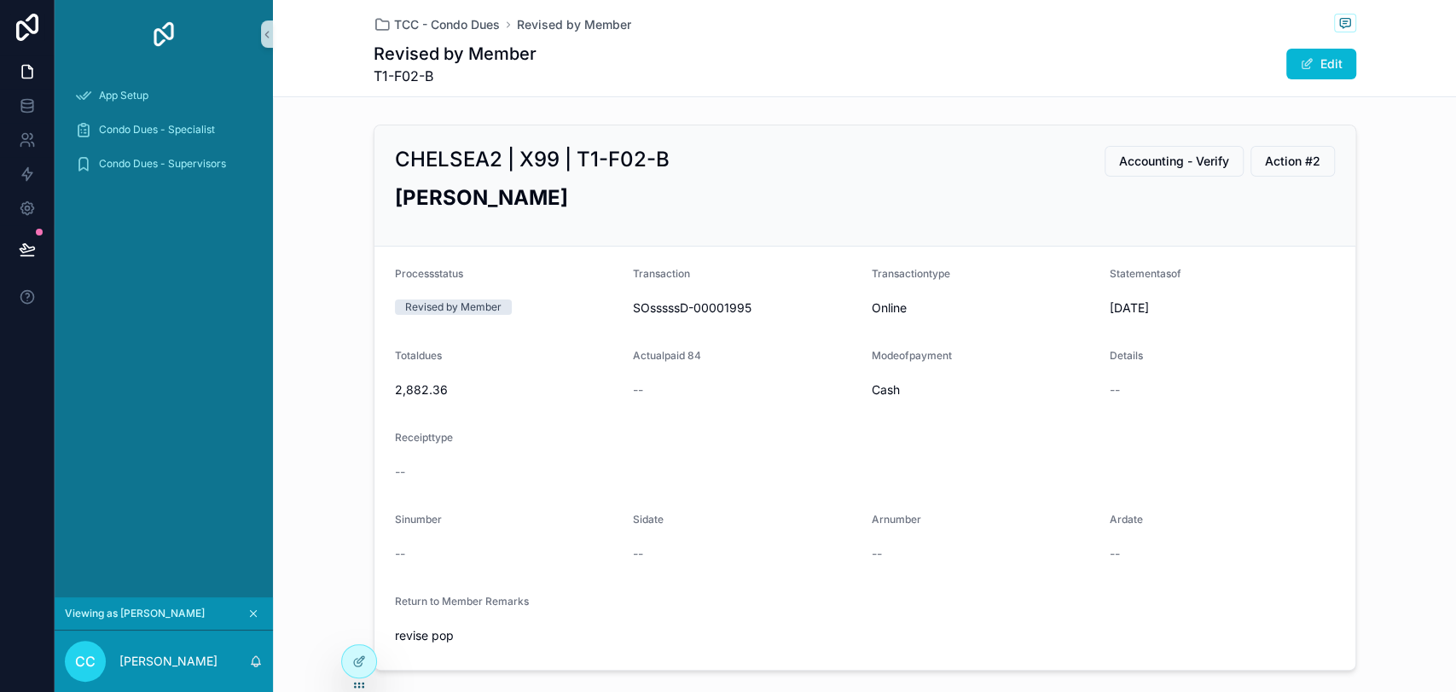
click at [1073, 208] on h2 "[PERSON_NAME]" at bounding box center [865, 197] width 940 height 28
click at [342, 622] on div at bounding box center [359, 661] width 34 height 32
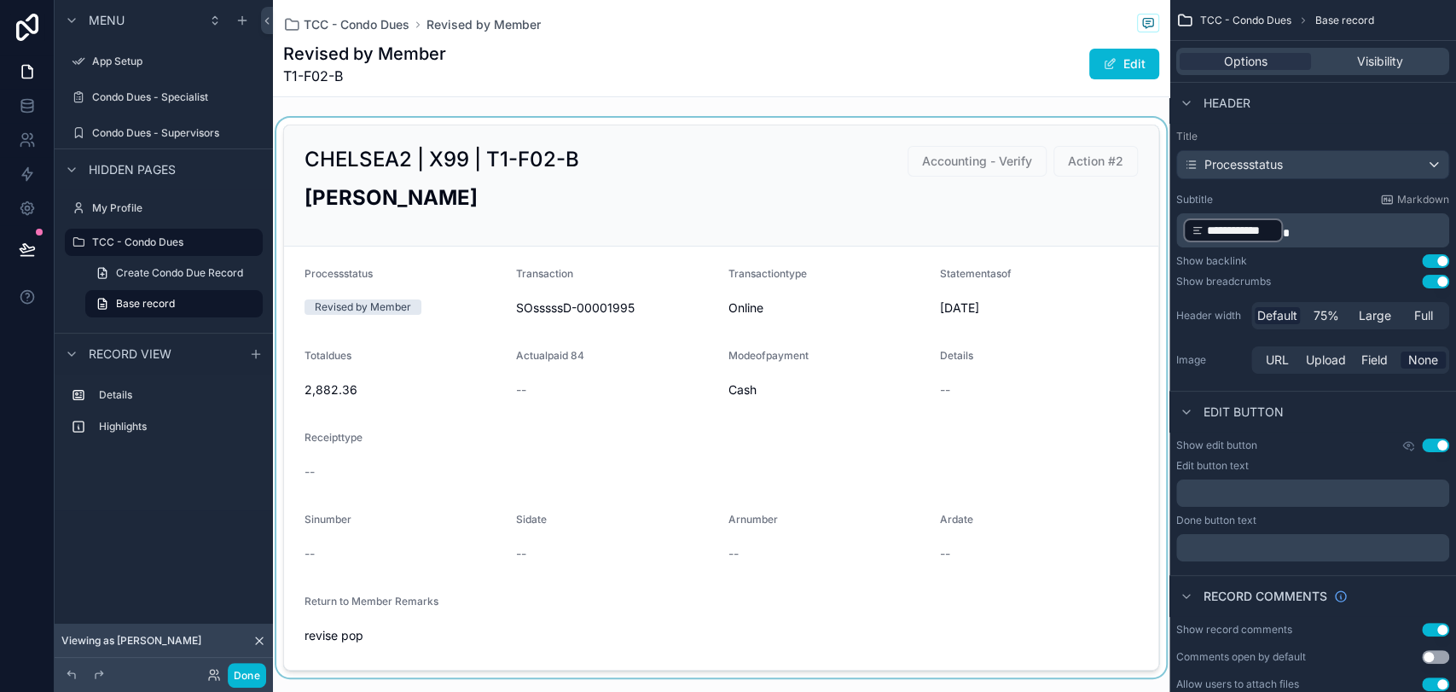
click at [969, 234] on div "scrollable content" at bounding box center [721, 397] width 896 height 559
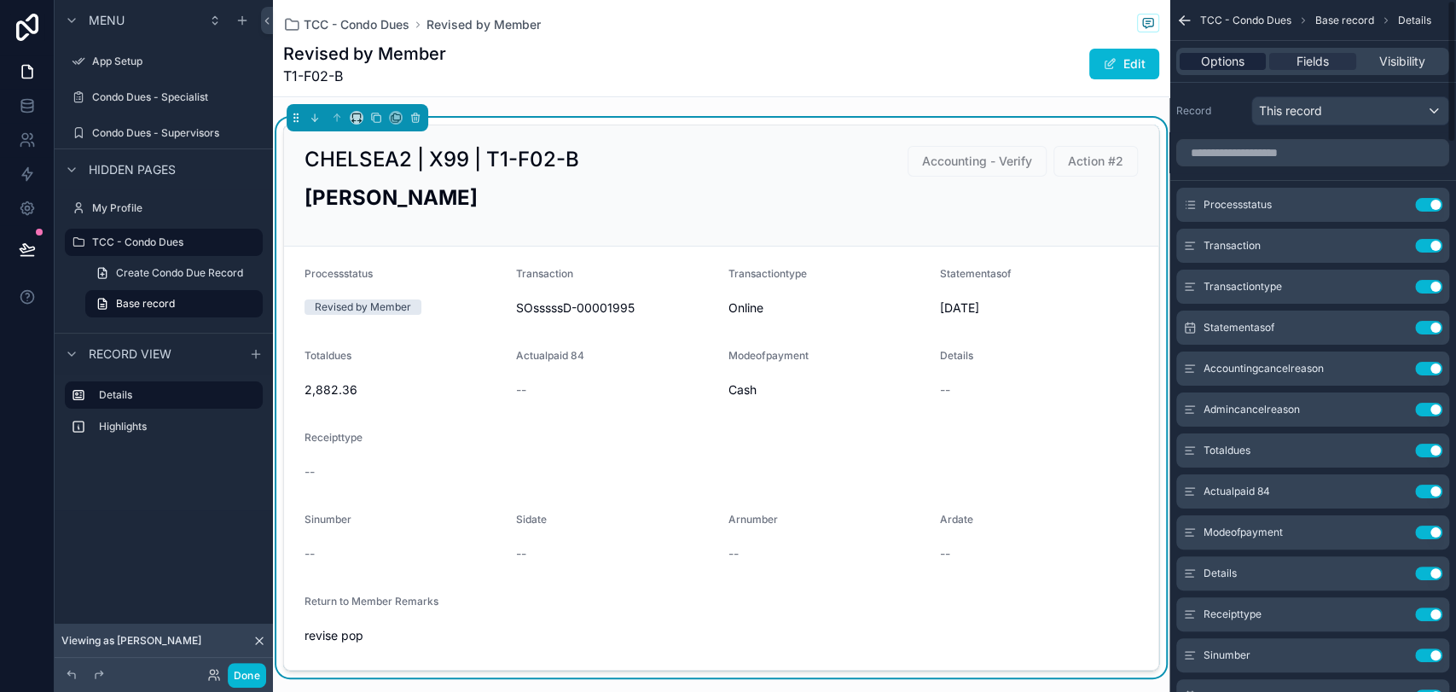
click at [1226, 66] on span "Options" at bounding box center [1222, 61] width 43 height 17
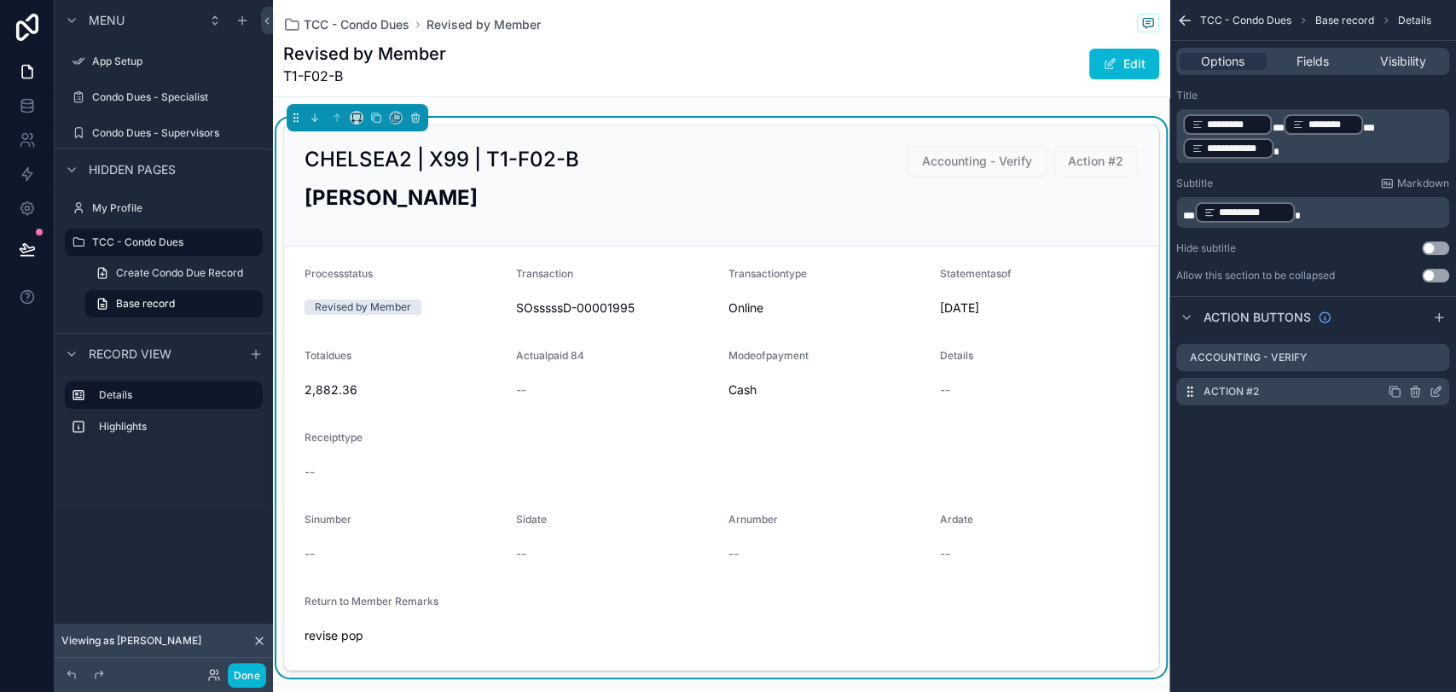
click at [1309, 391] on icon "scrollable content" at bounding box center [1436, 392] width 14 height 14
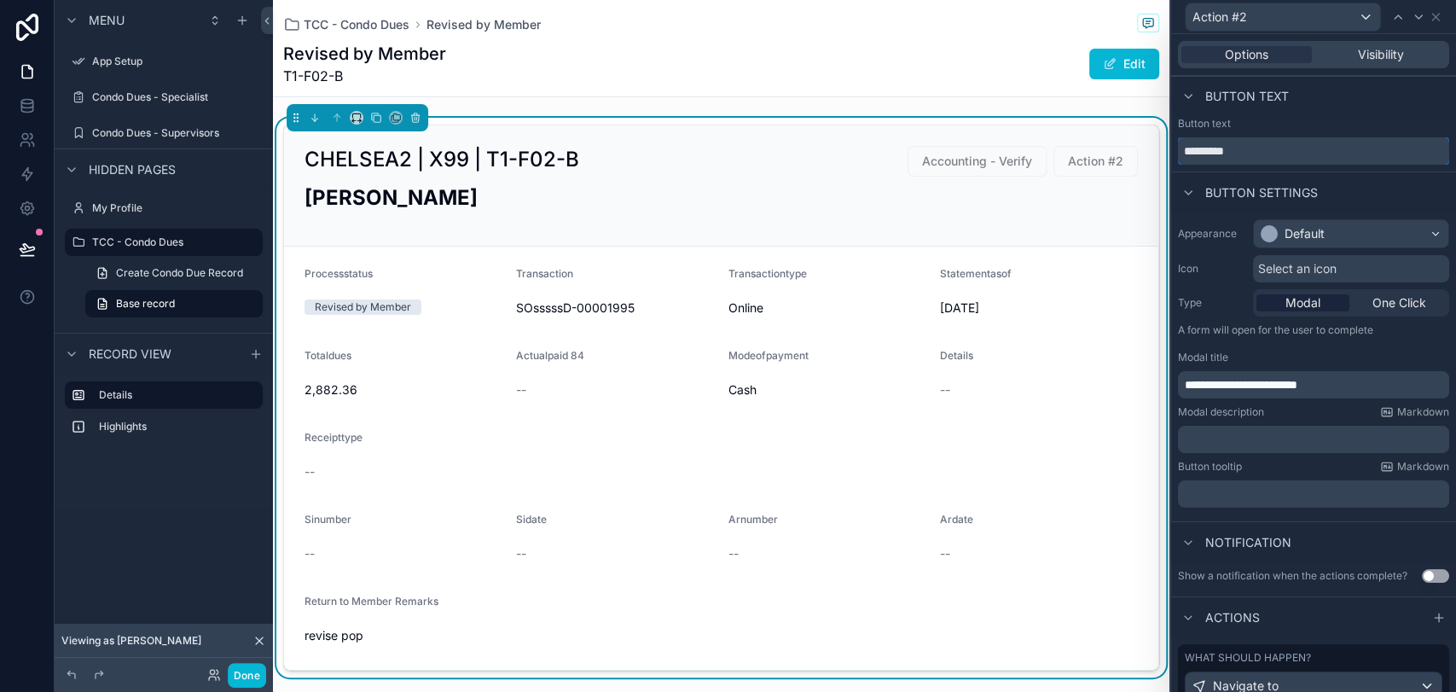
click at [1272, 146] on input "*********" at bounding box center [1313, 150] width 271 height 27
type input "**********"
click at [1309, 17] on icon at bounding box center [1435, 17] width 7 height 7
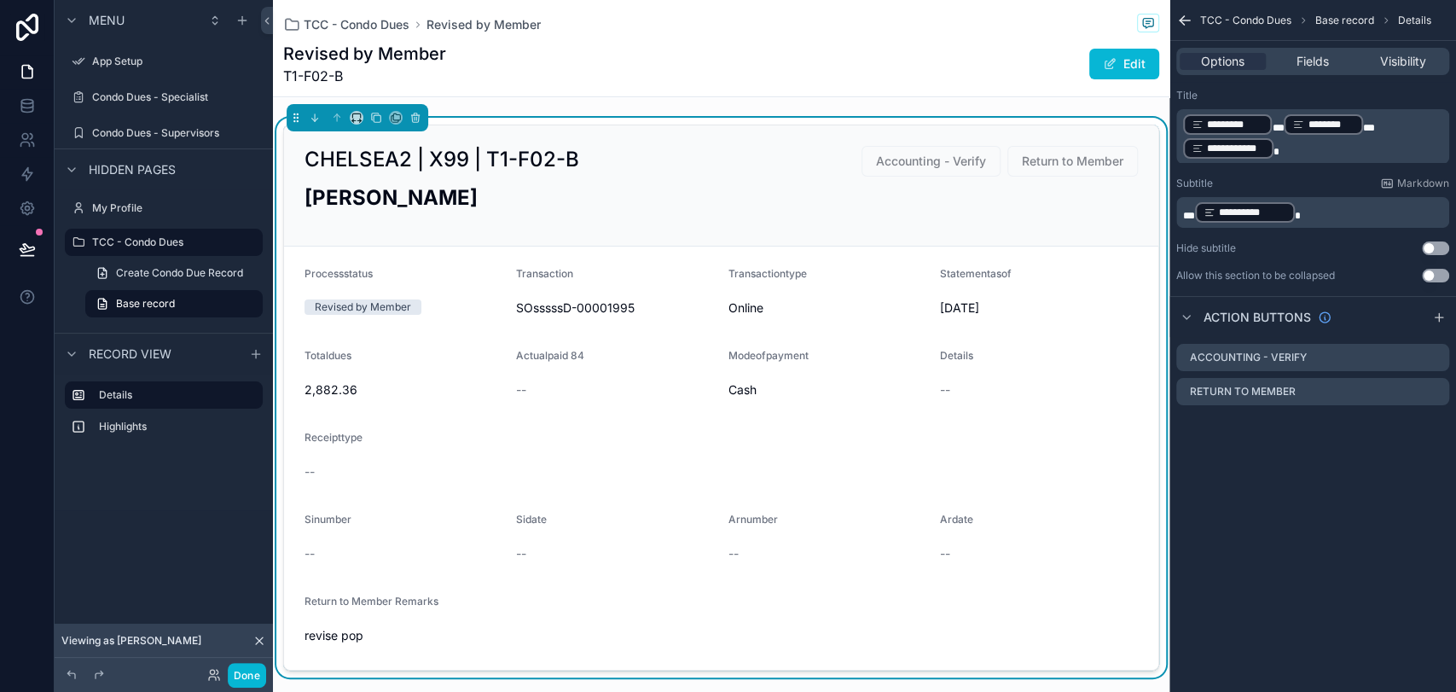
click at [926, 152] on div "App Setup Condo Dues - Specialist Condo Dues - Supervisors My Profile TCC - Con…" at bounding box center [721, 346] width 896 height 692
click at [1180, 25] on icon "scrollable content" at bounding box center [1184, 20] width 17 height 17
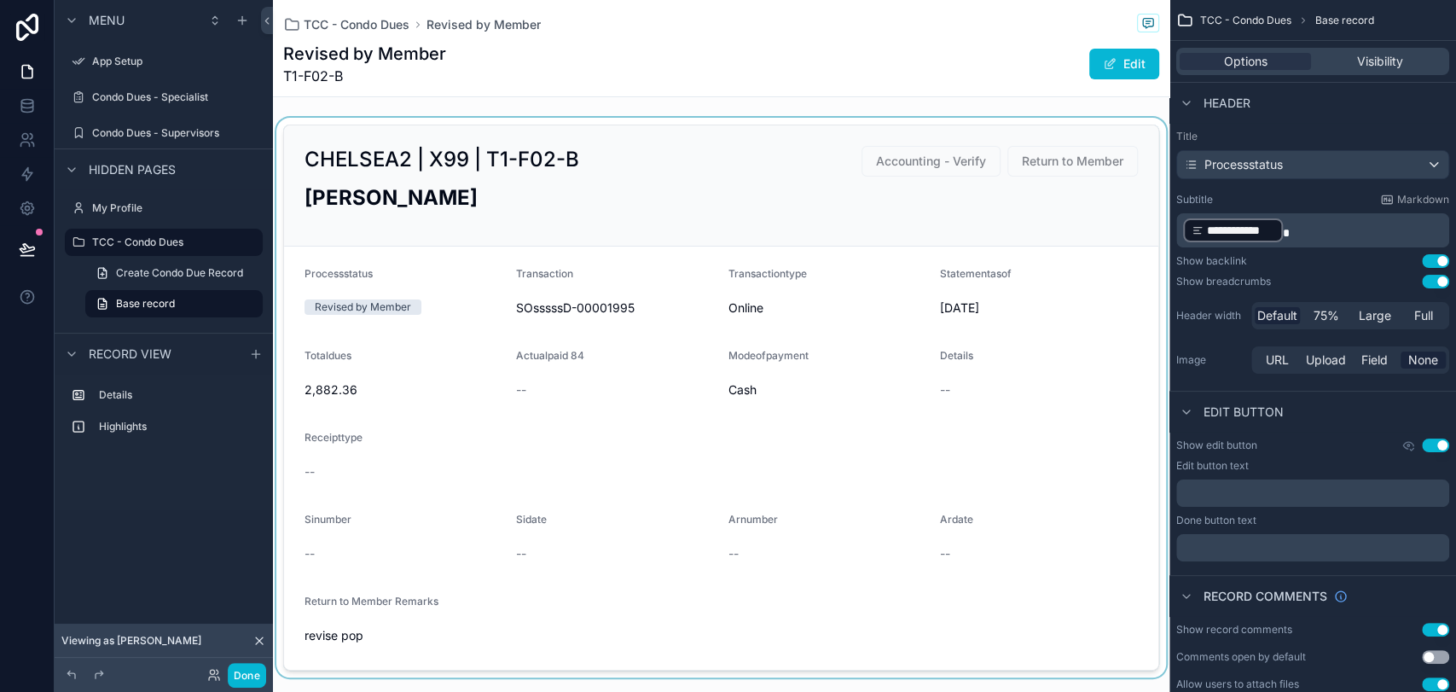
click at [999, 169] on div "scrollable content" at bounding box center [721, 397] width 896 height 559
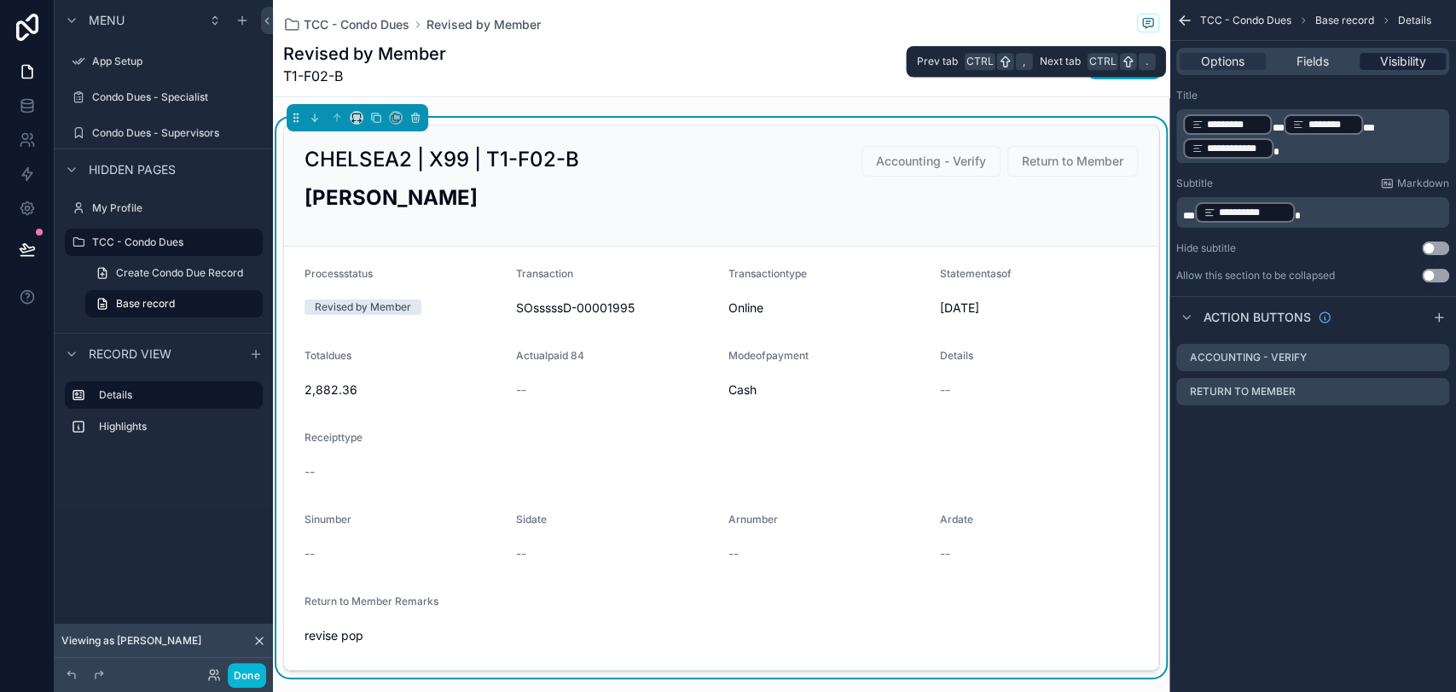
click at [1309, 67] on span "Visibility" at bounding box center [1402, 61] width 46 height 17
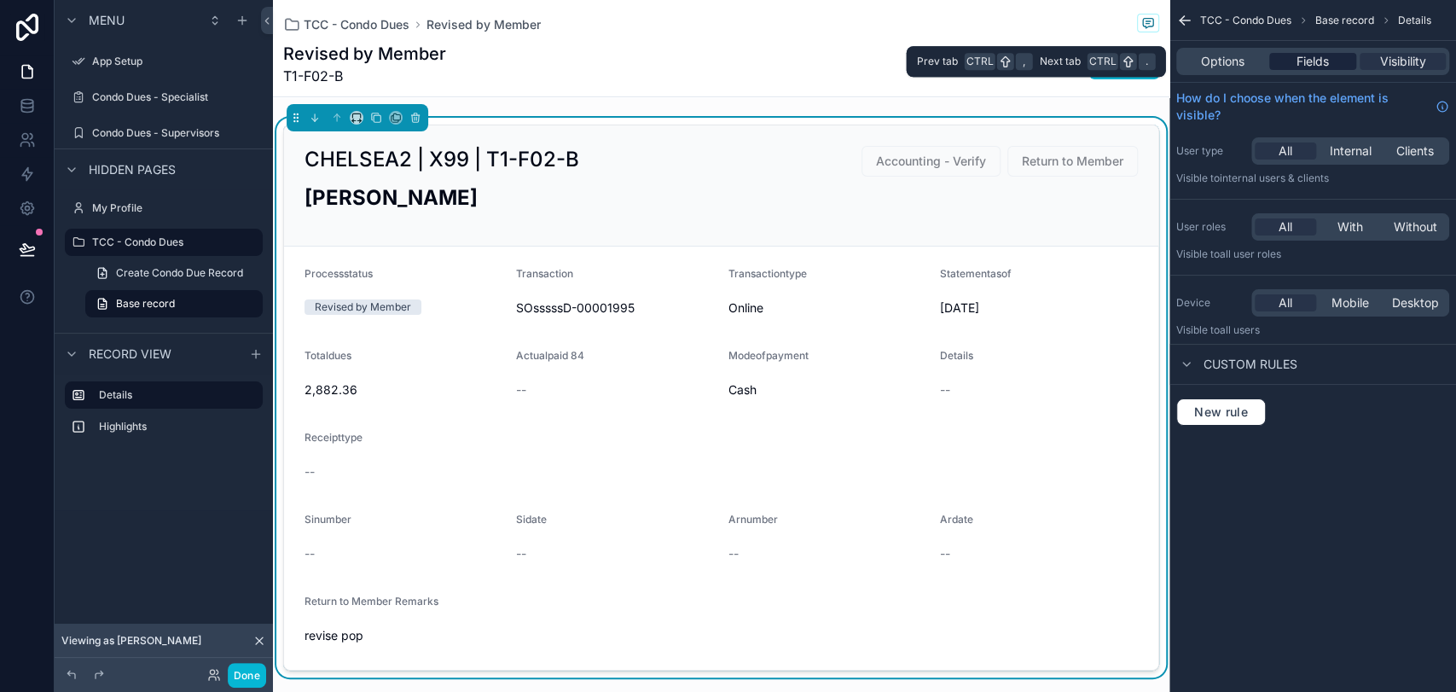
click at [1309, 67] on div "Fields" at bounding box center [1312, 61] width 86 height 17
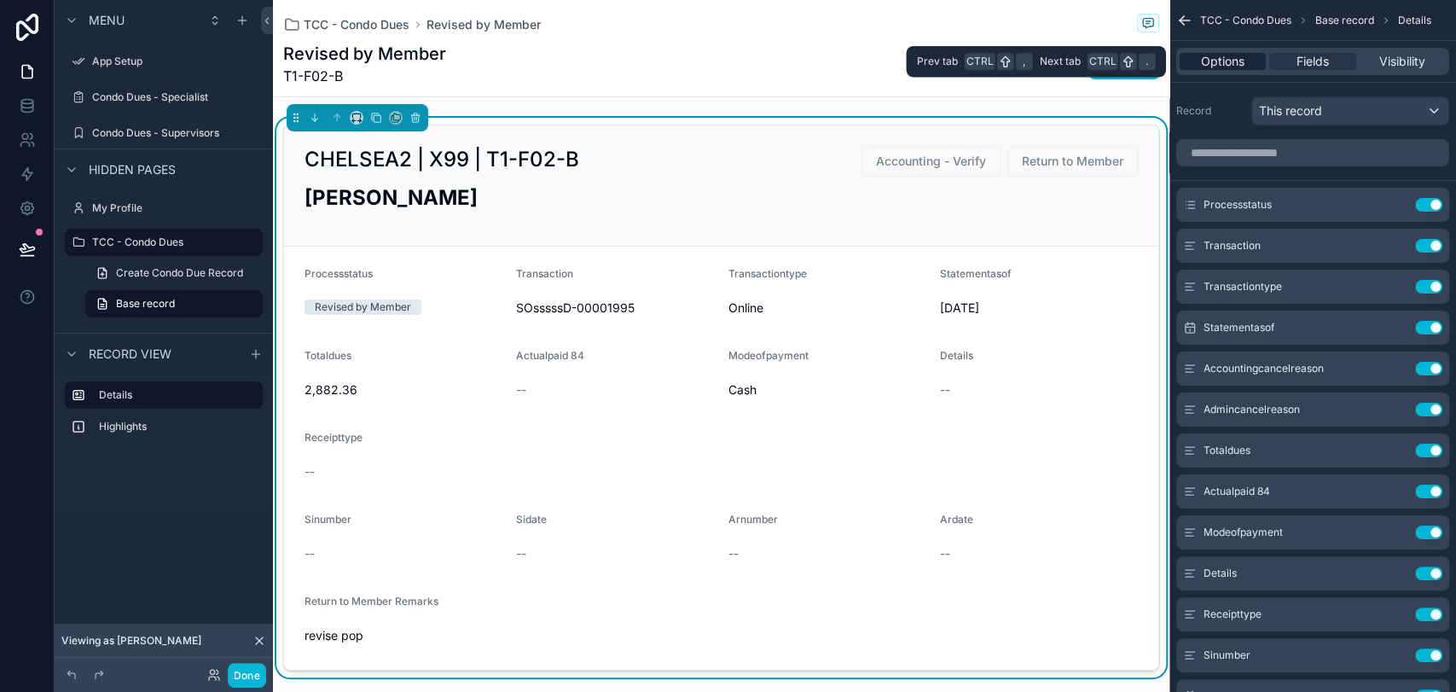
click at [1241, 67] on span "Options" at bounding box center [1222, 61] width 43 height 17
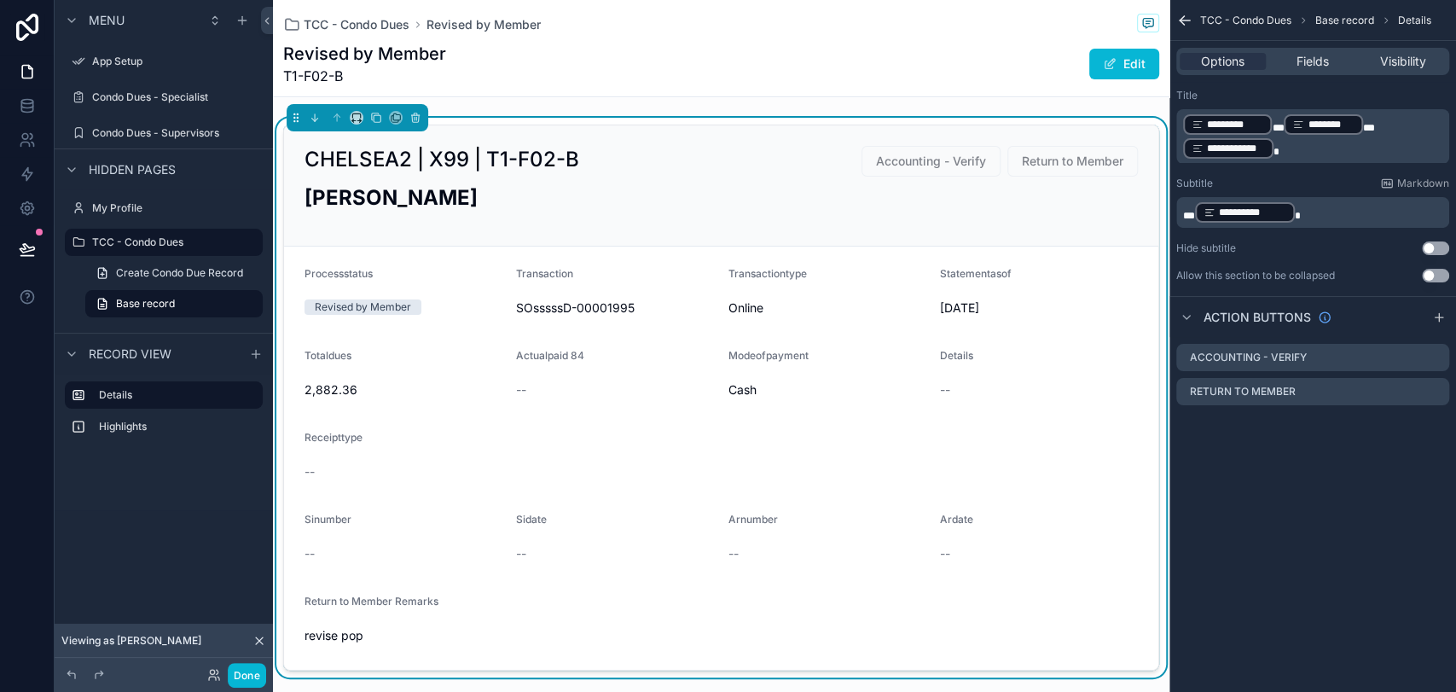
click at [1007, 175] on div "Return to Member" at bounding box center [1072, 161] width 130 height 31
click at [1309, 356] on icon "scrollable content" at bounding box center [1437, 355] width 7 height 7
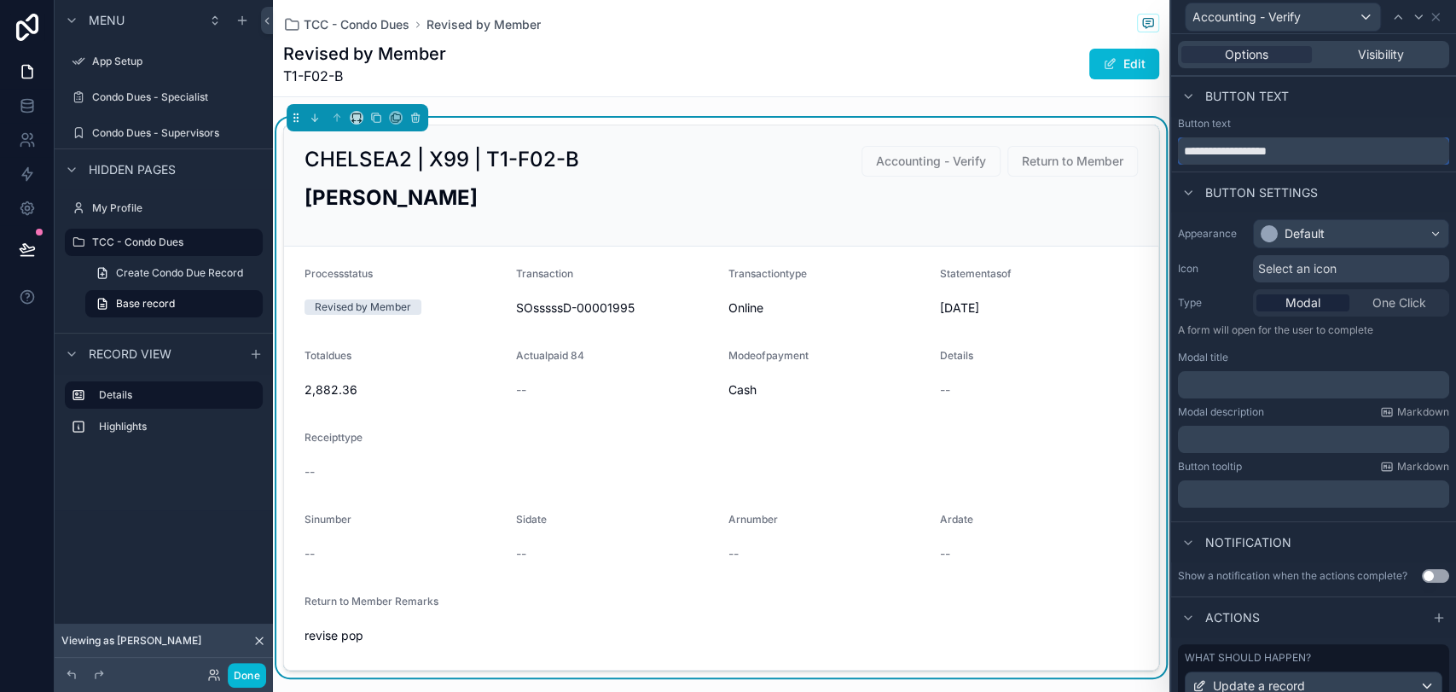
click at [1252, 151] on input "**********" at bounding box center [1313, 150] width 271 height 27
type input "**********"
click at [1309, 223] on div "Default" at bounding box center [1351, 233] width 194 height 27
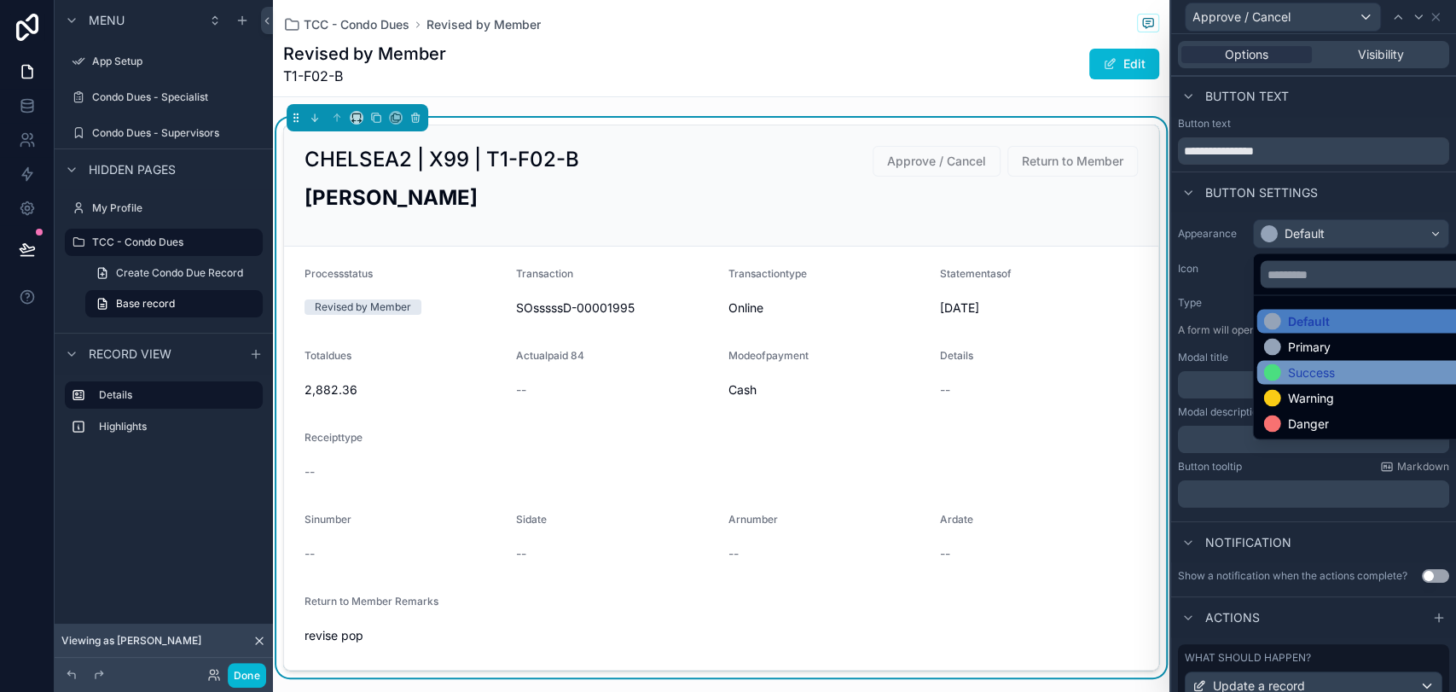
click at [1309, 368] on div "Success" at bounding box center [1310, 371] width 47 height 17
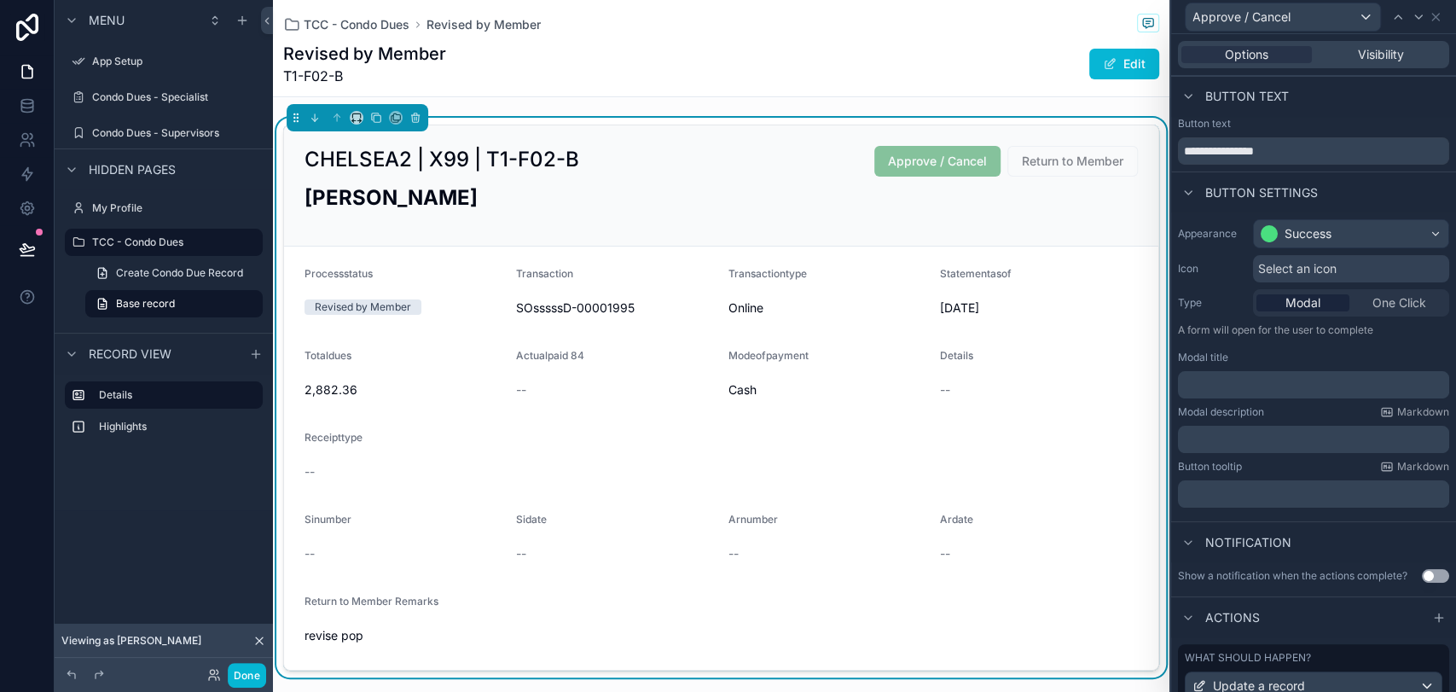
click at [1303, 268] on span "Select an icon" at bounding box center [1297, 268] width 78 height 17
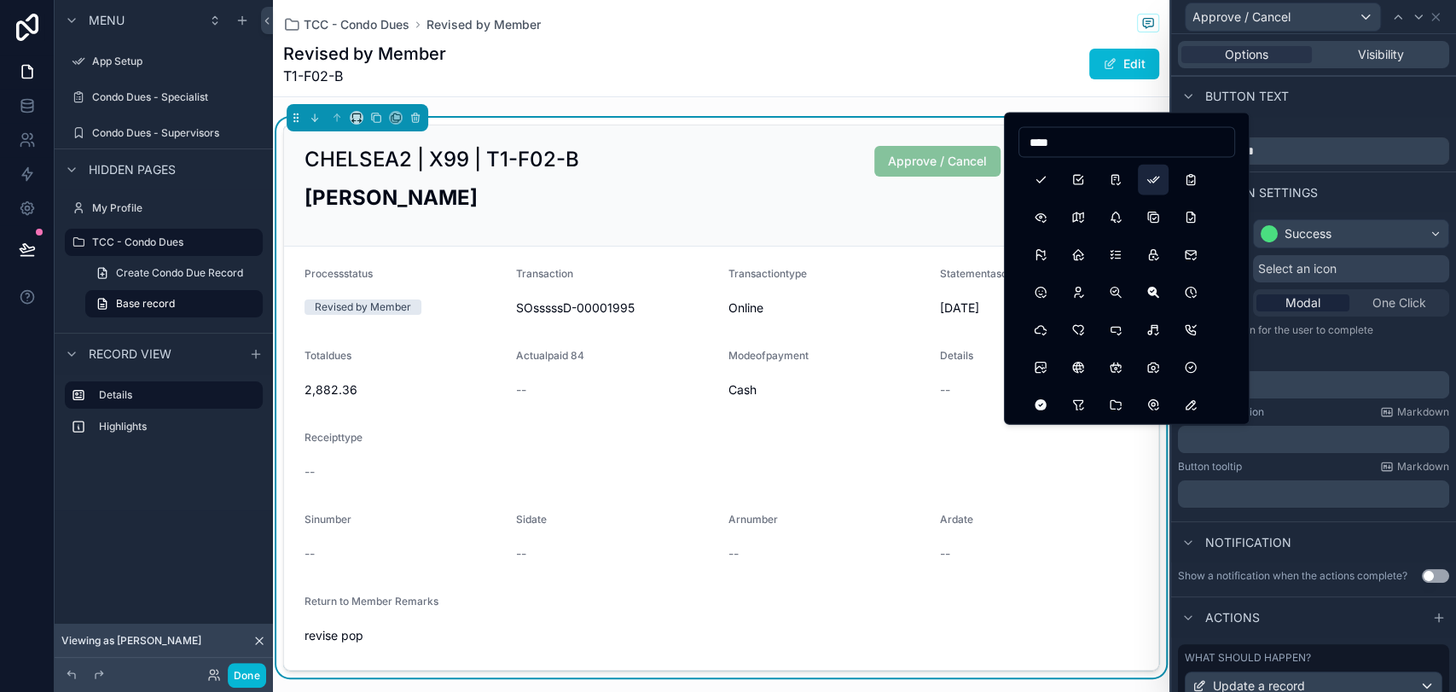
type input "****"
click at [1153, 172] on button "Checks" at bounding box center [1153, 180] width 31 height 31
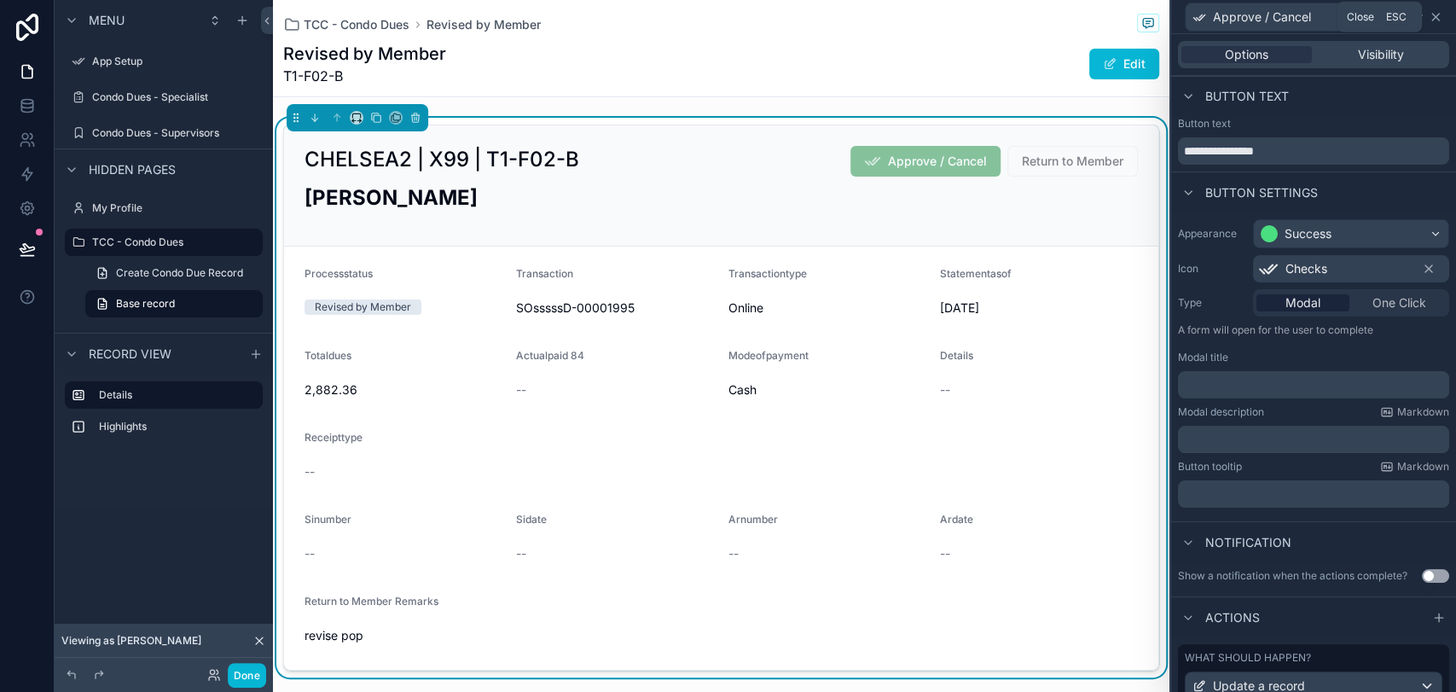
click at [1309, 17] on icon at bounding box center [1436, 17] width 14 height 14
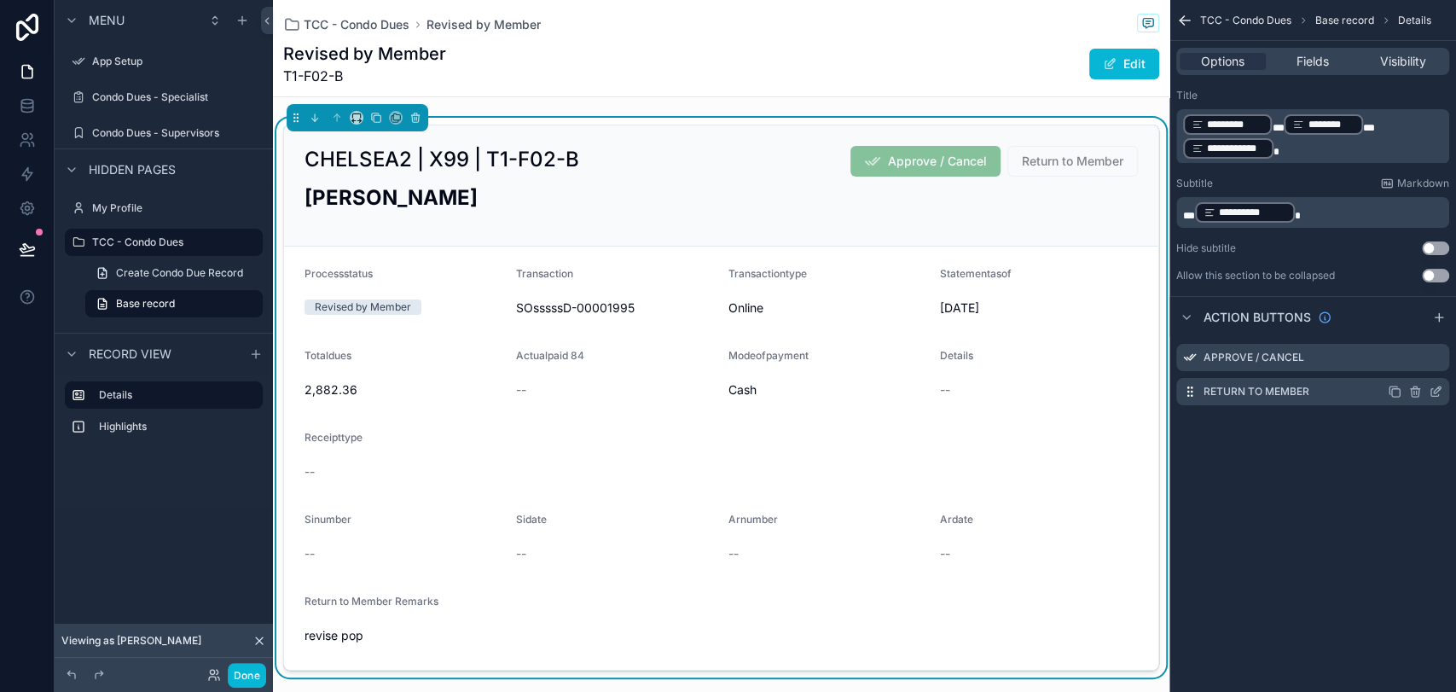
click at [1309, 389] on icon "scrollable content" at bounding box center [1436, 392] width 14 height 14
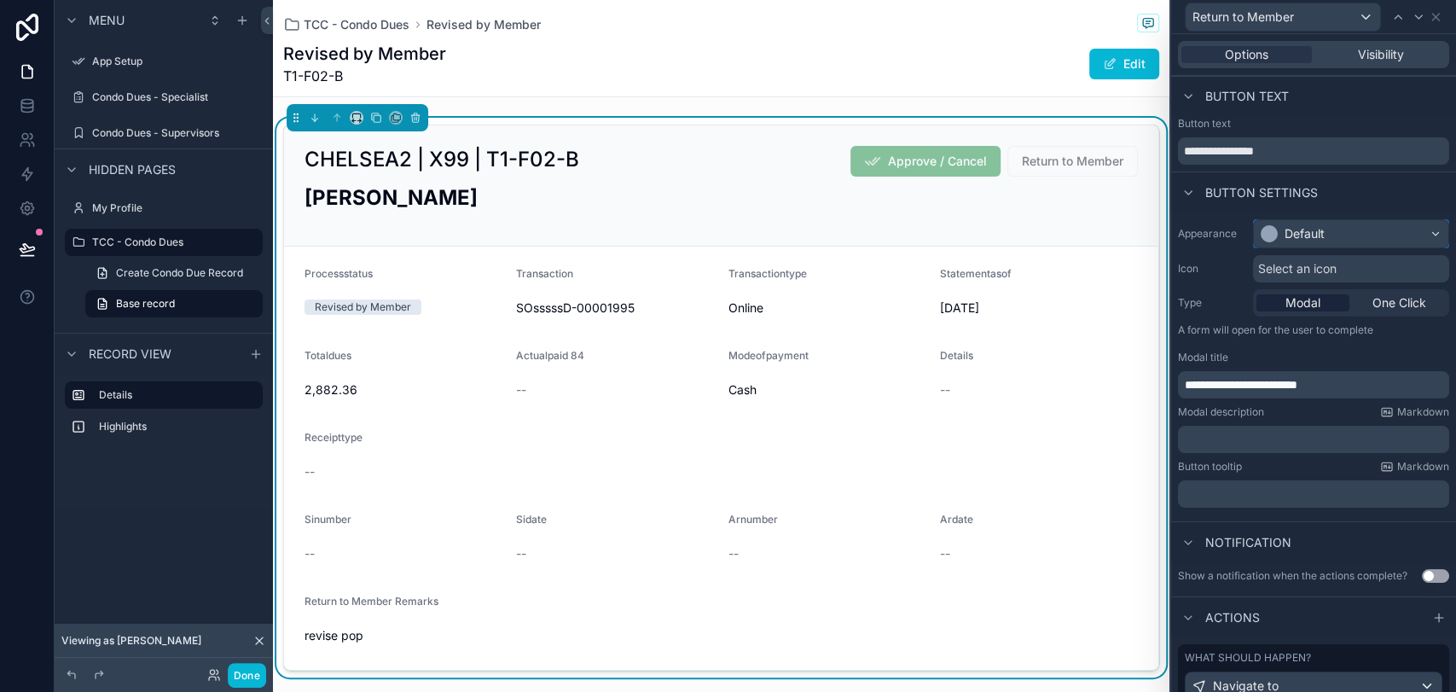
click at [1297, 235] on div "Default" at bounding box center [1304, 233] width 40 height 17
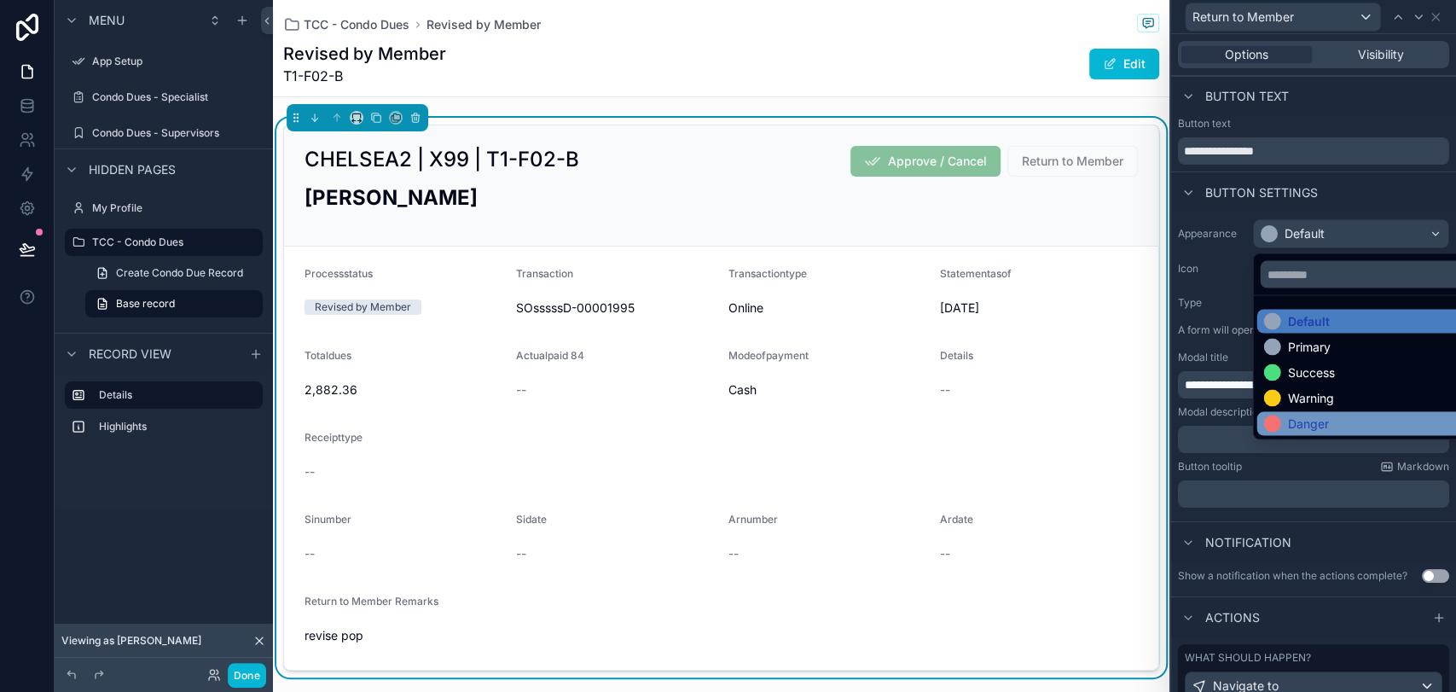
click at [1309, 422] on div "Danger" at bounding box center [1307, 423] width 41 height 17
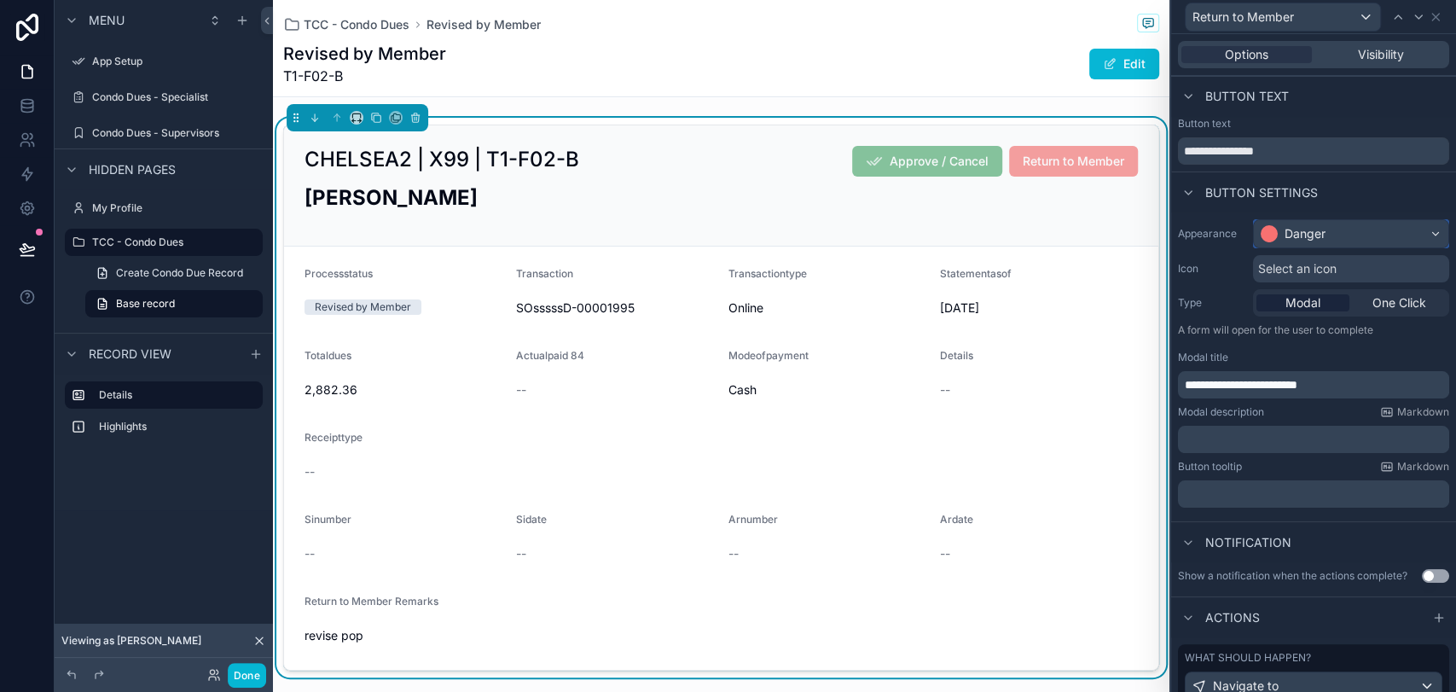
click at [1309, 220] on div "Danger" at bounding box center [1351, 233] width 194 height 27
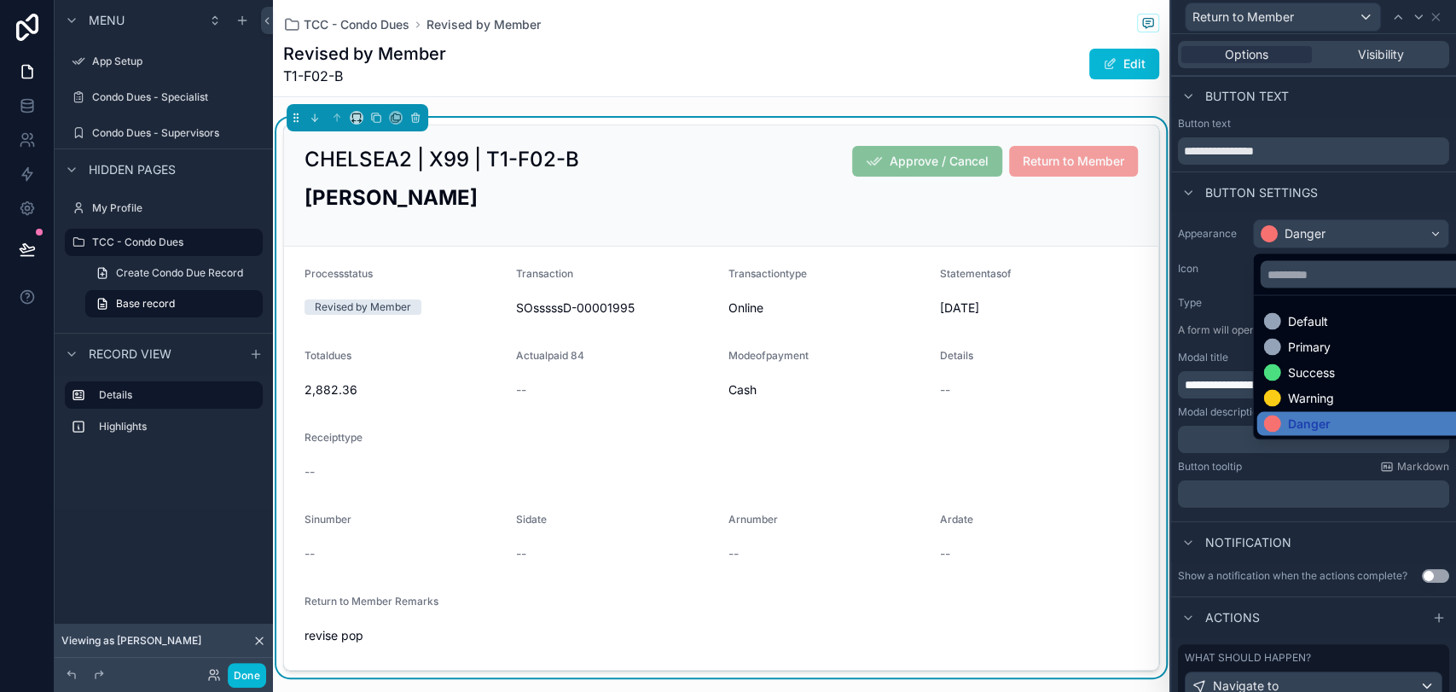
click at [1309, 227] on div at bounding box center [1313, 346] width 285 height 692
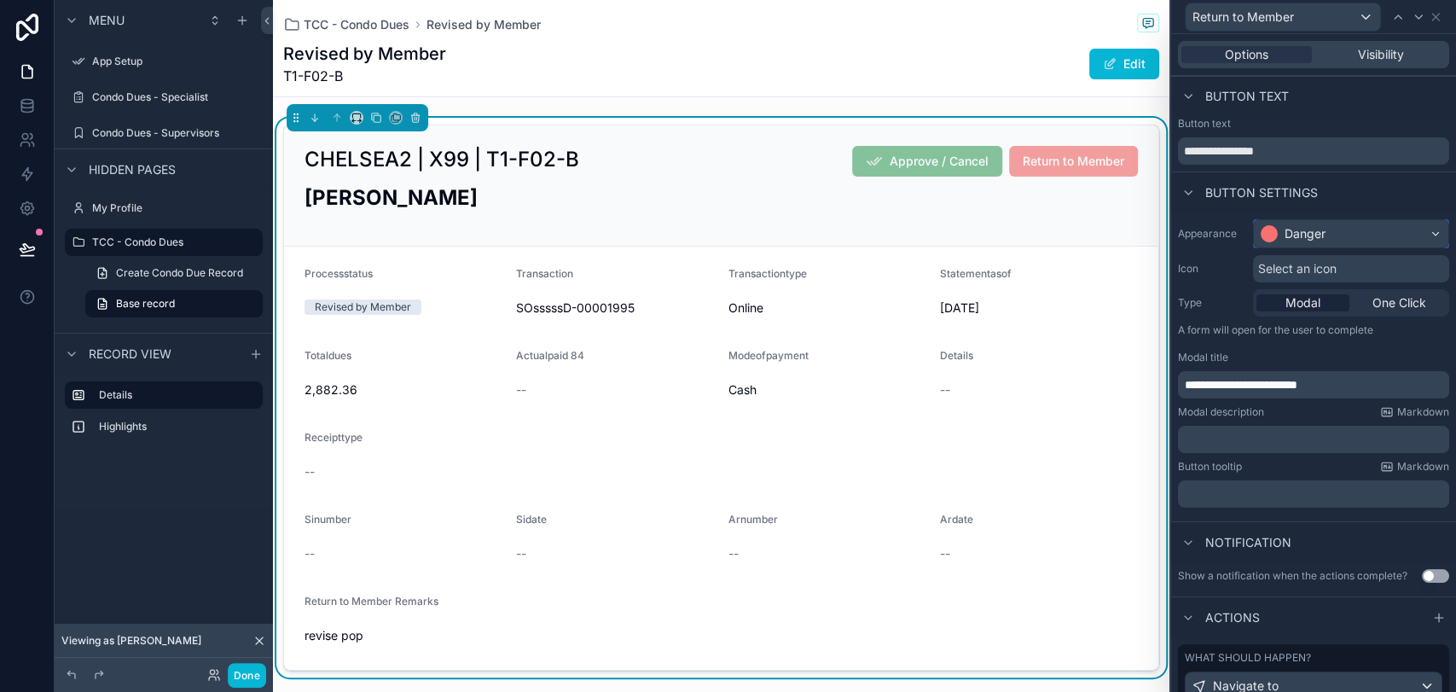
click at [1309, 229] on div "Danger" at bounding box center [1304, 233] width 41 height 17
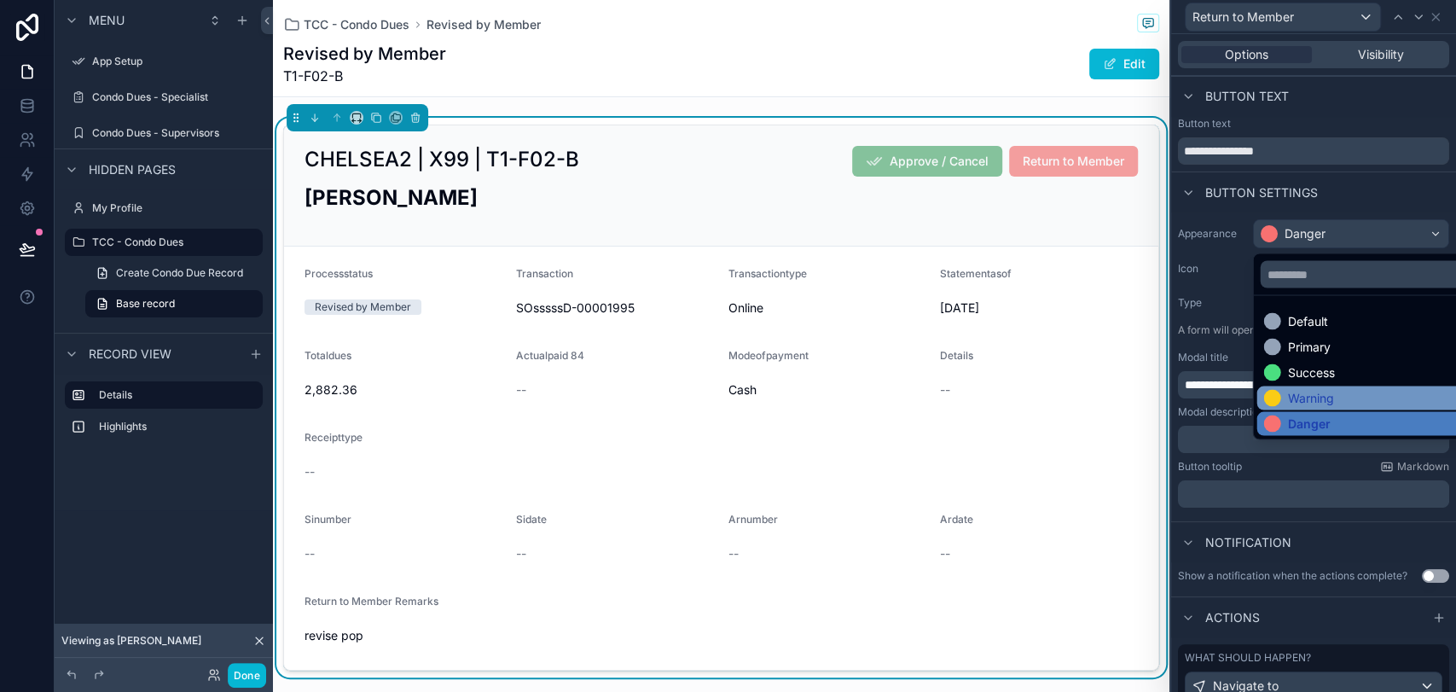
click at [1309, 391] on div "Warning" at bounding box center [1310, 397] width 46 height 17
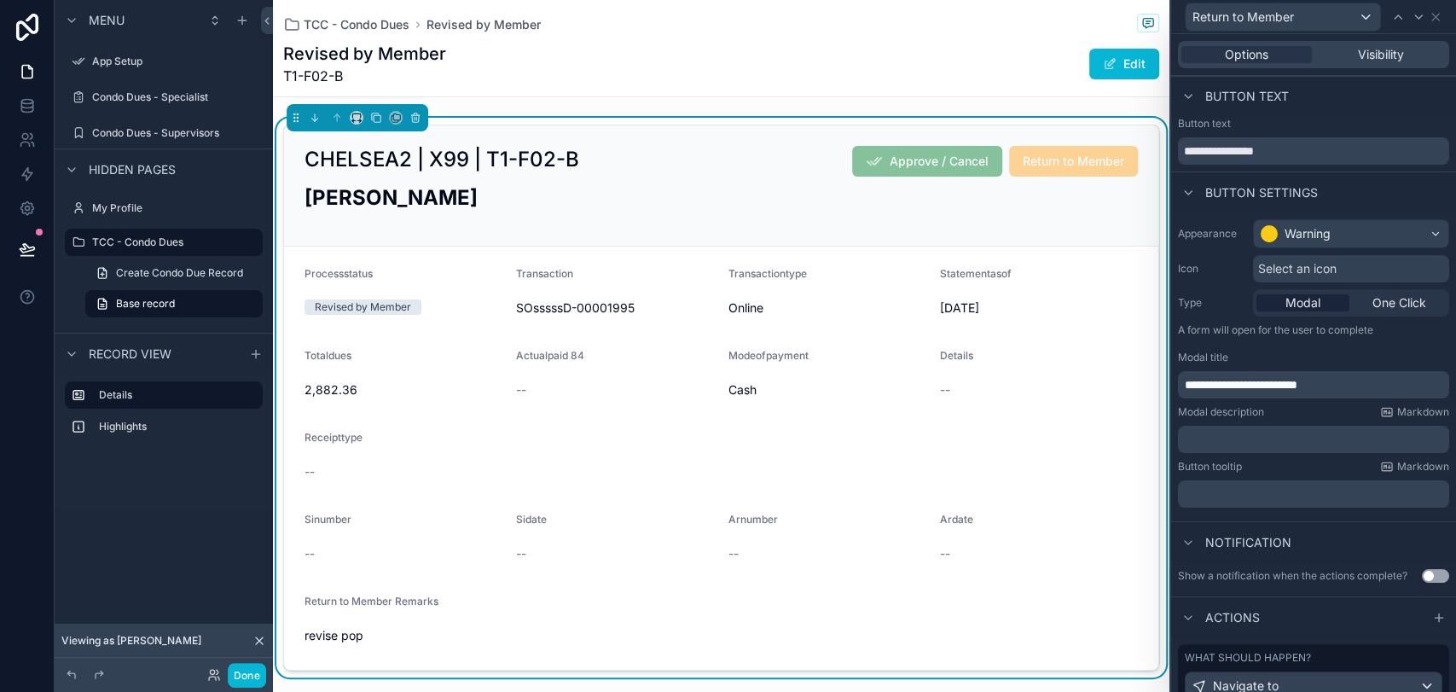
click at [1296, 266] on span "Select an icon" at bounding box center [1297, 268] width 78 height 17
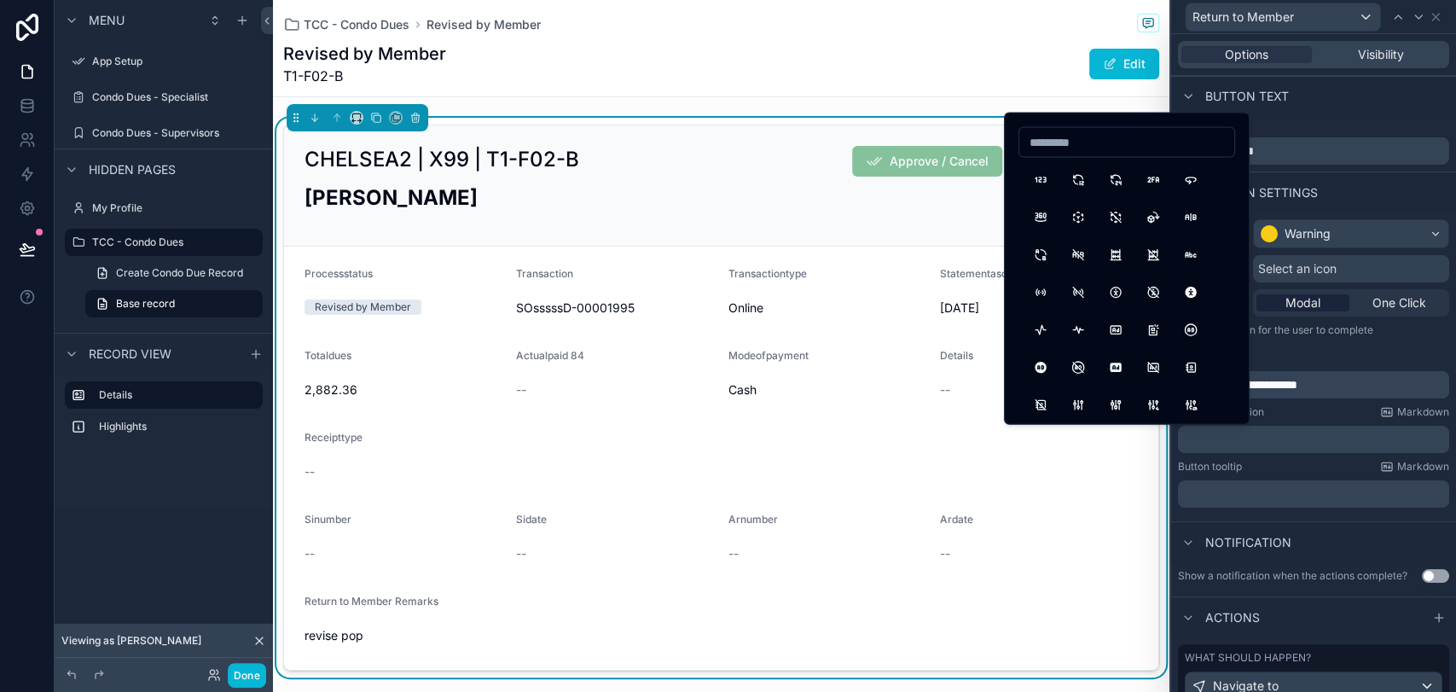
click at [1113, 146] on input at bounding box center [1126, 142] width 215 height 24
type input "***"
click at [1044, 213] on button "Backspace" at bounding box center [1040, 217] width 31 height 31
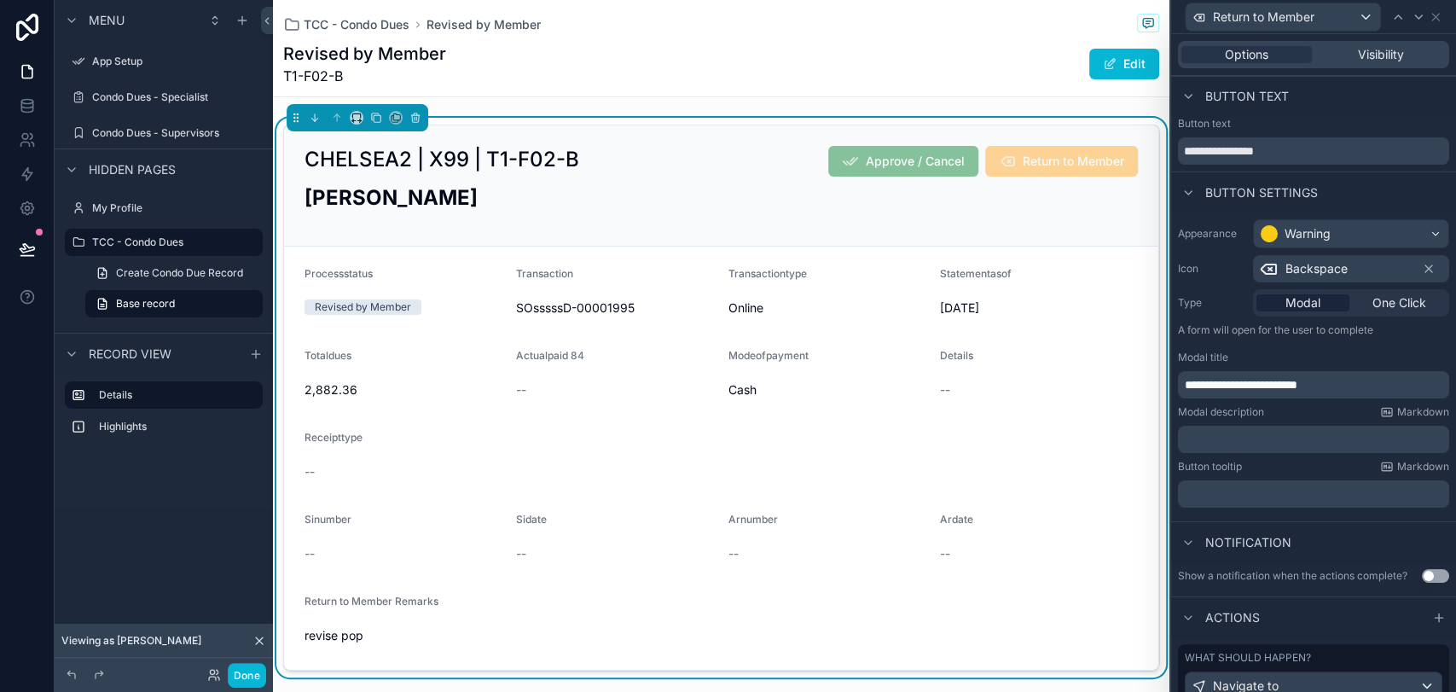
click at [1309, 264] on div "Backspace" at bounding box center [1351, 268] width 196 height 27
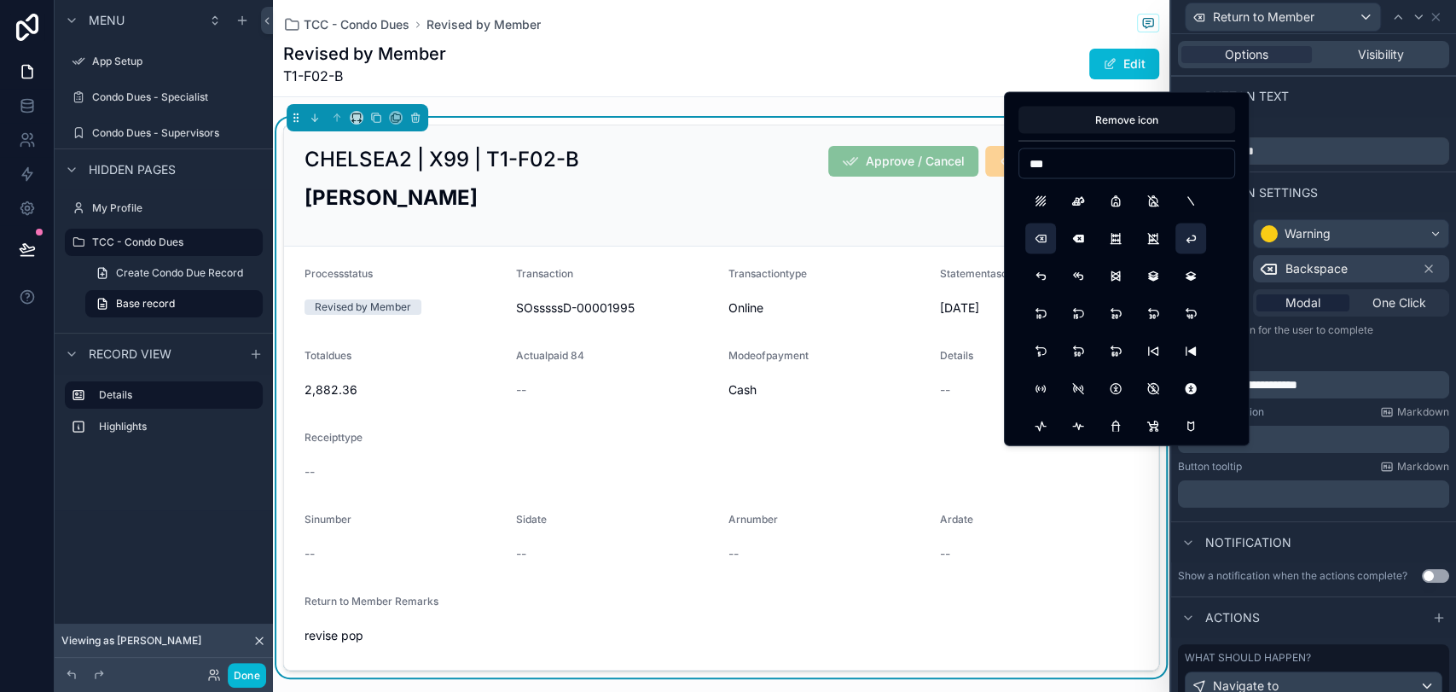
type input "***"
click at [1198, 241] on button "ArrowBack" at bounding box center [1190, 238] width 31 height 31
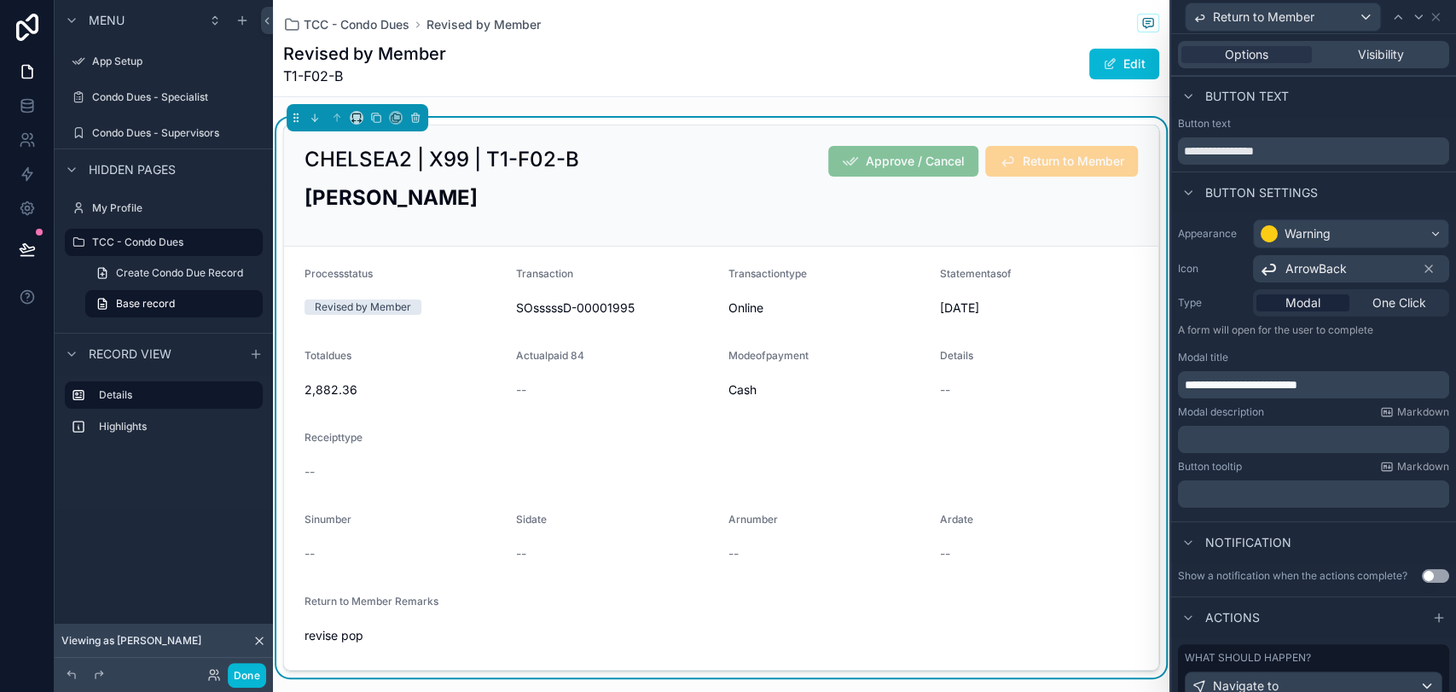
click at [777, 159] on div "CHELSEA2 | X99 | T1-F02-B Approve / Cancel Return to Member" at bounding box center [720, 161] width 833 height 31
click at [1309, 61] on span "Visibility" at bounding box center [1381, 54] width 46 height 17
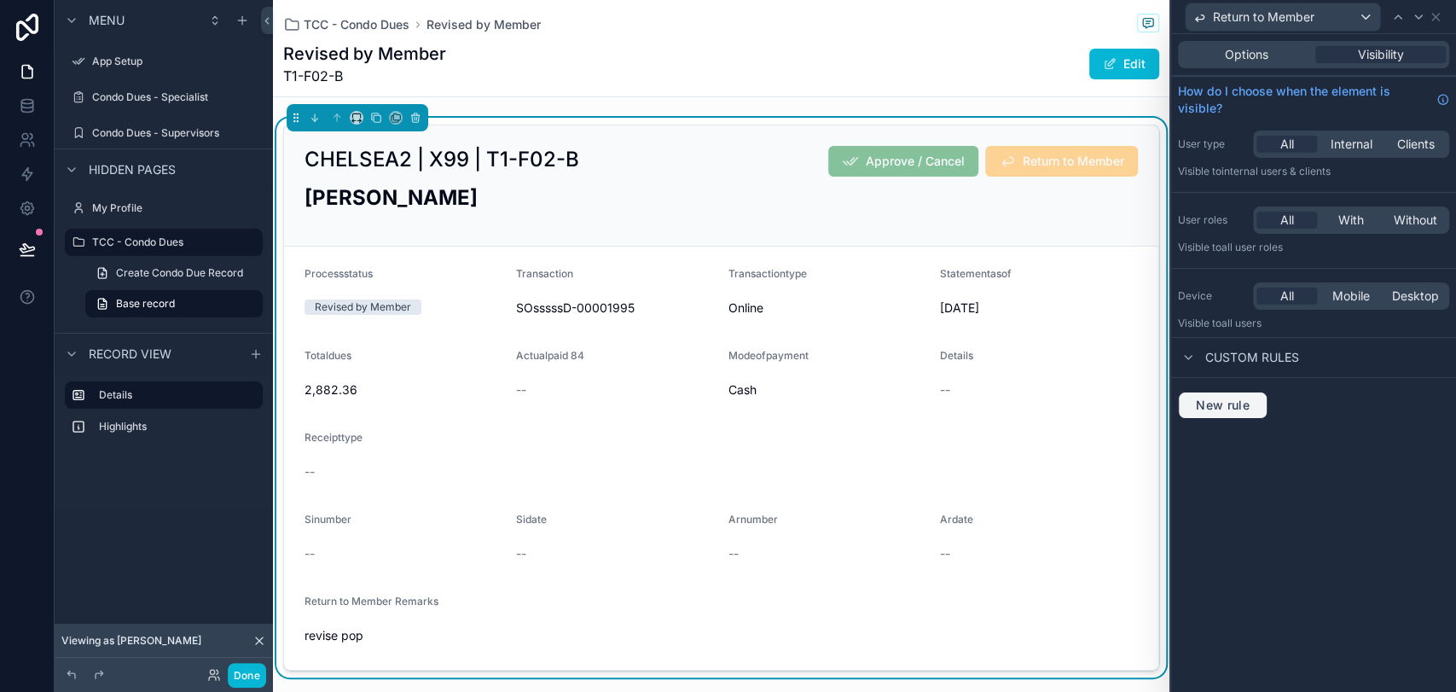
click at [1210, 404] on span "New rule" at bounding box center [1222, 404] width 67 height 15
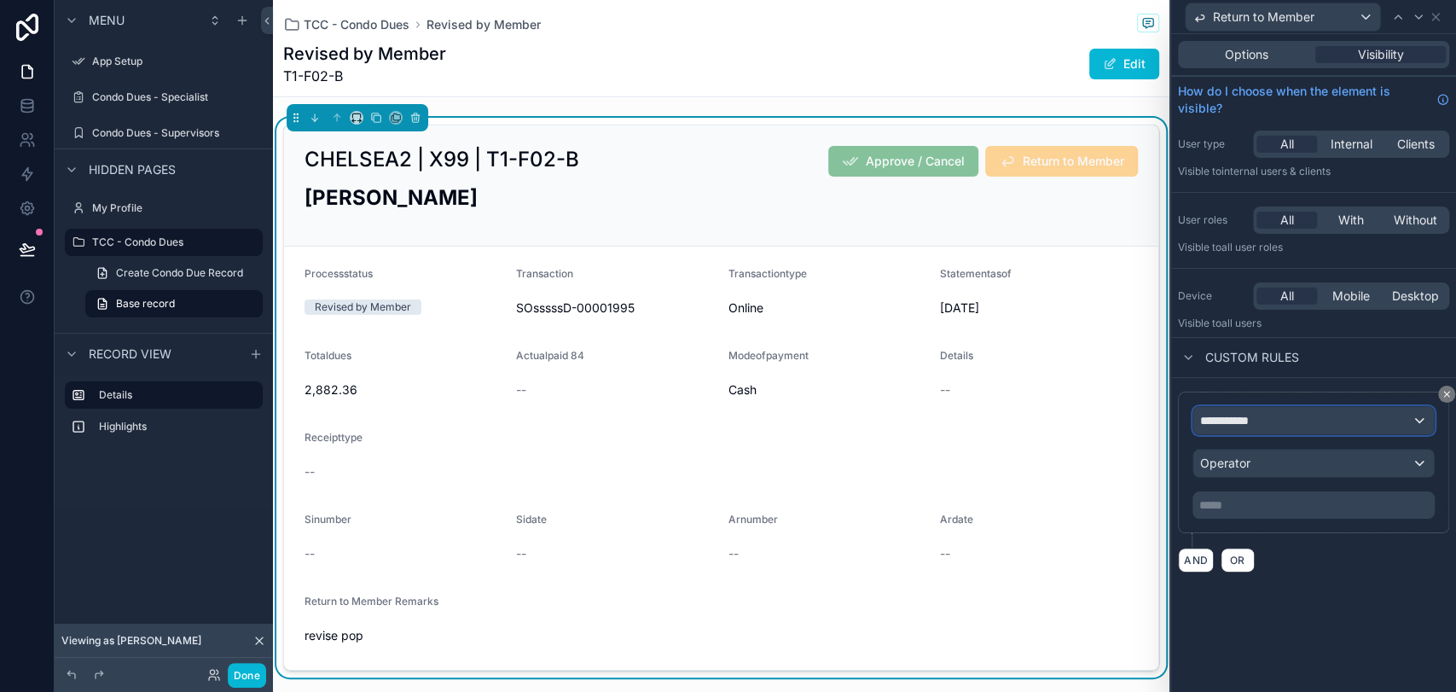
click at [1273, 416] on div "**********" at bounding box center [1313, 420] width 241 height 27
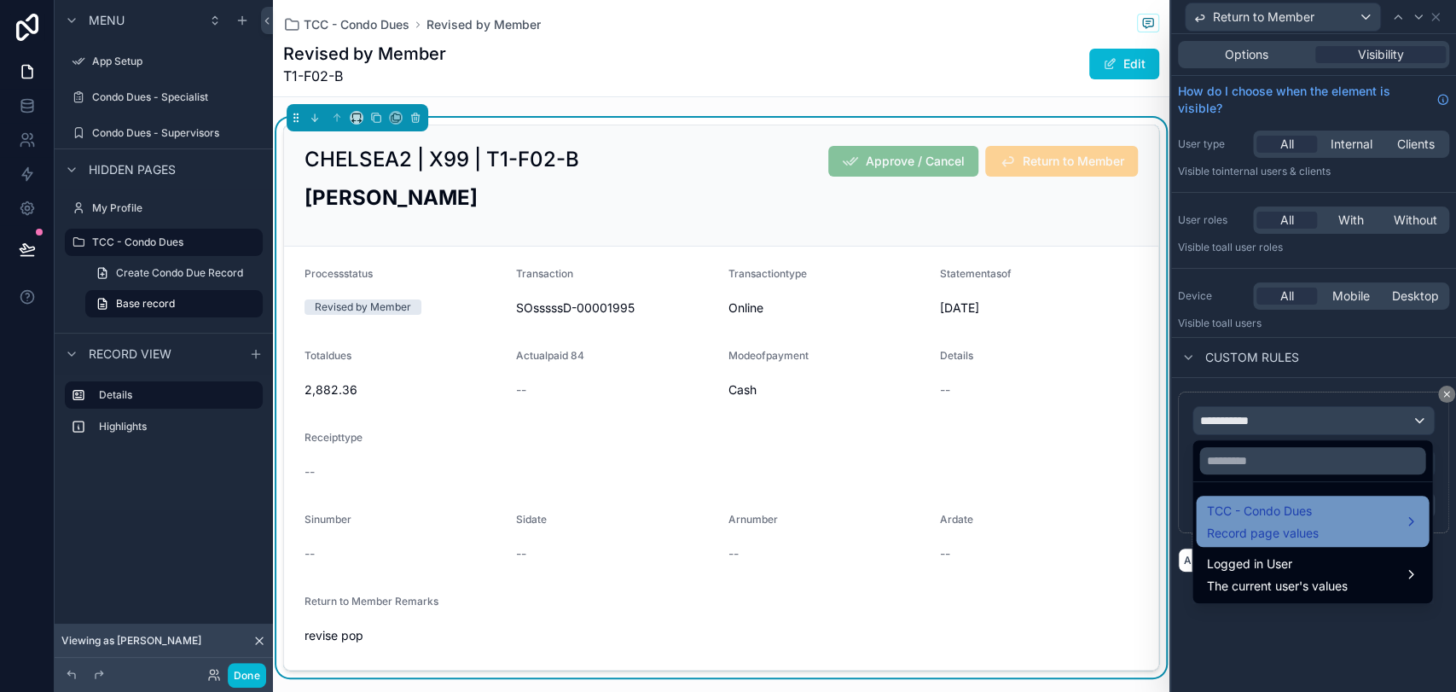
click at [1243, 510] on span "TCC - Condo Dues" at bounding box center [1262, 511] width 112 height 20
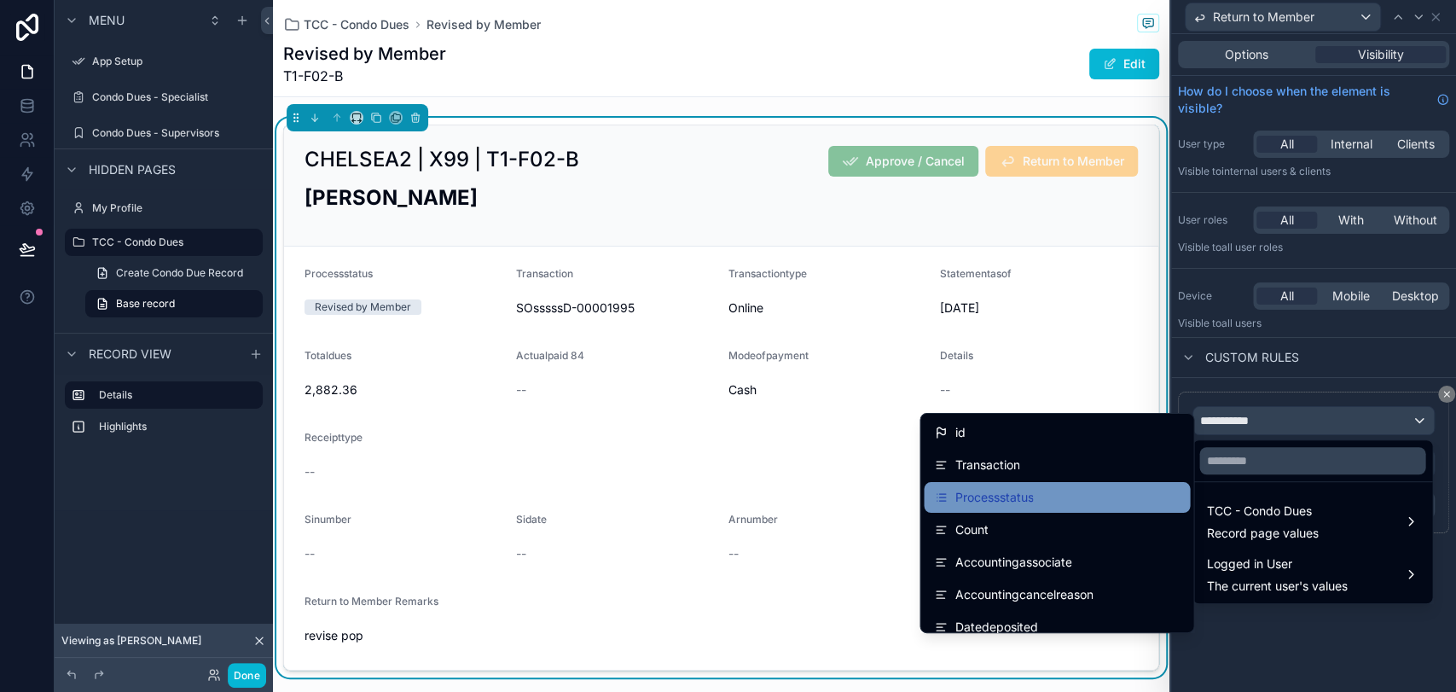
click at [1061, 484] on div "Processstatus" at bounding box center [1057, 497] width 266 height 31
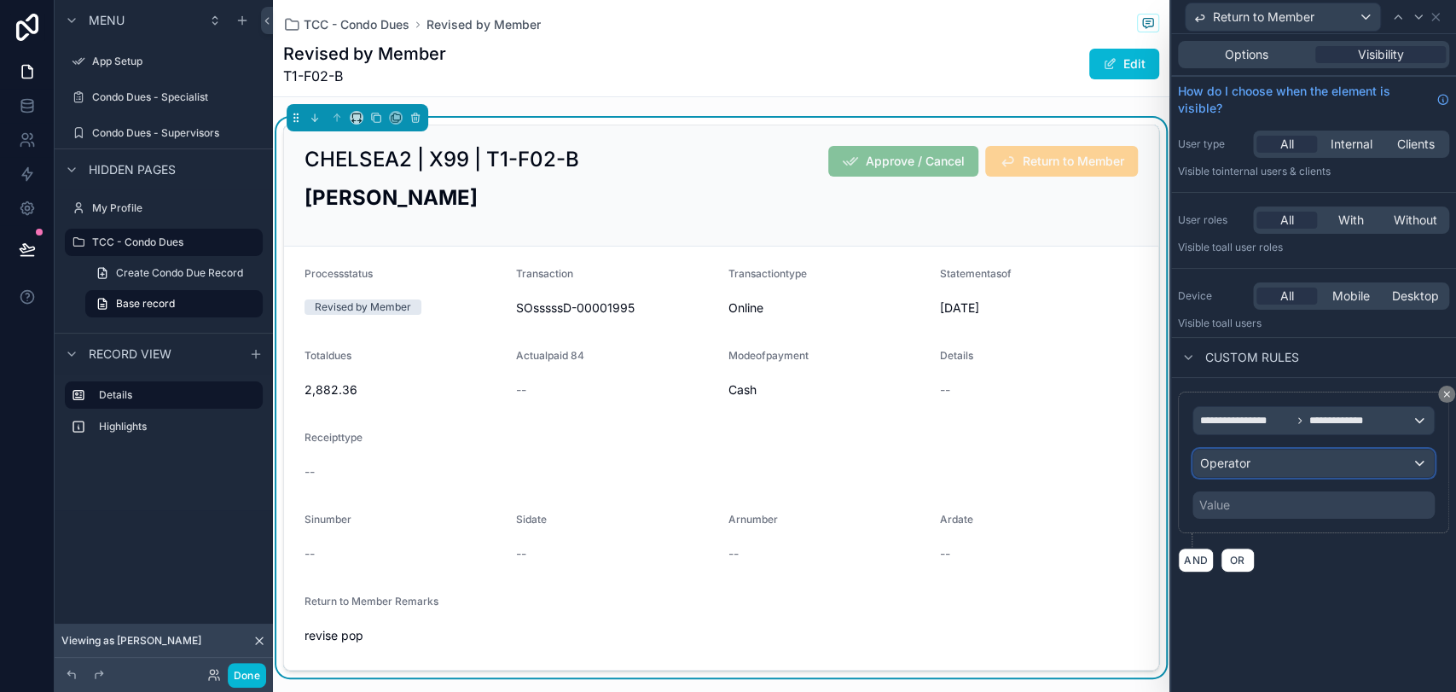
click at [1236, 467] on span "Operator" at bounding box center [1225, 462] width 50 height 14
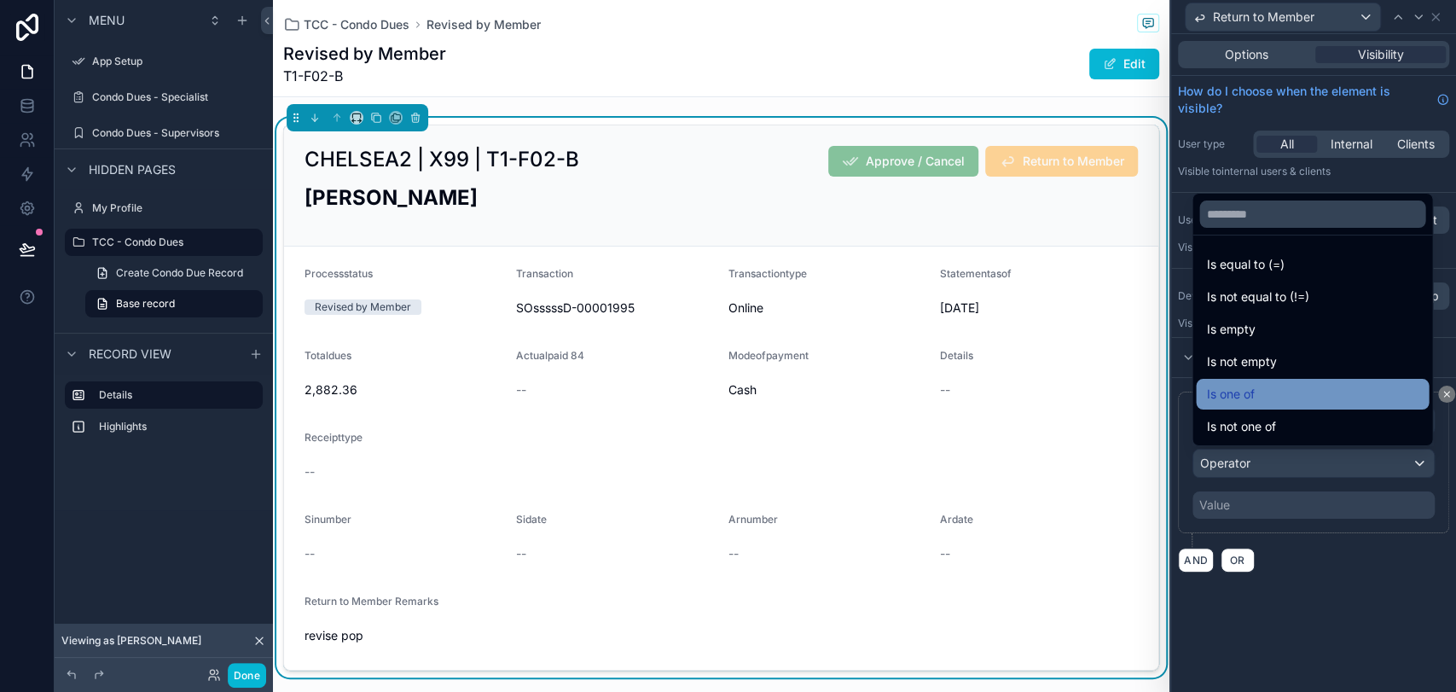
click at [1260, 398] on div "Is one of" at bounding box center [1312, 394] width 212 height 20
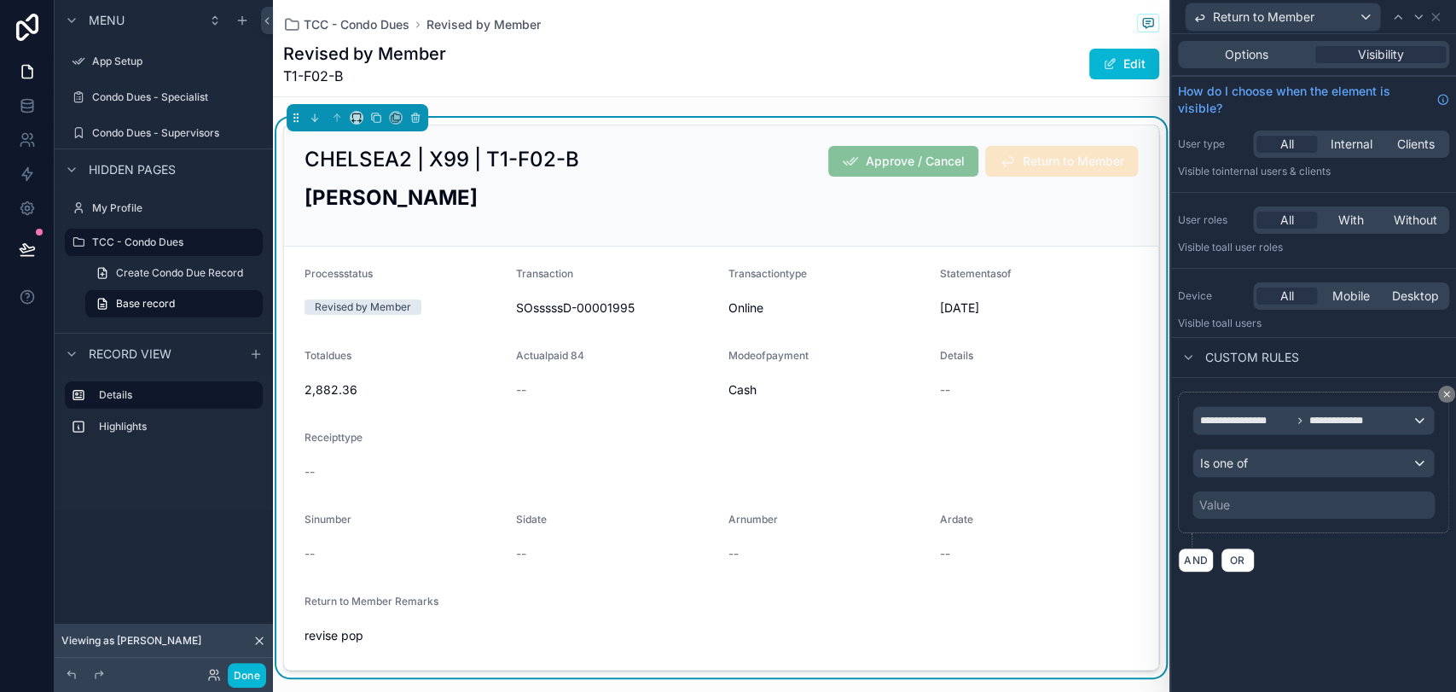
click at [1266, 500] on div "Value" at bounding box center [1313, 504] width 242 height 27
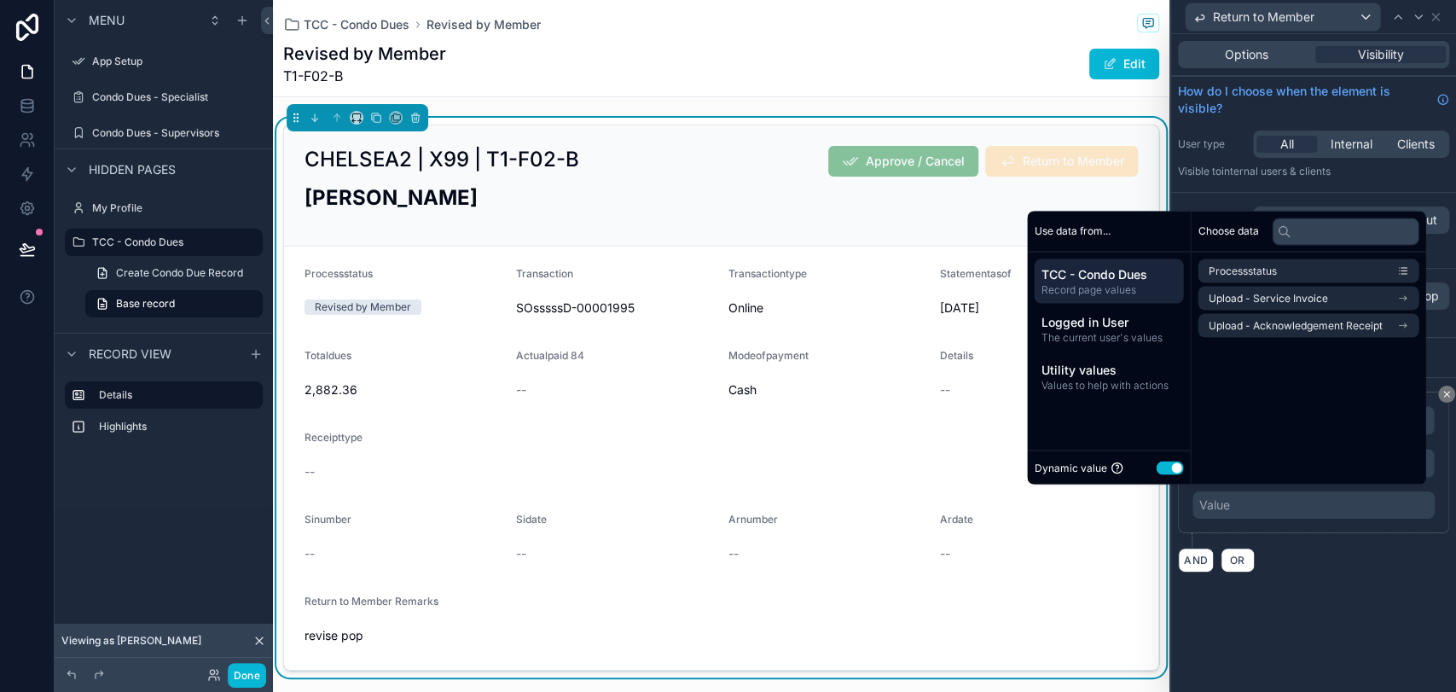
click at [1160, 465] on button "Use setting" at bounding box center [1169, 468] width 27 height 14
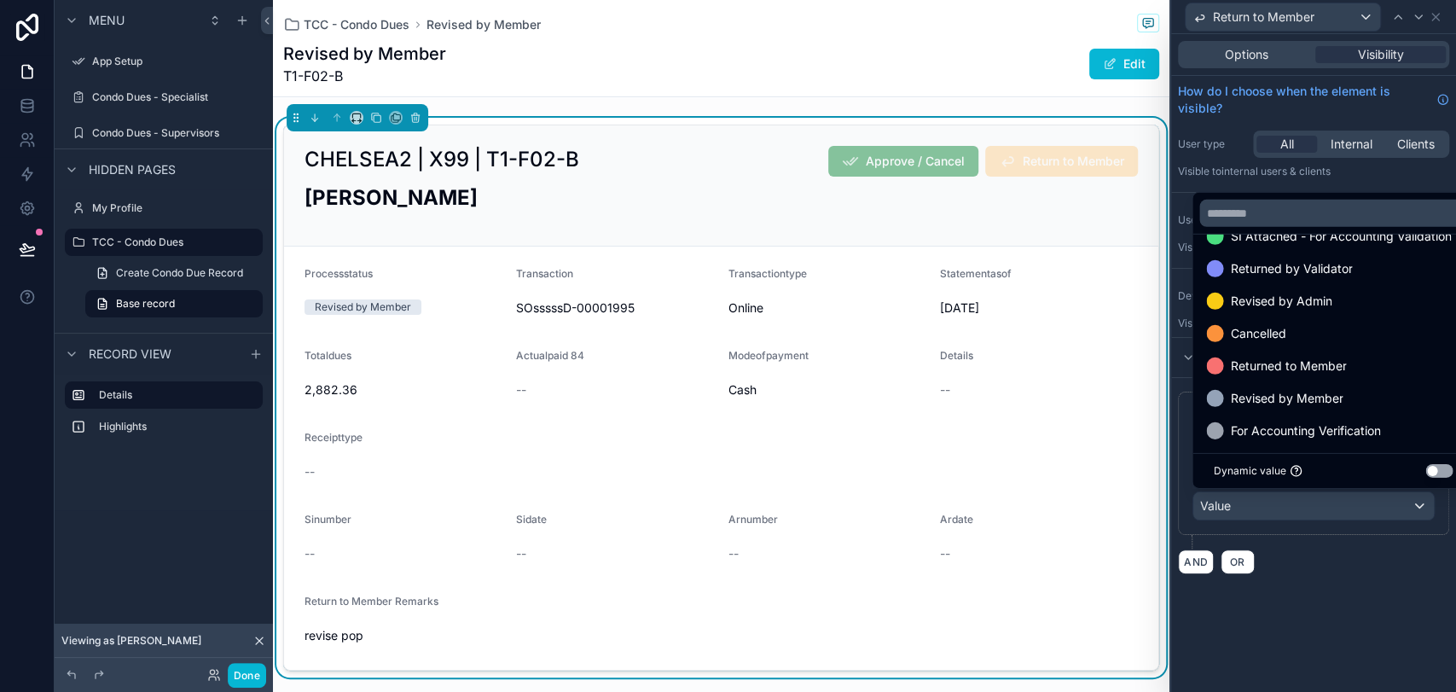
scroll to position [196, 0]
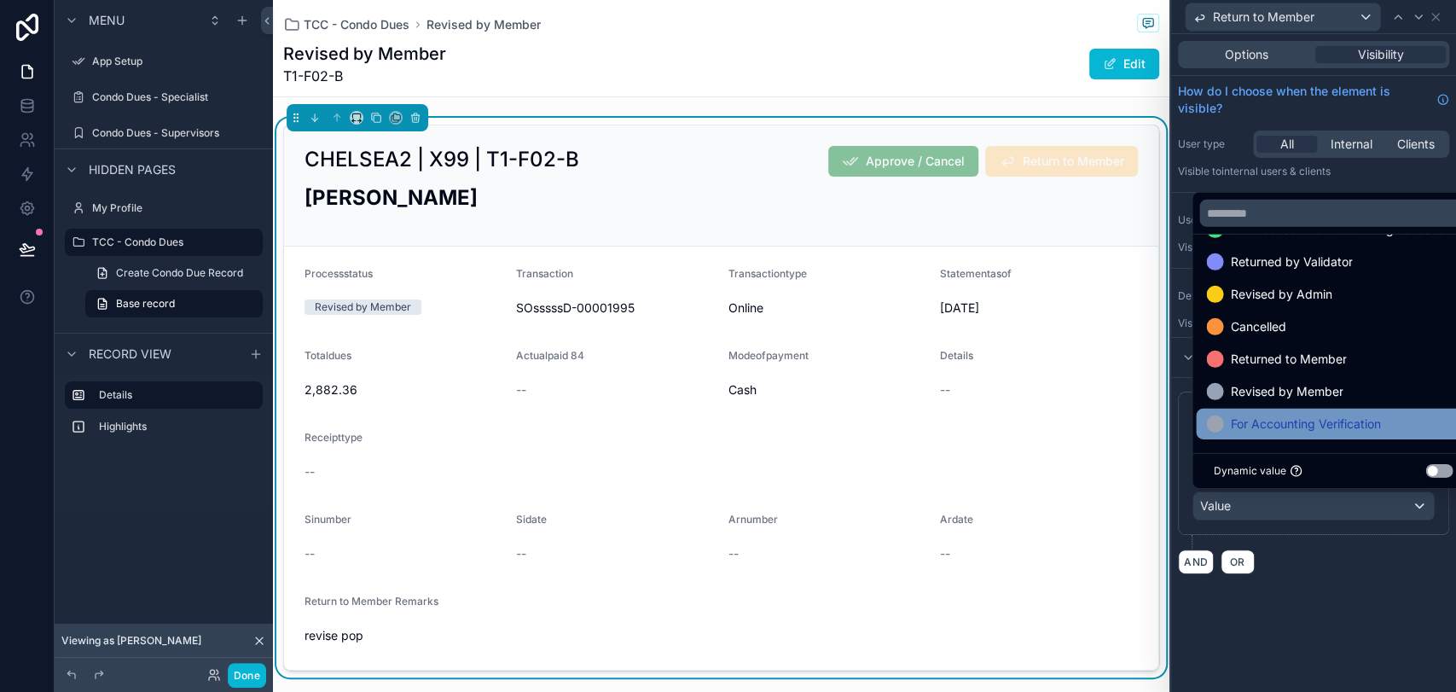
click at [1309, 422] on span "For Accounting Verification" at bounding box center [1305, 424] width 150 height 20
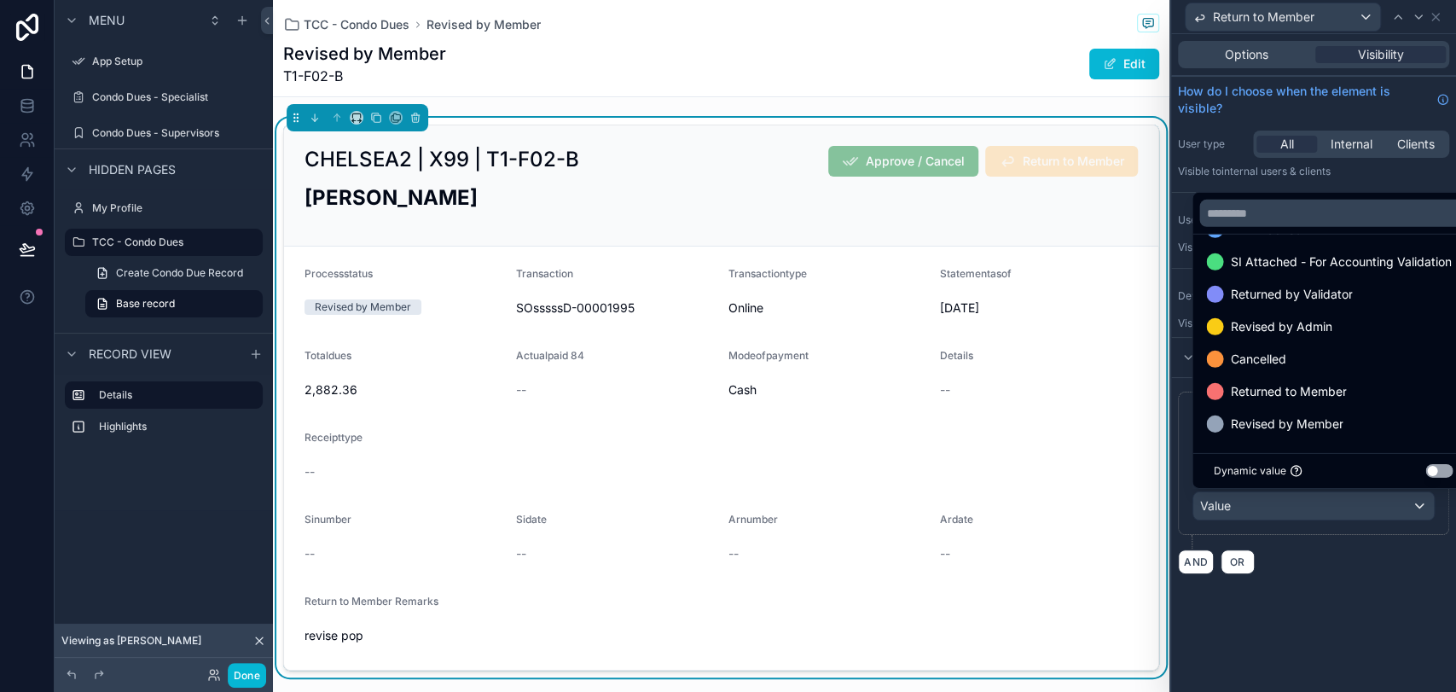
scroll to position [164, 0]
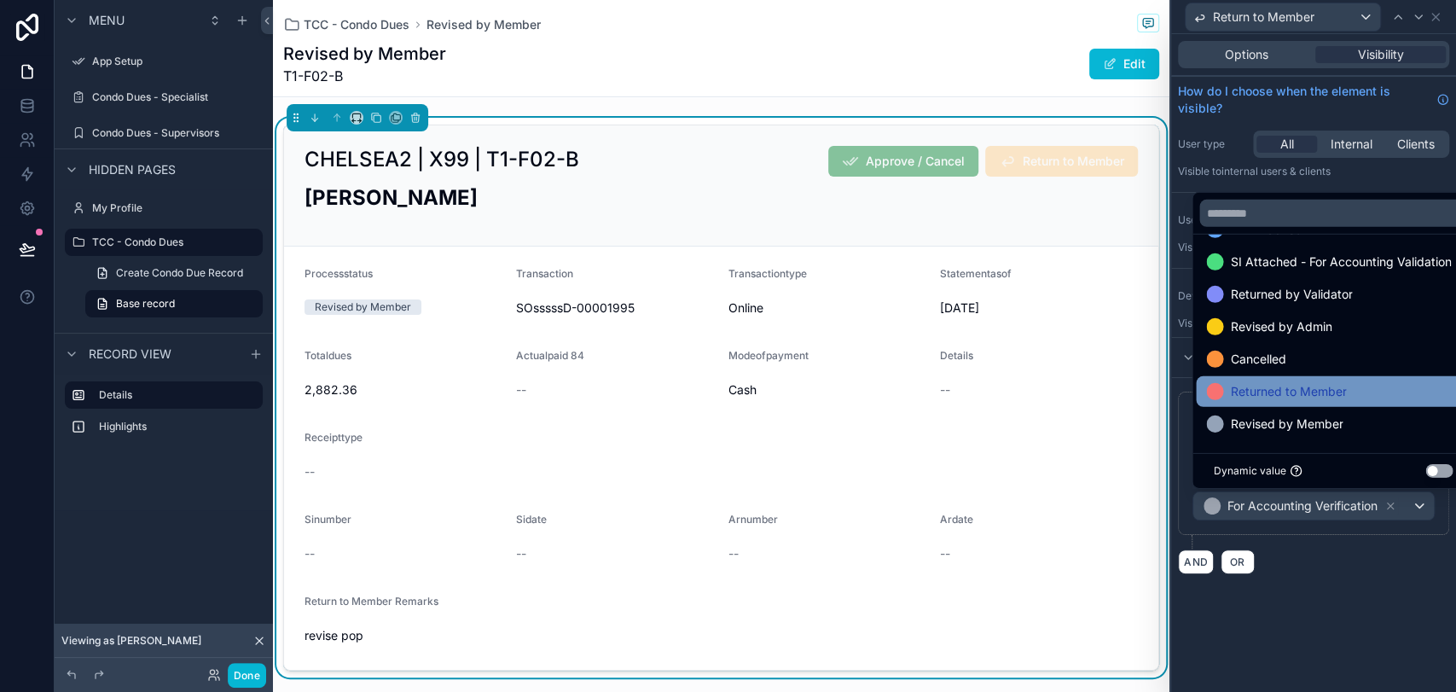
click at [1296, 397] on span "Returned to Member" at bounding box center [1288, 391] width 116 height 20
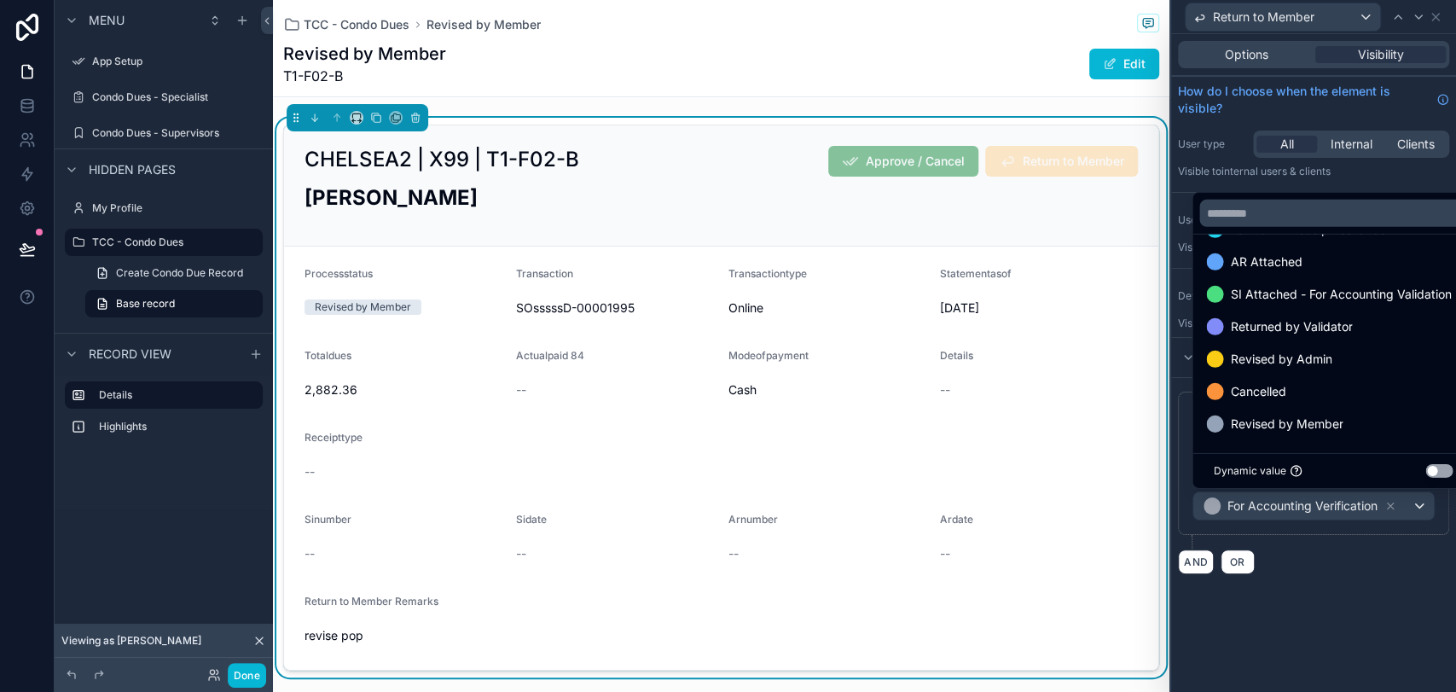
scroll to position [130, 0]
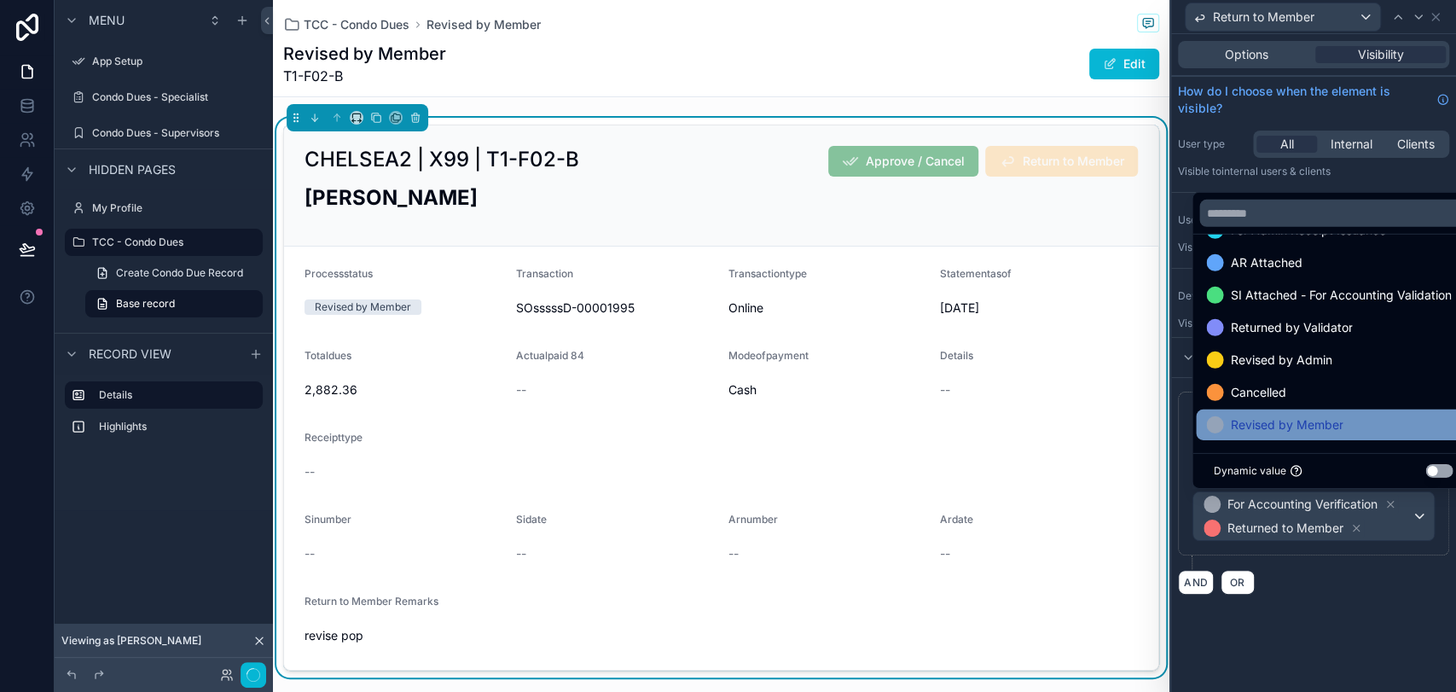
click at [1298, 416] on span "Revised by Member" at bounding box center [1286, 425] width 113 height 20
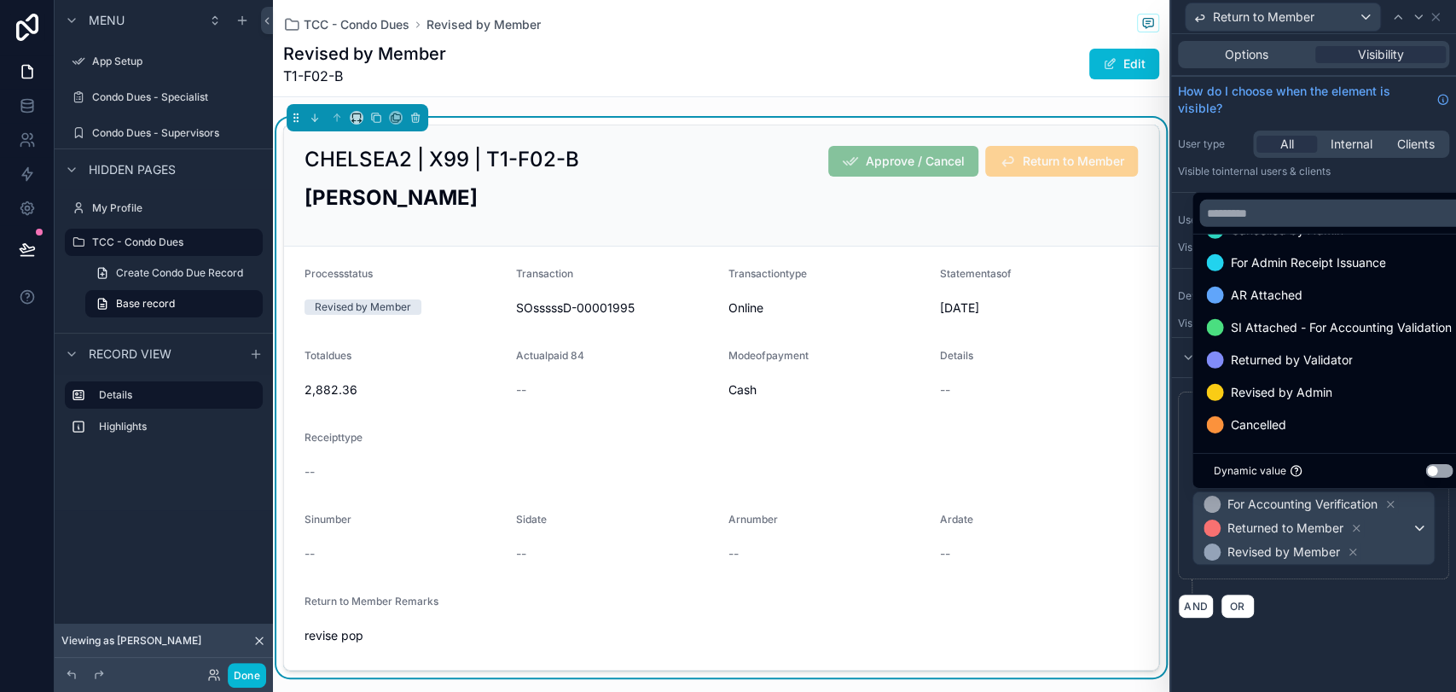
scroll to position [99, 0]
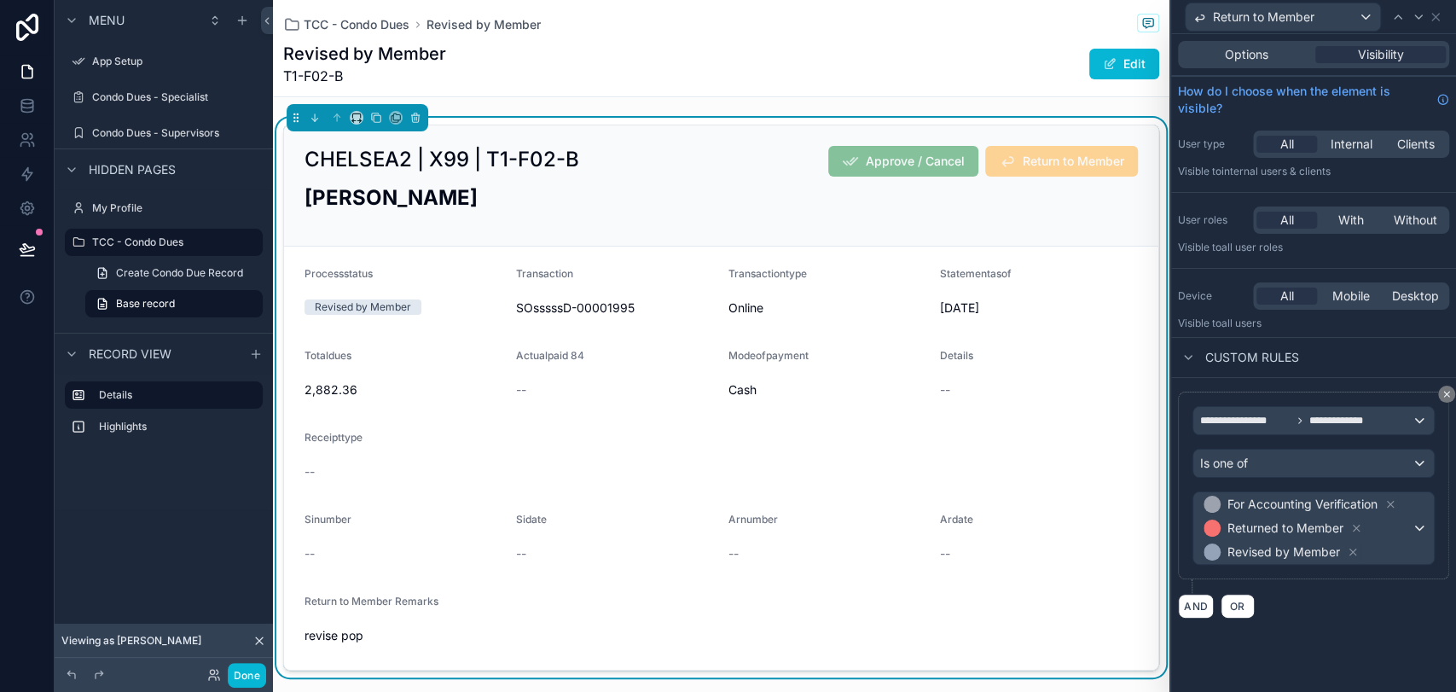
click at [1309, 607] on div "AND OR" at bounding box center [1313, 606] width 271 height 26
click at [1309, 19] on icon at bounding box center [1436, 17] width 14 height 14
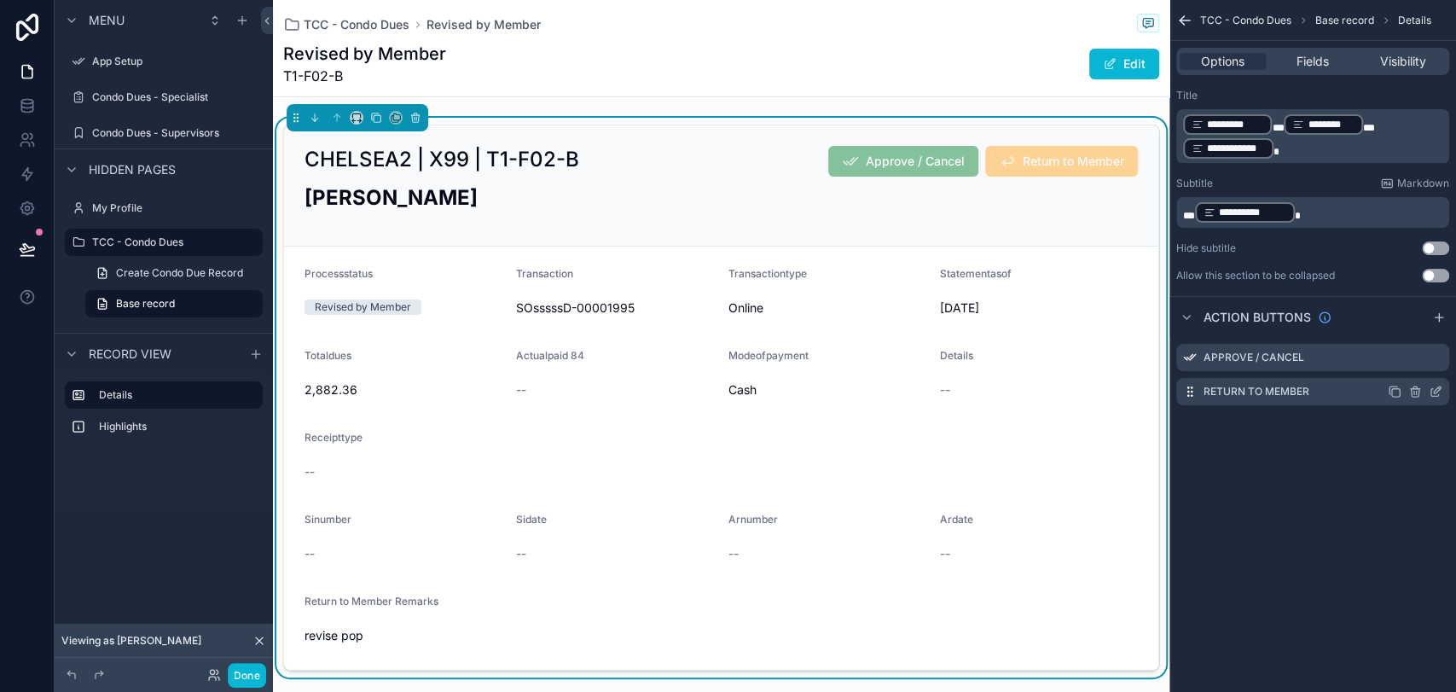
click at [1309, 392] on icon "scrollable content" at bounding box center [1436, 392] width 14 height 14
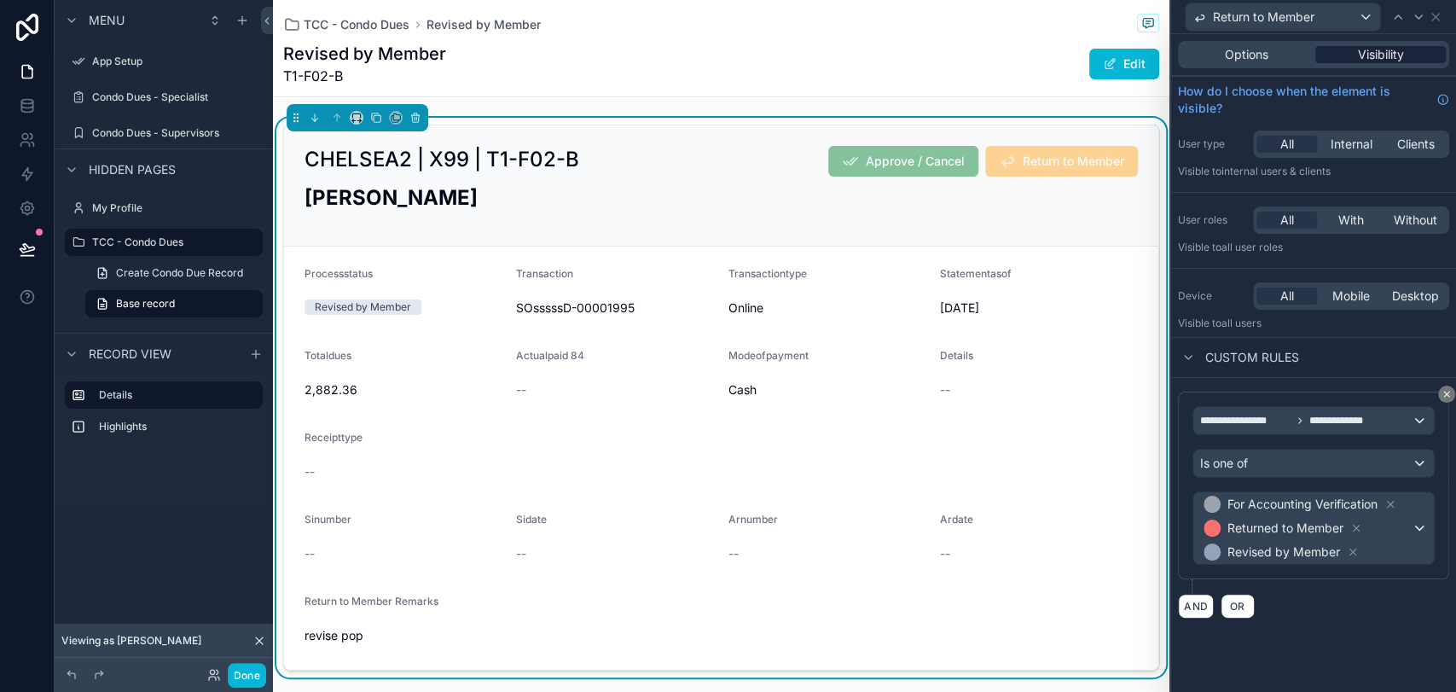
click at [1309, 56] on div "Visibility" at bounding box center [1380, 54] width 130 height 17
click at [1309, 13] on icon at bounding box center [1436, 17] width 14 height 14
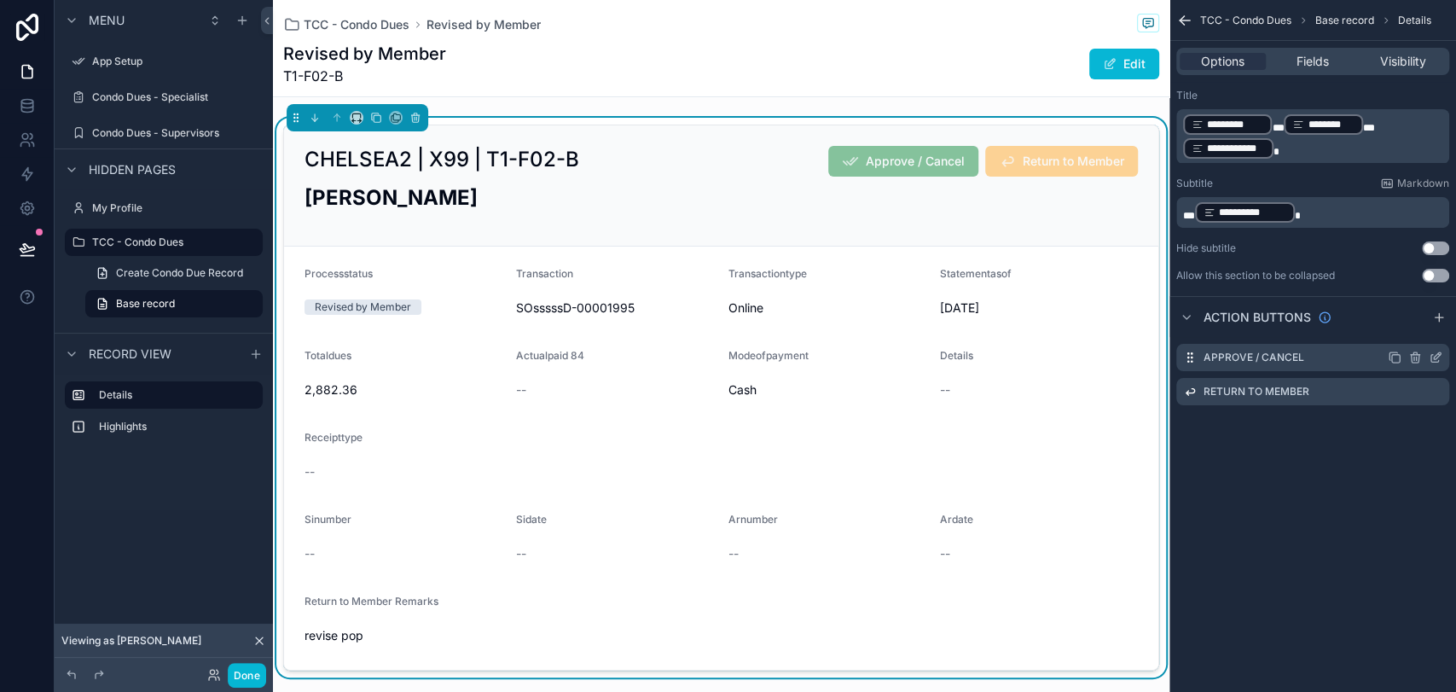
click at [1309, 359] on icon "scrollable content" at bounding box center [1436, 358] width 14 height 14
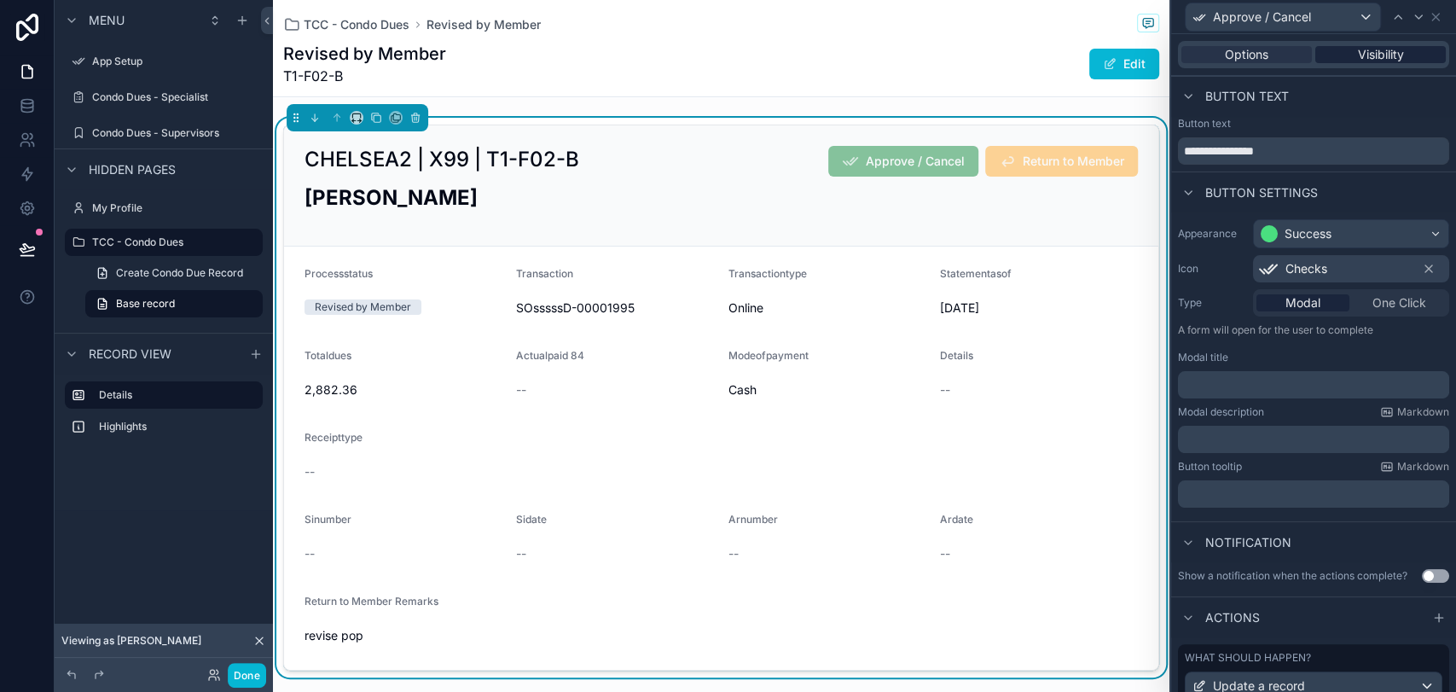
click at [1309, 61] on span "Visibility" at bounding box center [1381, 54] width 46 height 17
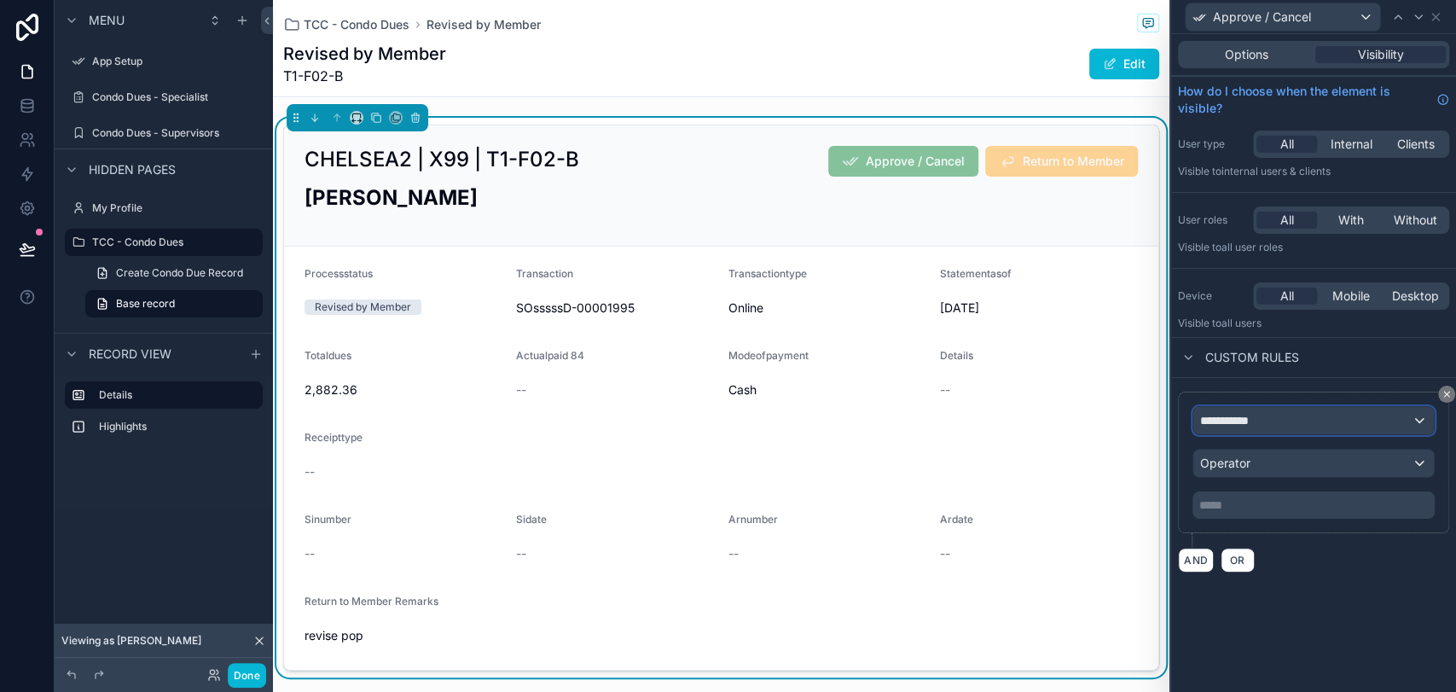
click at [1294, 425] on div "**********" at bounding box center [1313, 420] width 241 height 27
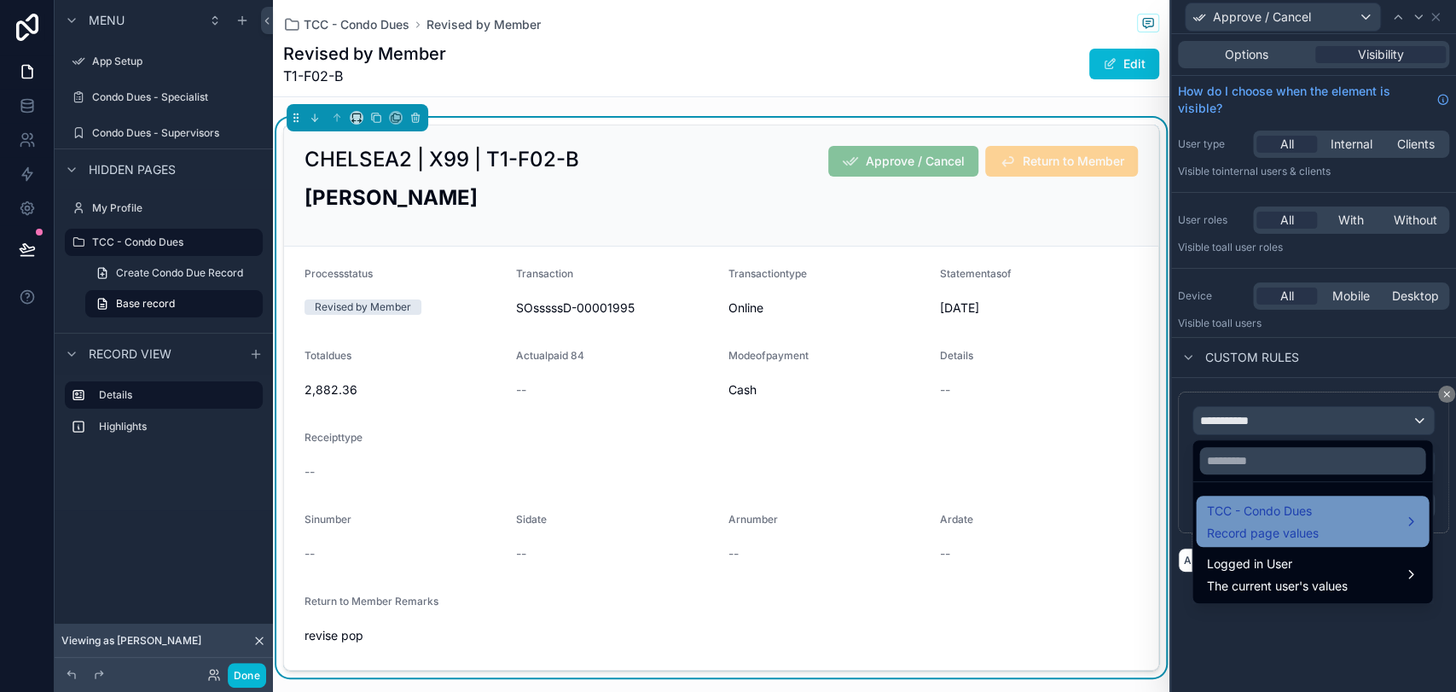
click at [1295, 514] on span "TCC - Condo Dues" at bounding box center [1262, 511] width 112 height 20
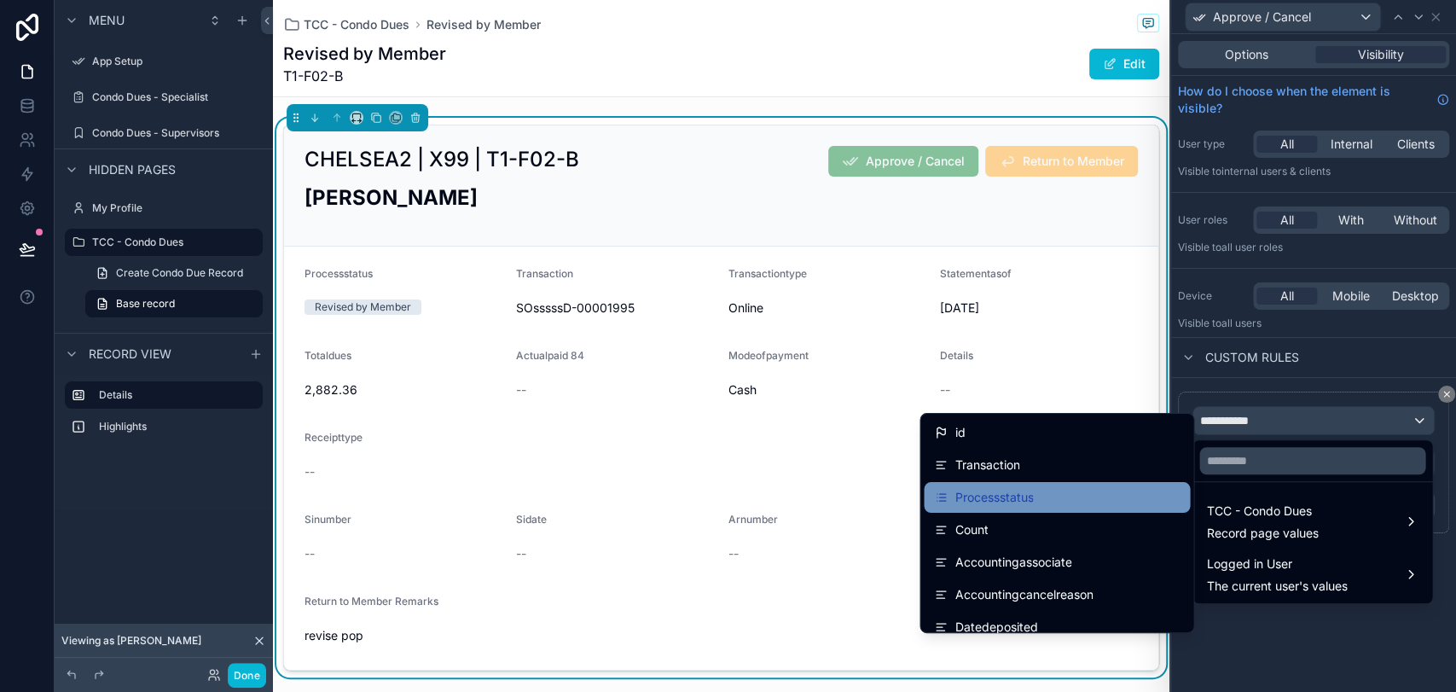
click at [1114, 512] on div "Processstatus" at bounding box center [1057, 497] width 266 height 31
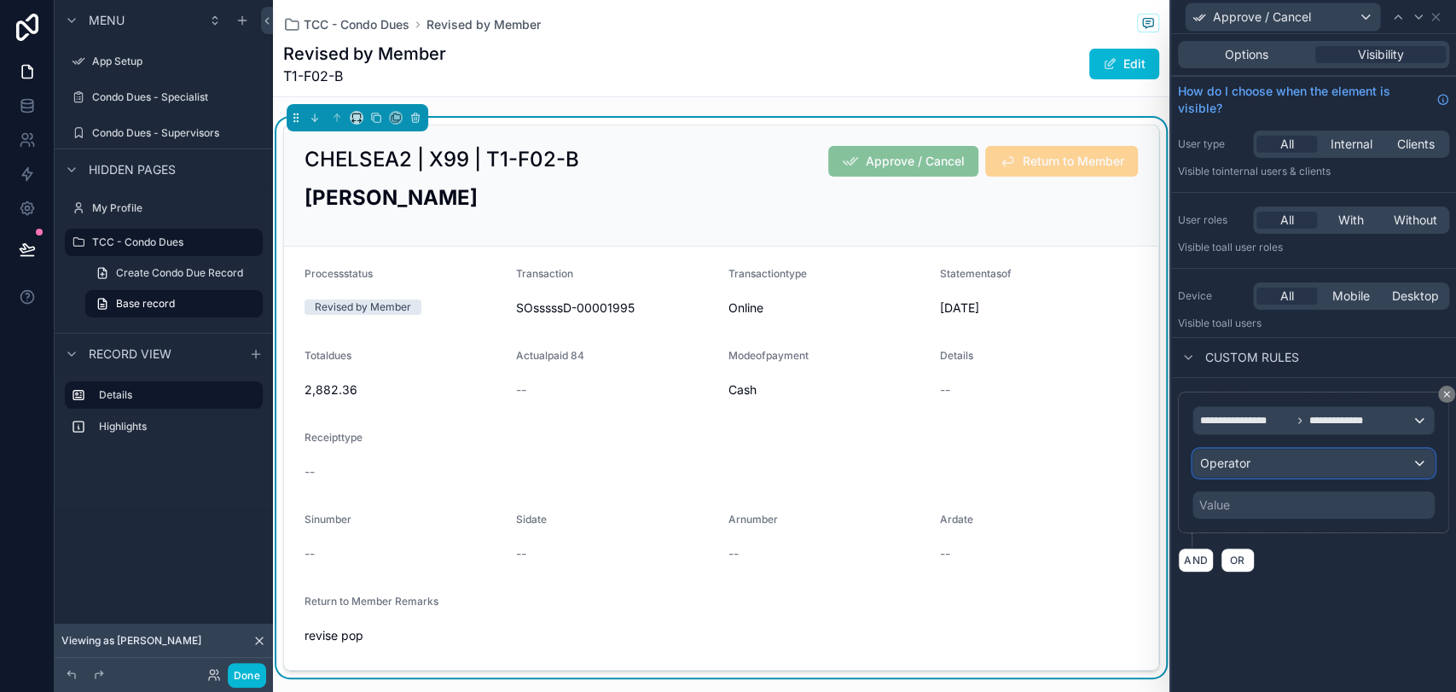
click at [1245, 472] on div "Operator" at bounding box center [1313, 462] width 241 height 27
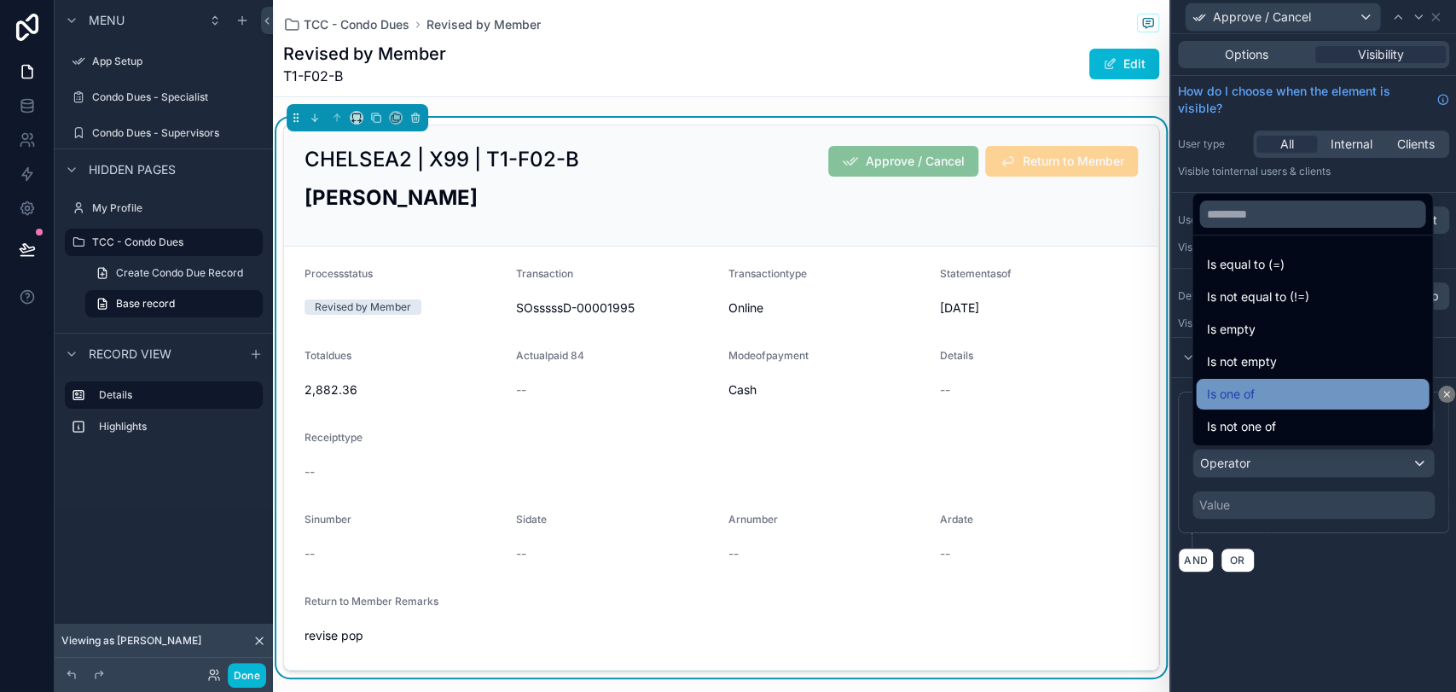
click at [1233, 399] on span "Is one of" at bounding box center [1230, 394] width 48 height 20
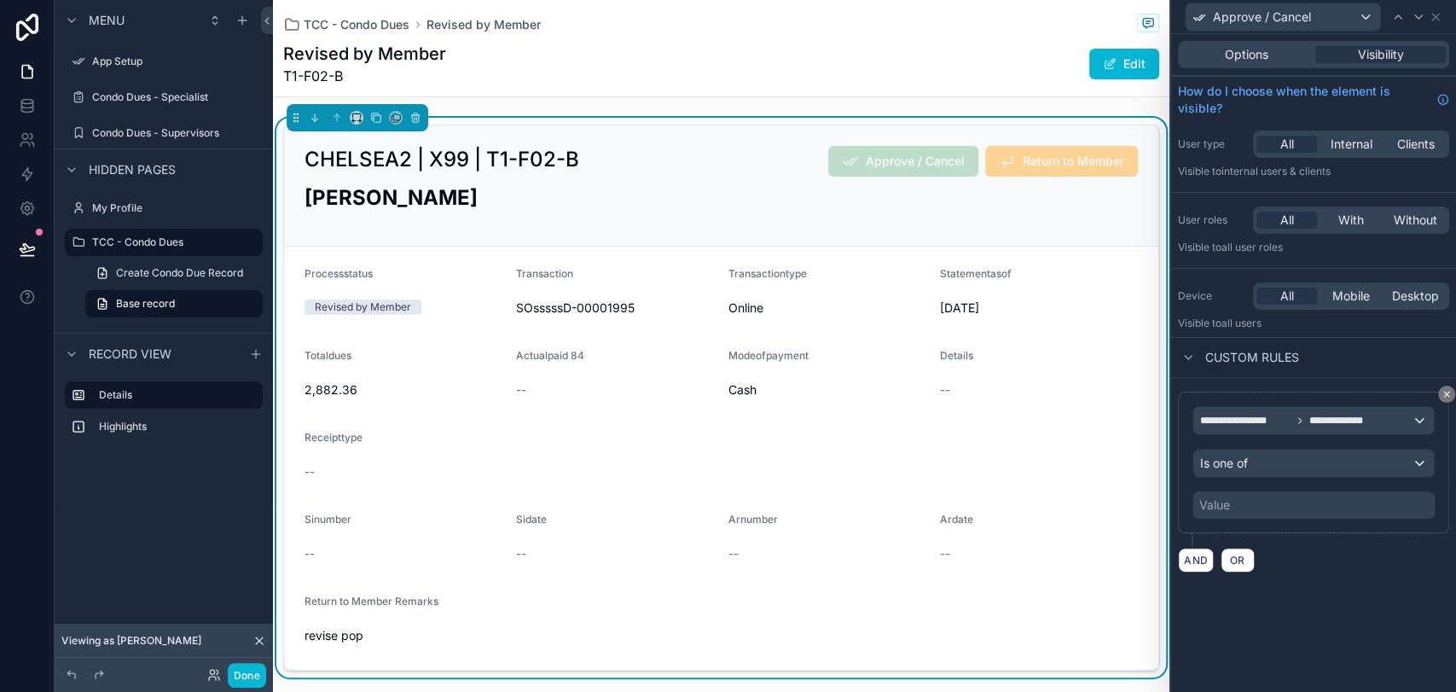
click at [1256, 503] on div "Value" at bounding box center [1313, 504] width 242 height 27
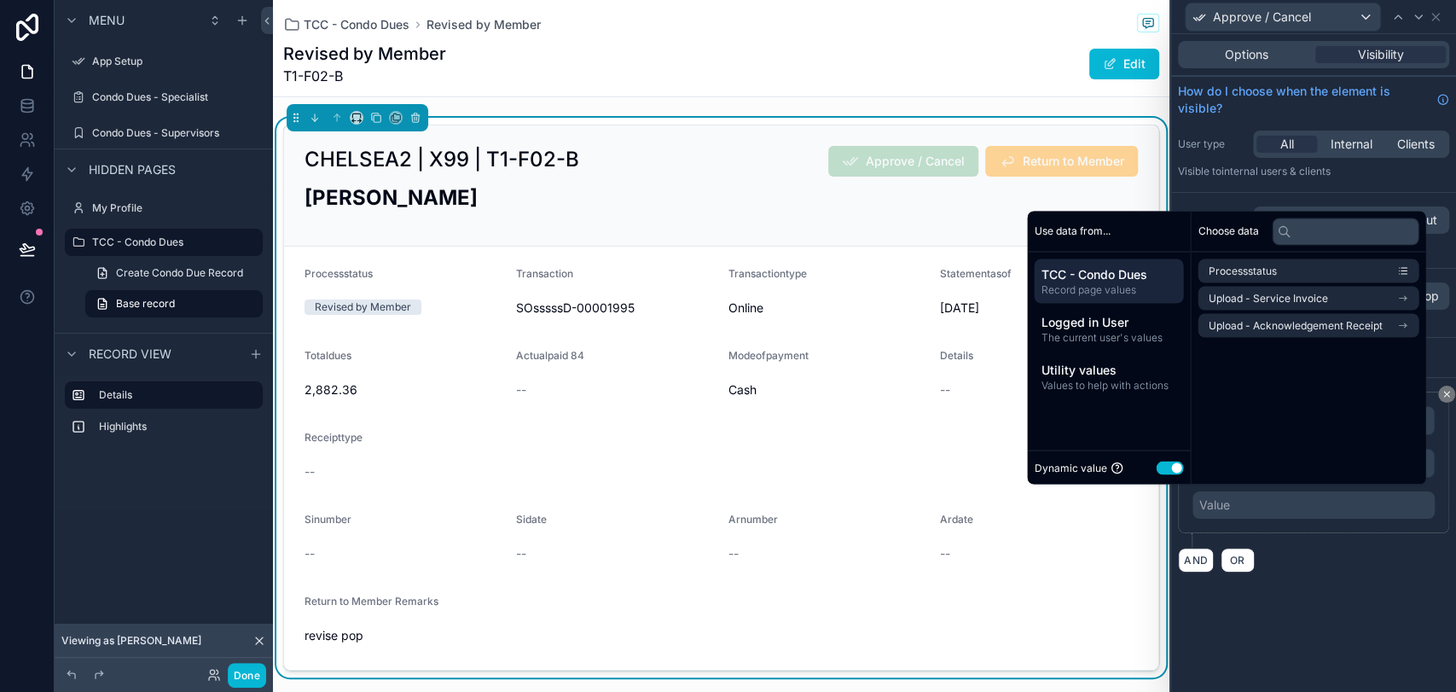
click at [1157, 462] on button "Use setting" at bounding box center [1169, 468] width 27 height 14
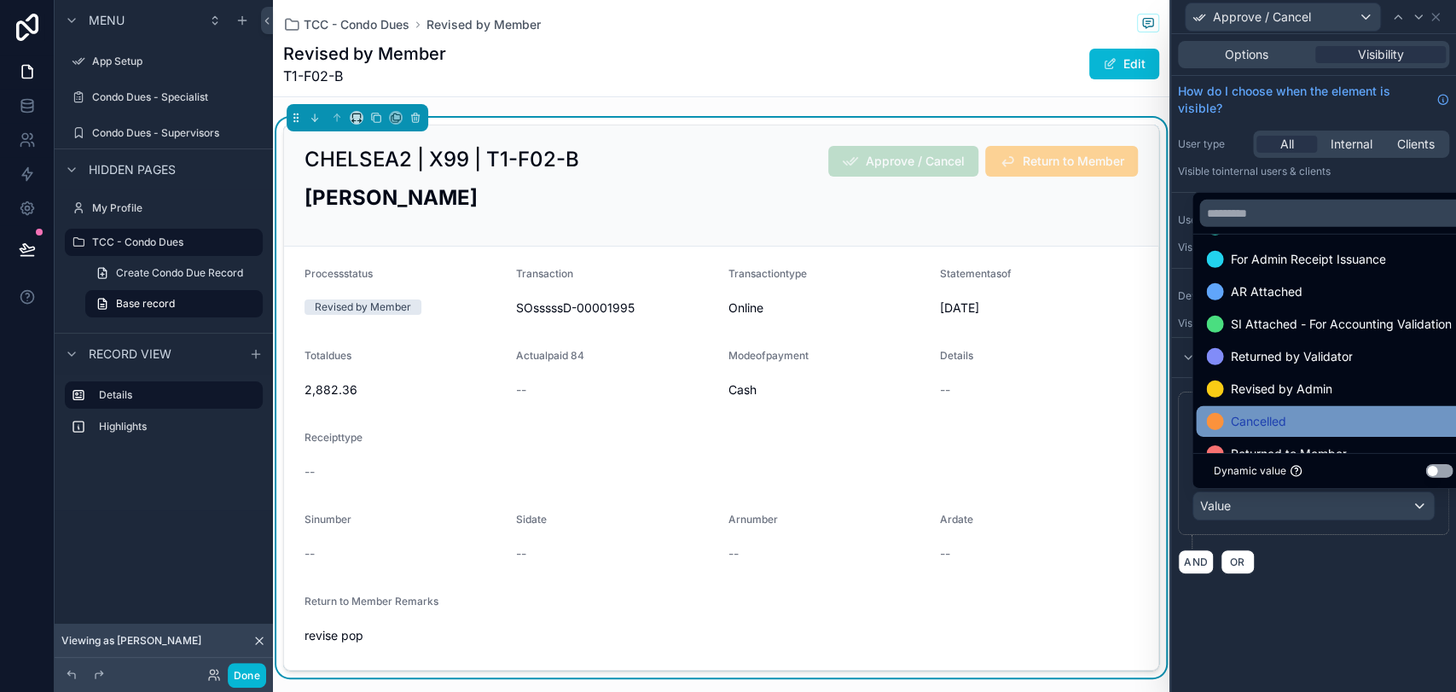
scroll to position [196, 0]
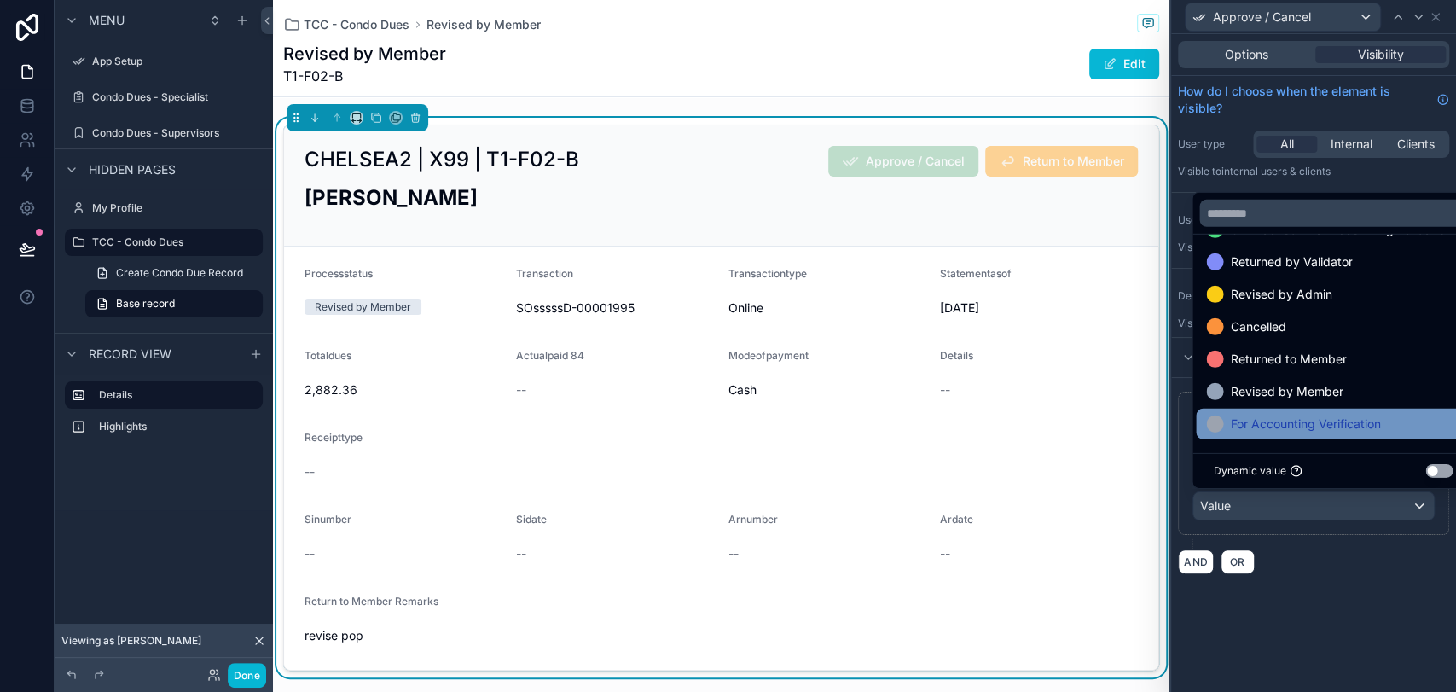
click at [1271, 418] on span "For Accounting Verification" at bounding box center [1305, 424] width 150 height 20
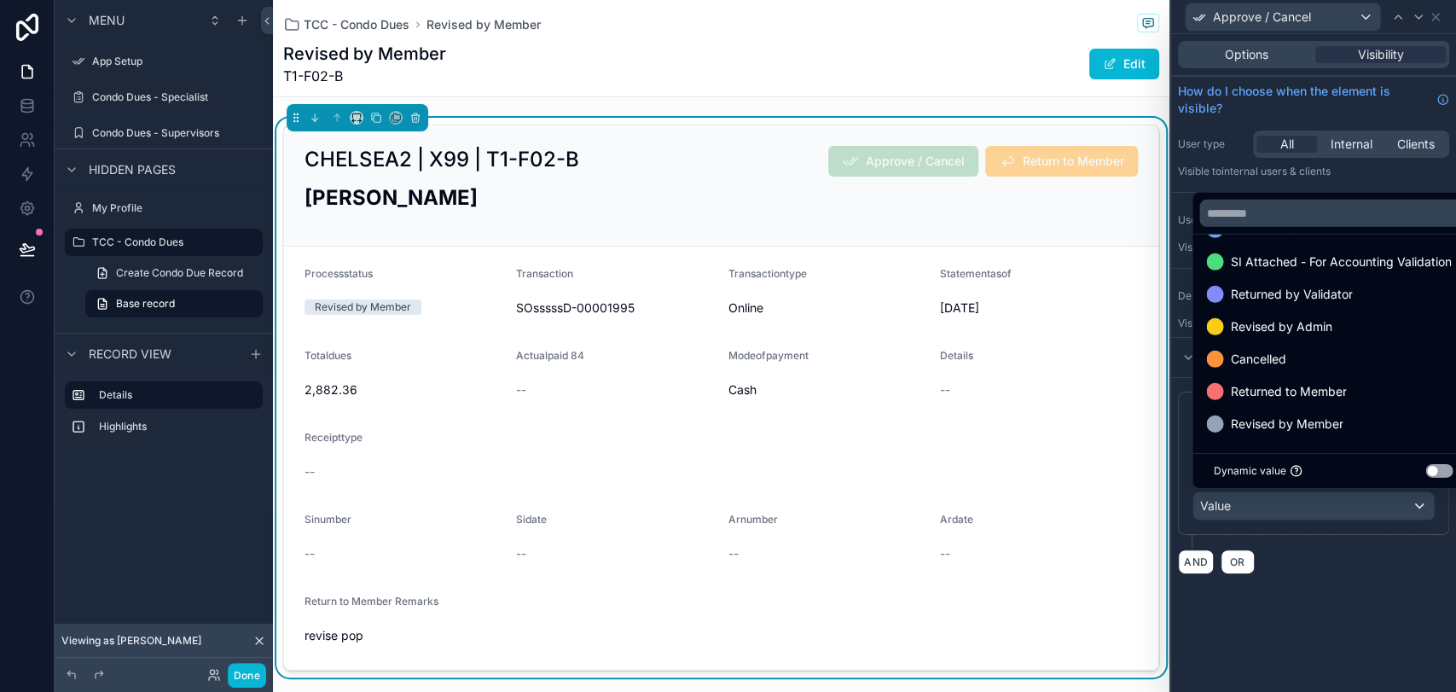
scroll to position [164, 0]
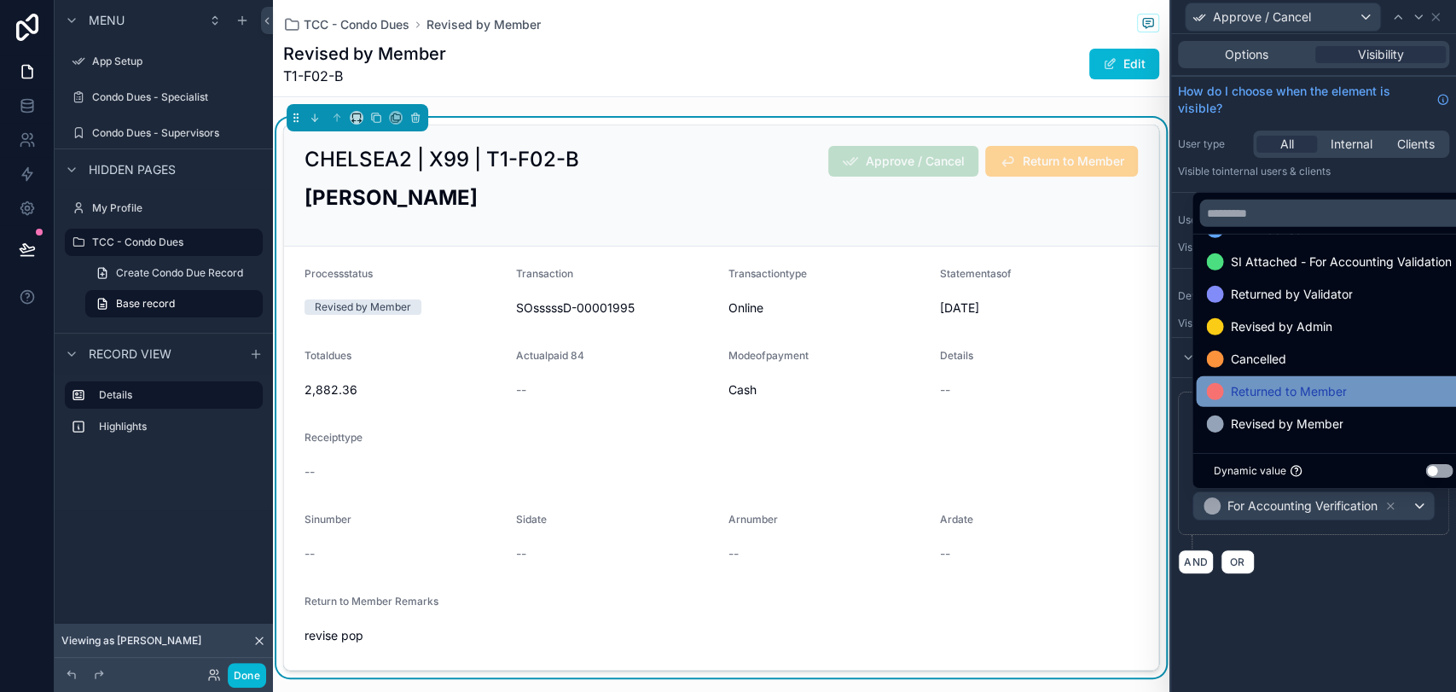
click at [1270, 397] on span "Returned to Member" at bounding box center [1288, 391] width 116 height 20
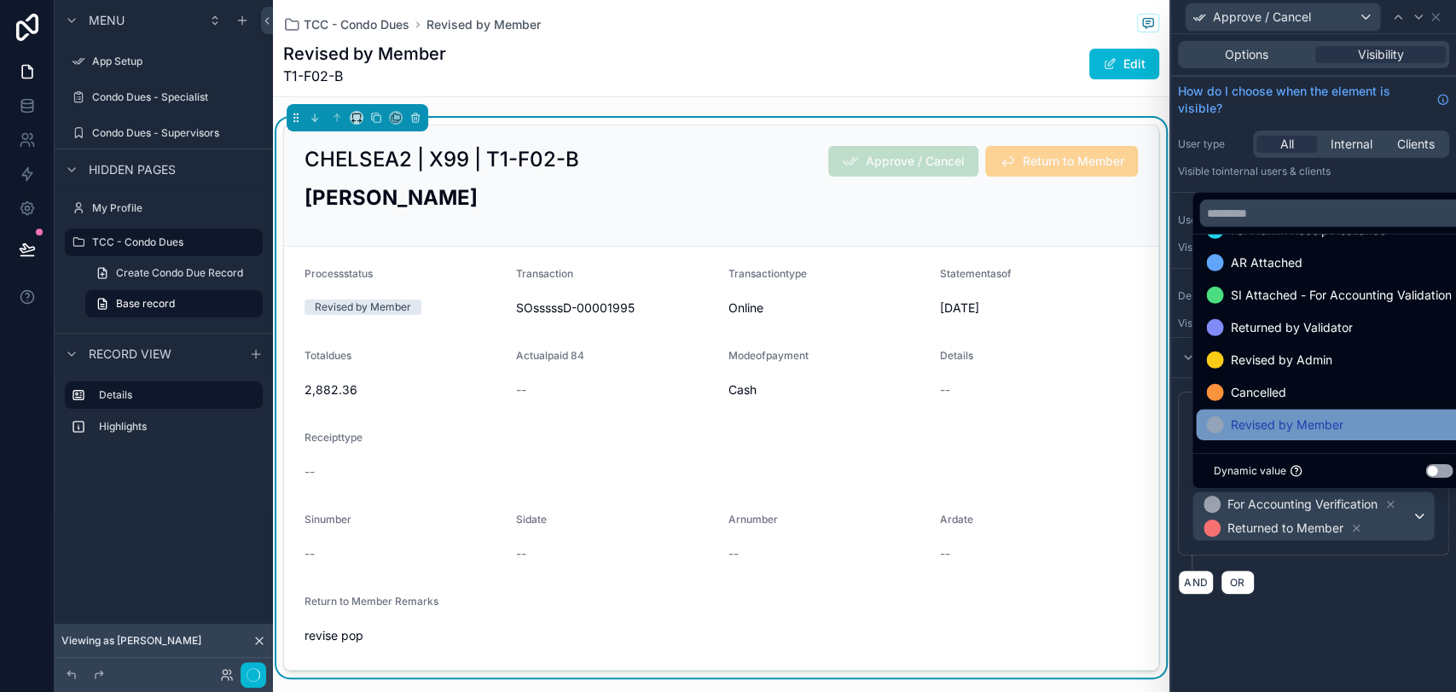
click at [1272, 420] on span "Revised by Member" at bounding box center [1286, 425] width 113 height 20
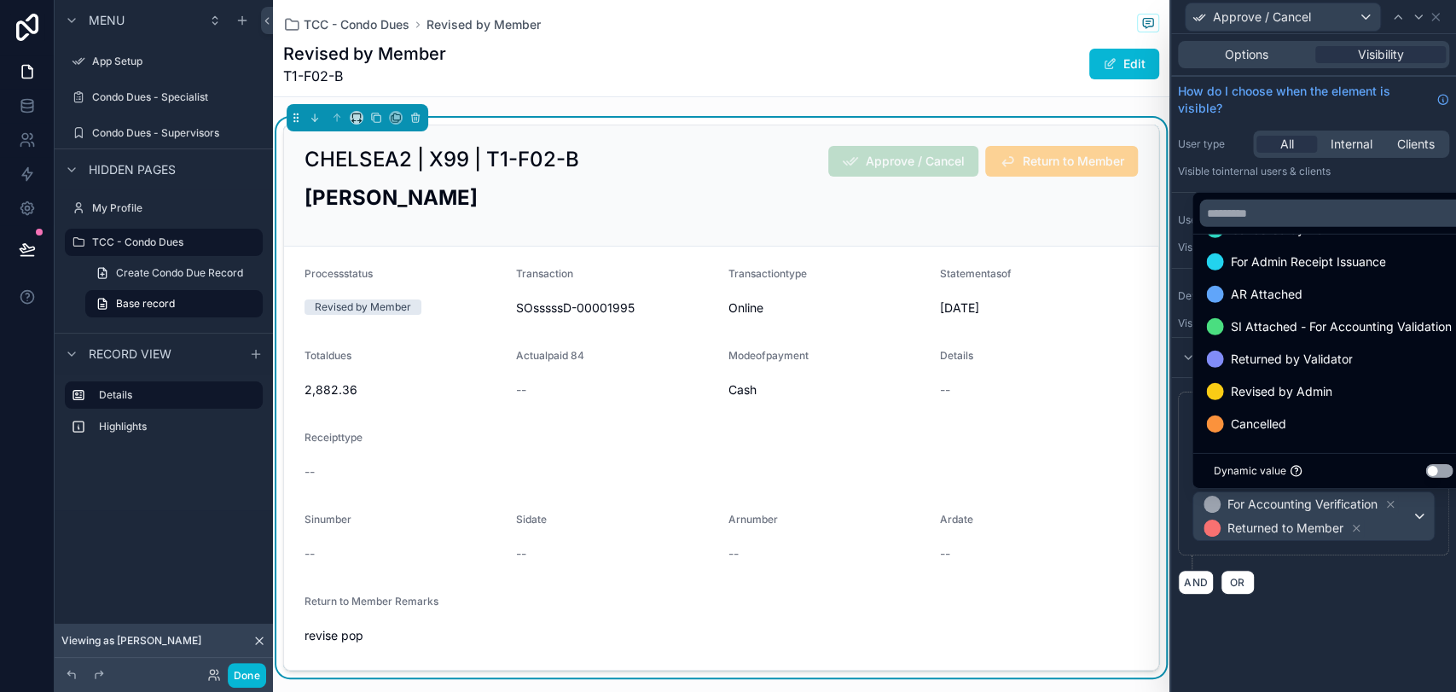
scroll to position [99, 0]
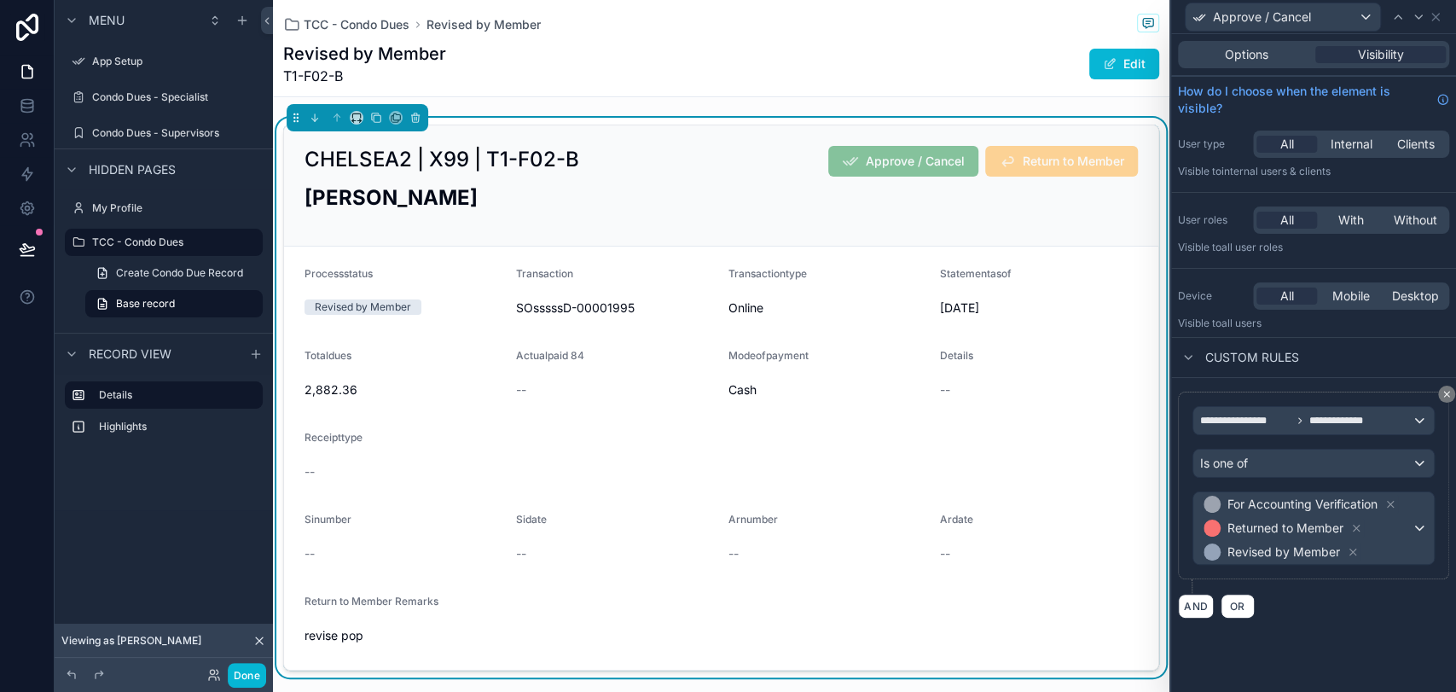
click at [1299, 595] on div "AND OR" at bounding box center [1313, 606] width 271 height 26
click at [1309, 14] on icon at bounding box center [1435, 17] width 7 height 7
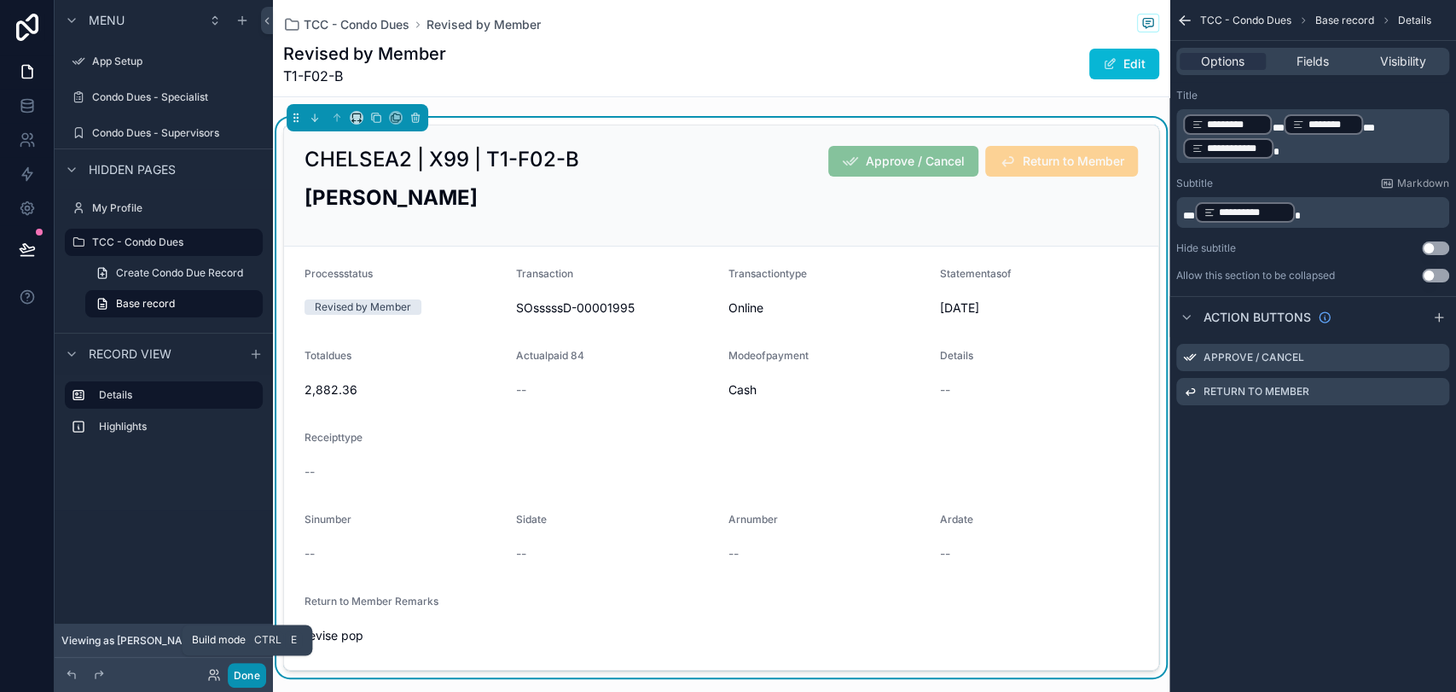
click at [251, 622] on button "Done" at bounding box center [247, 675] width 38 height 25
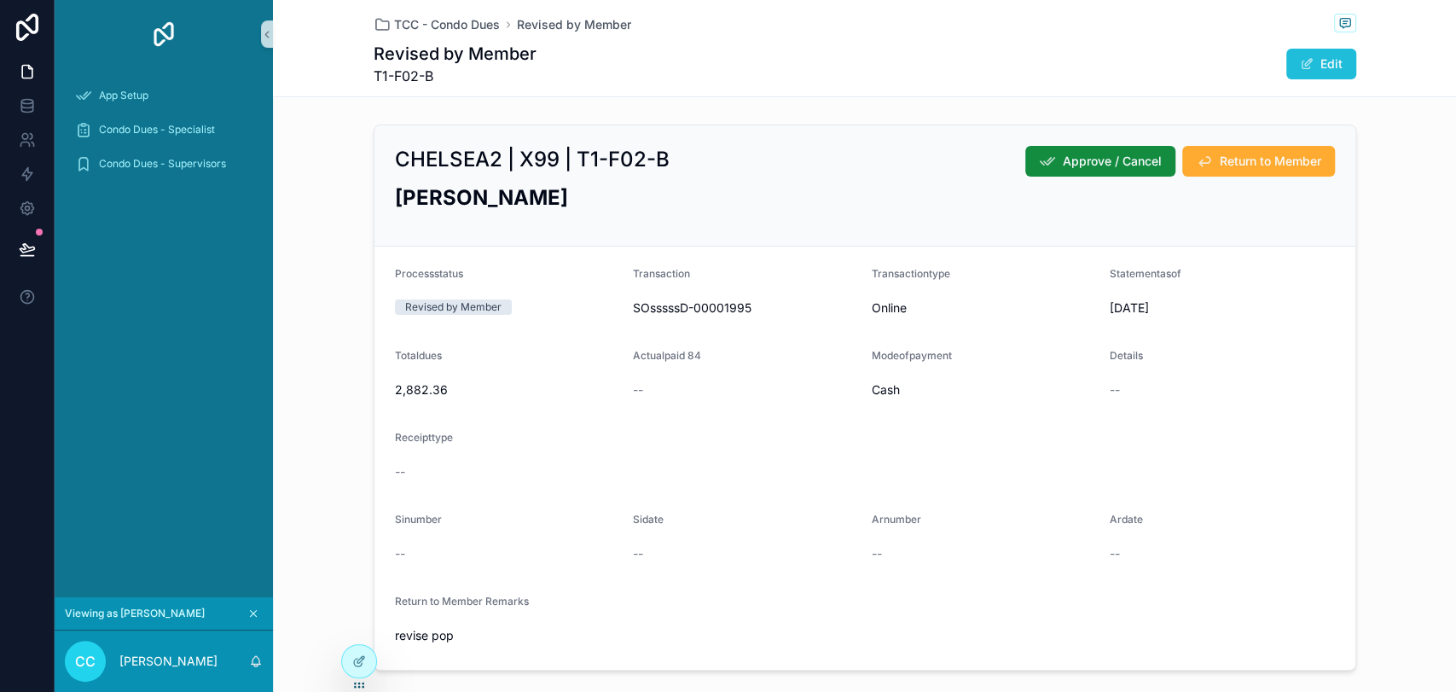
click at [1300, 61] on span "scrollable content" at bounding box center [1307, 64] width 14 height 14
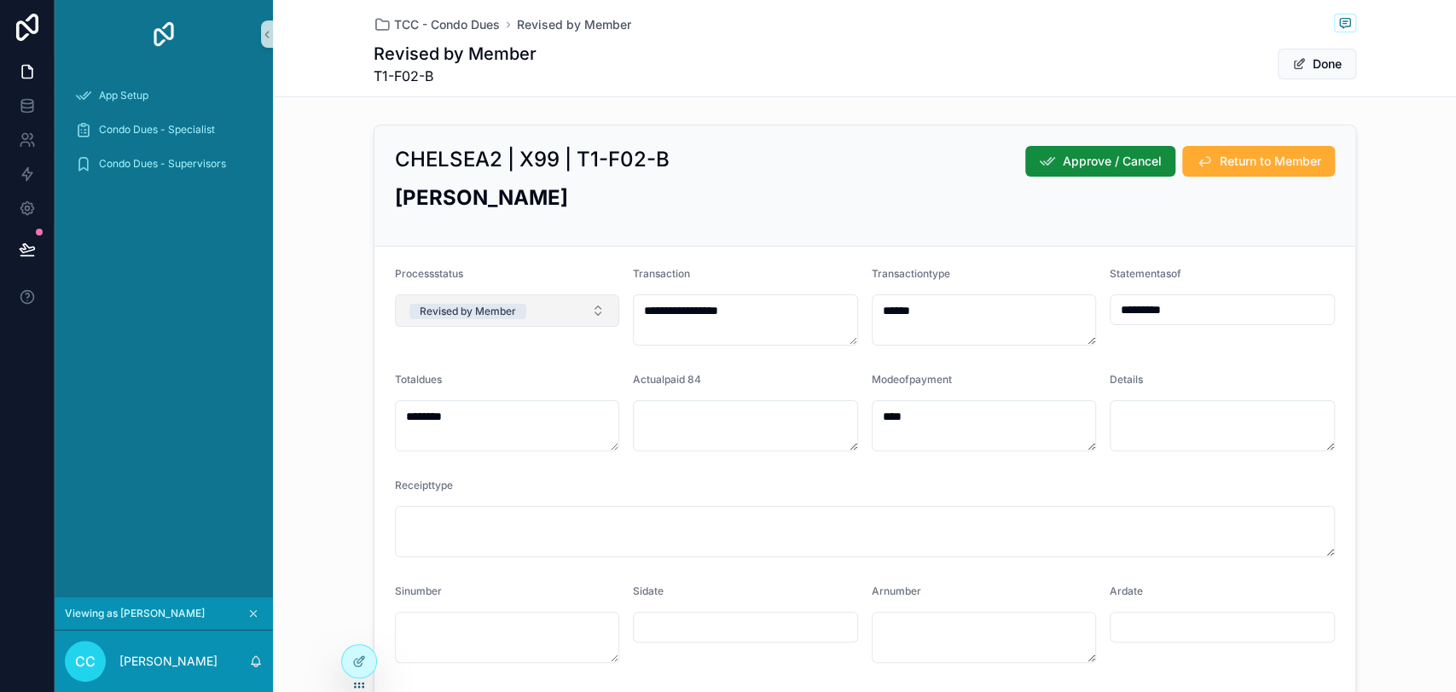
click at [573, 314] on button "Revised by Member" at bounding box center [507, 310] width 225 height 32
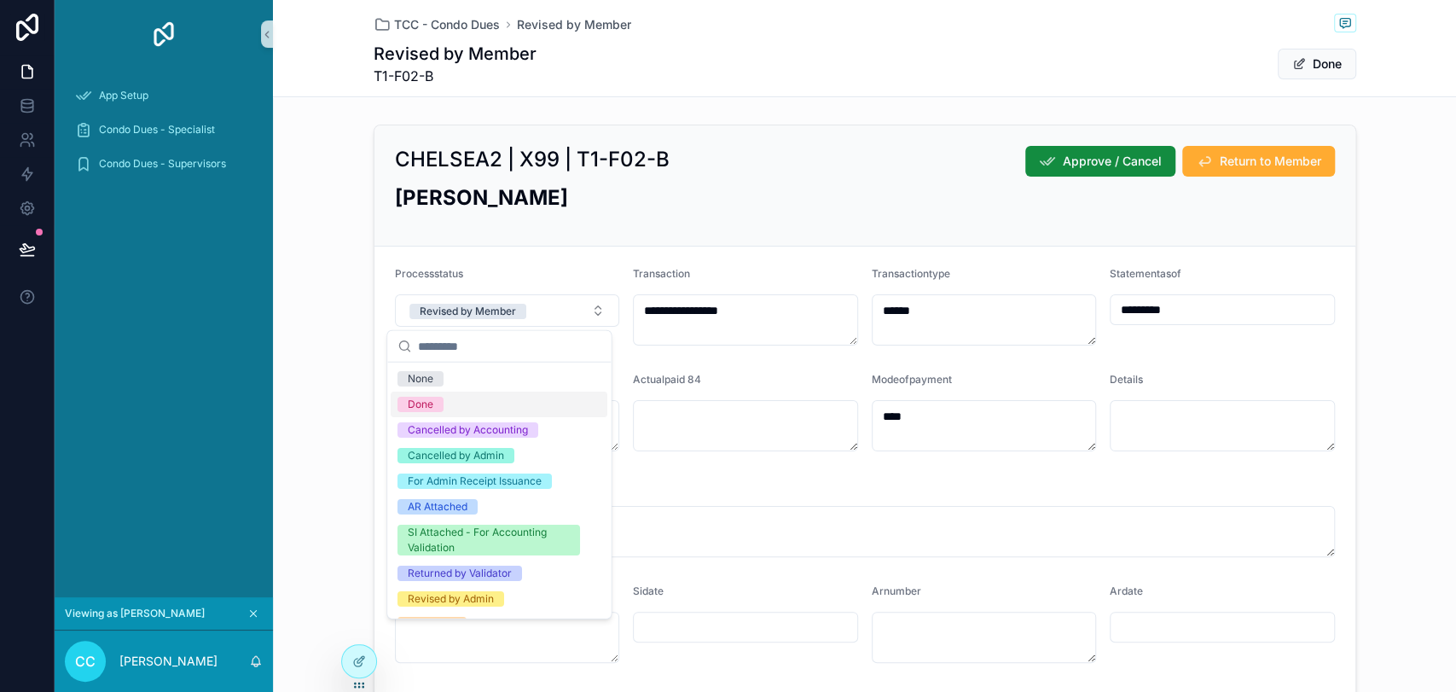
click at [528, 405] on div "Done" at bounding box center [499, 404] width 217 height 26
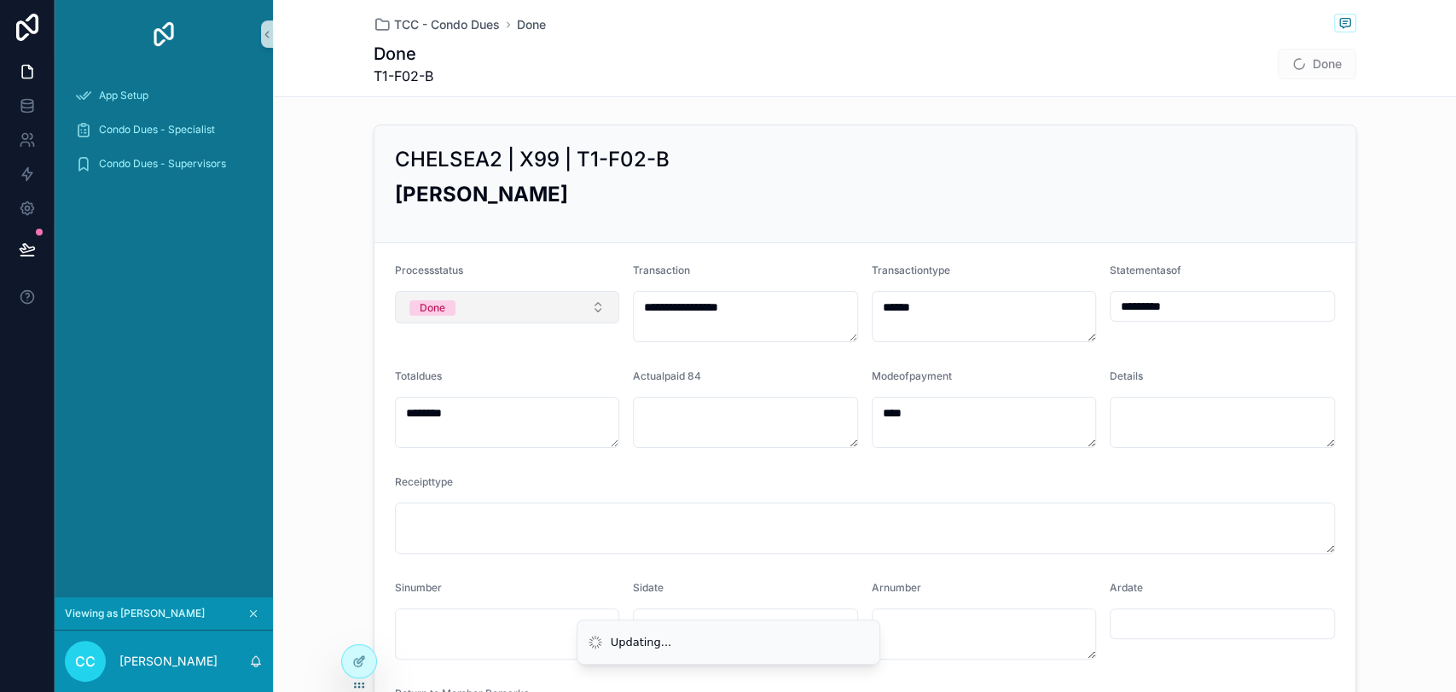
click at [552, 295] on button "Done" at bounding box center [507, 307] width 225 height 32
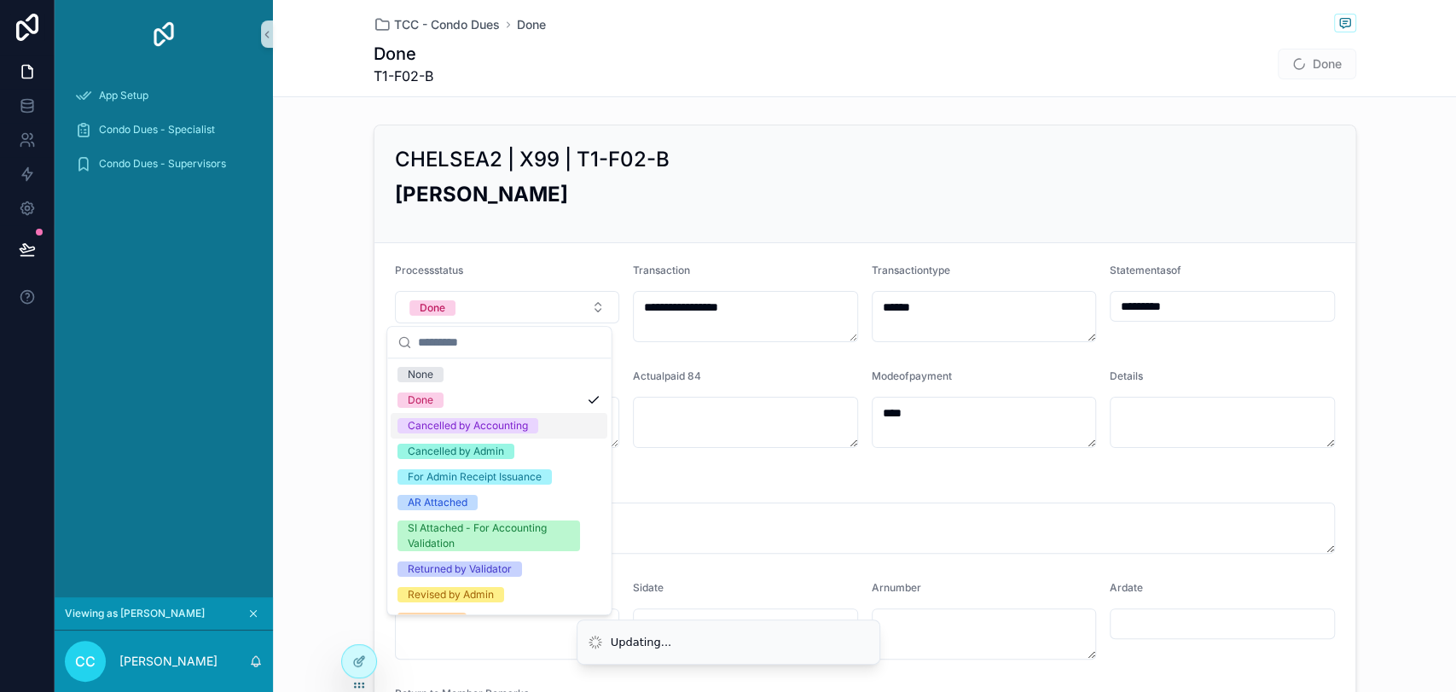
click at [525, 432] on div "Cancelled by Accounting" at bounding box center [468, 425] width 120 height 15
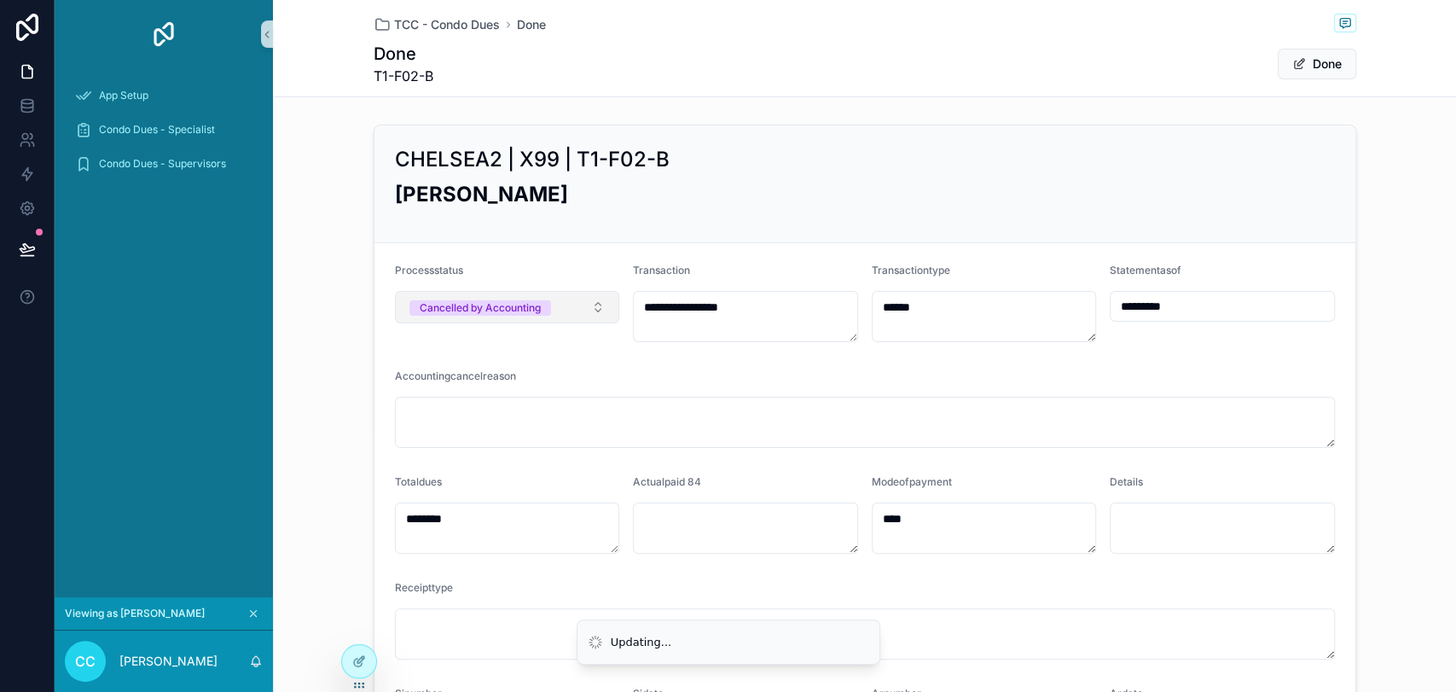
click at [537, 304] on span "Cancelled by Accounting" at bounding box center [480, 307] width 142 height 15
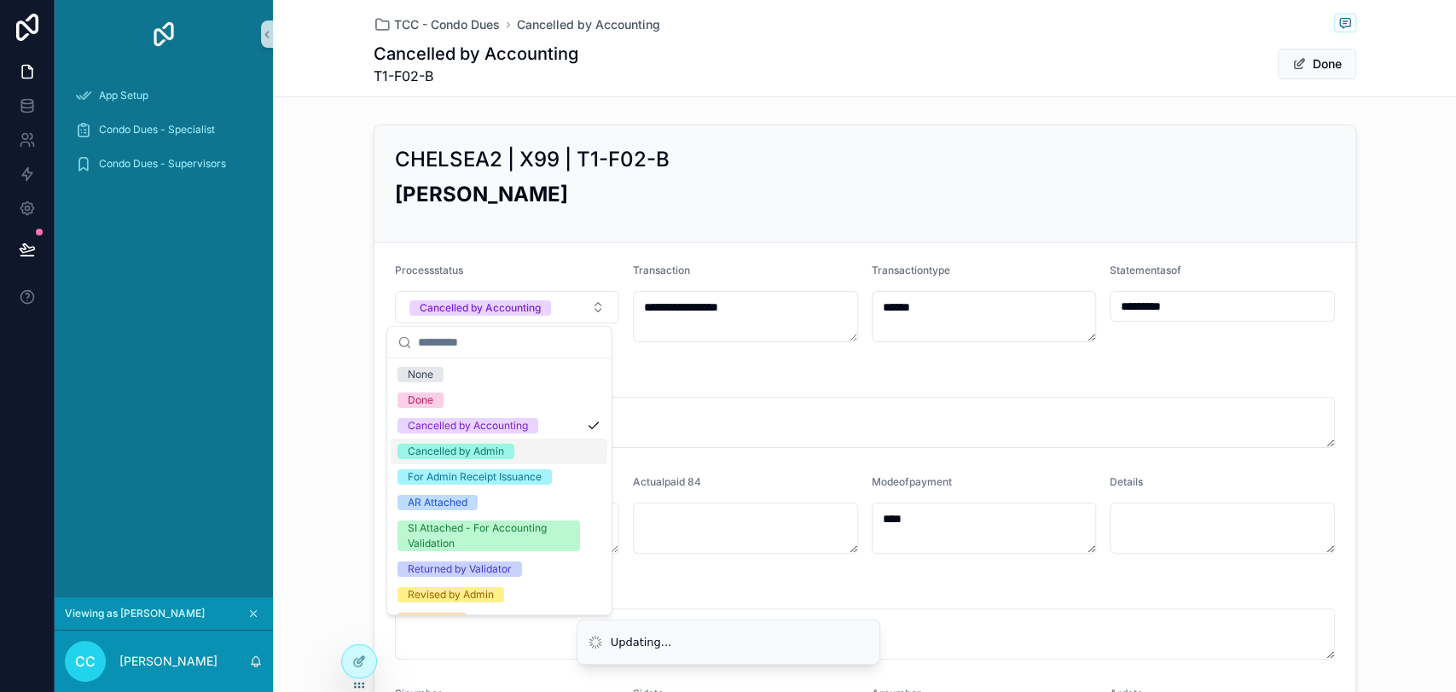
click at [523, 453] on div "Cancelled by Admin" at bounding box center [499, 451] width 217 height 26
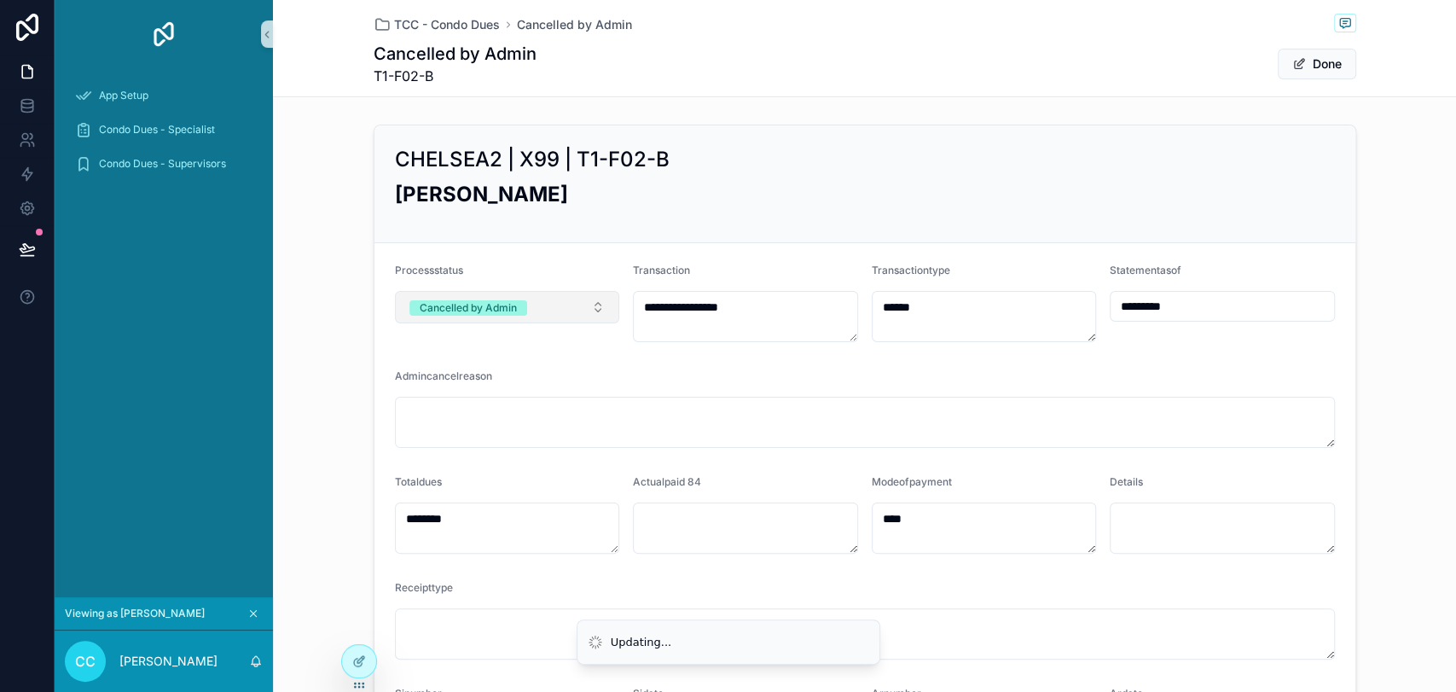
click at [555, 308] on button "Cancelled by Admin" at bounding box center [507, 307] width 225 height 32
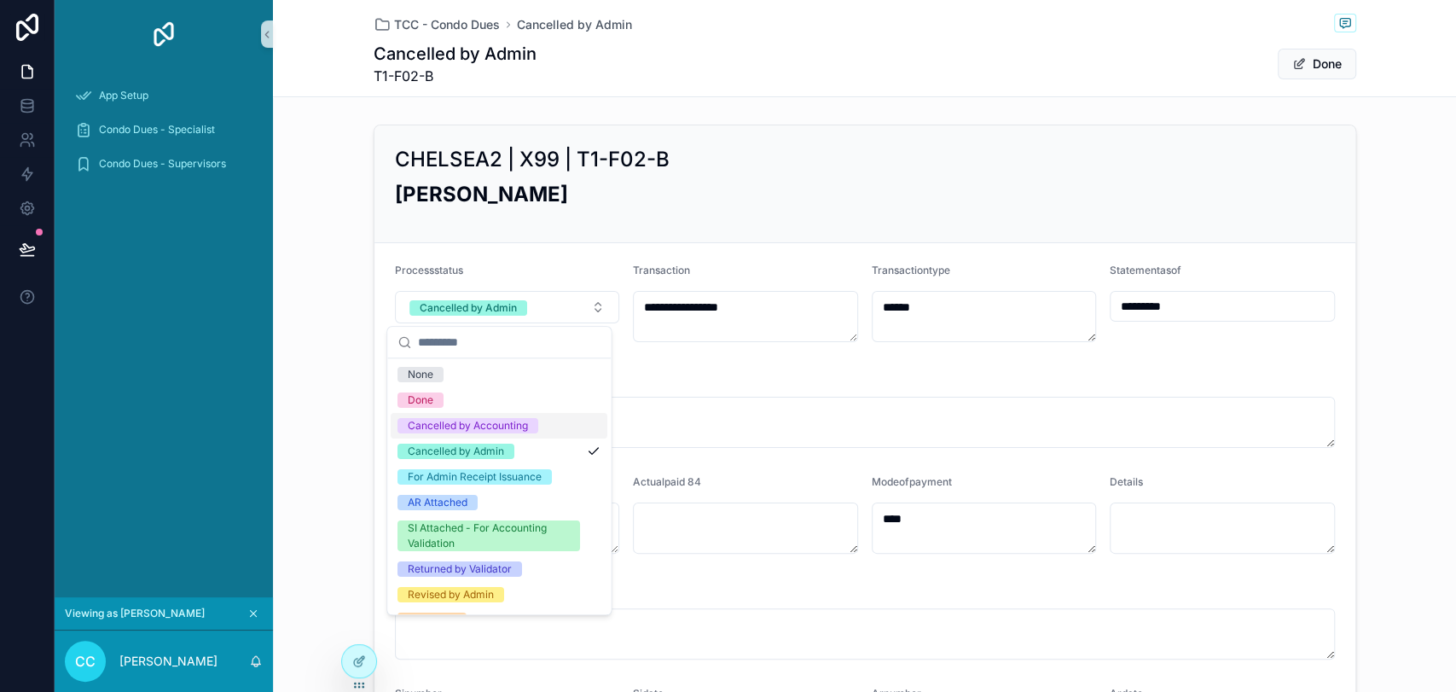
click at [535, 426] on span "Cancelled by Accounting" at bounding box center [467, 425] width 141 height 15
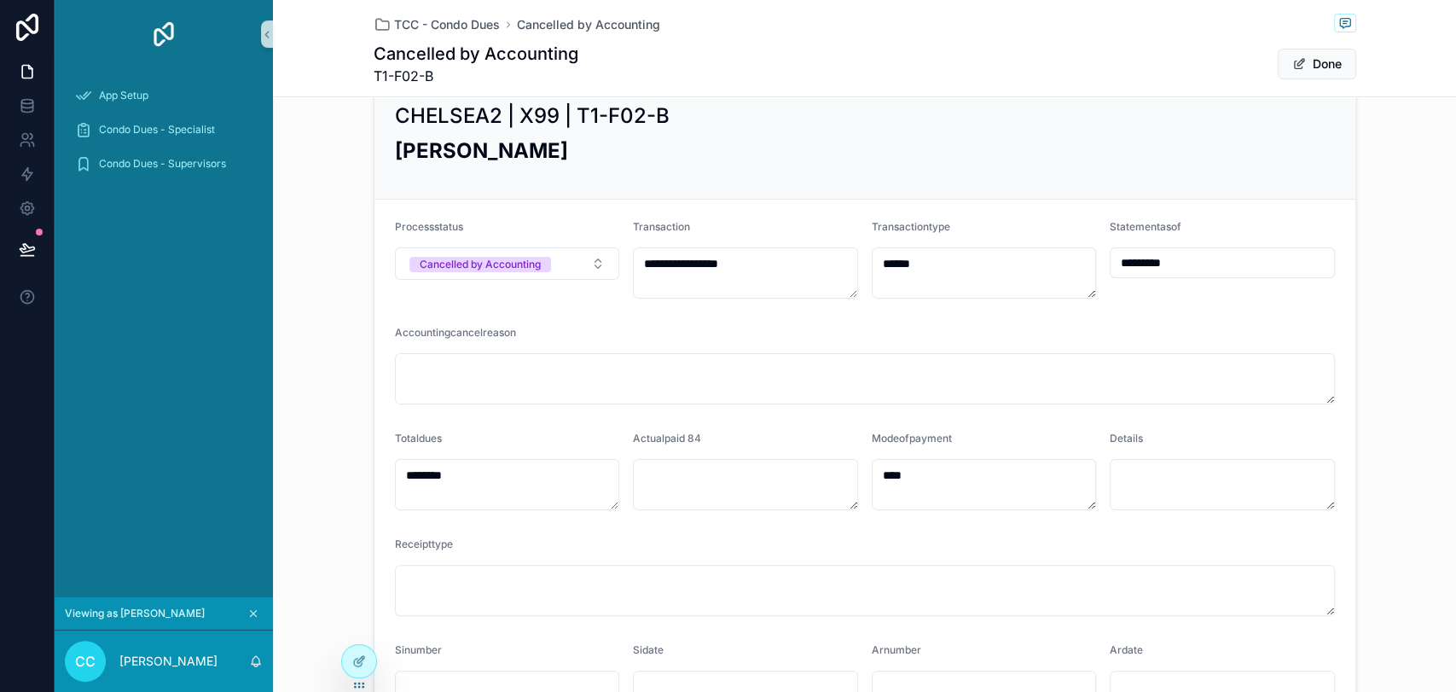
scroll to position [0, 0]
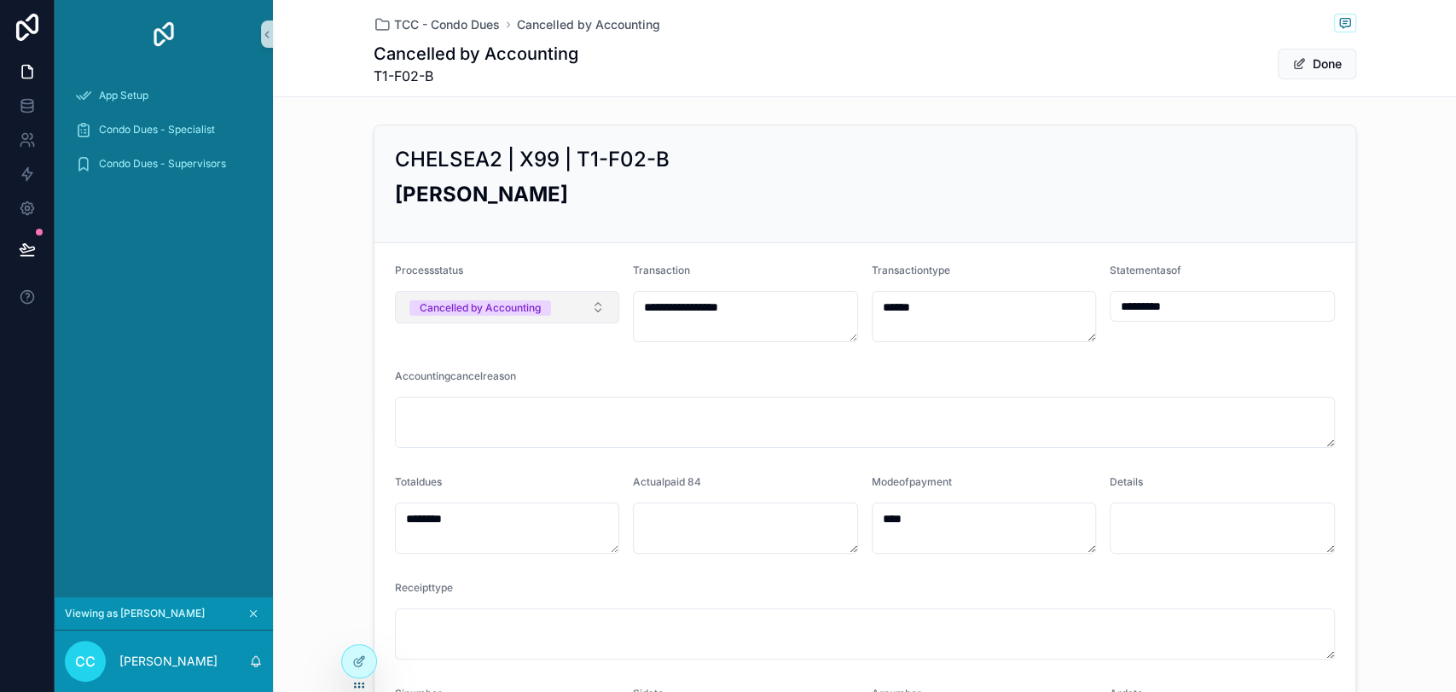
click at [571, 303] on button "Cancelled by Accounting" at bounding box center [507, 307] width 225 height 32
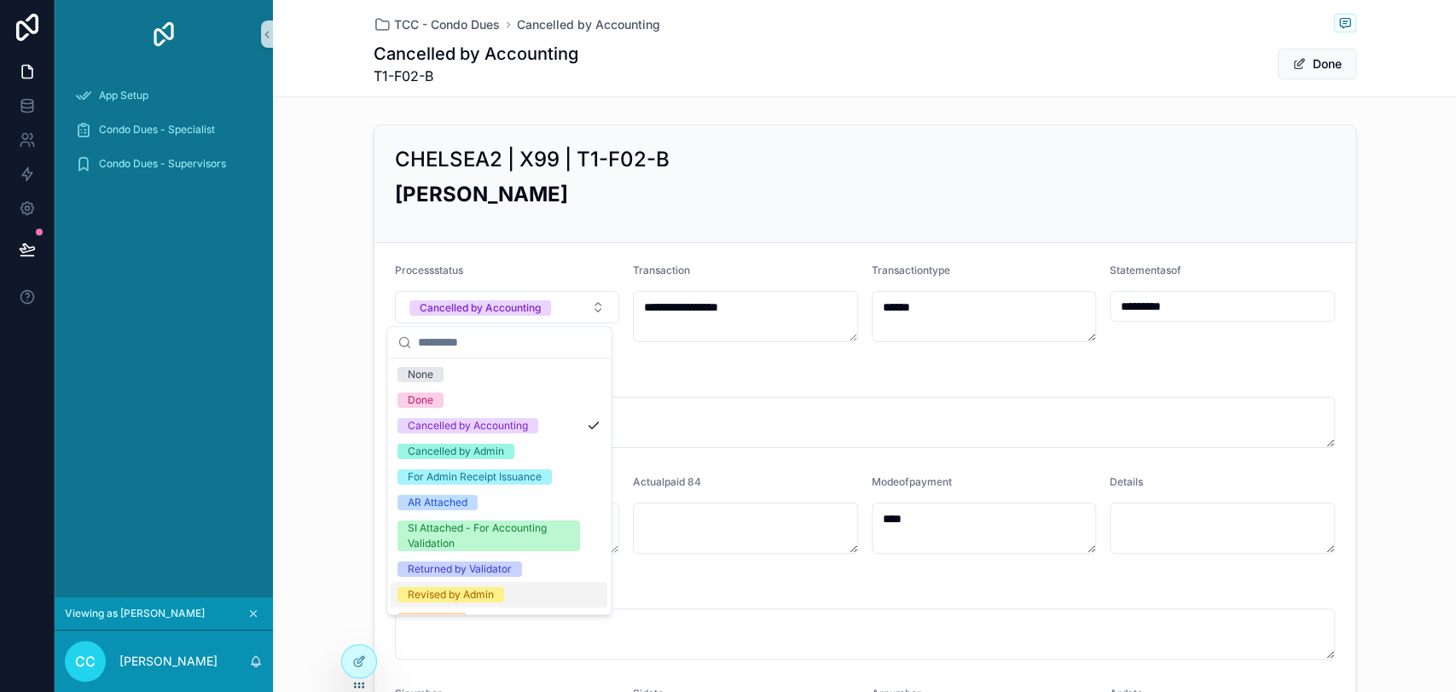
click at [540, 585] on div "Revised by Admin" at bounding box center [499, 595] width 217 height 26
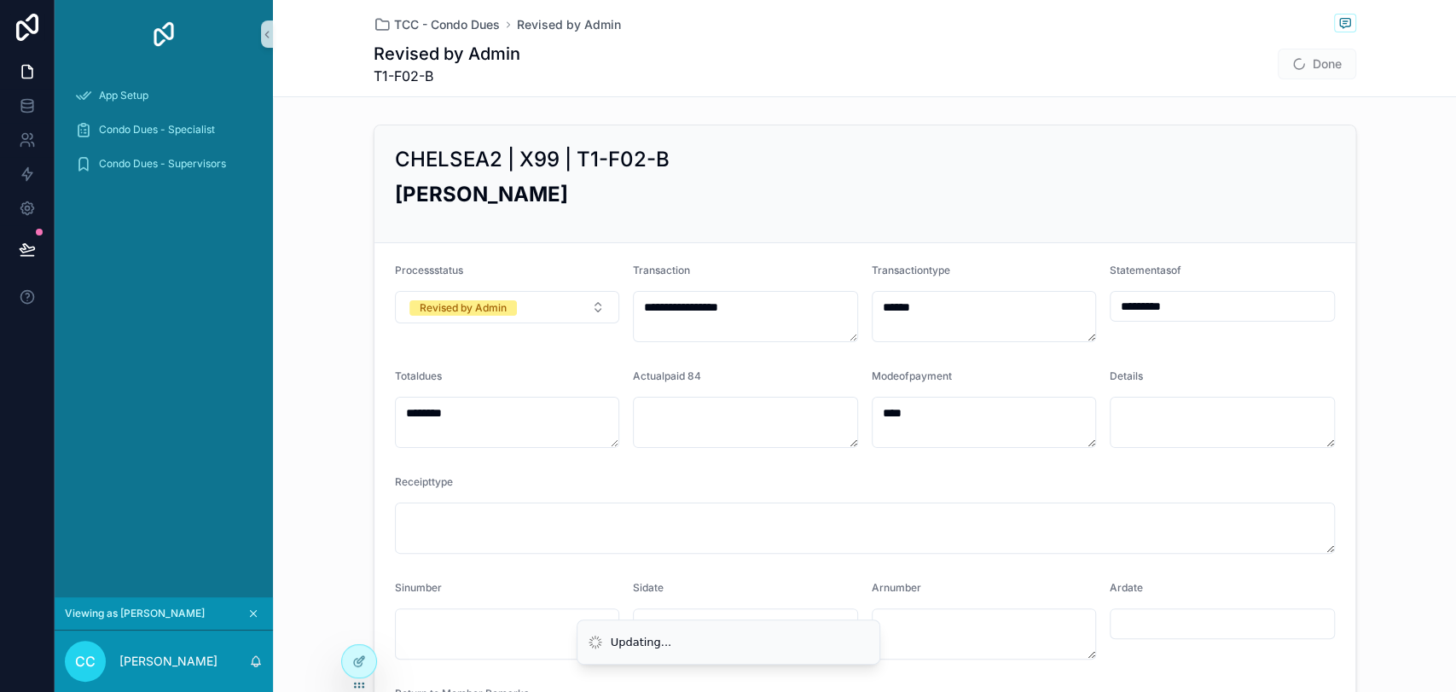
scroll to position [95, 0]
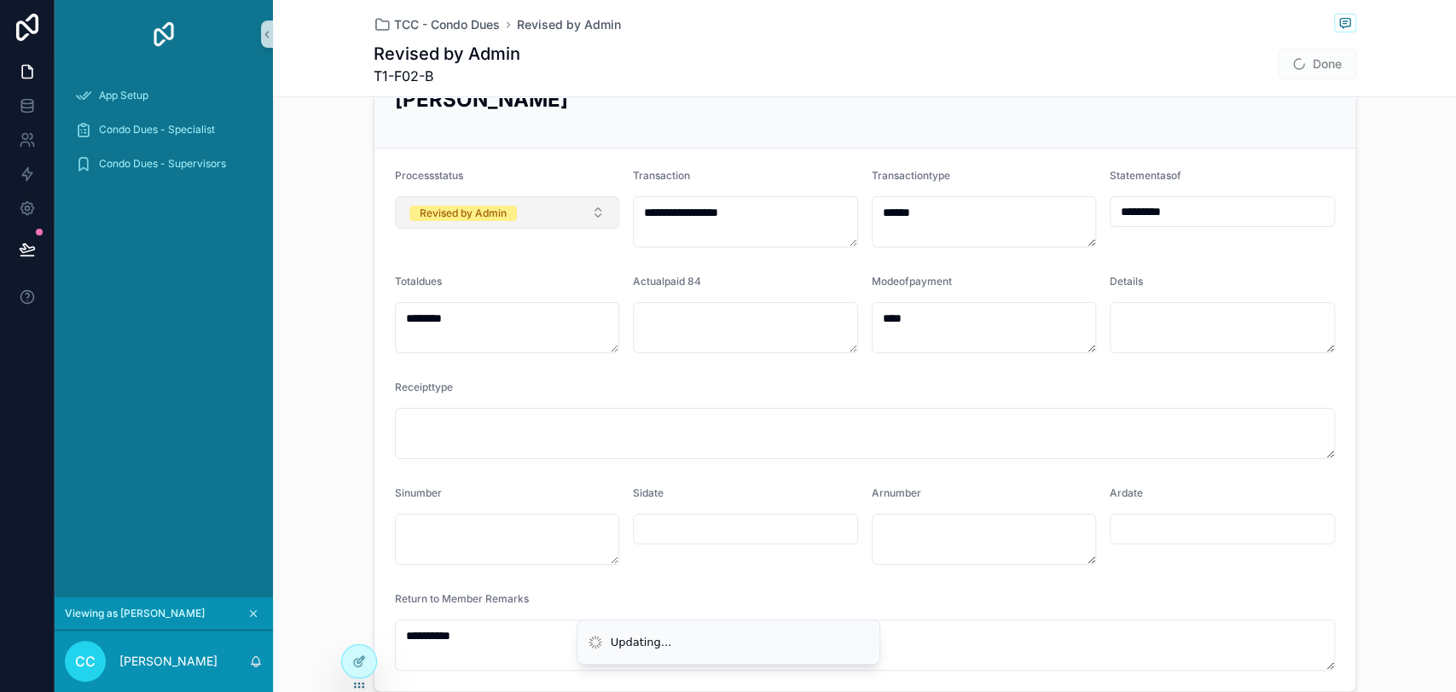
click at [539, 220] on button "Revised by Admin" at bounding box center [507, 212] width 225 height 32
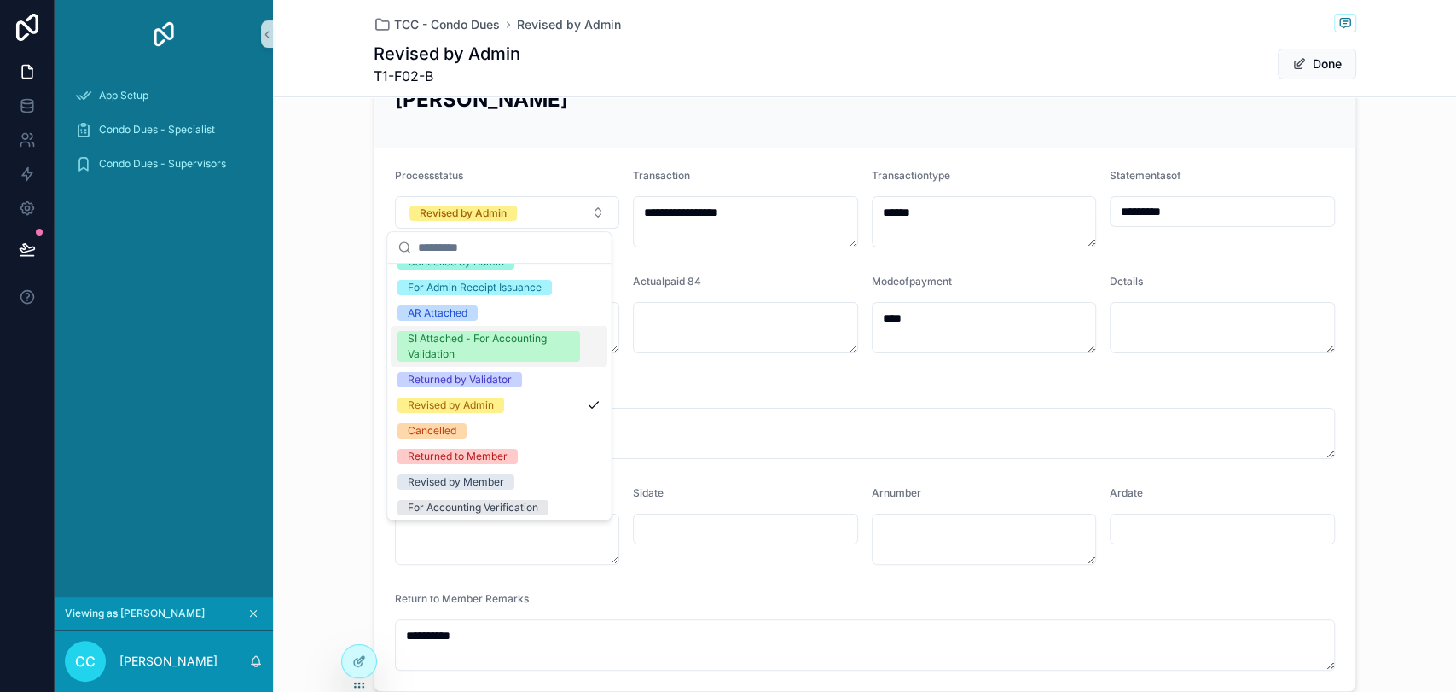
scroll to position [98, 0]
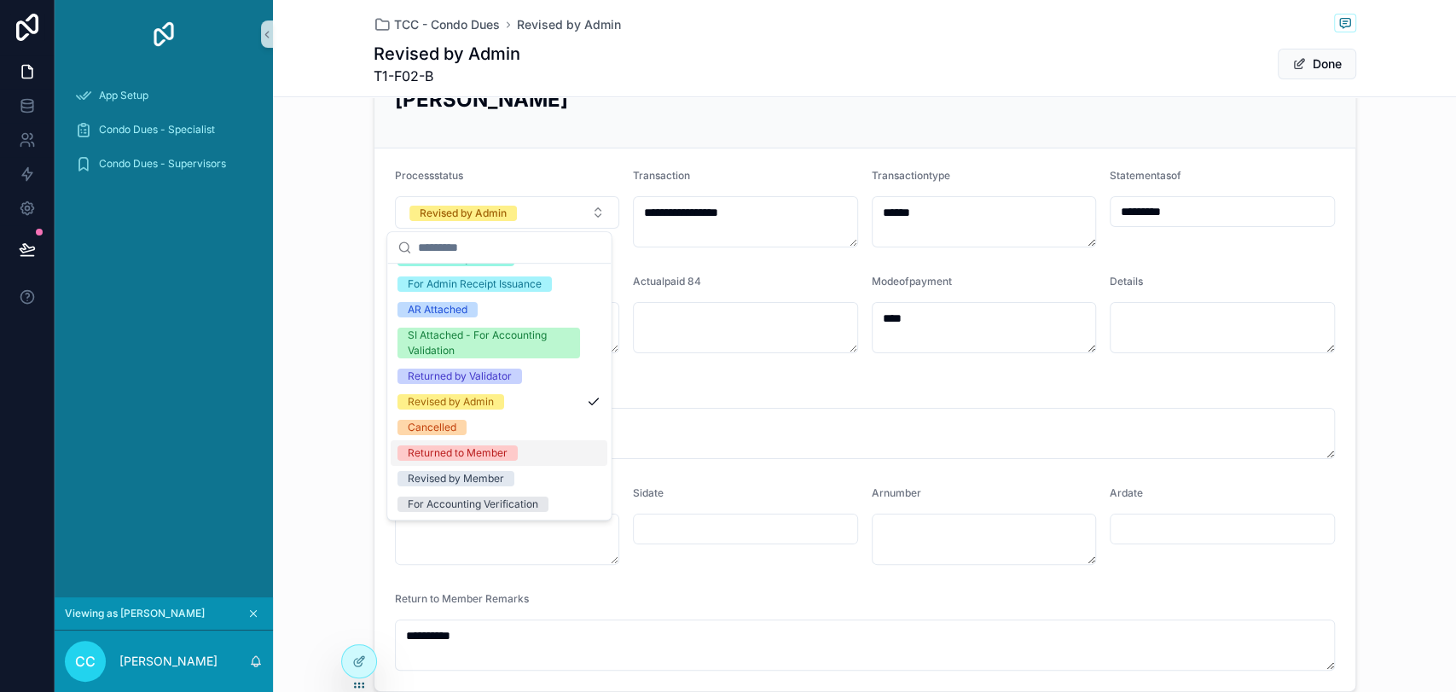
click at [515, 452] on span "Returned to Member" at bounding box center [457, 452] width 120 height 15
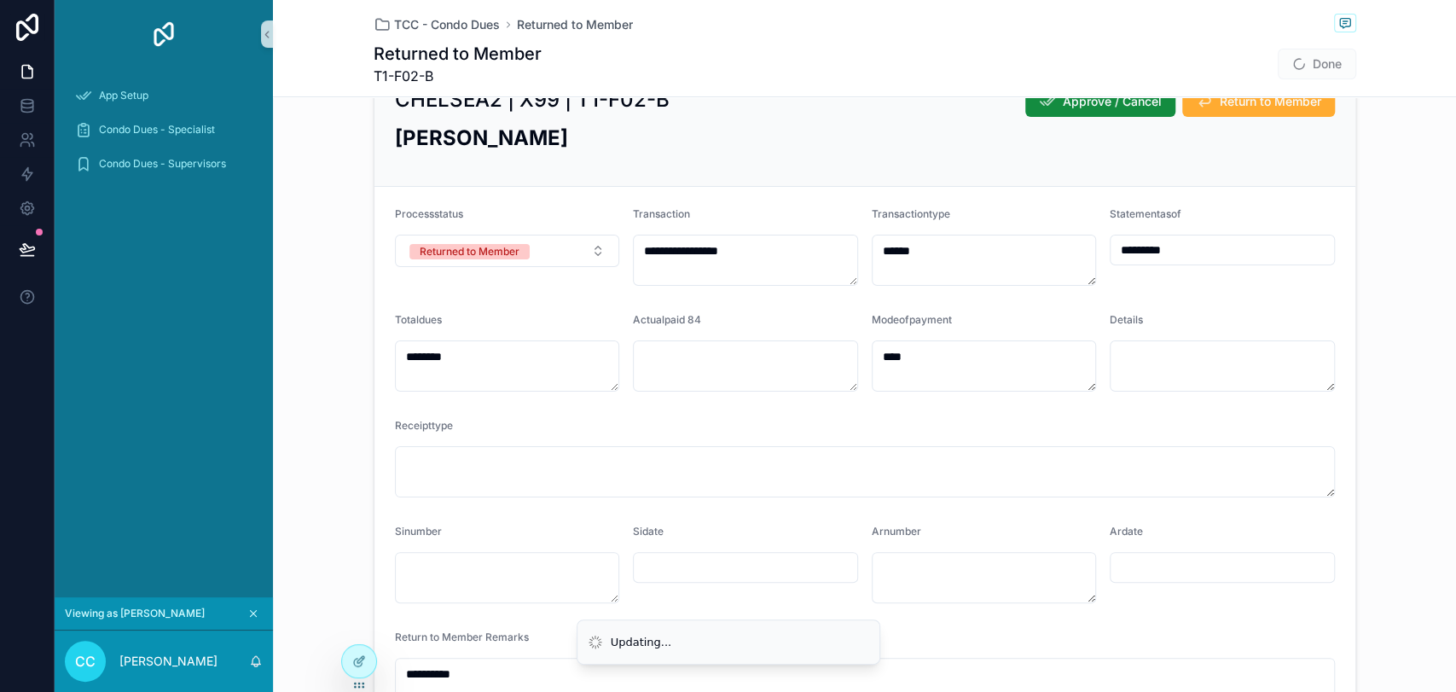
scroll to position [0, 0]
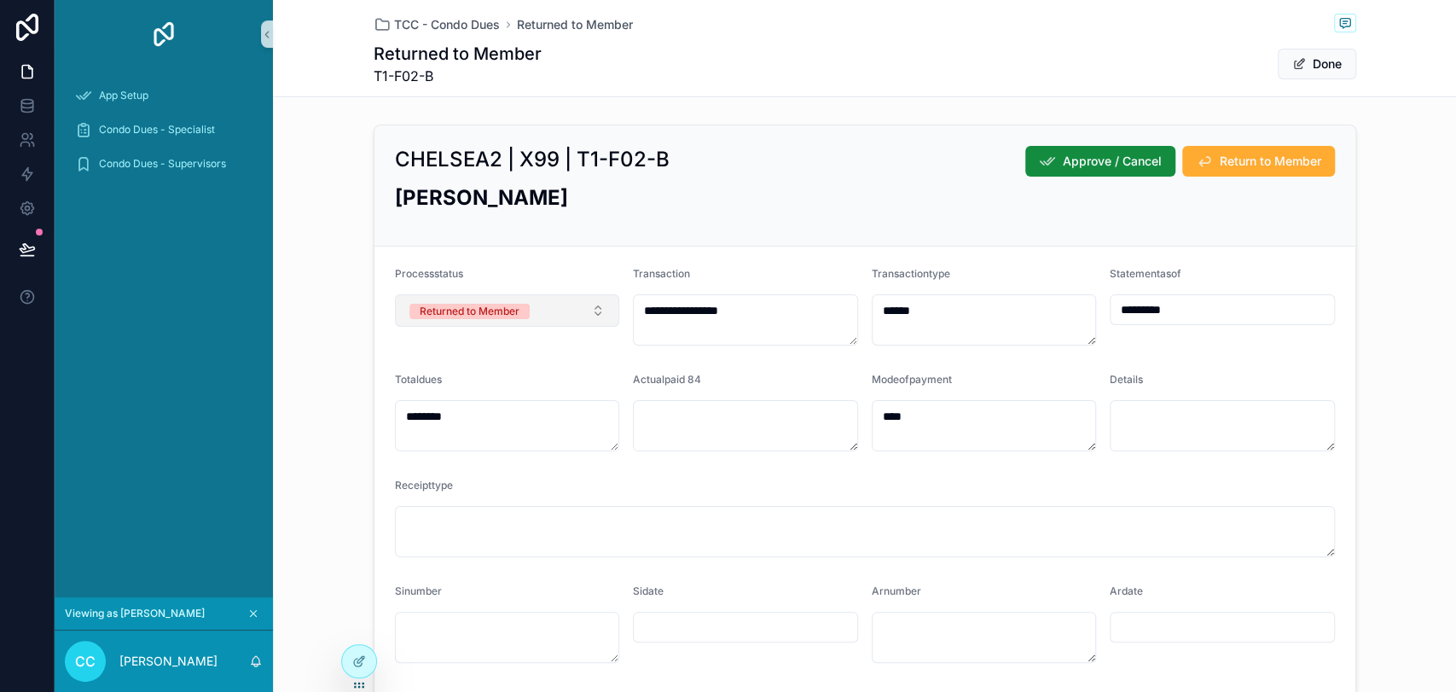
click at [561, 310] on button "Returned to Member" at bounding box center [507, 310] width 225 height 32
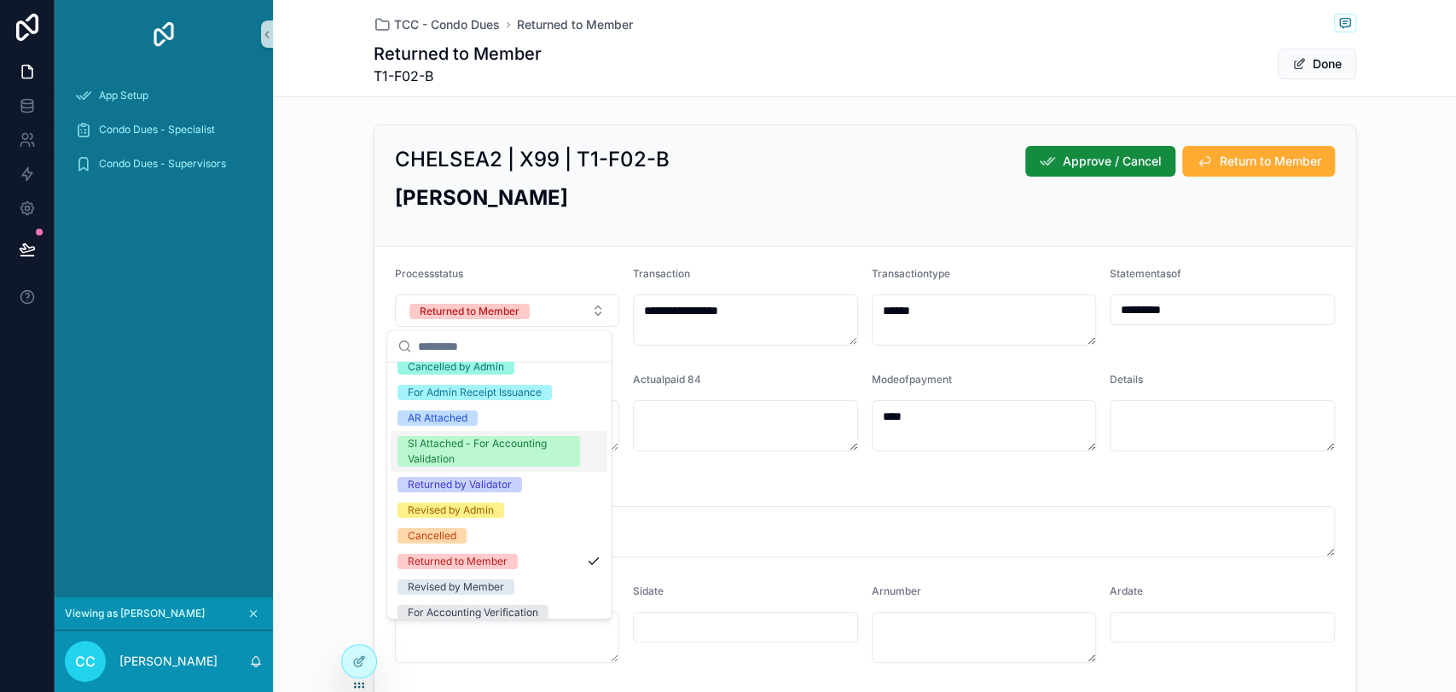
scroll to position [98, 0]
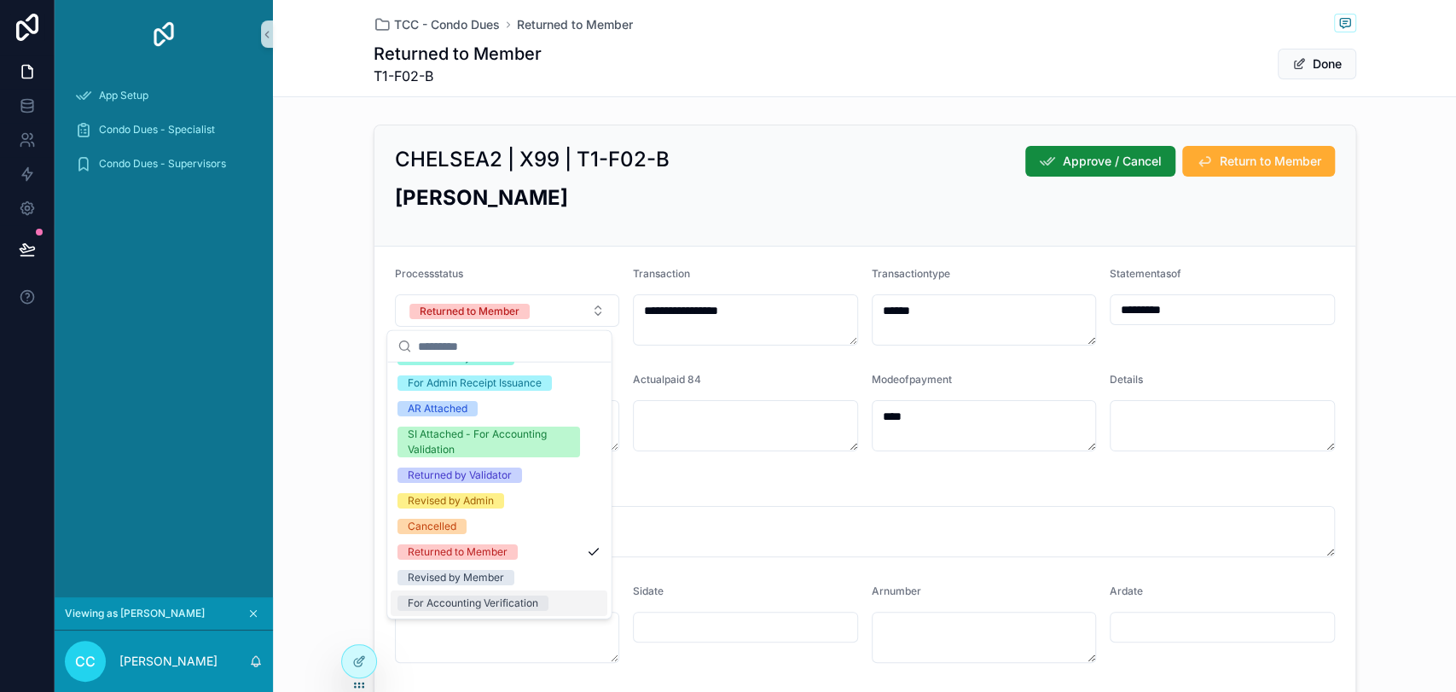
click at [529, 602] on div "For Accounting Verification" at bounding box center [473, 602] width 130 height 15
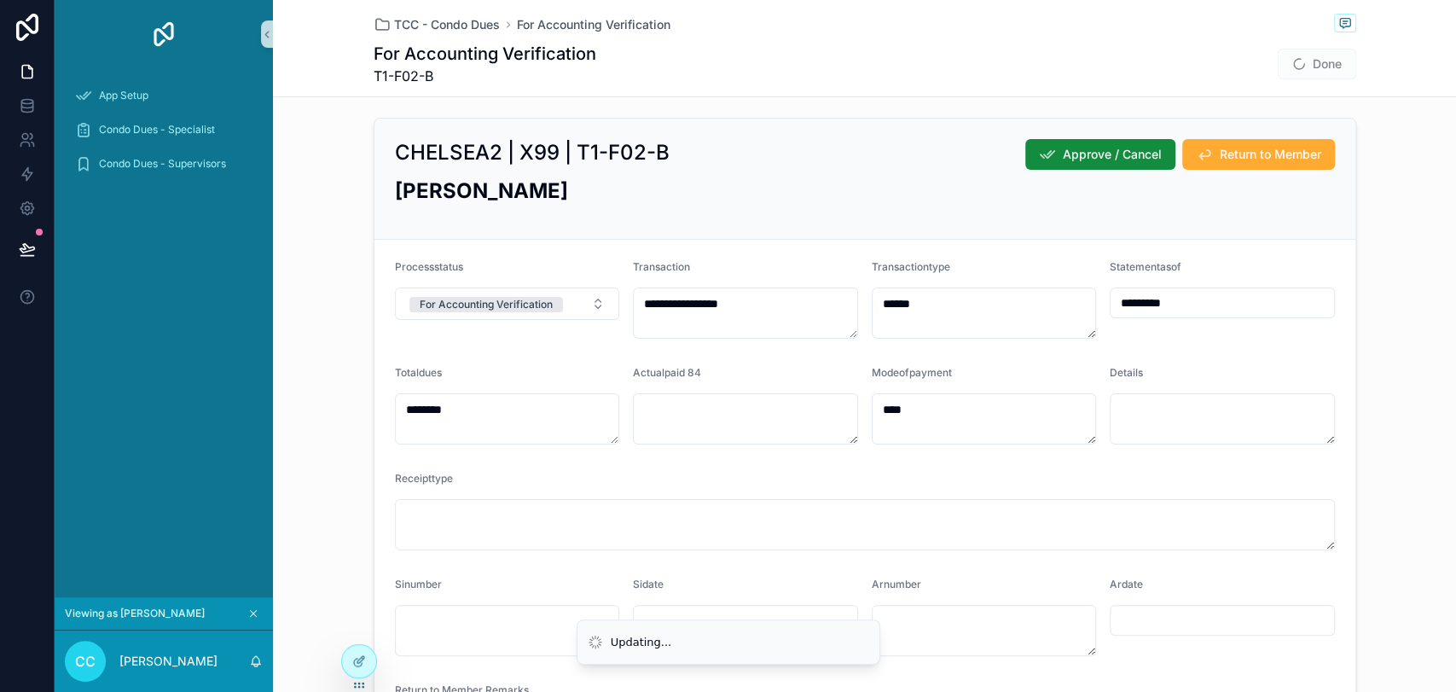
scroll to position [0, 0]
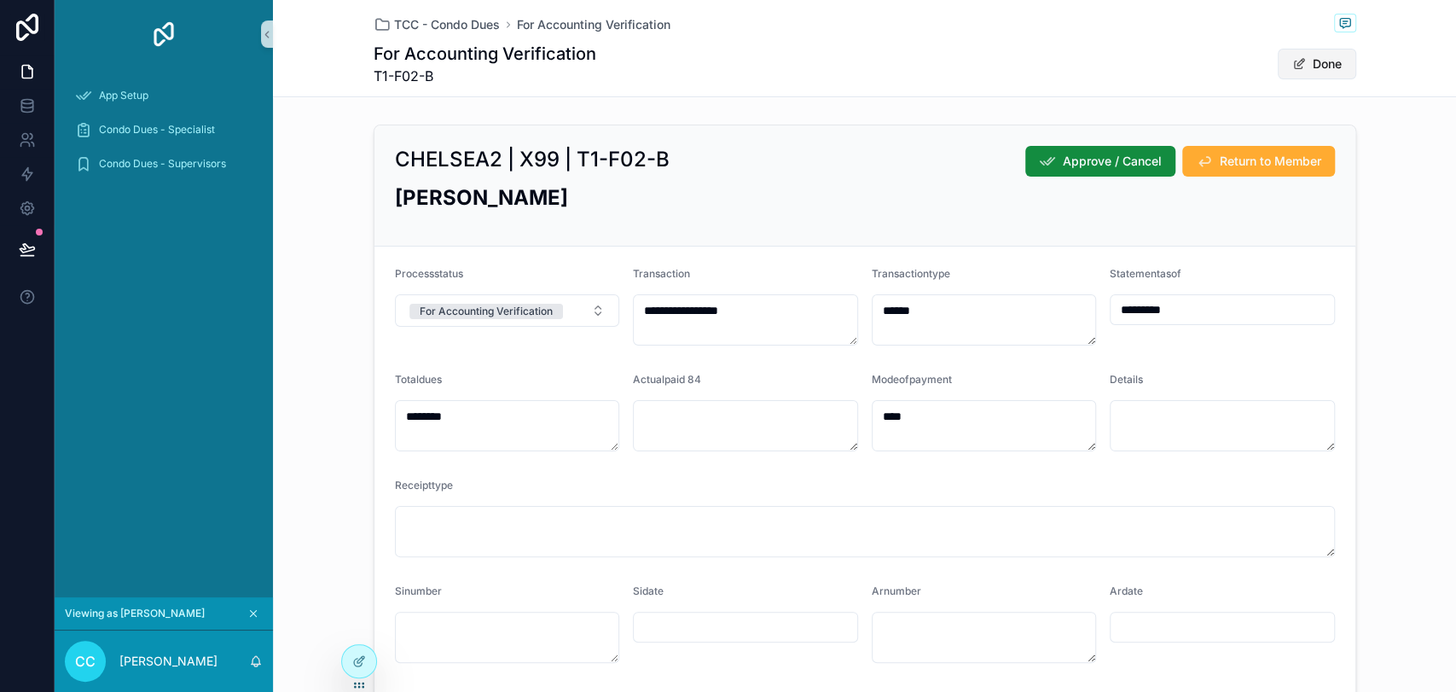
click at [1303, 65] on button "Done" at bounding box center [1317, 64] width 78 height 31
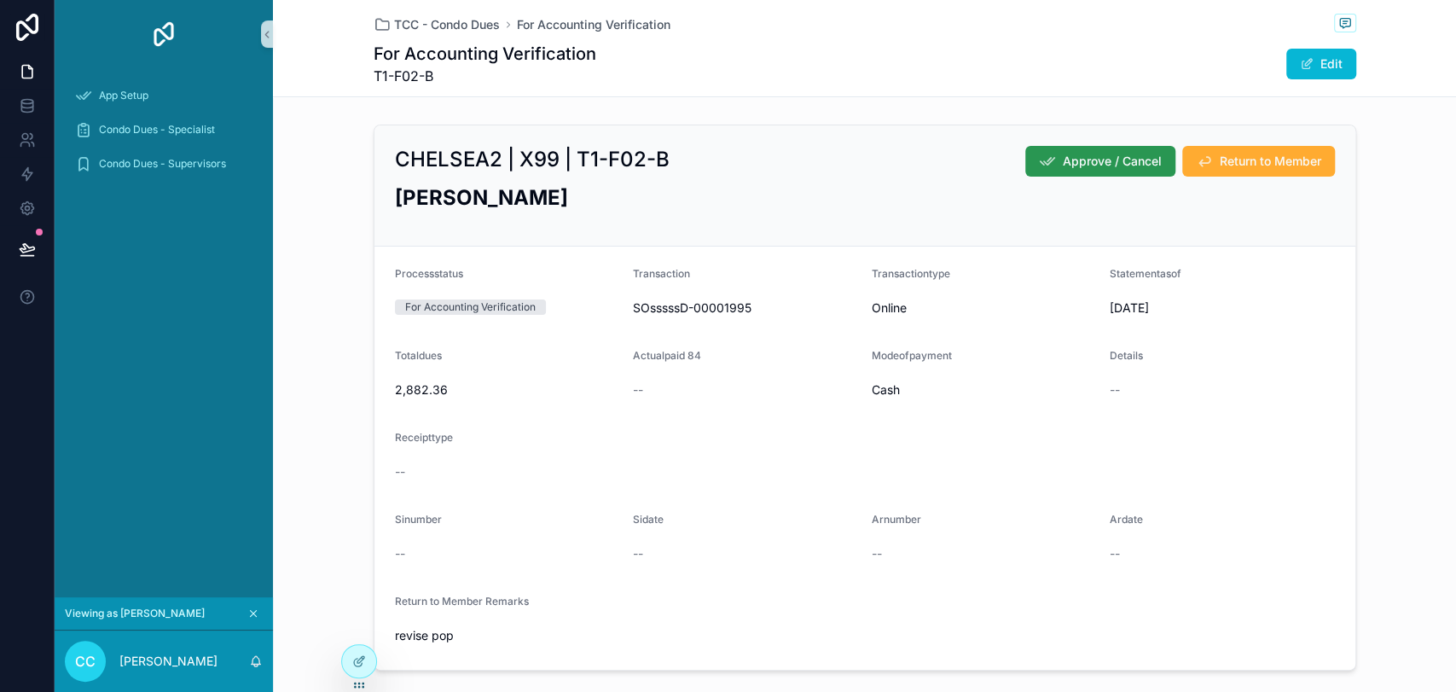
click at [1114, 157] on span "Approve / Cancel" at bounding box center [1112, 161] width 99 height 17
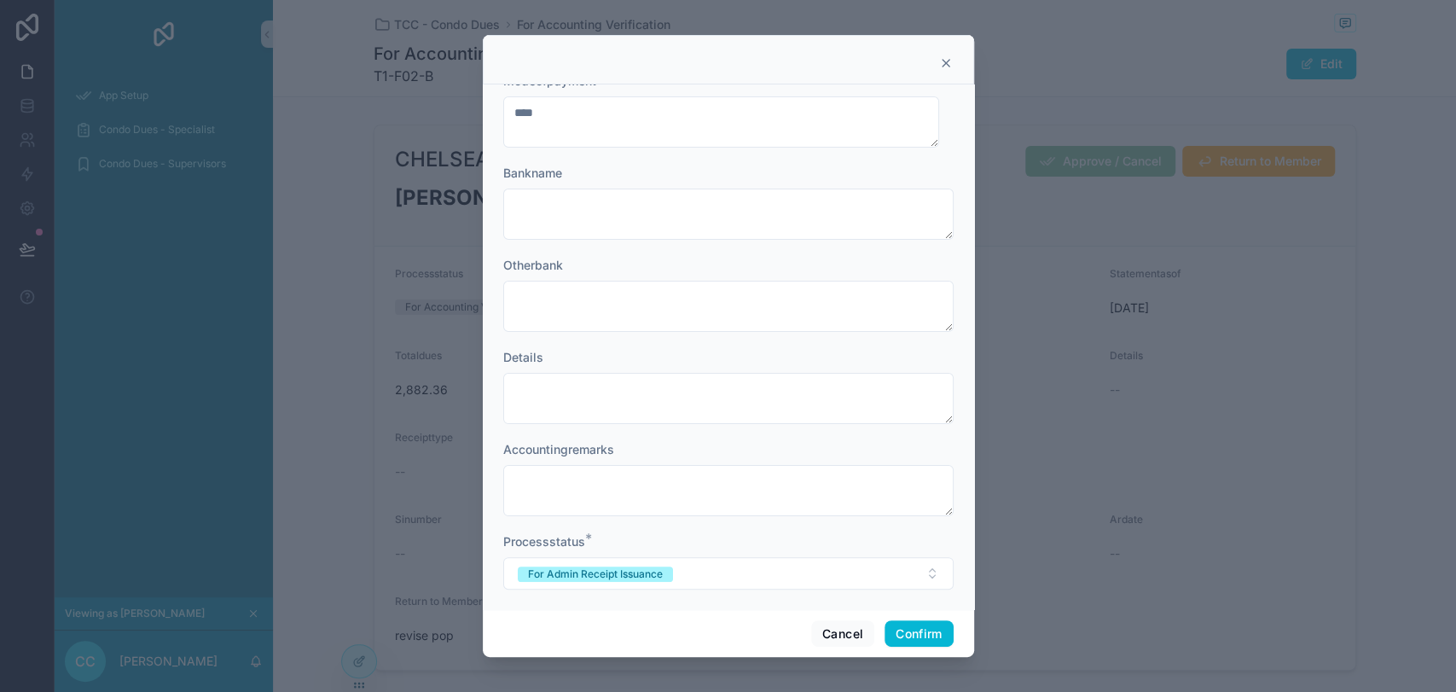
scroll to position [121, 0]
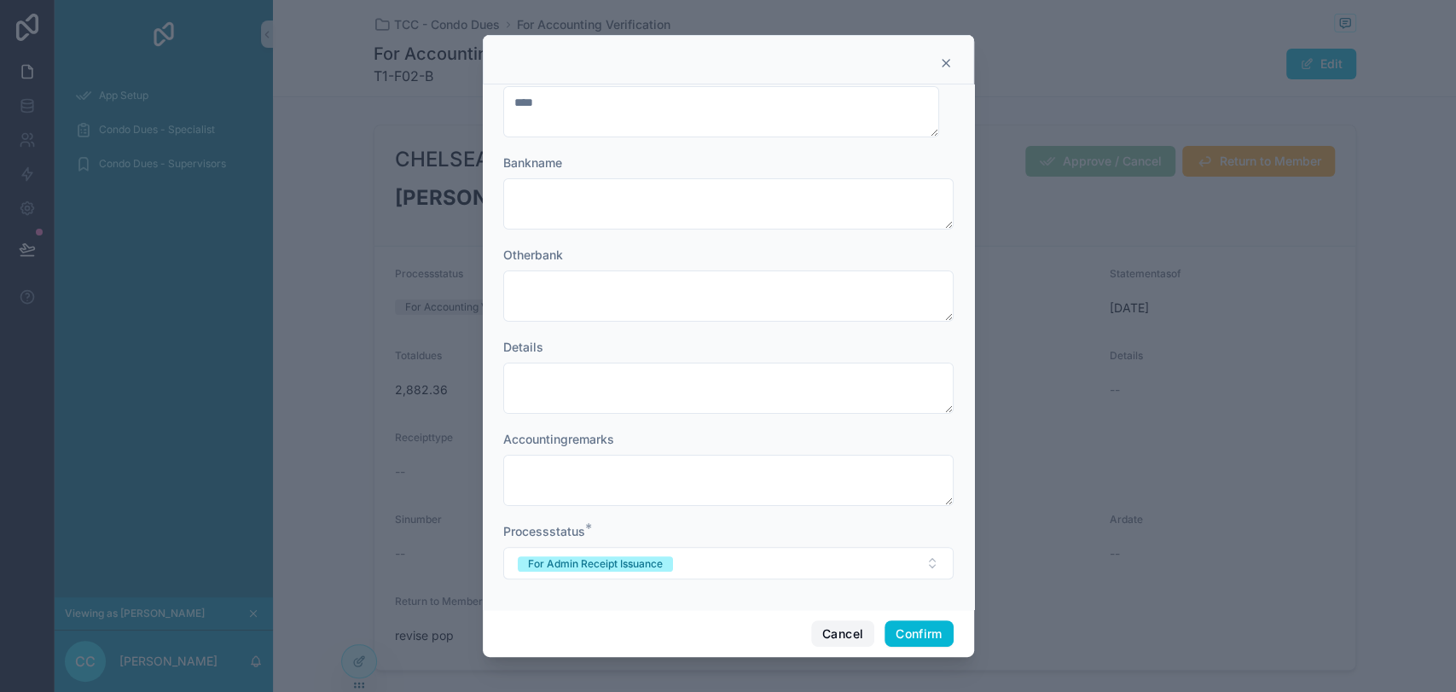
click at [855, 622] on button "Cancel" at bounding box center [842, 633] width 63 height 27
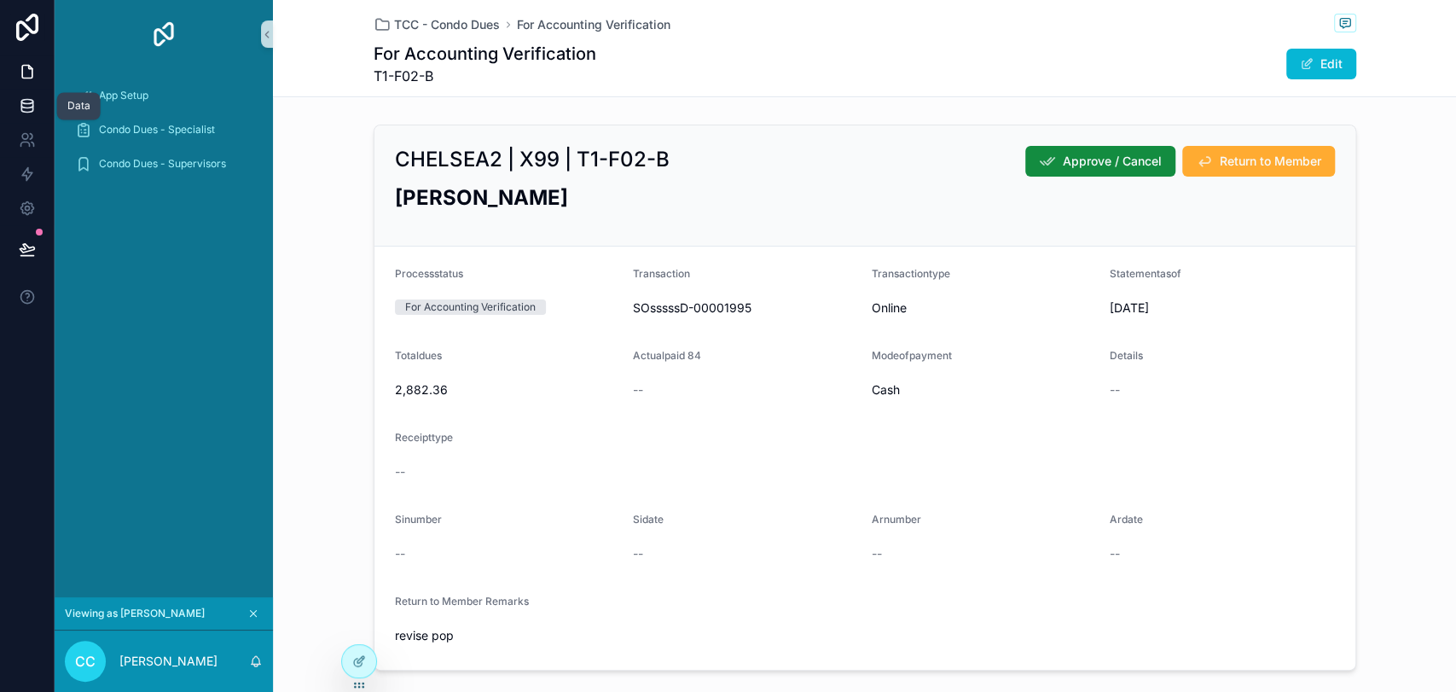
click at [38, 96] on link at bounding box center [27, 106] width 54 height 34
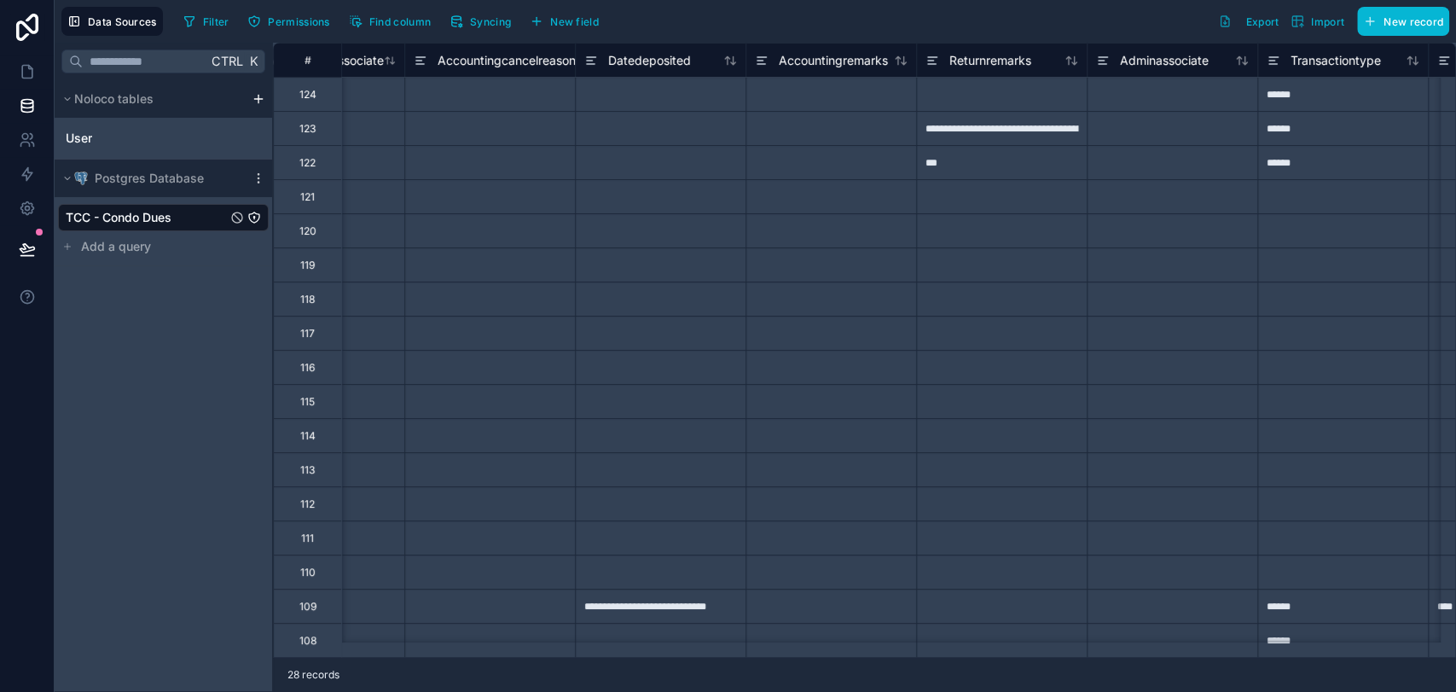
scroll to position [0, 559]
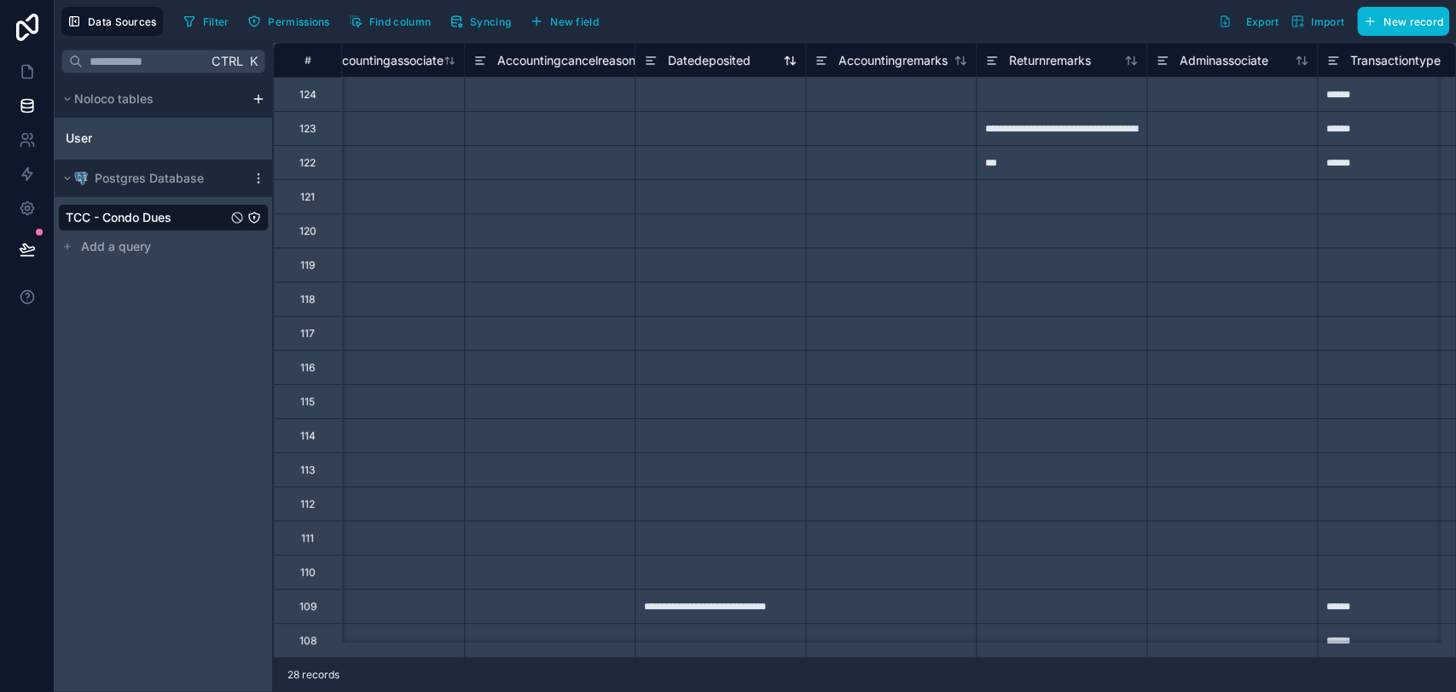
click at [646, 64] on icon at bounding box center [650, 64] width 8 height 0
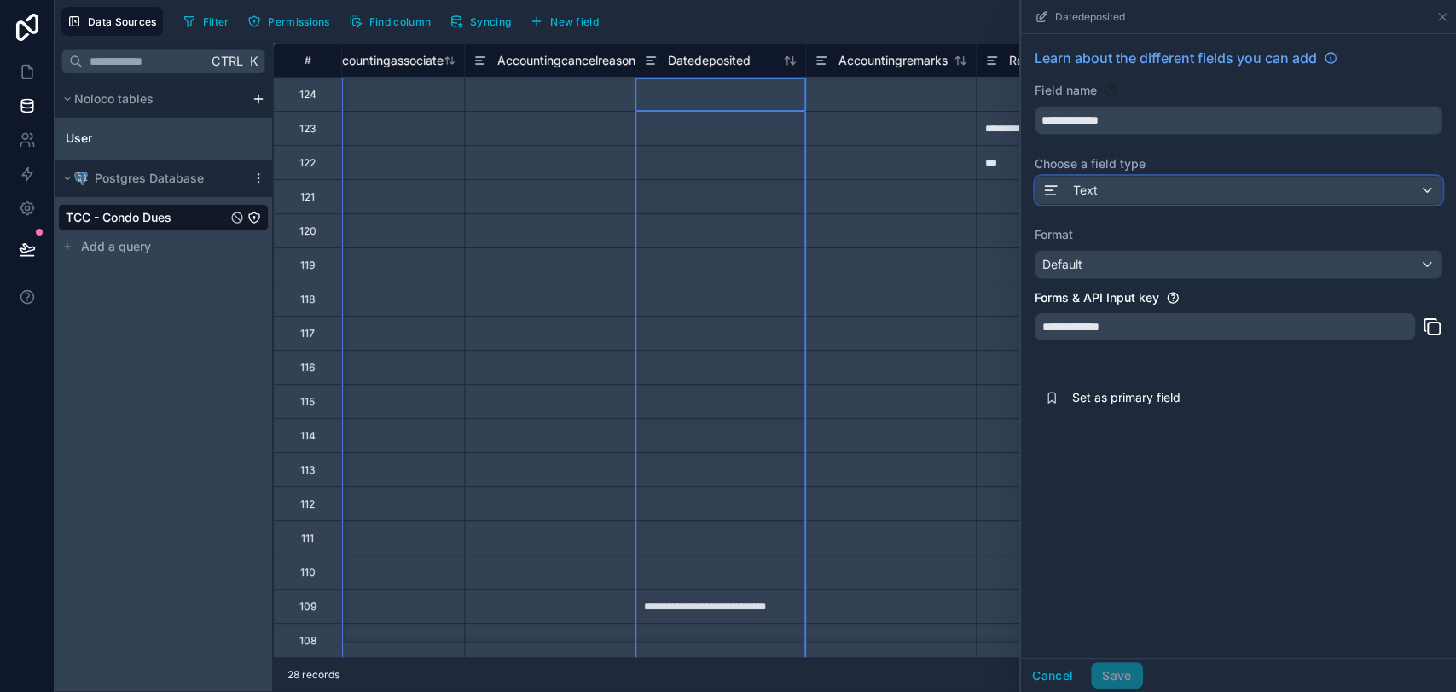
click at [1128, 195] on div "Text" at bounding box center [1238, 190] width 406 height 27
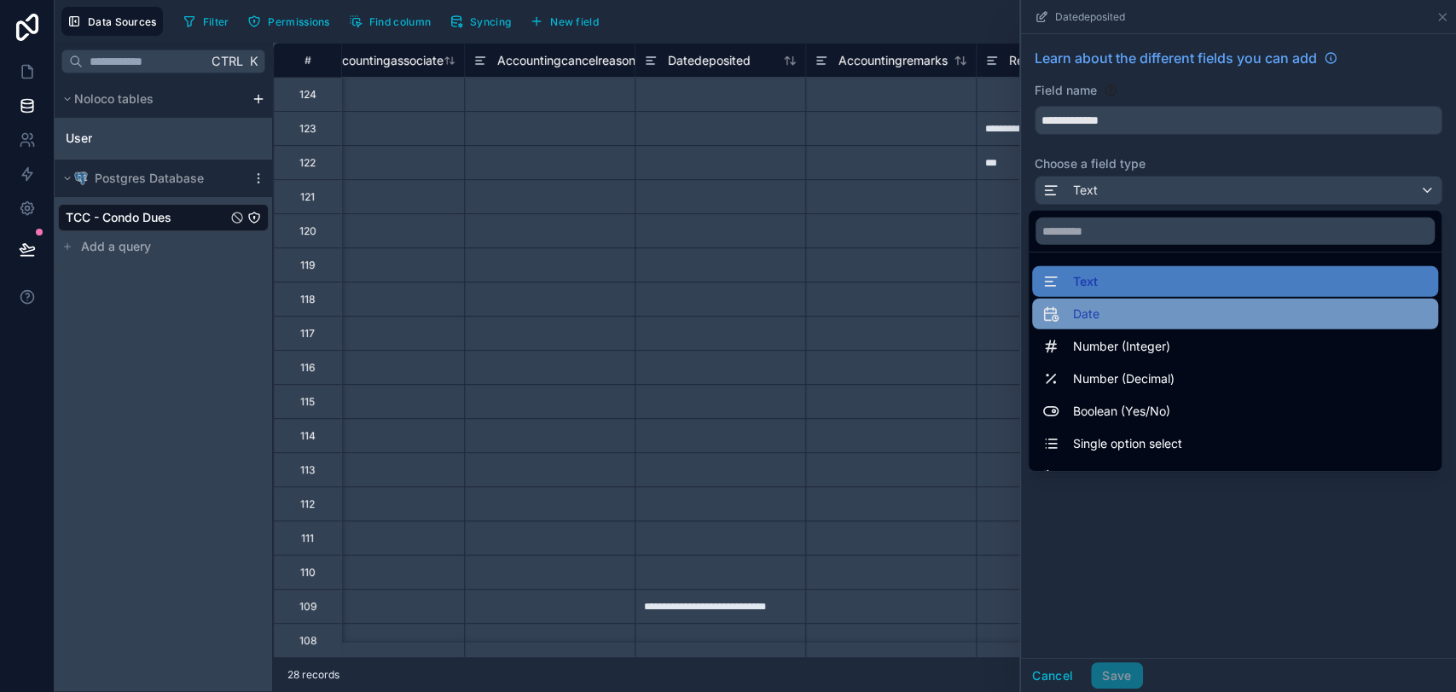
click at [1133, 304] on div "Date" at bounding box center [1235, 314] width 386 height 20
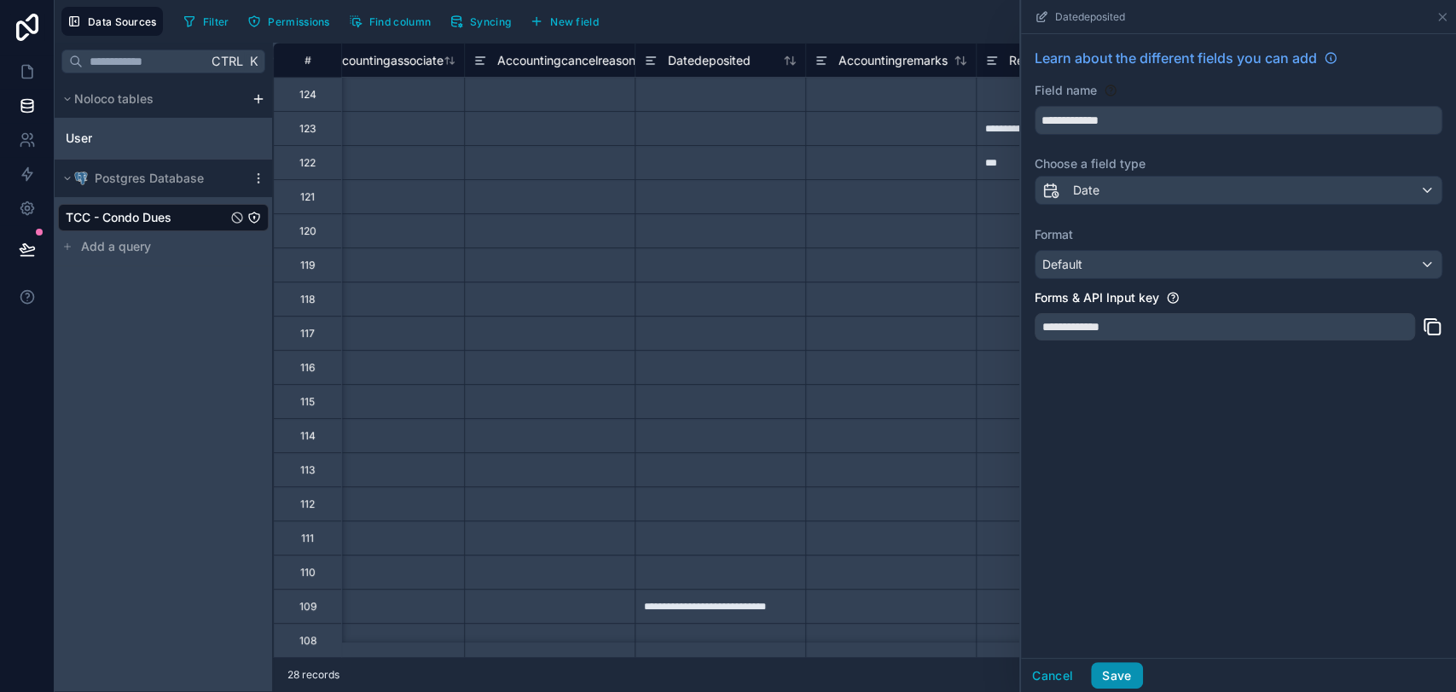
click at [1129, 622] on button "Save" at bounding box center [1116, 675] width 51 height 27
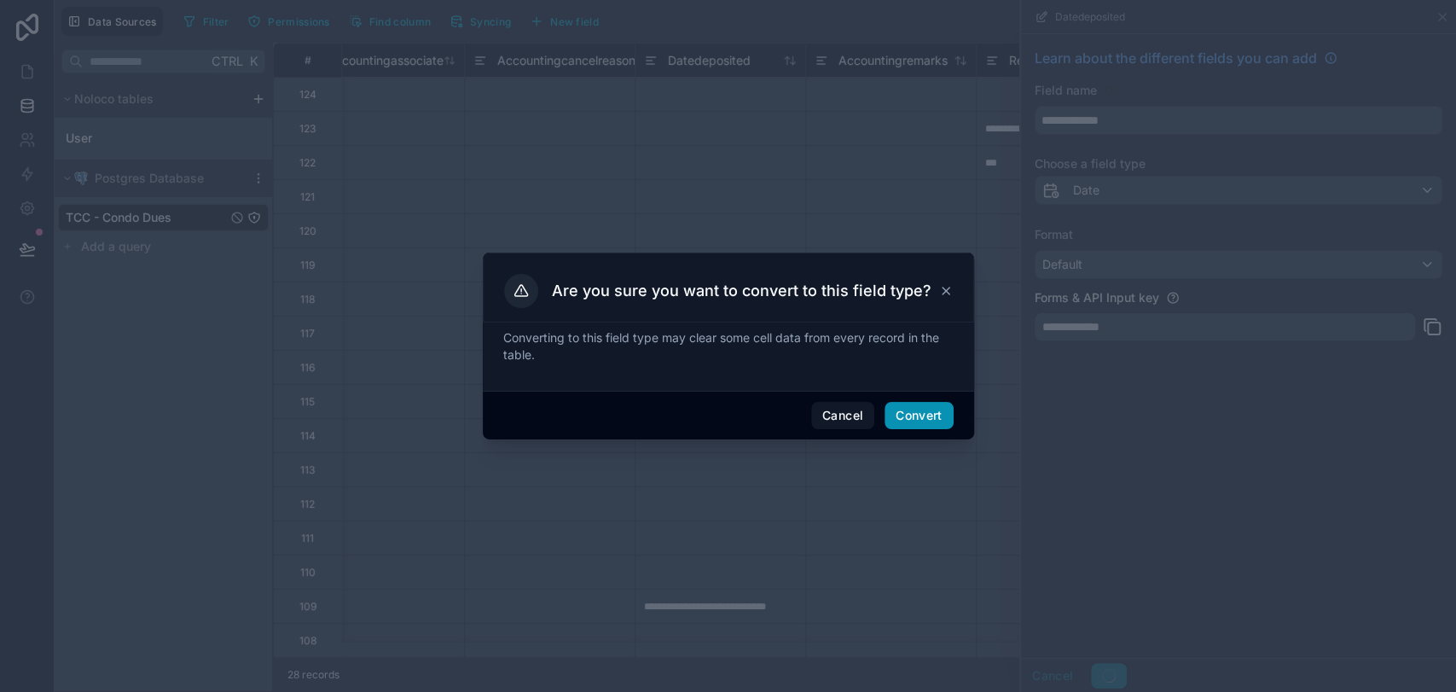
click at [928, 407] on button "Convert" at bounding box center [918, 415] width 68 height 27
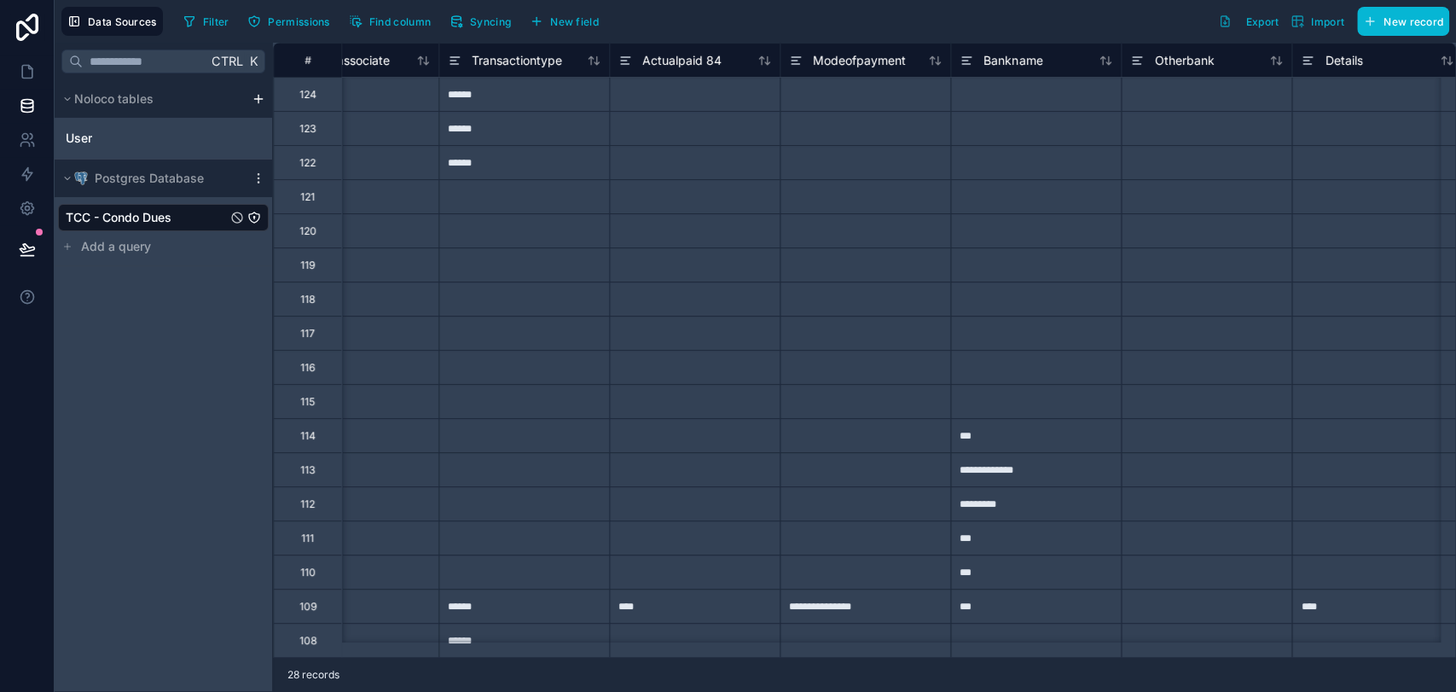
scroll to position [0, 1473]
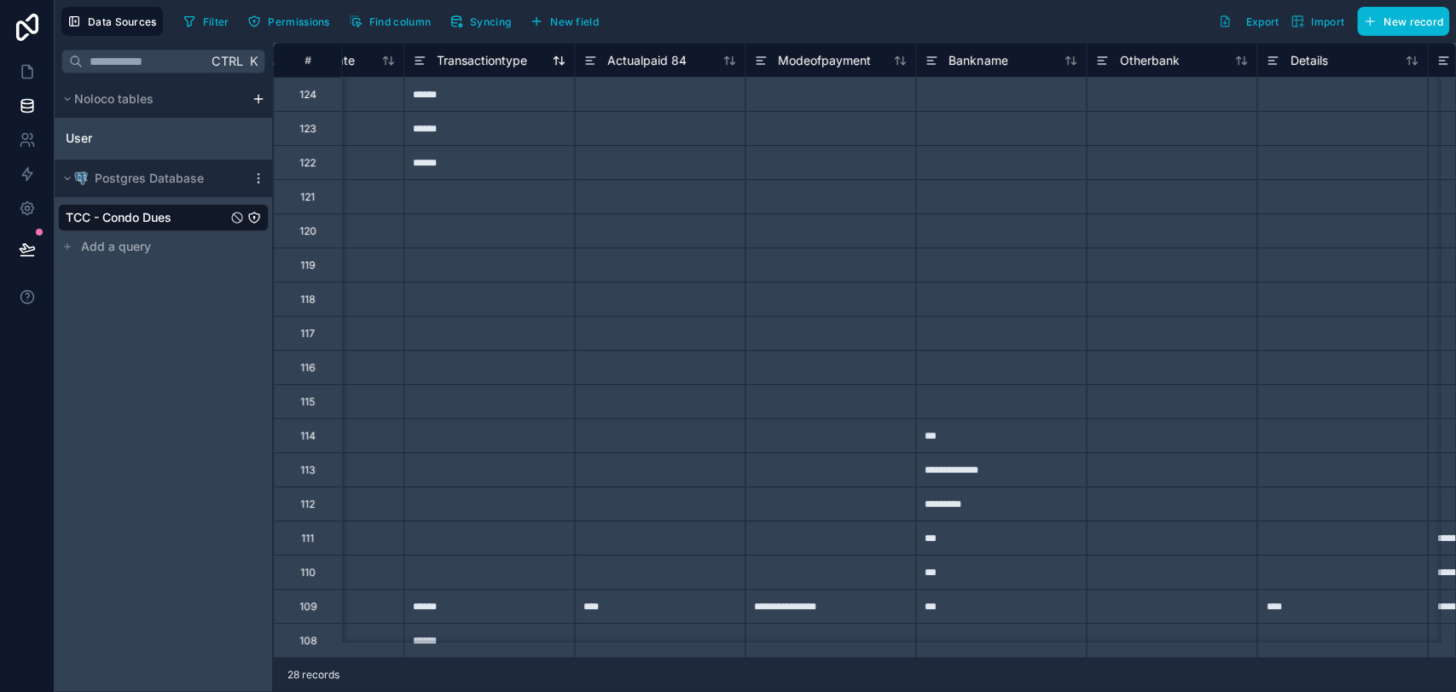
click at [423, 62] on icon at bounding box center [420, 60] width 14 height 20
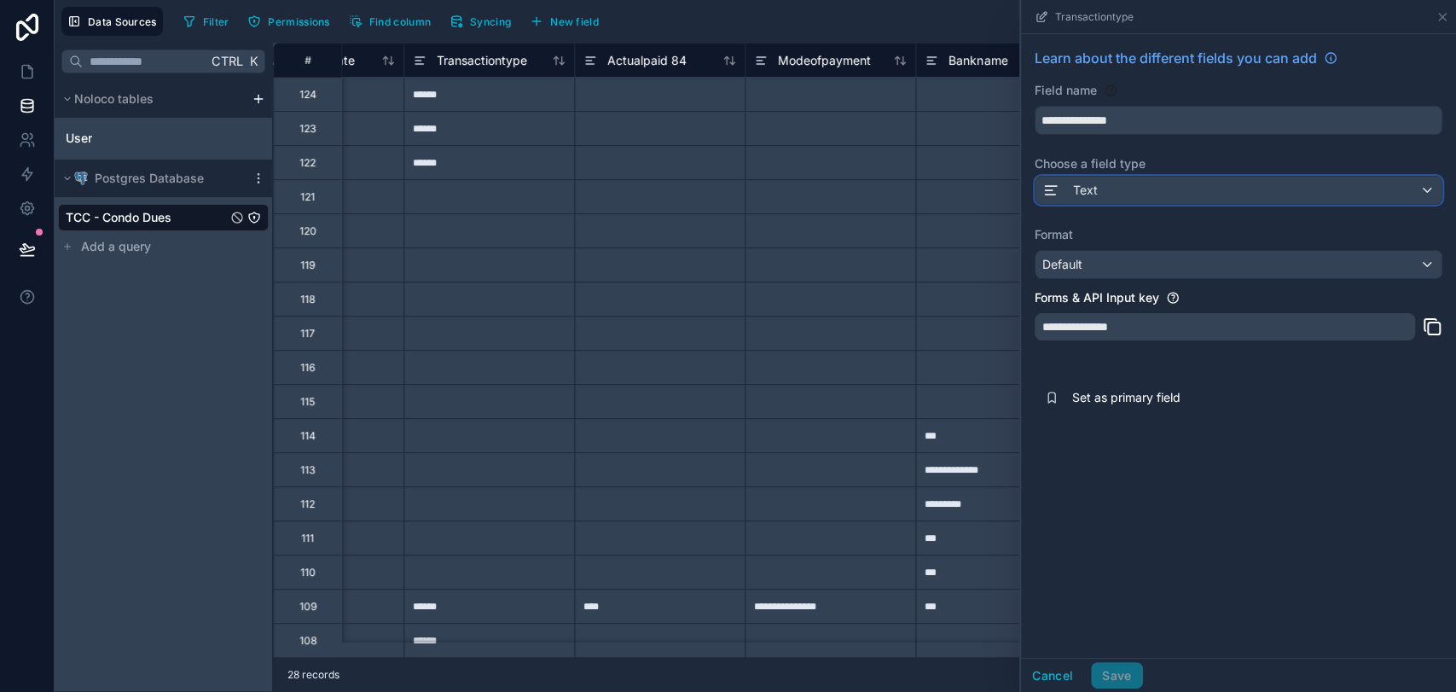
click at [1177, 194] on div "Text" at bounding box center [1238, 190] width 406 height 27
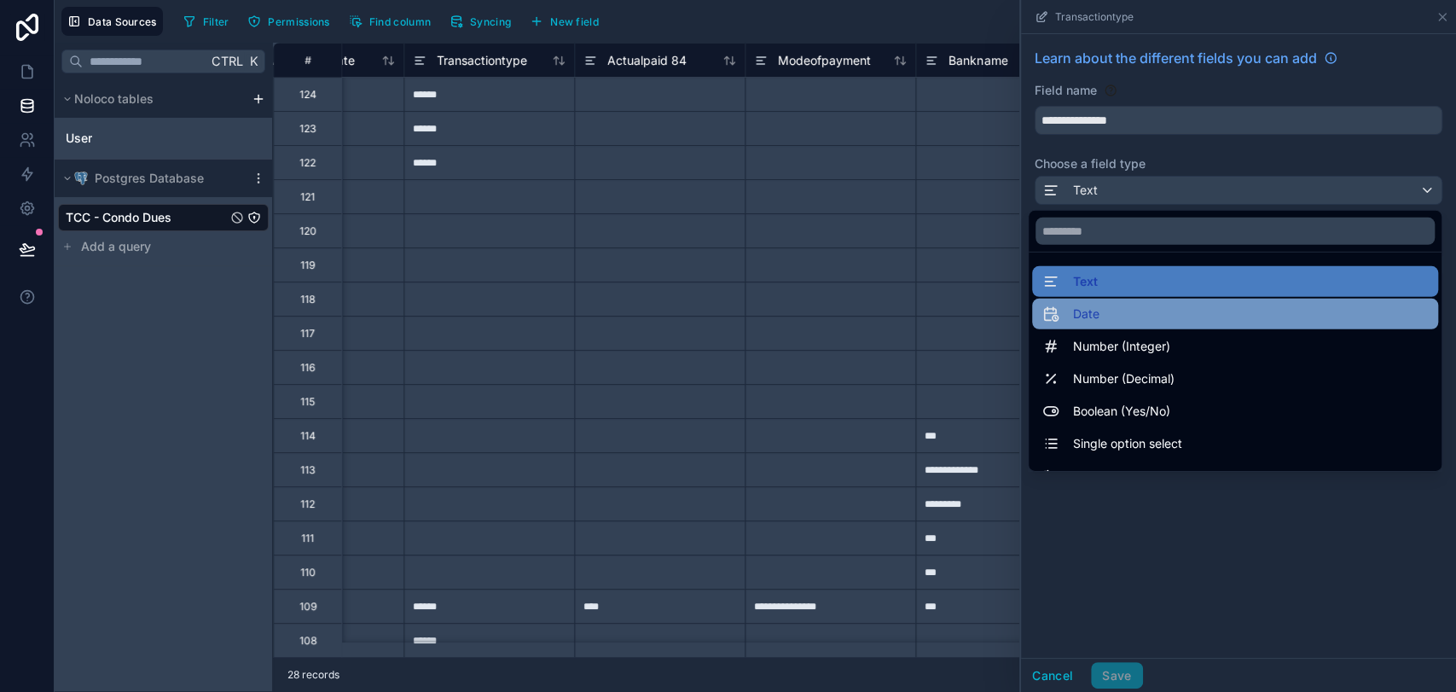
click at [1127, 324] on div "Date" at bounding box center [1235, 314] width 406 height 31
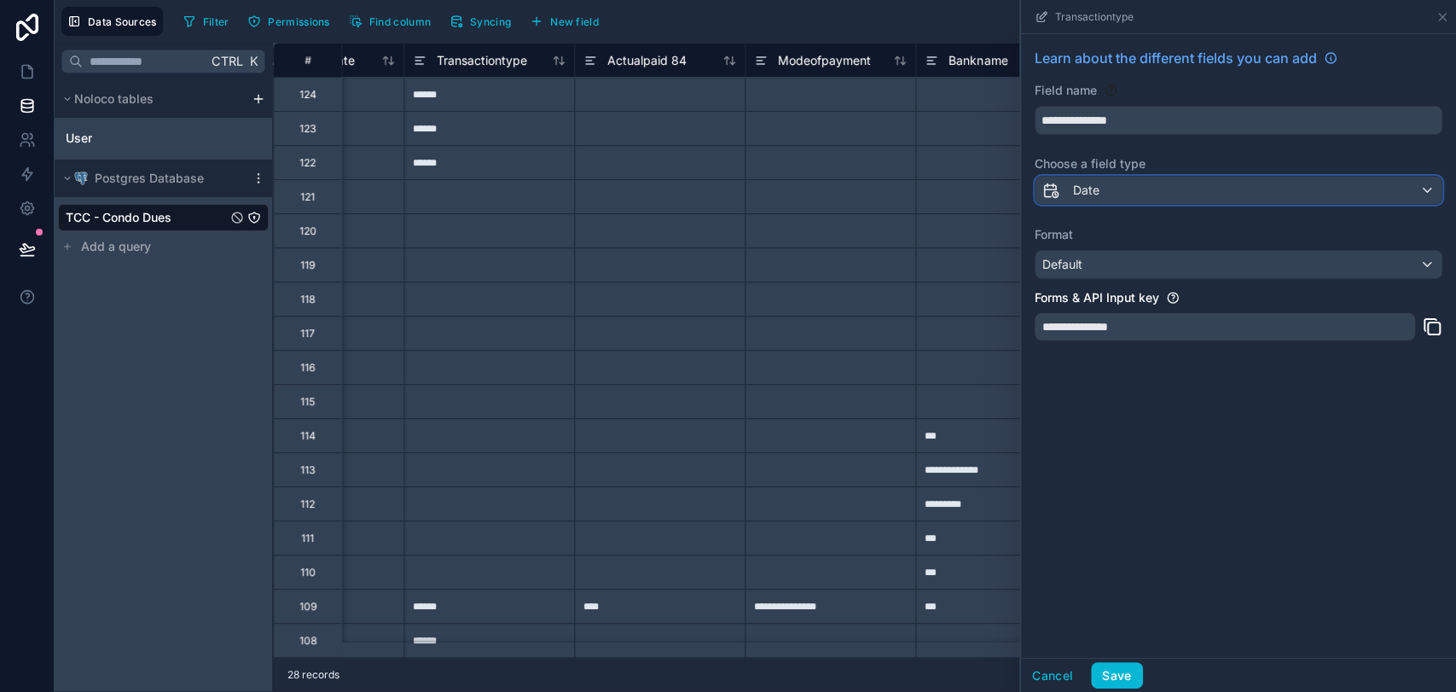
click at [1110, 195] on div "Date" at bounding box center [1238, 190] width 406 height 27
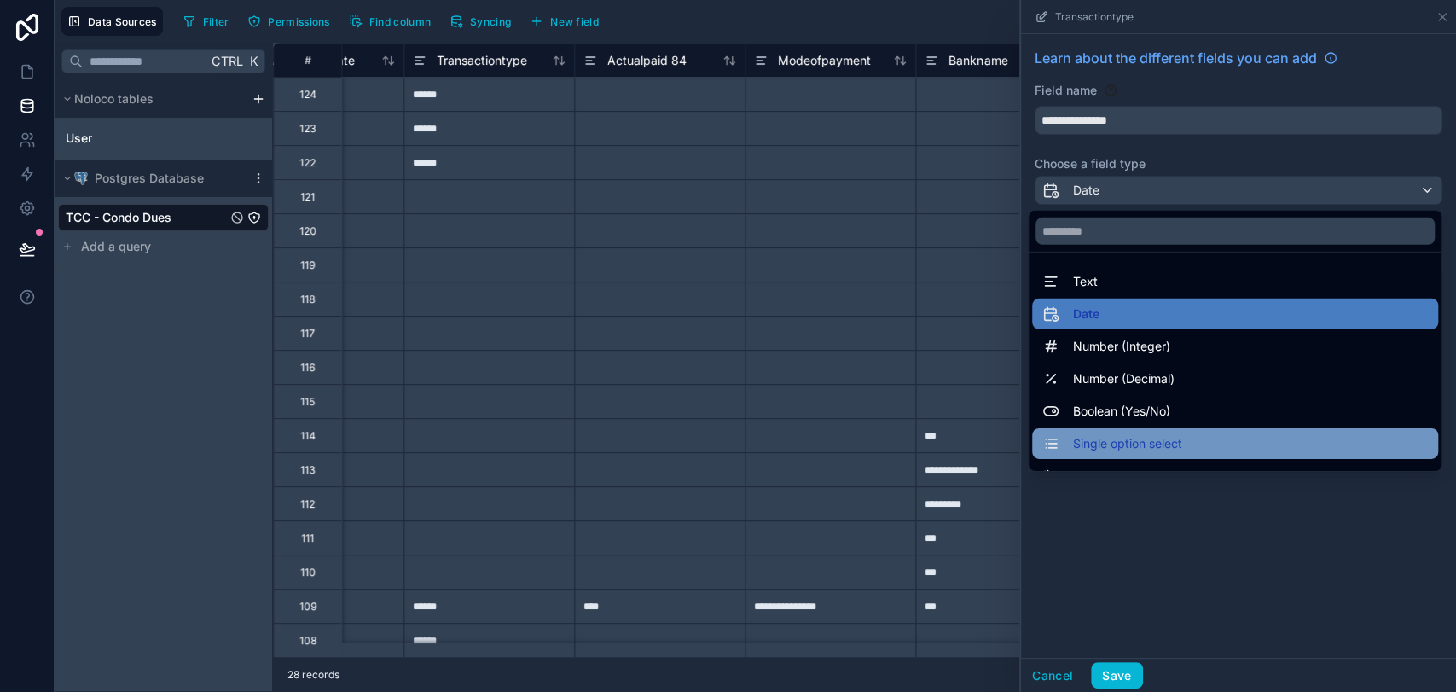
click at [1117, 435] on span "Single option select" at bounding box center [1127, 443] width 109 height 20
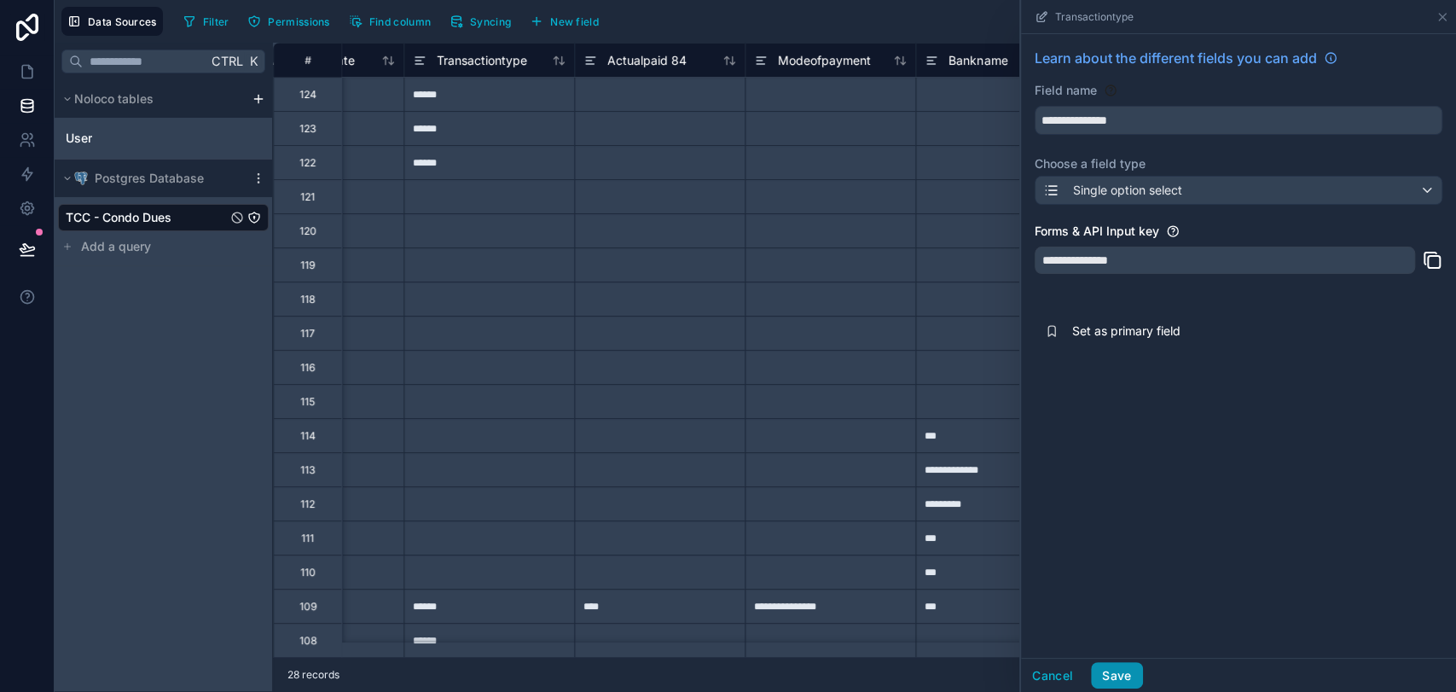
click at [1125, 622] on button "Save" at bounding box center [1116, 675] width 51 height 27
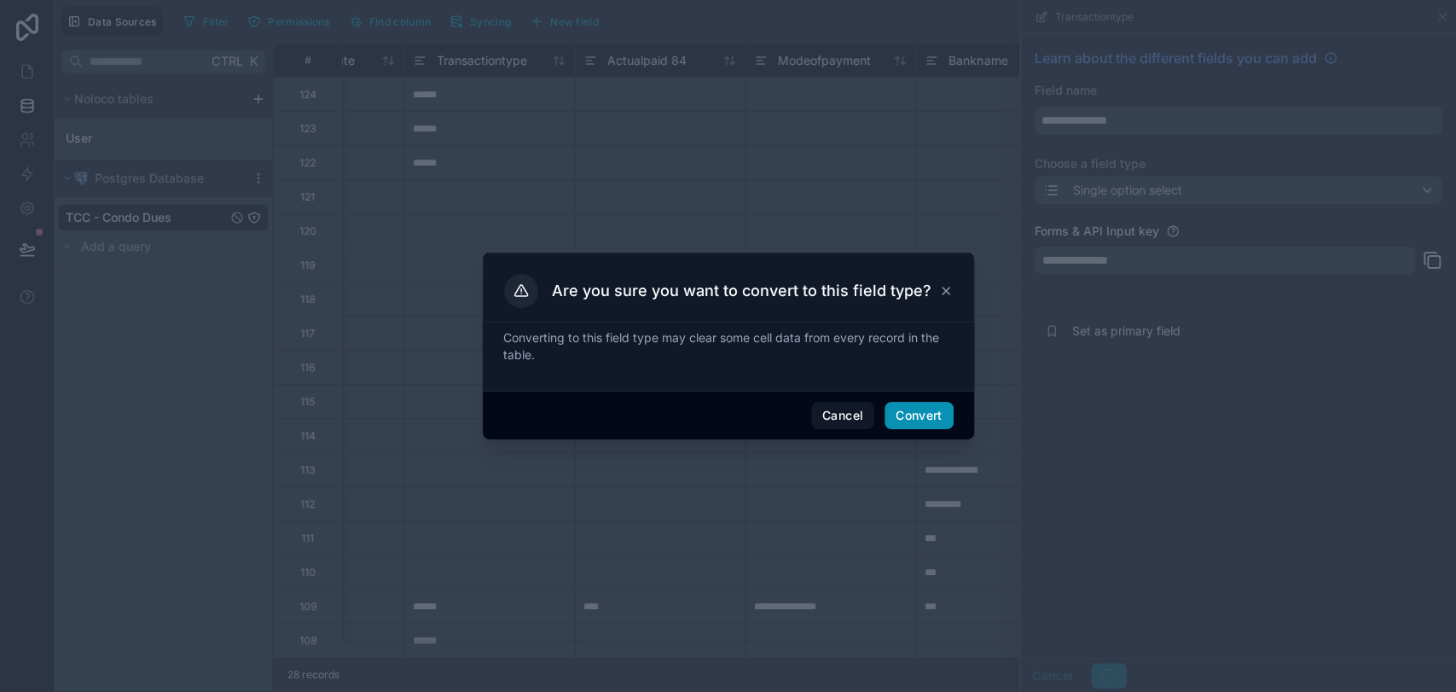
click at [925, 417] on button "Convert" at bounding box center [918, 415] width 68 height 27
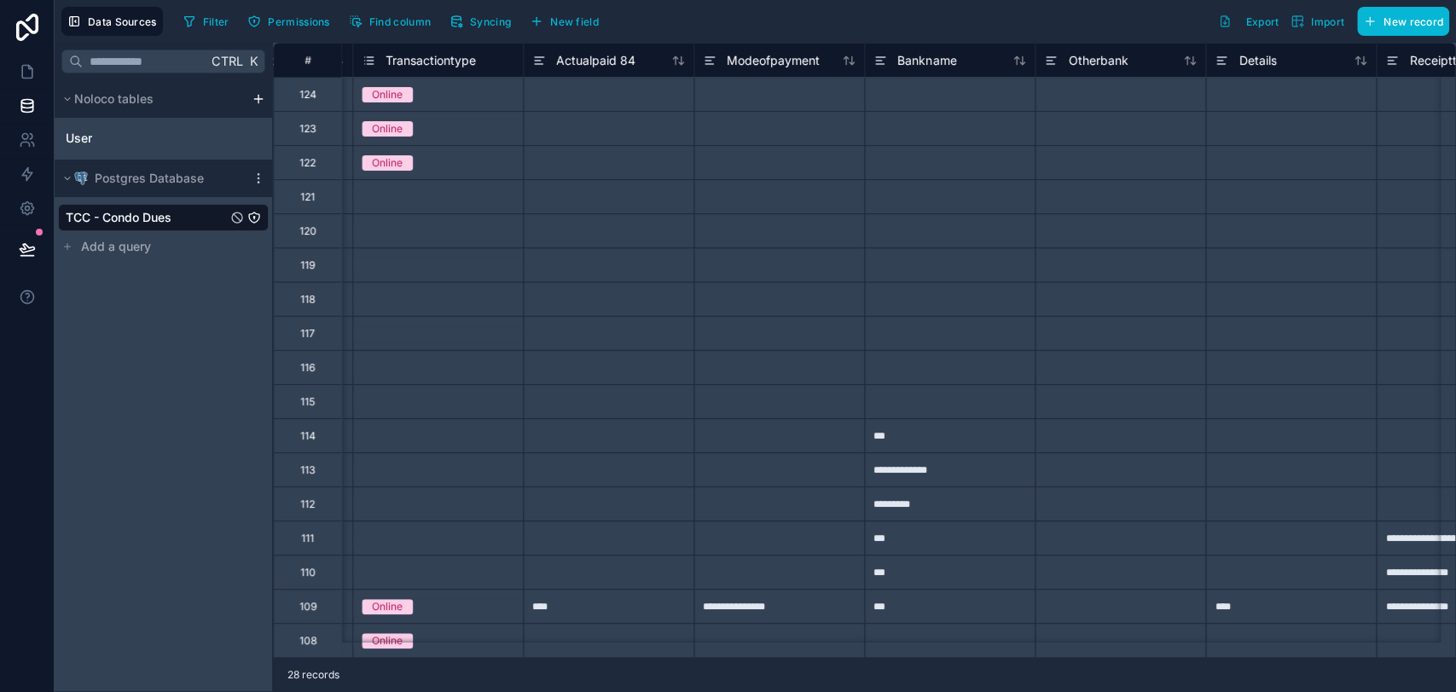
scroll to position [0, 1446]
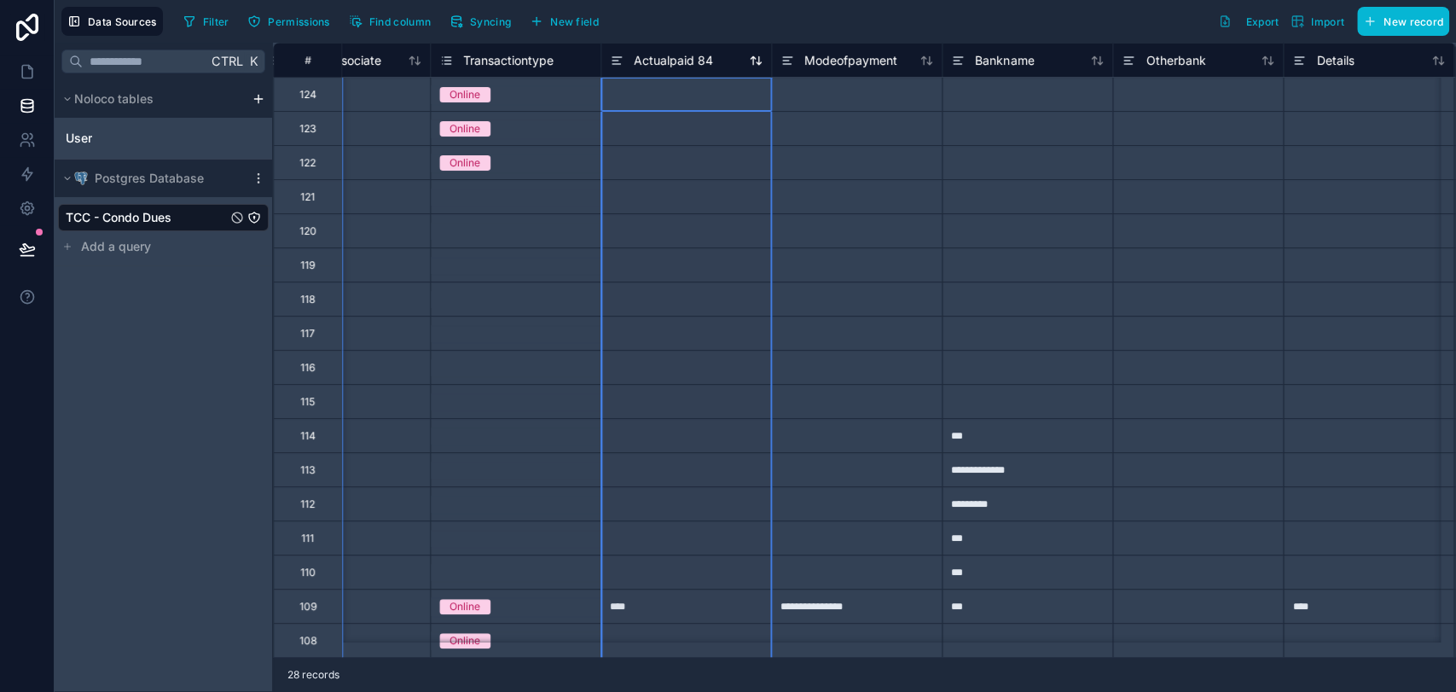
click at [622, 57] on icon at bounding box center [617, 60] width 14 height 20
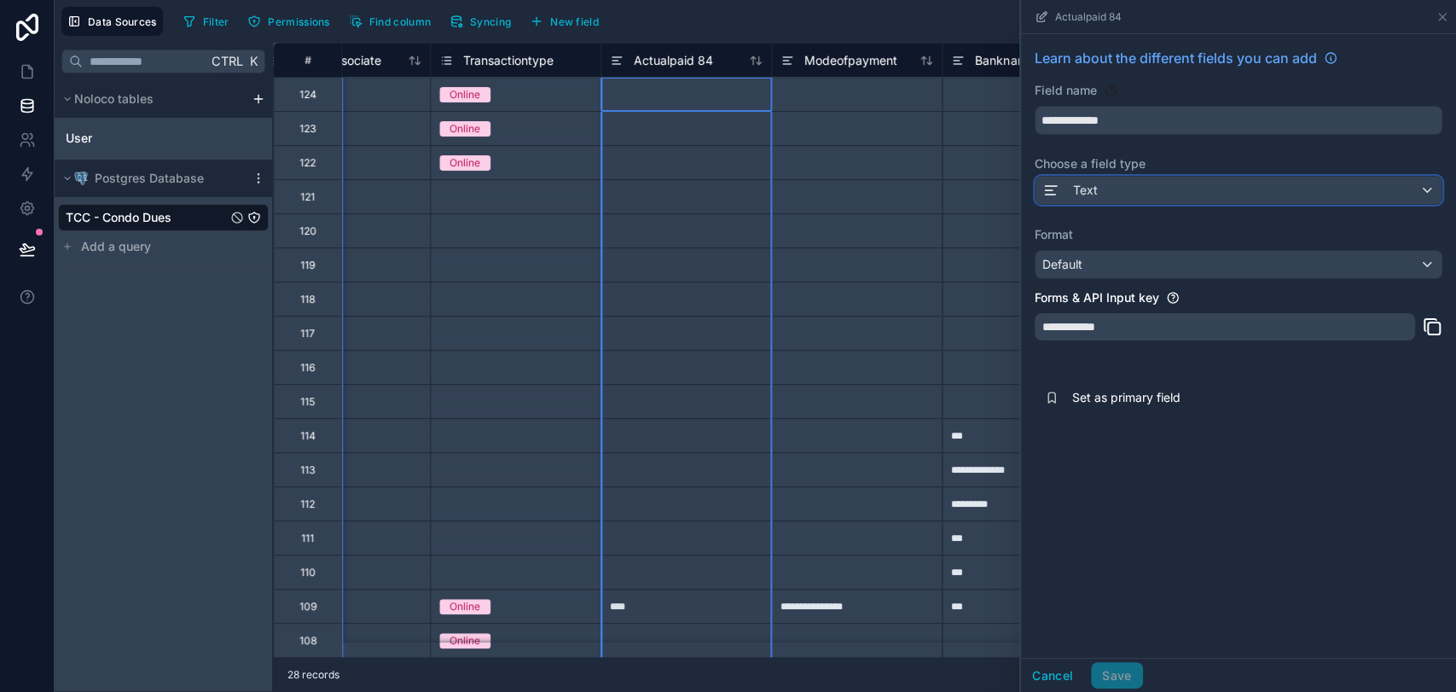
click at [1133, 195] on div "Text" at bounding box center [1238, 190] width 406 height 27
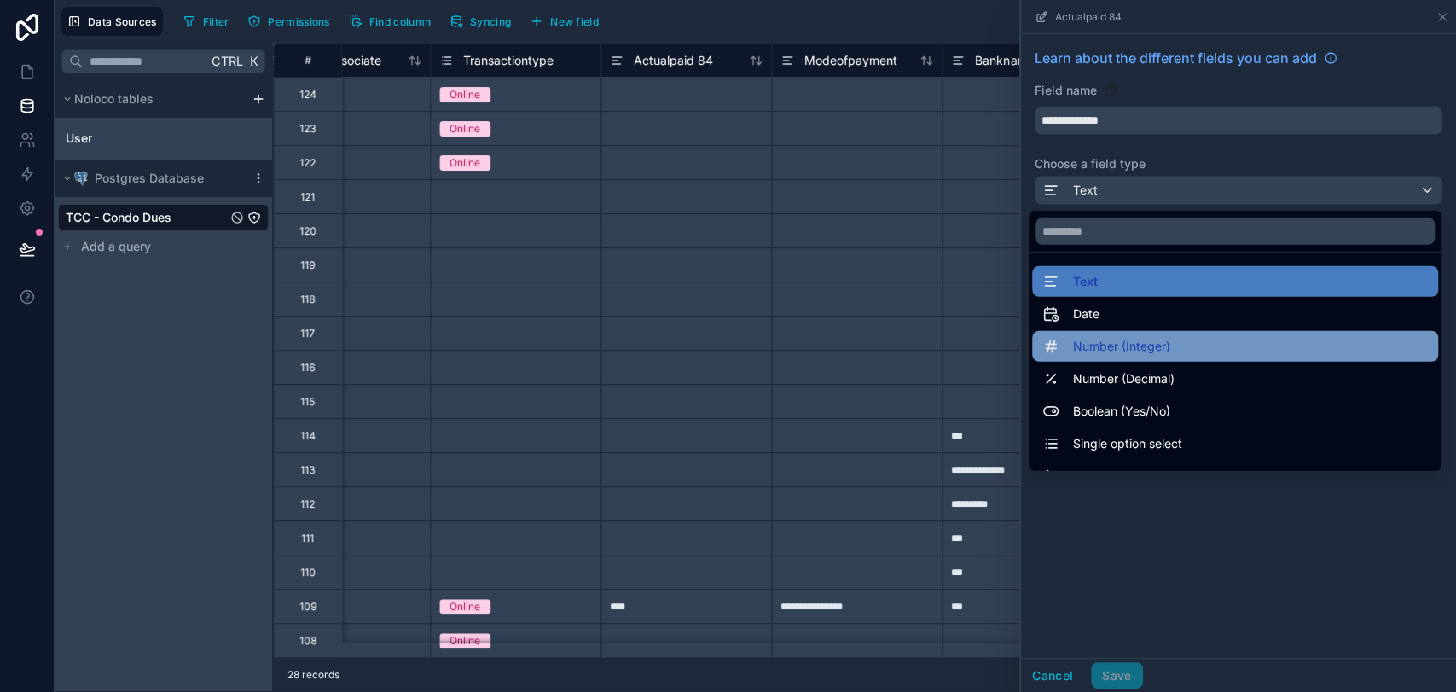
click at [1104, 345] on span "Number (Integer)" at bounding box center [1121, 346] width 97 height 20
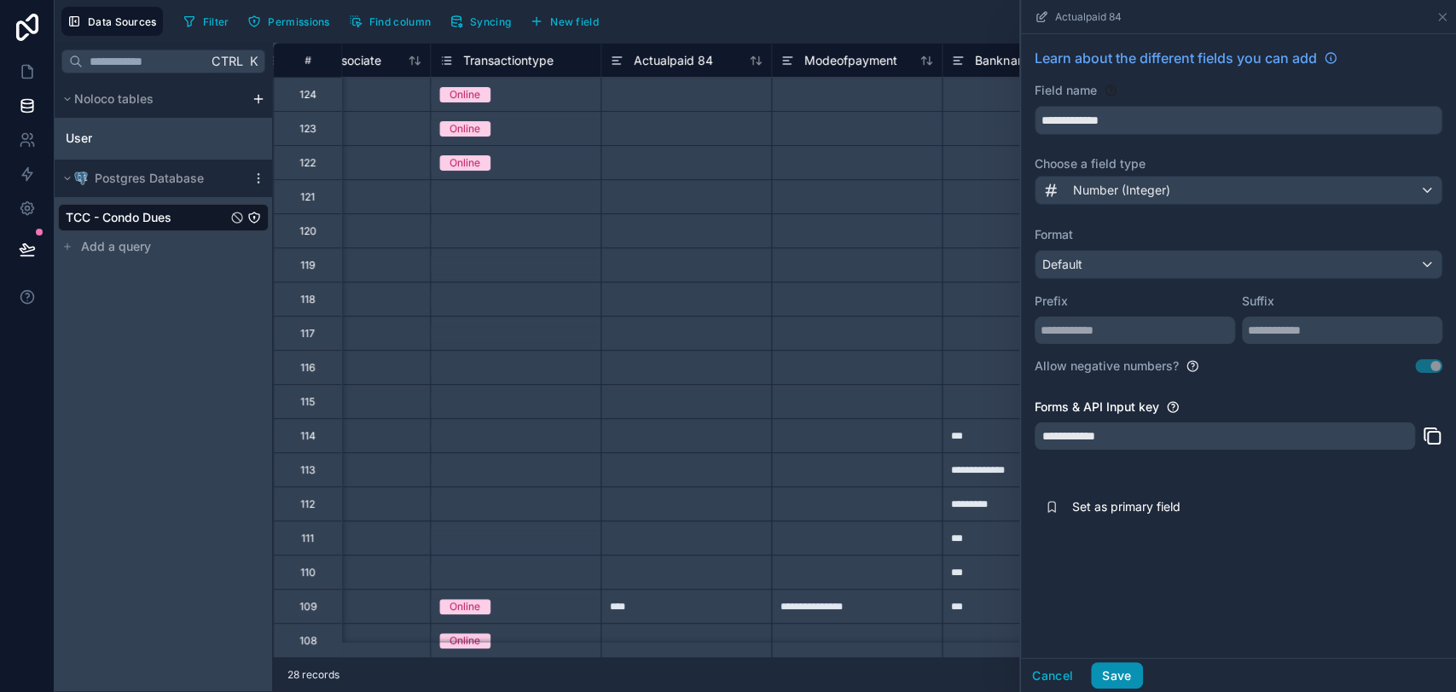
click at [1110, 622] on button "Save" at bounding box center [1116, 675] width 51 height 27
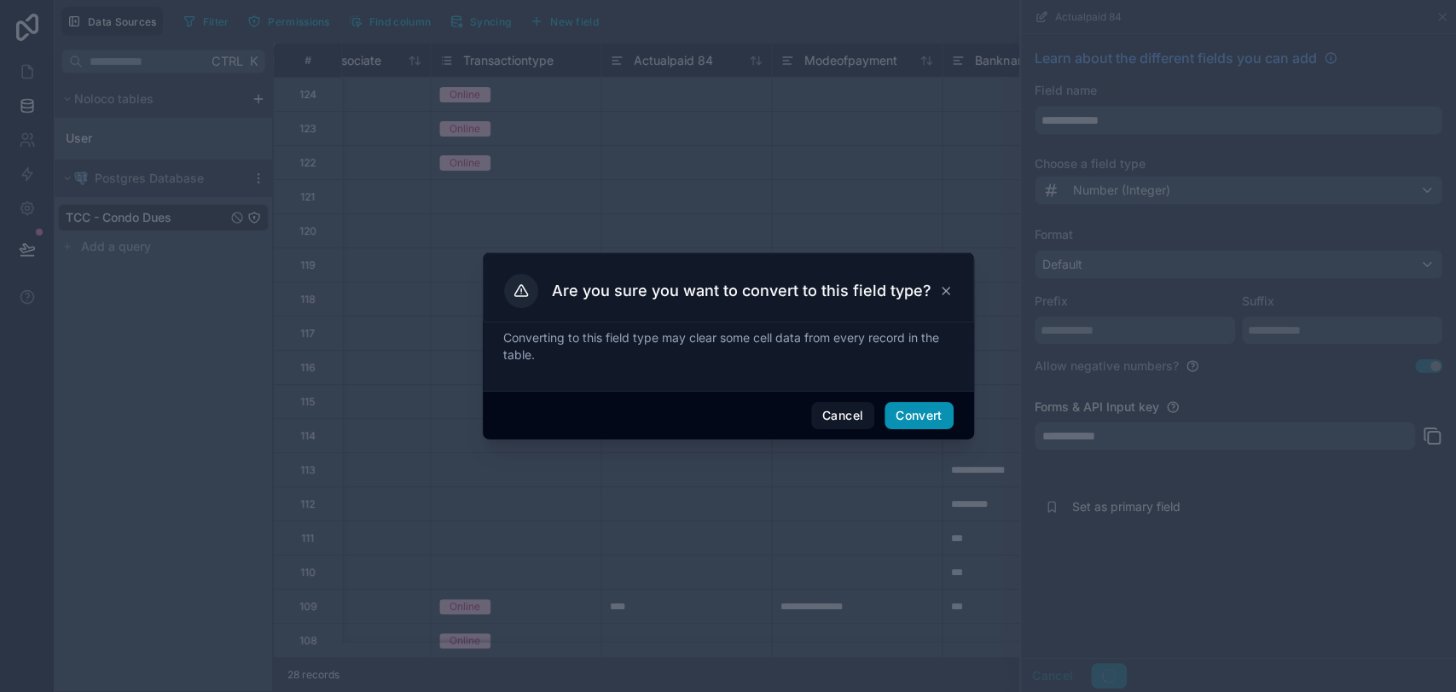
click at [918, 418] on button "Convert" at bounding box center [918, 415] width 68 height 27
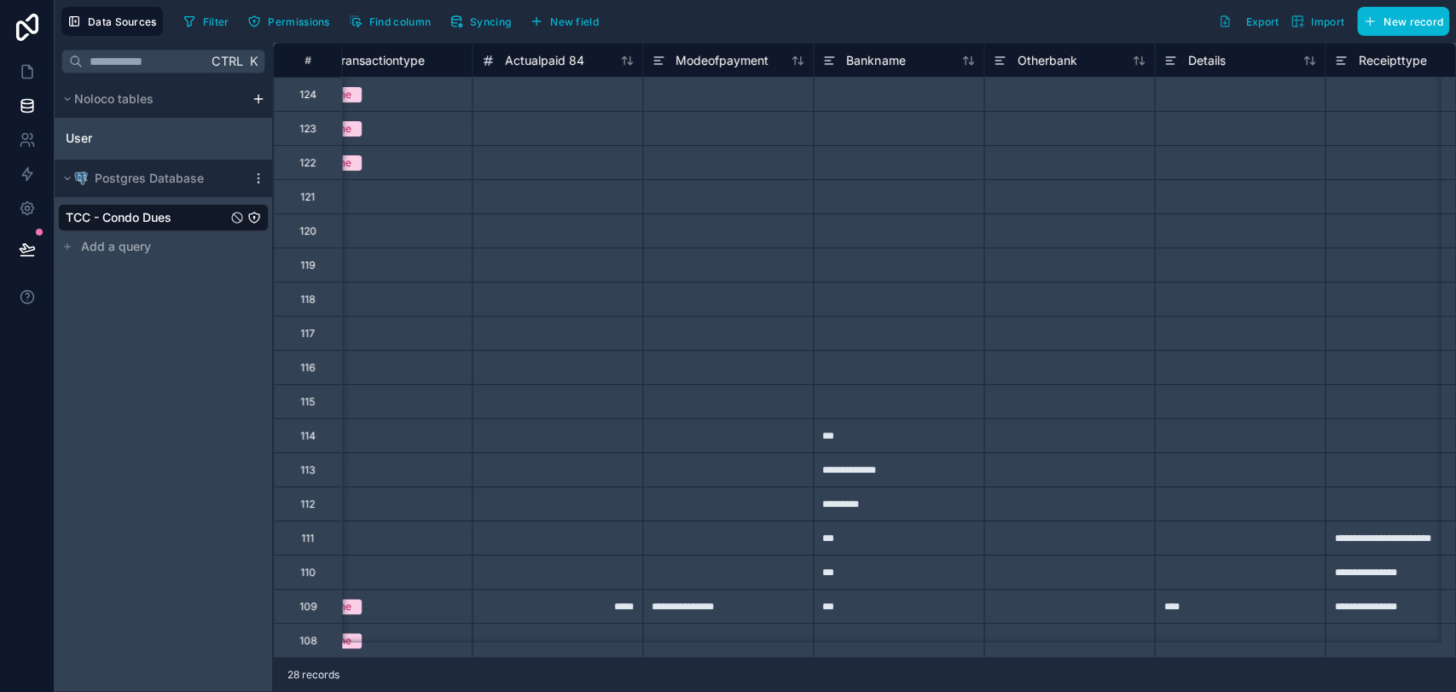
scroll to position [0, 1644]
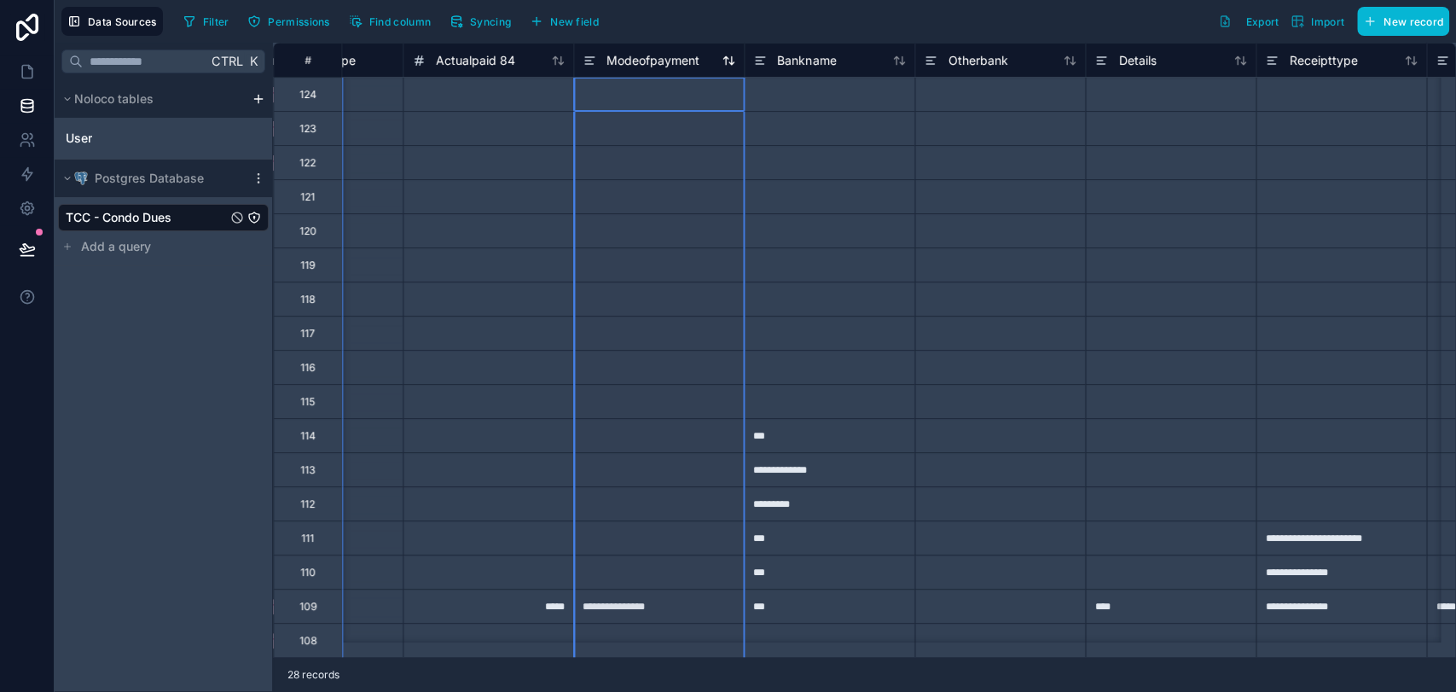
click at [591, 57] on icon at bounding box center [590, 60] width 14 height 20
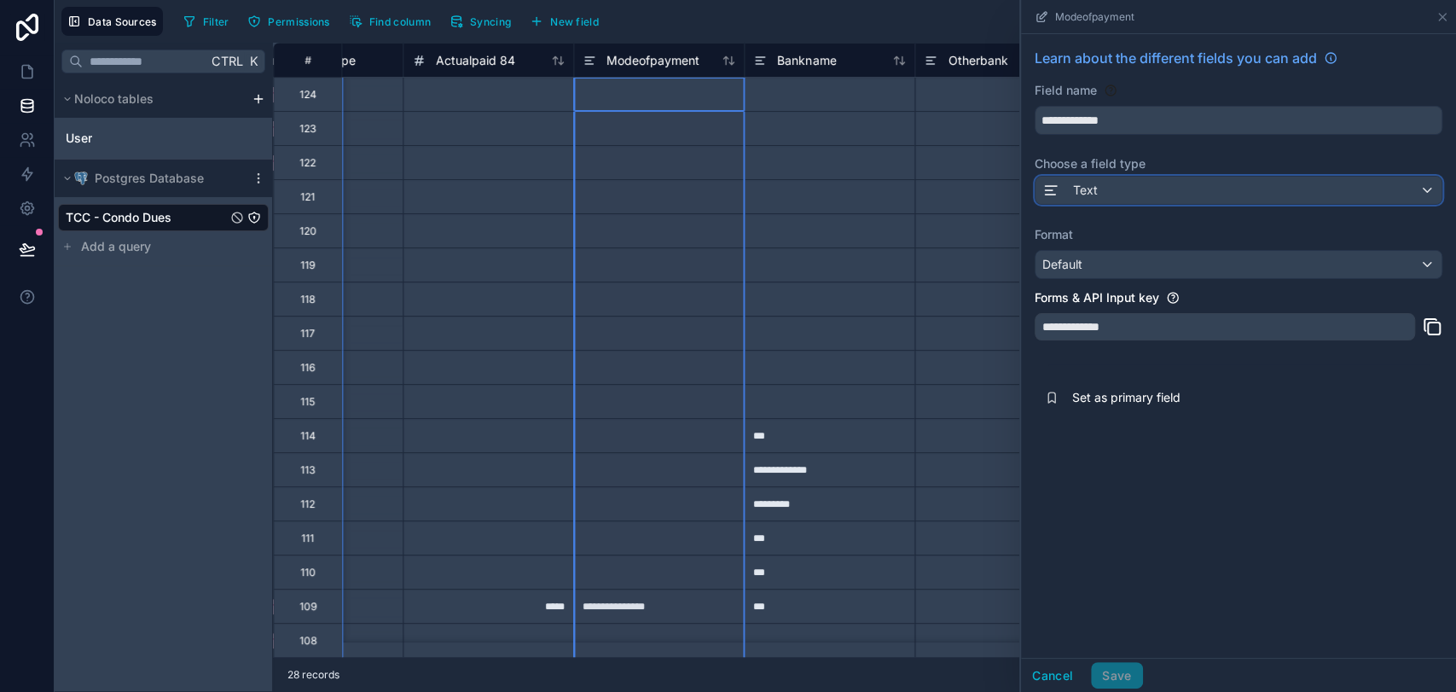
click at [1099, 194] on div "Text" at bounding box center [1238, 190] width 406 height 27
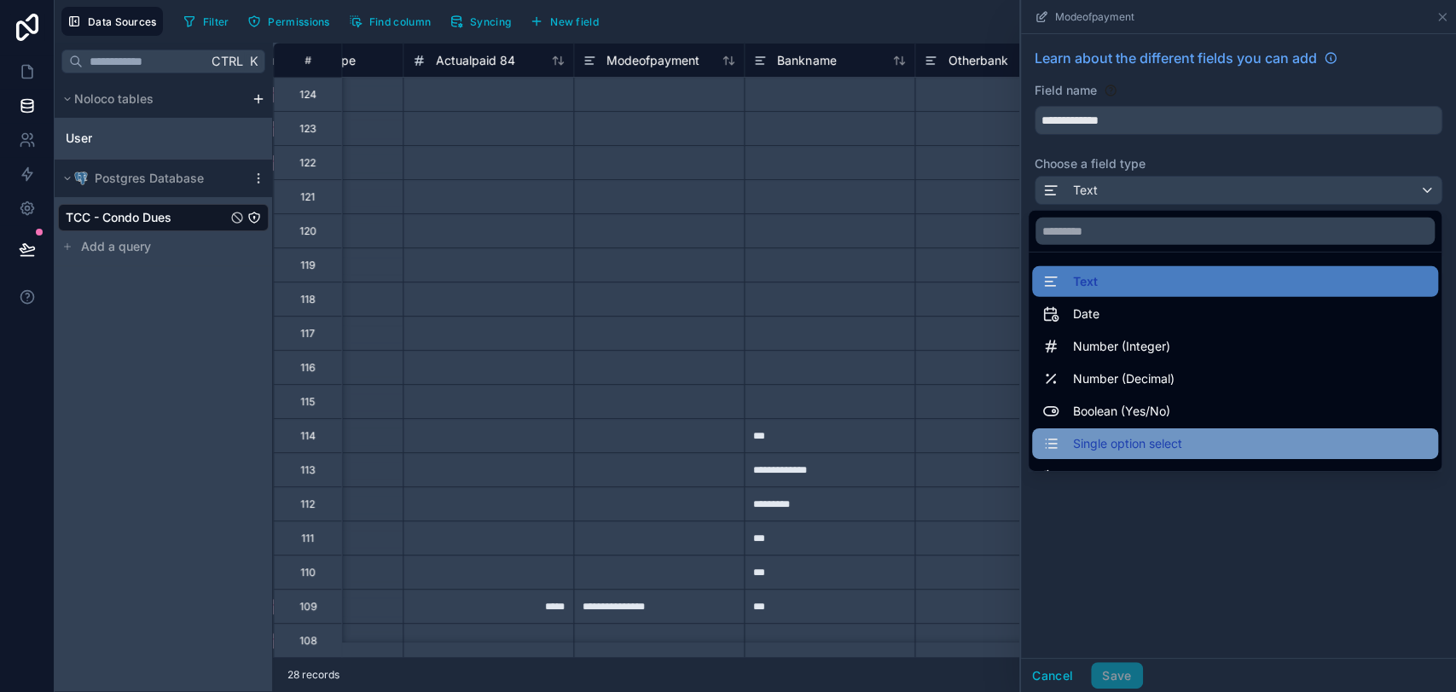
click at [1141, 443] on span "Single option select" at bounding box center [1127, 443] width 109 height 20
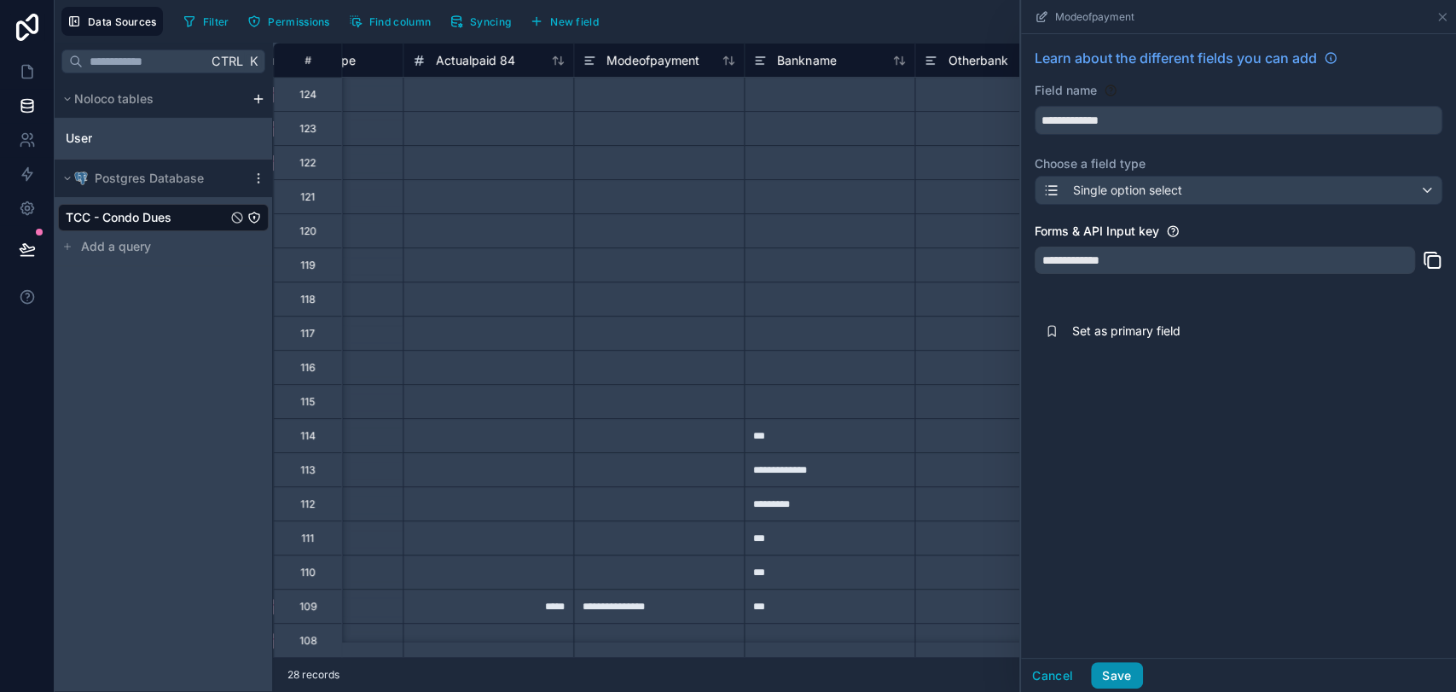
click at [1116, 622] on button "Save" at bounding box center [1116, 675] width 51 height 27
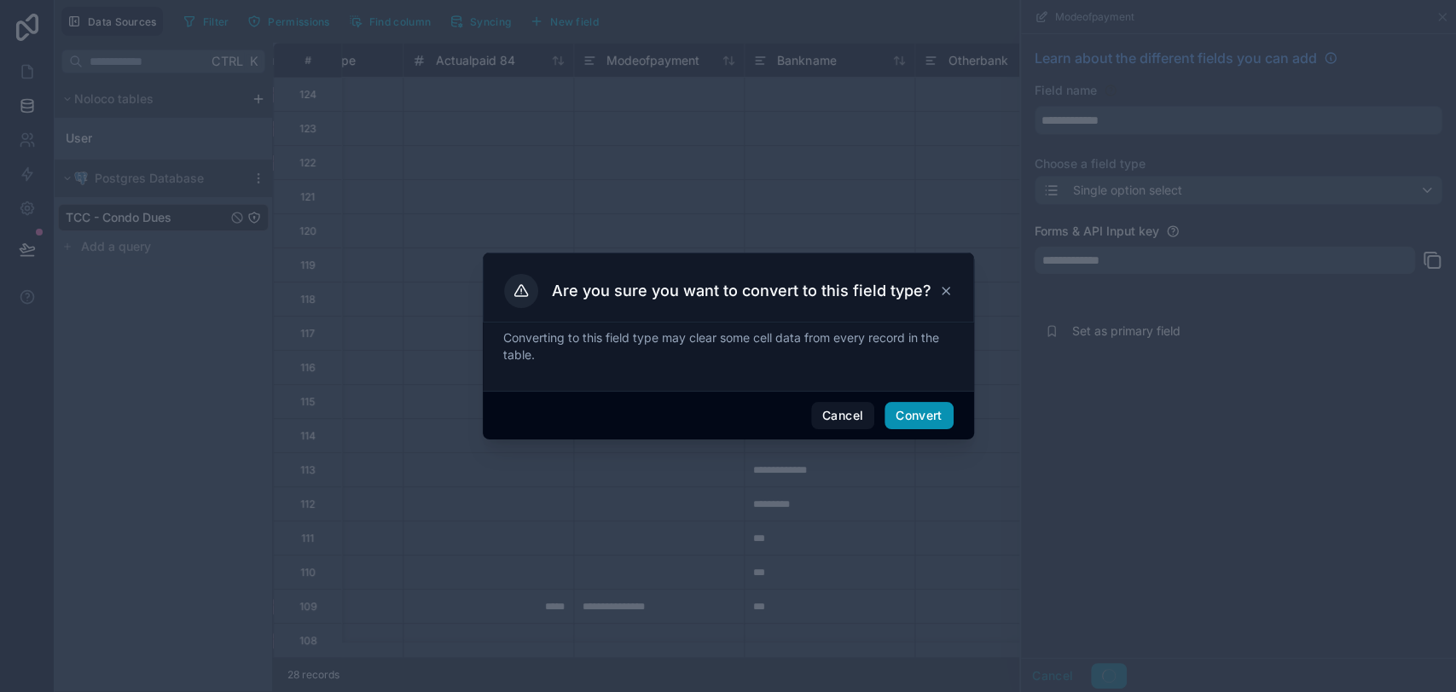
click at [928, 418] on button "Convert" at bounding box center [918, 415] width 68 height 27
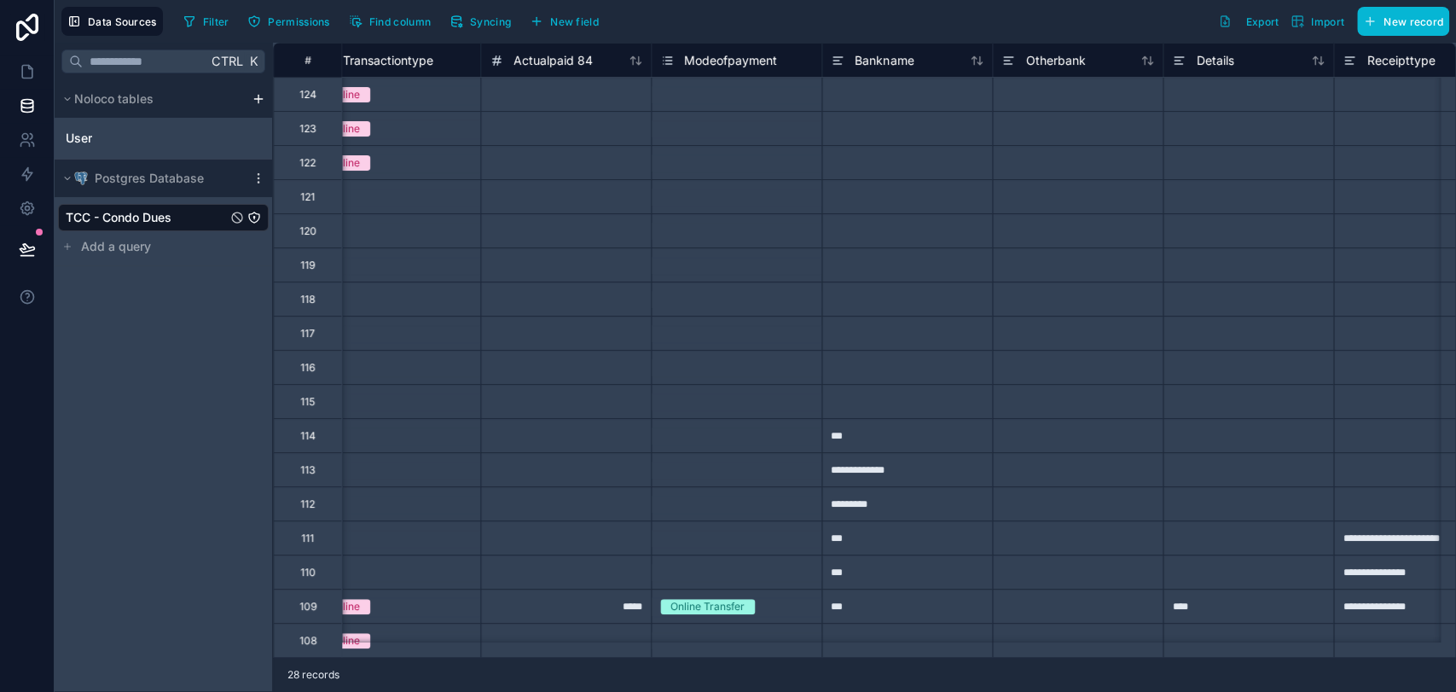
scroll to position [0, 1602]
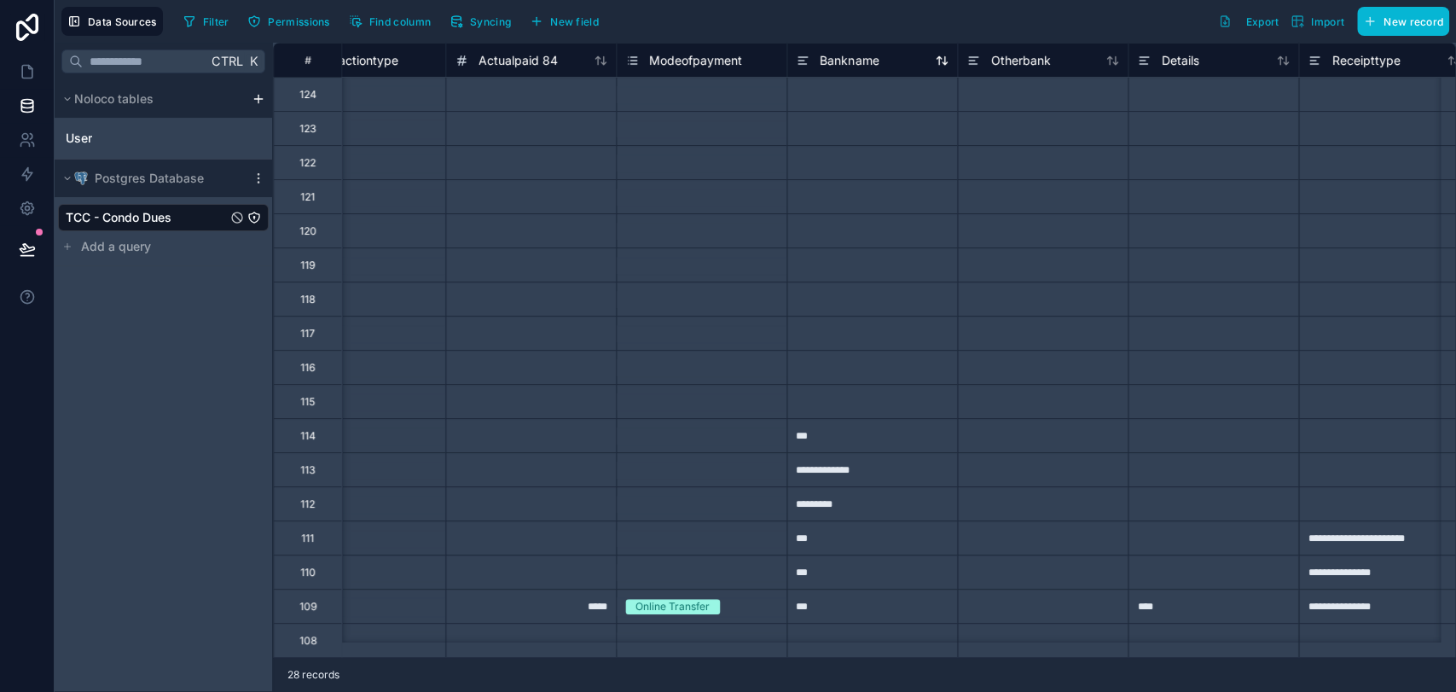
click at [803, 59] on icon at bounding box center [803, 60] width 14 height 20
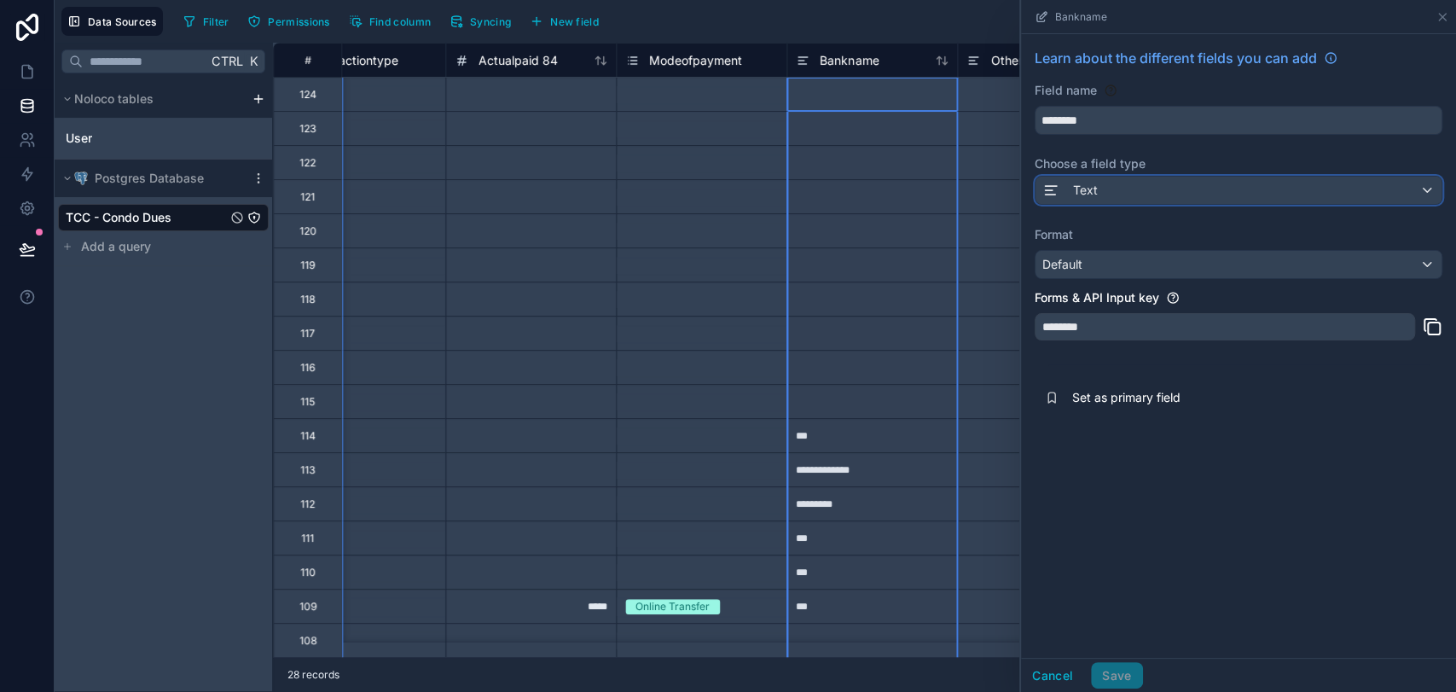
click at [1073, 189] on span "Text" at bounding box center [1085, 190] width 25 height 17
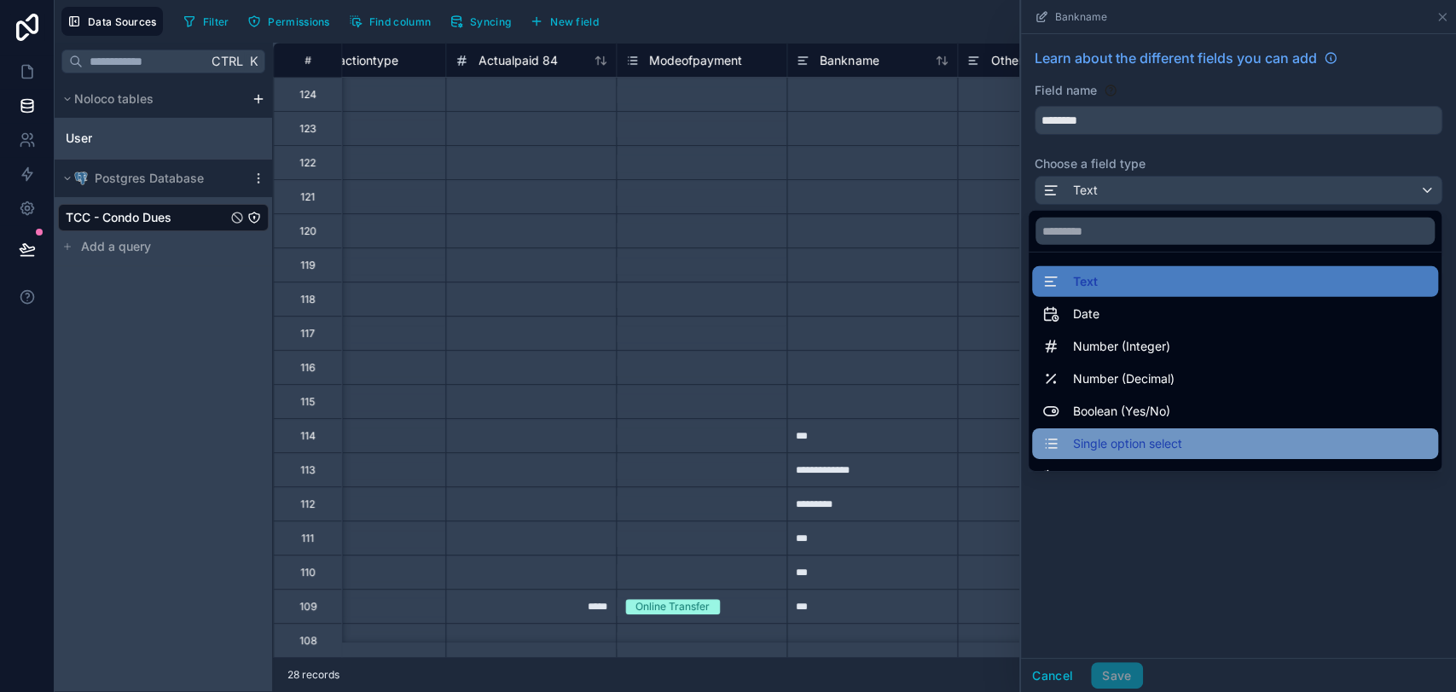
click at [1133, 444] on span "Single option select" at bounding box center [1127, 443] width 109 height 20
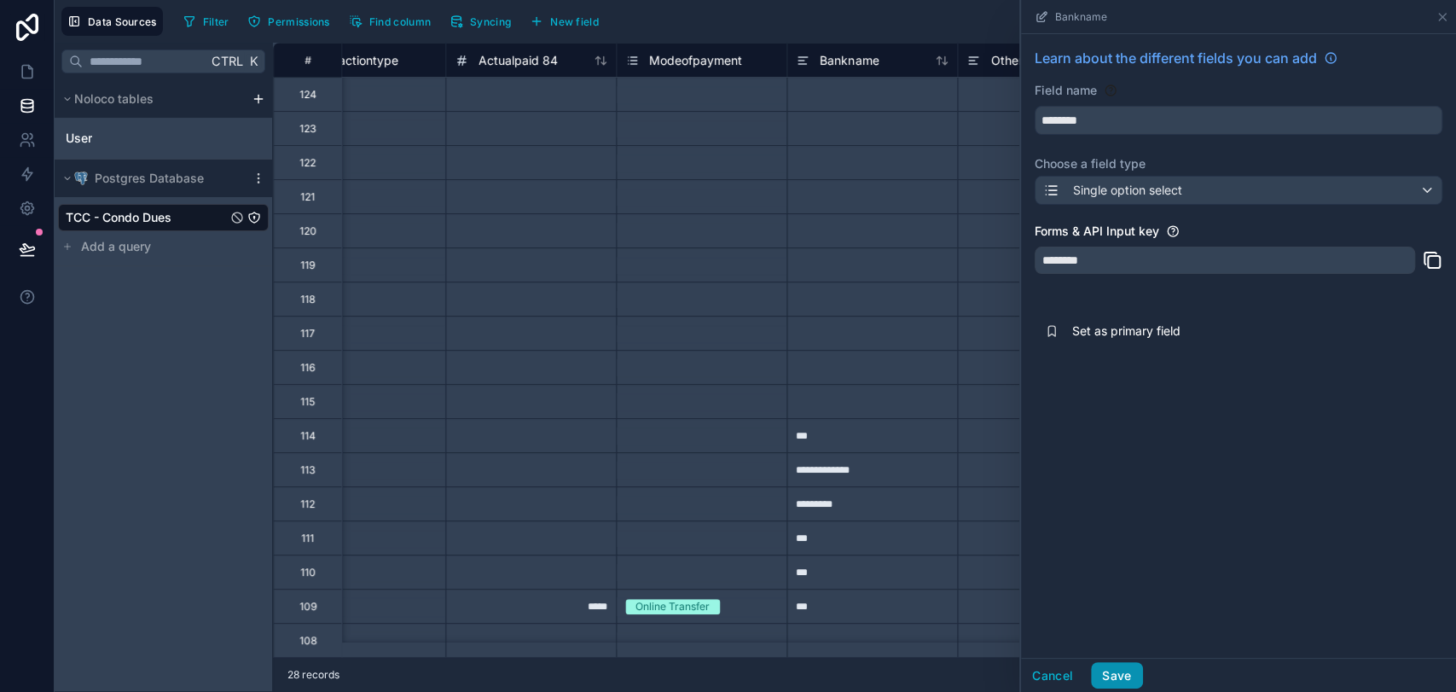
click at [1133, 622] on button "Save" at bounding box center [1116, 675] width 51 height 27
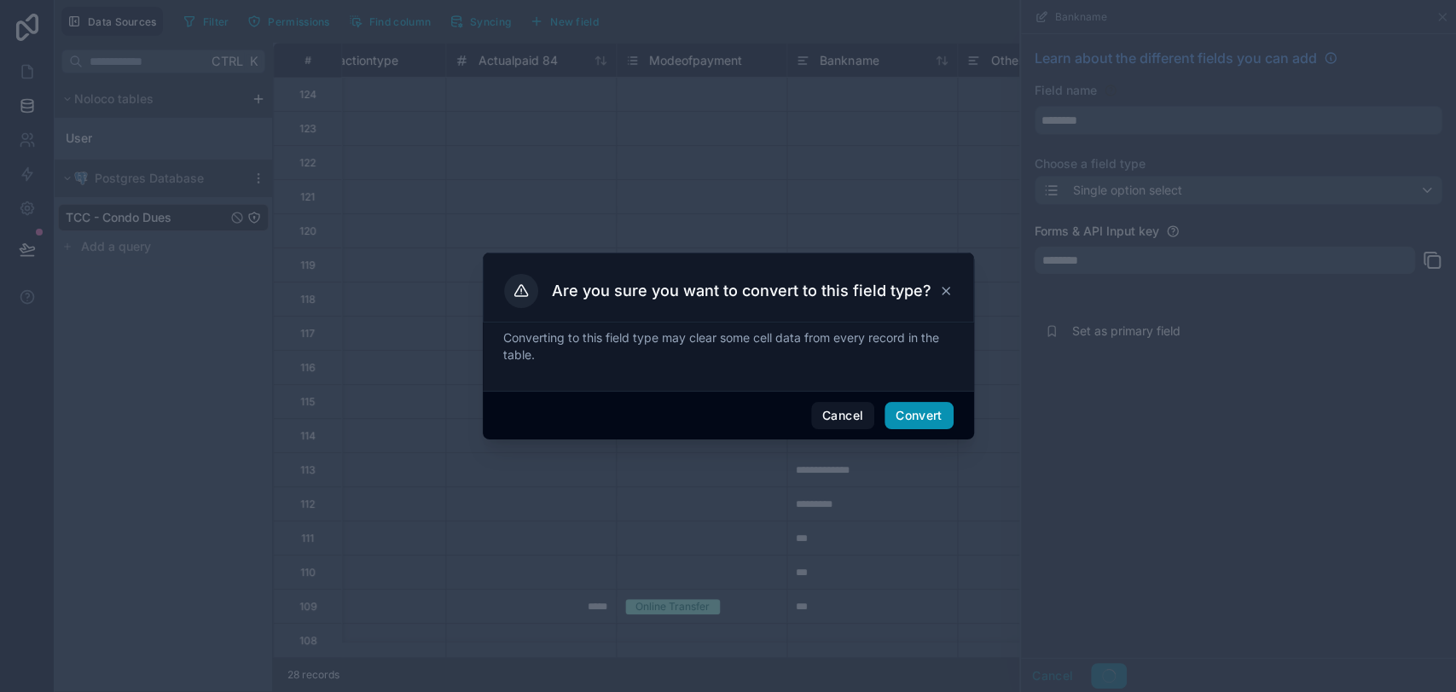
click at [916, 411] on button "Convert" at bounding box center [918, 415] width 68 height 27
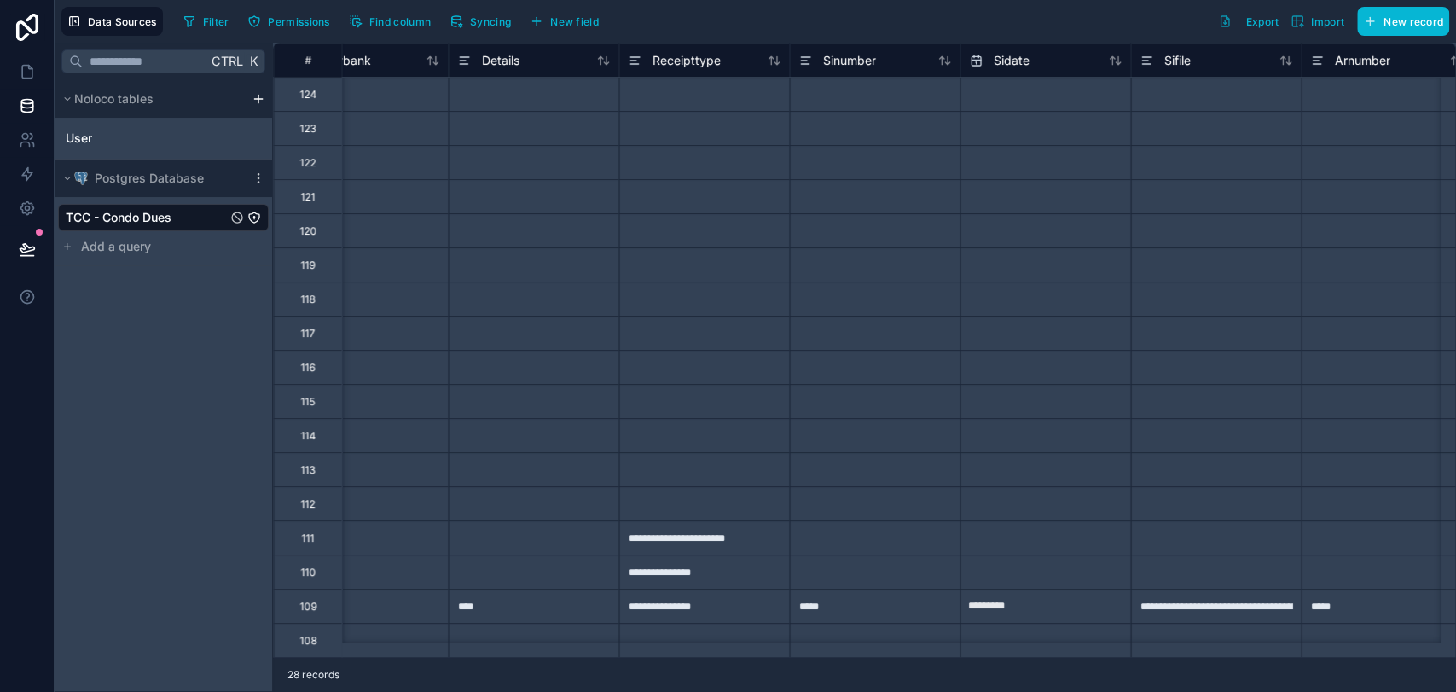
scroll to position [0, 2299]
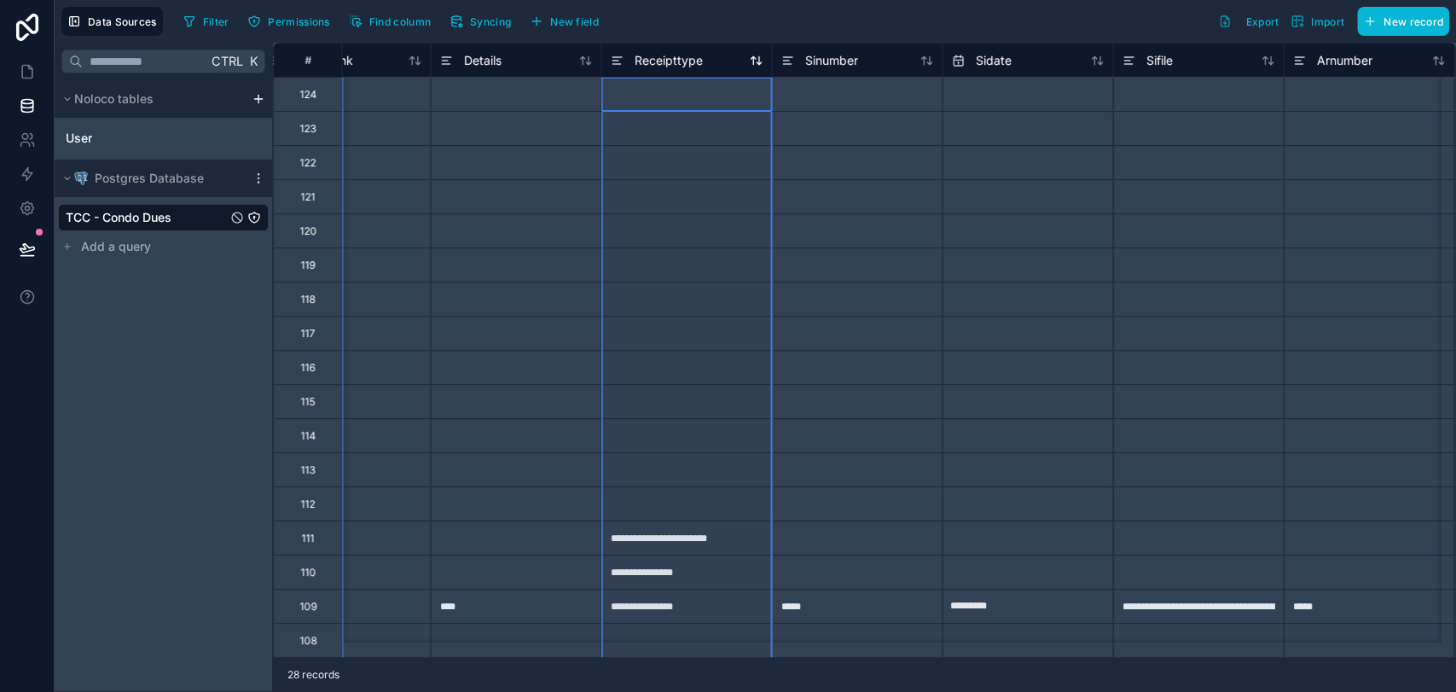
click at [618, 57] on icon at bounding box center [616, 57] width 9 height 0
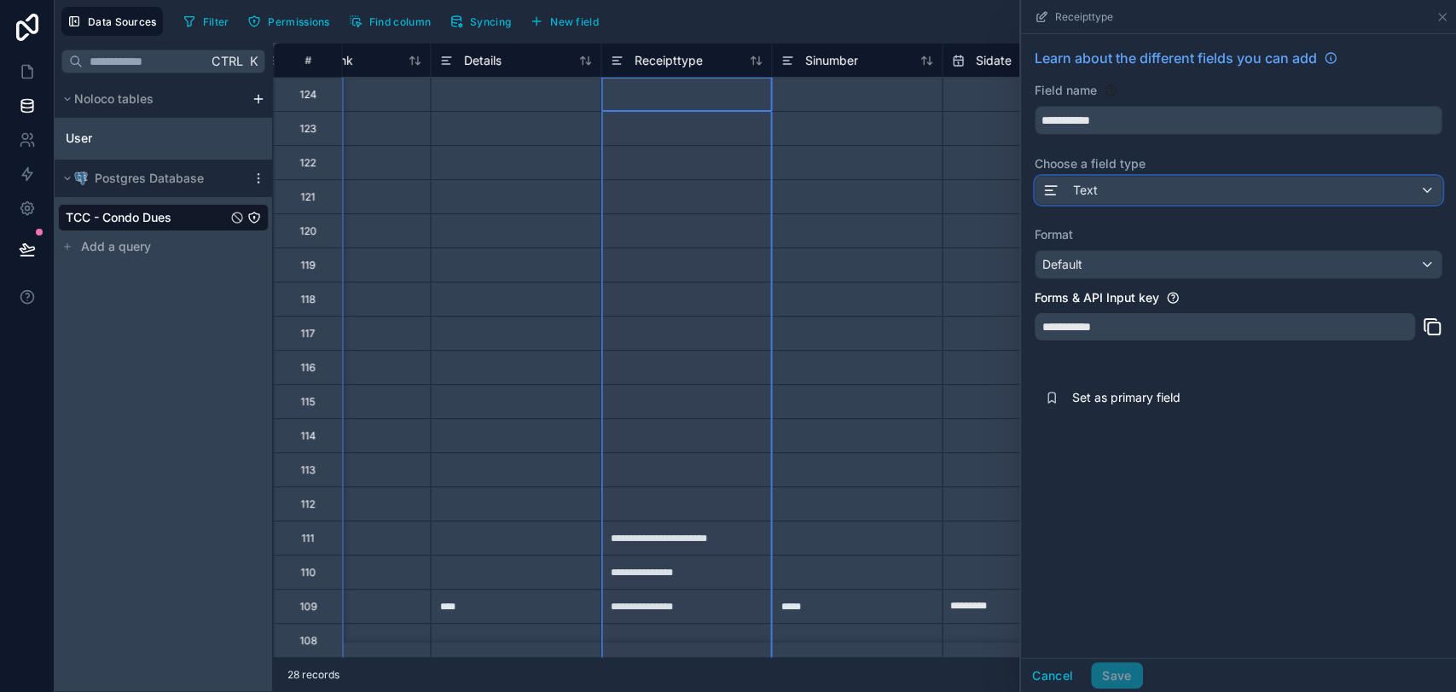
click at [1107, 186] on div "Text" at bounding box center [1238, 190] width 406 height 27
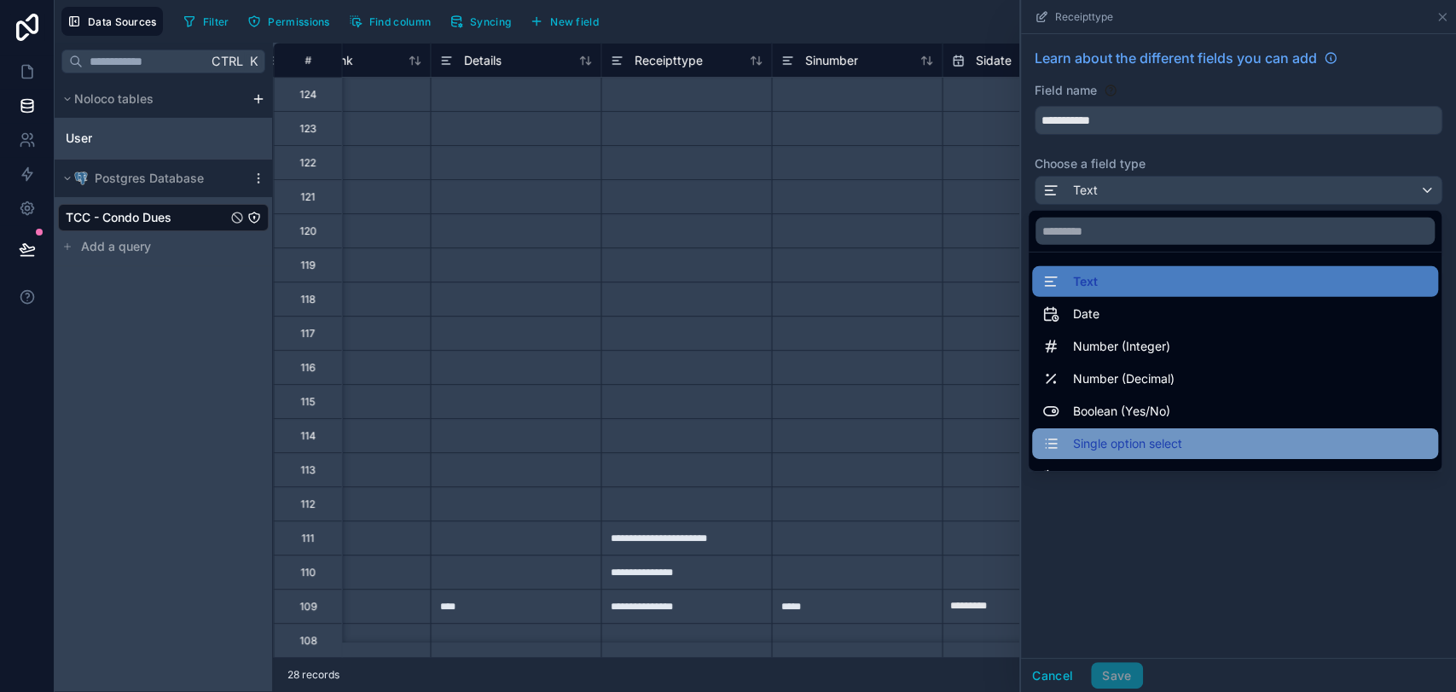
click at [1139, 441] on span "Single option select" at bounding box center [1127, 443] width 109 height 20
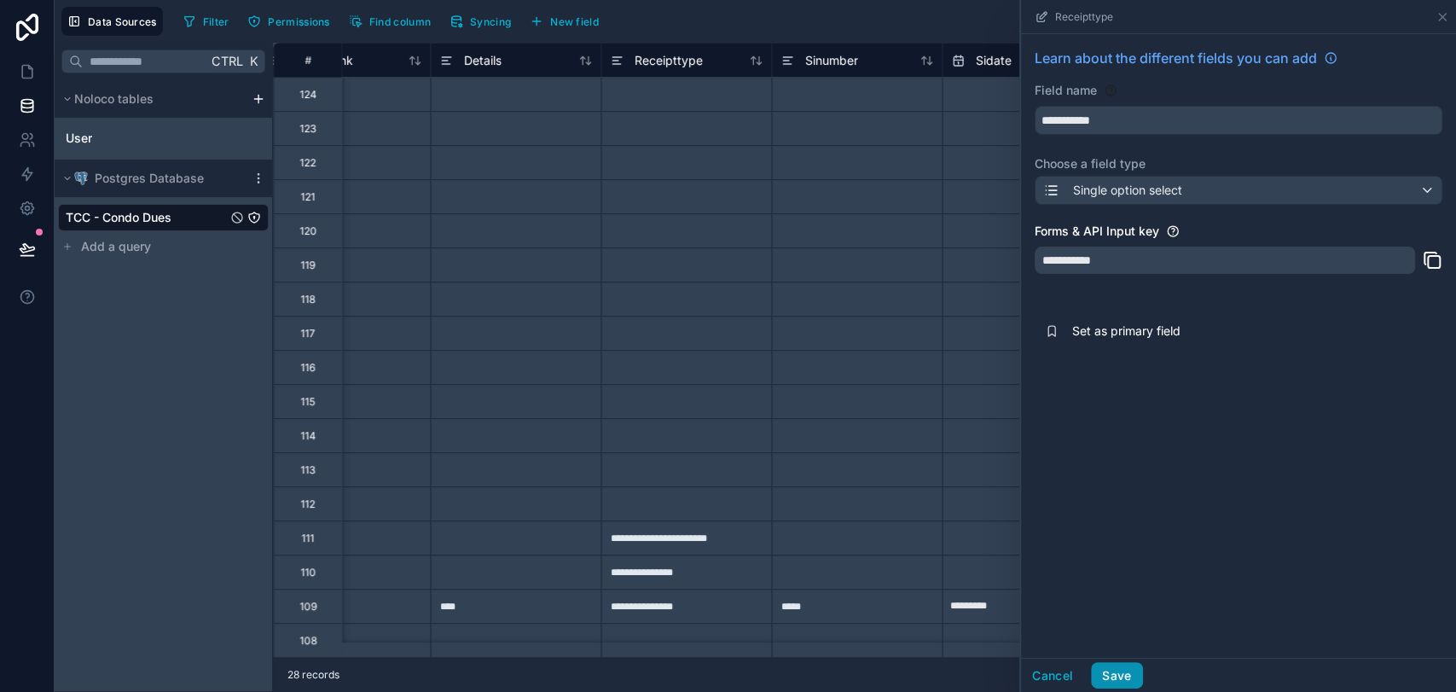
click at [1121, 622] on button "Save" at bounding box center [1116, 675] width 51 height 27
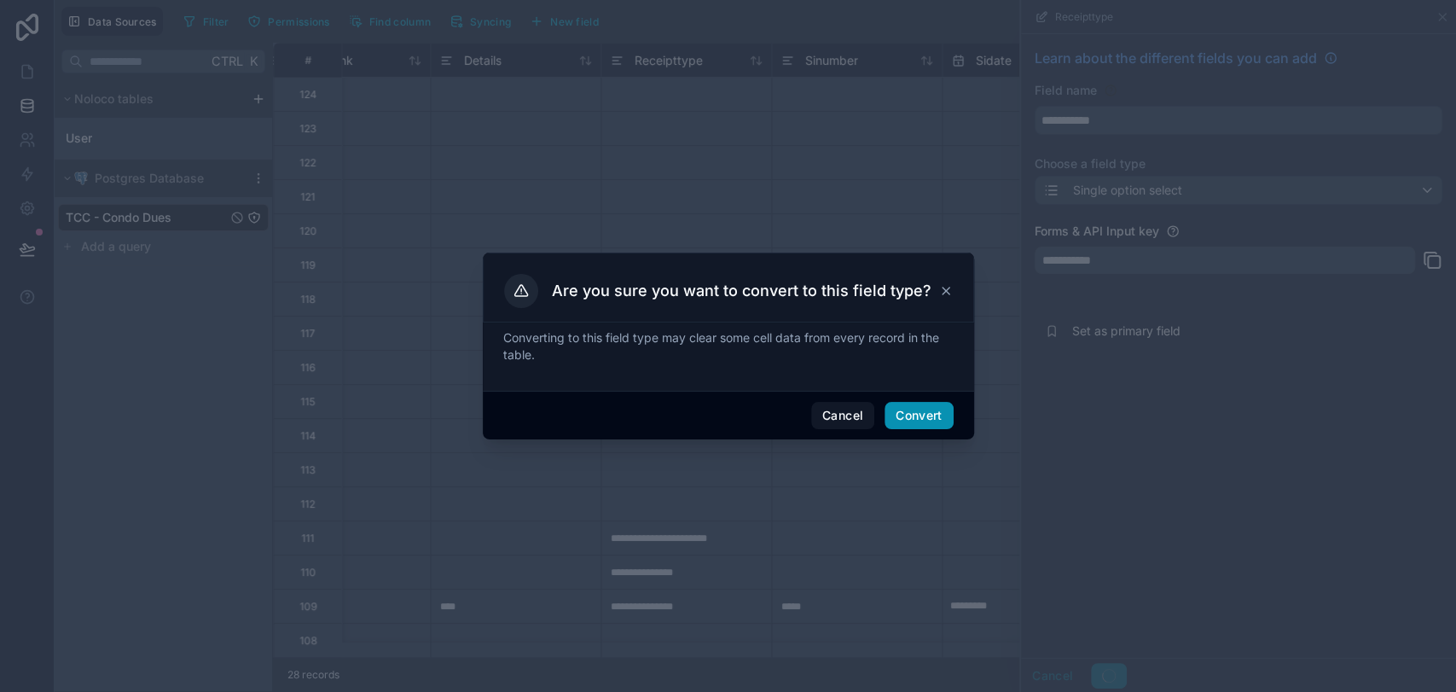
click at [924, 409] on button "Convert" at bounding box center [918, 415] width 68 height 27
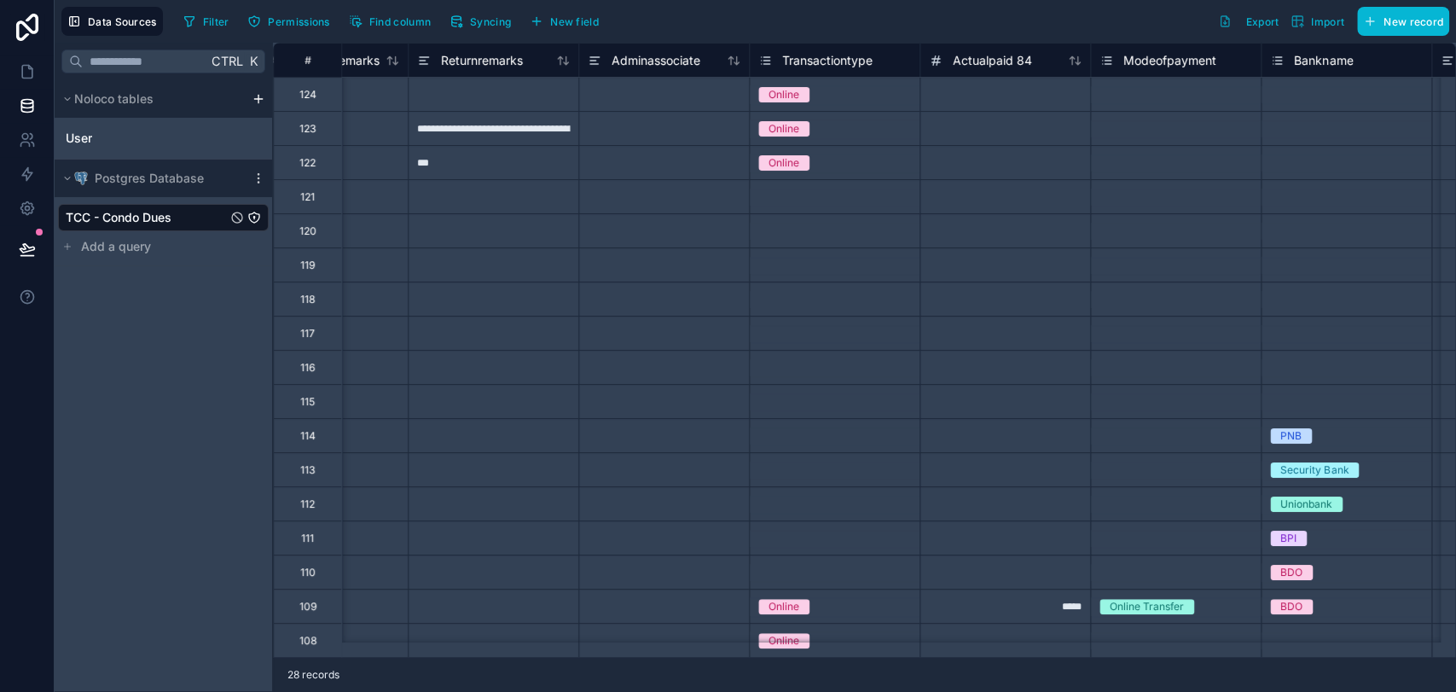
scroll to position [0, 1274]
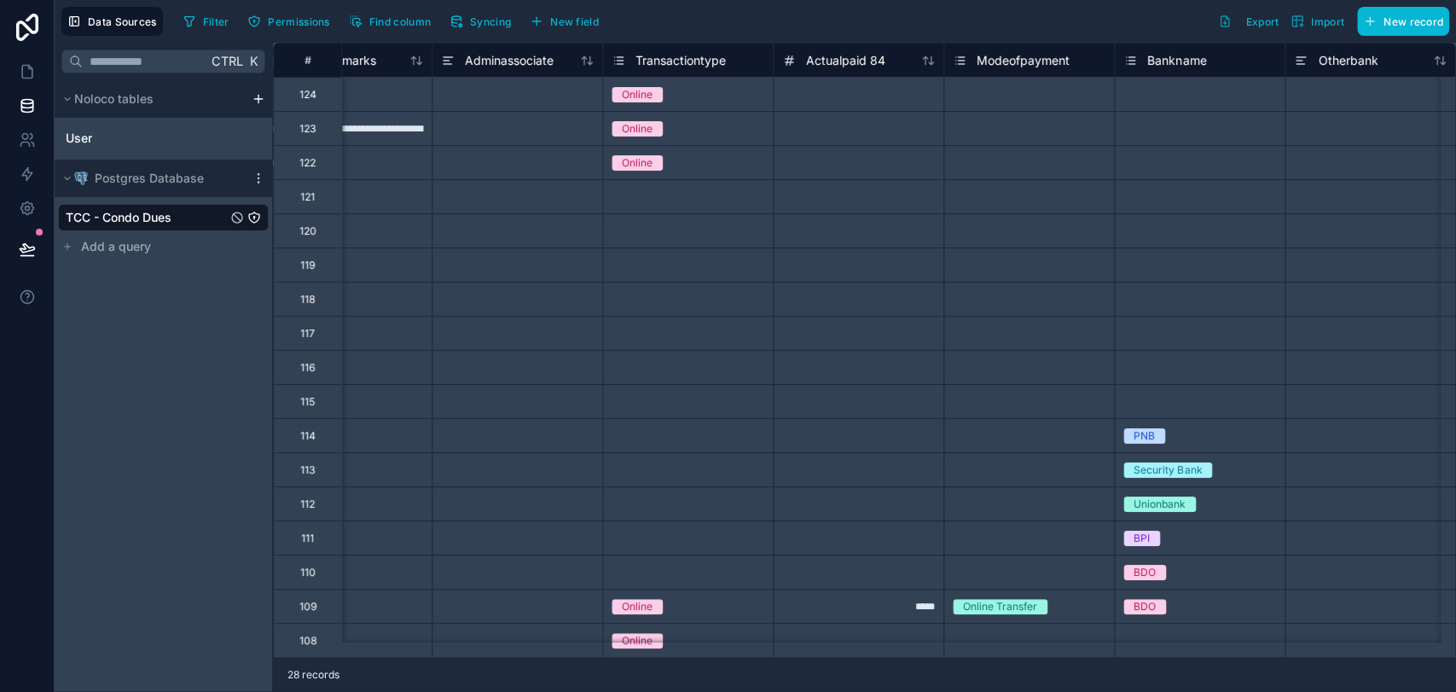
click at [619, 57] on icon at bounding box center [619, 60] width 14 height 20
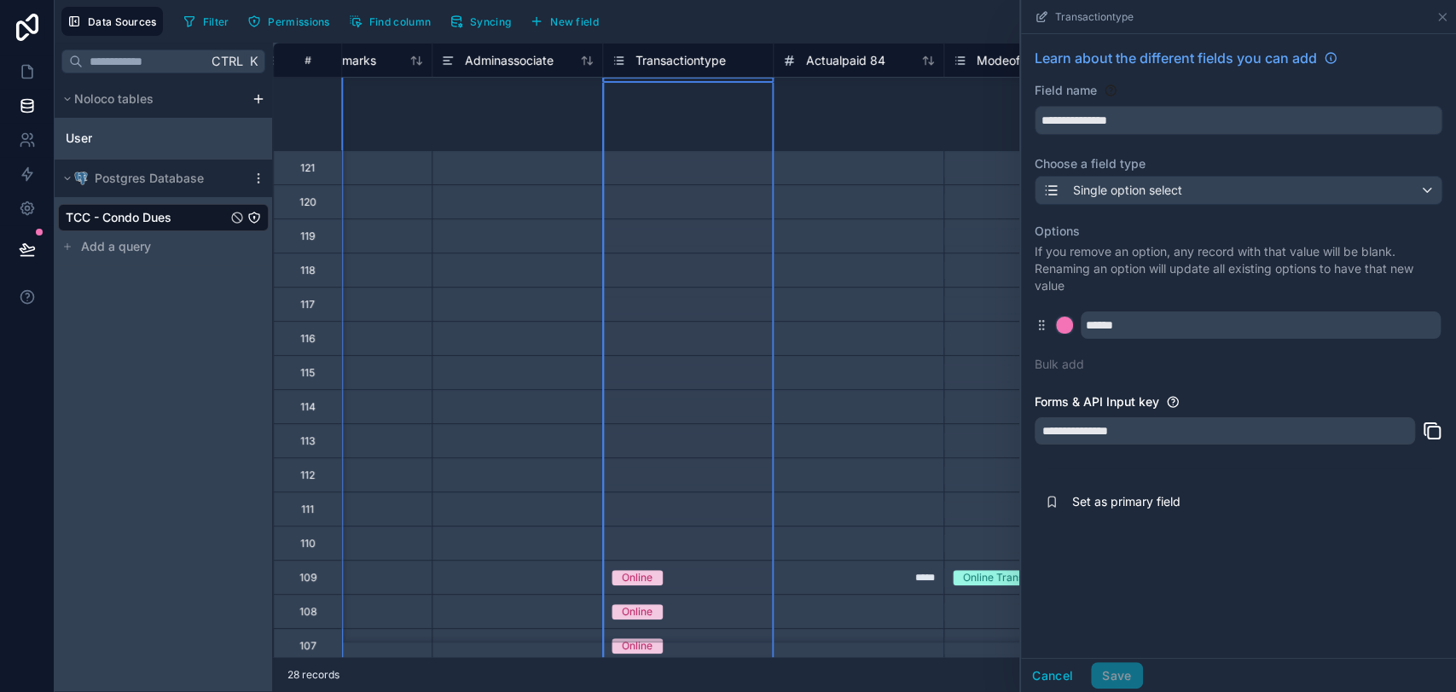
scroll to position [0, 1274]
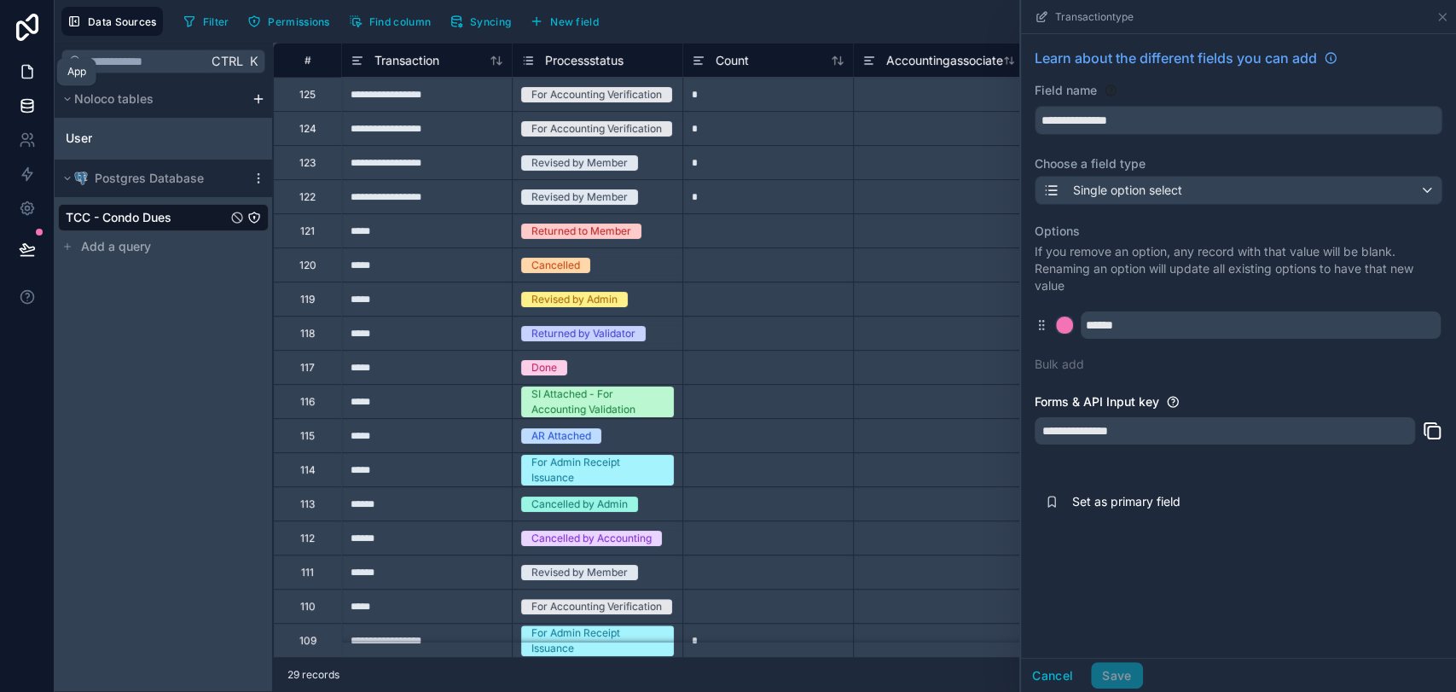
click at [34, 69] on icon at bounding box center [27, 71] width 17 height 17
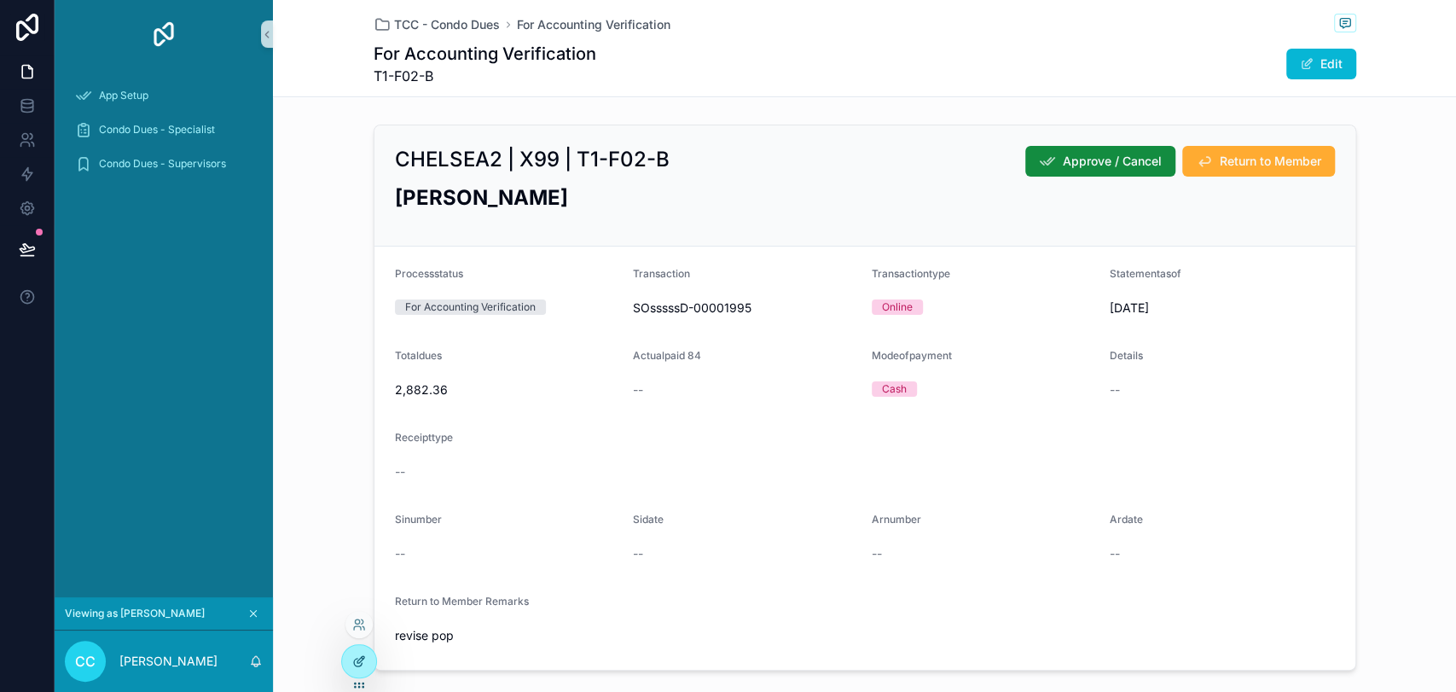
click at [368, 622] on div at bounding box center [359, 661] width 34 height 32
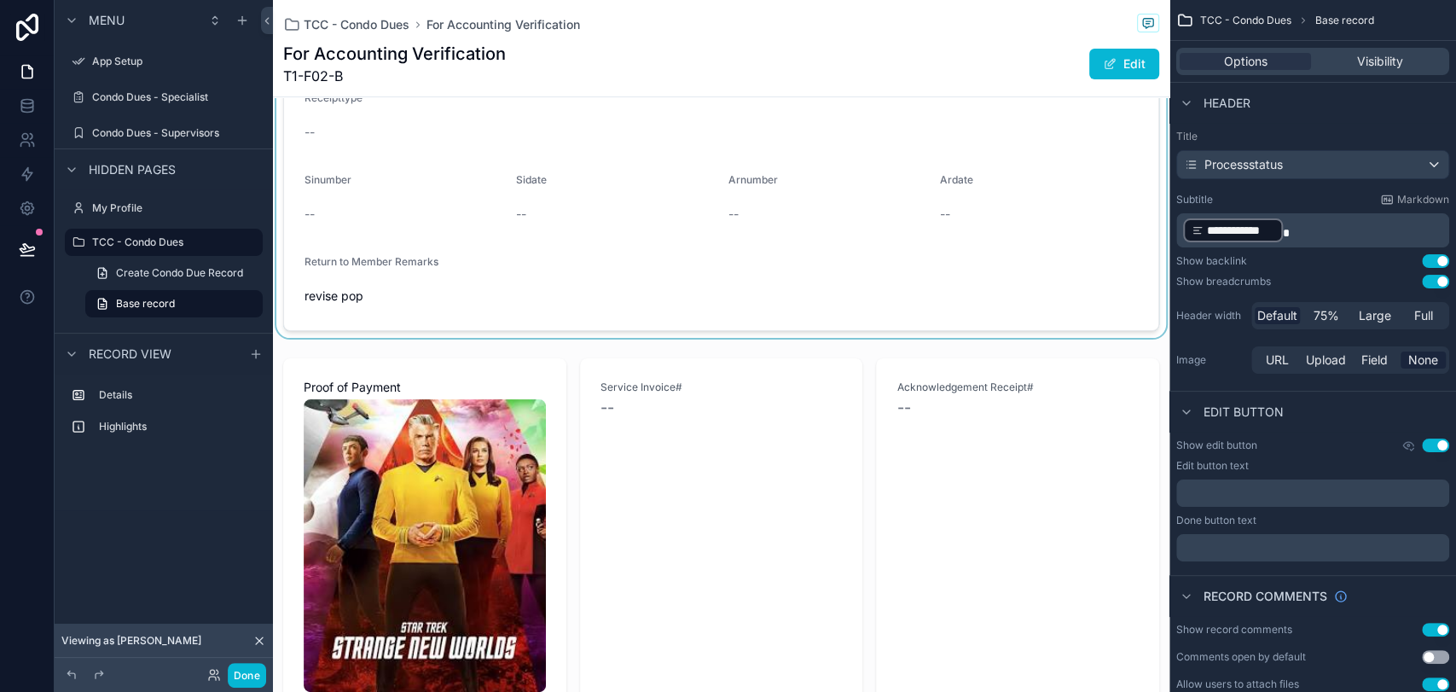
scroll to position [568, 0]
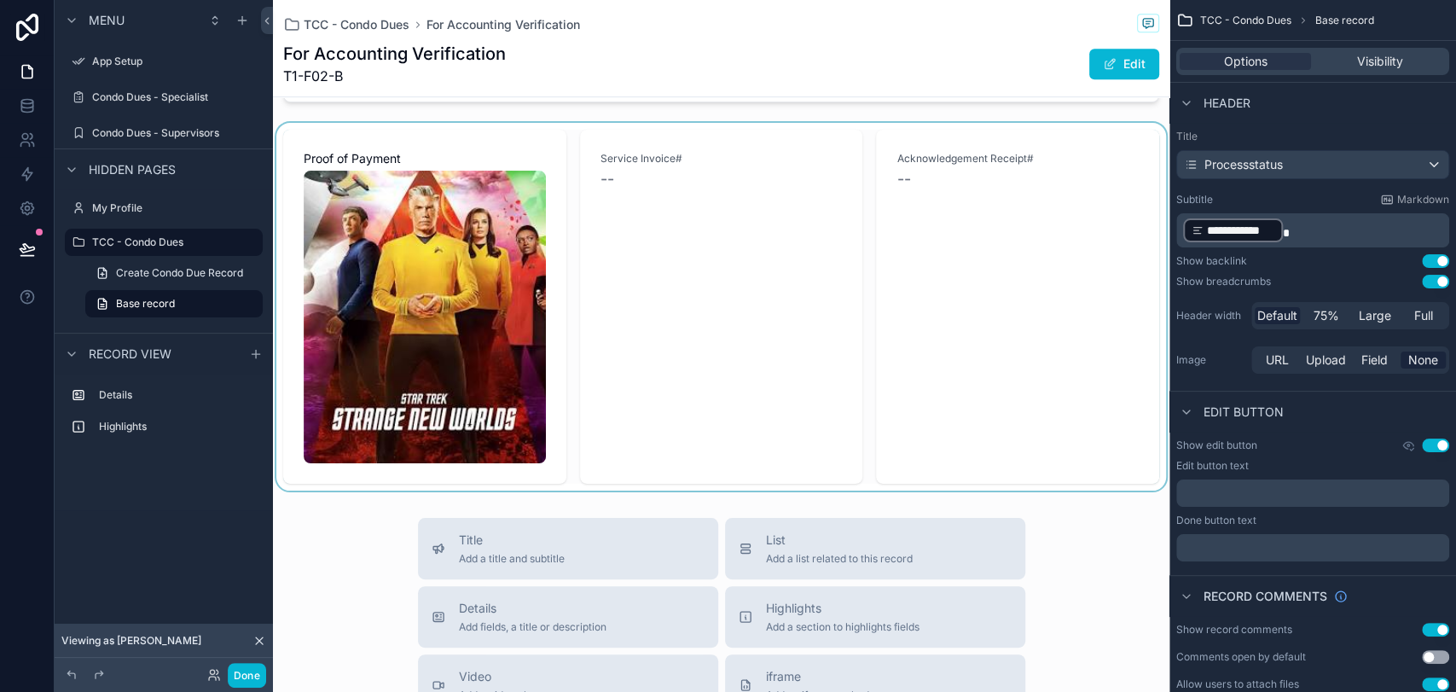
click at [498, 350] on div "scrollable content" at bounding box center [721, 307] width 896 height 368
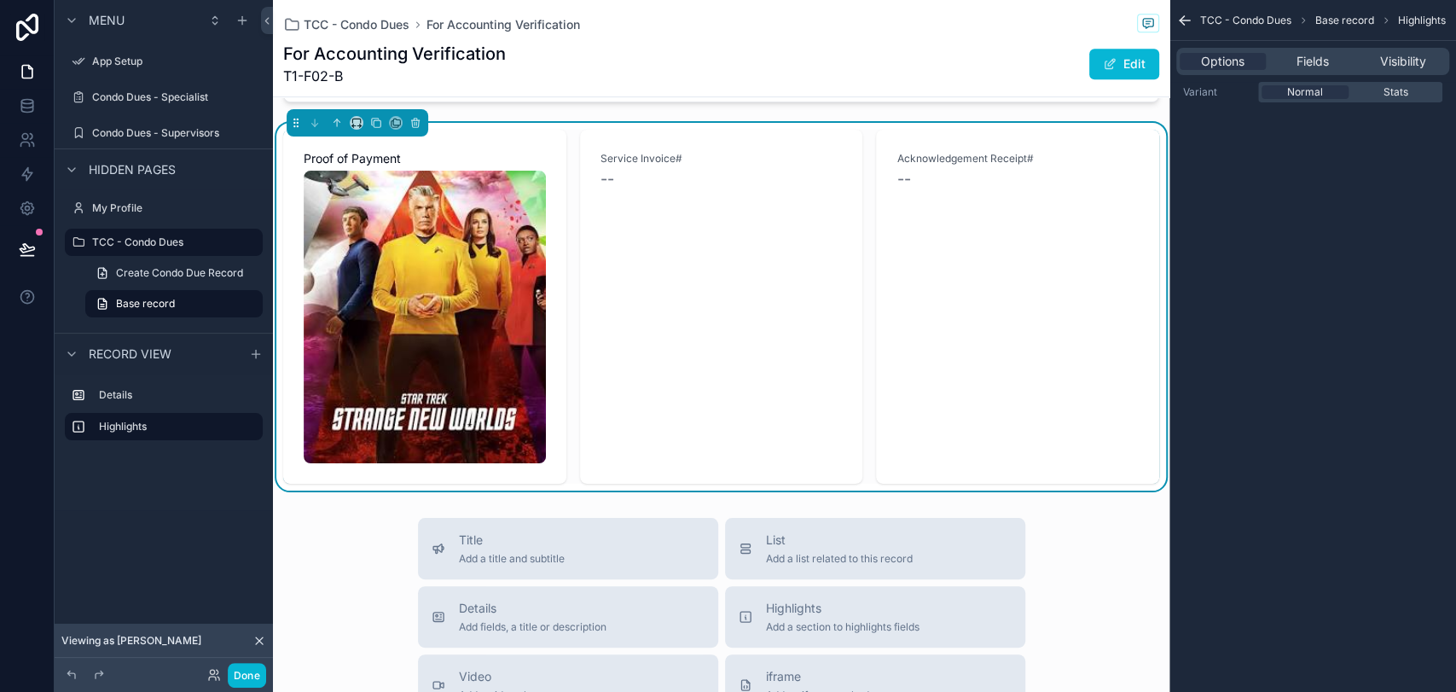
click at [370, 368] on img "scrollable content" at bounding box center [425, 317] width 242 height 293
click at [1299, 63] on span "Fields" at bounding box center [1312, 61] width 32 height 17
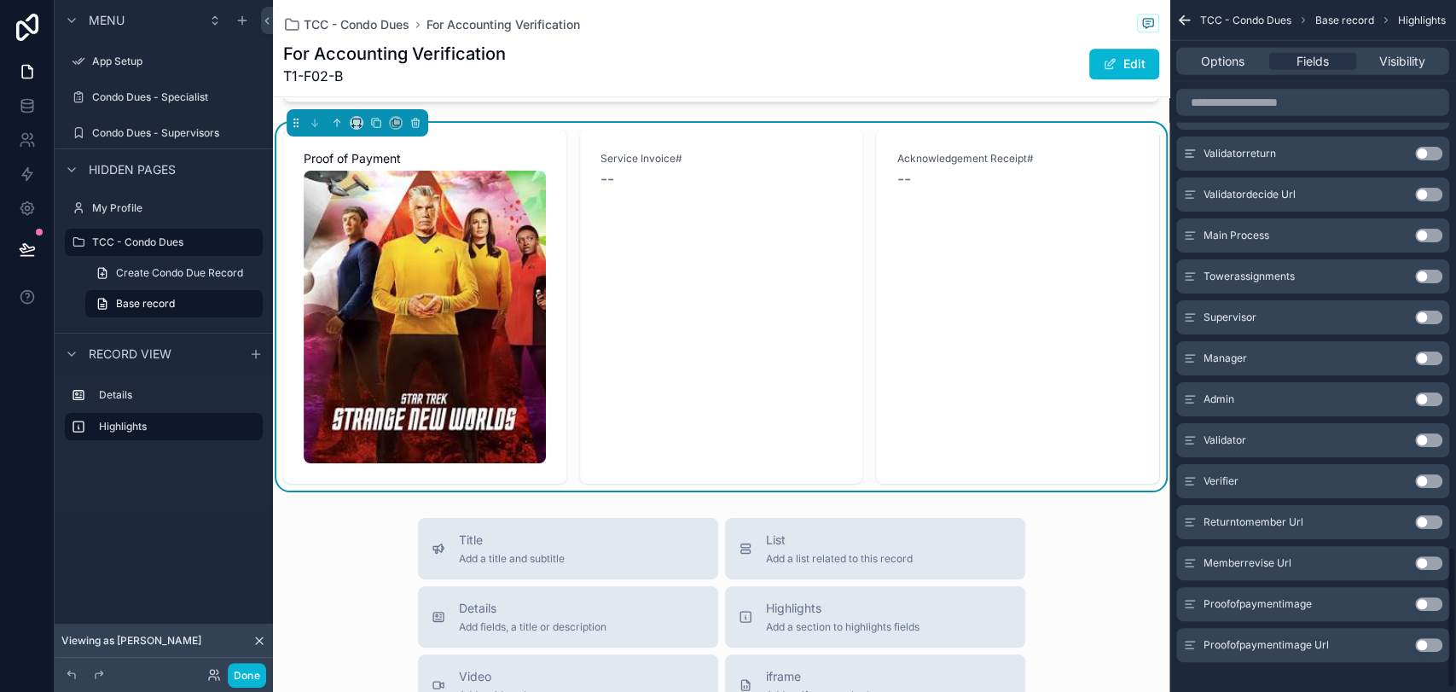
scroll to position [2703, 0]
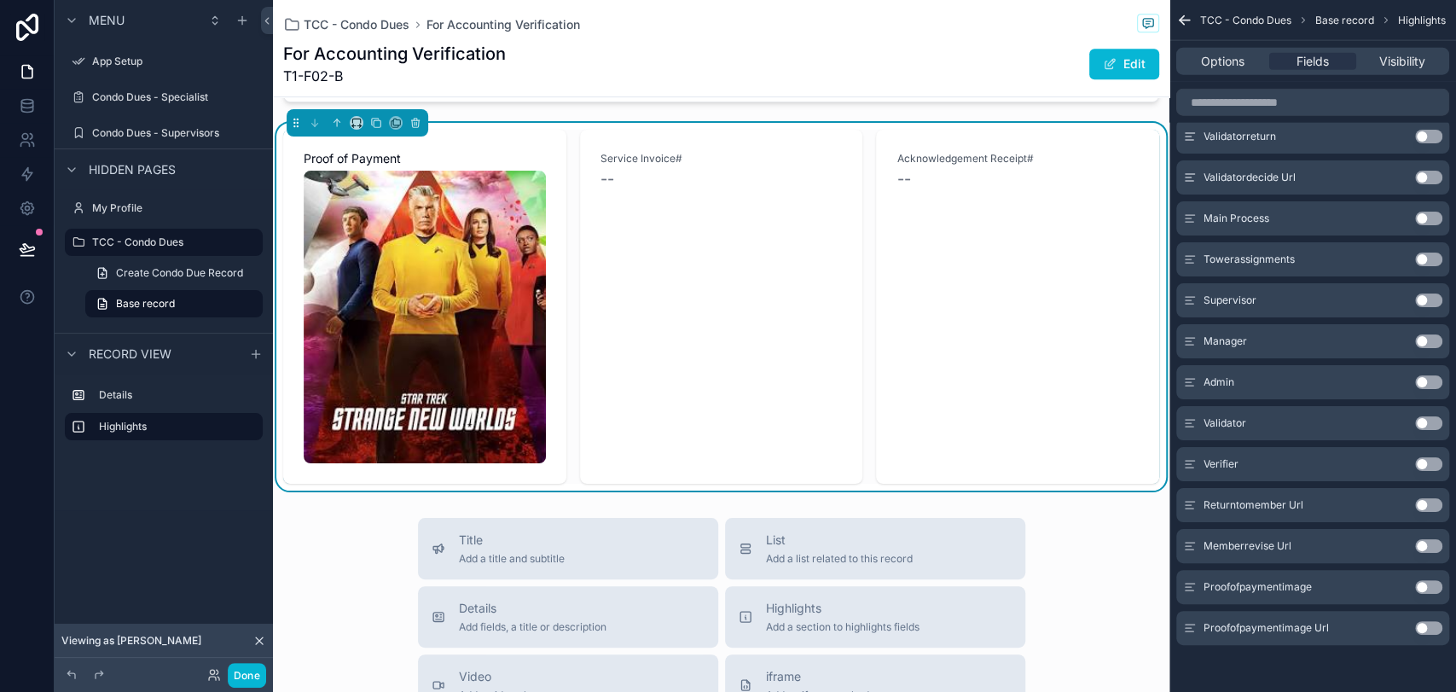
click at [1309, 622] on button "Use setting" at bounding box center [1428, 628] width 27 height 14
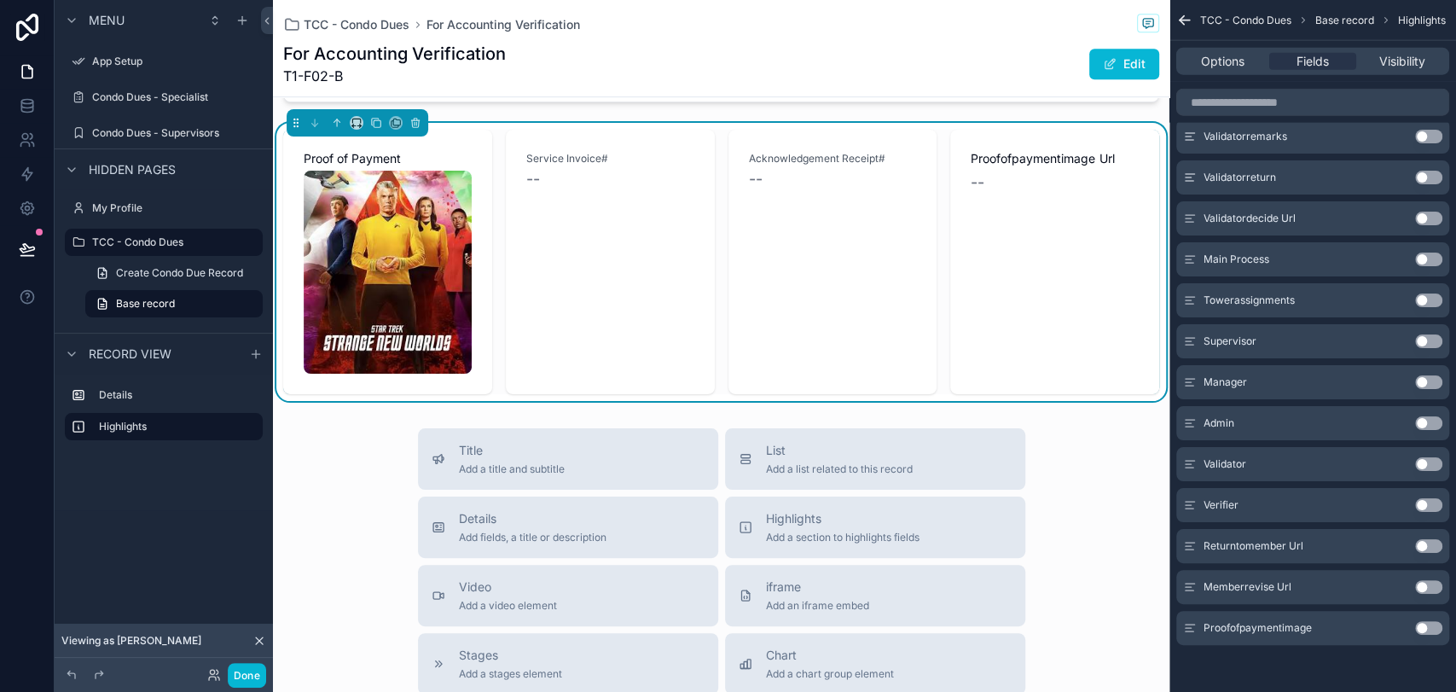
click at [1089, 217] on div "Proofofpaymentimage Url --" at bounding box center [1054, 262] width 209 height 264
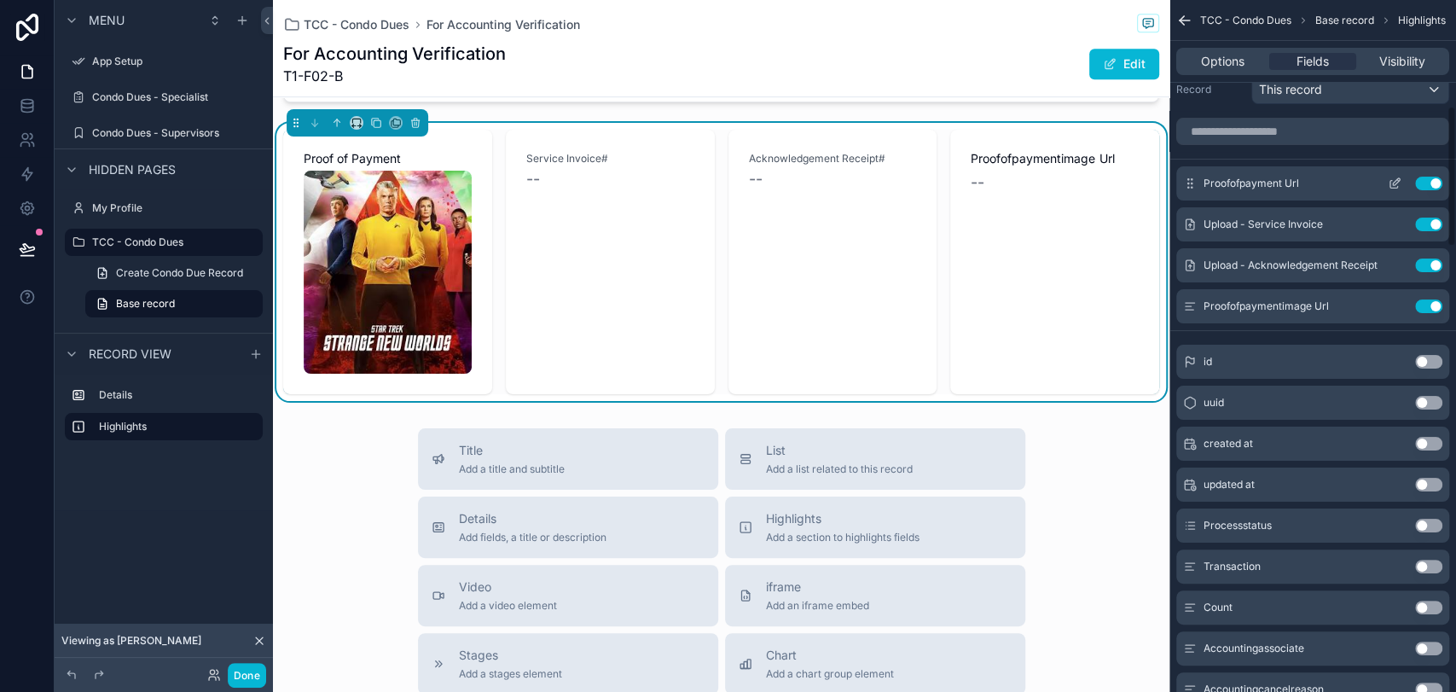
scroll to position [0, 0]
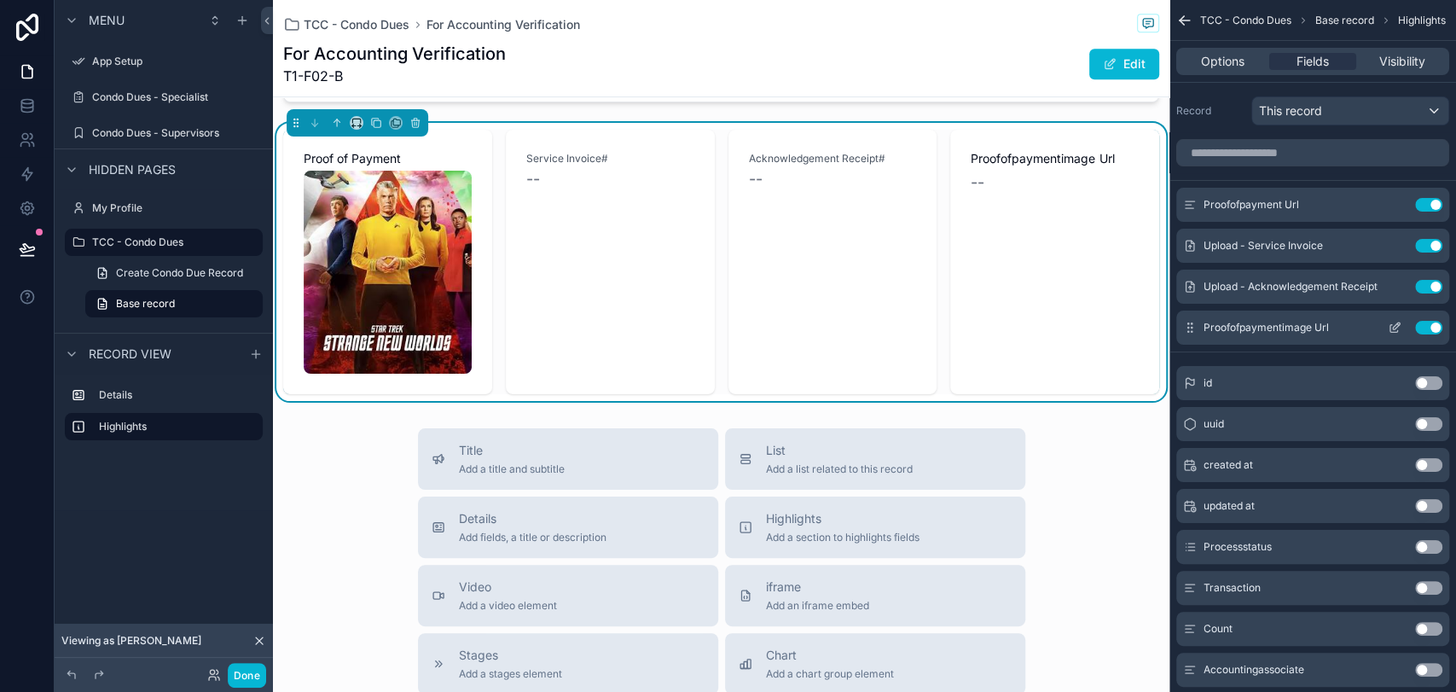
click at [1309, 329] on icon "scrollable content" at bounding box center [1395, 328] width 14 height 14
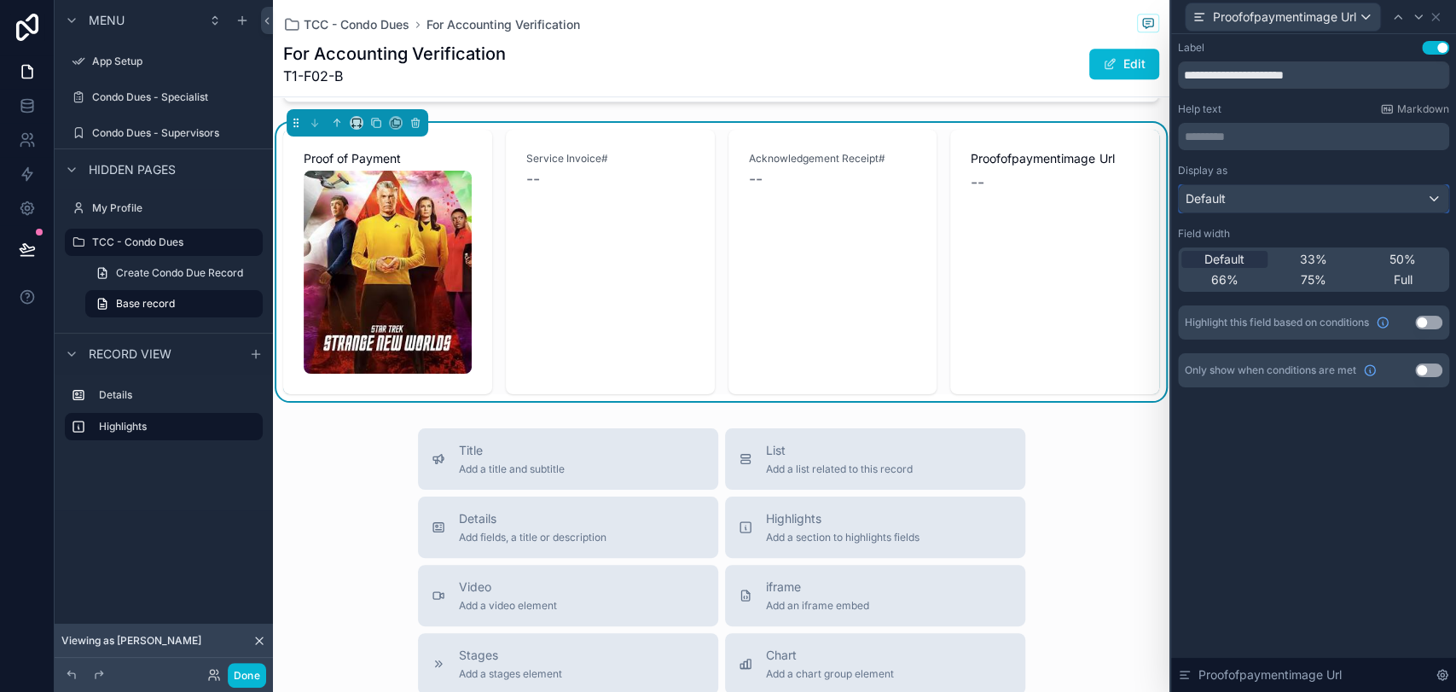
click at [1278, 187] on div "Default" at bounding box center [1314, 198] width 270 height 27
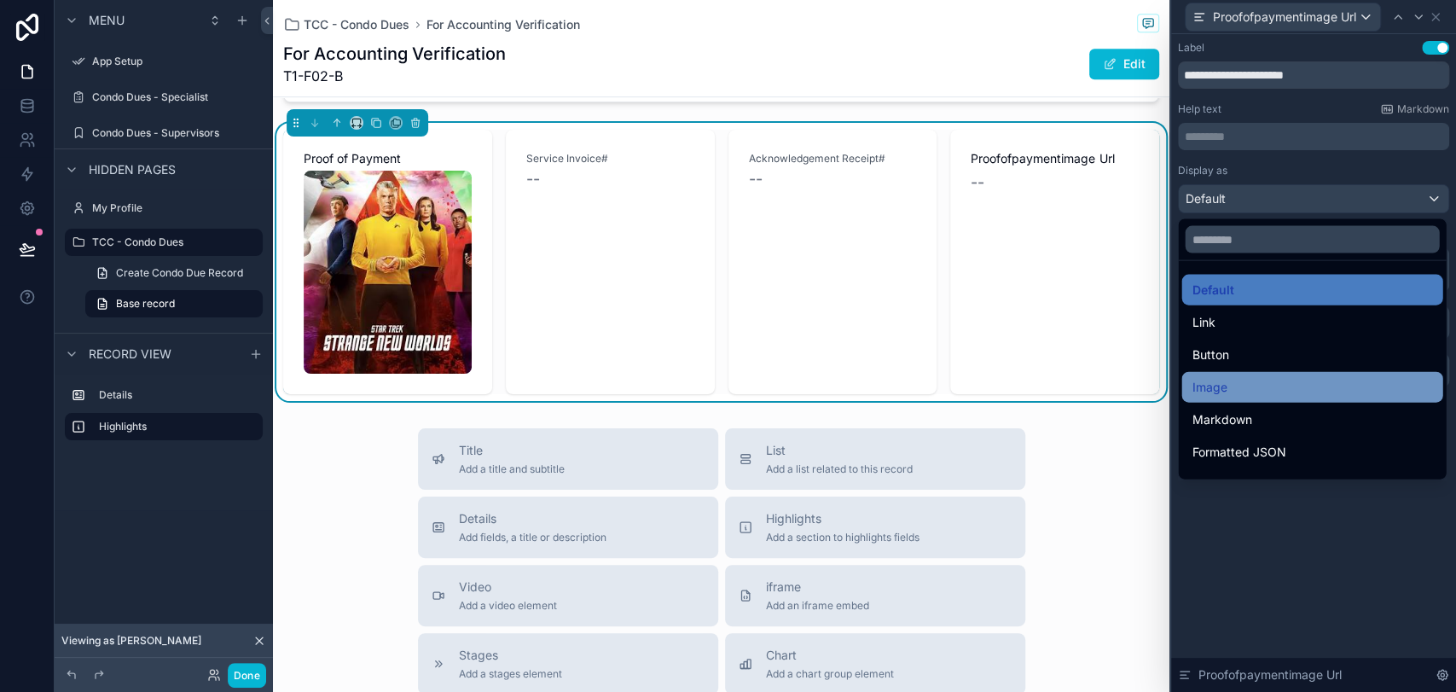
drag, startPoint x: 1277, startPoint y: 314, endPoint x: 1278, endPoint y: 377, distance: 63.1
click at [1278, 377] on ul "Default Link Button Image Markdown Formatted JSON QR Code Bold Heading 1 Headin…" at bounding box center [1312, 370] width 268 height 218
click at [1278, 377] on div "Image" at bounding box center [1311, 387] width 241 height 20
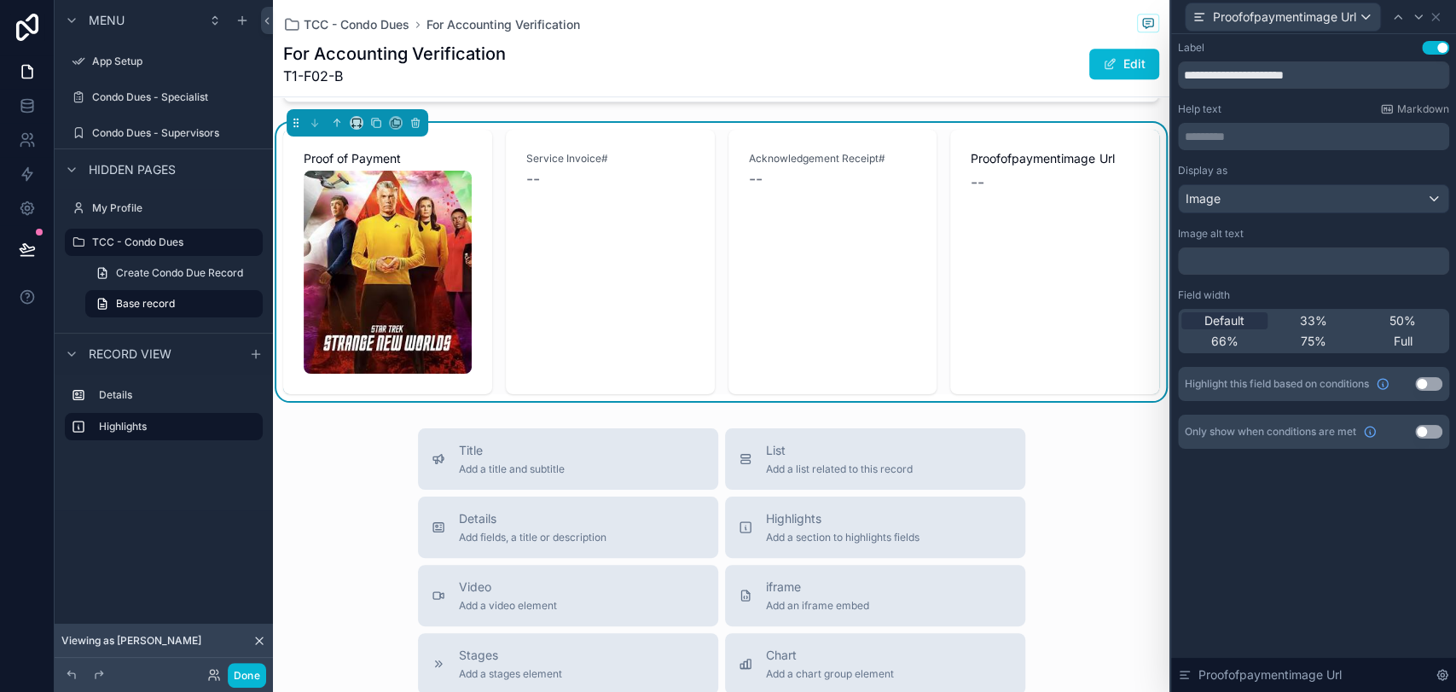
click at [1283, 489] on div "**********" at bounding box center [1313, 261] width 285 height 455
click at [1309, 386] on button "Use setting" at bounding box center [1428, 384] width 27 height 14
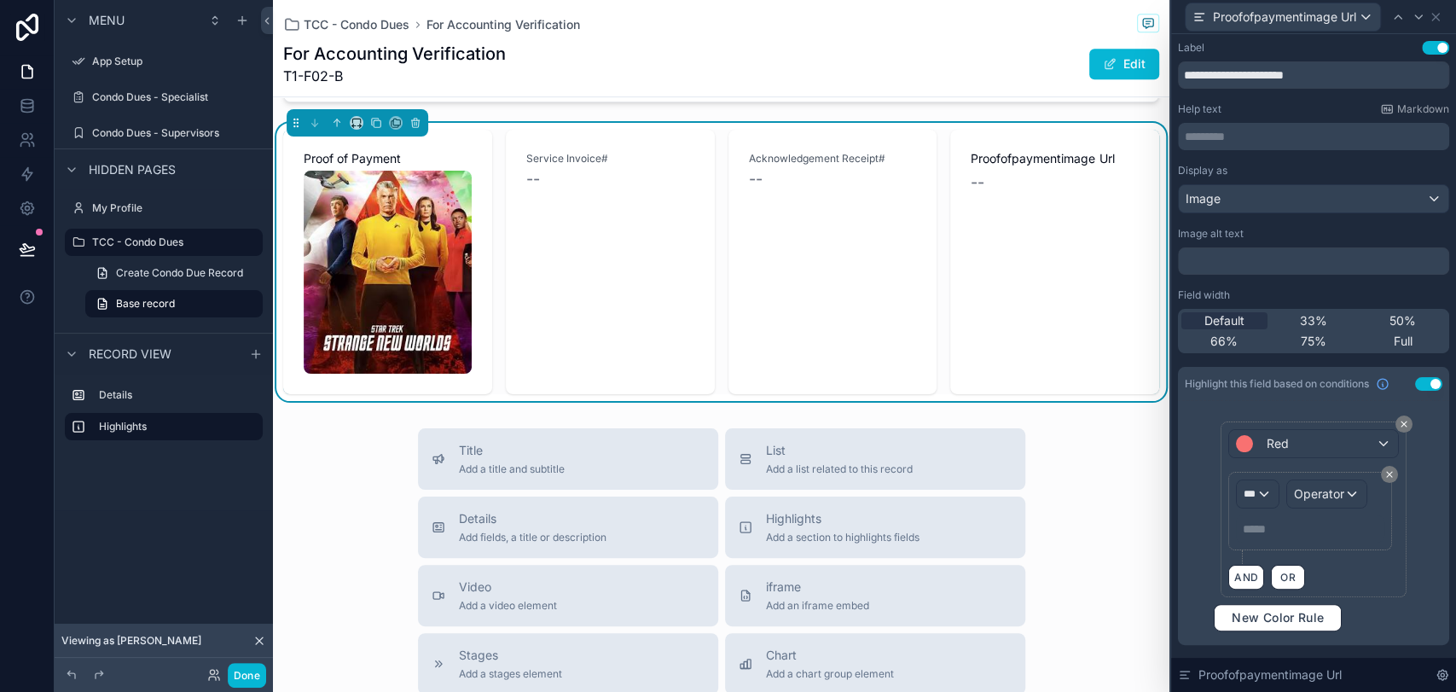
click at [1309, 379] on button "Use setting" at bounding box center [1428, 384] width 27 height 14
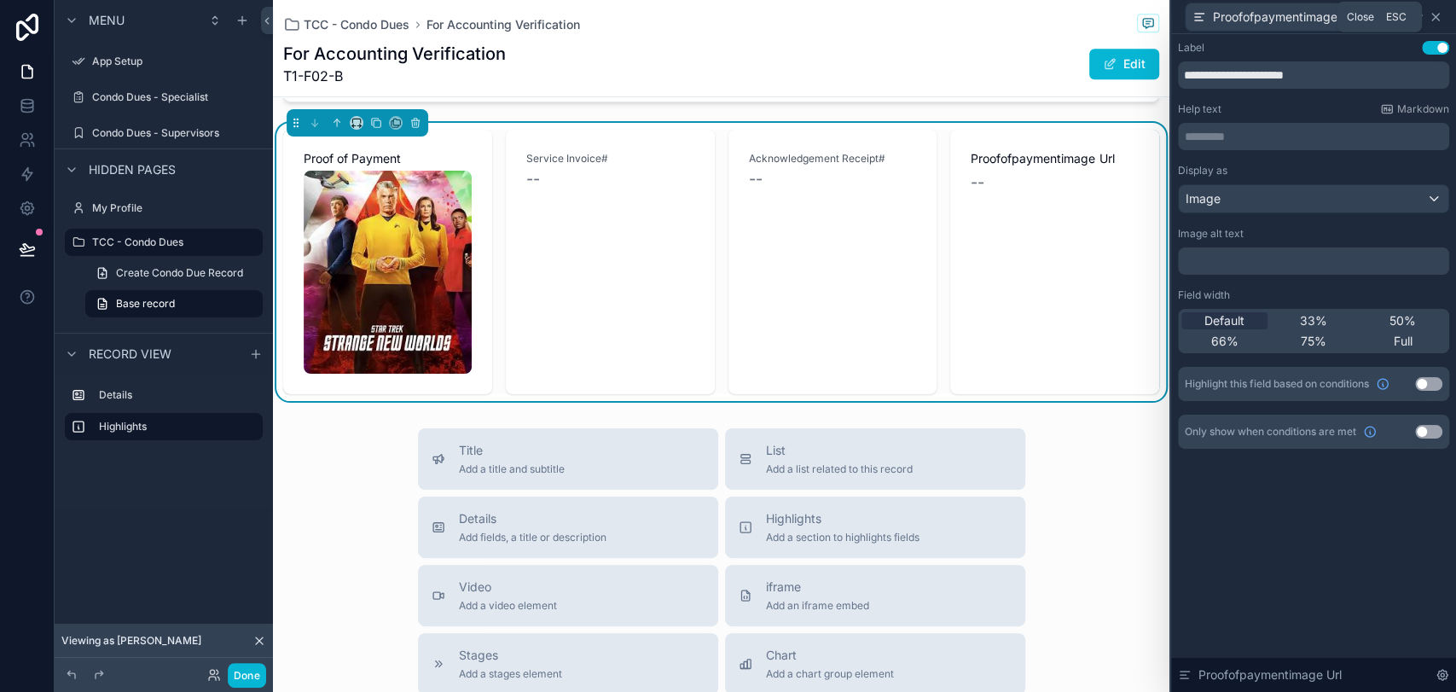
click at [1309, 20] on icon at bounding box center [1436, 17] width 14 height 14
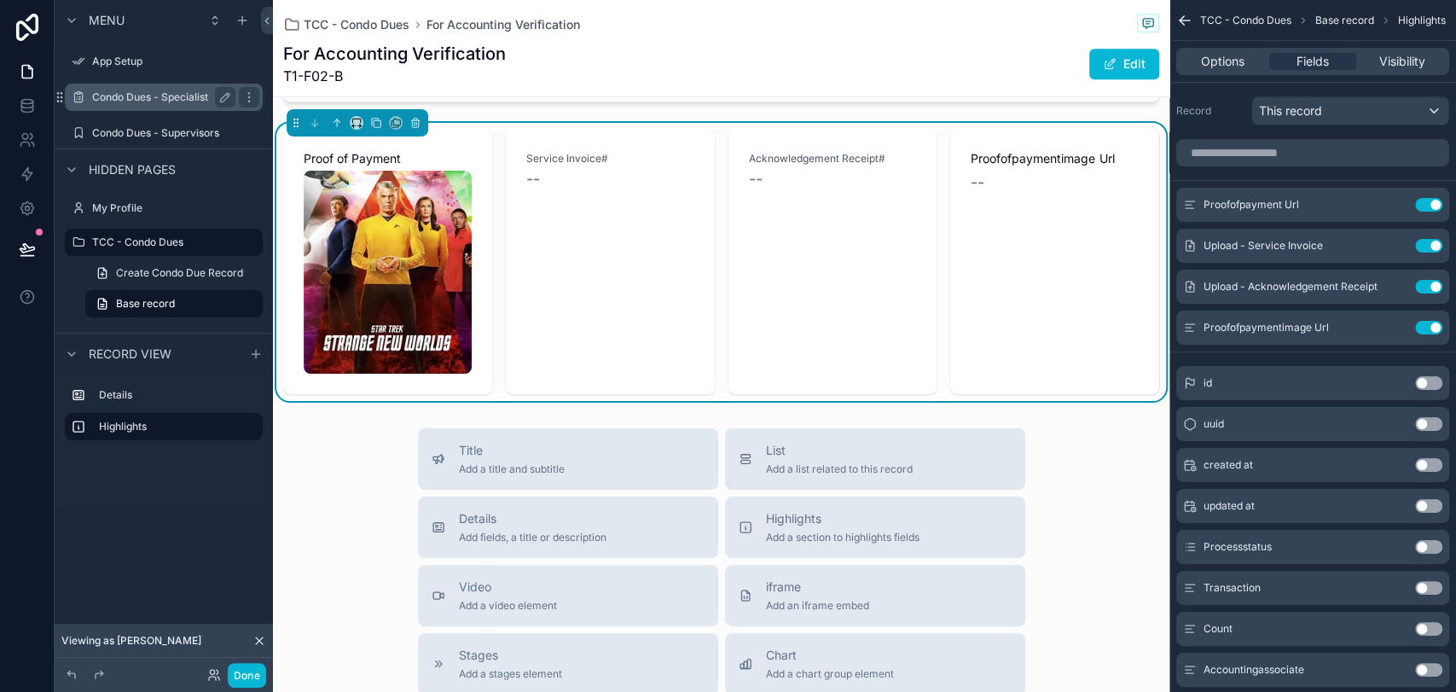
click at [107, 99] on label "Condo Dues - Specialist" at bounding box center [160, 97] width 136 height 14
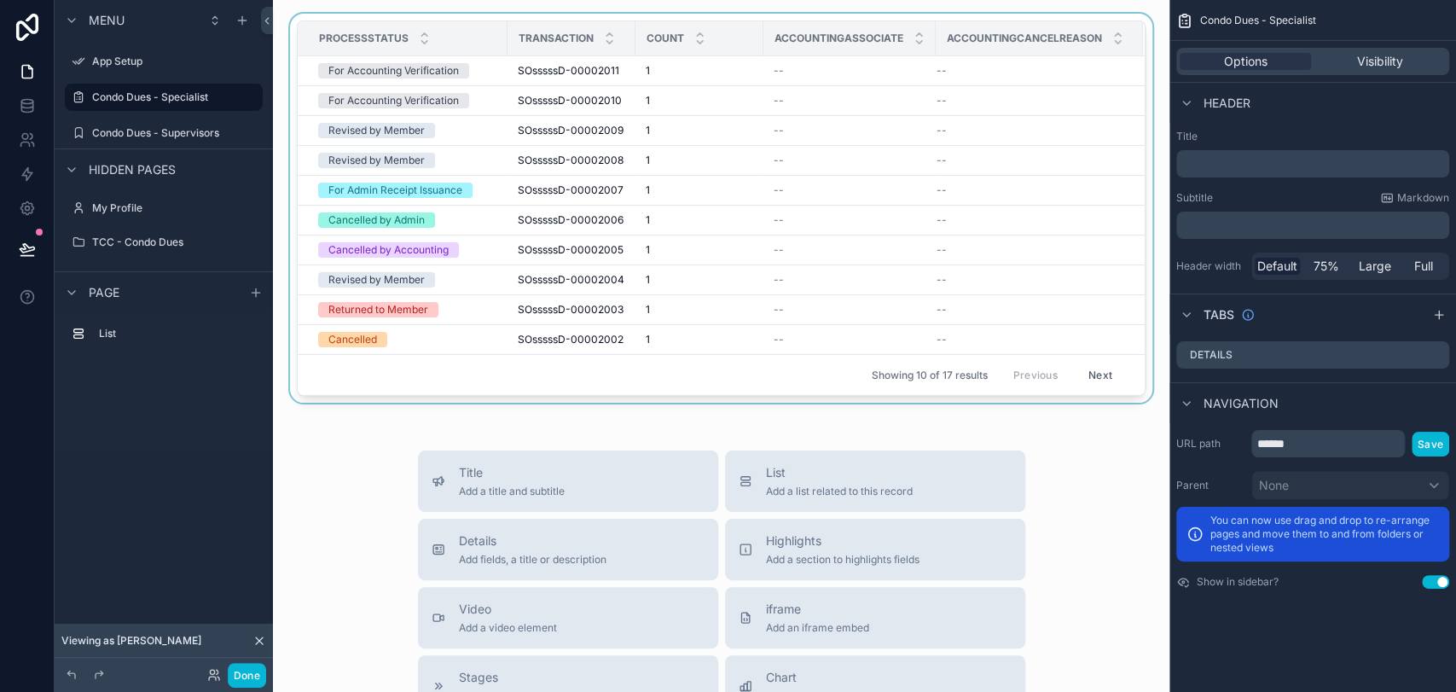
click at [607, 134] on div "scrollable content" at bounding box center [721, 212] width 869 height 396
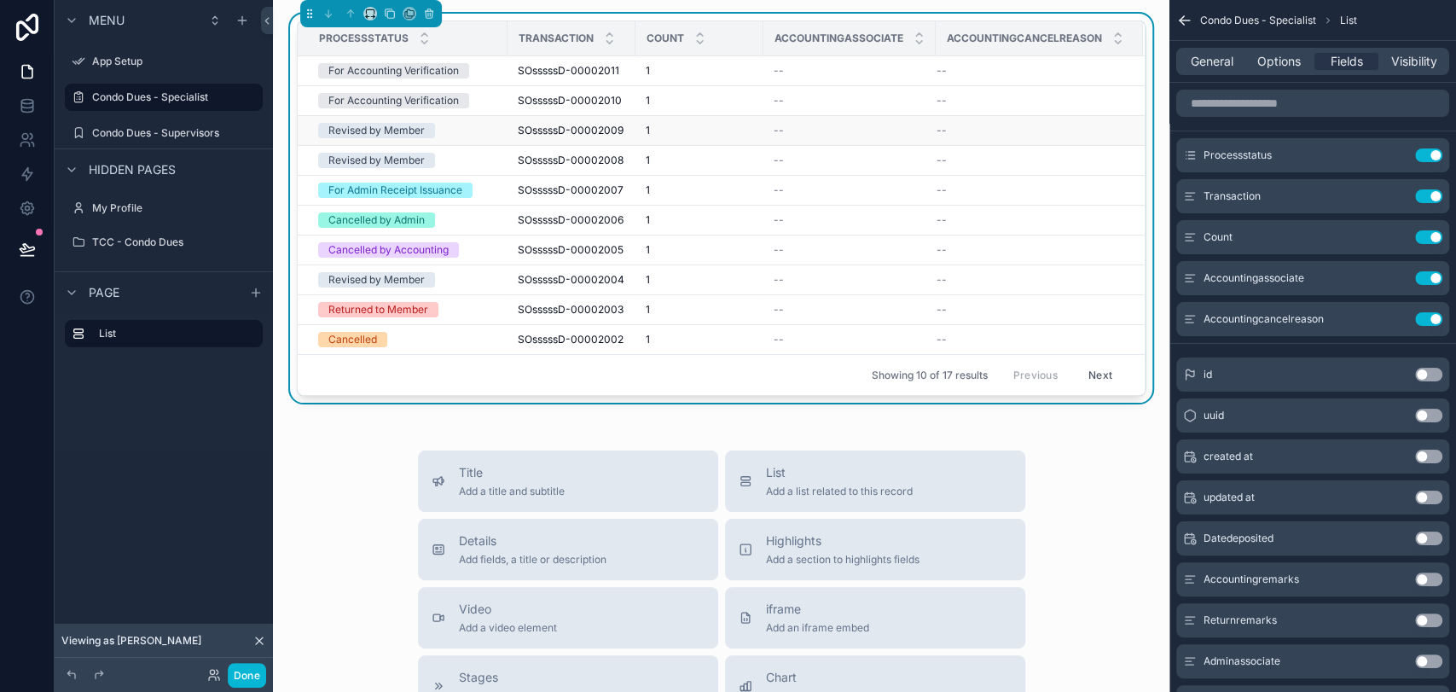
click at [606, 133] on span "SOsssssD-00002009" at bounding box center [571, 131] width 106 height 14
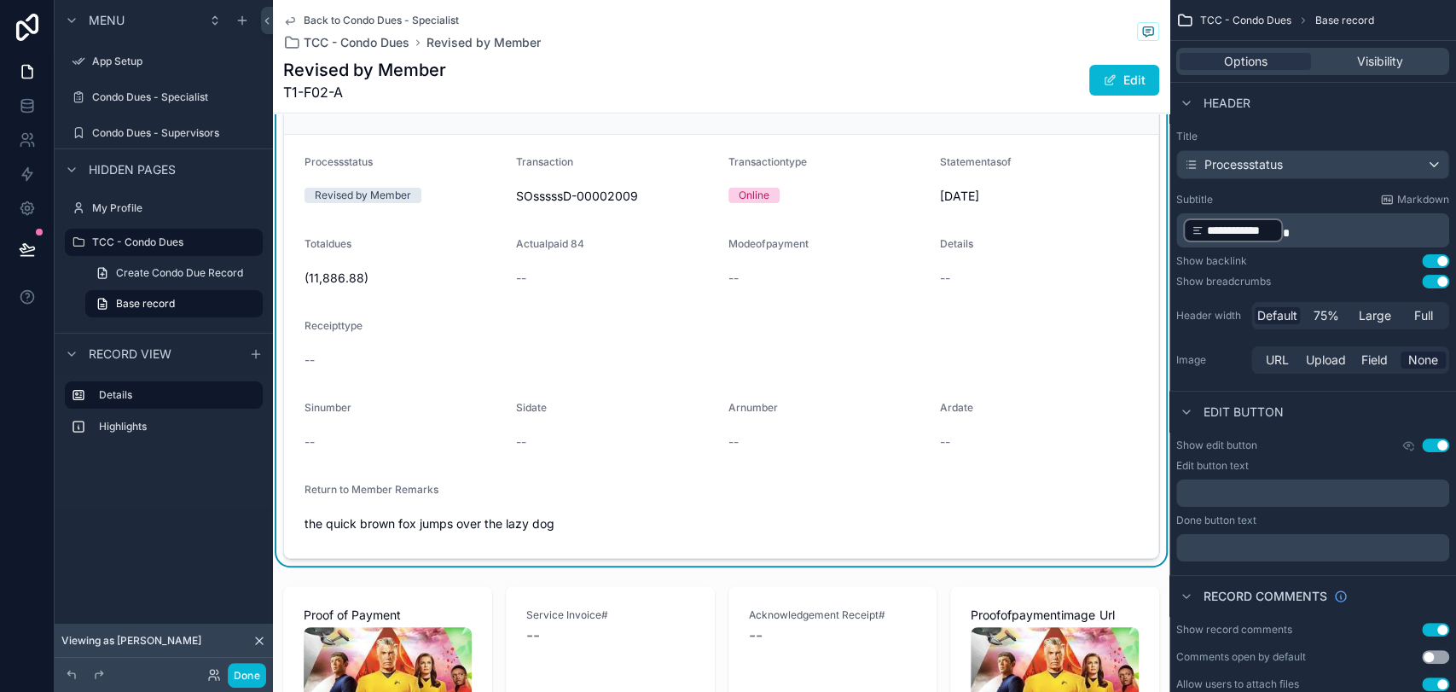
scroll to position [379, 0]
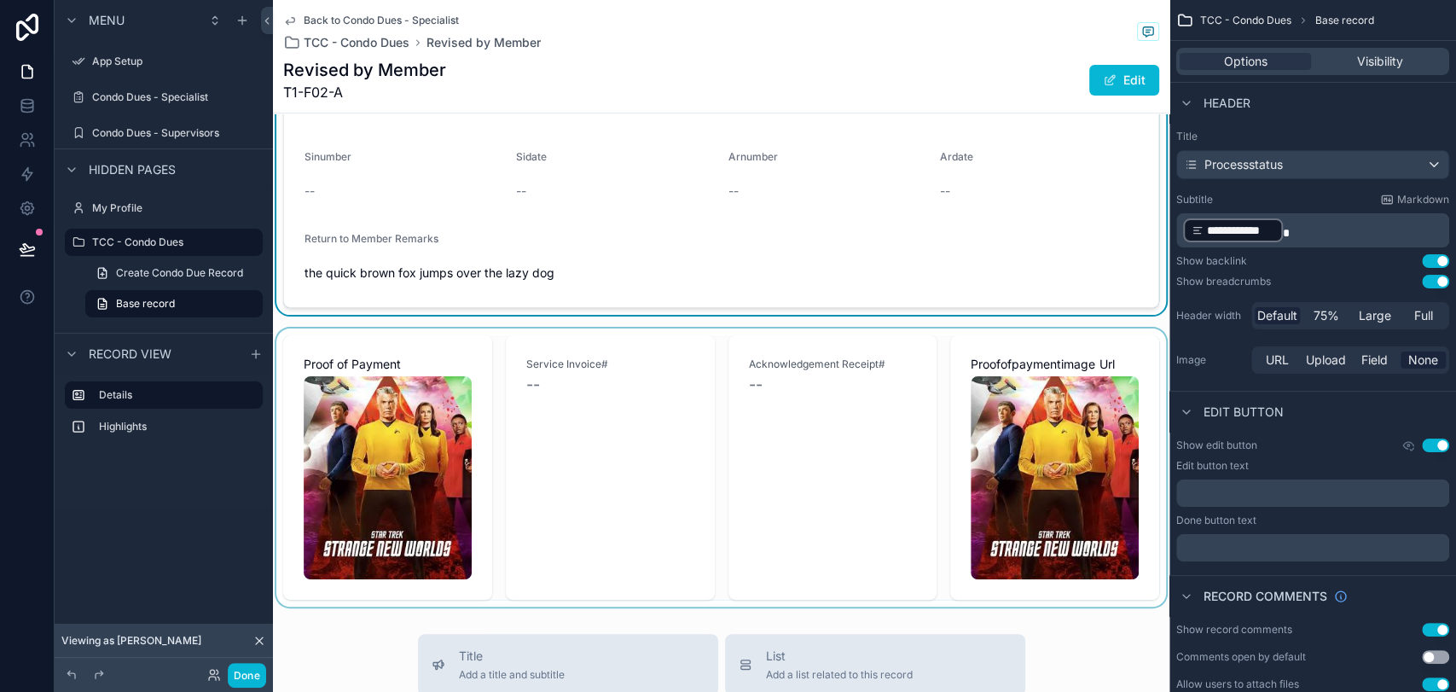
click at [1036, 467] on div "scrollable content" at bounding box center [721, 467] width 896 height 278
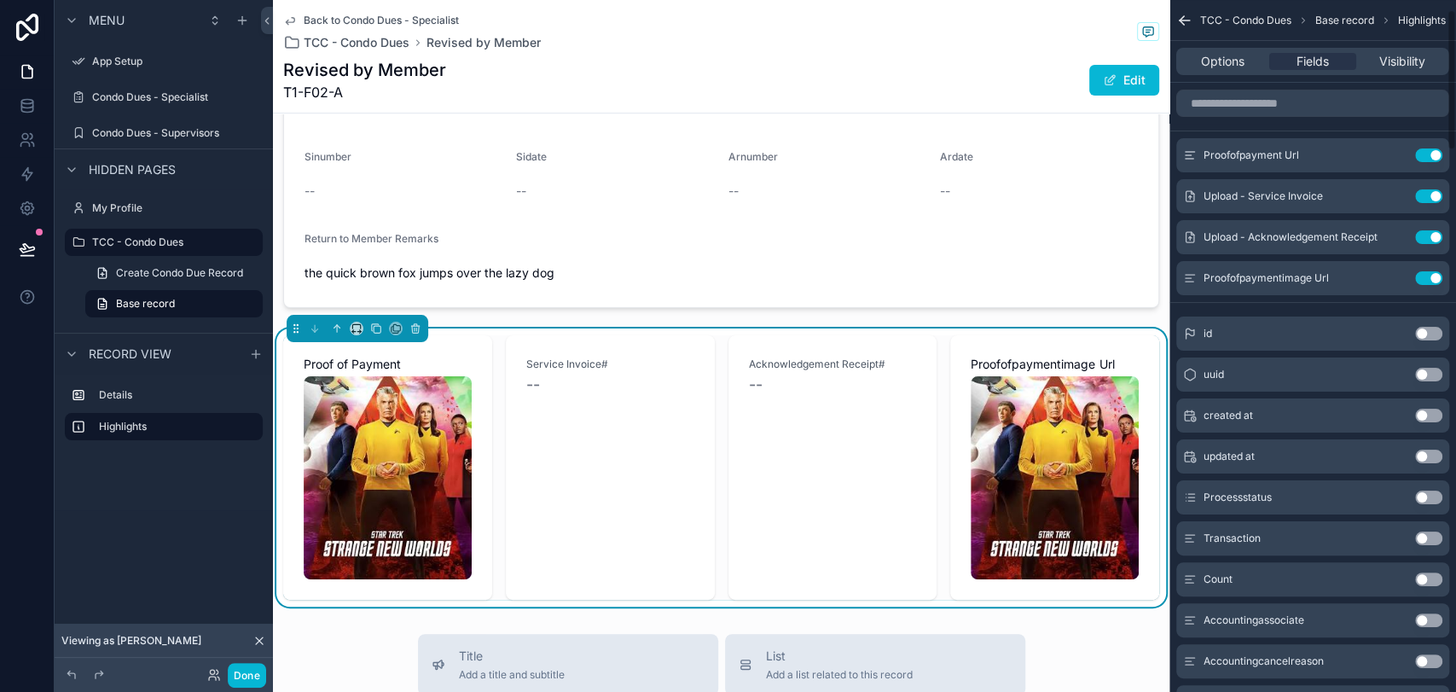
scroll to position [0, 0]
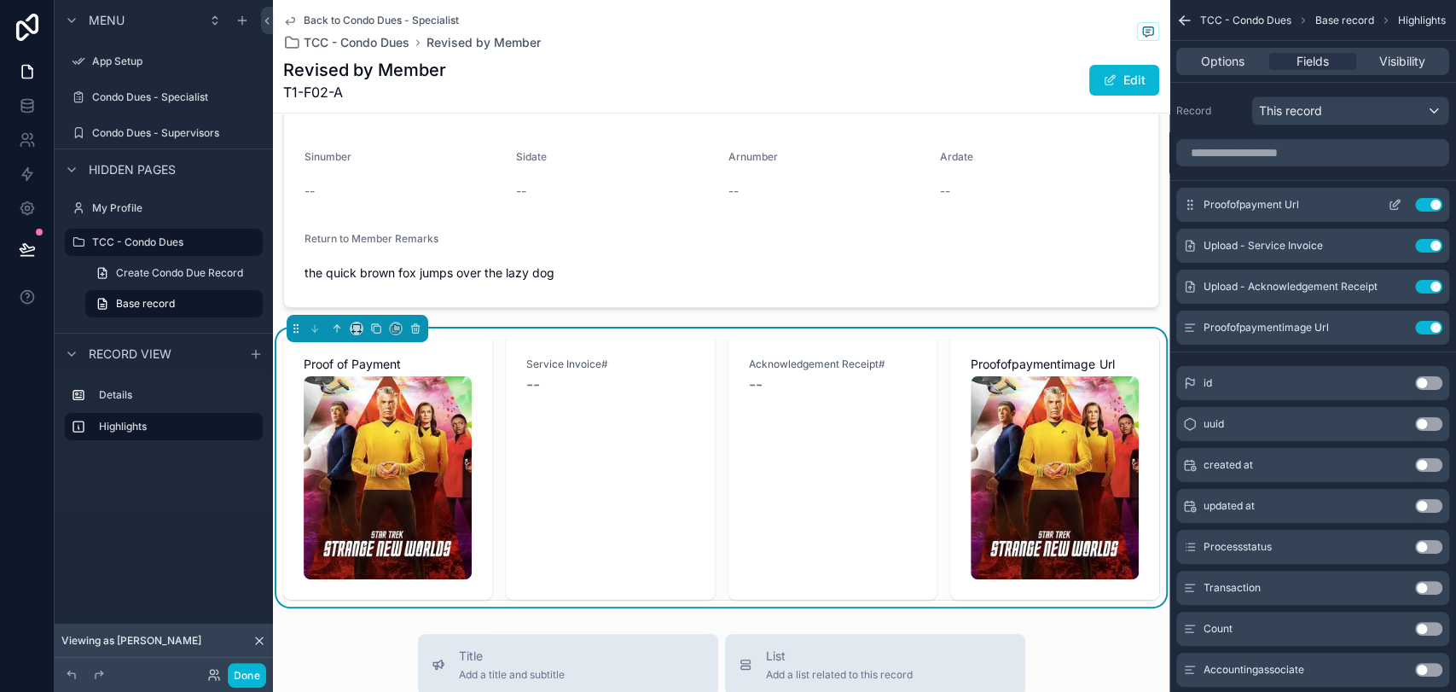
click at [1309, 204] on button "Use setting" at bounding box center [1428, 205] width 27 height 14
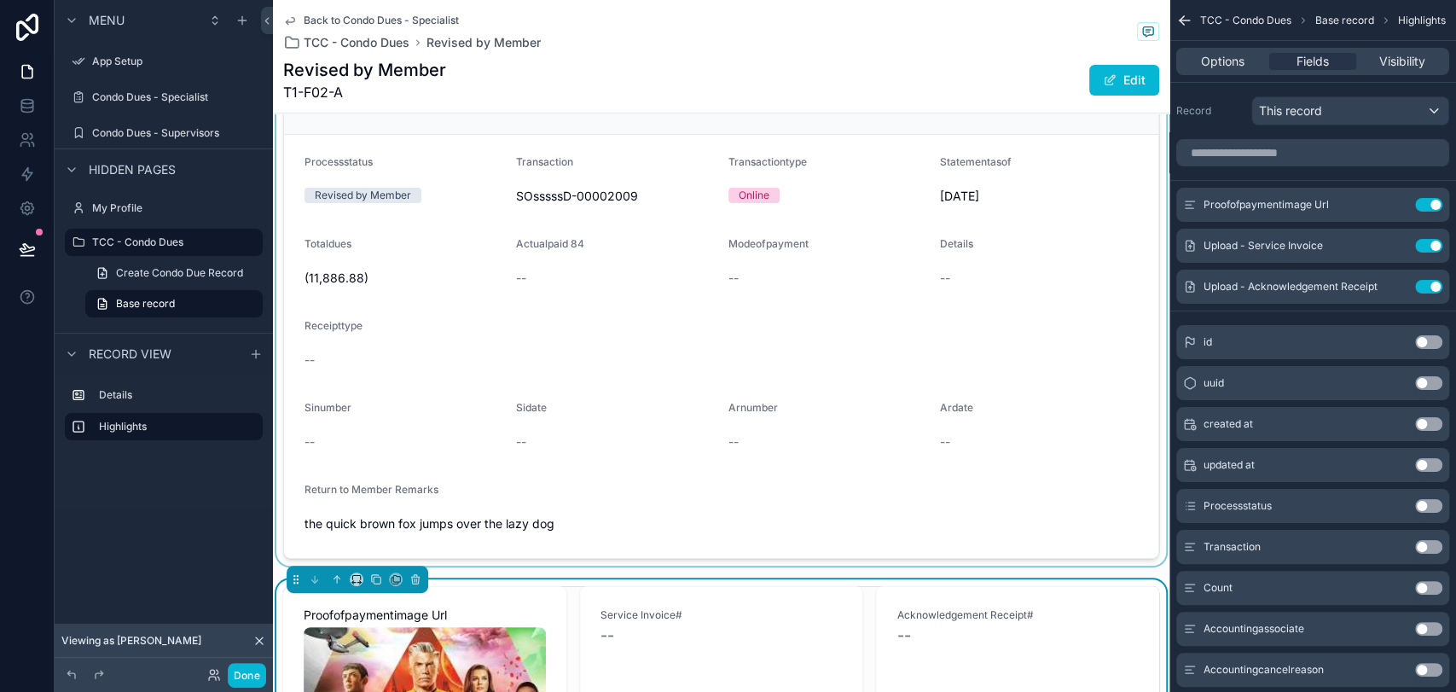
scroll to position [95, 0]
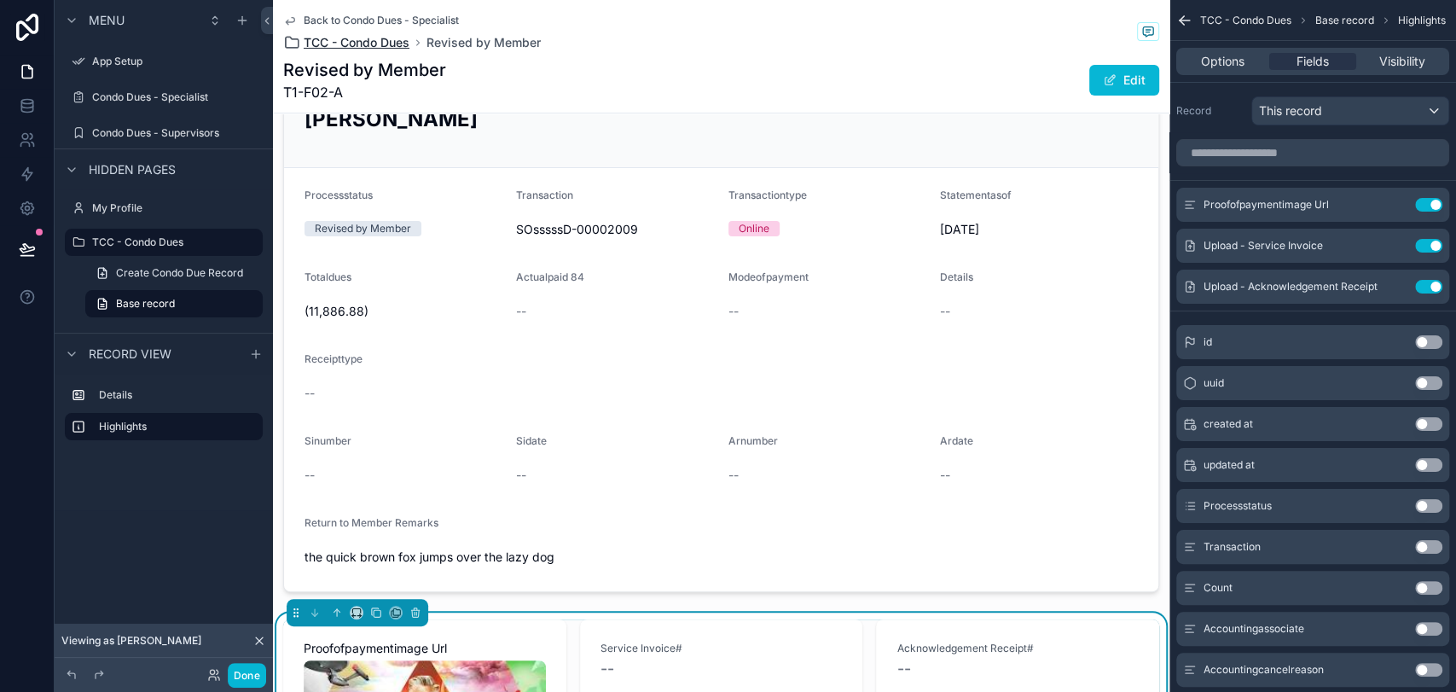
click at [376, 43] on span "TCC - Condo Dues" at bounding box center [357, 42] width 106 height 17
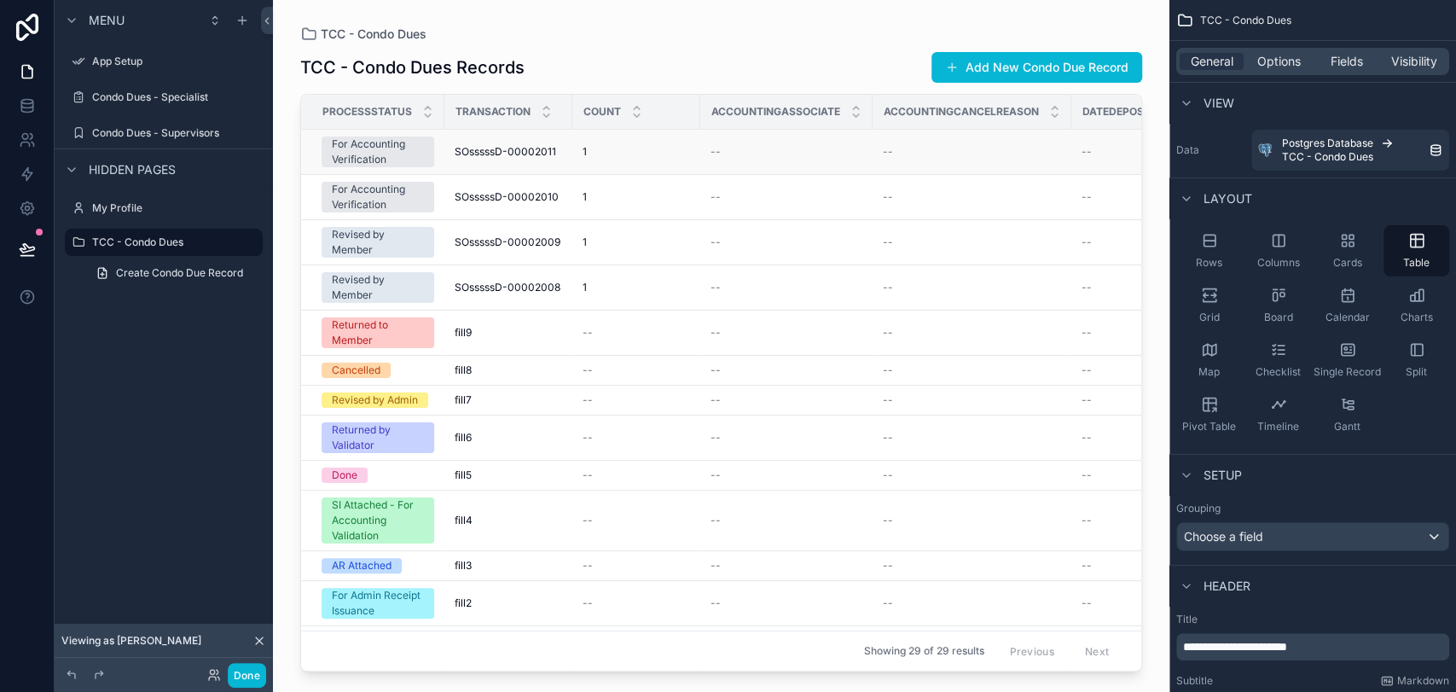
click at [496, 148] on span "SOsssssD-00002011" at bounding box center [505, 152] width 101 height 14
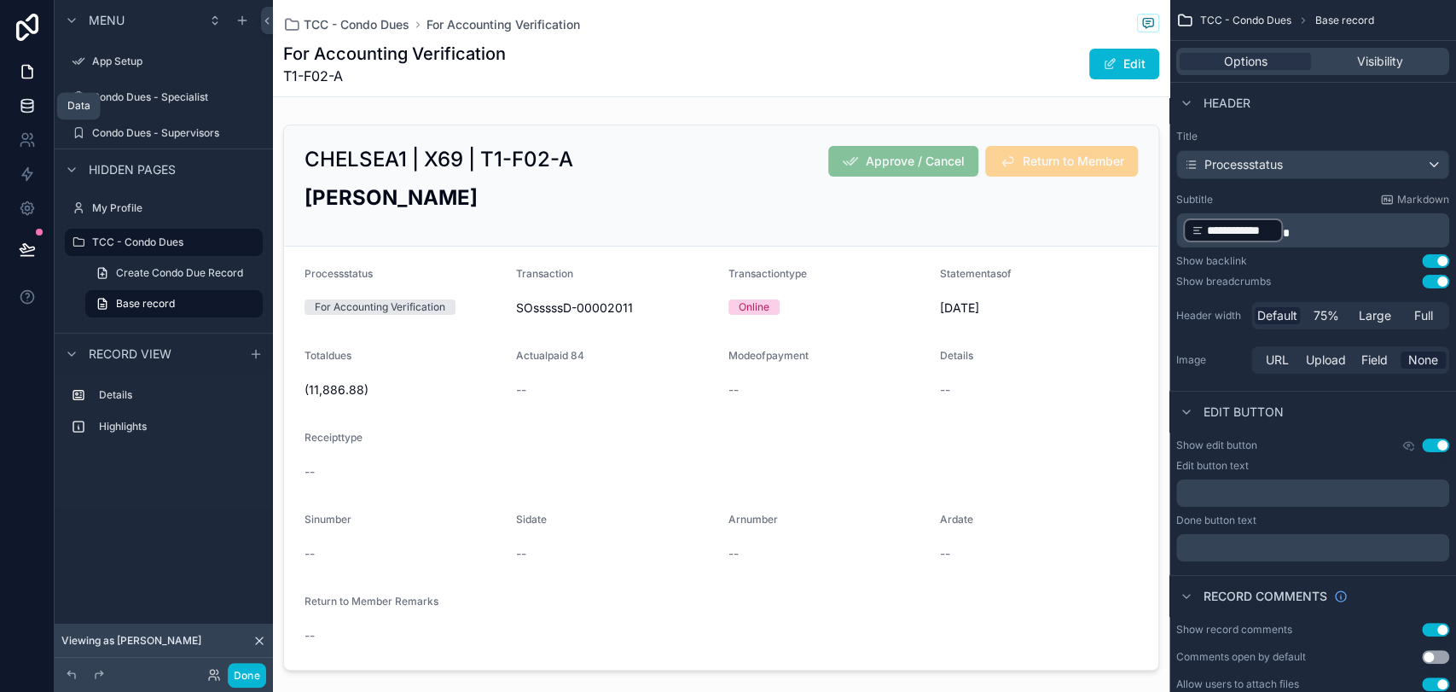
click at [42, 106] on link at bounding box center [27, 106] width 54 height 34
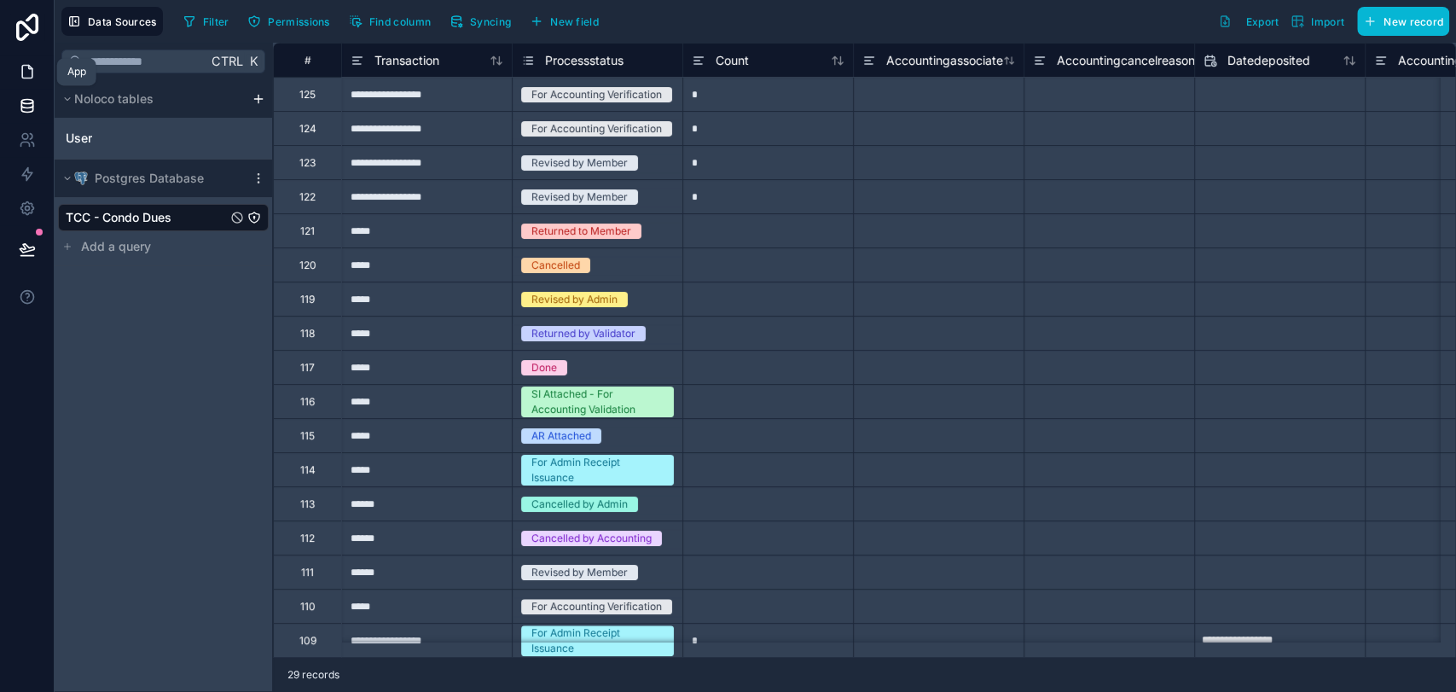
click at [22, 77] on icon at bounding box center [27, 71] width 17 height 17
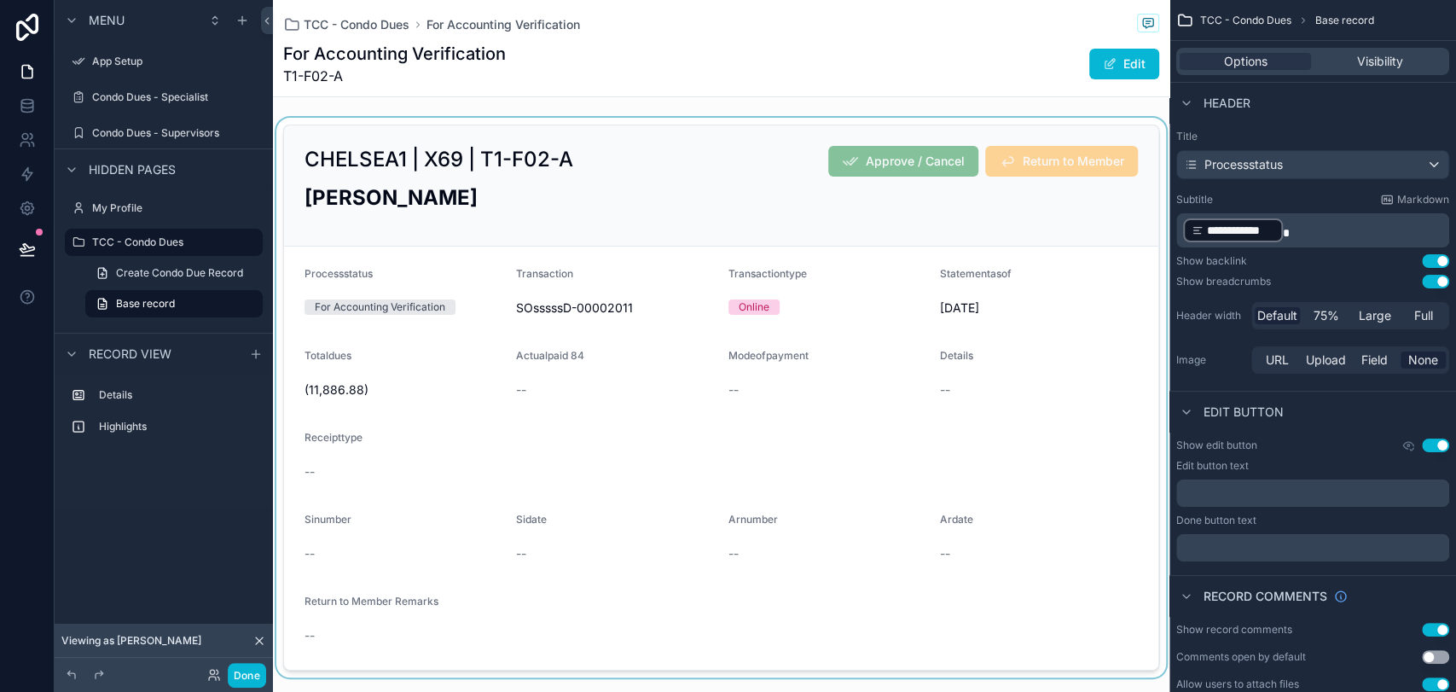
click at [547, 216] on div "scrollable content" at bounding box center [721, 397] width 896 height 559
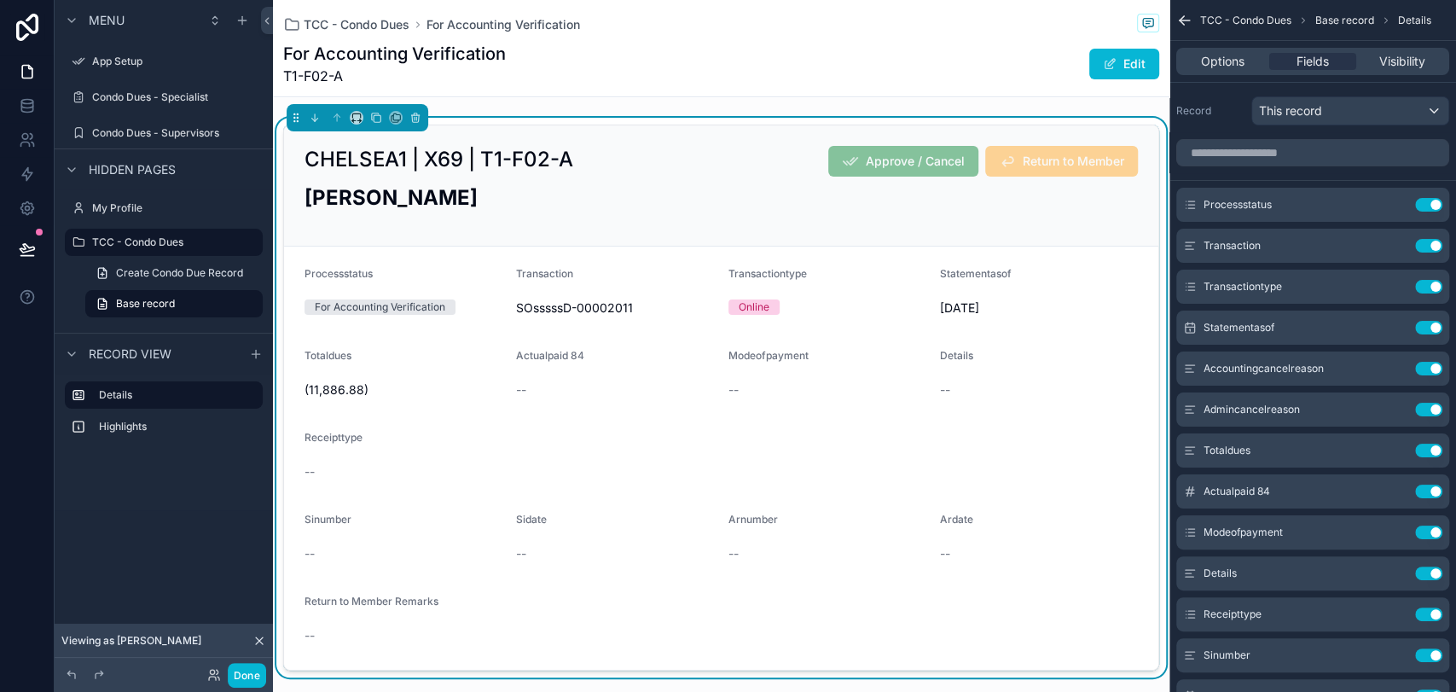
click at [690, 282] on div "Transaction" at bounding box center [615, 277] width 198 height 20
click at [136, 89] on div "Condo Dues - Specialist" at bounding box center [163, 97] width 143 height 20
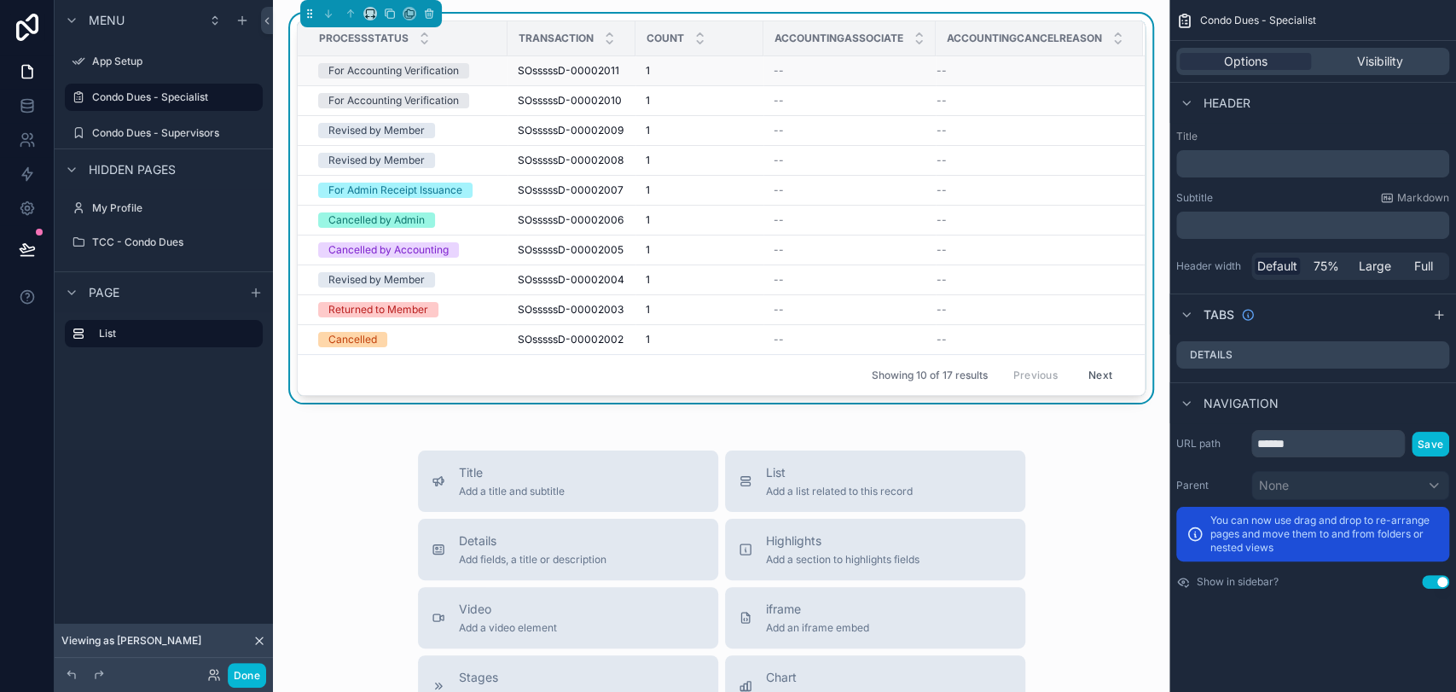
click at [985, 80] on td "--" at bounding box center [1039, 71] width 207 height 30
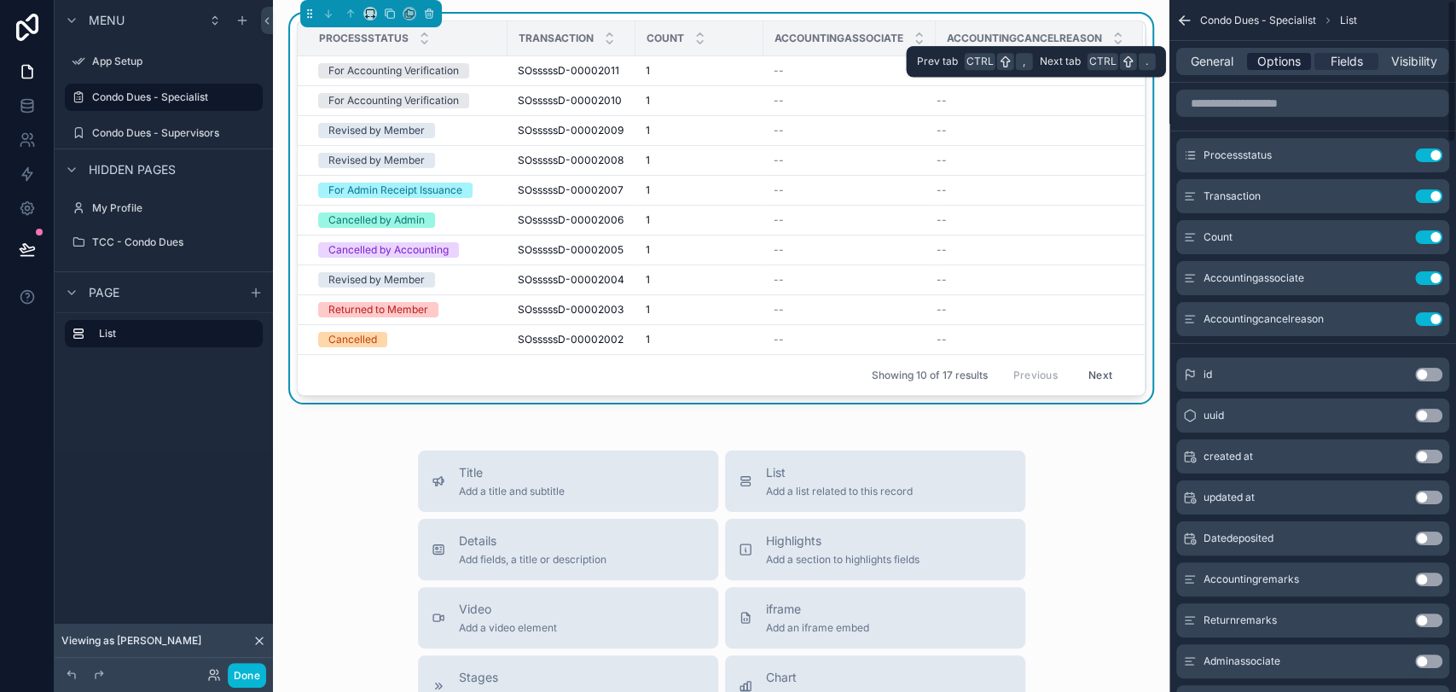
click at [1290, 67] on span "Options" at bounding box center [1278, 61] width 43 height 17
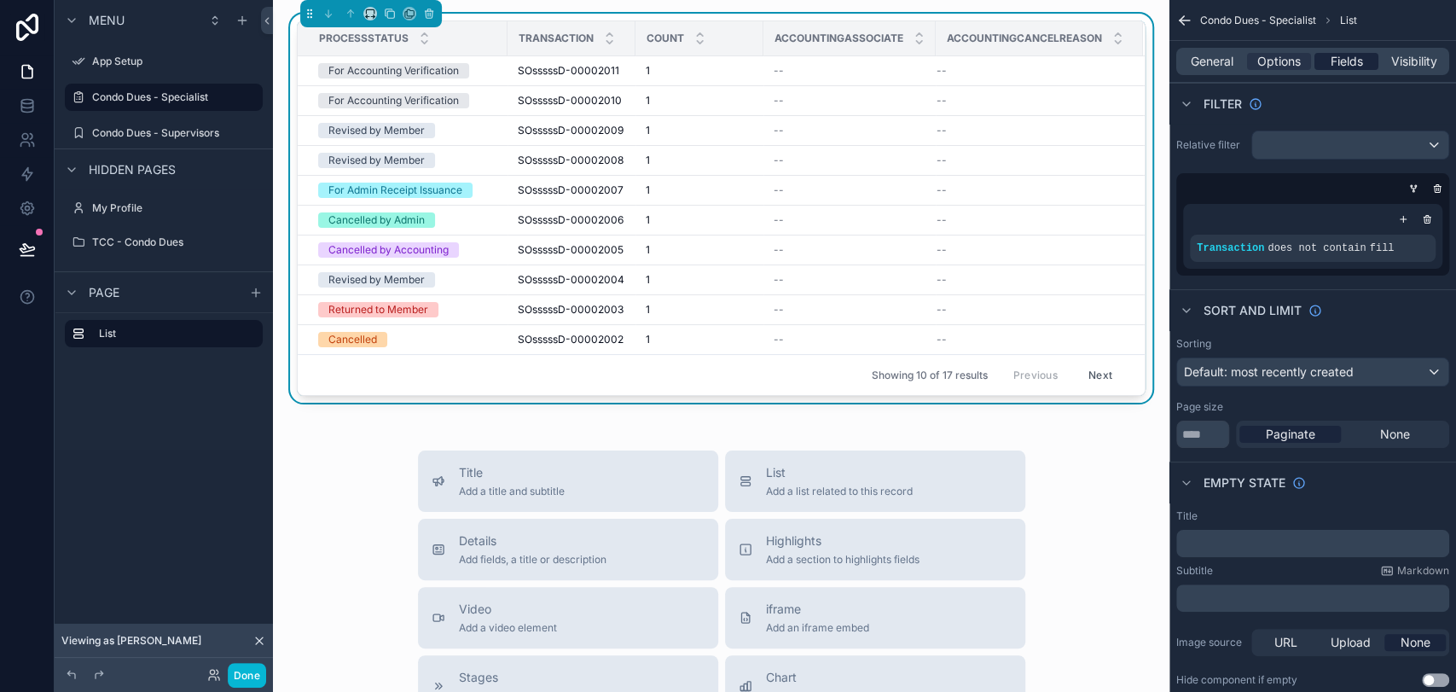
click at [1309, 67] on span "Fields" at bounding box center [1346, 61] width 32 height 17
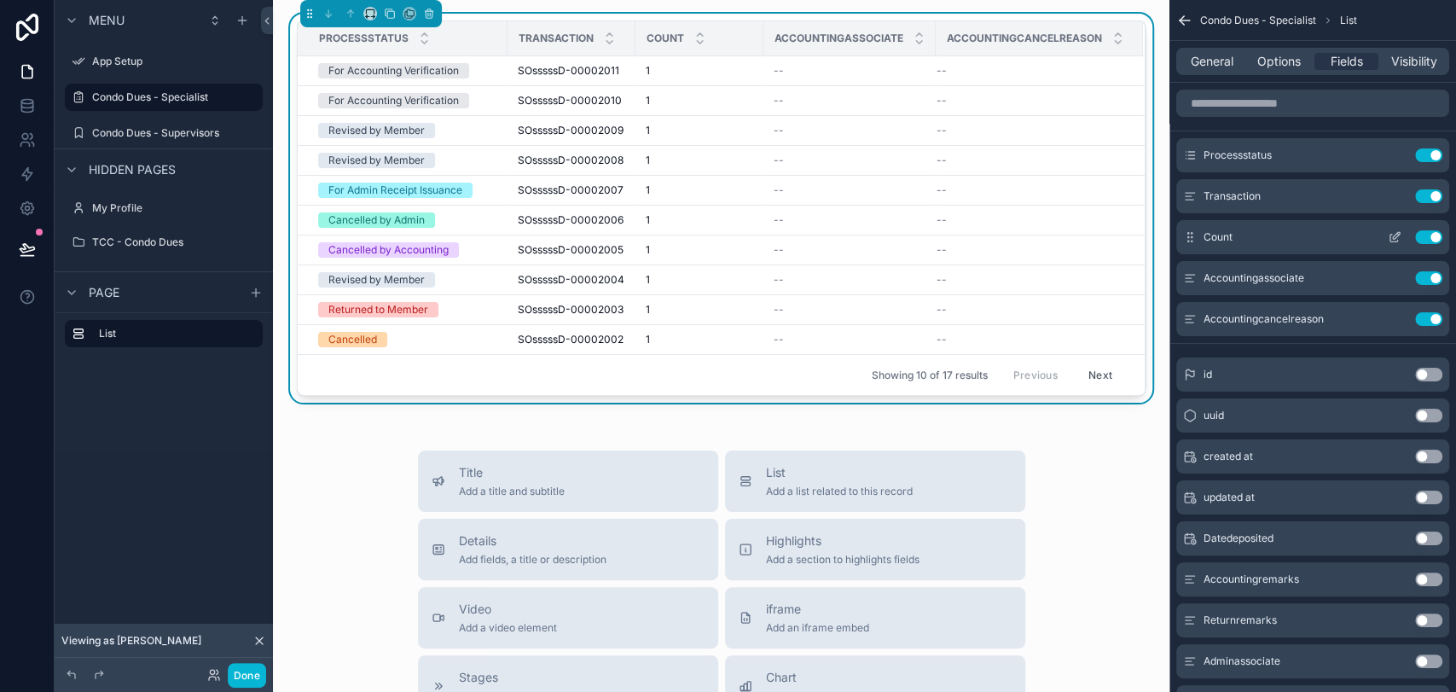
click at [1309, 235] on button "Use setting" at bounding box center [1428, 237] width 27 height 14
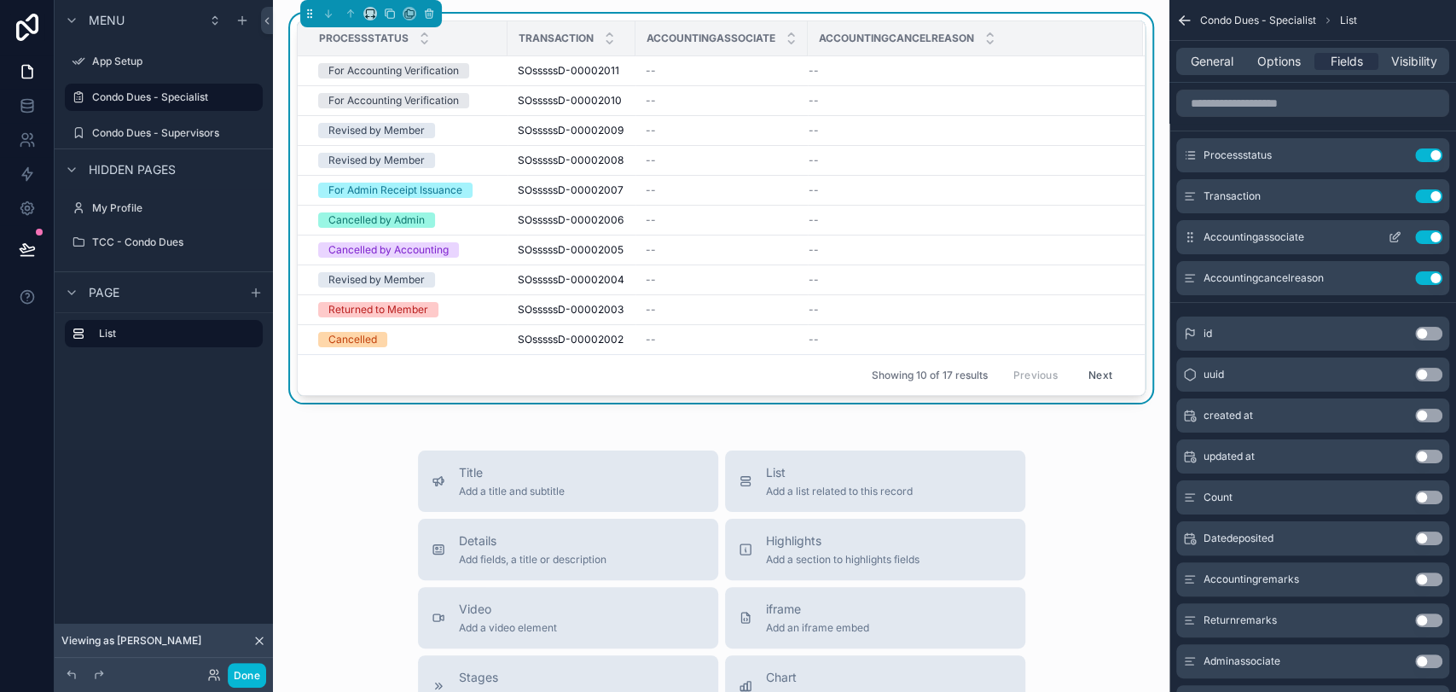
click at [1309, 236] on button "Use setting" at bounding box center [1428, 237] width 27 height 14
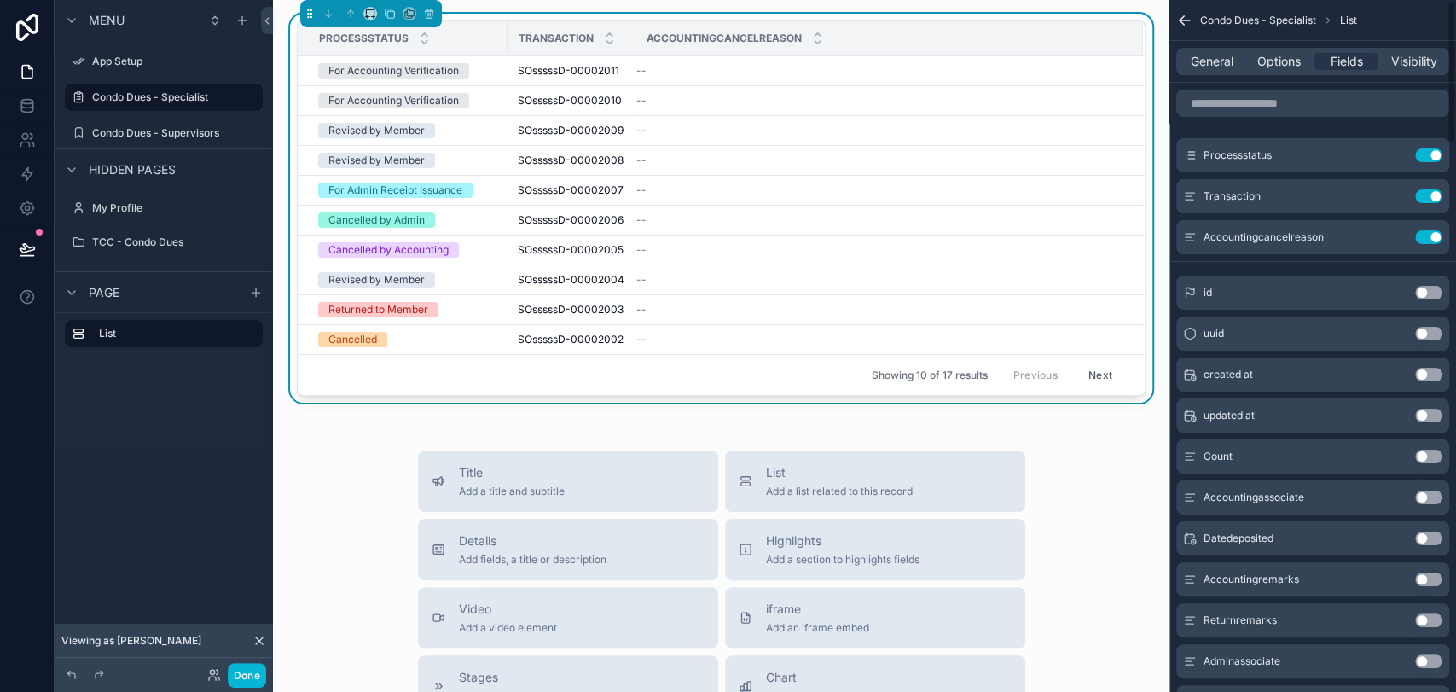
click at [1309, 236] on button "Use setting" at bounding box center [1428, 237] width 27 height 14
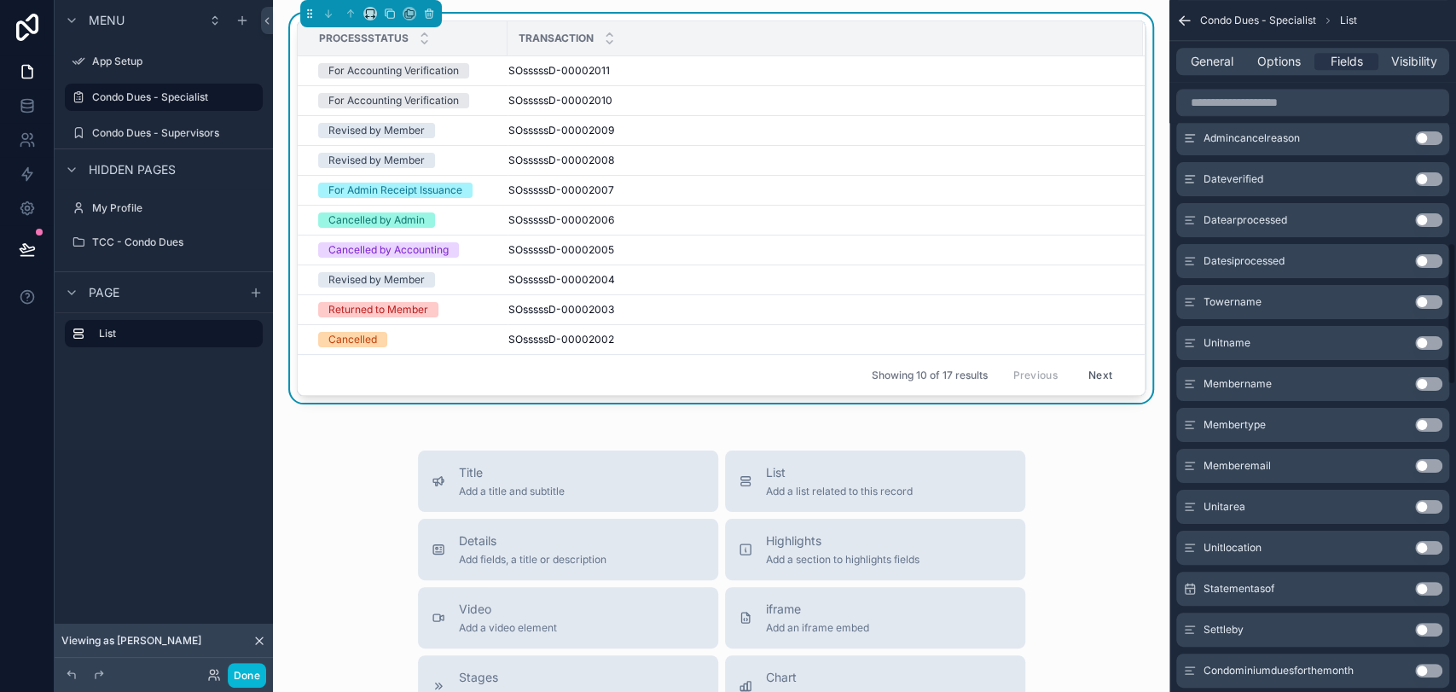
scroll to position [1232, 0]
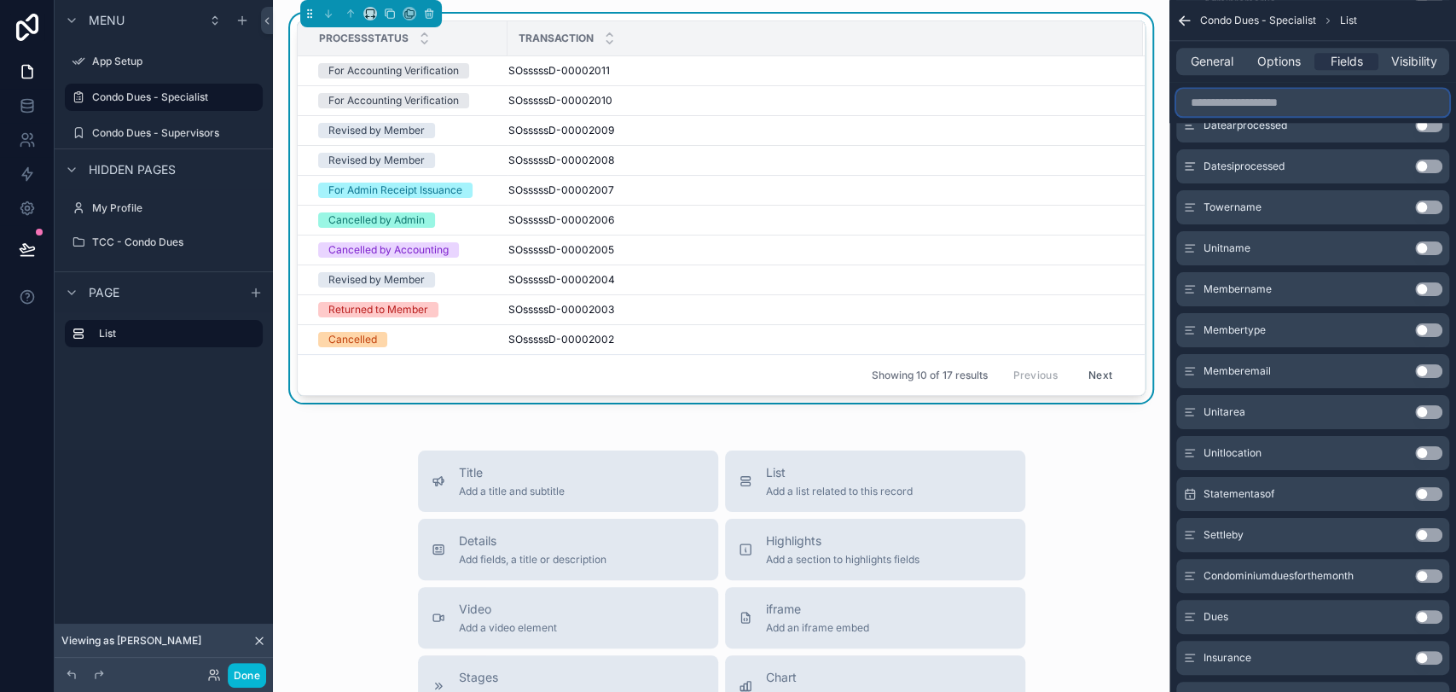
click at [1309, 107] on input "scrollable content" at bounding box center [1312, 102] width 273 height 27
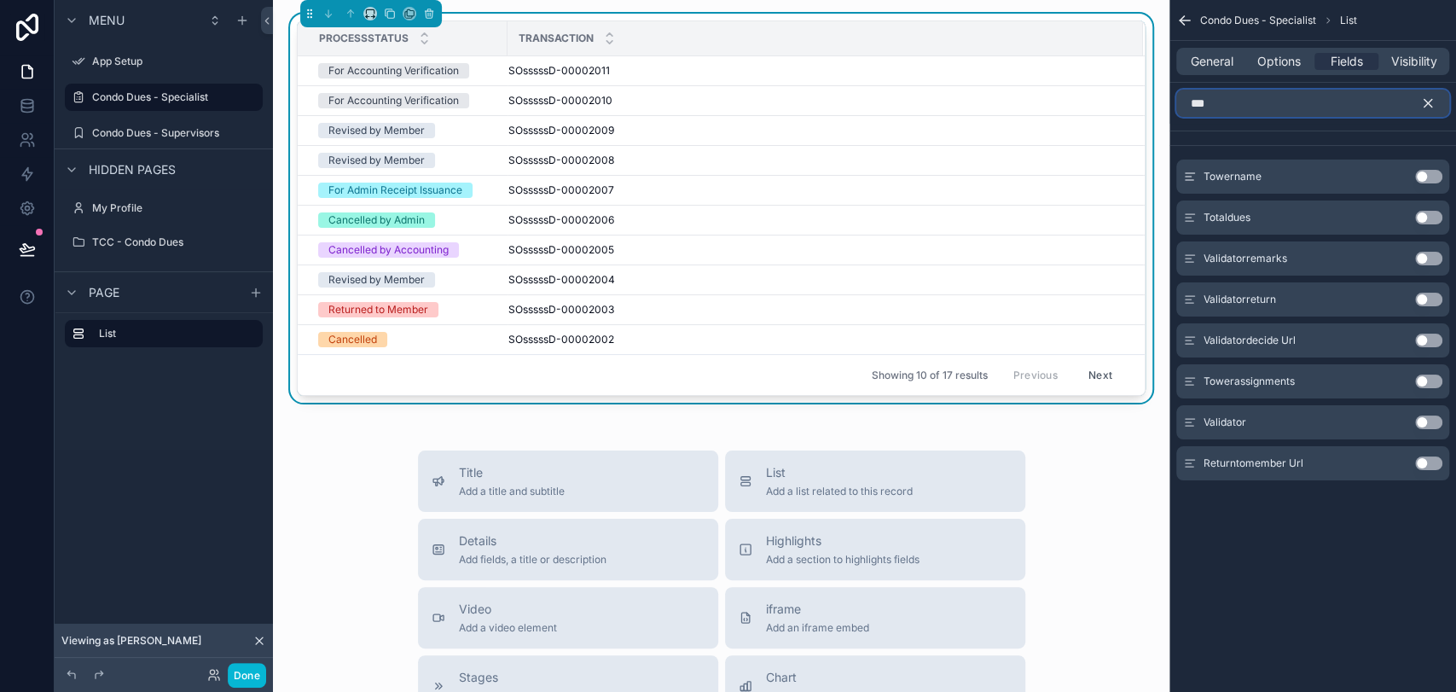
scroll to position [0, 0]
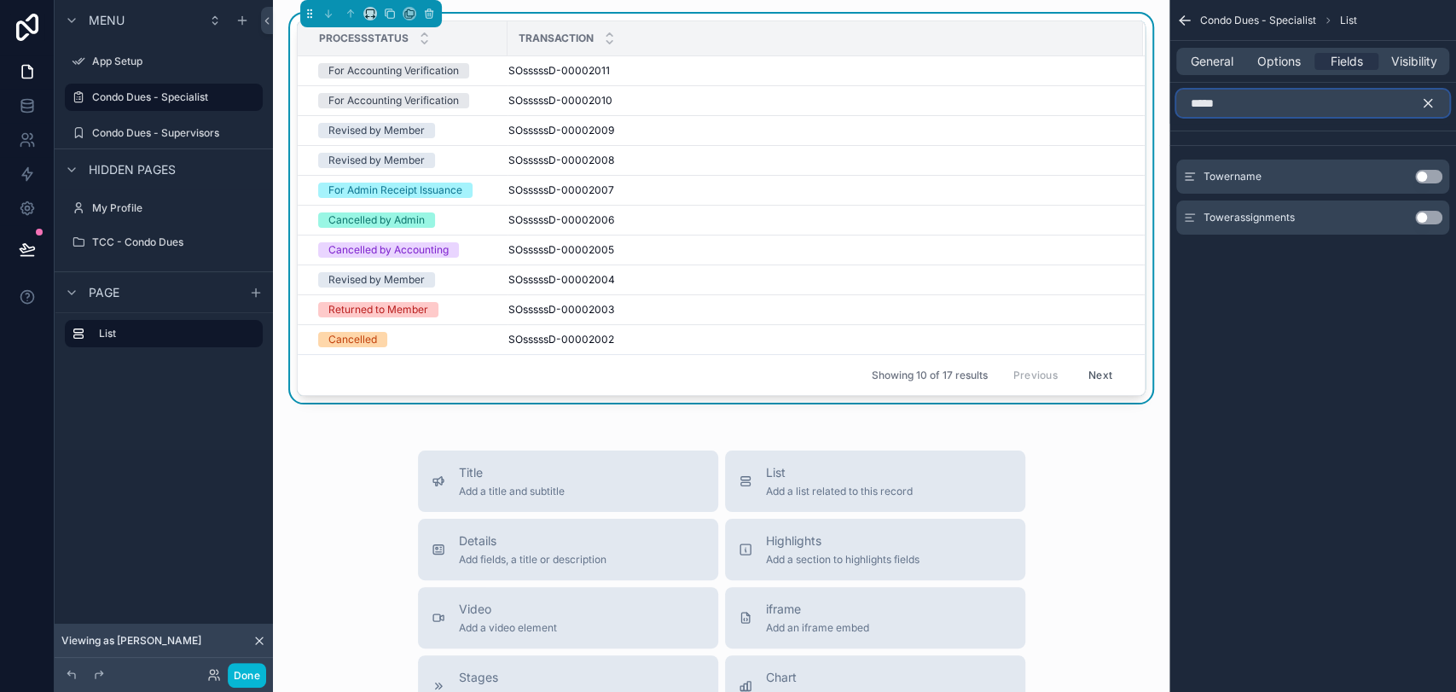
type input "*****"
click at [1309, 179] on button "Use setting" at bounding box center [1428, 177] width 27 height 14
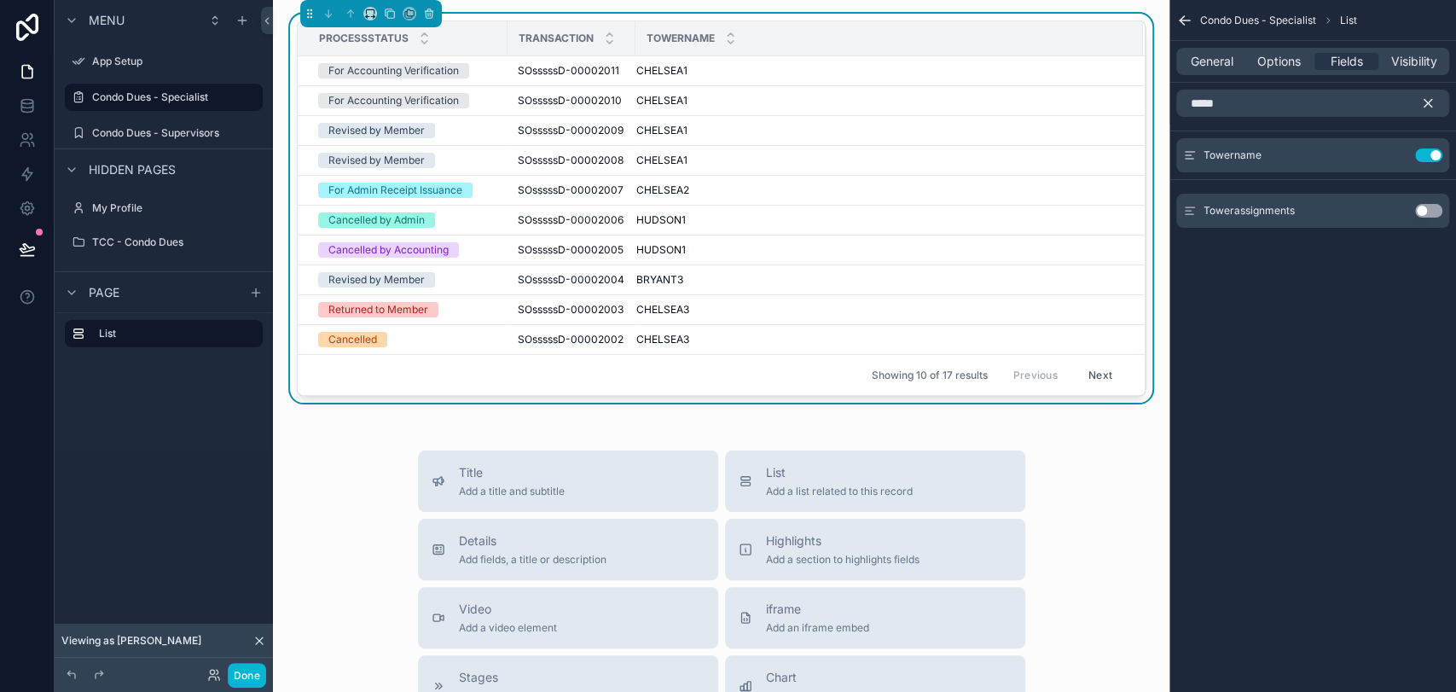
click at [1309, 100] on icon "scrollable content" at bounding box center [1428, 104] width 8 height 8
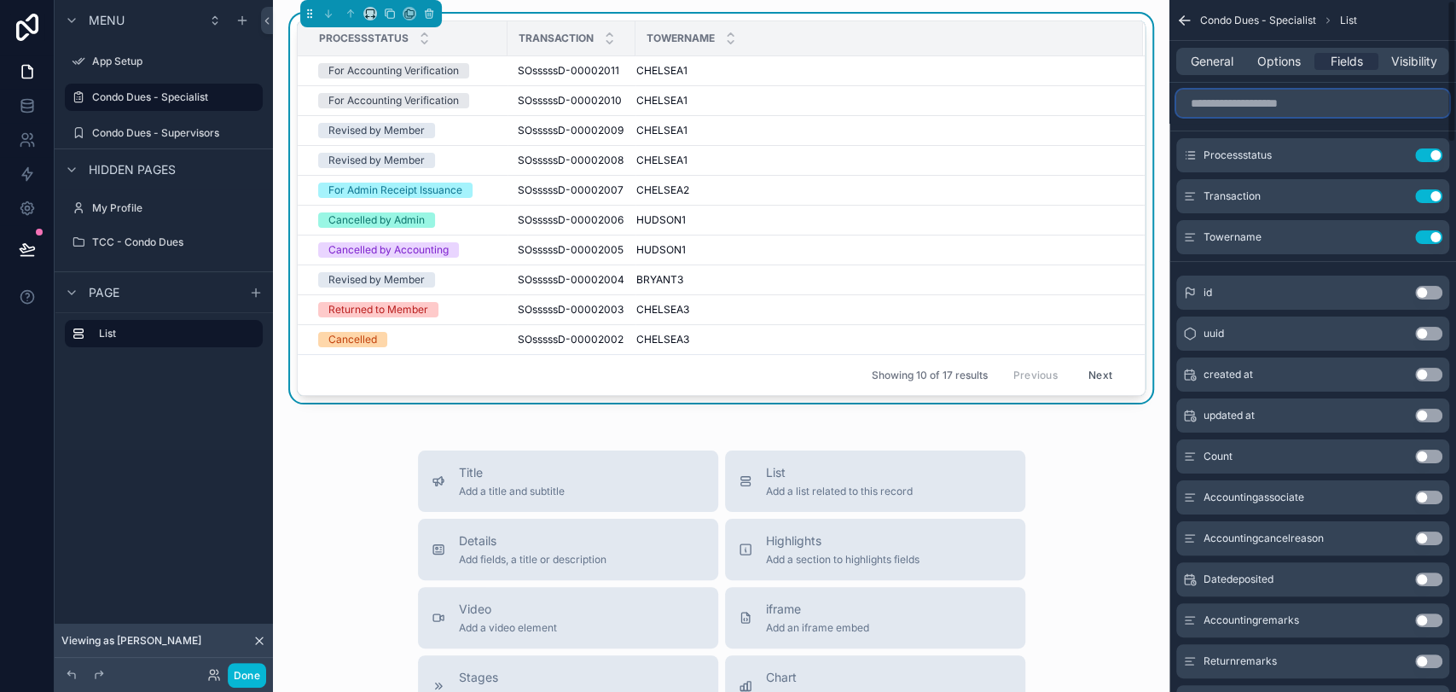
click at [1309, 104] on input "scrollable content" at bounding box center [1312, 103] width 273 height 27
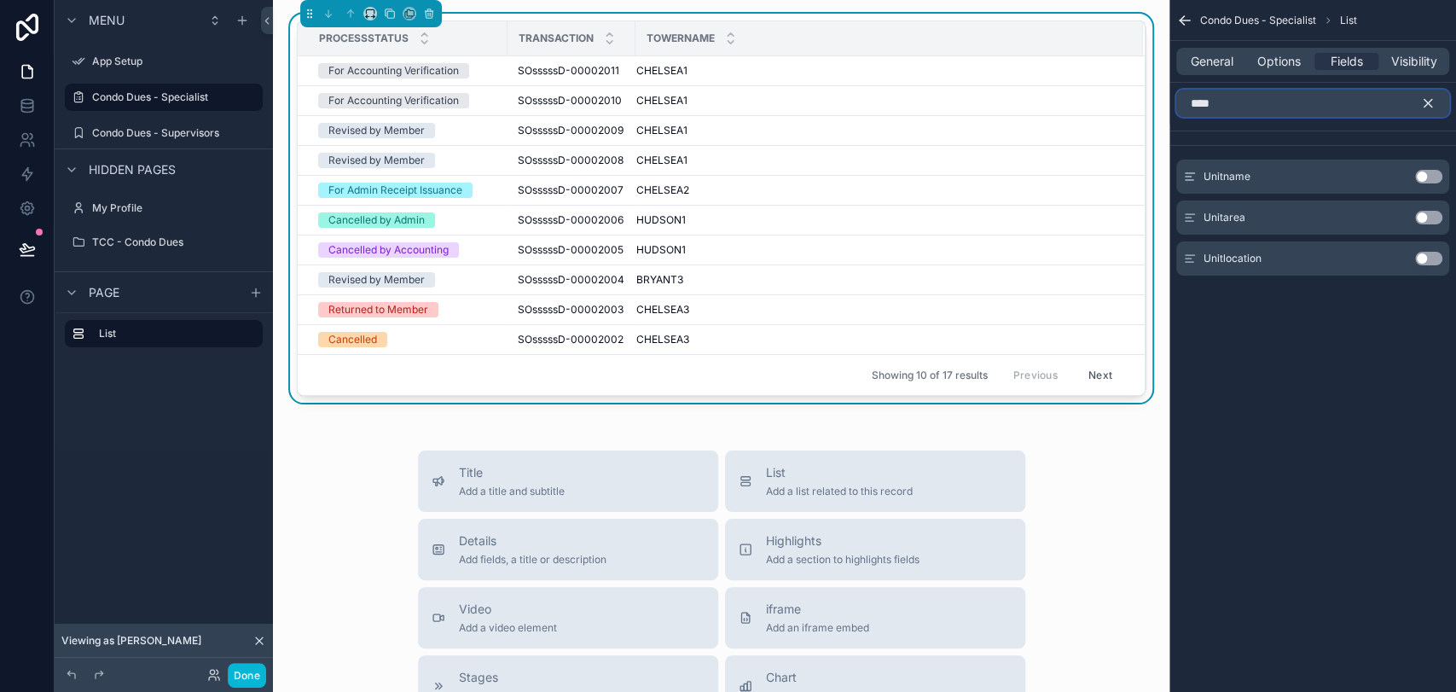
type input "****"
click at [1309, 177] on button "Use setting" at bounding box center [1428, 177] width 27 height 14
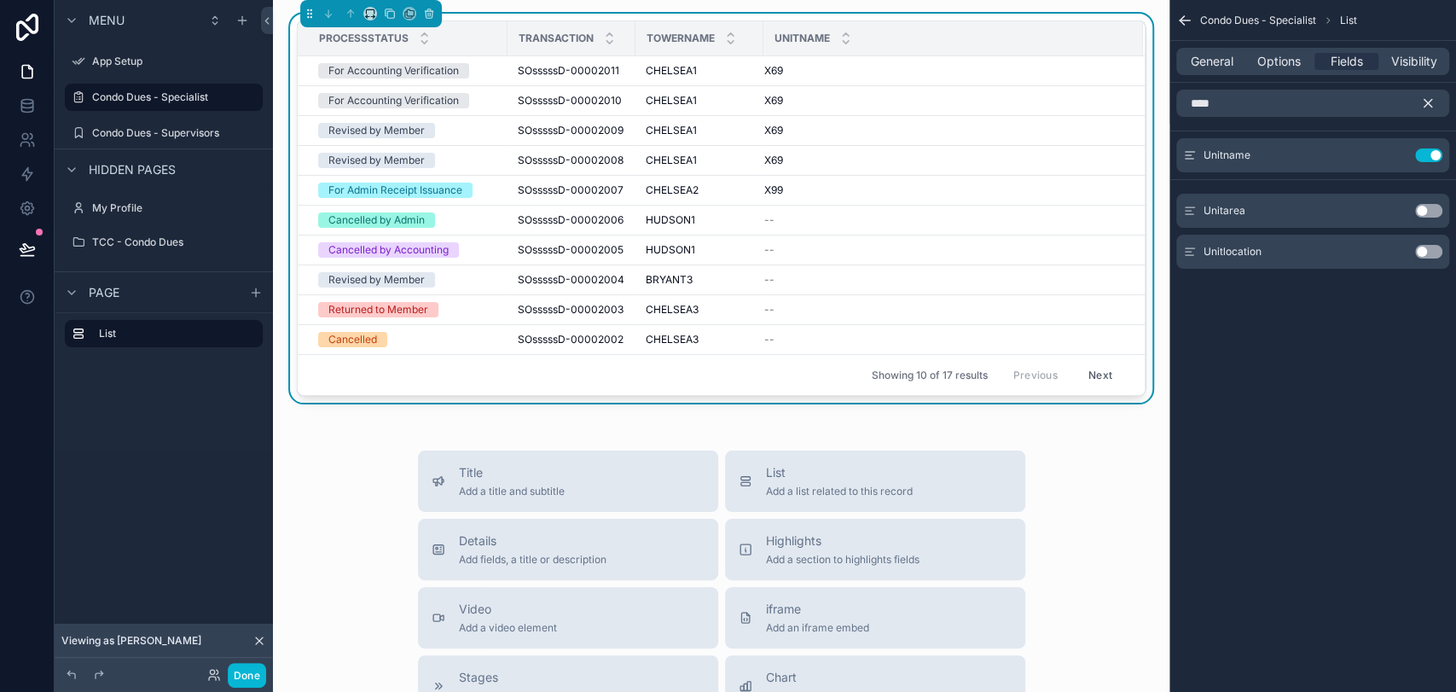
click at [1309, 107] on icon "scrollable content" at bounding box center [1427, 103] width 15 height 15
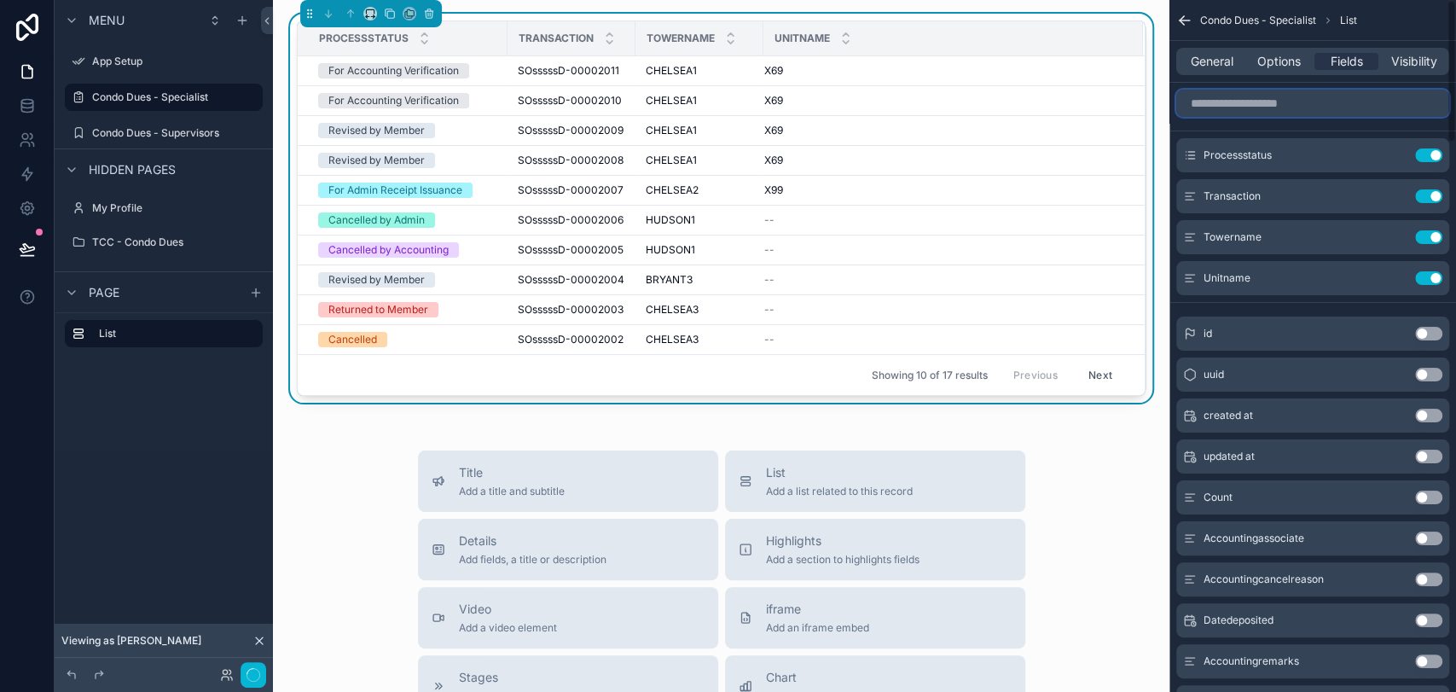
click at [1309, 106] on input "scrollable content" at bounding box center [1312, 103] width 273 height 27
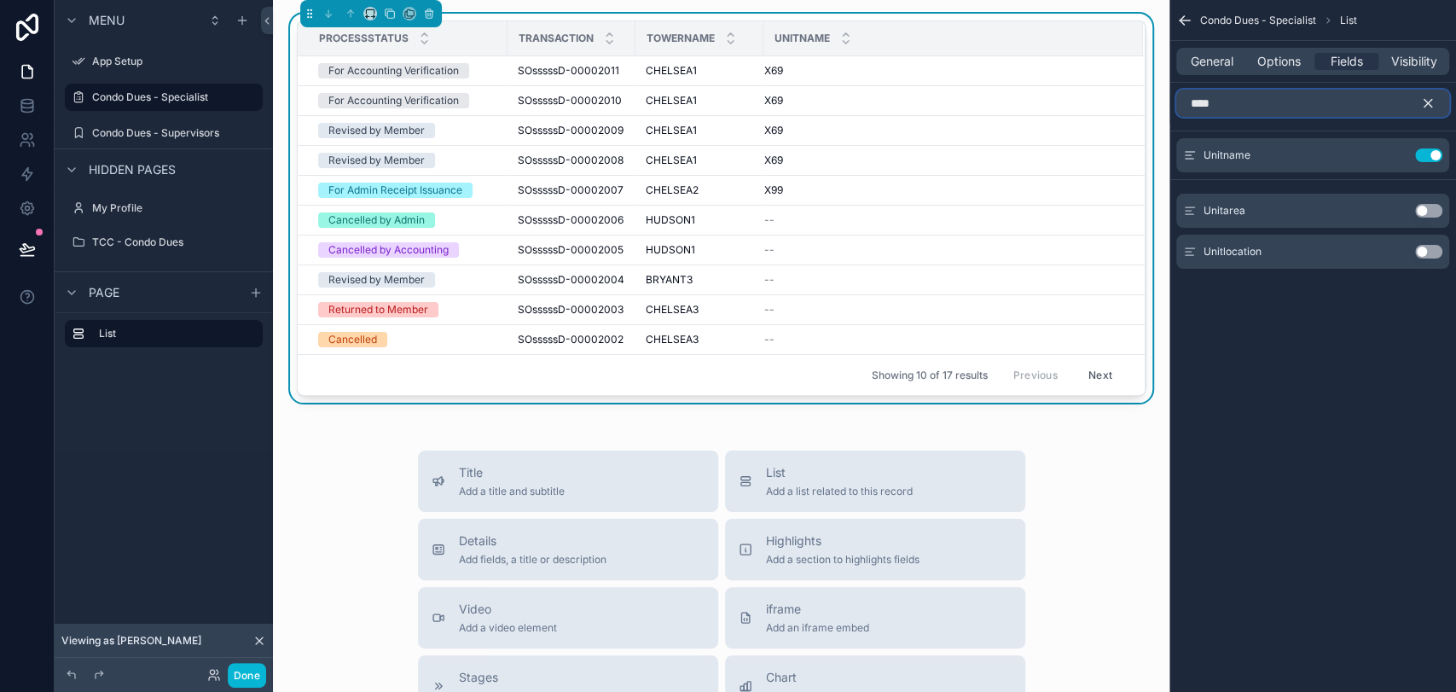
type input "****"
click at [1309, 252] on button "Use setting" at bounding box center [1428, 252] width 27 height 14
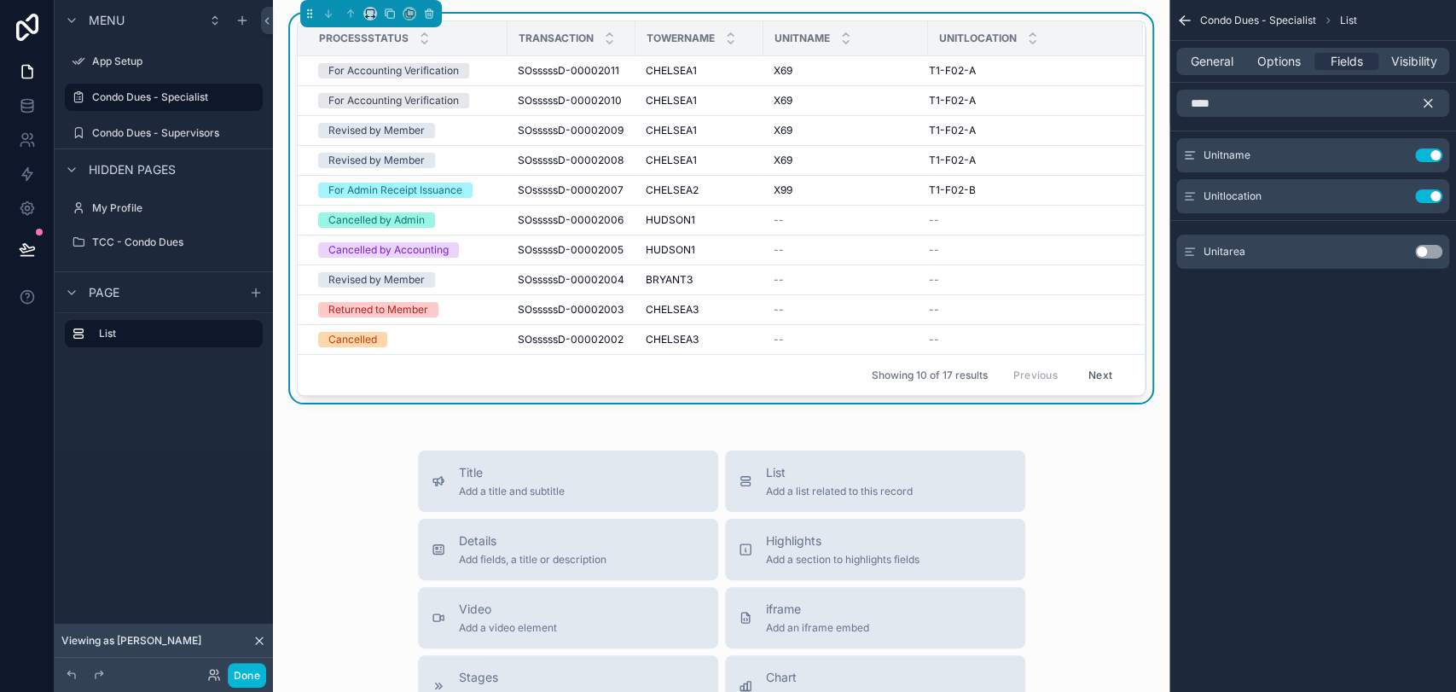
click at [1228, 385] on div "Condo Dues - Specialist List General Options Fields Visibility **** Unitname Us…" at bounding box center [1312, 346] width 287 height 692
click at [1191, 15] on icon "scrollable content" at bounding box center [1184, 20] width 17 height 17
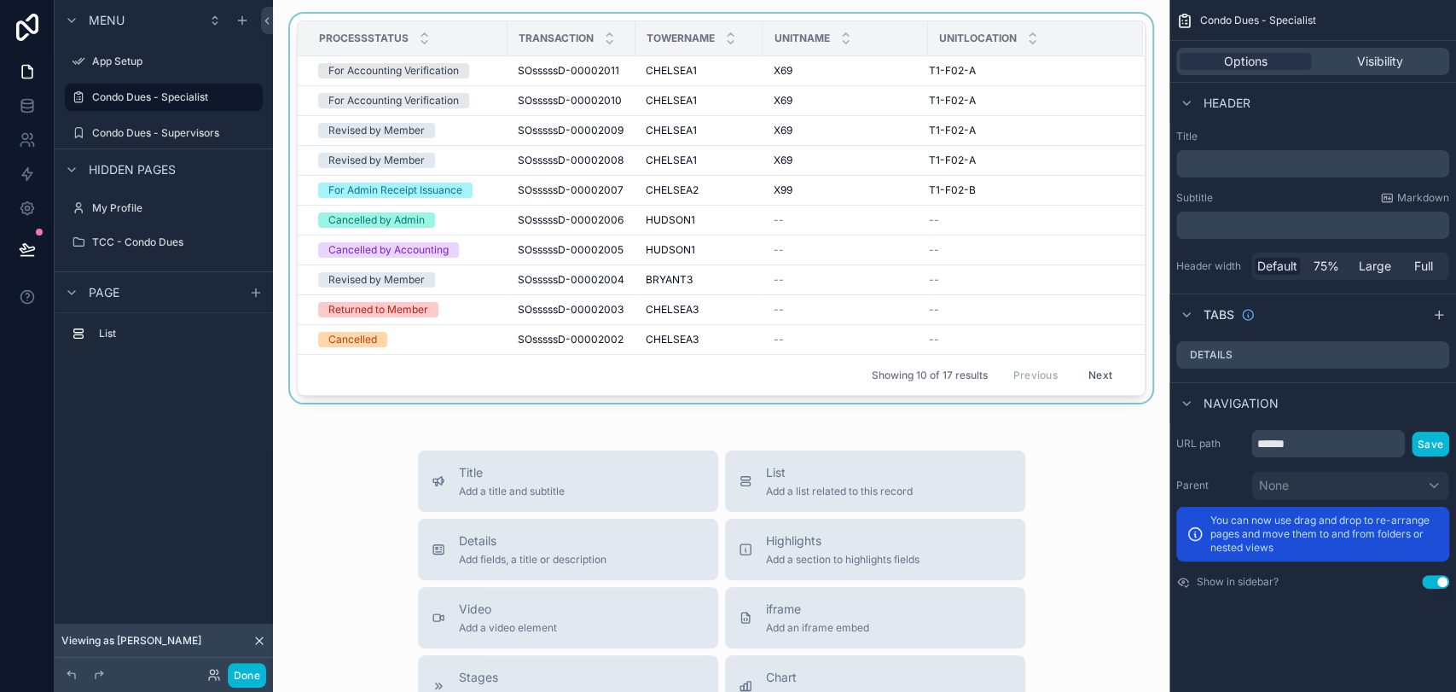
click at [576, 42] on span "Transaction" at bounding box center [556, 39] width 75 height 14
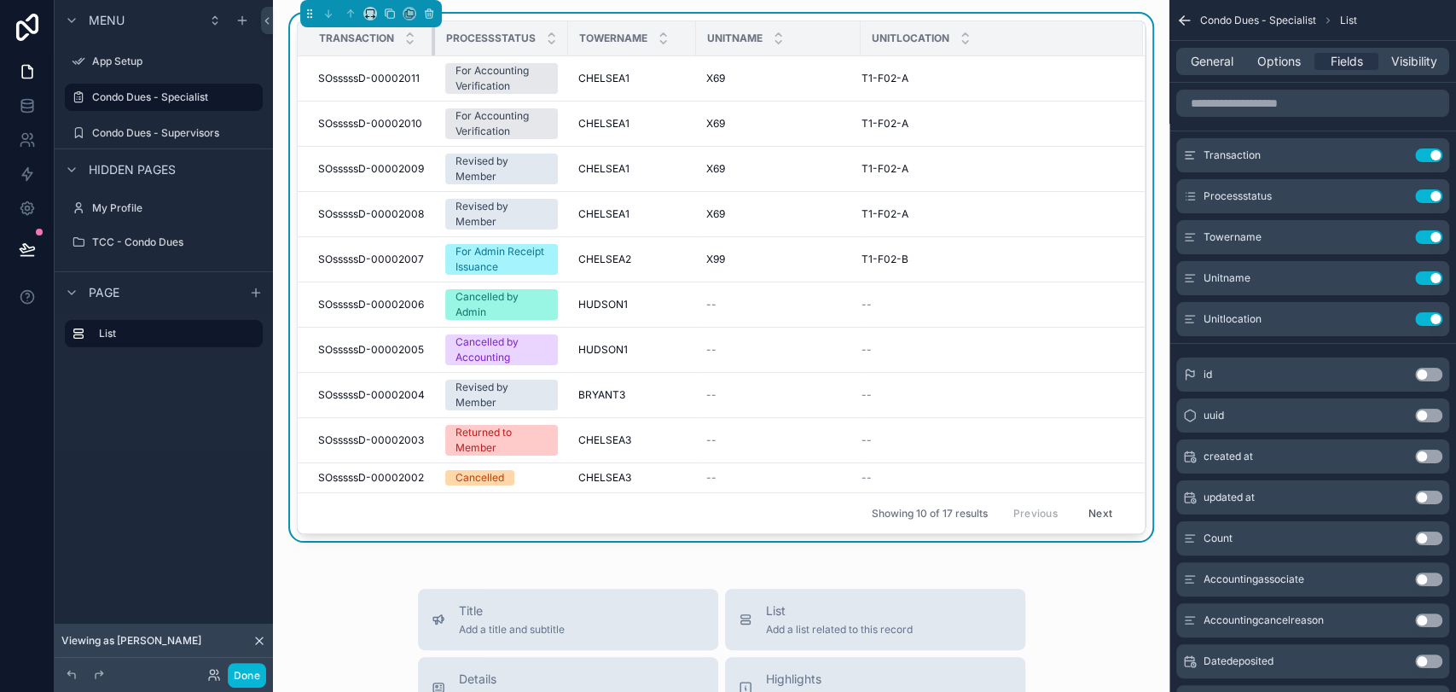
drag, startPoint x: 505, startPoint y: 41, endPoint x: 431, endPoint y: 51, distance: 74.9
click at [432, 51] on div "scrollable content" at bounding box center [435, 38] width 7 height 34
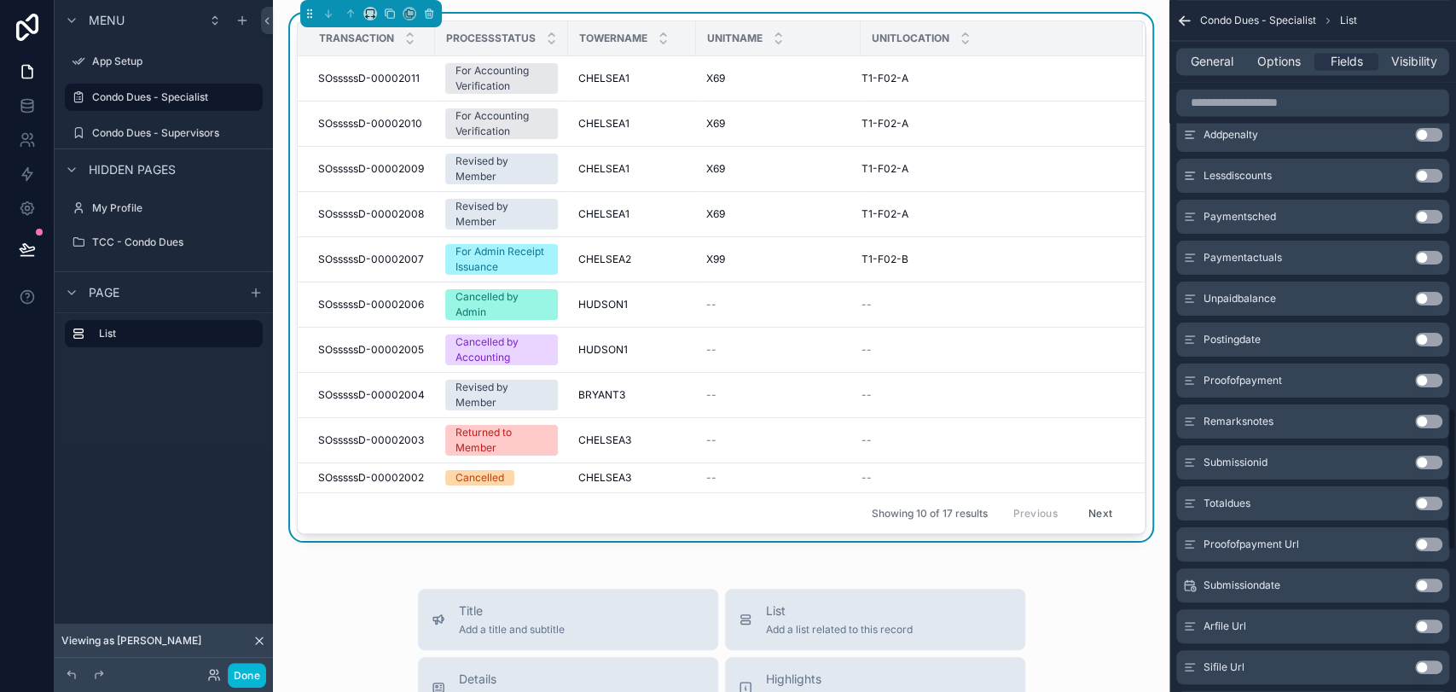
scroll to position [1990, 0]
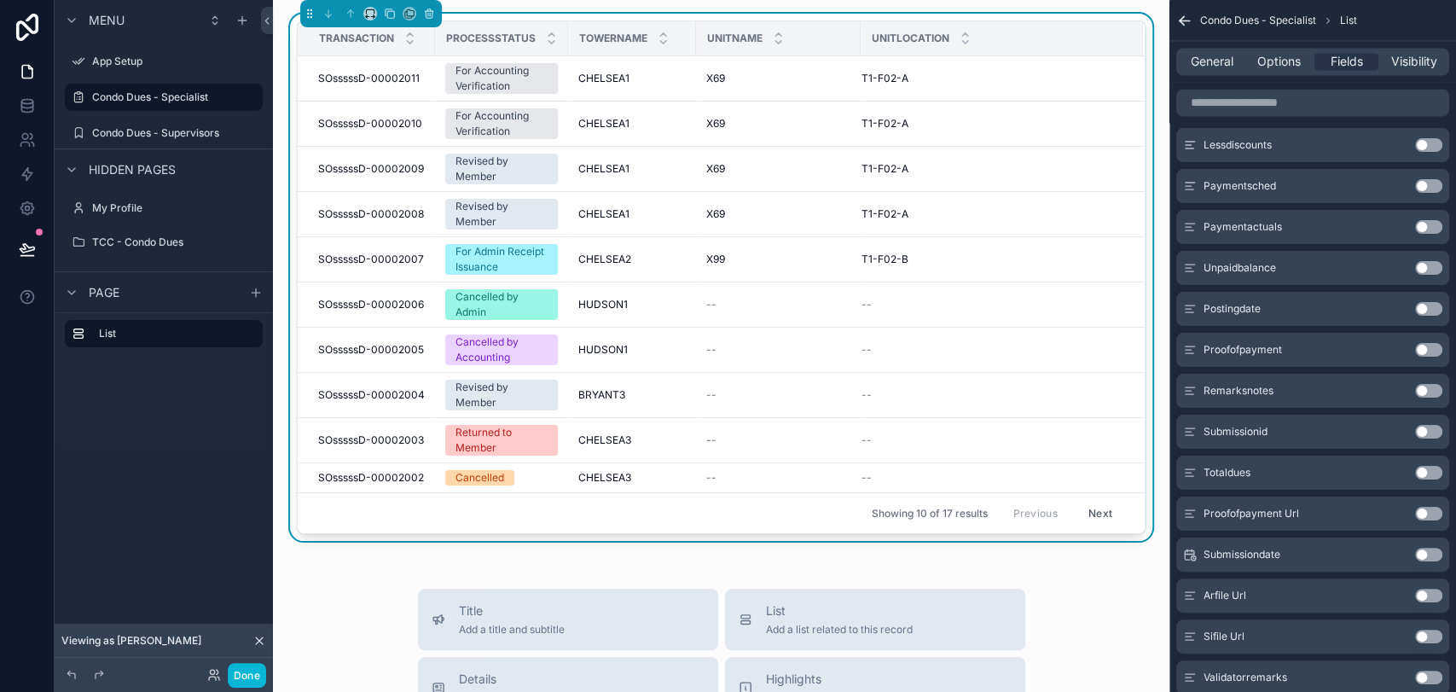
click at [1309, 472] on button "Use setting" at bounding box center [1428, 473] width 27 height 14
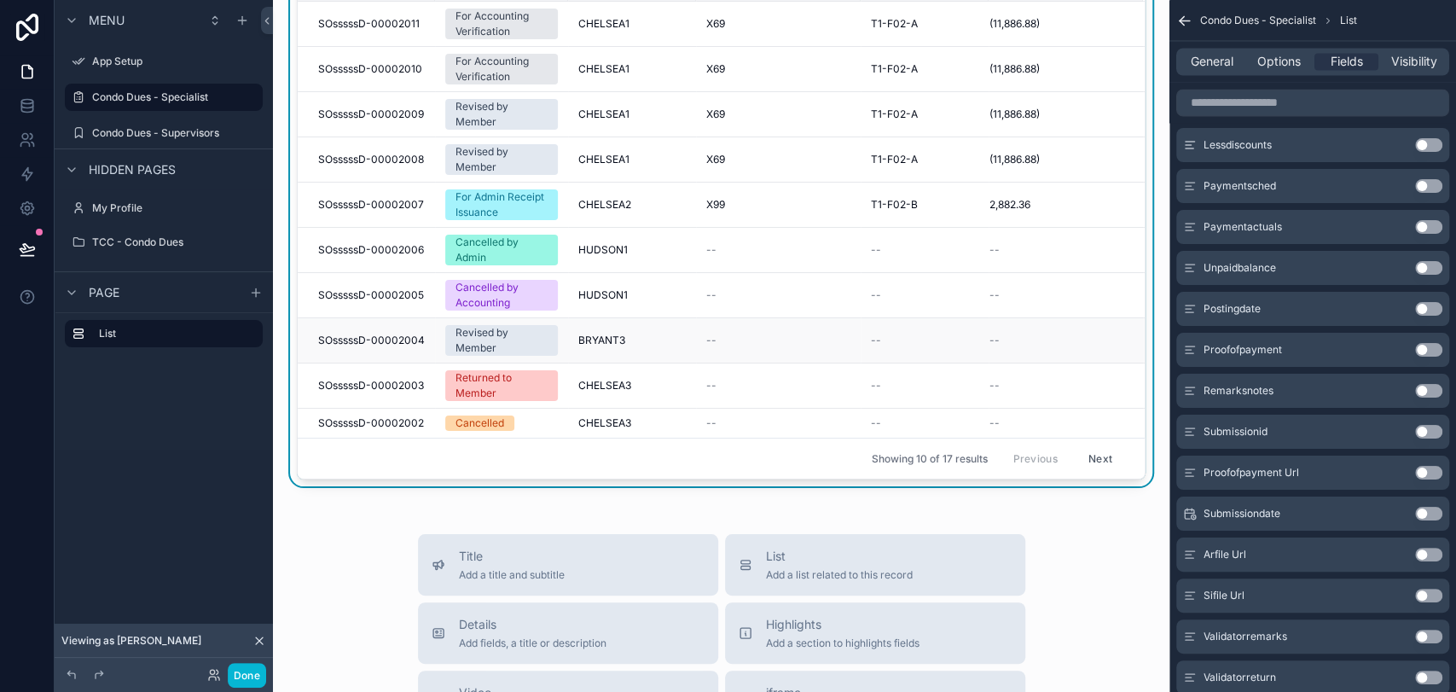
scroll to position [0, 0]
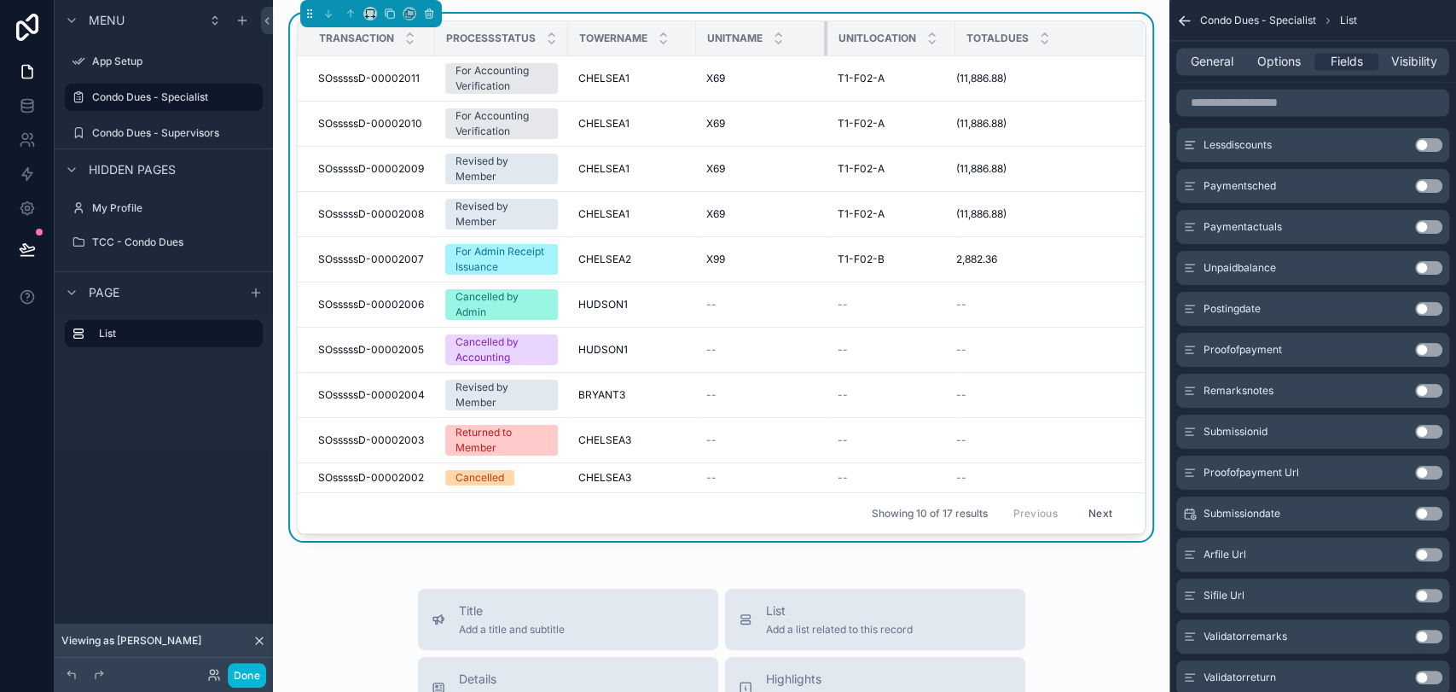
drag, startPoint x: 856, startPoint y: 33, endPoint x: 823, endPoint y: 33, distance: 33.3
click at [824, 33] on div "scrollable content" at bounding box center [827, 38] width 7 height 34
click at [259, 622] on button "Done" at bounding box center [247, 675] width 38 height 25
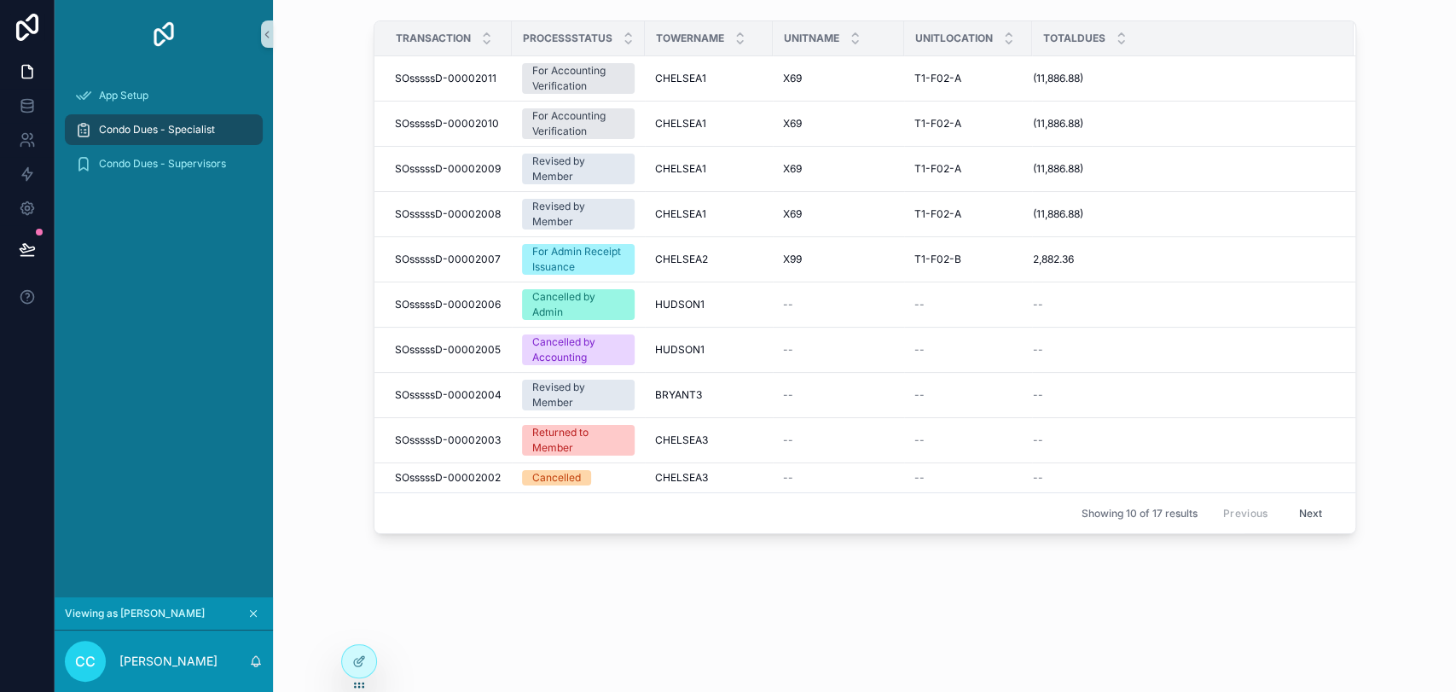
click at [259, 36] on link "scrollable content" at bounding box center [164, 33] width 198 height 27
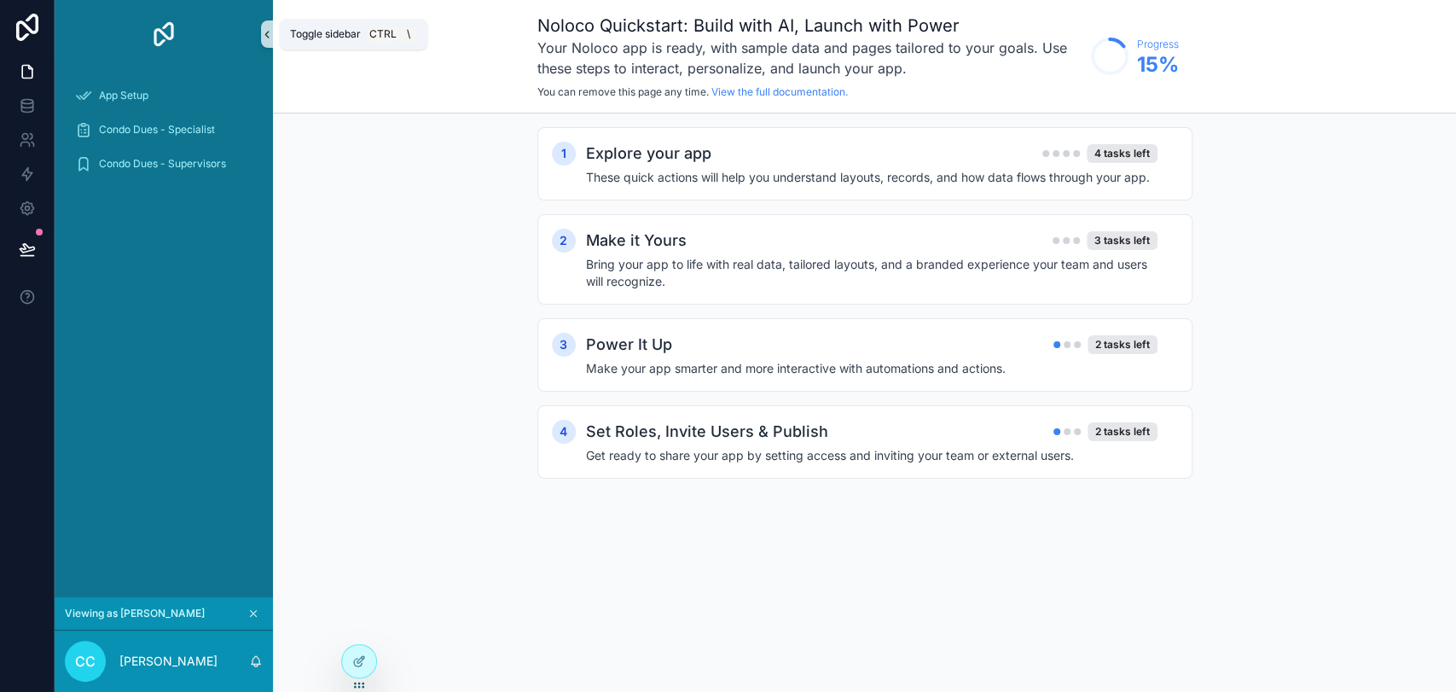
click at [266, 30] on icon "scrollable content" at bounding box center [267, 34] width 12 height 13
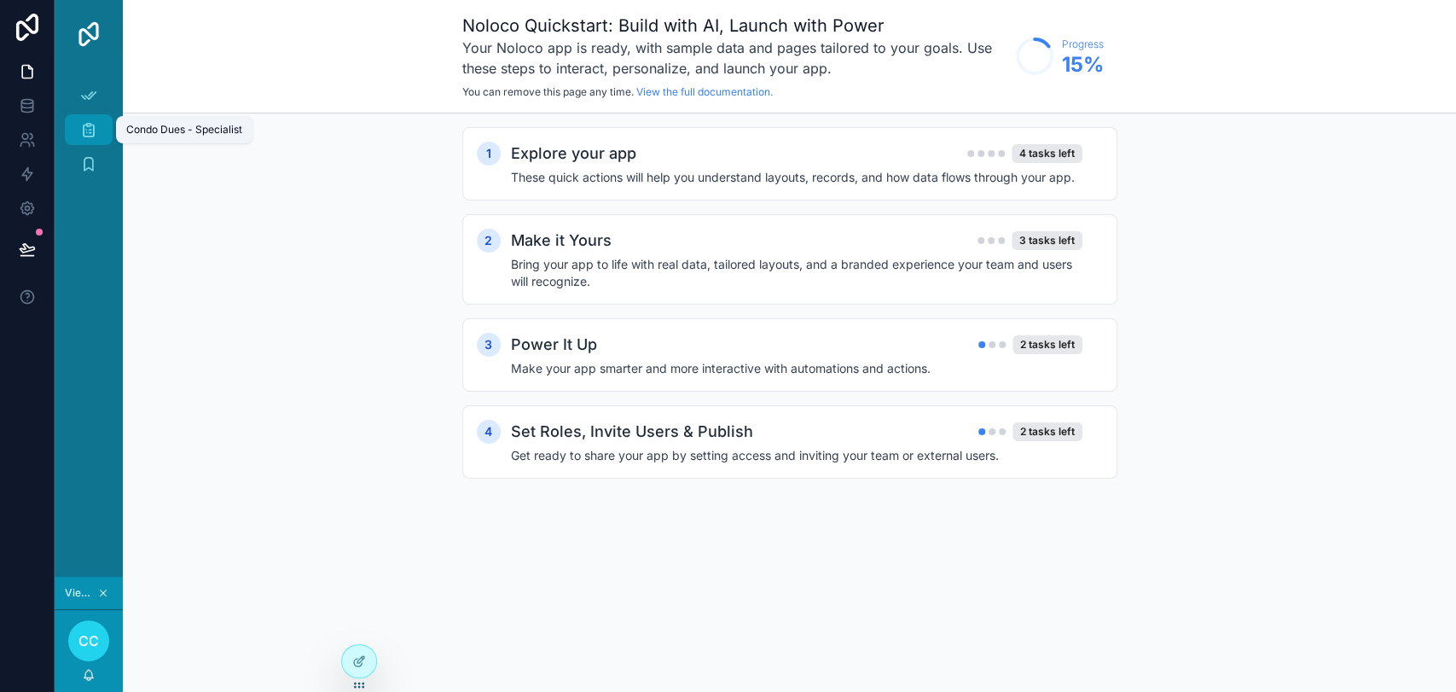
click at [98, 127] on div "Condo Dues - Specialist" at bounding box center [88, 129] width 27 height 27
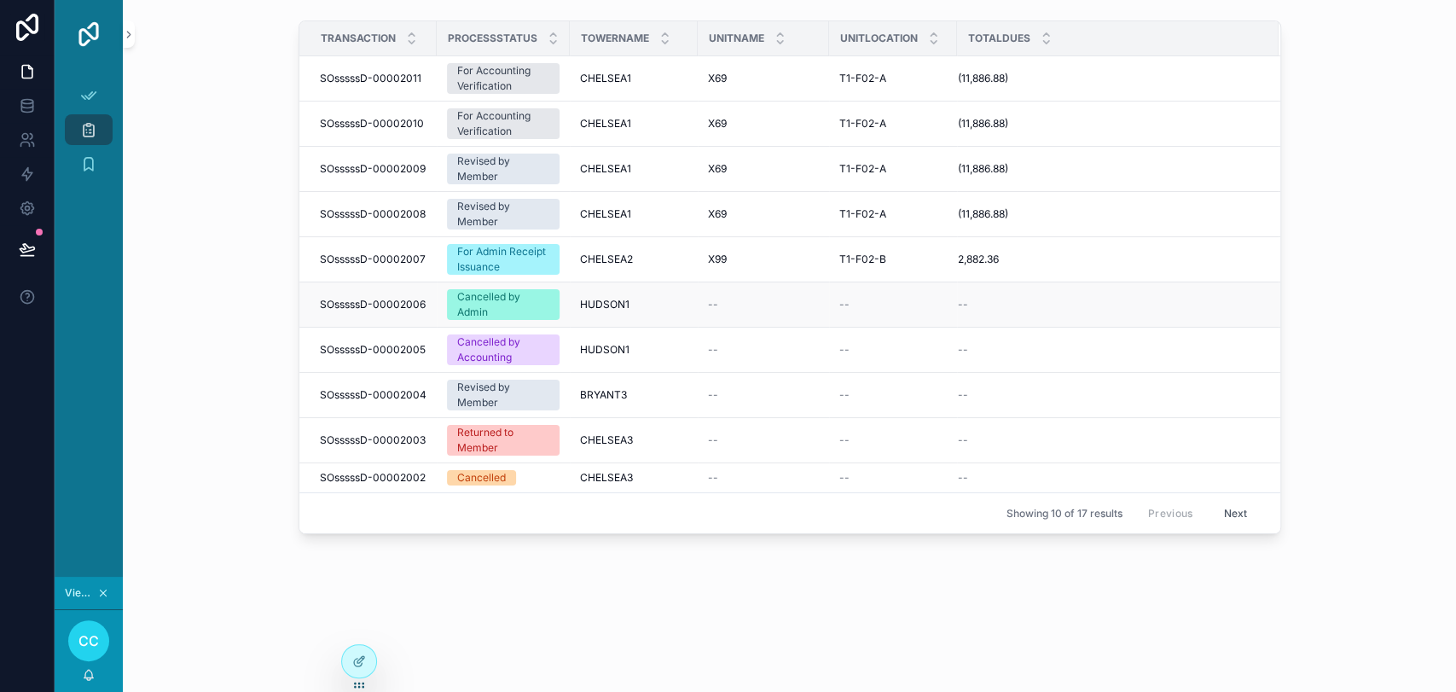
click at [542, 306] on div "Cancelled by Admin" at bounding box center [503, 304] width 92 height 31
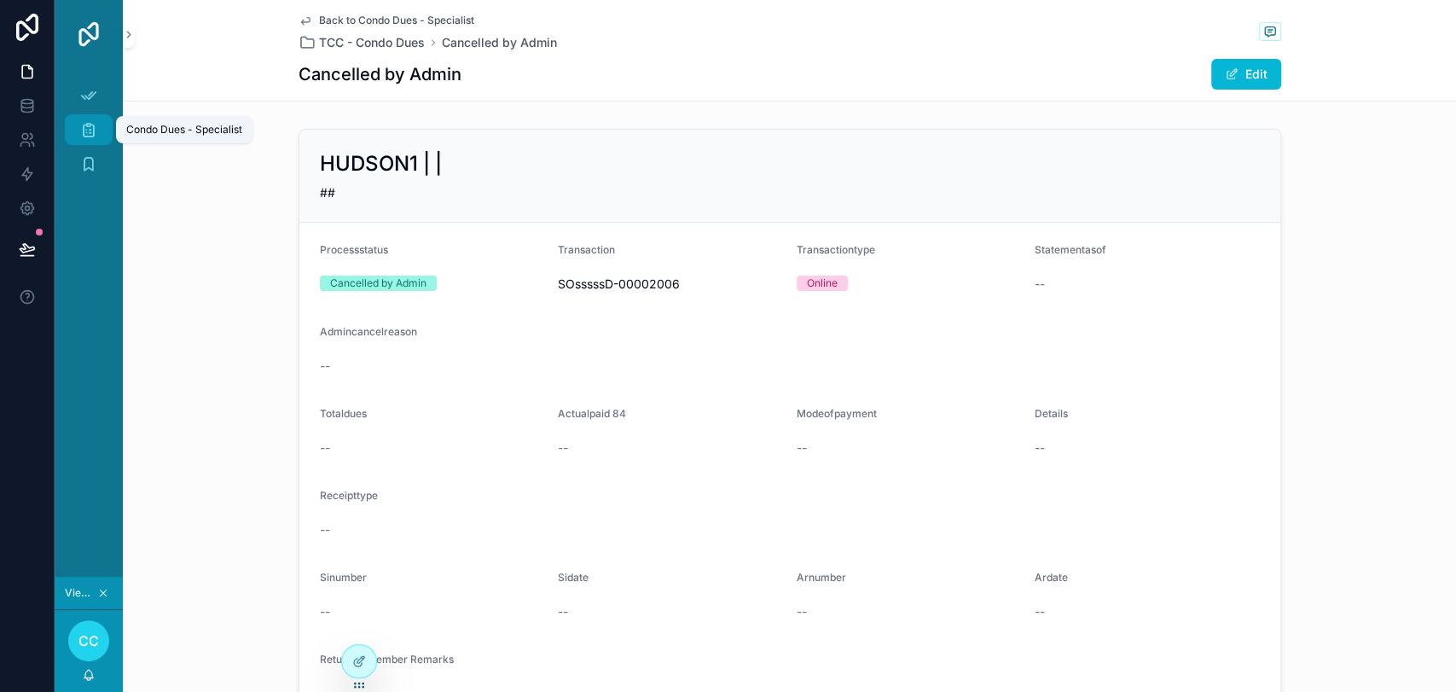
click at [92, 138] on div "Condo Dues - Specialist" at bounding box center [88, 129] width 27 height 27
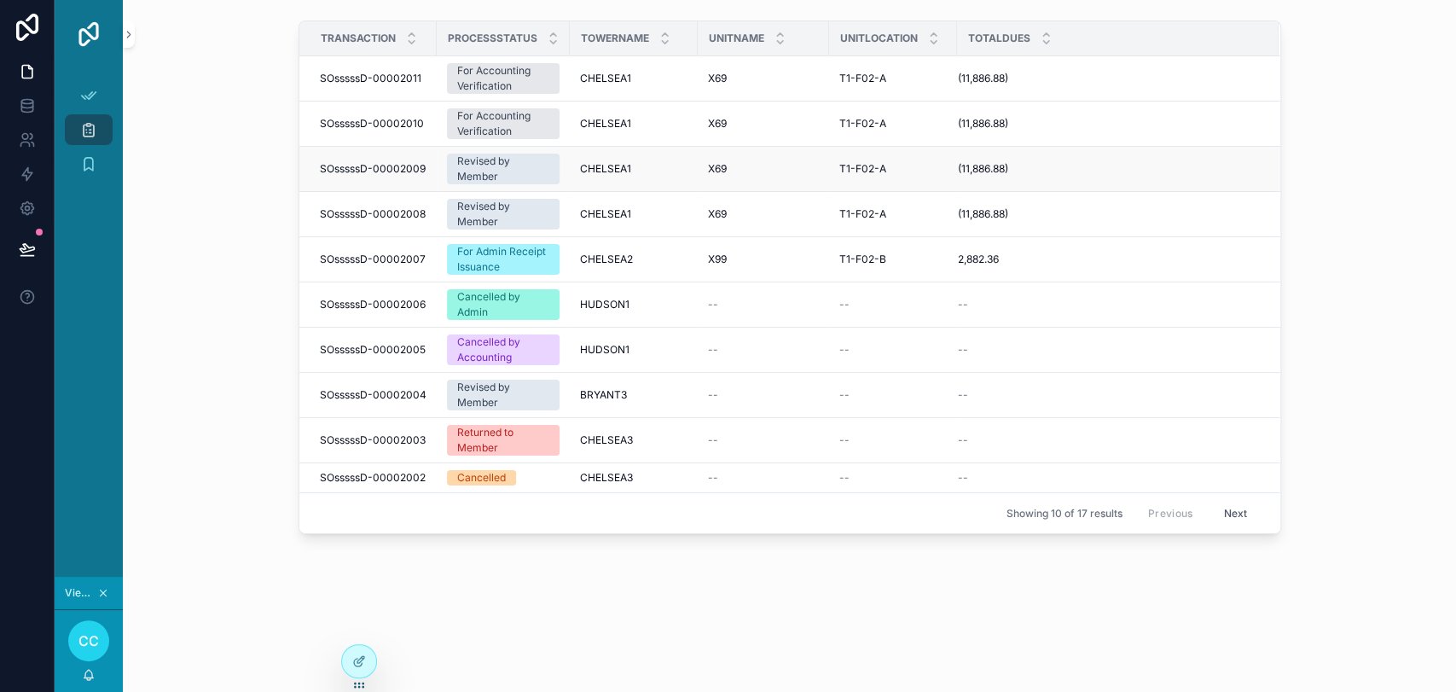
click at [416, 168] on span "SOsssssD-00002009" at bounding box center [373, 169] width 106 height 14
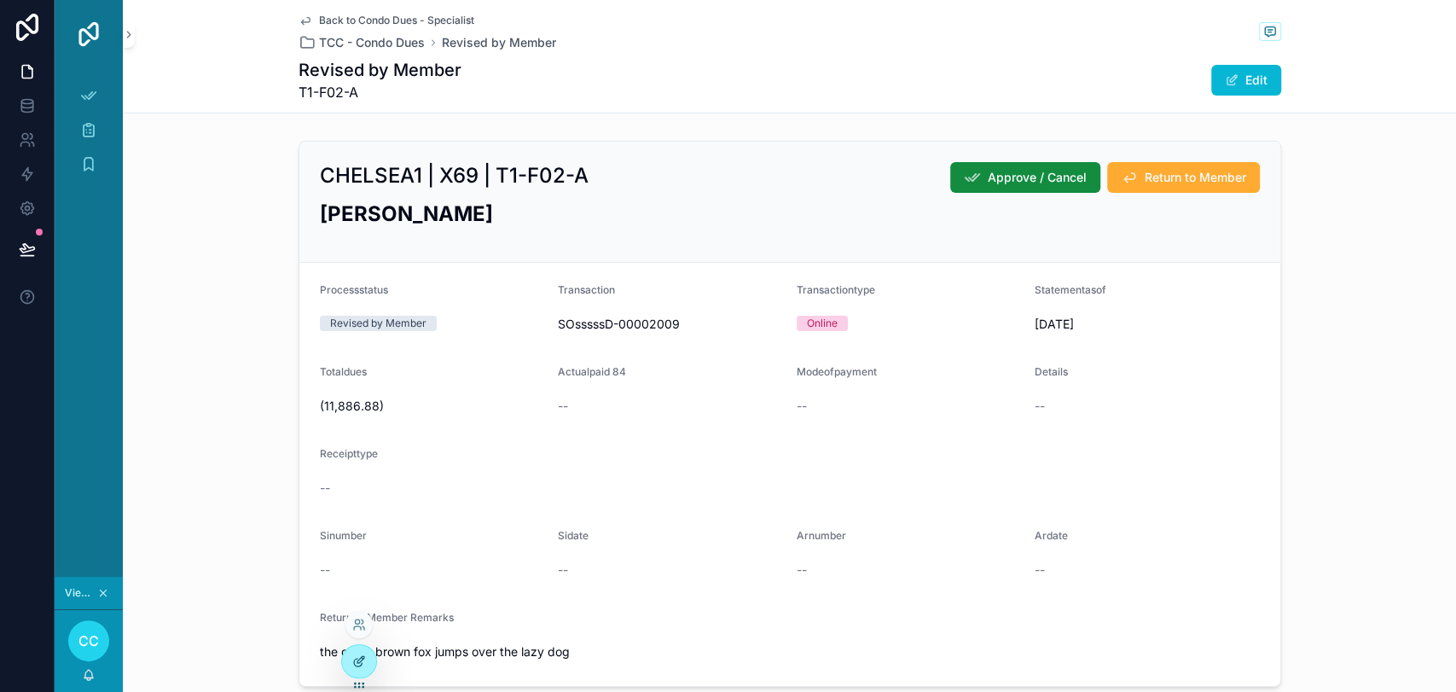
click at [365, 622] on icon at bounding box center [359, 661] width 14 height 14
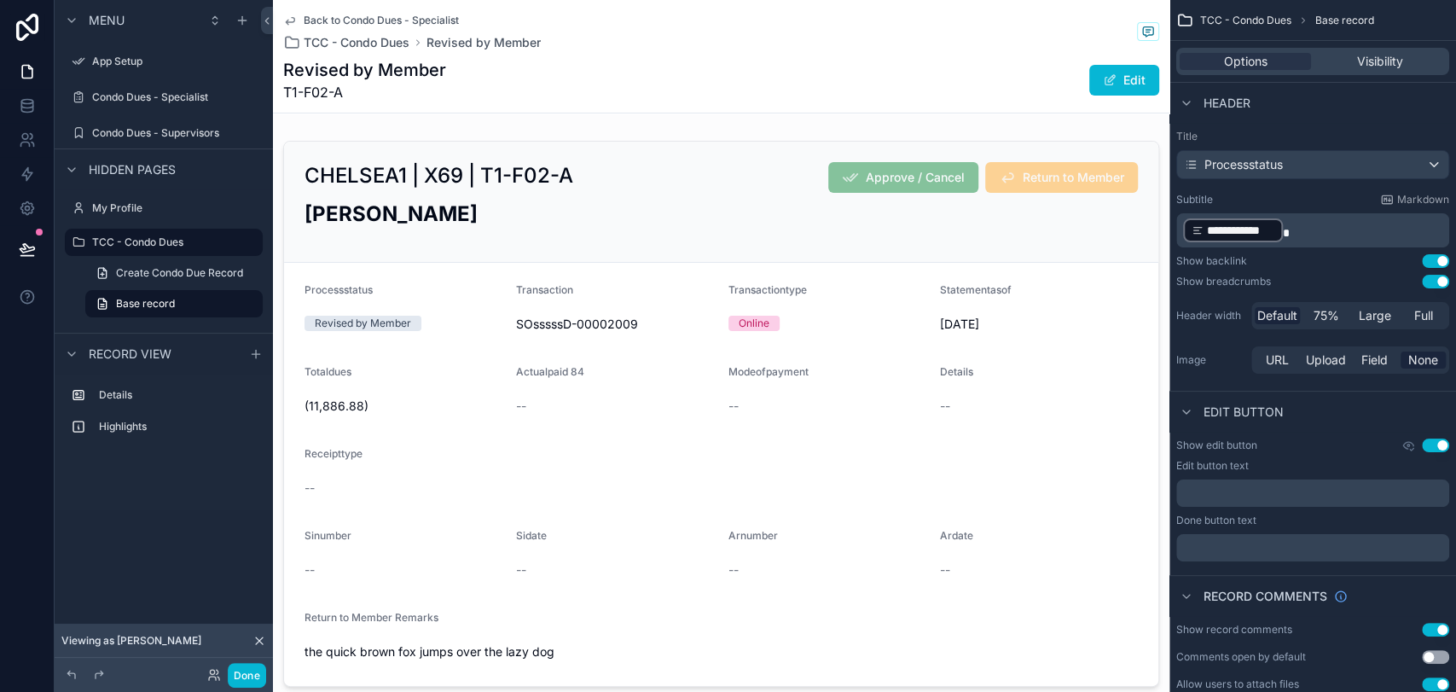
click at [488, 72] on div "Revised by Member T1-F02-A Edit" at bounding box center [721, 80] width 876 height 44
click at [443, 82] on span "T1-F02-A" at bounding box center [364, 92] width 163 height 20
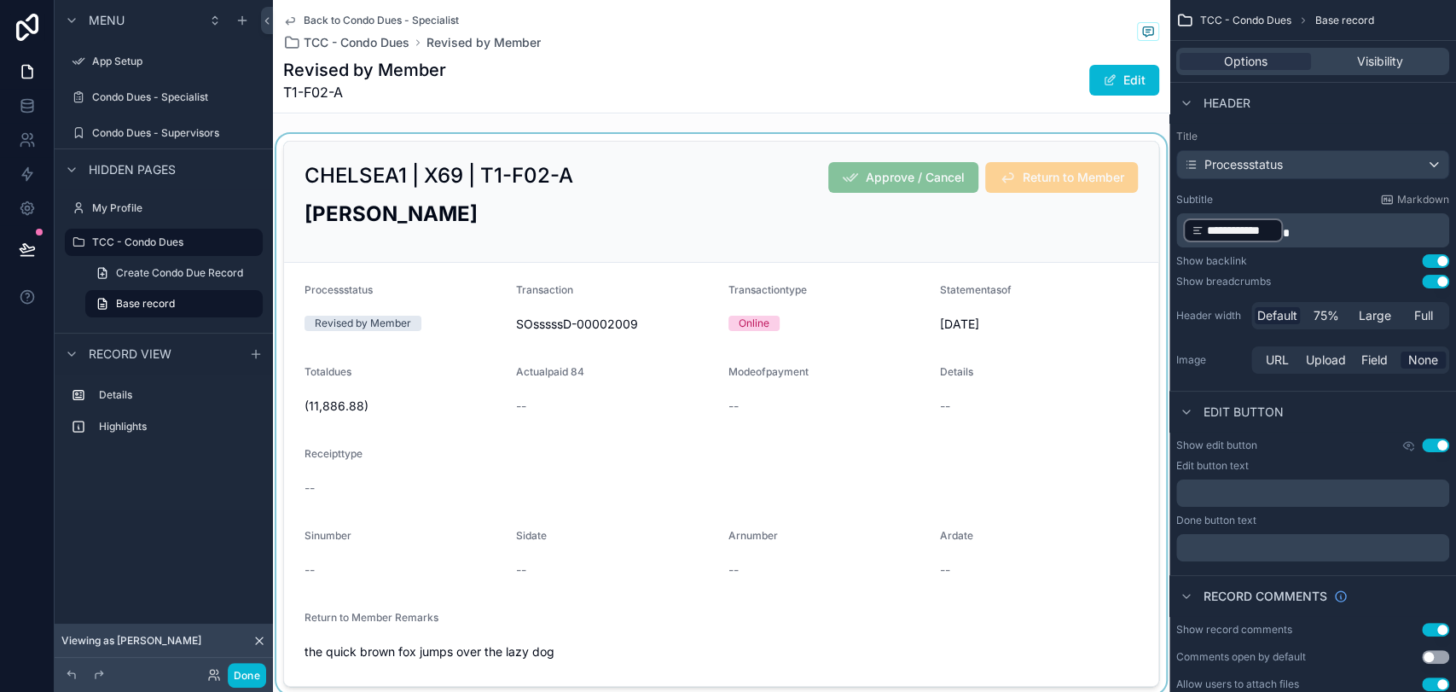
click at [471, 256] on div "scrollable content" at bounding box center [721, 413] width 896 height 559
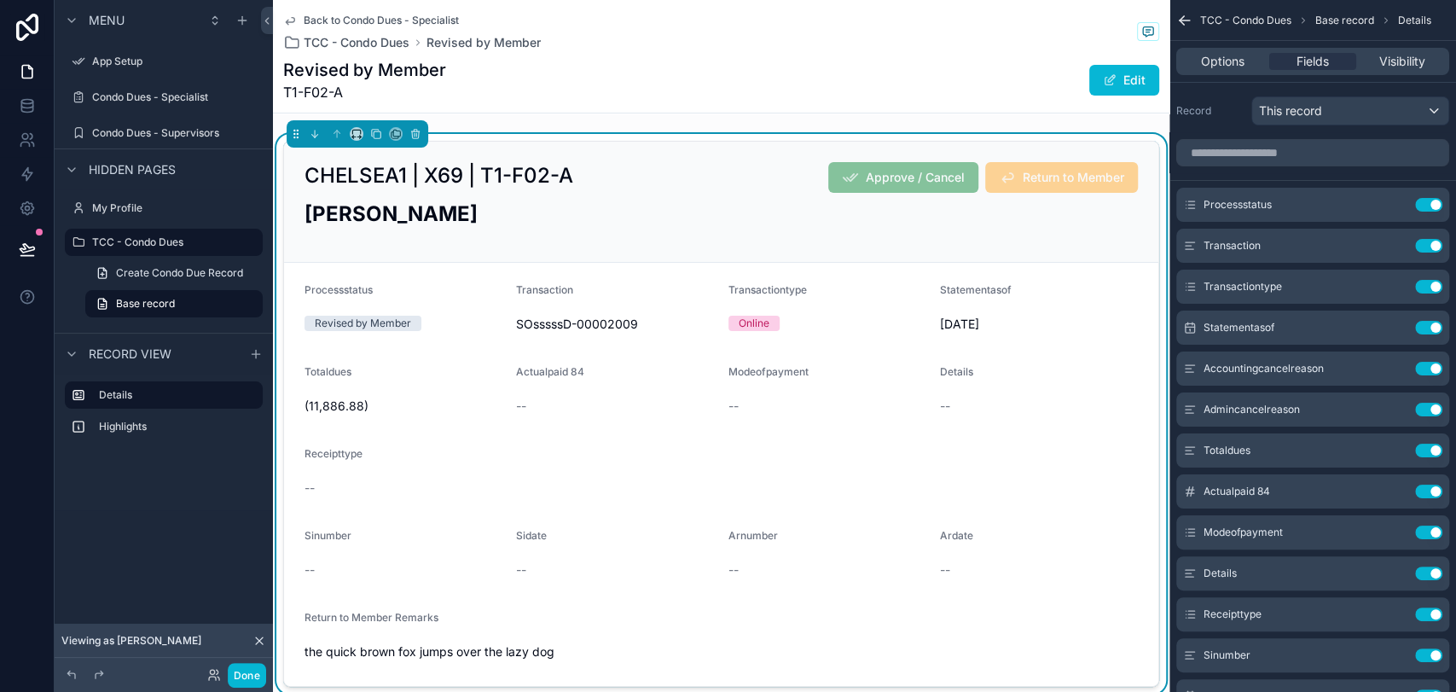
click at [464, 93] on div "Revised by Member T1-F02-A Edit" at bounding box center [721, 80] width 876 height 44
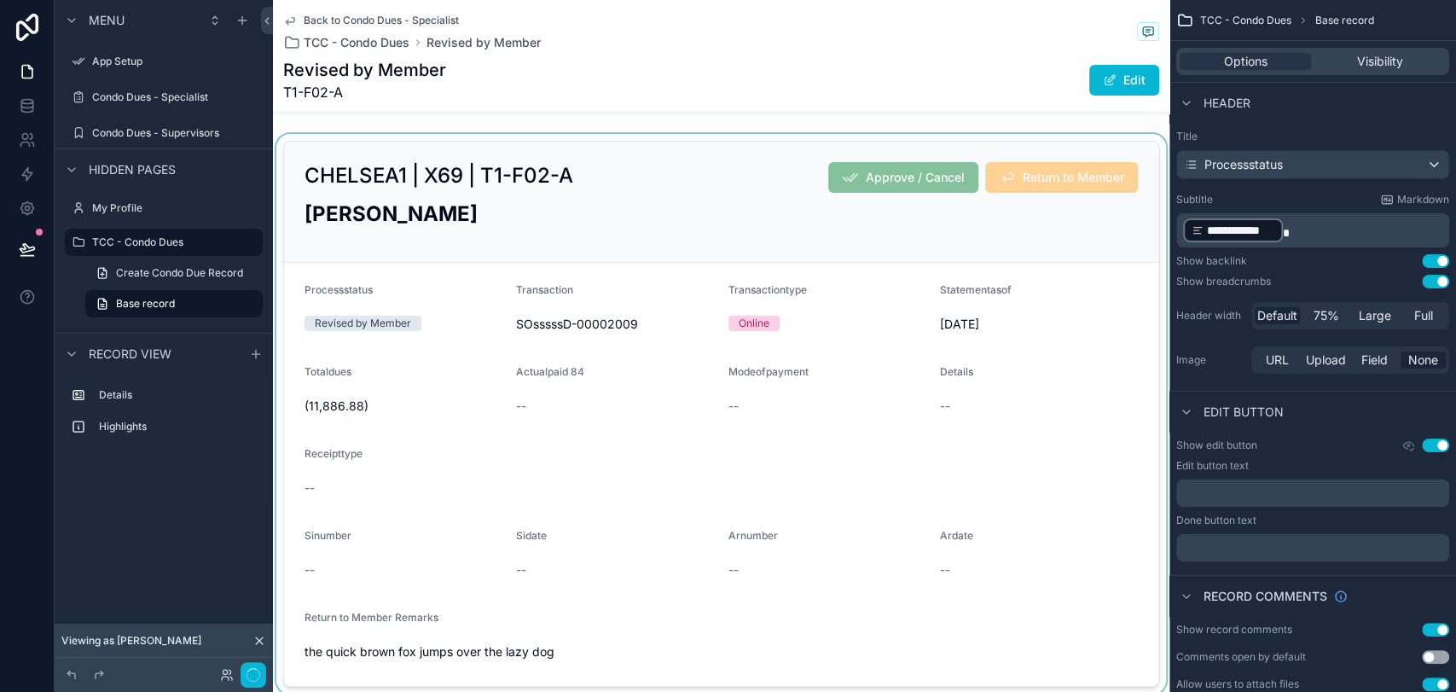
click at [464, 93] on div "Revised by Member T1-F02-A Edit" at bounding box center [721, 80] width 876 height 44
click at [1309, 165] on div "Processstatus" at bounding box center [1312, 164] width 271 height 27
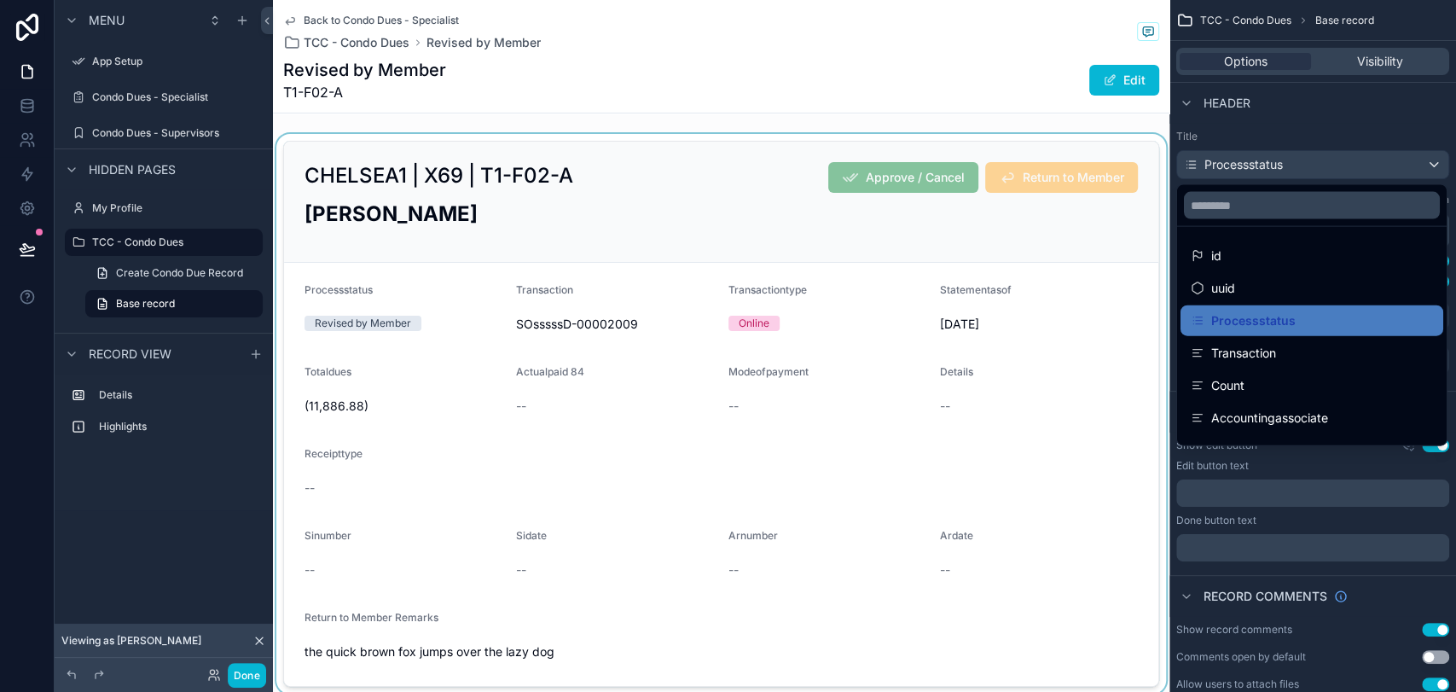
click at [1309, 173] on div "scrollable content" at bounding box center [728, 346] width 1456 height 692
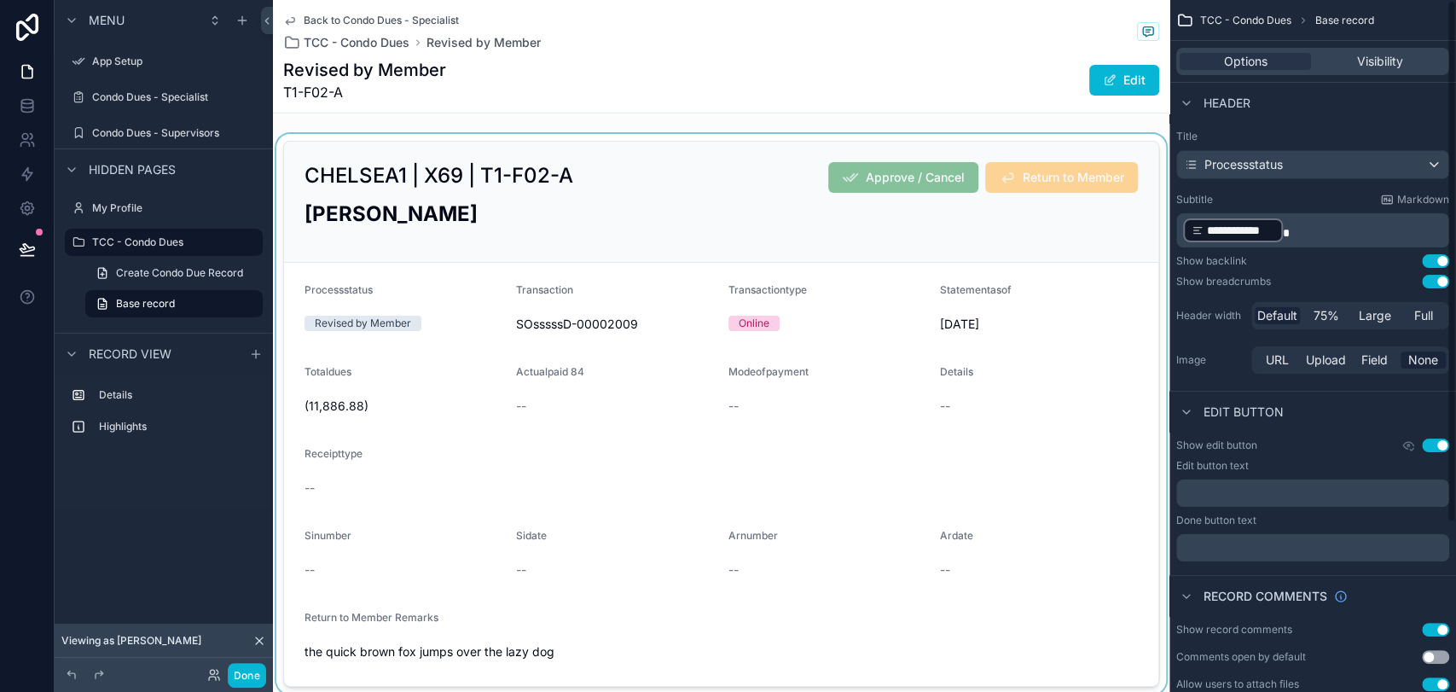
click at [1309, 234] on p "**********" at bounding box center [1314, 230] width 263 height 27
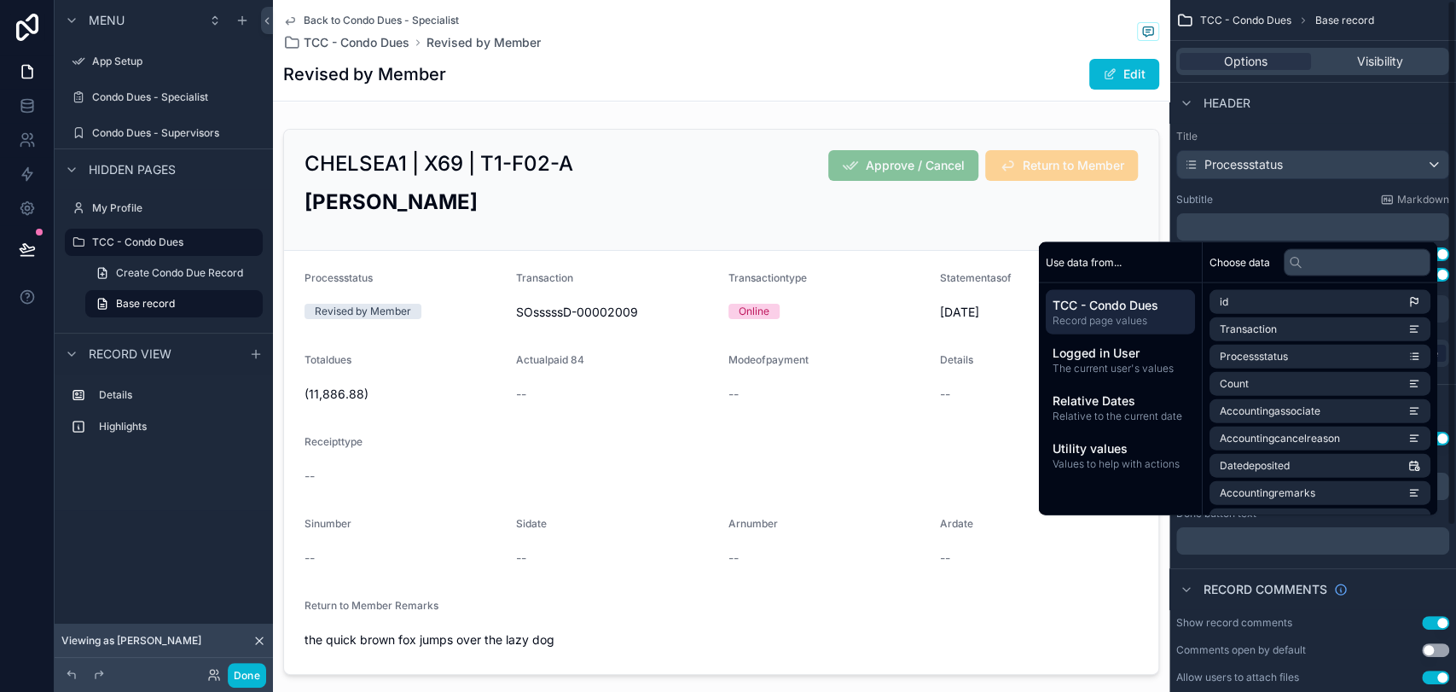
click at [1309, 122] on div "Header" at bounding box center [1312, 102] width 287 height 41
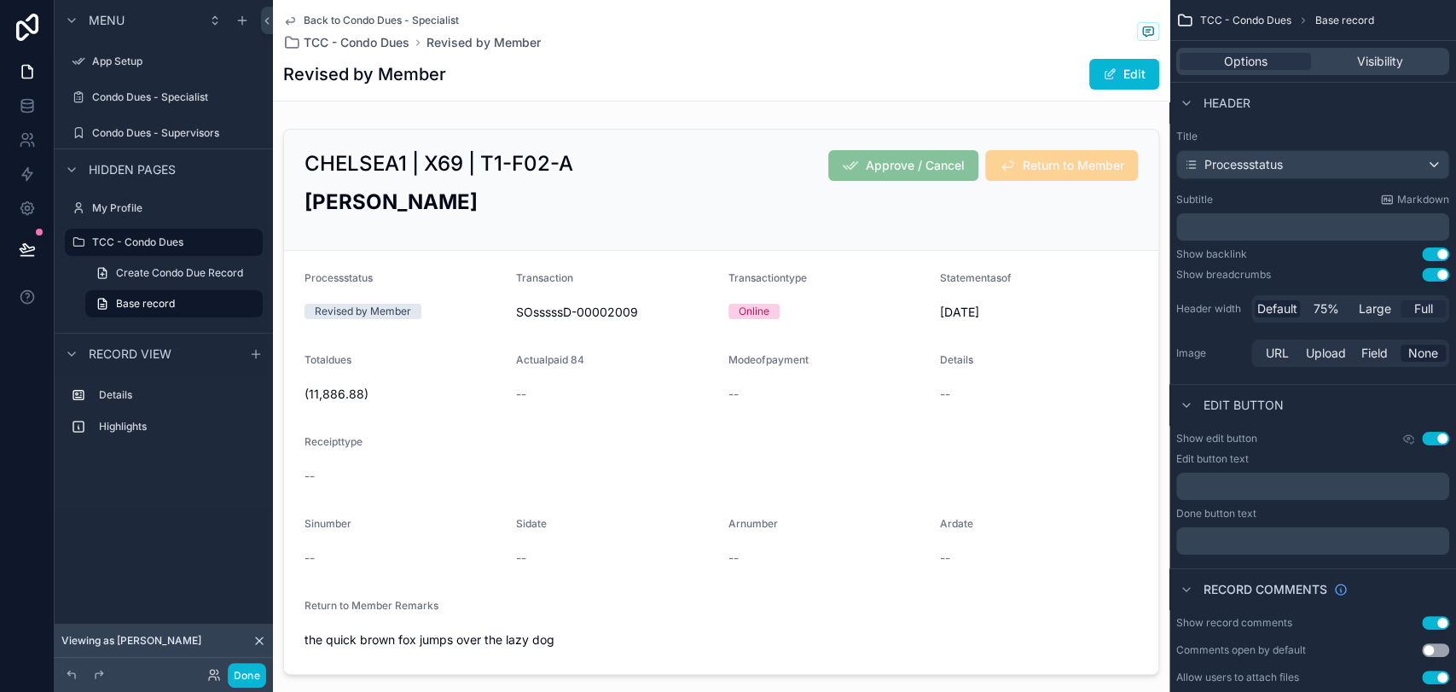
click at [1309, 312] on span "Full" at bounding box center [1423, 308] width 19 height 17
click at [1309, 312] on span "Large" at bounding box center [1375, 308] width 32 height 17
click at [1309, 313] on span "75%" at bounding box center [1326, 308] width 26 height 17
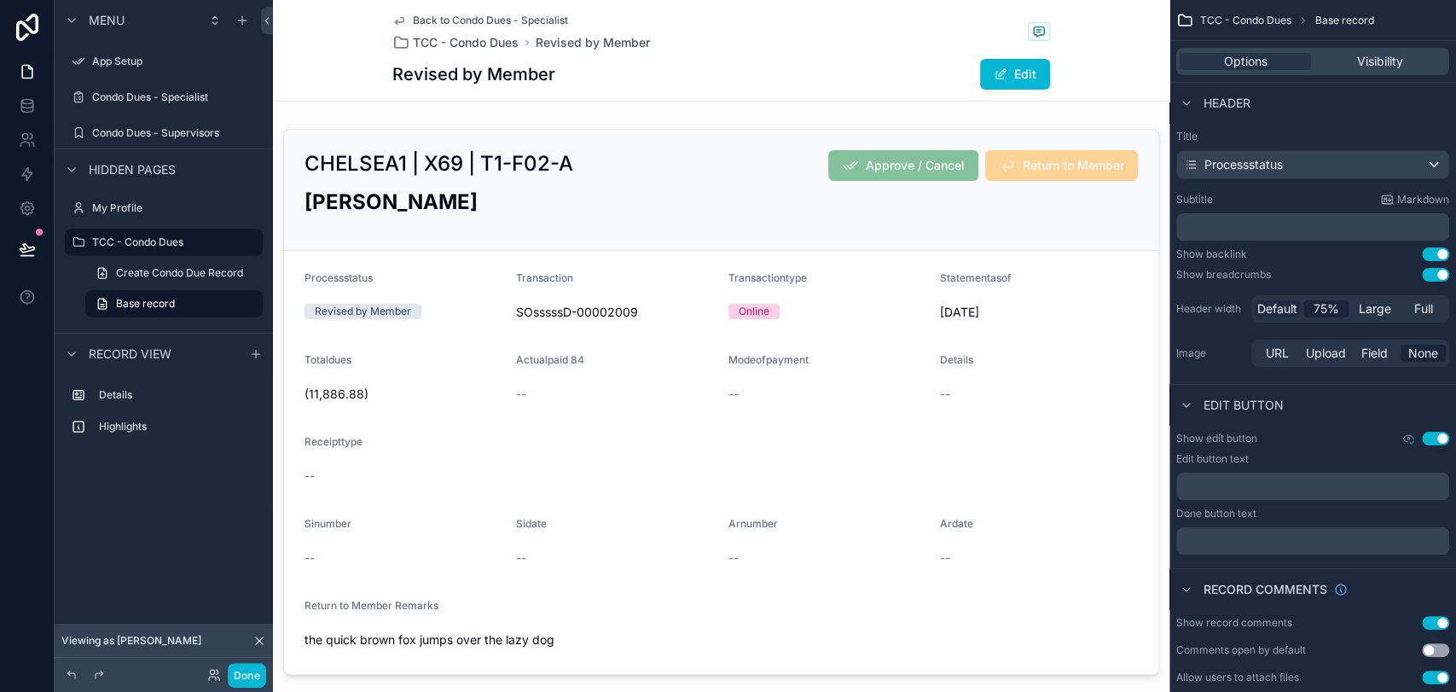
click at [1280, 315] on span "Default" at bounding box center [1277, 308] width 40 height 17
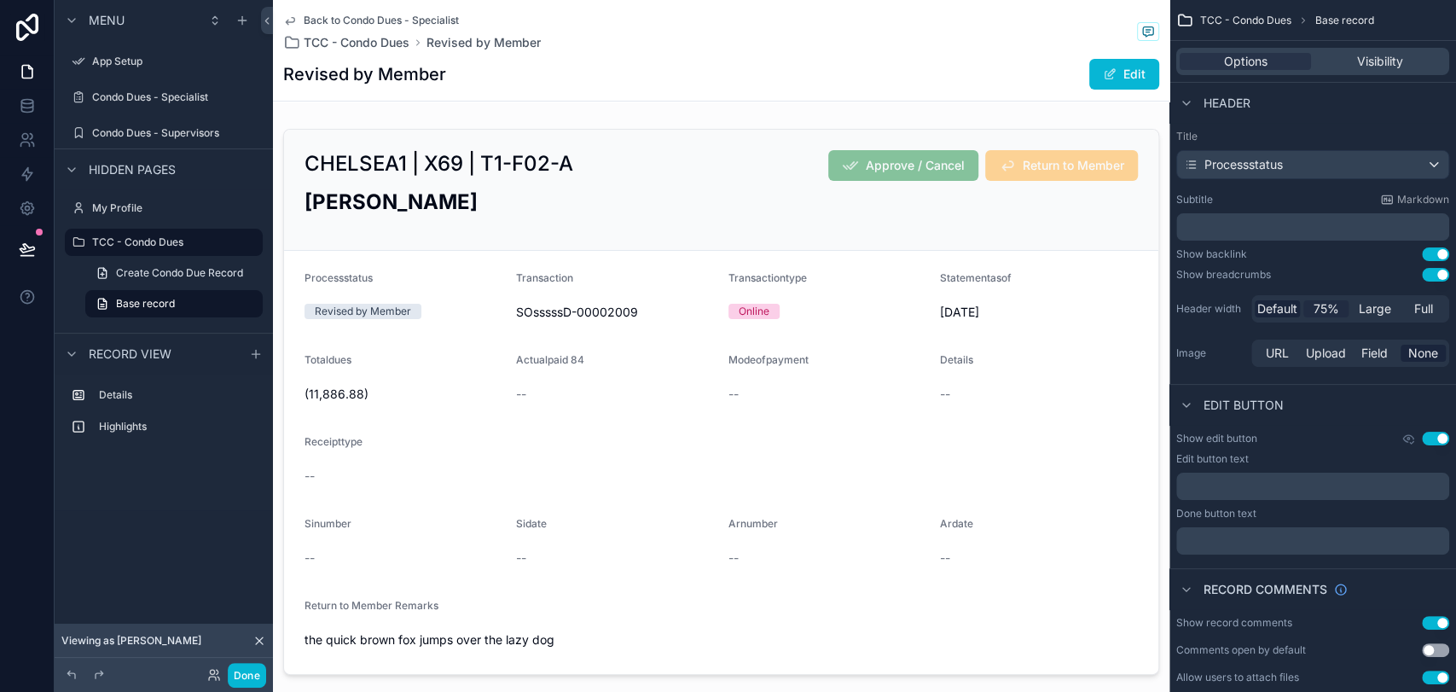
click at [1309, 312] on span "75%" at bounding box center [1326, 308] width 26 height 17
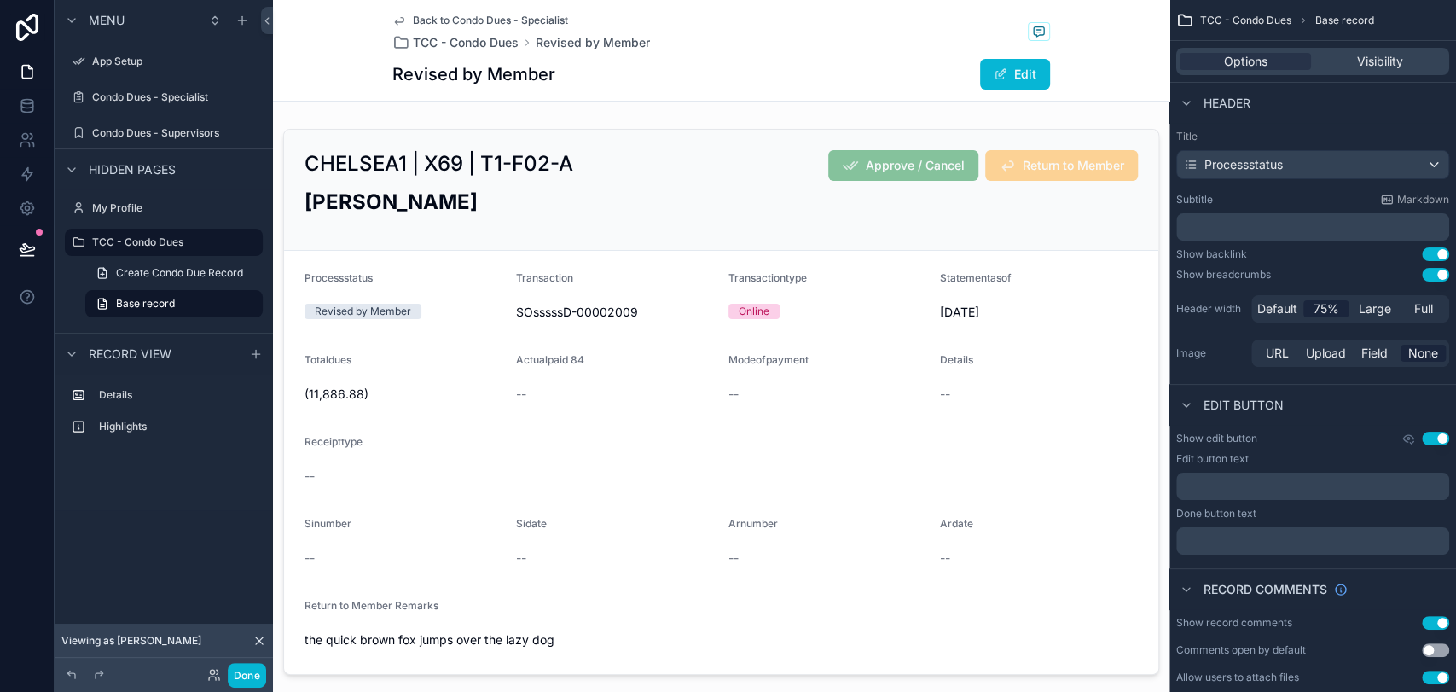
click at [1230, 312] on label "Header width" at bounding box center [1210, 309] width 68 height 14
click at [1271, 309] on span "Default" at bounding box center [1277, 308] width 40 height 17
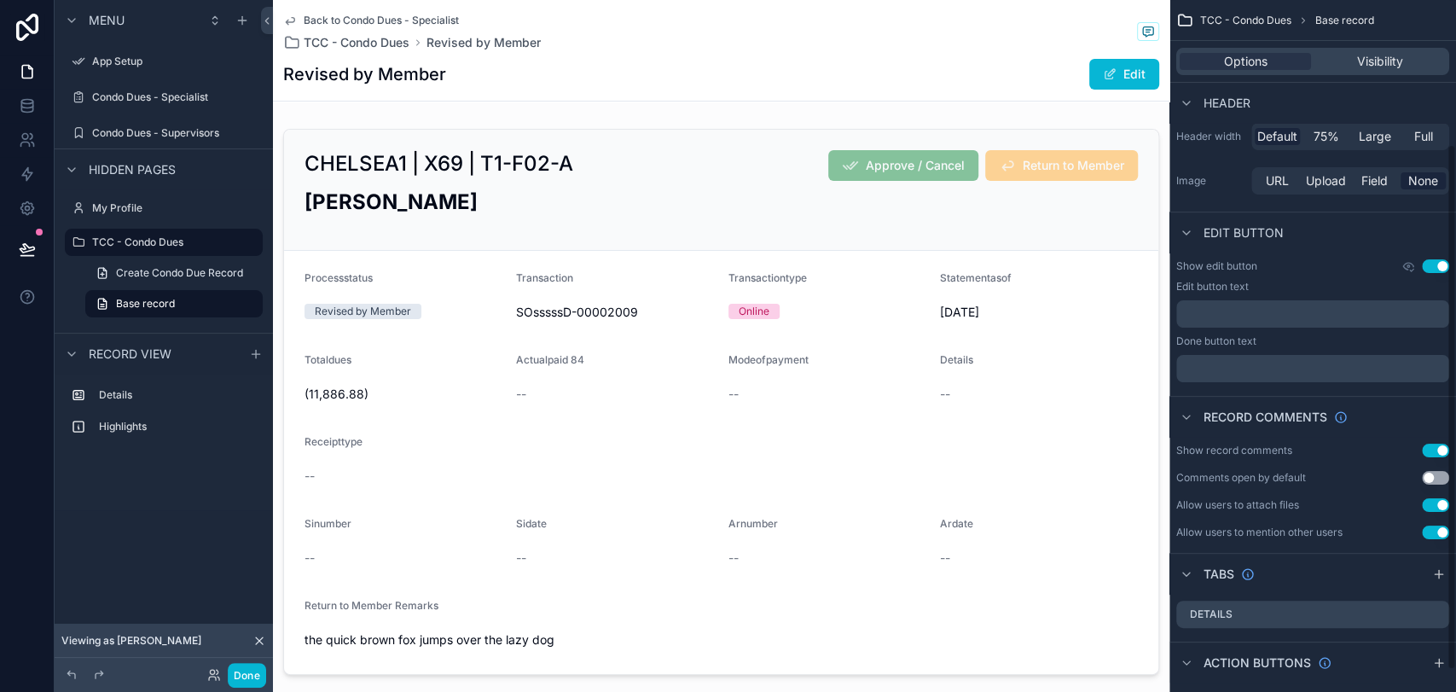
scroll to position [189, 0]
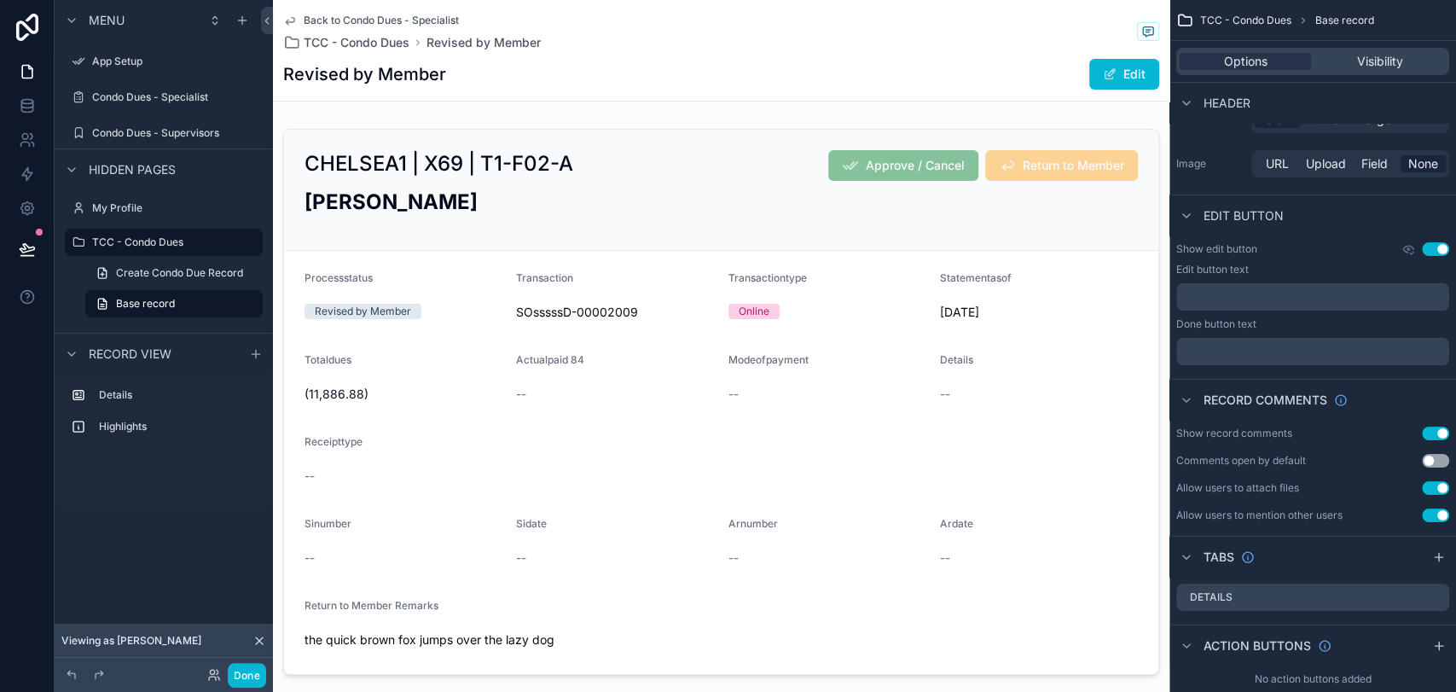
click at [1309, 456] on button "Use setting" at bounding box center [1435, 461] width 27 height 14
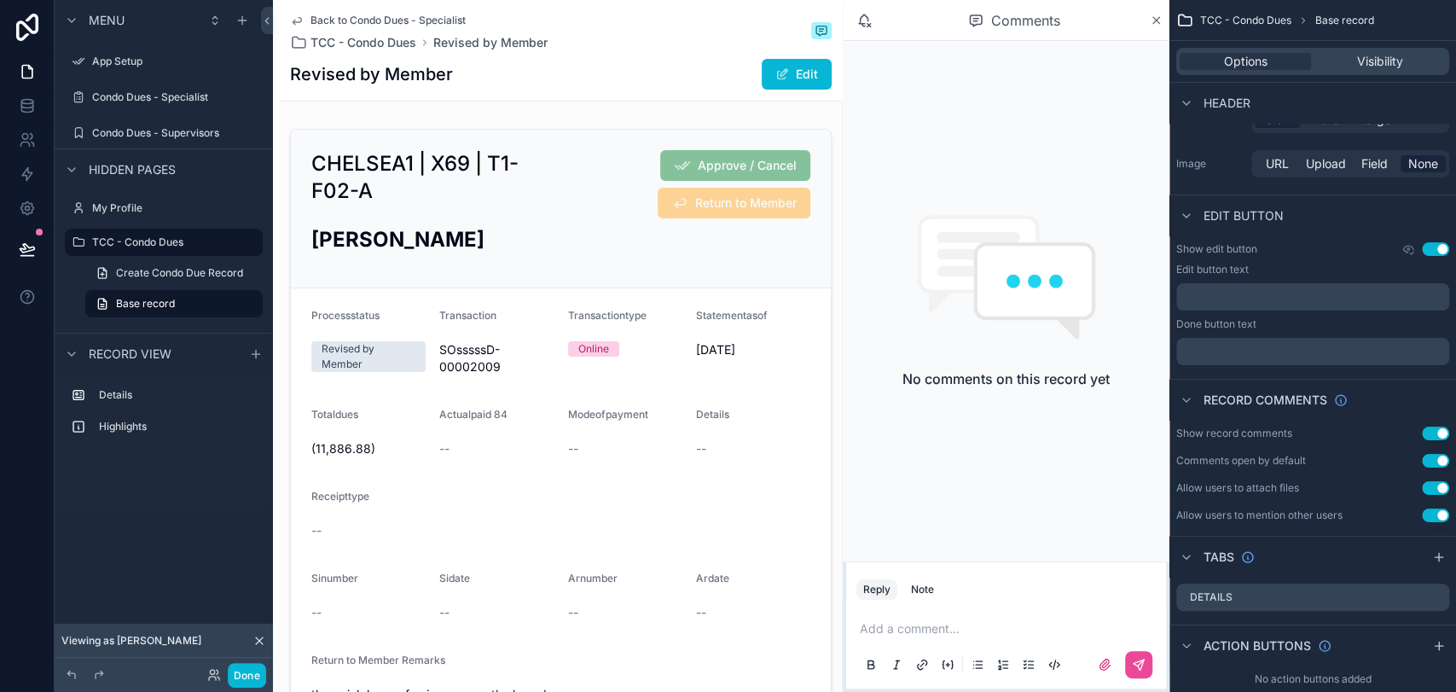
click at [1309, 455] on button "Use setting" at bounding box center [1435, 461] width 27 height 14
click at [1155, 20] on icon "scrollable content" at bounding box center [1156, 20] width 7 height 7
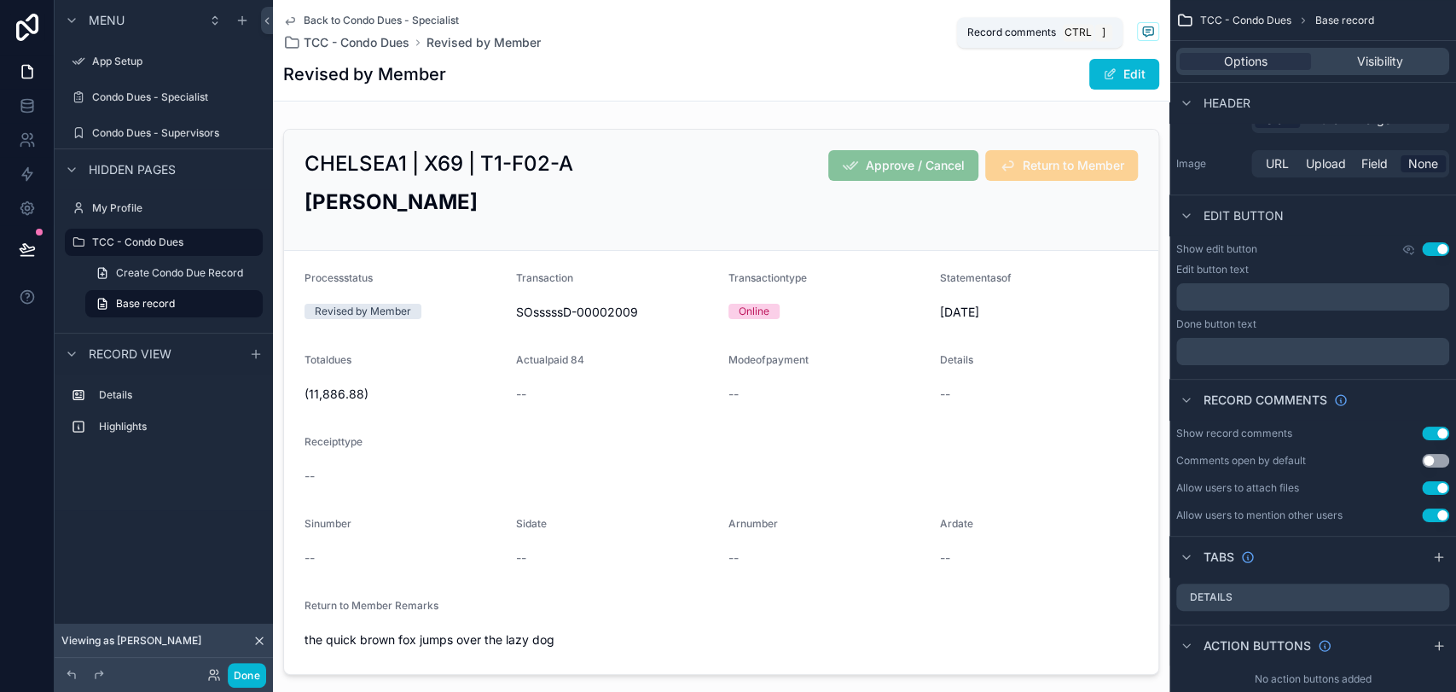
click at [1141, 27] on icon "scrollable content" at bounding box center [1148, 32] width 14 height 14
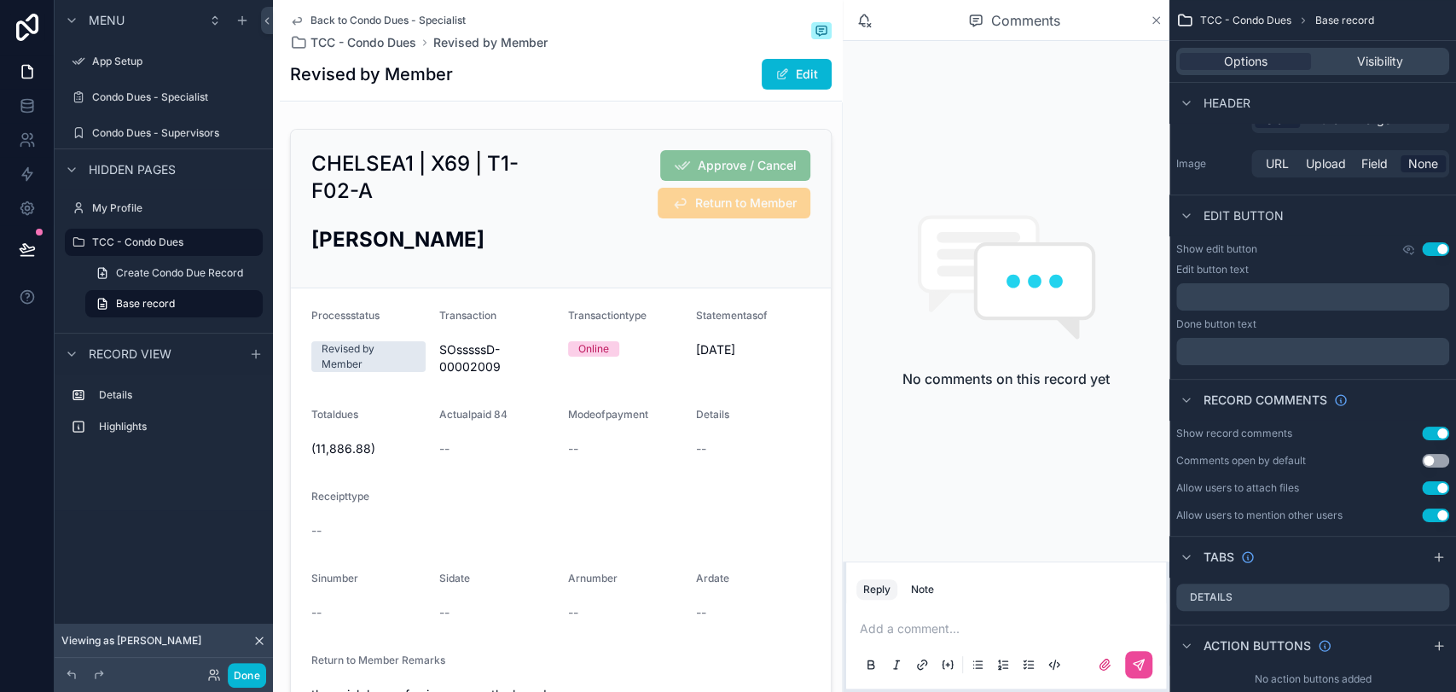
click at [1154, 22] on icon "scrollable content" at bounding box center [1156, 21] width 13 height 14
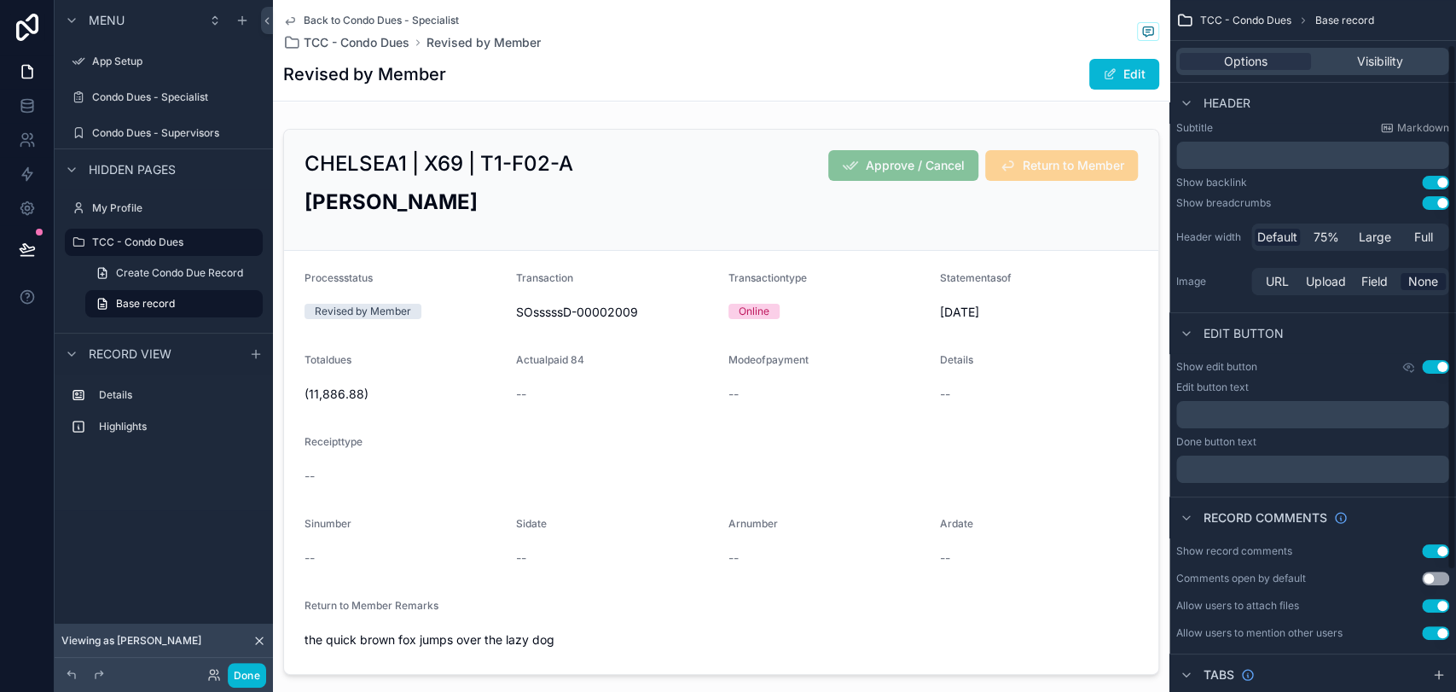
scroll to position [27, 0]
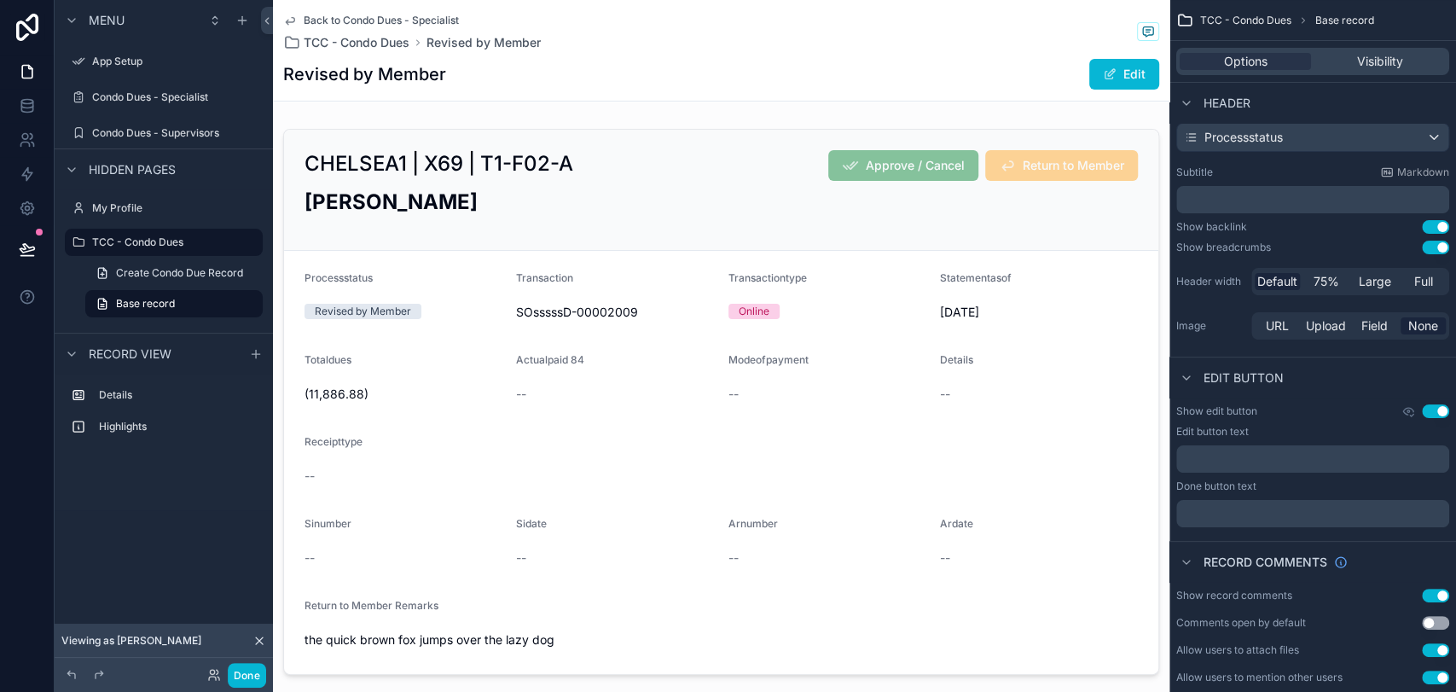
click at [1309, 246] on button "Use setting" at bounding box center [1435, 248] width 27 height 14
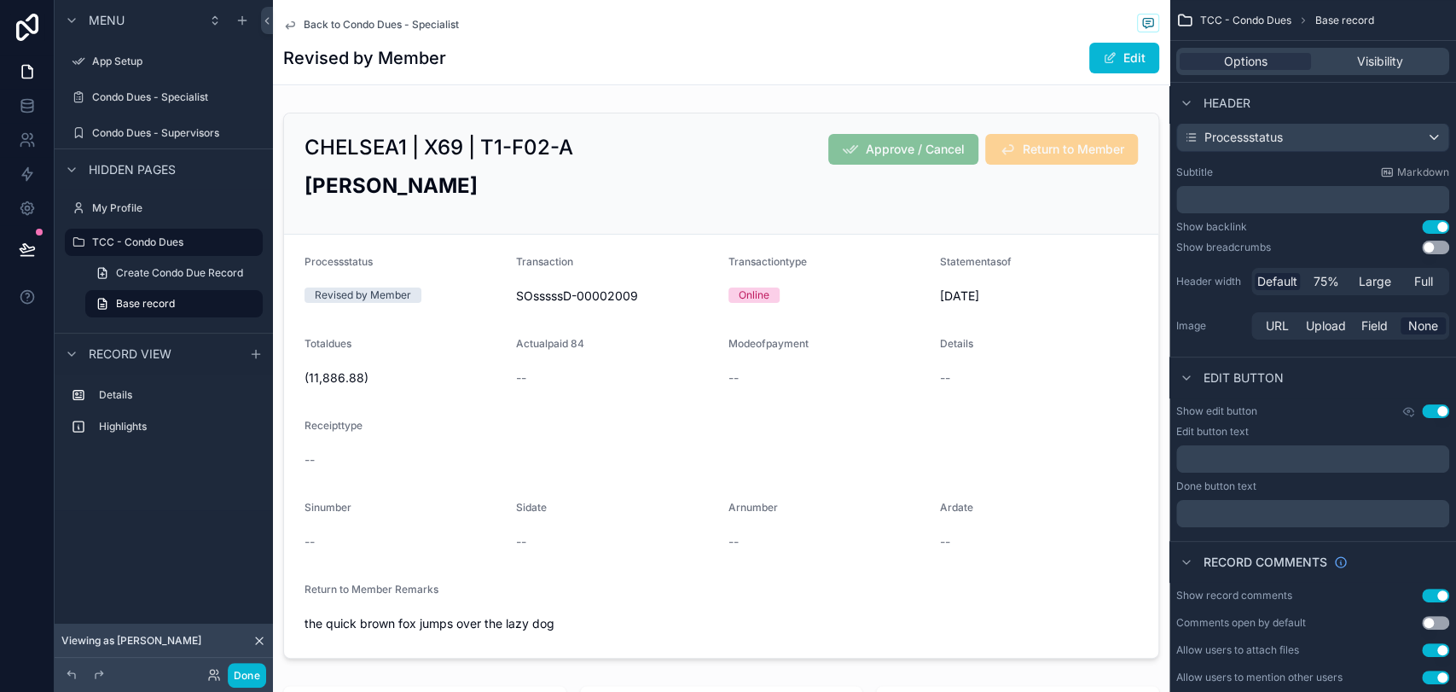
click at [1309, 246] on button "Use setting" at bounding box center [1435, 248] width 27 height 14
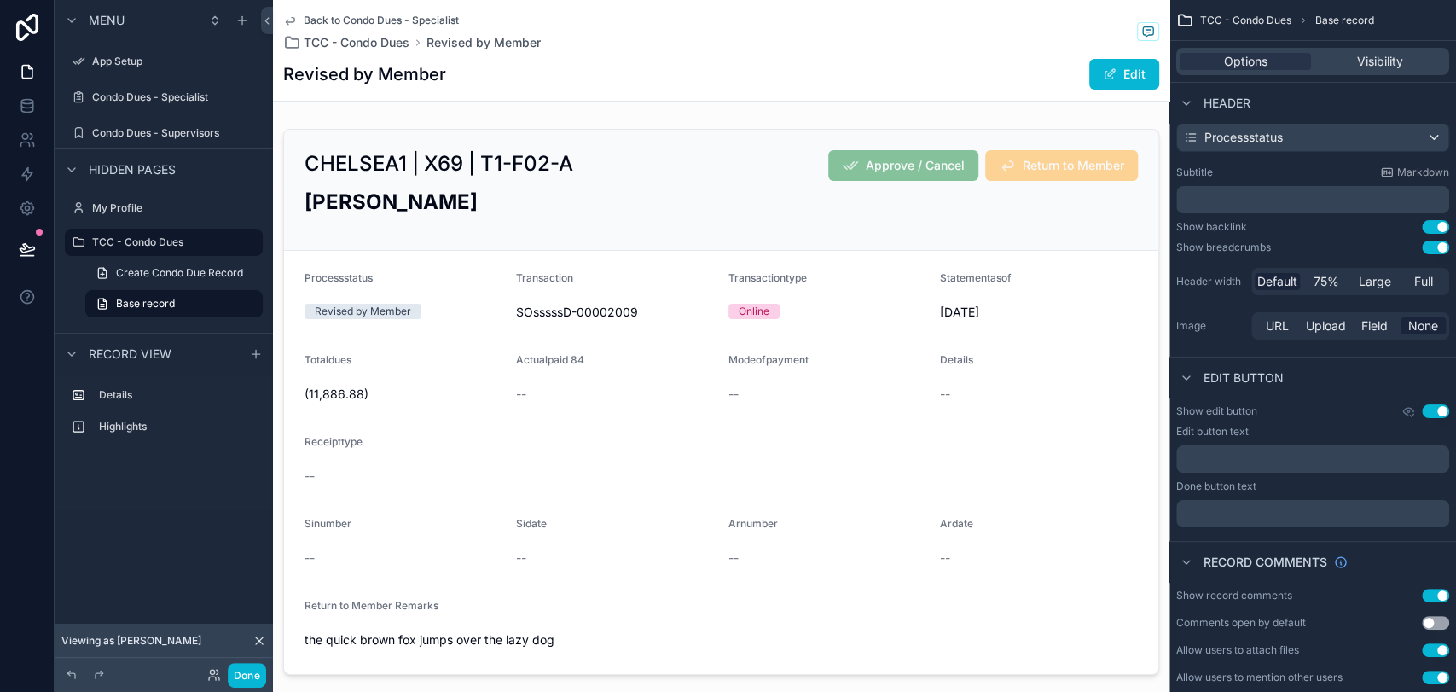
click at [1309, 225] on button "Use setting" at bounding box center [1435, 227] width 27 height 14
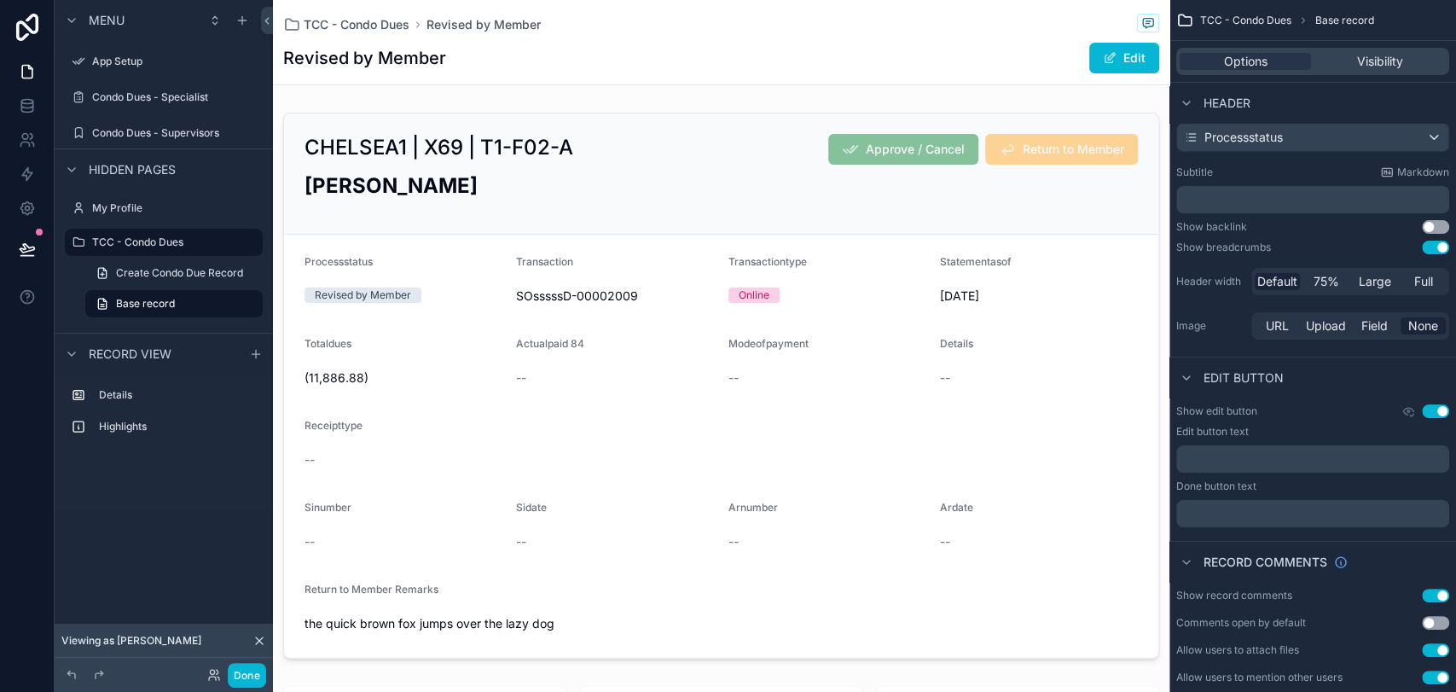
click at [1309, 225] on button "Use setting" at bounding box center [1435, 227] width 27 height 14
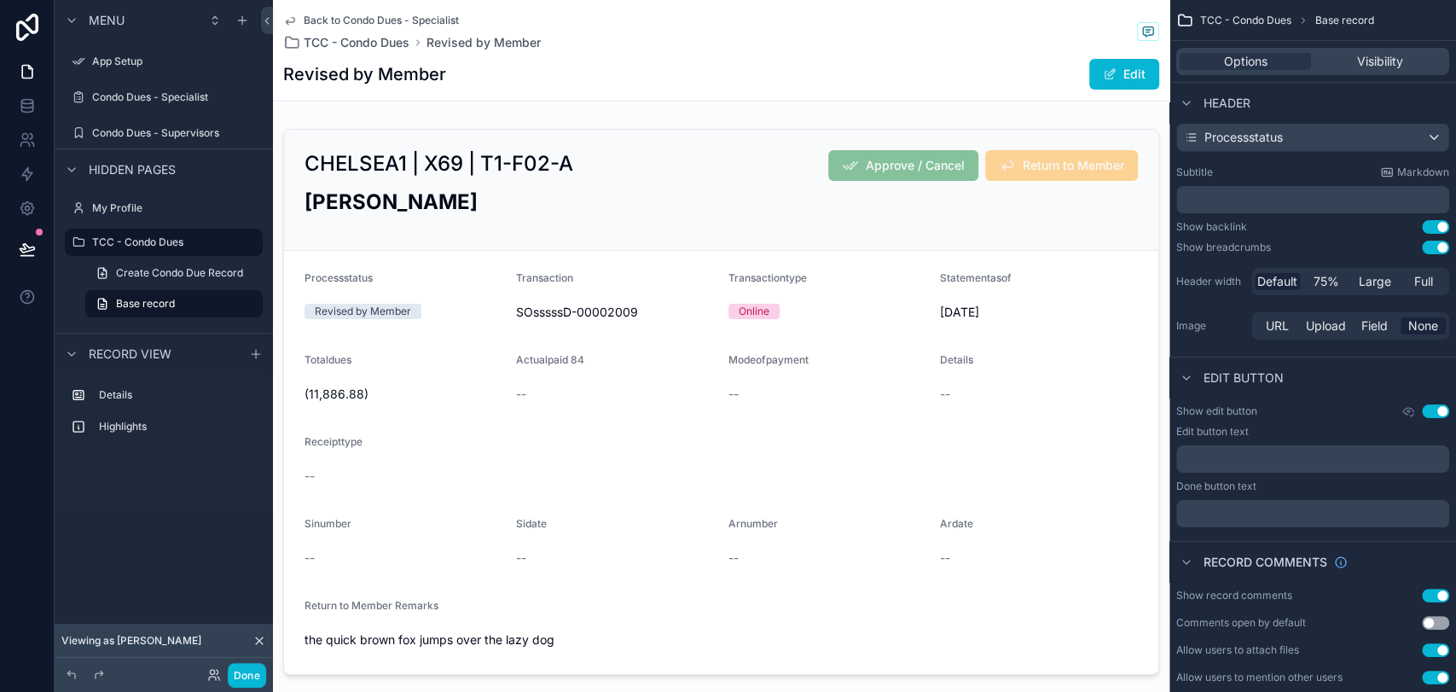
click at [1309, 244] on button "Use setting" at bounding box center [1435, 248] width 27 height 14
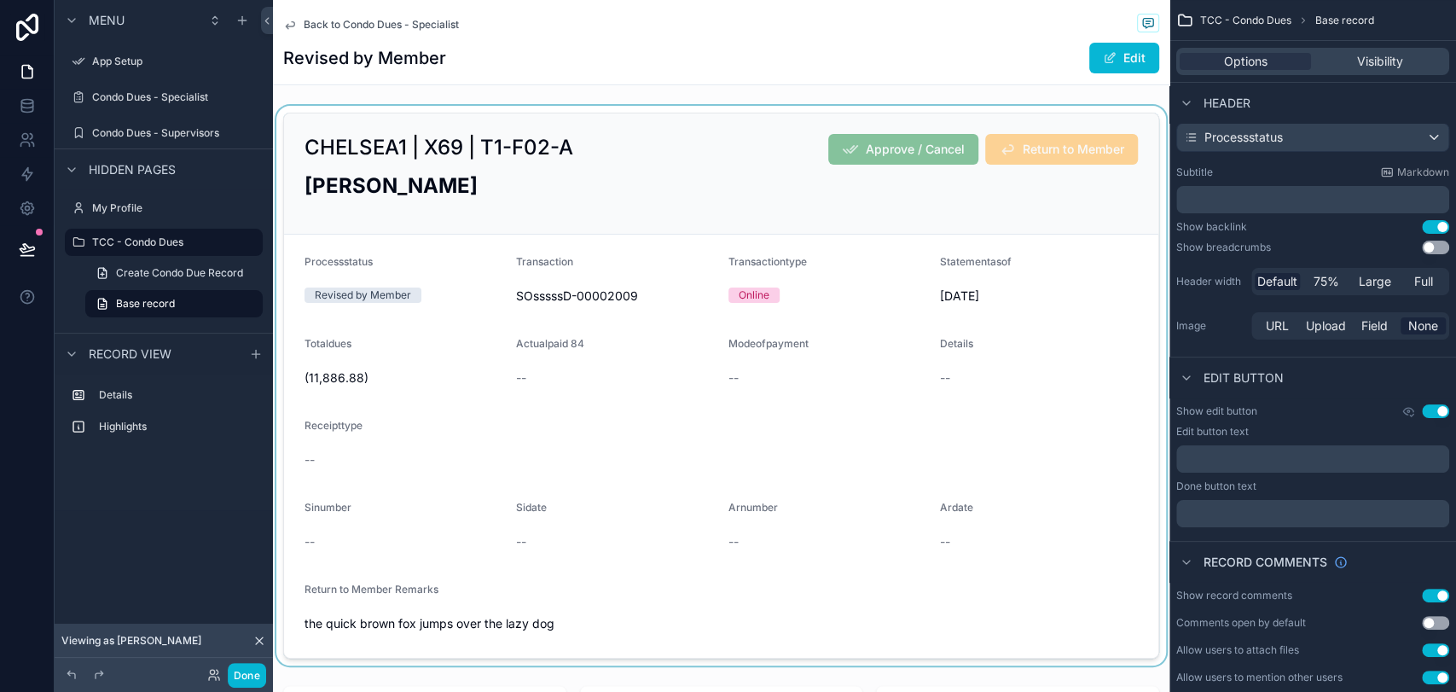
click at [572, 281] on div "scrollable content" at bounding box center [721, 385] width 896 height 559
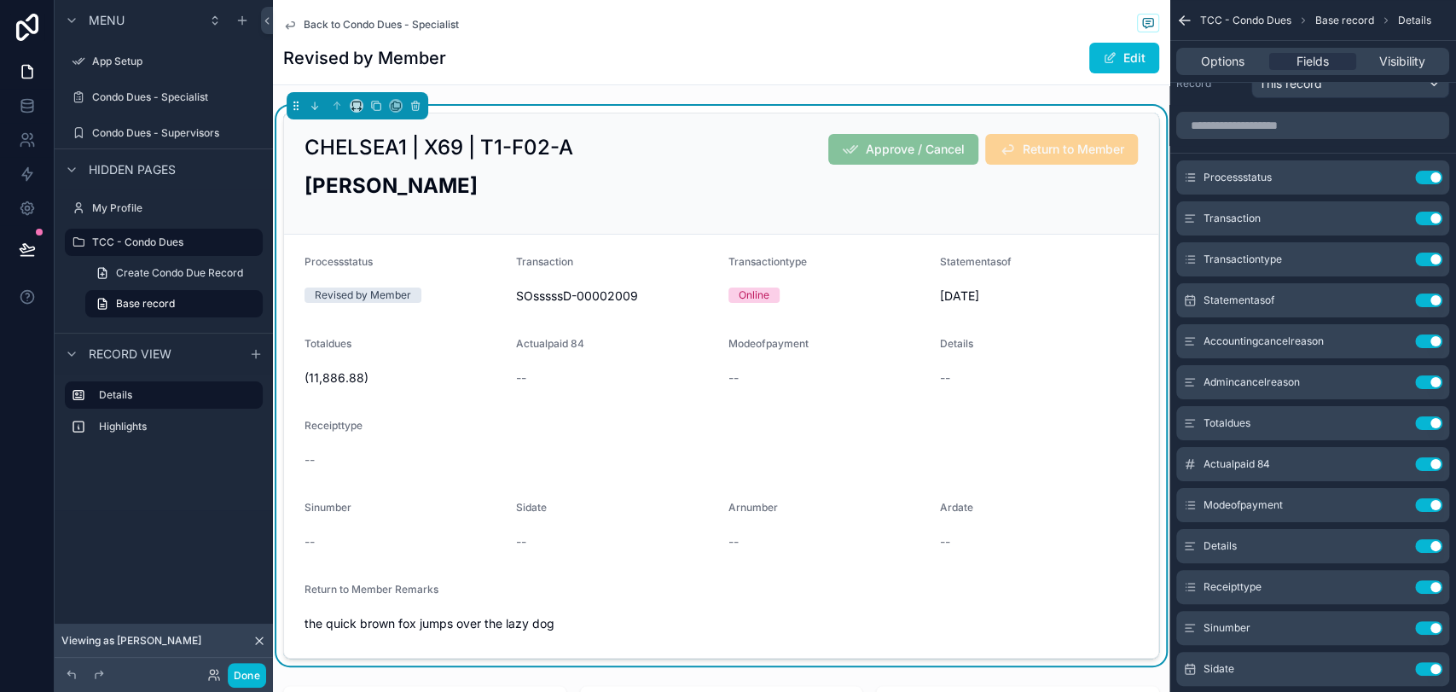
click at [340, 21] on span "Back to Condo Dues - Specialist" at bounding box center [381, 25] width 155 height 14
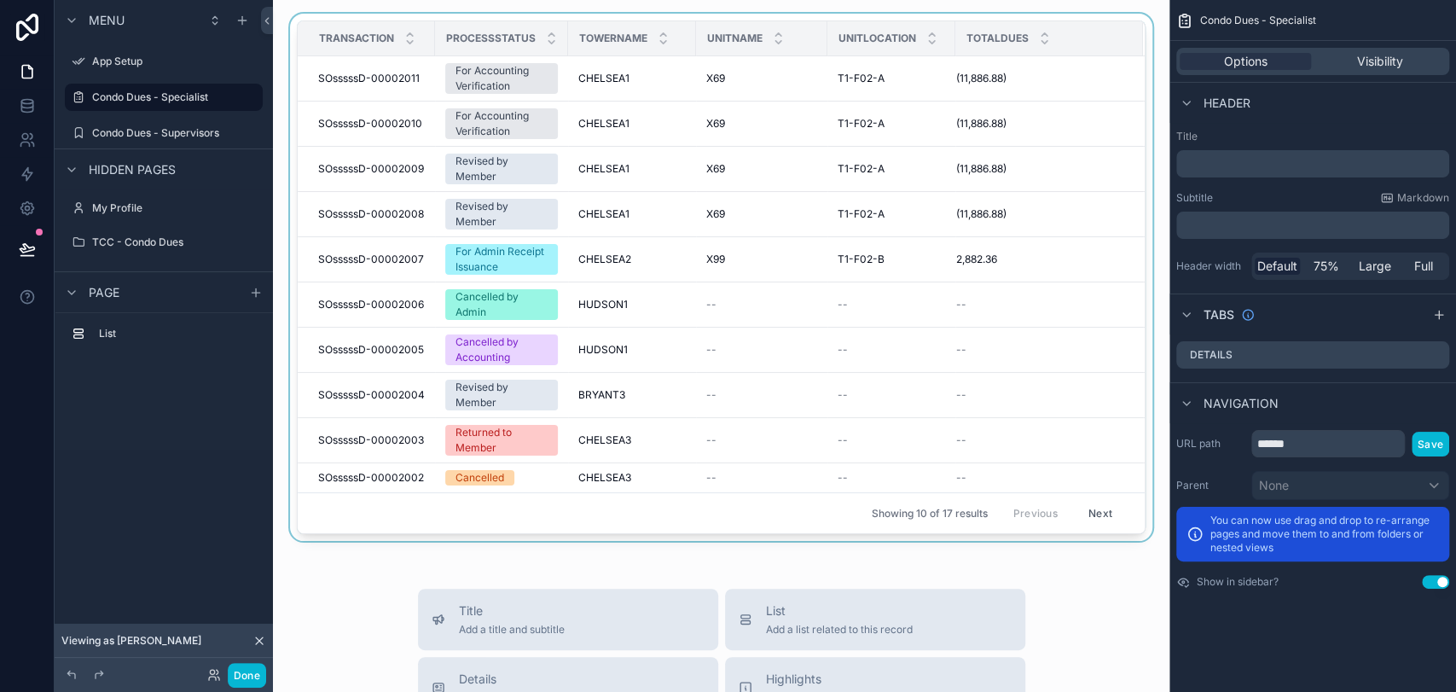
click at [520, 163] on div "scrollable content" at bounding box center [721, 281] width 869 height 534
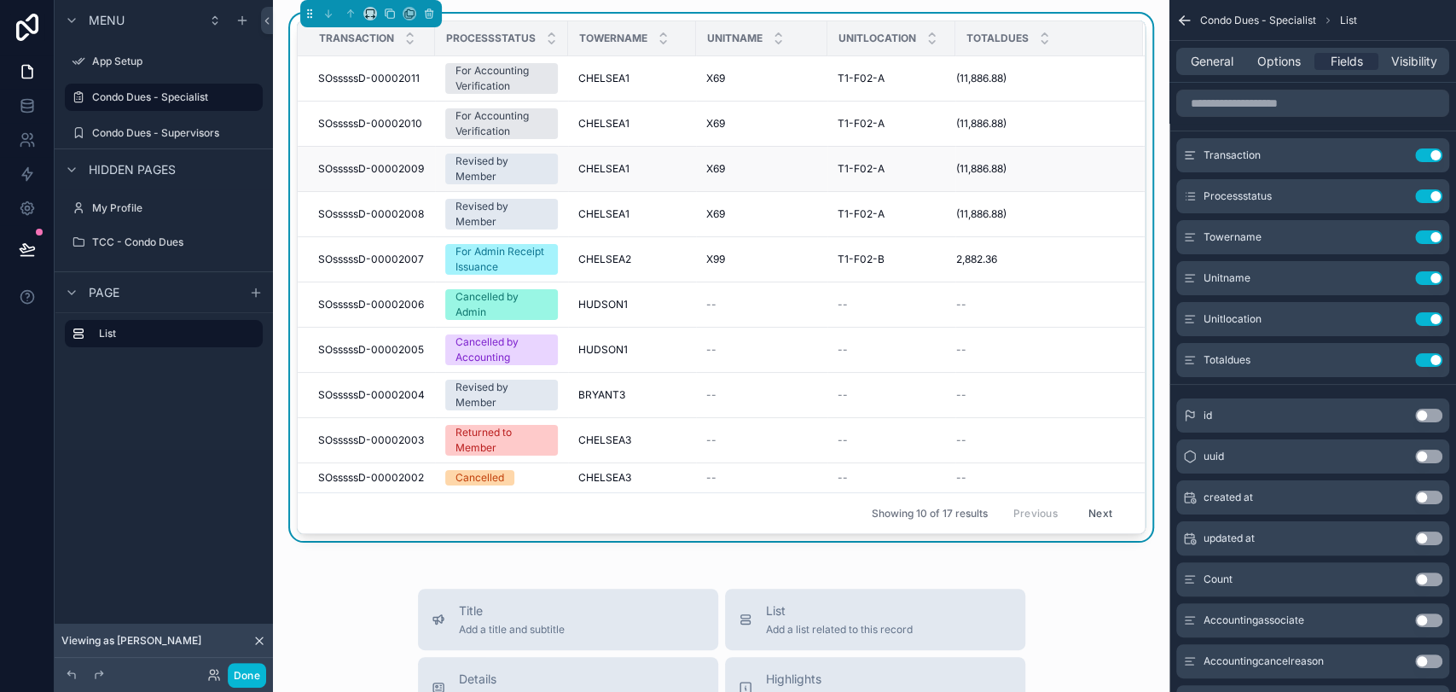
click at [395, 165] on span "SOsssssD-00002009" at bounding box center [371, 169] width 106 height 14
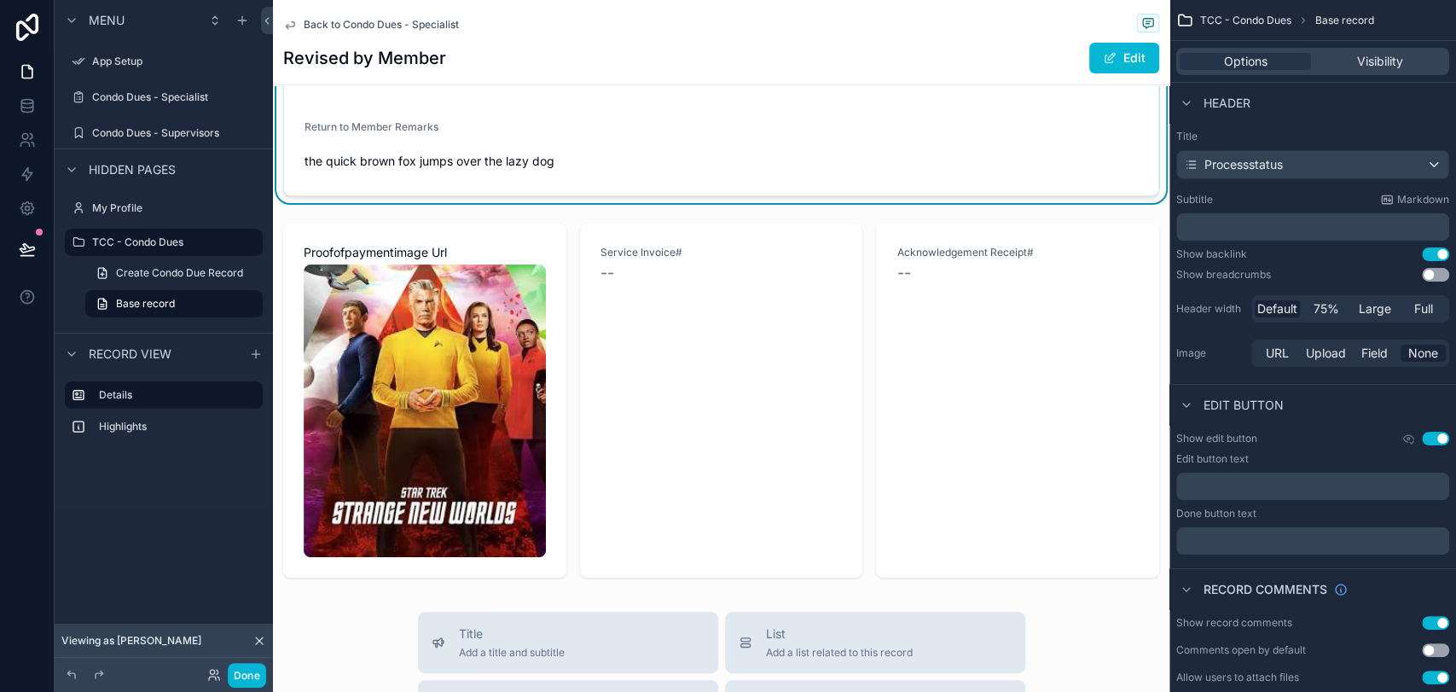
scroll to position [473, 0]
